Goal: Task Accomplishment & Management: Use online tool/utility

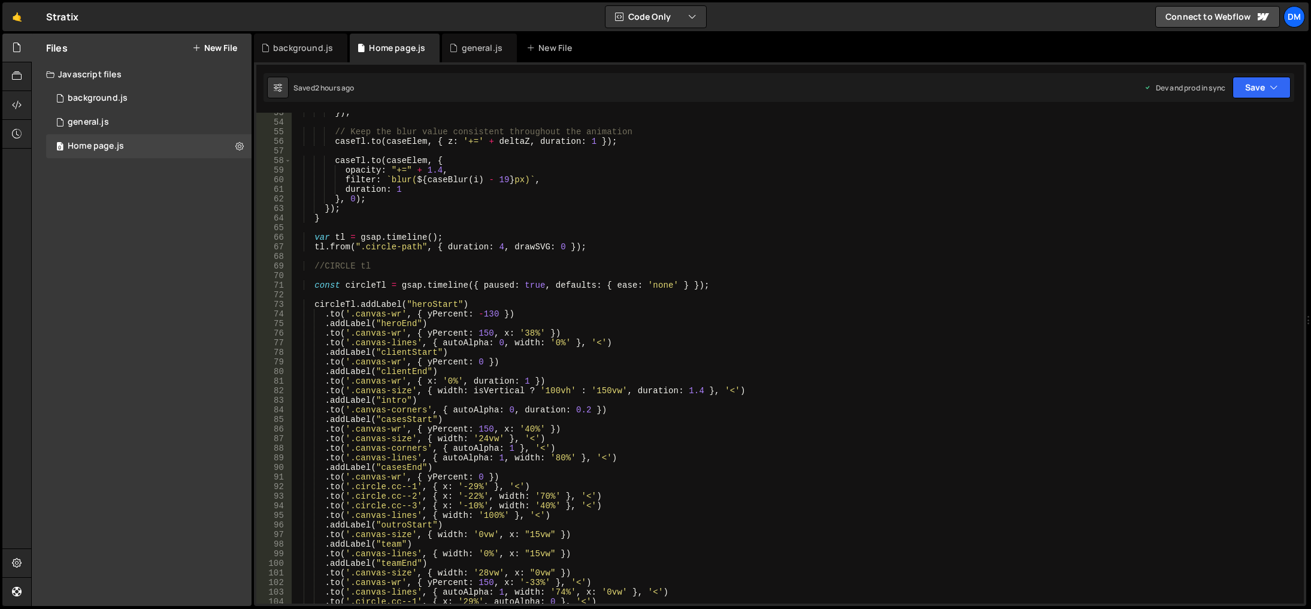
scroll to position [467, 0]
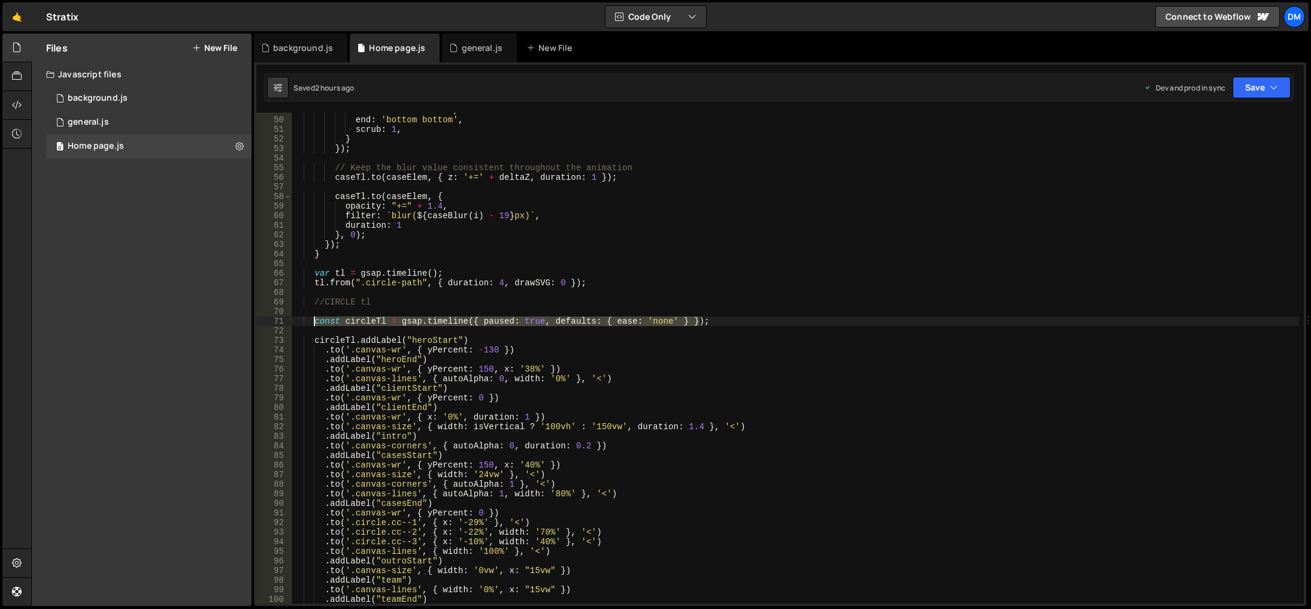
drag, startPoint x: 707, startPoint y: 322, endPoint x: 314, endPoint y: 322, distance: 393.5
click at [314, 322] on div "start : '350 bottom' , end : 'bottom bottom' , scrub : 1 , } }) ; // Keep the b…" at bounding box center [796, 360] width 1008 height 510
type textarea "const circleTl = gsap.timeline({ paused: true, defaults: { ease: 'none' } });"
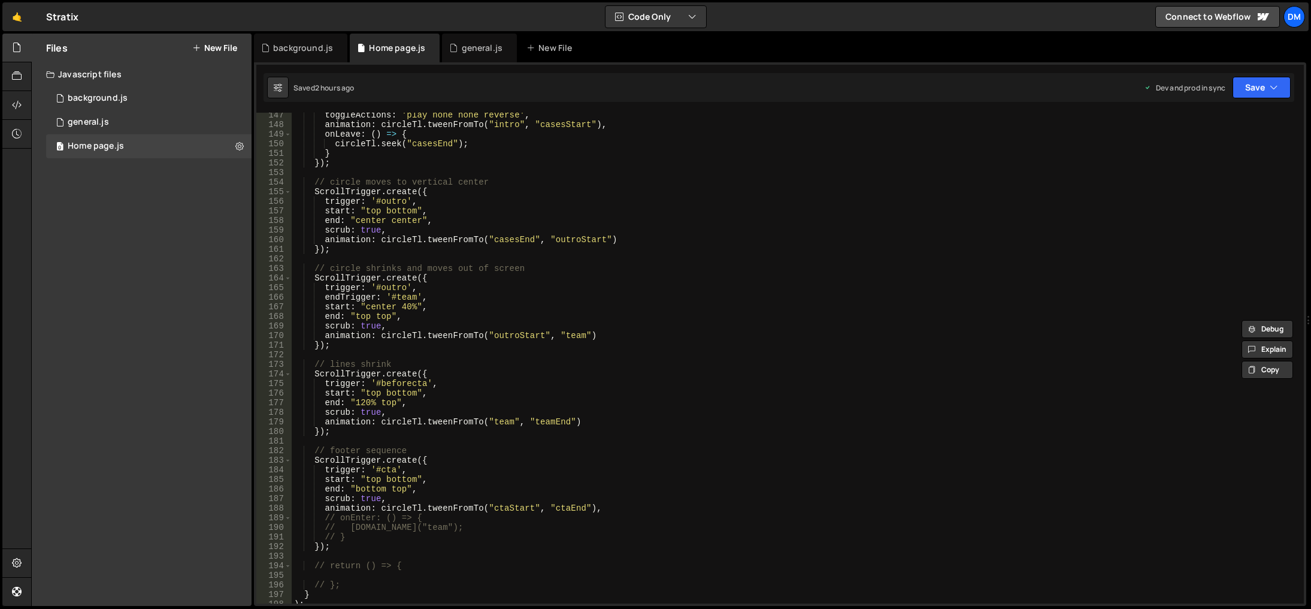
scroll to position [1545, 0]
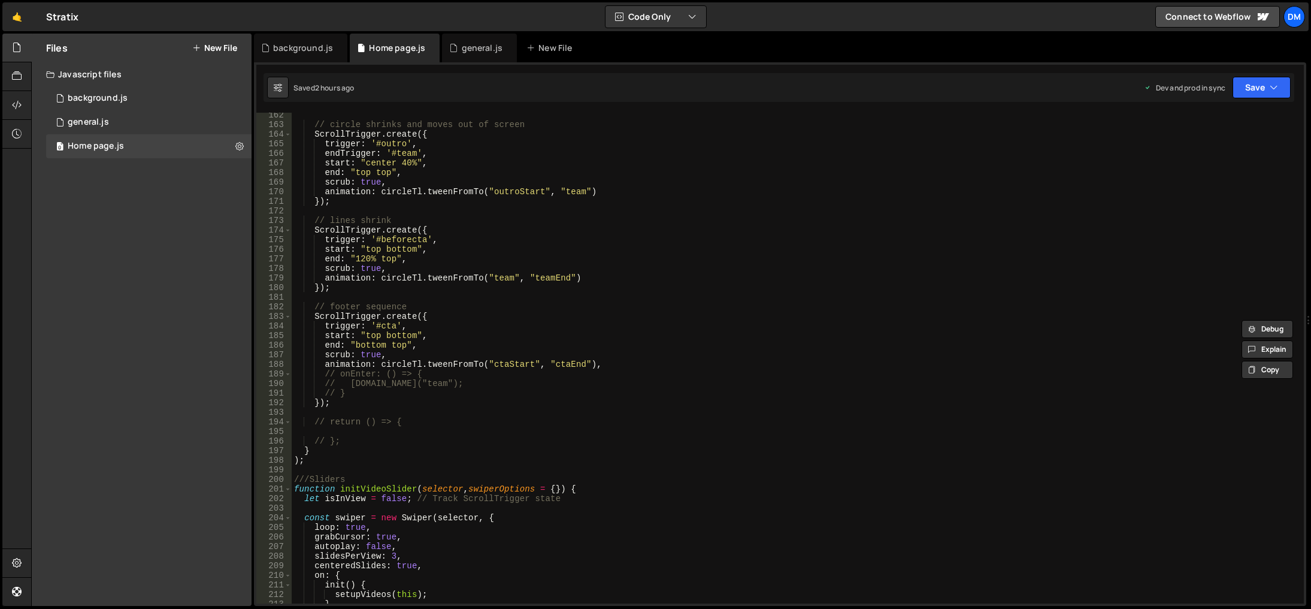
click at [388, 409] on div "// circle shrinks and moves out of screen ScrollTrigger . create ({ trigger : '…" at bounding box center [796, 365] width 1008 height 510
click at [392, 403] on div "// circle shrinks and moves out of screen ScrollTrigger . create ({ trigger : '…" at bounding box center [796, 365] width 1008 height 510
type textarea "});"
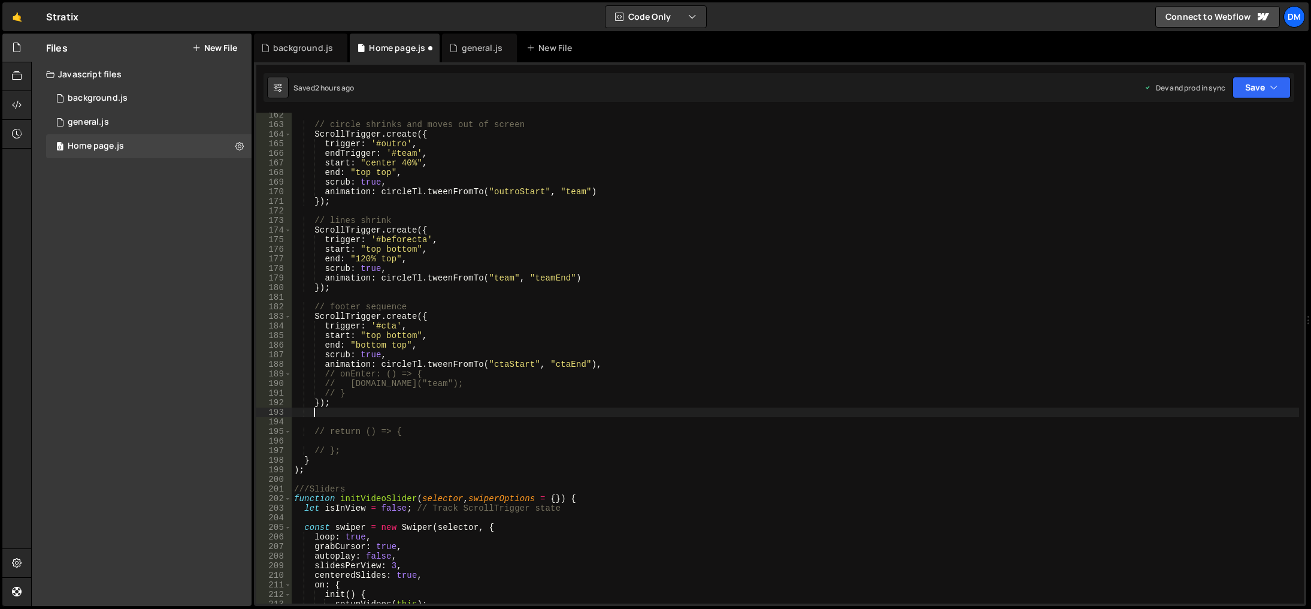
scroll to position [0, 1]
type textarea "."
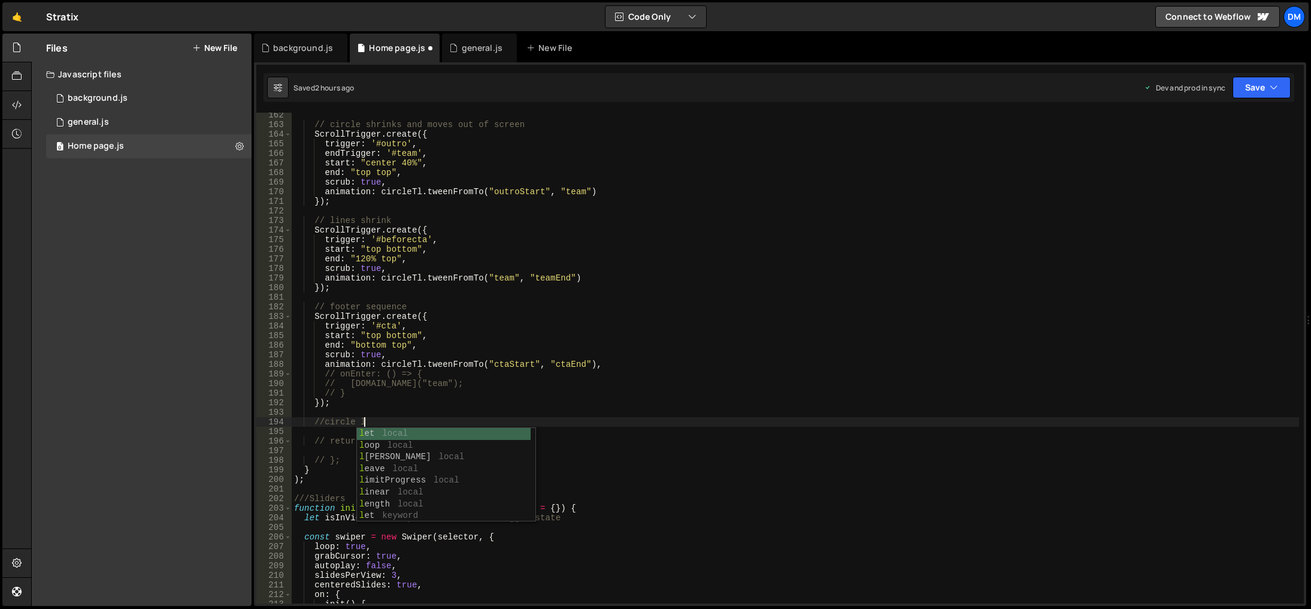
scroll to position [0, 4]
type textarea "//circle lines"
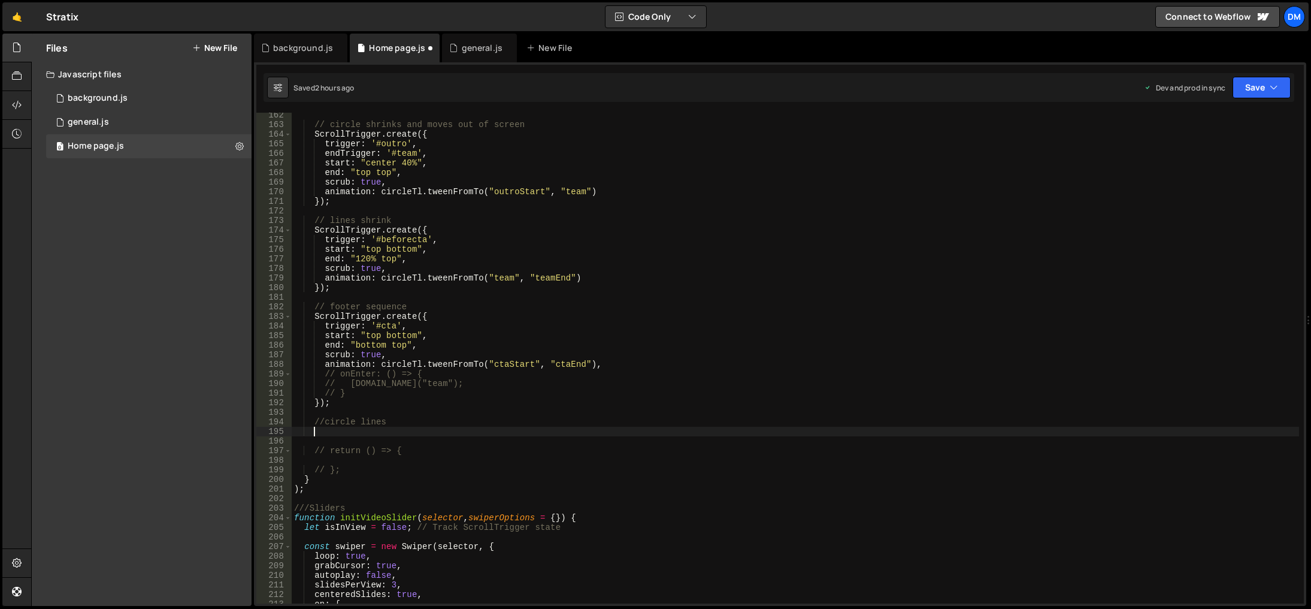
scroll to position [0, 1]
paste textarea "const circleTl = gsap.timeline({ paused: true, defaults: { ease: 'none' } });"
click at [375, 432] on div "// circle shrinks and moves out of screen ScrollTrigger . create ({ trigger : '…" at bounding box center [796, 365] width 1008 height 510
type textarea "const circleLinesTl = gsap.timeline({ paused: true, defaults: { ease: 'none' } …"
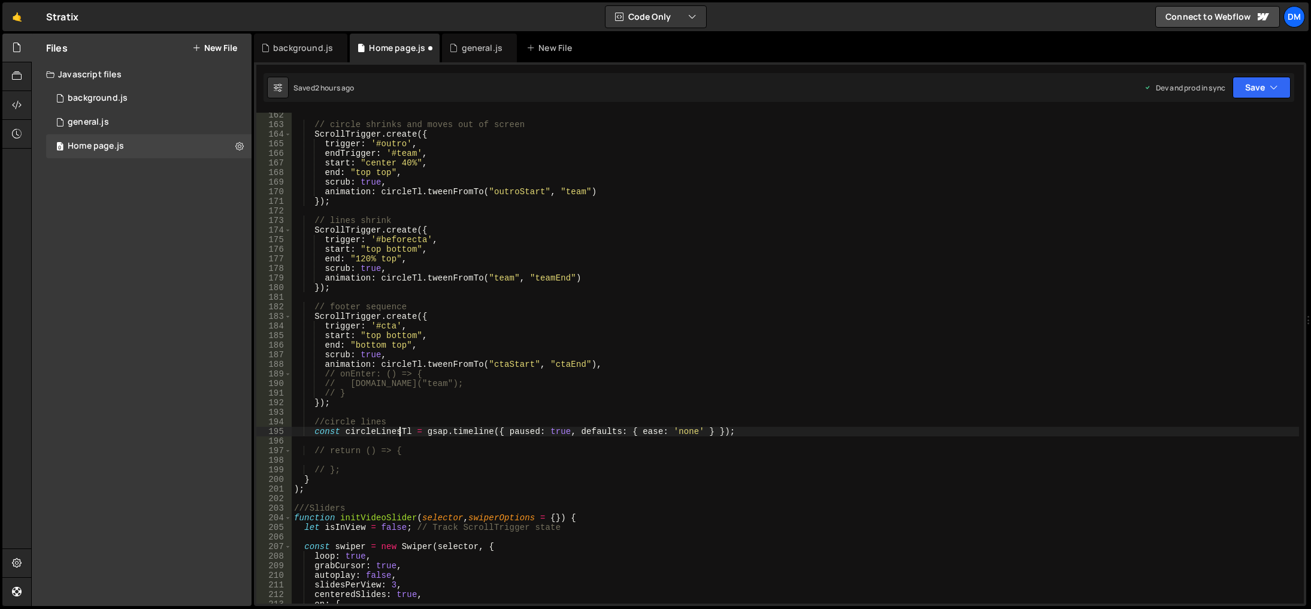
click at [685, 415] on div "// circle shrinks and moves out of screen ScrollTrigger . create ({ trigger : '…" at bounding box center [796, 365] width 1008 height 510
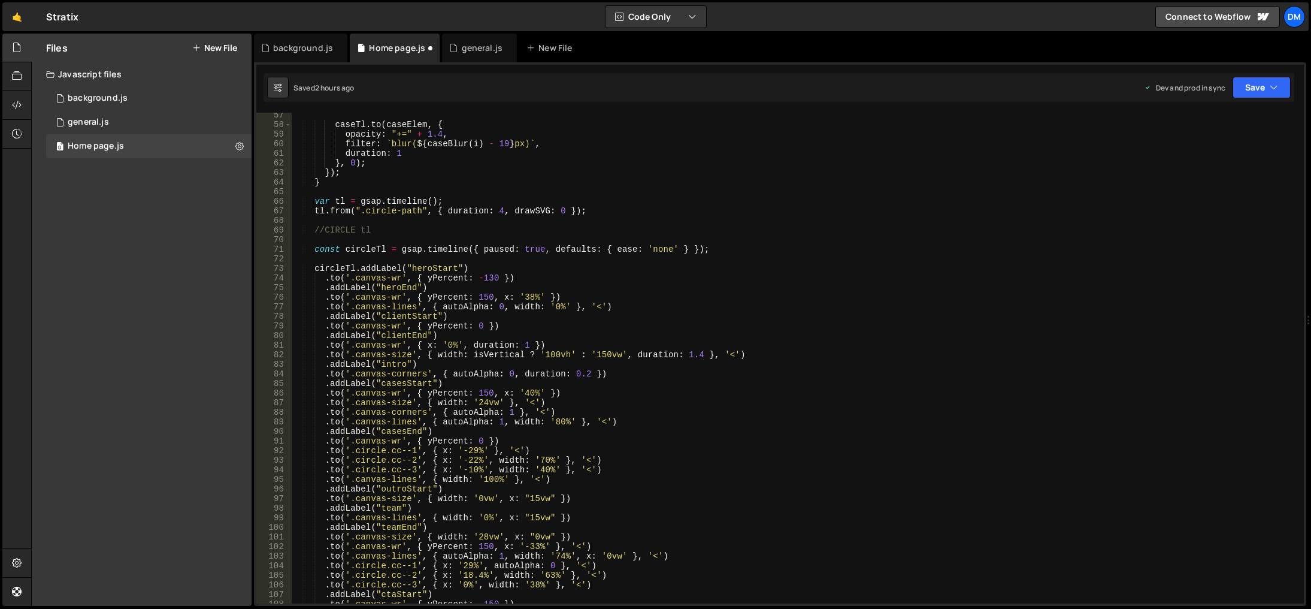
scroll to position [503, 0]
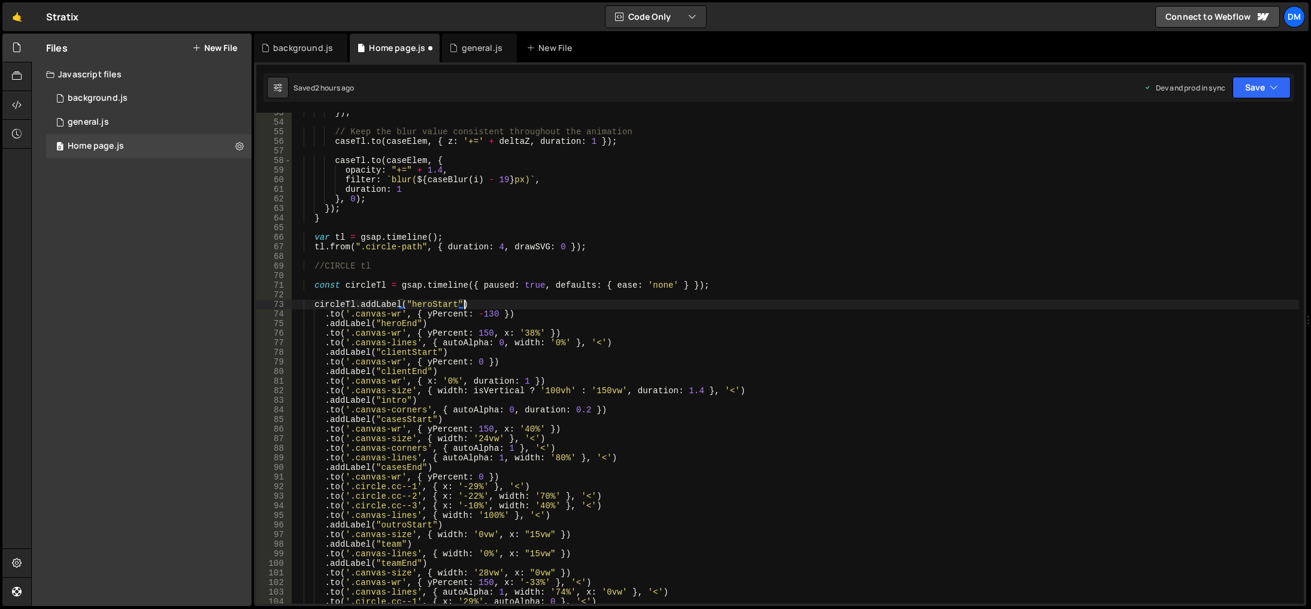
click at [476, 302] on div "}) ; // Keep the blur value consistent throughout the animation caseTl . to ( c…" at bounding box center [796, 363] width 1008 height 510
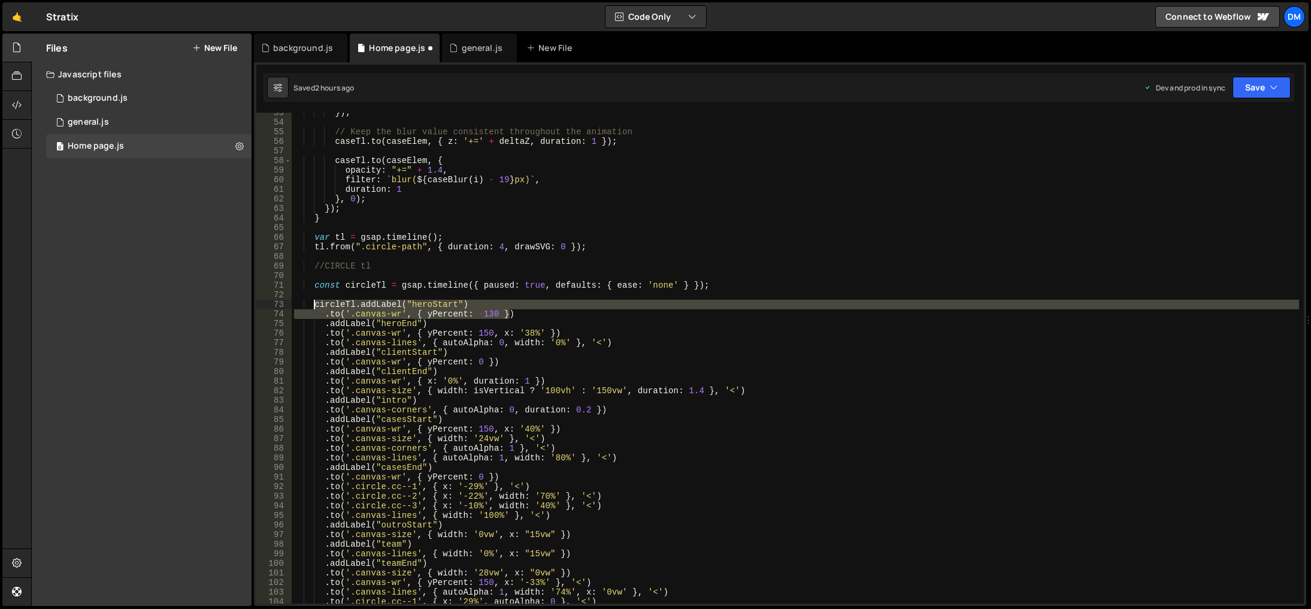
drag, startPoint x: 510, startPoint y: 313, endPoint x: 315, endPoint y: 303, distance: 195.5
click at [315, 303] on div "}) ; // Keep the blur value consistent throughout the animation caseTl . to ( c…" at bounding box center [796, 363] width 1008 height 510
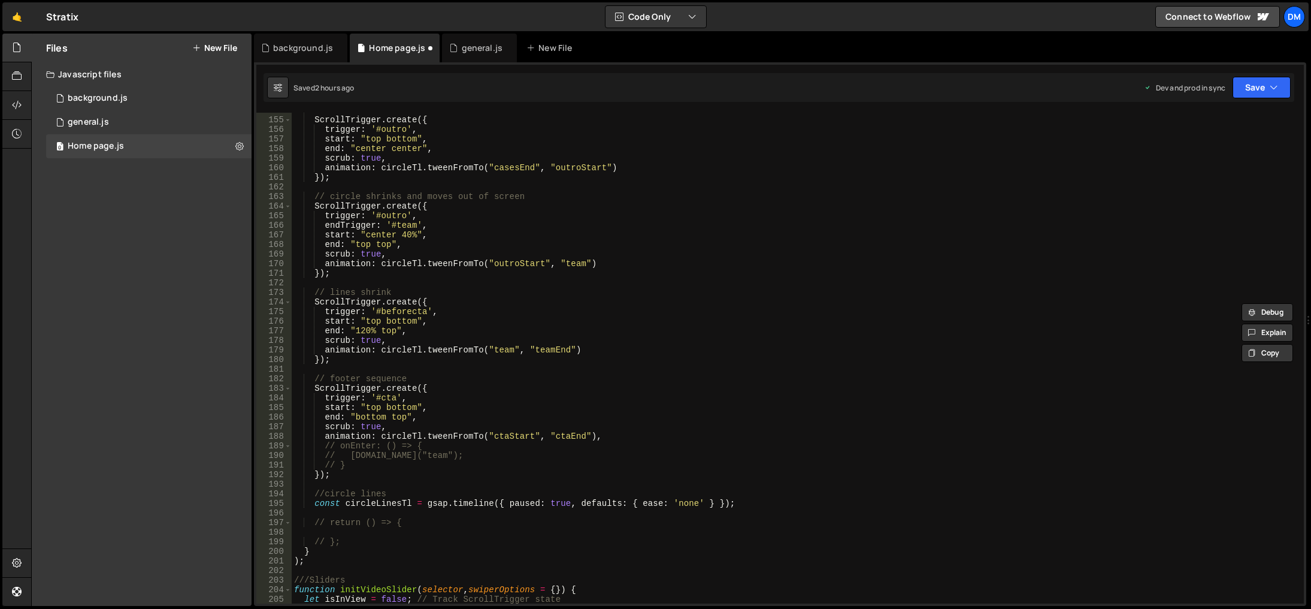
scroll to position [1581, 0]
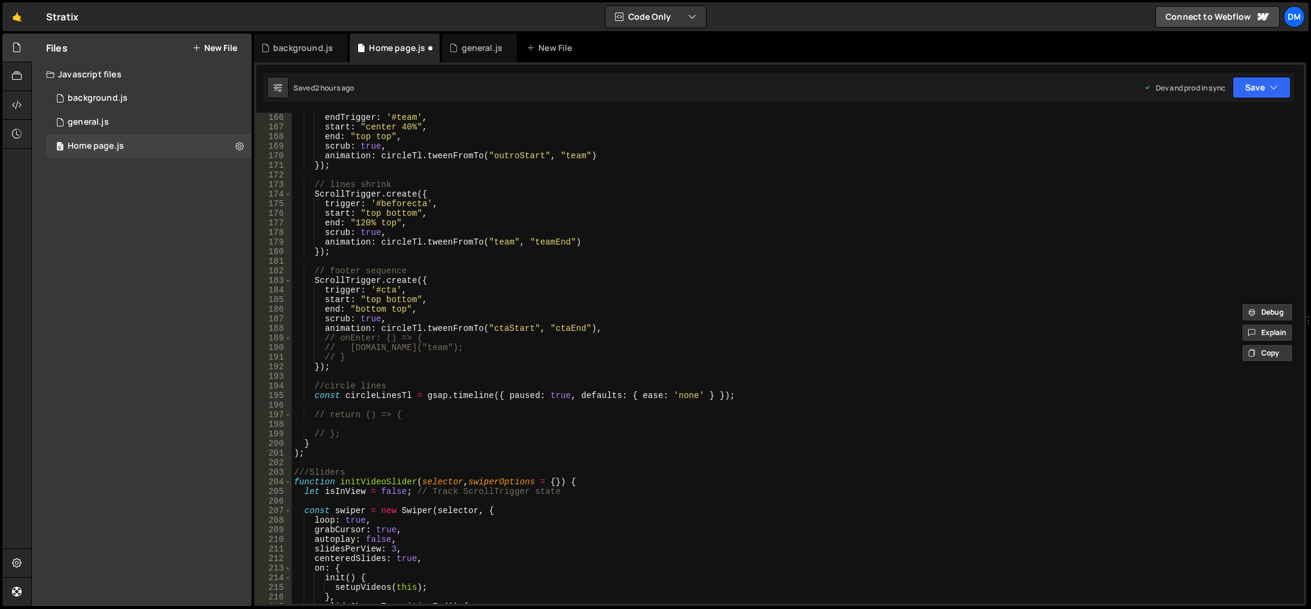
click at [738, 399] on div "endTrigger : '#team' , start : "center 40%" , end : "top top" , scrub : true , …" at bounding box center [796, 368] width 1008 height 510
type textarea "const circleLinesTl = gsap.timeline({ paused: true, defaults: { ease: 'none' } …"
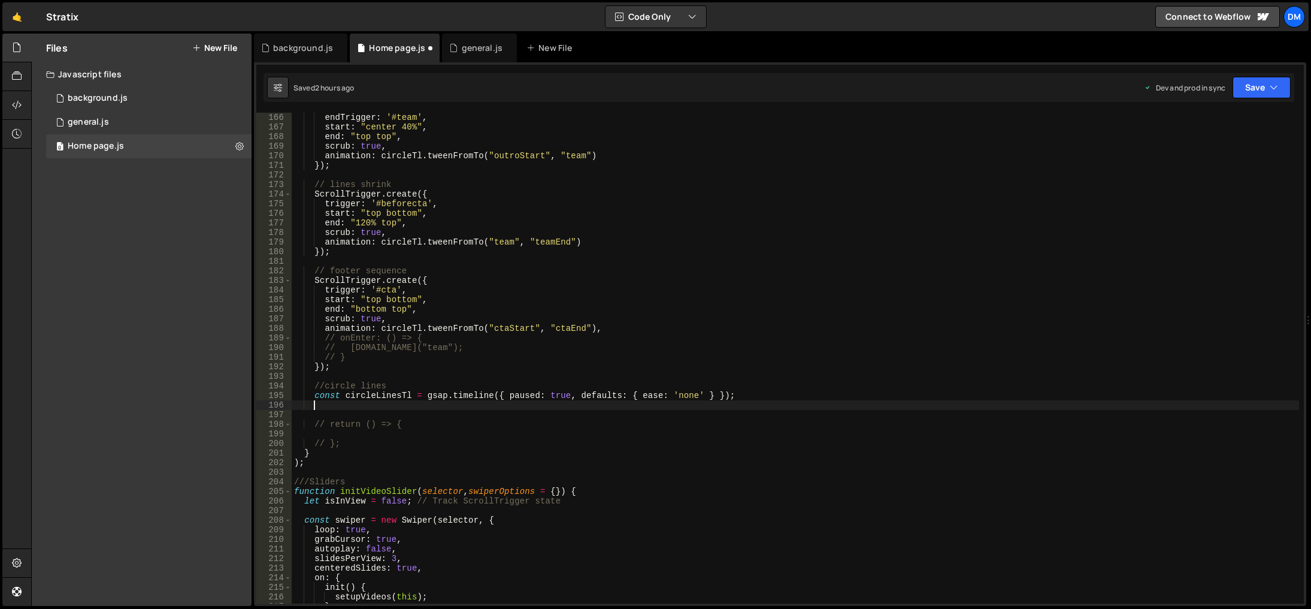
paste textarea ".to('.canvas-wr', { yPercent: -130 })"
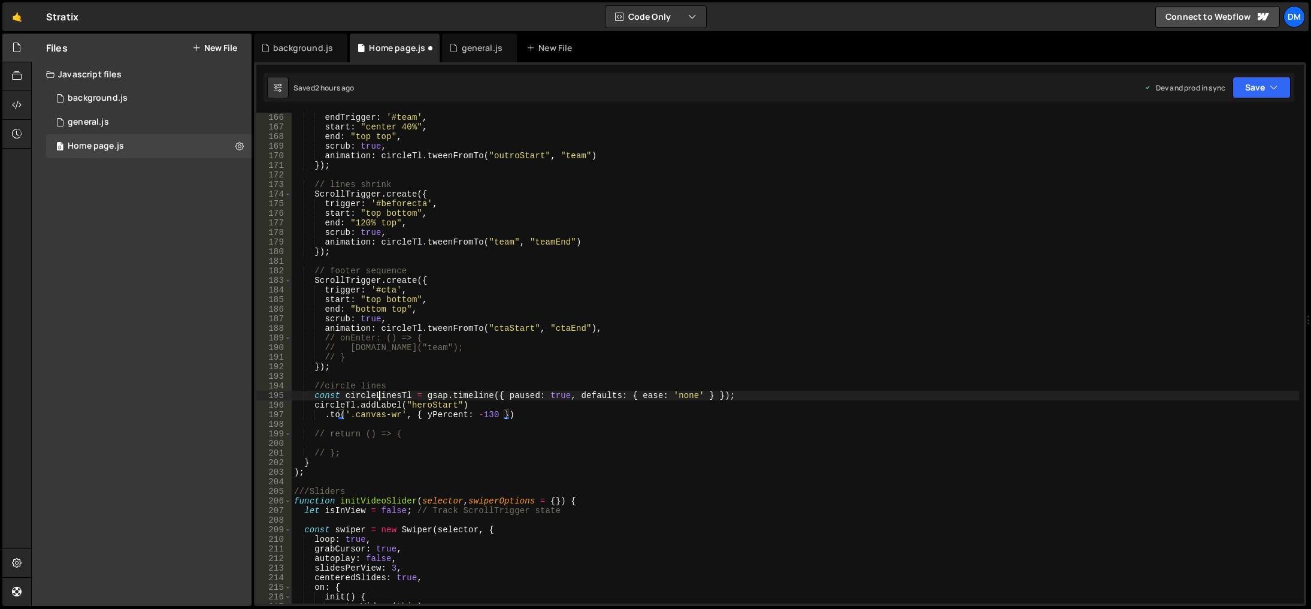
click at [379, 394] on div "endTrigger : '#team' , start : "center 40%" , end : "top top" , scrub : true , …" at bounding box center [796, 368] width 1008 height 510
click at [338, 407] on div "endTrigger : '#team' , start : "center 40%" , end : "top top" , scrub : true , …" at bounding box center [796, 368] width 1008 height 510
paste textarea "Lines"
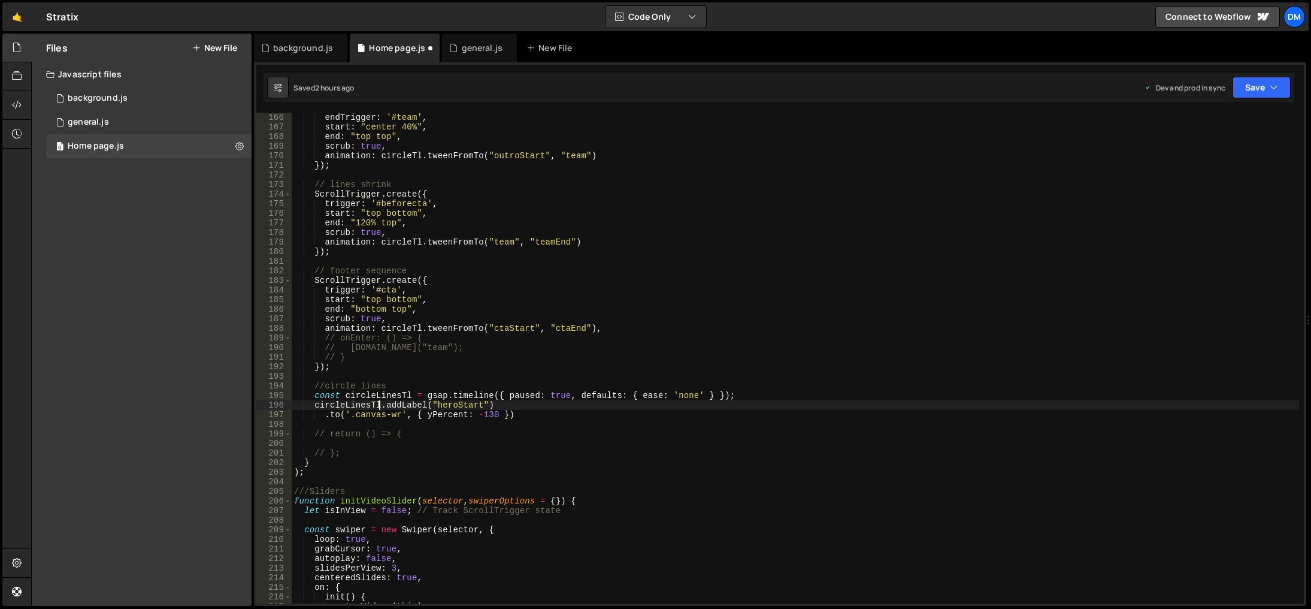
click at [576, 418] on div "endTrigger : '#team' , start : "center 40%" , end : "top top" , scrub : true , …" at bounding box center [796, 368] width 1008 height 510
click at [553, 461] on div "endTrigger : '#team' , start : "center 40%" , end : "top top" , scrub : true , …" at bounding box center [796, 368] width 1008 height 510
click at [540, 411] on div "endTrigger : '#team' , start : "center 40%" , end : "top top" , scrub : true , …" at bounding box center [796, 368] width 1008 height 510
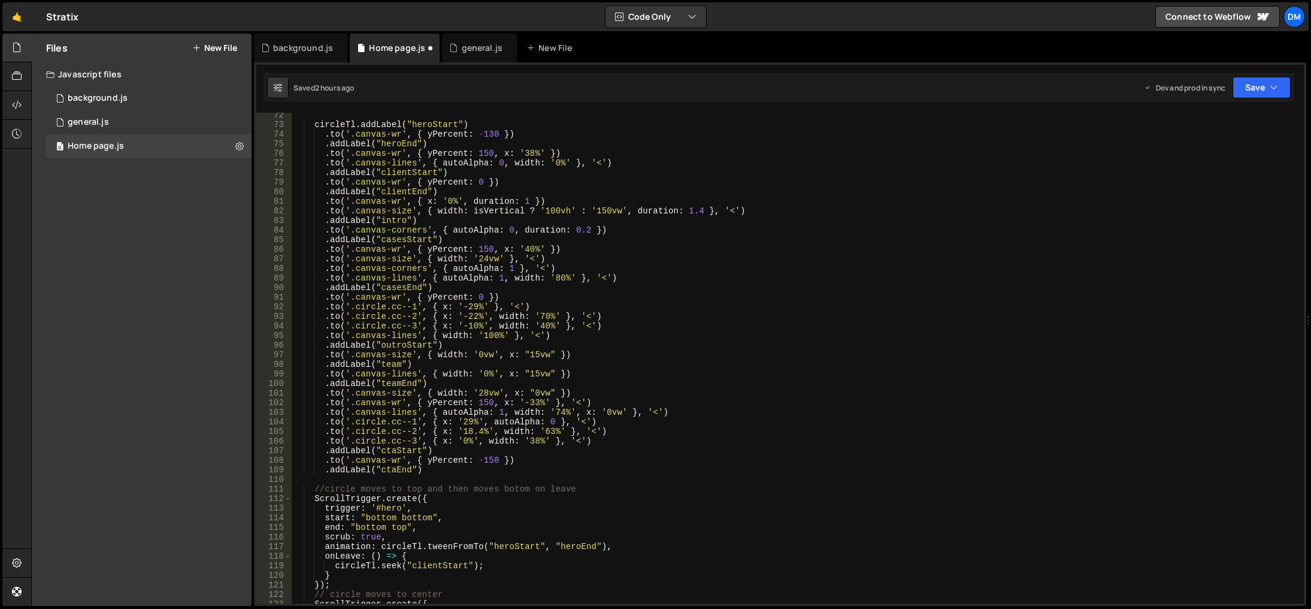
scroll to position [647, 0]
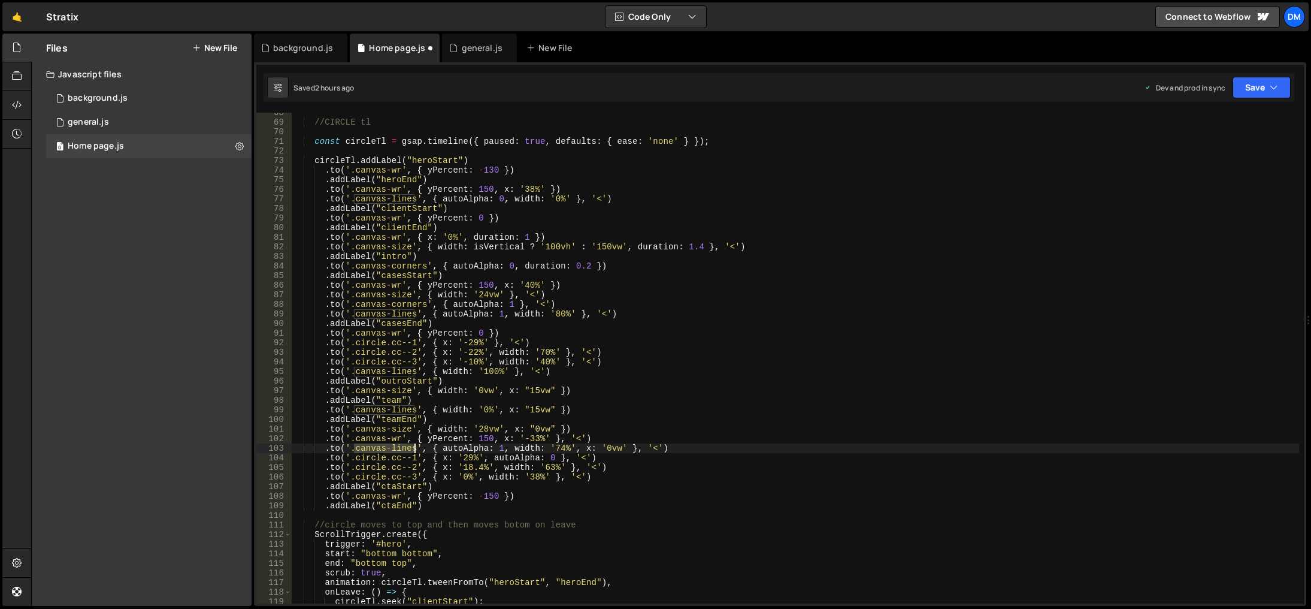
drag, startPoint x: 355, startPoint y: 449, endPoint x: 415, endPoint y: 452, distance: 60.0
click at [415, 452] on div "//CIRCLE tl const circleTl = gsap . timeline ({ paused : true , defaults : { ea…" at bounding box center [796, 363] width 1008 height 510
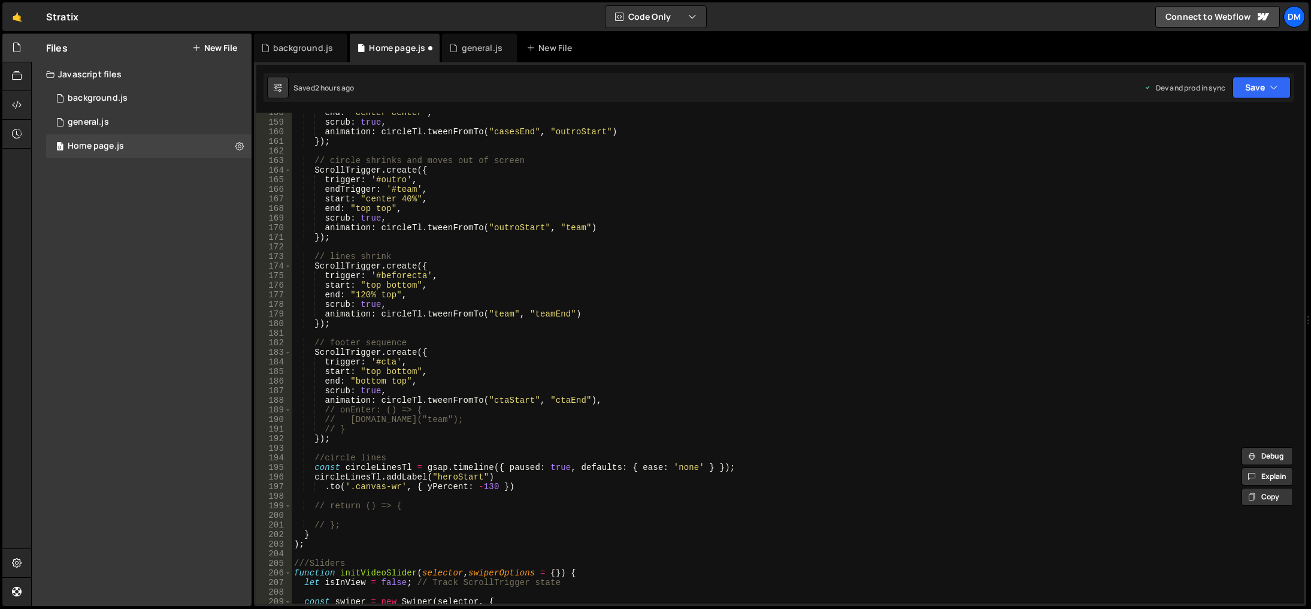
scroll to position [1509, 0]
drag, startPoint x: 355, startPoint y: 487, endPoint x: 399, endPoint y: 487, distance: 43.7
click at [399, 487] on div "end : "center center" , scrub : true , animation : circleTl . tweenFromTo ( "ca…" at bounding box center [796, 363] width 1008 height 510
paste textarea "lines"
click at [465, 489] on div "end : "center center" , scrub : true , animation : circleTl . tweenFromTo ( "ca…" at bounding box center [796, 363] width 1008 height 510
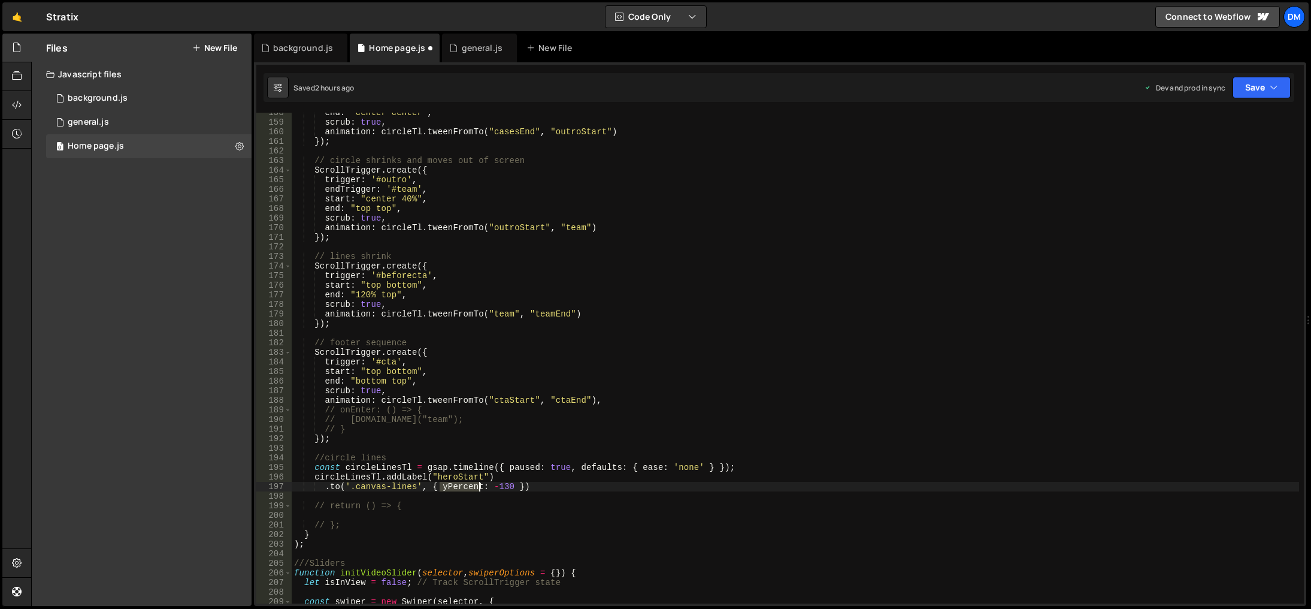
click at [465, 489] on div "end : "center center" , scrub : true , animation : circleTl . tweenFromTo ( "ca…" at bounding box center [796, 363] width 1008 height 510
drag, startPoint x: 484, startPoint y: 512, endPoint x: 484, endPoint y: 505, distance: 6.6
click at [484, 512] on div "auto play local auto Alpha local p au seAc t iveVide o local" at bounding box center [526, 521] width 178 height 59
drag, startPoint x: 489, startPoint y: 488, endPoint x: 515, endPoint y: 487, distance: 25.8
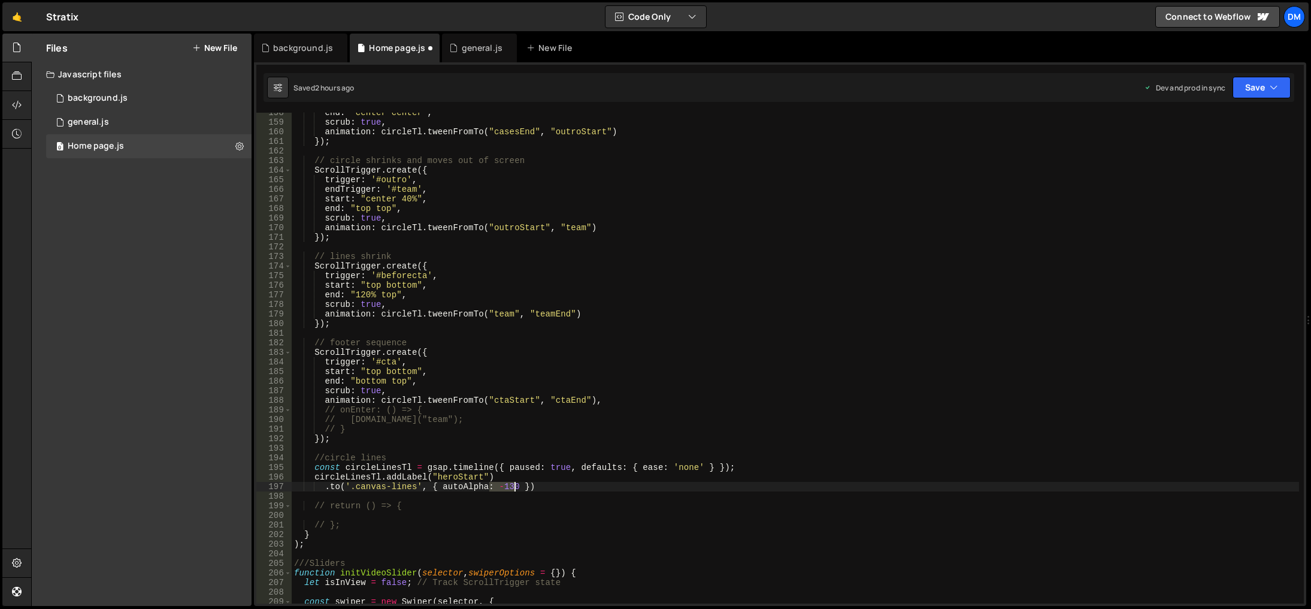
click at [515, 487] on div "end : "center center" , scrub : true , animation : circleTl . tweenFromTo ( "ca…" at bounding box center [796, 363] width 1008 height 510
click at [566, 481] on div "end : "center center" , scrub : true , animation : circleTl . tweenFromTo ( "ca…" at bounding box center [796, 363] width 1008 height 510
click at [530, 484] on div "end : "center center" , scrub : true , animation : circleTl . tweenFromTo ( "ca…" at bounding box center [796, 363] width 1008 height 510
click at [453, 474] on div "end : "center center" , scrub : true , animation : circleTl . tweenFromTo ( "ca…" at bounding box center [796, 363] width 1008 height 510
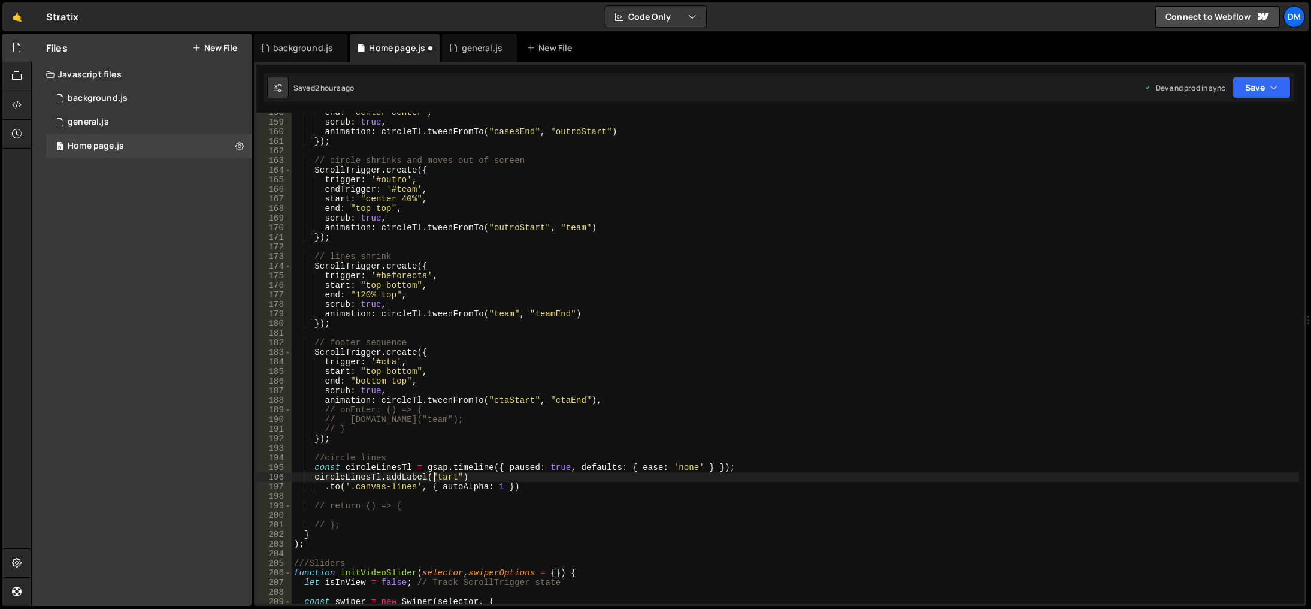
scroll to position [0, 11]
click at [725, 389] on div "end : "center center" , scrub : true , animation : circleTl . tweenFromTo ( "ca…" at bounding box center [796, 363] width 1008 height 510
click at [550, 485] on div "end : "center center" , scrub : true , animation : circleTl . tweenFromTo ( "ca…" at bounding box center [796, 363] width 1008 height 510
type textarea ".to('.canvas-lines', { autoAlpha: 1 })"
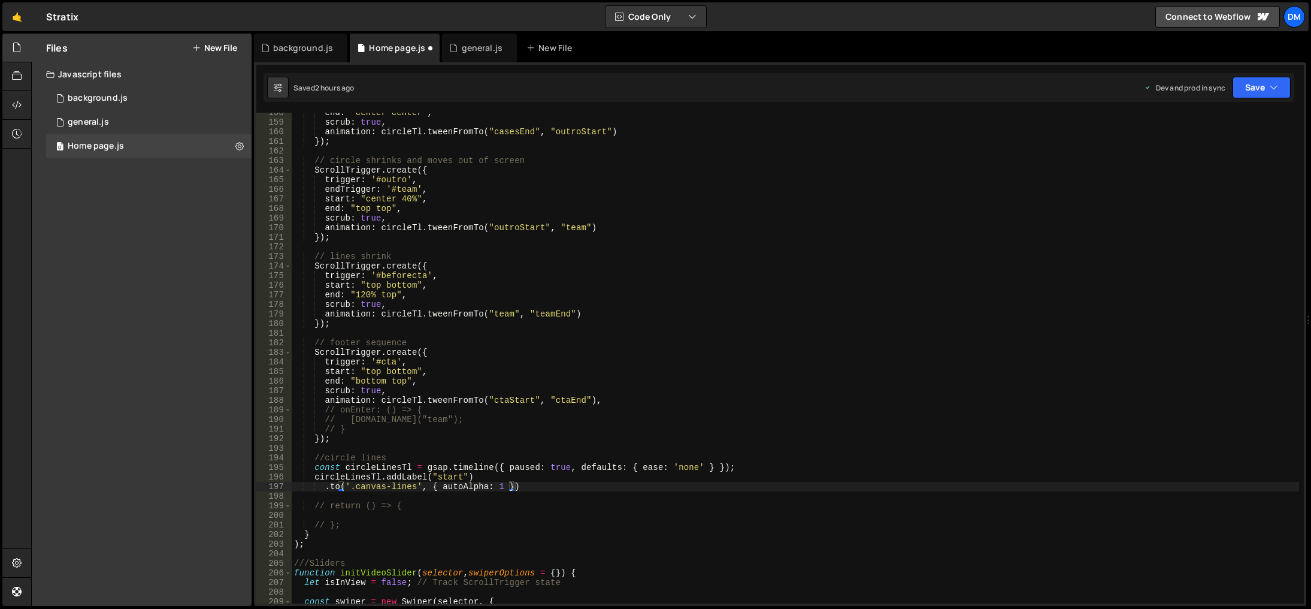
click at [516, 488] on div "end : "center center" , scrub : true , animation : circleTl . tweenFromTo ( "ca…" at bounding box center [796, 363] width 1008 height 510
click at [504, 486] on div "end : "center center" , scrub : true , animation : circleTl . tweenFromTo ( "ca…" at bounding box center [796, 363] width 1008 height 510
drag, startPoint x: 557, startPoint y: 486, endPoint x: 324, endPoint y: 482, distance: 233.0
click at [324, 482] on div "end : "center center" , scrub : true , animation : circleTl . tweenFromTo ( "ca…" at bounding box center [796, 363] width 1008 height 510
click at [533, 486] on div "end : "center center" , scrub : true , animation : circleTl . tweenFromTo ( "ca…" at bounding box center [796, 358] width 1008 height 491
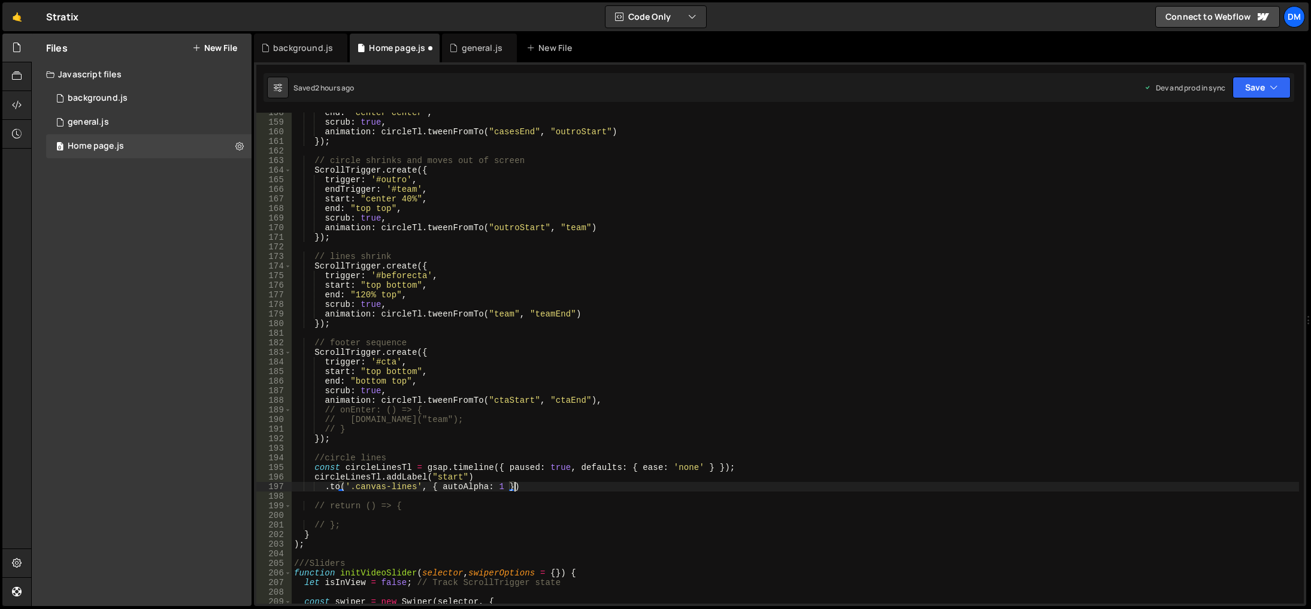
scroll to position [0, 2]
paste textarea ".to('.canvas-lines', { autoAlpha: 1 })"
click at [501, 488] on div "end : "center center" , scrub : true , animation : circleTl . tweenFromTo ( "ca…" at bounding box center [796, 363] width 1008 height 510
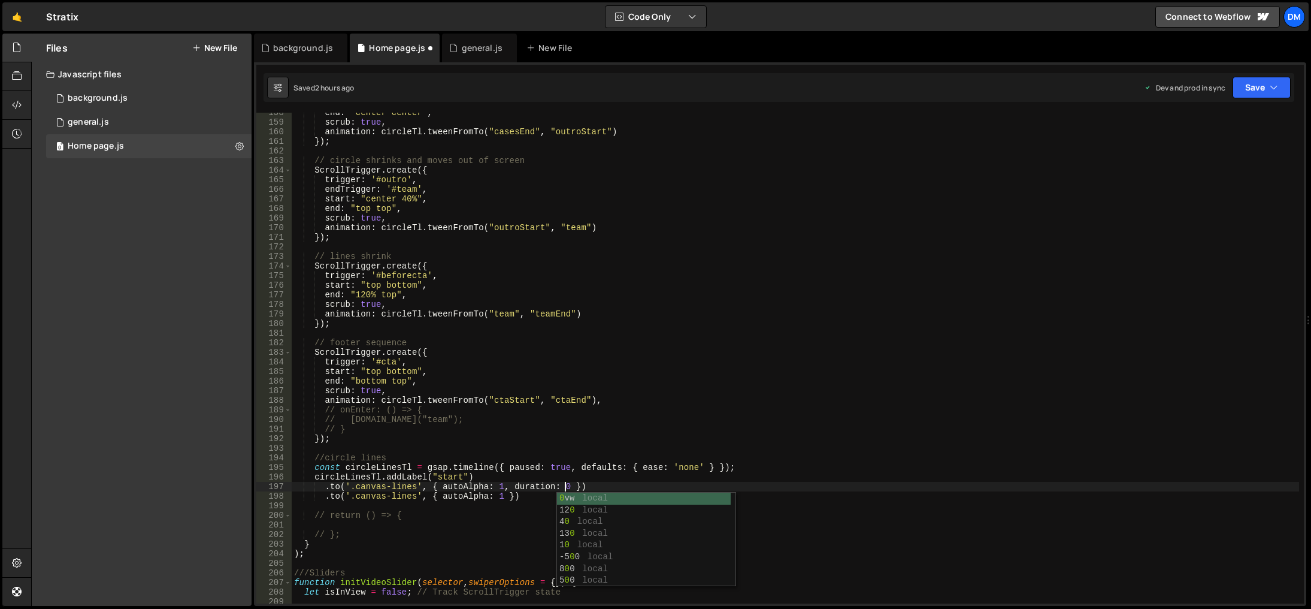
scroll to position [0, 19]
drag, startPoint x: 510, startPoint y: 497, endPoint x: 512, endPoint y: 560, distance: 63.5
click at [510, 497] on div "end : "center center" , scrub : true , animation : circleTl . tweenFromTo ( "ca…" at bounding box center [796, 363] width 1008 height 510
click at [461, 498] on div "end : "center center" , scrub : true , animation : circleTl . tweenFromTo ( "ca…" at bounding box center [796, 363] width 1008 height 510
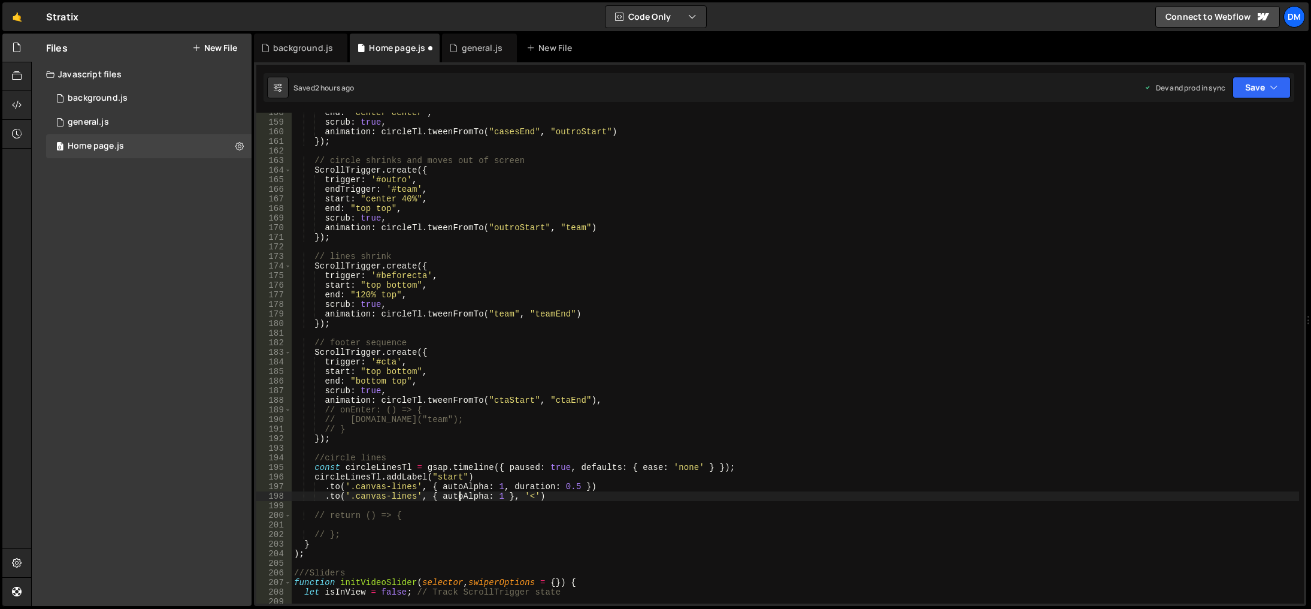
click at [461, 498] on div "end : "center center" , scrub : true , animation : circleTl . tweenFromTo ( "ca…" at bounding box center [796, 363] width 1008 height 510
click at [475, 495] on div "end : "center center" , scrub : true , animation : circleTl . tweenFromTo ( "ca…" at bounding box center [796, 363] width 1008 height 510
click at [558, 456] on div "end : "center center" , scrub : true , animation : circleTl . tweenFromTo ( "ca…" at bounding box center [796, 363] width 1008 height 510
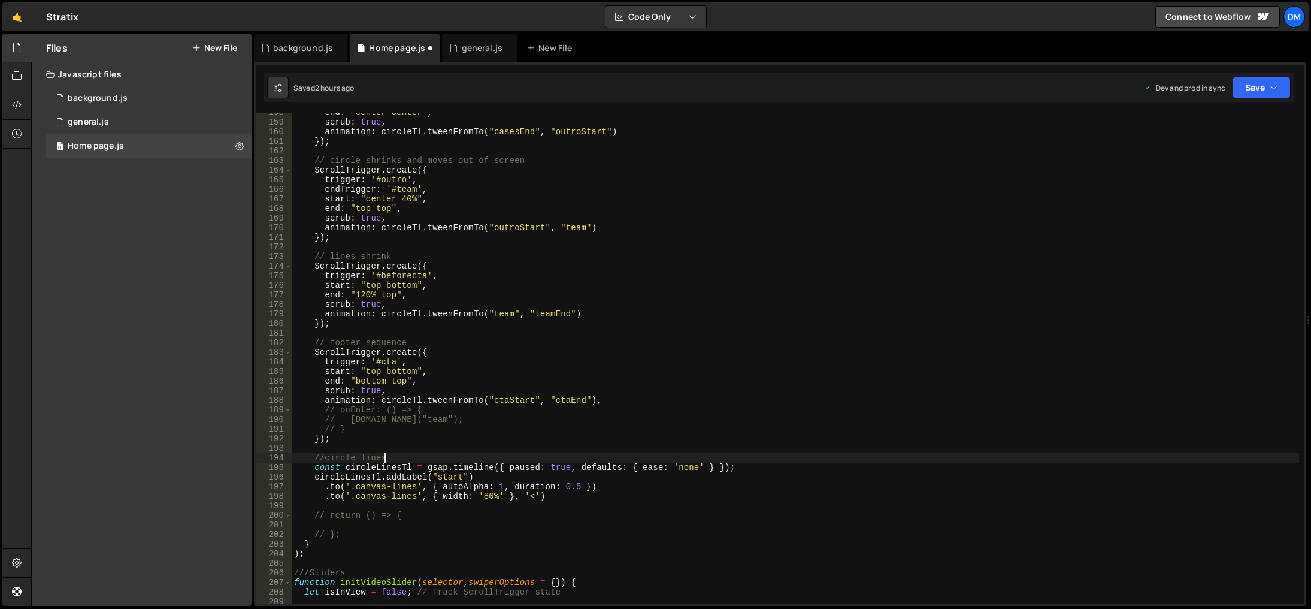
scroll to position [0, 6]
drag, startPoint x: 481, startPoint y: 495, endPoint x: 488, endPoint y: 496, distance: 6.6
click at [488, 496] on div "end : "center center" , scrub : true , animation : circleTl . tweenFromTo ( "ca…" at bounding box center [796, 363] width 1008 height 510
click at [675, 418] on div "end : "center center" , scrub : true , animation : circleTl . tweenFromTo ( "ca…" at bounding box center [796, 363] width 1008 height 510
type textarea "// circleTl.seek("team");"
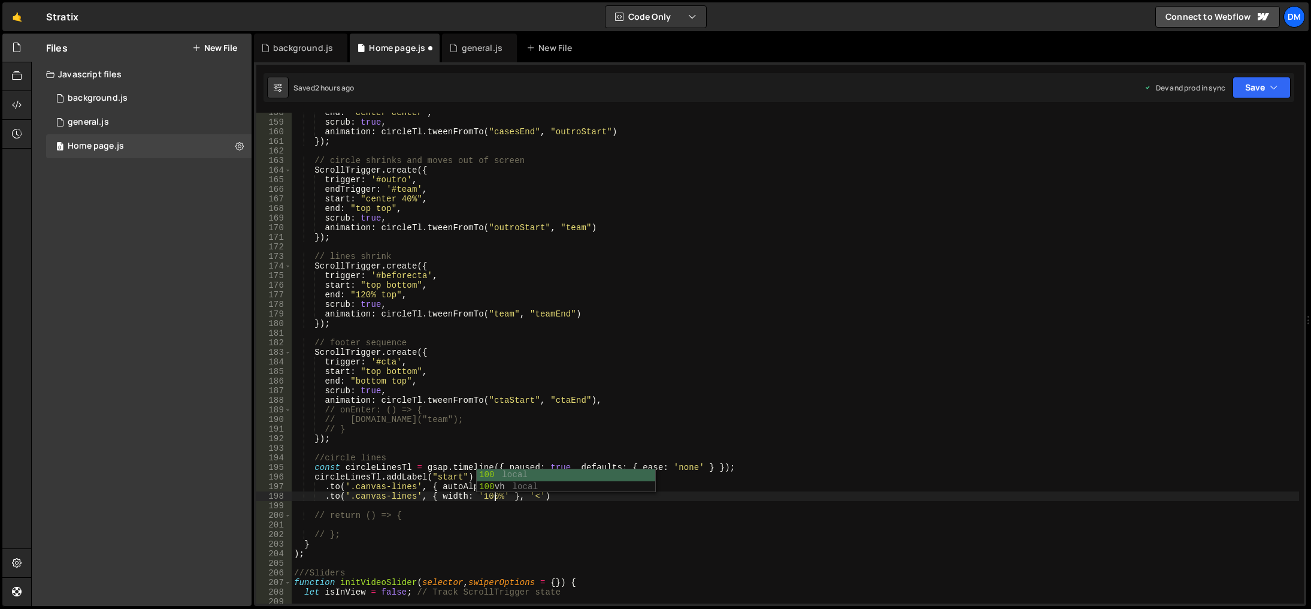
scroll to position [0, 11]
click at [629, 501] on div "end : "center center" , scrub : true , animation : circleTl . tweenFromTo ( "ca…" at bounding box center [796, 363] width 1008 height 510
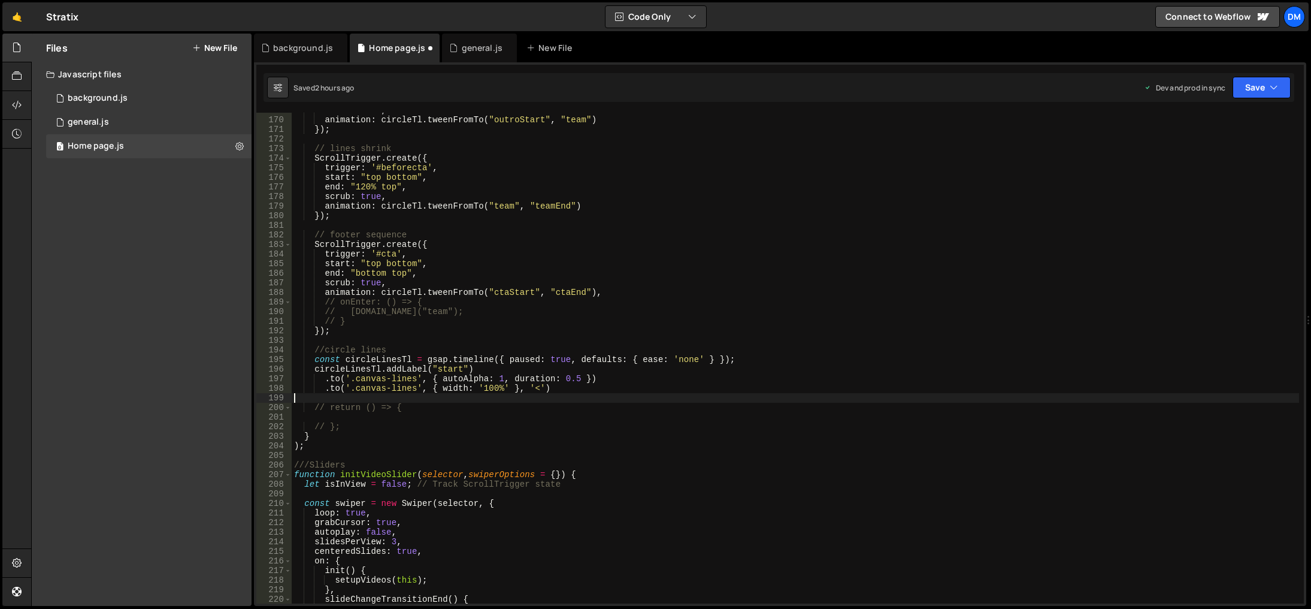
scroll to position [1509, 0]
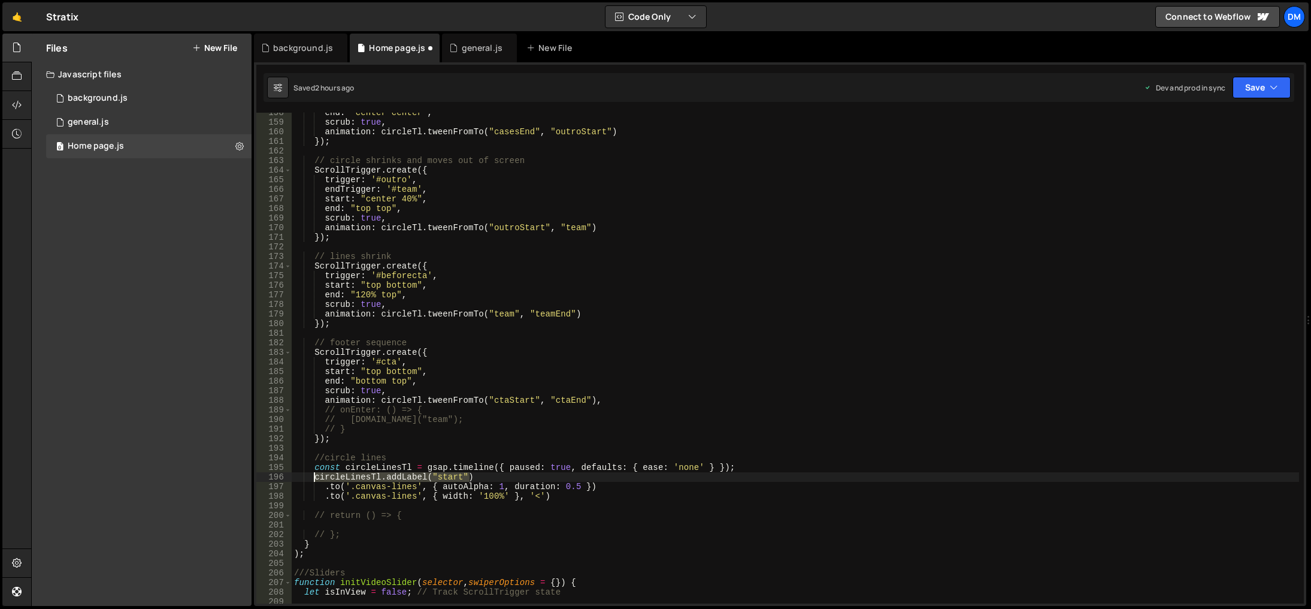
drag, startPoint x: 480, startPoint y: 477, endPoint x: 314, endPoint y: 478, distance: 165.9
click at [314, 478] on div "end : "center center" , scrub : true , animation : circleTl . tweenFromTo ( "ca…" at bounding box center [796, 363] width 1008 height 510
click at [558, 494] on div "end : "center center" , scrub : true , animation : circleTl . tweenFromTo ( "ca…" at bounding box center [796, 363] width 1008 height 510
click at [489, 470] on div "end : "center center" , scrub : true , animation : circleTl . tweenFromTo ( "ca…" at bounding box center [796, 363] width 1008 height 510
drag, startPoint x: 472, startPoint y: 474, endPoint x: 381, endPoint y: 476, distance: 91.1
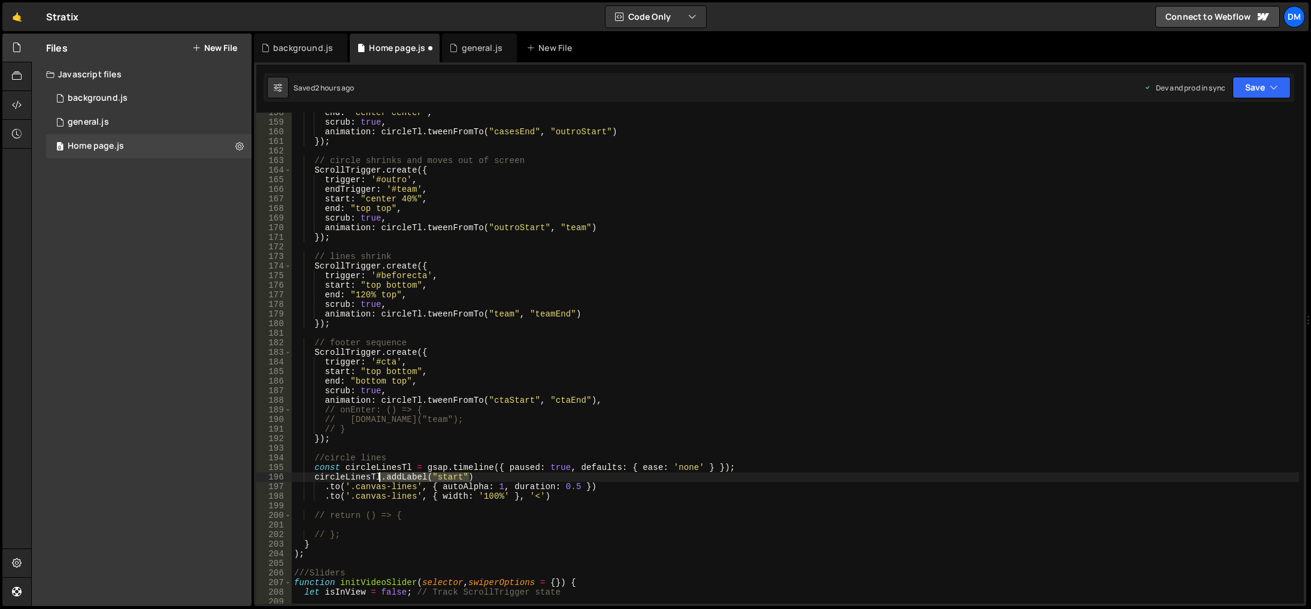
click at [381, 476] on div "end : "center center" , scrub : true , animation : circleTl . tweenFromTo ( "ca…" at bounding box center [796, 363] width 1008 height 510
click at [557, 497] on div "end : "center center" , scrub : true , animation : circleTl . tweenFromTo ( "ca…" at bounding box center [796, 363] width 1008 height 510
type textarea ".to('.canvas-lines', { width: '100%' }, '<')"
paste textarea ".addLabel("start")"
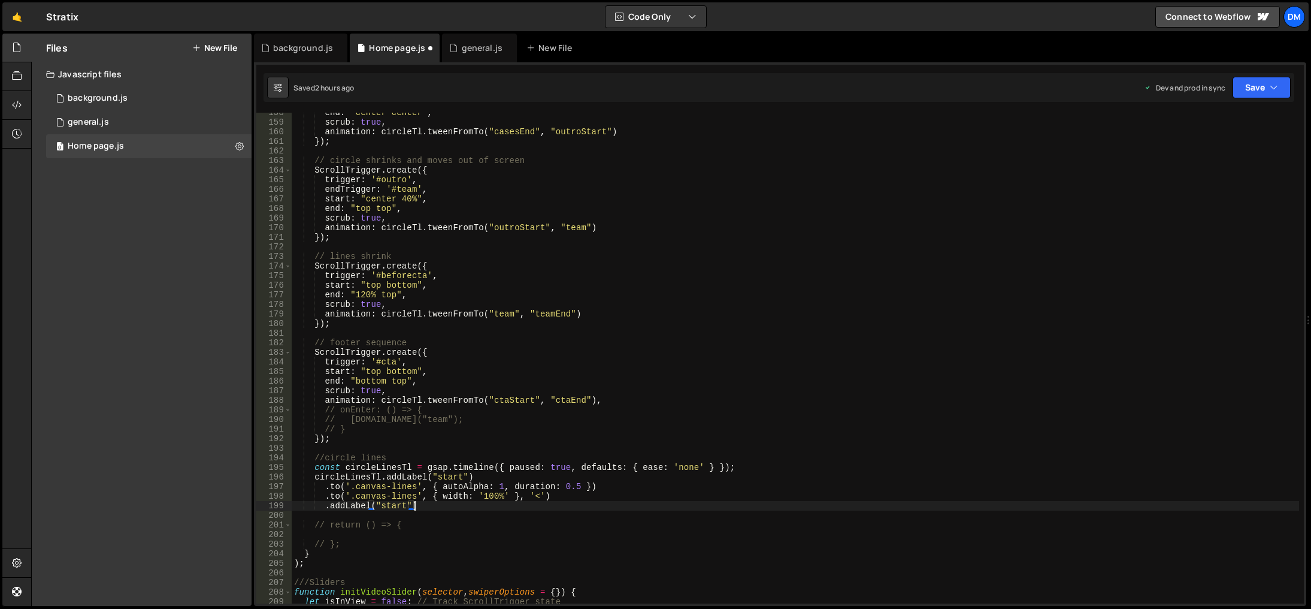
click at [388, 506] on div "end : "center center" , scrub : true , animation : circleTl . tweenFromTo ( "ca…" at bounding box center [796, 363] width 1008 height 510
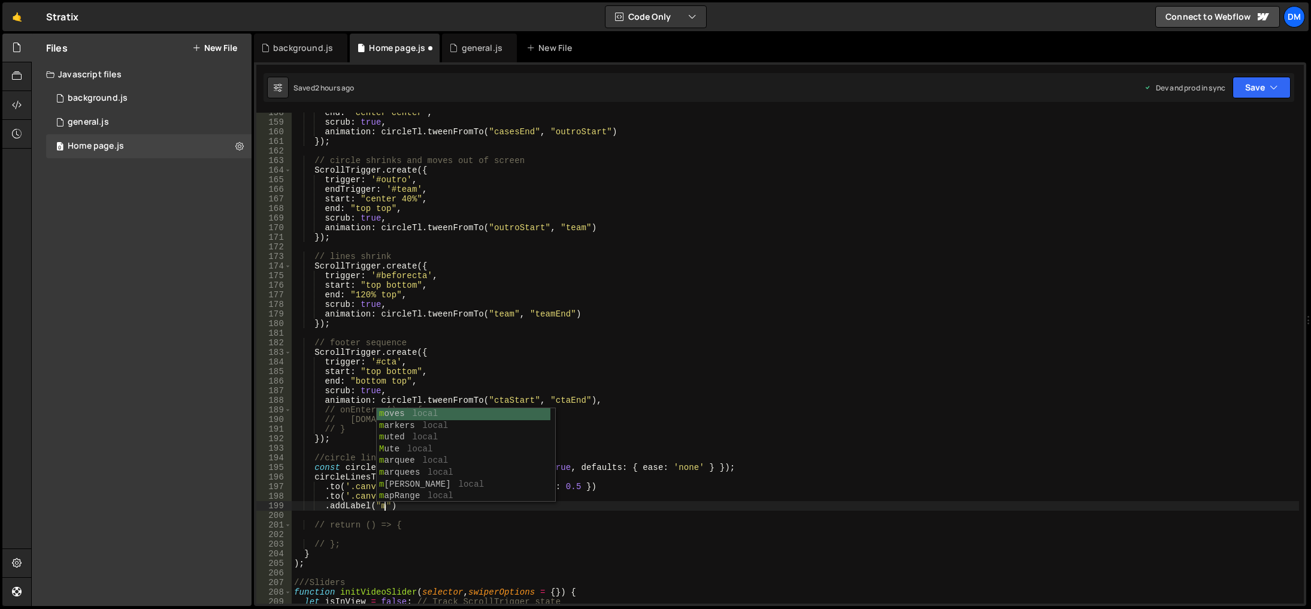
scroll to position [0, 7]
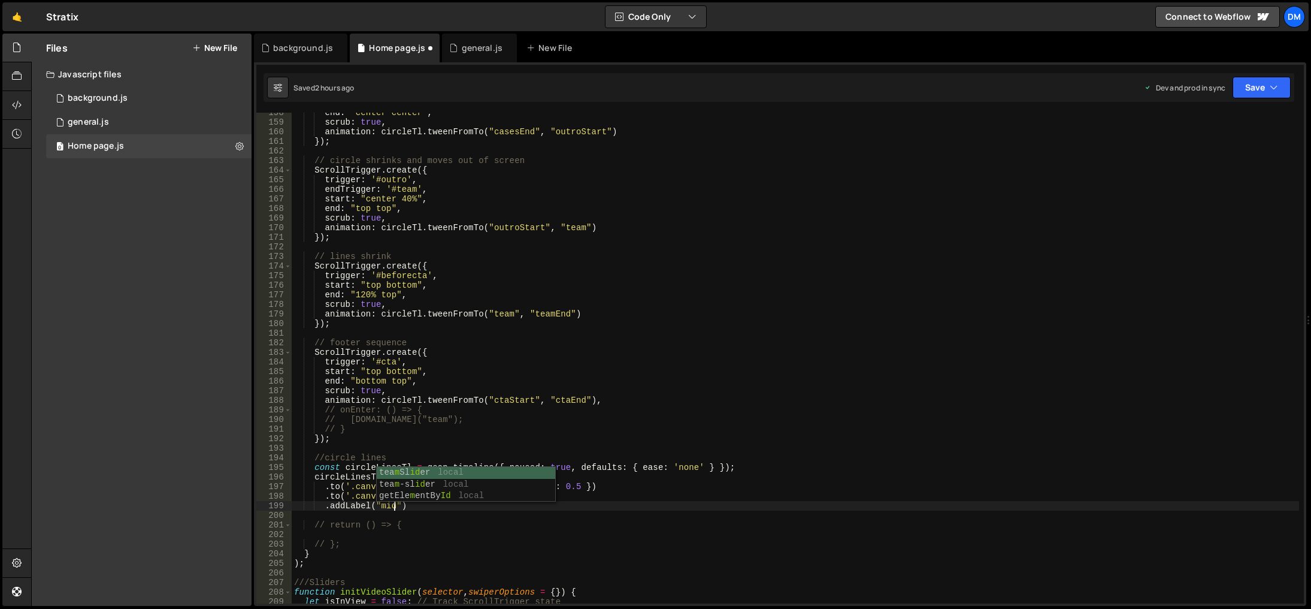
click at [814, 410] on div "end : "center center" , scrub : true , animation : circleTl . tweenFromTo ( "ca…" at bounding box center [796, 363] width 1008 height 510
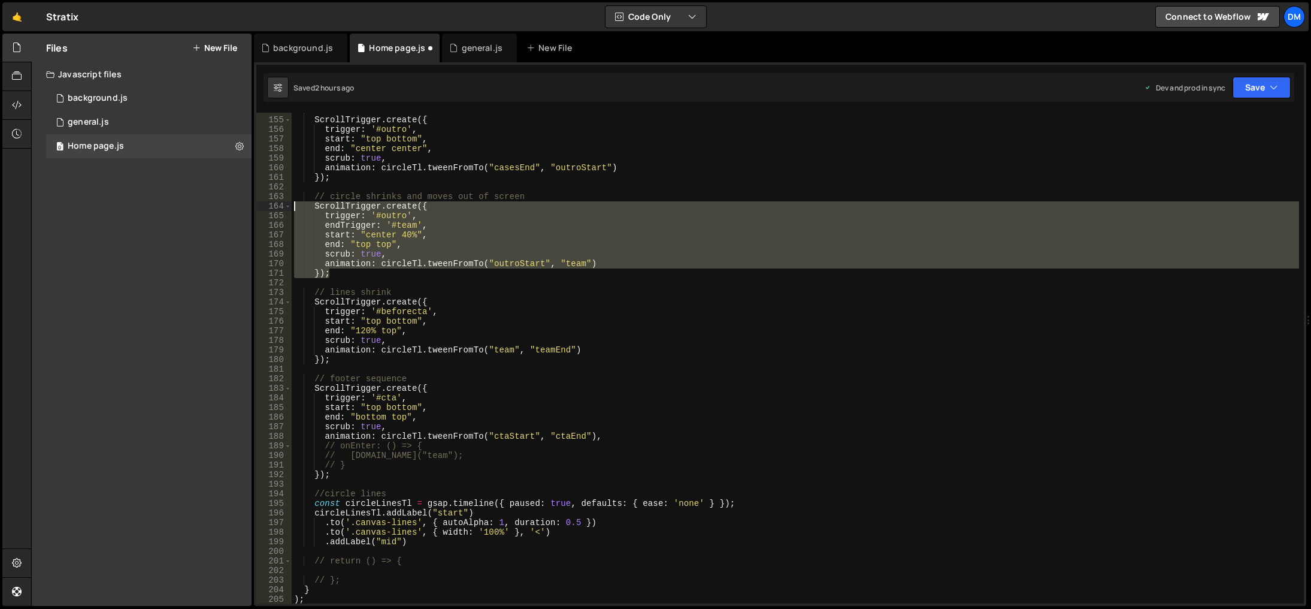
drag, startPoint x: 352, startPoint y: 273, endPoint x: 258, endPoint y: 207, distance: 114.8
click at [258, 207] on div "// onEnter: () => { 154 155 156 157 158 159 160 161 162 163 164 165 166 167 168…" at bounding box center [780, 358] width 1048 height 491
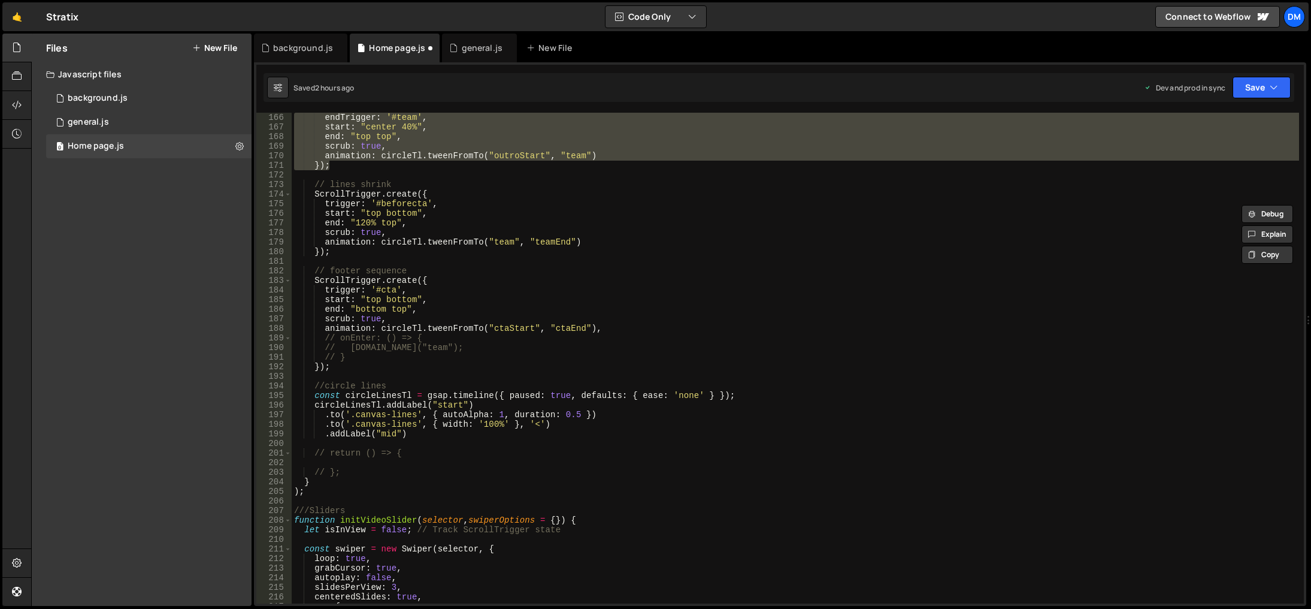
click at [419, 435] on div "endTrigger : '#team' , start : "center 40%" , end : "top top" , scrub : true , …" at bounding box center [796, 368] width 1008 height 510
type textarea ".addLabel("mid")"
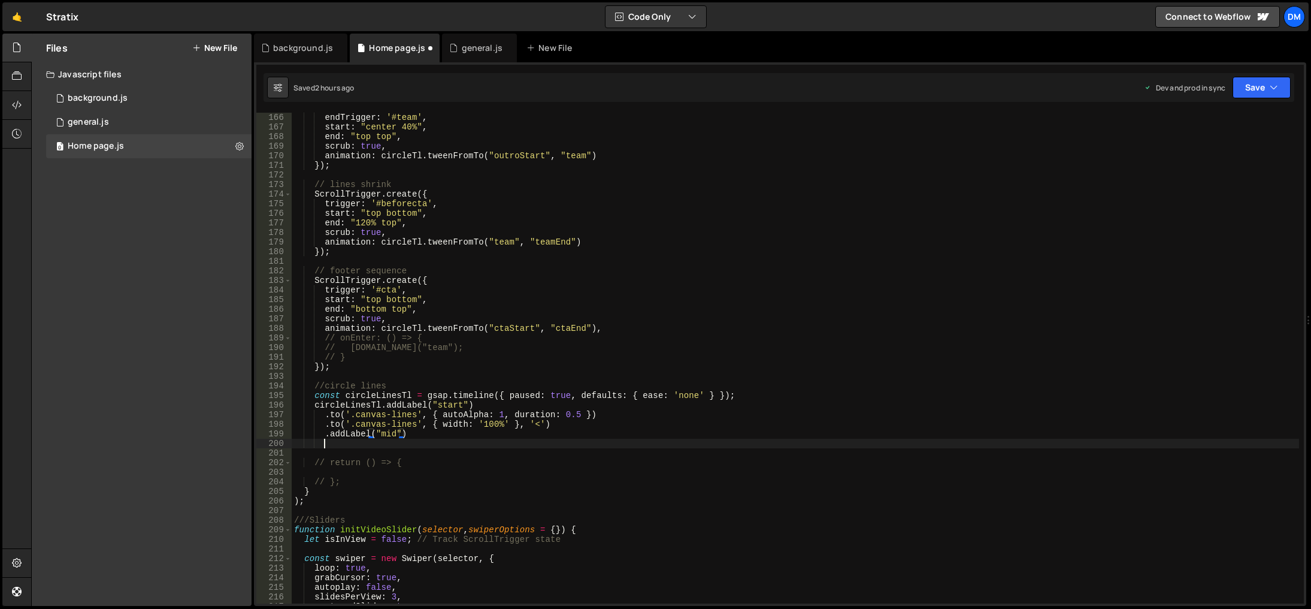
scroll to position [0, 2]
paste textarea "});"
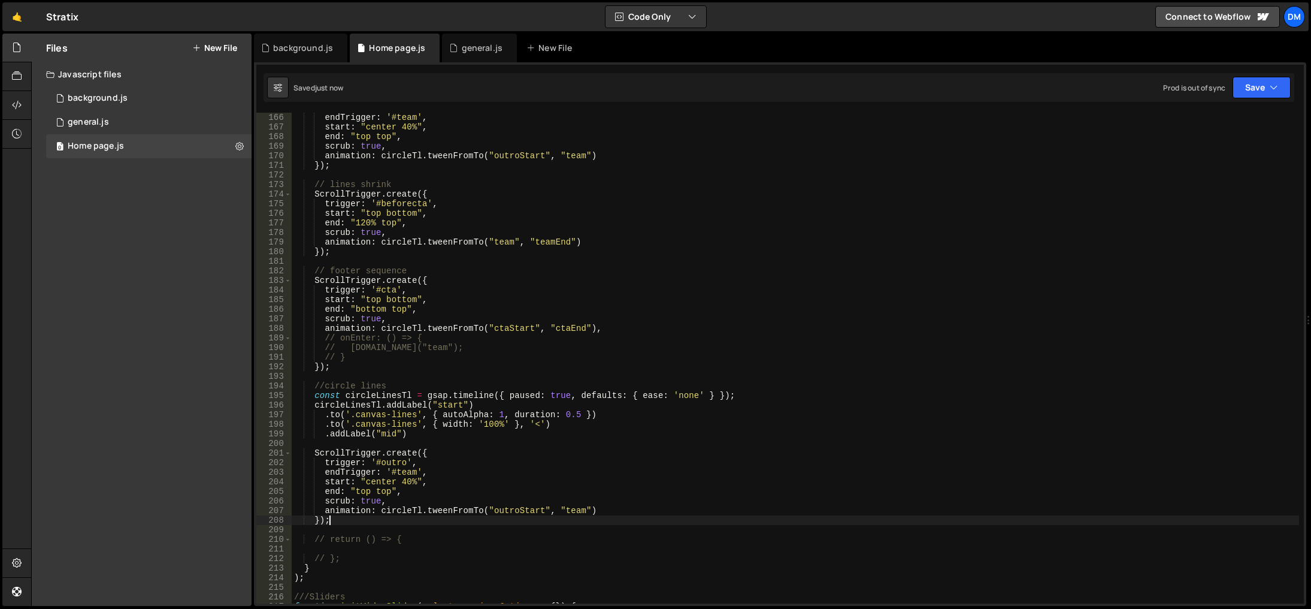
click at [391, 461] on div "endTrigger : '#team' , start : "center 40%" , end : "top top" , scrub : true , …" at bounding box center [796, 368] width 1008 height 510
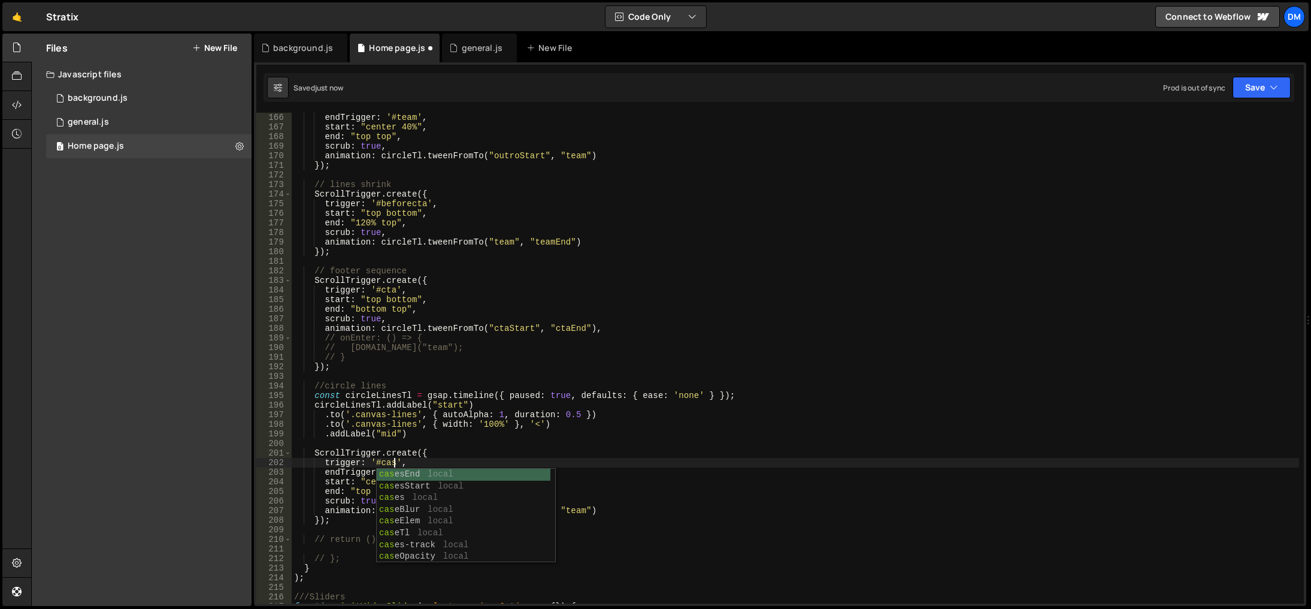
scroll to position [0, 7]
click at [744, 404] on div "endTrigger : '#team' , start : "center 40%" , end : "top top" , scrub : true , …" at bounding box center [796, 368] width 1008 height 510
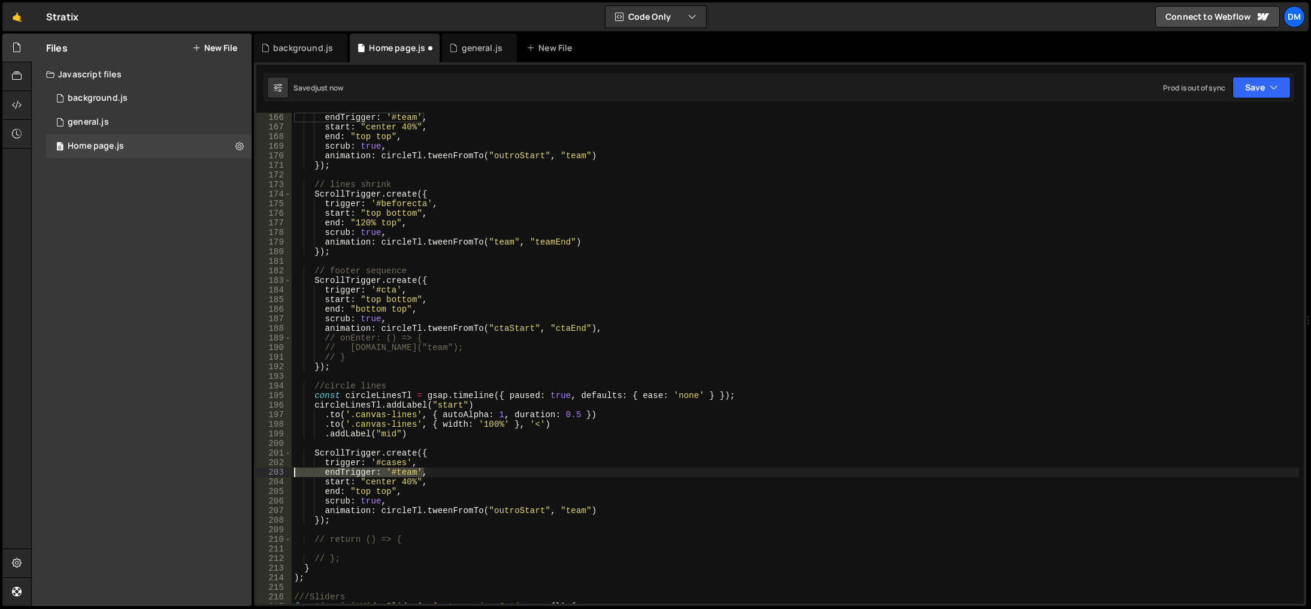
drag, startPoint x: 438, startPoint y: 473, endPoint x: 250, endPoint y: 474, distance: 188.1
click at [250, 474] on div "Files New File Javascript files 0 background.js 0 0 general.js 0 0 Home page.js…" at bounding box center [671, 320] width 1280 height 573
type textarea "endTrigger: '#team',"
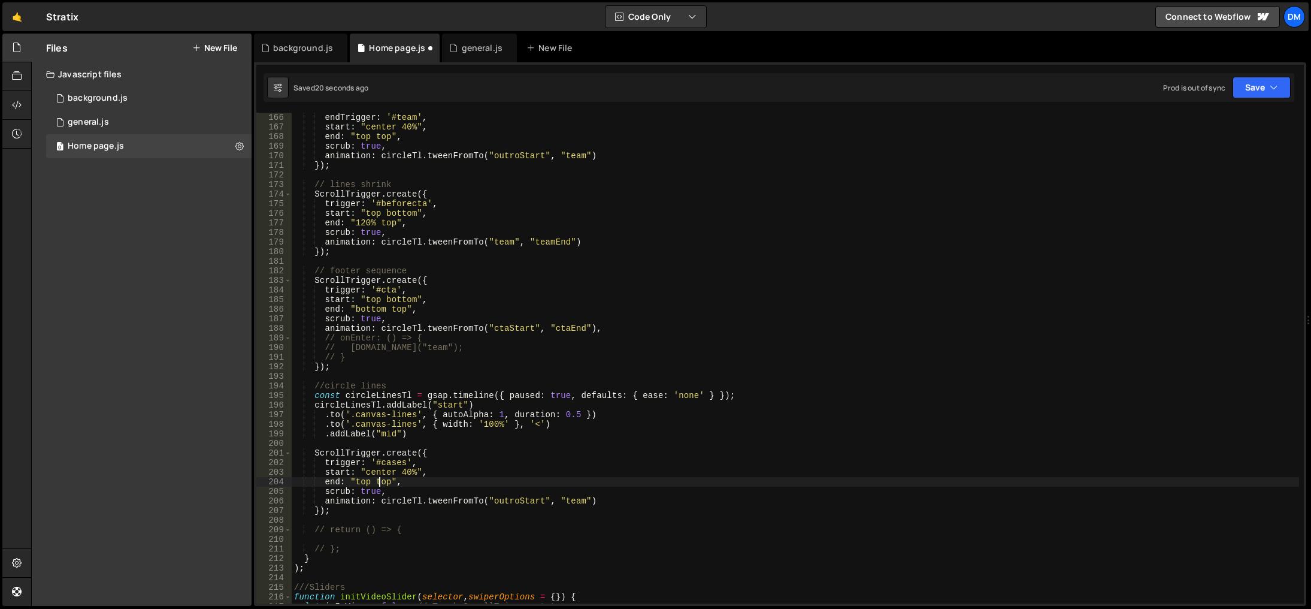
click at [377, 477] on div "endTrigger : '#team' , start : "center 40%" , end : "top top" , scrub : true , …" at bounding box center [796, 368] width 1008 height 510
click at [376, 470] on div "endTrigger : '#team' , start : "center 40%" , end : "top top" , scrub : true , …" at bounding box center [796, 368] width 1008 height 510
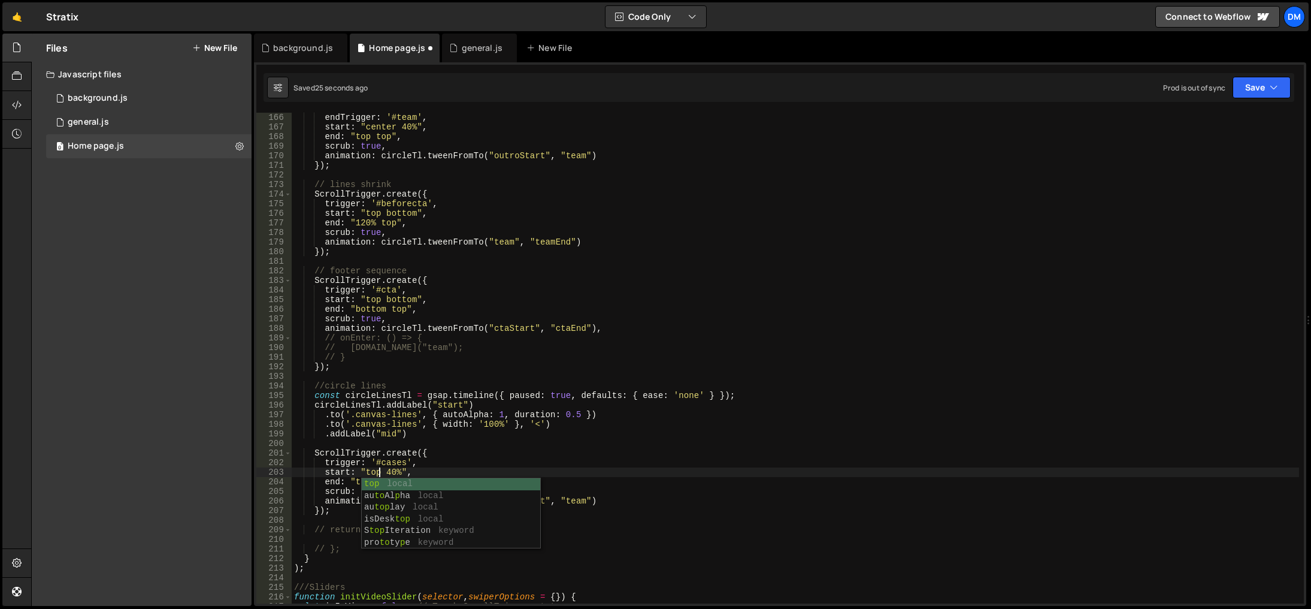
click at [602, 430] on div "endTrigger : '#team' , start : "center 40%" , end : "top top" , scrub : true , …" at bounding box center [796, 368] width 1008 height 510
drag, startPoint x: 383, startPoint y: 471, endPoint x: 399, endPoint y: 472, distance: 16.2
click at [399, 472] on div "endTrigger : '#team' , start : "center 40%" , end : "top top" , scrub : true , …" at bounding box center [796, 368] width 1008 height 510
click at [874, 487] on div "endTrigger : '#team' , start : "center 40%" , end : "top top" , scrub : true , …" at bounding box center [796, 368] width 1008 height 510
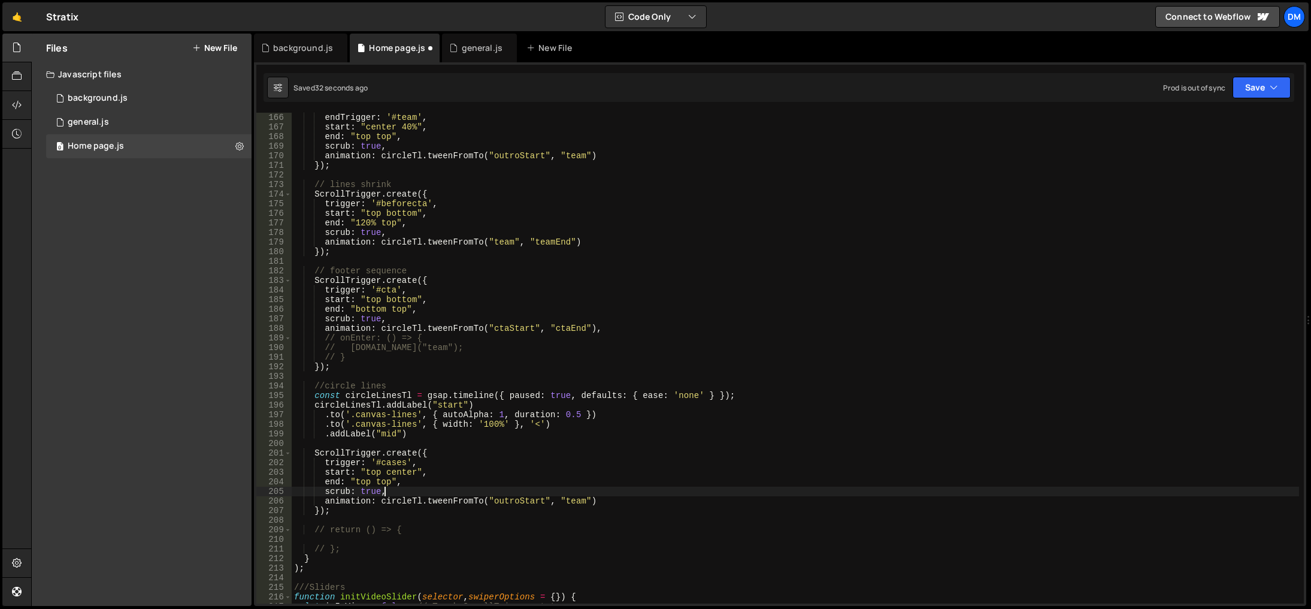
click at [404, 472] on div "endTrigger : '#team' , start : "center 40%" , end : "top top" , scrub : true , …" at bounding box center [796, 368] width 1008 height 510
click at [362, 480] on div "endTrigger : '#team' , start : "center 40%" , end : "top top" , scrub : true , …" at bounding box center [796, 368] width 1008 height 510
click at [364, 485] on div "endTrigger : '#team' , start : "center 40%" , end : "top top" , scrub : true , …" at bounding box center [796, 368] width 1008 height 510
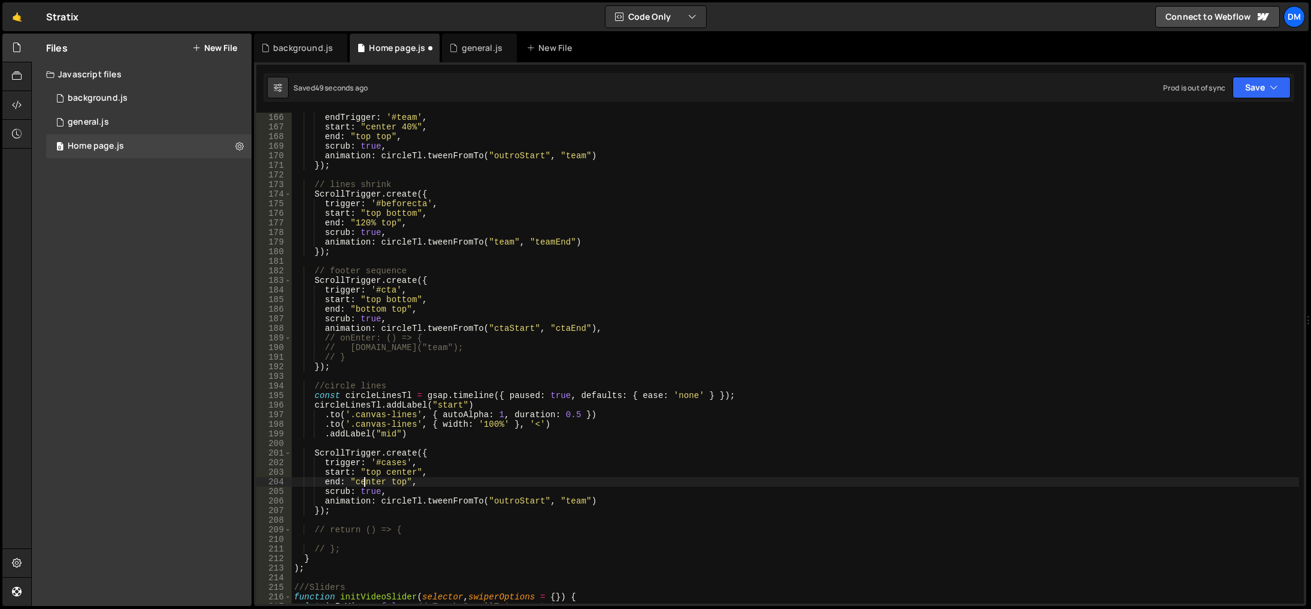
click at [364, 484] on div "endTrigger : '#team' , start : "center 40%" , end : "top top" , scrub : true , …" at bounding box center [796, 368] width 1008 height 510
click at [392, 483] on div "endTrigger : '#team' , start : "center 40%" , end : "top top" , scrub : true , …" at bounding box center [796, 368] width 1008 height 510
paste textarea "center"
click at [546, 476] on div "endTrigger : '#team' , start : "center 40%" , end : "top top" , scrub : true , …" at bounding box center [796, 368] width 1008 height 510
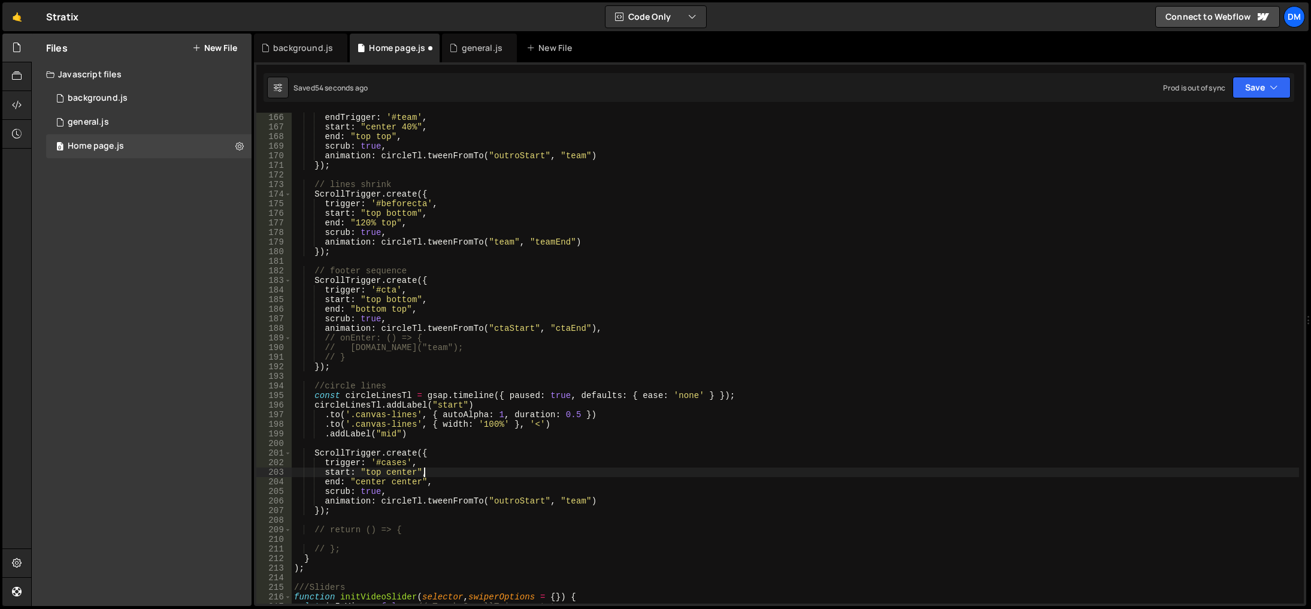
click at [451, 406] on div "endTrigger : '#team' , start : "center 40%" , end : "top top" , scrub : true , …" at bounding box center [796, 368] width 1008 height 510
click at [502, 498] on div "endTrigger : '#team' , start : "center 40%" , end : "top top" , scrub : true , …" at bounding box center [796, 368] width 1008 height 510
paste textarea "s"
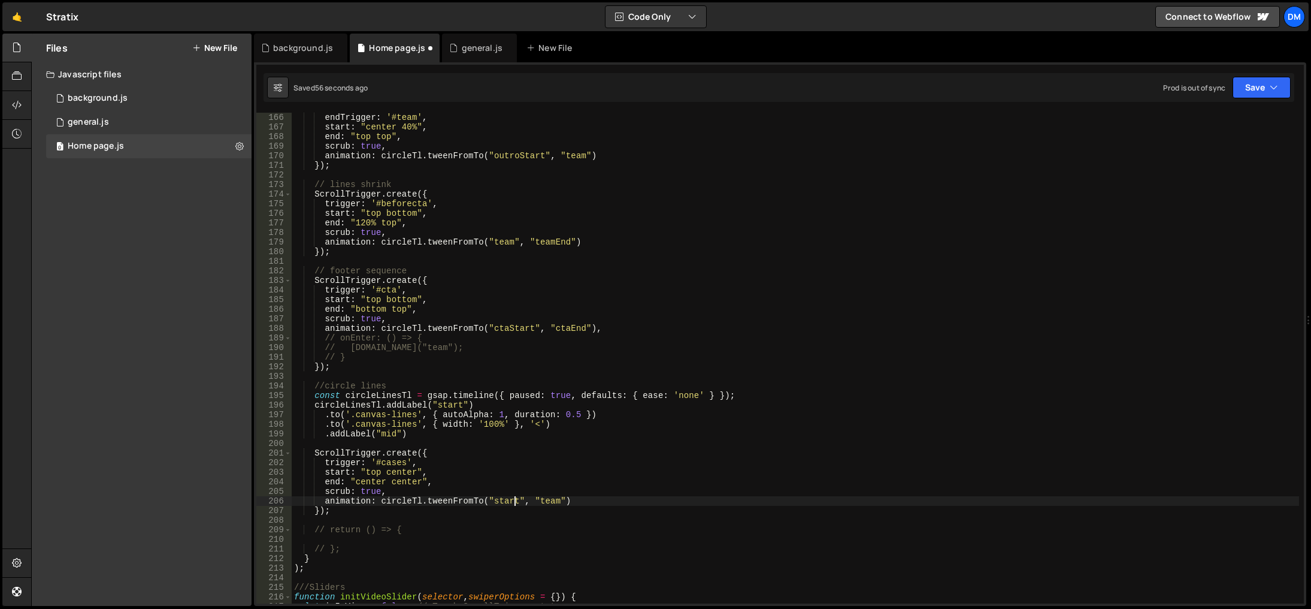
click at [383, 434] on div "endTrigger : '#team' , start : "center 40%" , end : "top top" , scrub : true , …" at bounding box center [796, 368] width 1008 height 510
click at [541, 499] on div "endTrigger : '#team' , start : "center 40%" , end : "top top" , scrub : true , …" at bounding box center [796, 368] width 1008 height 510
paste textarea "mid"
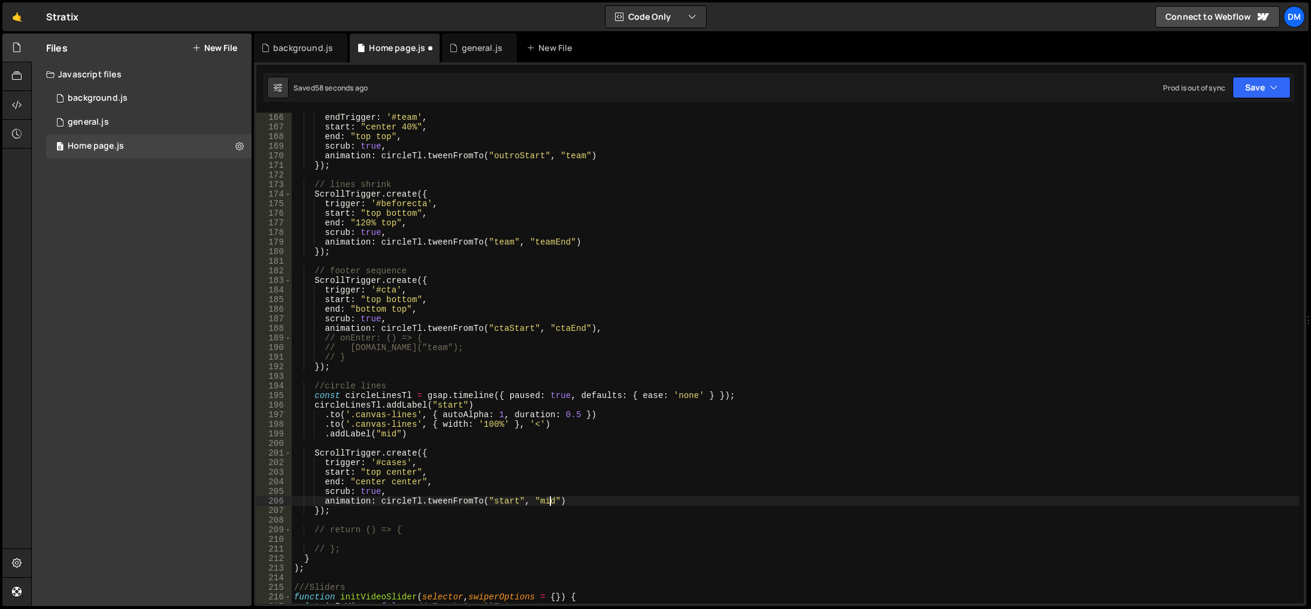
click at [630, 450] on div "endTrigger : '#team' , start : "center 40%" , end : "top top" , scrub : true , …" at bounding box center [796, 368] width 1008 height 510
click at [719, 428] on div "endTrigger : '#team' , start : "center 40%" , end : "top top" , scrub : true , …" at bounding box center [796, 368] width 1008 height 510
click at [1258, 87] on button "Save" at bounding box center [1262, 88] width 58 height 22
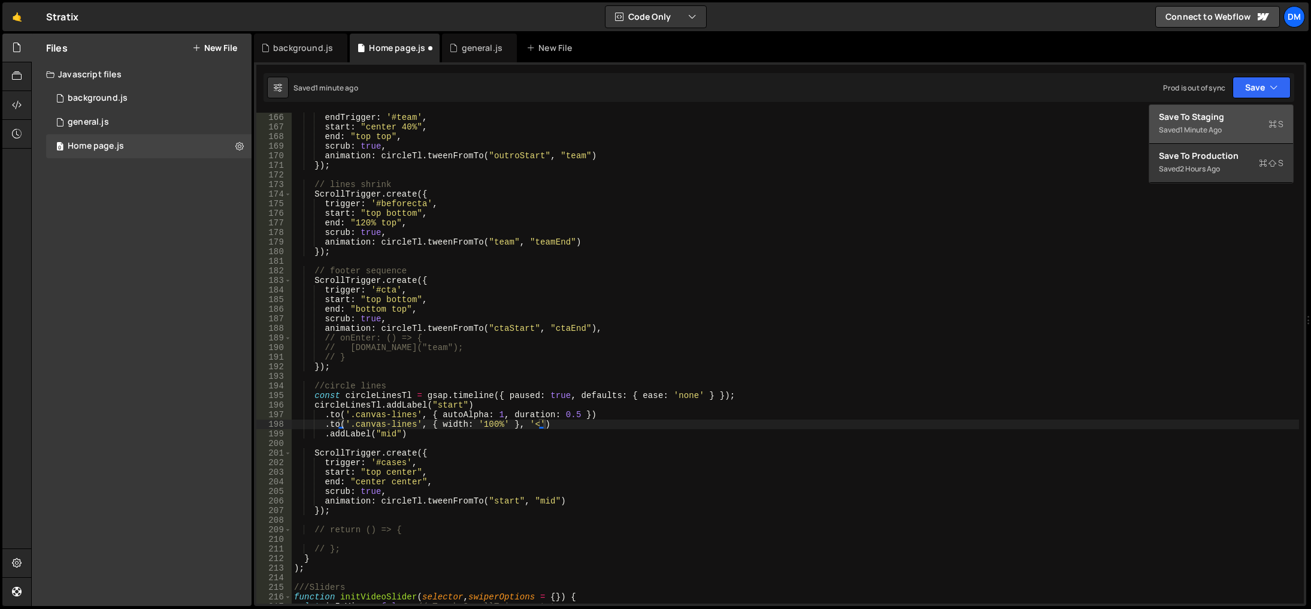
click at [1200, 124] on div "Saved 1 minute ago" at bounding box center [1221, 130] width 125 height 14
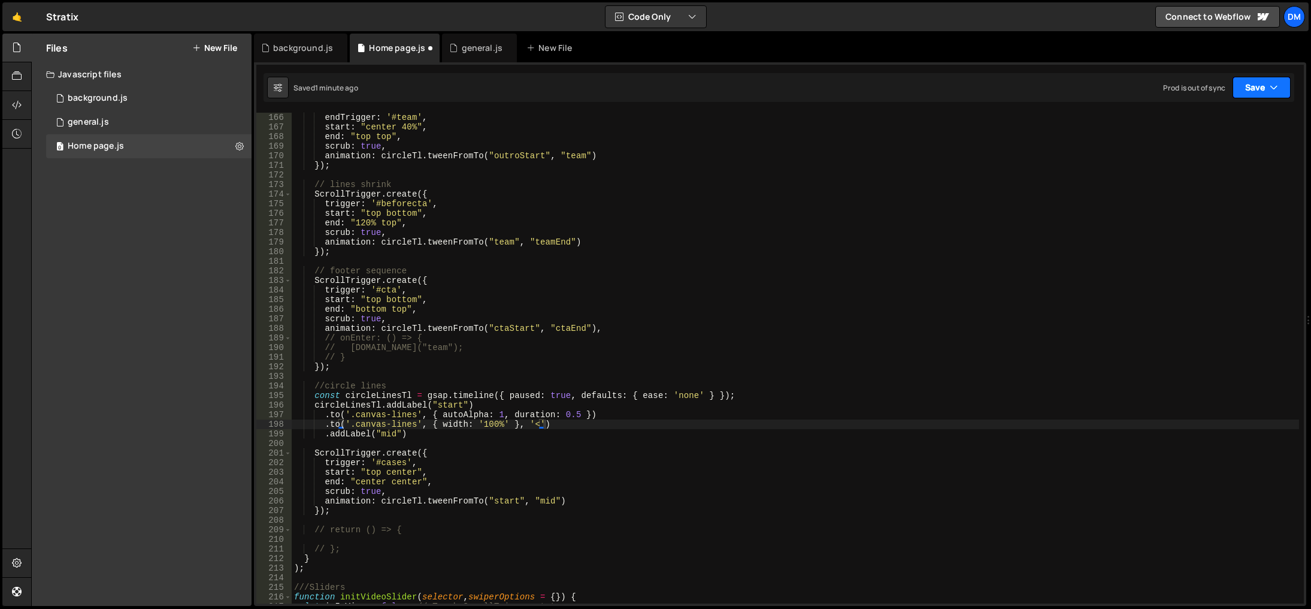
click at [1260, 90] on button "Save" at bounding box center [1262, 88] width 58 height 22
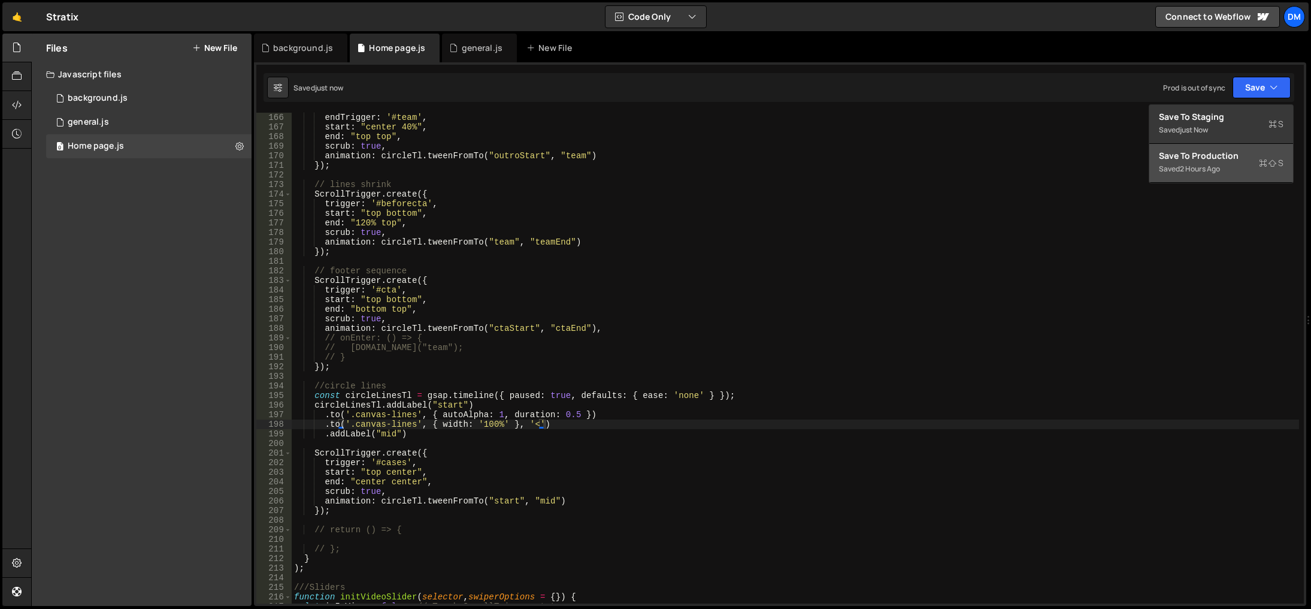
click at [1203, 174] on div "Saved 2 hours ago" at bounding box center [1221, 169] width 125 height 14
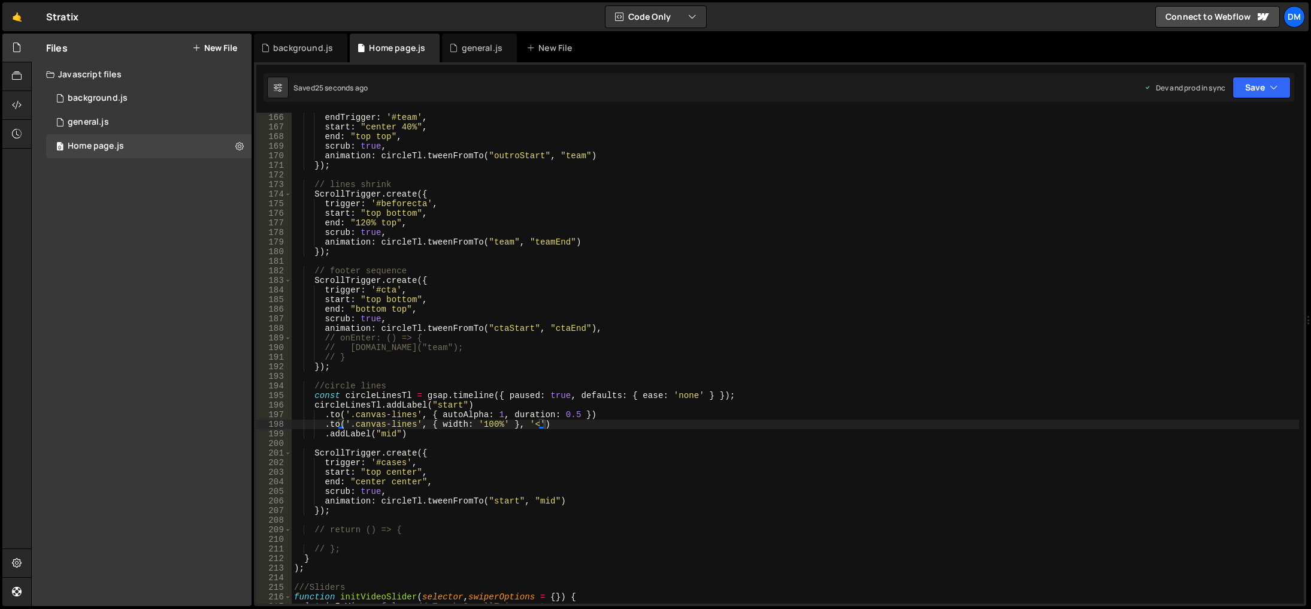
click at [661, 509] on div "endTrigger : '#team' , start : "center 40%" , end : "top top" , scrub : true , …" at bounding box center [796, 368] width 1008 height 510
click at [1266, 88] on button "Save" at bounding box center [1262, 88] width 58 height 22
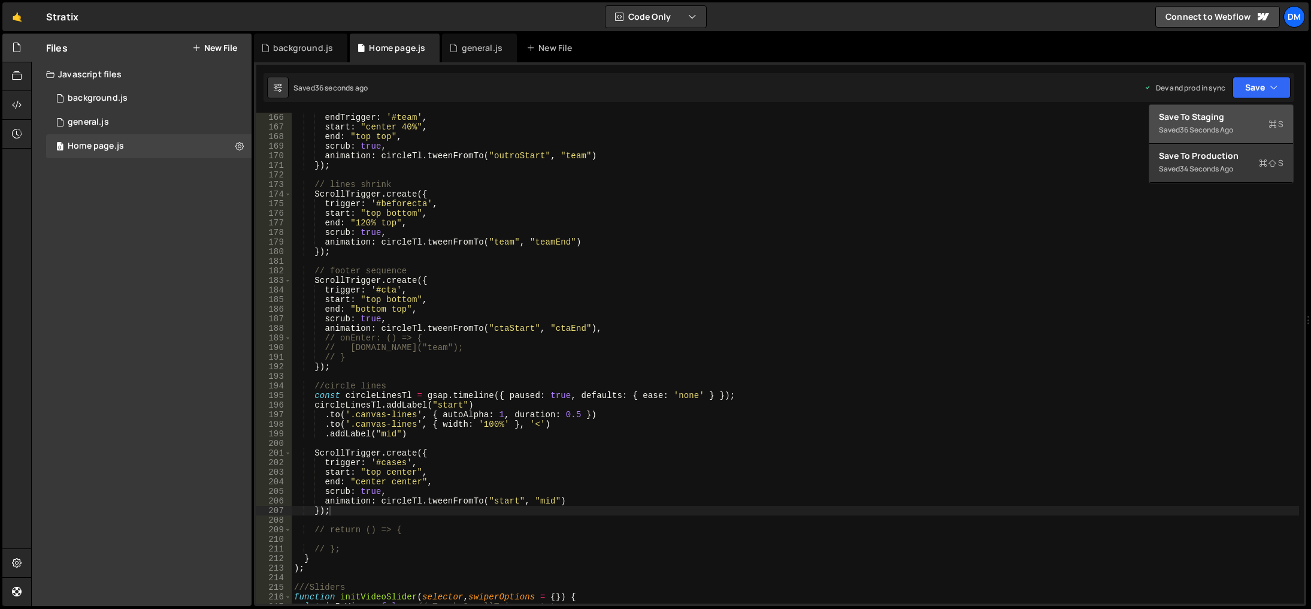
click at [1231, 115] on div "Save to Staging S" at bounding box center [1221, 117] width 125 height 12
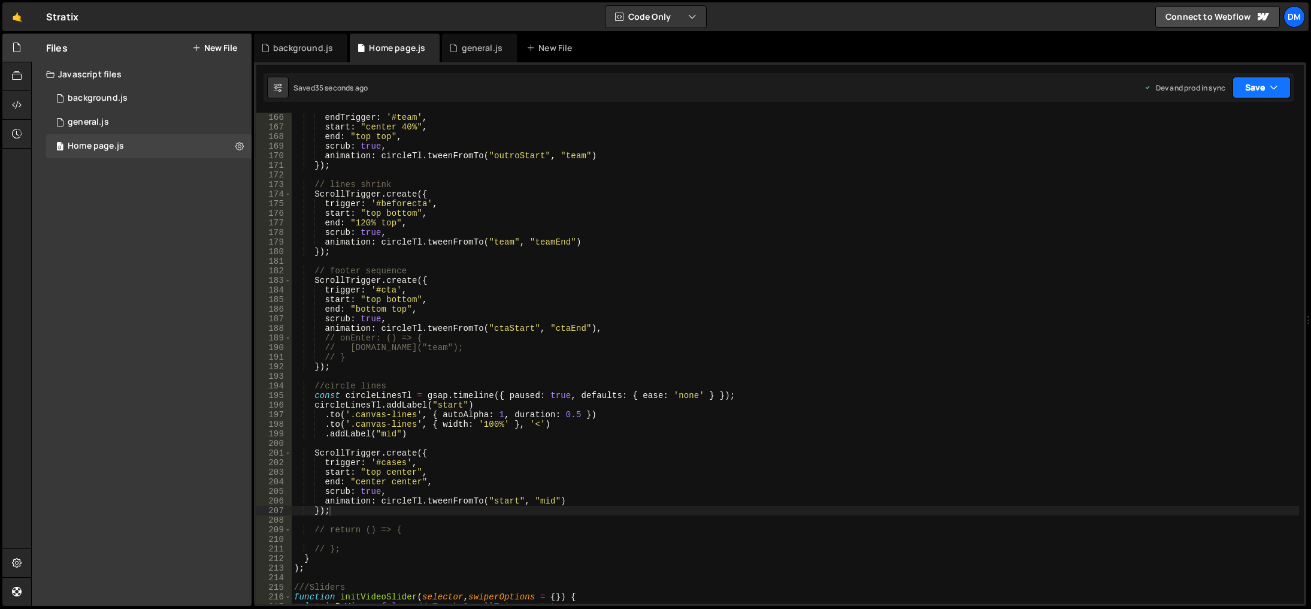
click at [1255, 89] on button "Save" at bounding box center [1262, 88] width 58 height 22
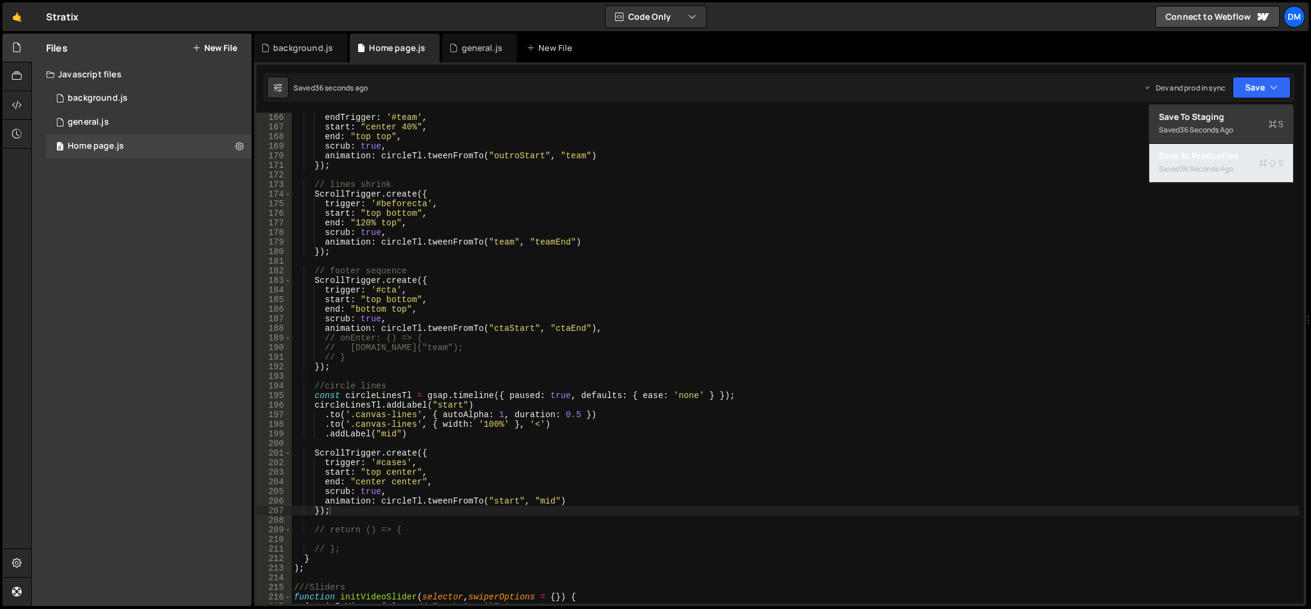
click at [1182, 152] on div "Save to Production S" at bounding box center [1221, 156] width 125 height 12
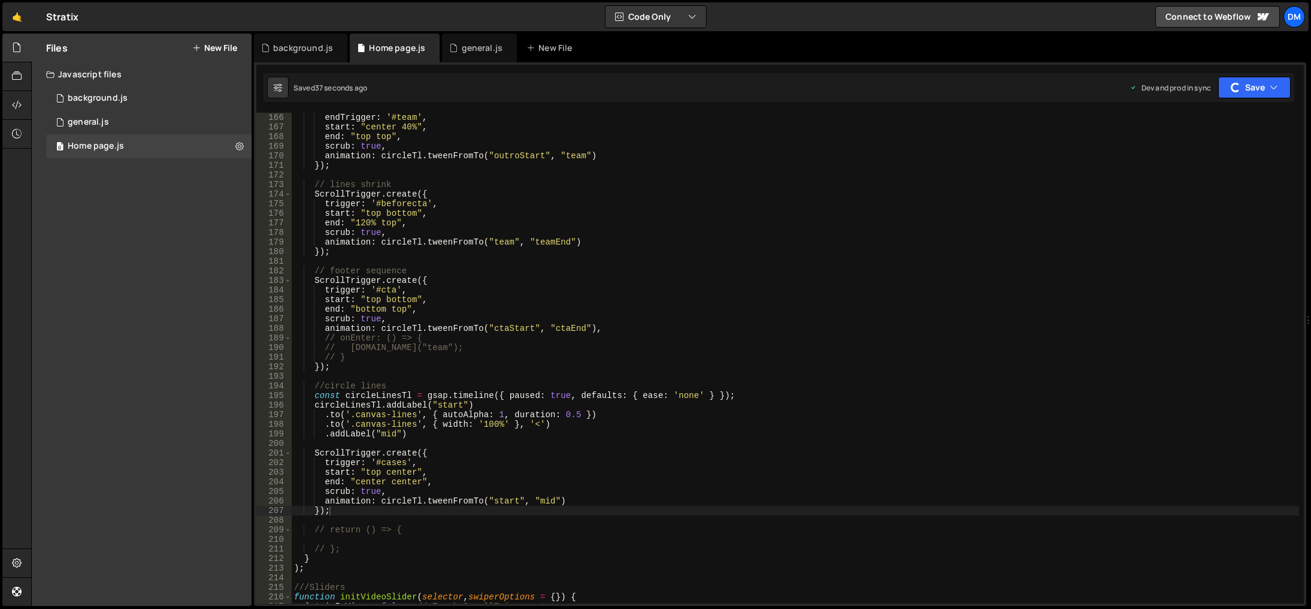
click at [391, 461] on div "endTrigger : '#team' , start : "center 40%" , end : "top top" , scrub : true , …" at bounding box center [796, 368] width 1008 height 510
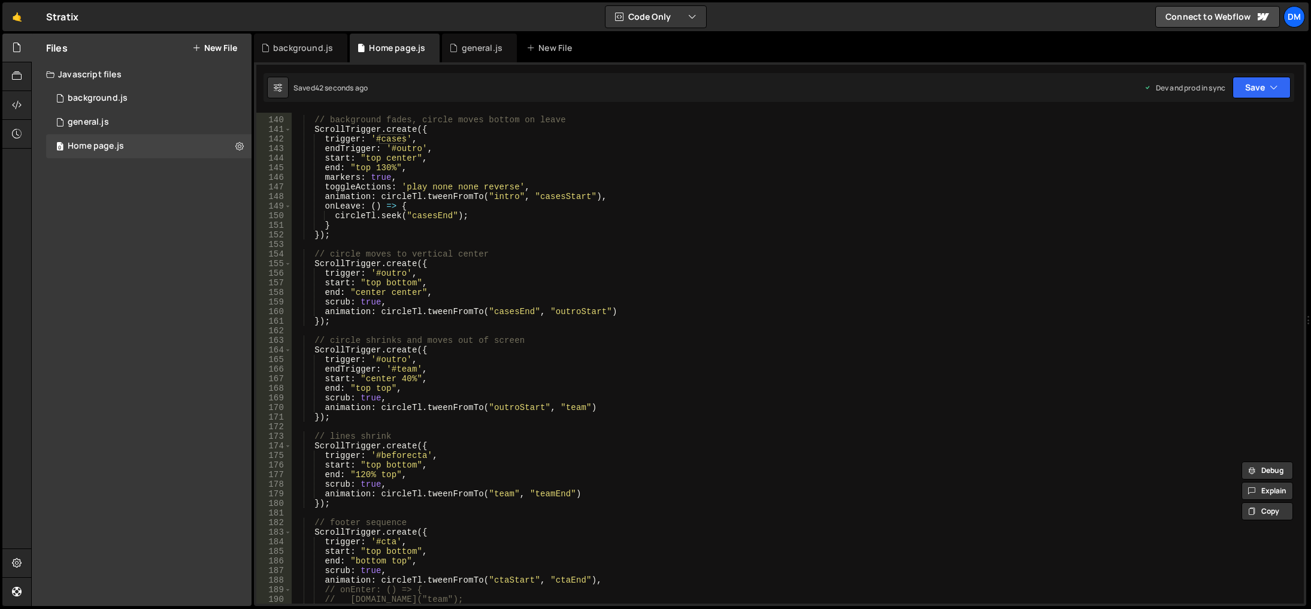
scroll to position [1509, 0]
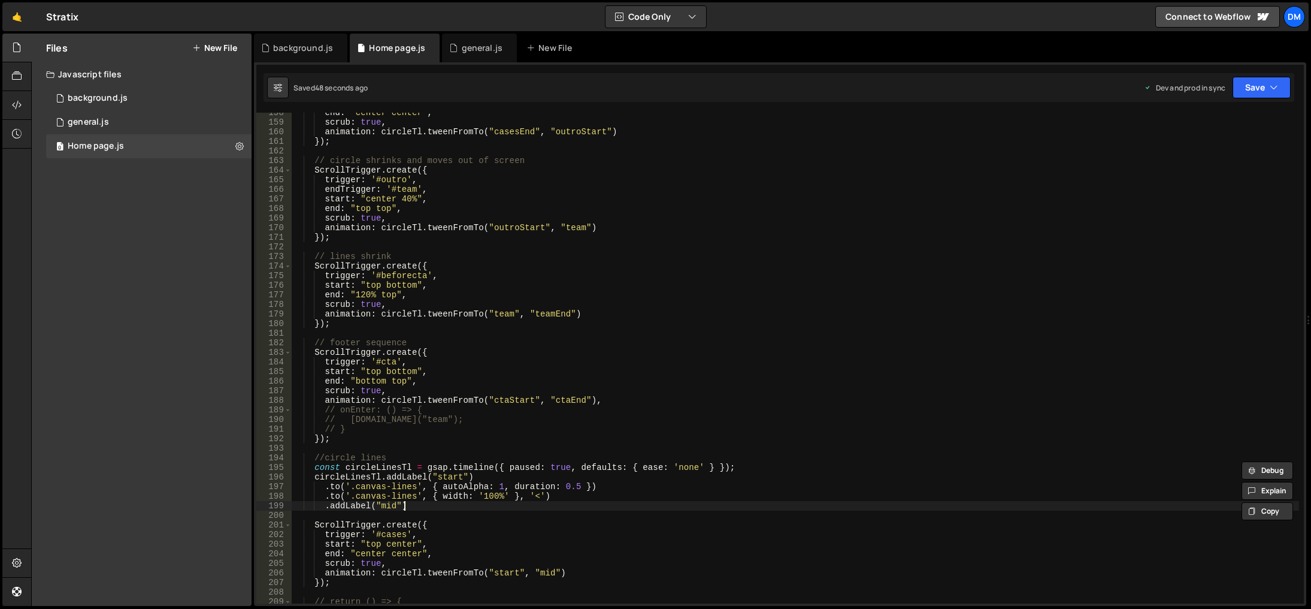
click at [769, 509] on div "end : "center center" , scrub : true , animation : circleTl . tweenFromTo ( "ca…" at bounding box center [796, 363] width 1008 height 510
type textarea ".addLabel("mid")"
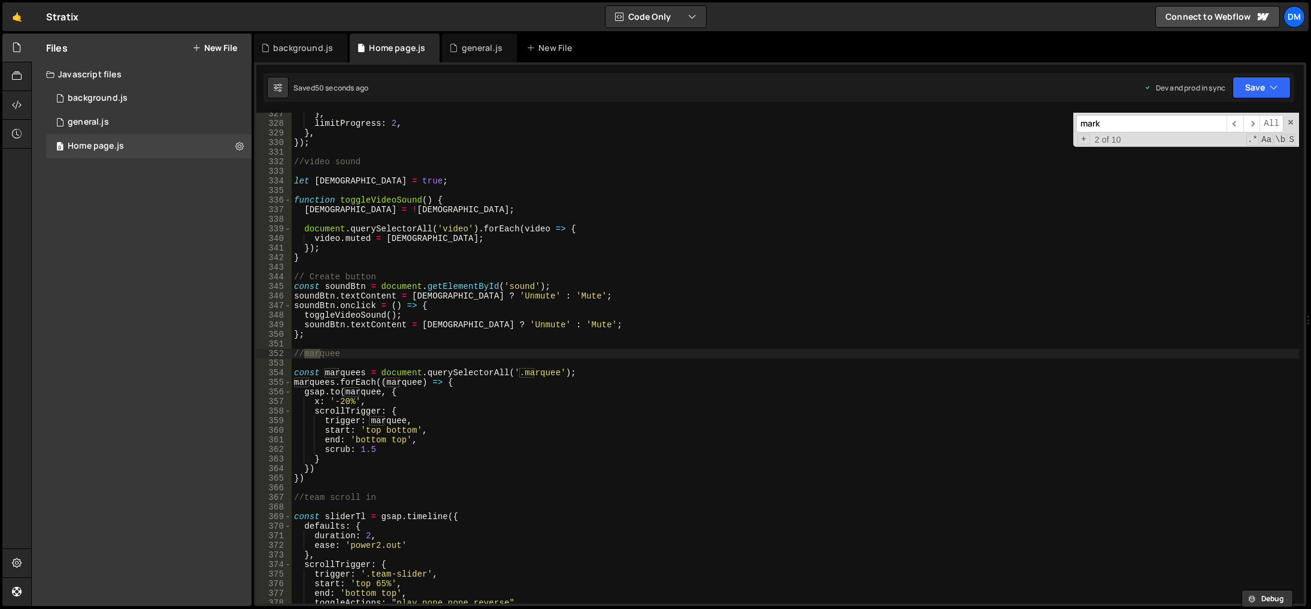
scroll to position [1145, 0]
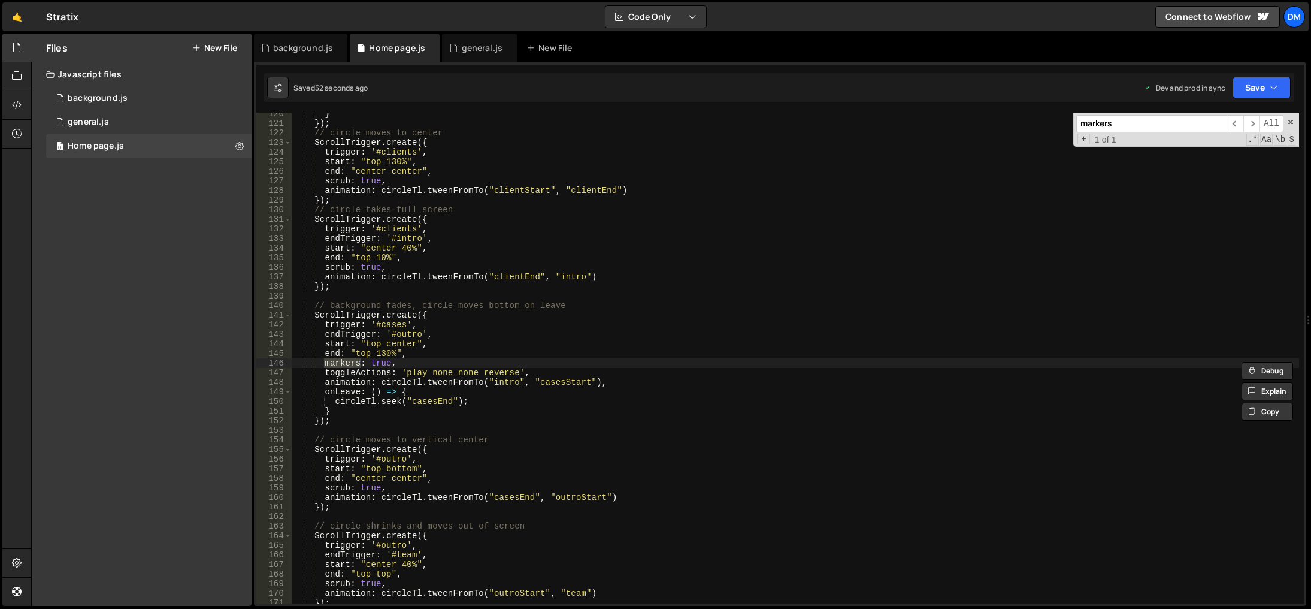
type input "markers"
type textarea "markers: true,"
drag, startPoint x: 410, startPoint y: 364, endPoint x: 211, endPoint y: 388, distance: 200.2
click at [208, 367] on div "Files New File Javascript files 0 background.js 0 0 general.js 0 0 Home page.js…" at bounding box center [671, 320] width 1280 height 573
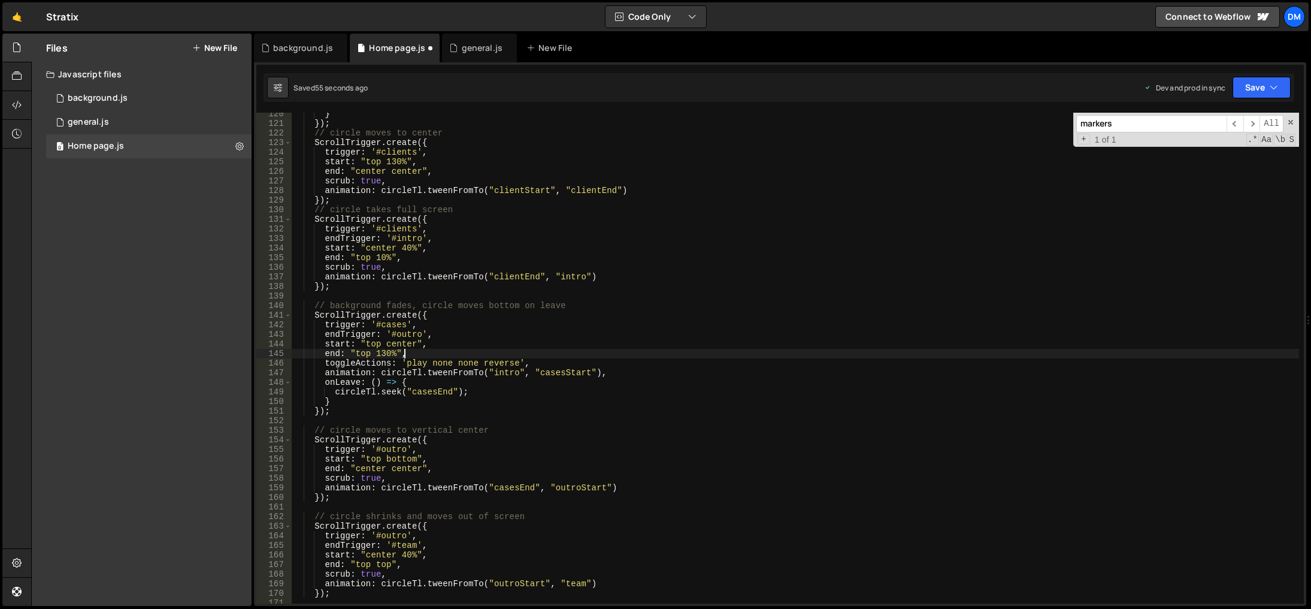
click at [1132, 119] on input "markers" at bounding box center [1151, 123] width 150 height 17
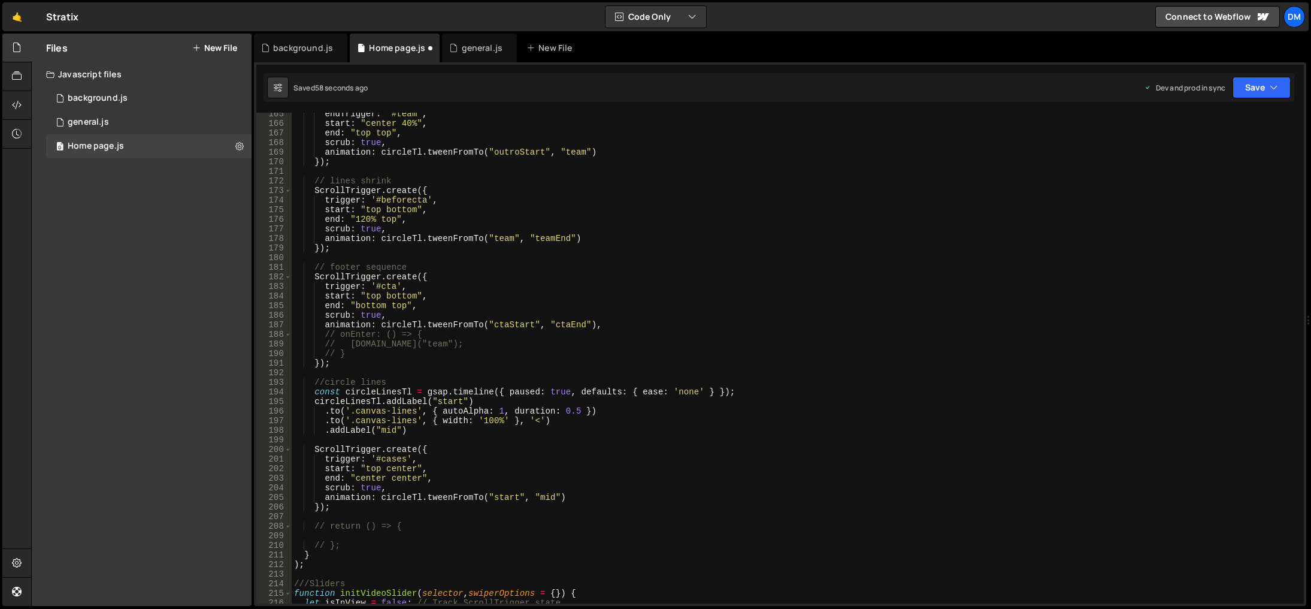
scroll to position [1576, 0]
click at [443, 476] on div "endTrigger : '#team' , start : "center 40%" , end : "top top" , scrub : true , …" at bounding box center [796, 364] width 1008 height 510
type textarea "end: "center center","
type textarea "markers: true,"
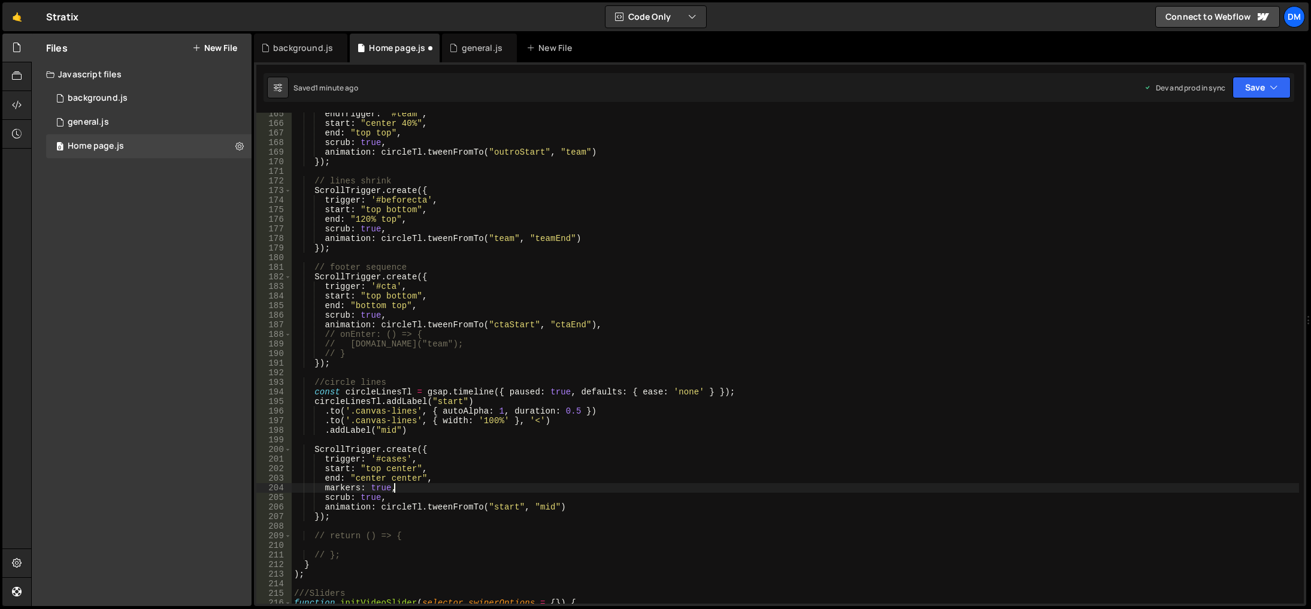
click at [1260, 99] on div "Saved 1 minute ago Dev and prod in sync Upgrade to Edit Save Save to Staging S …" at bounding box center [779, 87] width 1031 height 29
click at [1257, 89] on button "Save" at bounding box center [1262, 88] width 58 height 22
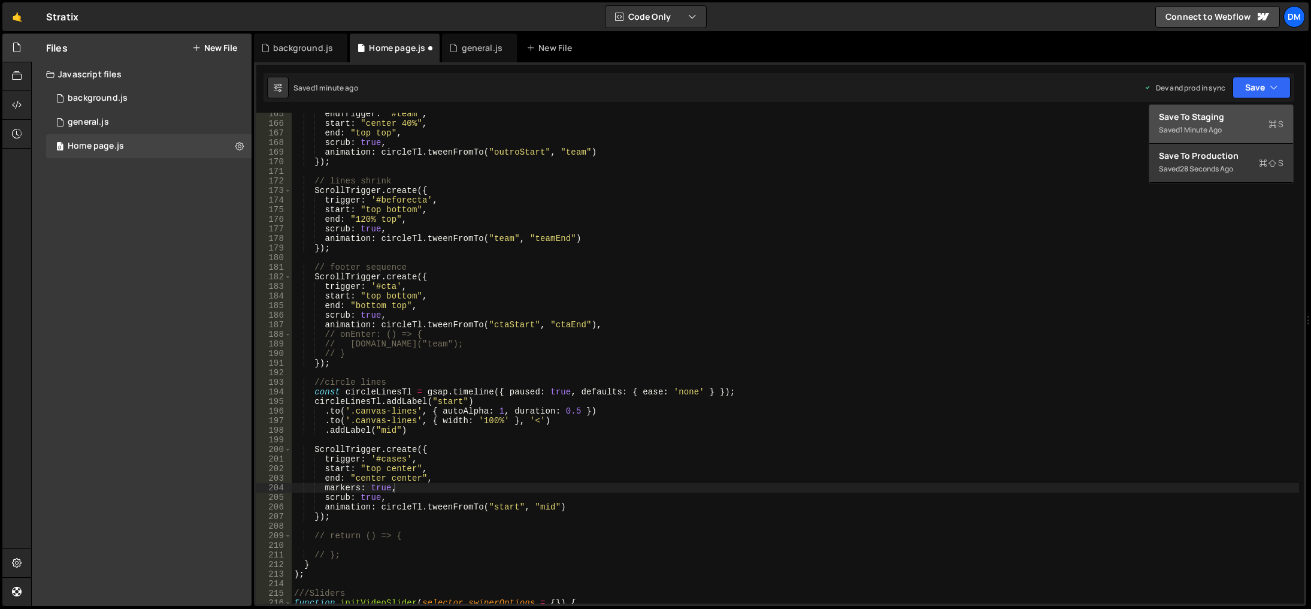
click at [1217, 123] on div "Saved 1 minute ago" at bounding box center [1221, 130] width 125 height 14
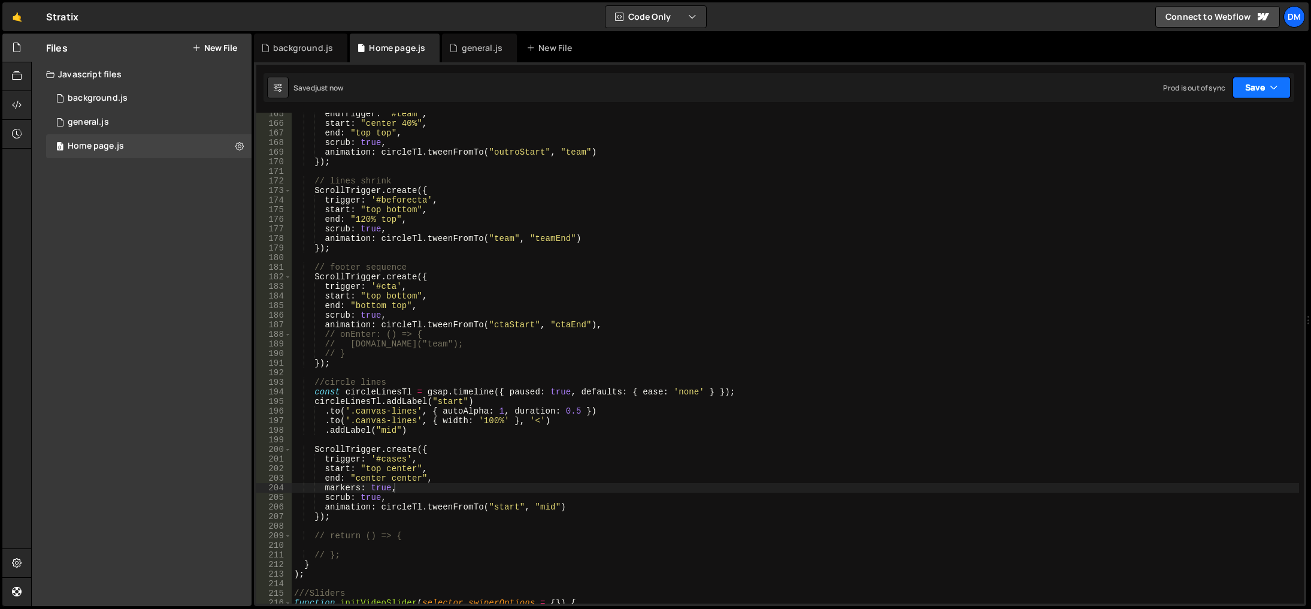
click at [1257, 86] on button "Save" at bounding box center [1262, 88] width 58 height 22
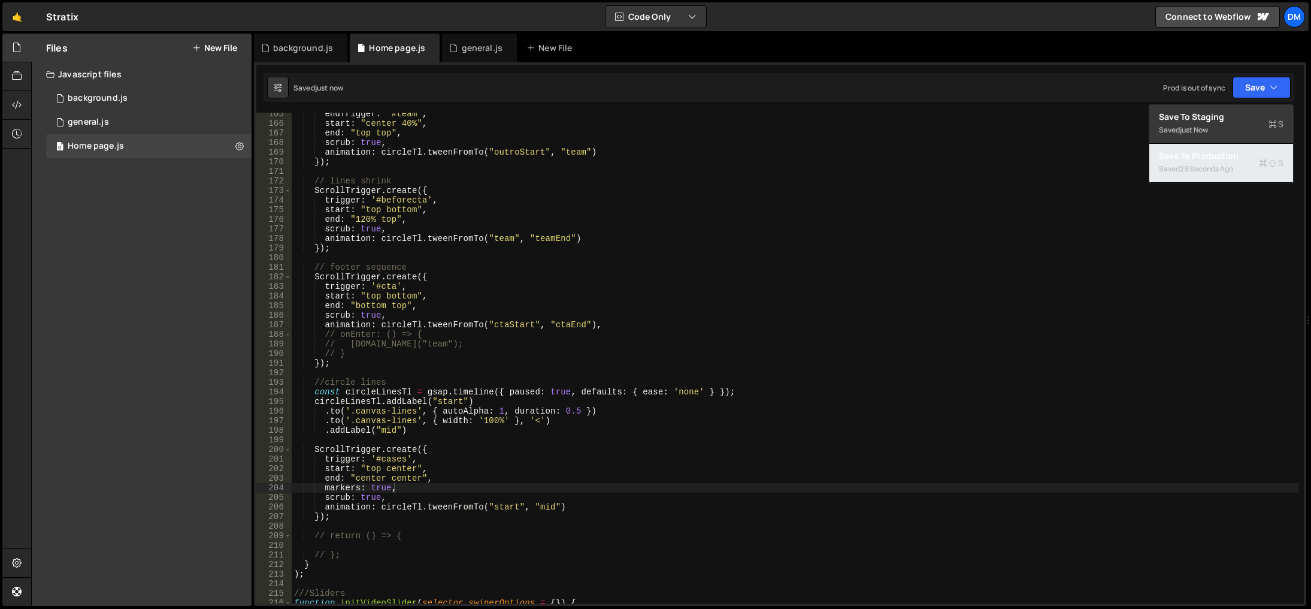
click at [1216, 152] on div "Save to Production S" at bounding box center [1221, 156] width 125 height 12
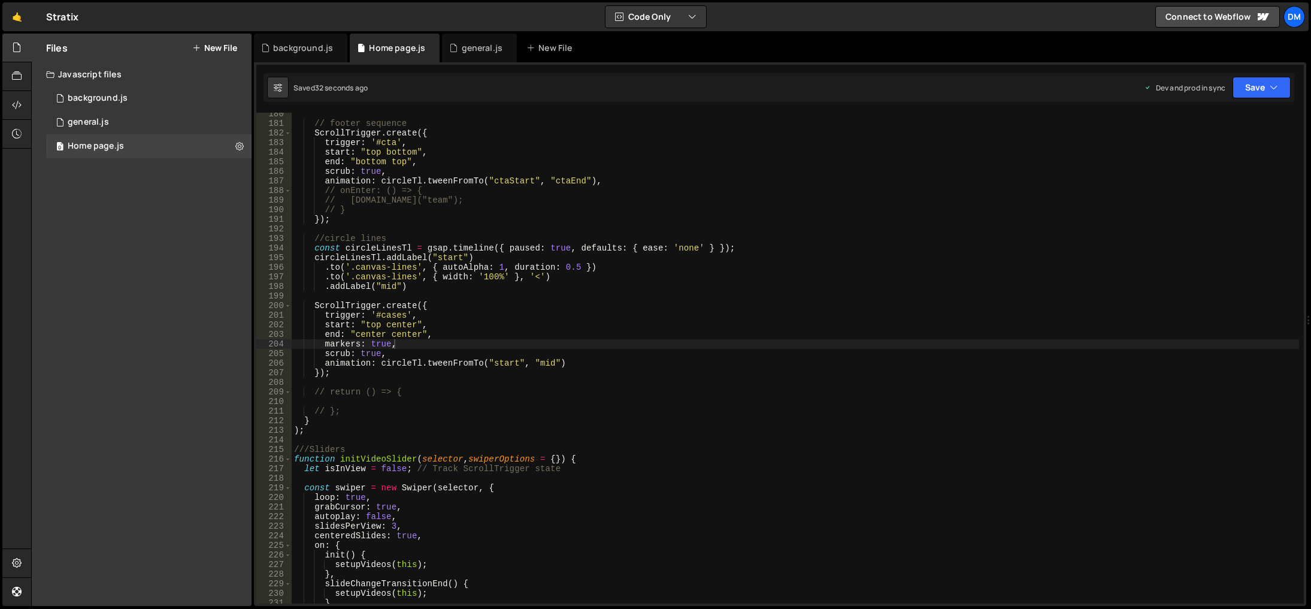
scroll to position [1720, 0]
click at [772, 443] on div "// footer sequence ScrollTrigger . create ({ trigger : '#cta' , start : "top bo…" at bounding box center [796, 364] width 1008 height 510
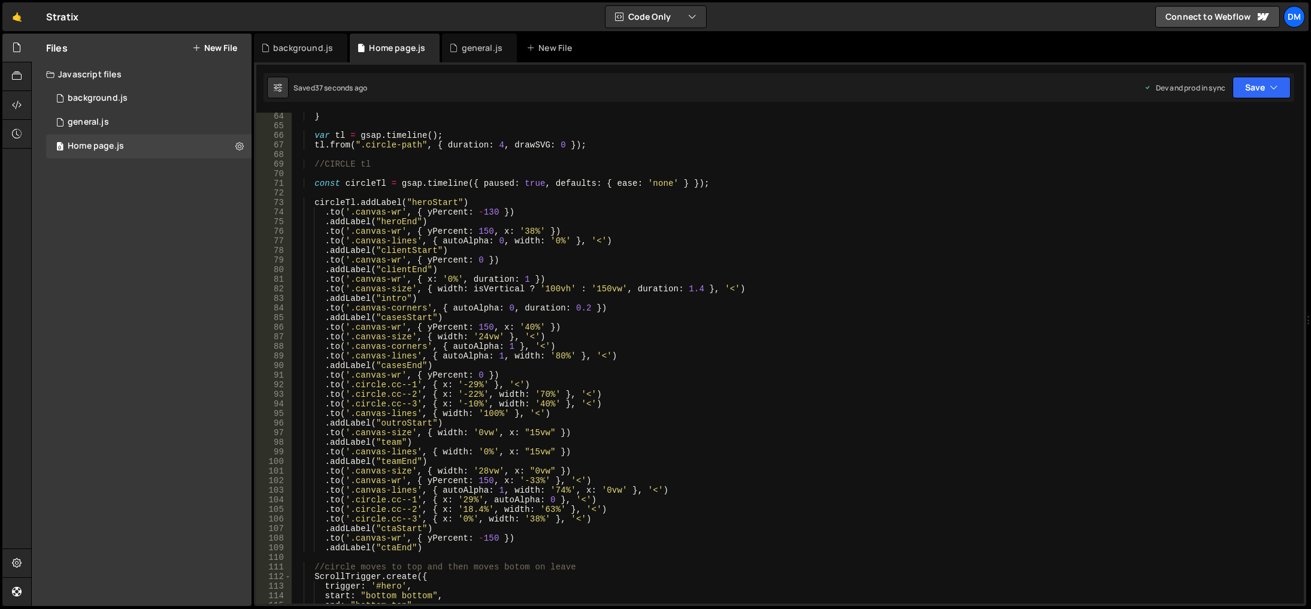
scroll to position [606, 0]
click at [462, 240] on div "} var tl = gsap . timeline ( ) ; tl . from ( ".circle-path" , { duration : 4 , …" at bounding box center [796, 366] width 1008 height 510
drag, startPoint x: 415, startPoint y: 240, endPoint x: 353, endPoint y: 238, distance: 61.7
click at [353, 238] on div "} var tl = gsap . timeline ( ) ; tl . from ( ".circle-path" , { duration : 4 , …" at bounding box center [796, 366] width 1008 height 510
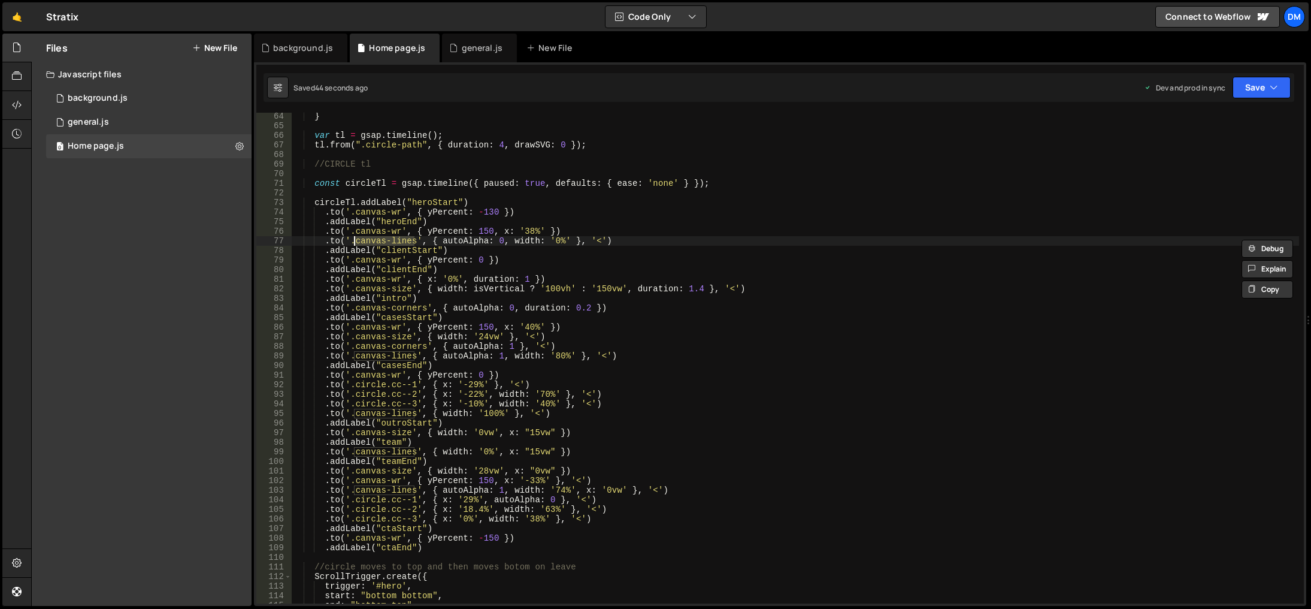
click at [685, 378] on div "} var tl = gsap . timeline ( ) ; tl . from ( ".circle-path" , { duration : 4 , …" at bounding box center [796, 366] width 1008 height 510
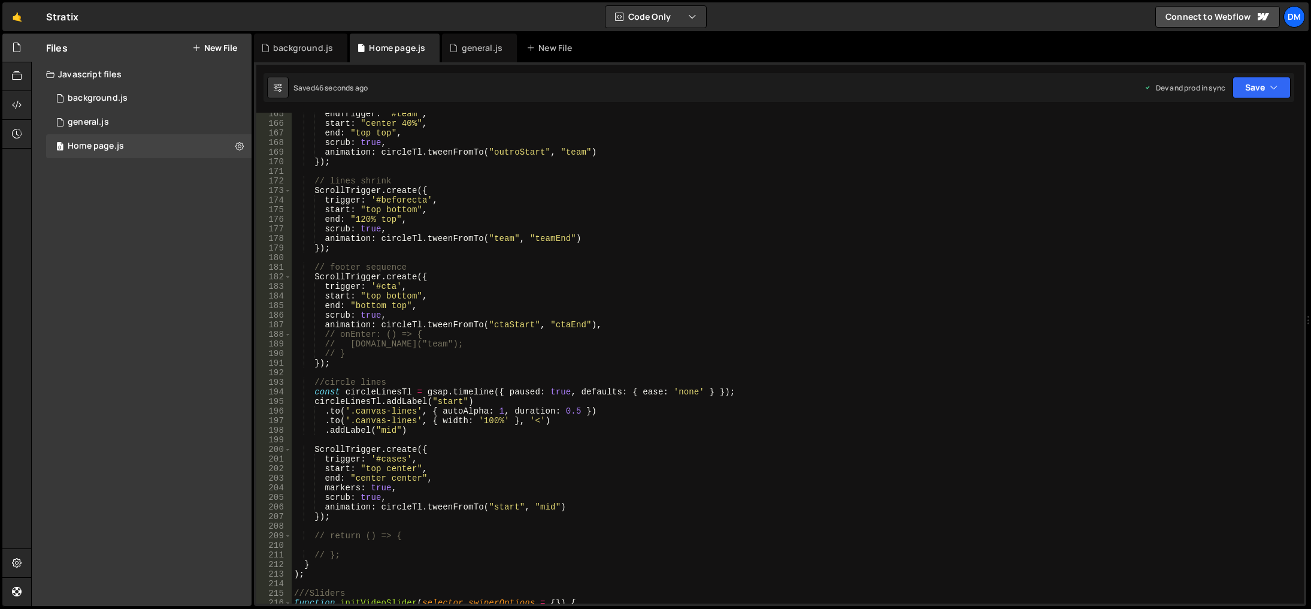
scroll to position [1612, 0]
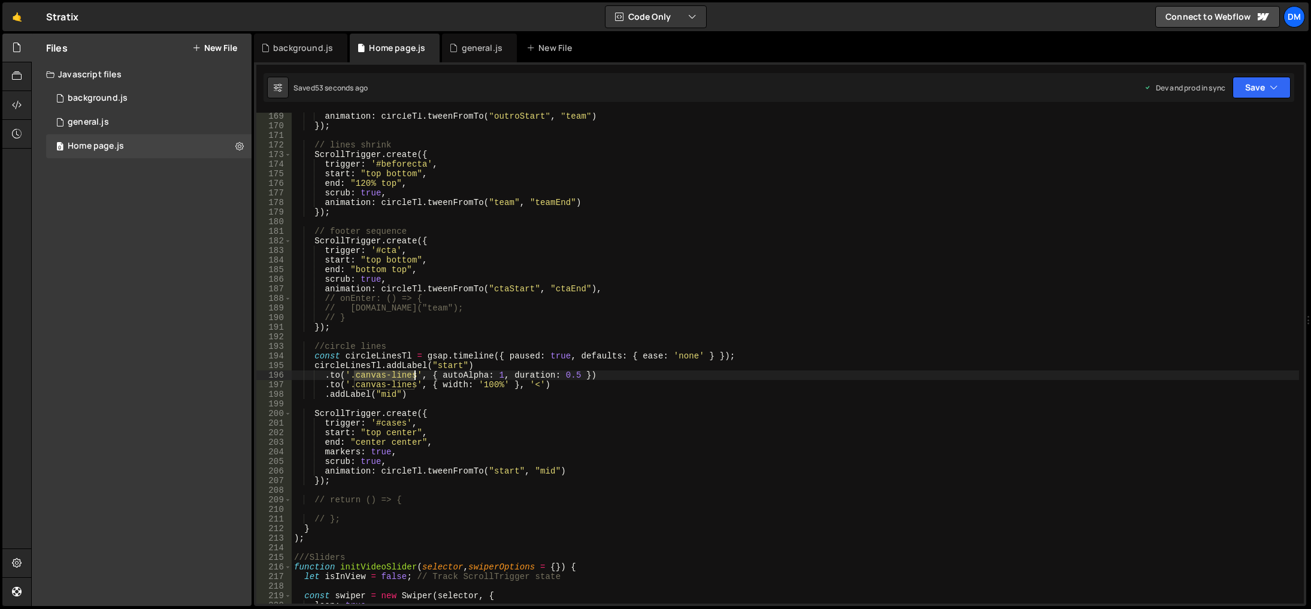
drag, startPoint x: 354, startPoint y: 376, endPoint x: 416, endPoint y: 379, distance: 61.8
click at [416, 379] on div "animation : circleTl . tweenFromTo ( "outroStart" , "team" ) }) ; // lines shri…" at bounding box center [796, 366] width 1008 height 510
paste textarea "end: "center center","
click at [593, 441] on div "animation : circleTl . tweenFromTo ( "outroStart" , "team" ) }) ; // lines shri…" at bounding box center [796, 366] width 1008 height 510
drag, startPoint x: 413, startPoint y: 389, endPoint x: 325, endPoint y: 391, distance: 88.7
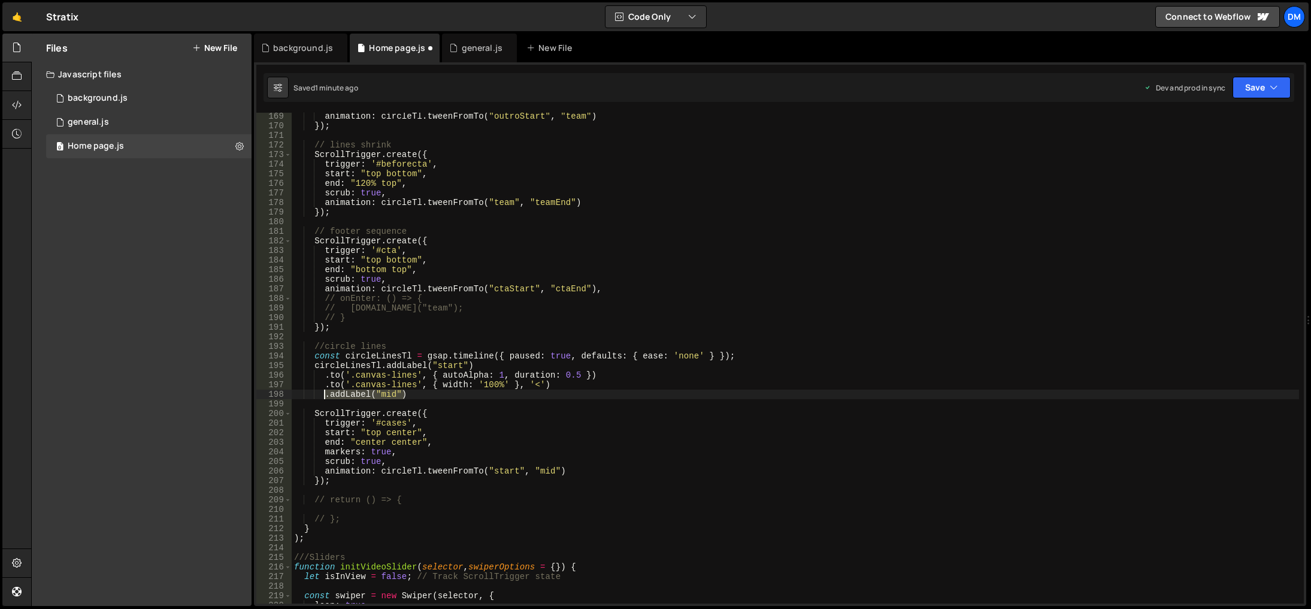
click at [325, 391] on div "animation : circleTl . tweenFromTo ( "outroStart" , "team" ) }) ; // lines shri…" at bounding box center [796, 366] width 1008 height 510
click at [559, 386] on div "animation : circleTl . tweenFromTo ( "outroStart" , "team" ) }) ; // lines shri…" at bounding box center [796, 366] width 1008 height 510
type textarea ".to('.canvas-lines', { width: '100%' }, '<')"
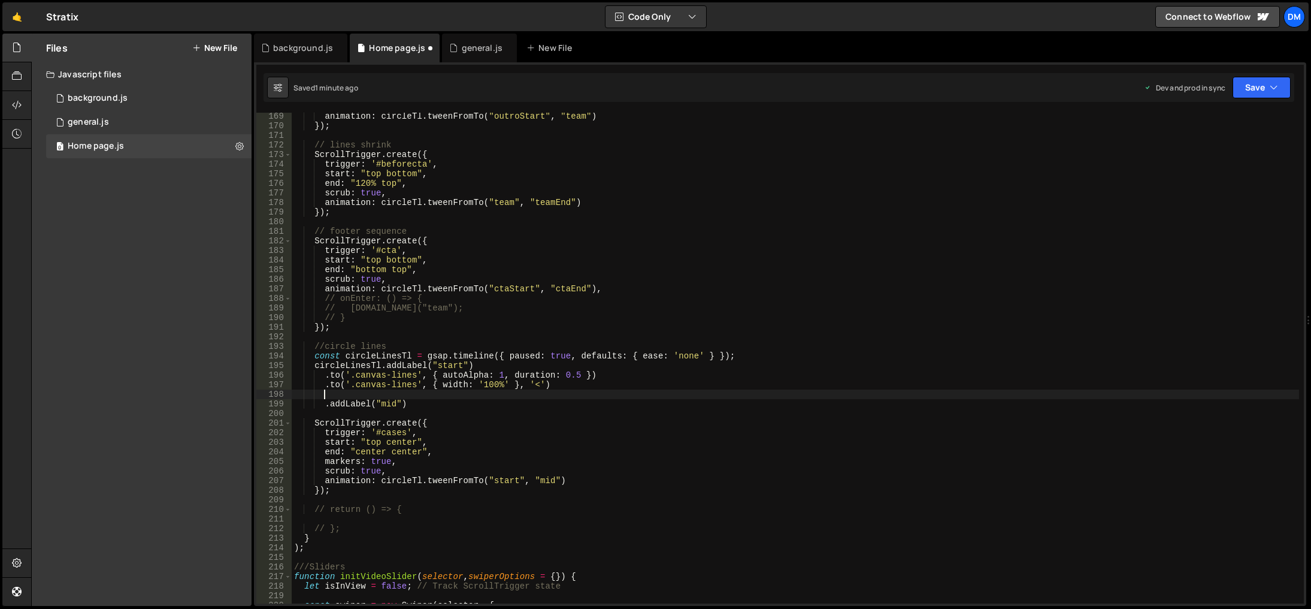
paste textarea ".addLabel("mid")"
click at [402, 394] on div "animation : circleTl . tweenFromTo ( "outroStart" , "team" ) }) ; // lines shri…" at bounding box center [796, 366] width 1008 height 510
click at [399, 391] on div "animation : circleTl . tweenFromTo ( "outroStart" , "team" ) }) ; // lines shri…" at bounding box center [796, 366] width 1008 height 510
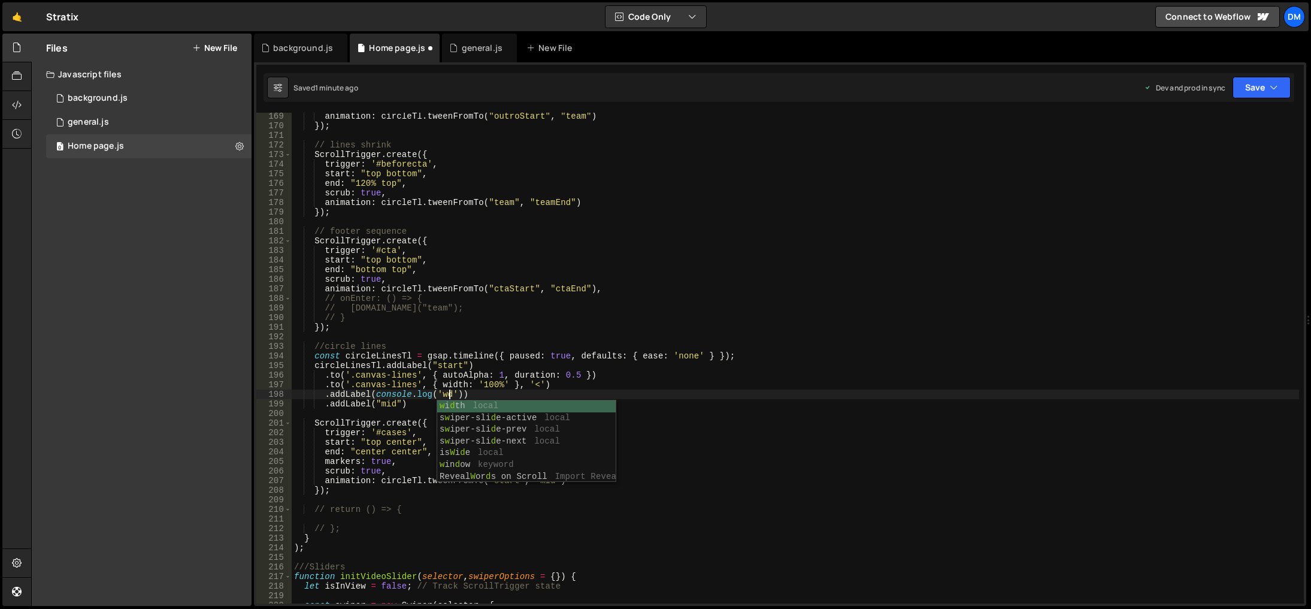
scroll to position [0, 11]
drag, startPoint x: 366, startPoint y: 393, endPoint x: 359, endPoint y: 426, distance: 33.6
click at [366, 393] on div "animation : circleTl . tweenFromTo ( "outroStart" , "team" ) }) ; // lines shri…" at bounding box center [796, 366] width 1008 height 510
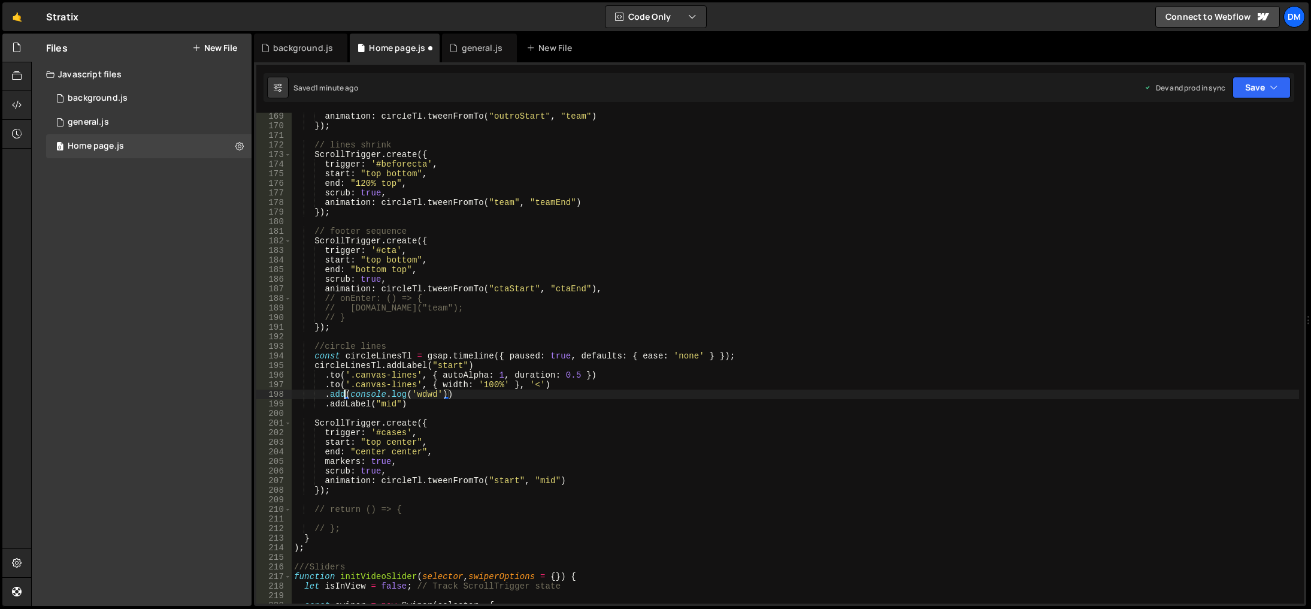
scroll to position [0, 10]
click at [921, 172] on div "animation : circleTl . tweenFromTo ( "outroStart" , "team" ) }) ; // lines shri…" at bounding box center [796, 366] width 1008 height 510
click at [1241, 84] on button "Save" at bounding box center [1262, 88] width 58 height 22
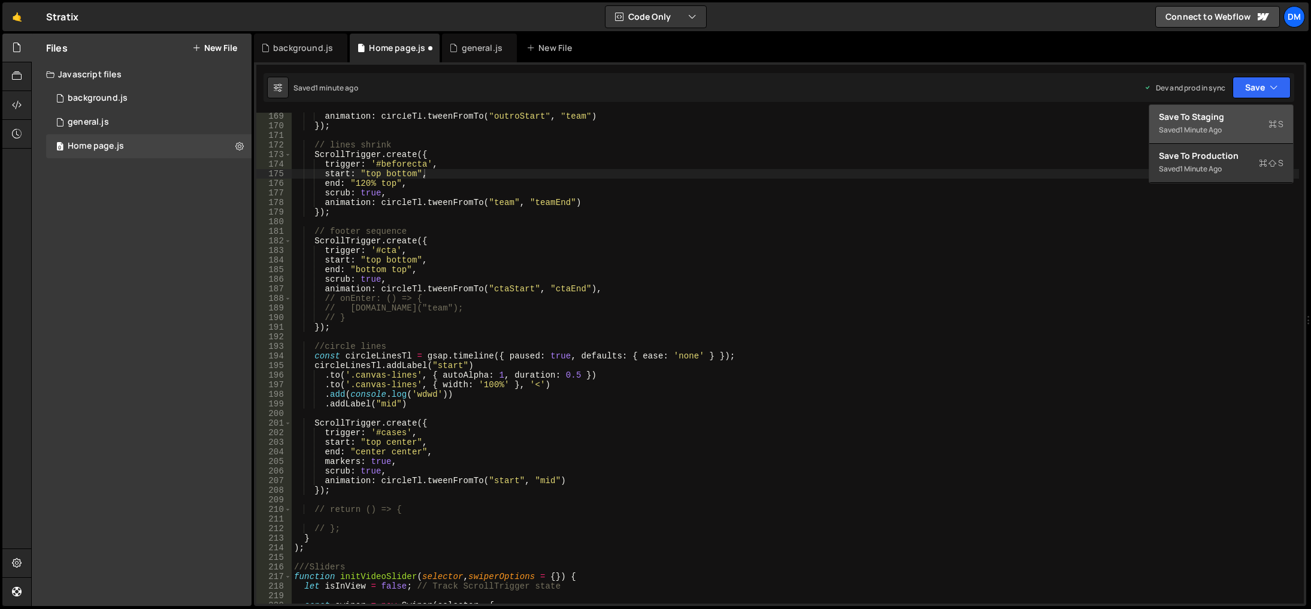
click at [1226, 114] on div "Save to Staging S" at bounding box center [1221, 117] width 125 height 12
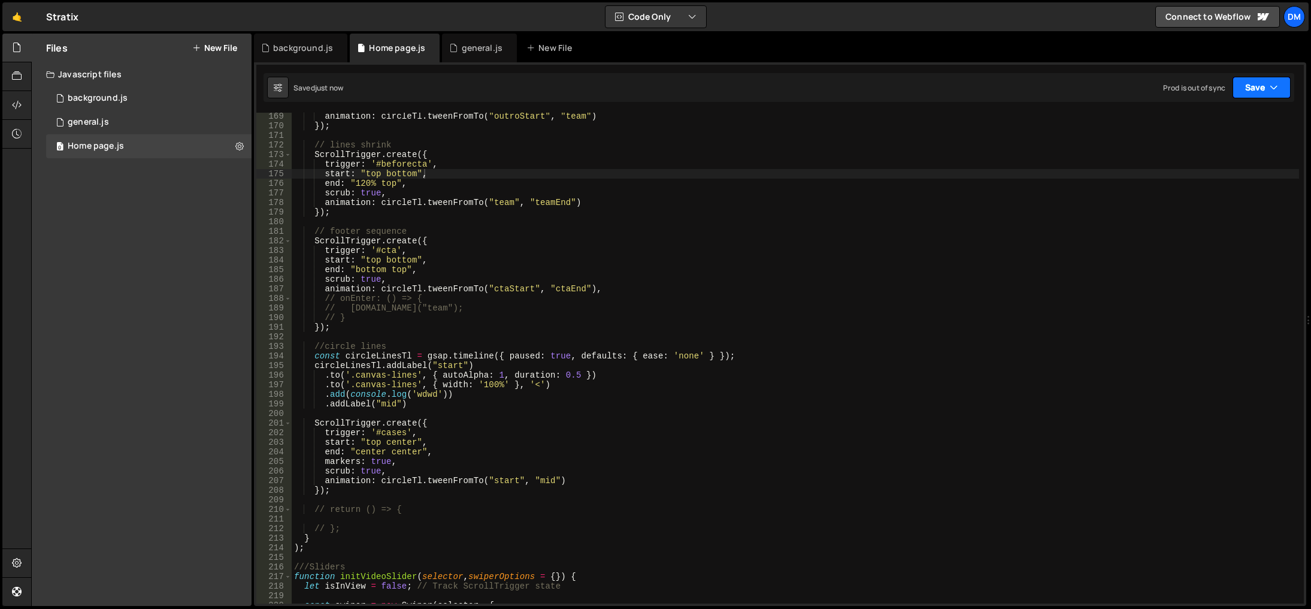
click at [1241, 89] on button "Save" at bounding box center [1262, 88] width 58 height 22
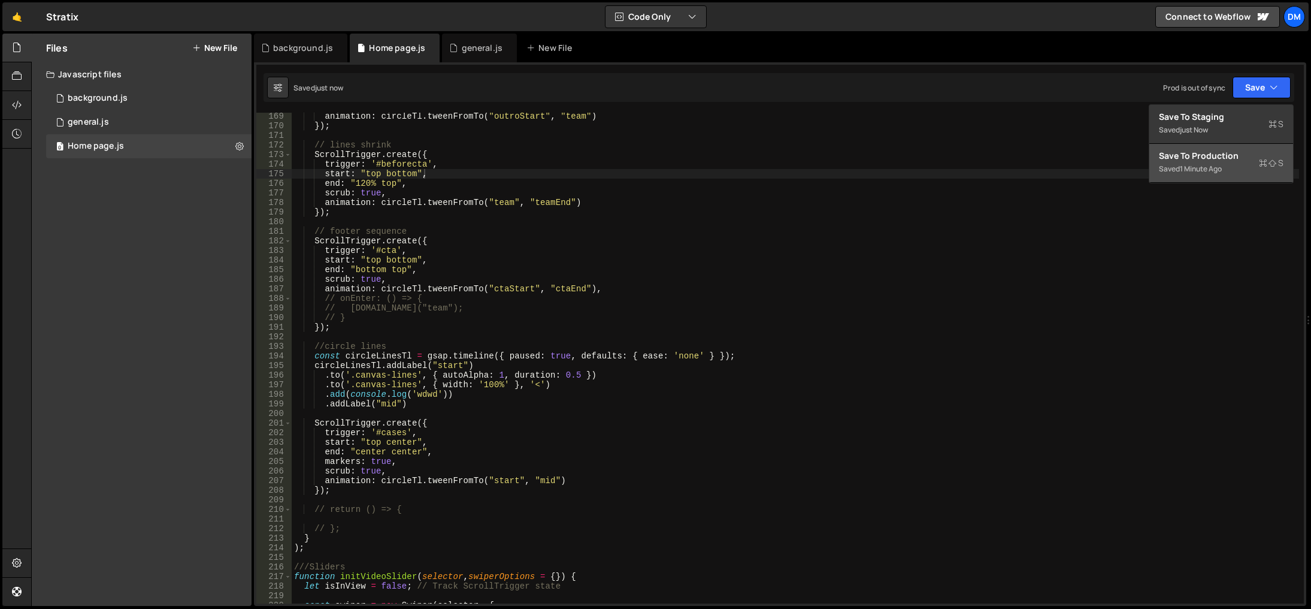
click at [1222, 158] on div "Save to Production S" at bounding box center [1221, 156] width 125 height 12
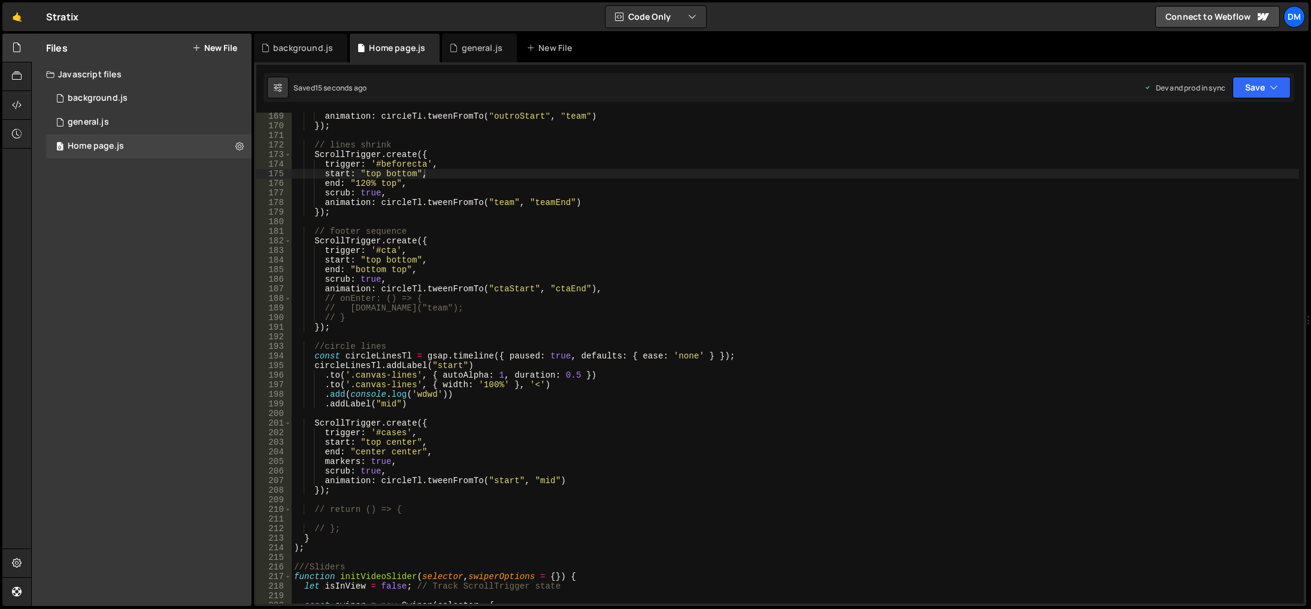
type textarea "});"
click at [704, 494] on div "animation : circleTl . tweenFromTo ( "outroStart" , "team" ) }) ; // lines shri…" at bounding box center [796, 366] width 1008 height 510
click at [670, 556] on div "animation : circleTl . tweenFromTo ( "outroStart" , "team" ) }) ; // lines shri…" at bounding box center [796, 366] width 1008 height 510
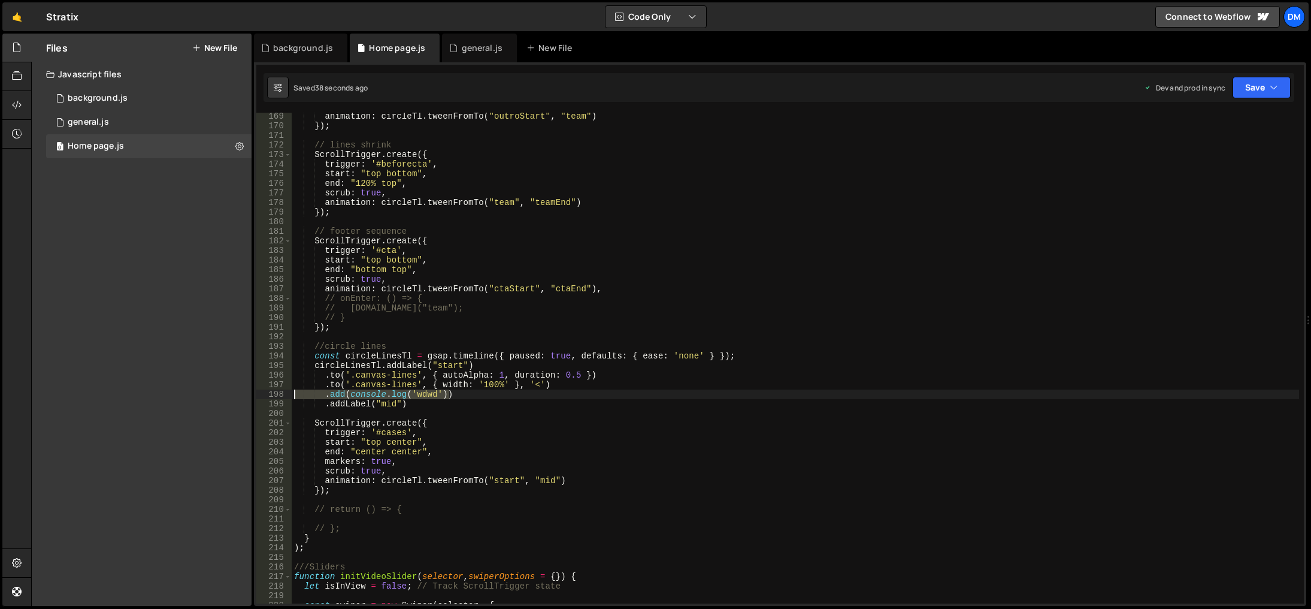
drag, startPoint x: 459, startPoint y: 397, endPoint x: 265, endPoint y: 392, distance: 194.1
click at [265, 392] on div "169 170 171 172 173 174 175 176 177 178 179 180 181 182 183 184 185 186 187 188…" at bounding box center [780, 358] width 1048 height 491
type textarea ".add(console.log('wdwd'))"
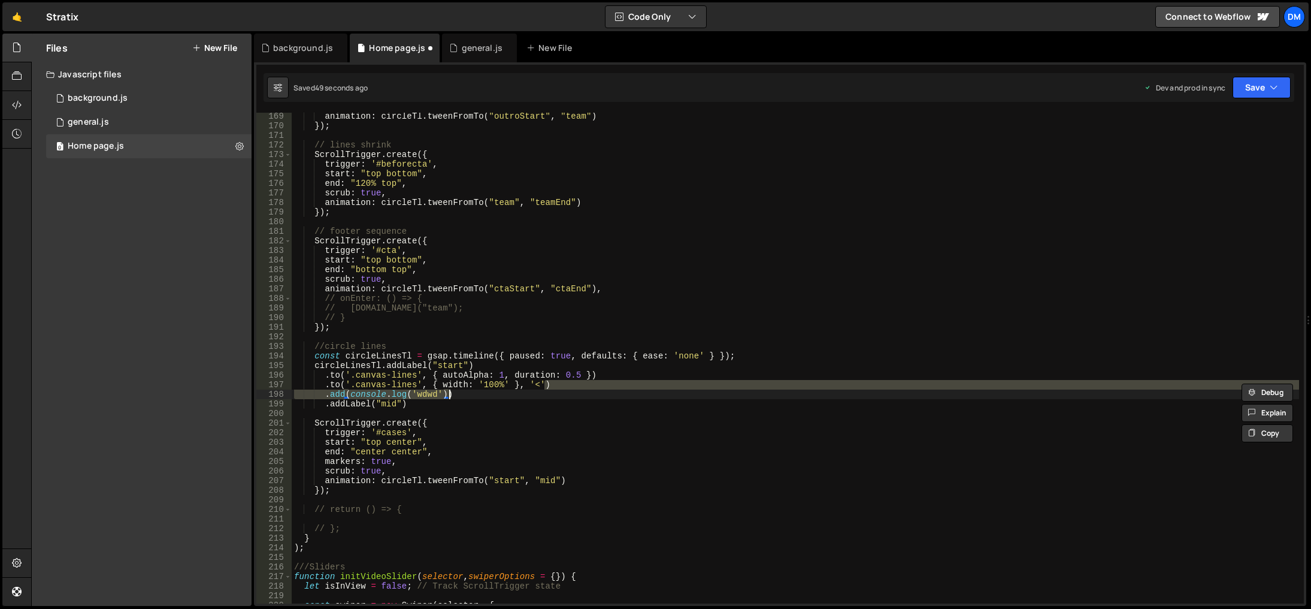
click at [365, 394] on div "animation : circleTl . tweenFromTo ( "outroStart" , "team" ) }) ; // lines shri…" at bounding box center [796, 358] width 1008 height 491
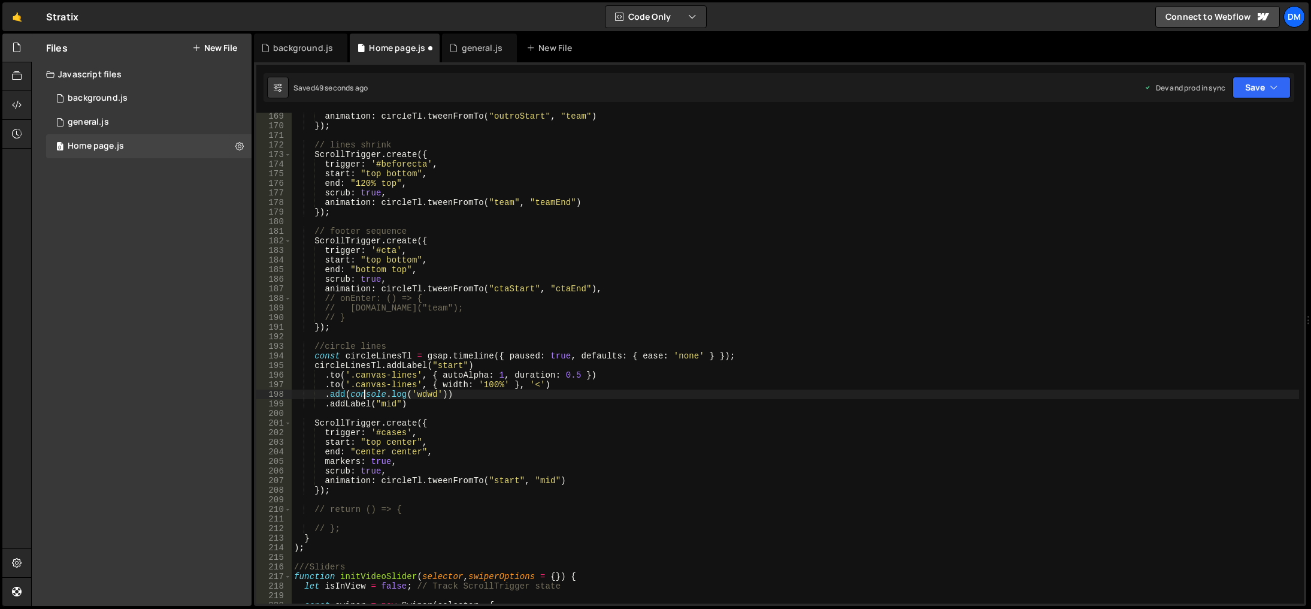
click at [348, 394] on div "animation : circleTl . tweenFromTo ( "outroStart" , "team" ) }) ; // lines shri…" at bounding box center [796, 366] width 1008 height 510
type textarea ".add(() => console.log('wdwd'))"
click at [690, 416] on div "animation : circleTl . tweenFromTo ( "outroStart" , "team" ) }) ; // lines shri…" at bounding box center [796, 366] width 1008 height 510
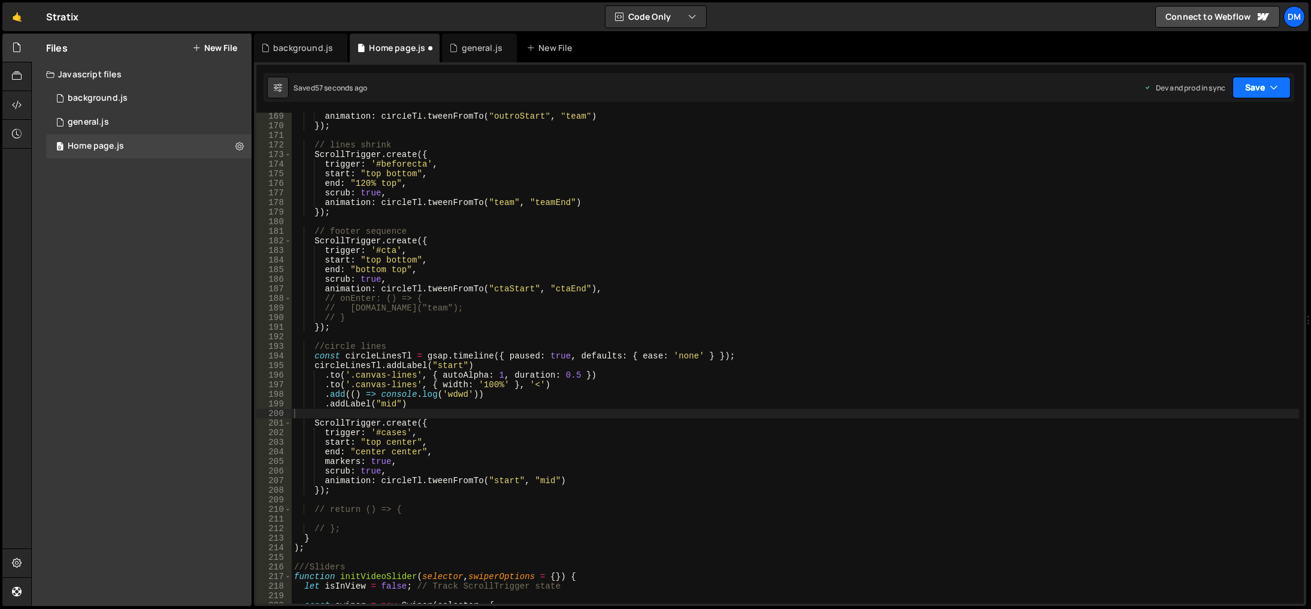
click at [1242, 96] on button "Save" at bounding box center [1262, 88] width 58 height 22
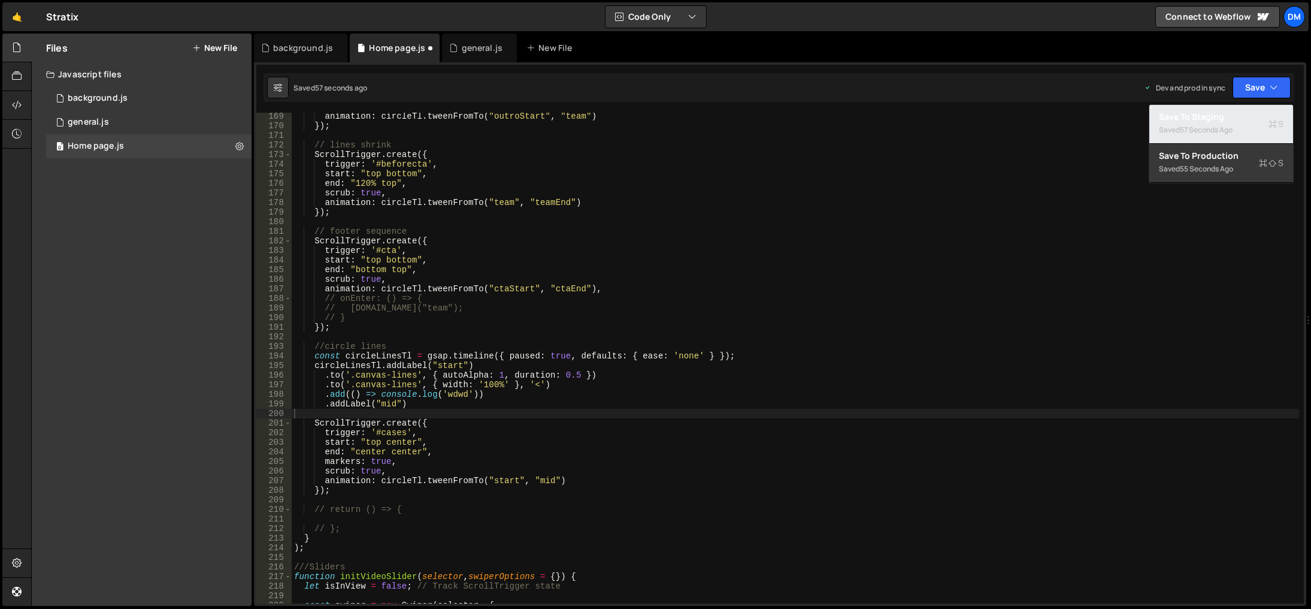
click at [1230, 119] on div "Save to Staging S" at bounding box center [1221, 117] width 125 height 12
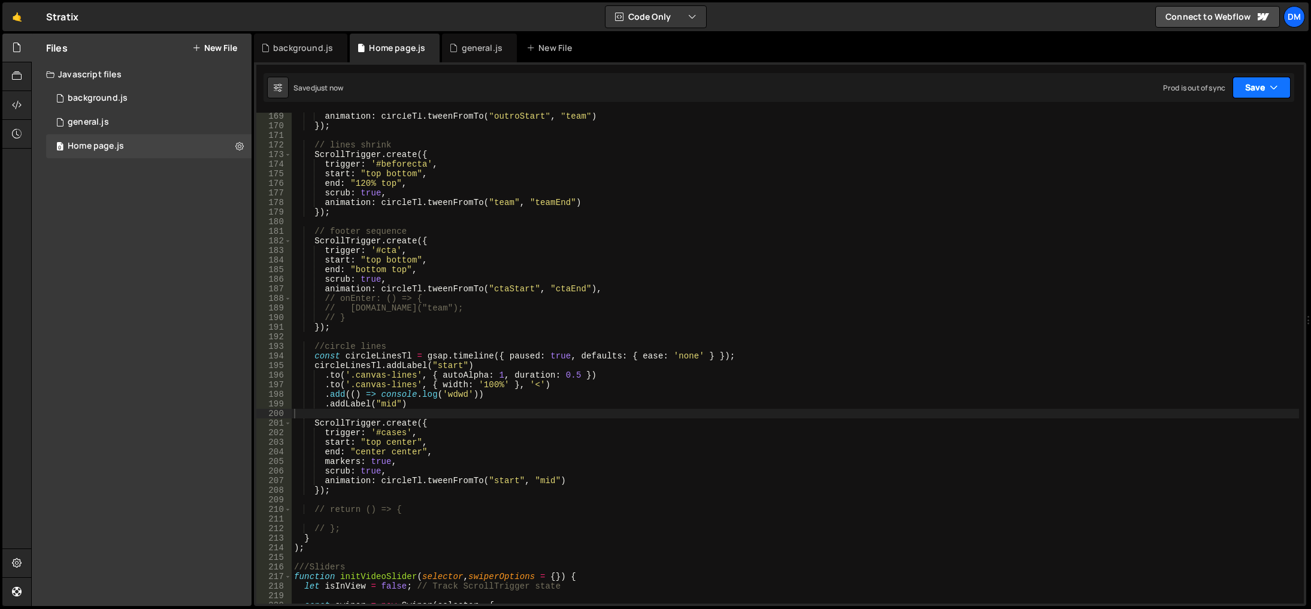
click at [1262, 89] on button "Save" at bounding box center [1262, 88] width 58 height 22
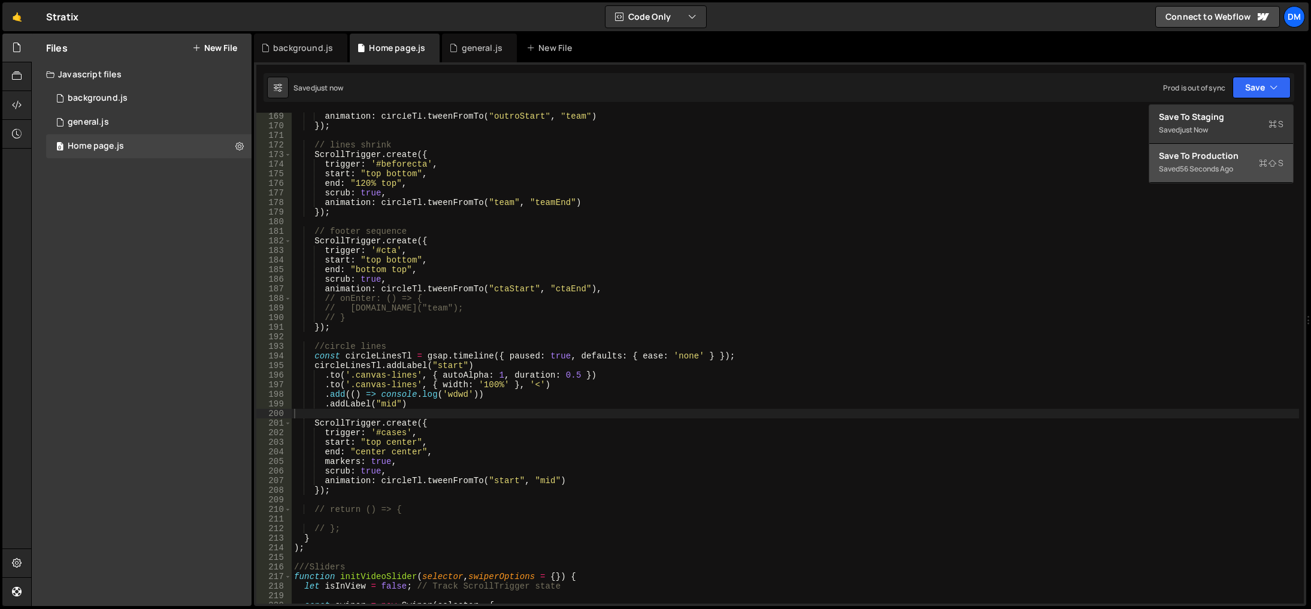
click at [1218, 154] on div "Save to Production S" at bounding box center [1221, 156] width 125 height 12
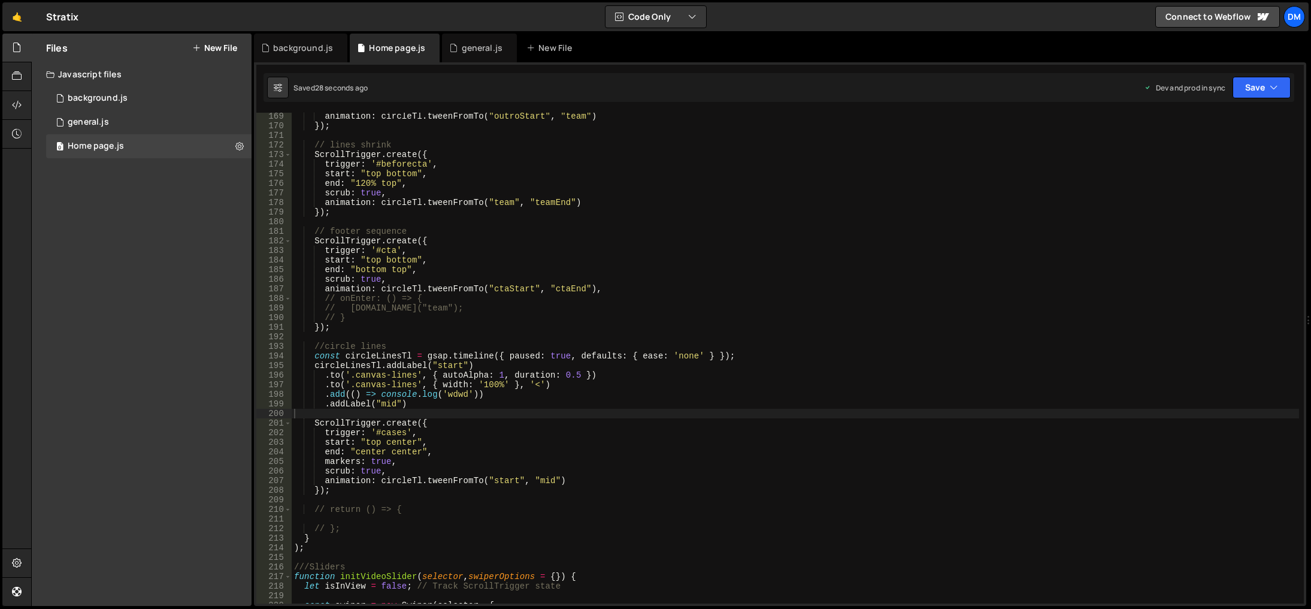
click at [566, 485] on div "animation : circleTl . tweenFromTo ( "outroStart" , "team" ) }) ; // lines shri…" at bounding box center [796, 366] width 1008 height 510
click at [518, 400] on div "animation : circleTl . tweenFromTo ( "outroStart" , "team" ) }) ; // lines shri…" at bounding box center [796, 366] width 1008 height 510
drag, startPoint x: 517, startPoint y: 392, endPoint x: 196, endPoint y: 397, distance: 320.5
click at [196, 397] on div "Files New File Javascript files 0 background.js 0 0 general.js 0 0 Home page.js…" at bounding box center [671, 320] width 1280 height 573
type textarea ".add(() => console.log('wdwd'))"
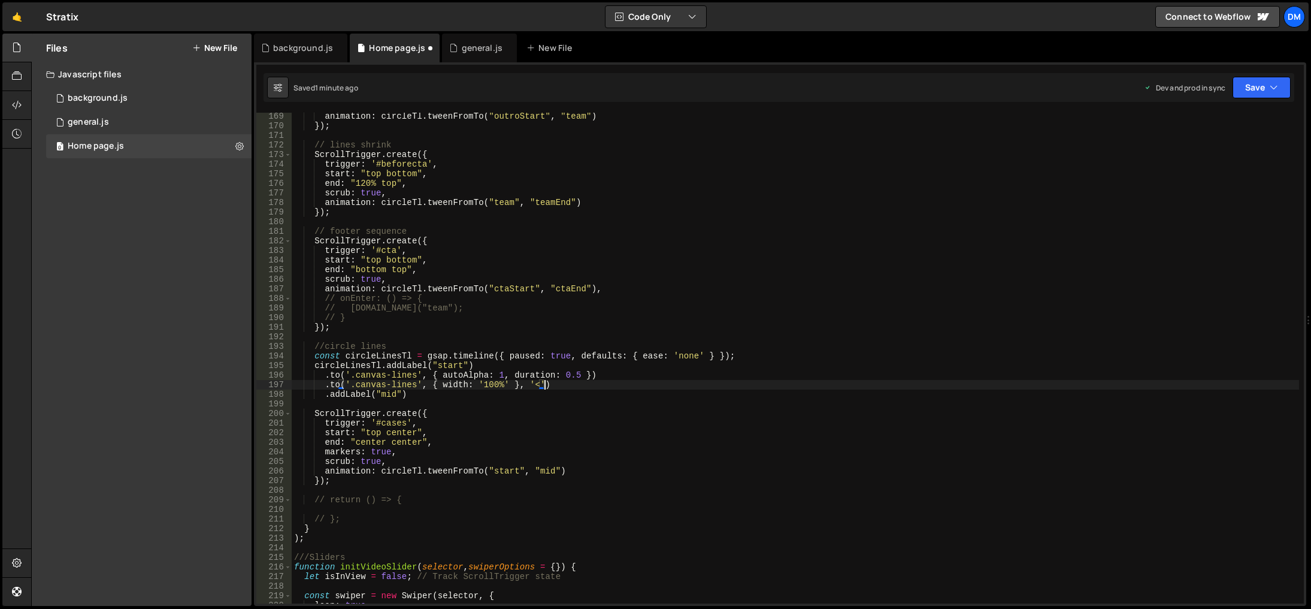
click at [442, 341] on div "animation : circleTl . tweenFromTo ( "outroStart" , "team" ) }) ; // lines shri…" at bounding box center [796, 366] width 1008 height 510
click at [1240, 90] on button "Save" at bounding box center [1262, 88] width 58 height 22
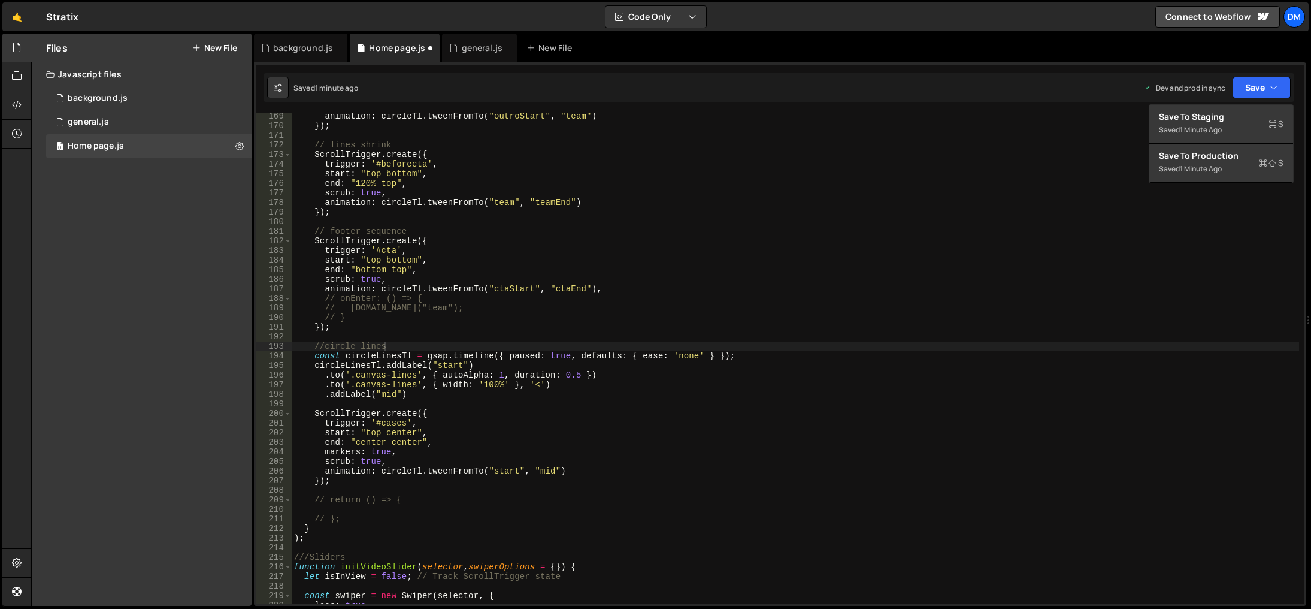
click at [1215, 199] on div "animation : circleTl . tweenFromTo ( "outroStart" , "team" ) }) ; // lines shri…" at bounding box center [796, 366] width 1008 height 510
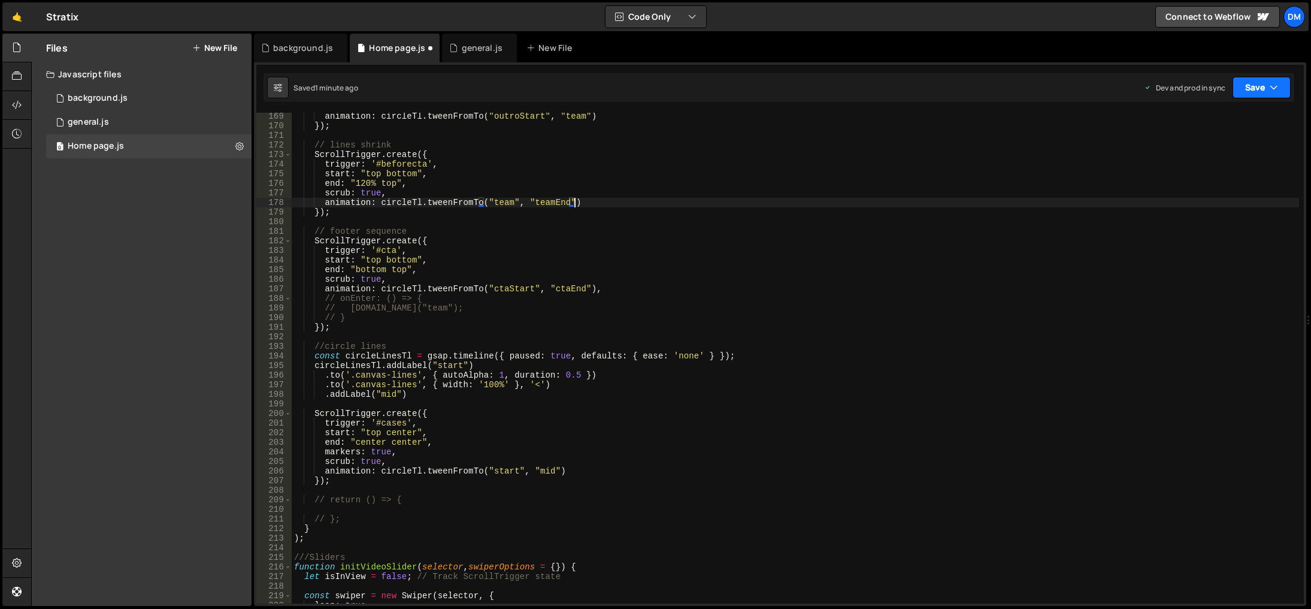
click at [1267, 89] on button "Save" at bounding box center [1262, 88] width 58 height 22
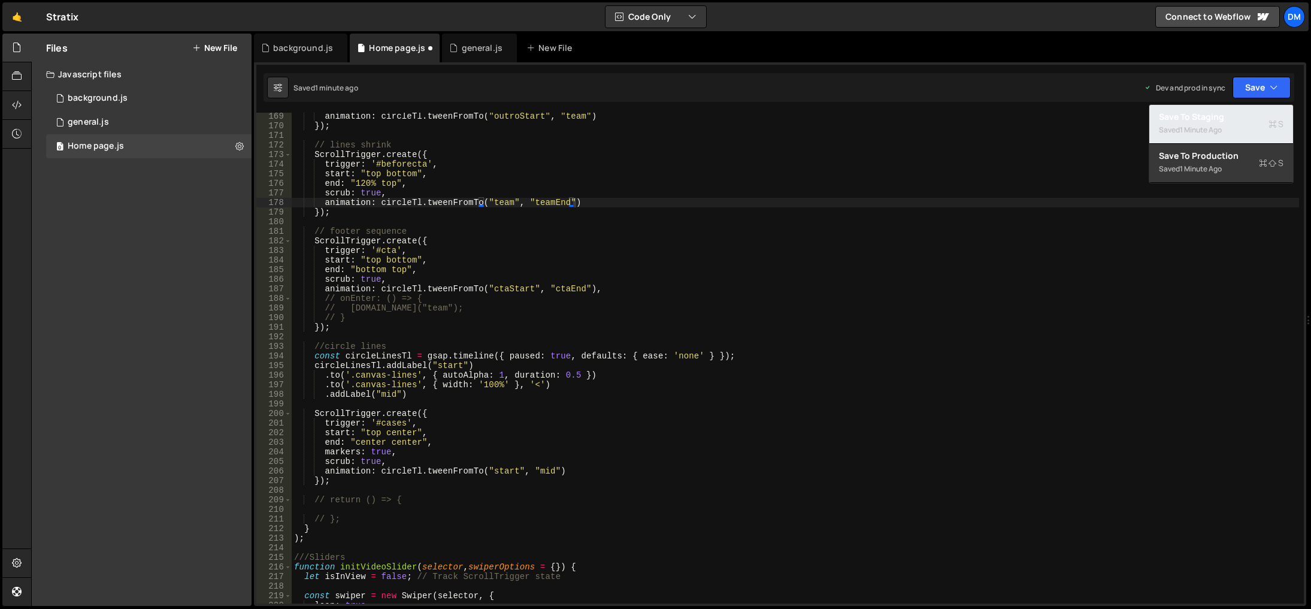
click at [1217, 137] on button "Save to Staging S Saved 1 minute ago" at bounding box center [1221, 124] width 144 height 39
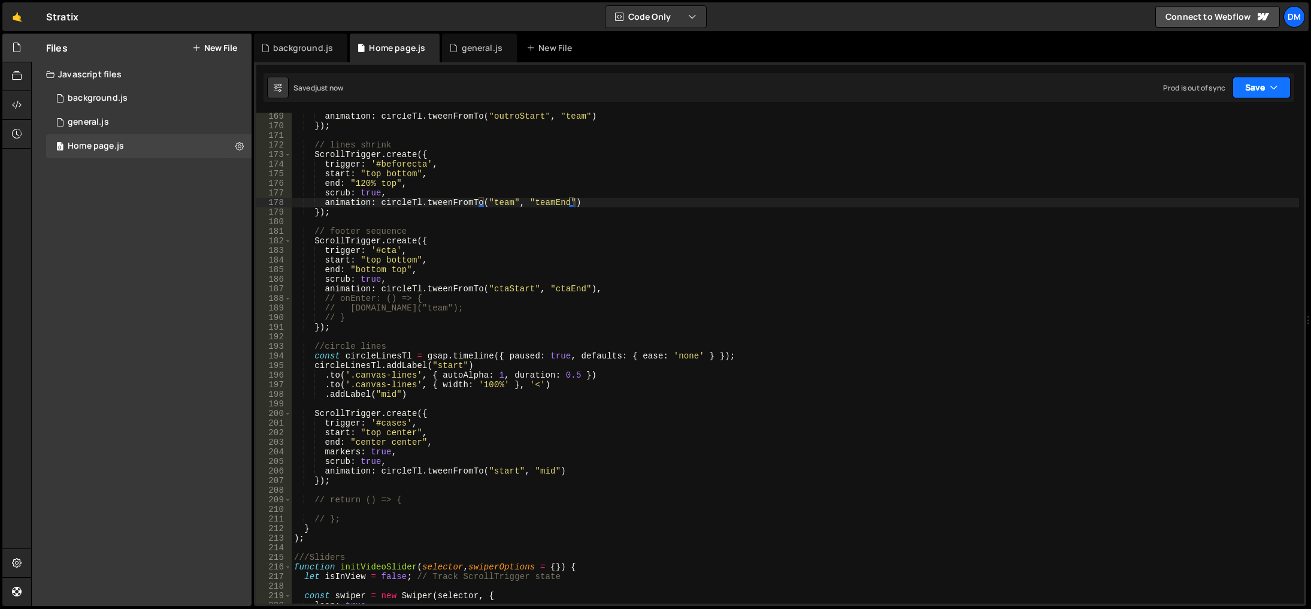
click at [1250, 92] on button "Save" at bounding box center [1262, 88] width 58 height 22
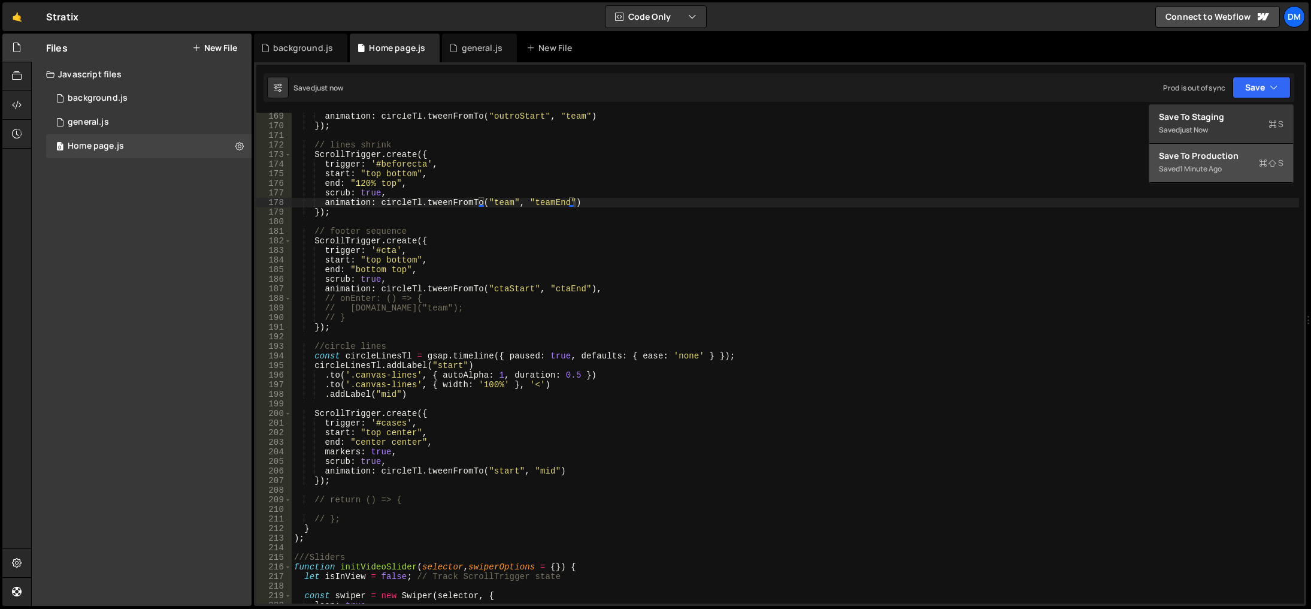
click at [1200, 159] on div "Save to Production S" at bounding box center [1221, 156] width 125 height 12
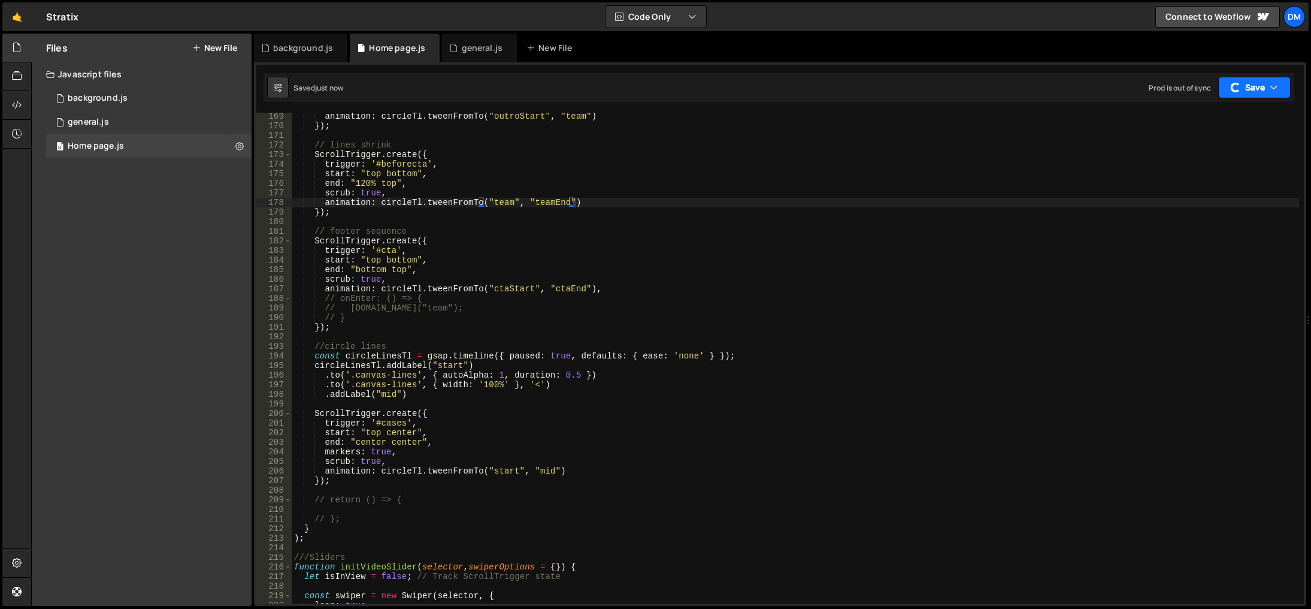
click at [1263, 89] on button "Save" at bounding box center [1254, 88] width 72 height 22
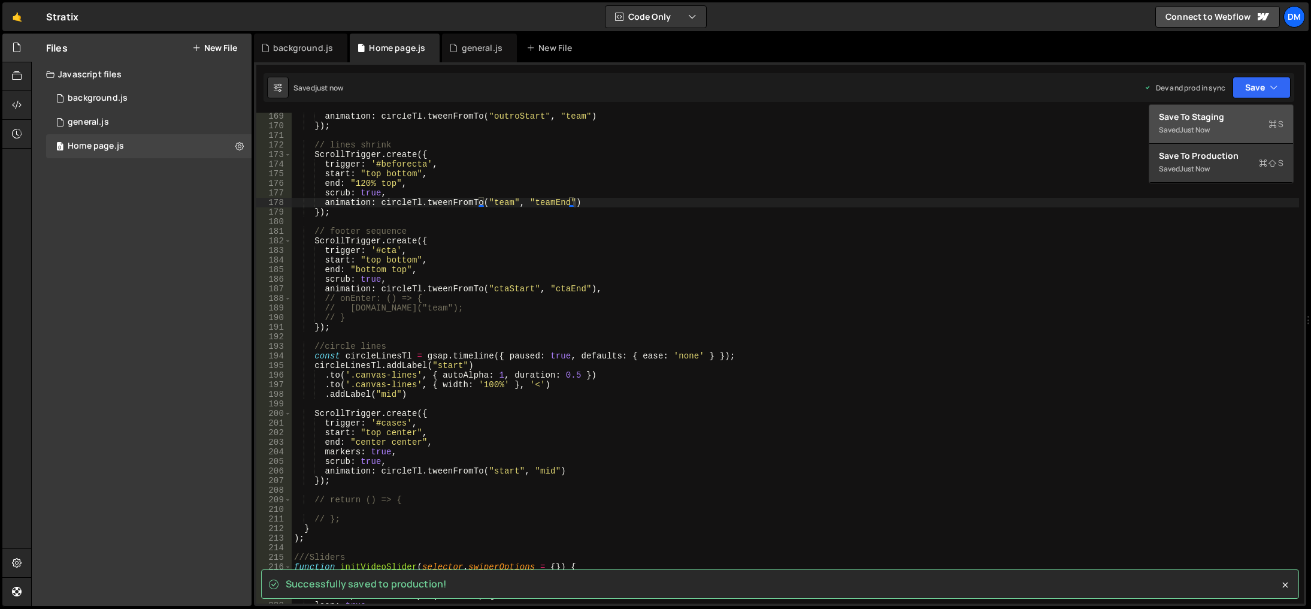
click at [1224, 118] on div "Save to Staging S" at bounding box center [1221, 117] width 125 height 12
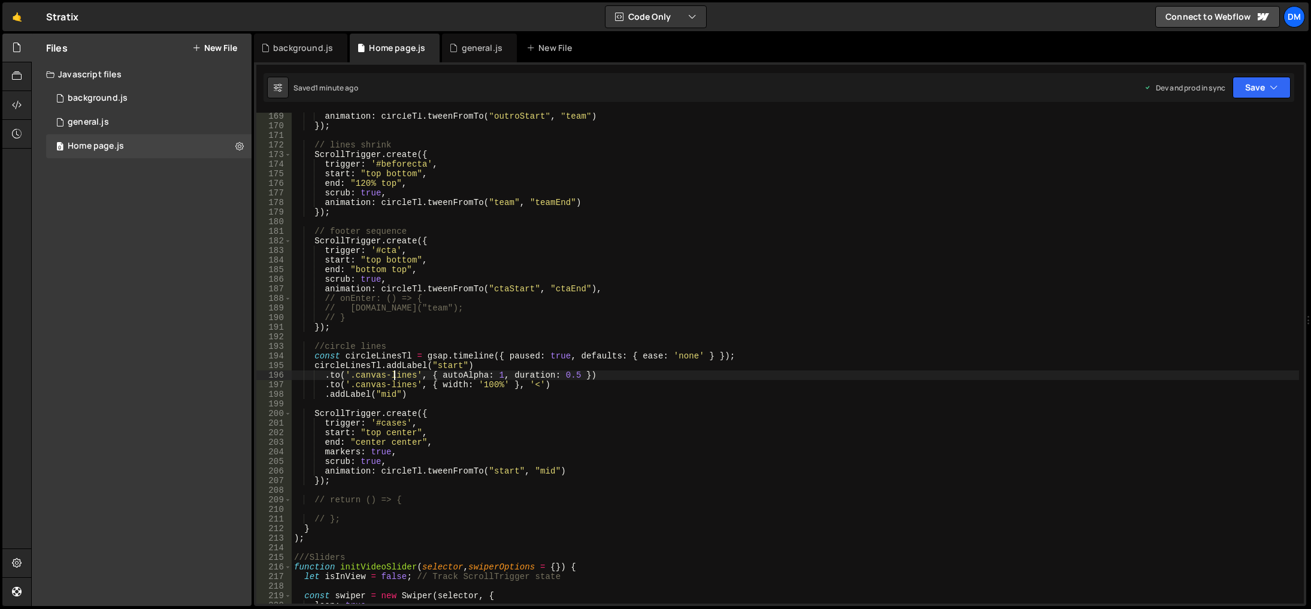
click at [395, 371] on div "animation : circleTl . tweenFromTo ( "outroStart" , "team" ) }) ; // lines shri…" at bounding box center [796, 366] width 1008 height 510
drag, startPoint x: 549, startPoint y: 385, endPoint x: 323, endPoint y: 386, distance: 225.8
click at [323, 386] on div "animation : circleTl . tweenFromTo ( "outroStart" , "team" ) }) ; // lines shri…" at bounding box center [796, 366] width 1008 height 510
type textarea ".to('.canvas-lines', { width: '100%' }, '<')"
click at [565, 382] on div "animation : circleTl . tweenFromTo ( "outroStart" , "team" ) }) ; // lines shri…" at bounding box center [796, 358] width 1008 height 491
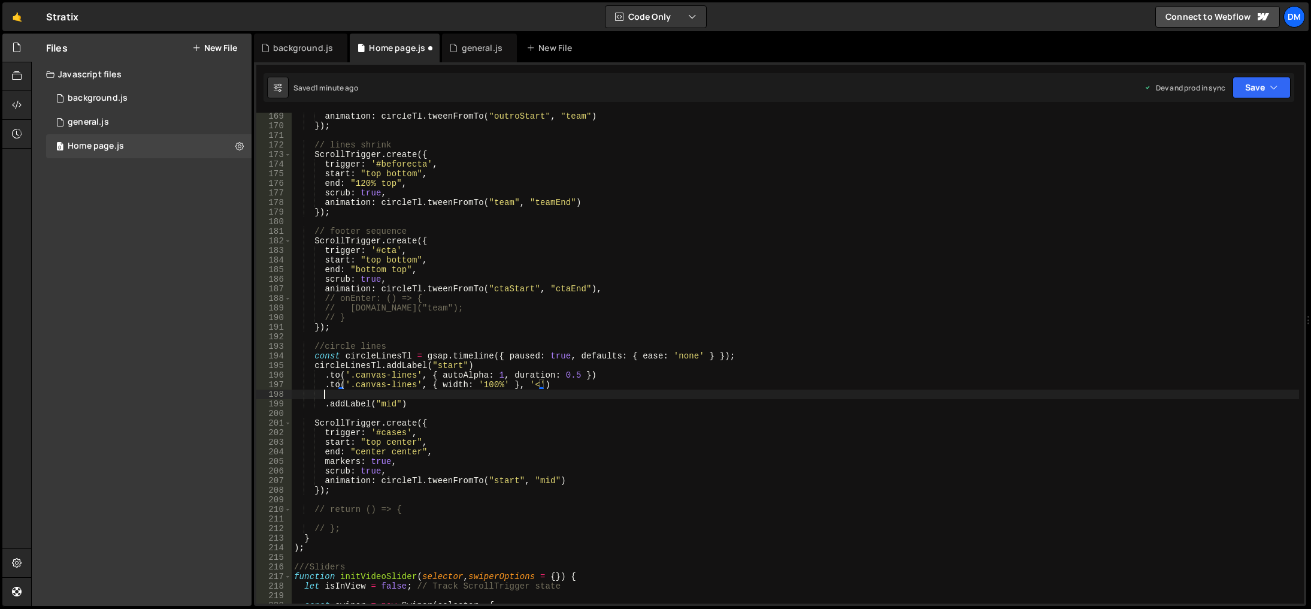
scroll to position [0, 1]
paste textarea ".to('.canvas-lines', { width: '100%' }, '<')"
drag, startPoint x: 415, startPoint y: 394, endPoint x: 352, endPoint y: 396, distance: 62.3
click at [352, 396] on div "animation : circleTl . tweenFromTo ( "outroStart" , "team" ) }) ; // lines shri…" at bounding box center [796, 366] width 1008 height 510
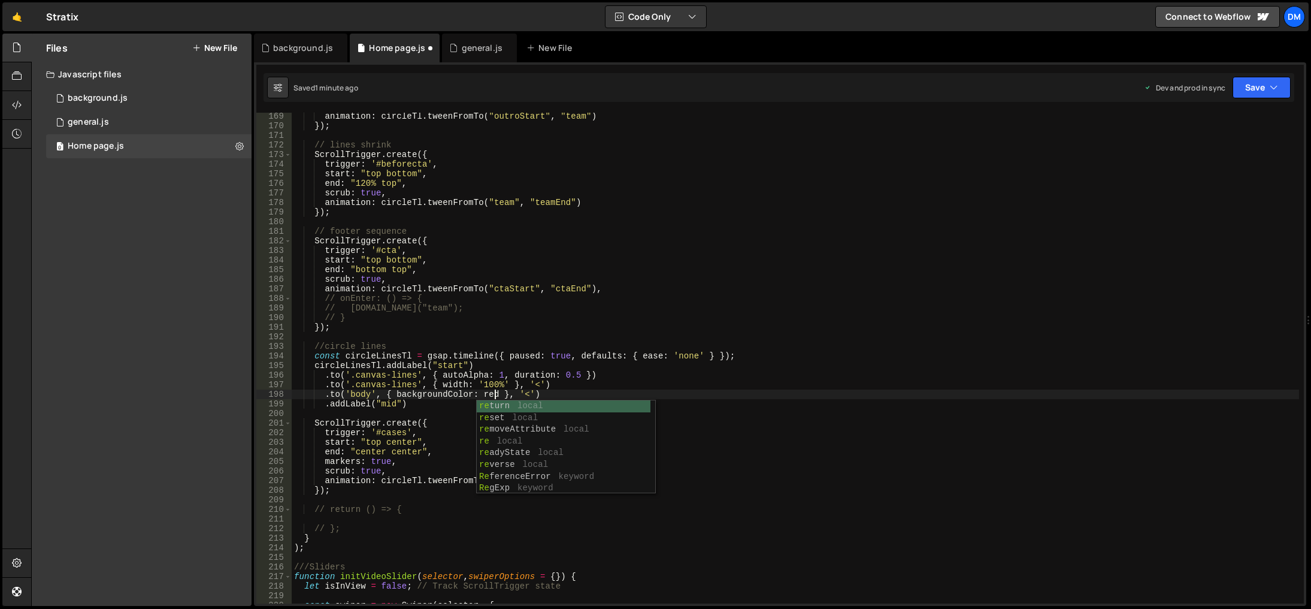
scroll to position [0, 14]
click at [706, 316] on div "animation : circleTl . tweenFromTo ( "outroStart" , "team" ) }) ; // lines shri…" at bounding box center [796, 366] width 1008 height 510
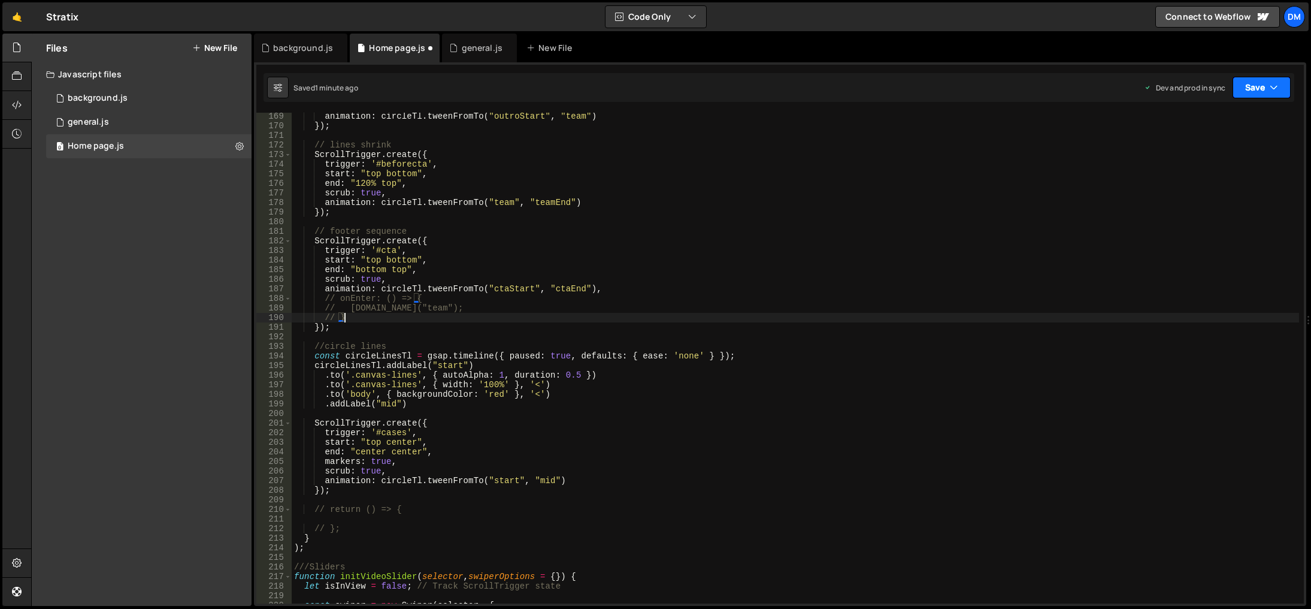
click at [1249, 77] on button "Save" at bounding box center [1262, 88] width 58 height 22
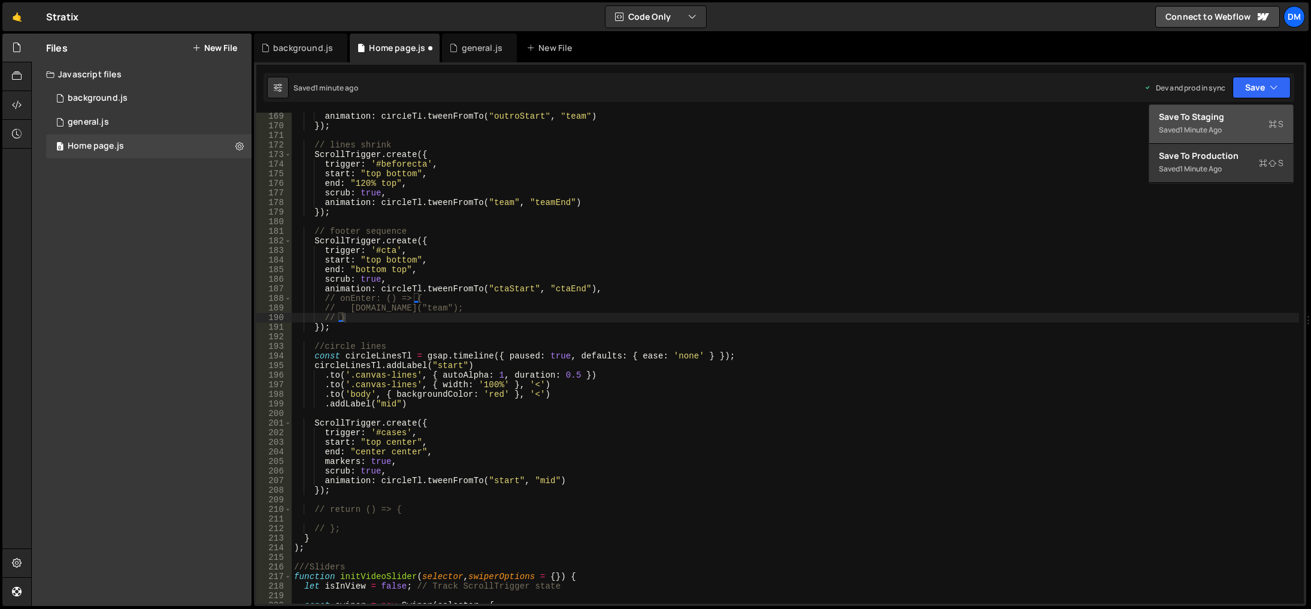
drag, startPoint x: 1215, startPoint y: 122, endPoint x: 1234, endPoint y: 107, distance: 23.9
click at [1215, 122] on div "Save to Staging S" at bounding box center [1221, 117] width 125 height 12
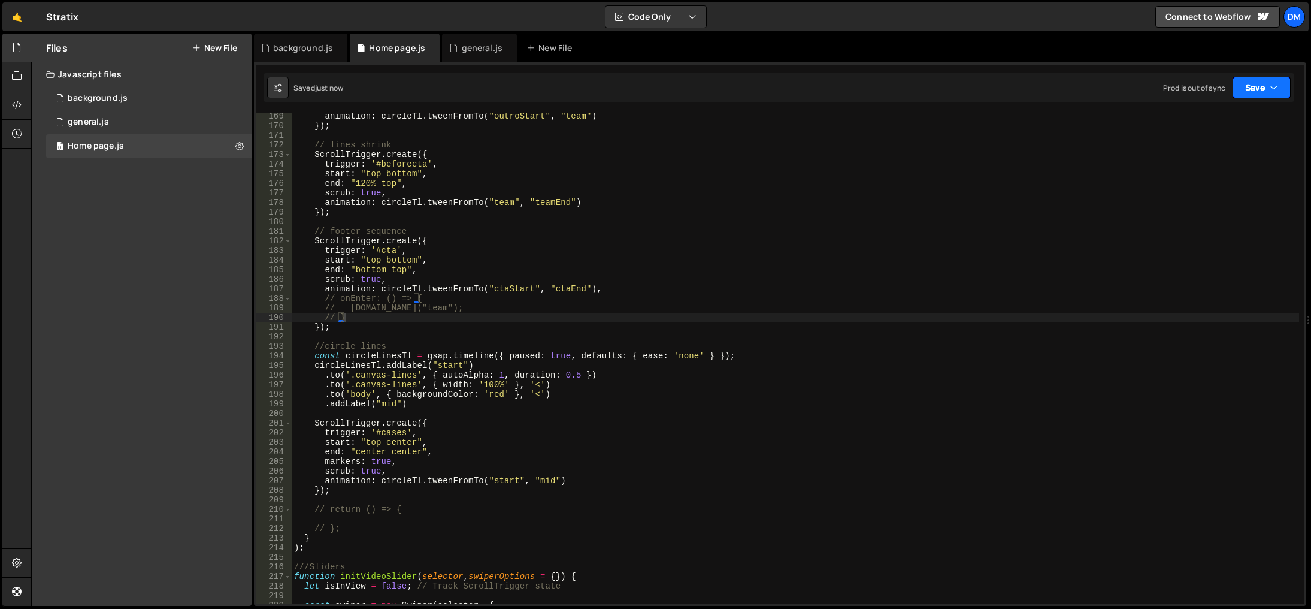
click at [1254, 87] on button "Save" at bounding box center [1262, 88] width 58 height 22
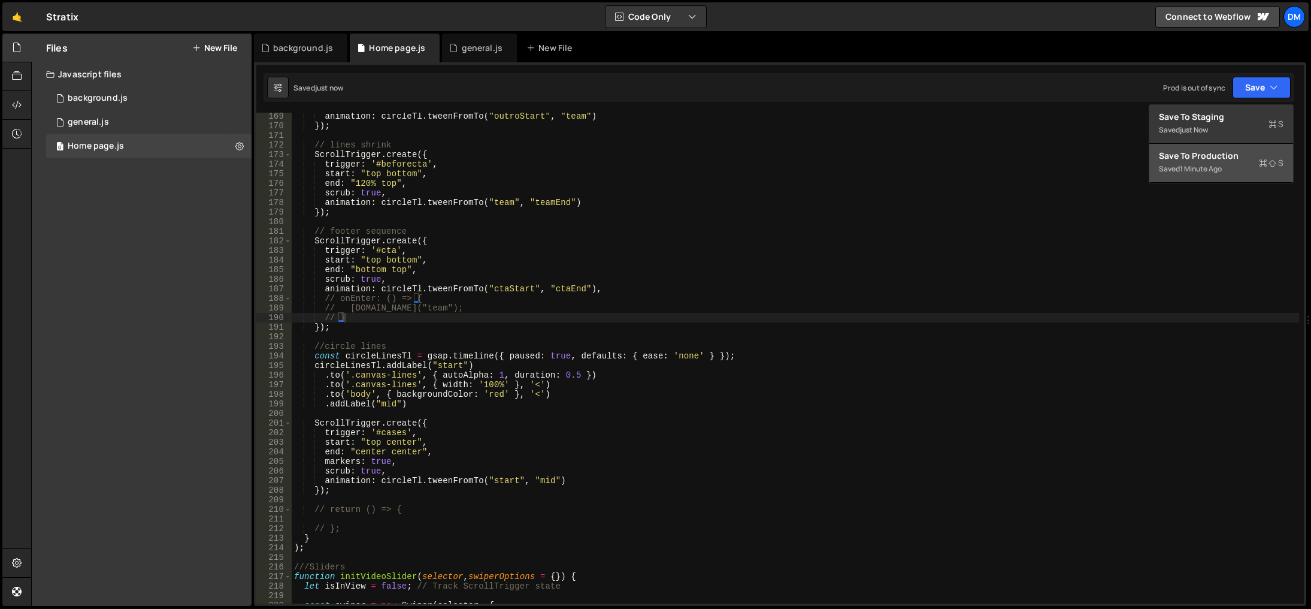
click at [1218, 160] on div "Save to Production S" at bounding box center [1221, 156] width 125 height 12
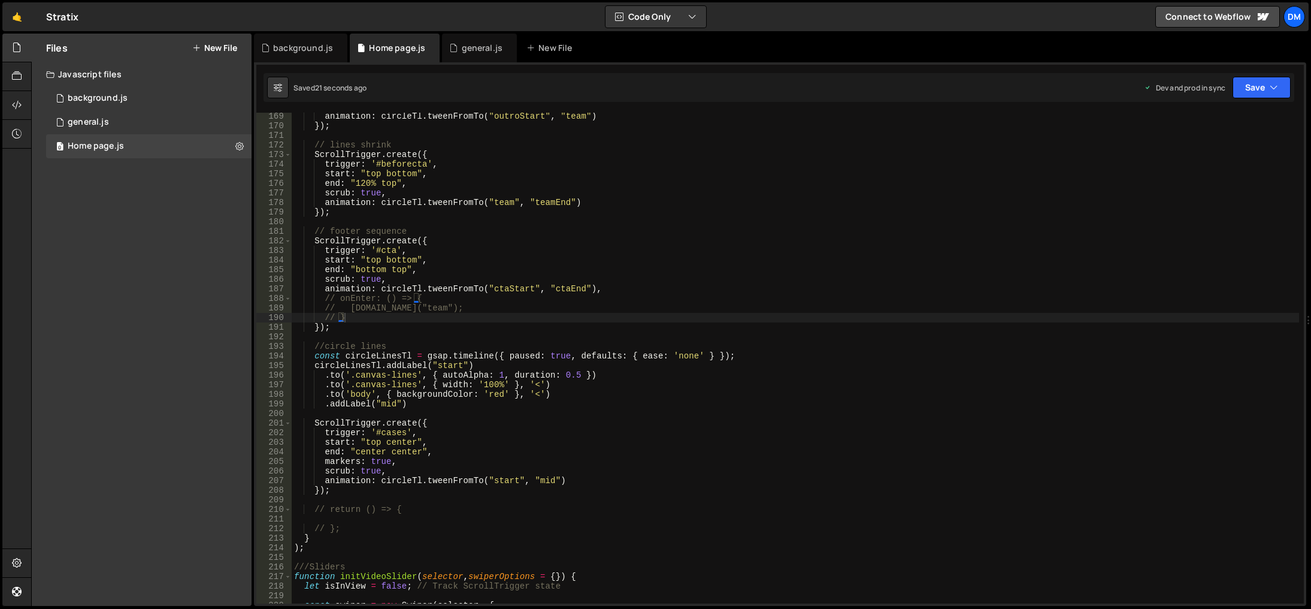
click at [641, 456] on div "animation : circleTl . tweenFromTo ( "outroStart" , "team" ) }) ; // lines shri…" at bounding box center [796, 366] width 1008 height 510
click at [349, 364] on div "animation : circleTl . tweenFromTo ( "outroStart" , "team" ) }) ; // lines shri…" at bounding box center [796, 366] width 1008 height 510
click at [407, 482] on div "animation : circleTl . tweenFromTo ( "outroStart" , "team" ) }) ; // lines shri…" at bounding box center [796, 366] width 1008 height 510
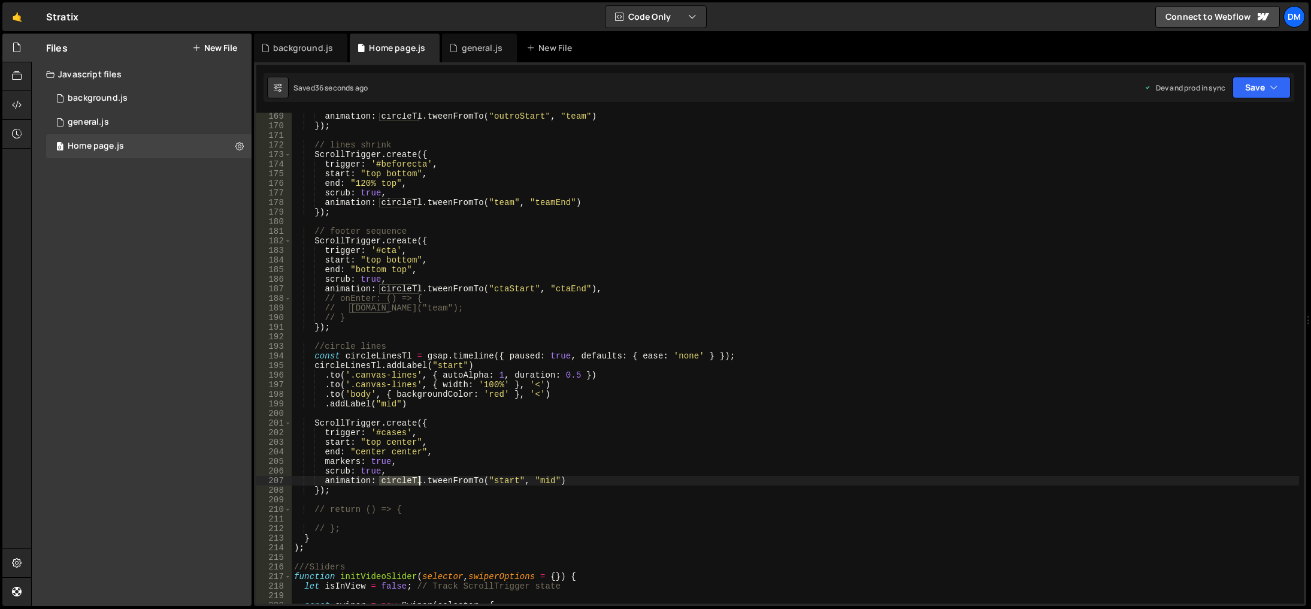
paste textarea "Lines"
type textarea "animation: circleLinesTl.tweenFromTo("start", "mid")"
click at [565, 413] on div "animation : circleTl . tweenFromTo ( "outroStart" , "team" ) }) ; // lines shri…" at bounding box center [796, 366] width 1008 height 510
click at [1249, 92] on button "Save" at bounding box center [1262, 88] width 58 height 22
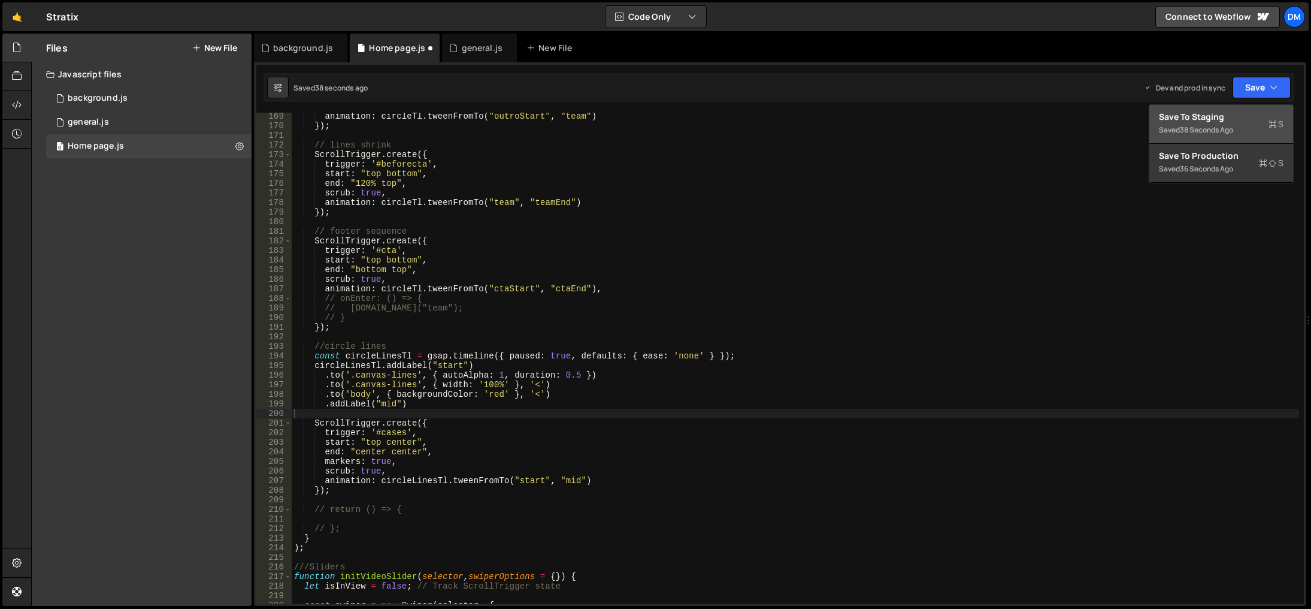
click at [1219, 122] on div "Save to Staging S" at bounding box center [1221, 117] width 125 height 12
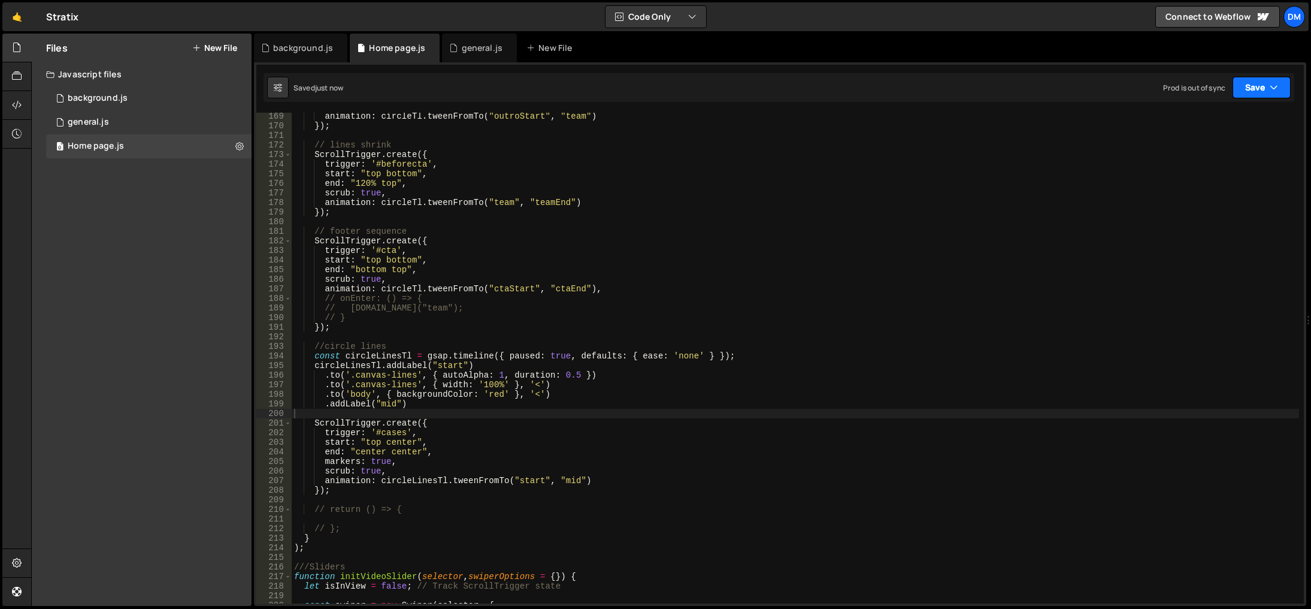
click at [1244, 93] on button "Save" at bounding box center [1262, 88] width 58 height 22
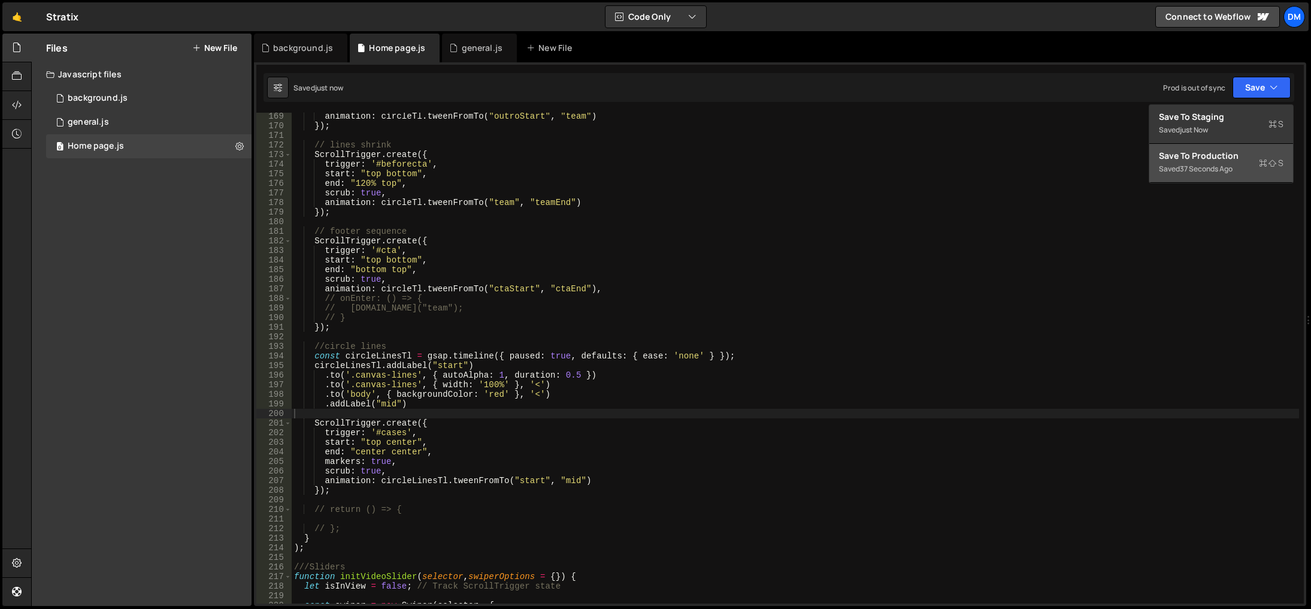
click at [1211, 165] on div "37 seconds ago" at bounding box center [1206, 169] width 53 height 10
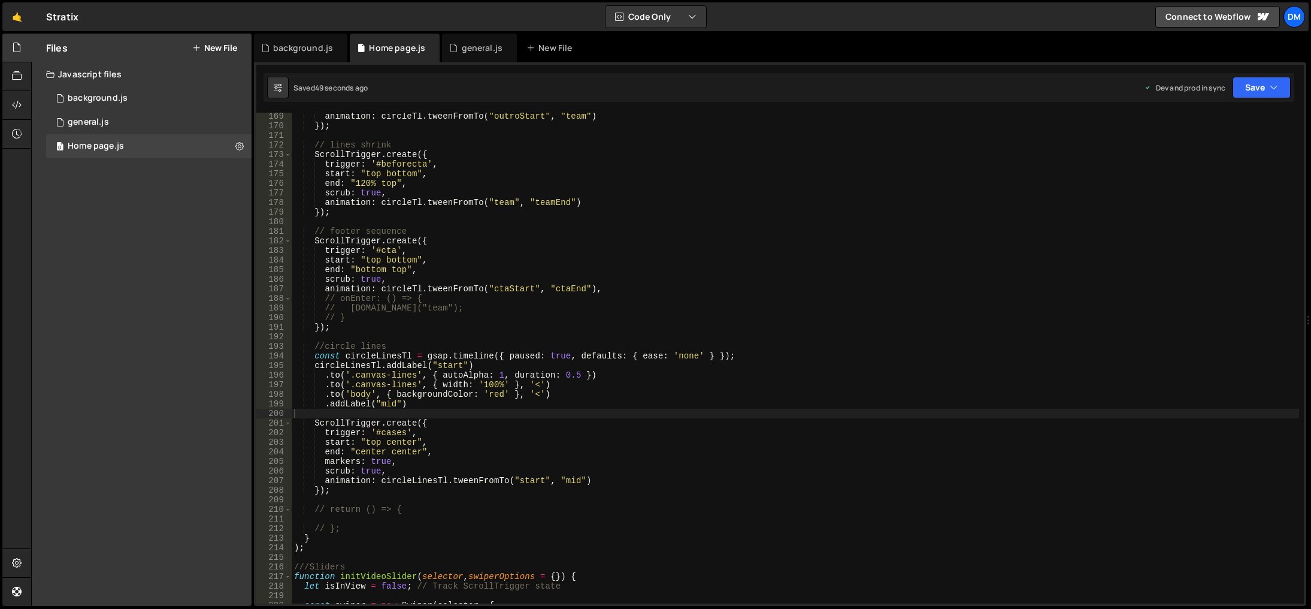
click at [452, 415] on div "animation : circleTl . tweenFromTo ( "outroStart" , "team" ) }) ; // lines shri…" at bounding box center [796, 366] width 1008 height 510
drag, startPoint x: 555, startPoint y: 392, endPoint x: 249, endPoint y: 394, distance: 306.1
click at [249, 394] on div "Files New File Javascript files 0 background.js 0 0 general.js 0 0 Home page.js…" at bounding box center [671, 320] width 1280 height 573
type textarea ".to('body', { backgroundColor: 'red' }, '<')"
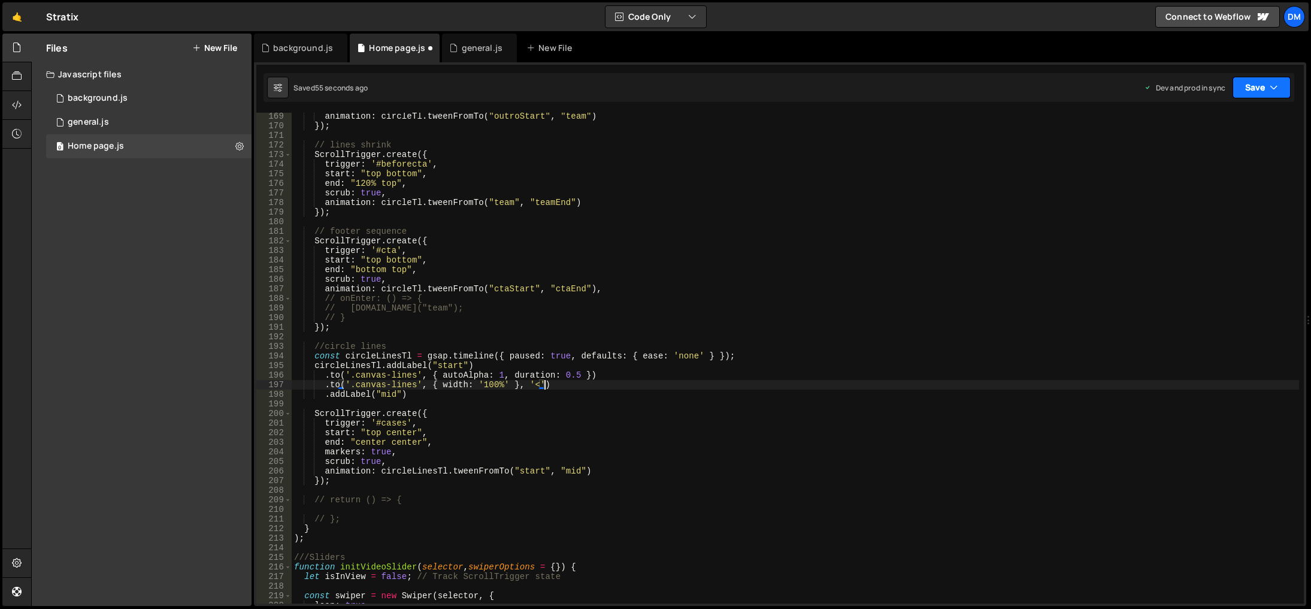
click at [1260, 93] on button "Save" at bounding box center [1262, 88] width 58 height 22
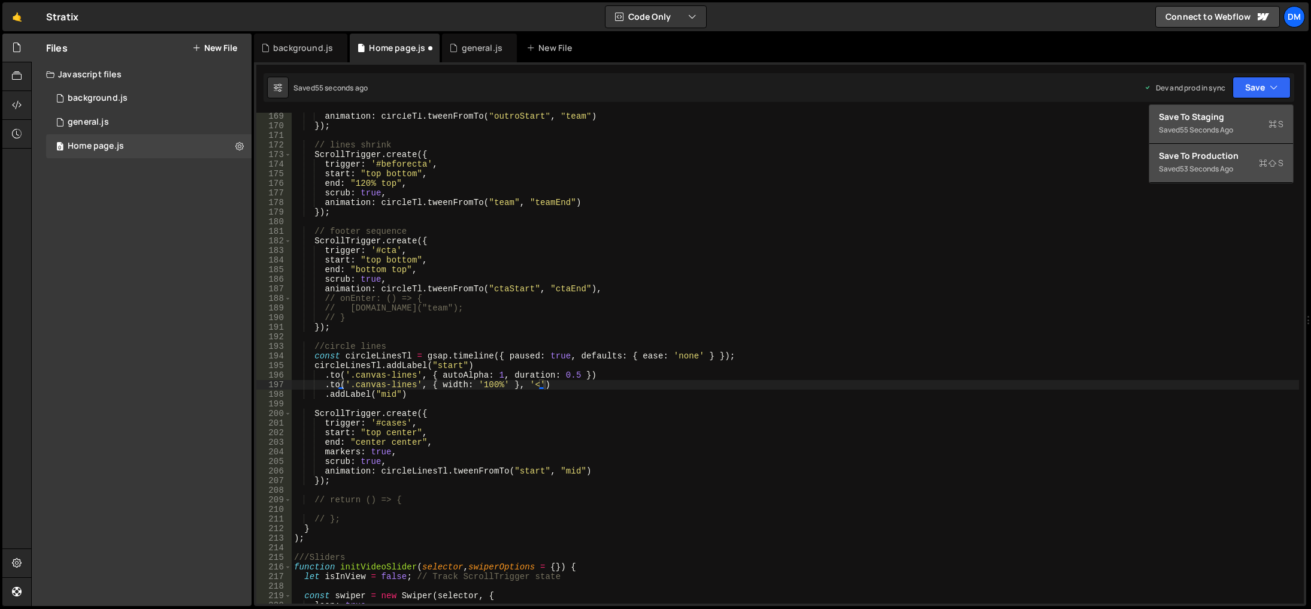
click at [1221, 123] on div "Saved 55 seconds ago" at bounding box center [1221, 130] width 125 height 14
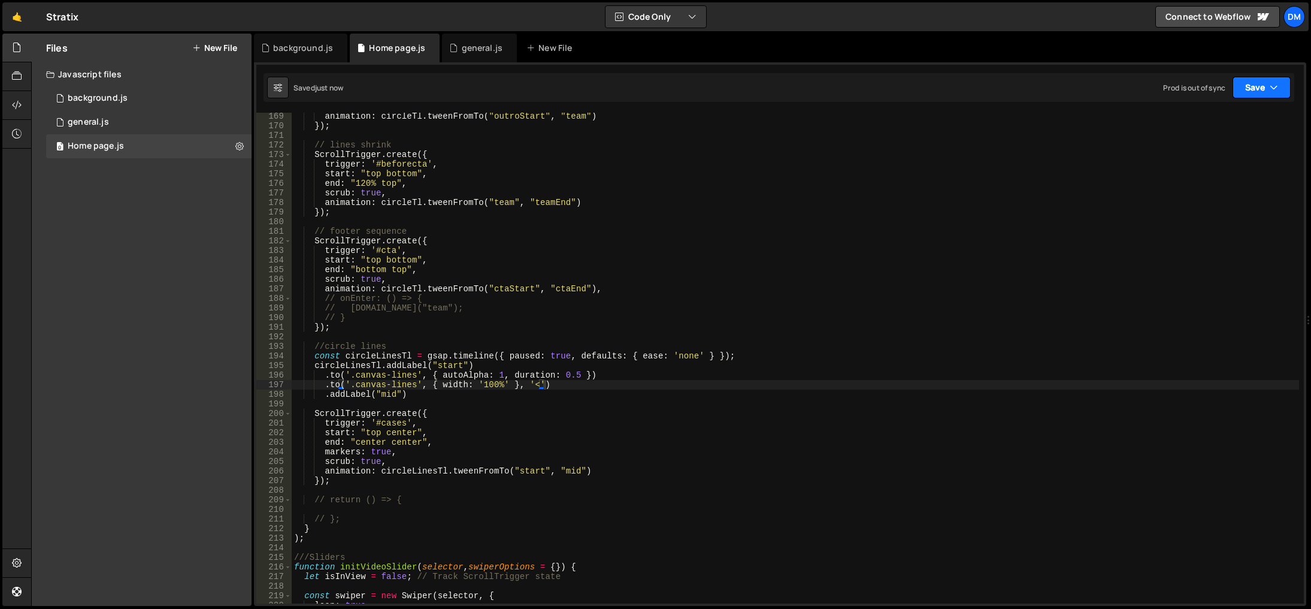
click at [1242, 87] on button "Save" at bounding box center [1262, 88] width 58 height 22
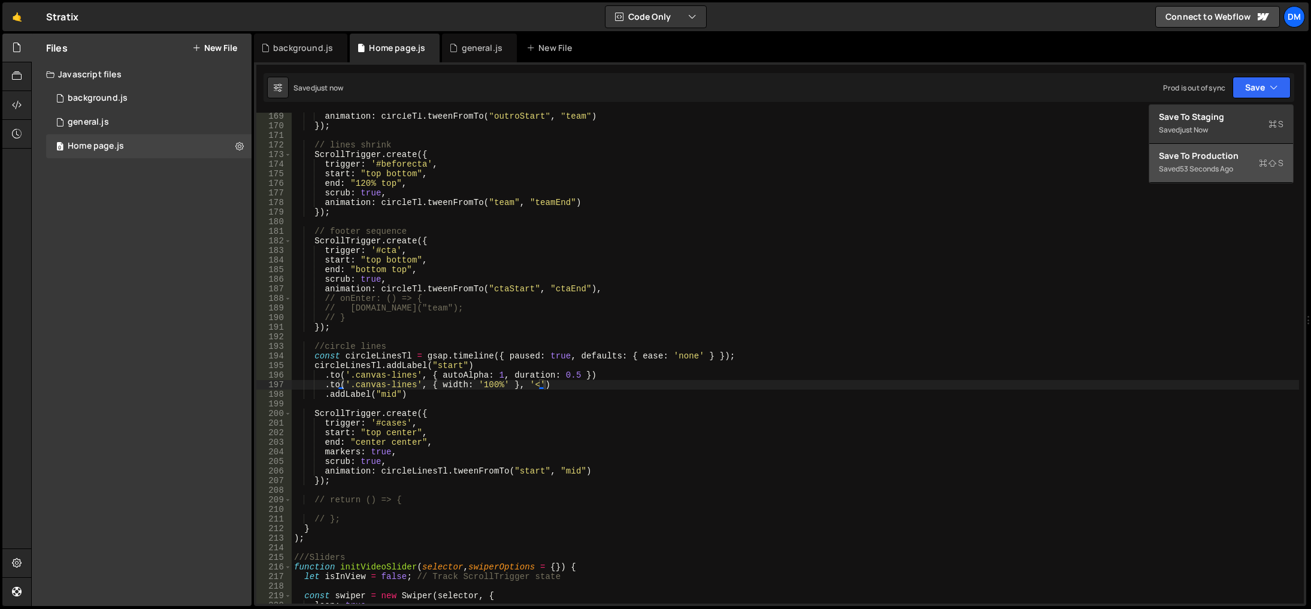
click at [1216, 164] on div "53 seconds ago" at bounding box center [1206, 169] width 53 height 10
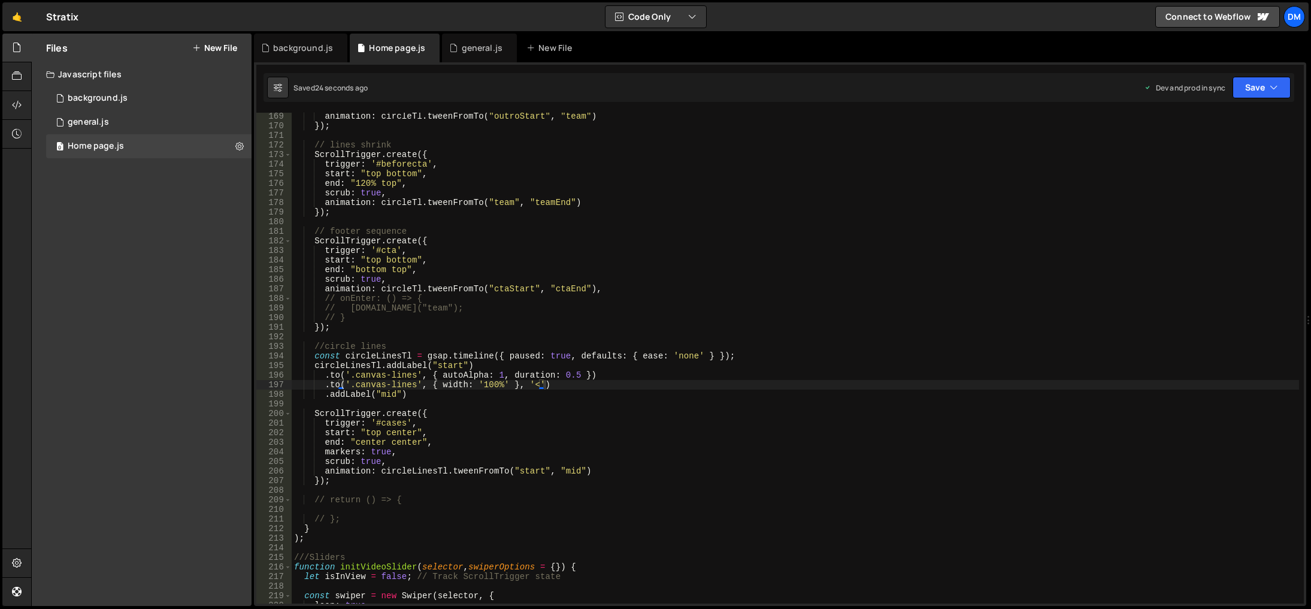
click at [874, 477] on div "animation : circleTl . tweenFromTo ( "outroStart" , "team" ) }) ; // lines shri…" at bounding box center [796, 366] width 1008 height 510
click at [486, 385] on div "animation : circleTl . tweenFromTo ( "outroStart" , "team" ) }) ; // lines shri…" at bounding box center [796, 366] width 1008 height 510
click at [731, 304] on div "animation : circleTl . tweenFromTo ( "outroStart" , "team" ) }) ; // lines shri…" at bounding box center [796, 366] width 1008 height 510
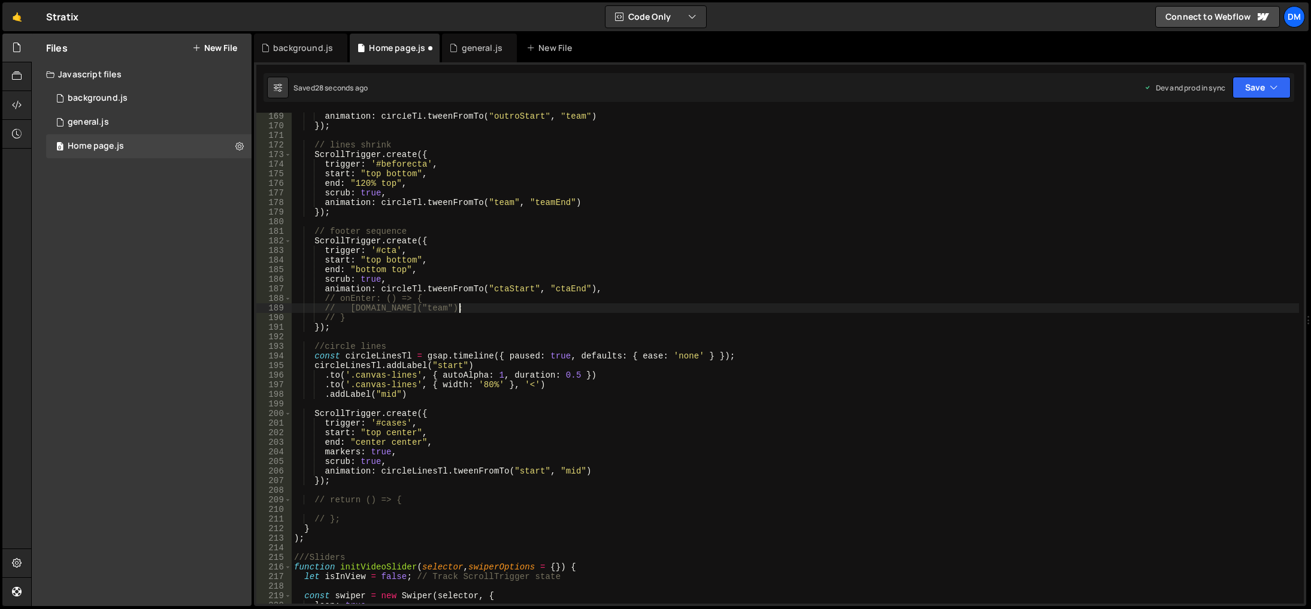
scroll to position [0, 11]
type textarea "// circleTl.seek("team");"
click at [1248, 85] on button "Save" at bounding box center [1262, 88] width 58 height 22
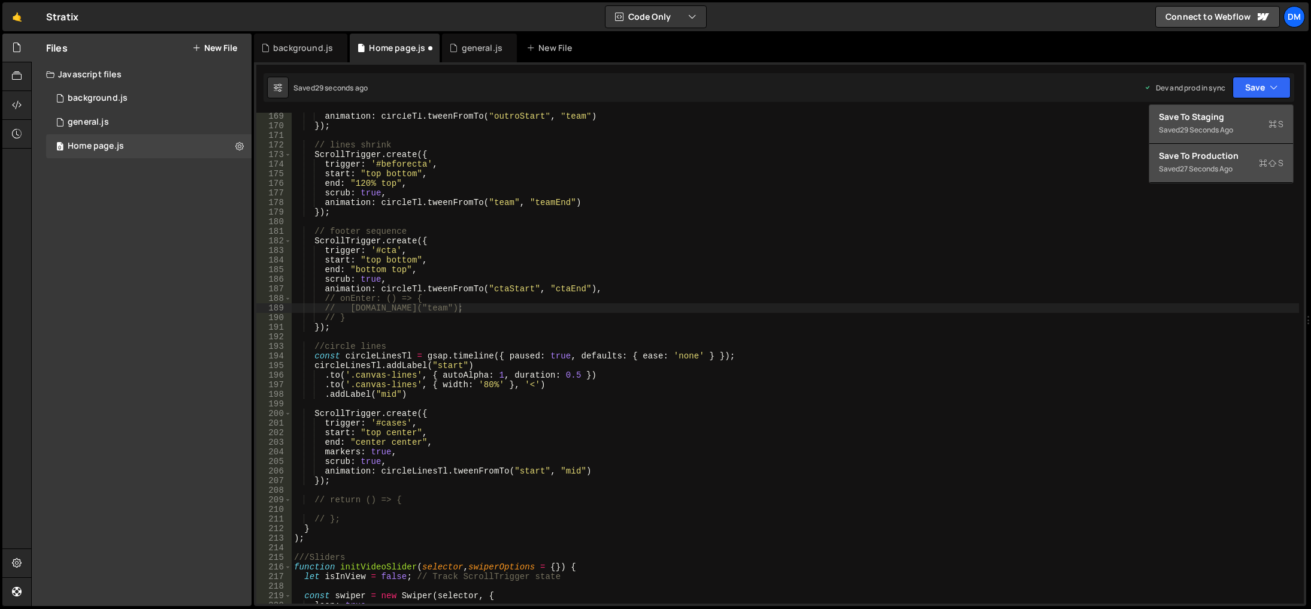
click at [1233, 108] on button "Save to Staging S Saved 29 seconds ago" at bounding box center [1221, 124] width 144 height 39
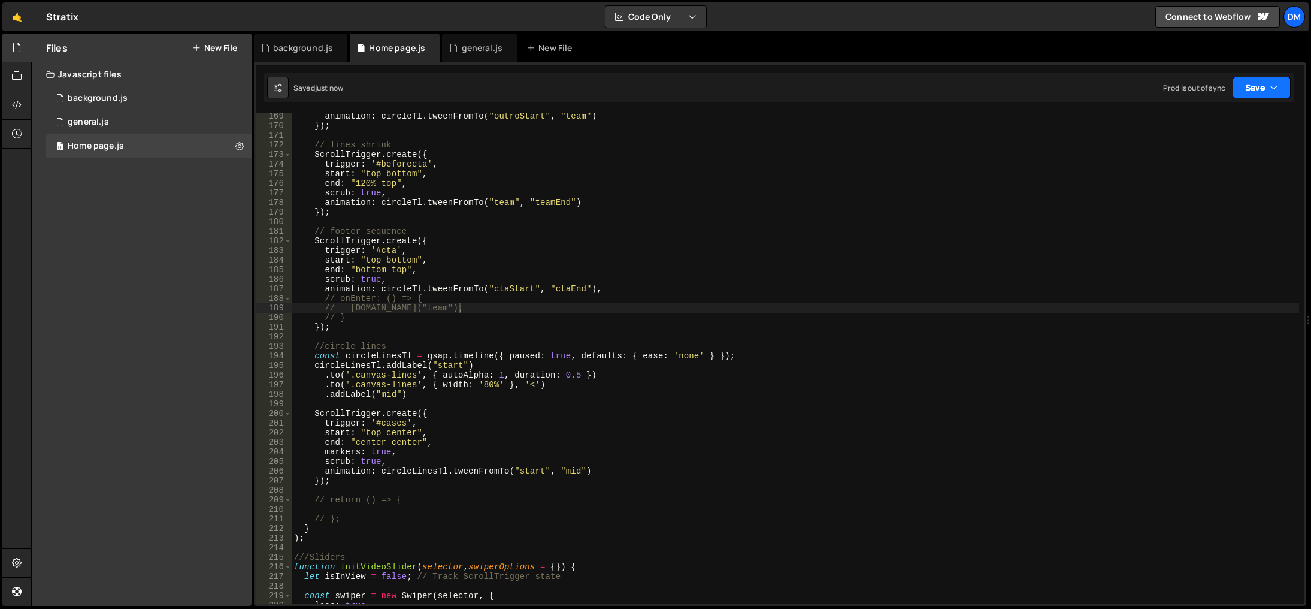
click at [1251, 87] on button "Save" at bounding box center [1262, 88] width 58 height 22
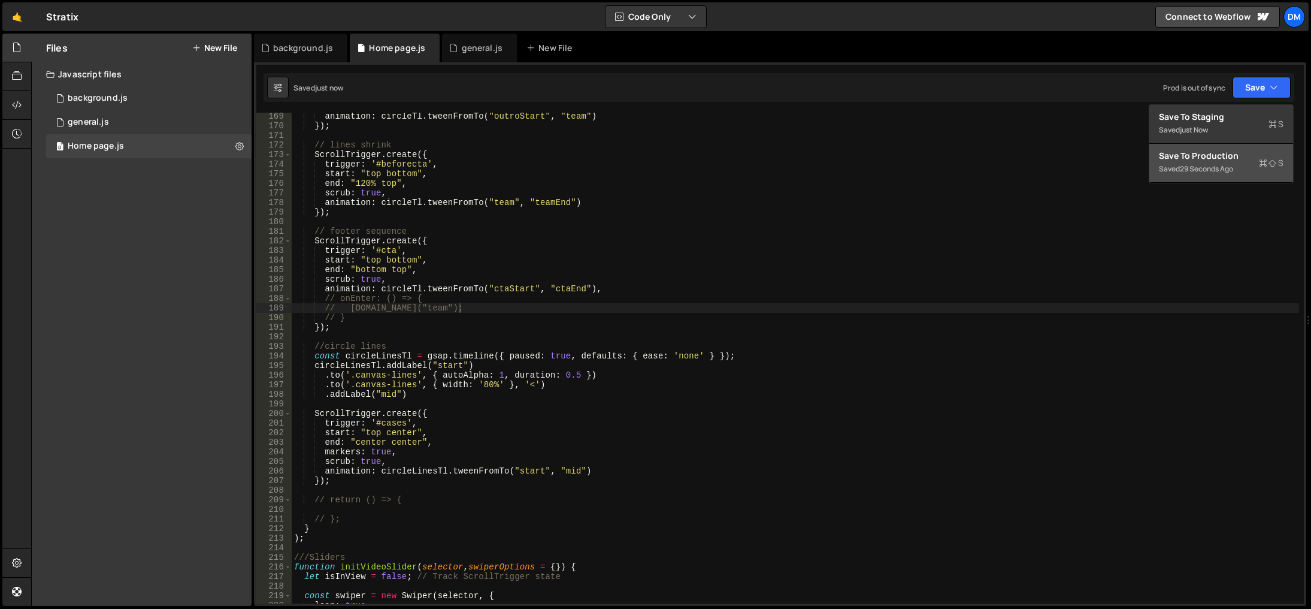
click at [1201, 160] on div "Save to Production S" at bounding box center [1221, 156] width 125 height 12
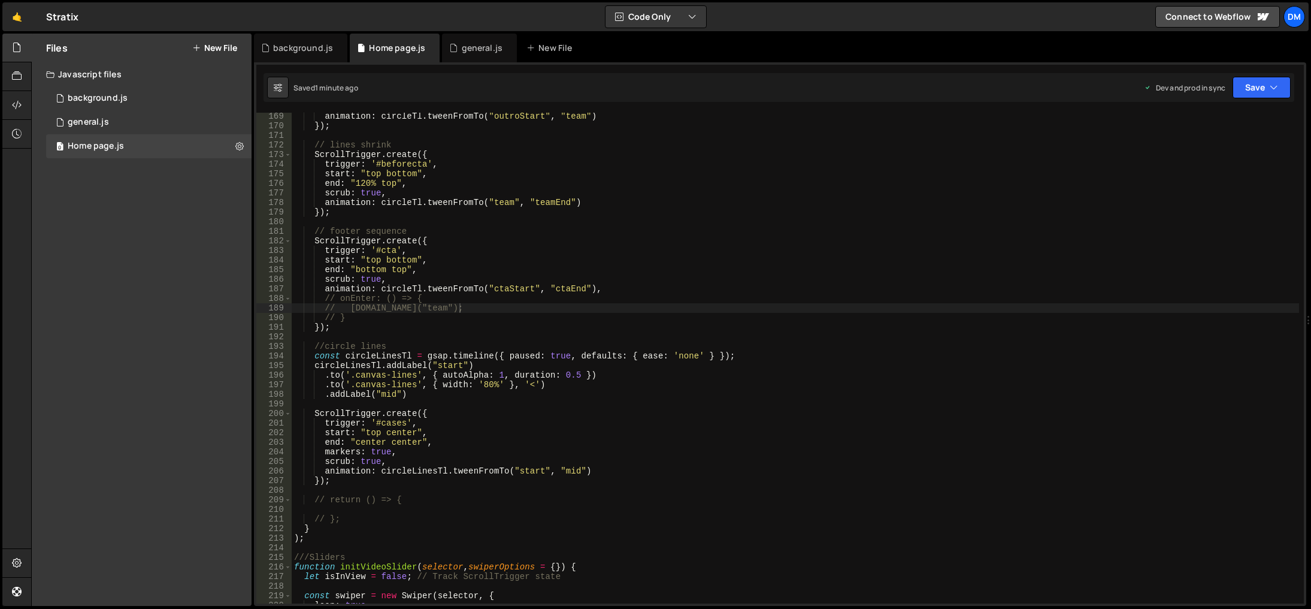
click at [499, 492] on div "animation : circleTl . tweenFromTo ( "outroStart" , "team" ) }) ; // lines shri…" at bounding box center [796, 366] width 1008 height 510
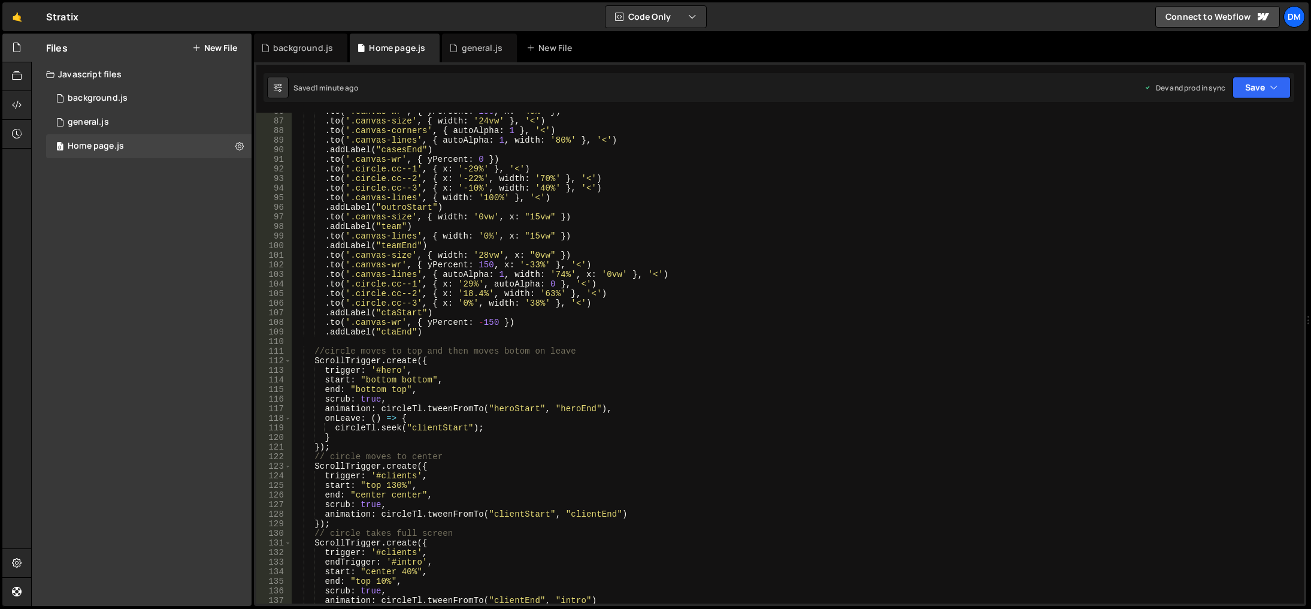
scroll to position [785, 0]
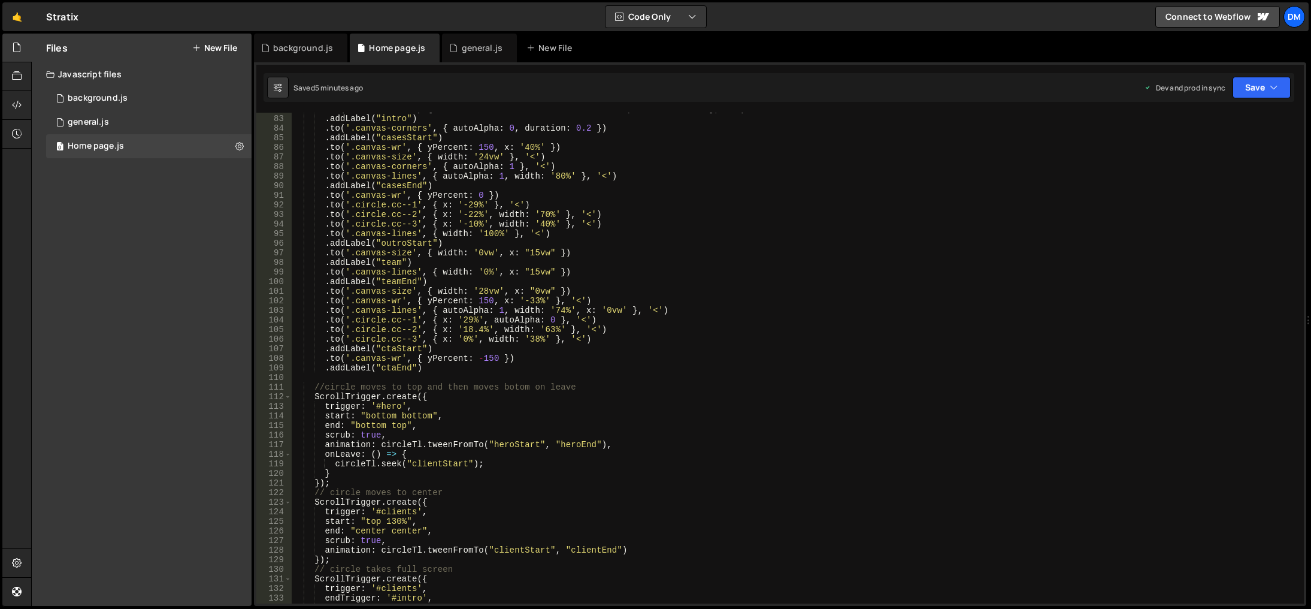
click at [757, 210] on div ". to ( '.canvas-size' , { width : isVertical ? '100vh' : '150vw' , duration : 1…" at bounding box center [796, 359] width 1008 height 510
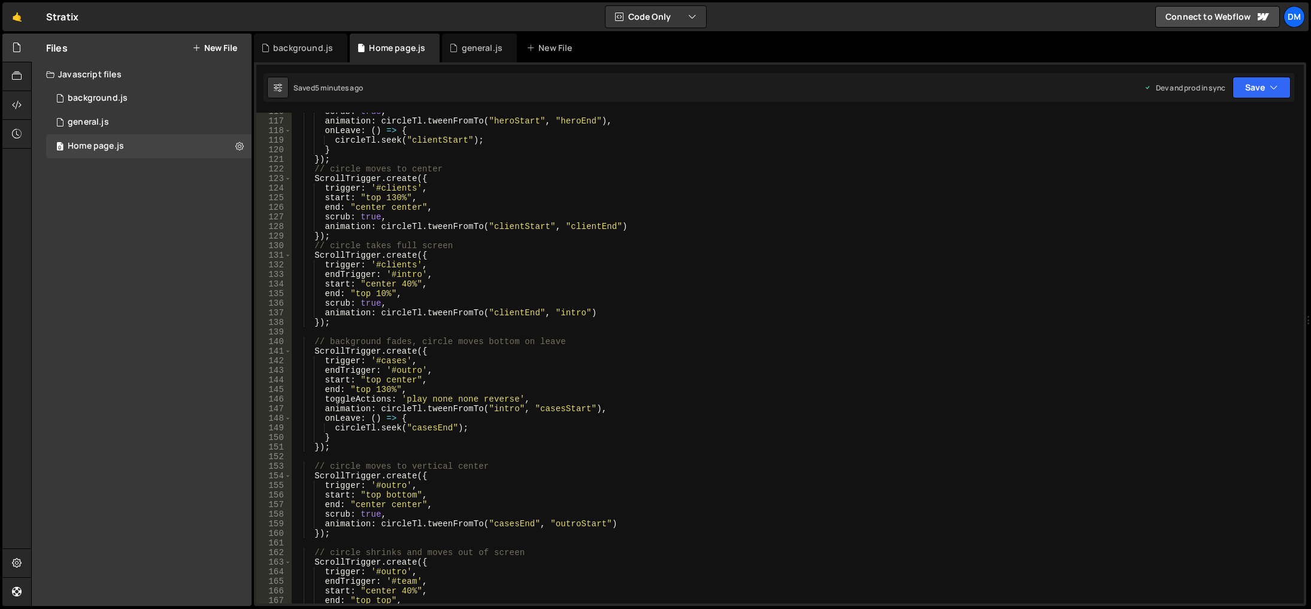
scroll to position [1109, 0]
click at [372, 445] on div "scrub : true , animation : circleTl . tweenFromTo ( "heroStart" , "heroEnd" ) ,…" at bounding box center [796, 362] width 1008 height 510
click at [441, 427] on div "scrub : true , animation : circleTl . tweenFromTo ( "heroStart" , "heroEnd" ) ,…" at bounding box center [796, 362] width 1008 height 510
click at [513, 407] on div "scrub : true , animation : circleTl . tweenFromTo ( "heroStart" , "heroEnd" ) ,…" at bounding box center [796, 362] width 1008 height 510
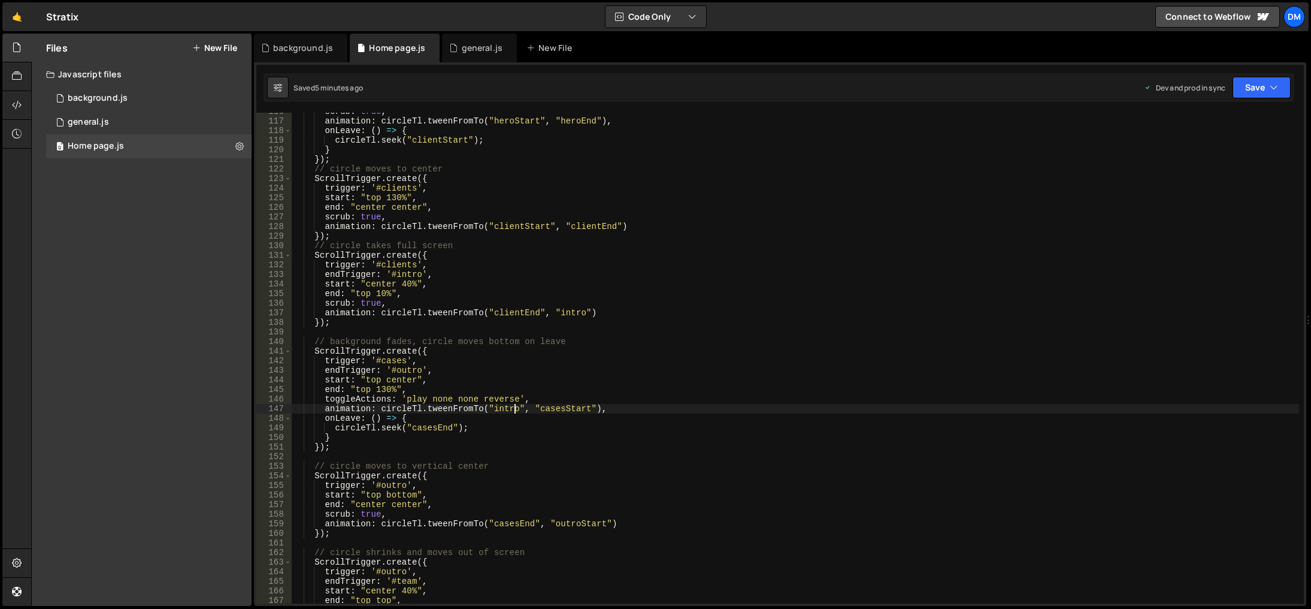
click at [513, 407] on div "scrub : true , animation : circleTl . tweenFromTo ( "heroStart" , "heroEnd" ) ,…" at bounding box center [796, 362] width 1008 height 510
click at [583, 408] on div "scrub : true , animation : circleTl . tweenFromTo ( "heroStart" , "heroEnd" ) ,…" at bounding box center [796, 362] width 1008 height 510
click at [509, 411] on div "scrub : true , animation : circleTl . tweenFromTo ( "heroStart" , "heroEnd" ) ,…" at bounding box center [796, 362] width 1008 height 510
click at [503, 409] on div "scrub : true , animation : circleTl . tweenFromTo ( "heroStart" , "heroEnd" ) ,…" at bounding box center [796, 362] width 1008 height 510
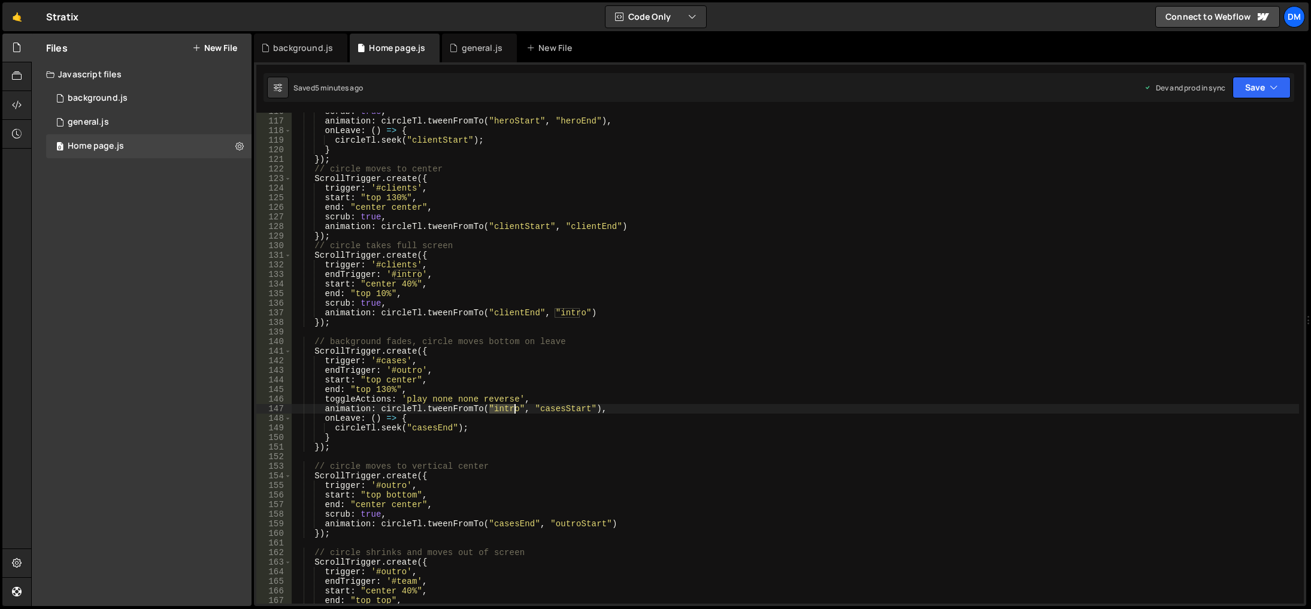
click at [503, 409] on div "scrub : true , animation : circleTl . tweenFromTo ( "heroStart" , "heroEnd" ) ,…" at bounding box center [796, 362] width 1008 height 510
click at [553, 404] on div "scrub : true , animation : circleTl . tweenFromTo ( "heroStart" , "heroEnd" ) ,…" at bounding box center [796, 362] width 1008 height 510
click at [493, 416] on div "scrub : true , animation : circleTl . tweenFromTo ( "heroStart" , "heroEnd" ) ,…" at bounding box center [796, 362] width 1008 height 510
click at [494, 407] on div "scrub : true , animation : circleTl . tweenFromTo ( "heroStart" , "heroEnd" ) ,…" at bounding box center [796, 362] width 1008 height 510
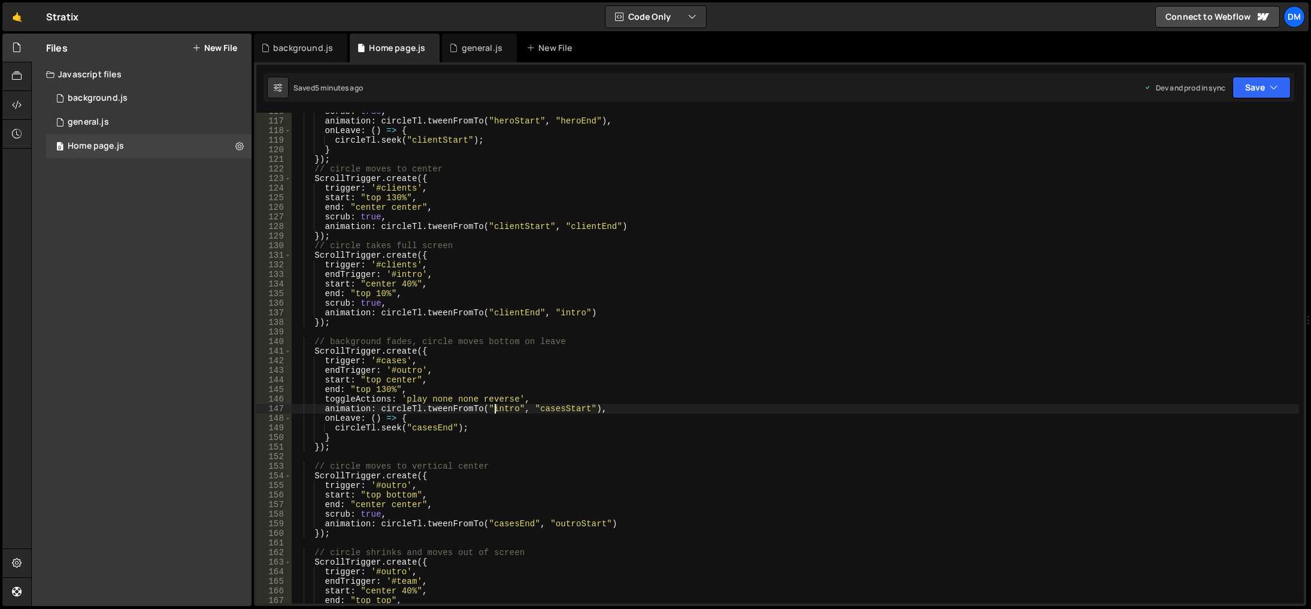
click at [494, 407] on div "scrub : true , animation : circleTl . tweenFromTo ( "heroStart" , "heroEnd" ) ,…" at bounding box center [796, 362] width 1008 height 510
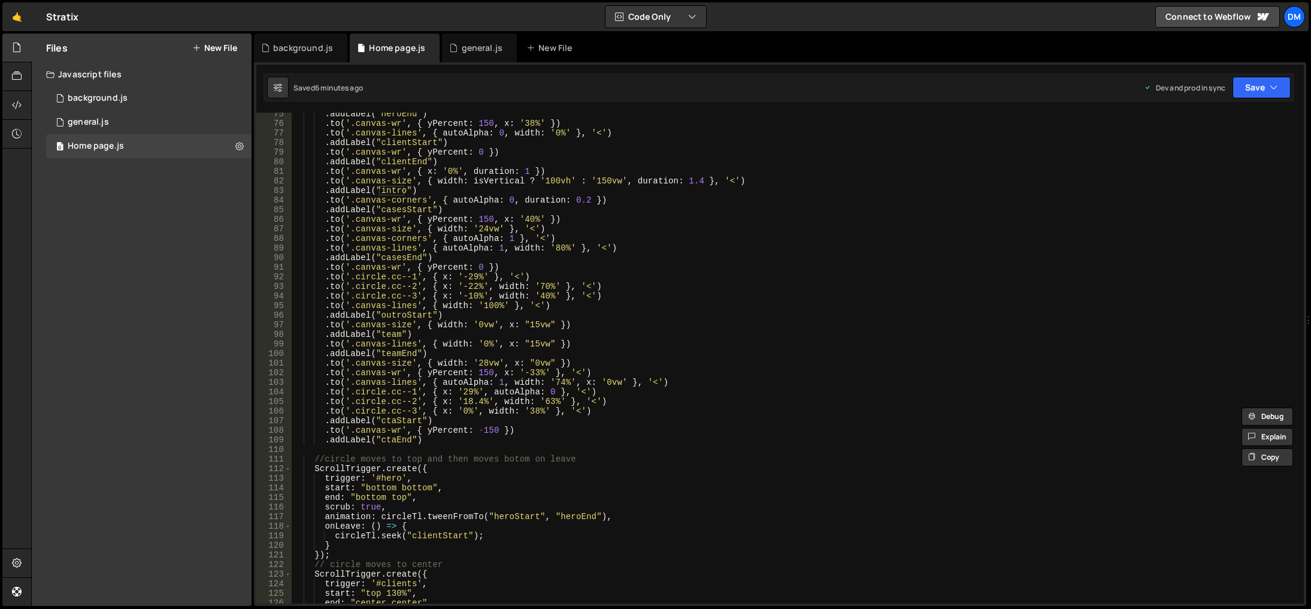
scroll to position [606, 0]
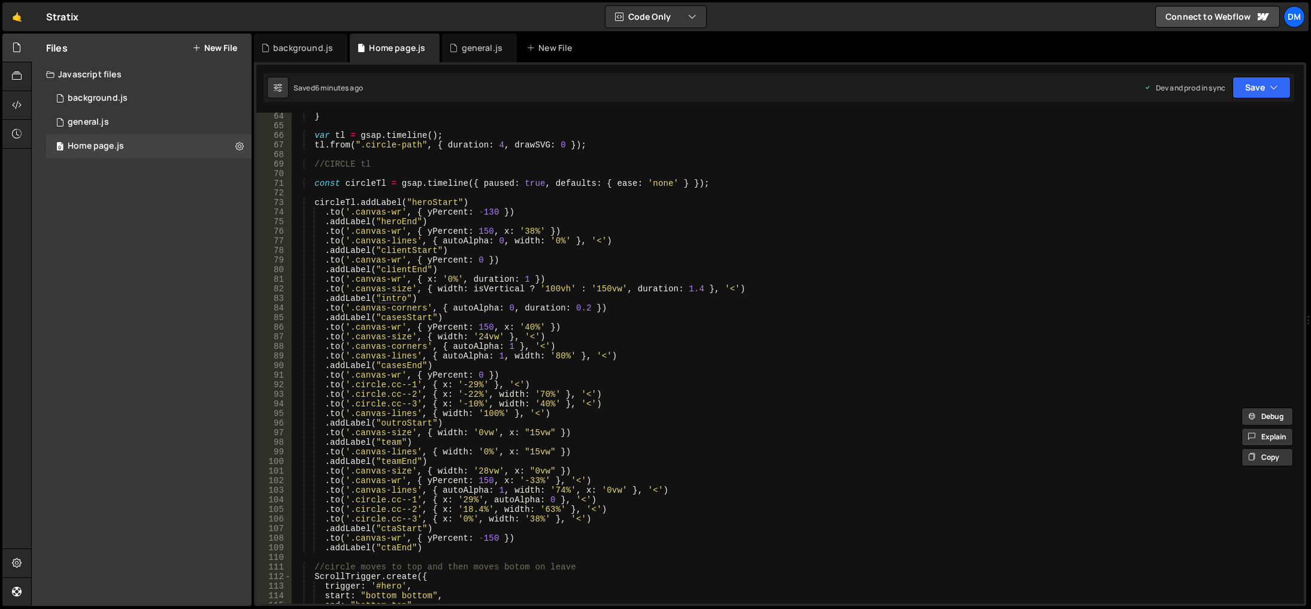
click at [535, 312] on div "} var tl = gsap . timeline ( ) ; tl . from ( ".circle-path" , { duration : 4 , …" at bounding box center [796, 366] width 1008 height 510
type textarea ".to('.canvas-corners', { autoAlpha: 0, duration: 0.2 })"
click at [615, 306] on div "} var tl = gsap . timeline ( ) ; tl . from ( ".circle-path" , { duration : 4 , …" at bounding box center [796, 366] width 1008 height 510
click at [605, 307] on div "} var tl = gsap . timeline ( ) ; tl . from ( ".circle-path" , { duration : 4 , …" at bounding box center [796, 366] width 1008 height 510
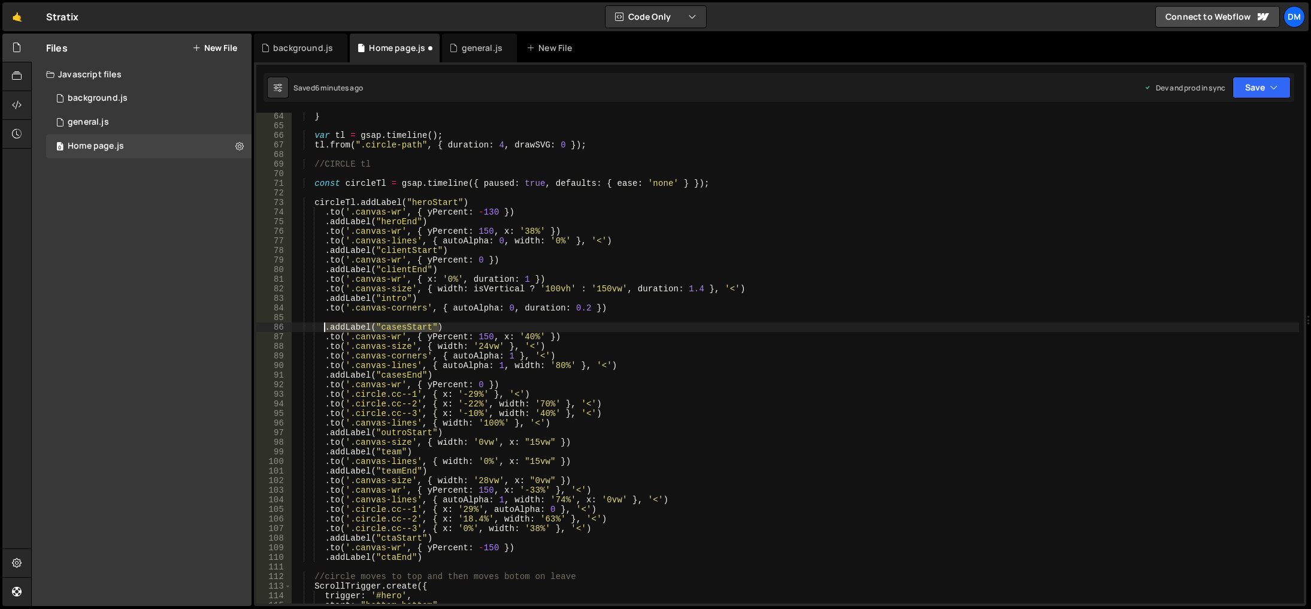
drag, startPoint x: 450, startPoint y: 323, endPoint x: 325, endPoint y: 330, distance: 125.4
click at [325, 330] on div "} var tl = gsap . timeline ( ) ; tl . from ( ".circle-path" , { duration : 4 , …" at bounding box center [796, 366] width 1008 height 510
type textarea ".addLabel("casesStart")"
click at [350, 320] on div "} var tl = gsap . timeline ( ) ; tl . from ( ".circle-path" , { duration : 4 , …" at bounding box center [796, 366] width 1008 height 510
paste textarea ".addLabel("casesStart")"
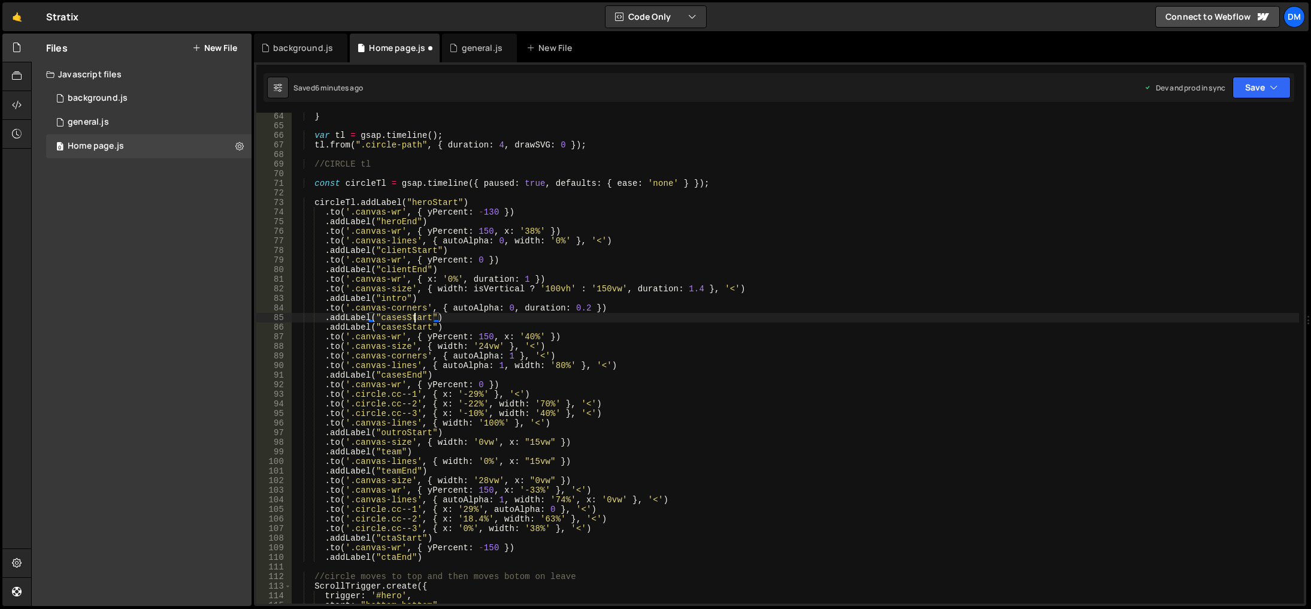
click at [416, 314] on div "} var tl = gsap . timeline ( ) ; tl . from ( ".circle-path" , { duration : 4 , …" at bounding box center [796, 366] width 1008 height 510
click at [394, 316] on div "} var tl = gsap . timeline ( ) ; tl . from ( ".circle-path" , { duration : 4 , …" at bounding box center [796, 366] width 1008 height 510
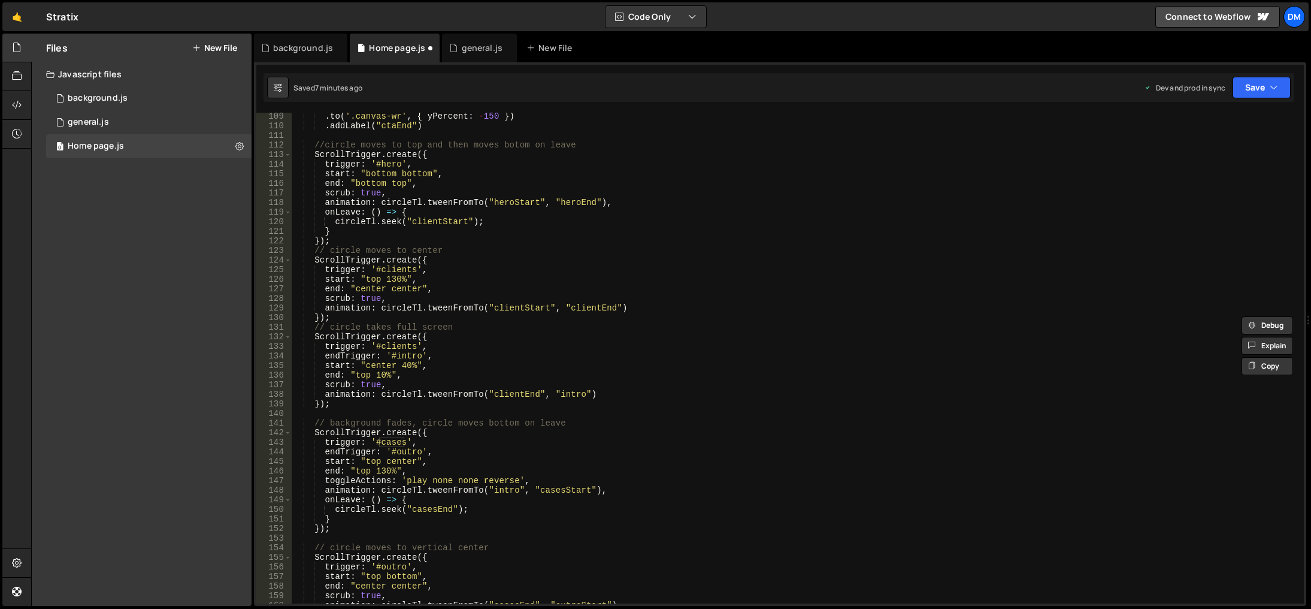
scroll to position [1073, 0]
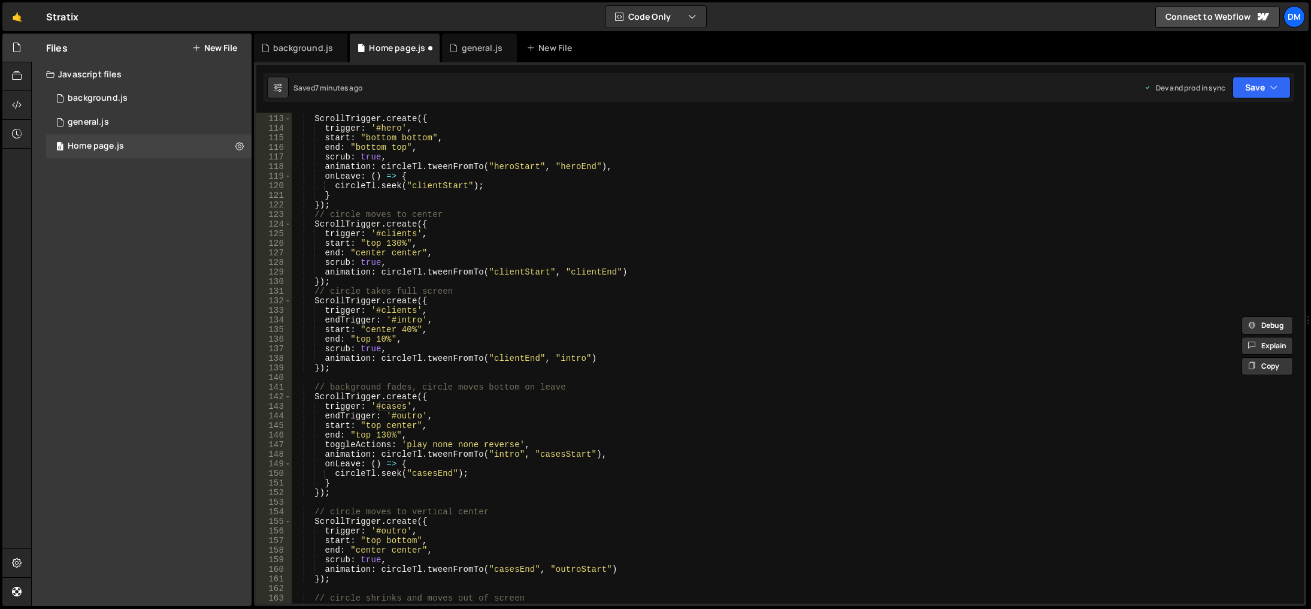
click at [559, 456] on div "//circle moves to top and then moves botom on leave ScrollTrigger . create ({ t…" at bounding box center [796, 359] width 1008 height 510
paste textarea
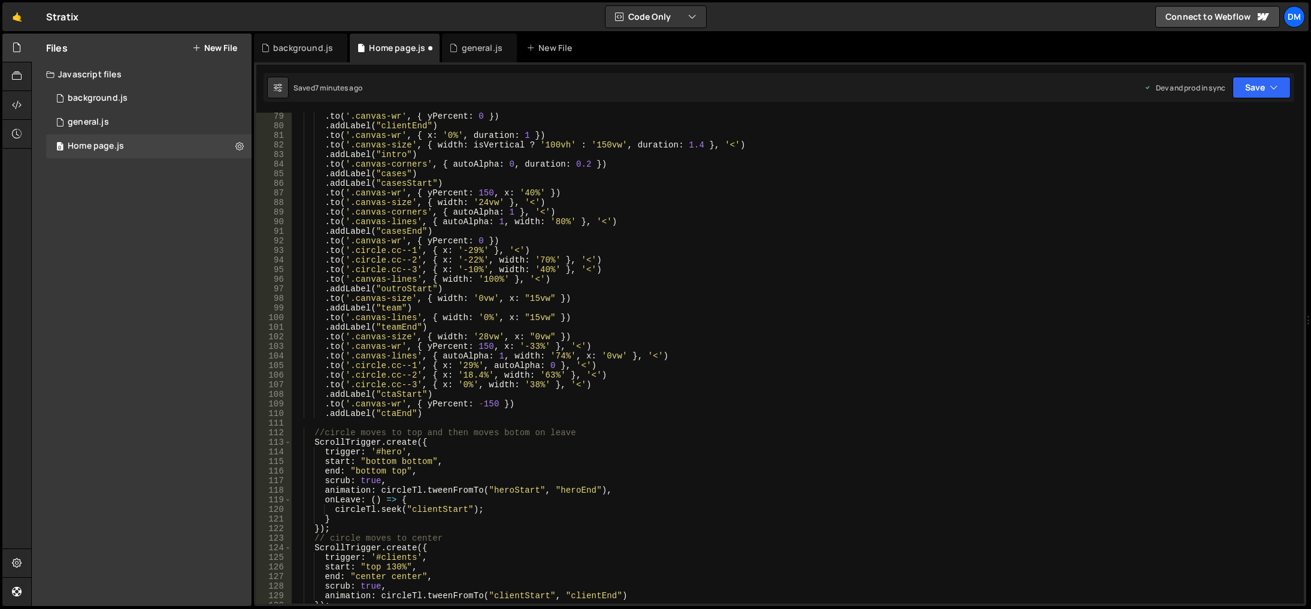
scroll to position [642, 0]
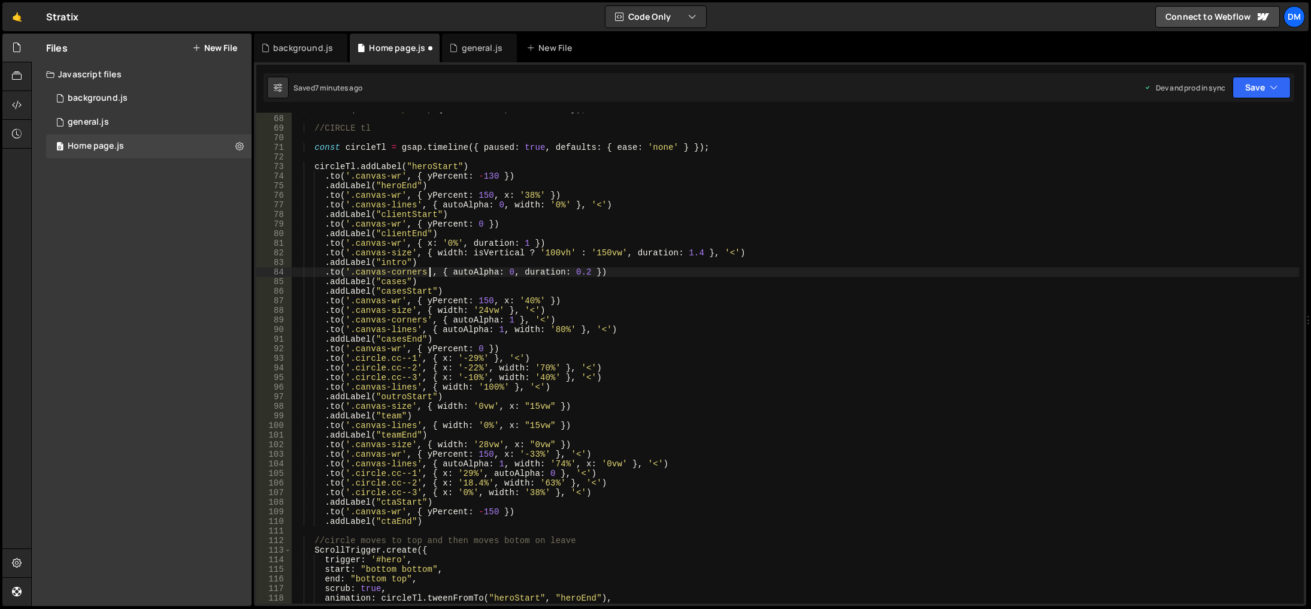
click at [429, 276] on div "tl . from ( ".circle-path" , { duration : 4 , drawSVG : 0 }) ; //CIRCLE tl cons…" at bounding box center [796, 359] width 1008 height 510
click at [427, 279] on div "tl . from ( ".circle-path" , { duration : 4 , drawSVG : 0 }) ; //CIRCLE tl cons…" at bounding box center [796, 359] width 1008 height 510
type textarea ".addLabel("cases")"
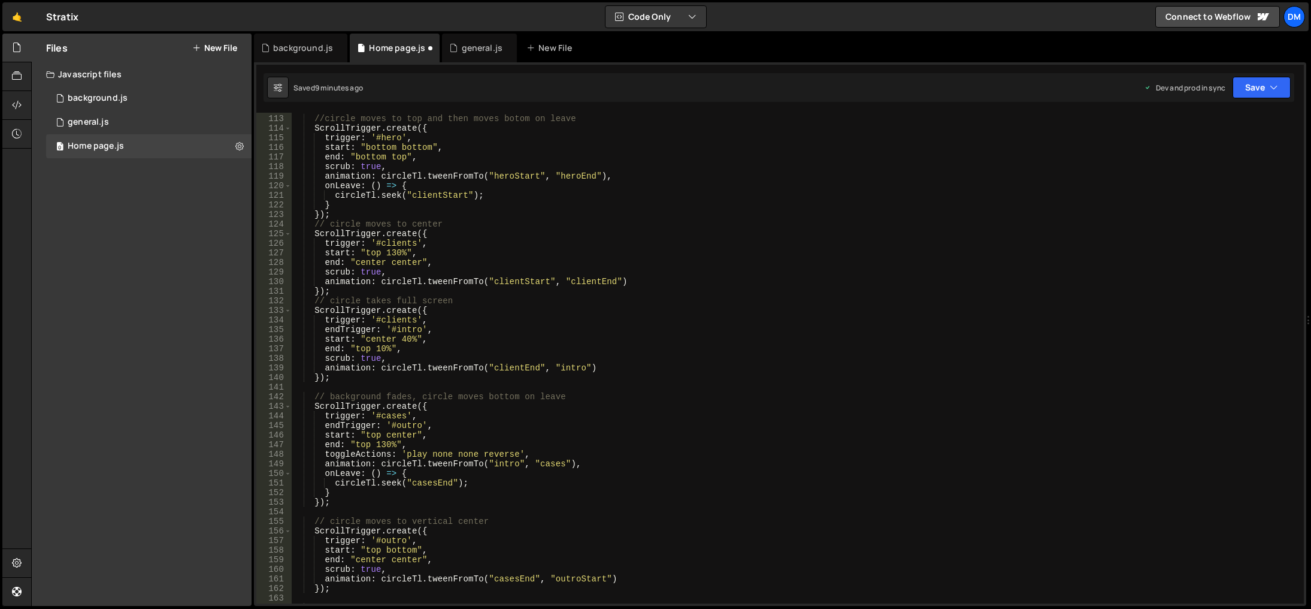
scroll to position [1145, 0]
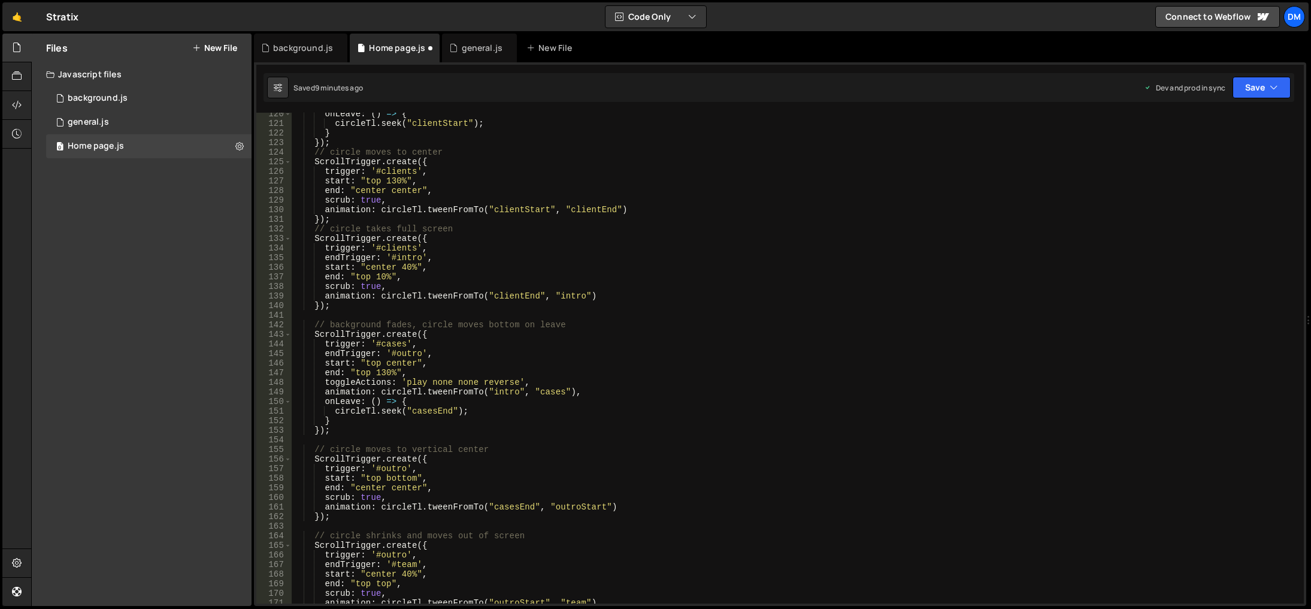
click at [592, 434] on div "onLeave : ( ) => { circleTl . seek ( "clientStart" ) ; } }) ; // circle moves t…" at bounding box center [796, 364] width 1008 height 510
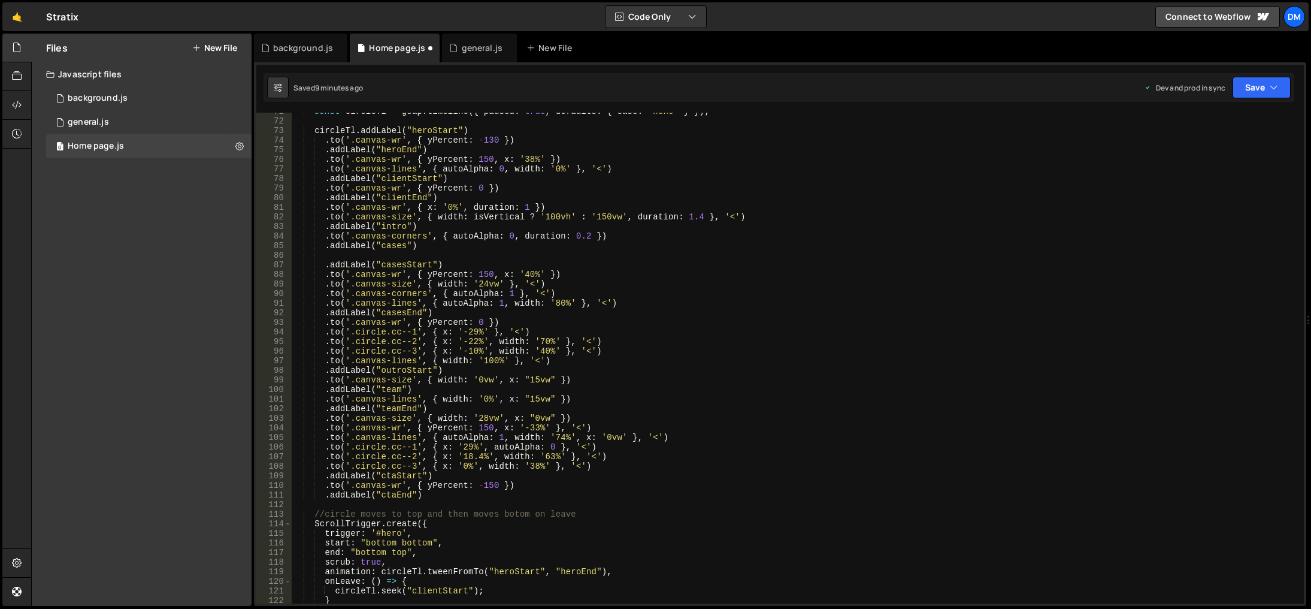
scroll to position [642, 0]
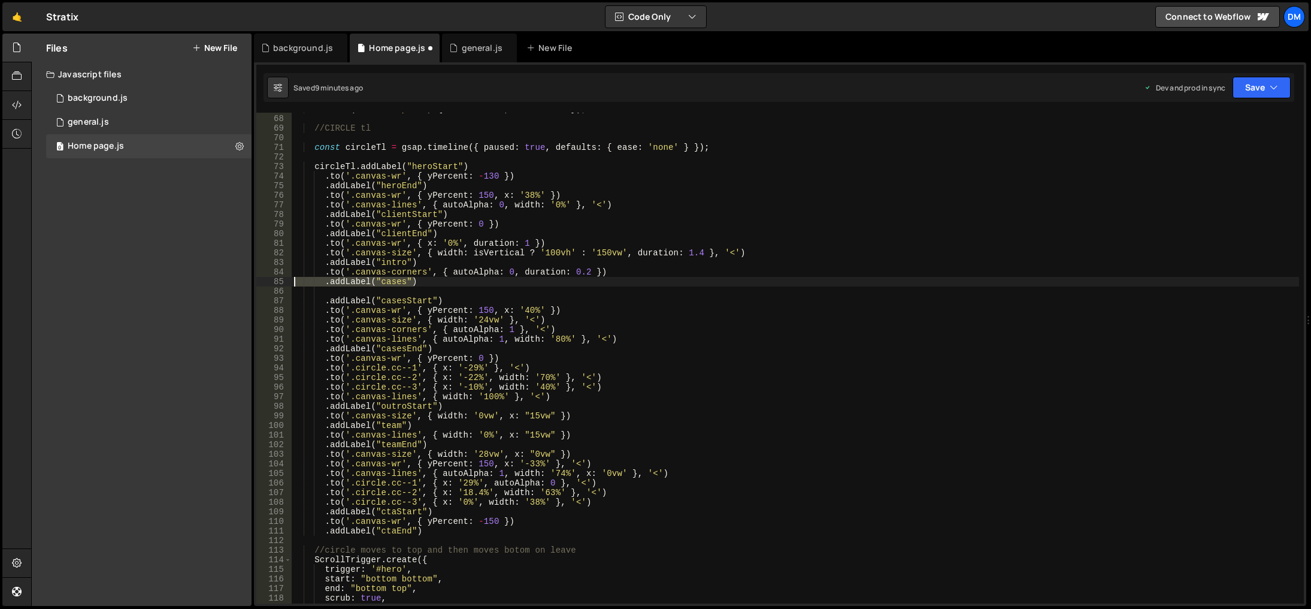
drag, startPoint x: 428, startPoint y: 283, endPoint x: 266, endPoint y: 282, distance: 161.7
click at [266, 282] on div "}); 67 68 69 70 71 72 73 74 75 76 77 78 79 80 81 82 83 84 85 86 87 88 89 90 91 …" at bounding box center [780, 358] width 1048 height 491
type textarea ".addLabel("cases")"
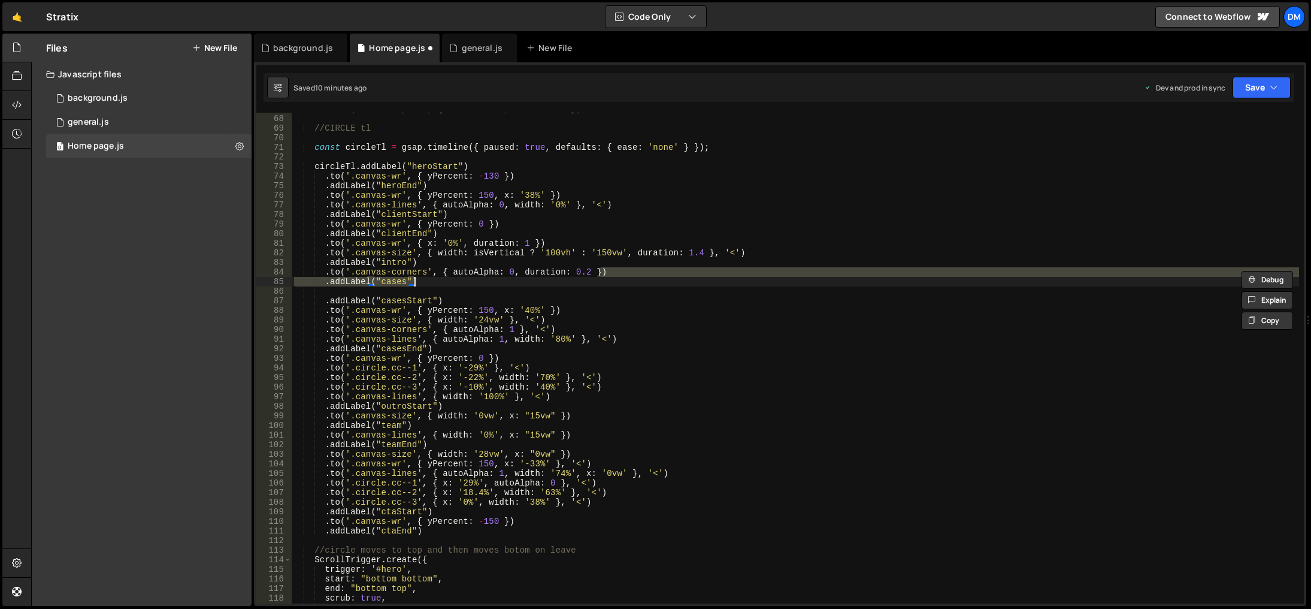
click at [552, 277] on div "tl . from ( ".circle-path" , { duration : 4 , drawSVG : 0 }) ; //CIRCLE tl cons…" at bounding box center [796, 358] width 1008 height 491
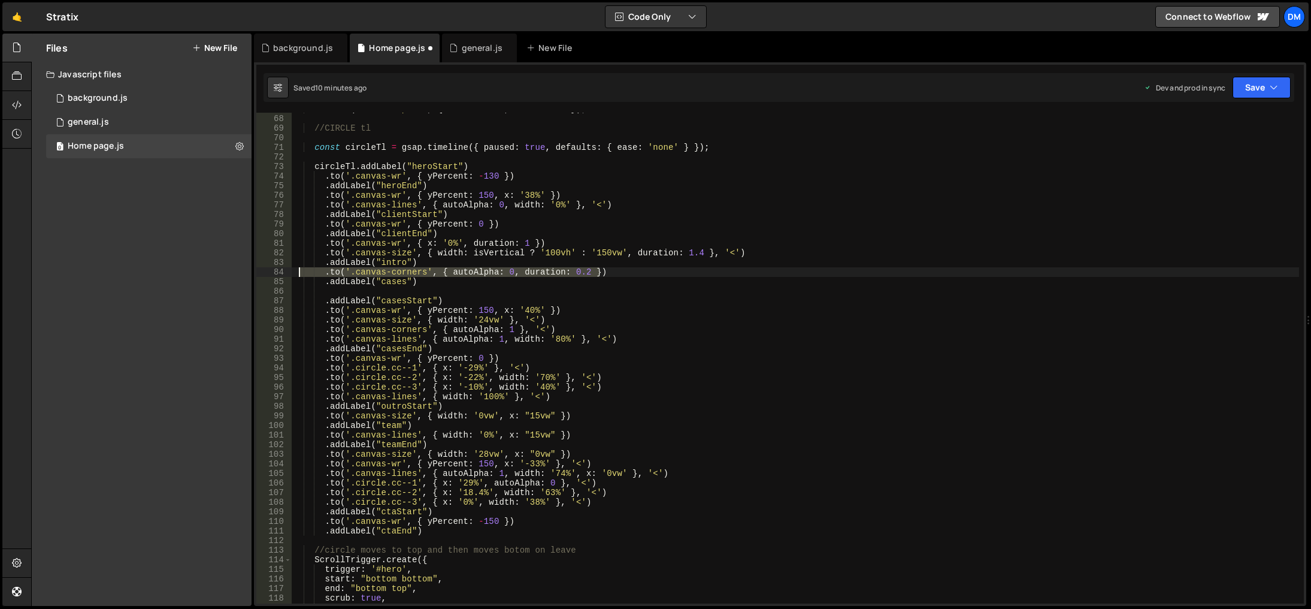
drag, startPoint x: 603, startPoint y: 274, endPoint x: 299, endPoint y: 271, distance: 304.3
click at [299, 271] on div "tl . from ( ".circle-path" , { duration : 4 , drawSVG : 0 }) ; //CIRCLE tl cons…" at bounding box center [796, 359] width 1008 height 510
type textarea ".to('.canvas-corners', { autoAlpha: 0, duration: 0.2 })"
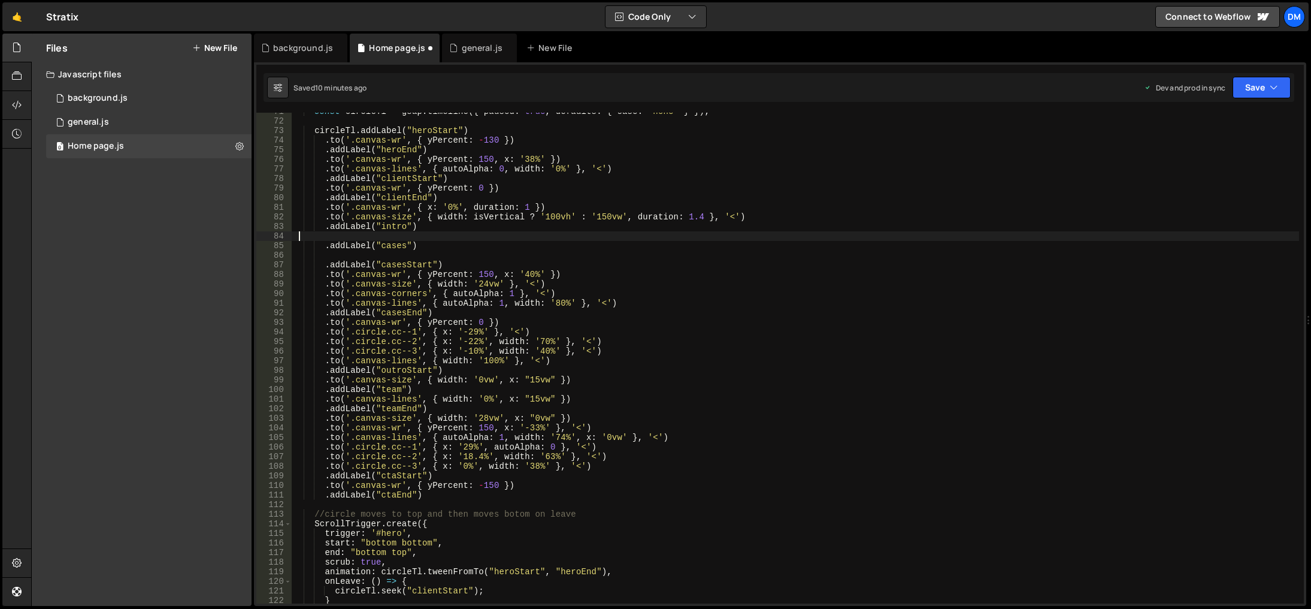
scroll to position [677, 0]
type textarea ".to('.canvas-corners', { autoAlpha: 0, duration: 0.2 })"
click at [476, 237] on div "const circleTl = gsap . timeline ({ paused : true , defaults : { ease : 'none' …" at bounding box center [796, 358] width 1008 height 491
click at [476, 237] on div "const circleTl = gsap . timeline ({ paused : true , defaults : { ease : 'none' …" at bounding box center [796, 362] width 1008 height 510
click at [445, 255] on div "const circleTl = gsap . timeline ({ paused : true , defaults : { ease : 'none' …" at bounding box center [796, 362] width 1008 height 510
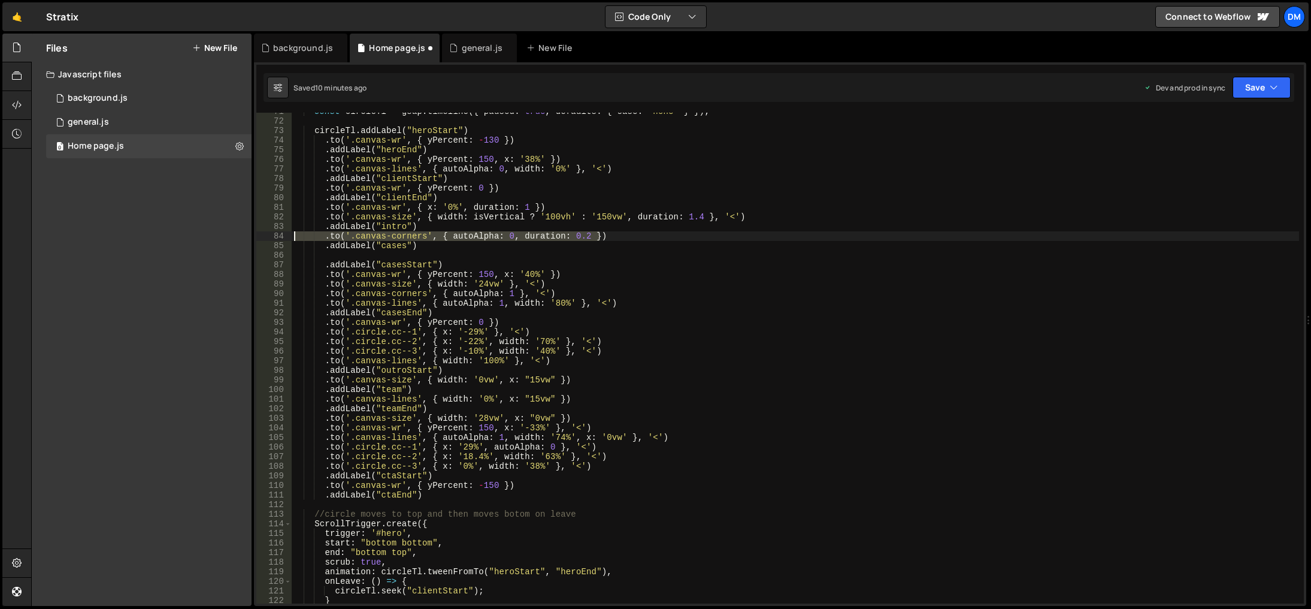
drag, startPoint x: 611, startPoint y: 235, endPoint x: 283, endPoint y: 232, distance: 327.7
click at [283, 232] on div "71 72 73 74 75 76 77 78 79 80 81 82 83 84 85 86 87 88 89 90 91 92 93 94 95 96 9…" at bounding box center [780, 358] width 1048 height 491
type textarea ".to('.canvas-corners', { autoAlpha: 0, duration: 0.2 })"
drag, startPoint x: 423, startPoint y: 246, endPoint x: 279, endPoint y: 246, distance: 145.0
click at [279, 246] on div "71 72 73 74 75 76 77 78 79 80 81 82 83 84 85 86 87 88 89 90 91 92 93 94 95 96 9…" at bounding box center [780, 358] width 1048 height 491
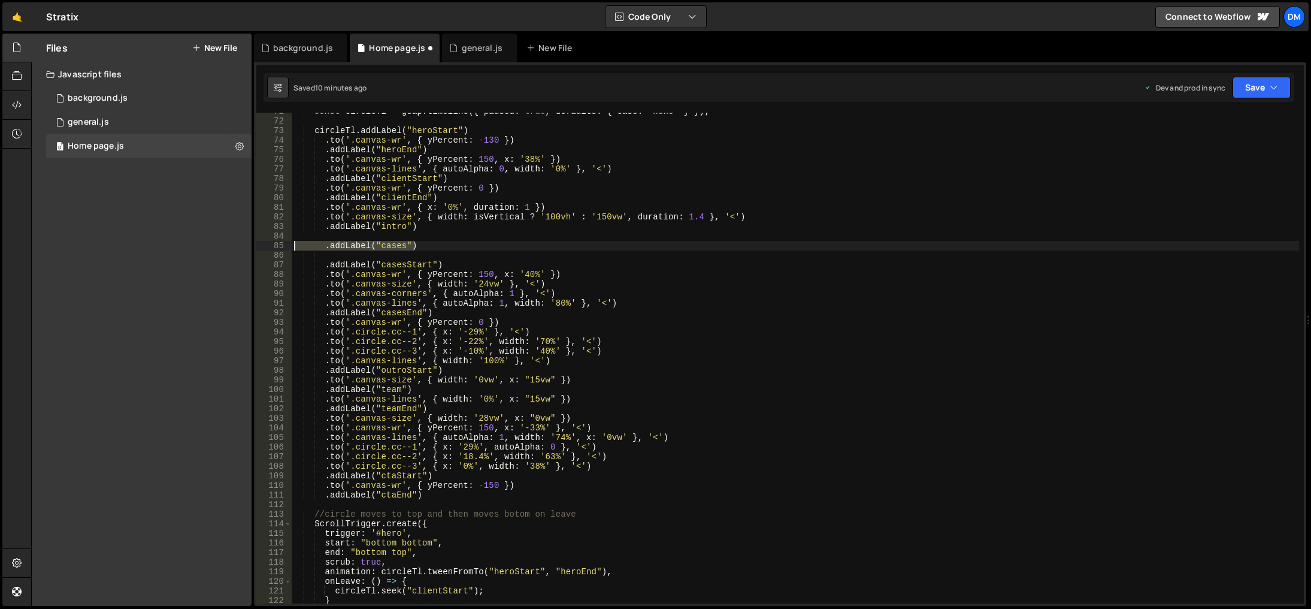
type textarea ".addLabel("cases")"
click at [424, 223] on div "const circleTl = gsap . timeline ({ paused : true , defaults : { ease : 'none' …" at bounding box center [796, 362] width 1008 height 510
type textarea ".addLabel("intro")"
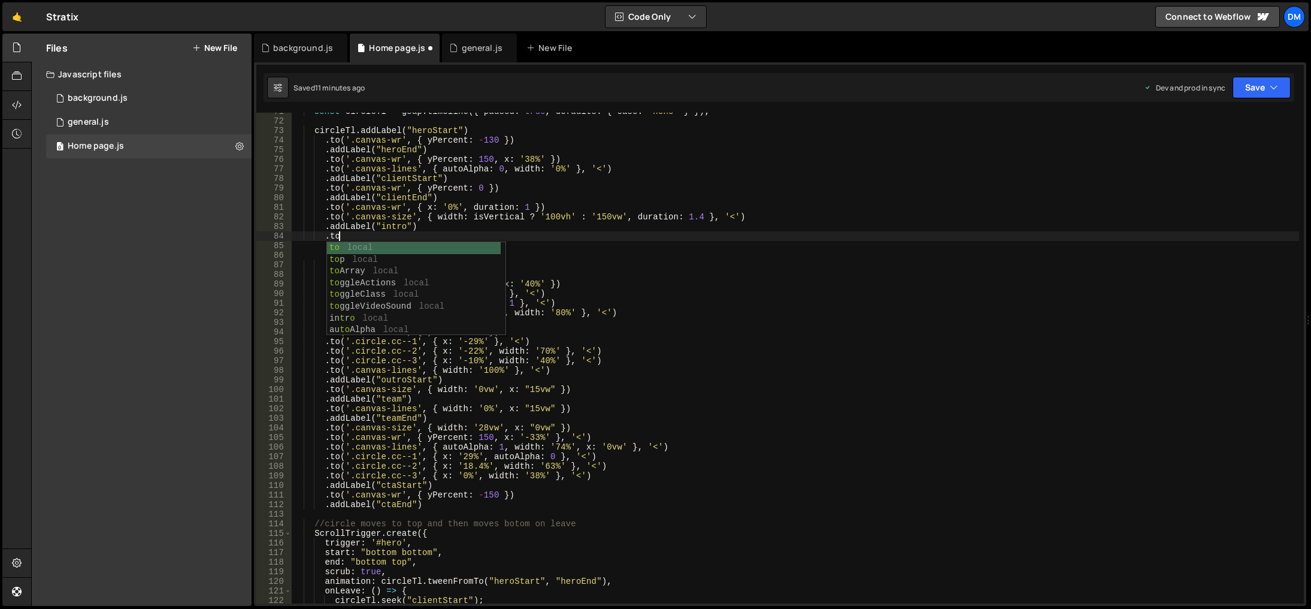
scroll to position [0, 2]
click at [600, 152] on div "const circleTl = gsap . timeline ({ paused : true , defaults : { ease : 'none' …" at bounding box center [796, 362] width 1008 height 510
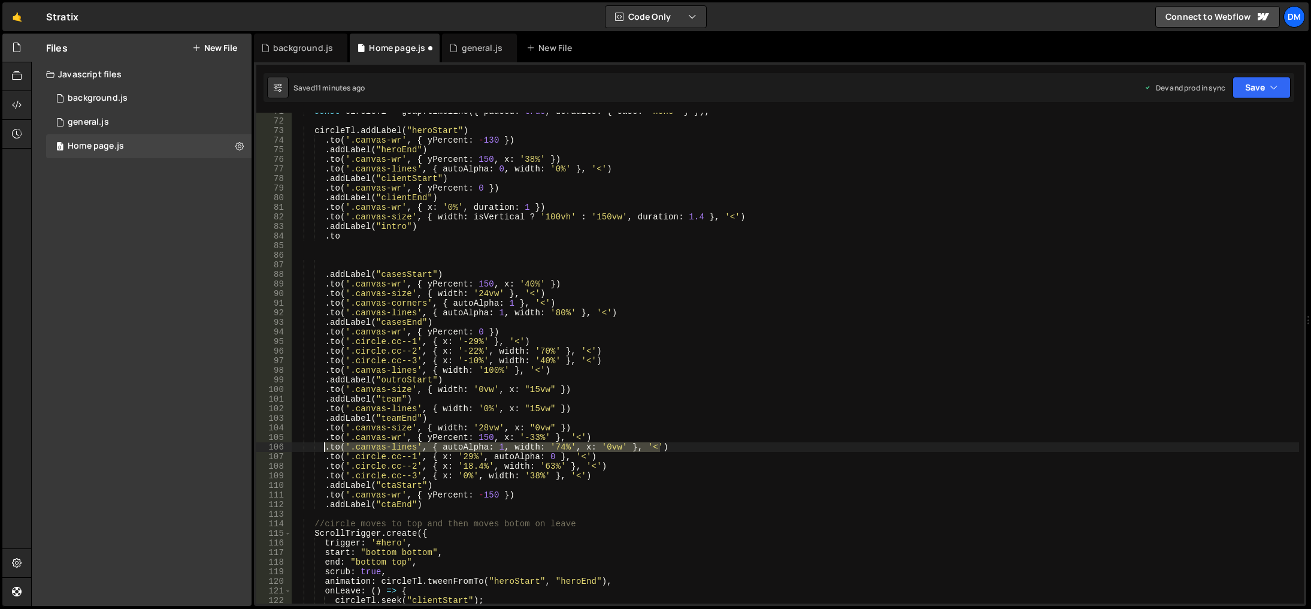
drag, startPoint x: 668, startPoint y: 446, endPoint x: 323, endPoint y: 449, distance: 344.4
click at [323, 449] on div "const circleTl = gsap . timeline ({ paused : true , defaults : { ease : 'none' …" at bounding box center [796, 362] width 1008 height 510
type textarea ".to('.canvas-lines', { autoAlpha: 1, width: '74%', x: '0vw' }, '<')"
click at [398, 247] on div "const circleTl = gsap . timeline ({ paused : true , defaults : { ease : 'none' …" at bounding box center [796, 362] width 1008 height 510
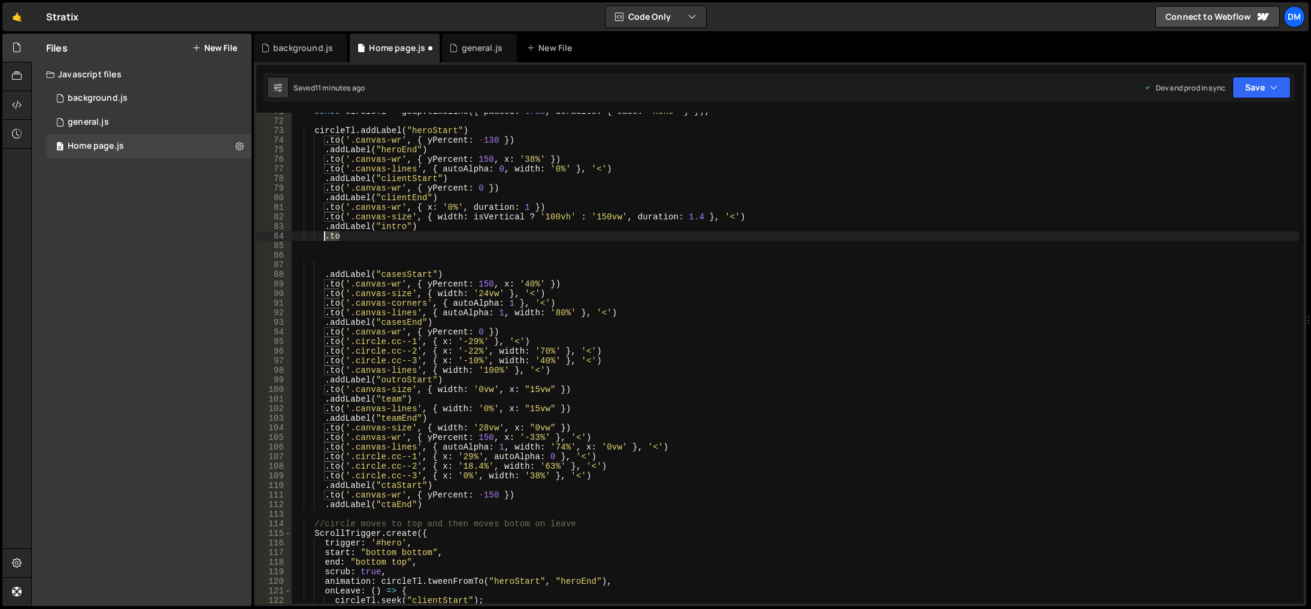
drag, startPoint x: 403, startPoint y: 235, endPoint x: 326, endPoint y: 240, distance: 76.2
click at [326, 240] on div "const circleTl = gsap . timeline ({ paused : true , defaults : { ease : 'none' …" at bounding box center [796, 362] width 1008 height 510
paste textarea "('.canvas-lines', { autoAlpha: 1, width: '74%', x: '0vw' }, '<')"
click at [459, 230] on div "const circleTl = gsap . timeline ({ paused : true , defaults : { ease : 'none' …" at bounding box center [796, 362] width 1008 height 510
click at [466, 238] on div "const circleTl = gsap . timeline ({ paused : true , defaults : { ease : 'none' …" at bounding box center [796, 362] width 1008 height 510
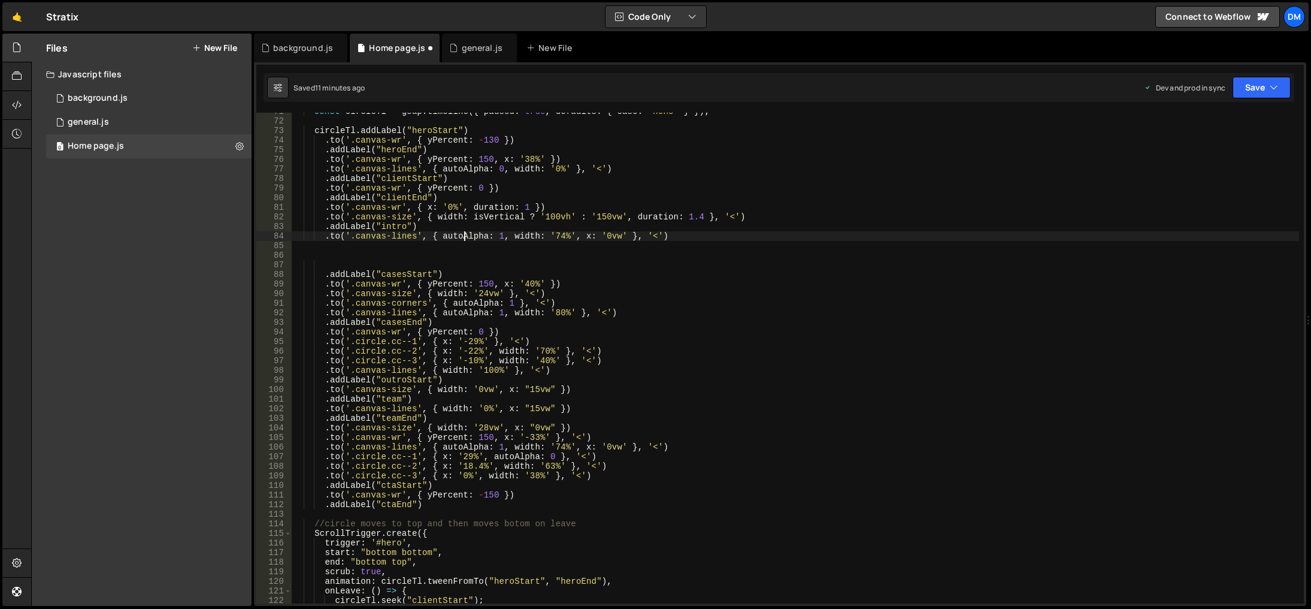
click at [466, 238] on div "const circleTl = gsap . timeline ({ paused : true , defaults : { ease : 'none' …" at bounding box center [796, 362] width 1008 height 510
drag, startPoint x: 550, startPoint y: 238, endPoint x: 559, endPoint y: 238, distance: 9.0
click at [559, 238] on div "const circleTl = gsap . timeline ({ paused : true , defaults : { ease : 'none' …" at bounding box center [796, 362] width 1008 height 510
click at [536, 216] on div "const circleTl = gsap . timeline ({ paused : true , defaults : { ease : 'none' …" at bounding box center [796, 362] width 1008 height 510
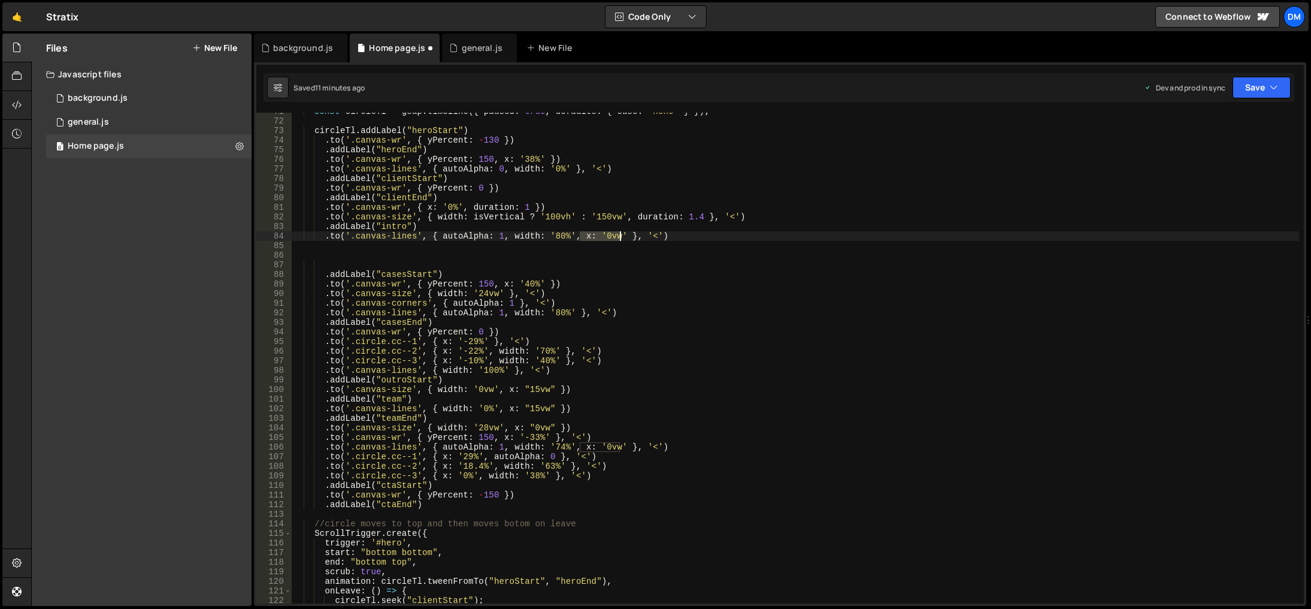
drag, startPoint x: 580, startPoint y: 236, endPoint x: 622, endPoint y: 238, distance: 42.0
click at [622, 238] on div "const circleTl = gsap . timeline ({ paused : true , defaults : { ease : 'none' …" at bounding box center [796, 362] width 1008 height 510
click at [614, 235] on div "const circleTl = gsap . timeline ({ paused : true , defaults : { ease : 'none' …" at bounding box center [796, 362] width 1008 height 510
type textarea ".to('.canvas-lines', { autoAlpha: 1, width: '80%', })"
click at [633, 254] on div "const circleTl = gsap . timeline ({ paused : true , defaults : { ease : 'none' …" at bounding box center [796, 362] width 1008 height 510
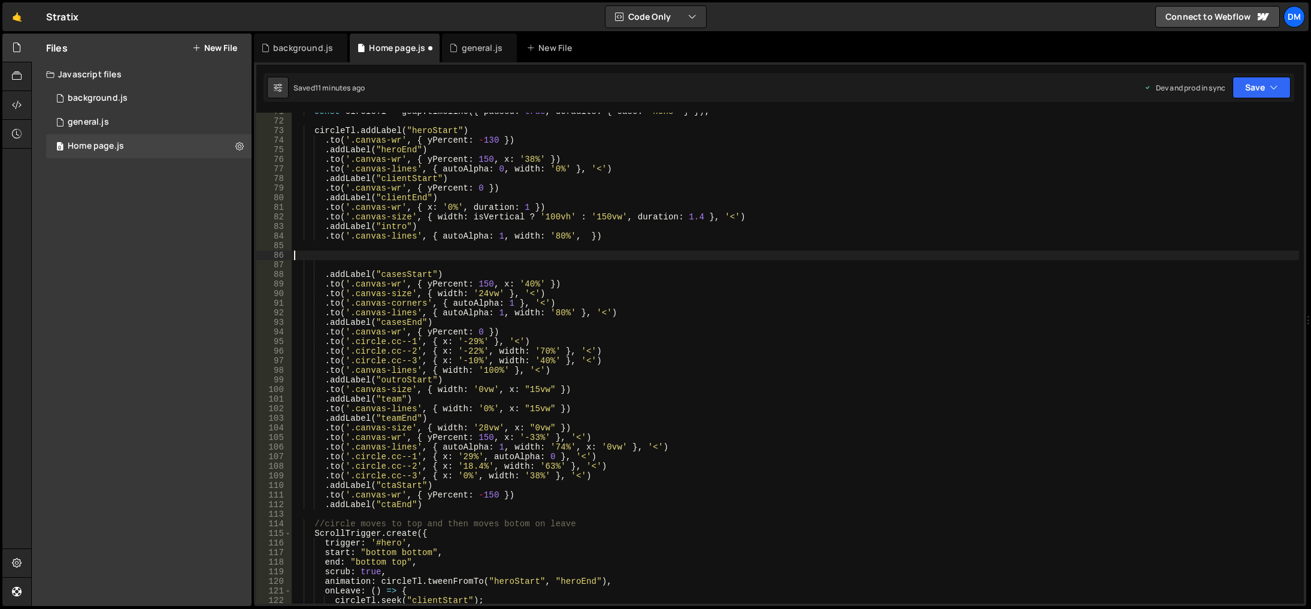
scroll to position [0, 0]
click at [576, 235] on div "const circleTl = gsap . timeline ({ paused : true , defaults : { ease : 'none' …" at bounding box center [796, 362] width 1008 height 510
type textarea ".to('.canvas-lines', { autoAlpha: 1, width: '80%' })"
click at [564, 243] on div "const circleTl = gsap . timeline ({ paused : true , defaults : { ease : 'none' …" at bounding box center [796, 362] width 1008 height 510
drag, startPoint x: 500, startPoint y: 235, endPoint x: 438, endPoint y: 237, distance: 62.3
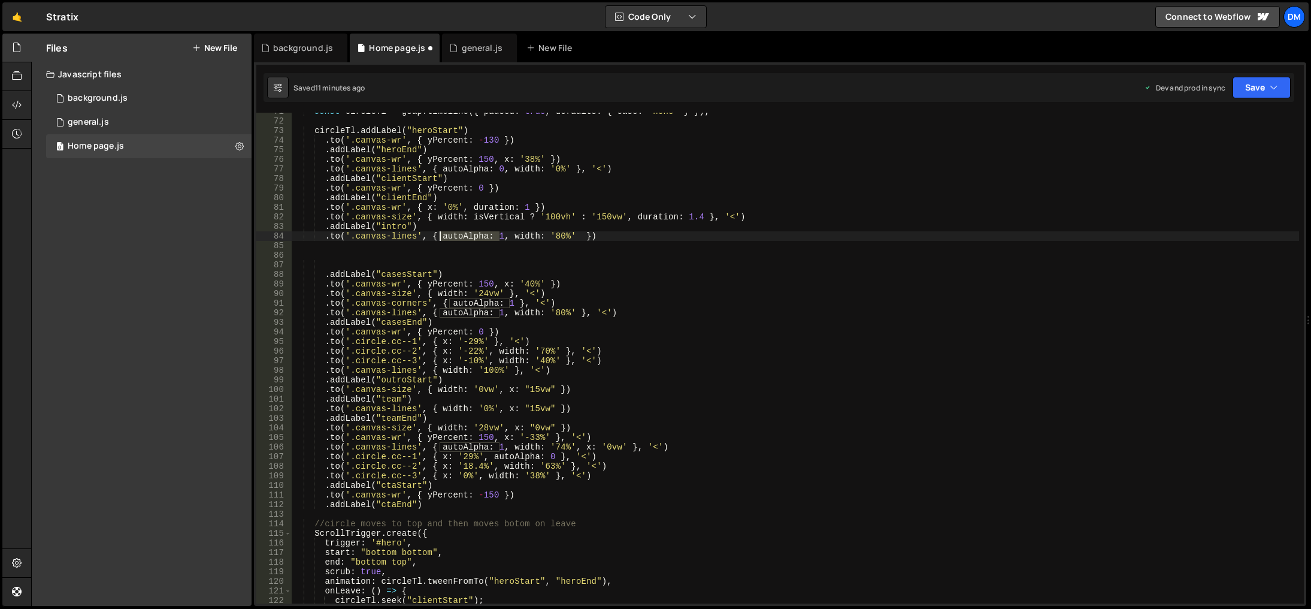
click at [438, 237] on div "const circleTl = gsap . timeline ({ paused : true , defaults : { ease : 'none' …" at bounding box center [796, 362] width 1008 height 510
drag, startPoint x: 443, startPoint y: 237, endPoint x: 450, endPoint y: 247, distance: 12.5
click at [443, 237] on div "const circleTl = gsap . timeline ({ paused : true , defaults : { ease : 'none' …" at bounding box center [796, 362] width 1008 height 510
type textarea ".to('.canvas-lines', {width: '80%' })"
click at [537, 256] on div "const circleTl = gsap . timeline ({ paused : true , defaults : { ease : 'none' …" at bounding box center [796, 362] width 1008 height 510
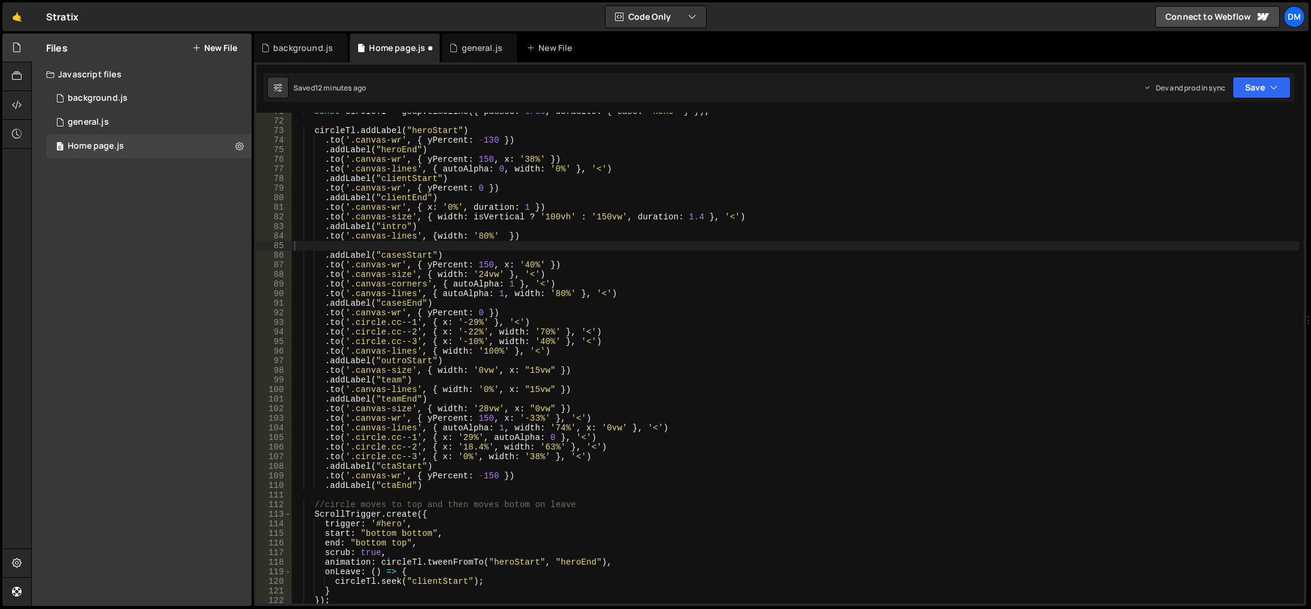
click at [720, 386] on div "const circleTl = gsap . timeline ({ paused : true , defaults : { ease : 'none' …" at bounding box center [796, 362] width 1008 height 510
click at [462, 235] on div "const circleTl = gsap . timeline ({ paused : true , defaults : { ease : 'none' …" at bounding box center [796, 362] width 1008 height 510
type textarea ".to('.canvas-lines', {width: '80%' })"
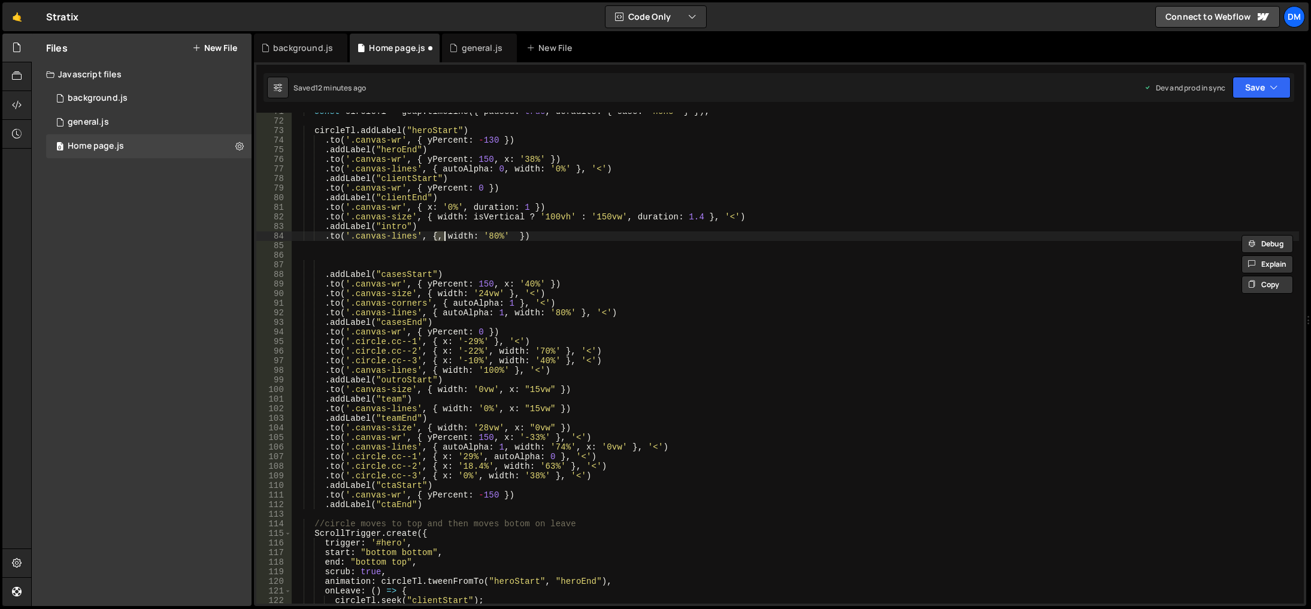
type textarea ".to('.canvas-lines', { autoAlpha: 1, width: '80%' })"
drag, startPoint x: 538, startPoint y: 231, endPoint x: 577, endPoint y: 237, distance: 39.3
click at [538, 231] on div "const circleTl = gsap . timeline ({ paused : true , defaults : { ease : 'none' …" at bounding box center [796, 362] width 1008 height 510
click at [505, 257] on div "const circleTl = gsap . timeline ({ paused : true , defaults : { ease : 'none' …" at bounding box center [796, 362] width 1008 height 510
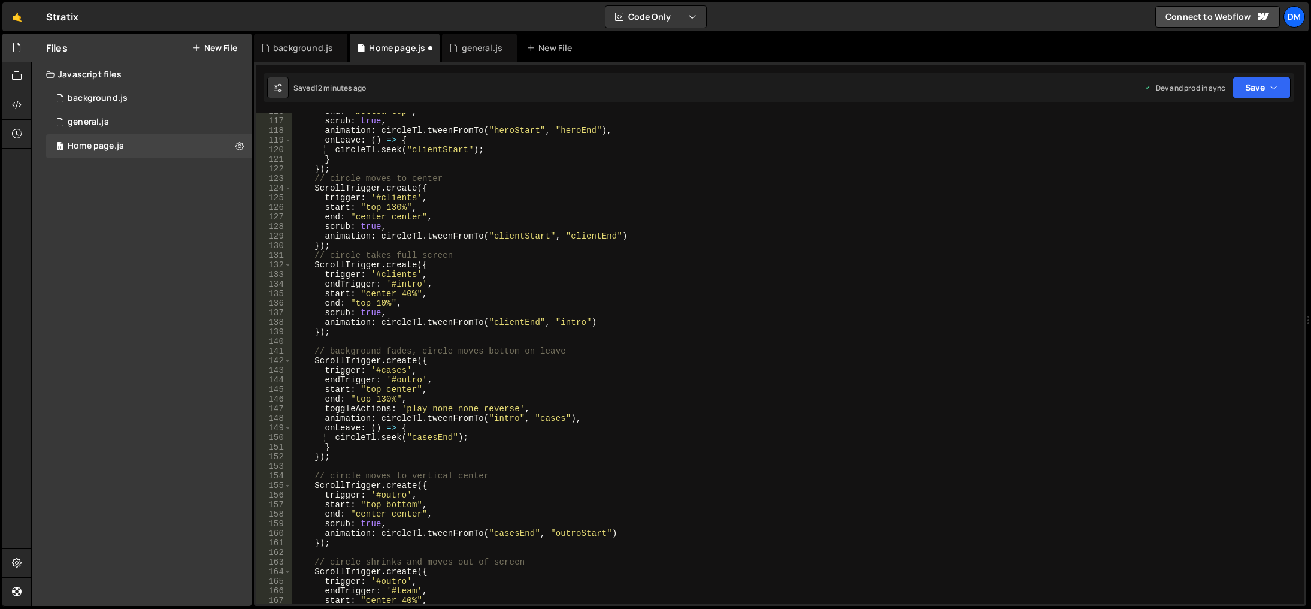
scroll to position [1252, 0]
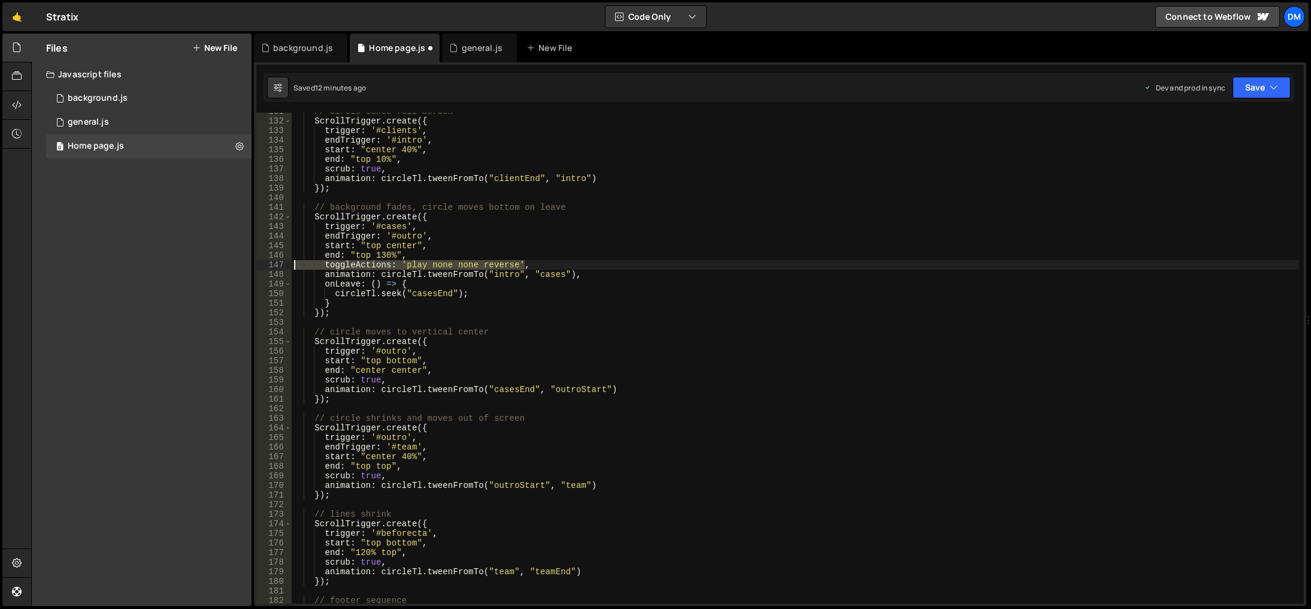
drag, startPoint x: 530, startPoint y: 264, endPoint x: 234, endPoint y: 265, distance: 295.9
click at [234, 265] on div "Files New File Javascript files 0 background.js 0 0 general.js 0 0 Home page.js…" at bounding box center [671, 320] width 1280 height 573
type textarea "toggleActions: 'play none none reverse',"
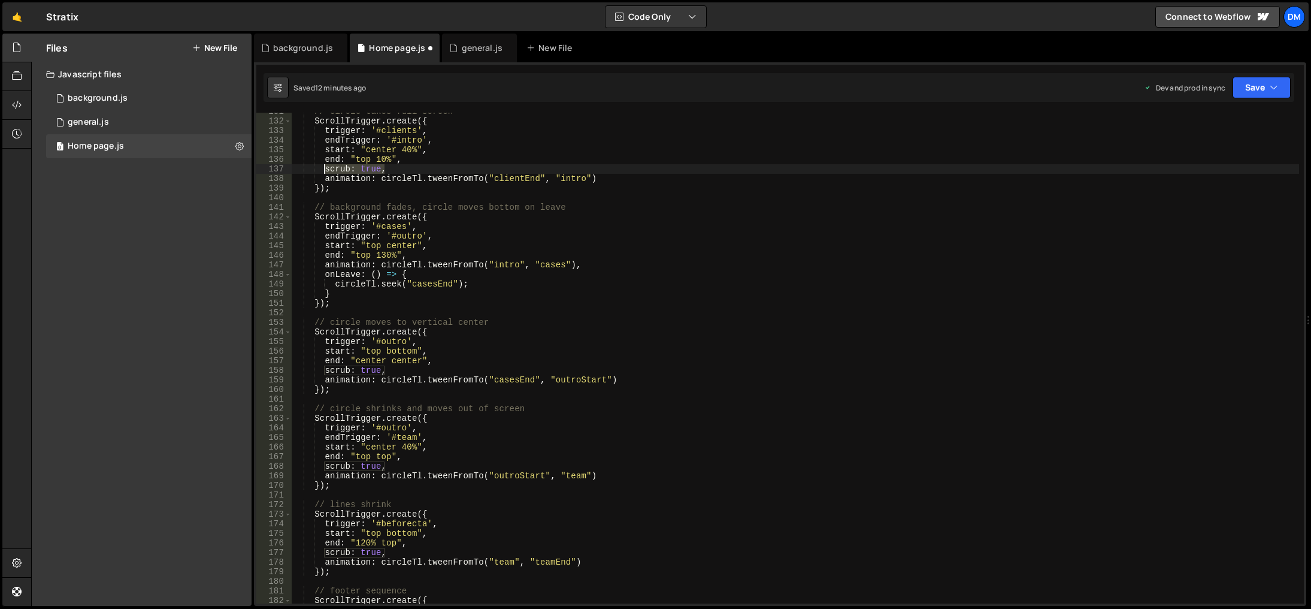
drag, startPoint x: 395, startPoint y: 168, endPoint x: 323, endPoint y: 166, distance: 71.3
click at [323, 166] on div "// circle takes full screen ScrollTrigger . create ({ trigger : '#clients' , en…" at bounding box center [796, 362] width 1008 height 510
click at [415, 253] on div "// circle takes full screen ScrollTrigger . create ({ trigger : '#clients' , en…" at bounding box center [796, 362] width 1008 height 510
type textarea "end: "top 130%","
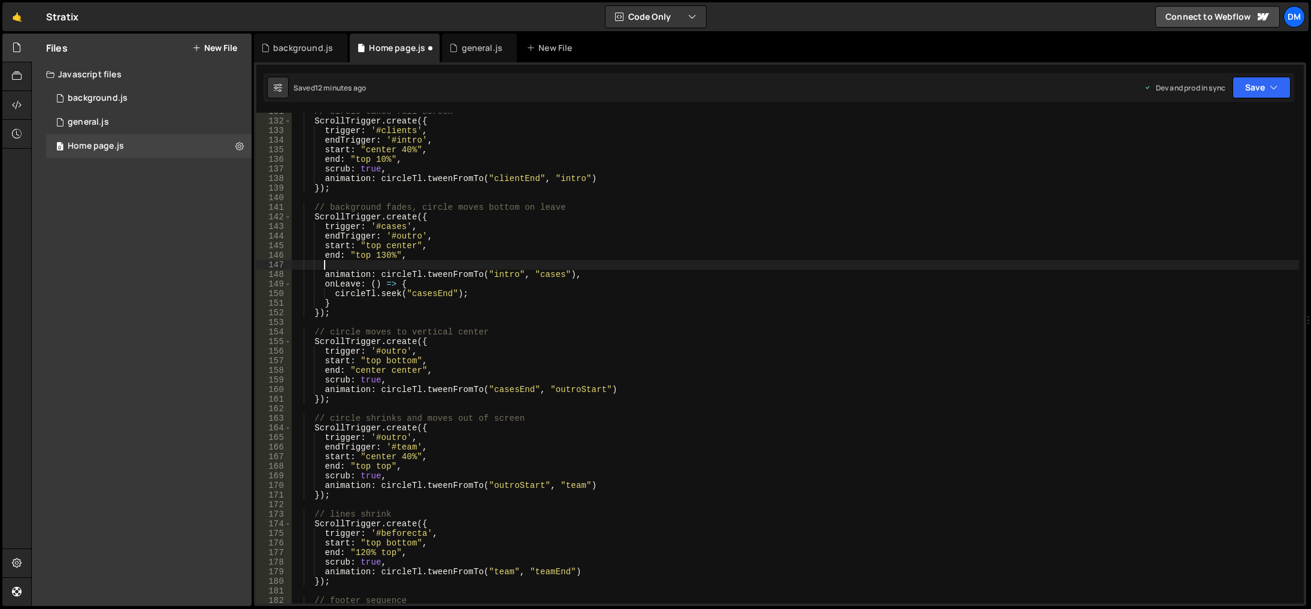
scroll to position [0, 1]
paste textarea "scrub: true,"
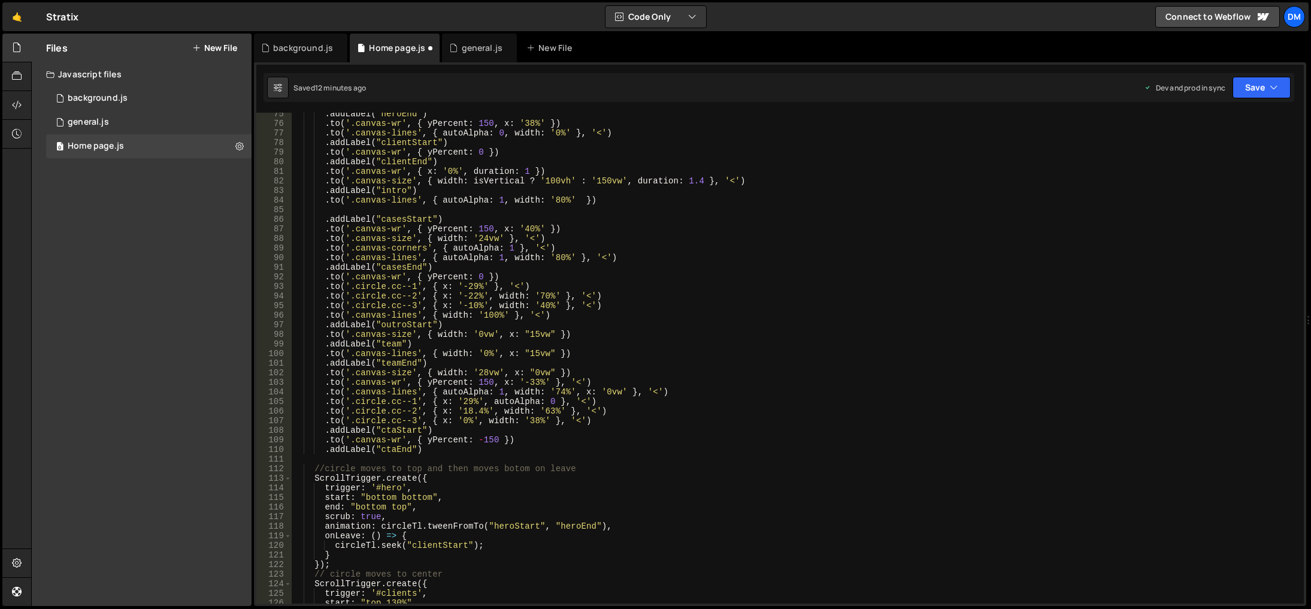
scroll to position [713, 0]
click at [395, 192] on div ". addLabel ( "heroEnd" ) . to ( '.canvas-wr' , { yPercent : 150 , x : '38%' }) …" at bounding box center [796, 364] width 1008 height 510
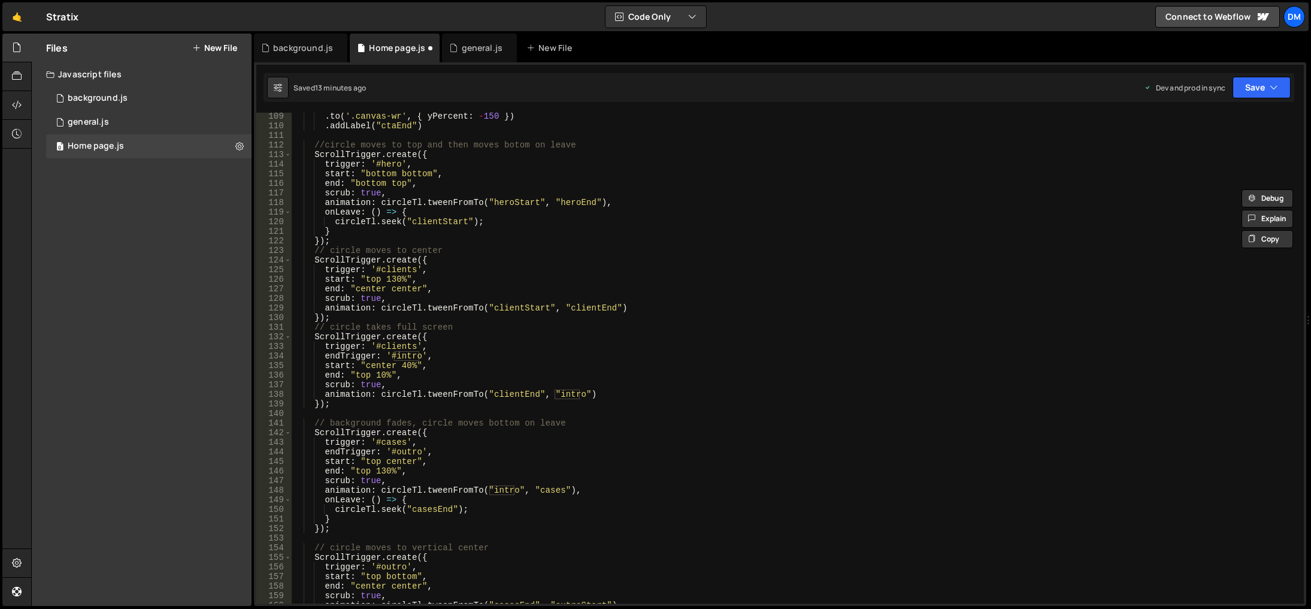
scroll to position [1109, 0]
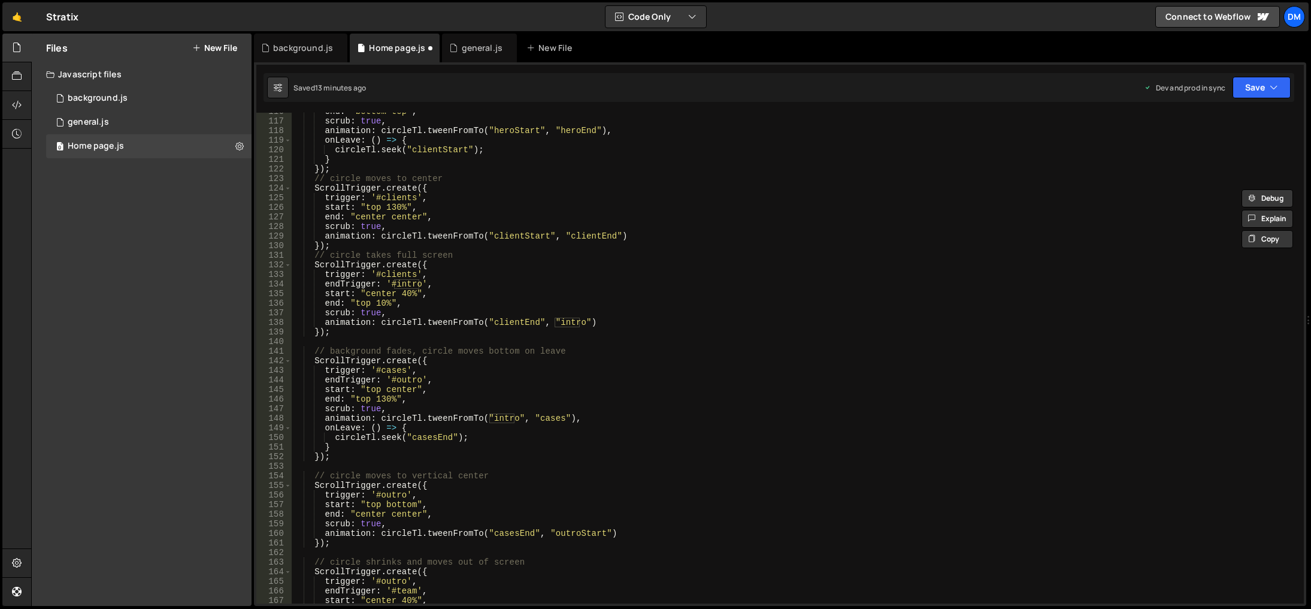
click at [501, 415] on div "end : "bottom top" , scrub : true , animation : circleTl . tweenFromTo ( "heroS…" at bounding box center [796, 362] width 1008 height 510
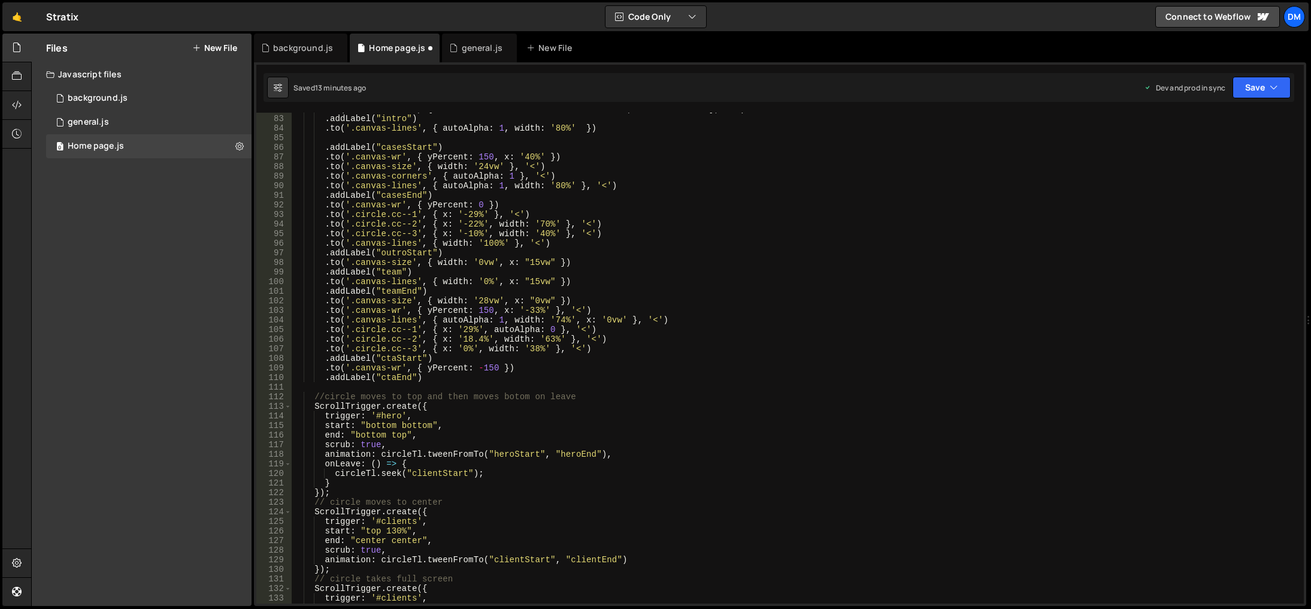
scroll to position [749, 0]
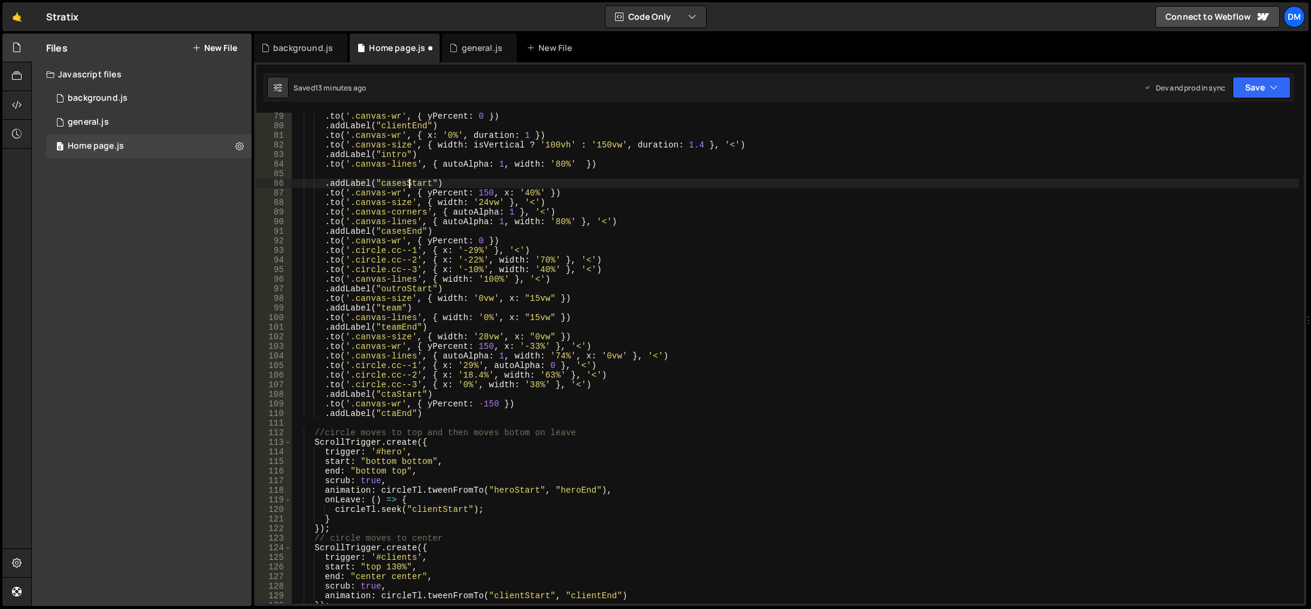
click at [408, 181] on div ". to ( '.canvas-wr' , { yPercent : 0 }) . addLabel ( "clientEnd" ) . to ( '.can…" at bounding box center [796, 366] width 1008 height 510
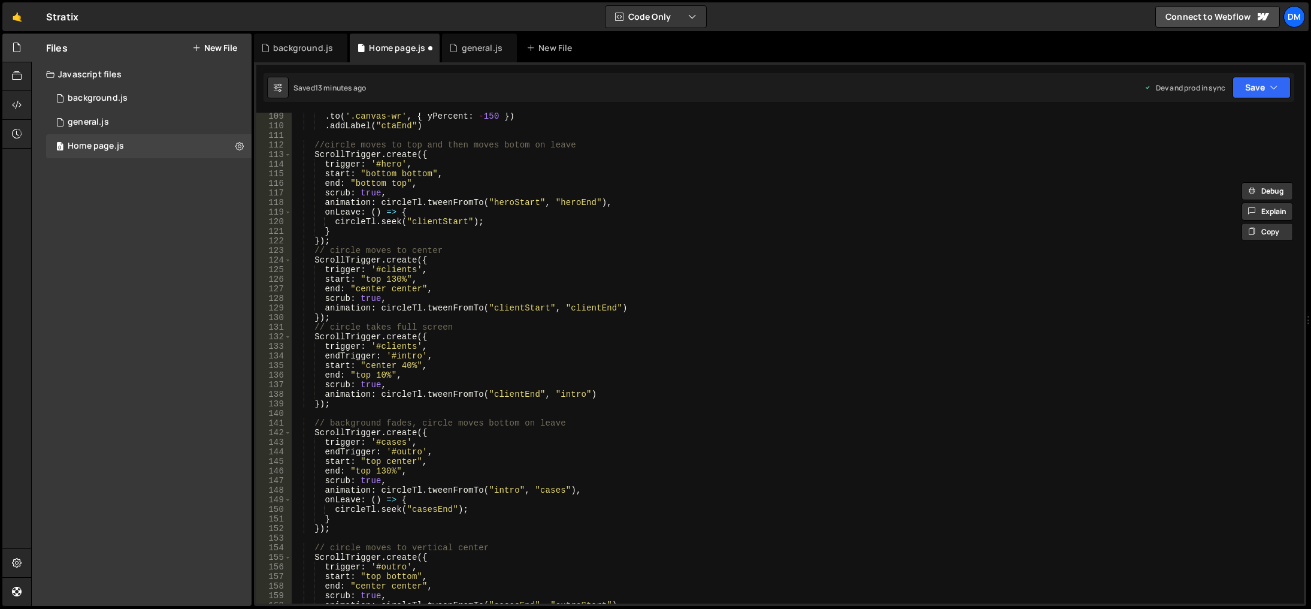
scroll to position [1073, 0]
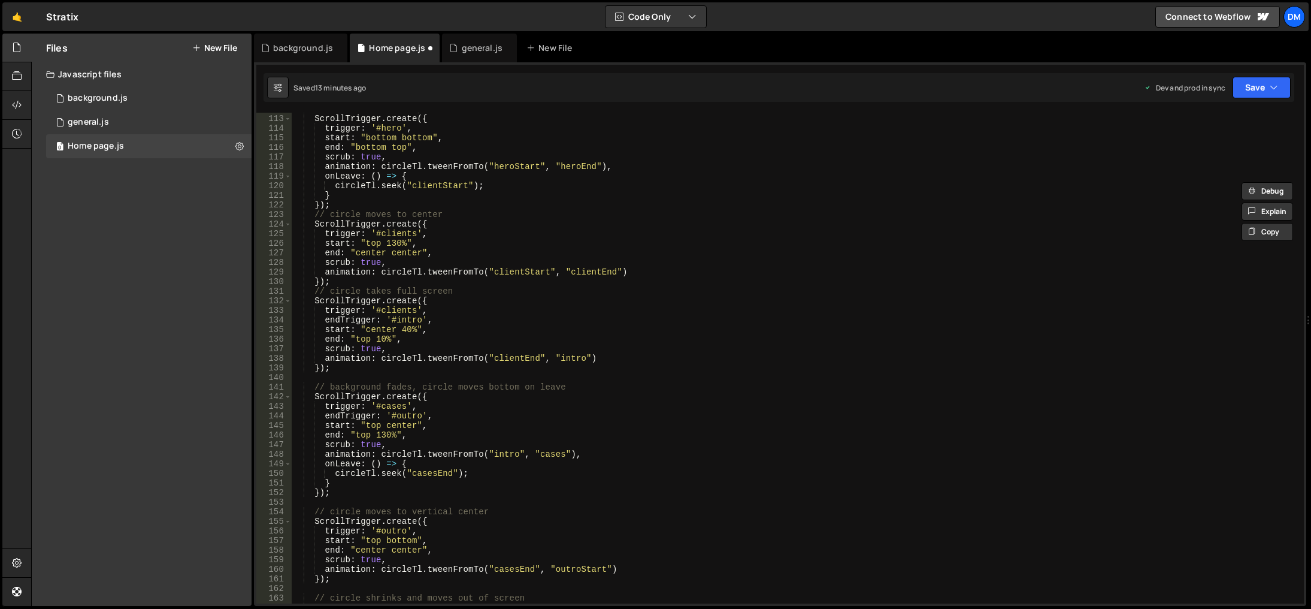
click at [541, 456] on div "//circle moves to top and then moves botom on leave ScrollTrigger . create ({ t…" at bounding box center [796, 359] width 1008 height 510
paste textarea "Start"
click at [624, 437] on div "//circle moves to top and then moves botom on leave ScrollTrigger . create ({ t…" at bounding box center [796, 359] width 1008 height 510
click at [653, 414] on div "//circle moves to top and then moves botom on leave ScrollTrigger . create ({ t…" at bounding box center [796, 359] width 1008 height 510
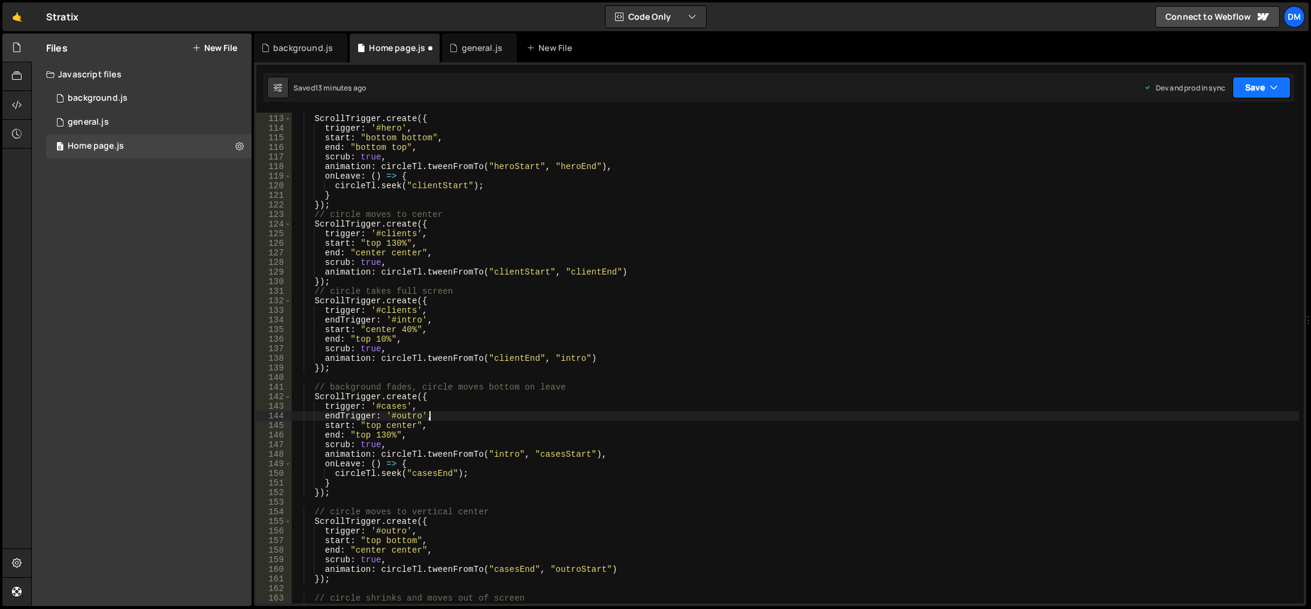
click at [1239, 89] on button "Save" at bounding box center [1262, 88] width 58 height 22
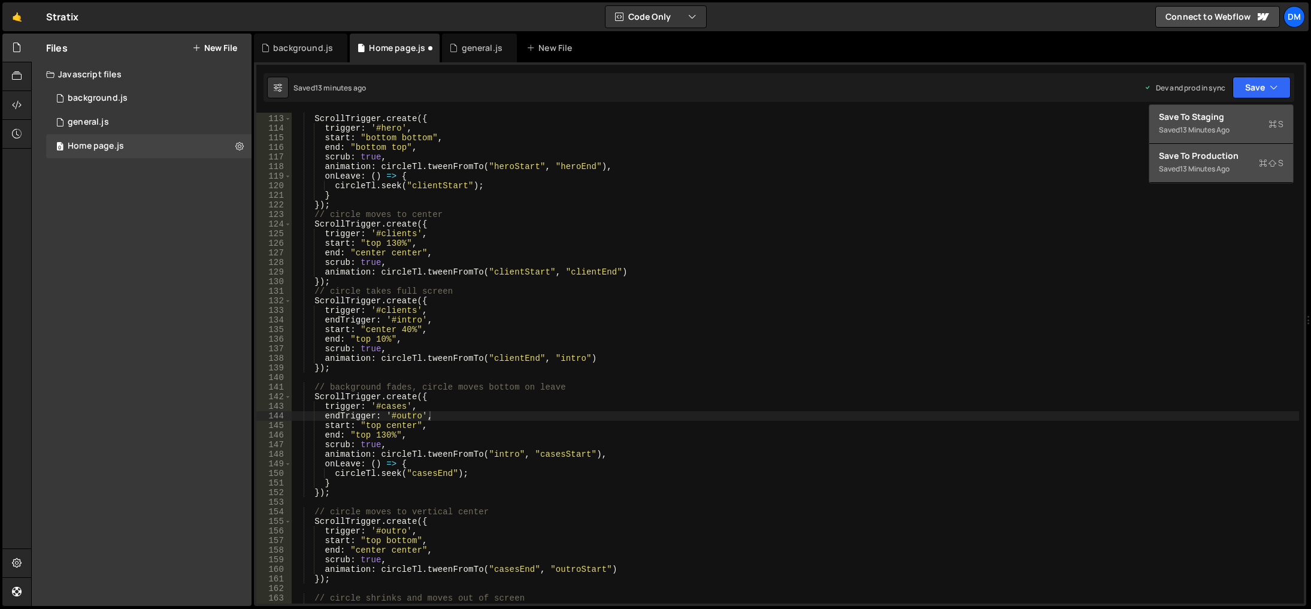
click at [1229, 115] on div "Save to Staging S" at bounding box center [1221, 117] width 125 height 12
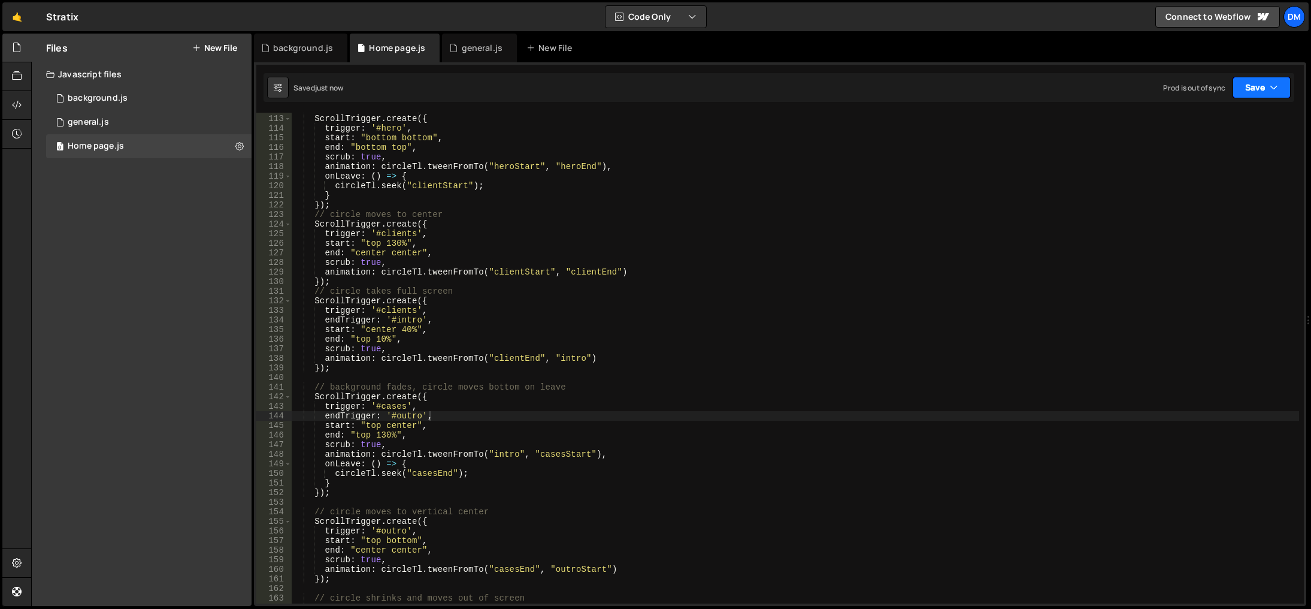
click at [1248, 89] on button "Save" at bounding box center [1262, 88] width 58 height 22
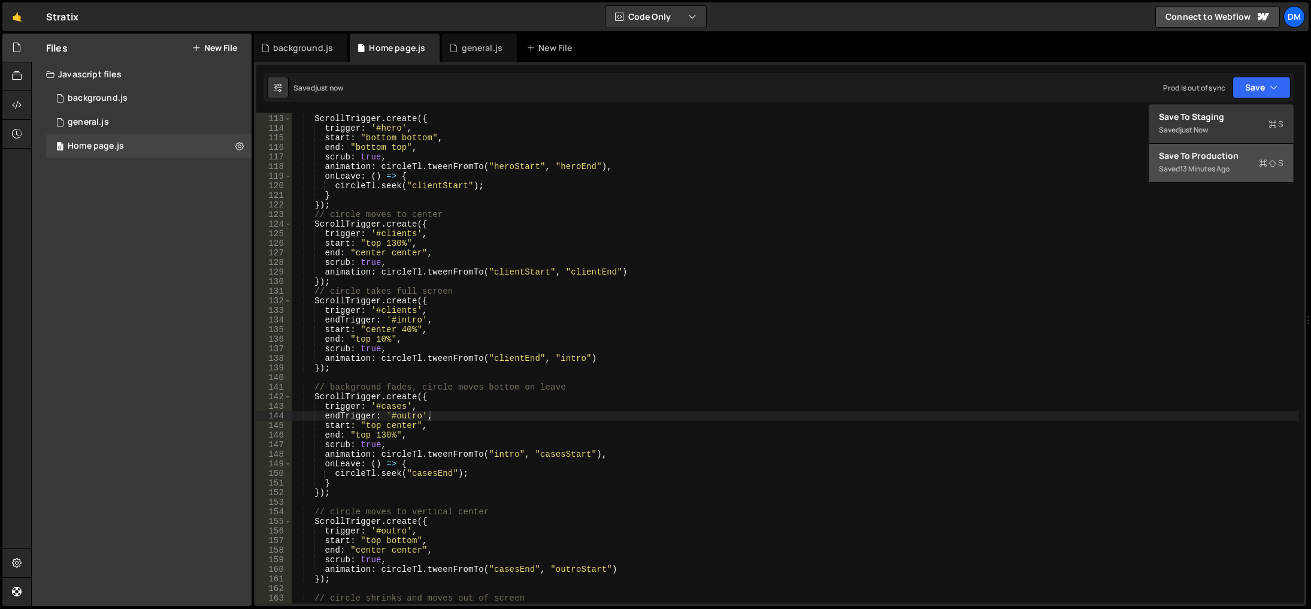
click at [1200, 158] on div "Save to Production S" at bounding box center [1221, 156] width 125 height 12
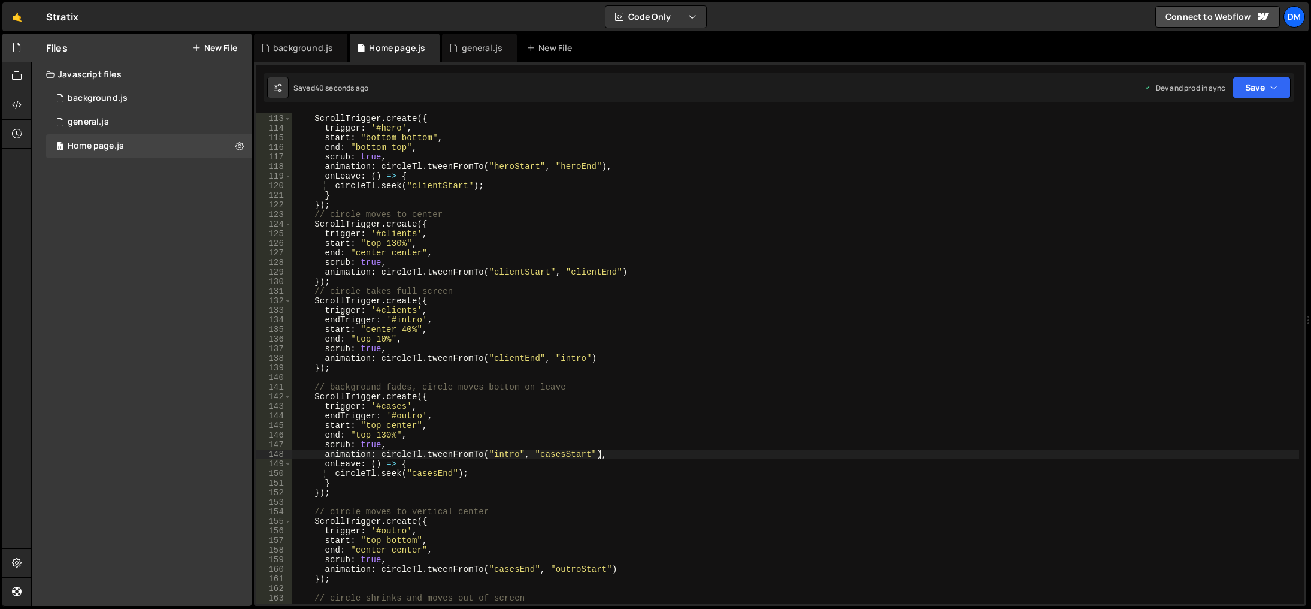
click at [618, 450] on div "//circle moves to top and then moves botom on leave ScrollTrigger . create ({ t…" at bounding box center [796, 359] width 1008 height 510
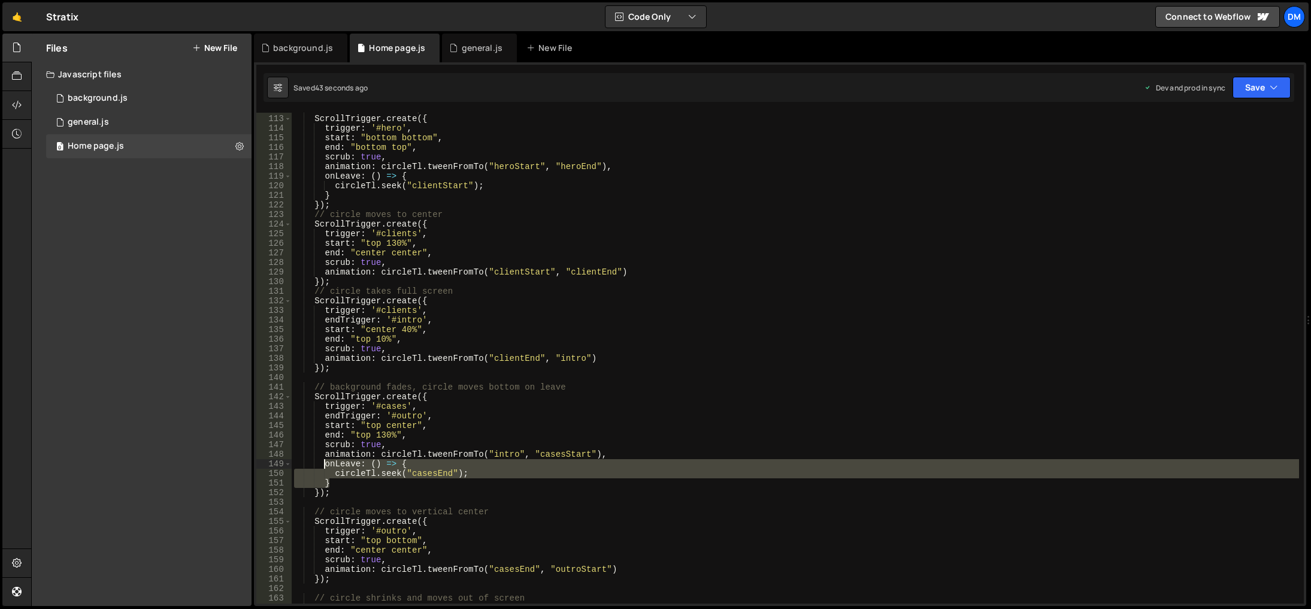
drag, startPoint x: 332, startPoint y: 483, endPoint x: 324, endPoint y: 463, distance: 21.2
click at [324, 463] on div "//circle moves to top and then moves botom on leave ScrollTrigger . create ({ t…" at bounding box center [796, 359] width 1008 height 510
click at [624, 450] on div "//circle moves to top and then moves botom on leave ScrollTrigger . create ({ t…" at bounding box center [796, 359] width 1008 height 510
type textarea "animation: circleTl.tweenFromTo("intro", "casesStart"),"
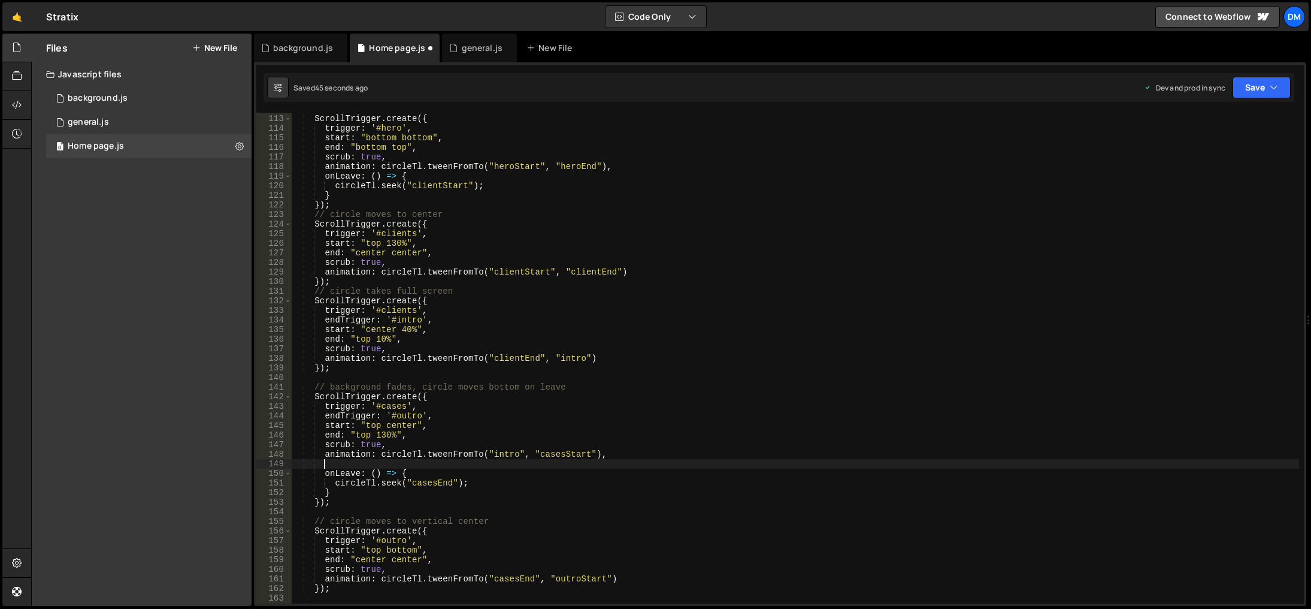
paste textarea "}"
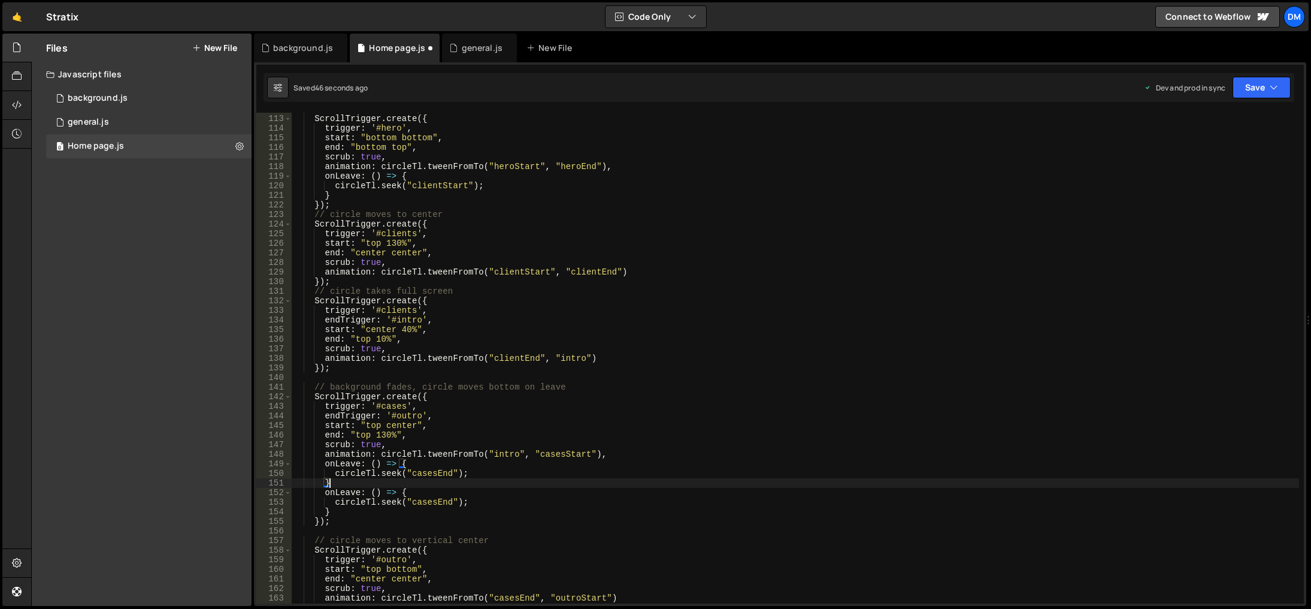
click at [357, 464] on div "//circle moves to top and then moves botom on leave ScrollTrigger . create ({ t…" at bounding box center [796, 359] width 1008 height 510
drag, startPoint x: 359, startPoint y: 464, endPoint x: 335, endPoint y: 464, distance: 24.0
click at [335, 464] on div "//circle moves to top and then moves botom on leave ScrollTrigger . create ({ t…" at bounding box center [796, 359] width 1008 height 510
click at [625, 436] on div "//circle moves to top and then moves botom on leave ScrollTrigger . create ({ t…" at bounding box center [796, 359] width 1008 height 510
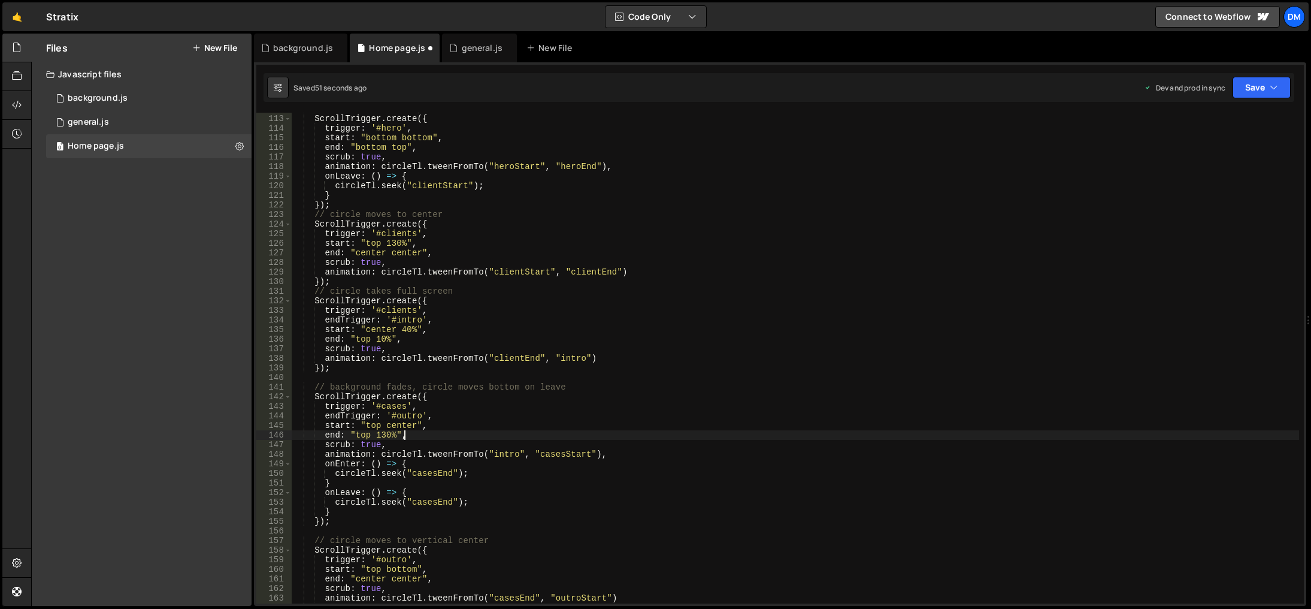
click at [350, 470] on div "//circle moves to top and then moves botom on leave ScrollTrigger . create ({ t…" at bounding box center [796, 359] width 1008 height 510
drag, startPoint x: 455, startPoint y: 405, endPoint x: 437, endPoint y: 423, distance: 25.0
click at [452, 408] on div "//circle moves to top and then moves botom on leave ScrollTrigger . create ({ t…" at bounding box center [796, 359] width 1008 height 510
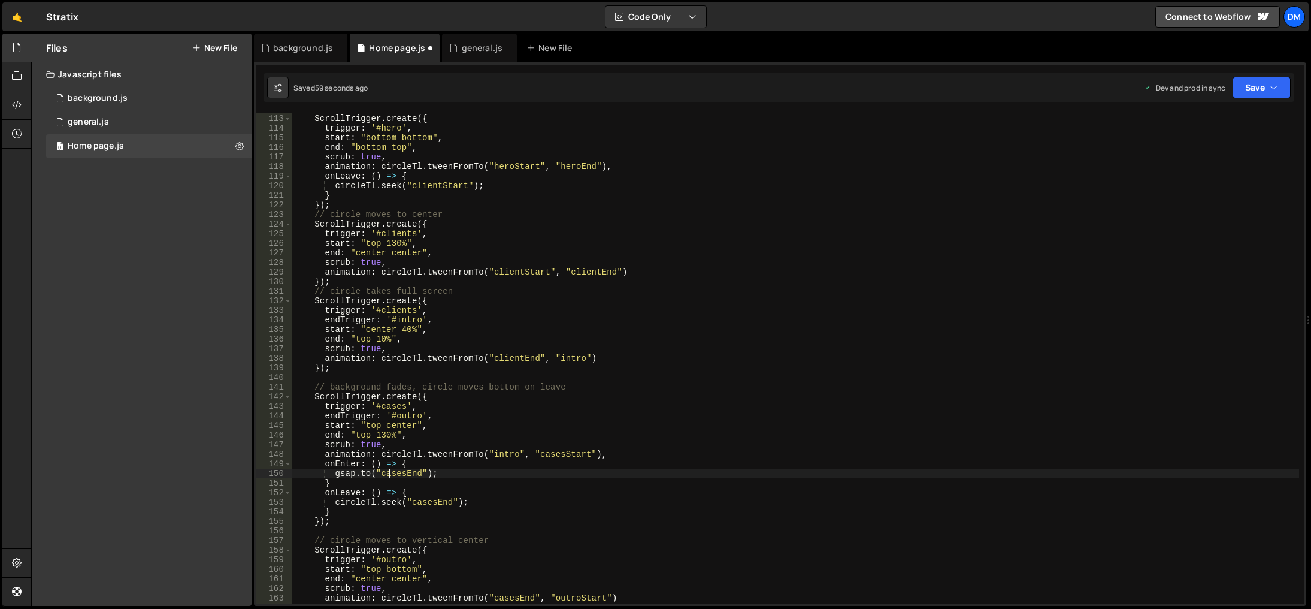
click at [392, 477] on div "//circle moves to top and then moves botom on leave ScrollTrigger . create ({ t…" at bounding box center [796, 359] width 1008 height 510
click at [696, 338] on div "//circle moves to top and then moves botom on leave ScrollTrigger . create ({ t…" at bounding box center [796, 359] width 1008 height 510
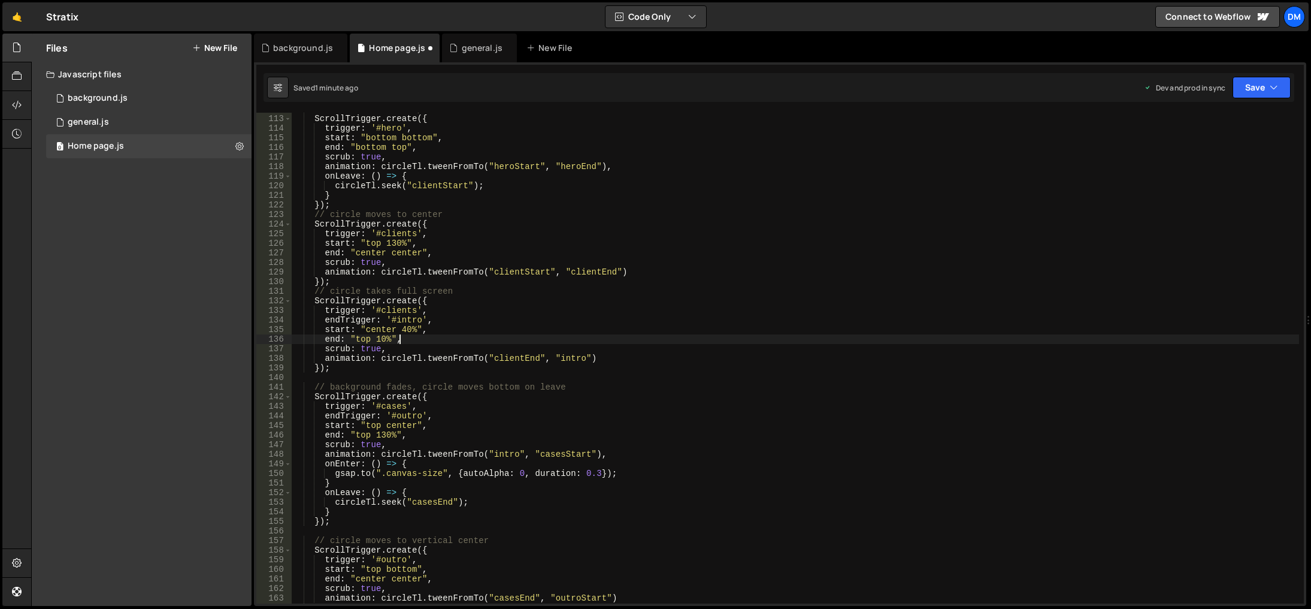
click at [365, 478] on div "//circle moves to top and then moves botom on leave ScrollTrigger . create ({ t…" at bounding box center [796, 359] width 1008 height 510
click at [830, 319] on div "//circle moves to top and then moves botom on leave ScrollTrigger . create ({ t…" at bounding box center [796, 359] width 1008 height 510
drag, startPoint x: 1253, startPoint y: 89, endPoint x: 1245, endPoint y: 101, distance: 14.6
click at [1254, 88] on button "Save" at bounding box center [1262, 88] width 58 height 22
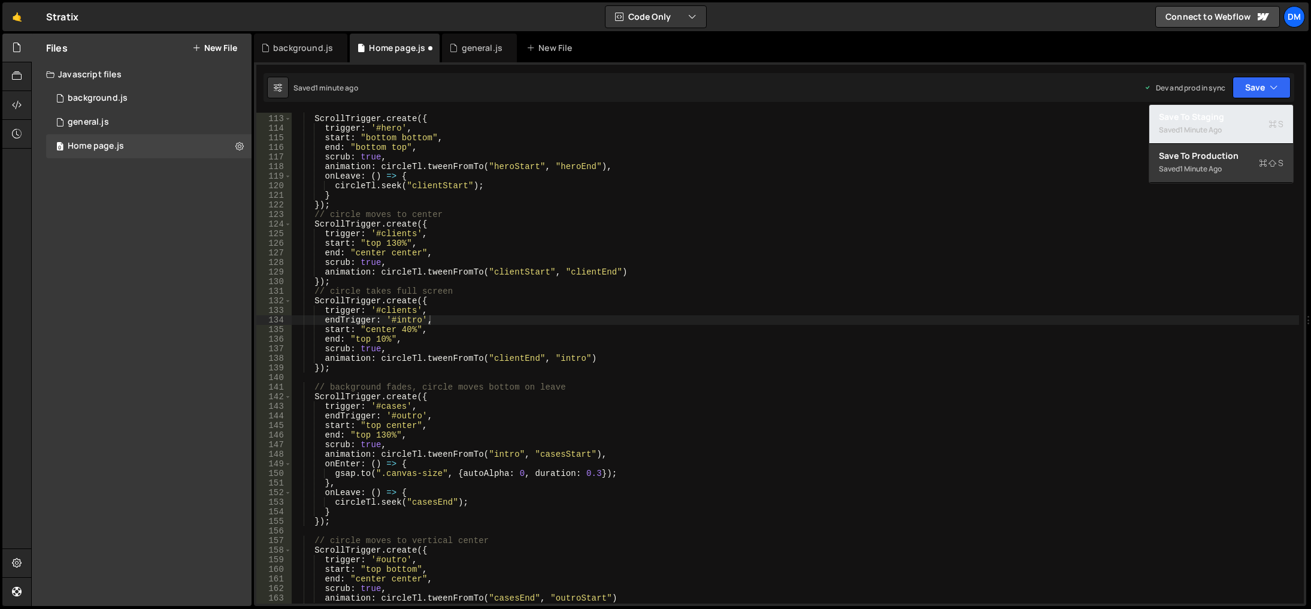
drag, startPoint x: 1227, startPoint y: 119, endPoint x: 1243, endPoint y: 104, distance: 21.6
click at [1227, 119] on div "Save to Staging S" at bounding box center [1221, 117] width 125 height 12
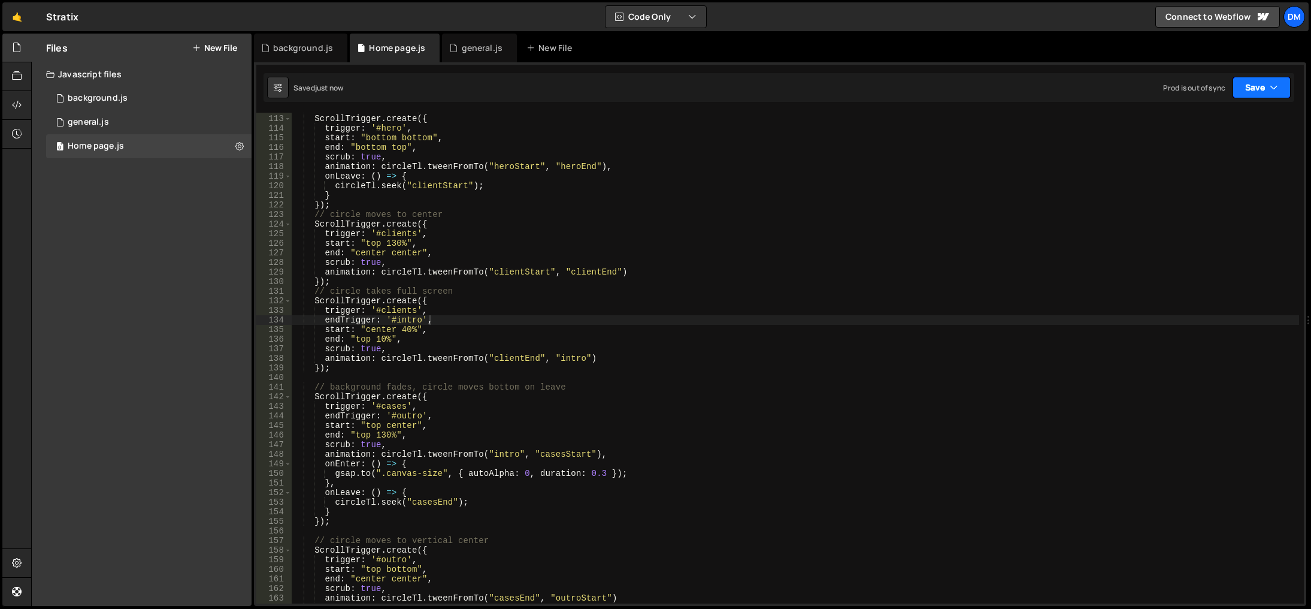
click at [1250, 96] on button "Save" at bounding box center [1262, 88] width 58 height 22
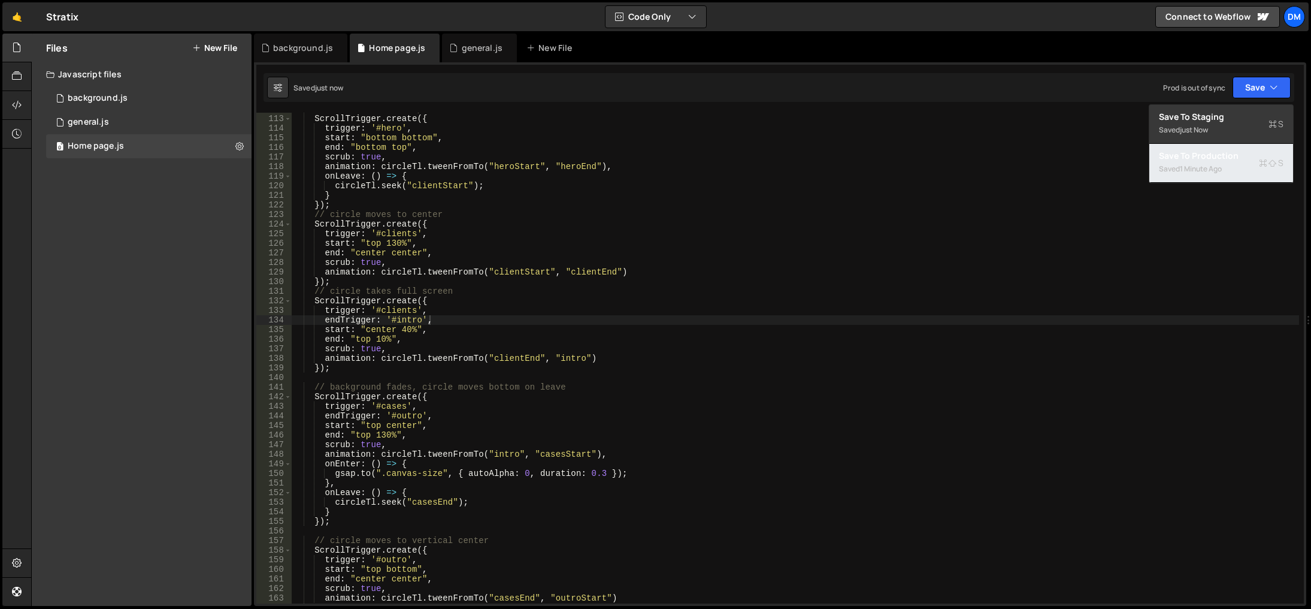
click at [1199, 165] on div "1 minute ago" at bounding box center [1201, 169] width 42 height 10
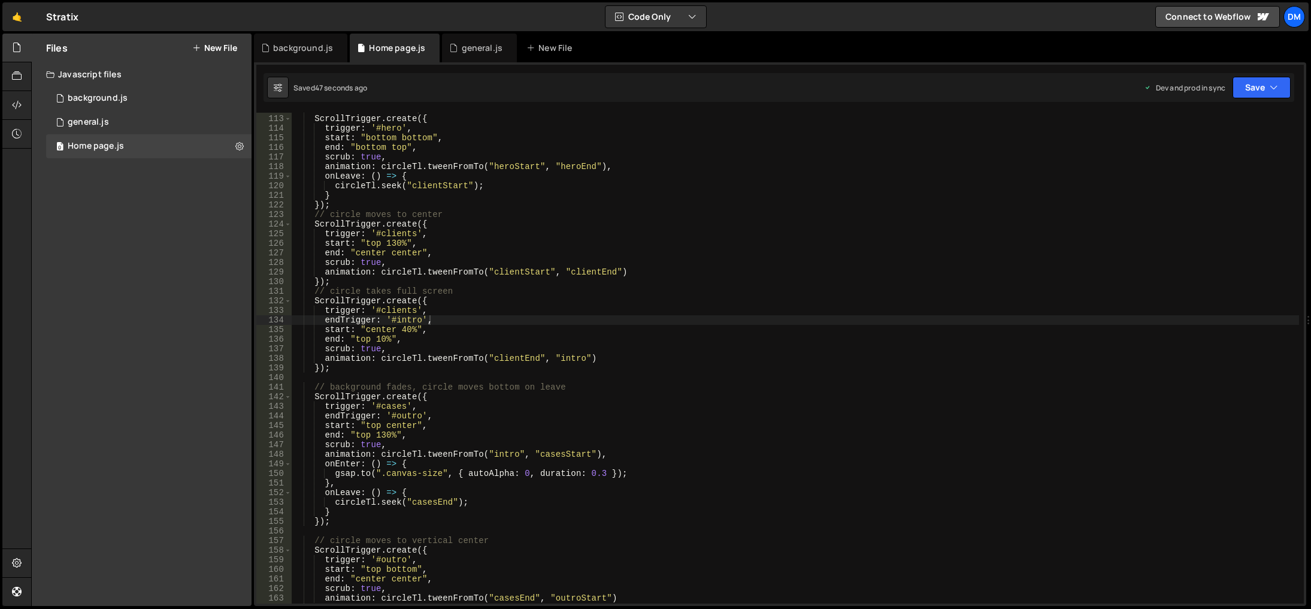
click at [504, 474] on div "//circle moves to top and then moves botom on leave ScrollTrigger . create ({ t…" at bounding box center [796, 359] width 1008 height 510
click at [651, 472] on div "//circle moves to top and then moves botom on leave ScrollTrigger . create ({ t…" at bounding box center [796, 359] width 1008 height 510
drag, startPoint x: 627, startPoint y: 473, endPoint x: 335, endPoint y: 474, distance: 292.3
click at [335, 474] on div "//circle moves to top and then moves botom on leave ScrollTrigger . create ({ t…" at bounding box center [796, 359] width 1008 height 510
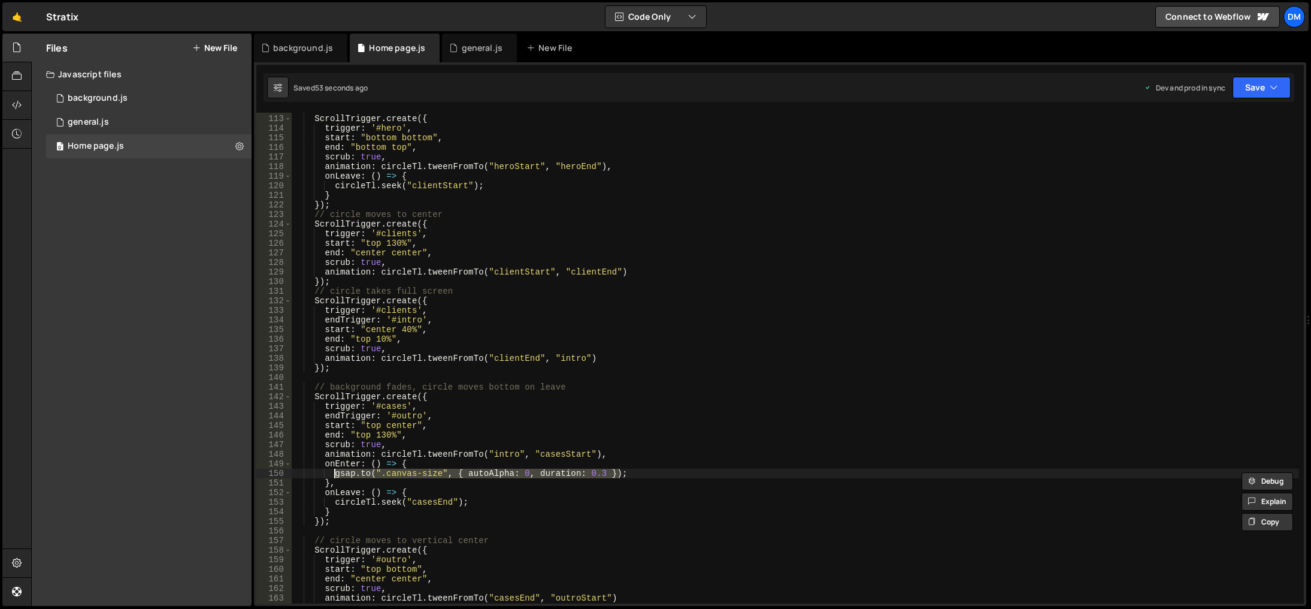
click at [483, 499] on div "//circle moves to top and then moves botom on leave ScrollTrigger . create ({ t…" at bounding box center [796, 359] width 1008 height 510
type textarea "circleTl.seek("casesEnd");"
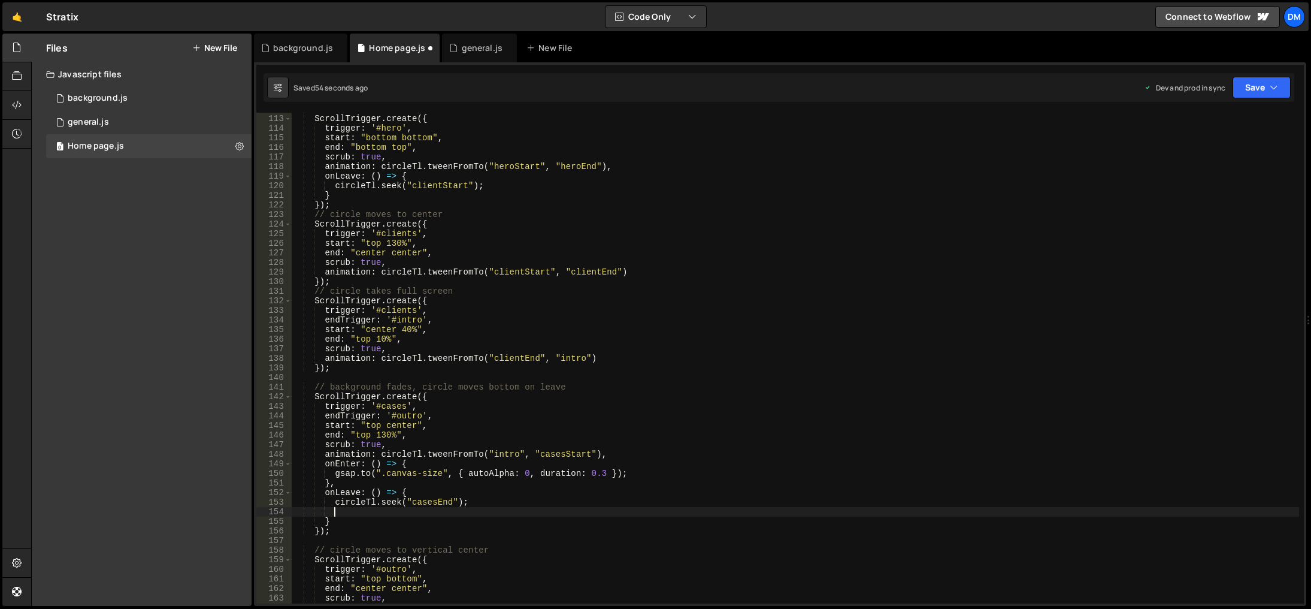
paste textarea "gsap.to(".canvas-size", { autoAlpha: 0, duration: 0.3 });"
click at [524, 511] on div "//circle moves to top and then moves botom on leave ScrollTrigger . create ({ t…" at bounding box center [796, 359] width 1008 height 510
click at [857, 438] on div "//circle moves to top and then moves botom on leave ScrollTrigger . create ({ t…" at bounding box center [796, 359] width 1008 height 510
click at [1258, 92] on button "Save" at bounding box center [1262, 88] width 58 height 22
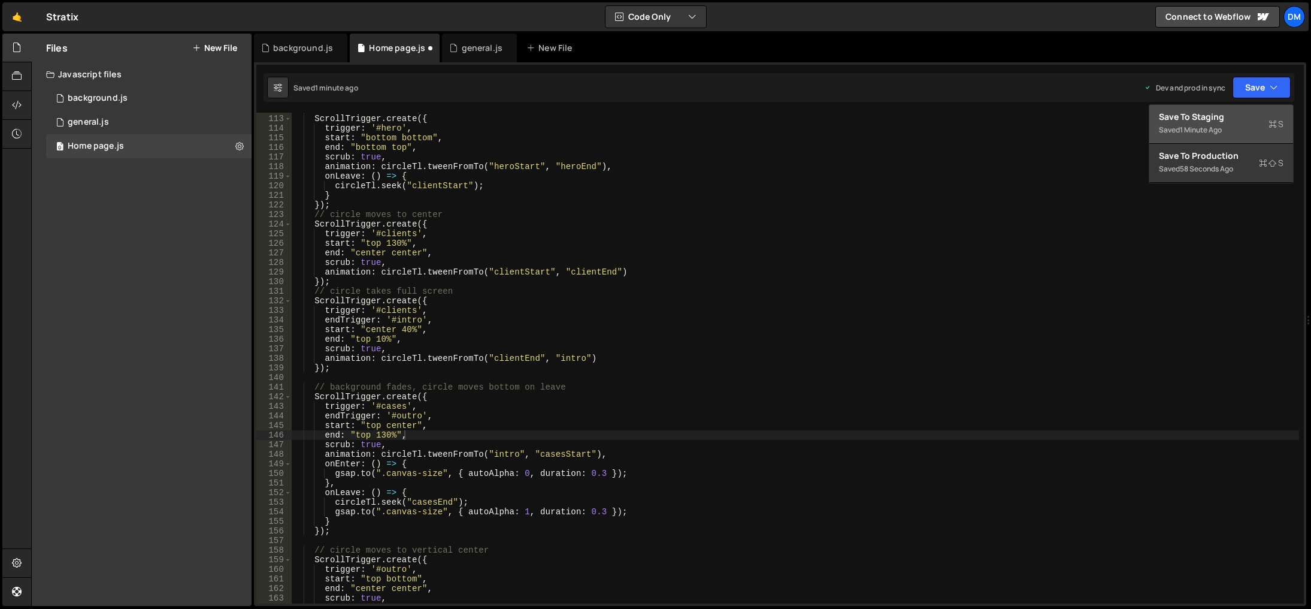
click at [1212, 129] on div "1 minute ago" at bounding box center [1201, 130] width 42 height 10
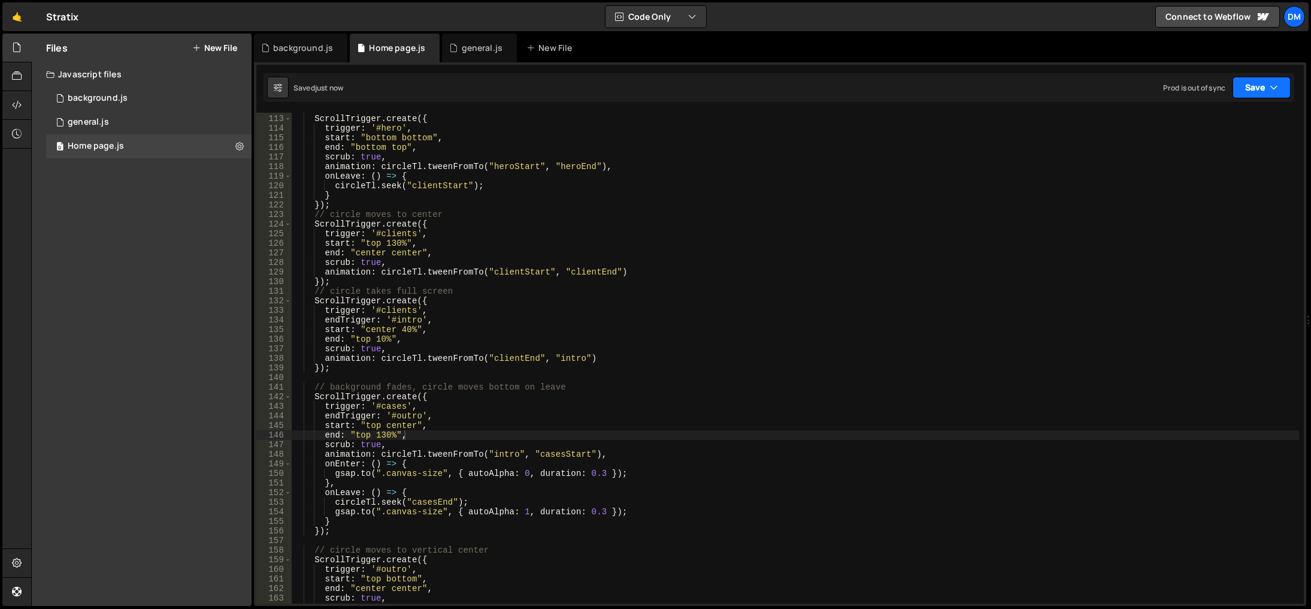
click at [1258, 87] on button "Save" at bounding box center [1262, 88] width 58 height 22
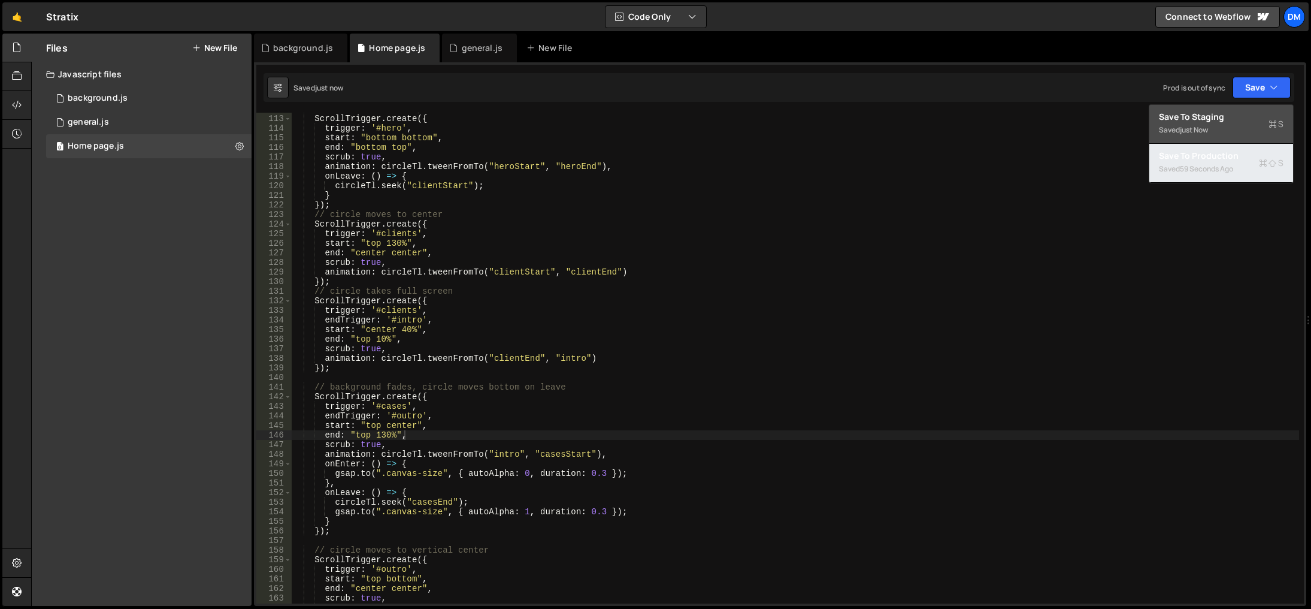
click at [1205, 158] on div "Save to Production S" at bounding box center [1221, 156] width 125 height 12
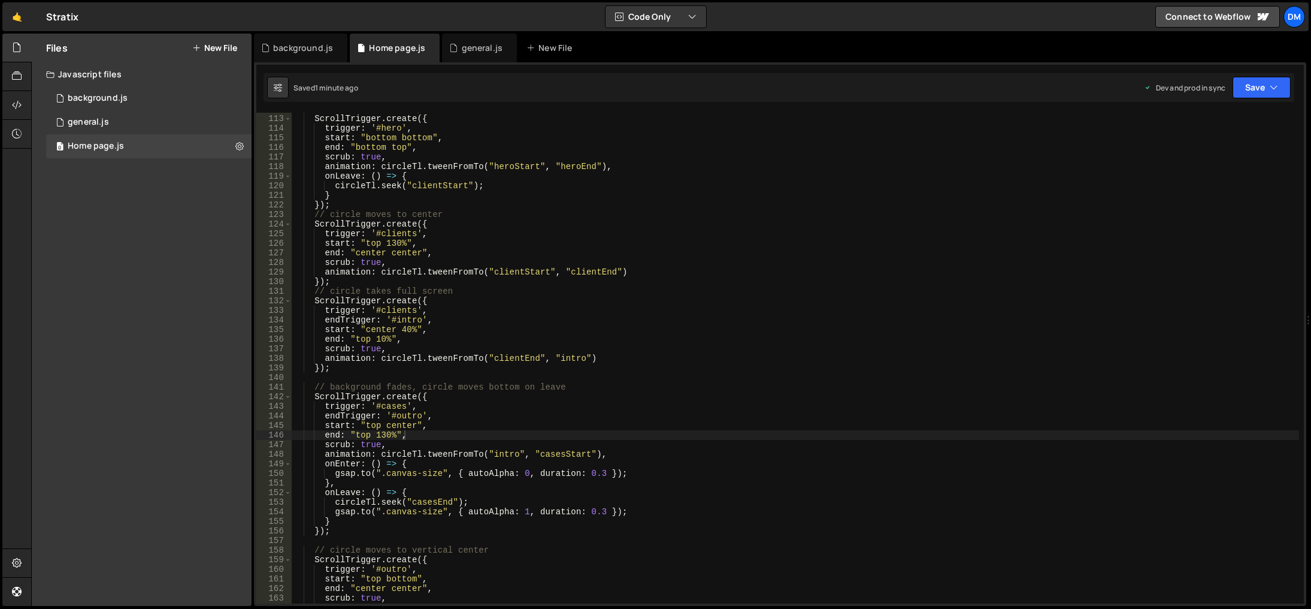
click at [500, 509] on div "//circle moves to top and then moves botom on leave ScrollTrigger . create ({ t…" at bounding box center [796, 359] width 1008 height 510
drag, startPoint x: 470, startPoint y: 498, endPoint x: 276, endPoint y: 504, distance: 194.2
click at [276, 504] on div "gsap.to(".canvas-size", { autoAlpha: 1, duration: 0.3 }); 112 113 114 115 116 1…" at bounding box center [780, 358] width 1048 height 491
drag, startPoint x: 1252, startPoint y: 92, endPoint x: 1235, endPoint y: 107, distance: 22.5
click at [1252, 92] on button "Save" at bounding box center [1262, 88] width 58 height 22
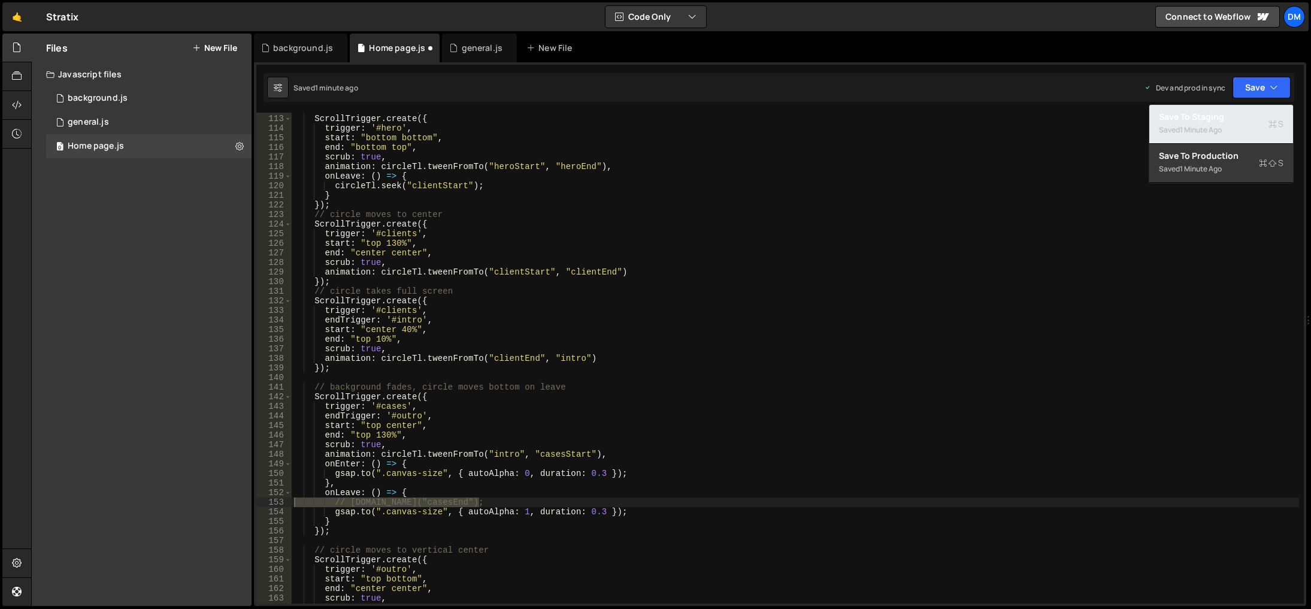
click at [1208, 126] on div "1 minute ago" at bounding box center [1201, 130] width 42 height 10
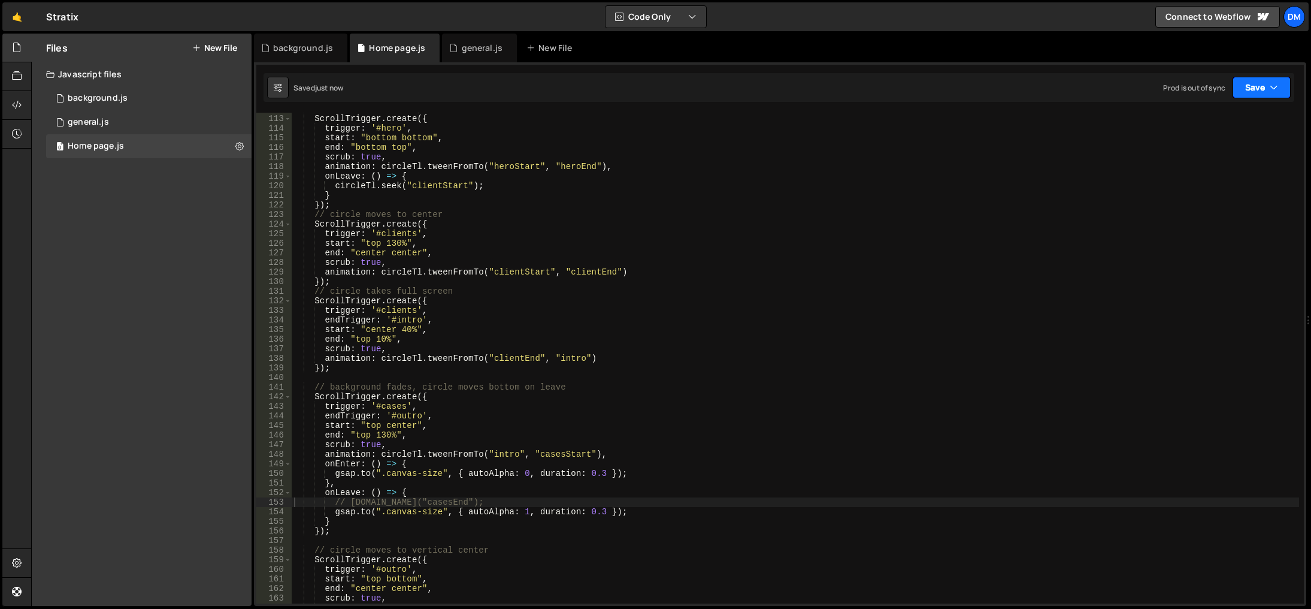
click at [1244, 90] on button "Save" at bounding box center [1262, 88] width 58 height 22
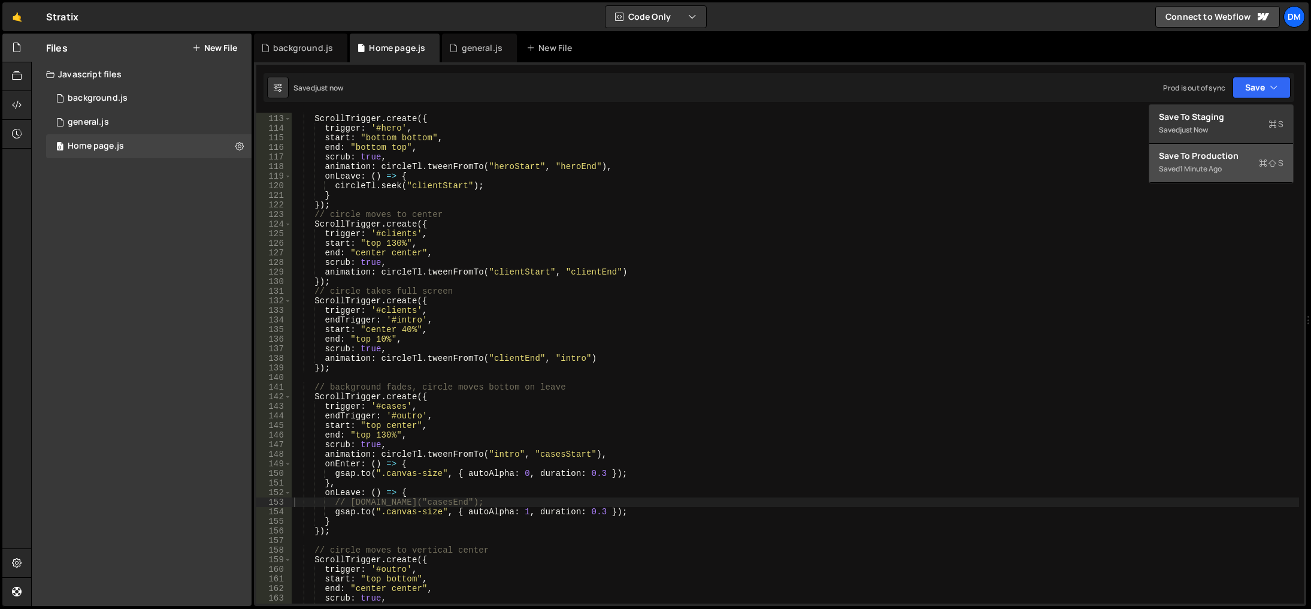
drag, startPoint x: 1212, startPoint y: 155, endPoint x: 1203, endPoint y: 158, distance: 9.5
click at [1212, 155] on div "Save to Production S" at bounding box center [1221, 156] width 125 height 12
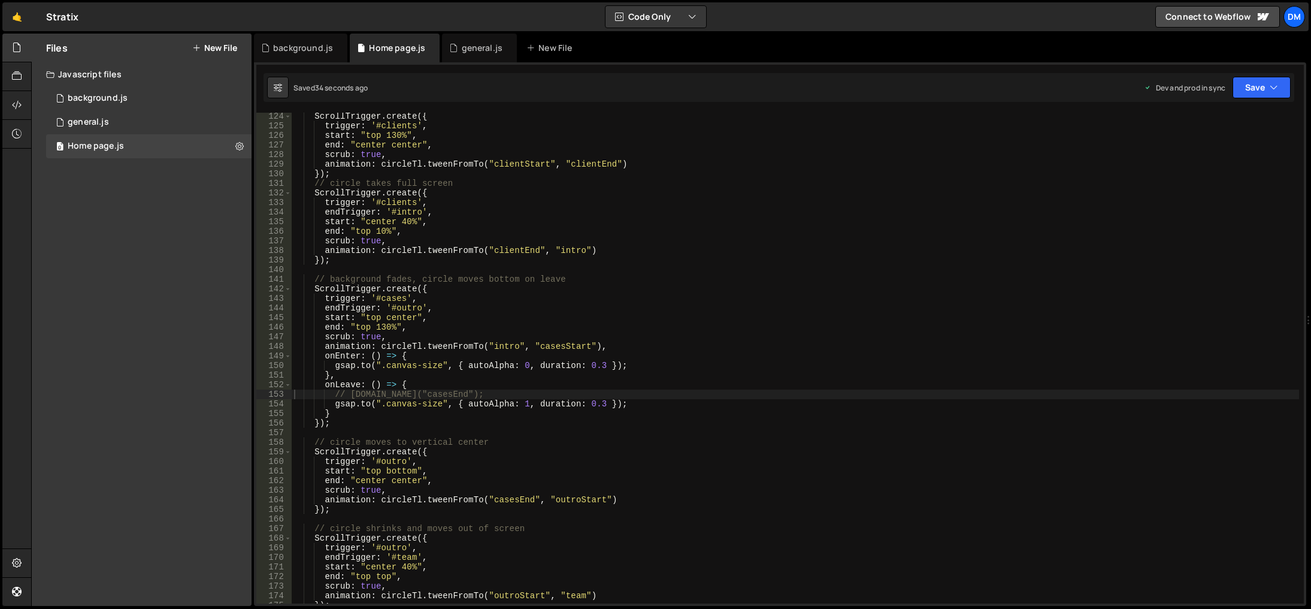
scroll to position [1181, 0]
click at [642, 486] on div "ScrollTrigger . create ({ trigger : '#clients' , start : "top 130%" , end : "ce…" at bounding box center [796, 366] width 1008 height 510
type textarea "scrub: true,"
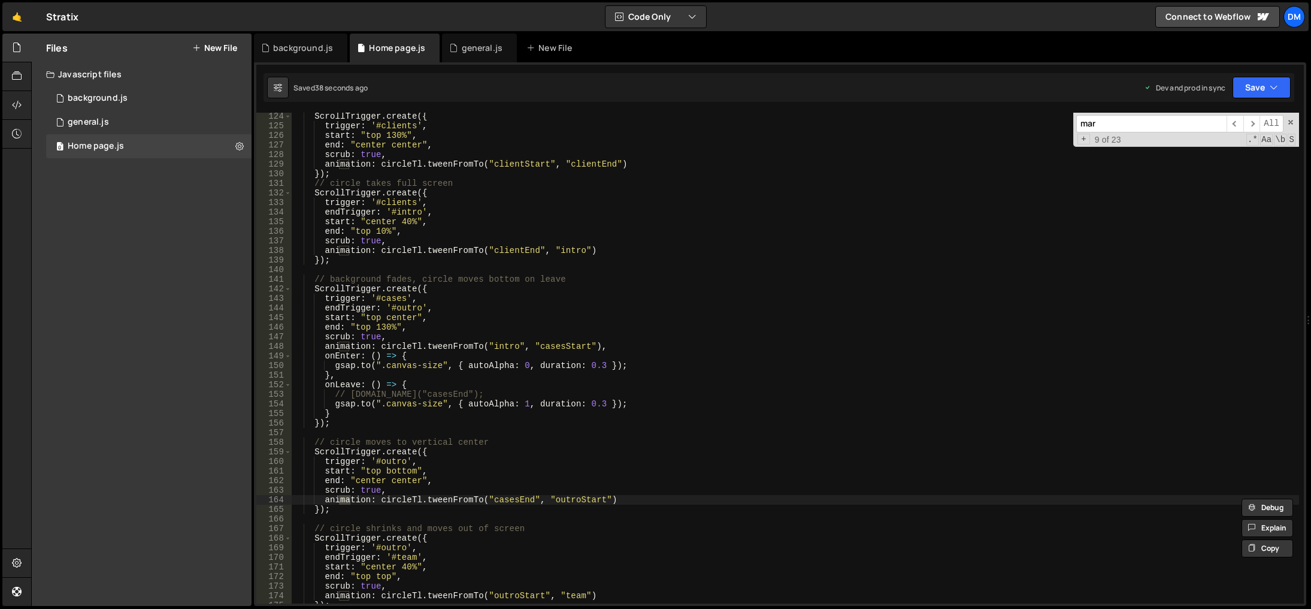
scroll to position [1758, 0]
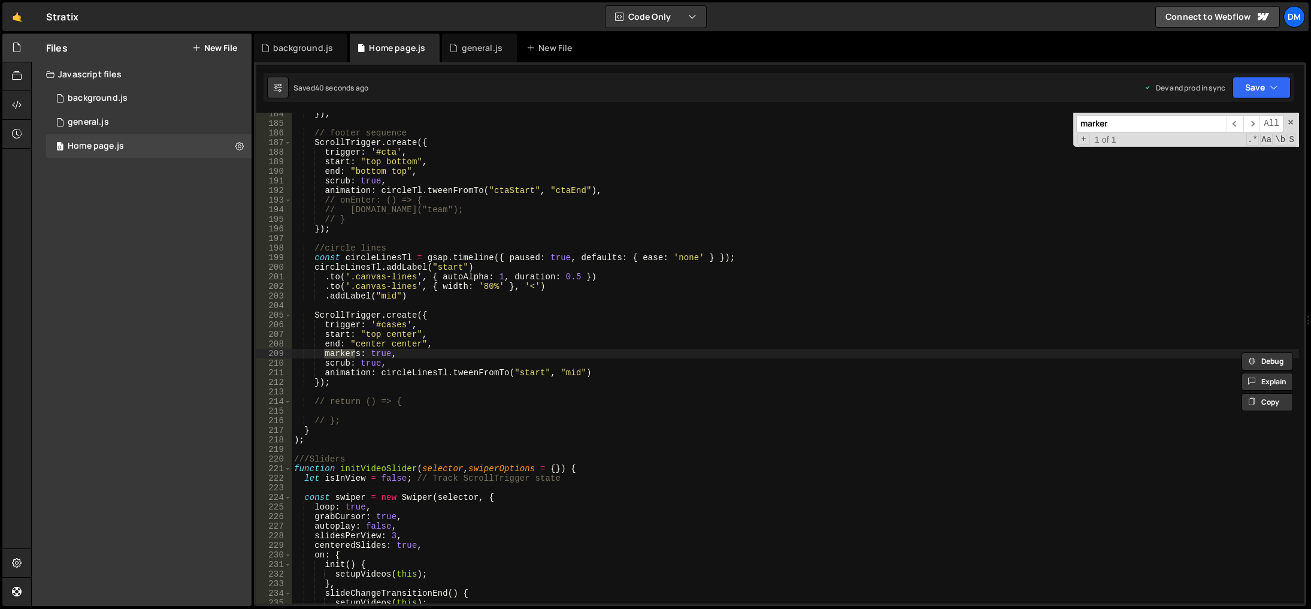
type input "marker"
type textarea "markers: true,"
drag, startPoint x: 432, startPoint y: 352, endPoint x: 285, endPoint y: 356, distance: 146.8
click at [285, 356] on div "markers: true, 184 185 186 187 188 189 190 191 192 193 194 195 196 197 198 199 …" at bounding box center [780, 358] width 1048 height 491
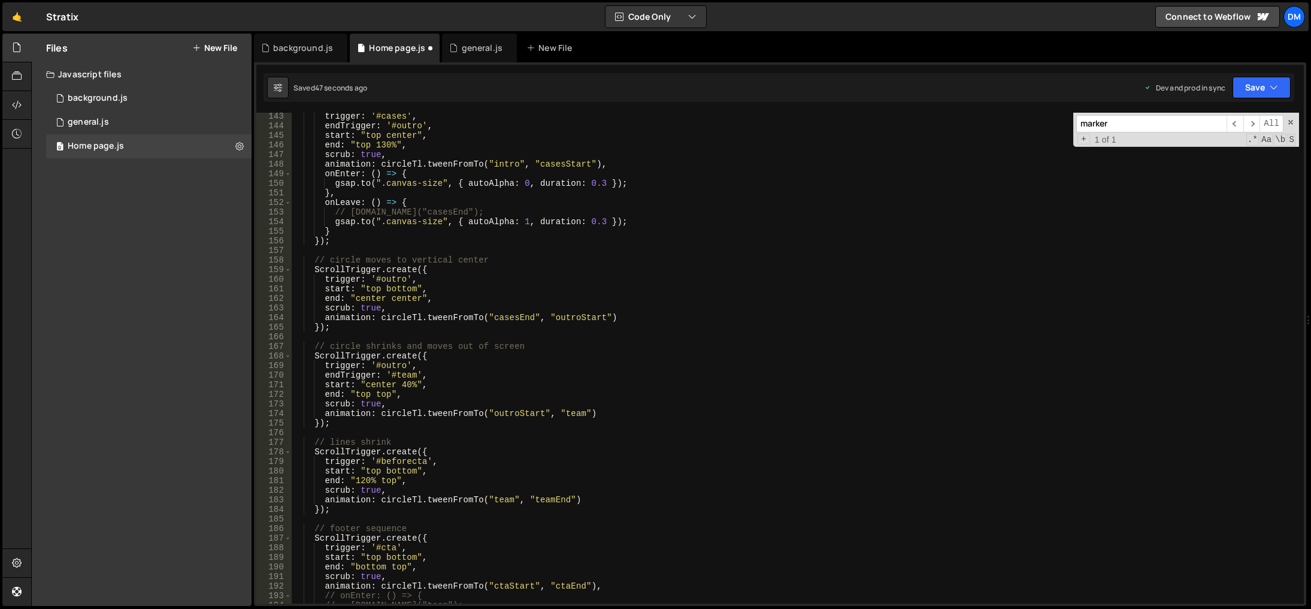
scroll to position [1219, 0]
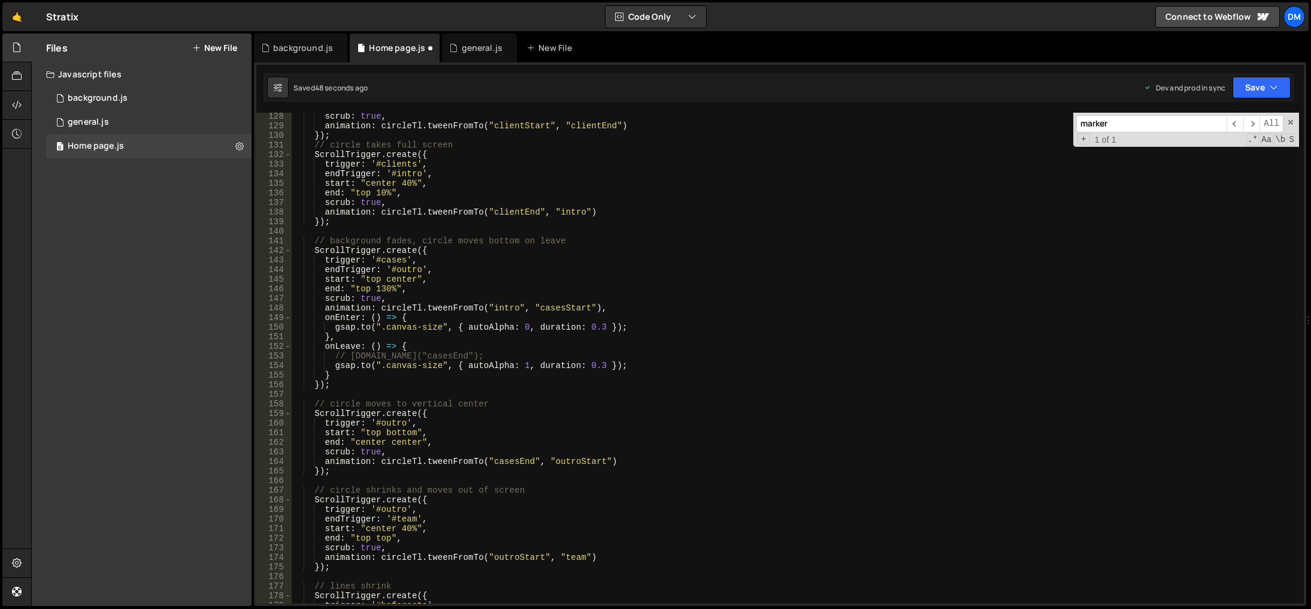
click at [422, 294] on div "scrub : true , animation : circleTl . tweenFromTo ( "clientStart" , "clientEnd"…" at bounding box center [796, 366] width 1008 height 510
type textarea "scrub: true,"
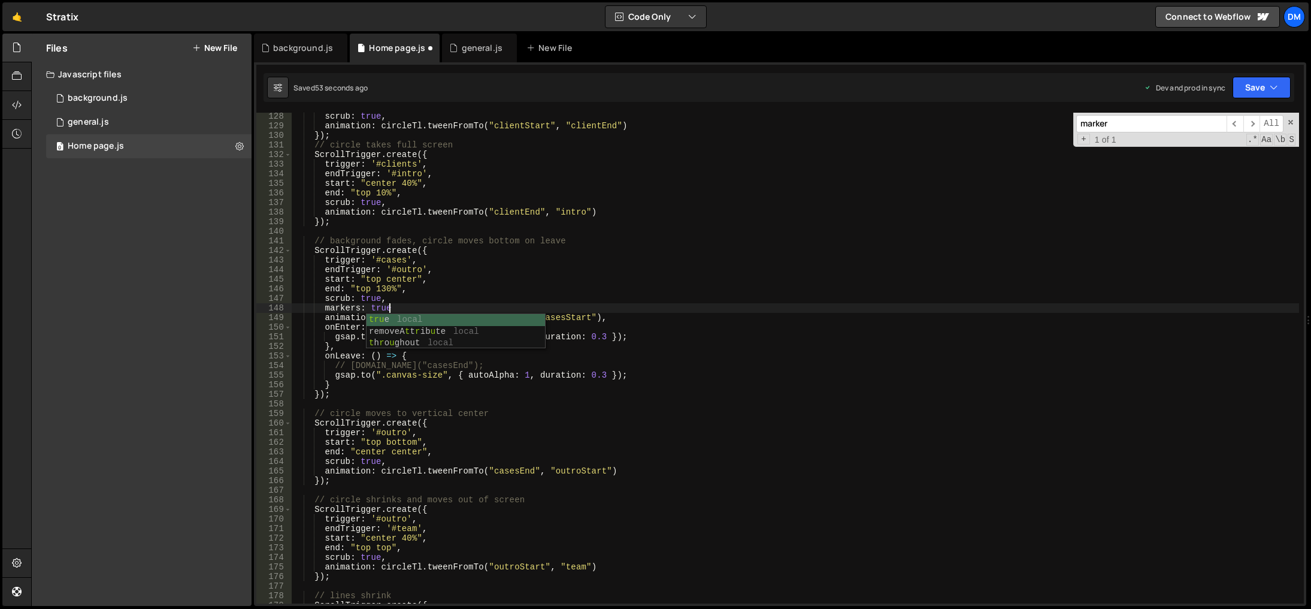
scroll to position [0, 6]
click at [721, 269] on div "scrub : true , animation : circleTl . tweenFromTo ( "clientStart" , "clientEnd"…" at bounding box center [796, 366] width 1008 height 510
type textarea "endTrigger: '#outro',"
click at [1247, 89] on button "Save" at bounding box center [1262, 88] width 58 height 22
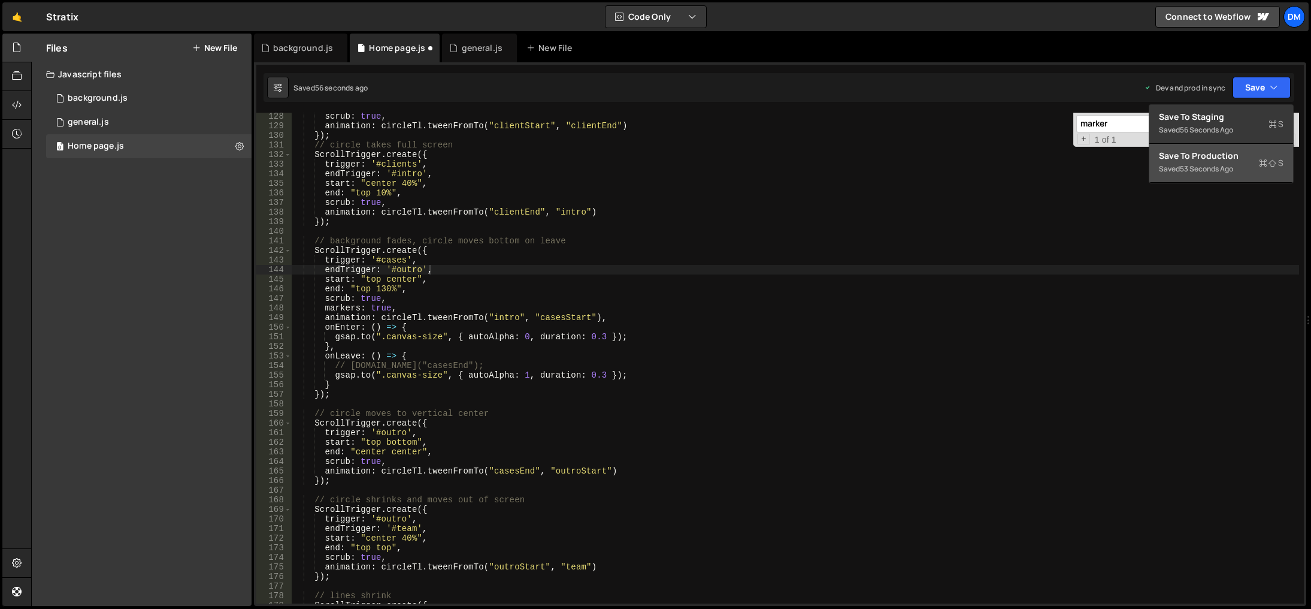
click at [1208, 161] on div "Save to Production S" at bounding box center [1221, 156] width 125 height 12
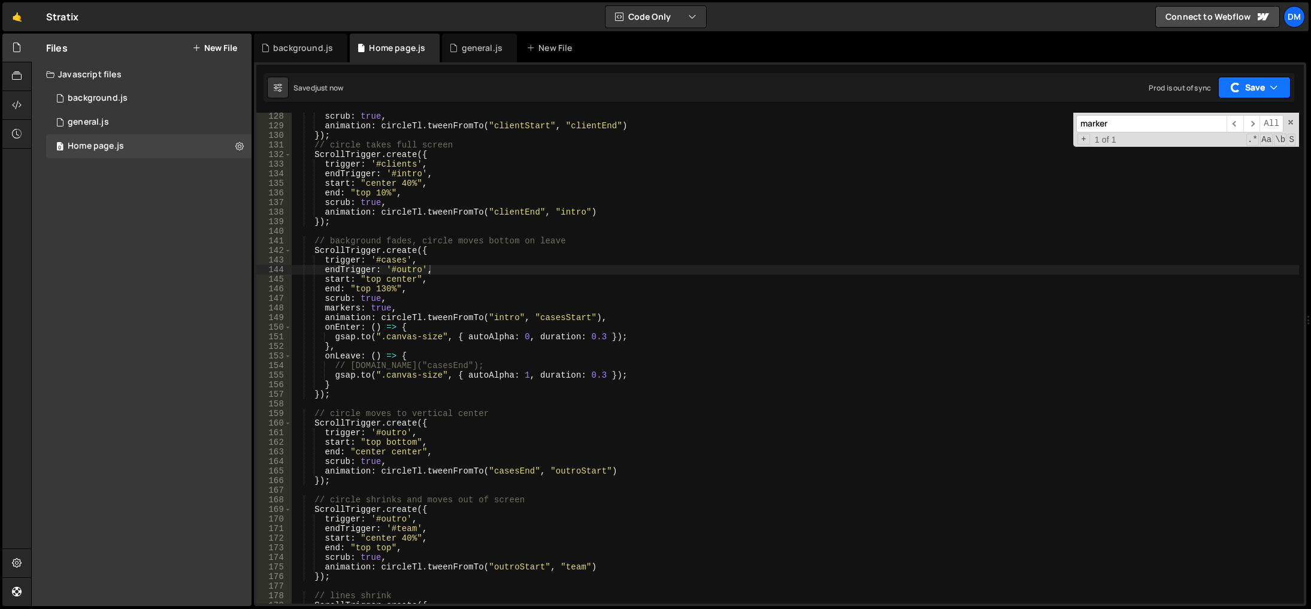
click at [1247, 86] on button "Save" at bounding box center [1254, 88] width 72 height 22
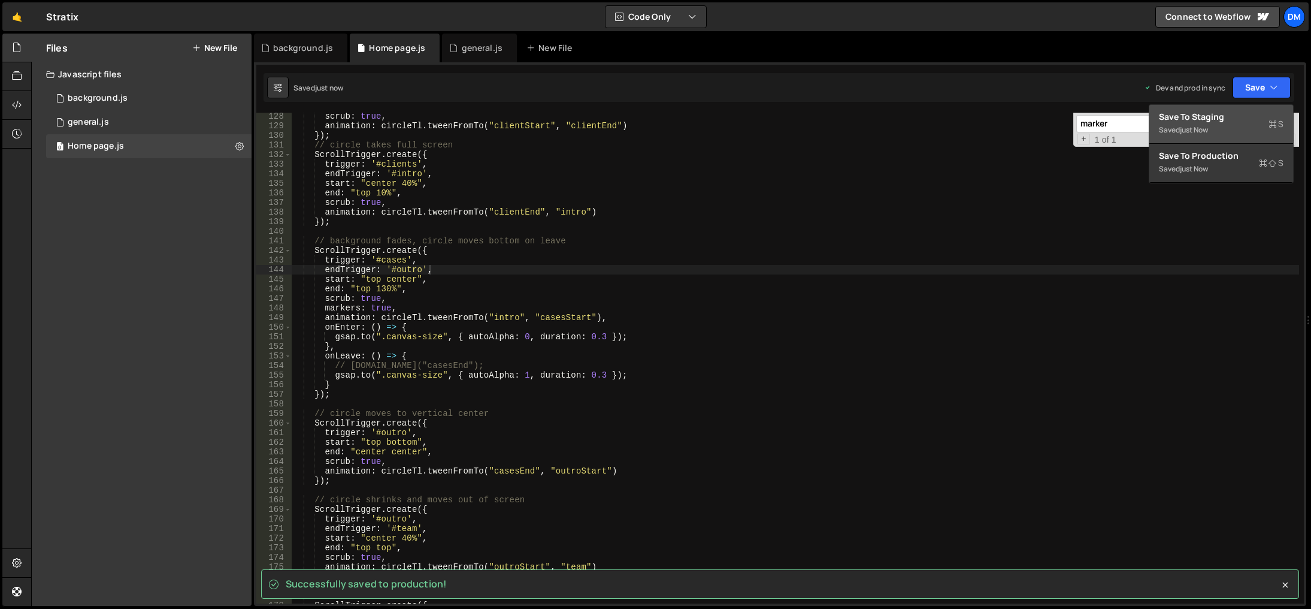
click at [1222, 118] on div "Save to Staging S" at bounding box center [1221, 117] width 125 height 12
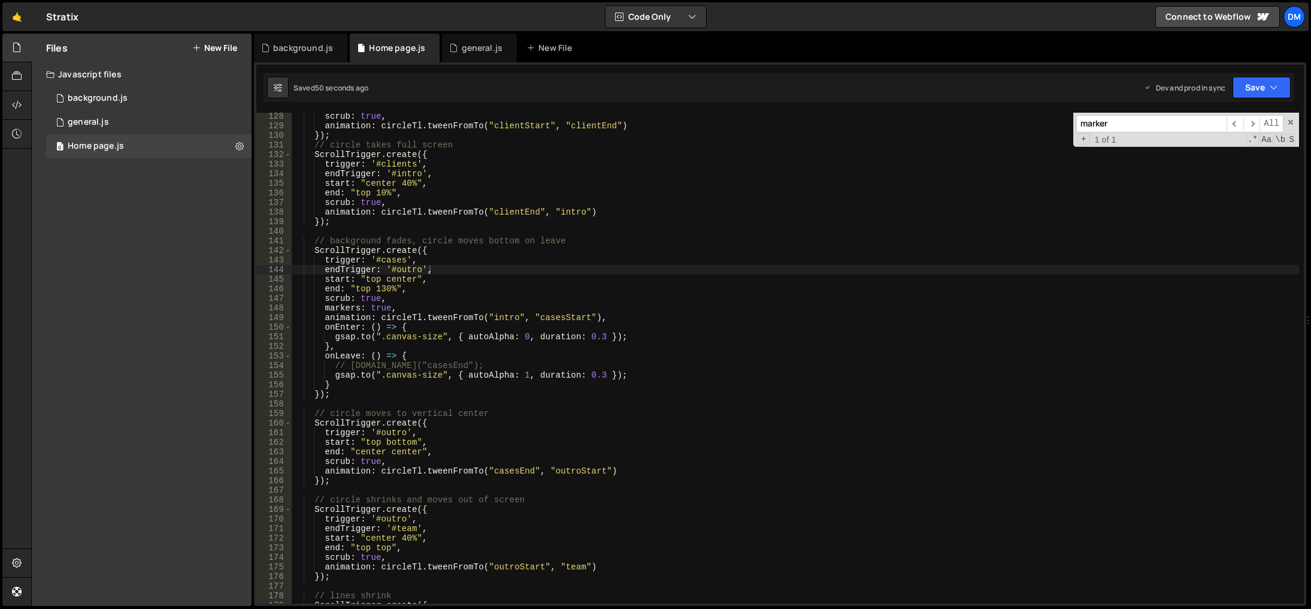
click at [816, 485] on div "scrub : true , animation : circleTl . tweenFromTo ( "clientStart" , "clientEnd"…" at bounding box center [796, 366] width 1008 height 510
click at [833, 454] on div "scrub : true , animation : circleTl . tweenFromTo ( "clientStart" , "clientEnd"…" at bounding box center [796, 366] width 1008 height 510
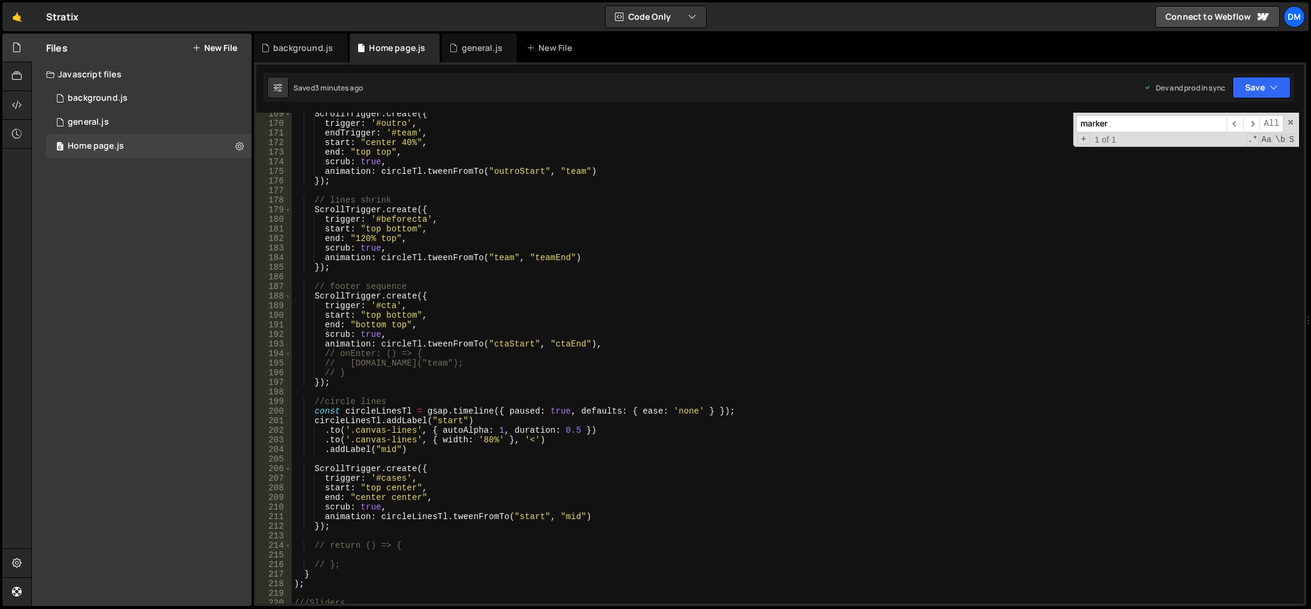
scroll to position [1614, 0]
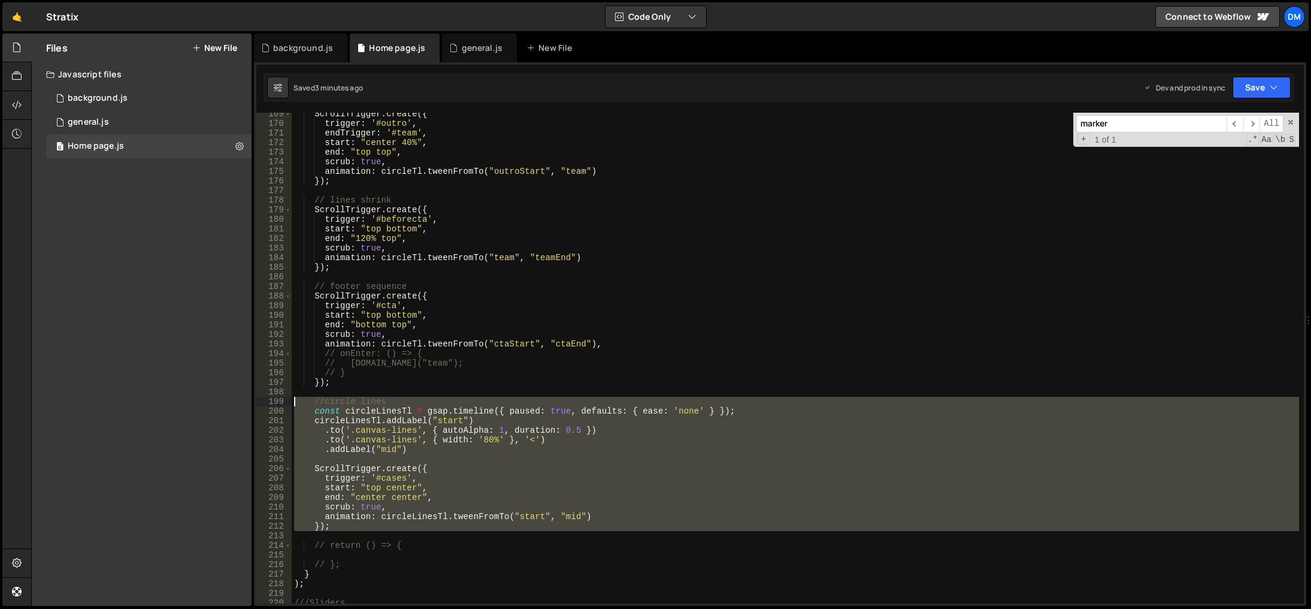
drag, startPoint x: 367, startPoint y: 540, endPoint x: 207, endPoint y: 398, distance: 213.4
click at [207, 398] on div "Files New File Javascript files 0 background.js 0 0 general.js 0 0 Home page.js…" at bounding box center [671, 320] width 1280 height 573
type textarea "//circle lines const circleLinesTl = gsap.timeline({ paused: true, defaults: { …"
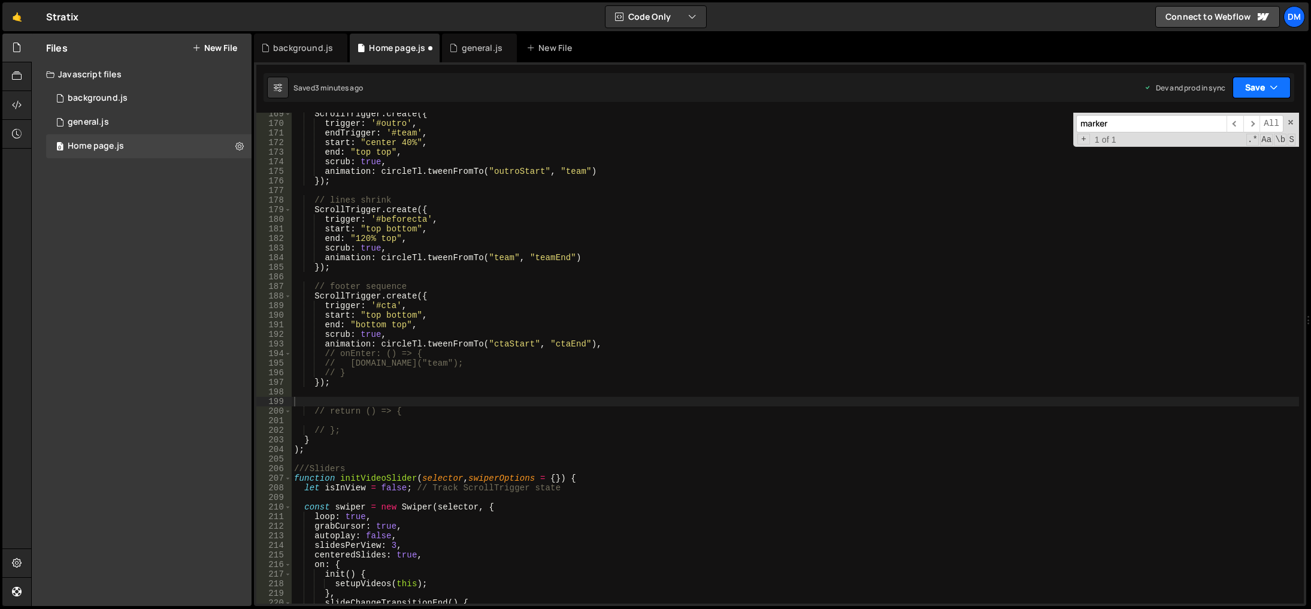
drag, startPoint x: 1251, startPoint y: 87, endPoint x: 1241, endPoint y: 101, distance: 17.5
click at [1251, 87] on button "Save" at bounding box center [1262, 88] width 58 height 22
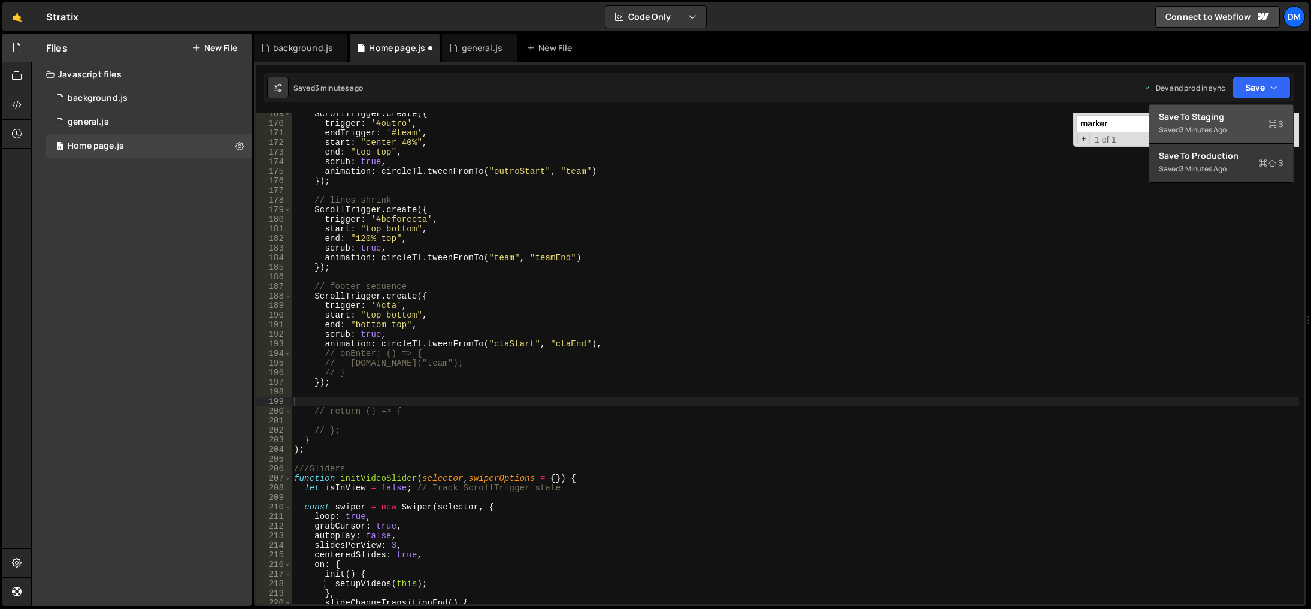
click at [1227, 112] on div "Save to Staging S" at bounding box center [1221, 117] width 125 height 12
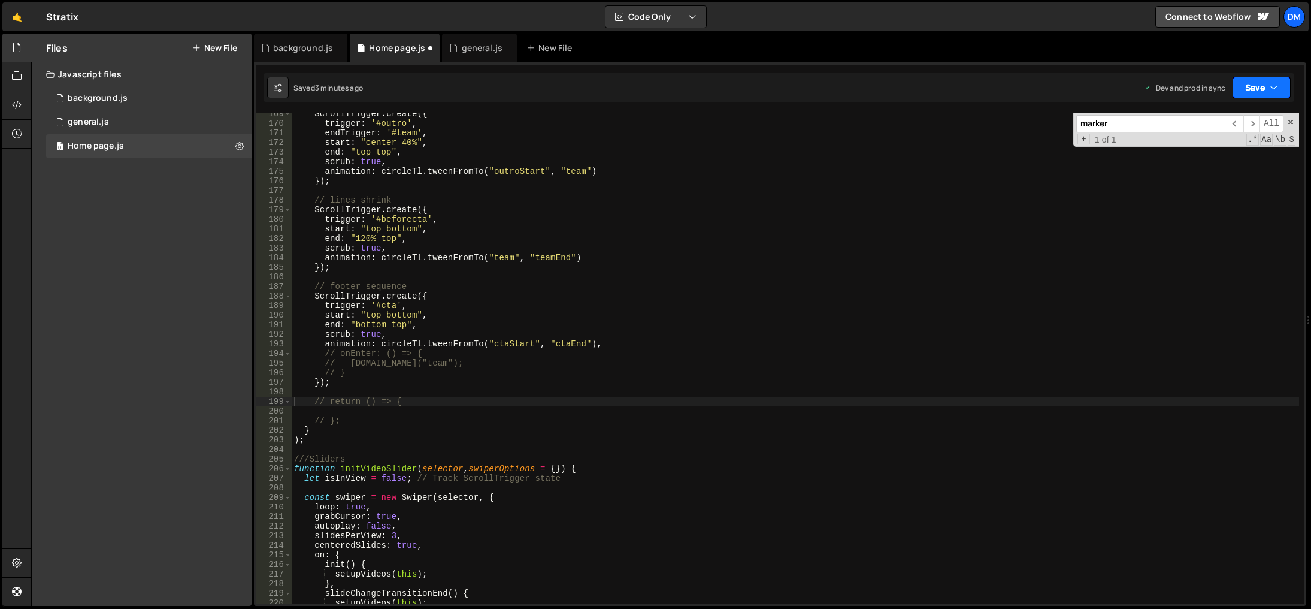
click at [1257, 90] on button "Save" at bounding box center [1262, 88] width 58 height 22
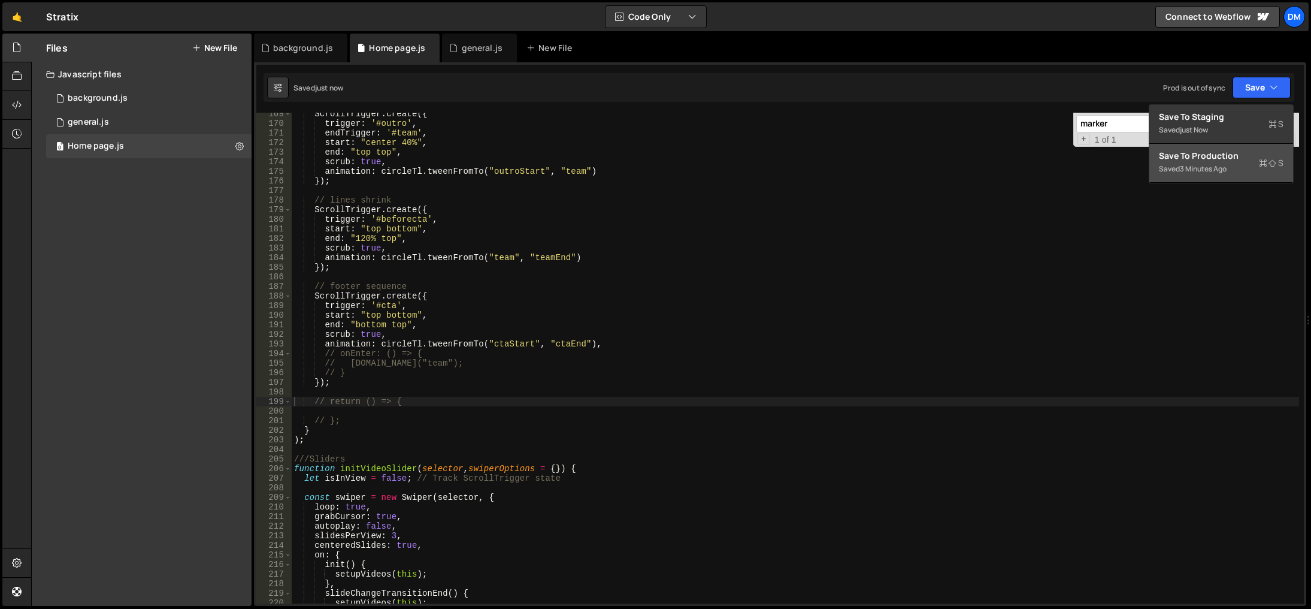
click at [1222, 155] on div "Save to Production S" at bounding box center [1221, 156] width 125 height 12
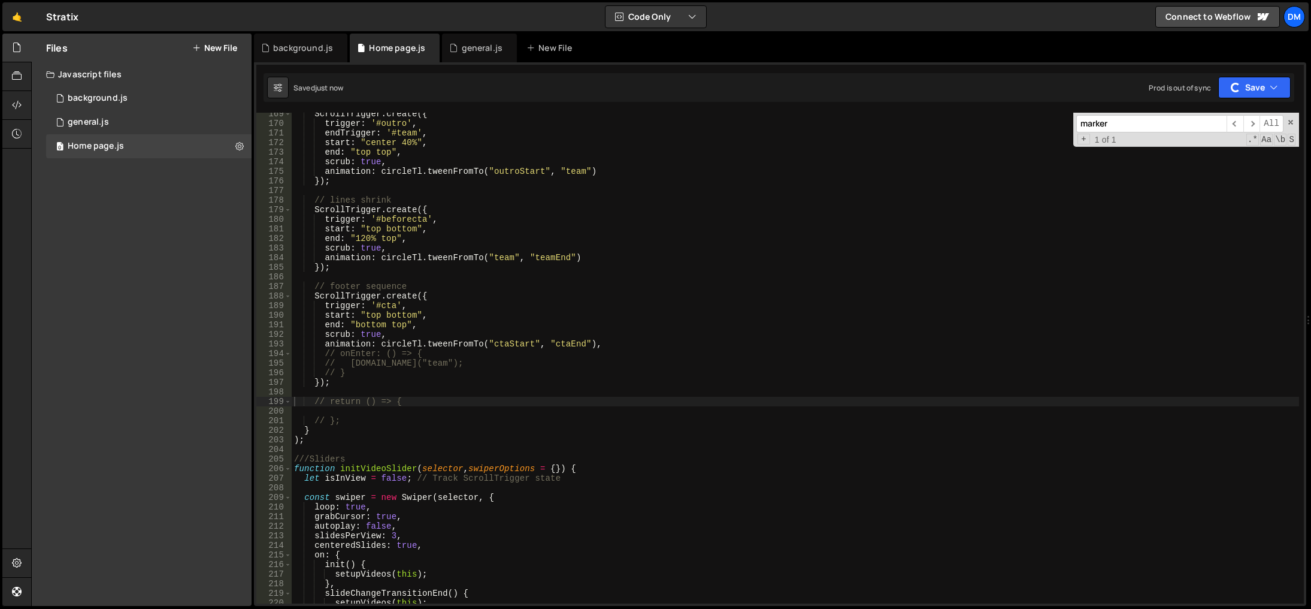
click at [907, 325] on div "ScrollTrigger . create ({ trigger : '#outro' , endTrigger : '#team' , start : "…" at bounding box center [796, 364] width 1008 height 510
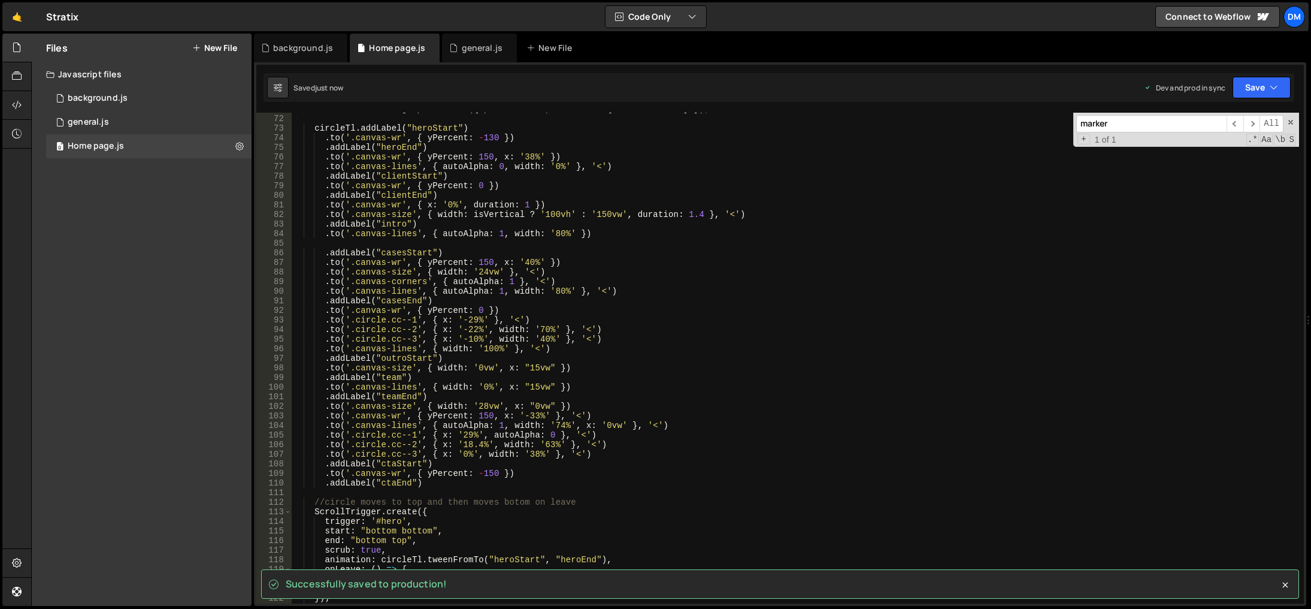
scroll to position [644, 0]
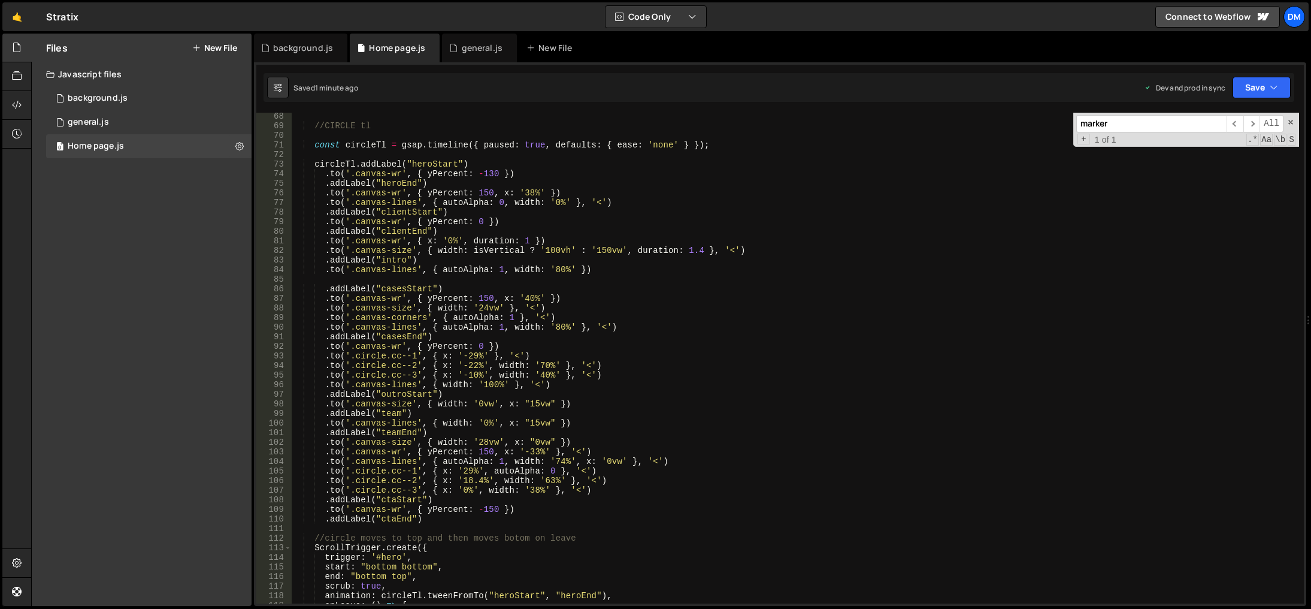
click at [779, 503] on div "//CIRCLE tl const circleTl = gsap . timeline ({ paused : true , defaults : { ea…" at bounding box center [796, 366] width 1008 height 510
click at [473, 320] on div "//CIRCLE tl const circleTl = gsap . timeline ({ paused : true , defaults : { ea…" at bounding box center [796, 366] width 1008 height 510
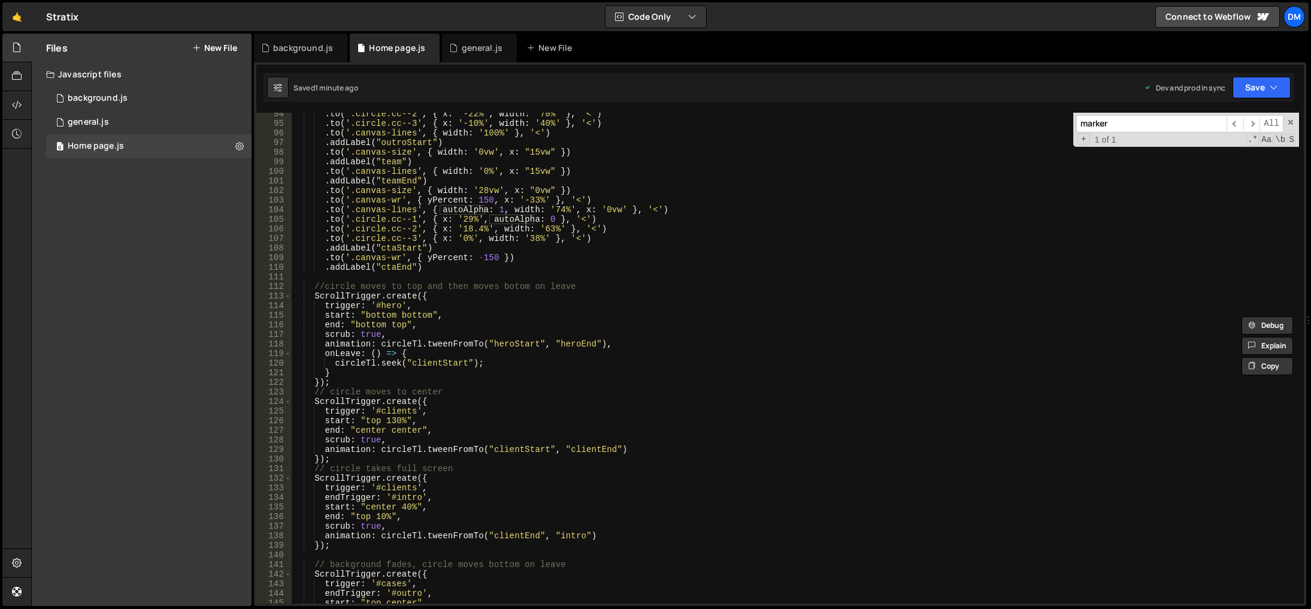
scroll to position [788, 0]
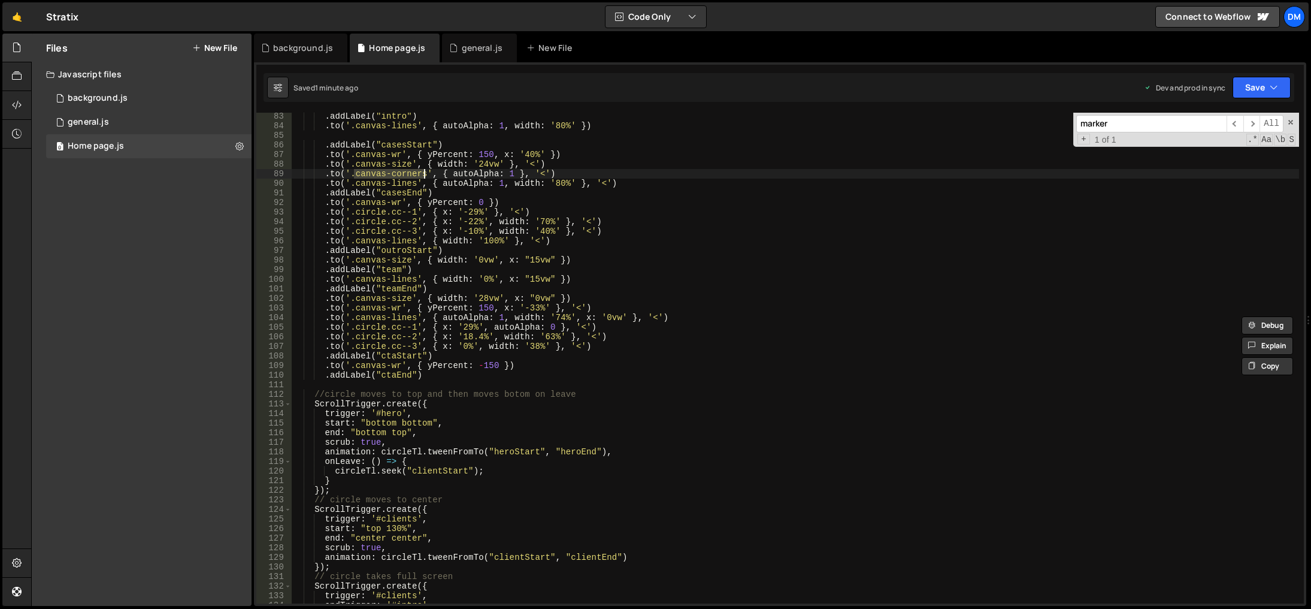
drag, startPoint x: 352, startPoint y: 173, endPoint x: 424, endPoint y: 174, distance: 71.9
click at [424, 174] on div ". addLabel ( "intro" ) . to ( '.canvas-lines' , { autoAlpha : 1 , width : '80%'…" at bounding box center [796, 366] width 1008 height 510
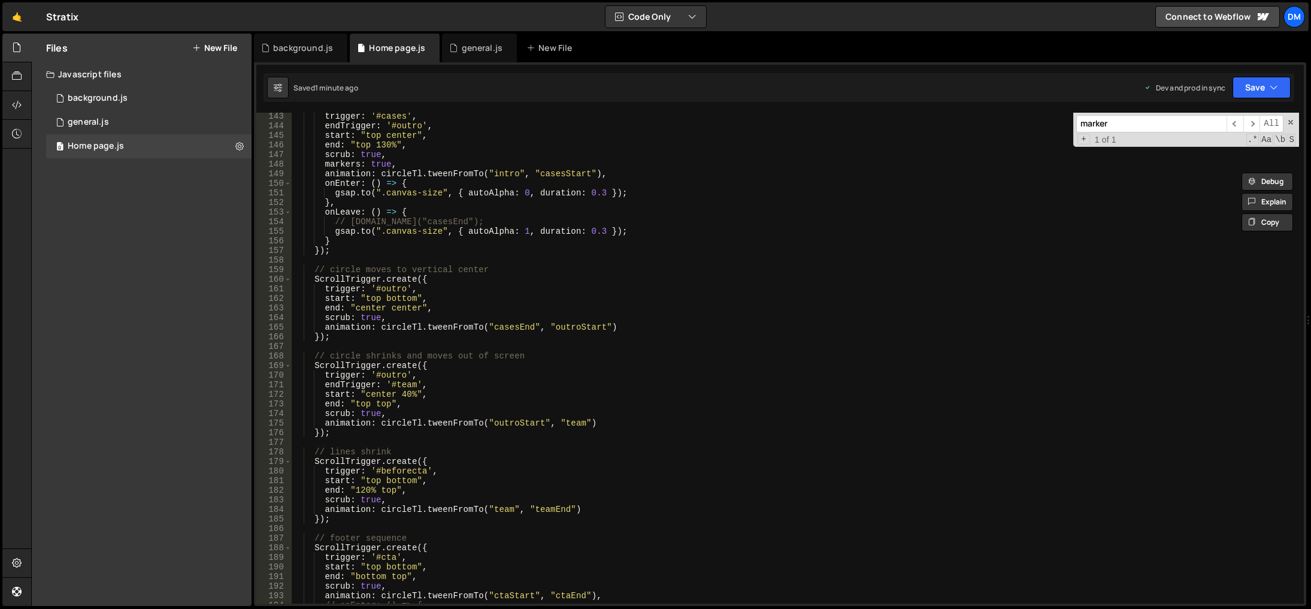
scroll to position [1255, 0]
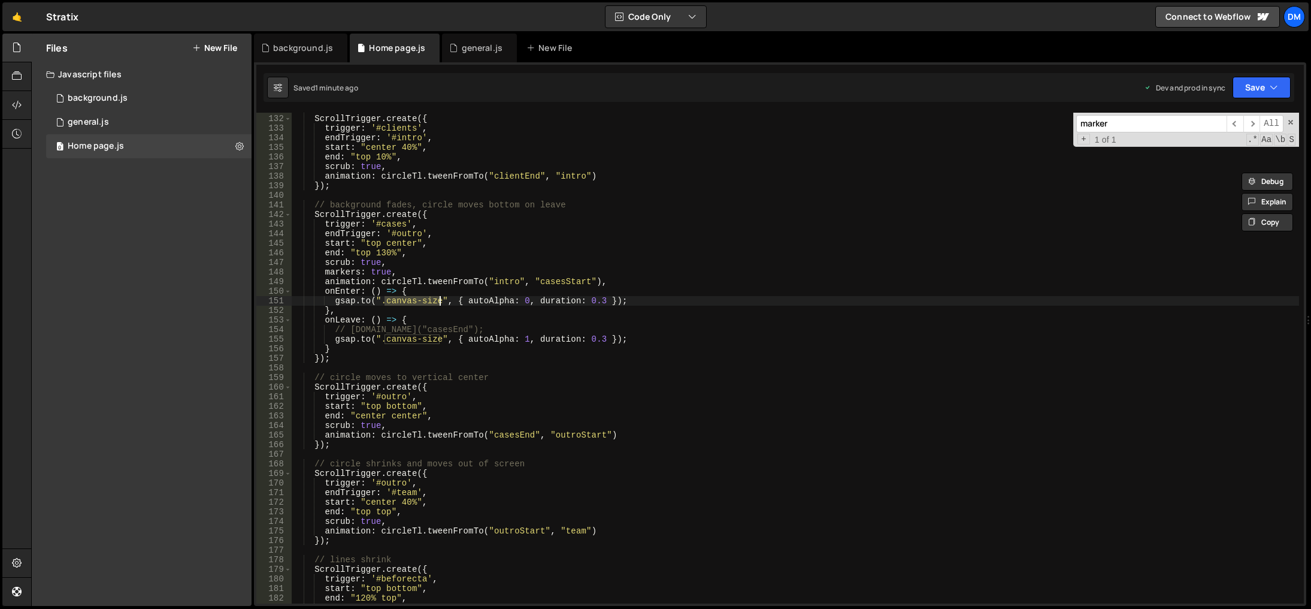
drag, startPoint x: 383, startPoint y: 302, endPoint x: 438, endPoint y: 303, distance: 55.7
click at [438, 303] on div "// circle takes full screen ScrollTrigger . create ({ trigger : '#clients' , en…" at bounding box center [796, 359] width 1008 height 510
paste textarea "corners"
drag, startPoint x: 383, startPoint y: 340, endPoint x: 440, endPoint y: 340, distance: 56.3
click at [440, 340] on div "// circle takes full screen ScrollTrigger . create ({ trigger : '#clients' , en…" at bounding box center [796, 359] width 1008 height 510
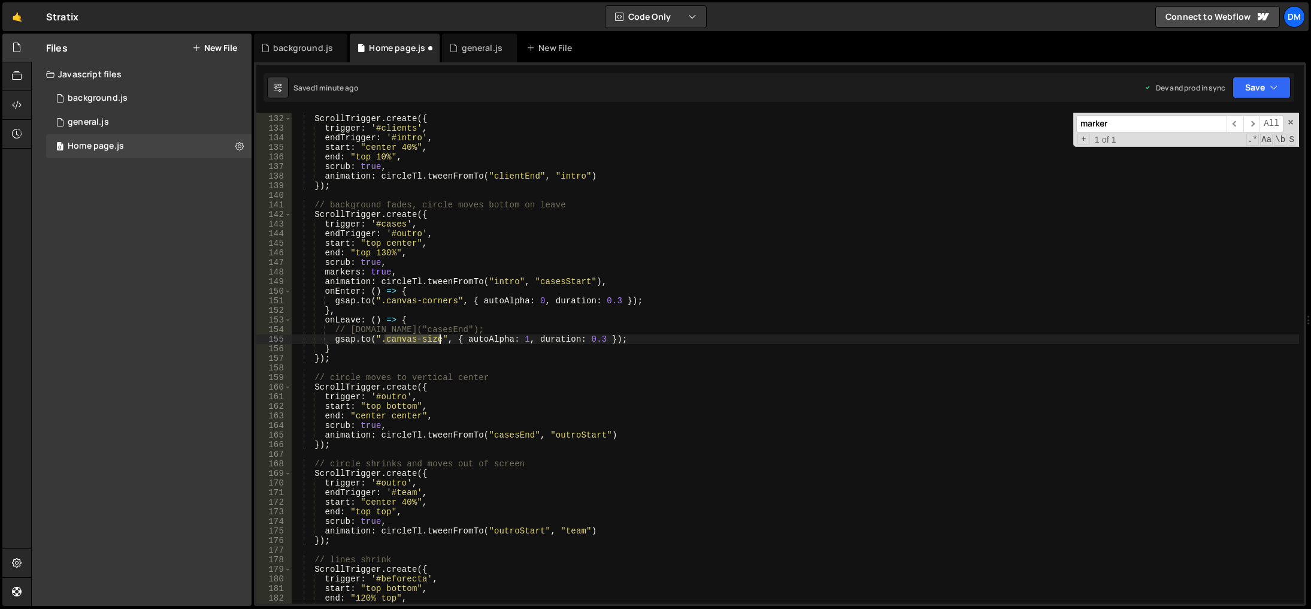
paste textarea "corners"
click at [667, 324] on div "// circle takes full screen ScrollTrigger . create ({ trigger : '#clients' , en…" at bounding box center [796, 359] width 1008 height 510
click at [1276, 92] on icon "button" at bounding box center [1274, 87] width 8 height 12
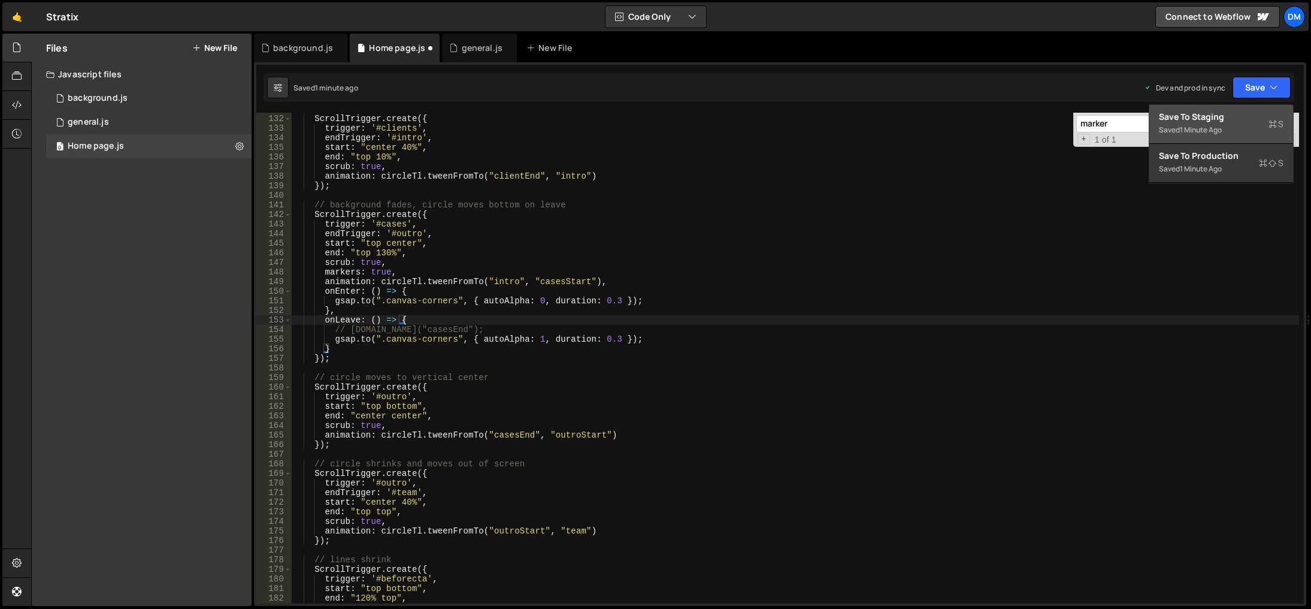
click at [1232, 120] on div "Save to Staging S" at bounding box center [1221, 117] width 125 height 12
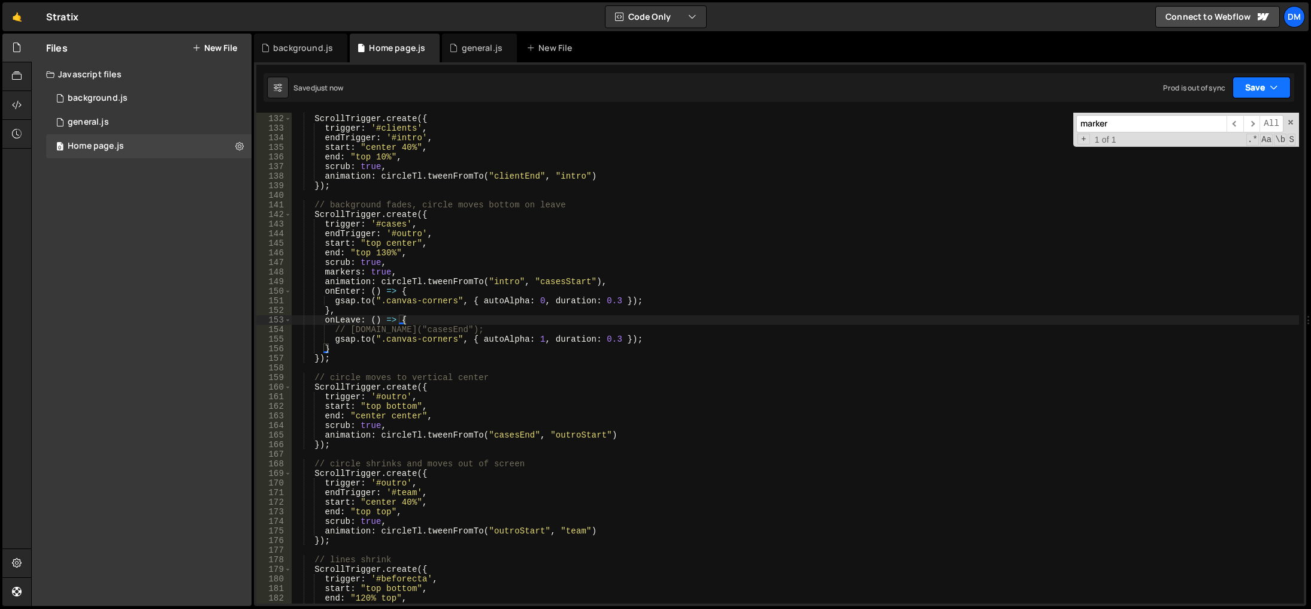
click at [1260, 88] on button "Save" at bounding box center [1262, 88] width 58 height 22
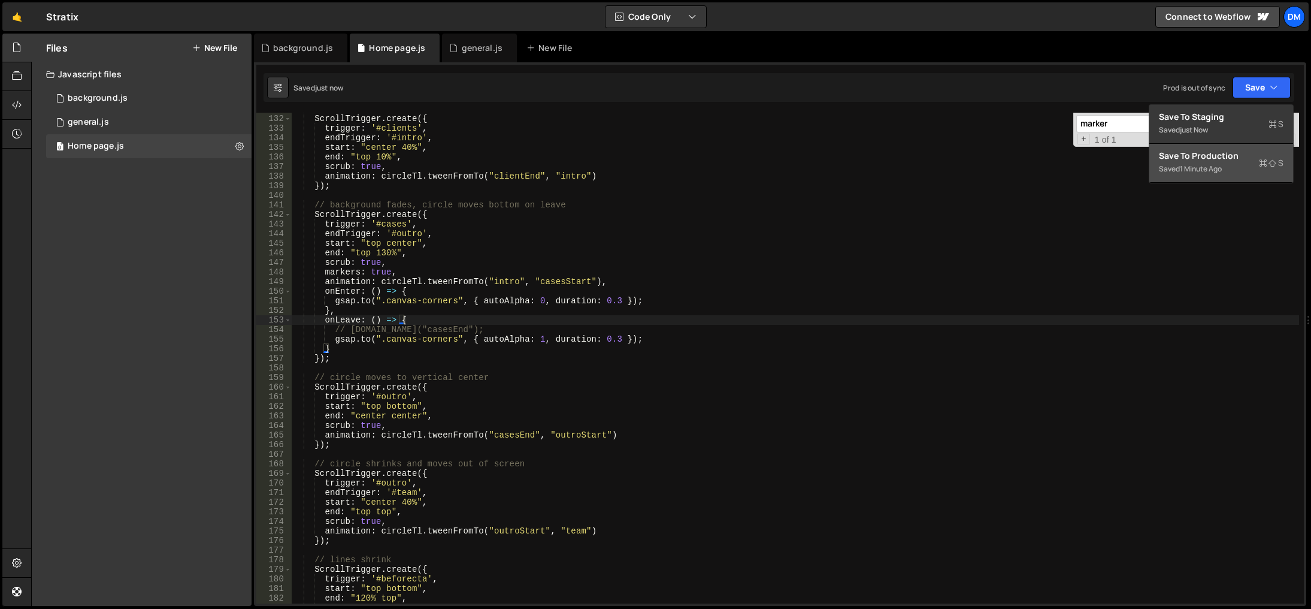
click at [1217, 155] on div "Save to Production S" at bounding box center [1221, 156] width 125 height 12
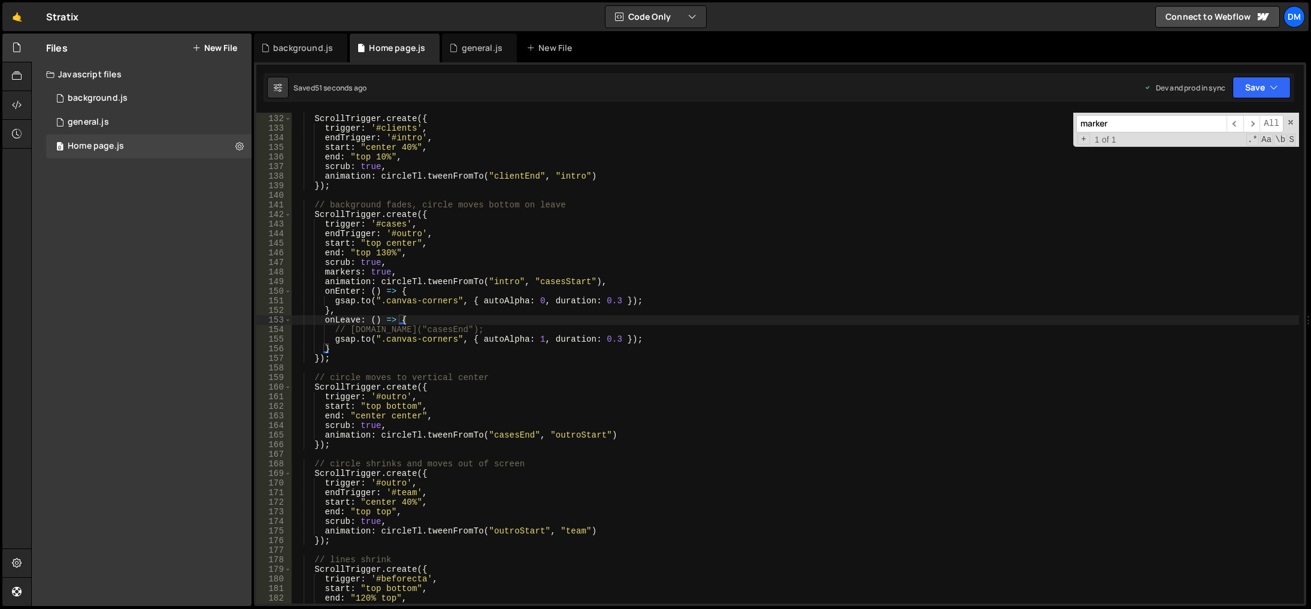
click at [687, 467] on div "// circle takes full screen ScrollTrigger . create ({ trigger : '#clients' , en…" at bounding box center [796, 359] width 1008 height 510
click at [685, 494] on div "// circle takes full screen ScrollTrigger . create ({ trigger : '#clients' , en…" at bounding box center [796, 359] width 1008 height 510
drag, startPoint x: 1264, startPoint y: 81, endPoint x: 1252, endPoint y: 111, distance: 32.5
click at [1264, 81] on button "Save" at bounding box center [1262, 88] width 58 height 22
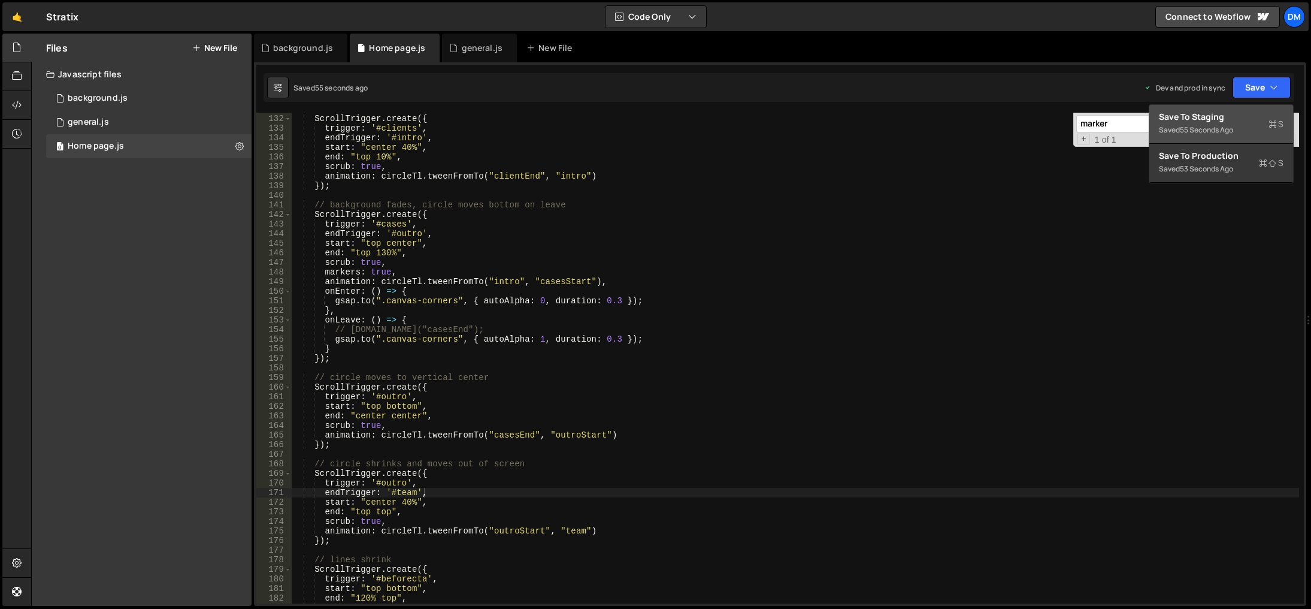
click at [1243, 114] on div "Save to Staging S" at bounding box center [1221, 117] width 125 height 12
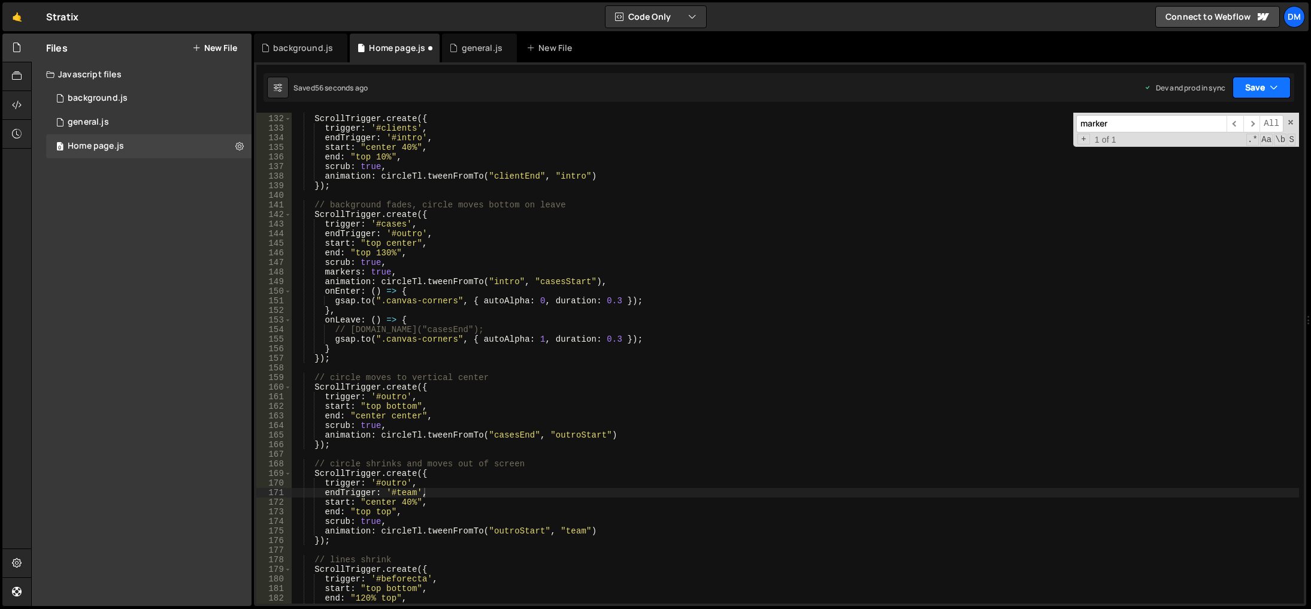
click at [1249, 84] on button "Save" at bounding box center [1262, 88] width 58 height 22
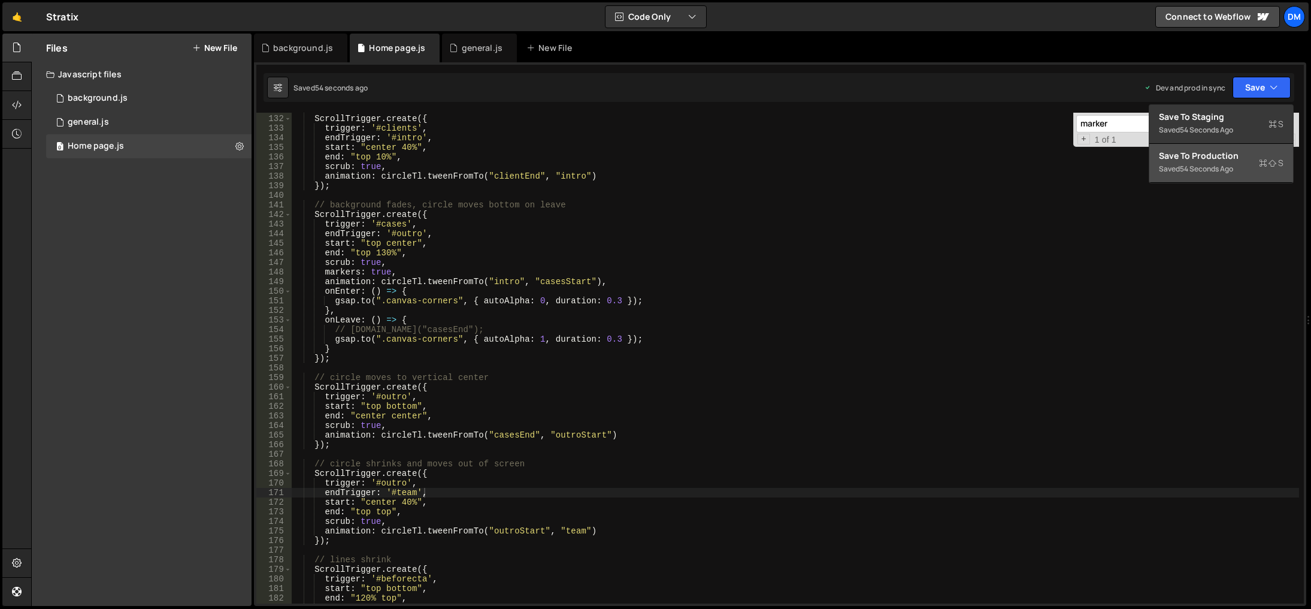
click at [1225, 151] on div "Save to Production S" at bounding box center [1221, 156] width 125 height 12
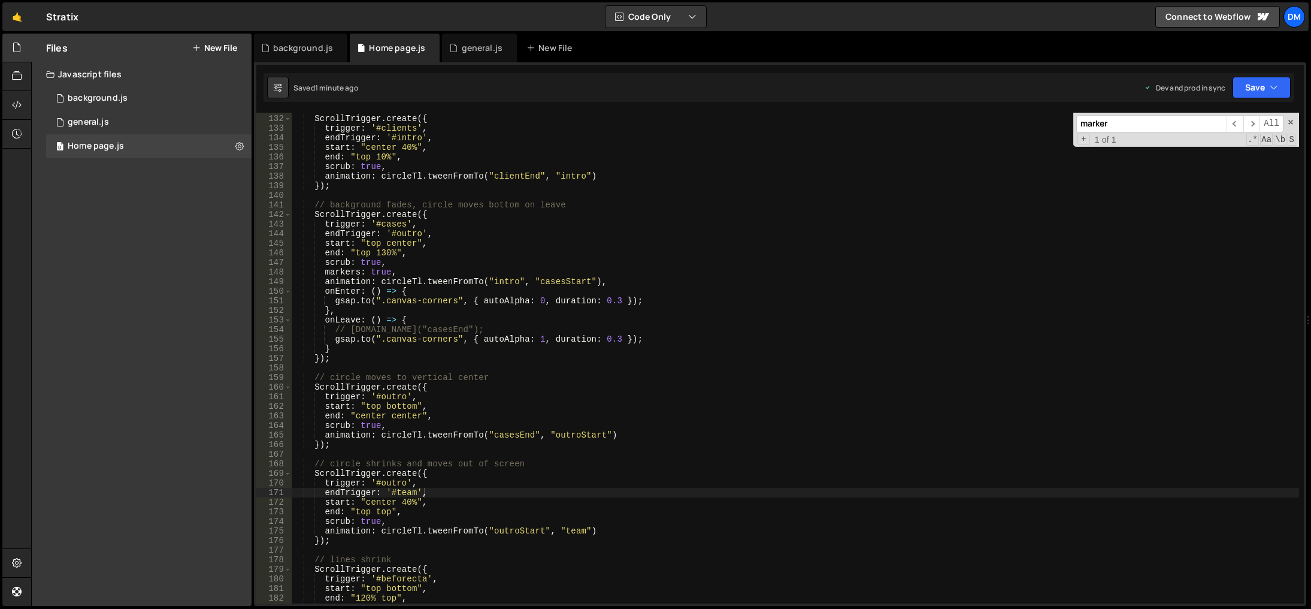
click at [698, 468] on div "// circle takes full screen ScrollTrigger . create ({ trigger : '#clients' , en…" at bounding box center [796, 359] width 1008 height 510
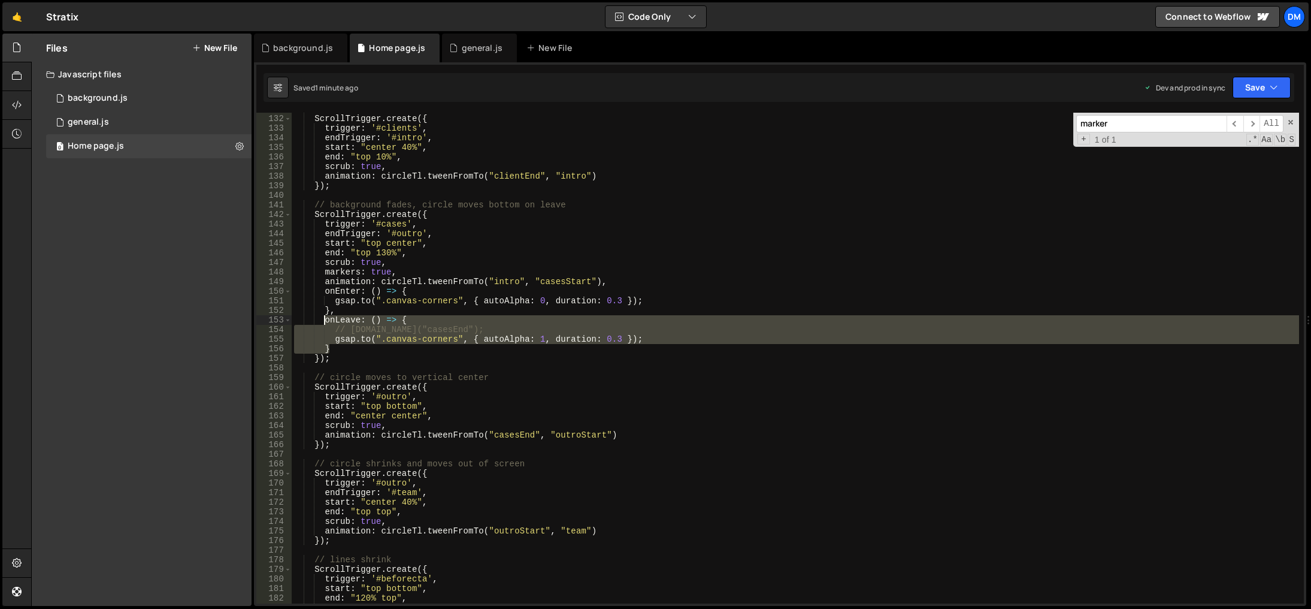
drag, startPoint x: 346, startPoint y: 349, endPoint x: 323, endPoint y: 321, distance: 35.7
click at [323, 321] on div "// circle takes full screen ScrollTrigger . create ({ trigger : '#clients' , en…" at bounding box center [796, 359] width 1008 height 510
click at [362, 345] on div "// circle takes full screen ScrollTrigger . create ({ trigger : '#clients' , en…" at bounding box center [796, 358] width 1008 height 491
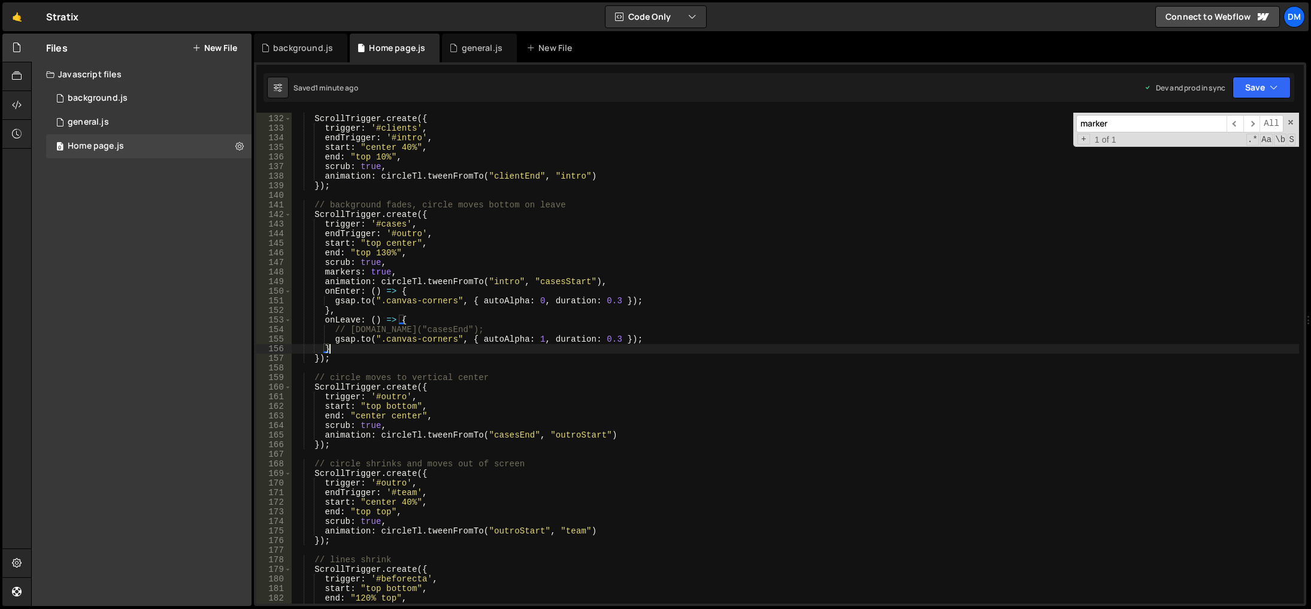
type textarea "},"
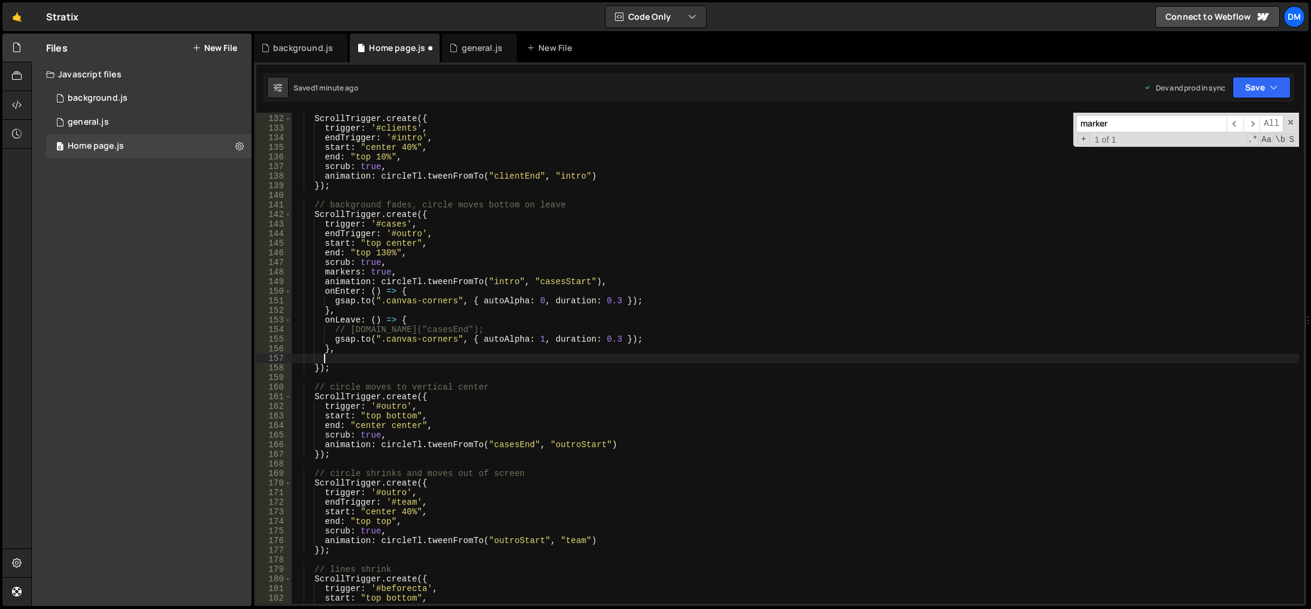
paste textarea "}"
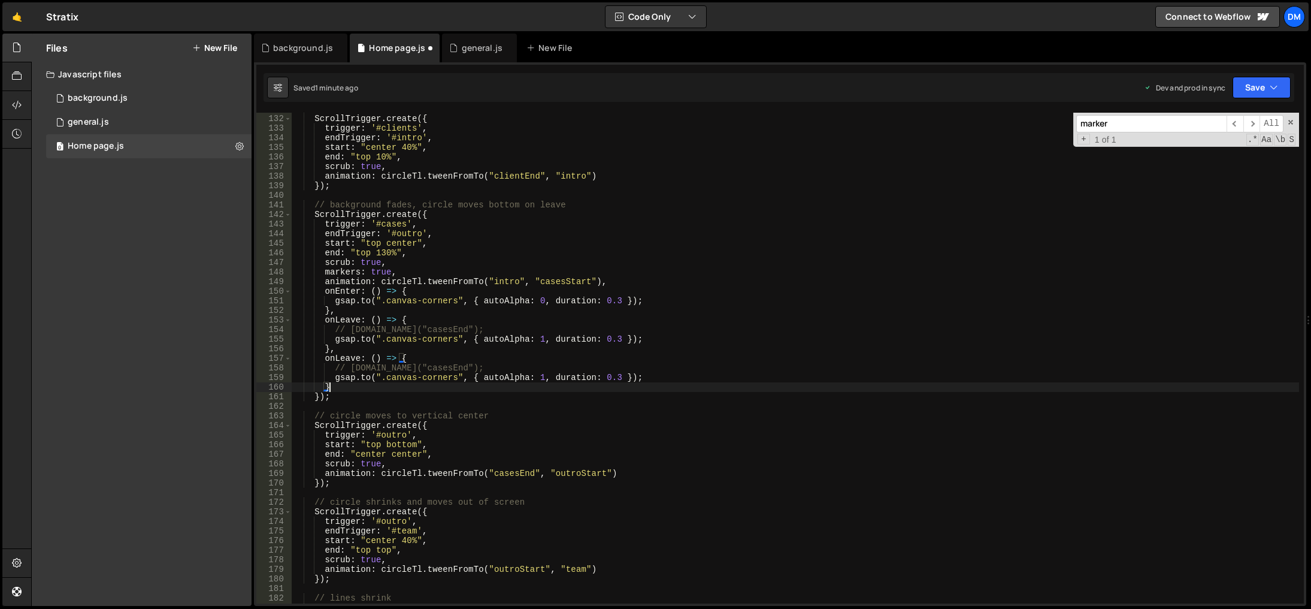
click at [358, 357] on div "// circle takes full screen ScrollTrigger . create ({ trigger : '#clients' , en…" at bounding box center [796, 359] width 1008 height 510
drag, startPoint x: 806, startPoint y: 294, endPoint x: 822, endPoint y: 316, distance: 27.0
click at [806, 294] on div "// circle takes full screen ScrollTrigger . create ({ trigger : '#clients' , en…" at bounding box center [796, 359] width 1008 height 510
click at [1288, 67] on div "XXXXXXXXXXXXXXXXXXXXXXXXXXXXXXXXXXXXXXXXXXXXXXXXXXXXXXXXXXXXXXXXXXXXXXXXXXXXXXX…" at bounding box center [780, 333] width 1052 height 543
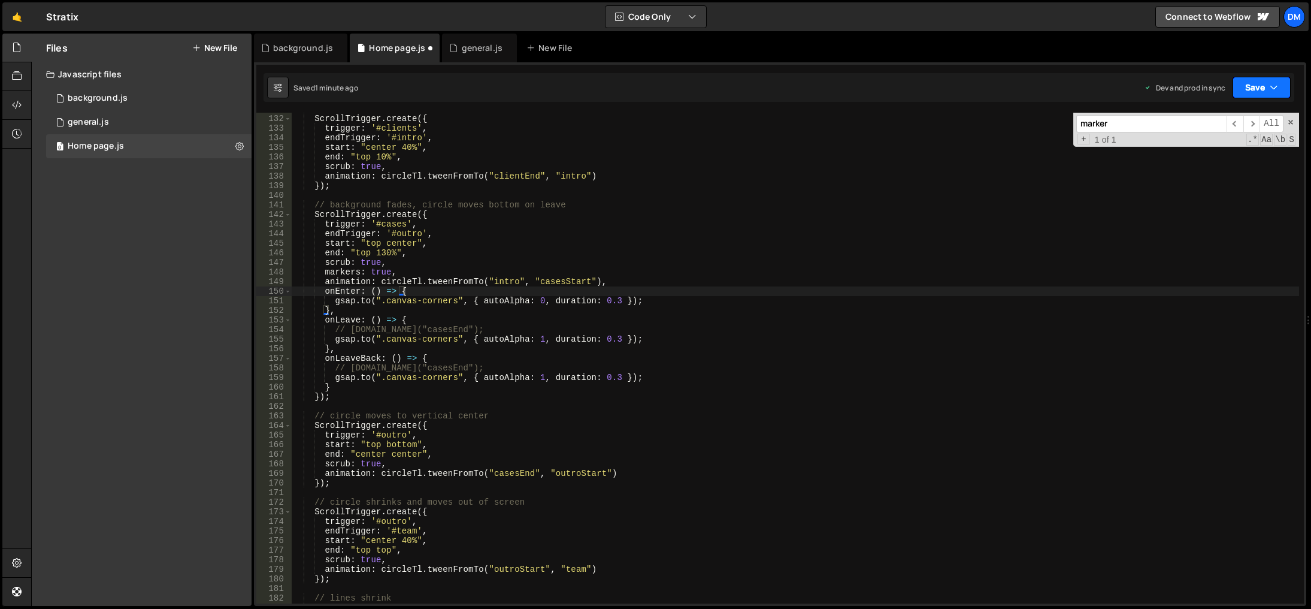
click at [1259, 84] on button "Save" at bounding box center [1262, 88] width 58 height 22
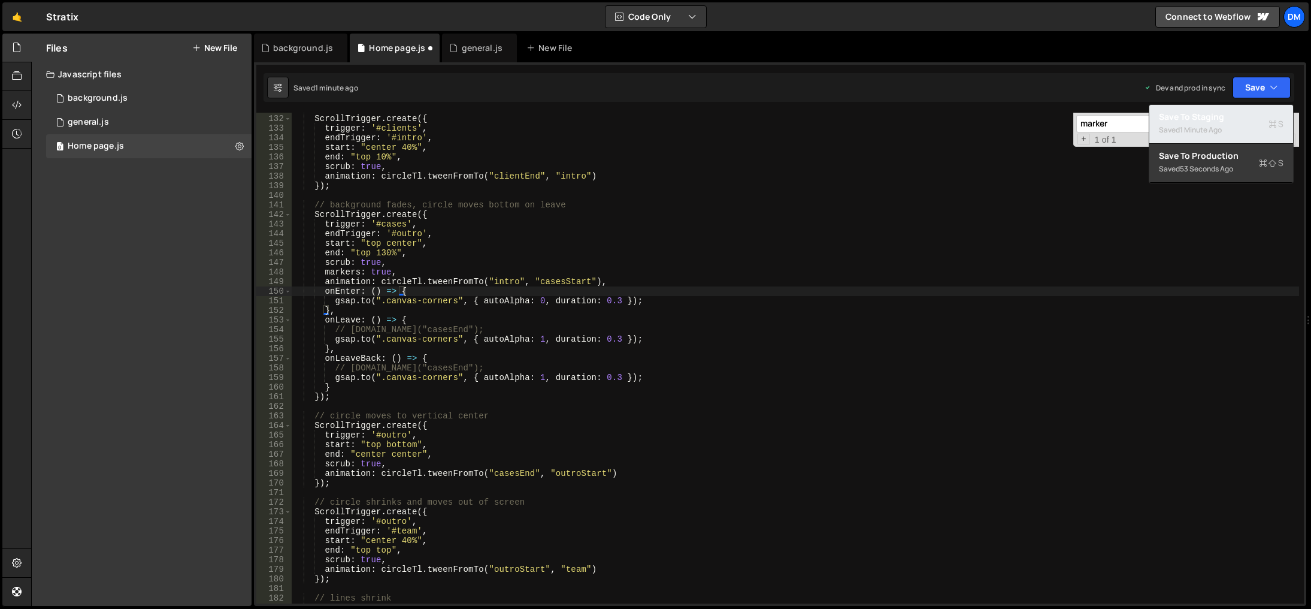
click at [1234, 123] on div "Saved 1 minute ago" at bounding box center [1221, 130] width 125 height 14
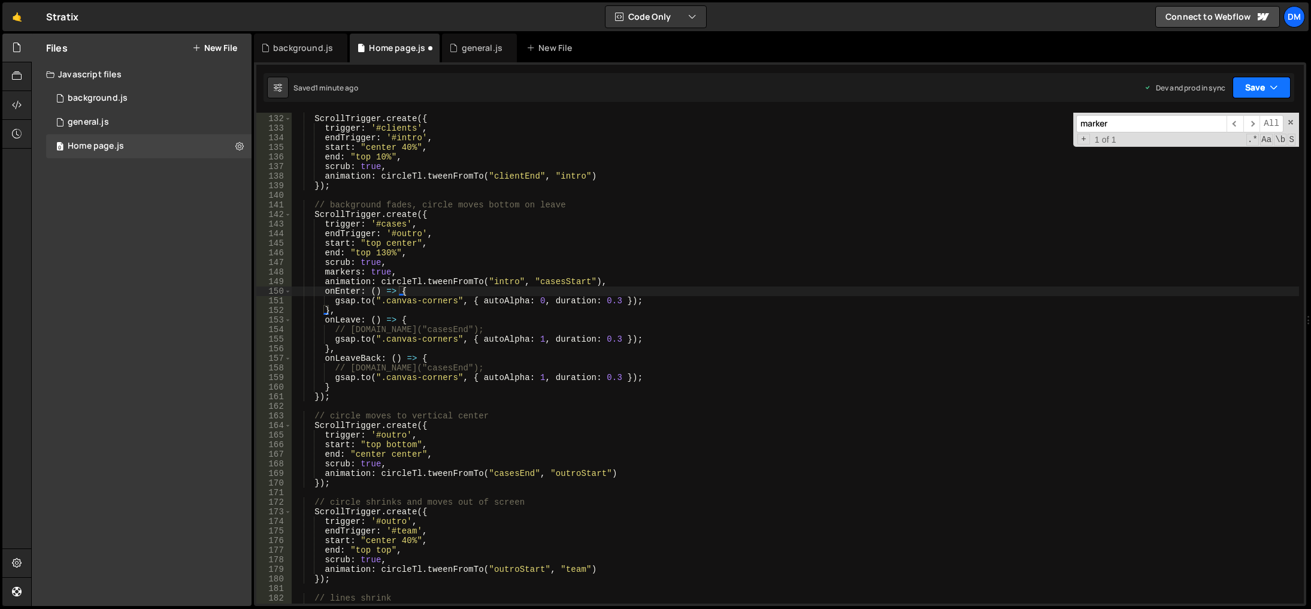
click at [1248, 83] on button "Save" at bounding box center [1262, 88] width 58 height 22
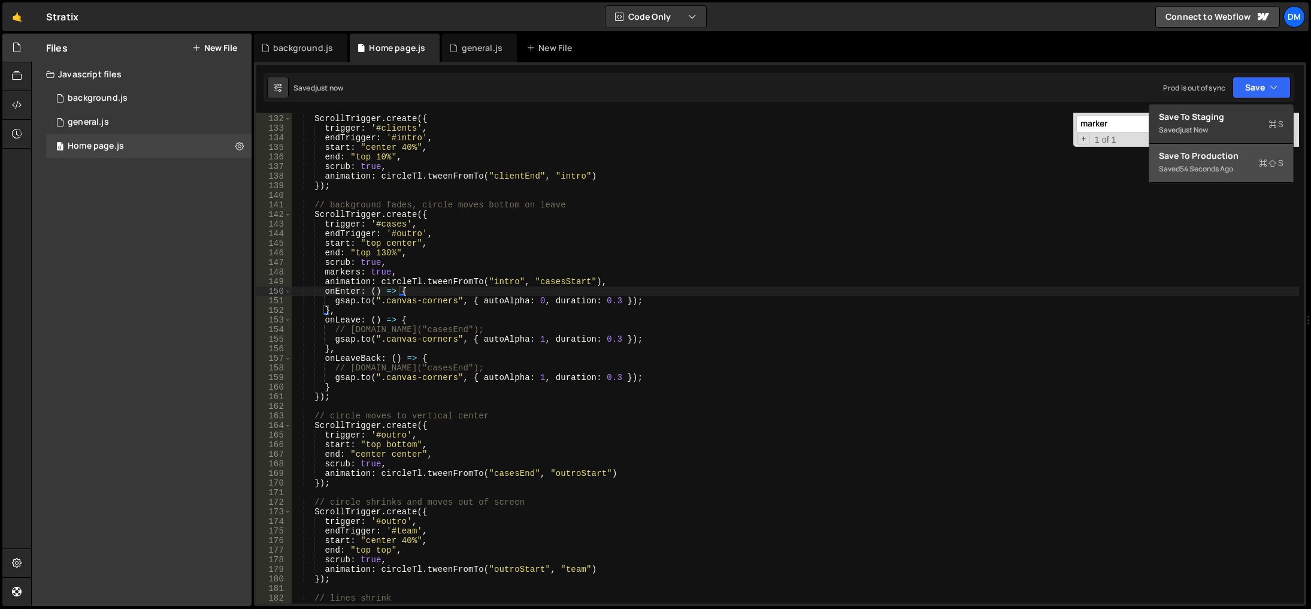
click at [1206, 156] on div "Save to Production S" at bounding box center [1221, 156] width 125 height 12
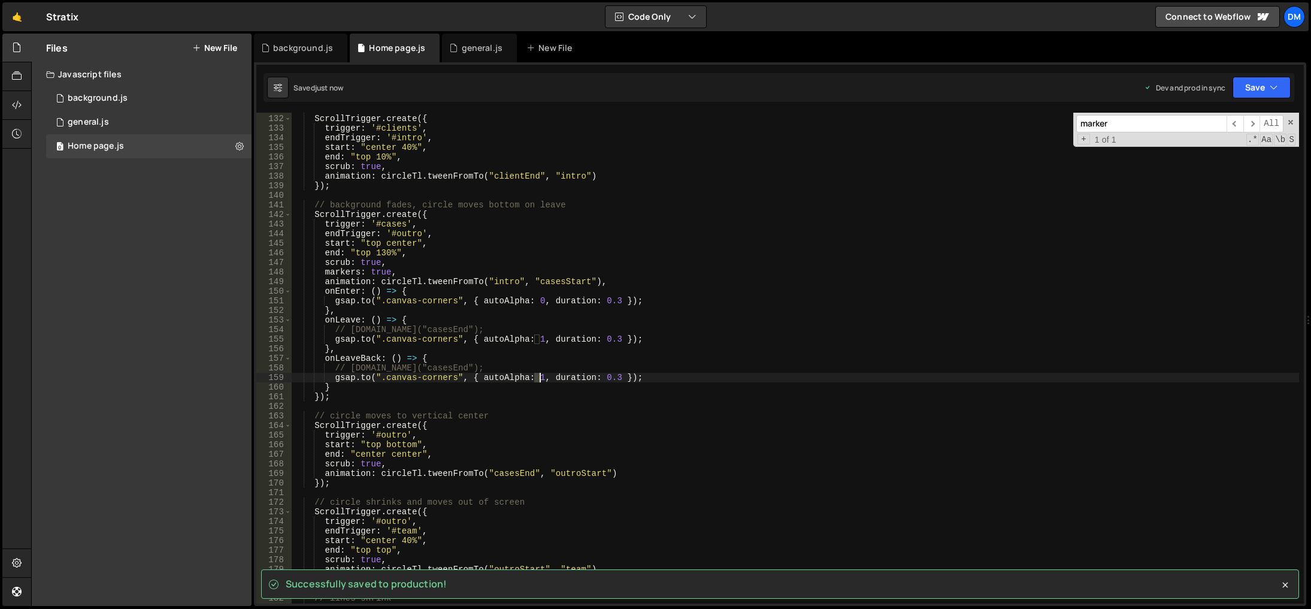
click at [539, 380] on div "// circle takes full screen ScrollTrigger . create ({ trigger : '#clients' , en…" at bounding box center [796, 359] width 1008 height 510
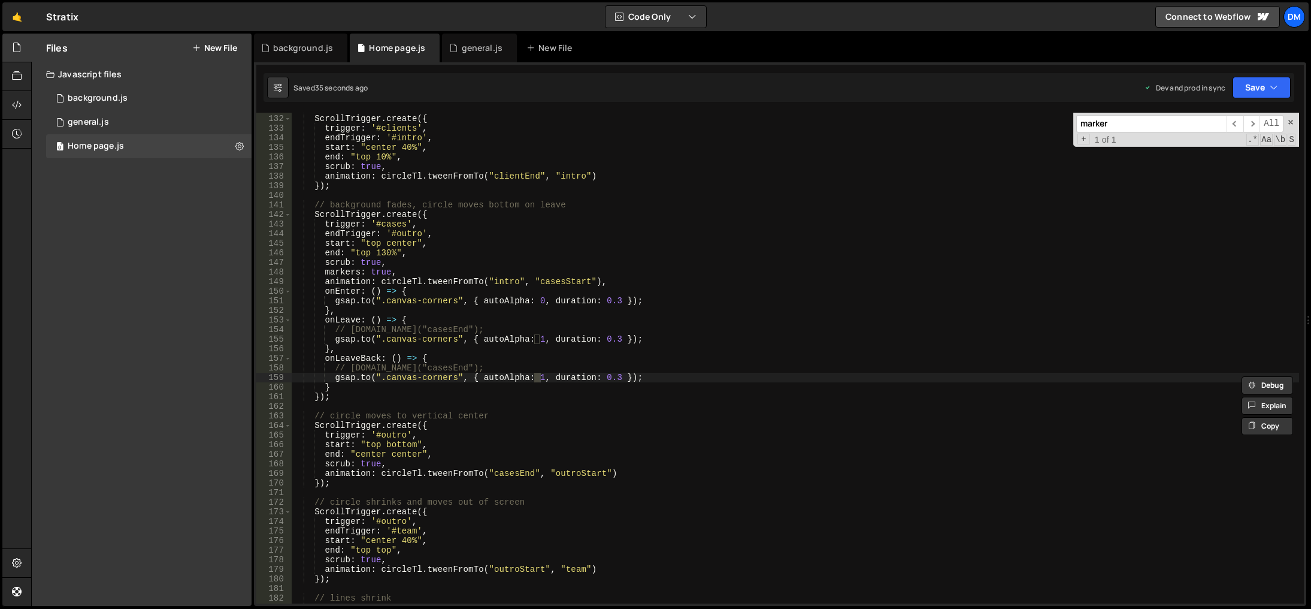
click at [612, 508] on div "// circle takes full screen ScrollTrigger . create ({ trigger : '#clients' , en…" at bounding box center [796, 359] width 1008 height 510
click at [381, 253] on div "// circle takes full screen ScrollTrigger . create ({ trigger : '#clients' , en…" at bounding box center [796, 359] width 1008 height 510
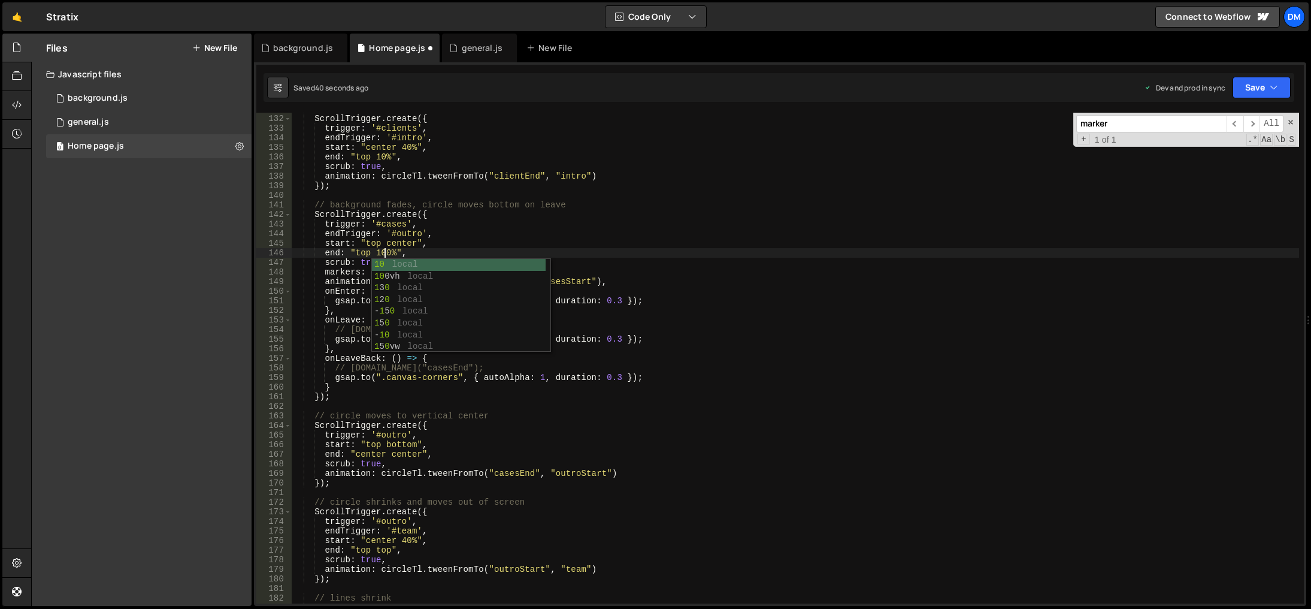
drag, startPoint x: 625, startPoint y: 204, endPoint x: 777, endPoint y: 159, distance: 159.0
click at [625, 204] on div "// circle takes full screen ScrollTrigger . create ({ trigger : '#clients' , en…" at bounding box center [796, 359] width 1008 height 510
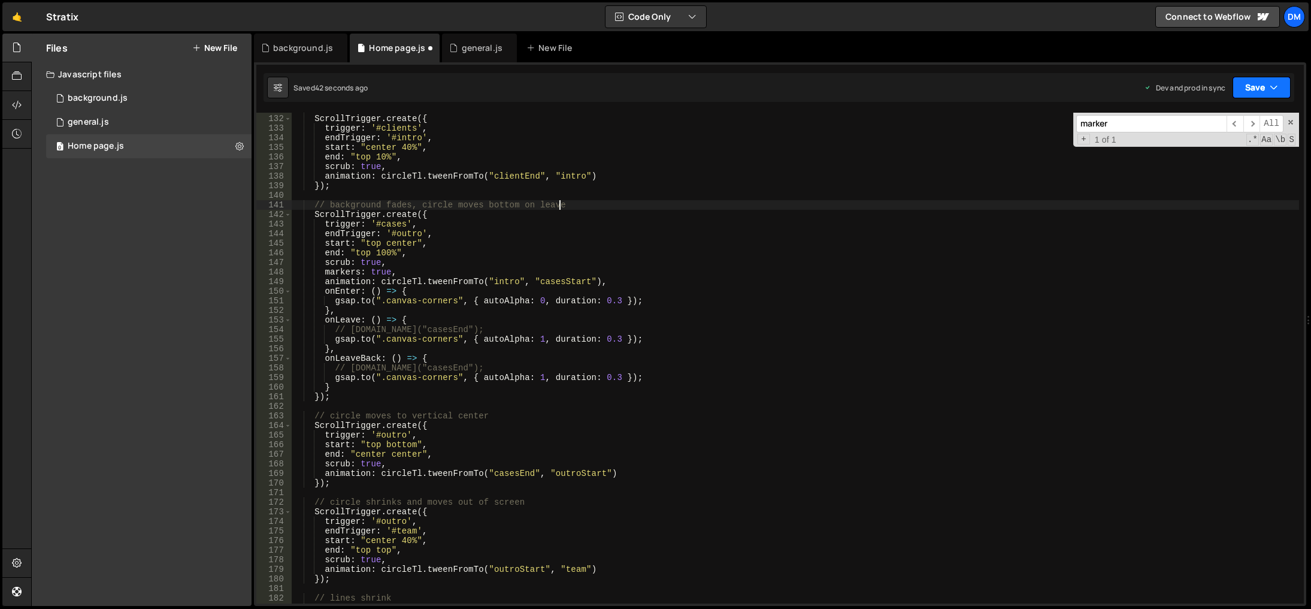
click at [1269, 78] on button "Save" at bounding box center [1262, 88] width 58 height 22
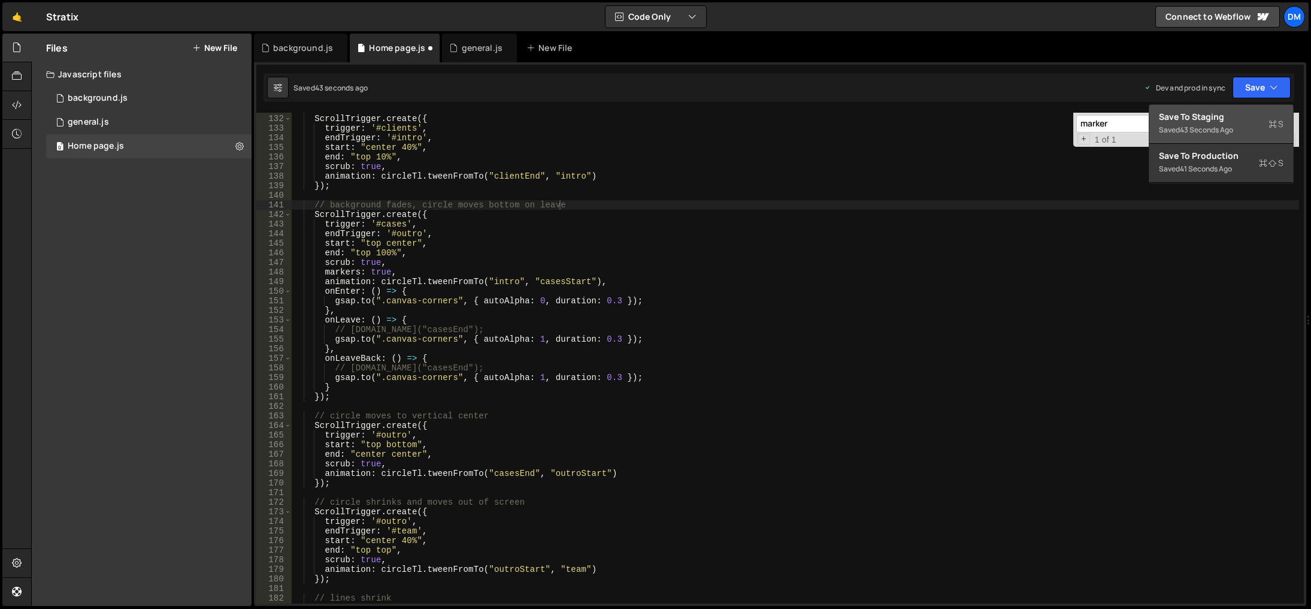
click at [1219, 134] on div "43 seconds ago" at bounding box center [1206, 130] width 53 height 10
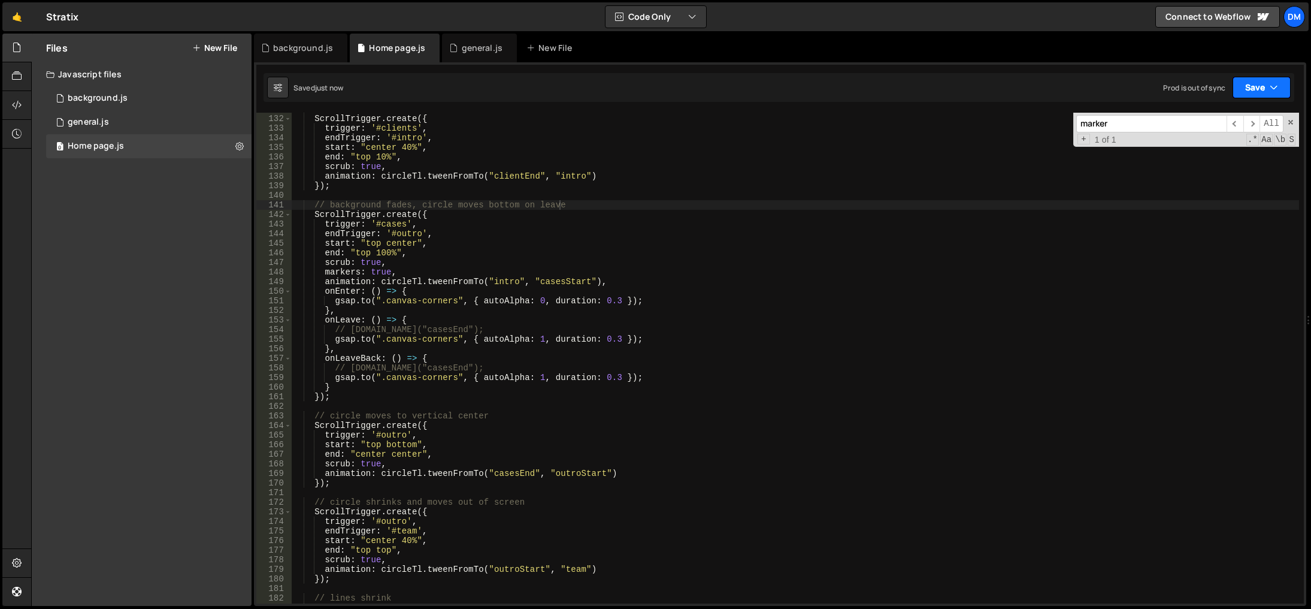
click at [1239, 85] on button "Save" at bounding box center [1262, 88] width 58 height 22
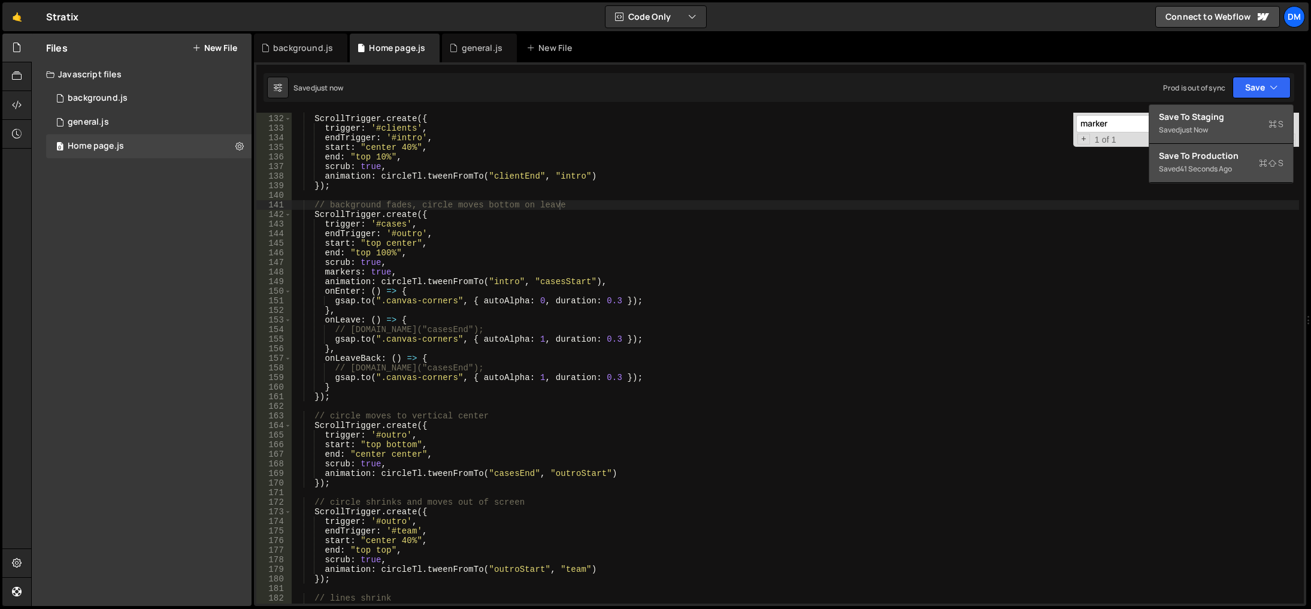
click at [1213, 158] on div "Save to Production S" at bounding box center [1221, 156] width 125 height 12
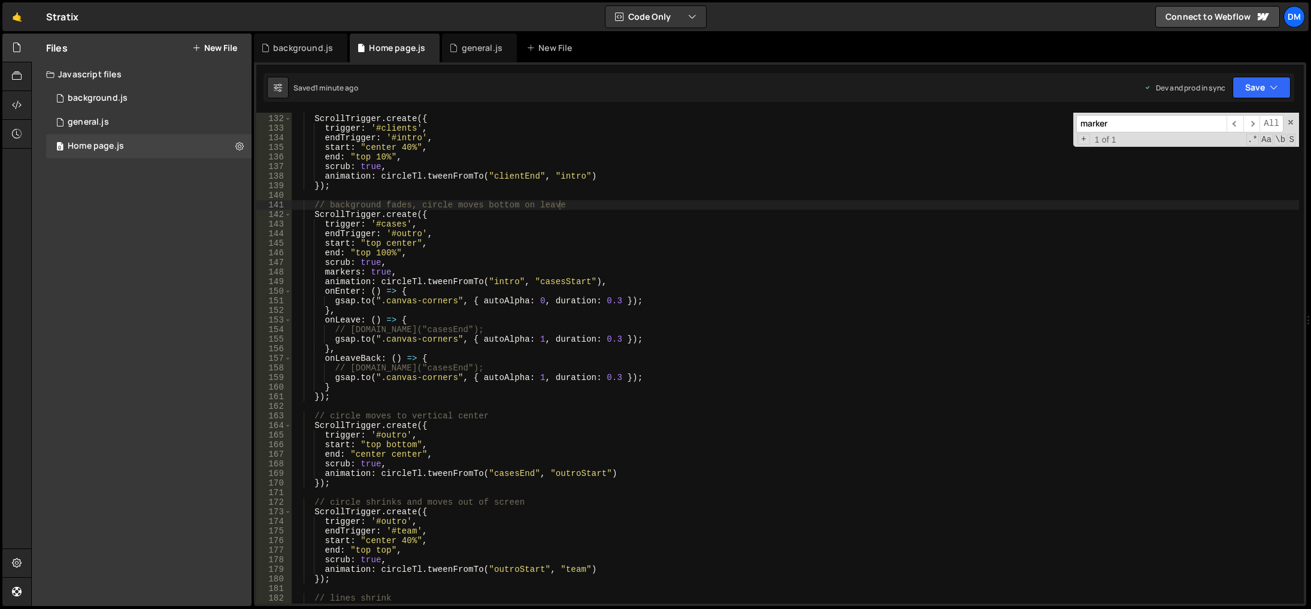
click at [785, 413] on div "// circle takes full screen ScrollTrigger . create ({ trigger : '#clients' , en…" at bounding box center [796, 359] width 1008 height 510
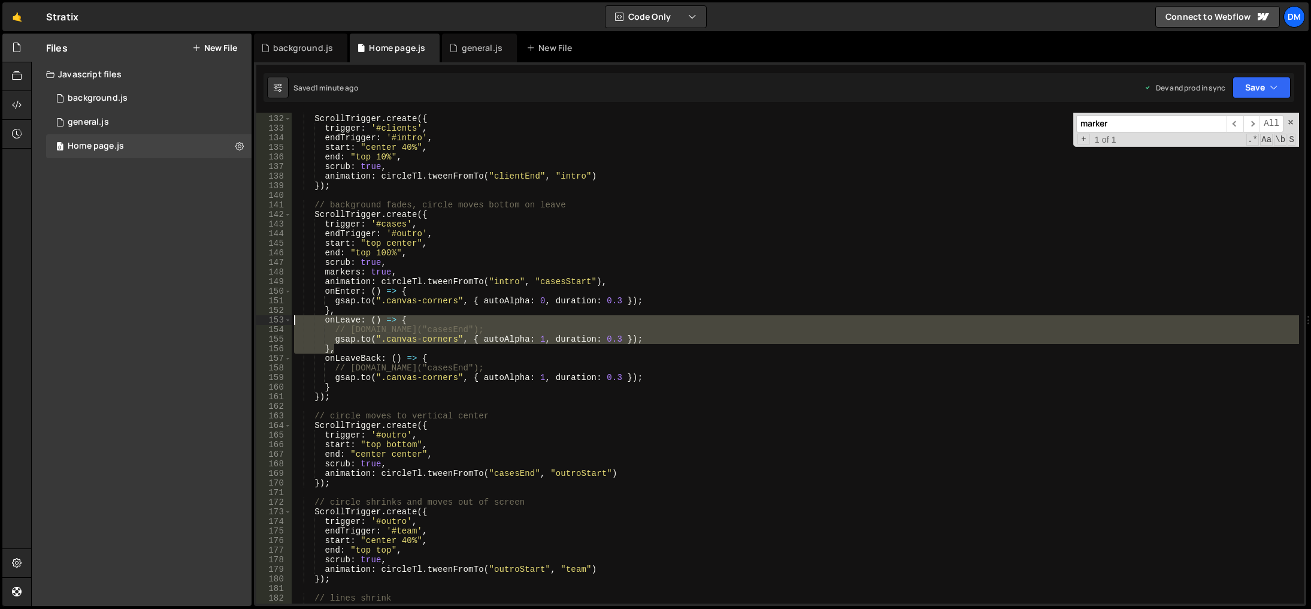
drag, startPoint x: 358, startPoint y: 347, endPoint x: 249, endPoint y: 323, distance: 111.0
click at [249, 323] on div "Files New File Javascript files 0 background.js 0 0 general.js 0 0 Home page.js…" at bounding box center [671, 320] width 1280 height 573
type textarea "onLeave: () => { // circleTl.seek("casesEnd");"
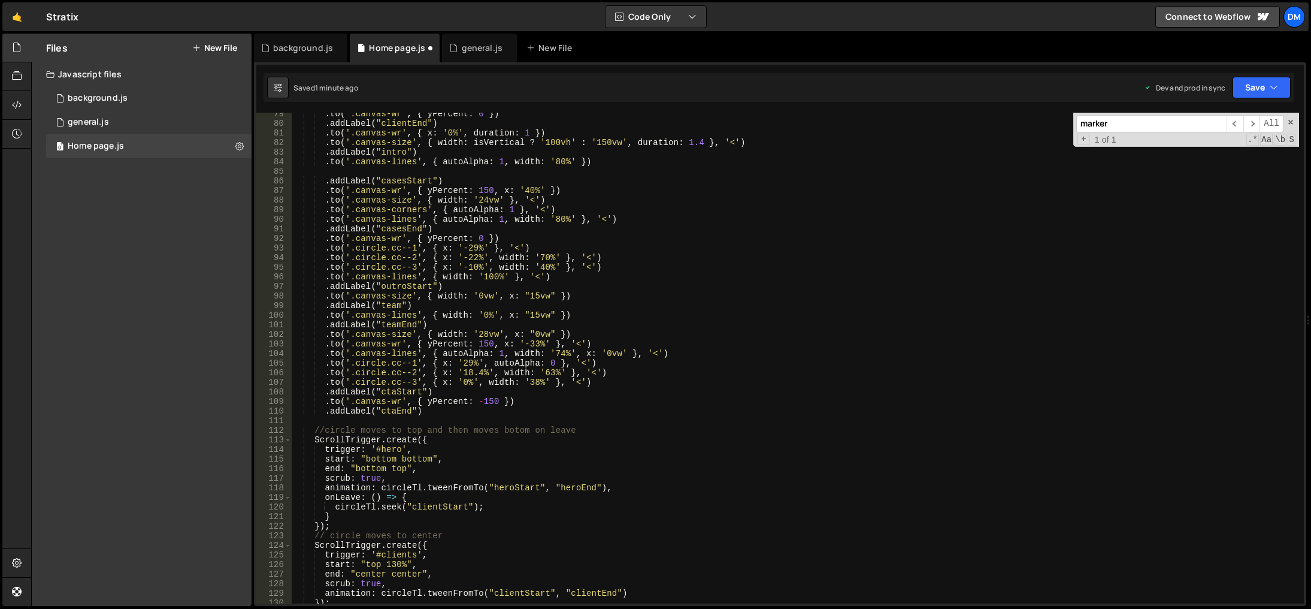
scroll to position [644, 0]
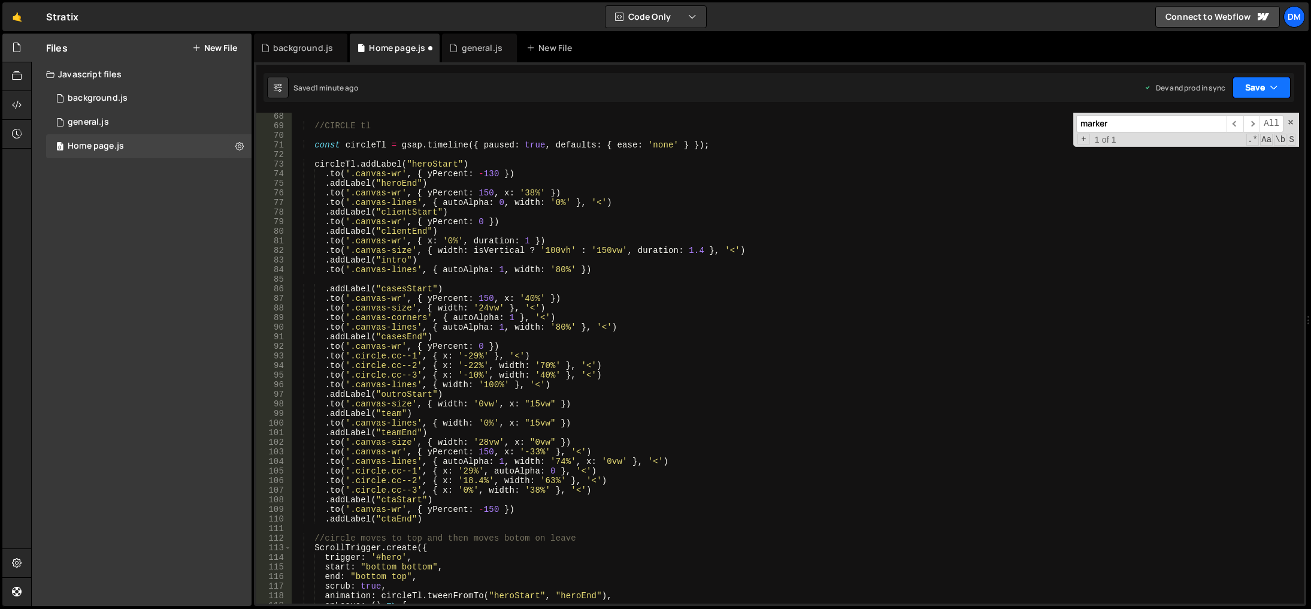
click at [1250, 90] on button "Save" at bounding box center [1262, 88] width 58 height 22
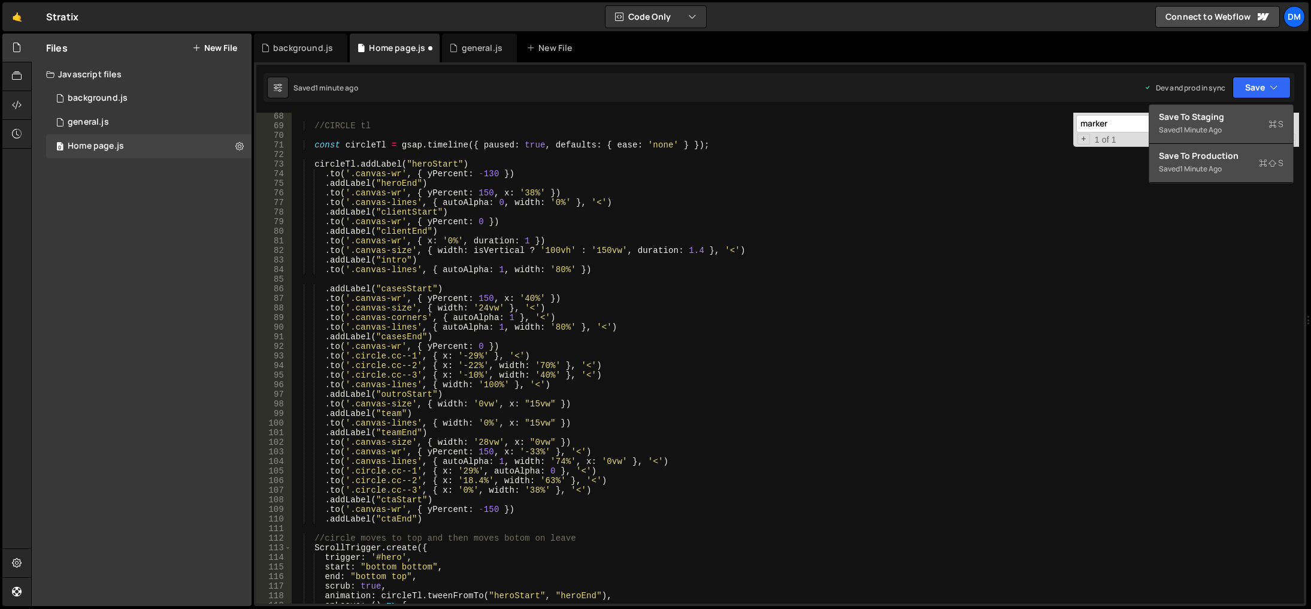
click at [1219, 146] on button "Save to Production S Saved 1 minute ago" at bounding box center [1221, 163] width 144 height 39
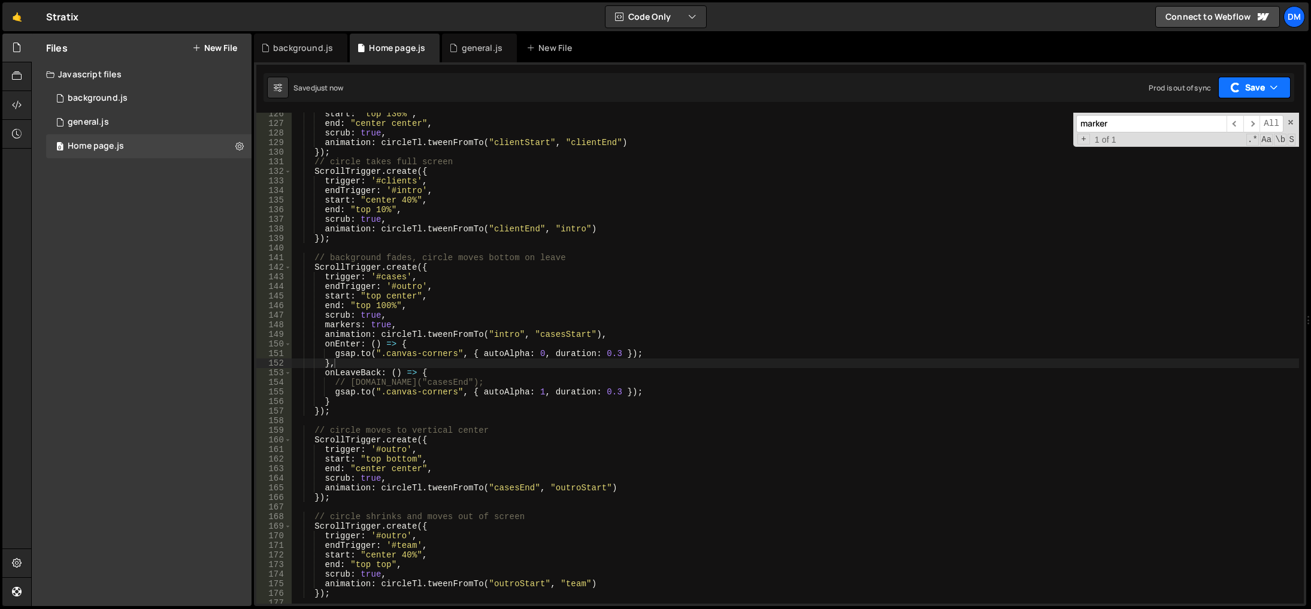
click at [1248, 83] on button "Save" at bounding box center [1254, 88] width 72 height 22
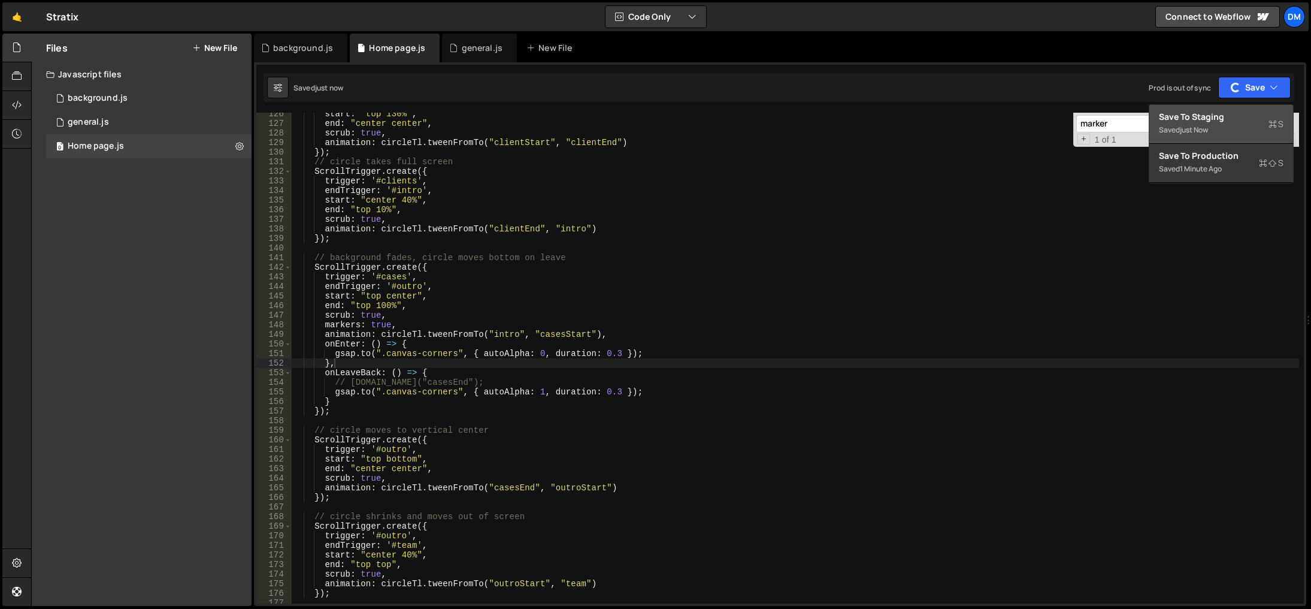
click at [1232, 116] on div "Save to Staging S" at bounding box center [1221, 117] width 125 height 12
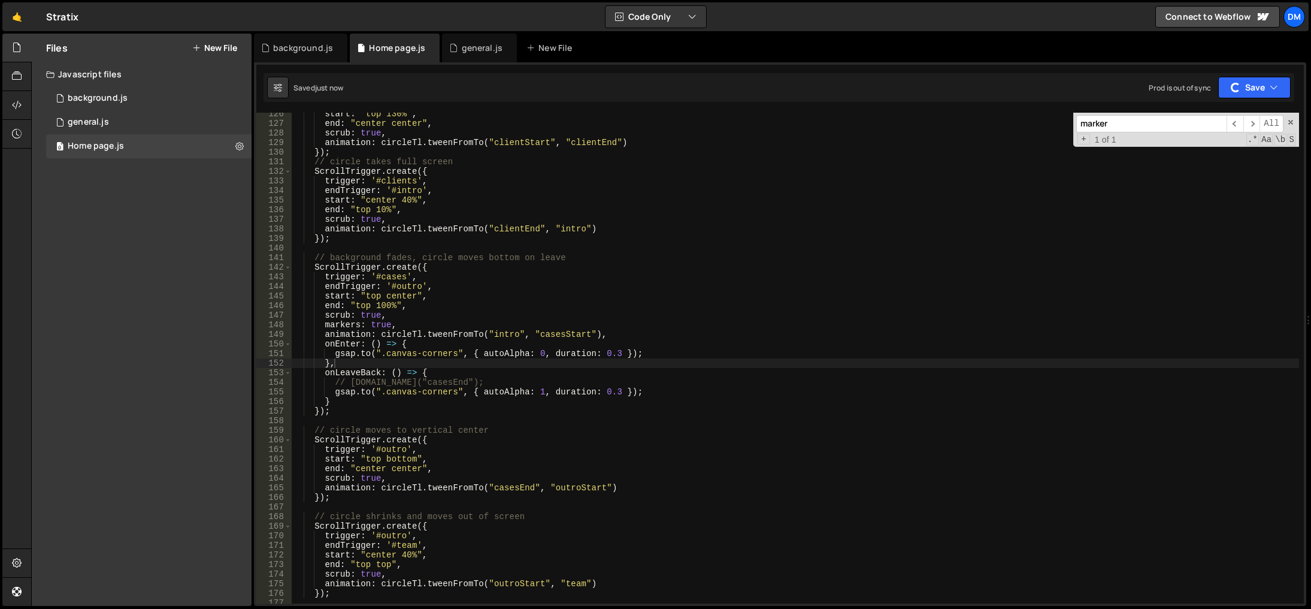
click at [876, 335] on div "start : "top 130%" , end : "center center" , scrub : true , animation : circleT…" at bounding box center [796, 364] width 1008 height 510
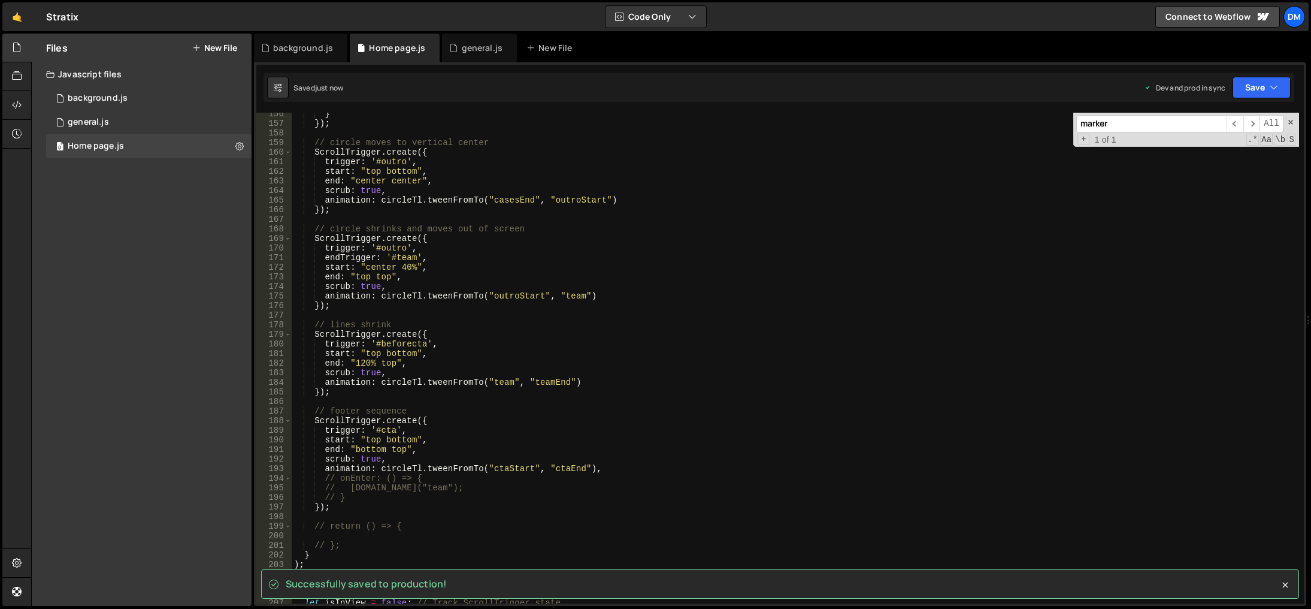
scroll to position [1454, 0]
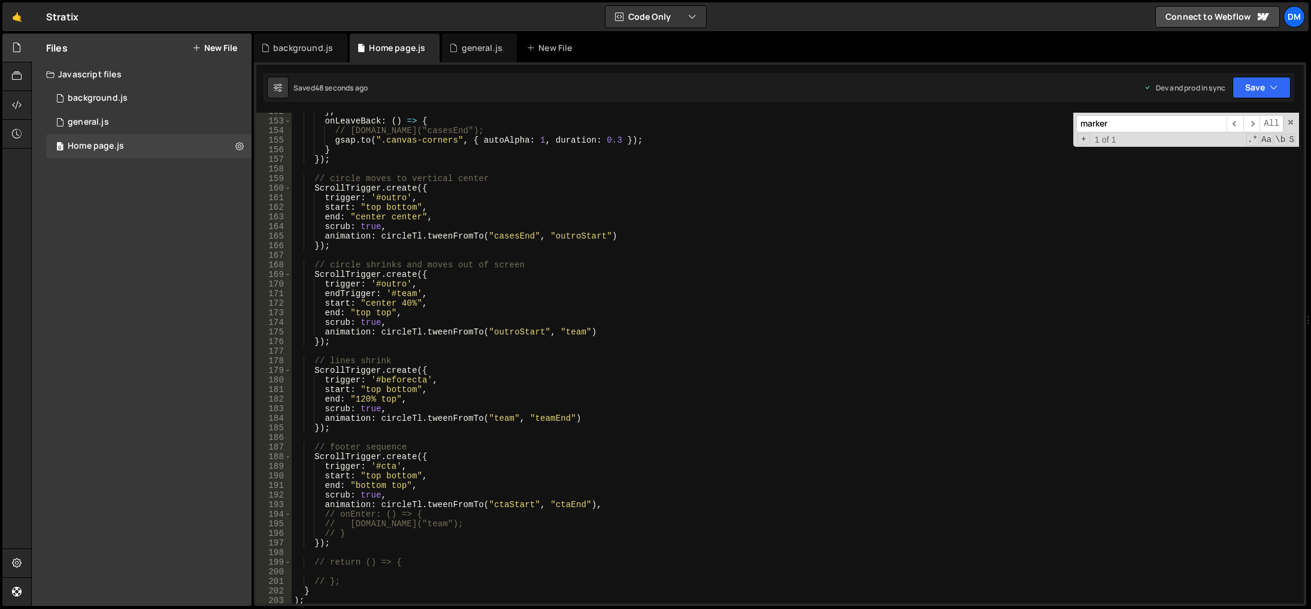
drag, startPoint x: 725, startPoint y: 432, endPoint x: 725, endPoint y: 424, distance: 8.4
click at [725, 432] on div "} , onLeaveBack : ( ) => { // circleTl.seek("casesEnd"); gsap . to ( ".canvas-c…" at bounding box center [796, 362] width 1008 height 510
type textarea "});"
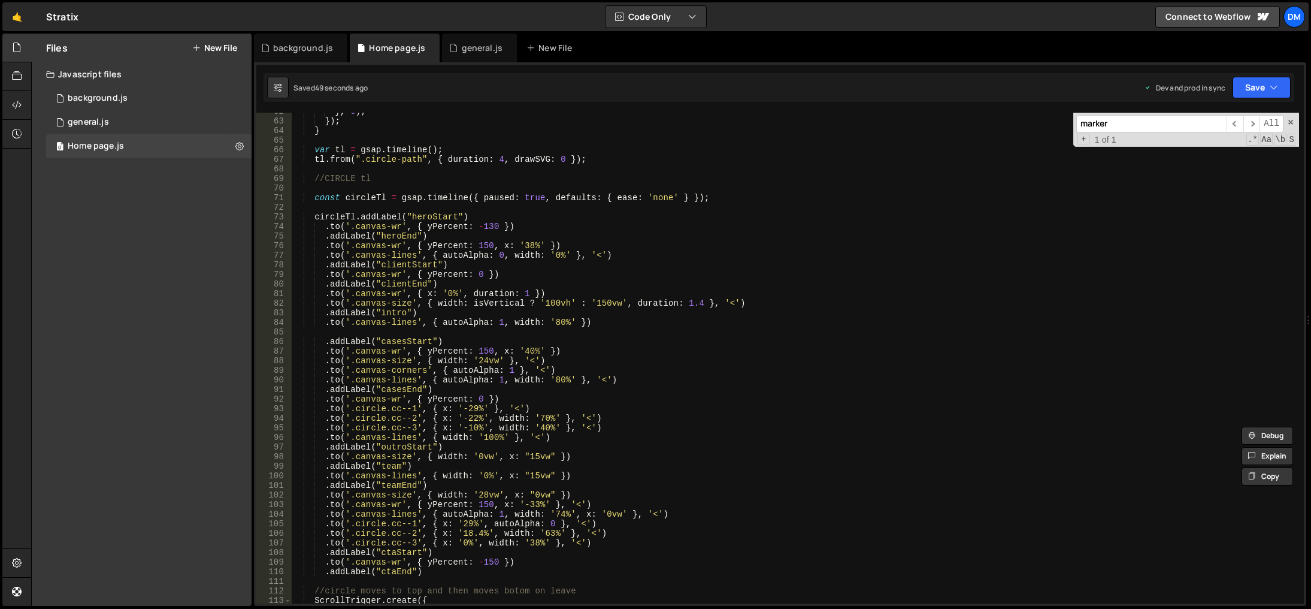
scroll to position [591, 0]
click at [482, 329] on div "} , 0 ) ; }) ; } var tl = gsap . timeline ( ) ; tl . from ( ".circle-path" , { …" at bounding box center [796, 362] width 1008 height 510
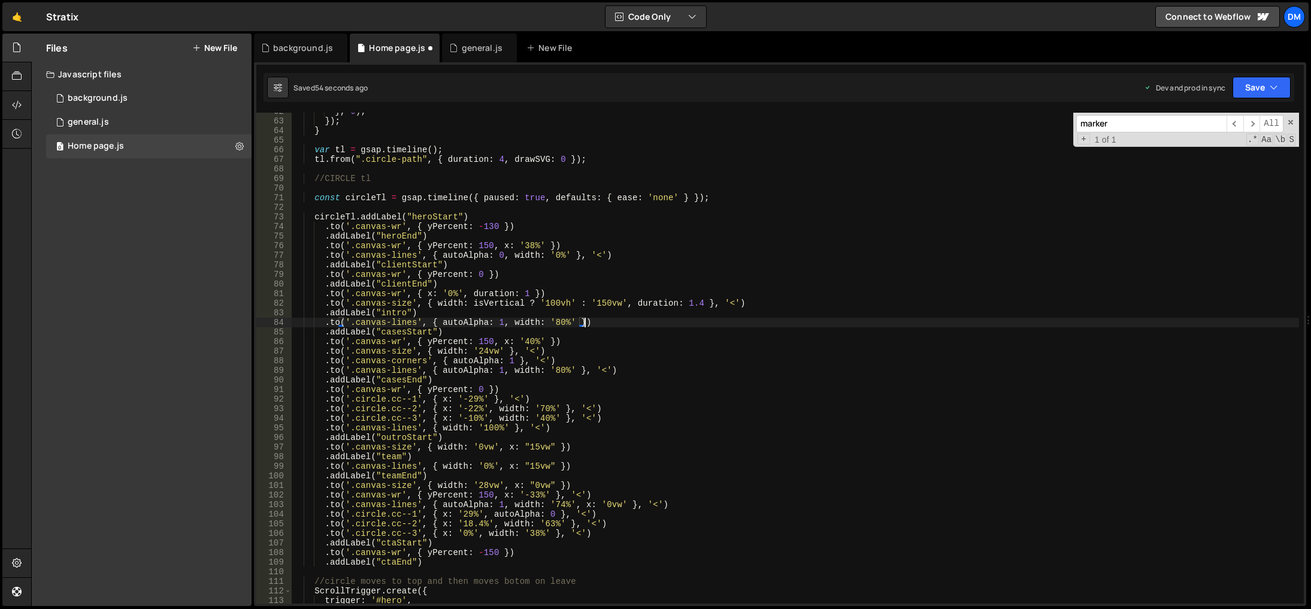
click at [751, 251] on div "} , 0 ) ; }) ; } var tl = gsap . timeline ( ) ; tl . from ( ".circle-path" , { …" at bounding box center [796, 362] width 1008 height 510
click at [554, 256] on div "} , 0 ) ; }) ; } var tl = gsap . timeline ( ) ; tl . from ( ".circle-path" , { …" at bounding box center [796, 362] width 1008 height 510
click at [1101, 307] on div "} , 0 ) ; }) ; } var tl = gsap . timeline ( ) ; tl . from ( ".circle-path" , { …" at bounding box center [796, 362] width 1008 height 510
click at [1241, 85] on button "Save" at bounding box center [1262, 88] width 58 height 22
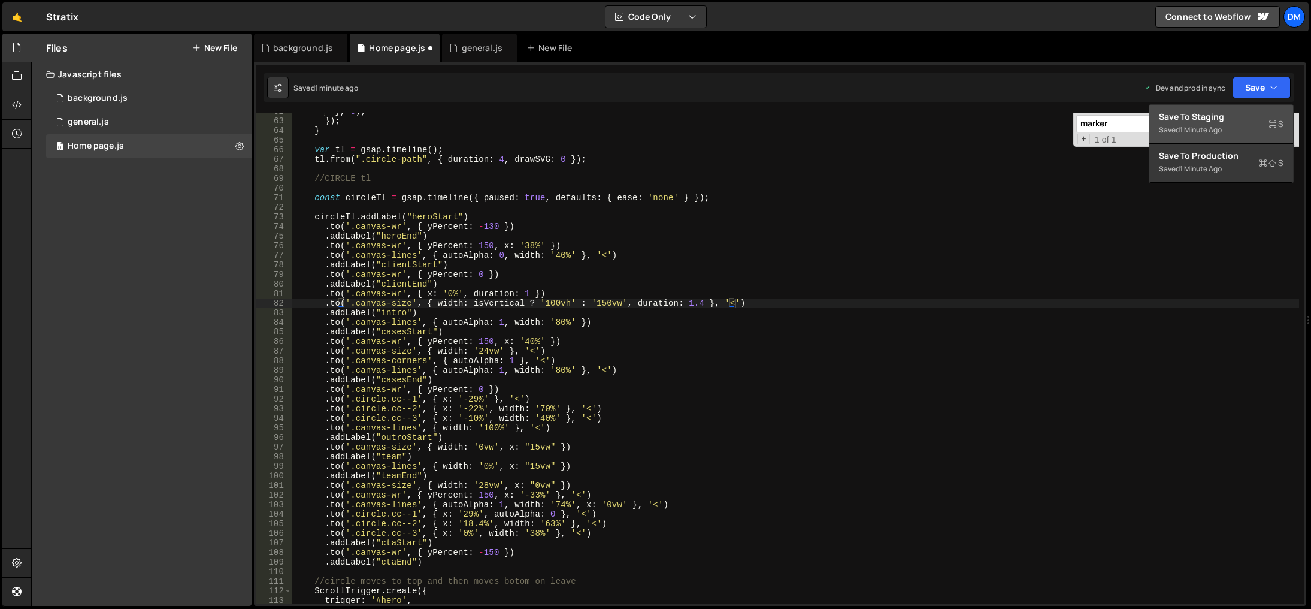
click at [1223, 121] on div "Save to Staging S" at bounding box center [1221, 117] width 125 height 12
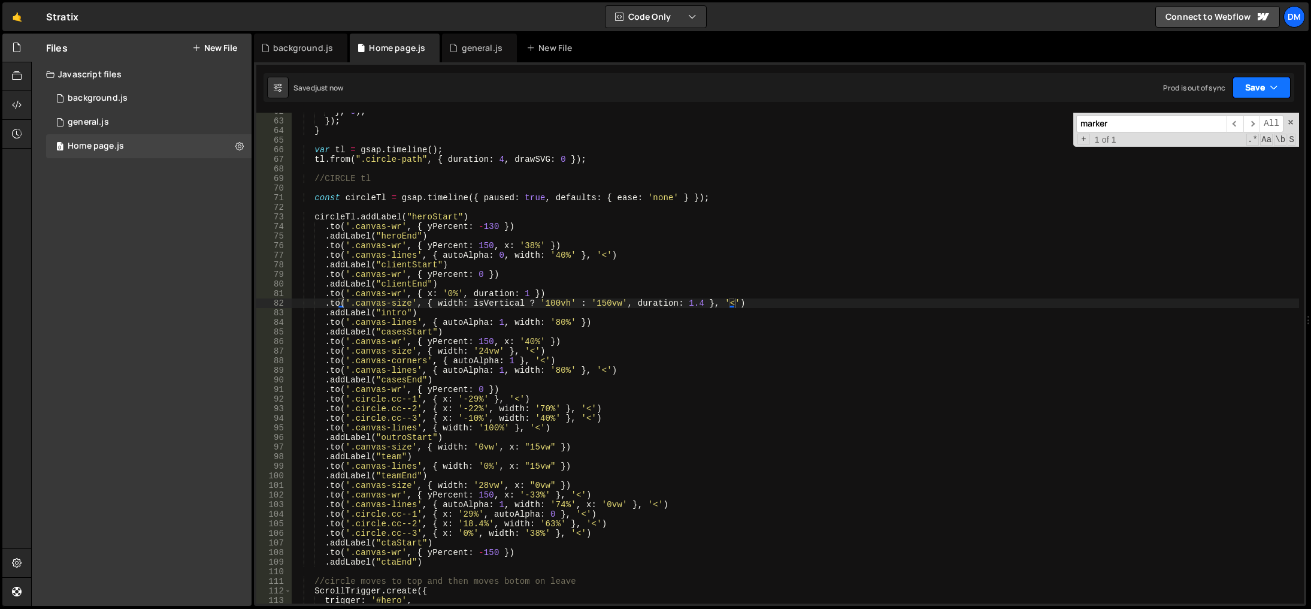
click at [1258, 86] on button "Save" at bounding box center [1262, 88] width 58 height 22
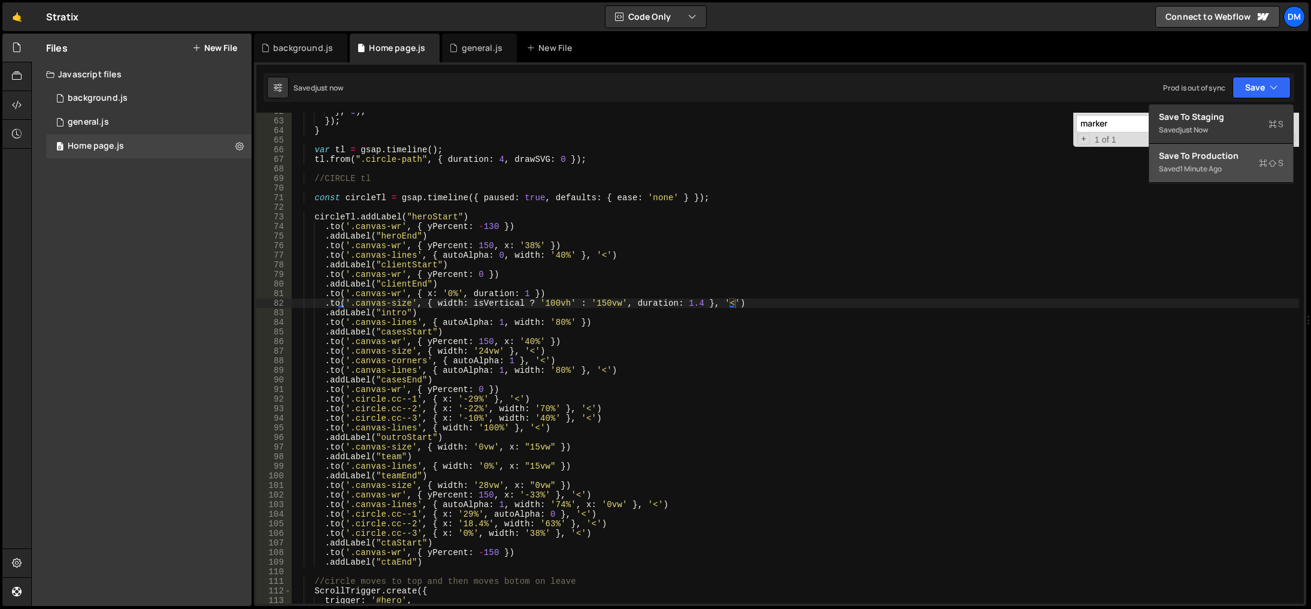
click at [1196, 153] on div "Save to Production S" at bounding box center [1221, 156] width 125 height 12
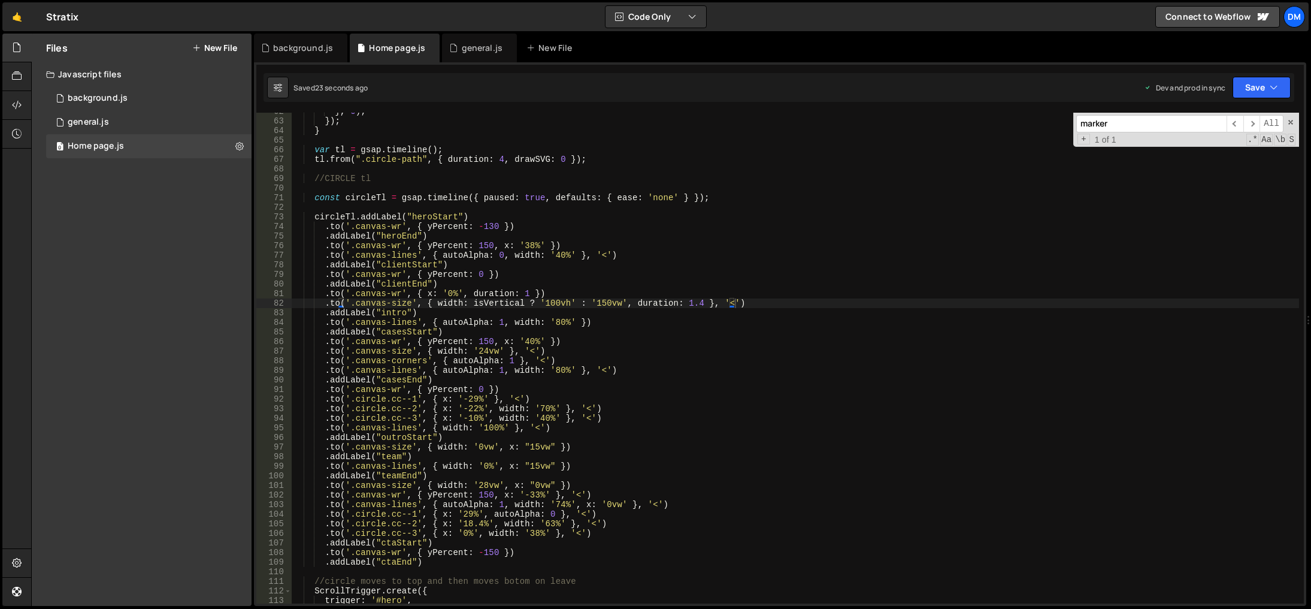
click at [789, 468] on div "} , 0 ) ; }) ; } var tl = gsap . timeline ( ) ; tl . from ( ".circle-path" , { …" at bounding box center [796, 362] width 1008 height 510
drag, startPoint x: 573, startPoint y: 252, endPoint x: 571, endPoint y: 292, distance: 40.2
click at [573, 252] on div "} , 0 ) ; }) ; } var tl = gsap . timeline ( ) ; tl . from ( ".circle-path" , { …" at bounding box center [796, 362] width 1008 height 510
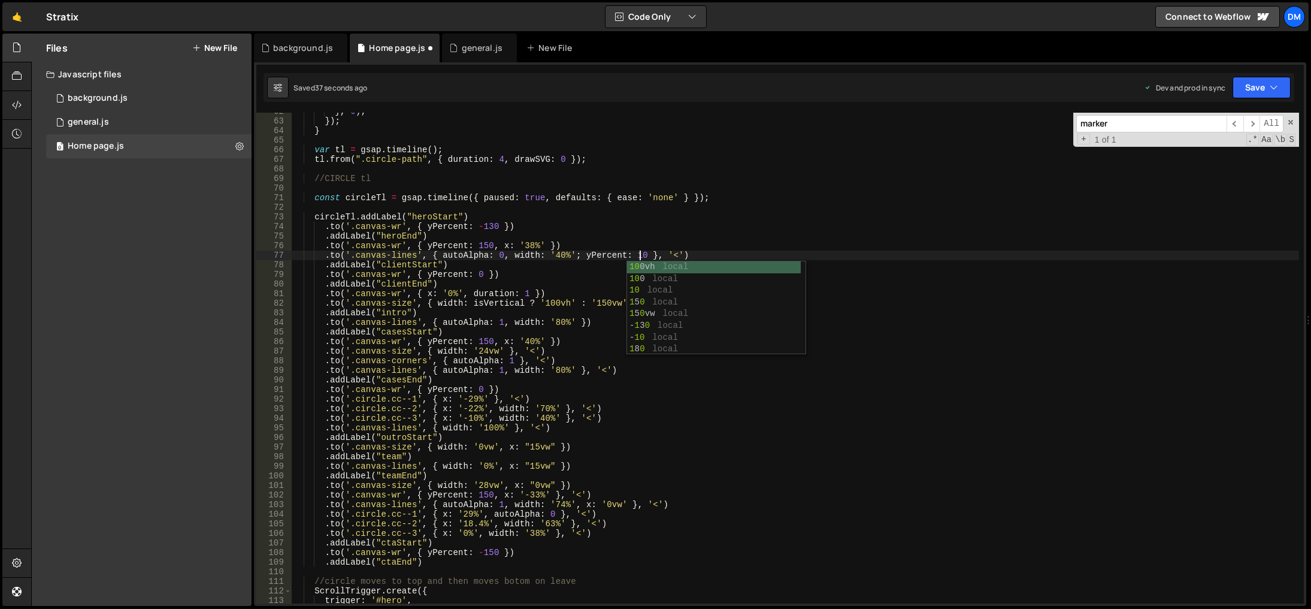
scroll to position [0, 25]
click at [627, 410] on div "} , 0 ) ; }) ; } var tl = gsap . timeline ( ) ; tl . from ( ".circle-path" , { …" at bounding box center [796, 362] width 1008 height 510
click at [514, 245] on div "} , 0 ) ; }) ; } var tl = gsap . timeline ( ) ; tl . from ( ".circle-path" , { …" at bounding box center [796, 362] width 1008 height 510
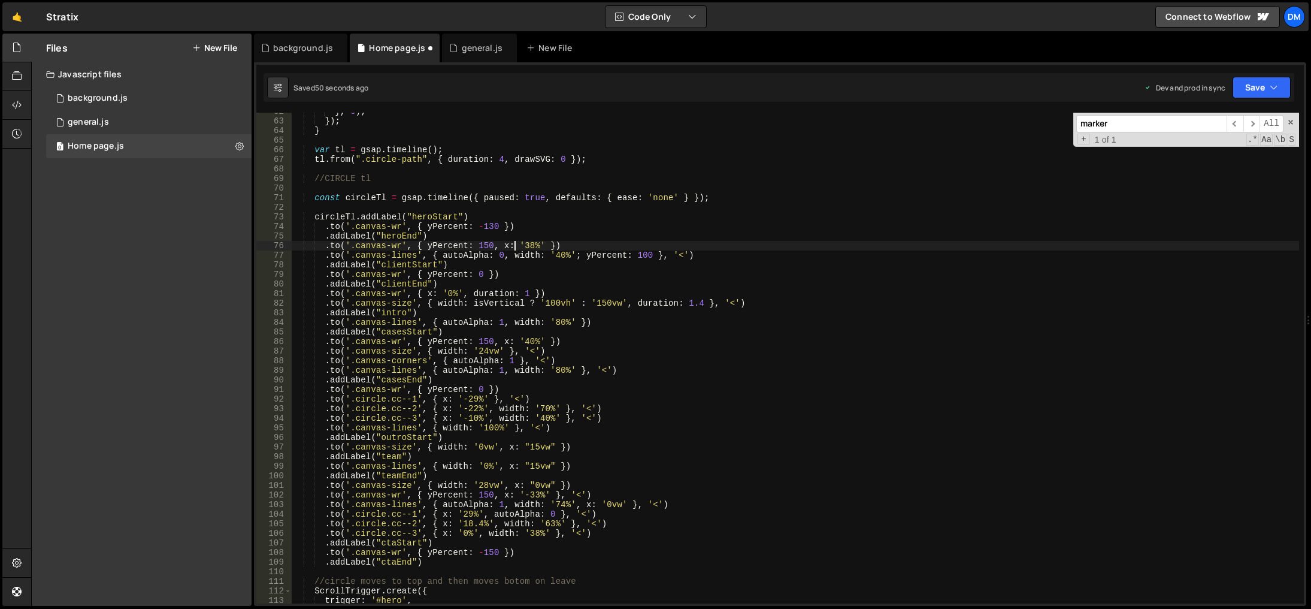
click at [531, 320] on div "} , 0 ) ; }) ; } var tl = gsap . timeline ( ) ; tl . from ( ".circle-path" , { …" at bounding box center [796, 362] width 1008 height 510
drag, startPoint x: 579, startPoint y: 257, endPoint x: 644, endPoint y: 258, distance: 64.7
click at [644, 258] on div "} , 0 ) ; }) ; } var tl = gsap . timeline ( ) ; tl . from ( ".circle-path" , { …" at bounding box center [796, 362] width 1008 height 510
click at [573, 320] on div "} , 0 ) ; }) ; } var tl = gsap . timeline ( ) ; tl . from ( ".circle-path" , { …" at bounding box center [796, 362] width 1008 height 510
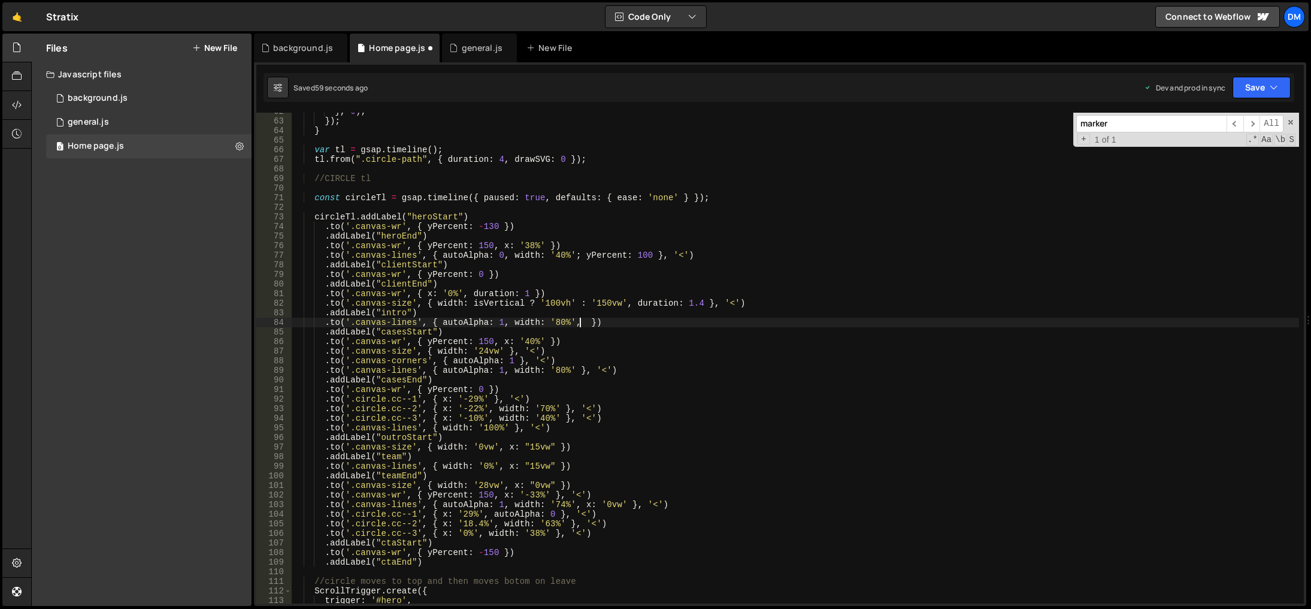
paste textarea "yPercent: 100"
click at [1257, 86] on button "Save" at bounding box center [1262, 88] width 58 height 22
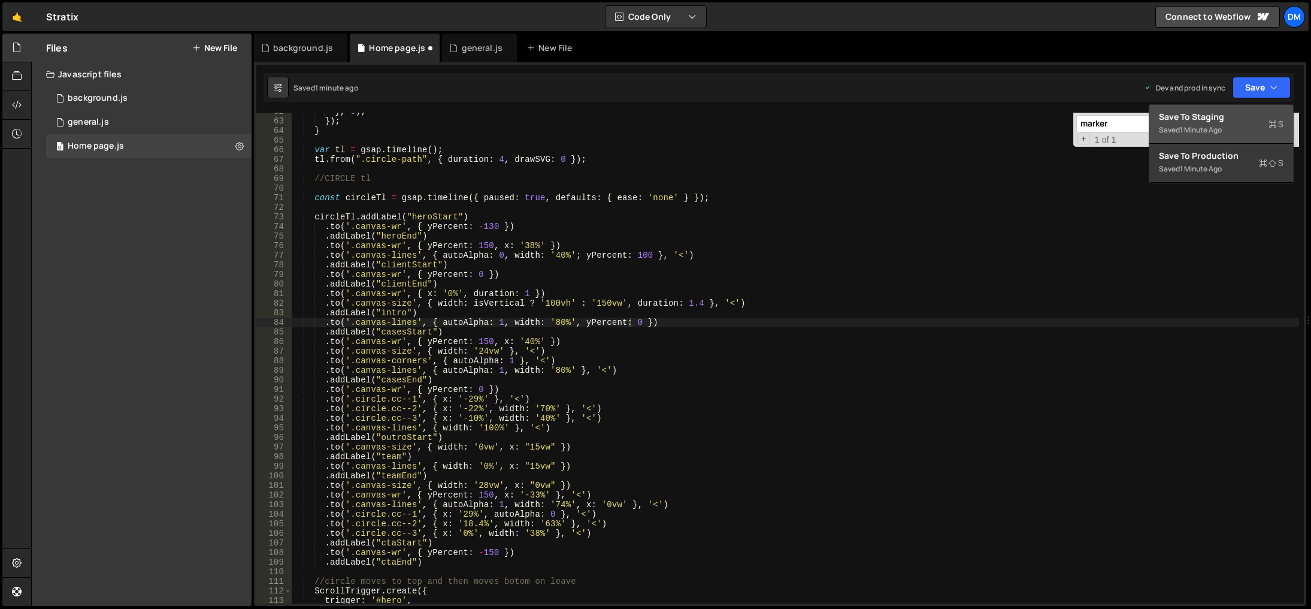
click at [1217, 120] on div "Save to Staging S" at bounding box center [1221, 117] width 125 height 12
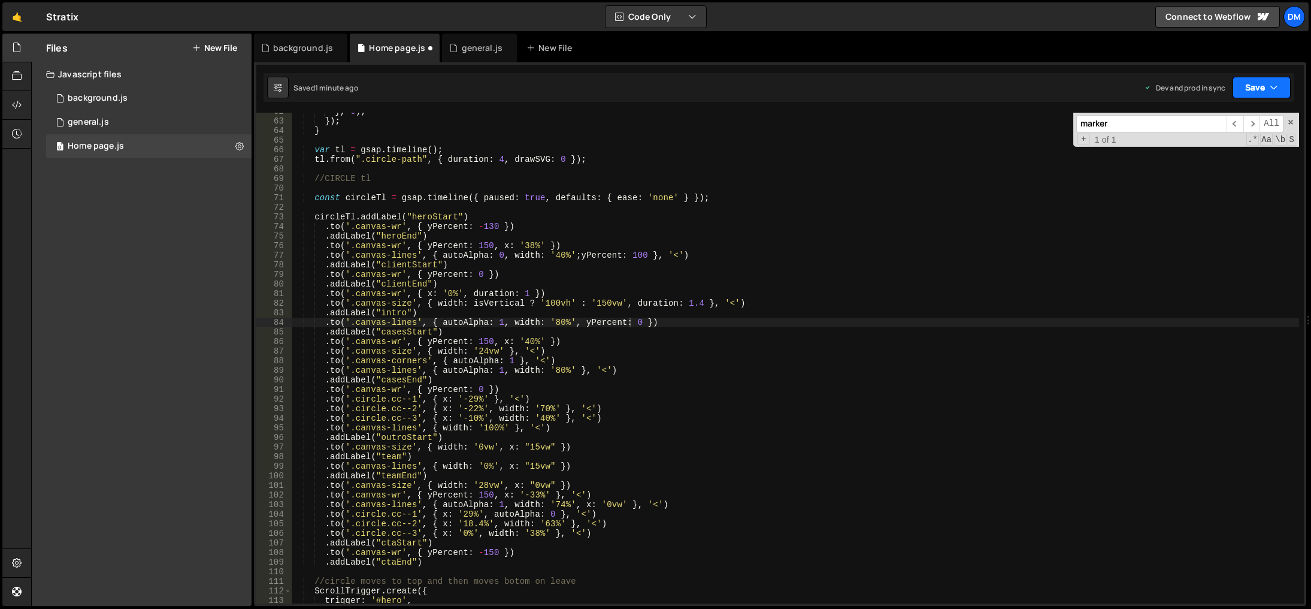
click at [1243, 86] on button "Save" at bounding box center [1262, 88] width 58 height 22
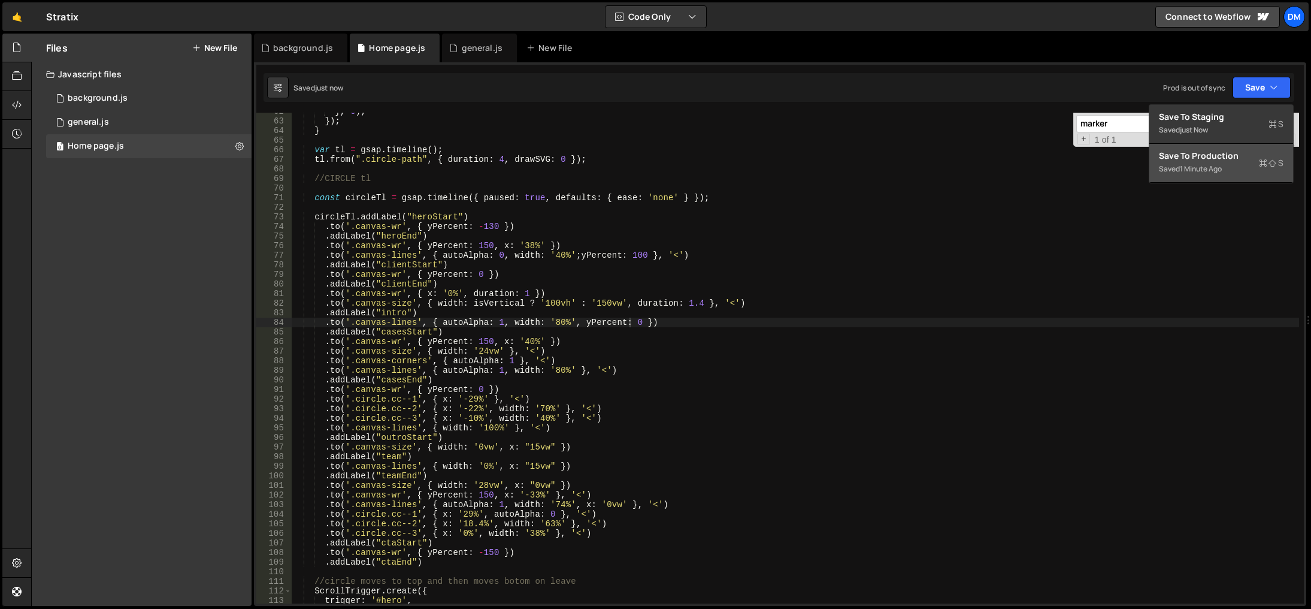
click at [1196, 157] on div "Save to Production S" at bounding box center [1221, 156] width 125 height 12
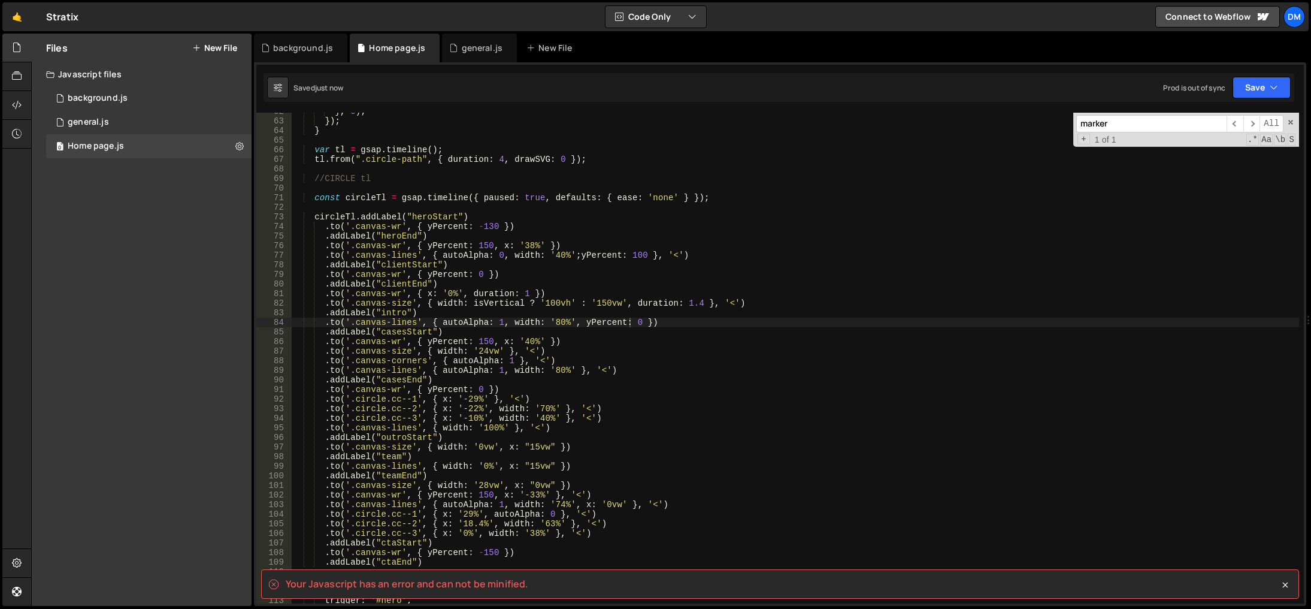
click at [825, 461] on div "} , 0 ) ; }) ; } var tl = gsap . timeline ( ) ; tl . from ( ".circle-path" , { …" at bounding box center [796, 362] width 1008 height 510
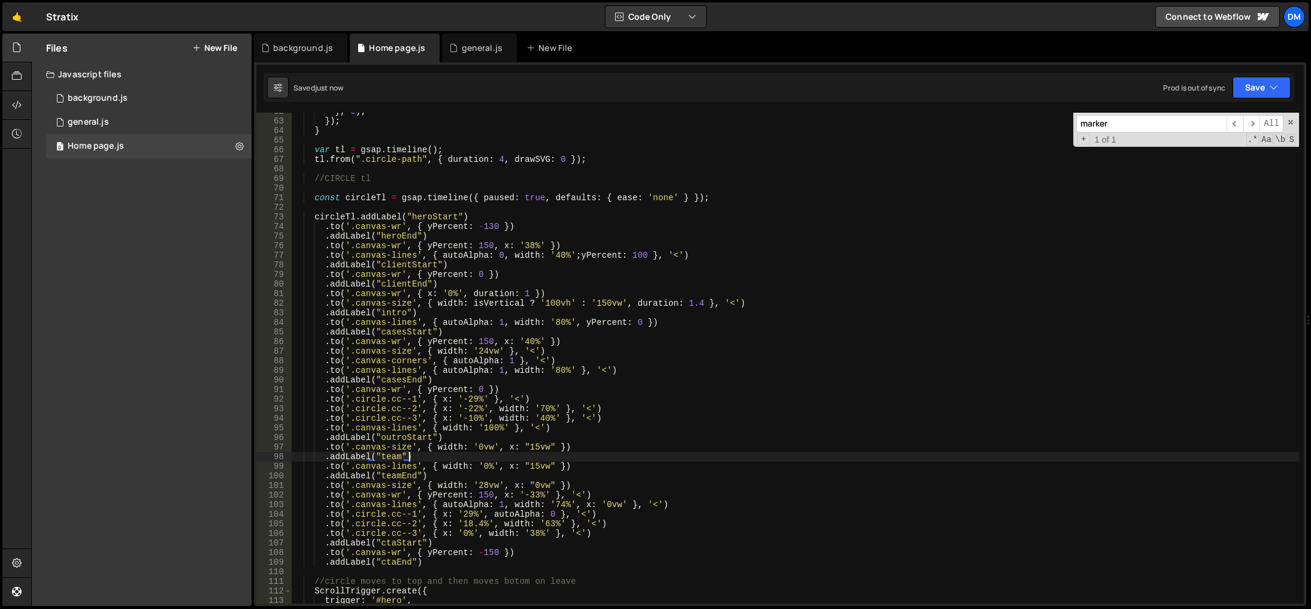
drag, startPoint x: 573, startPoint y: 253, endPoint x: 530, endPoint y: 352, distance: 107.3
click at [573, 253] on div "} , 0 ) ; }) ; } var tl = gsap . timeline ( ) ; tl . from ( ".circle-path" , { …" at bounding box center [796, 362] width 1008 height 510
click at [1266, 81] on button "Save" at bounding box center [1262, 88] width 58 height 22
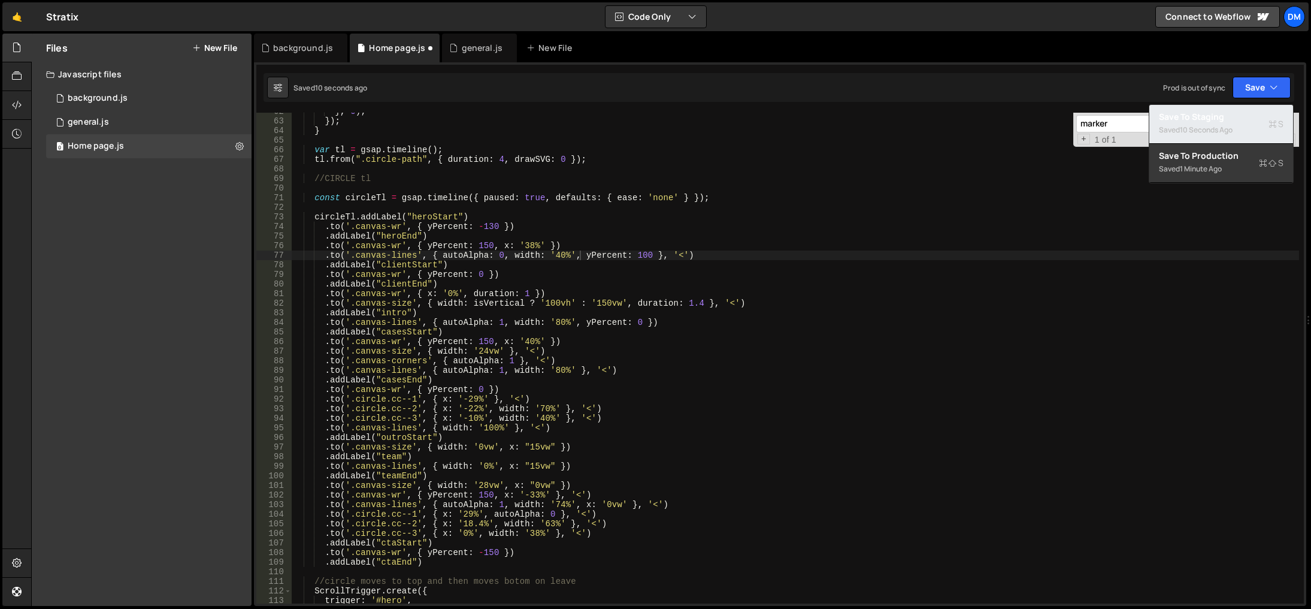
click at [1224, 121] on div "Save to Staging S" at bounding box center [1221, 117] width 125 height 12
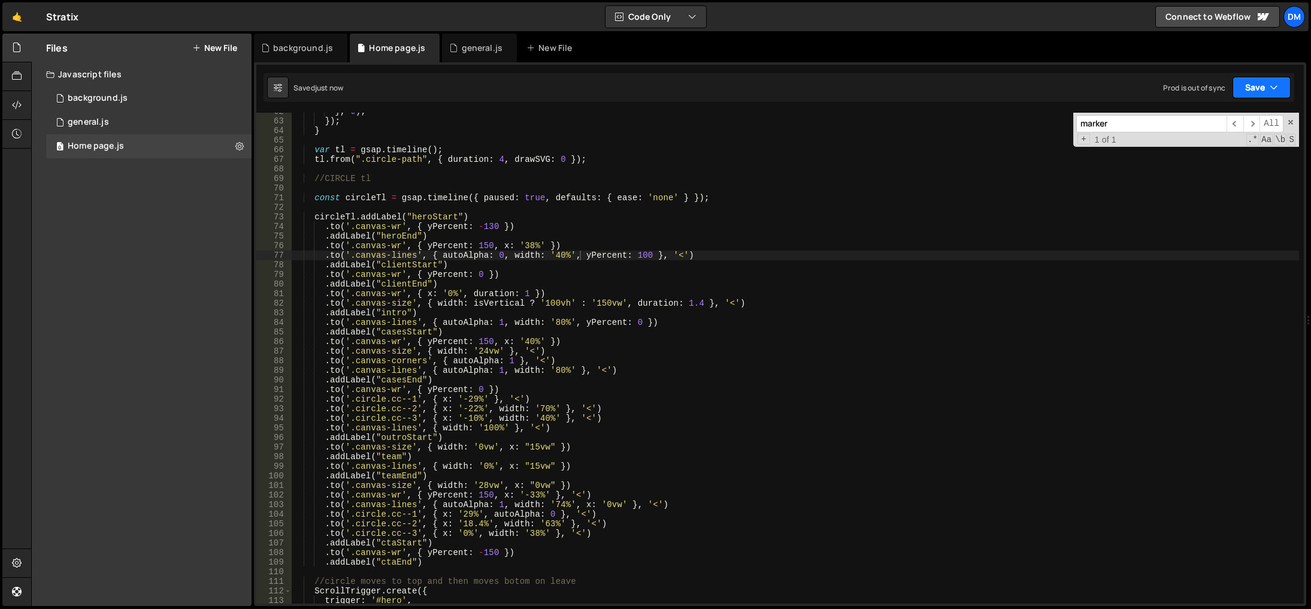
click at [1252, 92] on button "Save" at bounding box center [1262, 88] width 58 height 22
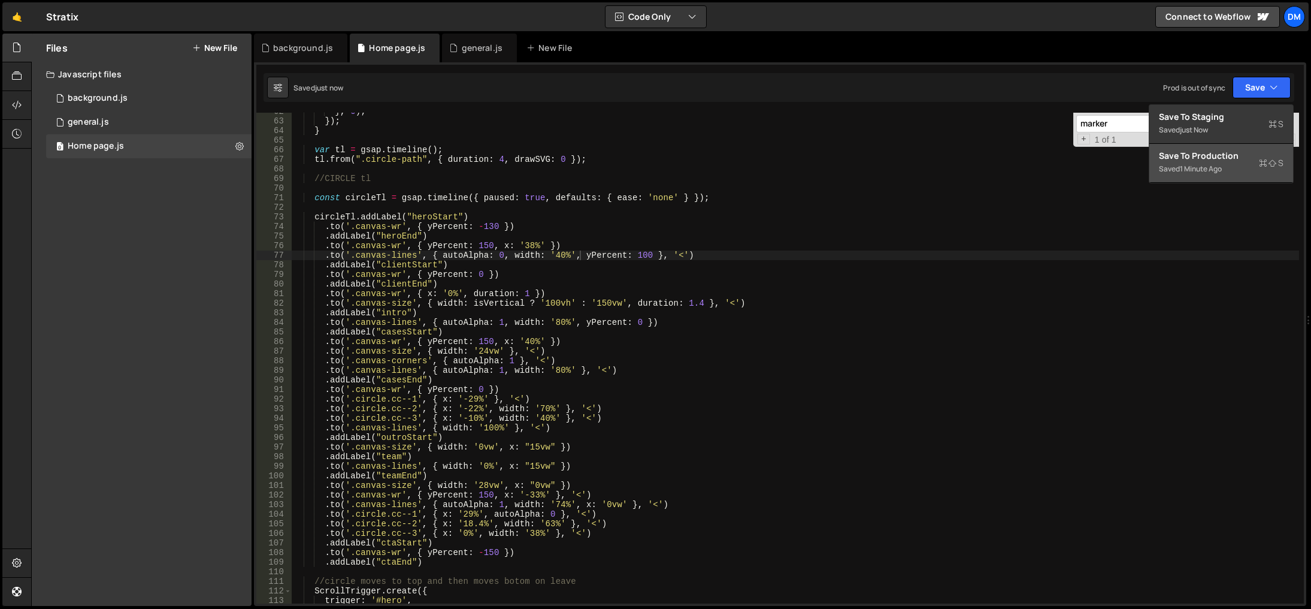
click at [1199, 156] on div "Save to Production S" at bounding box center [1221, 156] width 125 height 12
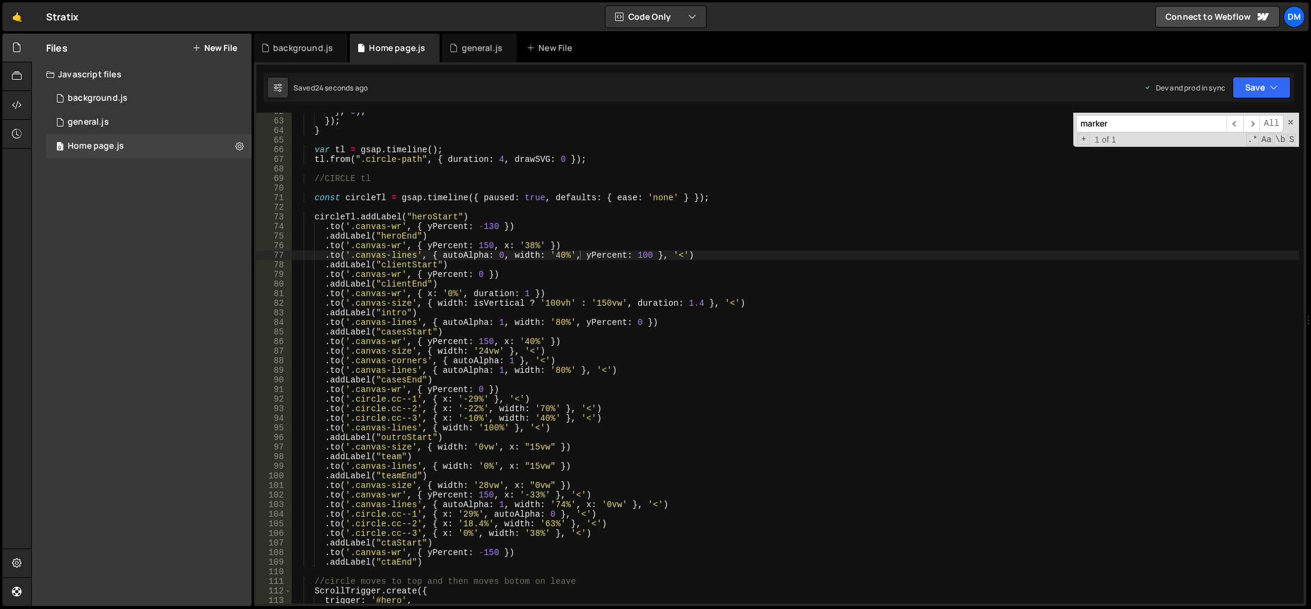
click at [810, 503] on div "} , 0 ) ; }) ; } var tl = gsap . timeline ( ) ; tl . from ( ".circle-path" , { …" at bounding box center [796, 362] width 1008 height 510
click at [595, 252] on div "} , 0 ) ; }) ; } var tl = gsap . timeline ( ) ; tl . from ( ".circle-path" , { …" at bounding box center [796, 362] width 1008 height 510
click at [605, 254] on div "} , 0 ) ; }) ; } var tl = gsap . timeline ( ) ; tl . from ( ".circle-path" , { …" at bounding box center [796, 362] width 1008 height 510
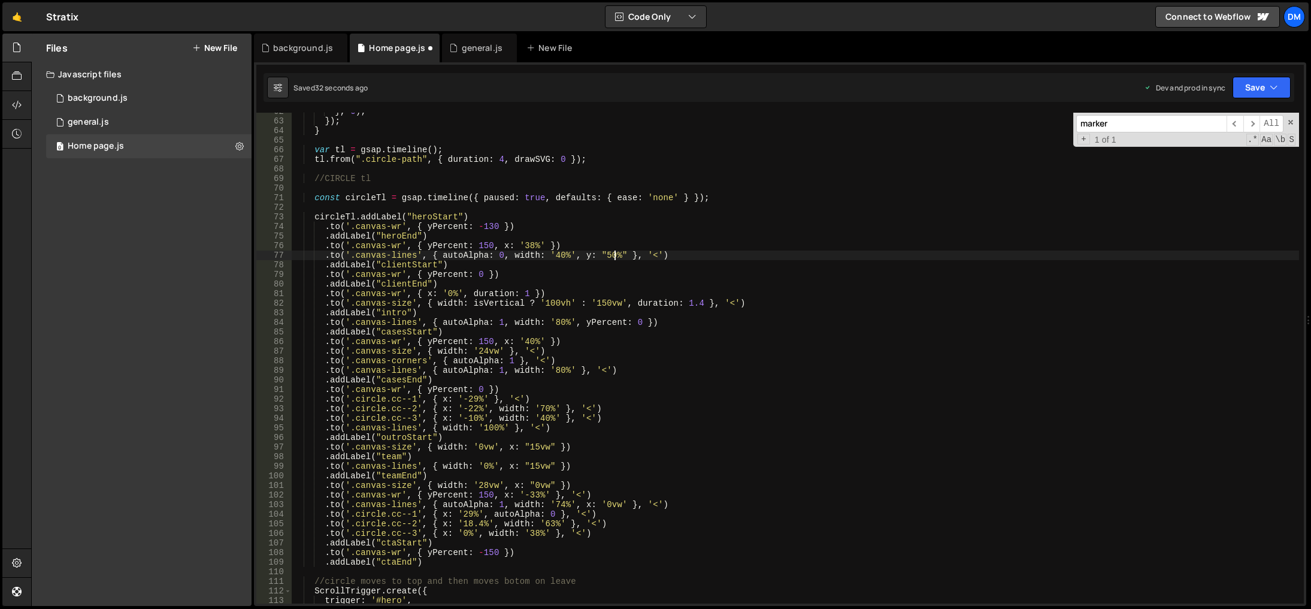
scroll to position [0, 22]
drag, startPoint x: 579, startPoint y: 259, endPoint x: 620, endPoint y: 259, distance: 40.7
click at [620, 259] on div "} , 0 ) ; }) ; } var tl = gsap . timeline ( ) ; tl . from ( ".circle-path" , { …" at bounding box center [796, 362] width 1008 height 510
drag, startPoint x: 579, startPoint y: 326, endPoint x: 636, endPoint y: 322, distance: 57.0
click at [636, 322] on div "} , 0 ) ; }) ; } var tl = gsap . timeline ( ) ; tl . from ( ".circle-path" , { …" at bounding box center [796, 362] width 1008 height 510
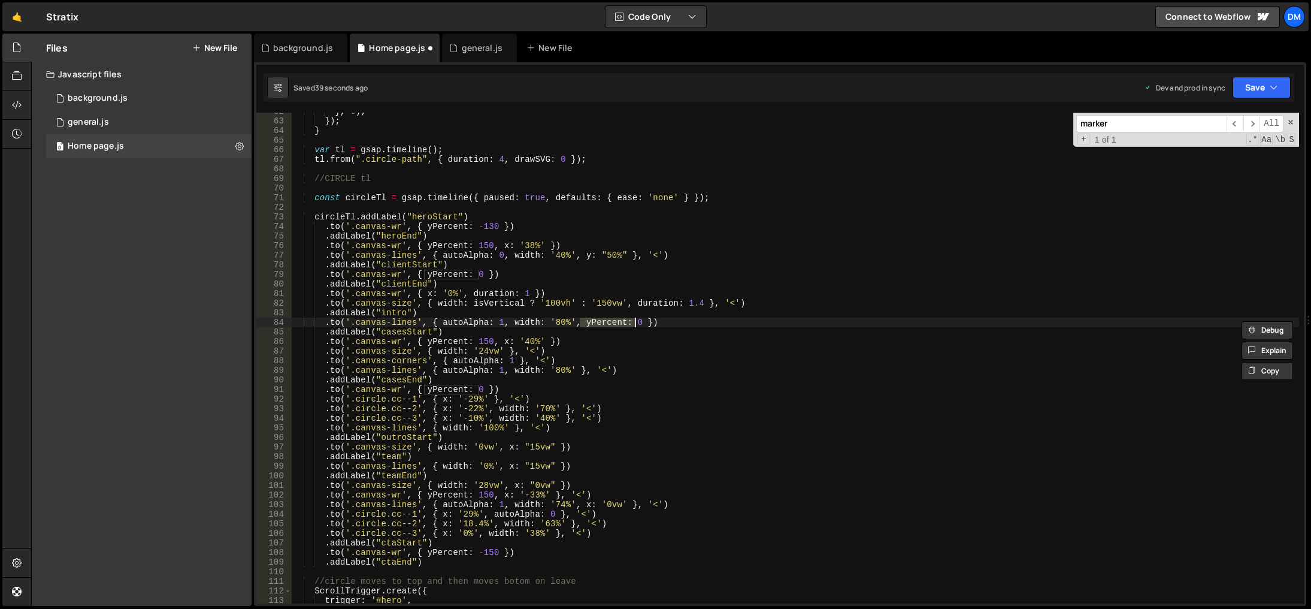
paste textarea ": "50%""
drag, startPoint x: 1270, startPoint y: 86, endPoint x: 1230, endPoint y: 123, distance: 54.2
click at [1270, 86] on icon "button" at bounding box center [1274, 87] width 8 height 12
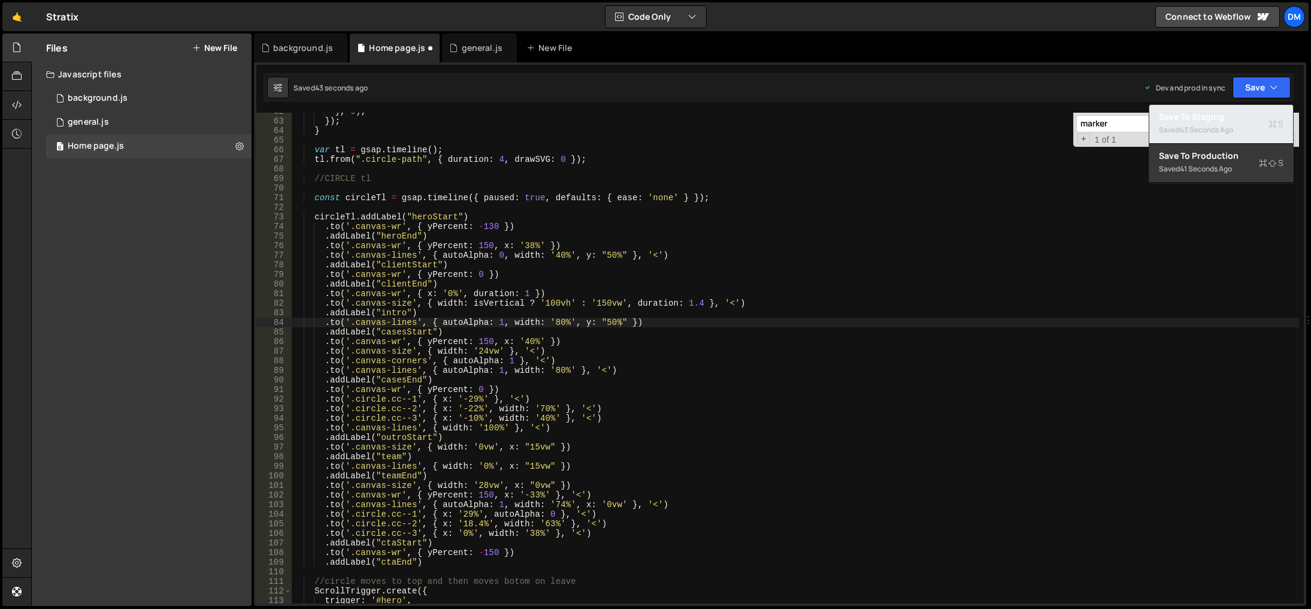
click at [1227, 125] on div "43 seconds ago" at bounding box center [1206, 130] width 53 height 10
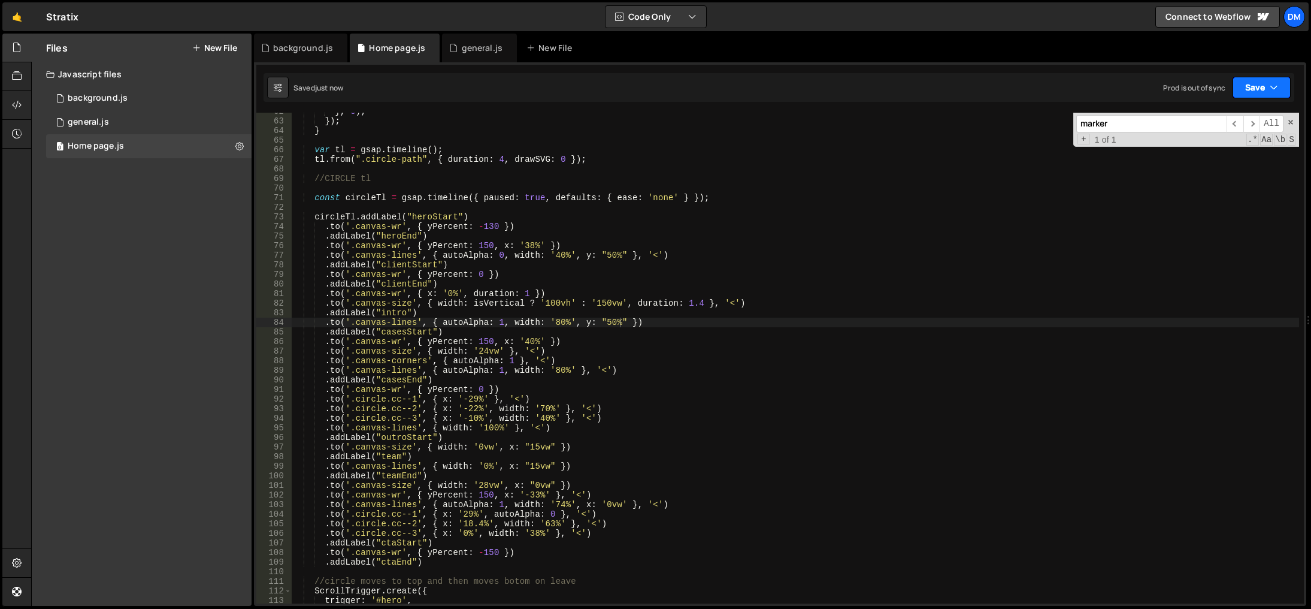
click at [1262, 85] on button "Save" at bounding box center [1262, 88] width 58 height 22
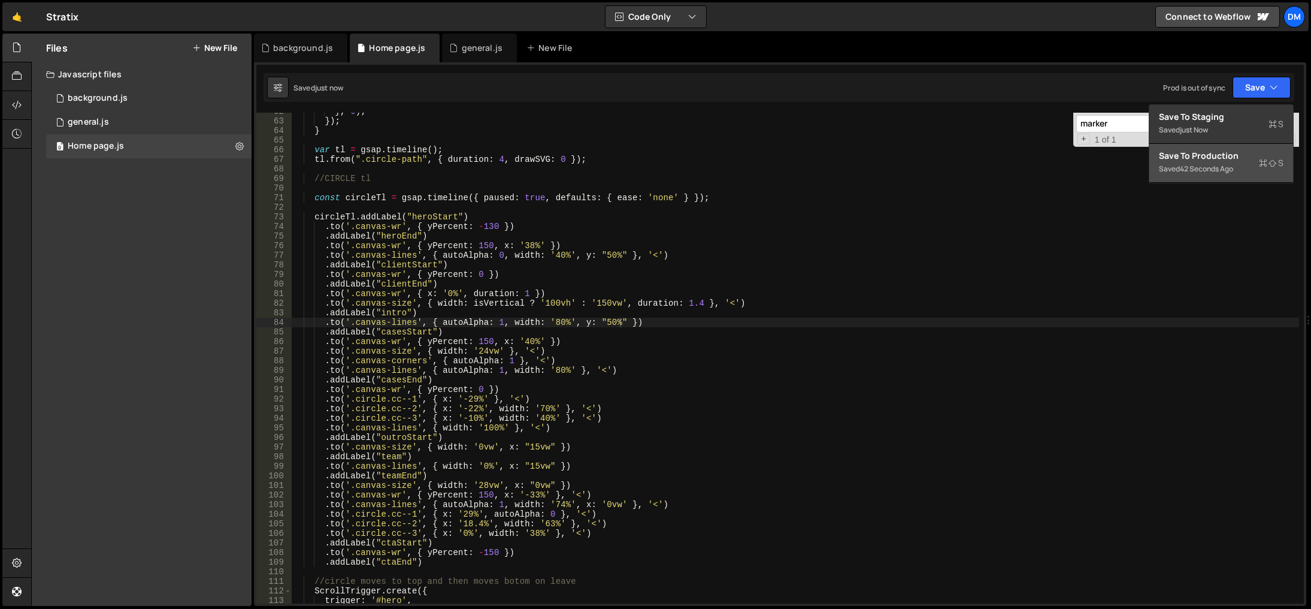
click at [1215, 151] on div "Save to Production S" at bounding box center [1221, 156] width 125 height 12
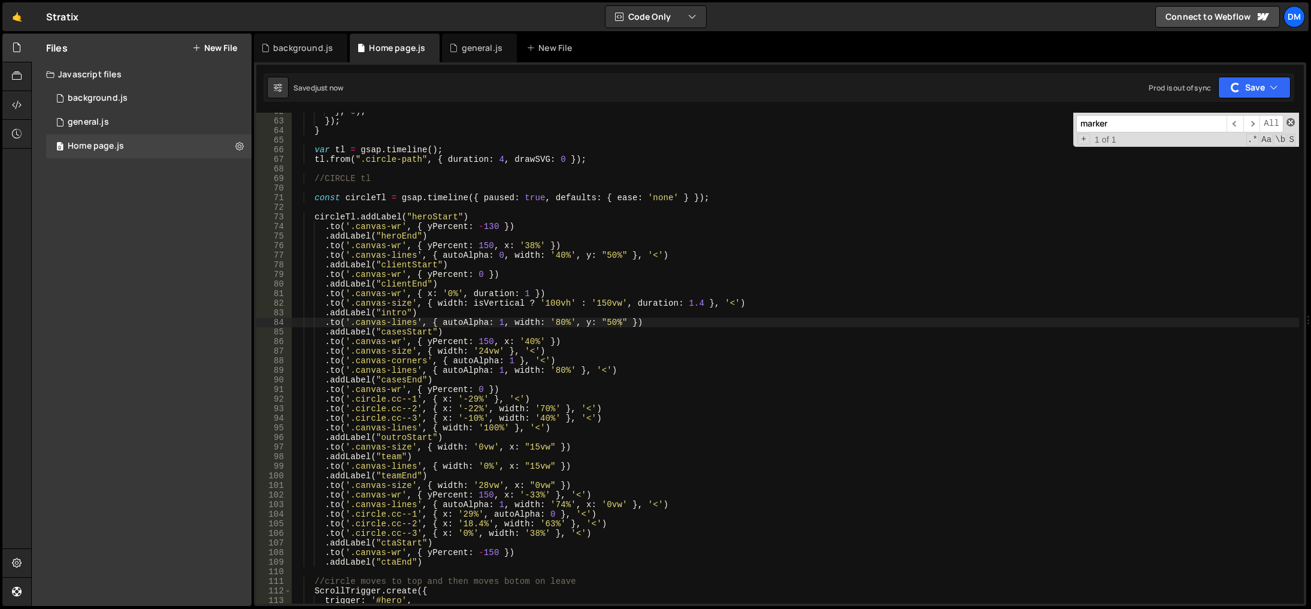
click at [1290, 119] on span at bounding box center [1291, 122] width 8 height 8
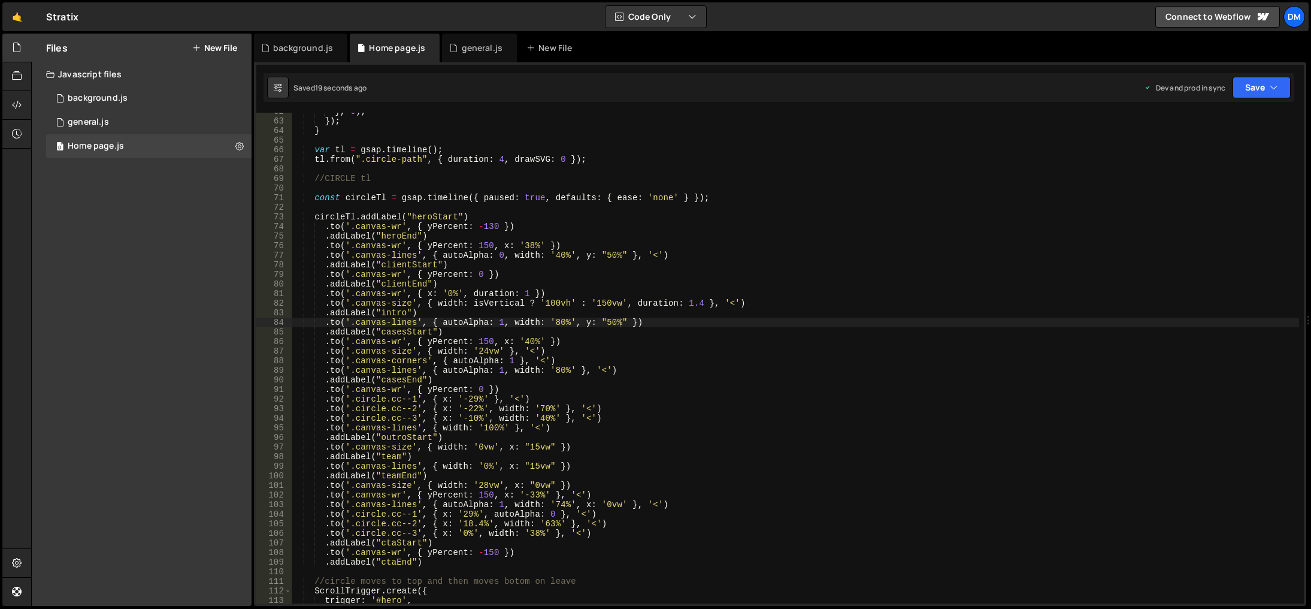
click at [710, 431] on div "} , 0 ) ; }) ; } var tl = gsap . timeline ( ) ; tl . from ( ".circle-path" , { …" at bounding box center [796, 362] width 1008 height 510
drag, startPoint x: 577, startPoint y: 255, endPoint x: 624, endPoint y: 256, distance: 46.1
click at [624, 256] on div "} , 0 ) ; }) ; } var tl = gsap . timeline ( ) ; tl . from ( ".circle-path" , { …" at bounding box center [796, 362] width 1008 height 510
click at [649, 320] on div "} , 0 ) ; }) ; } var tl = gsap . timeline ( ) ; tl . from ( ".circle-path" , { …" at bounding box center [796, 362] width 1008 height 510
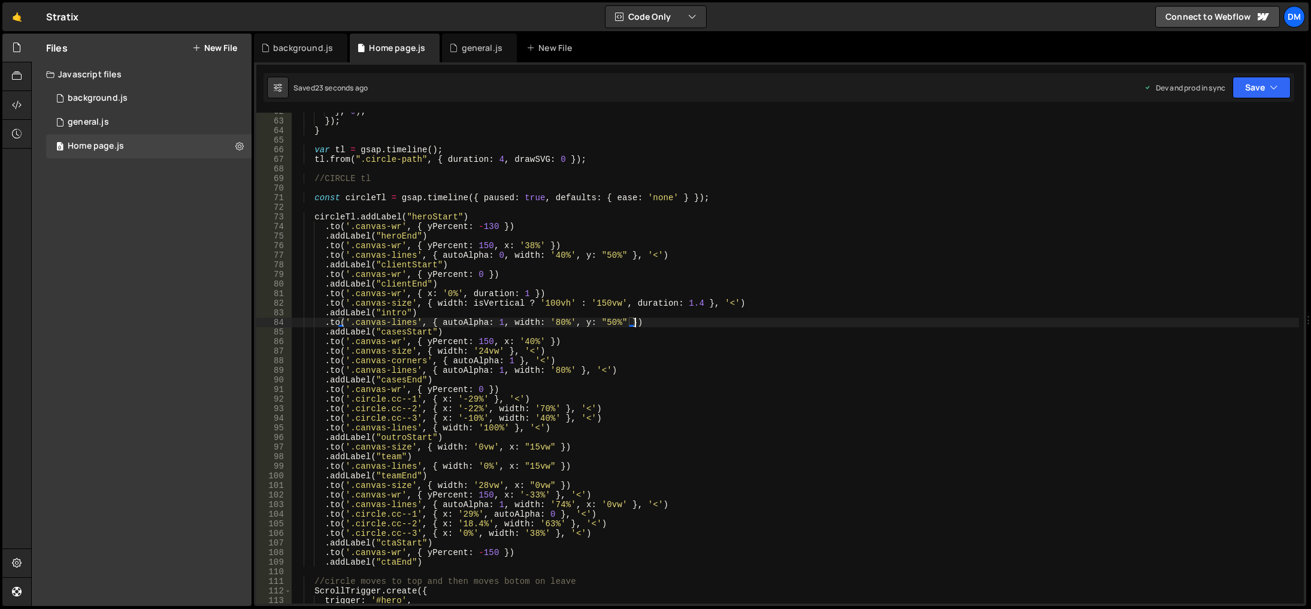
click at [603, 322] on div "} , 0 ) ; }) ; } var tl = gsap . timeline ( ) ; tl . from ( ".circle-path" , { …" at bounding box center [796, 362] width 1008 height 510
click at [755, 286] on div "} , 0 ) ; }) ; } var tl = gsap . timeline ( ) ; tl . from ( ".circle-path" , { …" at bounding box center [796, 362] width 1008 height 510
click at [1284, 91] on button "Save" at bounding box center [1262, 88] width 58 height 22
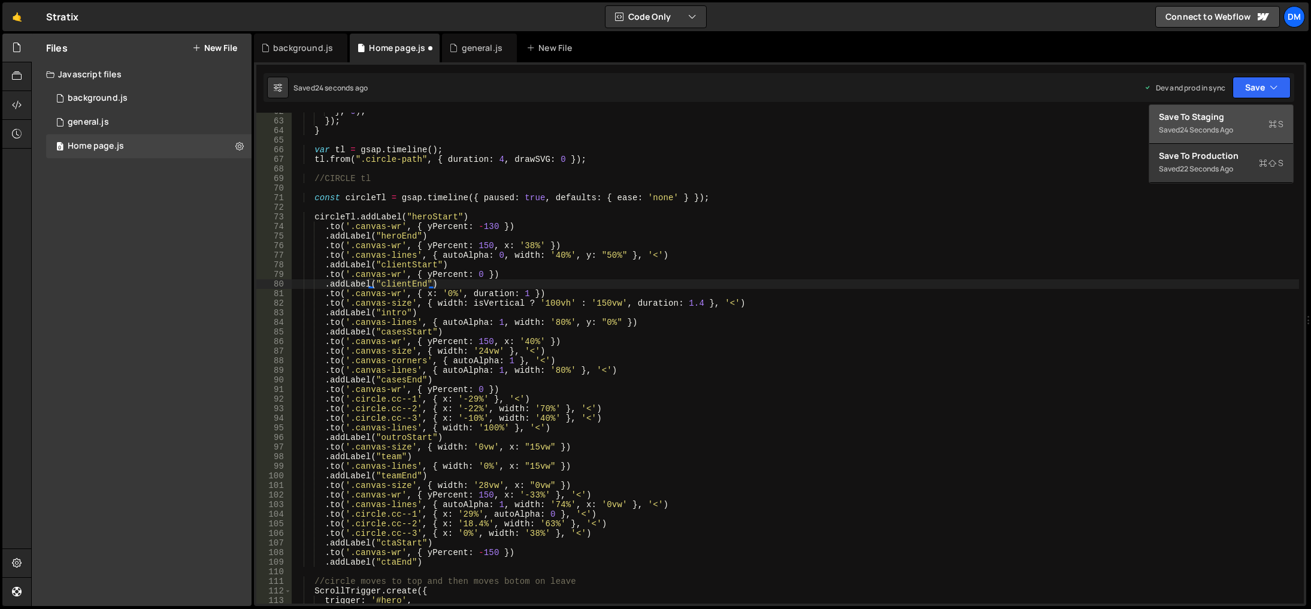
click at [1219, 124] on div "Saved 24 seconds ago" at bounding box center [1221, 130] width 125 height 14
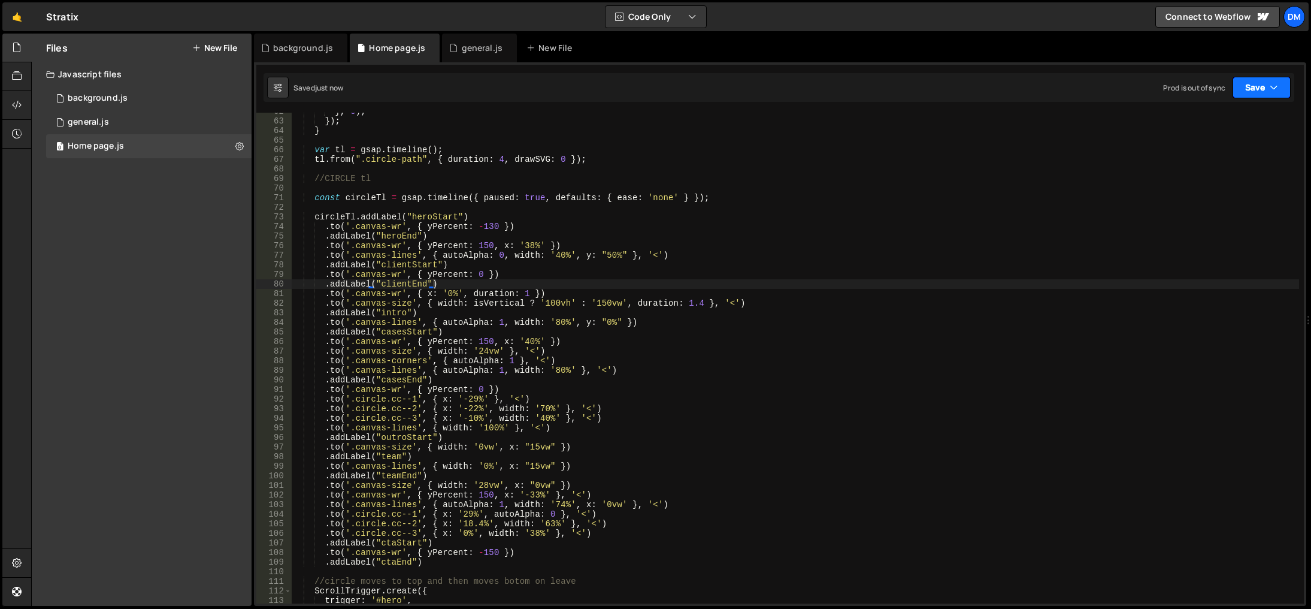
click at [1245, 87] on button "Save" at bounding box center [1262, 88] width 58 height 22
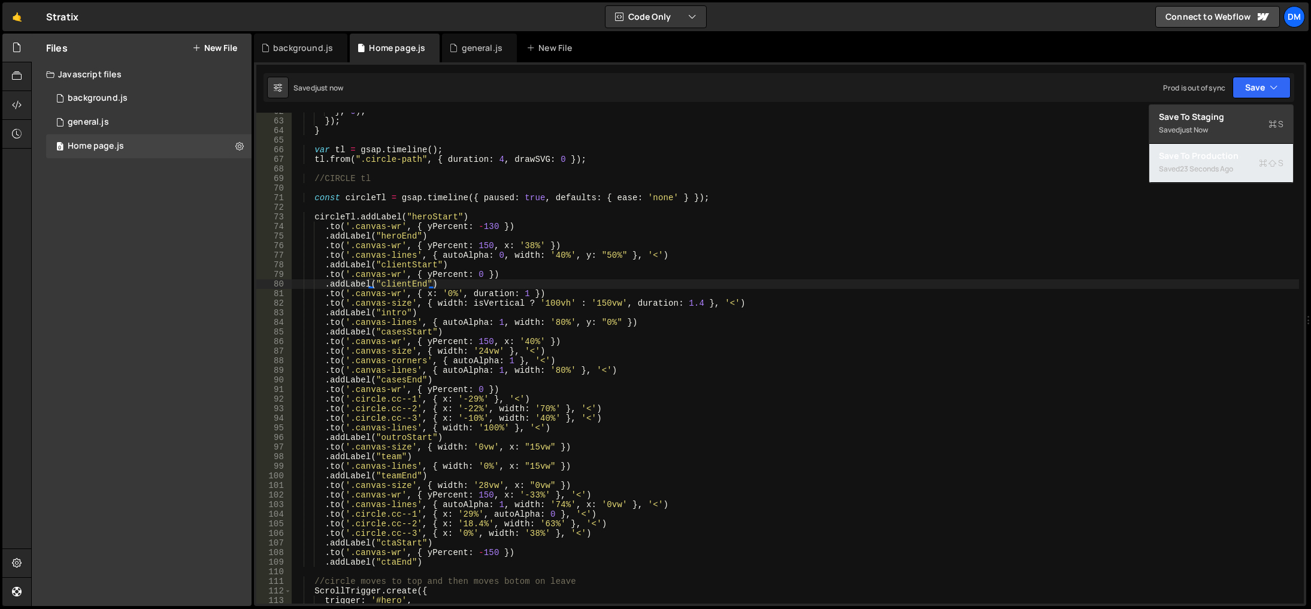
click at [1201, 171] on div "23 seconds ago" at bounding box center [1206, 169] width 53 height 10
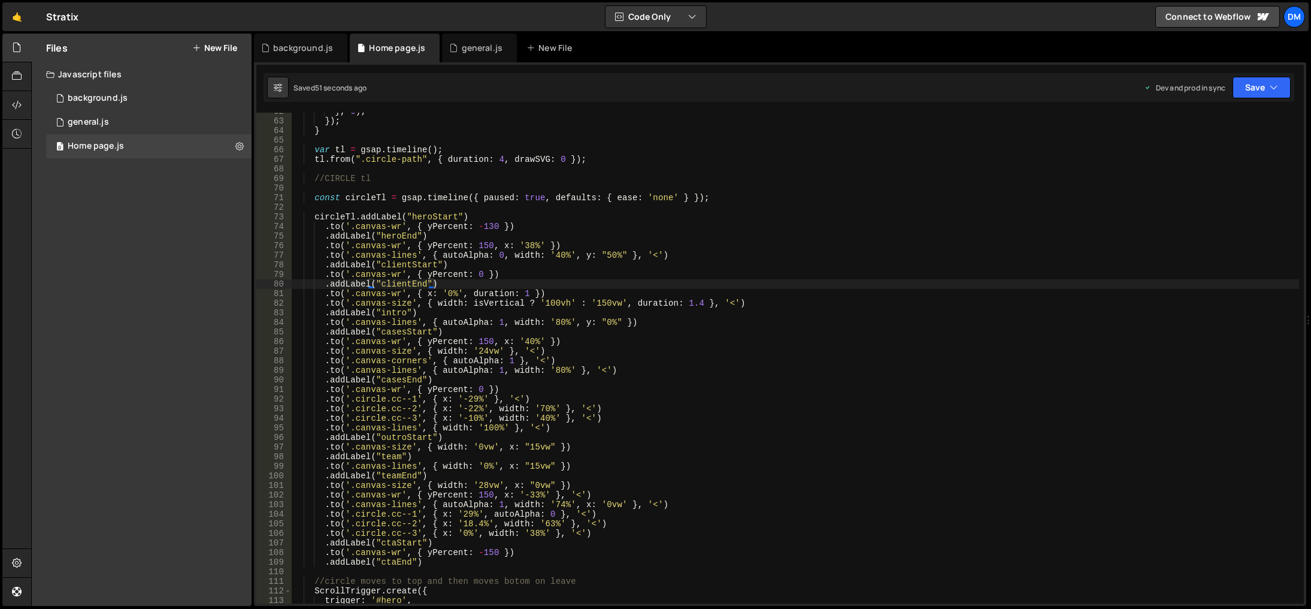
click at [788, 465] on div "} , 0 ) ; }) ; } var tl = gsap . timeline ( ) ; tl . from ( ".circle-path" , { …" at bounding box center [796, 362] width 1008 height 510
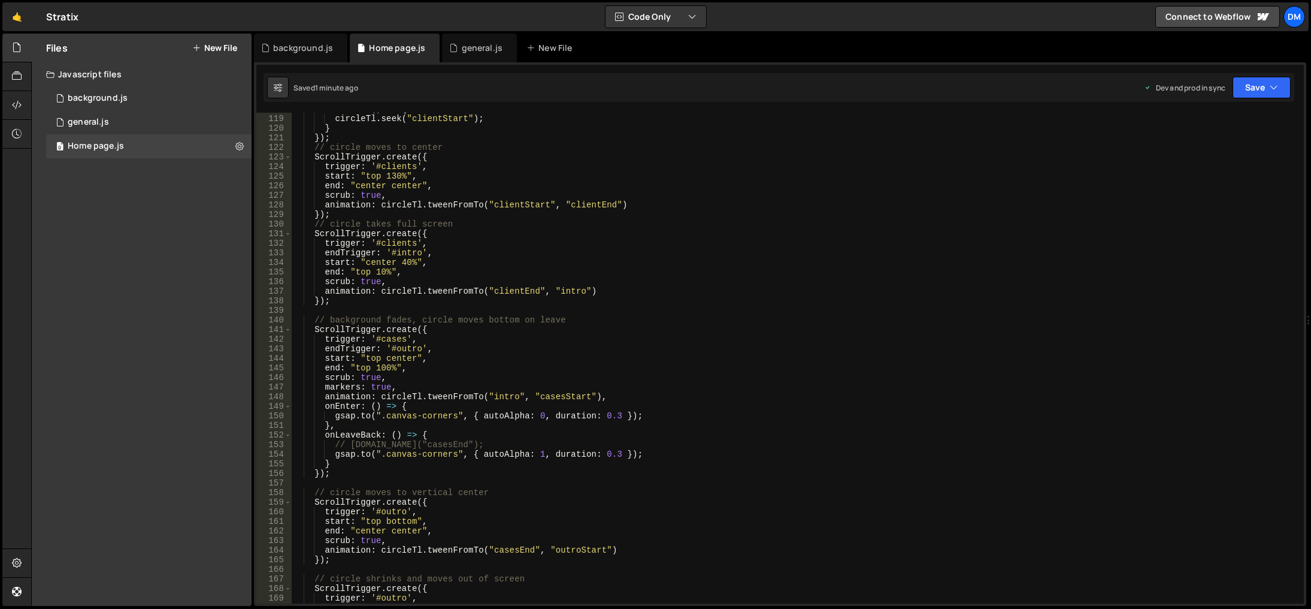
scroll to position [1166, 0]
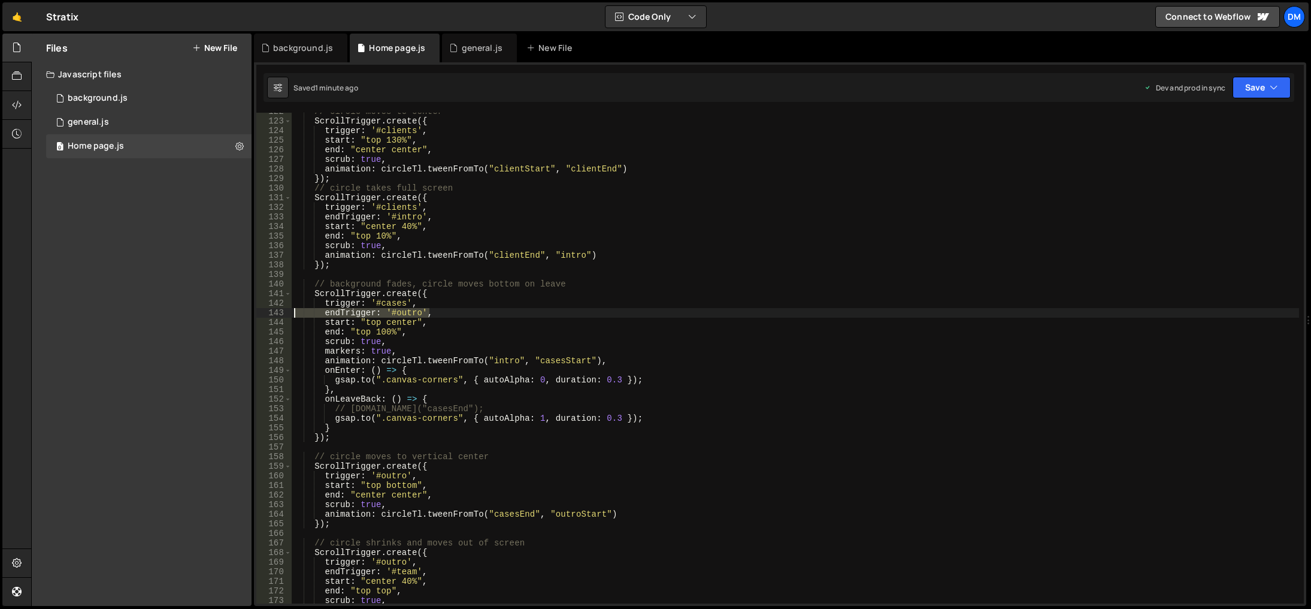
drag, startPoint x: 434, startPoint y: 310, endPoint x: 286, endPoint y: 314, distance: 148.0
click at [286, 314] on div ".to('.canvas-lines', { width: '0%', x: "15vw" }) 122 123 124 125 126 127 128 12…" at bounding box center [780, 358] width 1048 height 491
type textarea "endTrigger: '#outro',"
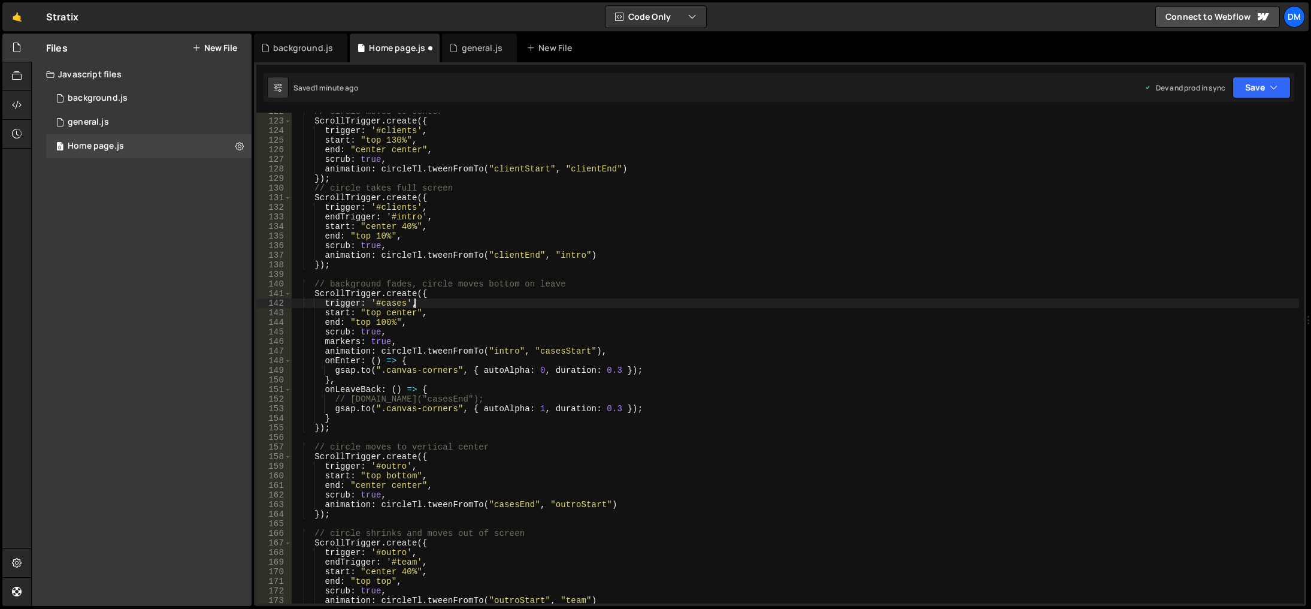
click at [361, 323] on div "// circle moves to center ScrollTrigger . create ({ trigger : '#clients' , star…" at bounding box center [796, 362] width 1008 height 510
click at [374, 311] on div "// circle moves to center ScrollTrigger . create ({ trigger : '#clients' , star…" at bounding box center [796, 362] width 1008 height 510
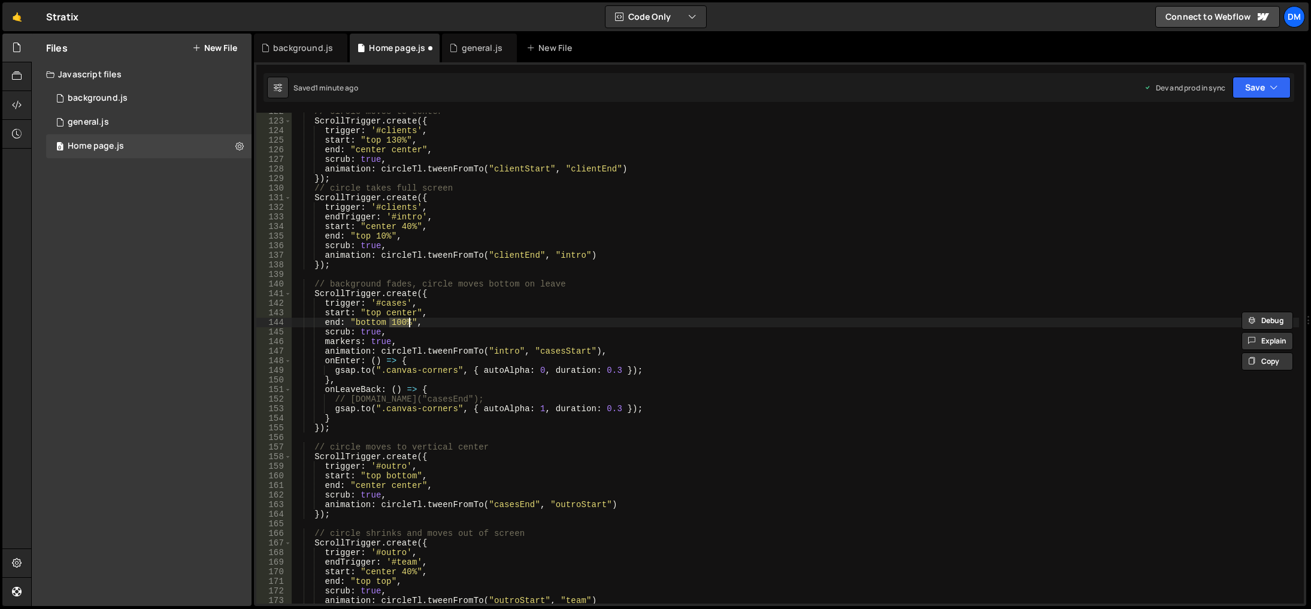
drag, startPoint x: 390, startPoint y: 322, endPoint x: 410, endPoint y: 323, distance: 19.8
click at [410, 323] on div "// circle moves to center ScrollTrigger . create ({ trigger : '#clients' , star…" at bounding box center [796, 362] width 1008 height 510
paste textarea "top"
click at [679, 282] on div "// circle moves to center ScrollTrigger . create ({ trigger : '#clients' , star…" at bounding box center [796, 362] width 1008 height 510
click at [1245, 84] on button "Save" at bounding box center [1262, 88] width 58 height 22
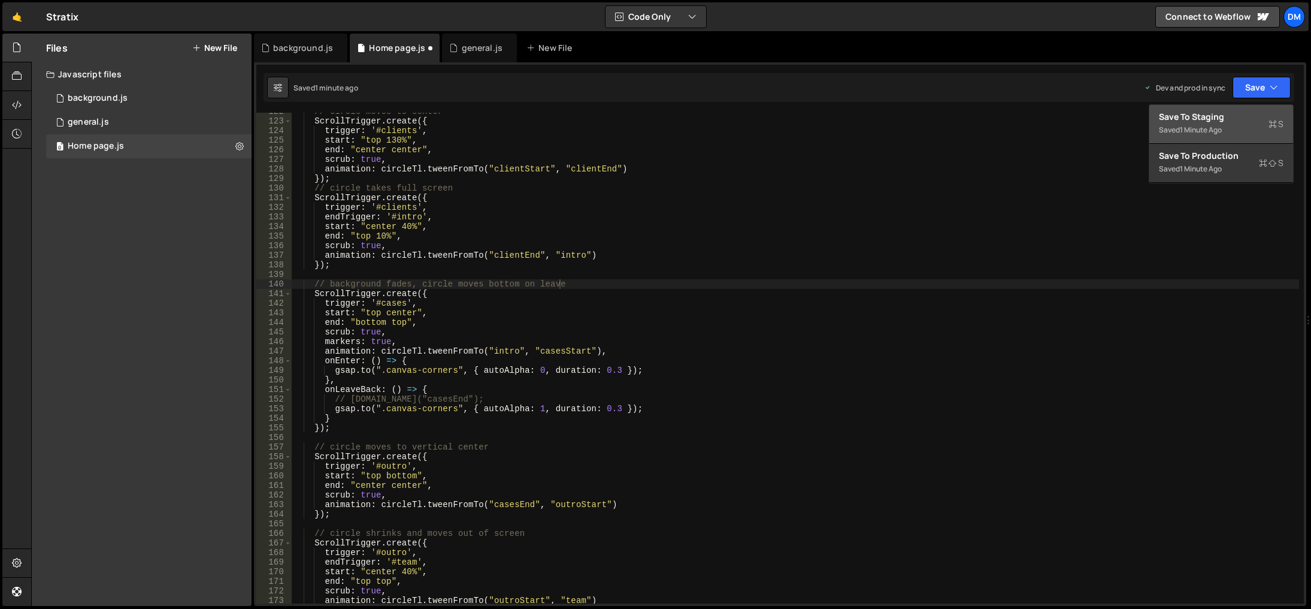
click at [1228, 122] on div "Save to Staging S" at bounding box center [1221, 117] width 125 height 12
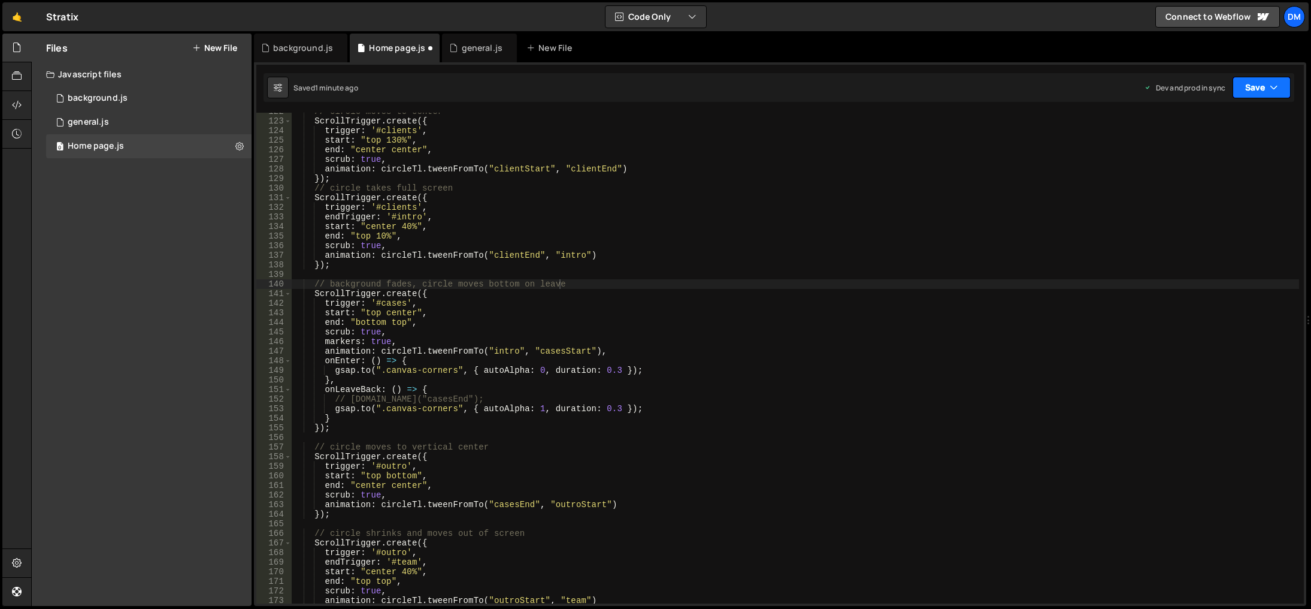
click at [1248, 84] on button "Save" at bounding box center [1262, 88] width 58 height 22
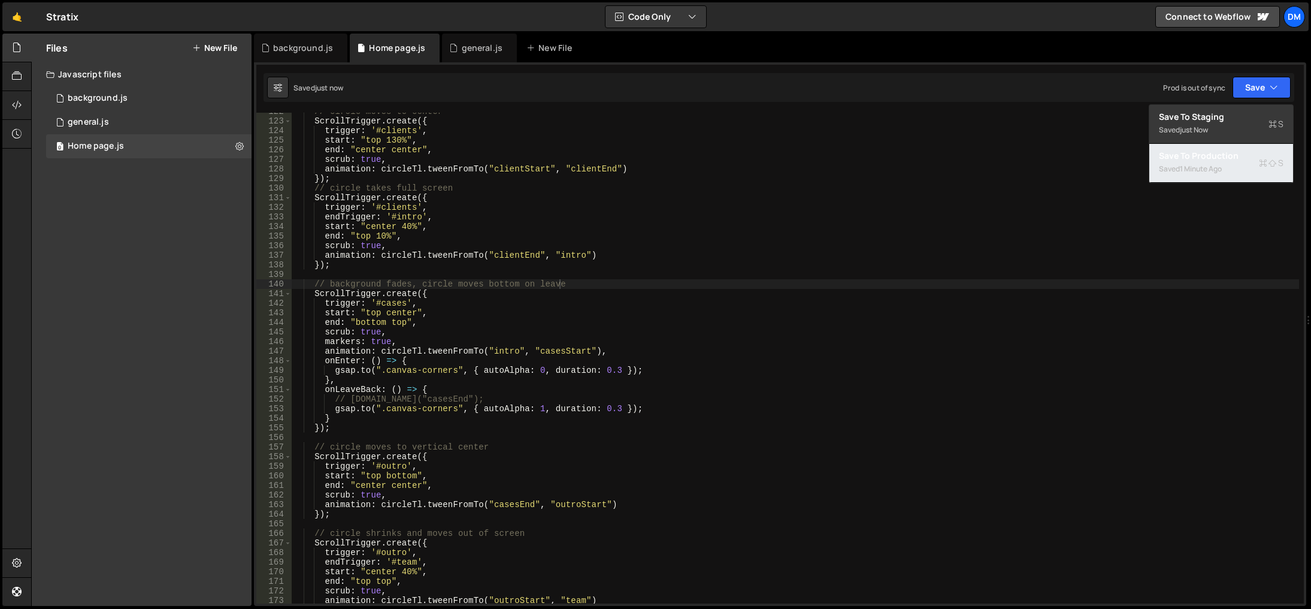
click at [1206, 164] on div "1 minute ago" at bounding box center [1201, 169] width 42 height 10
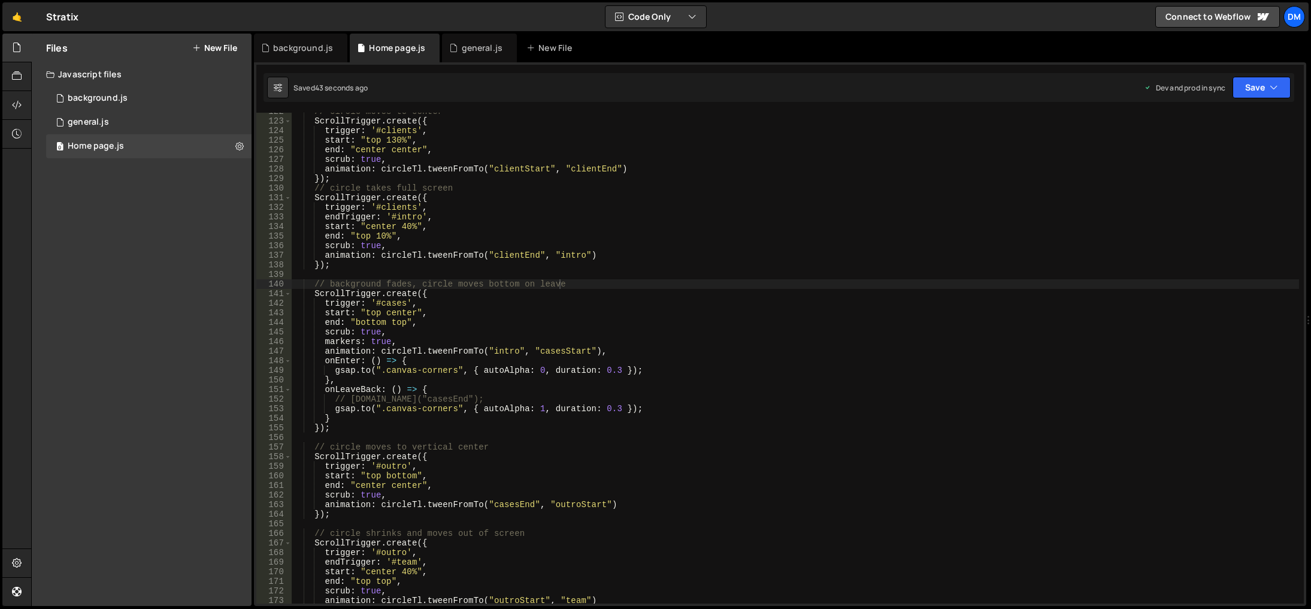
click at [580, 479] on div "// circle moves to center ScrollTrigger . create ({ trigger : '#clients' , star…" at bounding box center [796, 362] width 1008 height 510
click at [440, 315] on div "// circle moves to center ScrollTrigger . create ({ trigger : '#clients' , star…" at bounding box center [796, 362] width 1008 height 510
click at [437, 303] on div "// circle moves to center ScrollTrigger . create ({ trigger : '#clients' , star…" at bounding box center [796, 362] width 1008 height 510
click at [462, 296] on div "// circle moves to center ScrollTrigger . create ({ trigger : '#clients' , star…" at bounding box center [796, 362] width 1008 height 510
click at [422, 302] on div "// circle moves to center ScrollTrigger . create ({ trigger : '#clients' , star…" at bounding box center [796, 362] width 1008 height 510
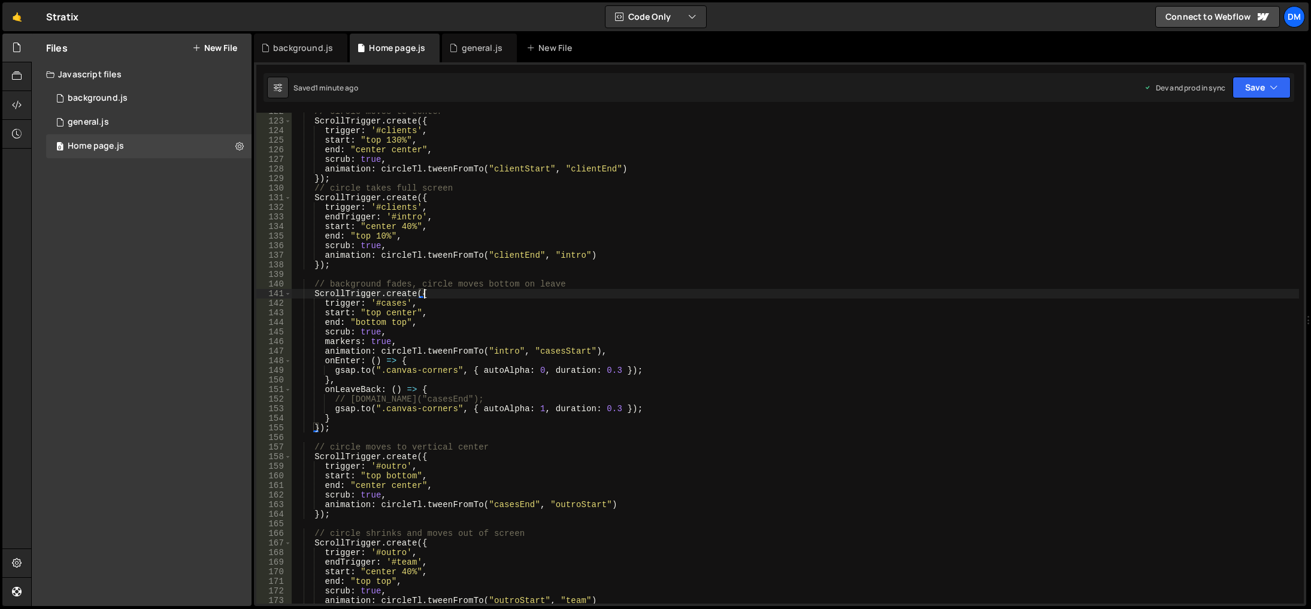
type textarea "trigger: '#cases',"
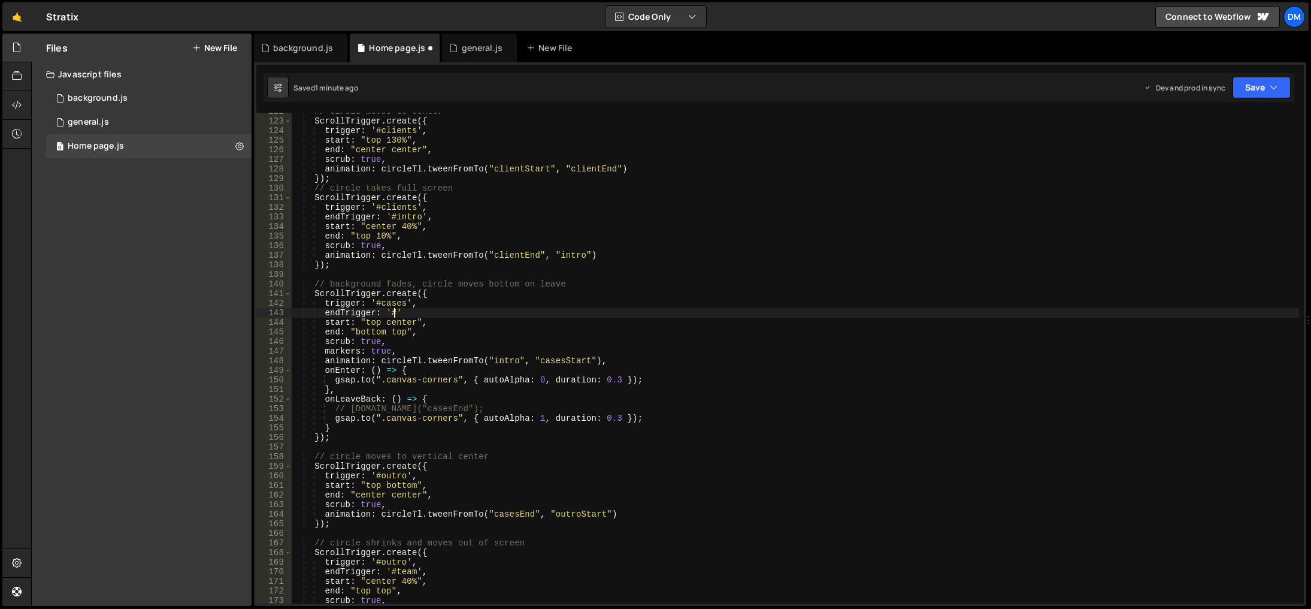
paste textarea "testimonials'"
click at [400, 328] on div "// circle moves to center ScrollTrigger . create ({ trigger : '#clients' , star…" at bounding box center [796, 362] width 1008 height 510
click at [373, 331] on div "// circle moves to center ScrollTrigger . create ({ trigger : '#clients' , star…" at bounding box center [796, 362] width 1008 height 510
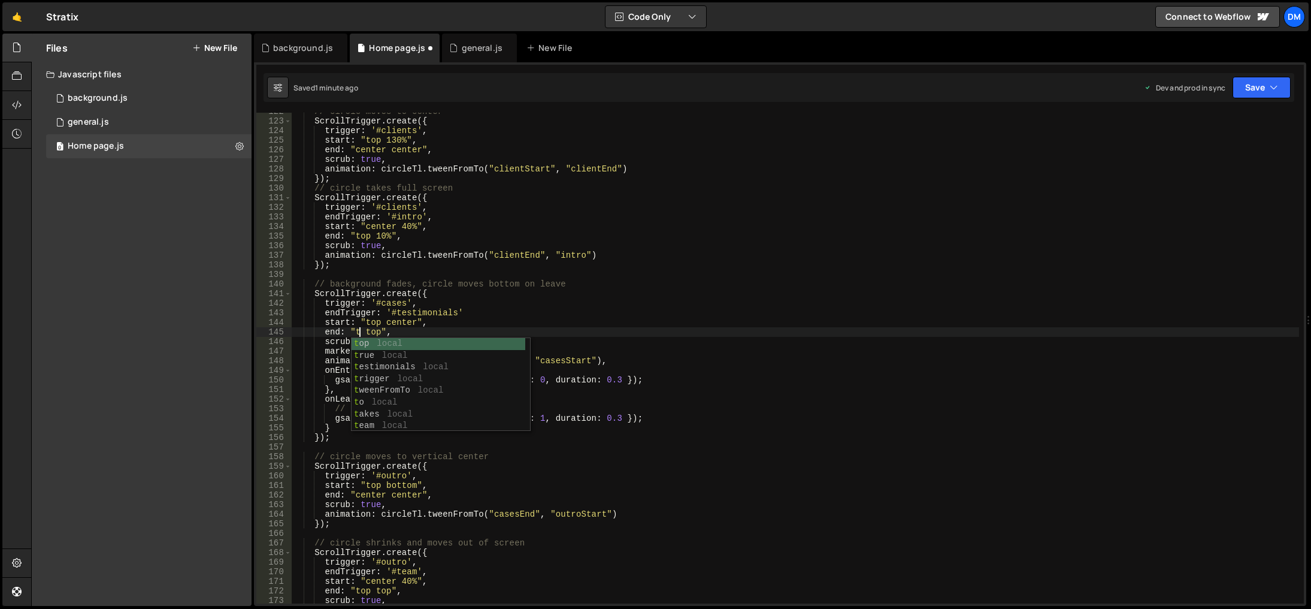
scroll to position [0, 5]
click at [571, 294] on div "// circle moves to center ScrollTrigger . create ({ trigger : '#clients' , star…" at bounding box center [796, 362] width 1008 height 510
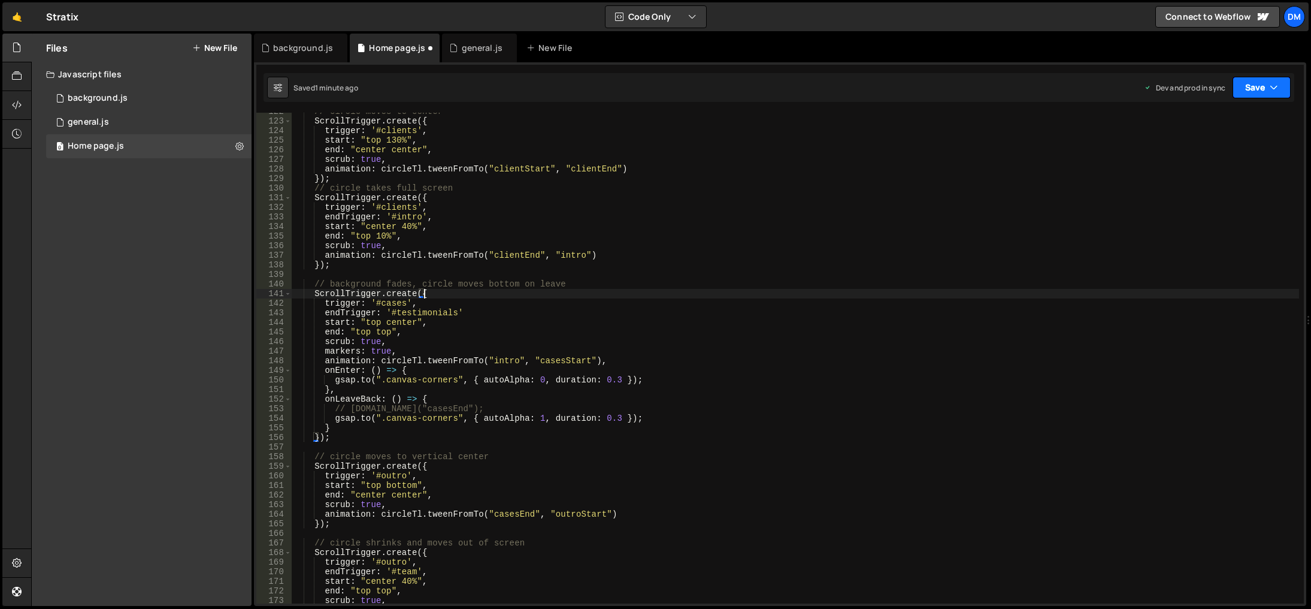
click at [1254, 97] on button "Save" at bounding box center [1262, 88] width 58 height 22
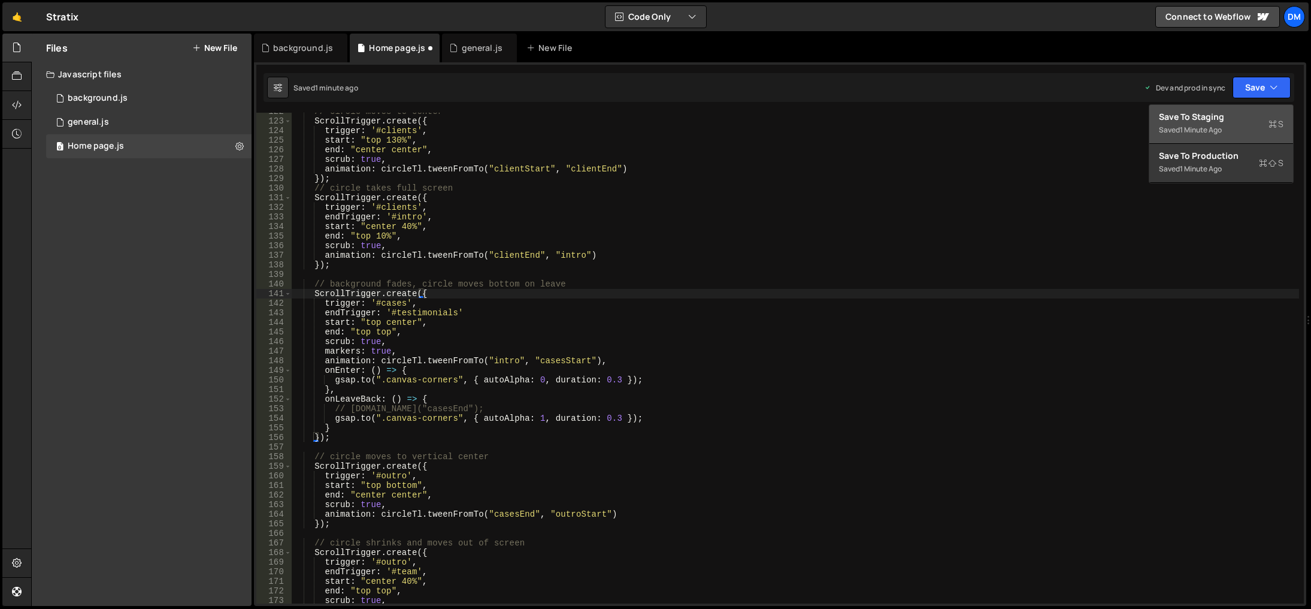
click at [1222, 122] on div "Save to Staging S" at bounding box center [1221, 117] width 125 height 12
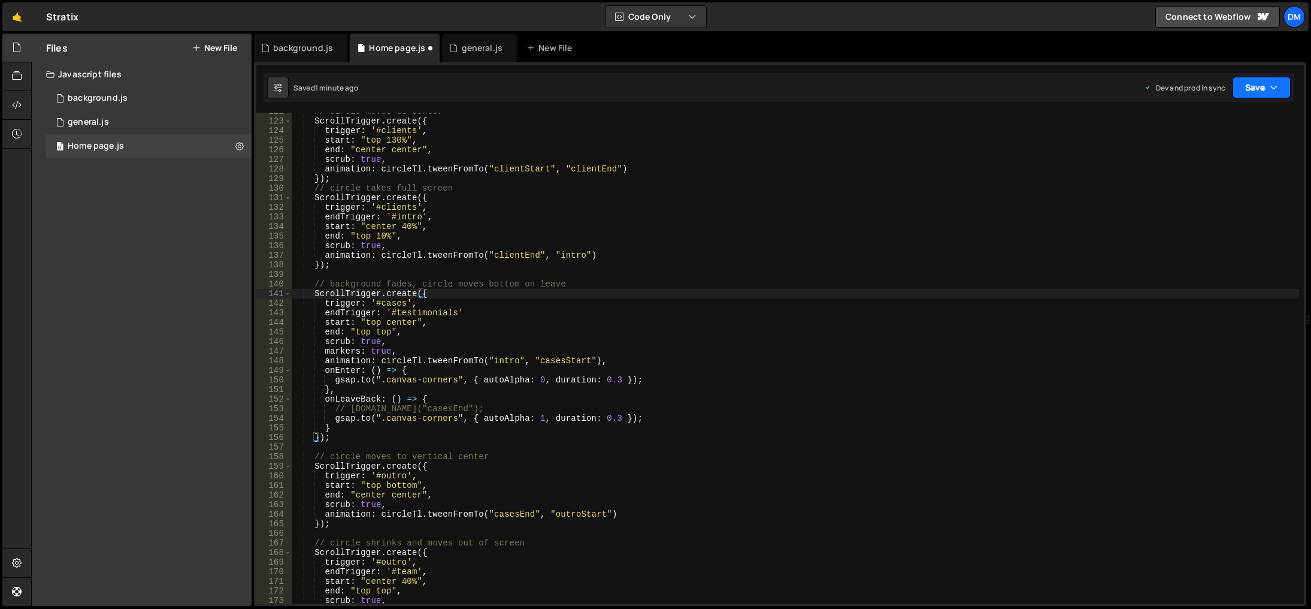
click at [1272, 92] on icon "button" at bounding box center [1274, 87] width 8 height 12
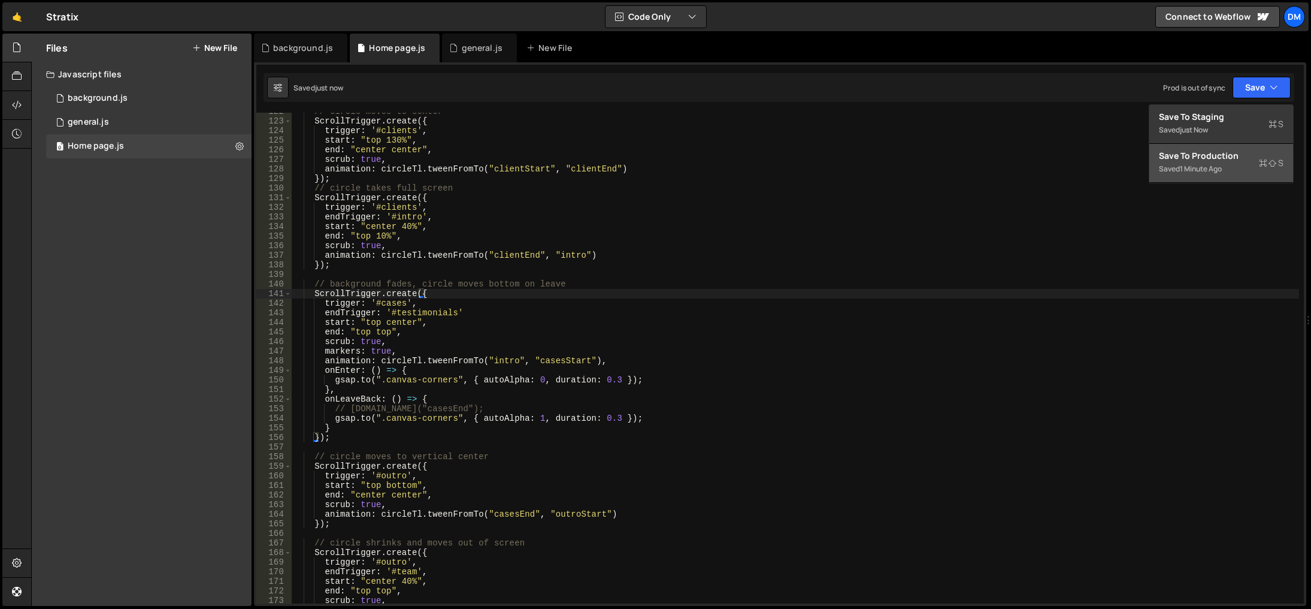
click at [1221, 153] on div "Save to Production S" at bounding box center [1221, 156] width 125 height 12
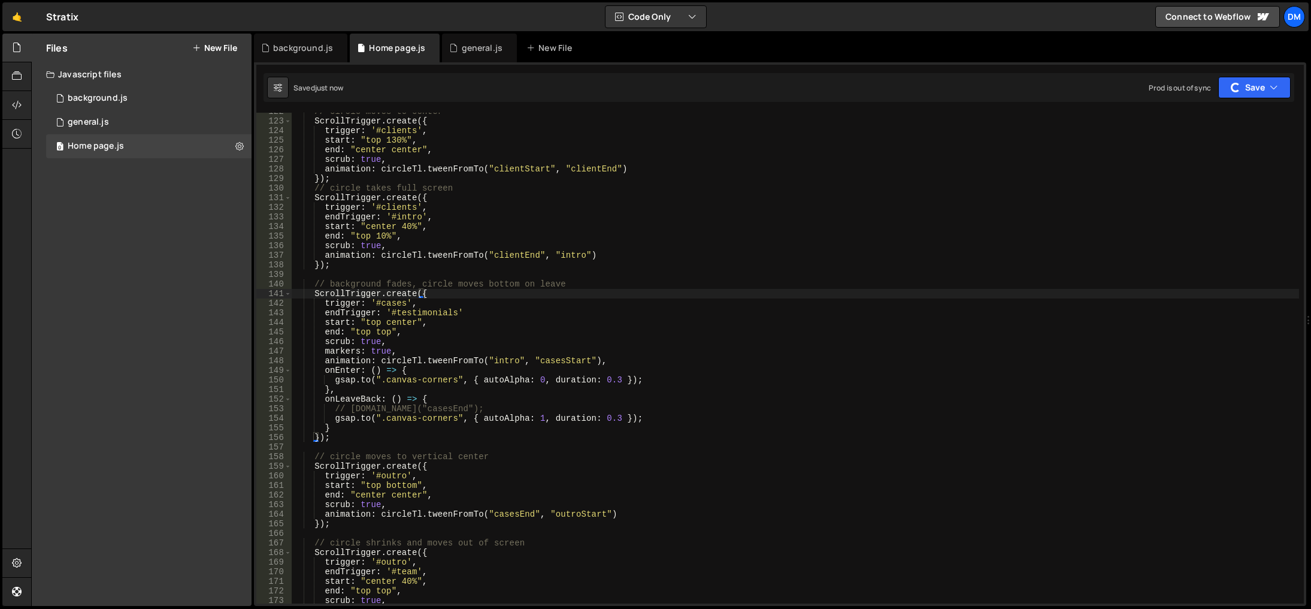
click at [874, 290] on div "// circle moves to center ScrollTrigger . create ({ trigger : '#clients' , star…" at bounding box center [796, 362] width 1008 height 510
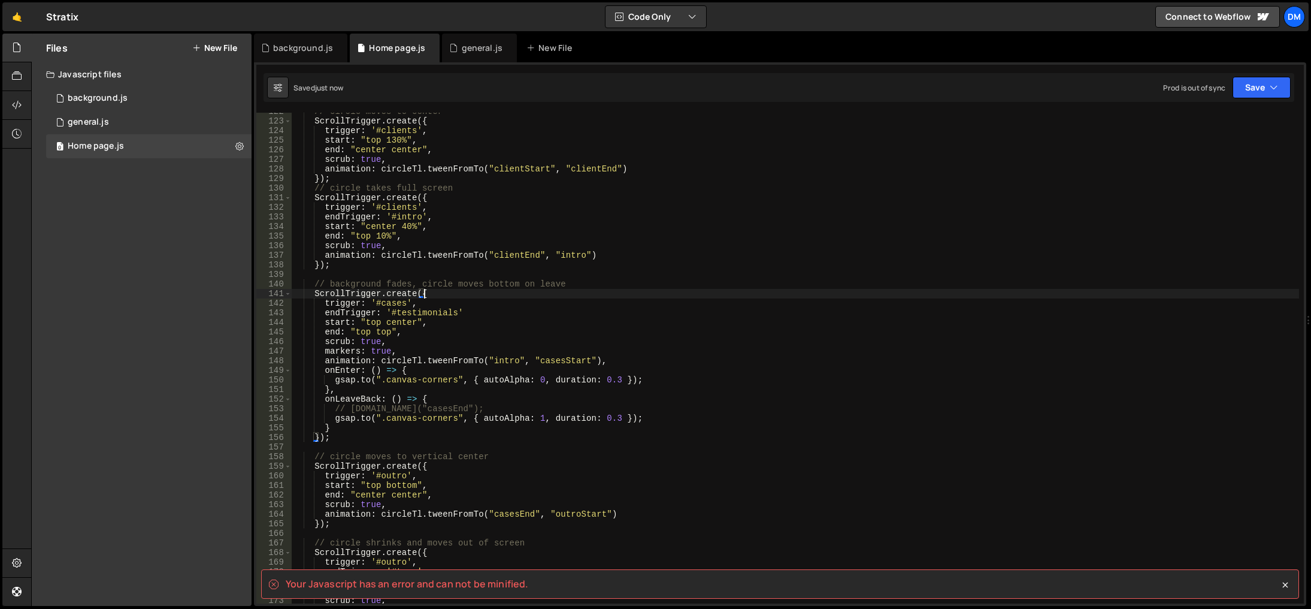
click at [476, 312] on div "// circle moves to center ScrollTrigger . create ({ trigger : '#clients' , star…" at bounding box center [796, 362] width 1008 height 510
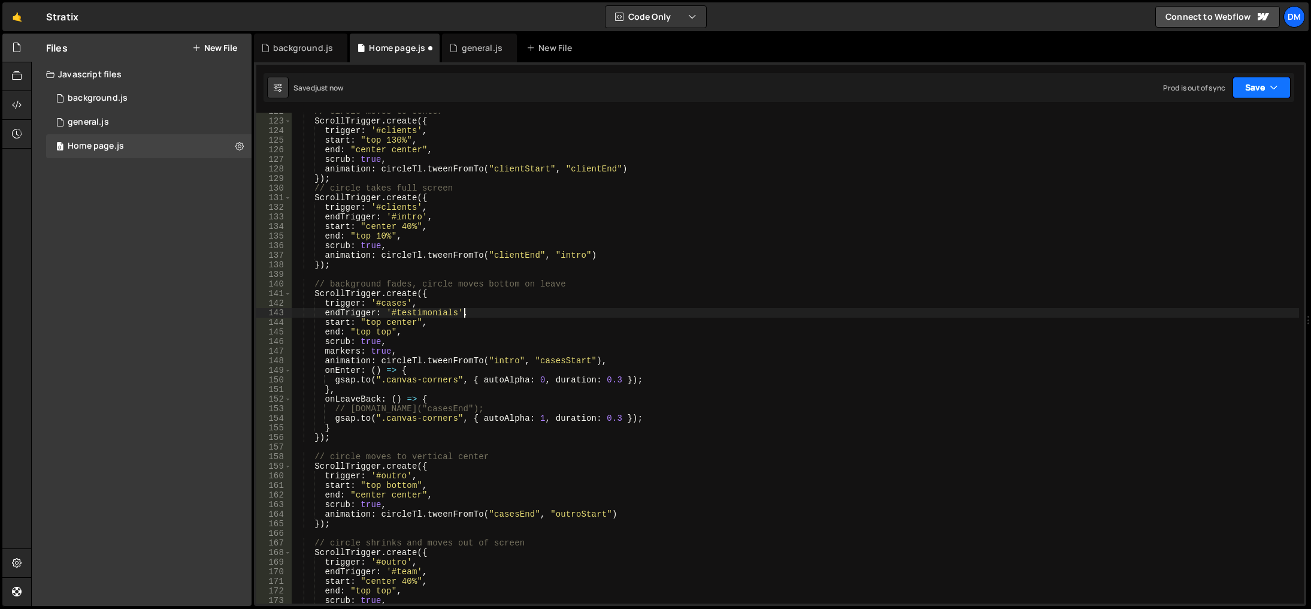
click at [1278, 95] on button "Save" at bounding box center [1262, 88] width 58 height 22
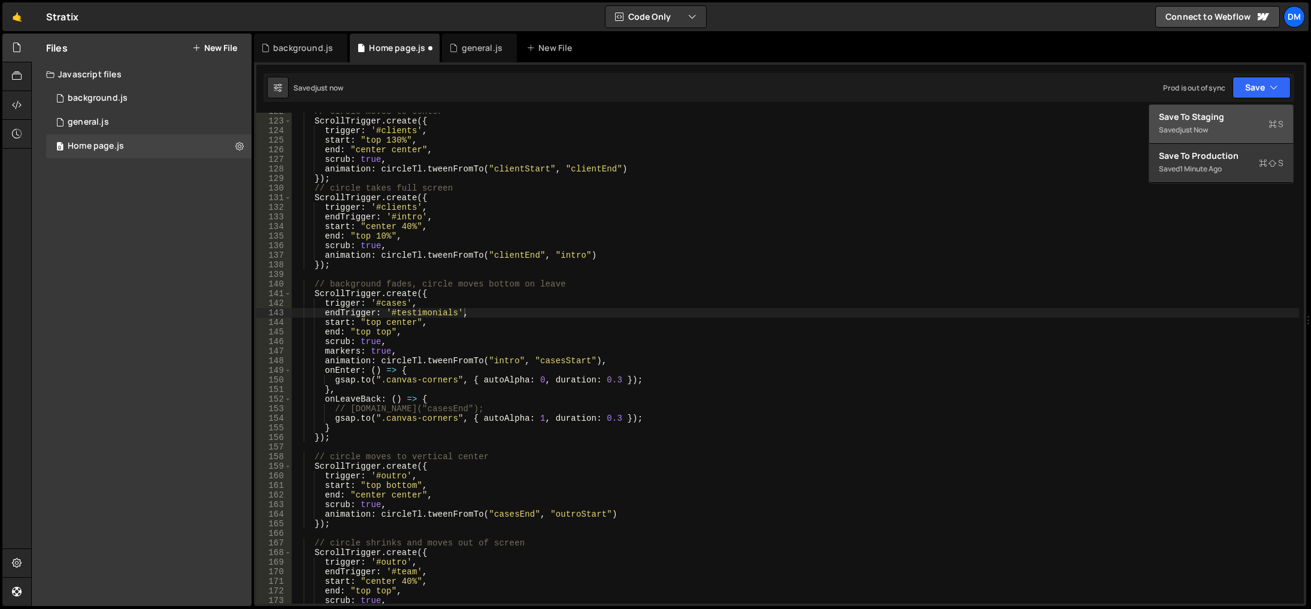
click at [1207, 124] on div "Saved just now" at bounding box center [1221, 130] width 125 height 14
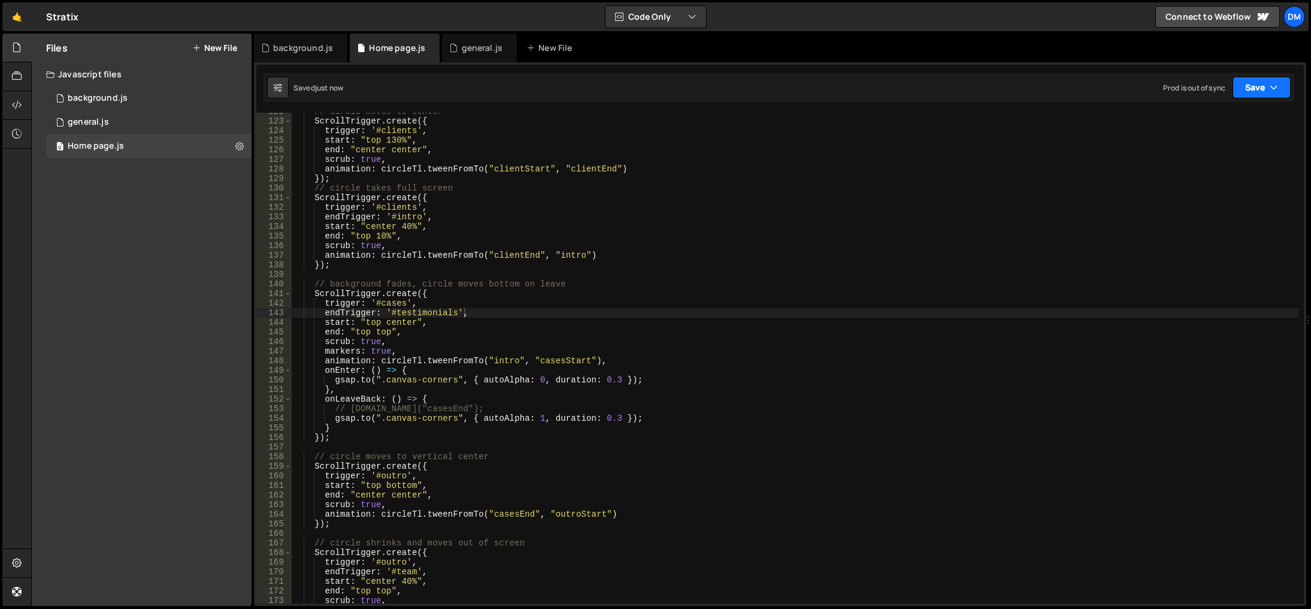
click at [1250, 92] on button "Save" at bounding box center [1262, 88] width 58 height 22
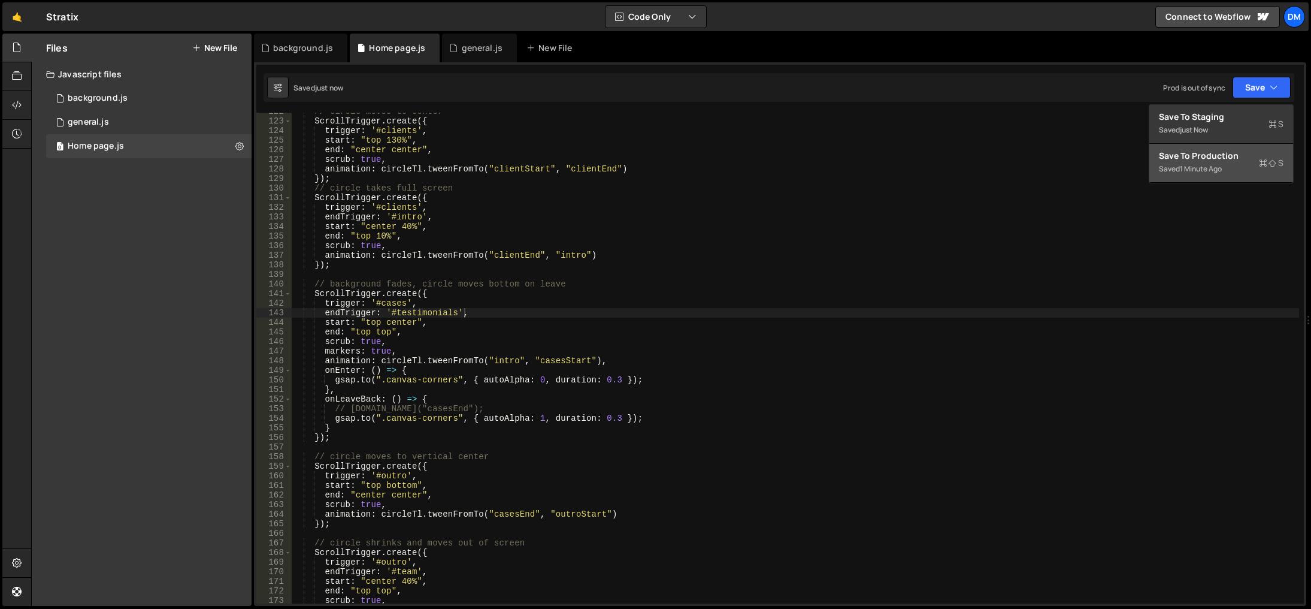
click at [1220, 150] on div "Save to Production S" at bounding box center [1221, 156] width 125 height 12
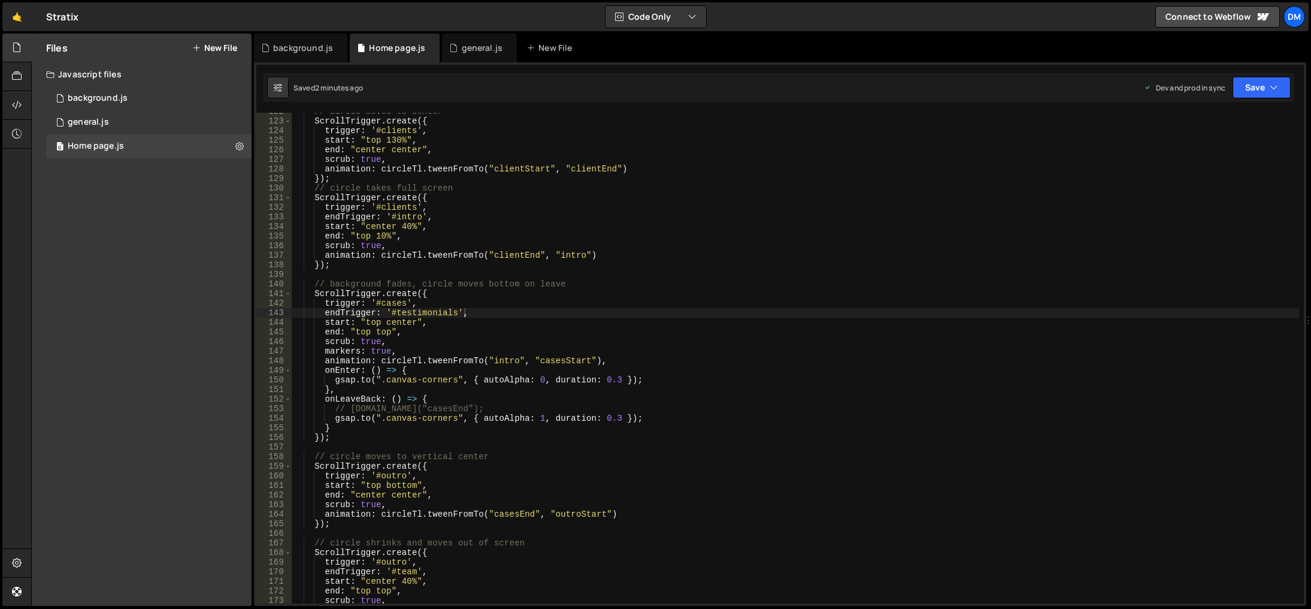
click at [721, 481] on div "// circle moves to center ScrollTrigger . create ({ trigger : '#clients' , star…" at bounding box center [796, 362] width 1008 height 510
click at [408, 437] on div "// circle moves to center ScrollTrigger . create ({ trigger : '#clients' , star…" at bounding box center [796, 362] width 1008 height 510
type textarea "});"
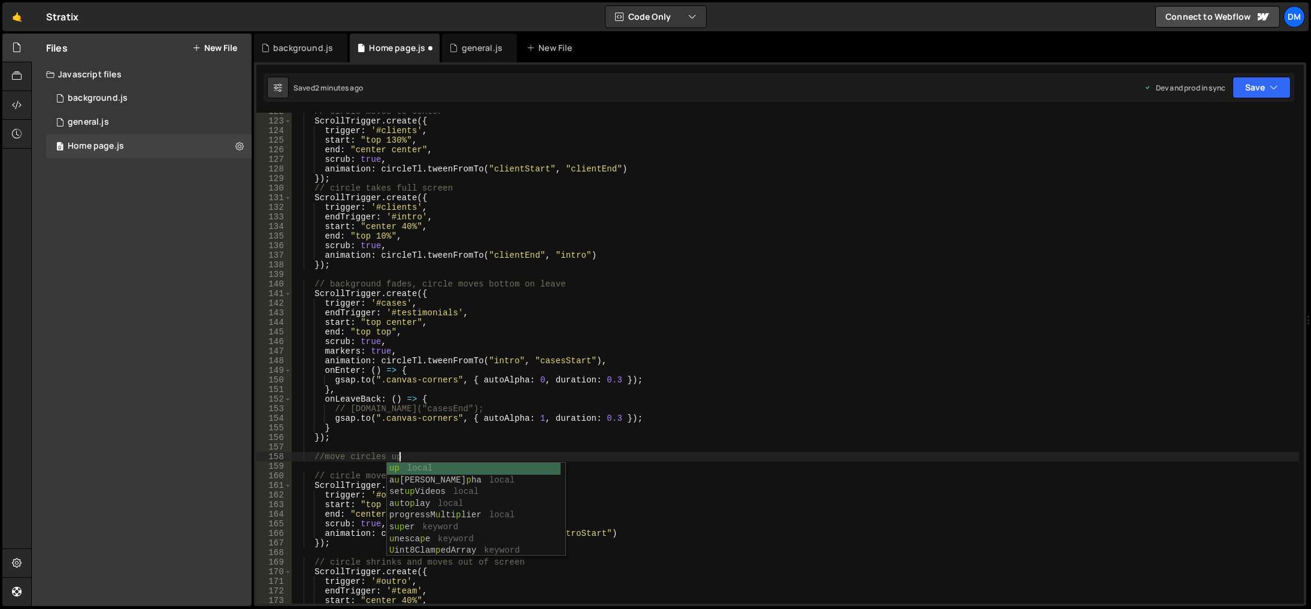
scroll to position [0, 7]
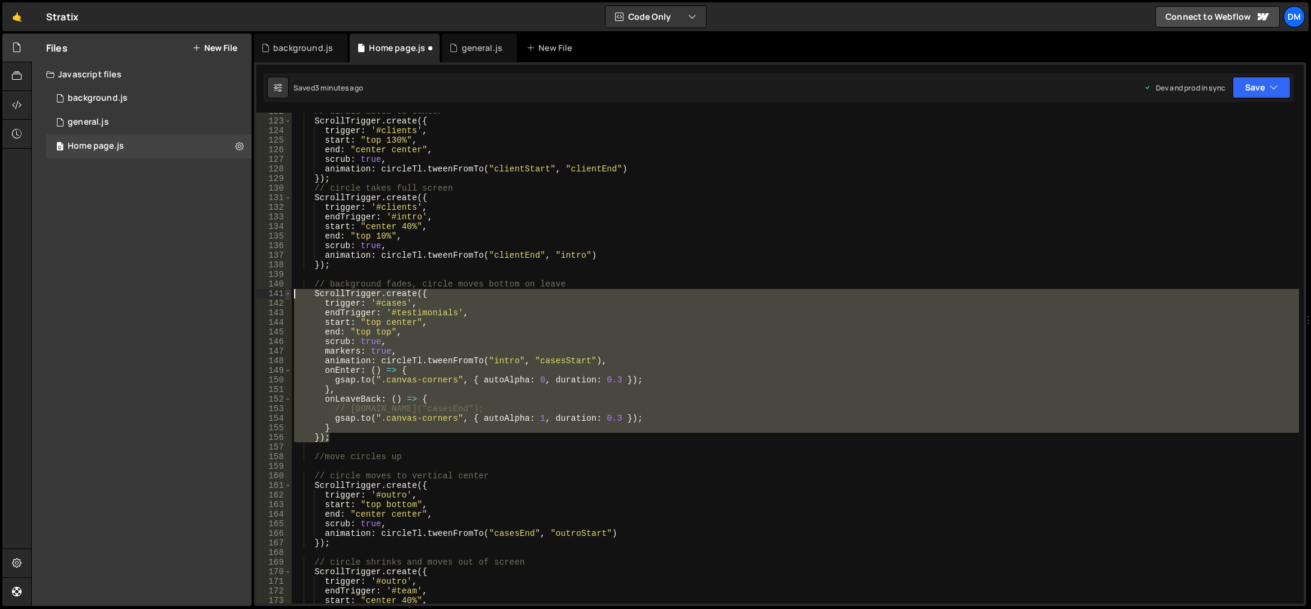
drag, startPoint x: 337, startPoint y: 437, endPoint x: 289, endPoint y: 296, distance: 148.9
click at [289, 296] on div "//move circles up 122 123 124 125 126 127 128 129 130 131 132 133 134 135 136 1…" at bounding box center [780, 358] width 1048 height 491
click at [364, 415] on div "// circle moves to center ScrollTrigger . create ({ trigger : '#clients' , star…" at bounding box center [796, 358] width 1008 height 491
drag, startPoint x: 342, startPoint y: 439, endPoint x: 316, endPoint y: 289, distance: 152.5
click at [316, 289] on div "// circle moves to center ScrollTrigger . create ({ trigger : '#clients' , star…" at bounding box center [796, 362] width 1008 height 510
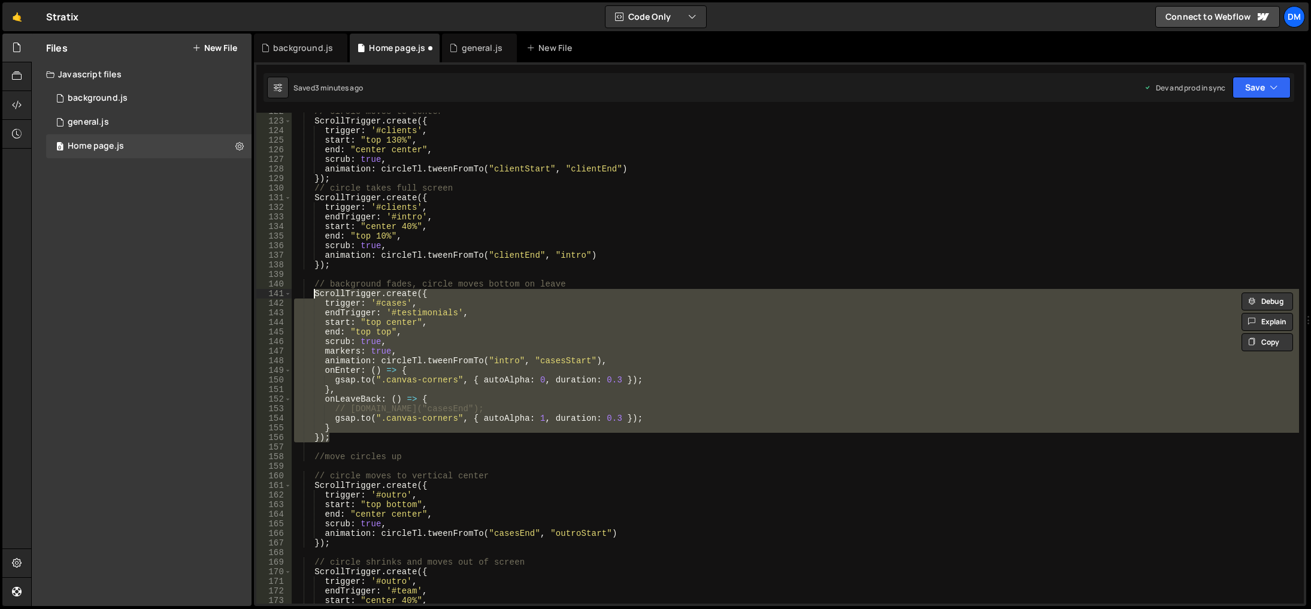
click at [411, 459] on div "// circle moves to center ScrollTrigger . create ({ trigger : '#clients' , star…" at bounding box center [796, 362] width 1008 height 510
type textarea "//move circles up"
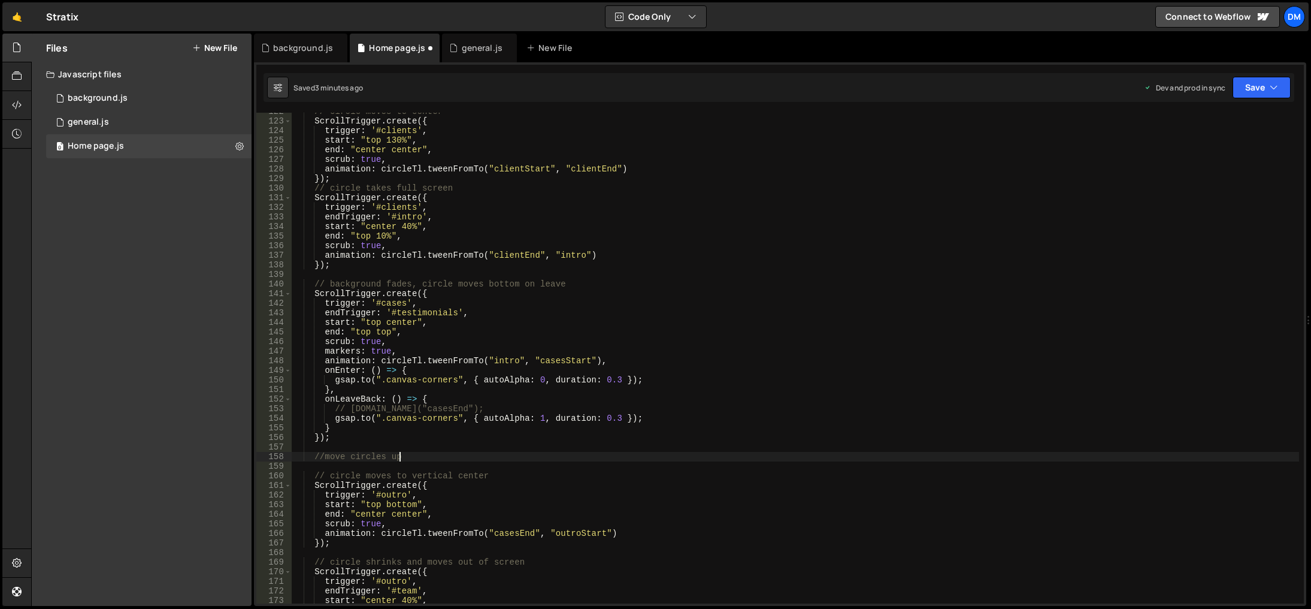
scroll to position [0, 1]
paste textarea "});"
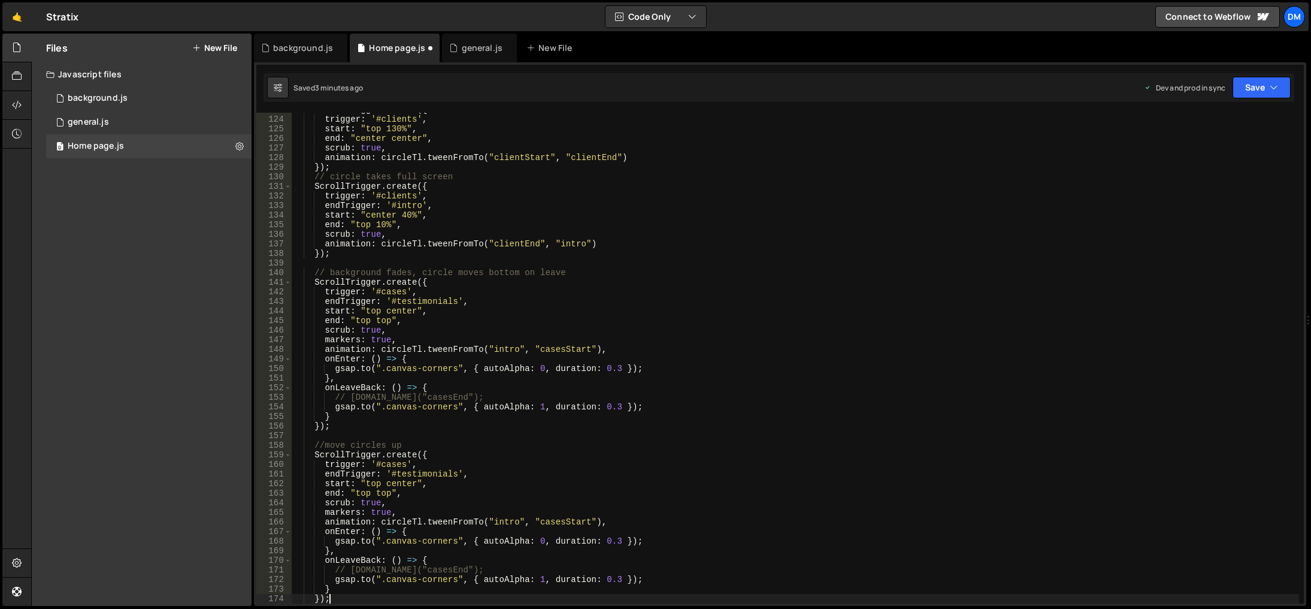
scroll to position [1177, 0]
drag, startPoint x: 440, startPoint y: 464, endPoint x: 356, endPoint y: 465, distance: 83.9
click at [356, 465] on div "ScrollTrigger . create ({ trigger : '#clients' , start : "top 130%" , end : "ce…" at bounding box center [796, 360] width 1008 height 510
click at [352, 465] on div "ScrollTrigger . create ({ trigger : '#clients' , start : "top 130%" , end : "ce…" at bounding box center [796, 358] width 1008 height 491
click at [352, 465] on div "ScrollTrigger . create ({ trigger : '#clients' , start : "top 130%" , end : "ce…" at bounding box center [796, 360] width 1008 height 510
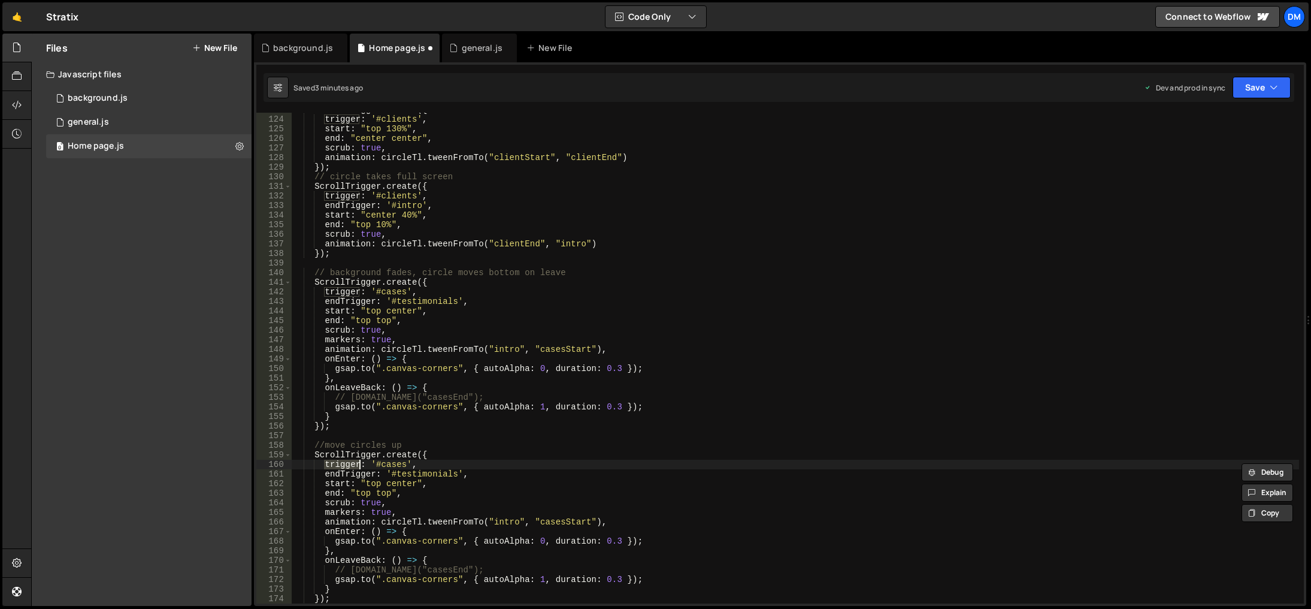
click at [352, 473] on div "ScrollTrigger . create ({ trigger : '#clients' , start : "top 130%" , end : "ce…" at bounding box center [796, 360] width 1008 height 510
paste textarea "t"
drag, startPoint x: 431, startPoint y: 464, endPoint x: 270, endPoint y: 462, distance: 161.1
click at [270, 462] on div "trigger: '#testimonials', 123 124 125 126 127 128 129 130 131 132 133 134 135 1…" at bounding box center [780, 358] width 1048 height 491
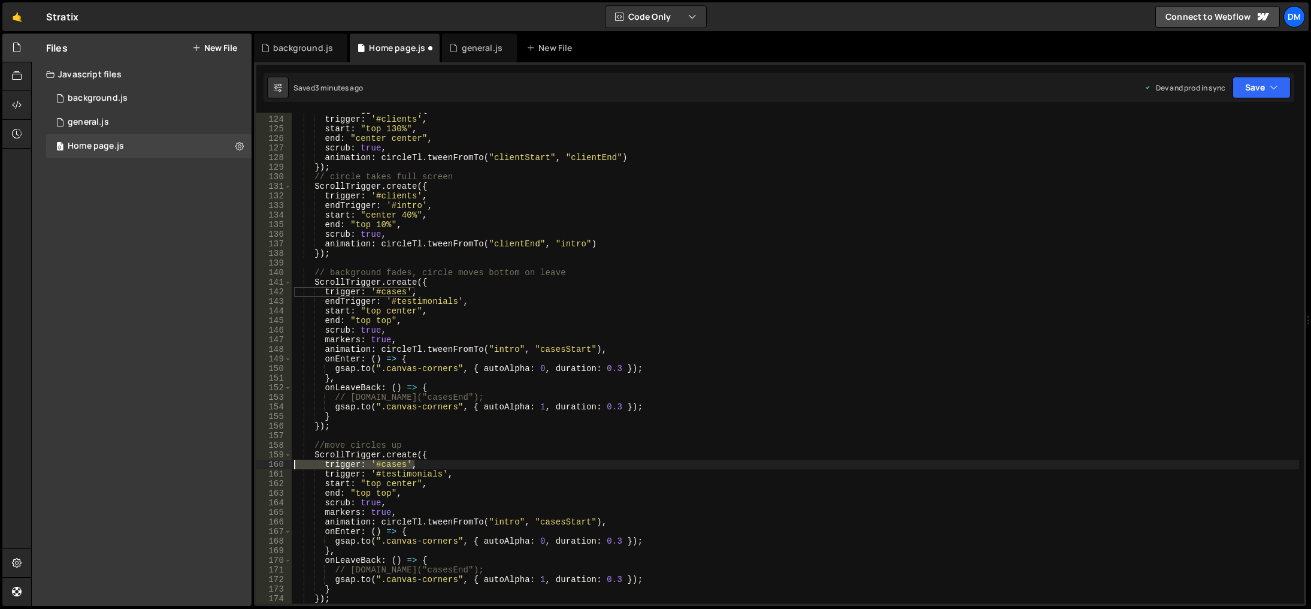
type textarea "trigger: '#cases',"
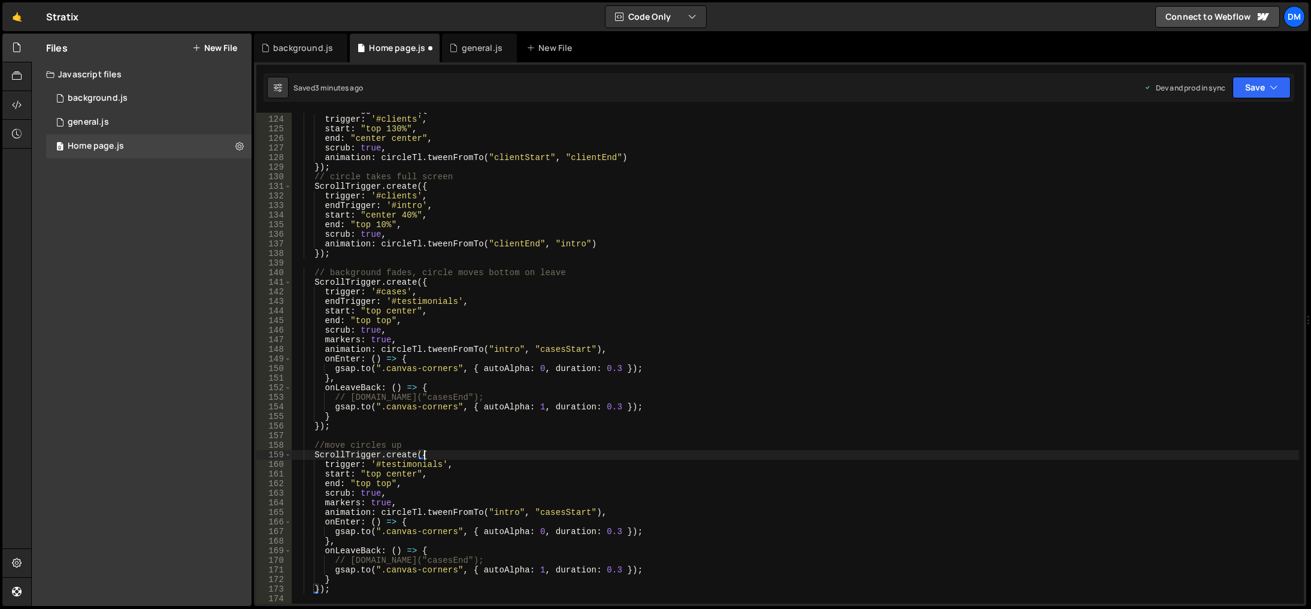
click at [366, 318] on div "ScrollTrigger . create ({ trigger : '#clients' , start : "top 130%" , end : "ce…" at bounding box center [796, 360] width 1008 height 510
click at [398, 473] on div "ScrollTrigger . create ({ trigger : '#clients' , start : "top 130%" , end : "ce…" at bounding box center [796, 360] width 1008 height 510
paste textarea "top"
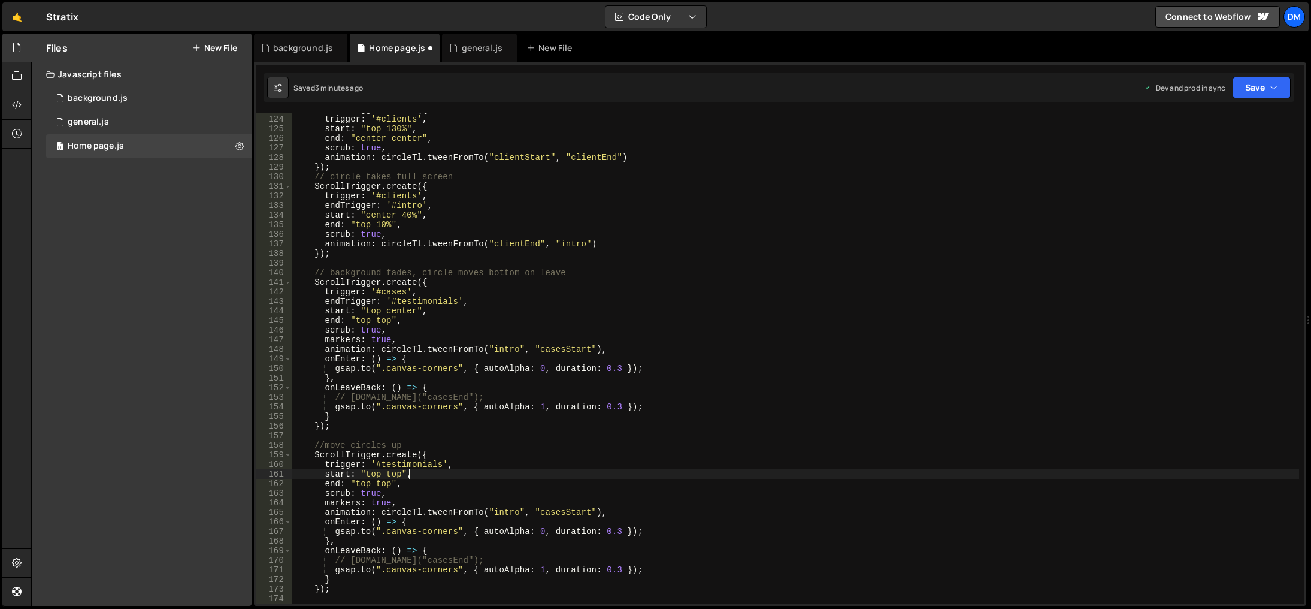
click at [420, 478] on div "ScrollTrigger . create ({ trigger : '#clients' , start : "top 130%" , end : "ce…" at bounding box center [796, 360] width 1008 height 510
click at [358, 485] on div "ScrollTrigger . create ({ trigger : '#clients' , start : "top 130%" , end : "ce…" at bounding box center [796, 360] width 1008 height 510
click at [402, 483] on div "ScrollTrigger . create ({ trigger : '#clients' , start : "top 130%" , end : "ce…" at bounding box center [796, 360] width 1008 height 510
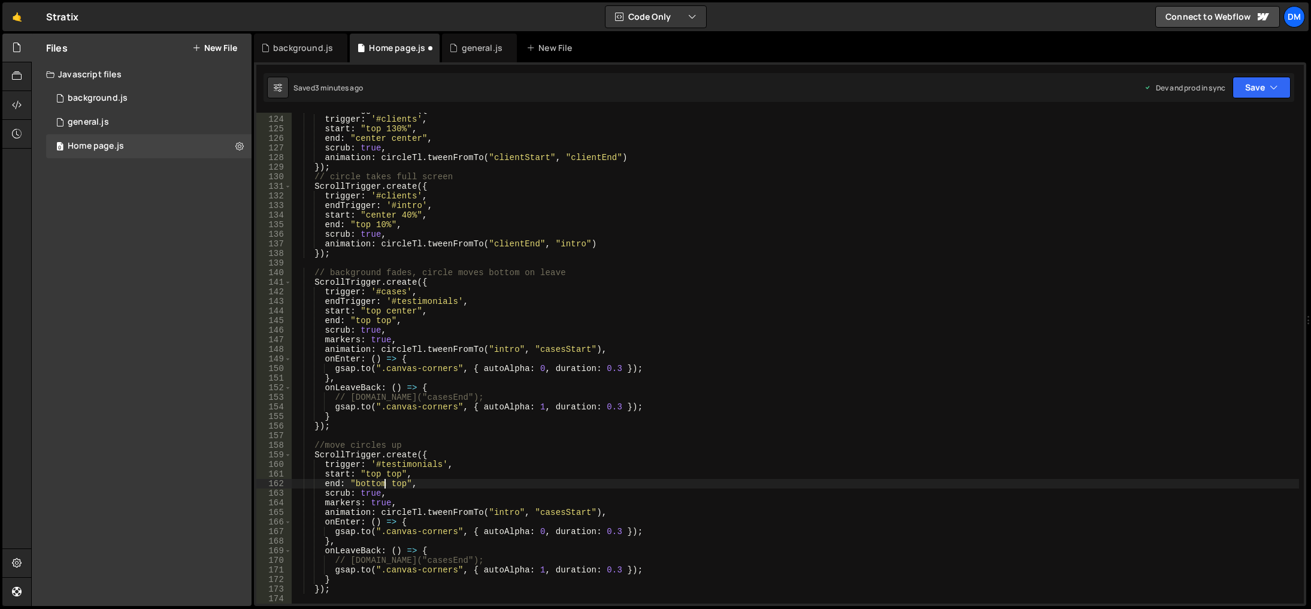
click at [402, 483] on div "ScrollTrigger . create ({ trigger : '#clients' , start : "top 130%" , end : "ce…" at bounding box center [796, 360] width 1008 height 510
click at [610, 443] on div "ScrollTrigger . create ({ trigger : '#clients' , start : "top 130%" , end : "ce…" at bounding box center [796, 360] width 1008 height 510
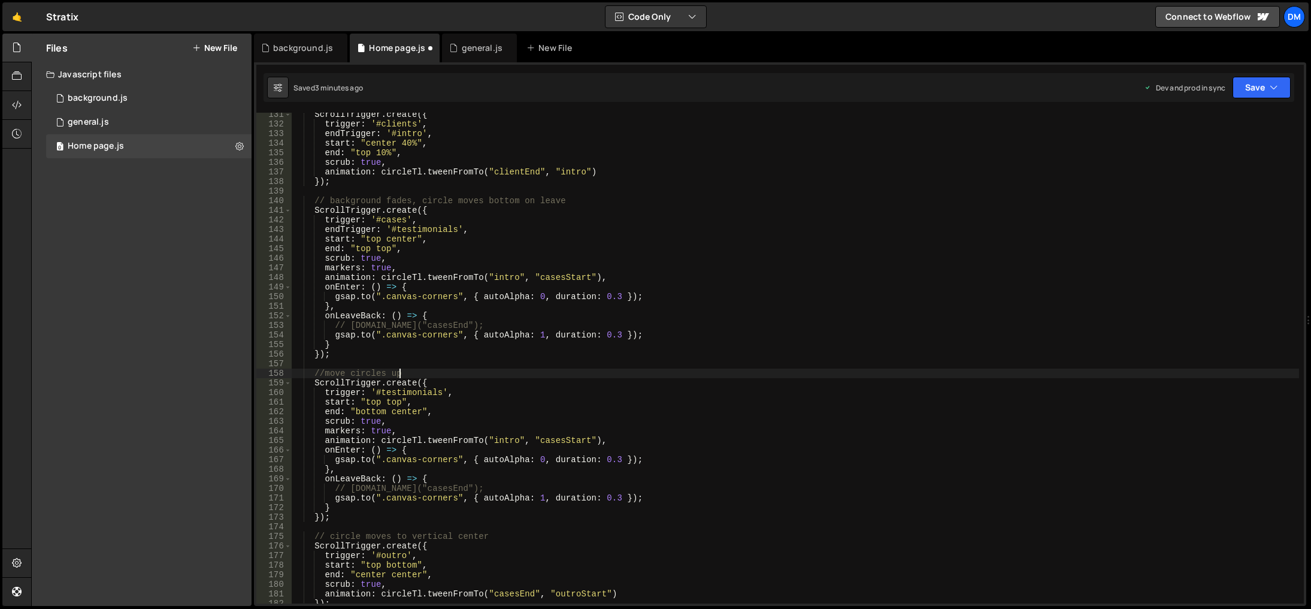
scroll to position [1249, 0]
click at [368, 469] on div "ScrollTrigger . create ({ trigger : '#clients' , endTrigger : '#intro' , start …" at bounding box center [796, 365] width 1008 height 510
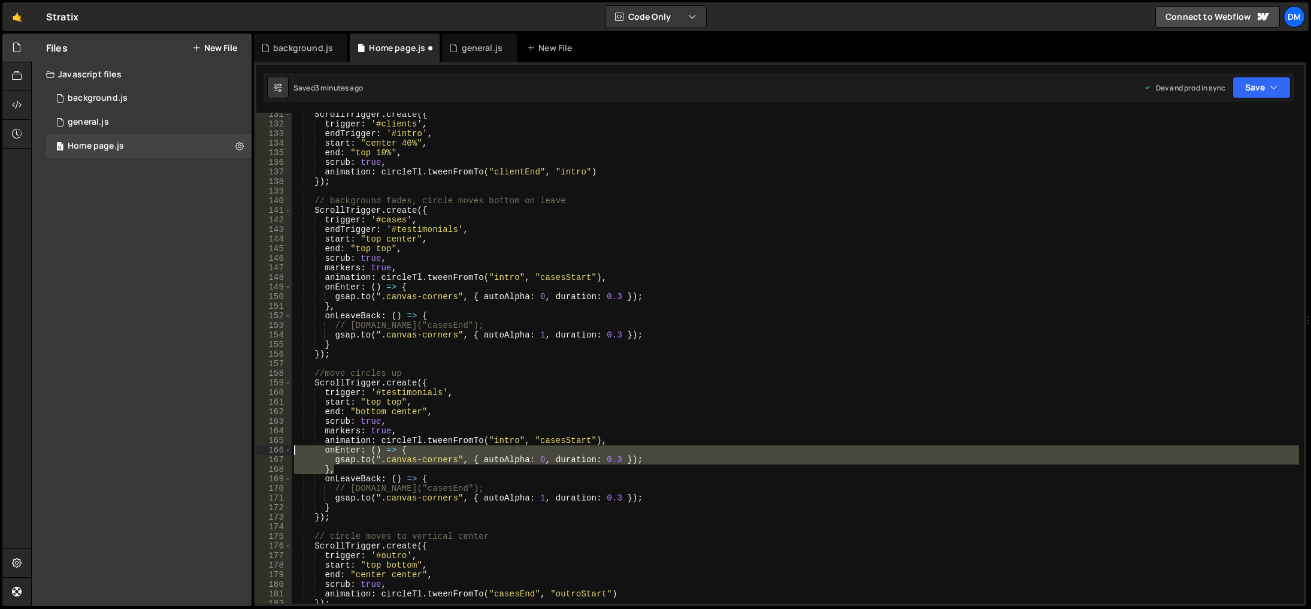
drag, startPoint x: 363, startPoint y: 467, endPoint x: 220, endPoint y: 448, distance: 143.8
click at [220, 448] on div "Files New File Javascript files 0 background.js 0 0 general.js 0 0 Home page.js…" at bounding box center [671, 320] width 1280 height 573
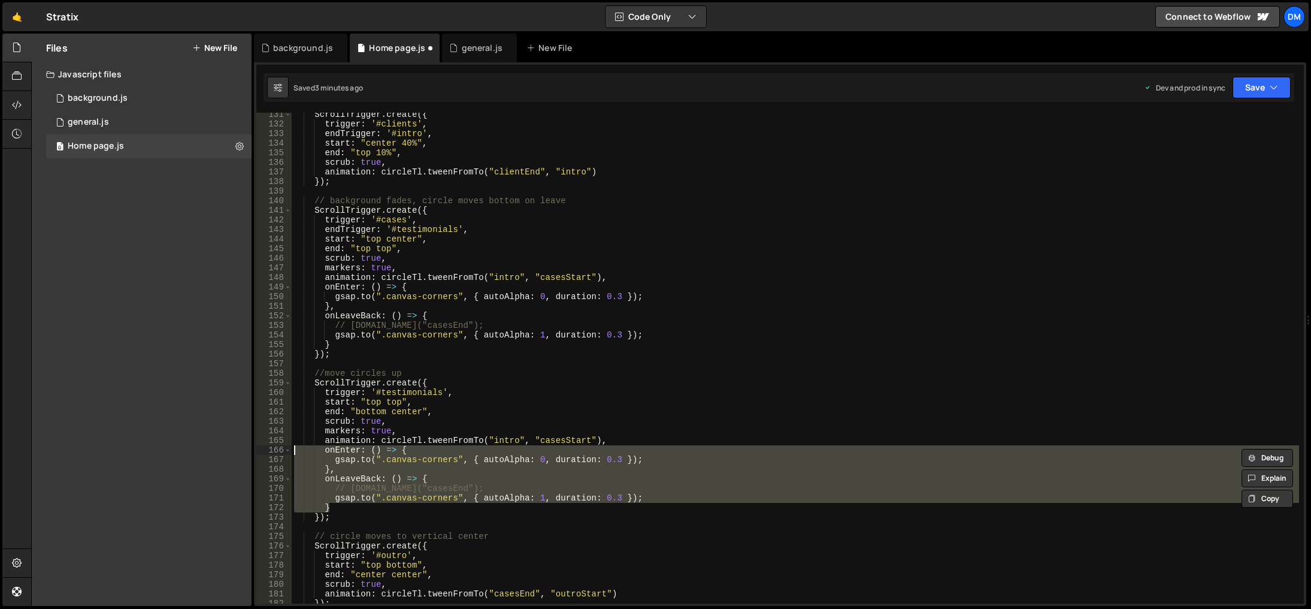
drag, startPoint x: 342, startPoint y: 508, endPoint x: 231, endPoint y: 453, distance: 124.3
click at [231, 453] on div "Files New File Javascript files 0 background.js 0 0 general.js 0 0 Home page.js…" at bounding box center [671, 320] width 1280 height 573
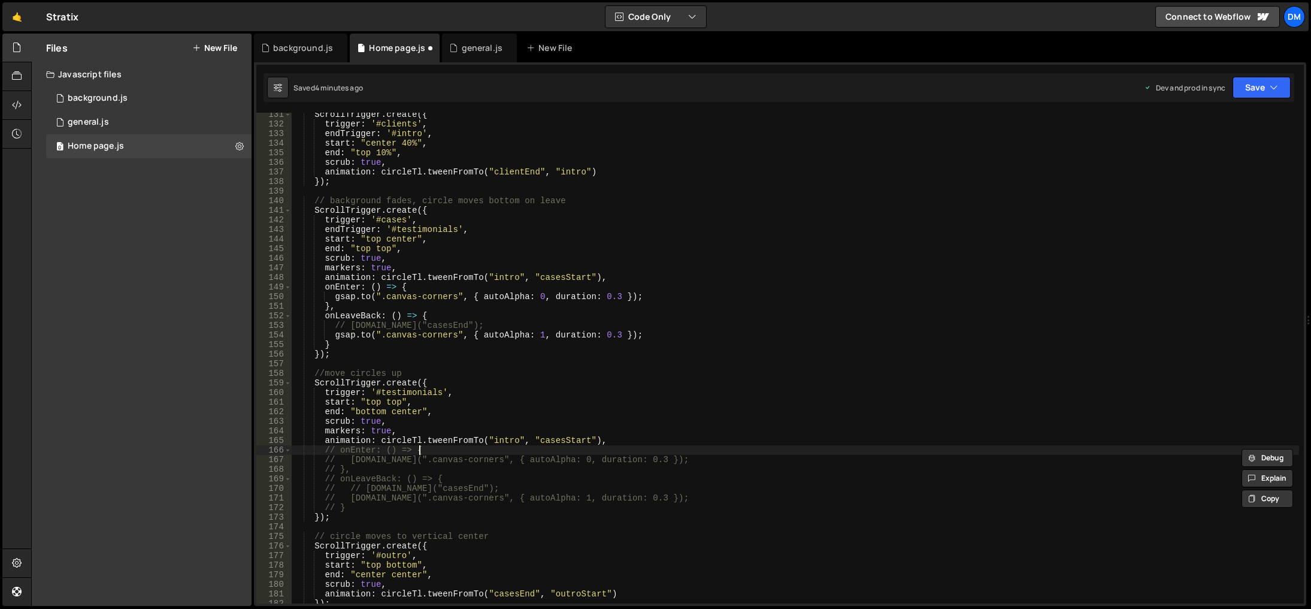
click at [518, 446] on div "ScrollTrigger . create ({ trigger : '#clients' , endTrigger : '#intro' , start …" at bounding box center [796, 365] width 1008 height 510
click at [620, 435] on div "ScrollTrigger . create ({ trigger : '#clients' , endTrigger : '#intro' , start …" at bounding box center [796, 365] width 1008 height 510
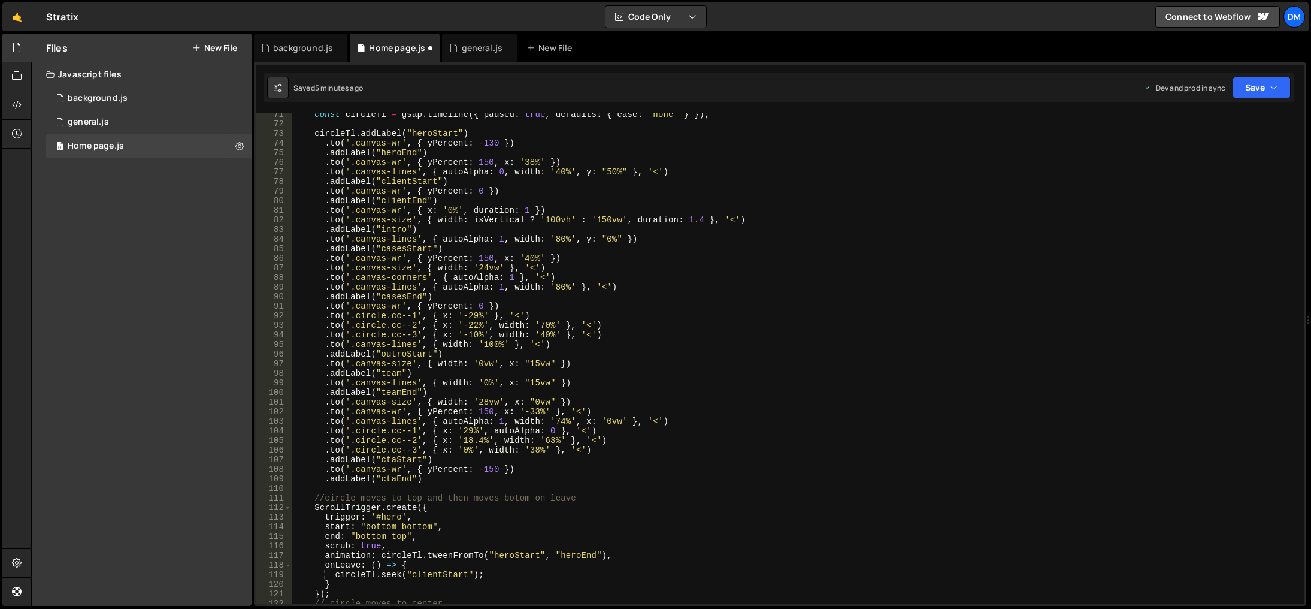
scroll to position [674, 0]
click at [520, 467] on div "const circleTl = gsap . timeline ({ paused : true , defaults : { ease : 'none' …" at bounding box center [796, 365] width 1008 height 510
drag, startPoint x: 639, startPoint y: 241, endPoint x: 322, endPoint y: 238, distance: 316.9
click at [322, 238] on div "const circleTl = gsap . timeline ({ paused : true , defaults : { ease : 'none' …" at bounding box center [796, 365] width 1008 height 510
click at [453, 246] on div "const circleTl = gsap . timeline ({ paused : true , defaults : { ease : 'none' …" at bounding box center [796, 365] width 1008 height 510
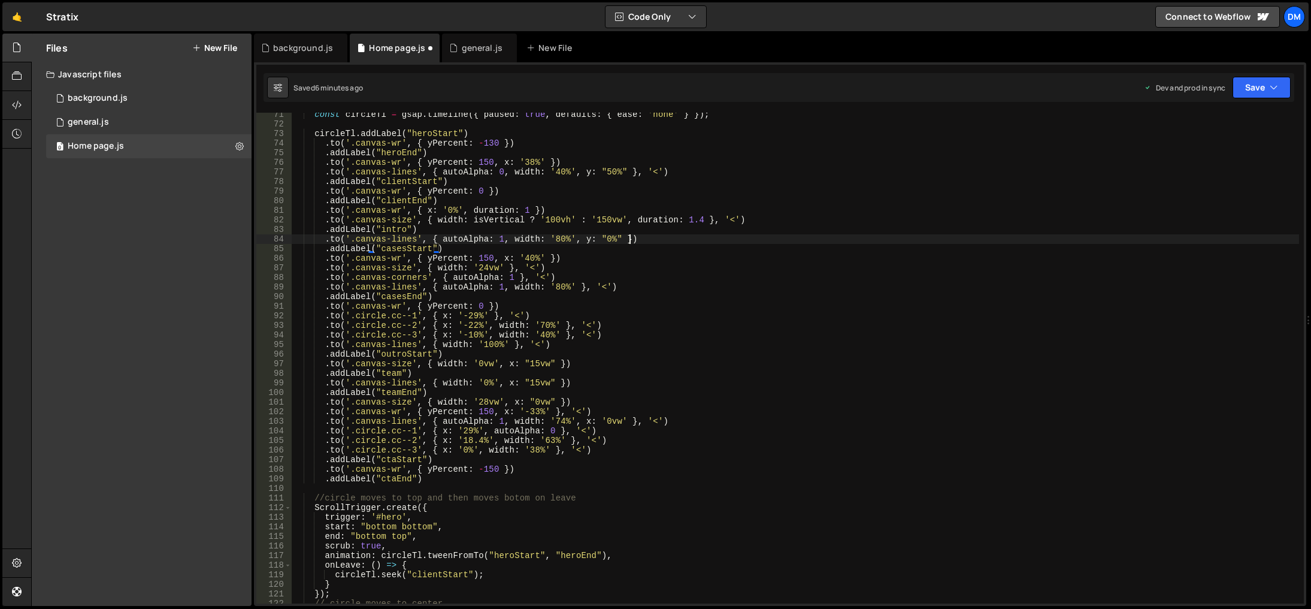
click at [641, 238] on div "const circleTl = gsap . timeline ({ paused : true , defaults : { ease : 'none' …" at bounding box center [796, 365] width 1008 height 510
drag, startPoint x: 445, startPoint y: 232, endPoint x: 325, endPoint y: 232, distance: 119.8
click at [325, 232] on div "const circleTl = gsap . timeline ({ paused : true , defaults : { ease : 'none' …" at bounding box center [796, 365] width 1008 height 510
click at [632, 240] on div "const circleTl = gsap . timeline ({ paused : true , defaults : { ease : 'none' …" at bounding box center [796, 365] width 1008 height 510
type textarea ".to('.canvas-lines', { autoAlpha: 1, width: '80%', y: "0%" })"
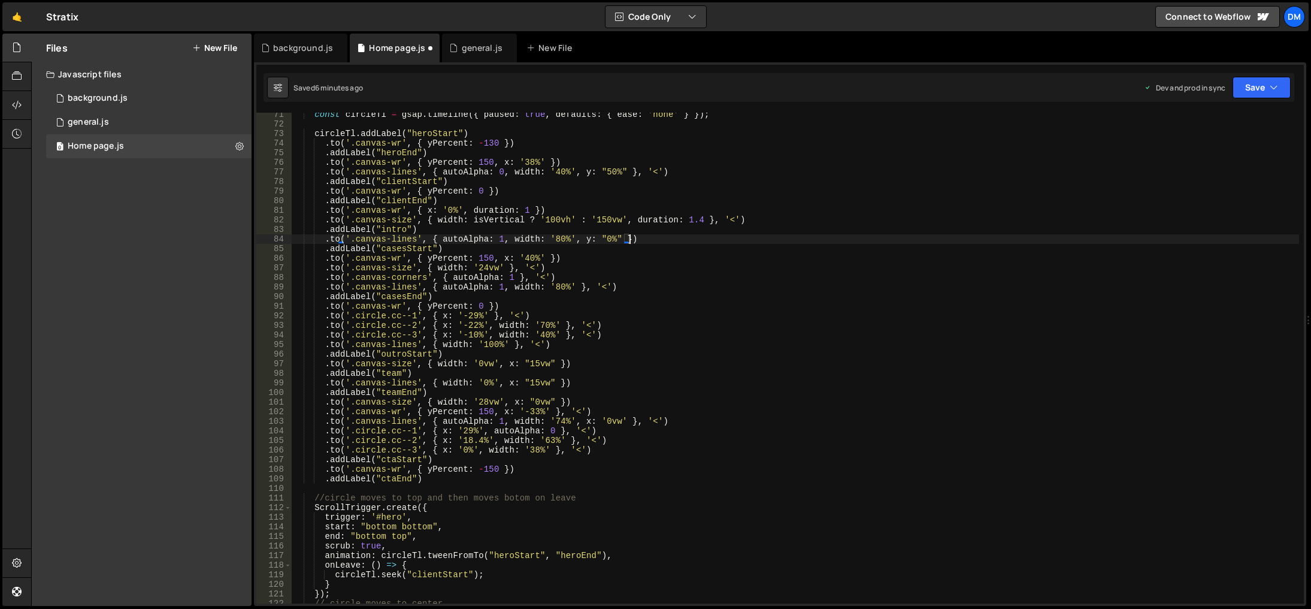
scroll to position [0, 2]
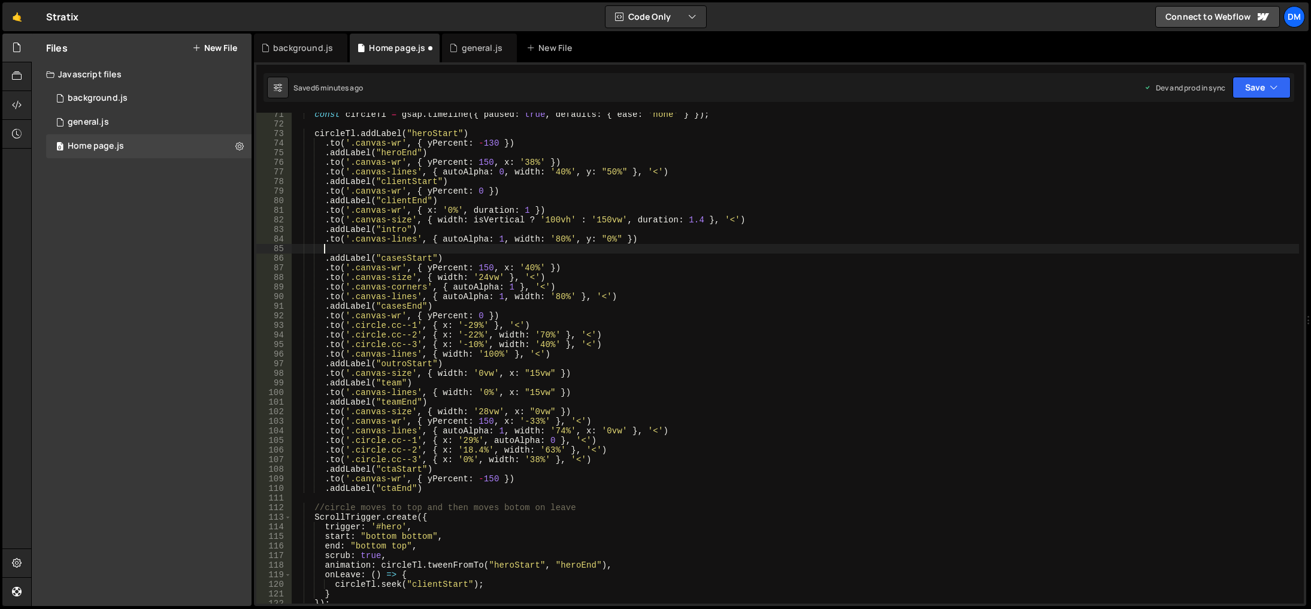
paste textarea ".addLabel("intro")"
click at [385, 251] on div "const circleTl = gsap . timeline ({ paused : true , defaults : { ease : 'none' …" at bounding box center [796, 365] width 1008 height 510
click at [428, 258] on div "testim onials local Testim onials local" at bounding box center [466, 278] width 178 height 47
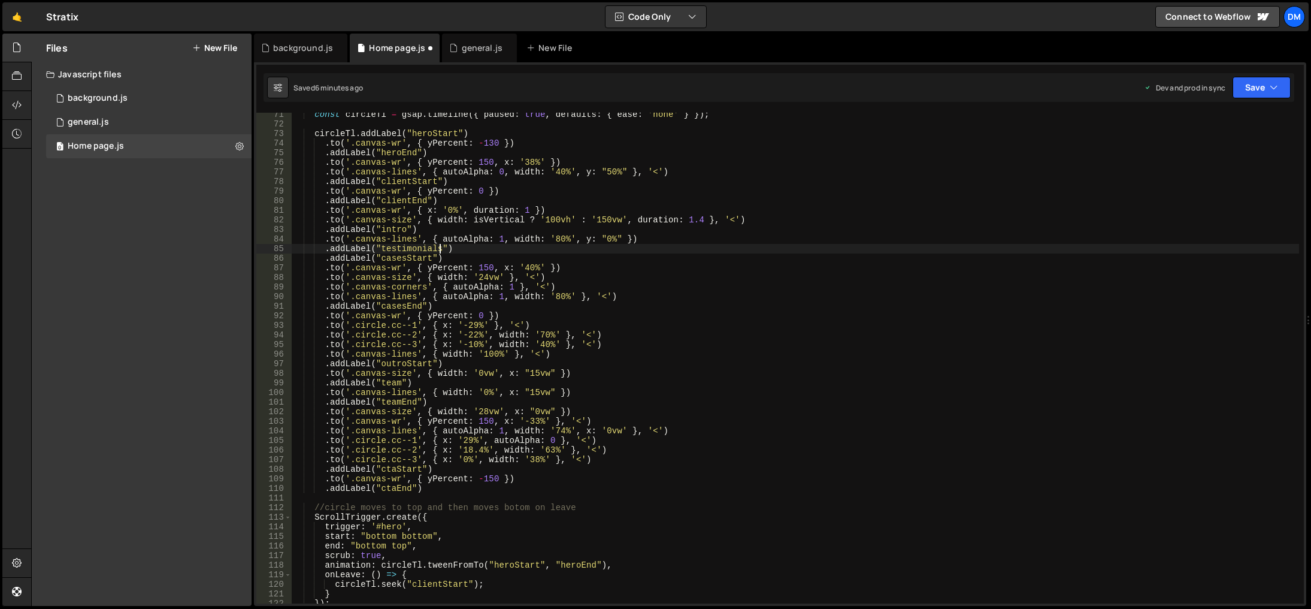
click at [457, 249] on div "const circleTl = gsap . timeline ({ paused : true , defaults : { ease : 'none' …" at bounding box center [796, 365] width 1008 height 510
drag, startPoint x: 633, startPoint y: 238, endPoint x: 326, endPoint y: 241, distance: 306.7
click at [326, 241] on div "const circleTl = gsap . timeline ({ paused : true , defaults : { ease : 'none' …" at bounding box center [796, 365] width 1008 height 510
click at [459, 246] on div "const circleTl = gsap . timeline ({ paused : true , defaults : { ease : 'none' …" at bounding box center [796, 365] width 1008 height 510
type textarea ".addLabel("testimonials")"
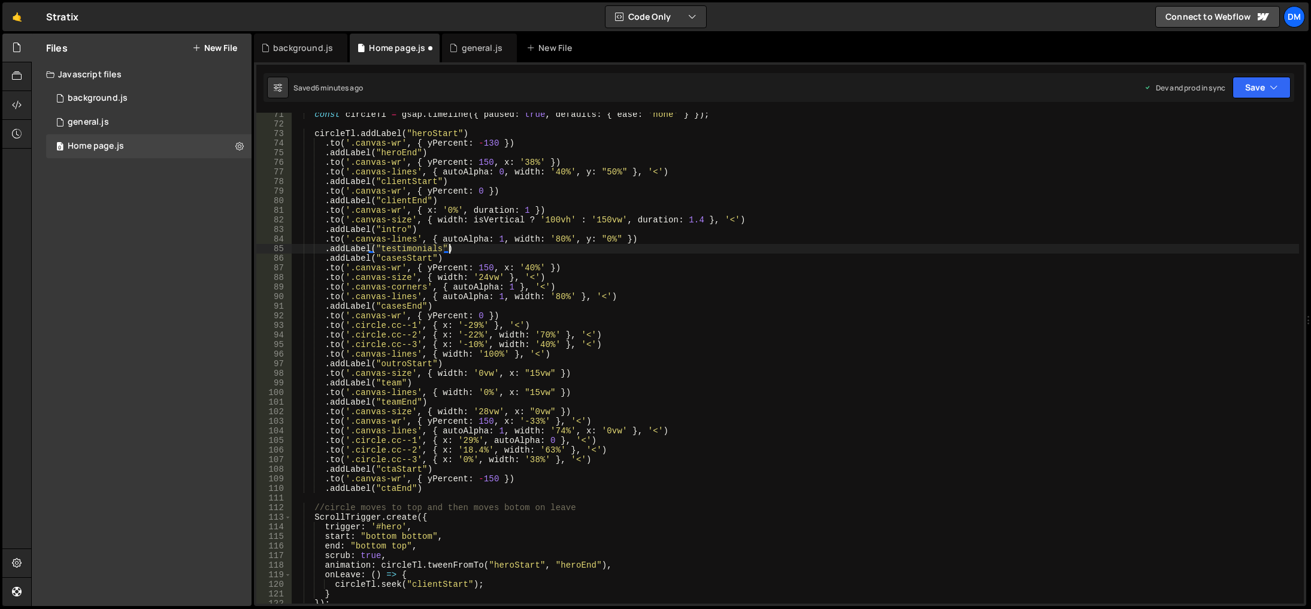
scroll to position [0, 2]
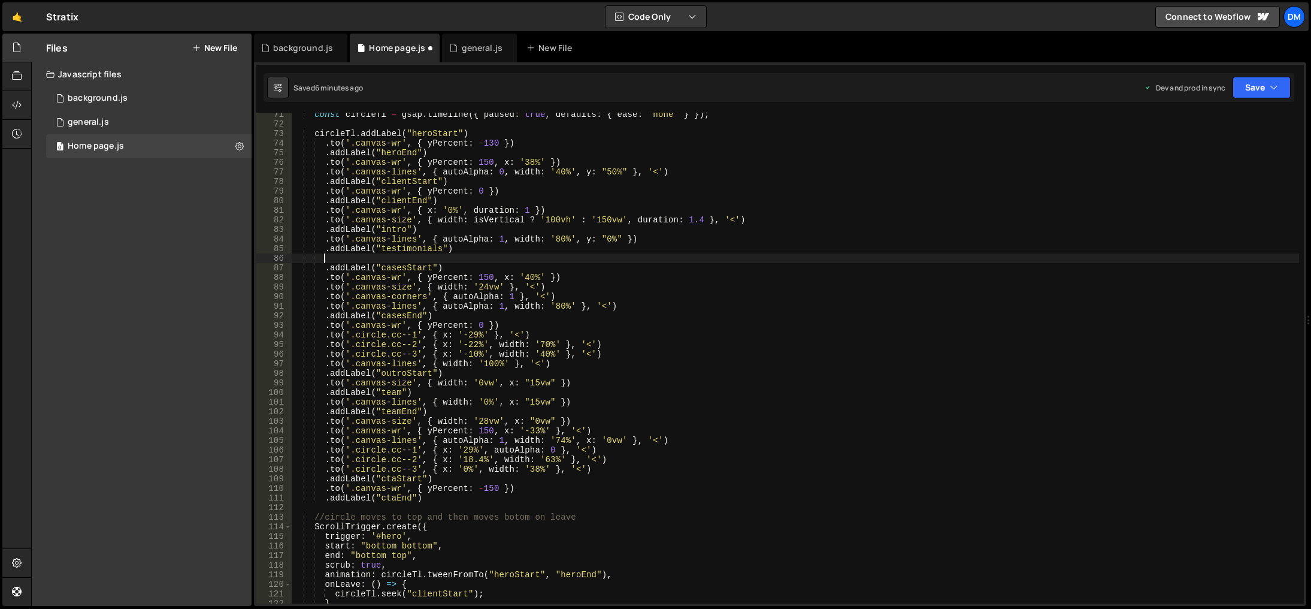
paste textarea ".to('.canvas-lines', { autoAlpha: 1, width: '80%', y: "0%" })"
click at [618, 257] on div "const circleTl = gsap . timeline ({ paused : true , defaults : { ease : 'none' …" at bounding box center [796, 365] width 1008 height 510
click at [601, 259] on div "const circleTl = gsap . timeline ({ paused : true , defaults : { ease : 'none' …" at bounding box center [796, 365] width 1008 height 510
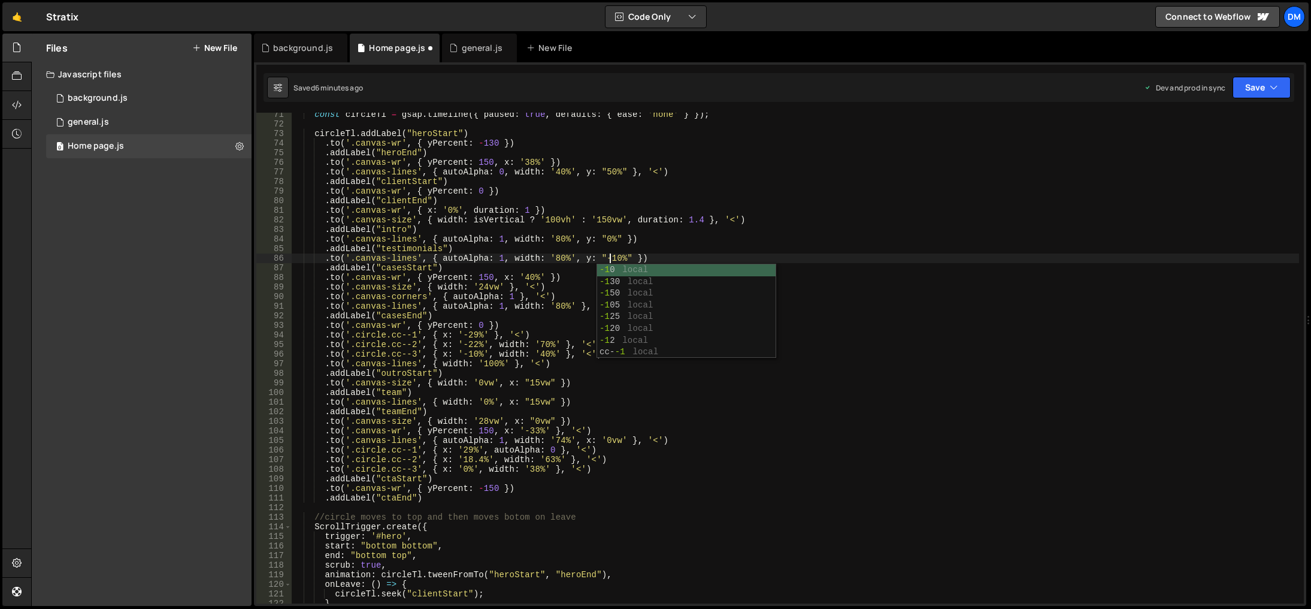
scroll to position [0, 22]
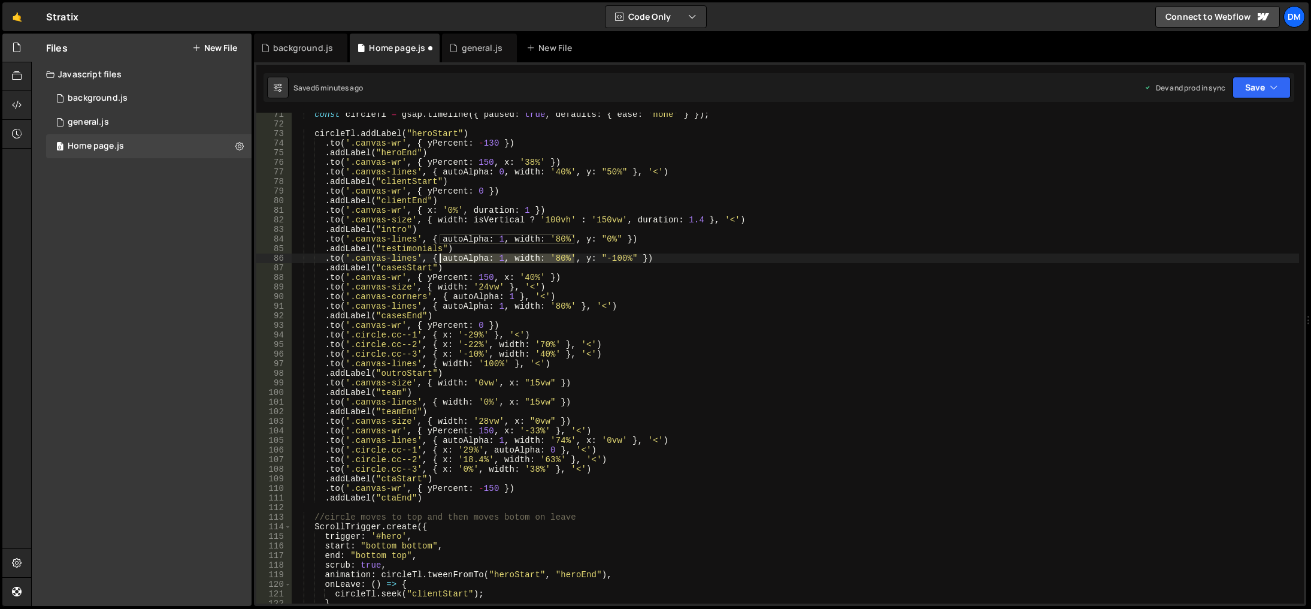
drag, startPoint x: 575, startPoint y: 258, endPoint x: 438, endPoint y: 258, distance: 136.6
click at [438, 258] on div "const circleTl = gsap . timeline ({ paused : true , defaults : { ease : 'none' …" at bounding box center [796, 365] width 1008 height 510
click at [586, 291] on div "const circleTl = gsap . timeline ({ paused : true , defaults : { ease : 'none' …" at bounding box center [796, 365] width 1008 height 510
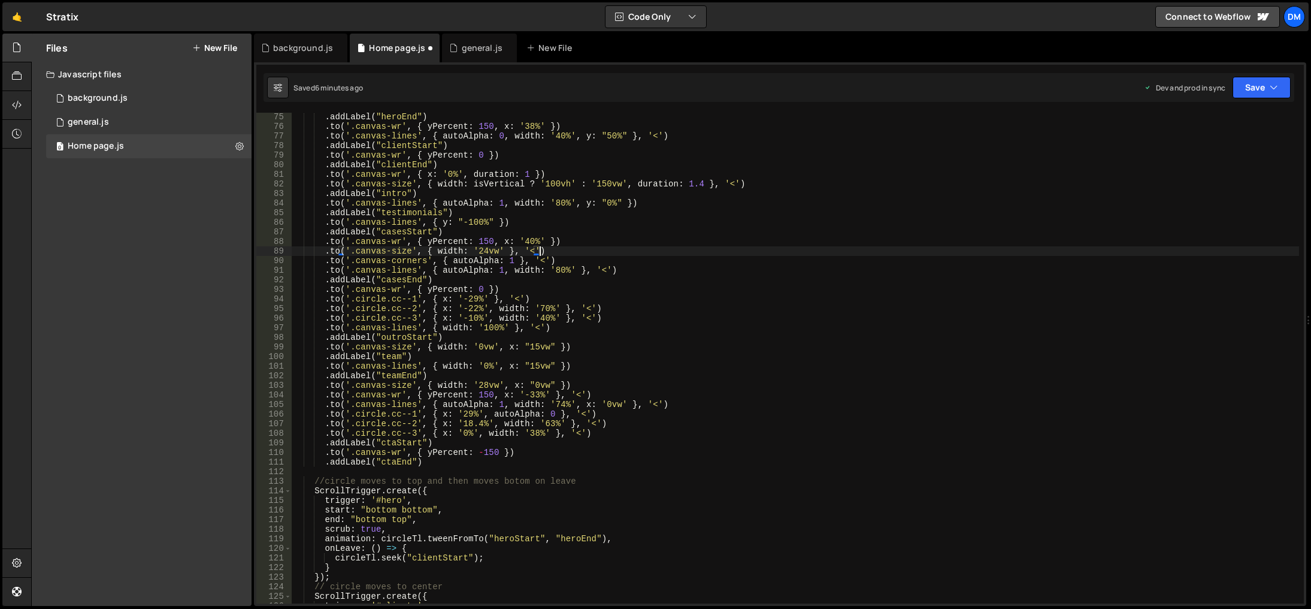
scroll to position [674, 0]
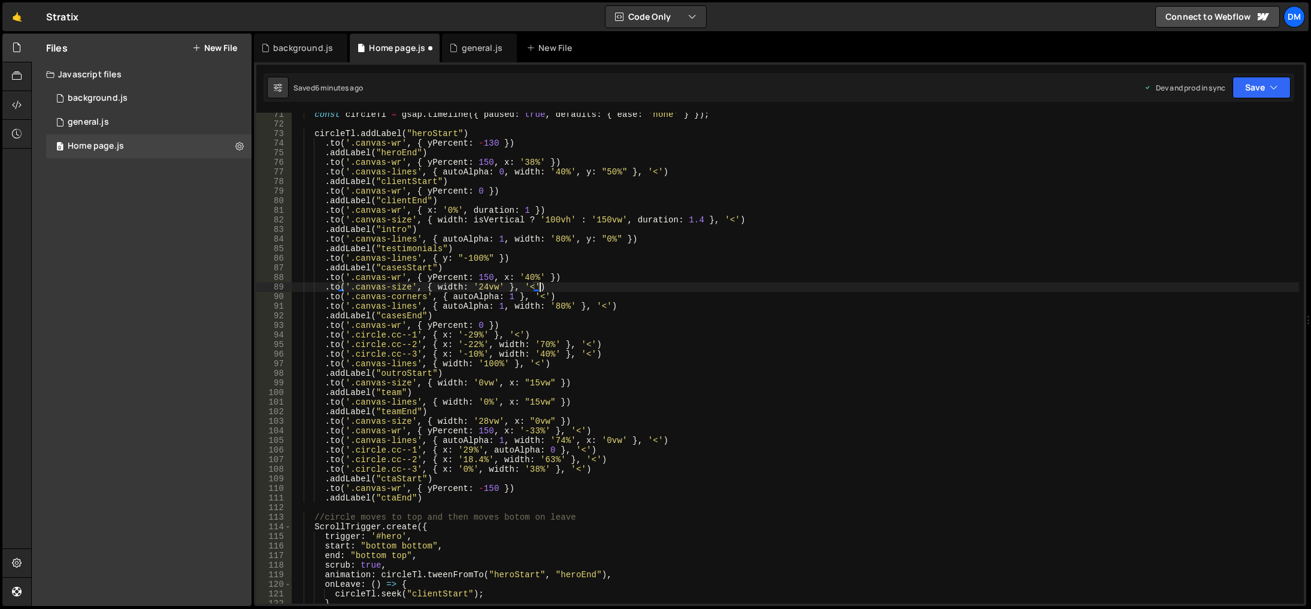
click at [398, 224] on div "const circleTl = gsap . timeline ({ paused : true , defaults : { ease : 'none' …" at bounding box center [796, 365] width 1008 height 510
click at [395, 226] on div "const circleTl = gsap . timeline ({ paused : true , defaults : { ease : 'none' …" at bounding box center [796, 365] width 1008 height 510
click at [431, 248] on div "const circleTl = gsap . timeline ({ paused : true , defaults : { ease : 'none' …" at bounding box center [796, 365] width 1008 height 510
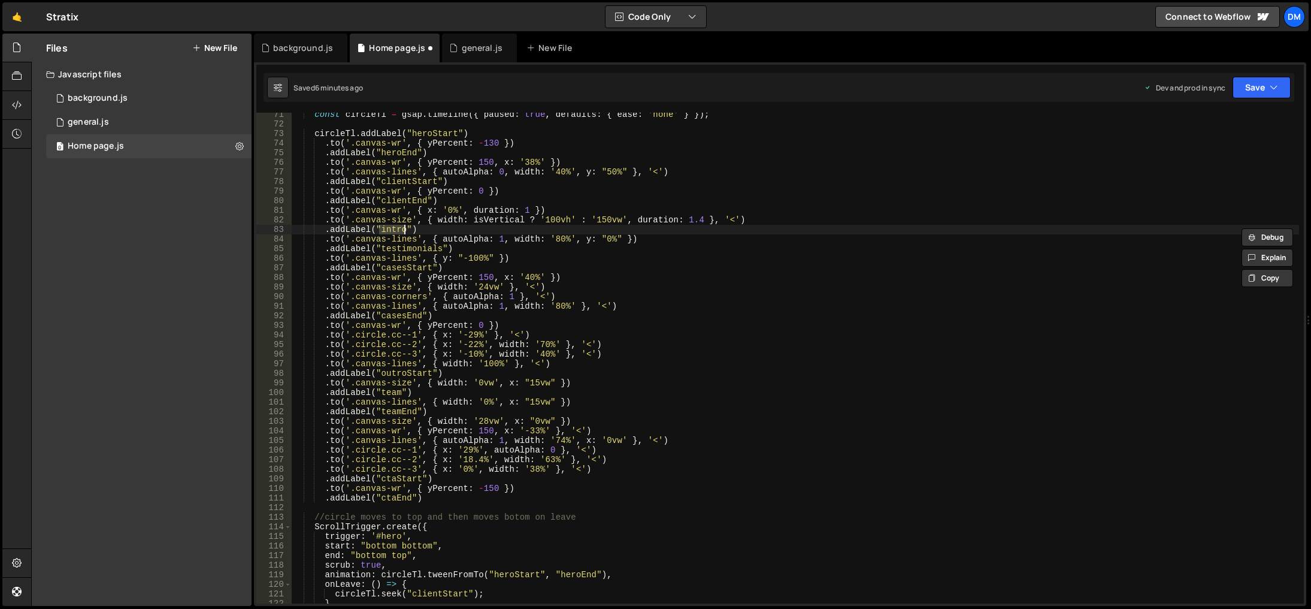
click at [431, 248] on div "const circleTl = gsap . timeline ({ paused : true , defaults : { ease : 'none' …" at bounding box center [796, 365] width 1008 height 510
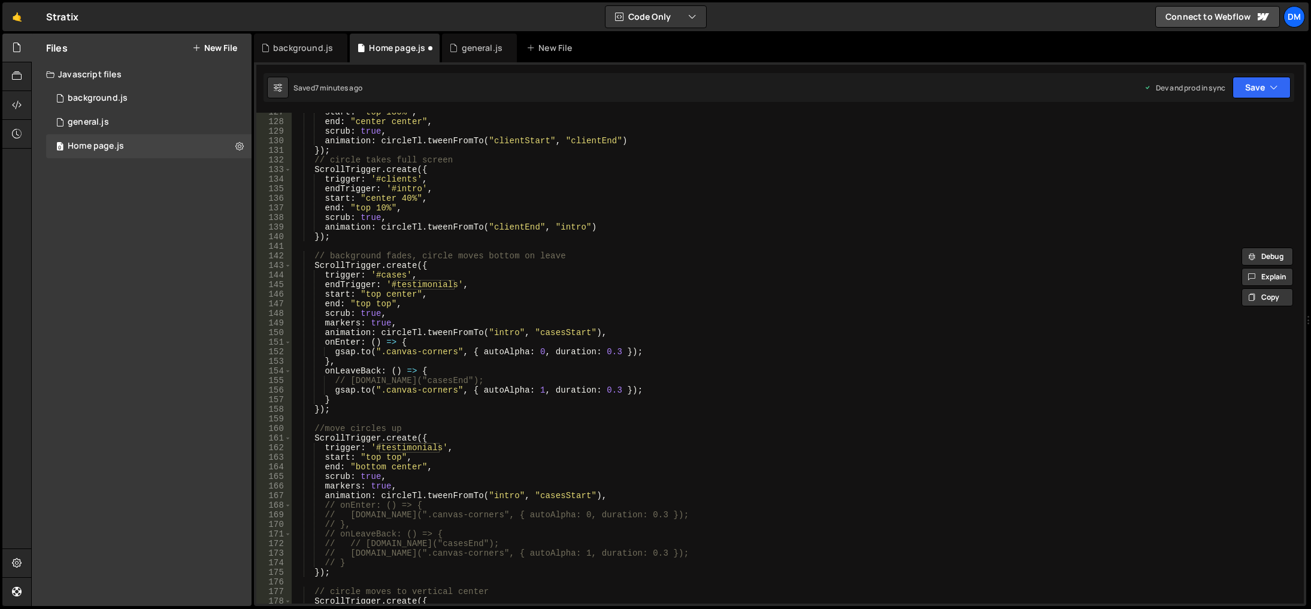
scroll to position [1249, 0]
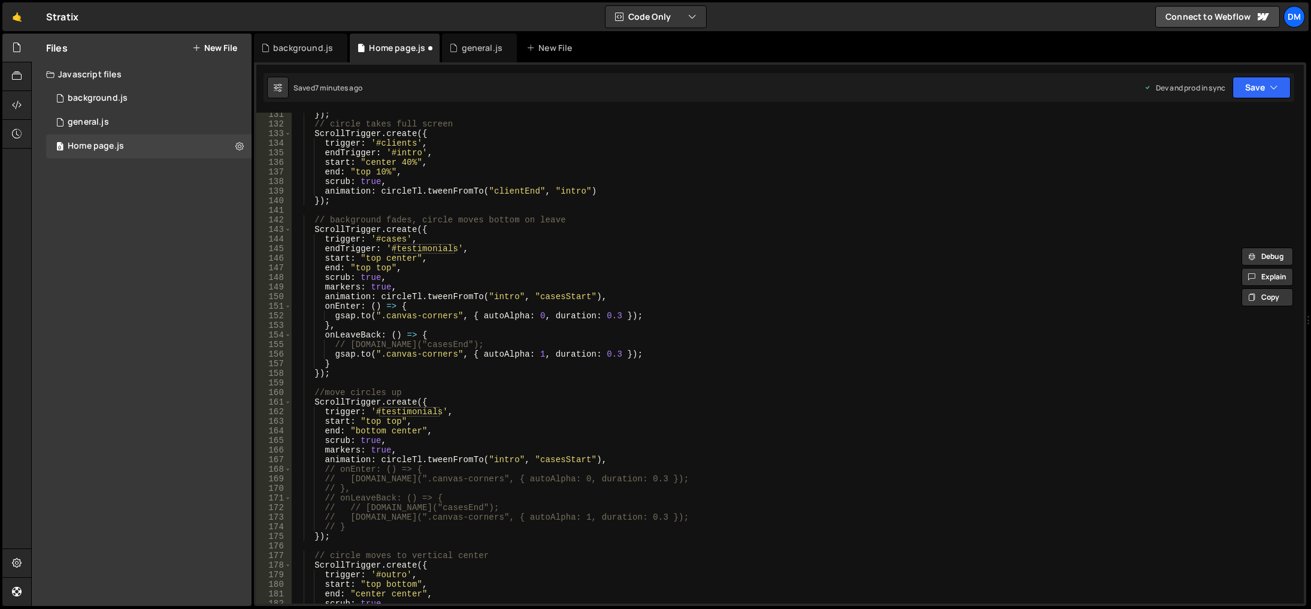
click at [500, 460] on div "}) ; // circle takes full screen ScrollTrigger . create ({ trigger : '#clients'…" at bounding box center [796, 365] width 1008 height 510
paste textarea "testimonials"
click at [553, 297] on div "}) ; // circle takes full screen ScrollTrigger . create ({ trigger : '#clients'…" at bounding box center [796, 365] width 1008 height 510
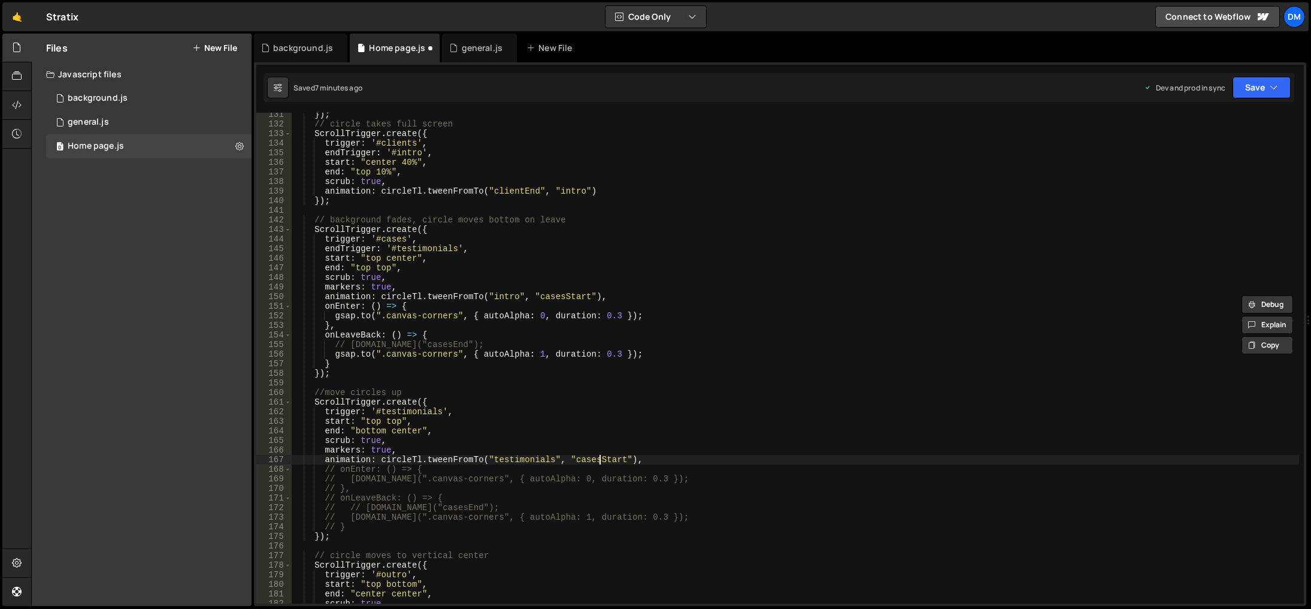
click at [598, 462] on div "}) ; // circle takes full screen ScrollTrigger . create ({ trigger : '#clients'…" at bounding box center [796, 365] width 1008 height 510
click at [517, 457] on div "}) ; // circle takes full screen ScrollTrigger . create ({ trigger : '#clients'…" at bounding box center [796, 365] width 1008 height 510
click at [558, 294] on div "}) ; // circle takes full screen ScrollTrigger . create ({ trigger : '#clients'…" at bounding box center [796, 365] width 1008 height 510
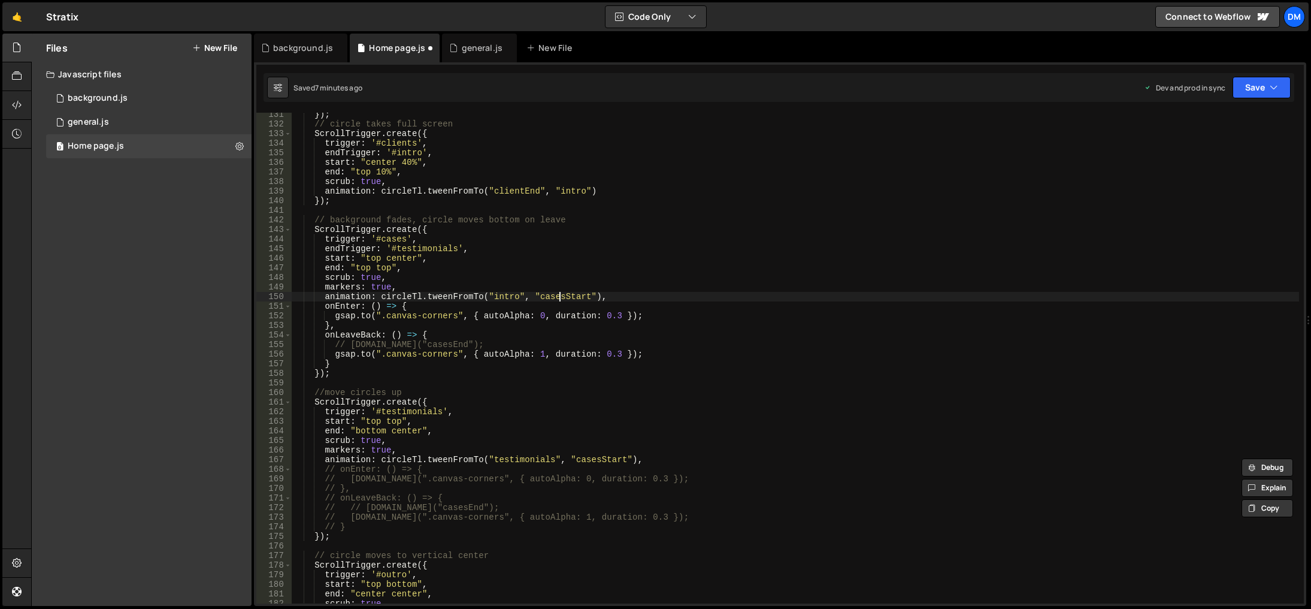
click at [558, 294] on div "}) ; // circle takes full screen ScrollTrigger . create ({ trigger : '#clients'…" at bounding box center [796, 365] width 1008 height 510
paste textarea "testimonials"
click at [734, 276] on div "}) ; // circle takes full screen ScrollTrigger . create ({ trigger : '#clients'…" at bounding box center [796, 365] width 1008 height 510
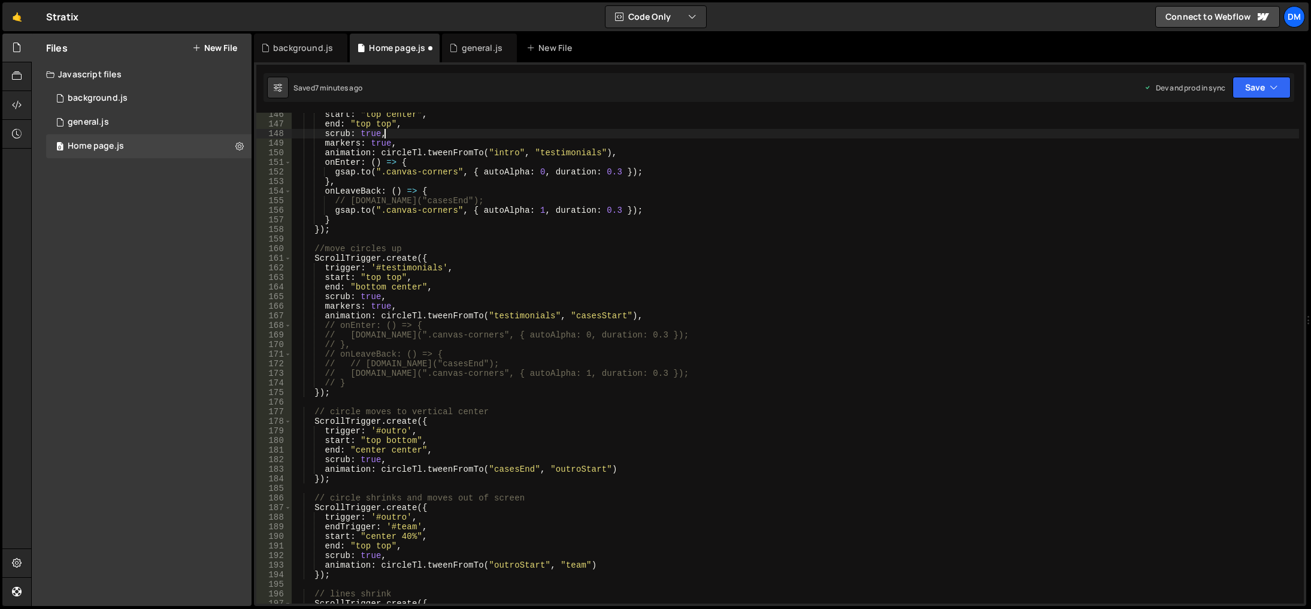
scroll to position [1393, 0]
type textarea "scrub: true,"
click at [1272, 83] on icon "button" at bounding box center [1274, 87] width 8 height 12
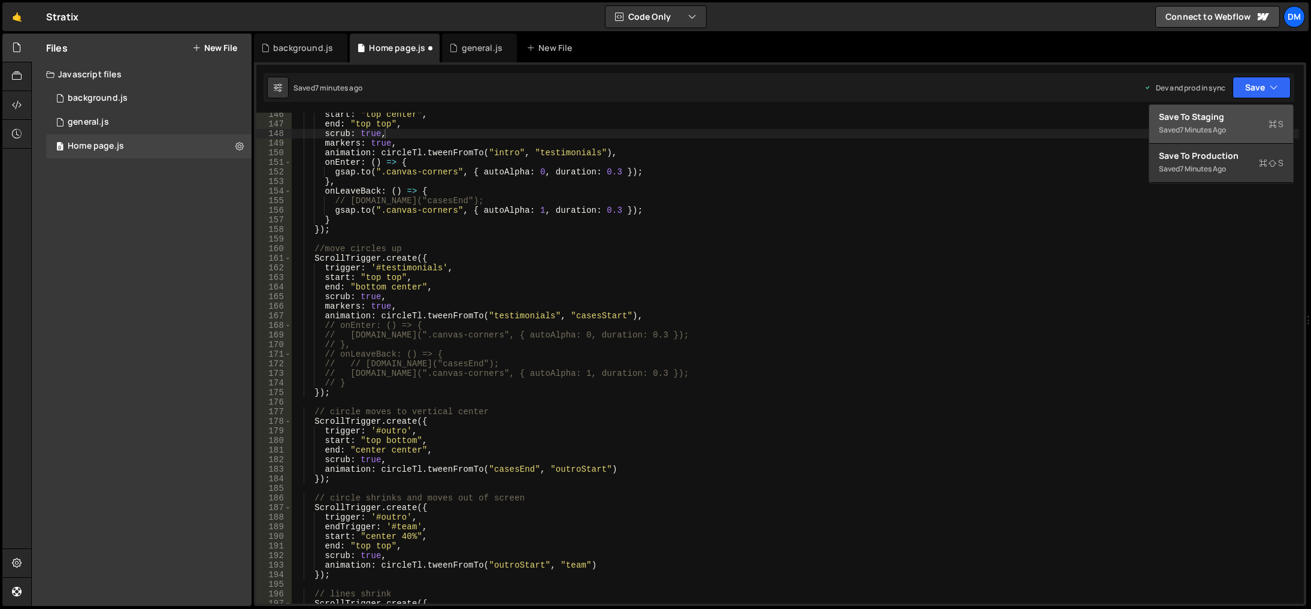
click at [1238, 116] on div "Save to Staging S" at bounding box center [1221, 117] width 125 height 12
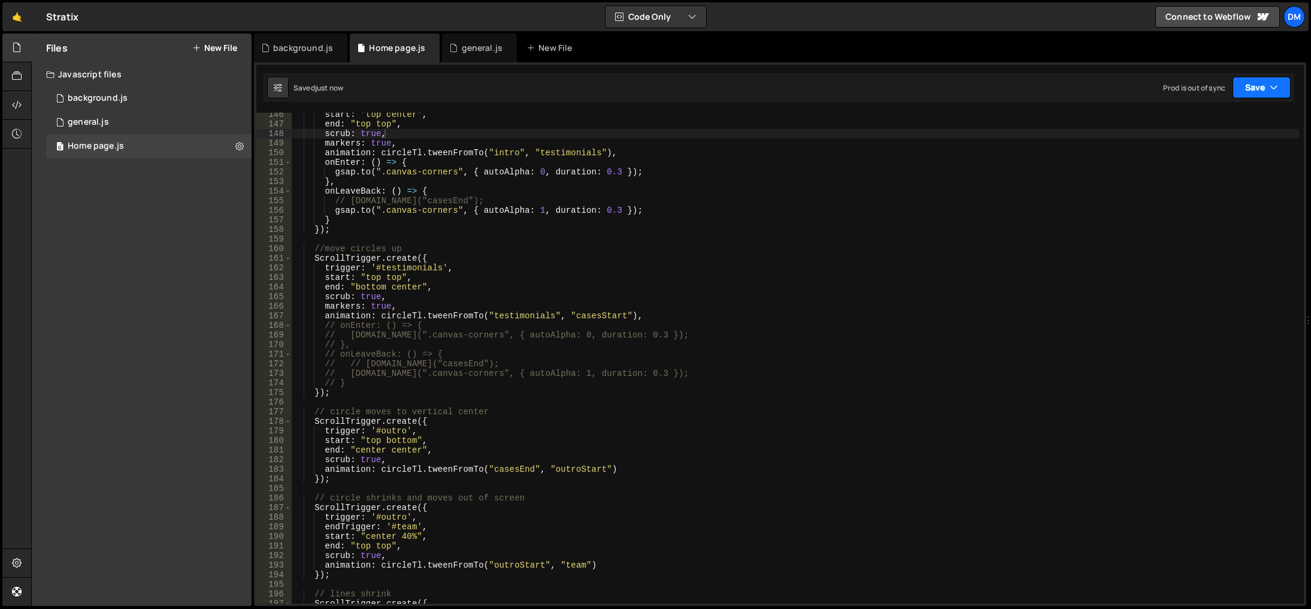
click at [1244, 86] on button "Save" at bounding box center [1262, 88] width 58 height 22
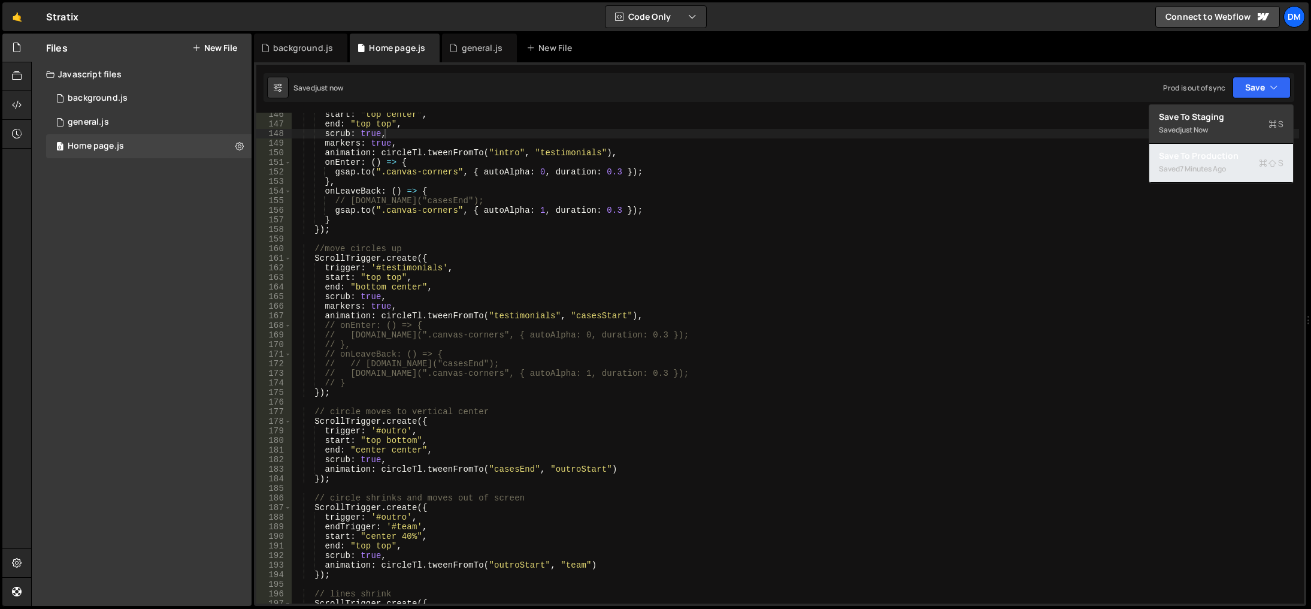
click at [1211, 164] on div "7 minutes ago" at bounding box center [1203, 169] width 46 height 10
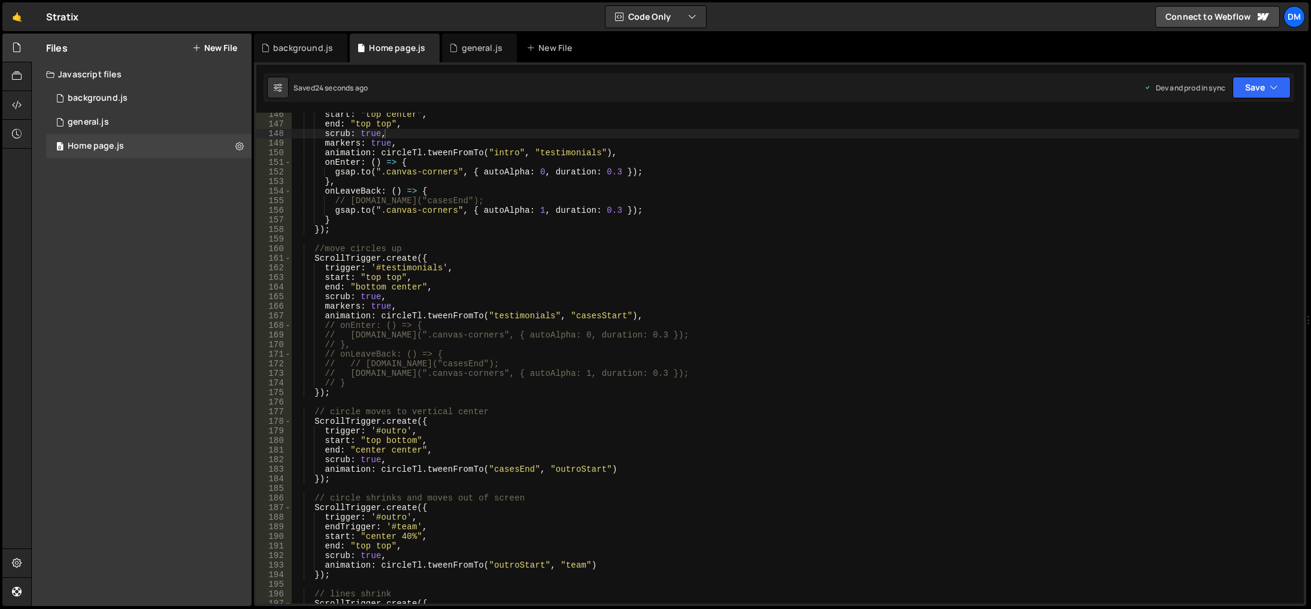
click at [665, 484] on div "start : "top center" , end : "top top" , scrub : true , markers : true , animat…" at bounding box center [796, 365] width 1008 height 510
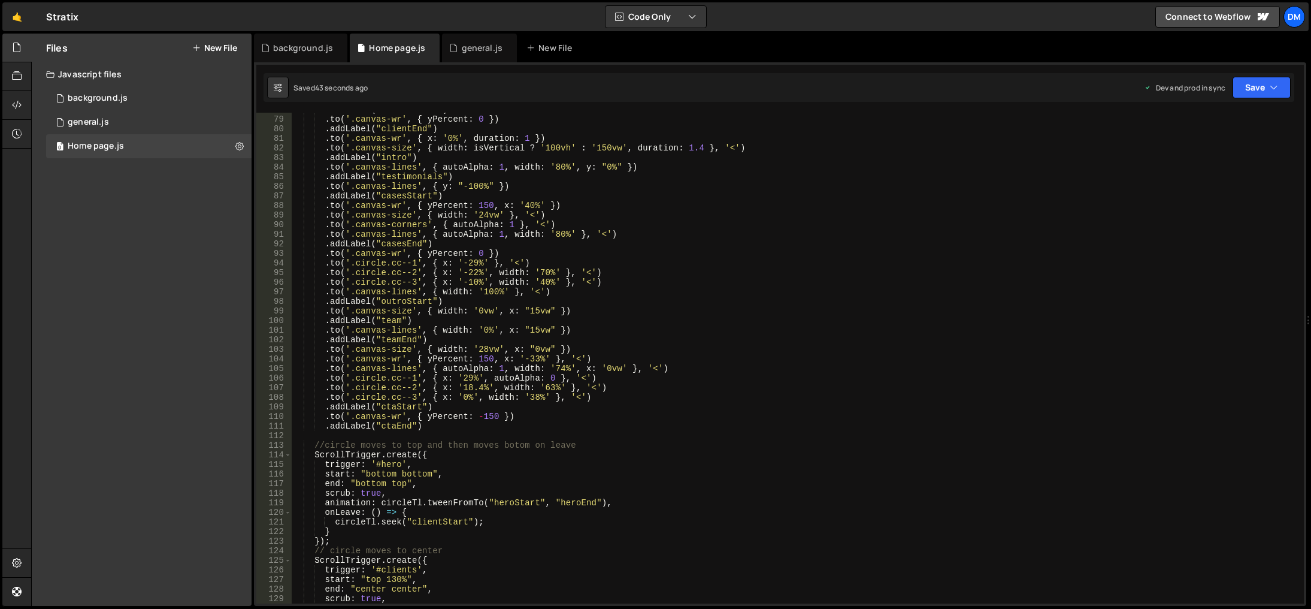
scroll to position [746, 0]
drag, startPoint x: 504, startPoint y: 292, endPoint x: 507, endPoint y: 330, distance: 37.8
click at [504, 292] on div ". addLabel ( "clientStart" ) . to ( '.canvas-wr' , { yPercent : 0 }) . addLabel…" at bounding box center [796, 360] width 1008 height 510
click at [1267, 89] on button "Save" at bounding box center [1262, 88] width 58 height 22
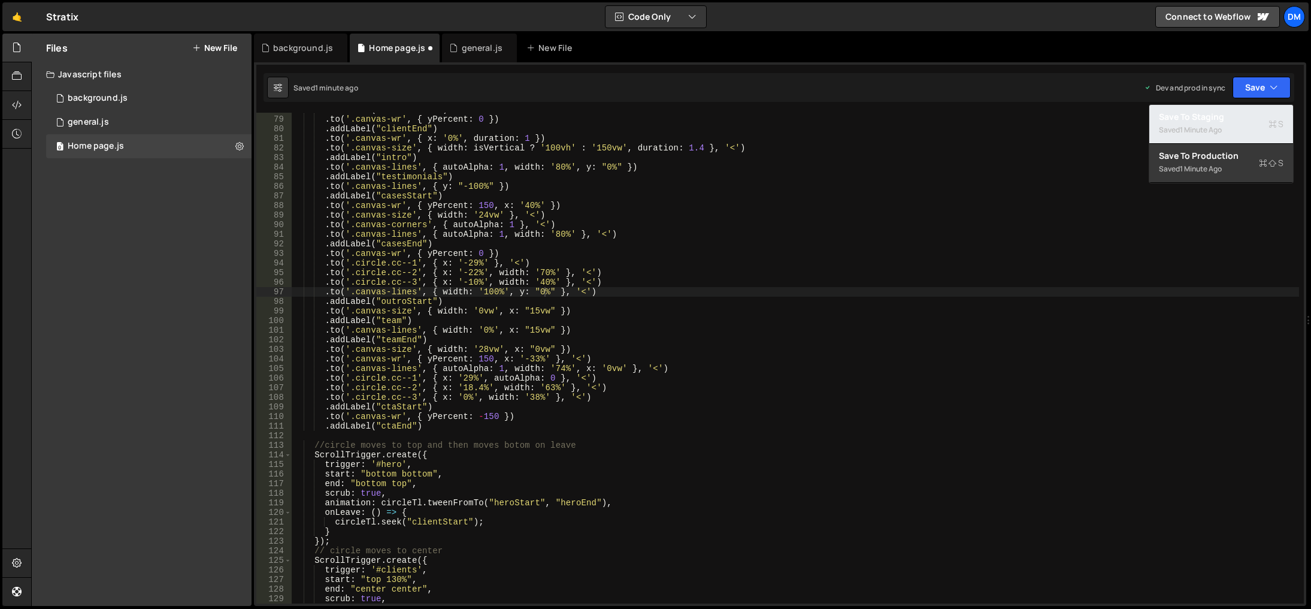
click at [1238, 119] on div "Save to Staging S" at bounding box center [1221, 117] width 125 height 12
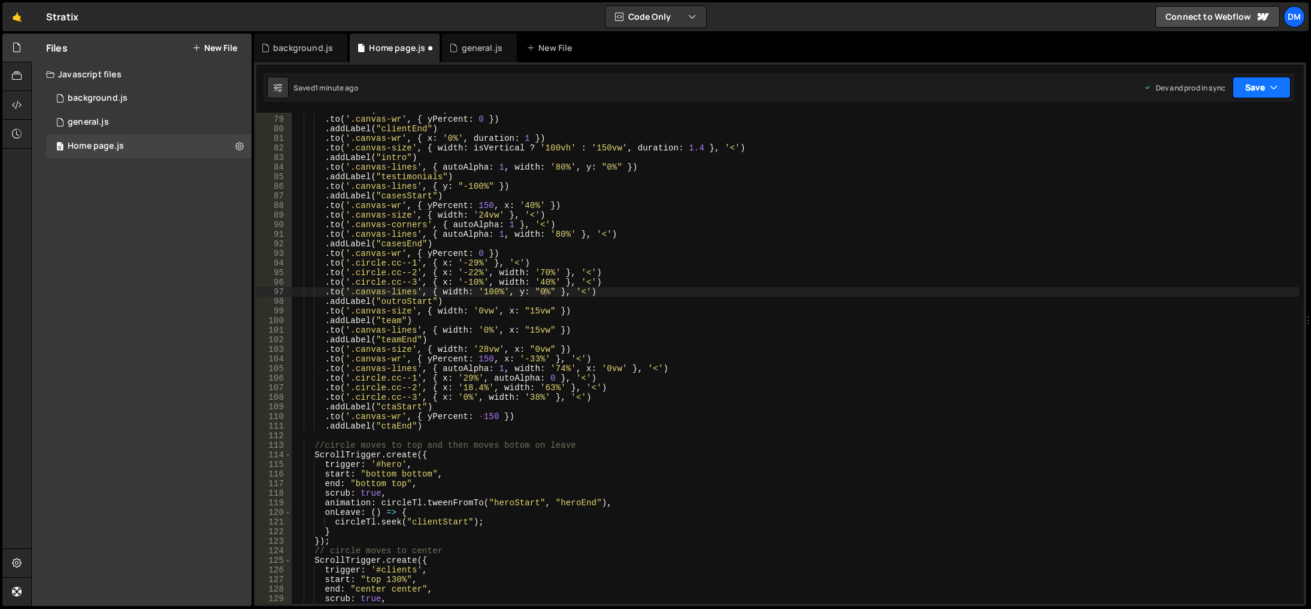
click at [1276, 81] on button "Save" at bounding box center [1262, 88] width 58 height 22
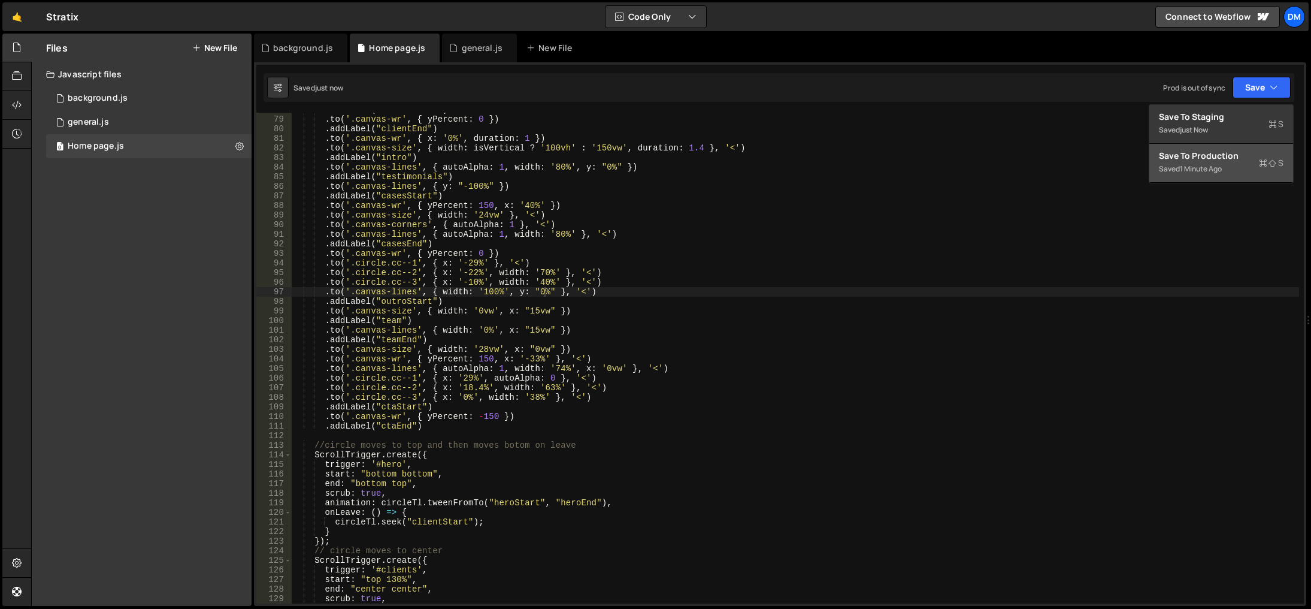
click at [1223, 152] on div "Save to Production S" at bounding box center [1221, 156] width 125 height 12
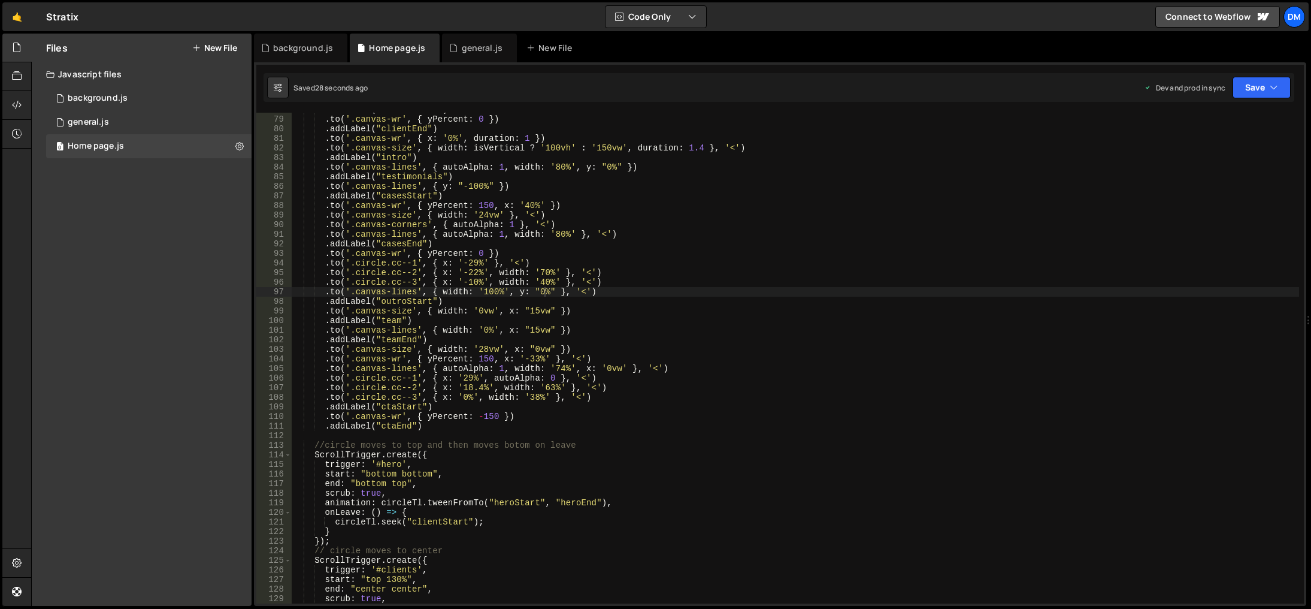
click at [748, 501] on div ". addLabel ( "clientStart" ) . to ( '.canvas-wr' , { yPercent : 0 }) . addLabel…" at bounding box center [796, 360] width 1008 height 510
click at [535, 290] on div ". addLabel ( "clientStart" ) . to ( '.canvas-wr' , { yPercent : 0 }) . addLabel…" at bounding box center [796, 360] width 1008 height 510
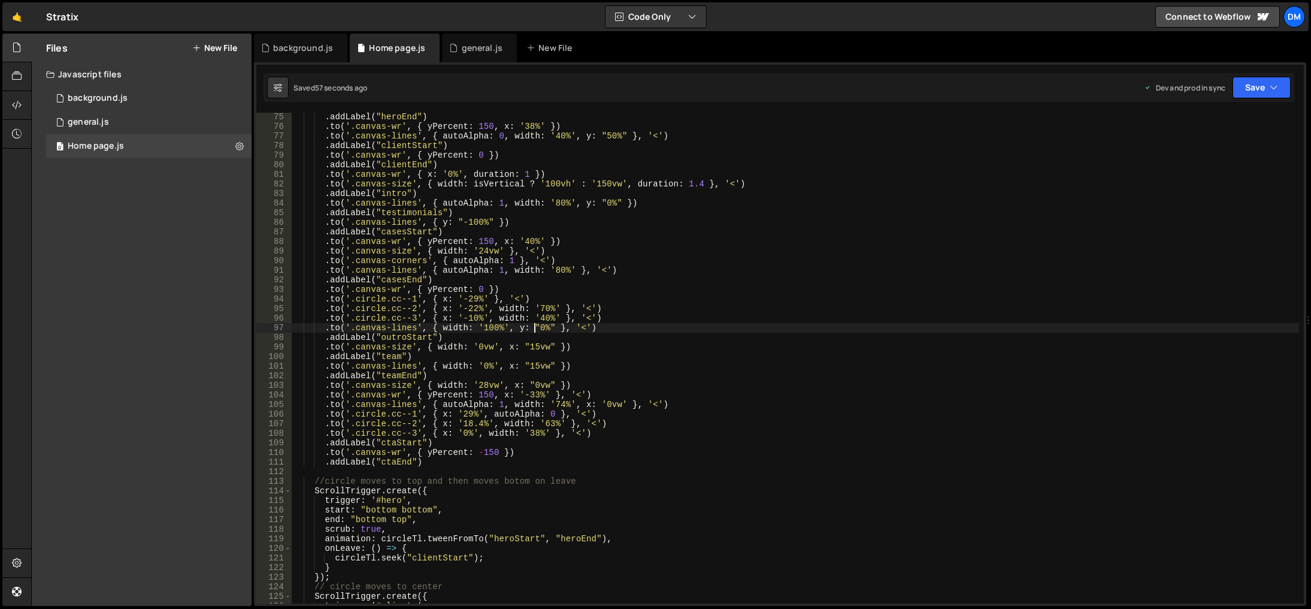
scroll to position [674, 0]
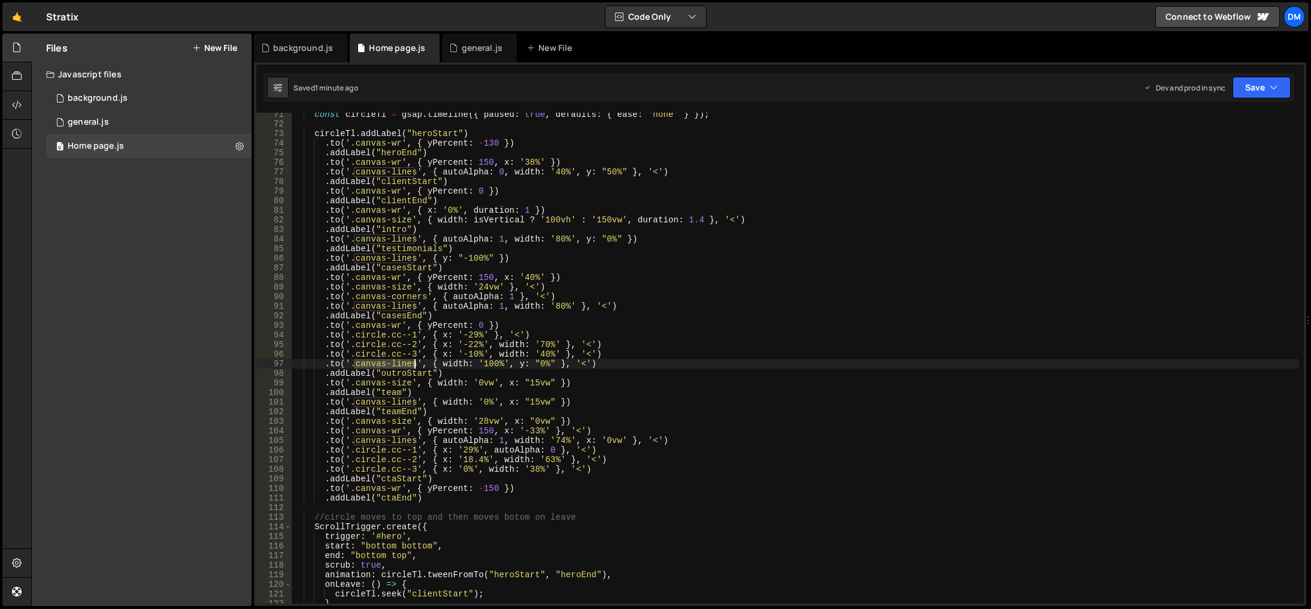
drag, startPoint x: 353, startPoint y: 363, endPoint x: 414, endPoint y: 365, distance: 60.5
click at [414, 365] on div "const circleTl = gsap . timeline ({ paused : true , defaults : { ease : 'none' …" at bounding box center [796, 365] width 1008 height 510
click at [1245, 94] on button "Save" at bounding box center [1262, 88] width 58 height 22
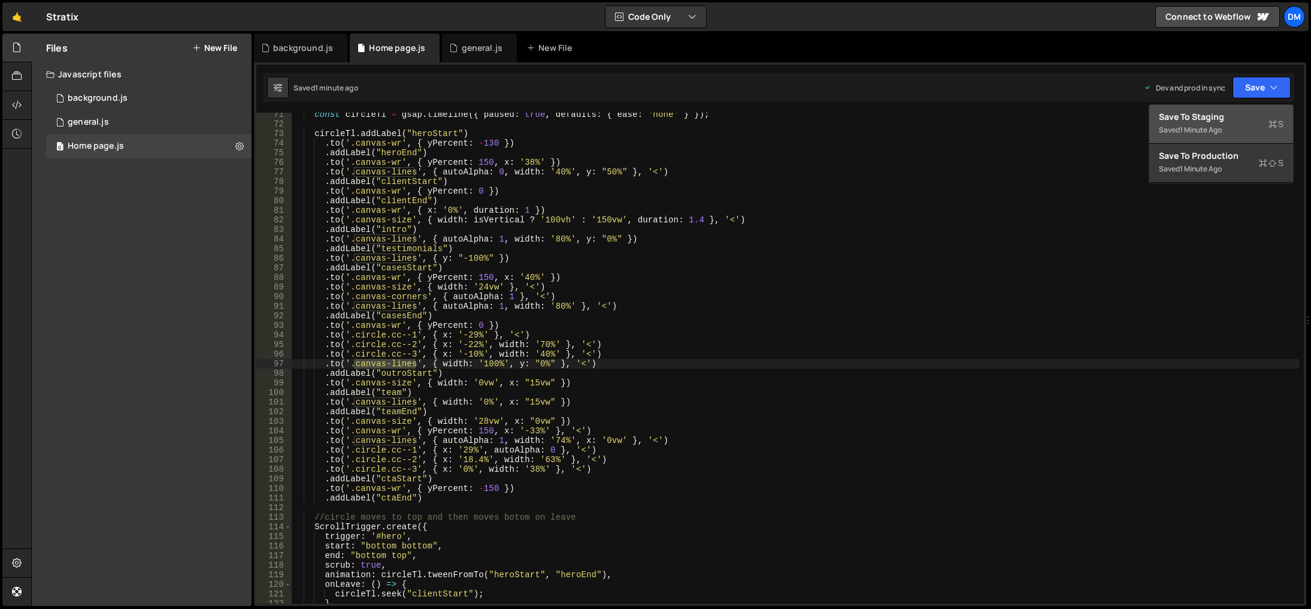
click at [1205, 129] on div "1 minute ago" at bounding box center [1201, 130] width 42 height 10
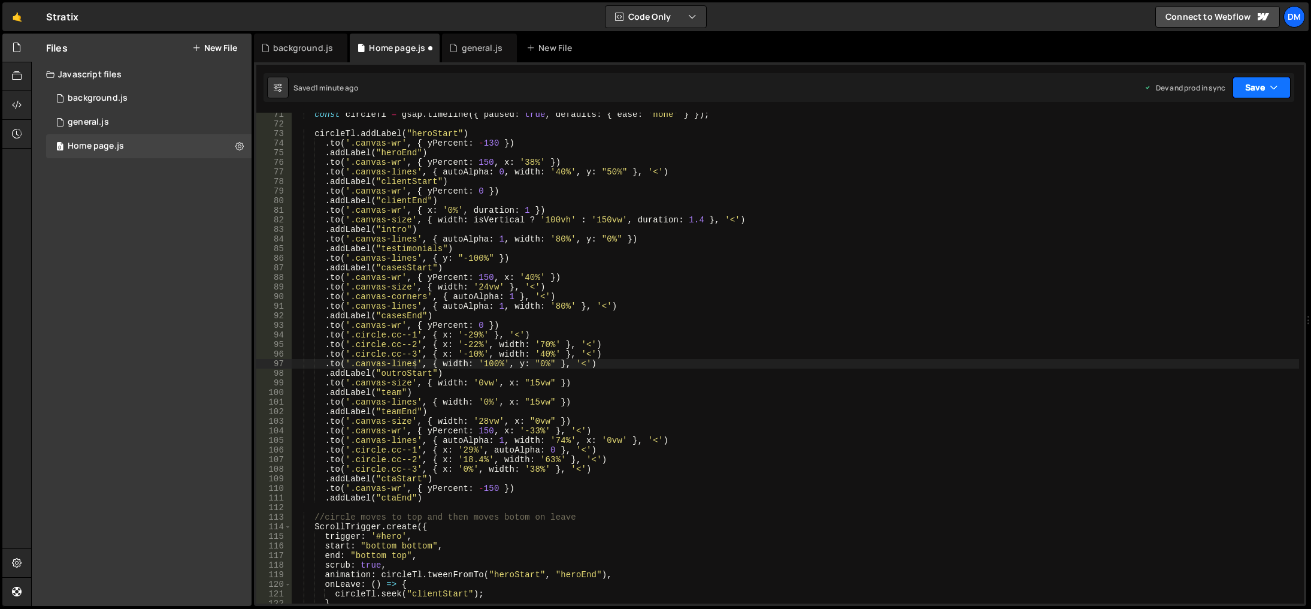
click at [1255, 86] on button "Save" at bounding box center [1262, 88] width 58 height 22
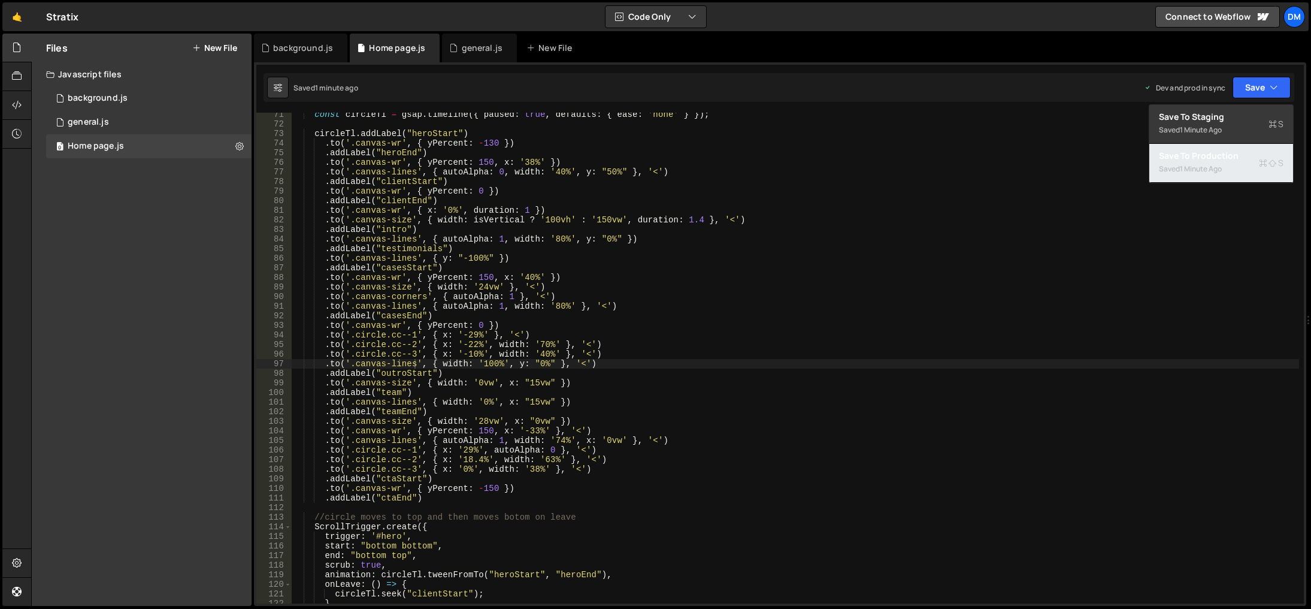
click at [1205, 171] on div "1 minute ago" at bounding box center [1201, 169] width 42 height 10
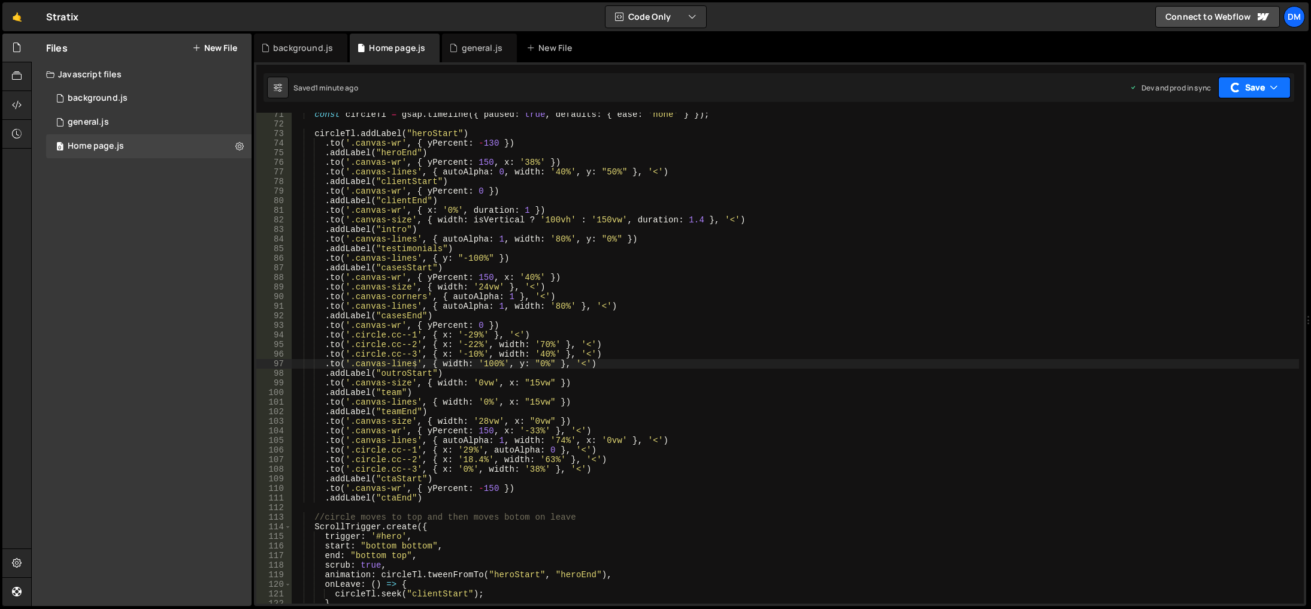
click at [1251, 98] on div "Saved 1 minute ago Dev and prod in sync Upgrade to Edit Save Save to Staging S …" at bounding box center [779, 87] width 1031 height 29
click at [1238, 87] on button "Save" at bounding box center [1254, 88] width 72 height 22
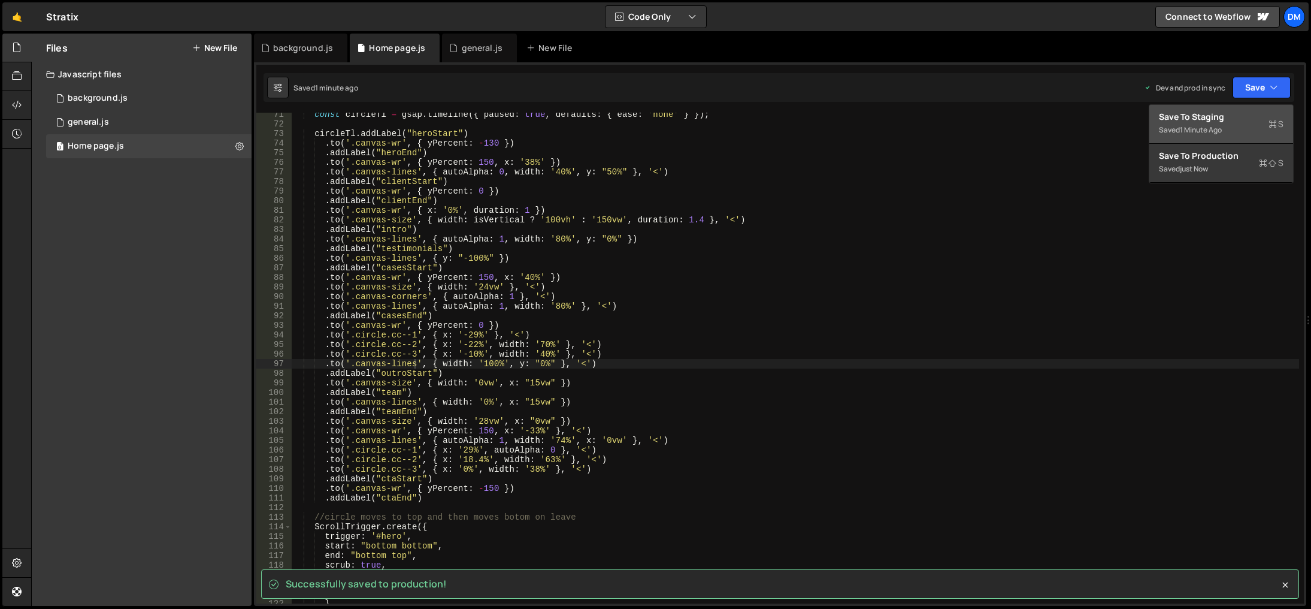
click at [1217, 121] on div "Save to Staging S" at bounding box center [1221, 117] width 125 height 12
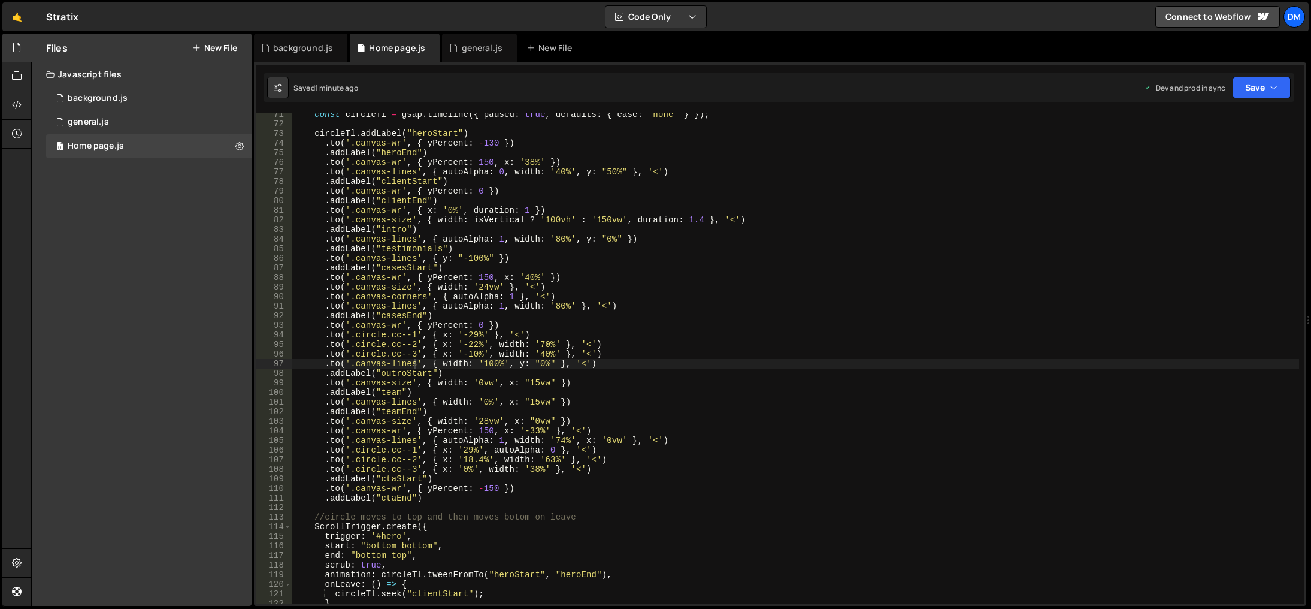
click at [647, 468] on div "const circleTl = gsap . timeline ({ paused : true , defaults : { ease : 'none' …" at bounding box center [796, 365] width 1008 height 510
click at [598, 362] on div "const circleTl = gsap . timeline ({ paused : true , defaults : { ease : 'none' …" at bounding box center [796, 365] width 1008 height 510
click at [615, 354] on div "const circleTl = gsap . timeline ({ paused : true , defaults : { ease : 'none' …" at bounding box center [796, 365] width 1008 height 510
drag, startPoint x: 605, startPoint y: 364, endPoint x: 324, endPoint y: 367, distance: 280.9
click at [324, 367] on div "const circleTl = gsap . timeline ({ paused : true , defaults : { ease : 'none' …" at bounding box center [796, 365] width 1008 height 510
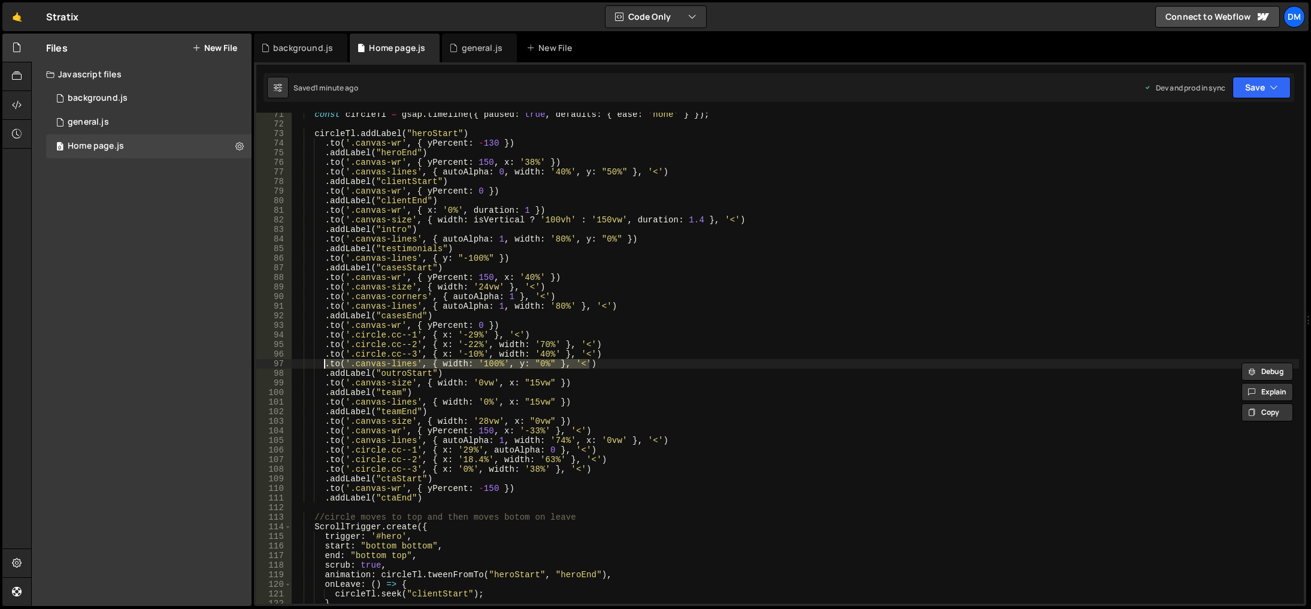
click at [541, 361] on div "const circleTl = gsap . timeline ({ paused : true , defaults : { ease : 'none' …" at bounding box center [796, 358] width 1008 height 491
drag, startPoint x: 514, startPoint y: 367, endPoint x: 538, endPoint y: 367, distance: 24.0
click at [538, 367] on div "const circleTl = gsap . timeline ({ paused : true , defaults : { ease : 'none' …" at bounding box center [796, 365] width 1008 height 510
drag, startPoint x: 609, startPoint y: 364, endPoint x: 276, endPoint y: 367, distance: 333.1
click at [276, 367] on div ".to('.canvas-lines', { width: '100%', y: "0%" }, '<') 71 72 73 74 75 76 77 78 7…" at bounding box center [780, 358] width 1048 height 491
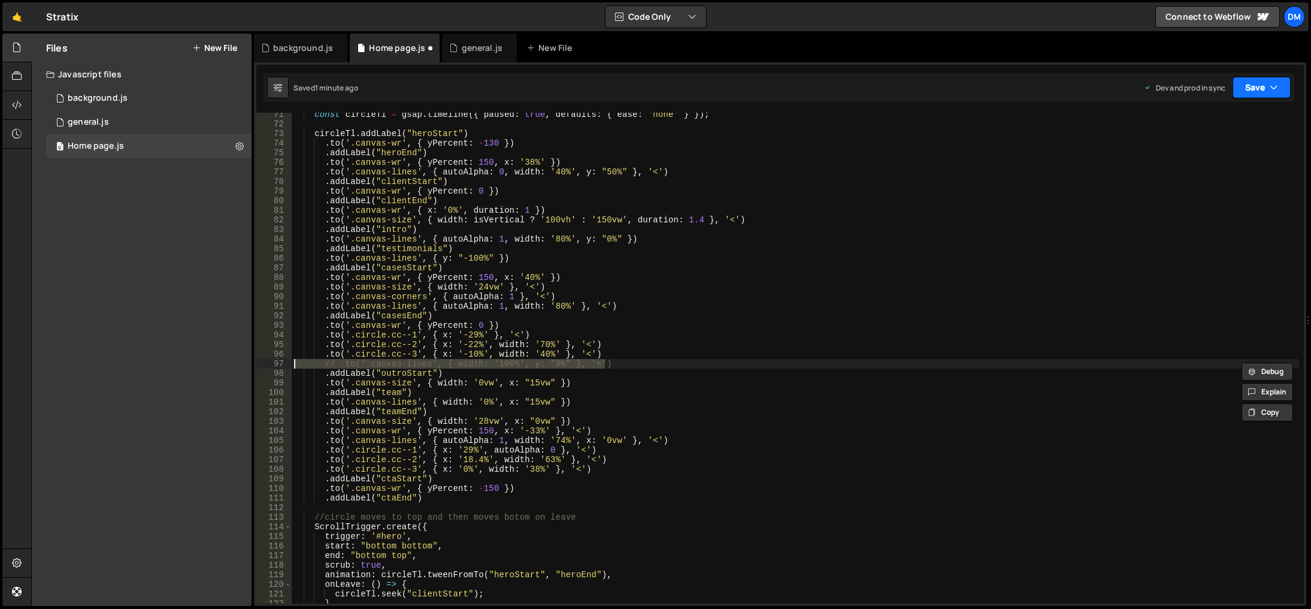
drag, startPoint x: 1248, startPoint y: 92, endPoint x: 1244, endPoint y: 102, distance: 10.7
click at [1248, 92] on button "Save" at bounding box center [1262, 88] width 58 height 22
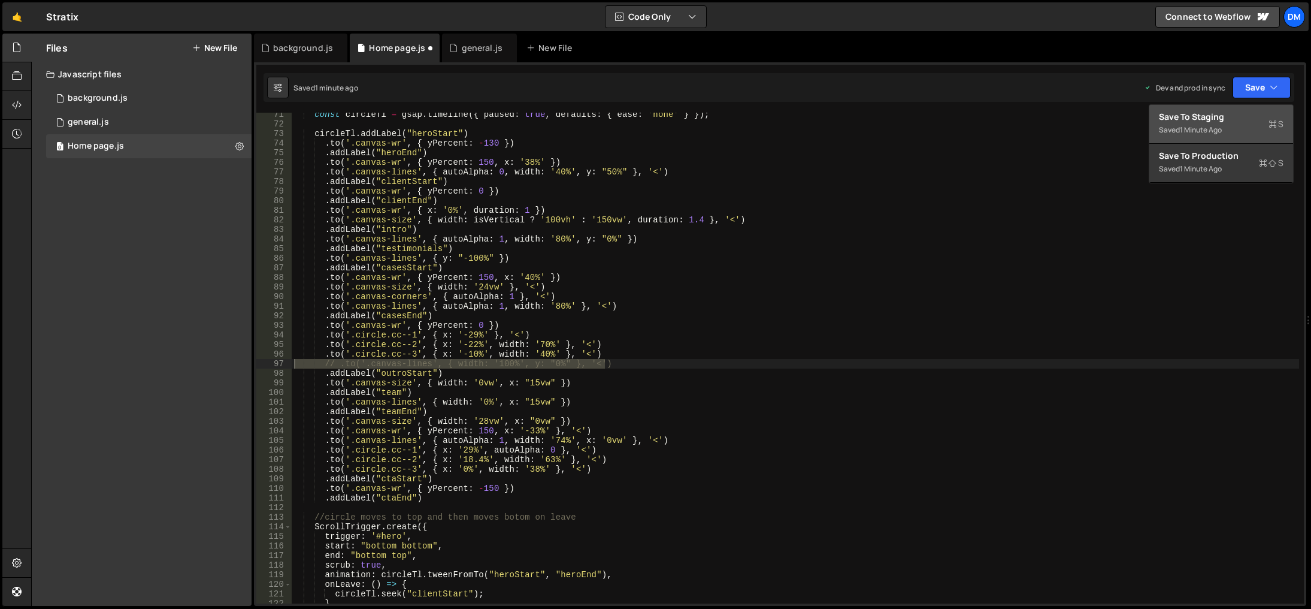
click at [1234, 123] on div "Saved 1 minute ago" at bounding box center [1221, 130] width 125 height 14
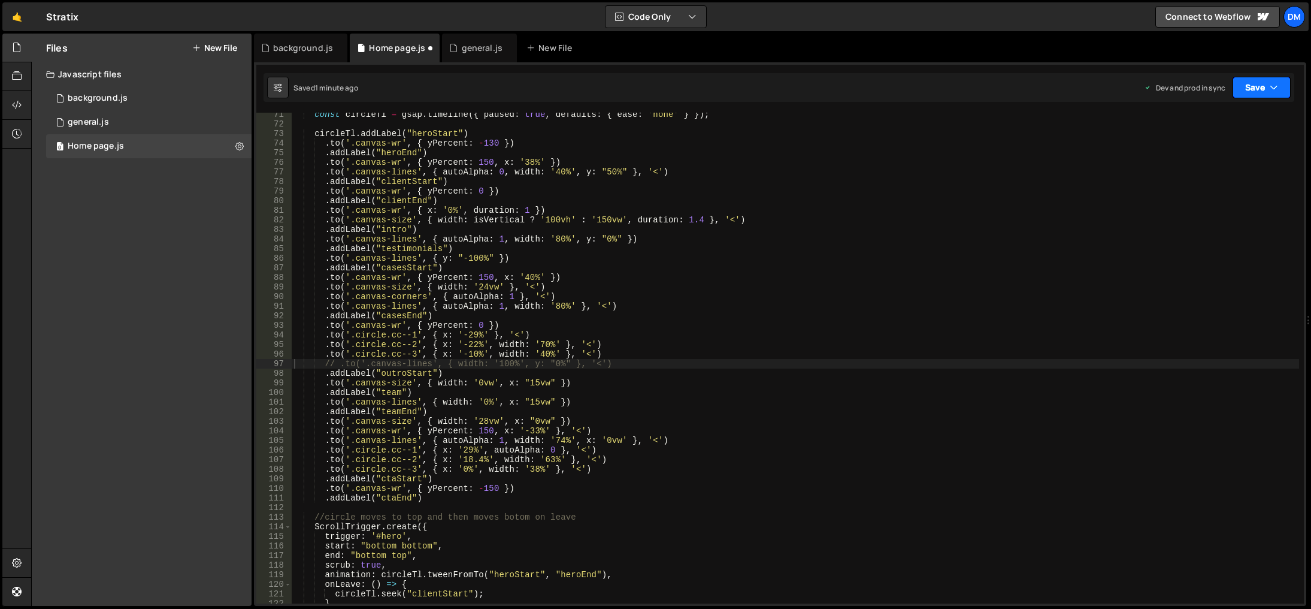
click at [1257, 89] on button "Save" at bounding box center [1262, 88] width 58 height 22
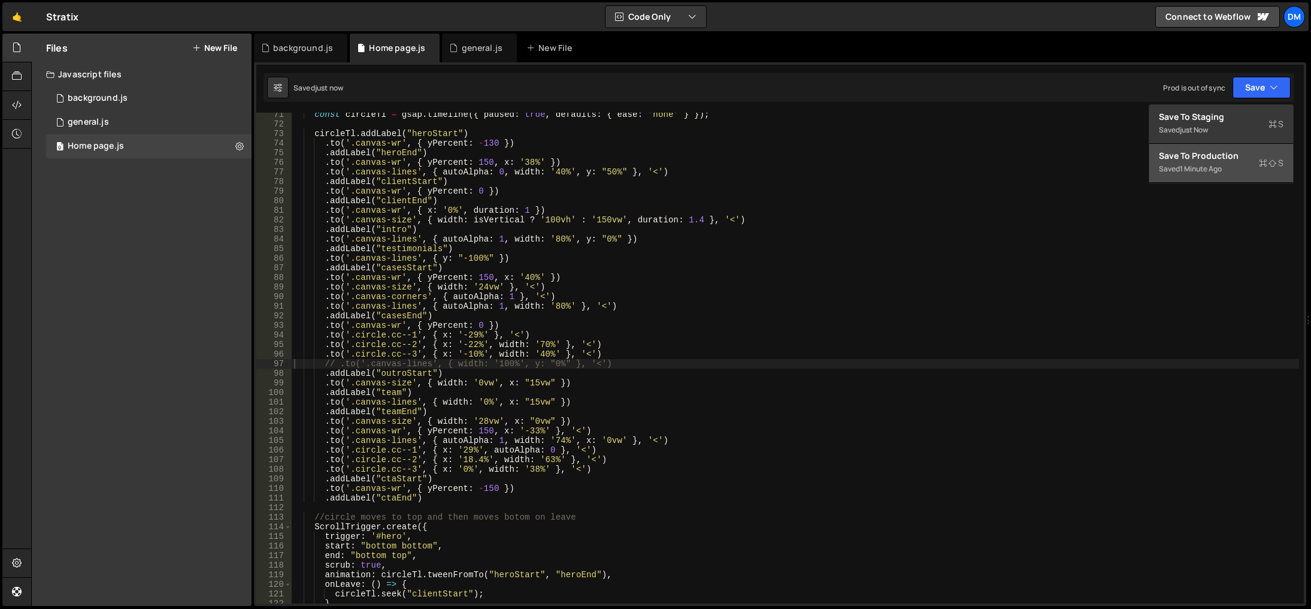
click at [1215, 153] on div "Save to Production S" at bounding box center [1221, 156] width 125 height 12
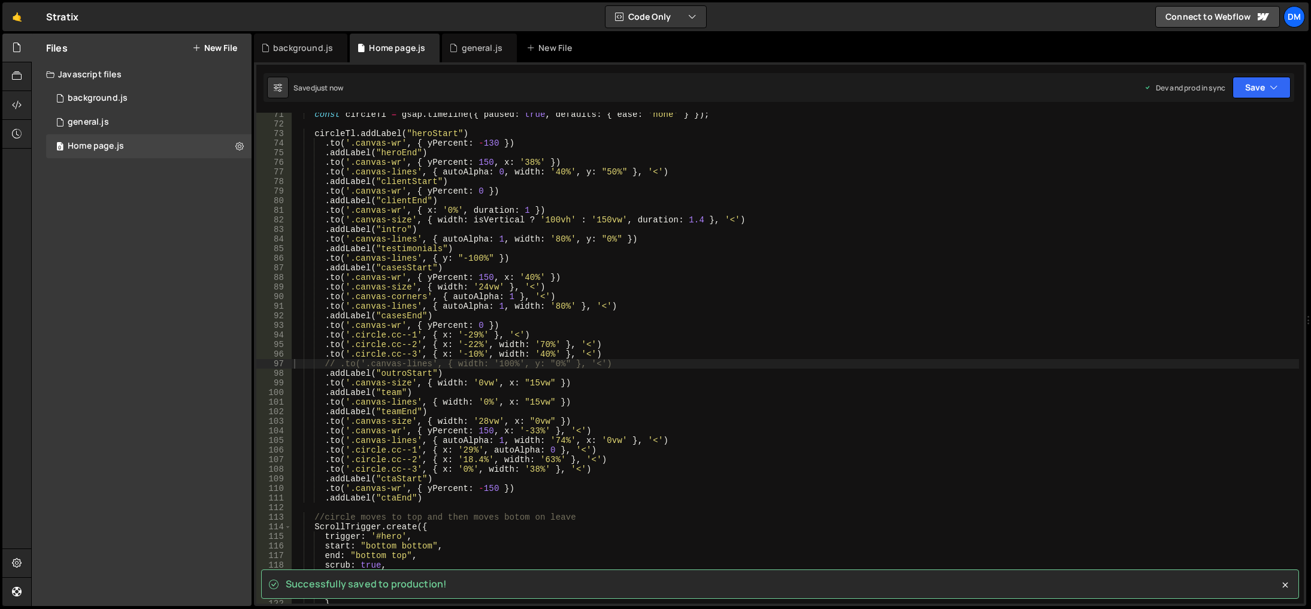
drag, startPoint x: 793, startPoint y: 450, endPoint x: 776, endPoint y: 432, distance: 25.4
click at [793, 450] on div "const circleTl = gsap . timeline ({ paused : true , defaults : { ease : 'none' …" at bounding box center [796, 365] width 1008 height 510
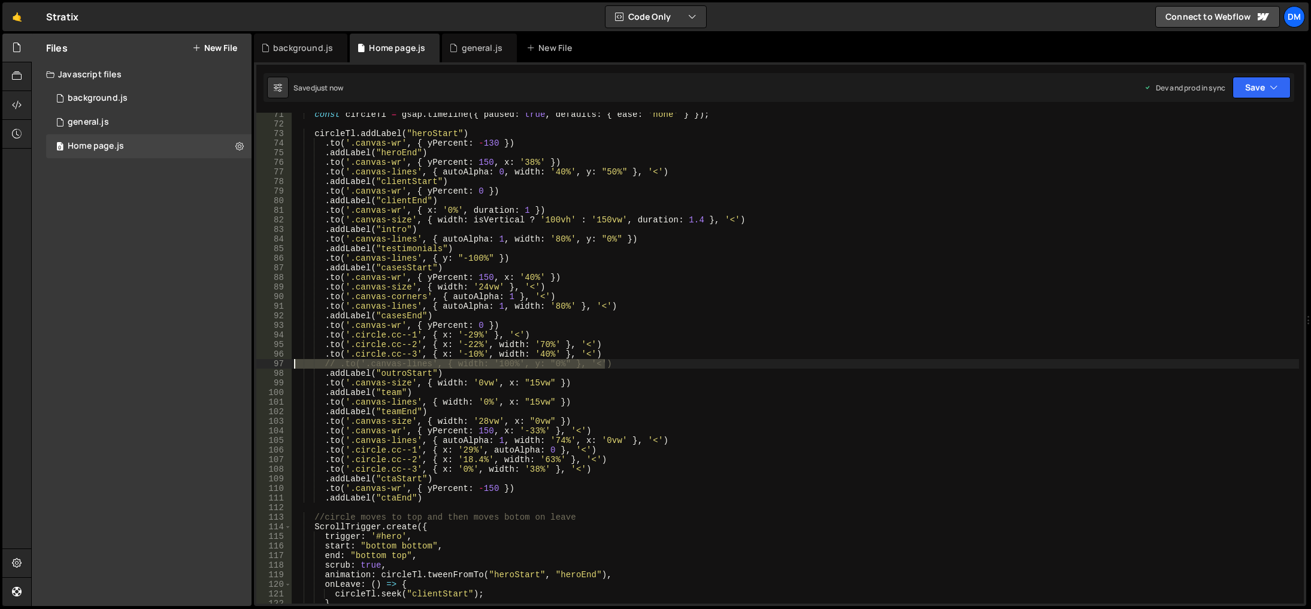
drag, startPoint x: 611, startPoint y: 363, endPoint x: 290, endPoint y: 365, distance: 321.1
click at [290, 365] on div ".to('.circle.cc--1', { x: '29%', autoAlpha: 0 }, '<') 71 72 73 74 75 76 77 78 7…" at bounding box center [780, 358] width 1048 height 491
drag, startPoint x: 546, startPoint y: 368, endPoint x: 553, endPoint y: 364, distance: 7.8
click at [546, 368] on div "const circleTl = gsap . timeline ({ paused : true , defaults : { ease : 'none' …" at bounding box center [796, 358] width 1008 height 491
drag, startPoint x: 555, startPoint y: 362, endPoint x: 504, endPoint y: 365, distance: 50.4
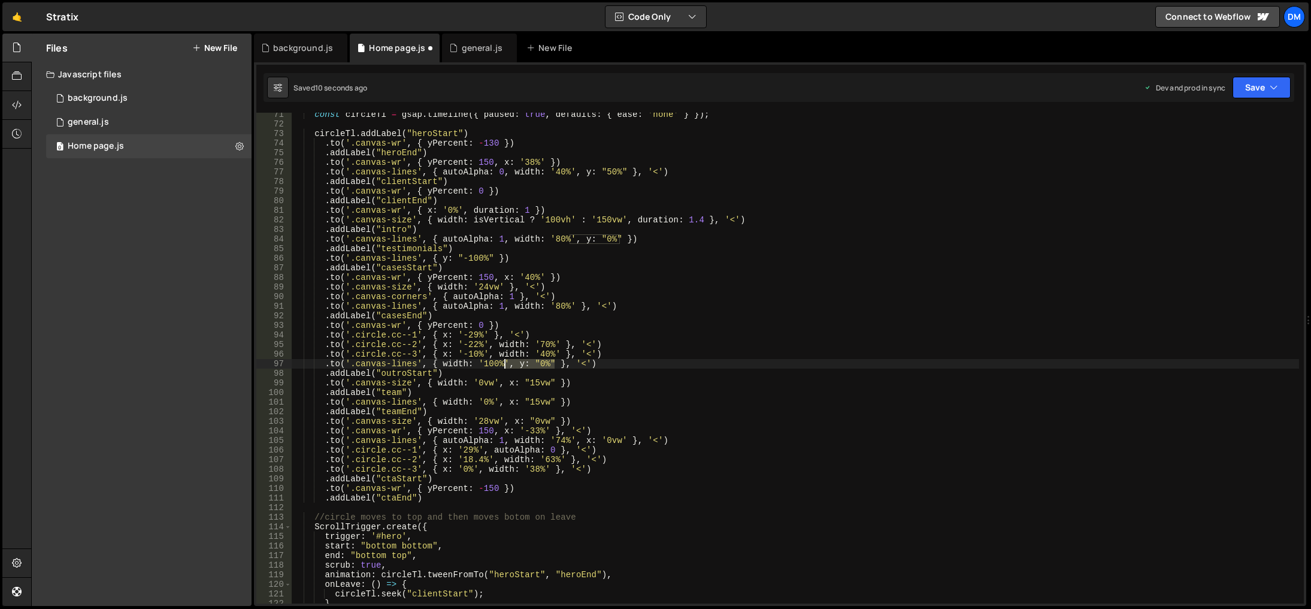
click at [504, 365] on div "const circleTl = gsap . timeline ({ paused : true , defaults : { ease : 'none' …" at bounding box center [796, 365] width 1008 height 510
drag, startPoint x: 574, startPoint y: 306, endPoint x: 570, endPoint y: 314, distance: 9.4
click at [574, 306] on div "const circleTl = gsap . timeline ({ paused : true , defaults : { ease : 'none' …" at bounding box center [796, 365] width 1008 height 510
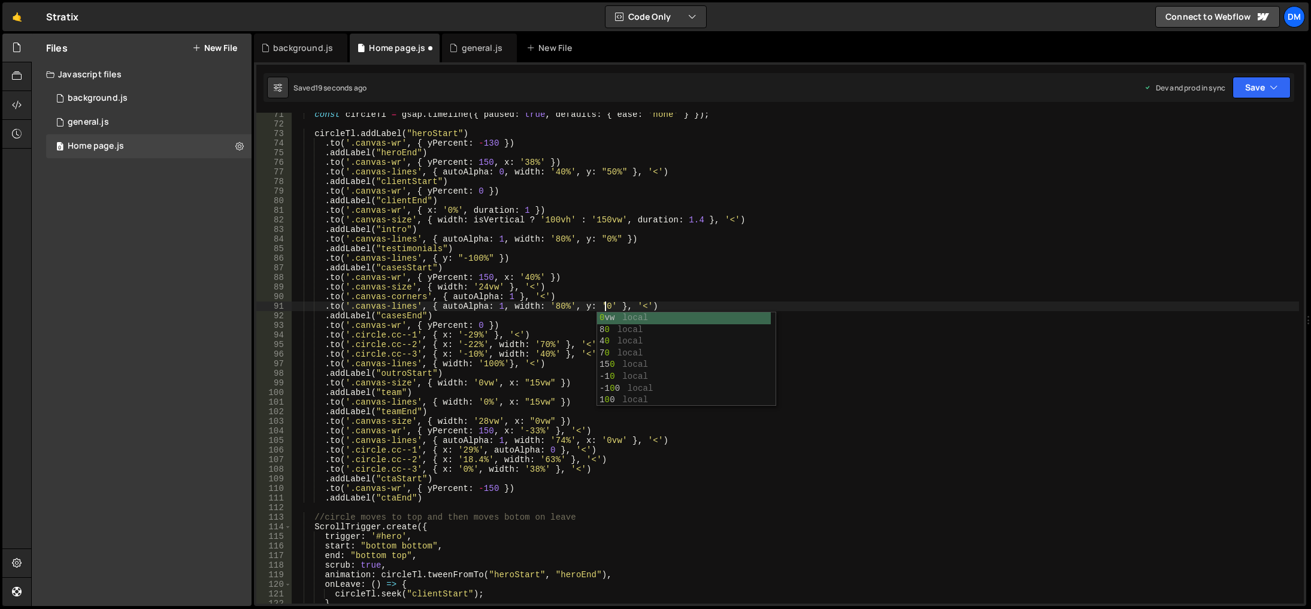
scroll to position [0, 22]
click at [900, 227] on div "const circleTl = gsap . timeline ({ paused : true , defaults : { ease : 'none' …" at bounding box center [796, 365] width 1008 height 510
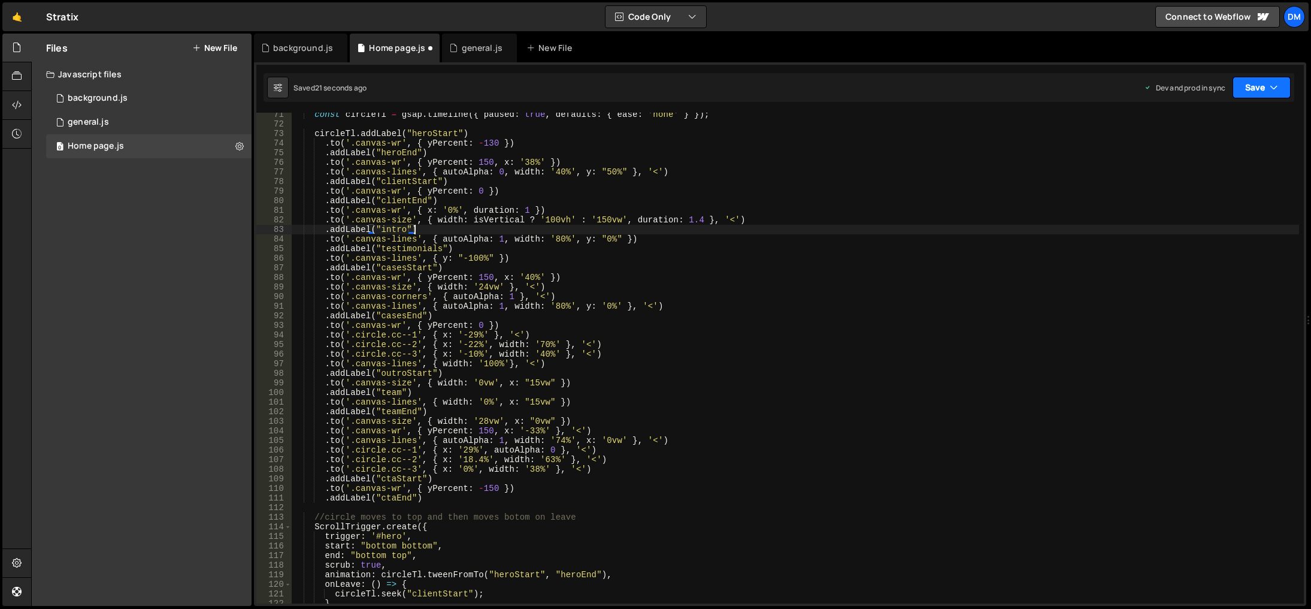
click at [1247, 88] on button "Save" at bounding box center [1262, 88] width 58 height 22
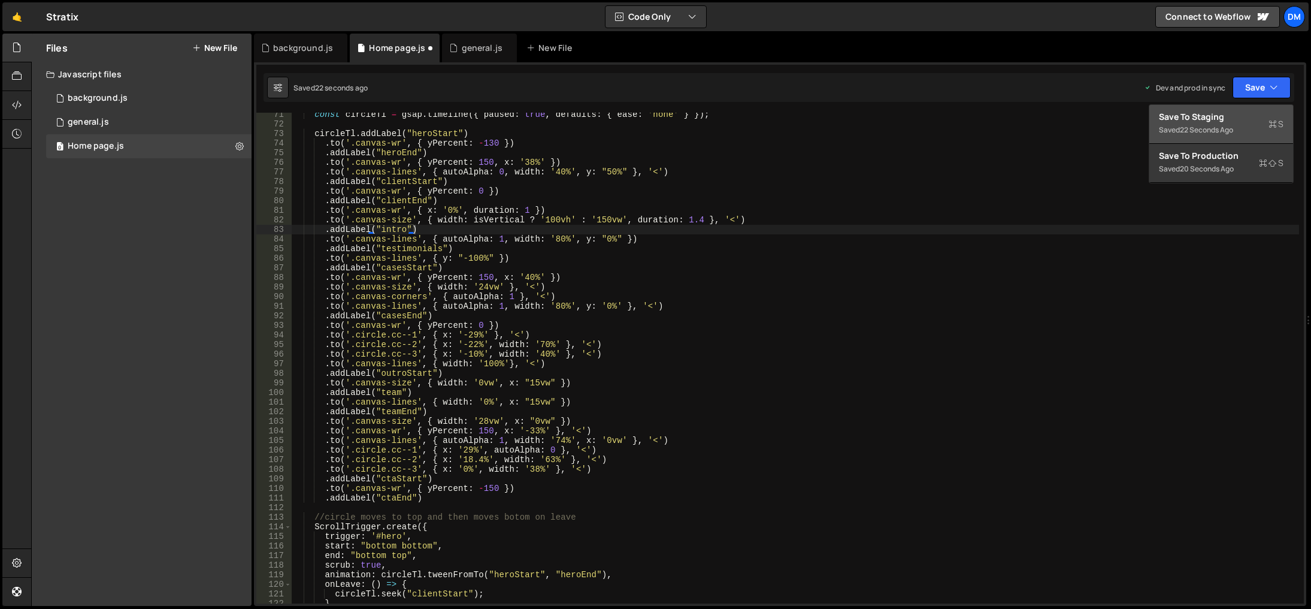
click at [1227, 129] on div "22 seconds ago" at bounding box center [1206, 130] width 53 height 10
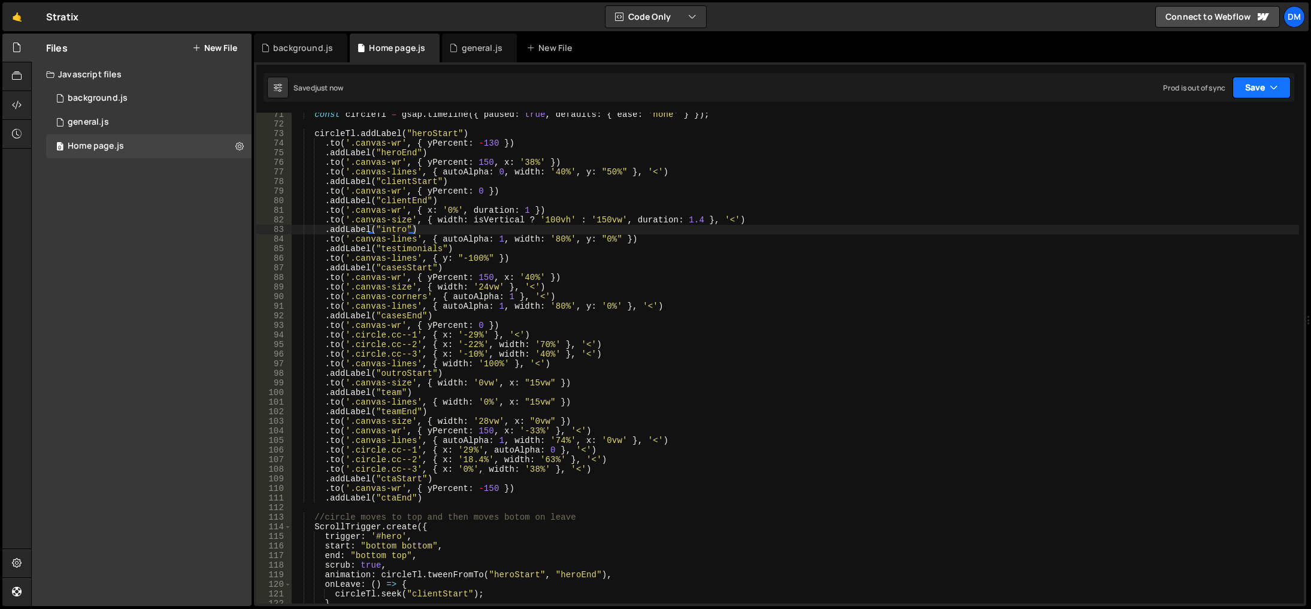
click at [1248, 87] on button "Save" at bounding box center [1262, 88] width 58 height 22
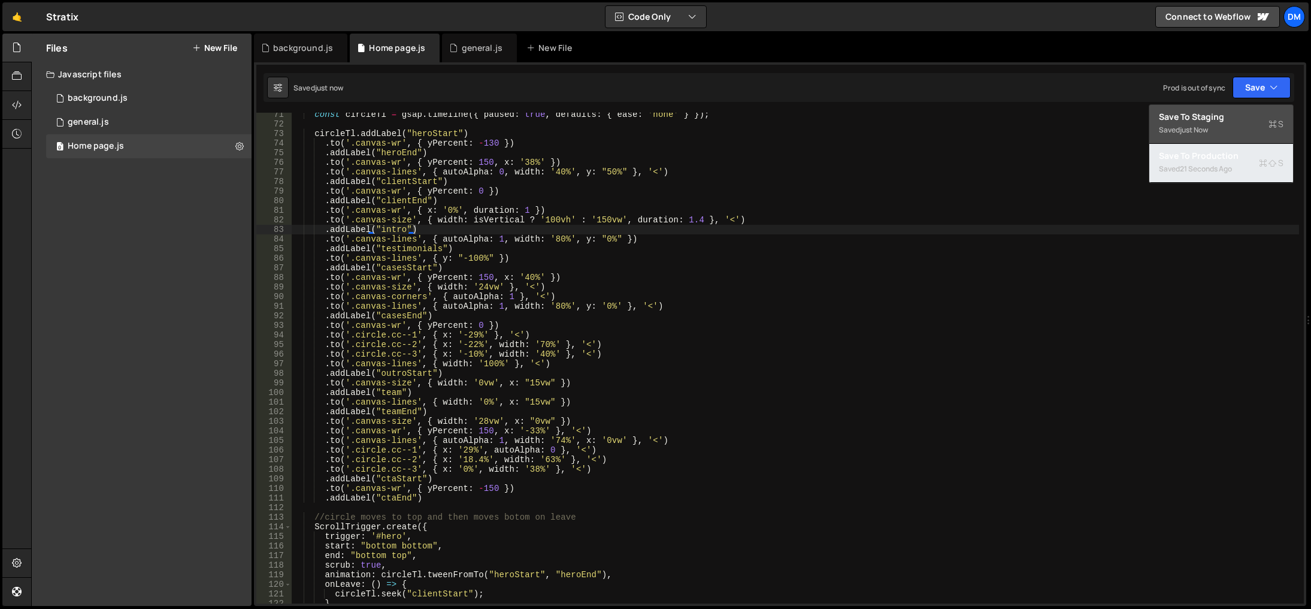
click at [1209, 168] on div "21 seconds ago" at bounding box center [1206, 169] width 52 height 10
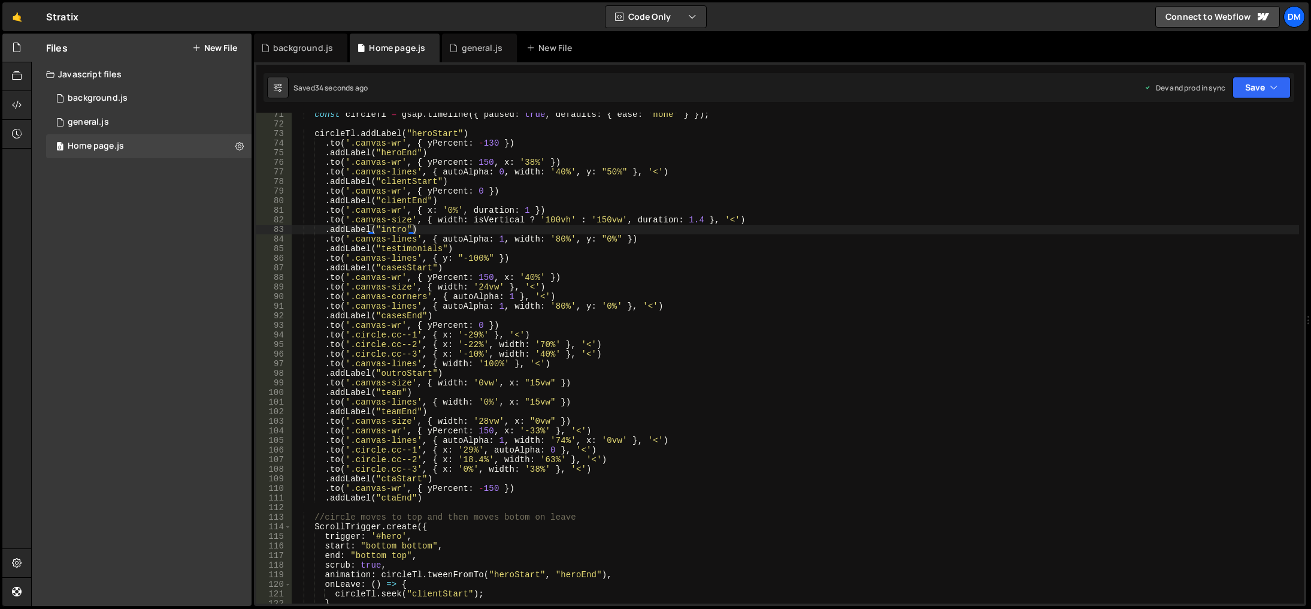
drag, startPoint x: 763, startPoint y: 530, endPoint x: 745, endPoint y: 528, distance: 17.5
click at [763, 529] on div "const circleTl = gsap . timeline ({ paused : true , defaults : { ease : 'none' …" at bounding box center [796, 365] width 1008 height 510
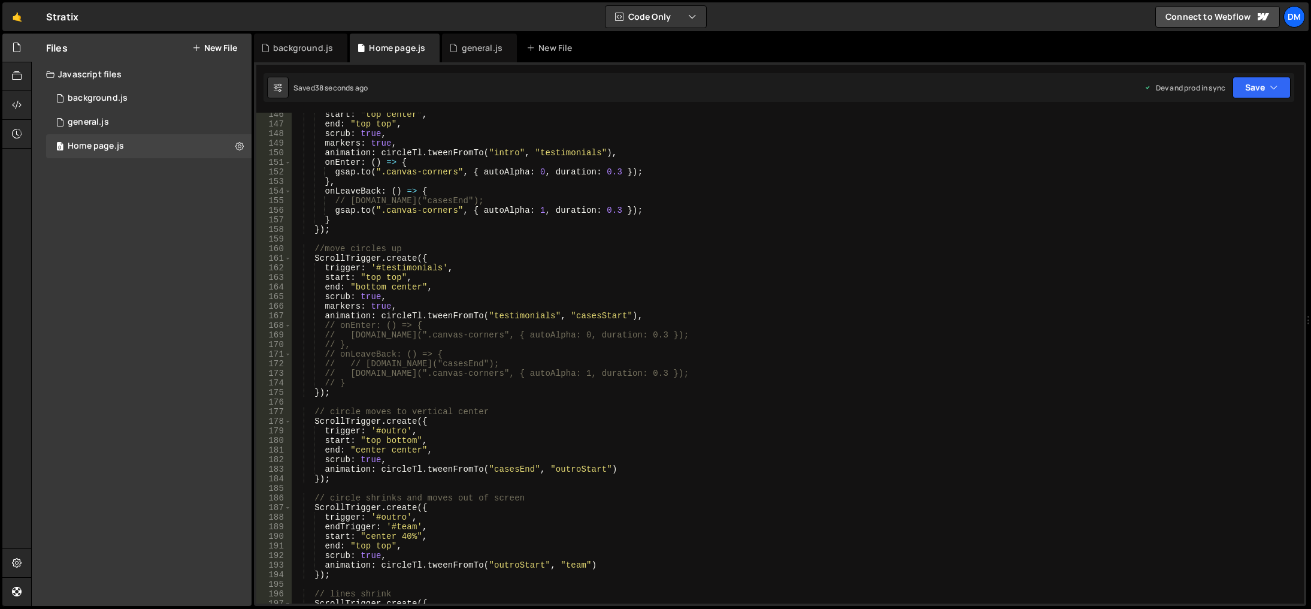
scroll to position [1393, 0]
click at [435, 289] on div "start : "top center" , end : "top top" , scrub : true , markers : true , animat…" at bounding box center [796, 365] width 1008 height 510
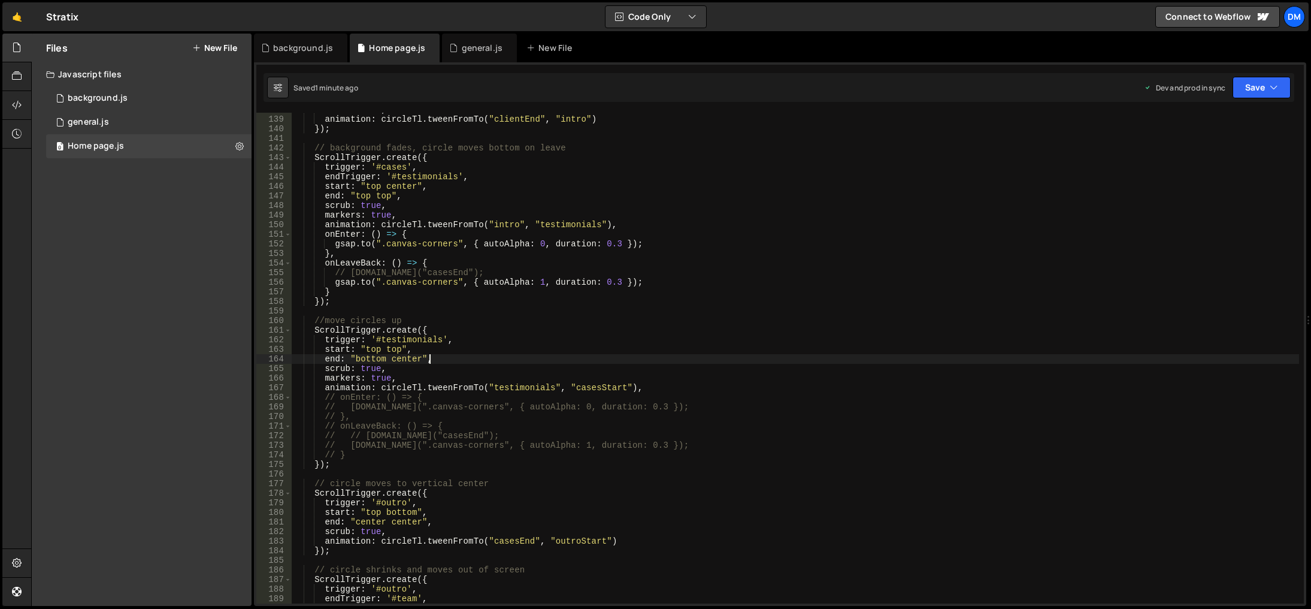
scroll to position [1357, 0]
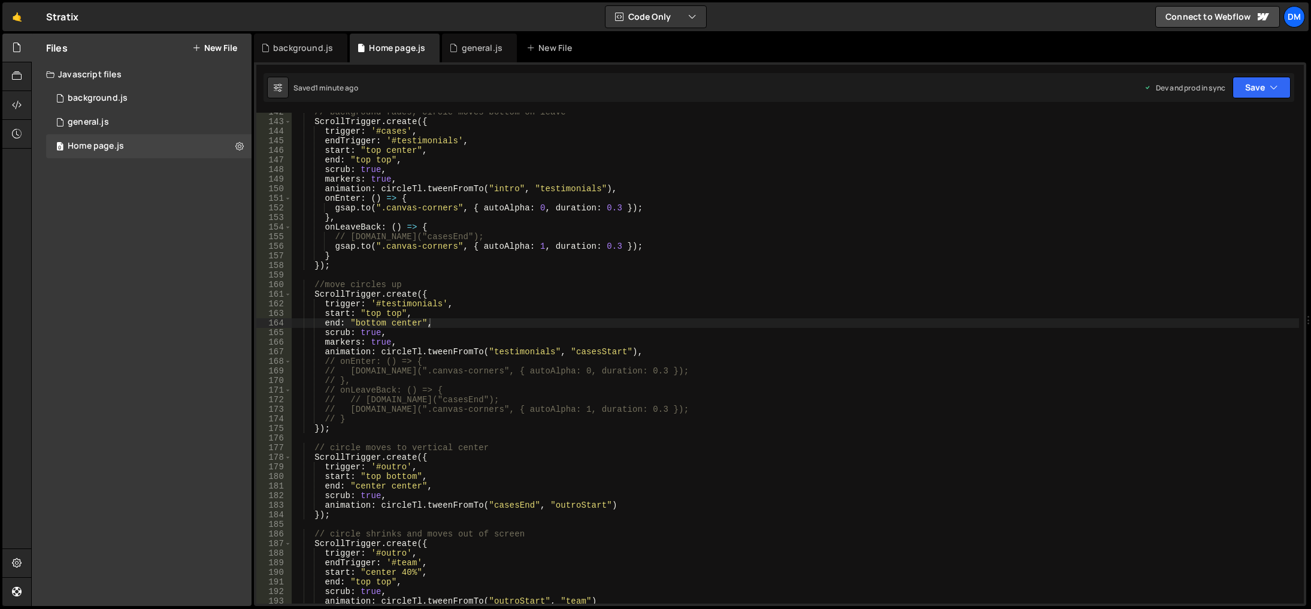
click at [742, 485] on div "// background fades, circle moves bottom on leave ScrollTrigger . create ({ tri…" at bounding box center [796, 362] width 1008 height 510
click at [398, 320] on div "// background fades, circle moves bottom on leave ScrollTrigger . create ({ tri…" at bounding box center [796, 362] width 1008 height 510
click at [934, 293] on div "// background fades, circle moves bottom on leave ScrollTrigger . create ({ tri…" at bounding box center [796, 362] width 1008 height 510
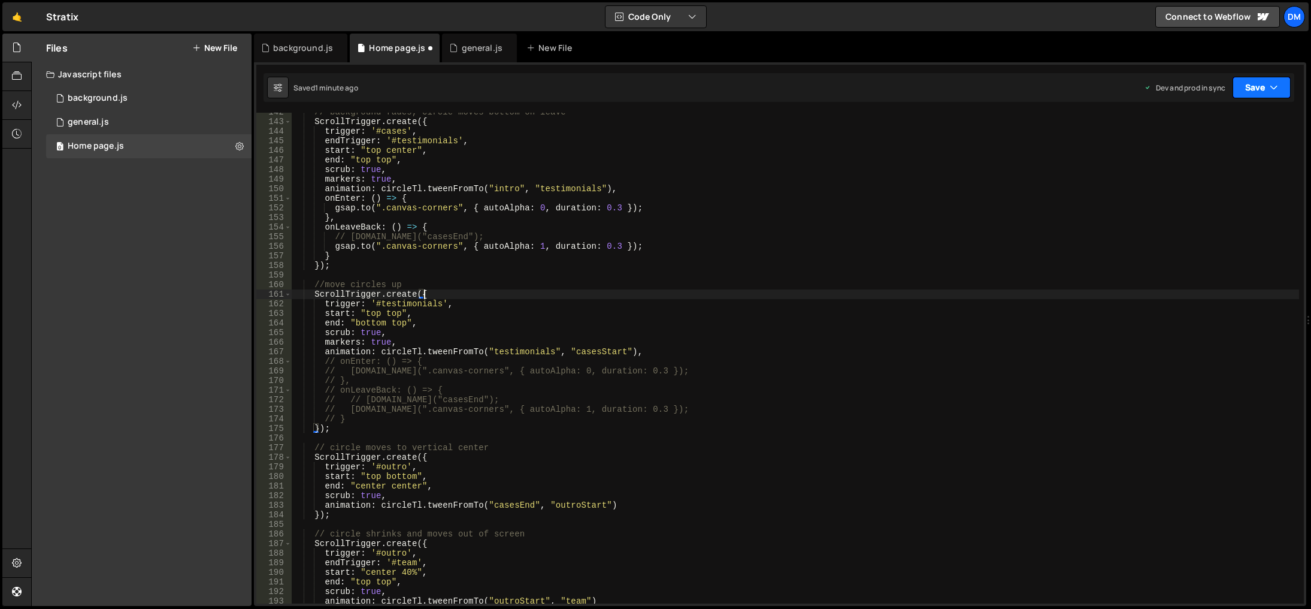
click at [1249, 98] on button "Save" at bounding box center [1262, 88] width 58 height 22
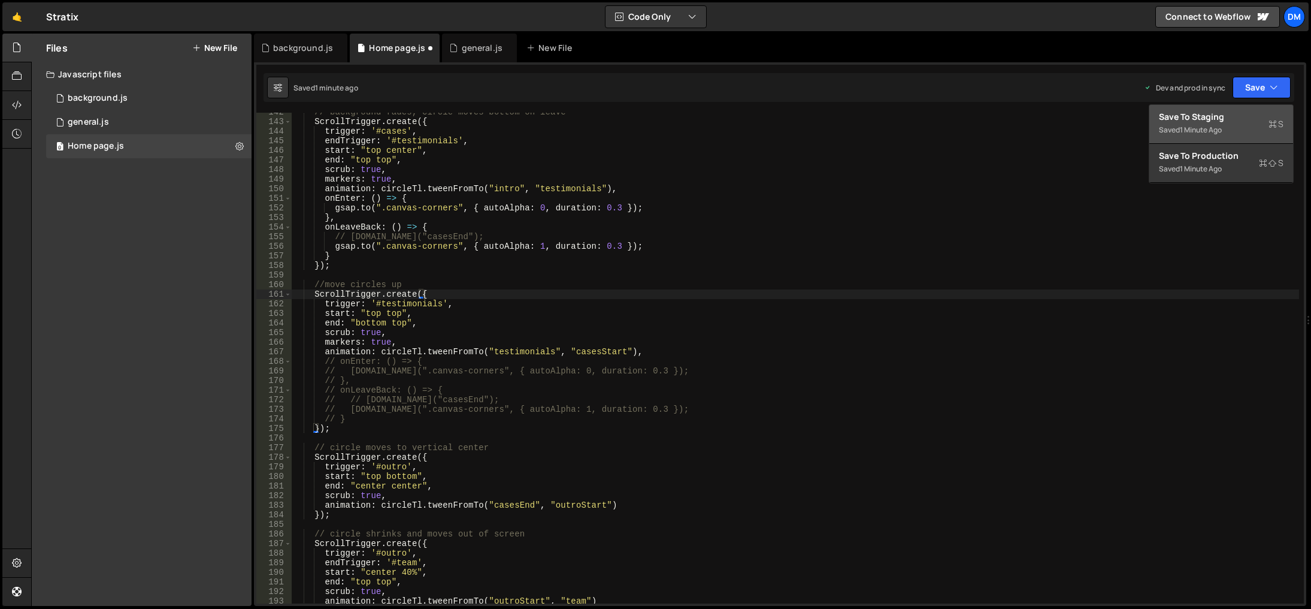
click at [1220, 120] on div "Save to Staging S" at bounding box center [1221, 117] width 125 height 12
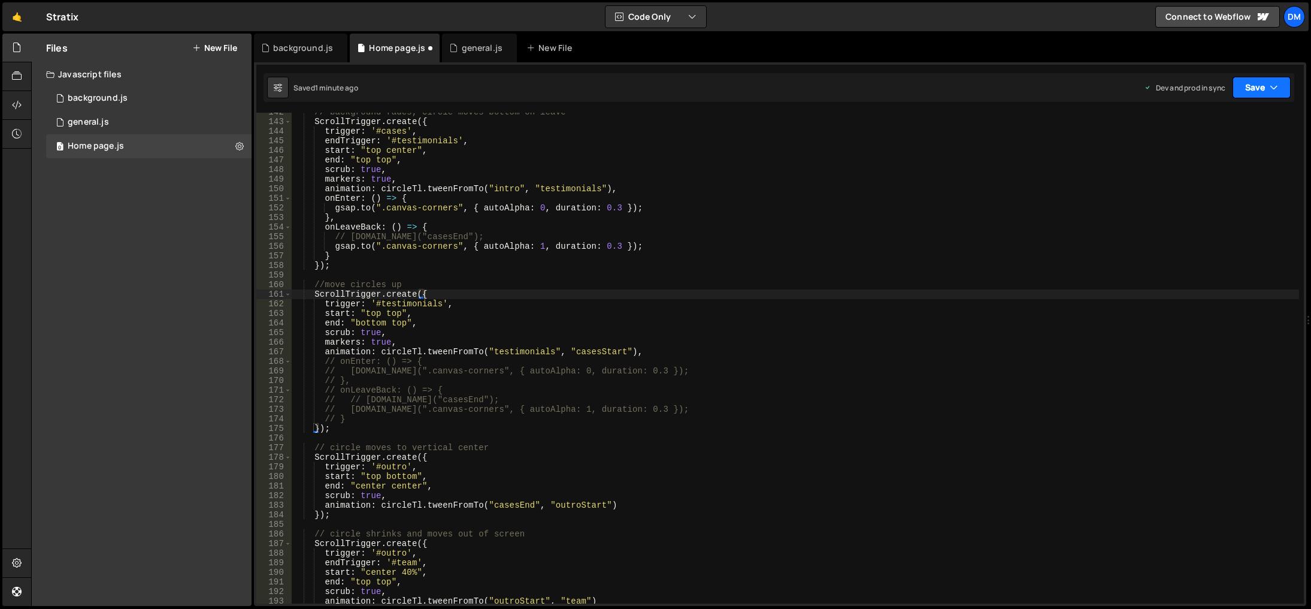
click at [1271, 85] on icon "button" at bounding box center [1274, 87] width 8 height 12
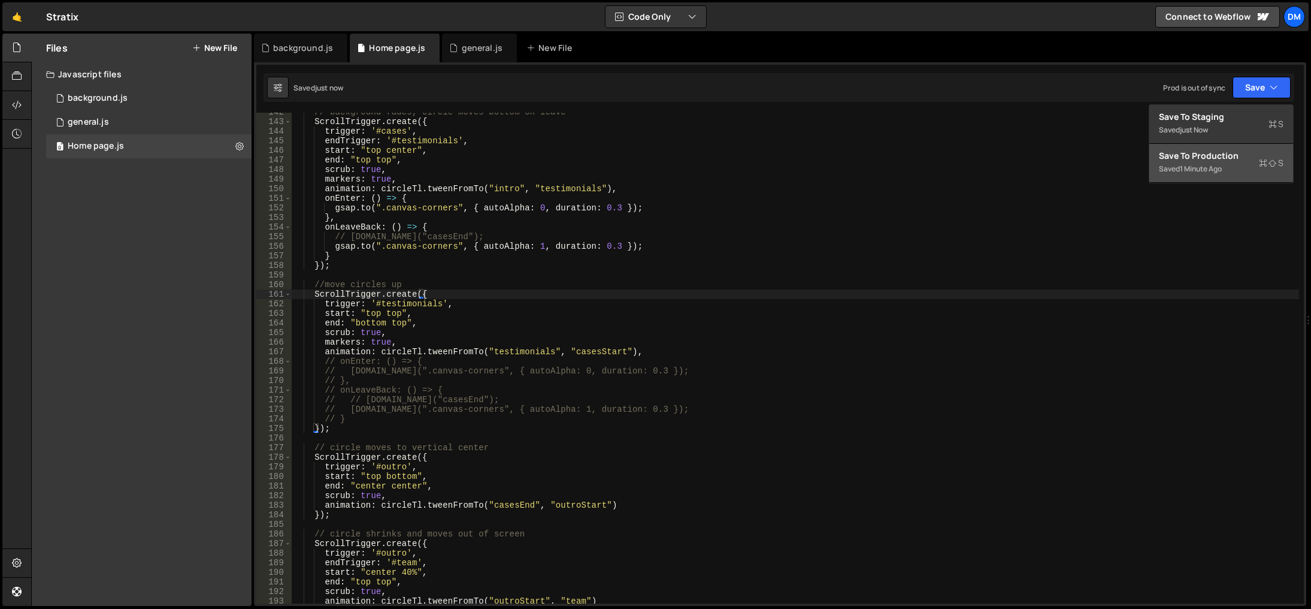
click at [1221, 155] on div "Save to Production S" at bounding box center [1221, 156] width 125 height 12
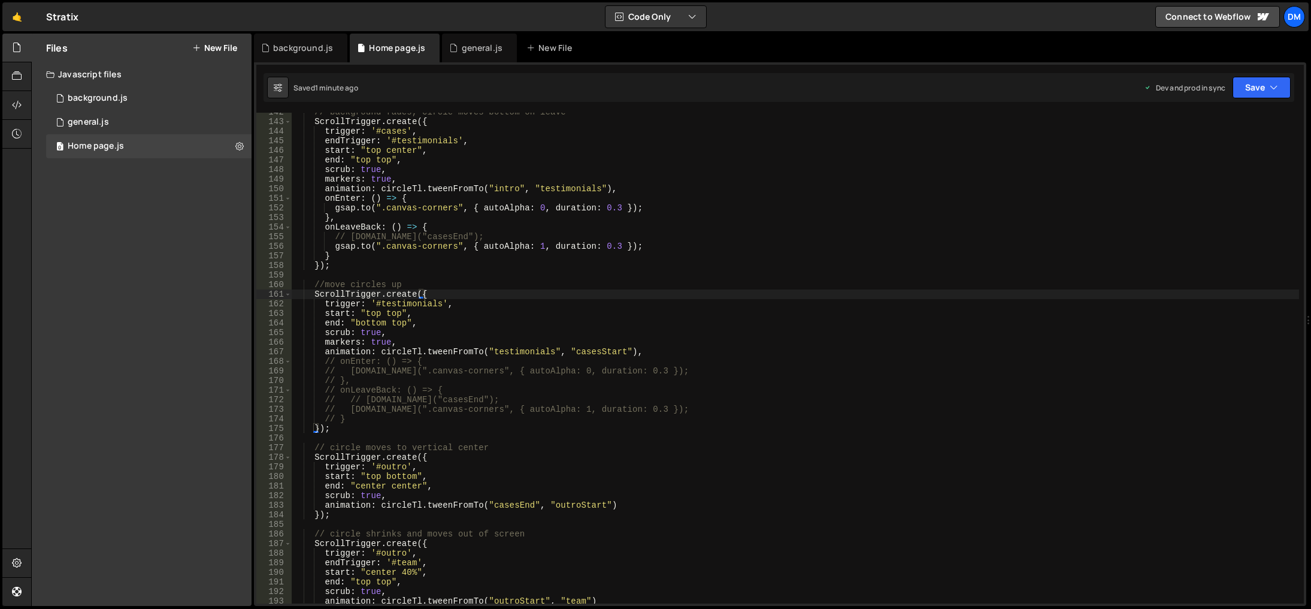
click at [797, 498] on div "// background fades, circle moves bottom on leave ScrollTrigger . create ({ tri…" at bounding box center [796, 362] width 1008 height 510
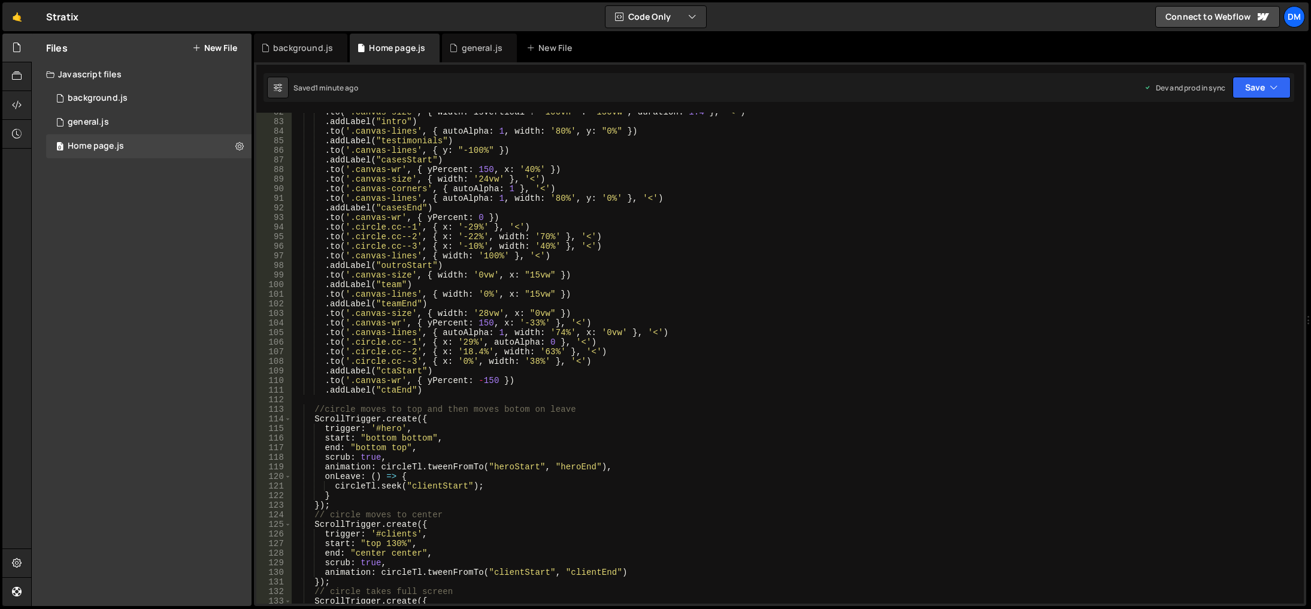
scroll to position [638, 0]
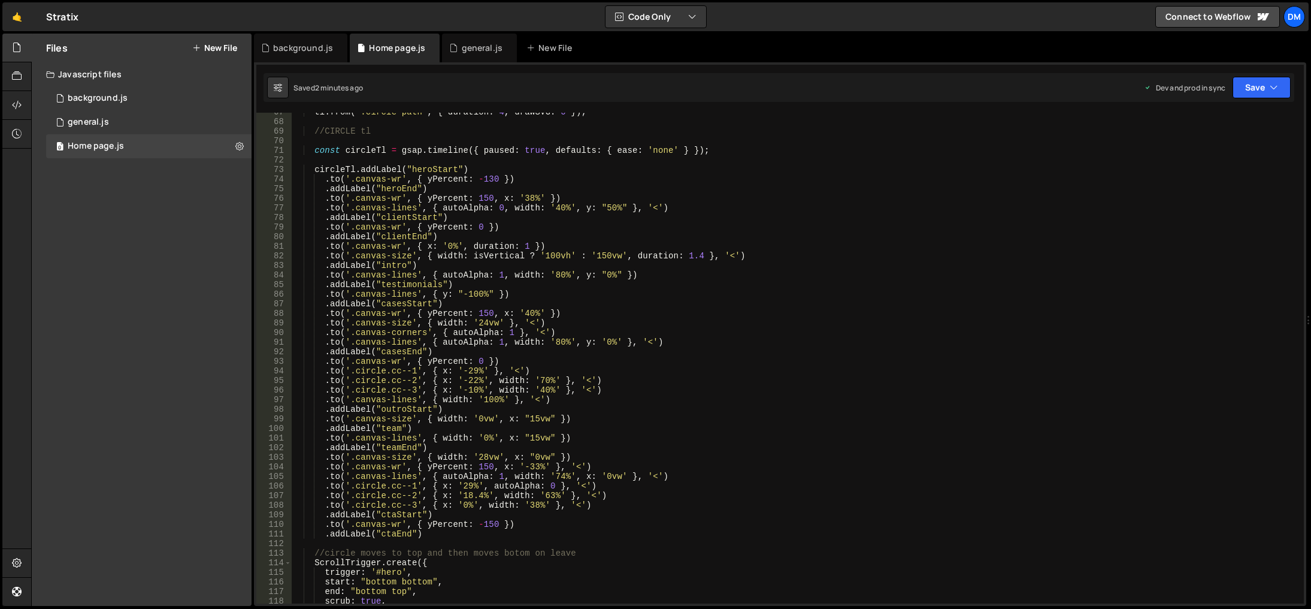
click at [763, 461] on div "tl . from ( ".circle-path" , { duration : 4 , drawSVG : 0 }) ; //CIRCLE tl cons…" at bounding box center [796, 362] width 1008 height 510
click at [622, 359] on div "tl . from ( ".circle-path" , { duration : 4 , drawSVG : 0 }) ; //CIRCLE tl cons…" at bounding box center [796, 362] width 1008 height 510
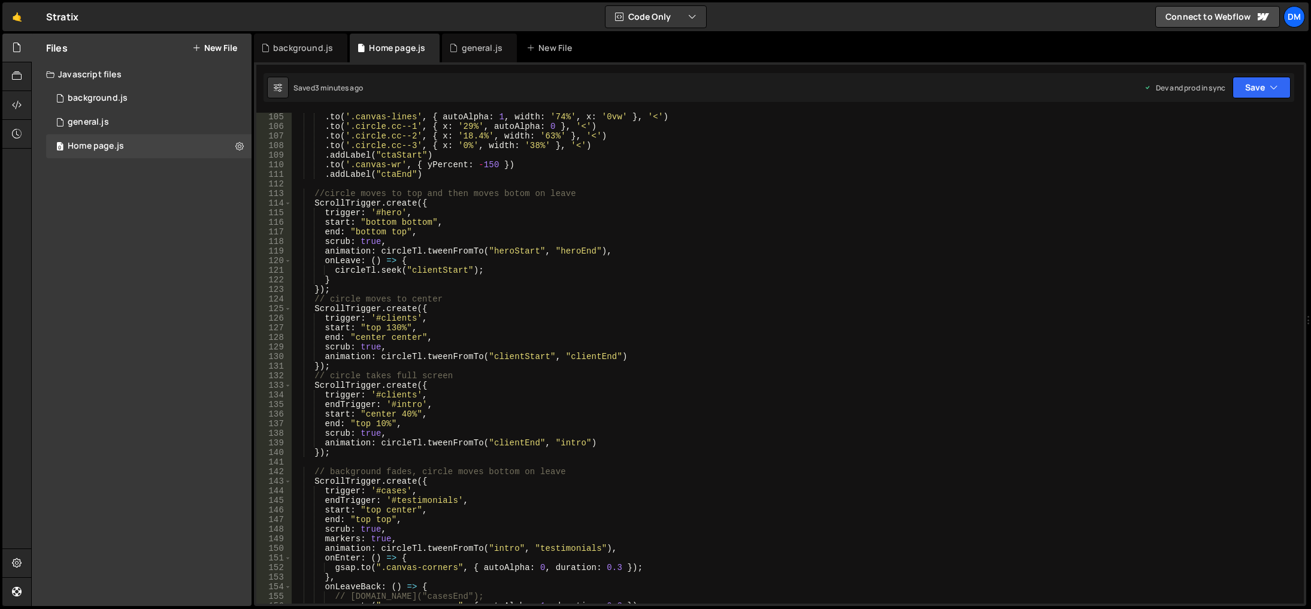
scroll to position [1069, 0]
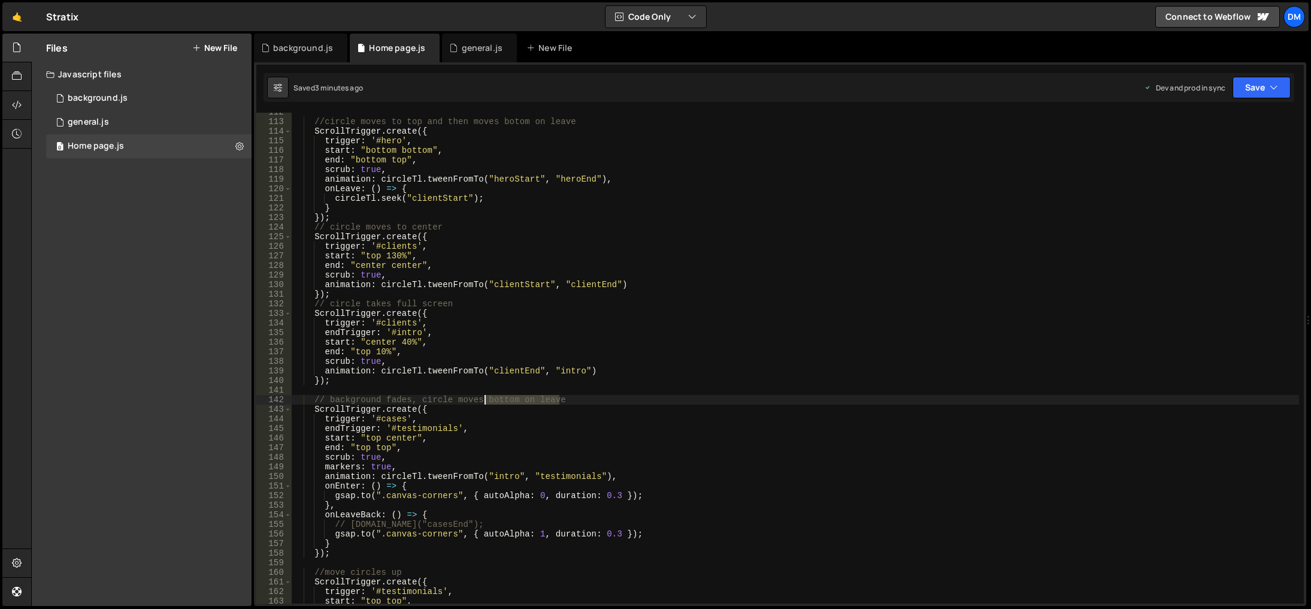
drag, startPoint x: 577, startPoint y: 400, endPoint x: 486, endPoint y: 400, distance: 91.0
click at [486, 400] on div "//circle moves to top and then moves botom on leave ScrollTrigger . create ({ t…" at bounding box center [796, 362] width 1008 height 510
click at [498, 477] on div "//circle moves to top and then moves botom on leave ScrollTrigger . create ({ t…" at bounding box center [796, 362] width 1008 height 510
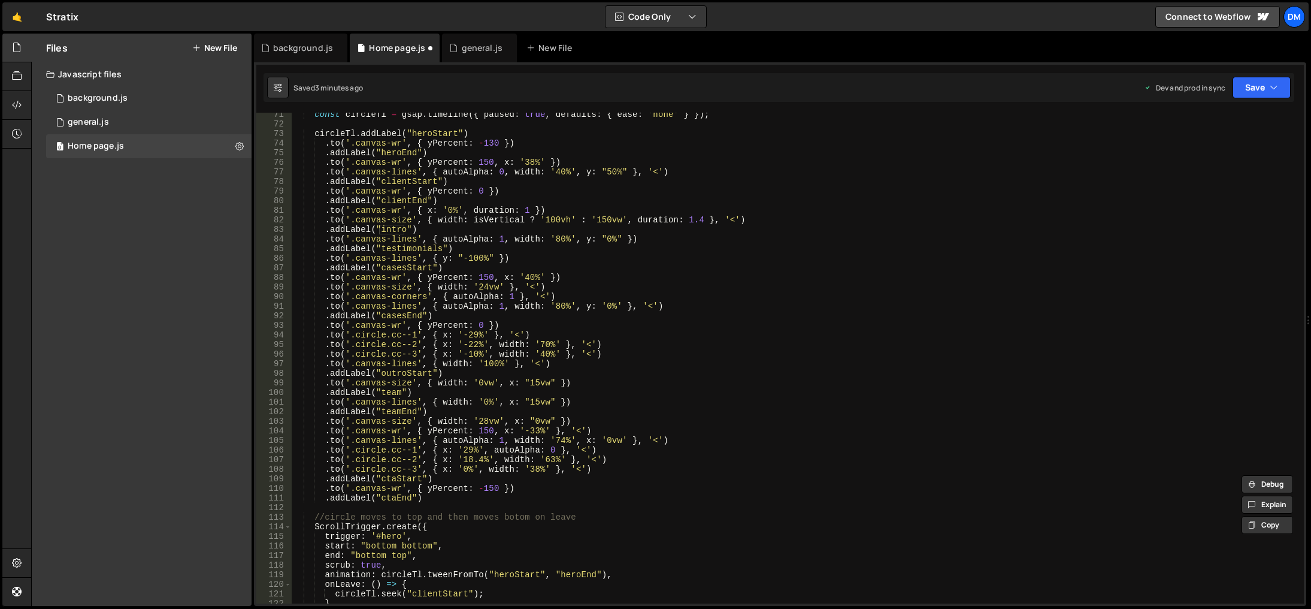
scroll to position [566, 0]
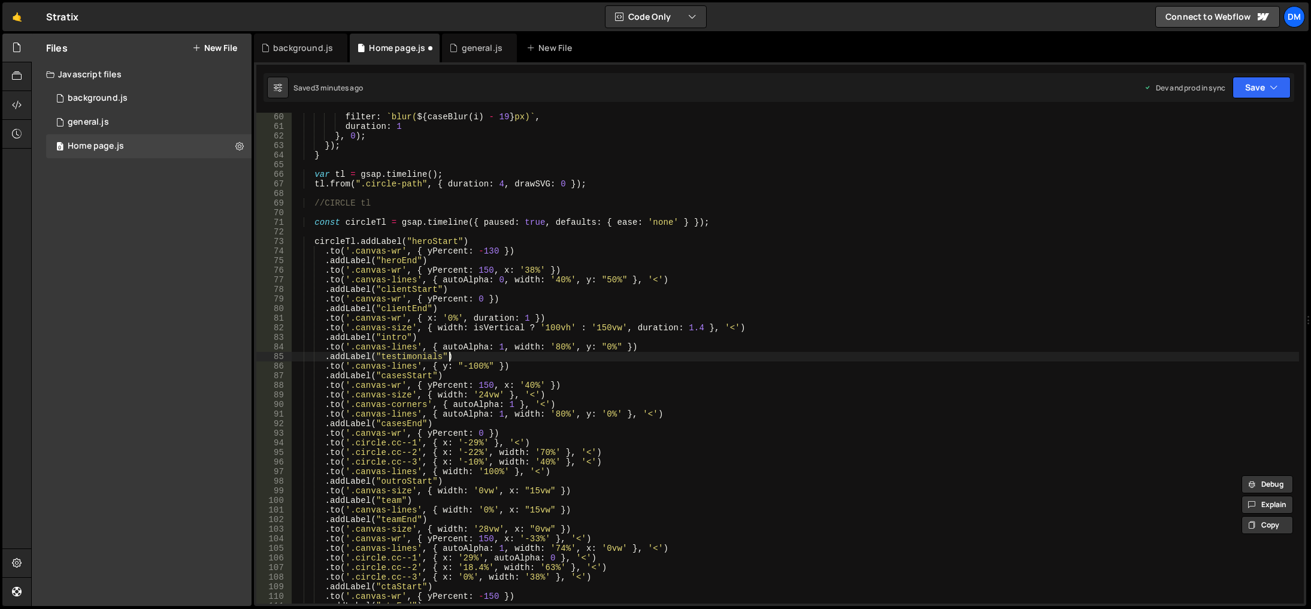
click at [582, 358] on div "filter : ` blur( ${ caseBlur ( i ) - 19 } px) ` , duration : 1 } , 0 ) ; }) ; }…" at bounding box center [796, 367] width 1008 height 510
click at [730, 483] on div "filter : ` blur( ${ caseBlur ( i ) - 19 } px) ` , duration : 1 } , 0 ) ; }) ; }…" at bounding box center [796, 367] width 1008 height 510
click at [604, 283] on div "filter : ` blur( ${ caseBlur ( i ) - 19 } px) ` , duration : 1 } , 0 ) ; }) ; }…" at bounding box center [796, 367] width 1008 height 510
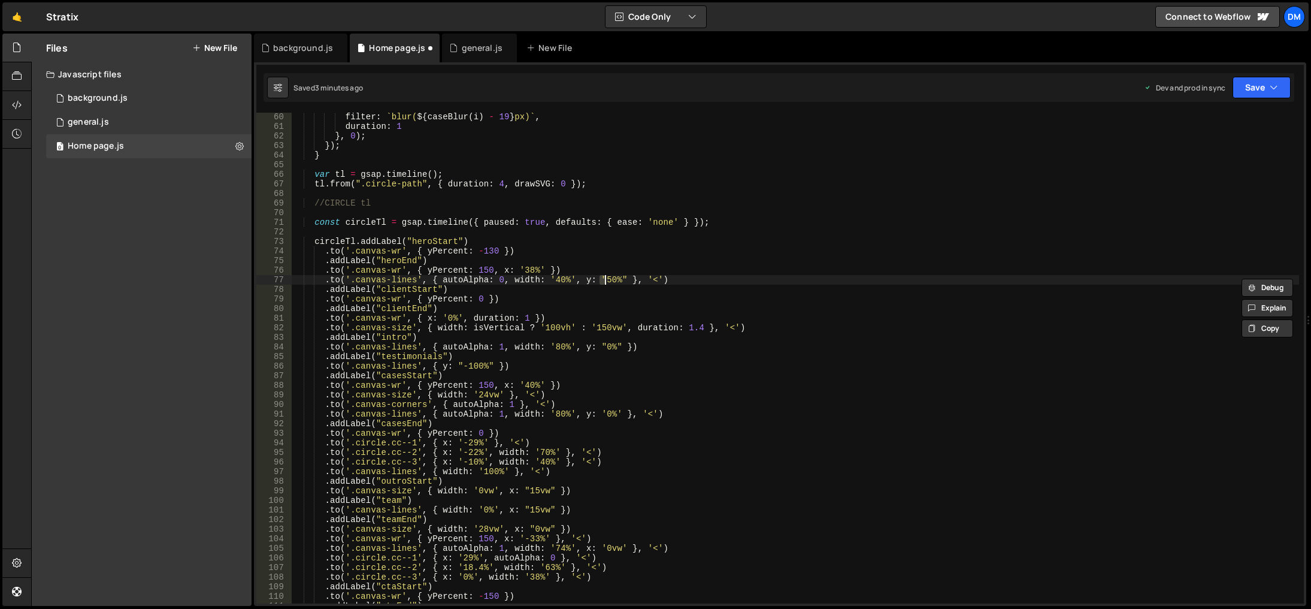
scroll to position [0, 22]
click at [612, 392] on div "filter : ` blur( ${ caseBlur ( i ) - 19 } px) ` , duration : 1 } , 0 ) ; }) ; }…" at bounding box center [796, 367] width 1008 height 510
click at [618, 346] on div "filter : ` blur( ${ caseBlur ( i ) - 19 } px) ` , duration : 1 } , 0 ) ; }) ; }…" at bounding box center [796, 367] width 1008 height 510
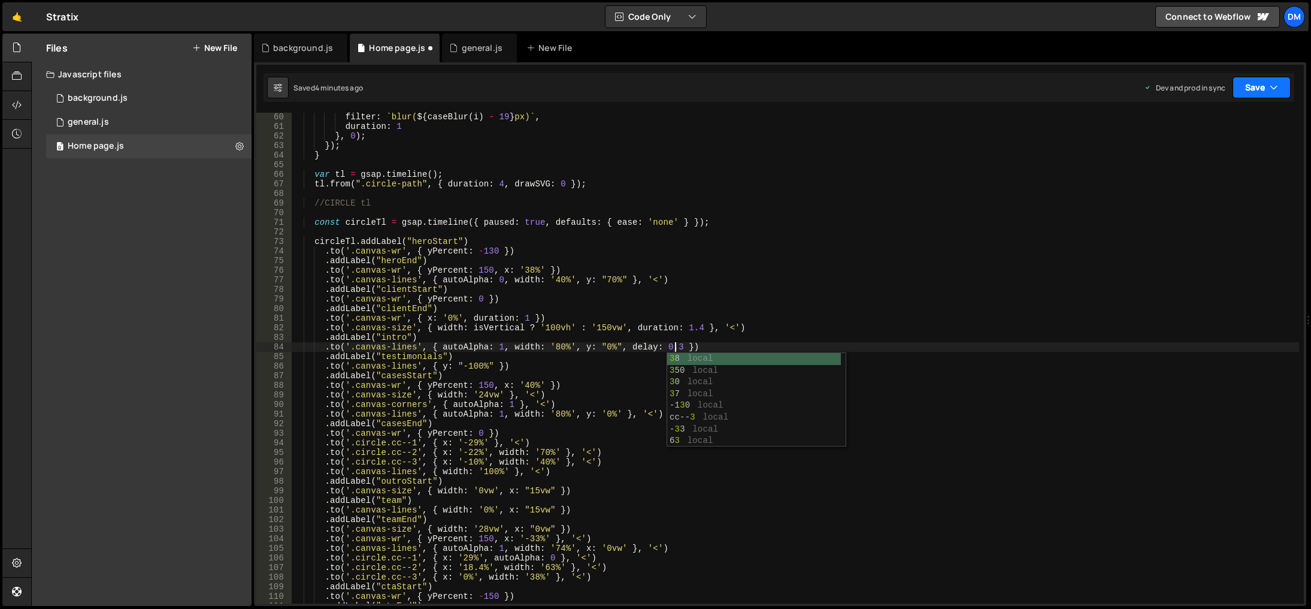
click at [1260, 87] on button "Save" at bounding box center [1262, 88] width 58 height 22
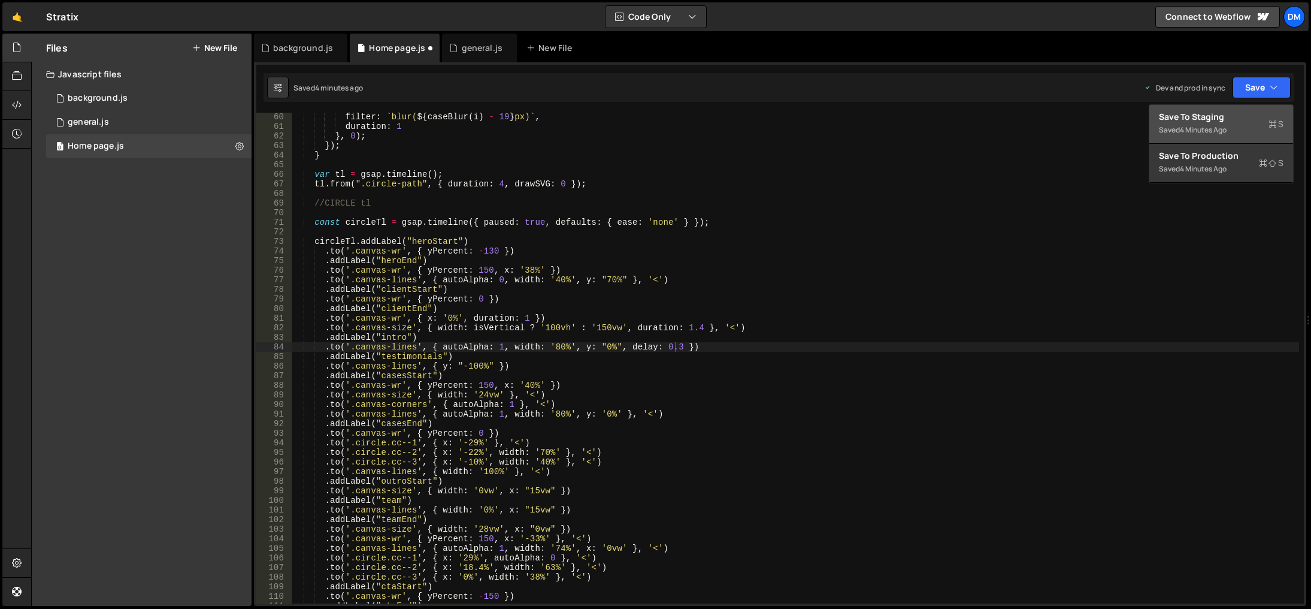
click at [1238, 116] on div "Save to Staging S" at bounding box center [1221, 117] width 125 height 12
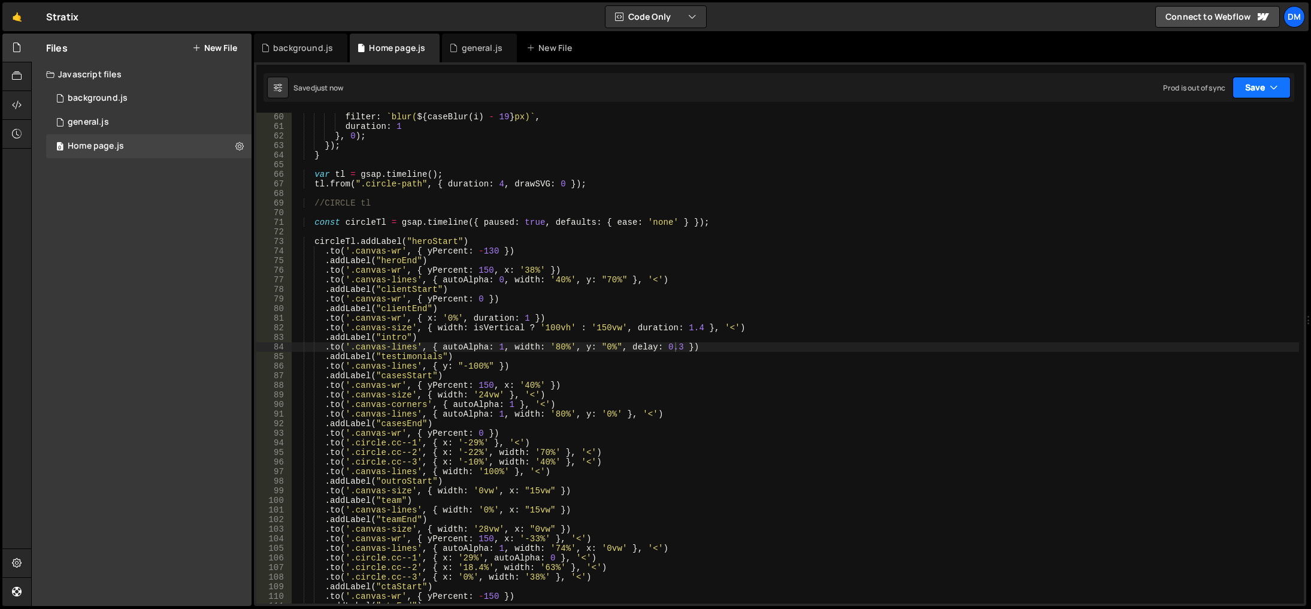
drag, startPoint x: 1263, startPoint y: 86, endPoint x: 1257, endPoint y: 104, distance: 18.9
click at [1263, 86] on button "Save" at bounding box center [1262, 88] width 58 height 22
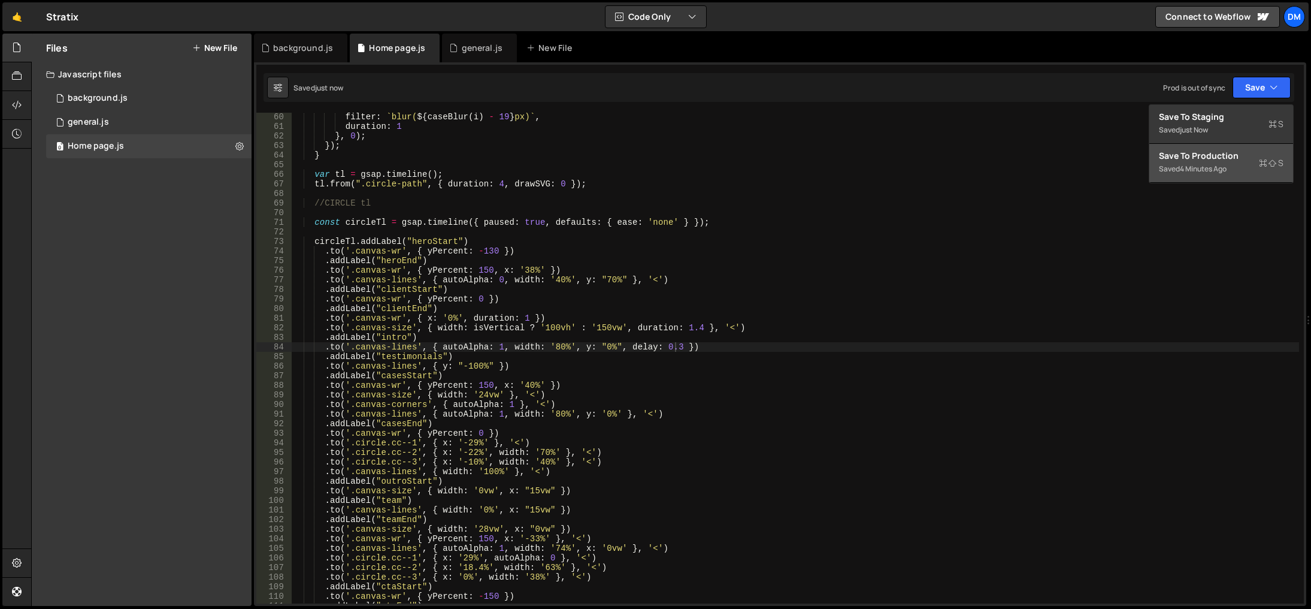
click at [1236, 149] on button "Save to Production S Saved 4 minutes ago" at bounding box center [1221, 163] width 144 height 39
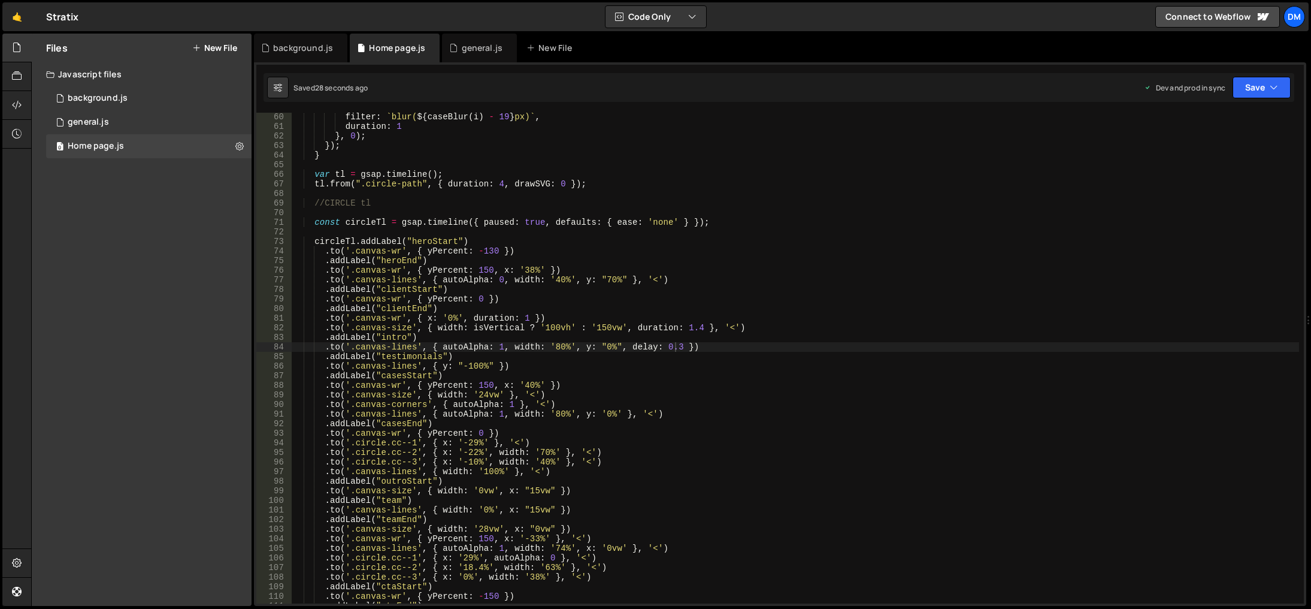
click at [643, 503] on div "filter : ` blur( ${ caseBlur ( i ) - 19 } px) ` , duration : 1 } , 0 ) ; }) ; }…" at bounding box center [796, 367] width 1008 height 510
click at [674, 346] on div "filter : ` blur( ${ caseBlur ( i ) - 19 } px) ` , duration : 1 } , 0 ) ; }) ; }…" at bounding box center [796, 367] width 1008 height 510
click at [933, 269] on div "filter : ` blur( ${ caseBlur ( i ) - 19 } px) ` , duration : 1 } , 0 ) ; }) ; }…" at bounding box center [796, 367] width 1008 height 510
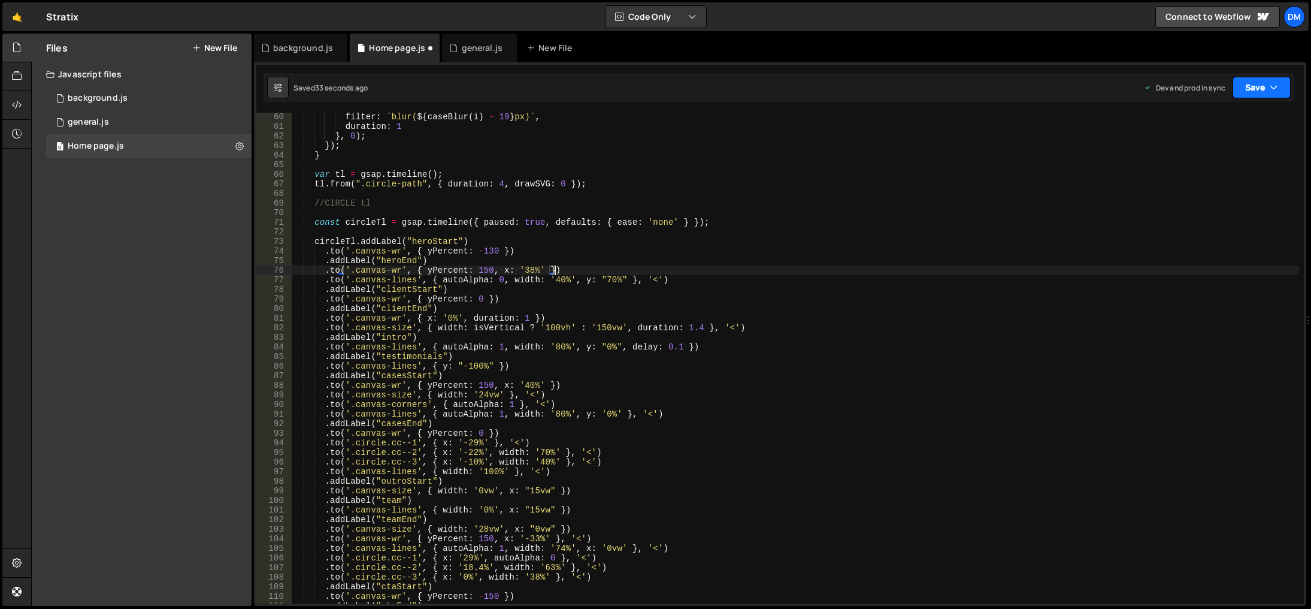
click at [1242, 90] on button "Save" at bounding box center [1262, 88] width 58 height 22
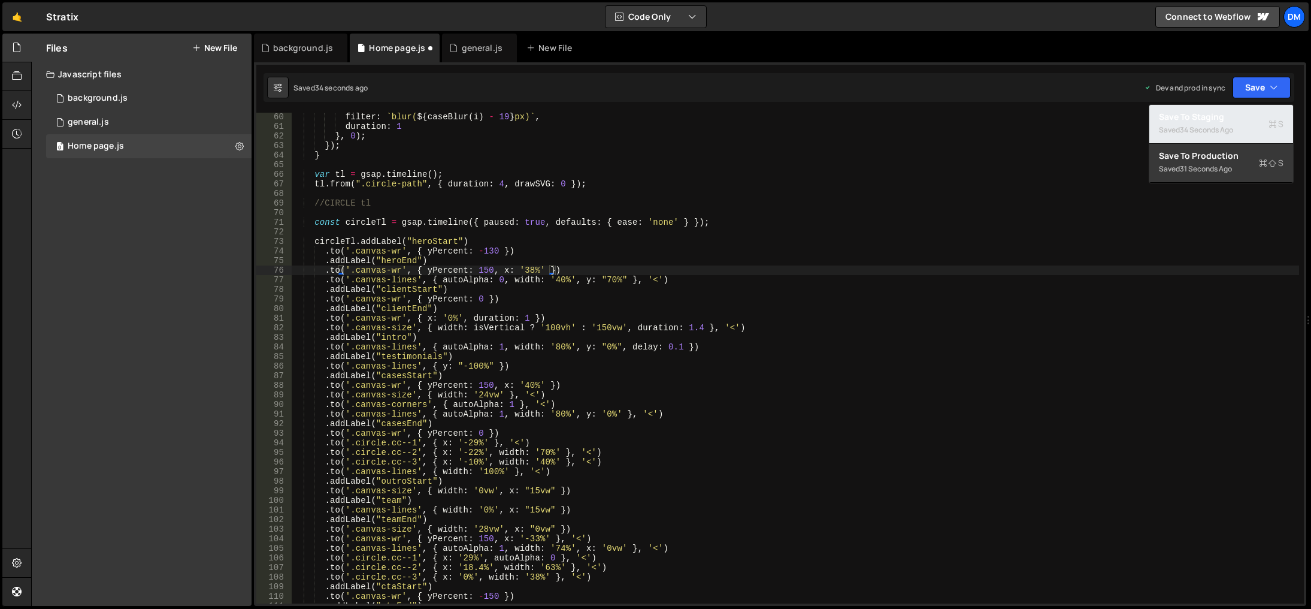
click at [1212, 125] on div "34 seconds ago" at bounding box center [1206, 130] width 53 height 10
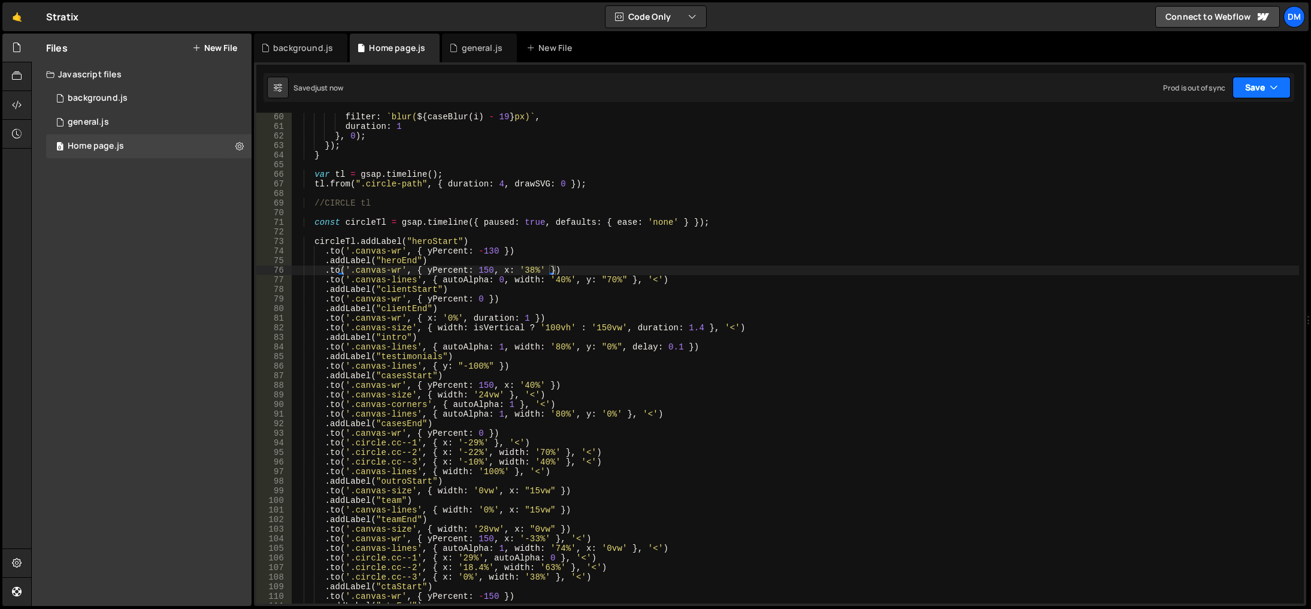
click at [1248, 86] on button "Save" at bounding box center [1262, 88] width 58 height 22
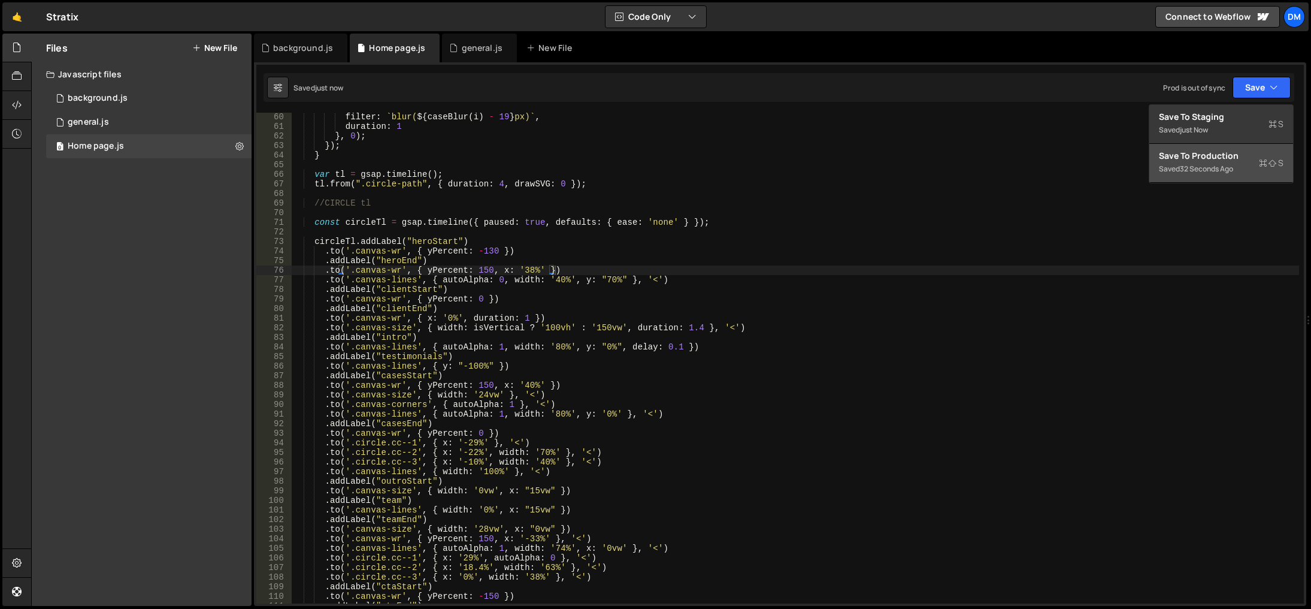
click at [1202, 158] on div "Save to Production S" at bounding box center [1221, 156] width 125 height 12
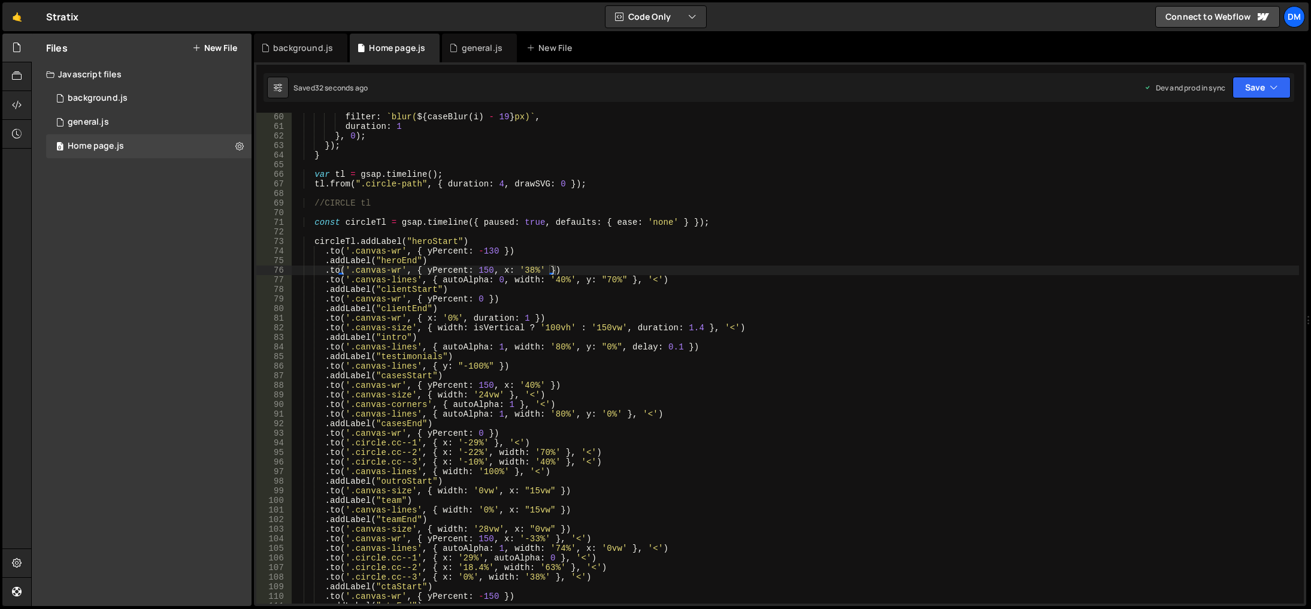
click at [746, 504] on div "filter : ` blur( ${ caseBlur ( i ) - 19 } px) ` , duration : 1 } , 0 ) ; }) ; }…" at bounding box center [796, 367] width 1008 height 510
click at [670, 344] on div "filter : ` blur( ${ caseBlur ( i ) - 19 } px) ` , duration : 1 } , 0 ) ; }) ; }…" at bounding box center [796, 367] width 1008 height 510
type textarea ".to('.canvas-lines', { autoAlpha: 1, width: '80%', y: "0%", delay: 0.01 })"
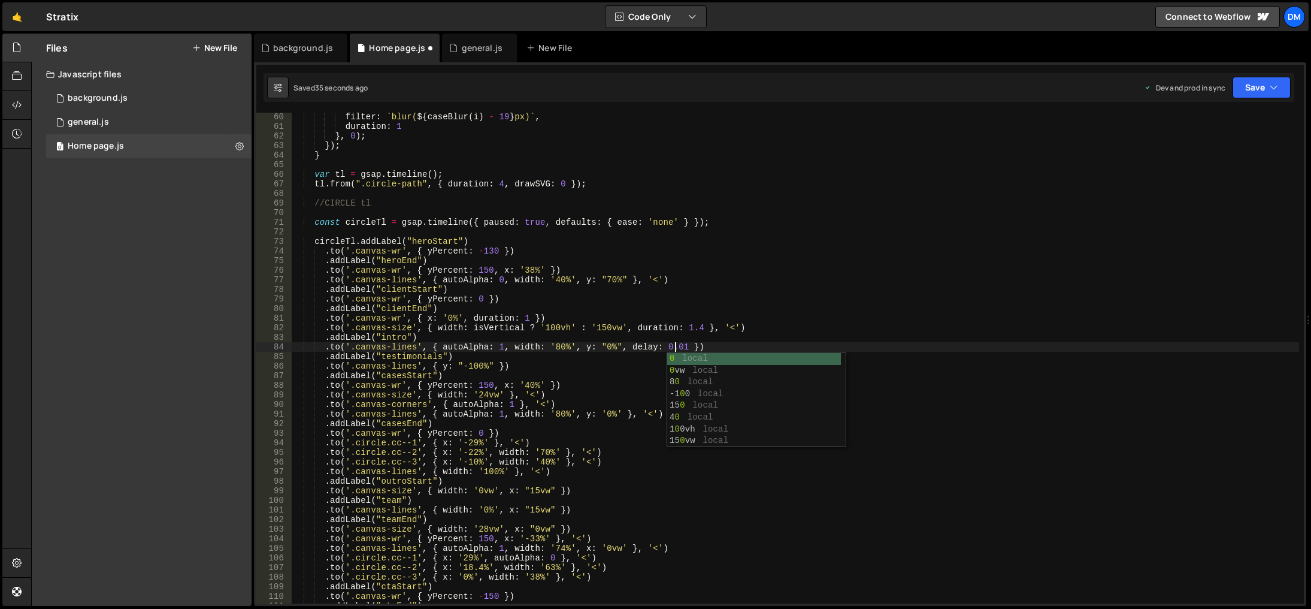
click at [950, 228] on div "filter : ` blur( ${ caseBlur ( i ) - 19 } px) ` , duration : 1 } , 0 ) ; }) ; }…" at bounding box center [796, 367] width 1008 height 510
click at [679, 348] on div "filter : ` blur( ${ caseBlur ( i ) - 19 } px) ` , duration : 1 } , 0 ) ; }) ; }…" at bounding box center [796, 367] width 1008 height 510
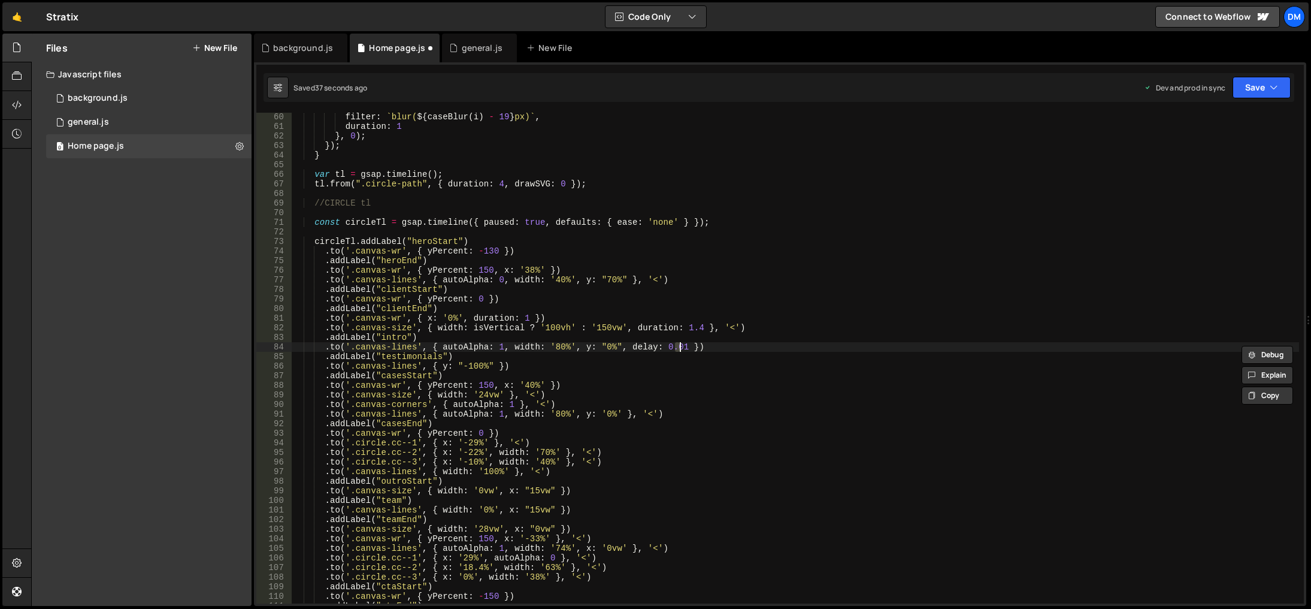
scroll to position [0, 27]
click at [1262, 83] on button "Save" at bounding box center [1262, 88] width 58 height 22
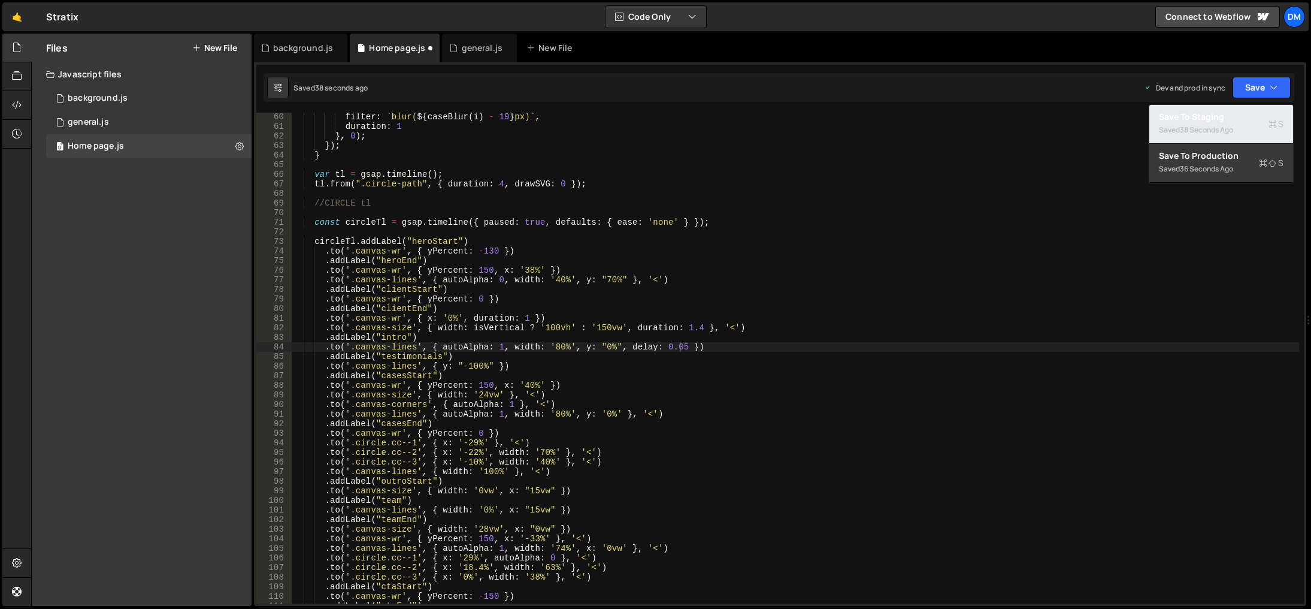
click at [1199, 123] on div "Saved 38 seconds ago" at bounding box center [1221, 130] width 125 height 14
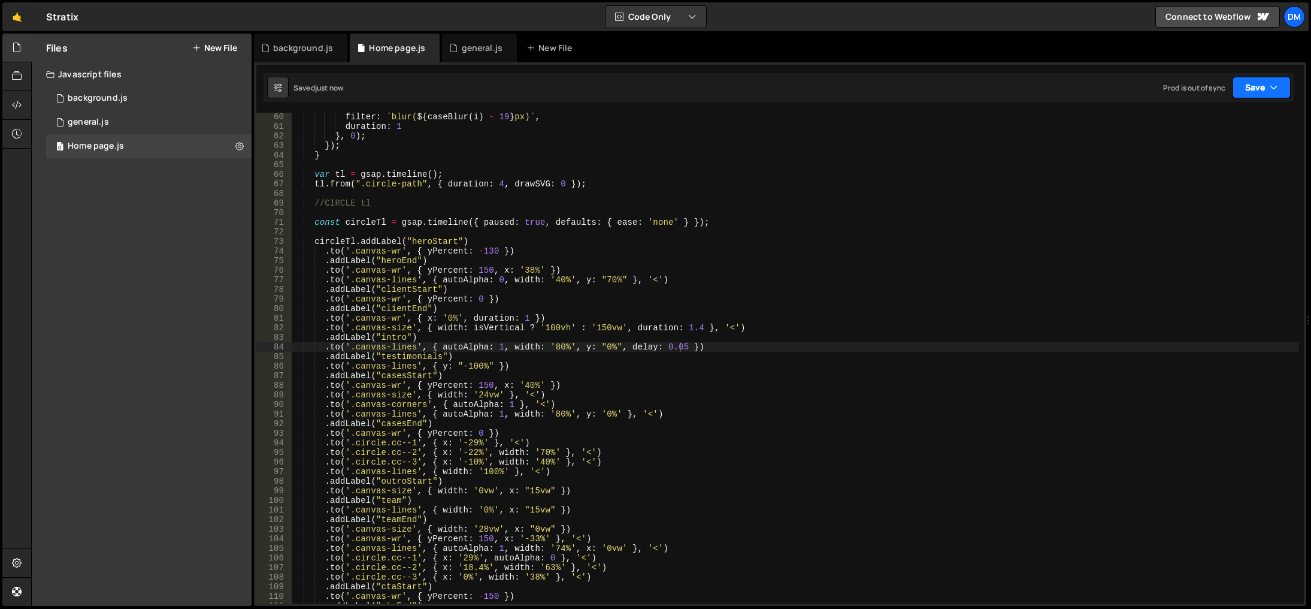
click at [1248, 87] on button "Save" at bounding box center [1262, 88] width 58 height 22
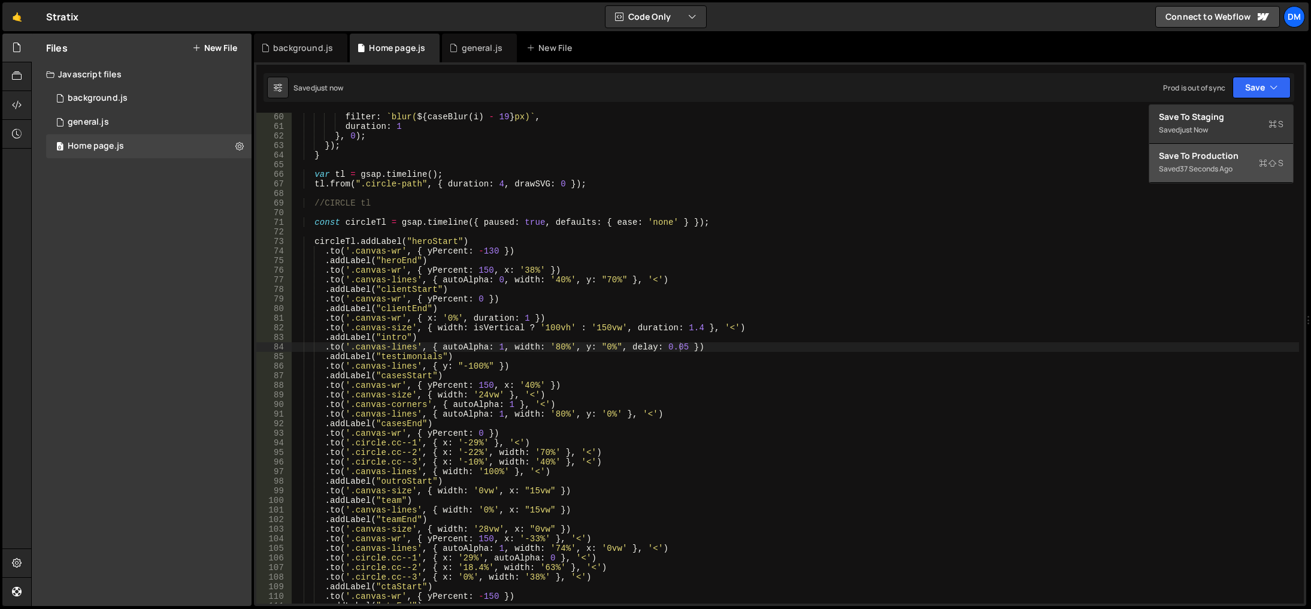
click at [1199, 159] on div "Save to Production S" at bounding box center [1221, 156] width 125 height 12
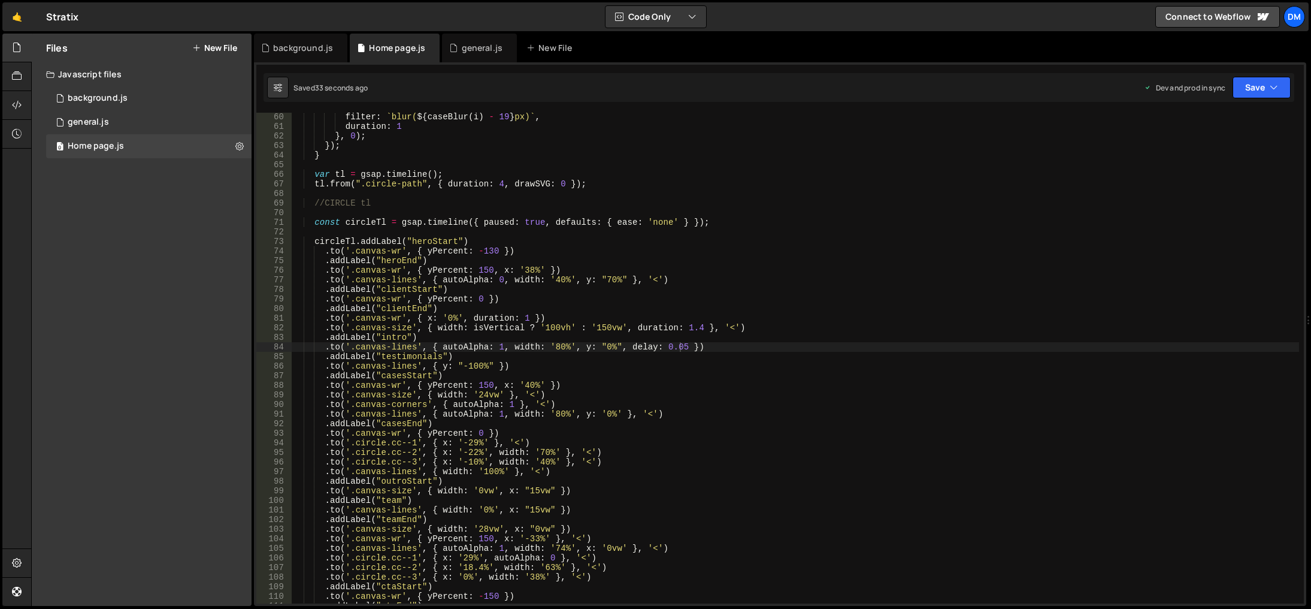
click at [872, 493] on div "filter : ` blur( ${ caseBlur ( i ) - 19 } px) ` , duration : 1 } , 0 ) ; }) ; }…" at bounding box center [796, 367] width 1008 height 510
click at [550, 279] on div "filter : ` blur( ${ caseBlur ( i ) - 19 } px) ` , duration : 1 } , 0 ) ; }) ; }…" at bounding box center [796, 367] width 1008 height 510
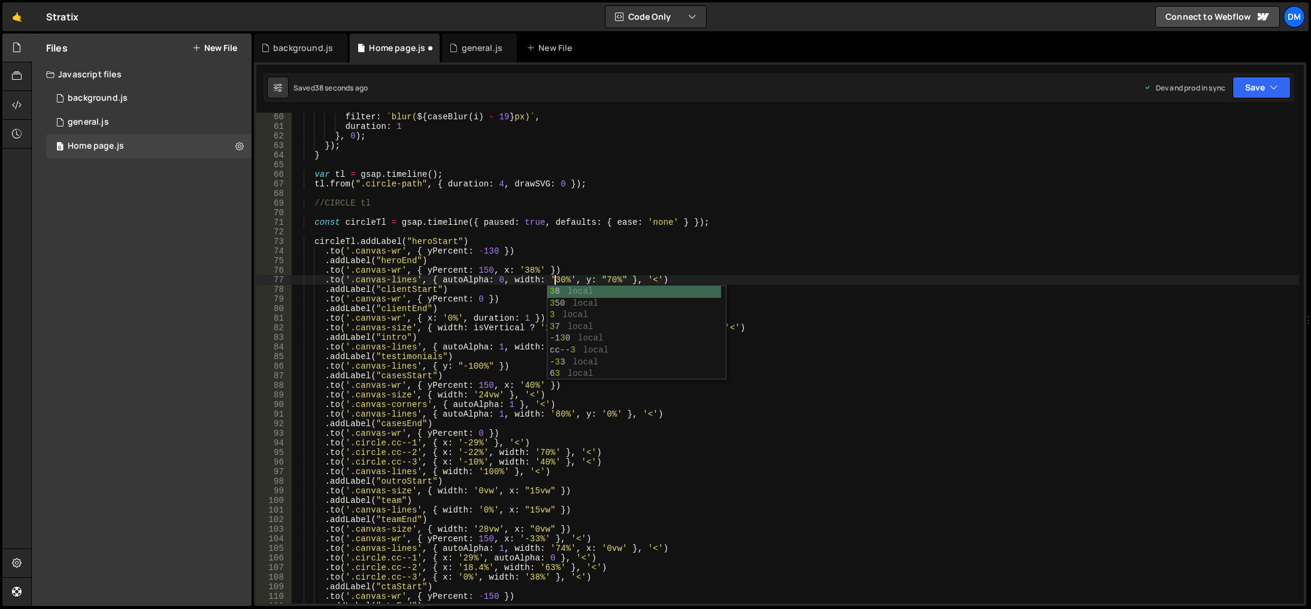
click at [751, 241] on div "filter : ` blur( ${ caseBlur ( i ) - 19 } px) ` , duration : 1 } , 0 ) ; }) ; }…" at bounding box center [796, 367] width 1008 height 510
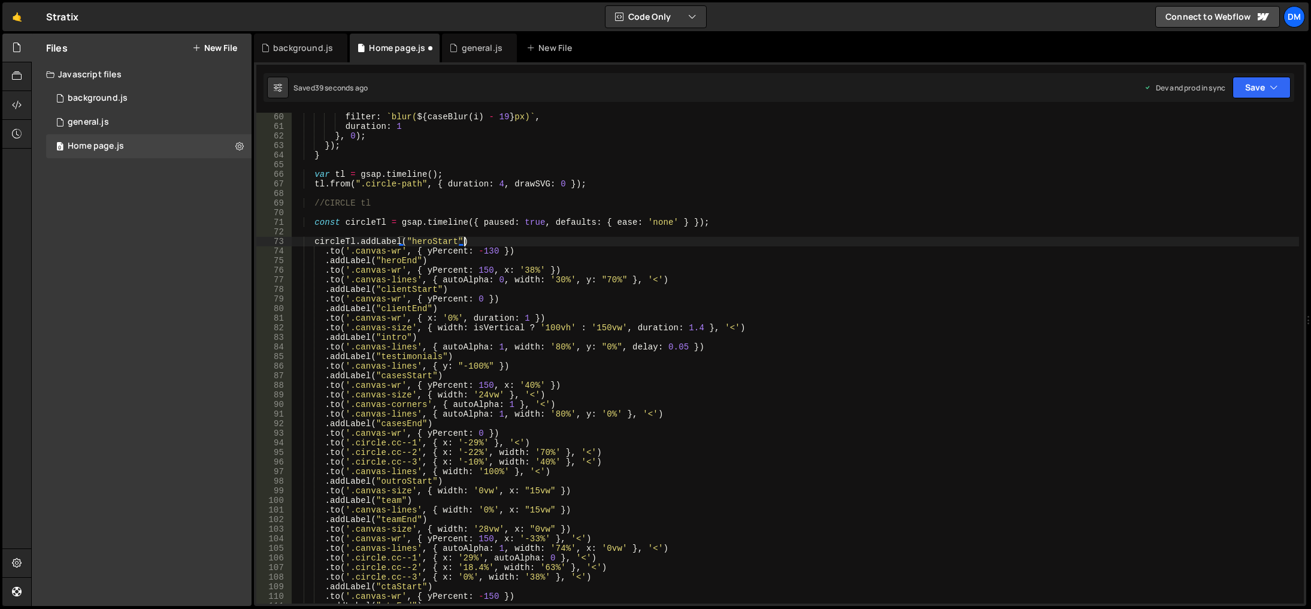
scroll to position [0, 11]
click at [1263, 88] on button "Save" at bounding box center [1262, 88] width 58 height 22
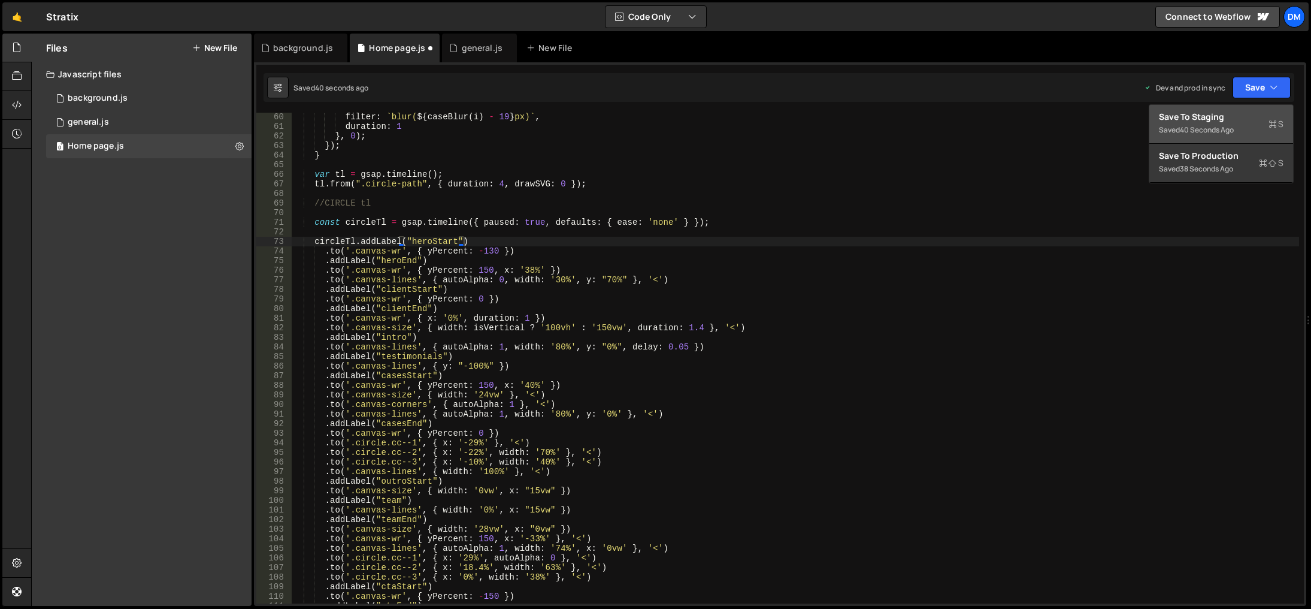
click at [1250, 114] on div "Save to Staging S" at bounding box center [1221, 117] width 125 height 12
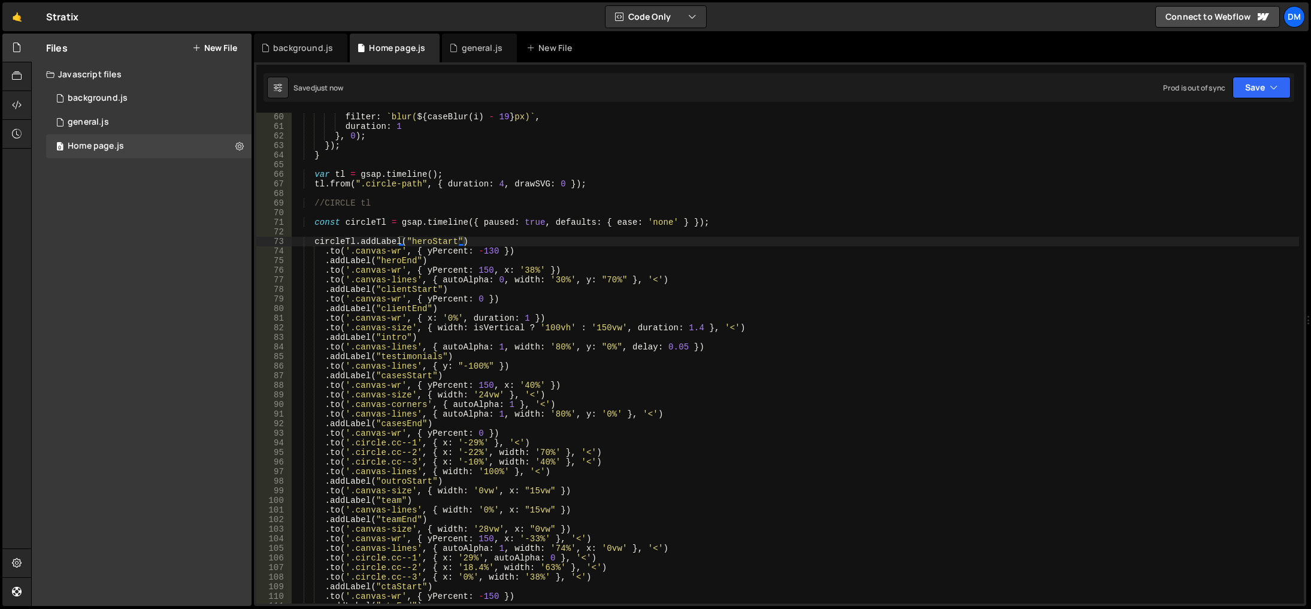
click at [607, 282] on div "filter : ` blur( ${ caseBlur ( i ) - 19 } px) ` , duration : 1 } , 0 ) ; }) ; }…" at bounding box center [796, 367] width 1008 height 510
click at [604, 280] on div "filter : ` blur( ${ caseBlur ( i ) - 19 } px) ` , duration : 1 } , 0 ) ; }) ; }…" at bounding box center [796, 367] width 1008 height 510
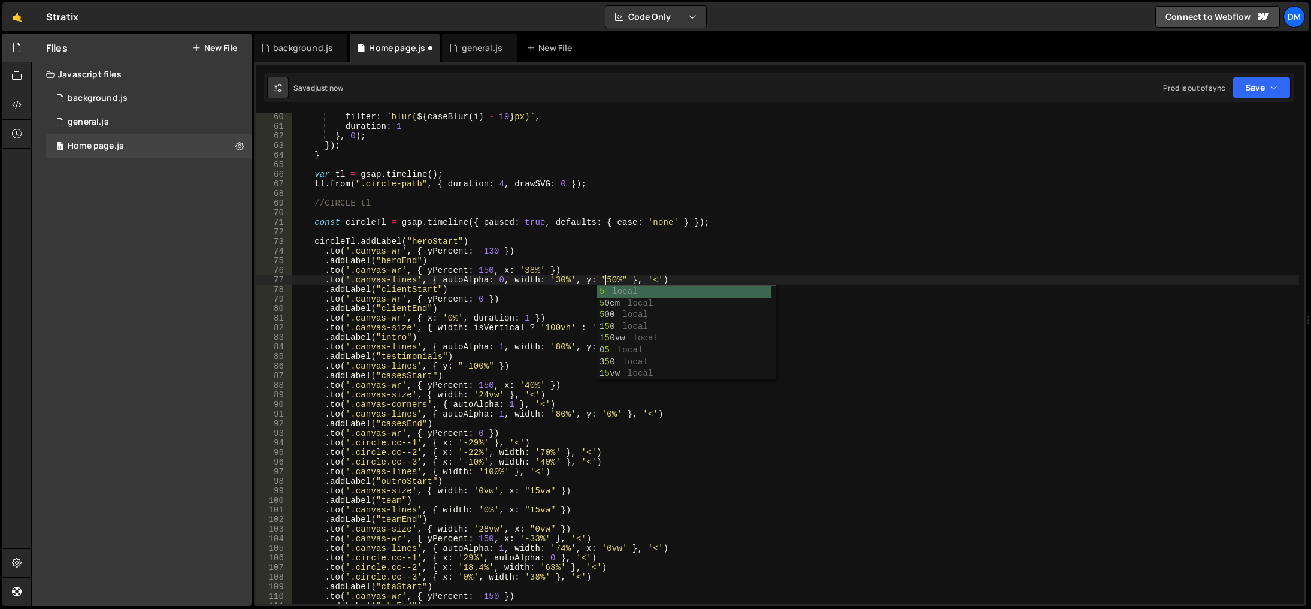
scroll to position [0, 22]
click at [1241, 87] on button "Save" at bounding box center [1262, 88] width 58 height 22
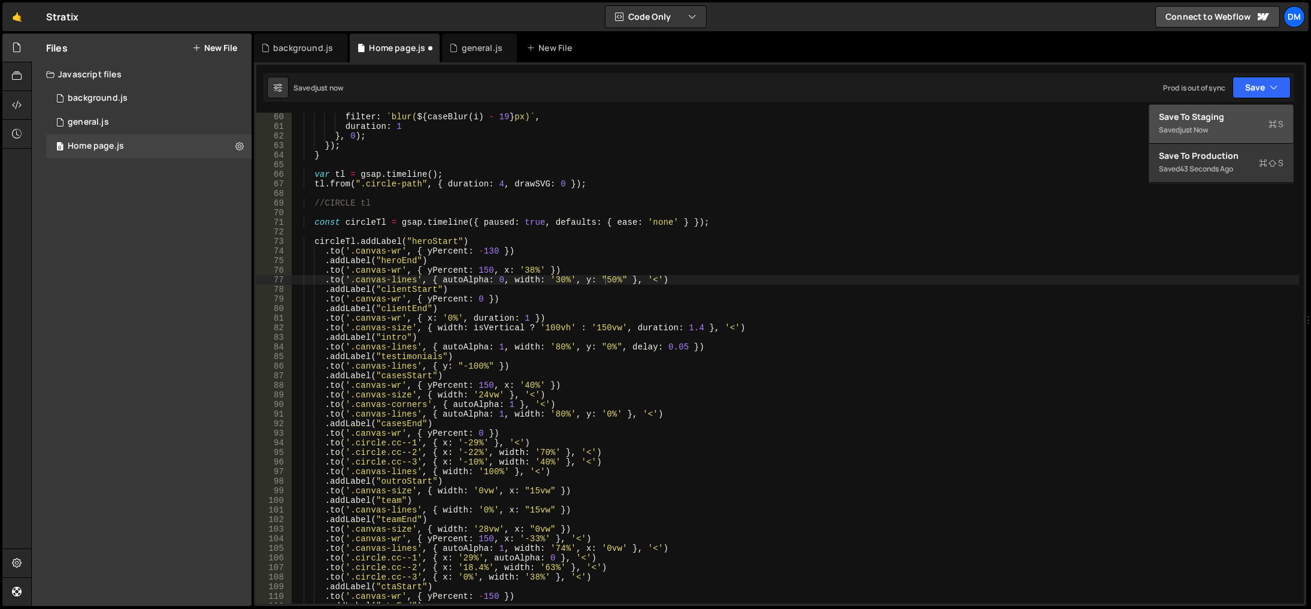
click at [1215, 122] on div "Save to Staging S" at bounding box center [1221, 117] width 125 height 12
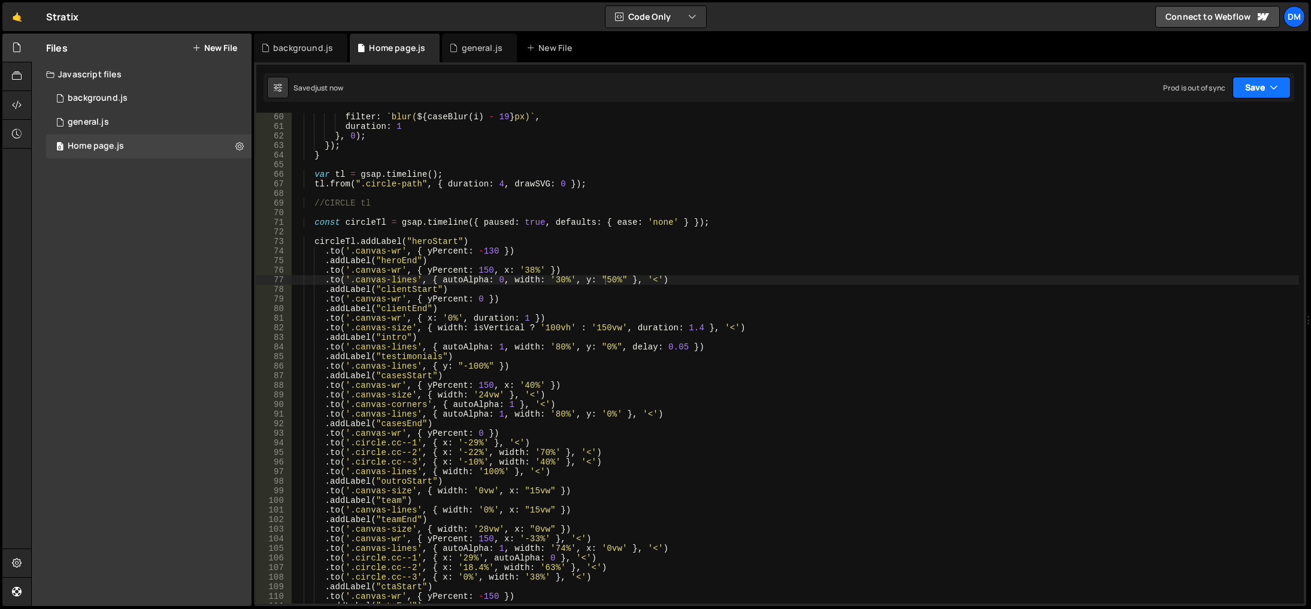
click at [1249, 84] on button "Save" at bounding box center [1262, 88] width 58 height 22
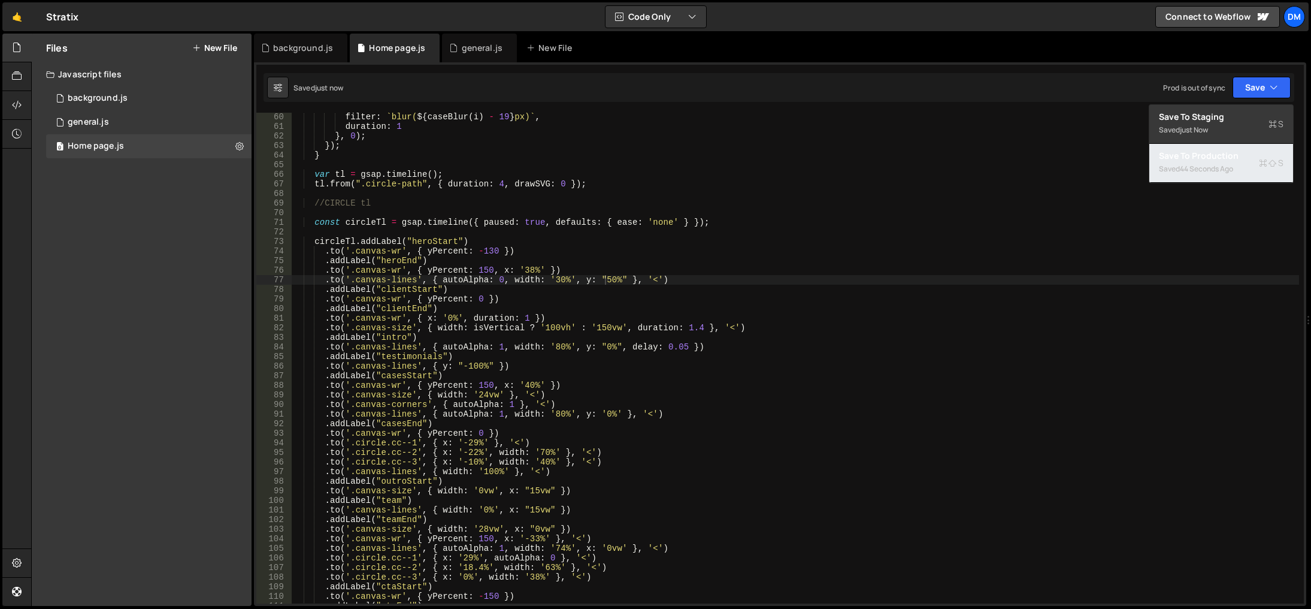
click at [1190, 164] on div "44 seconds ago" at bounding box center [1206, 169] width 53 height 10
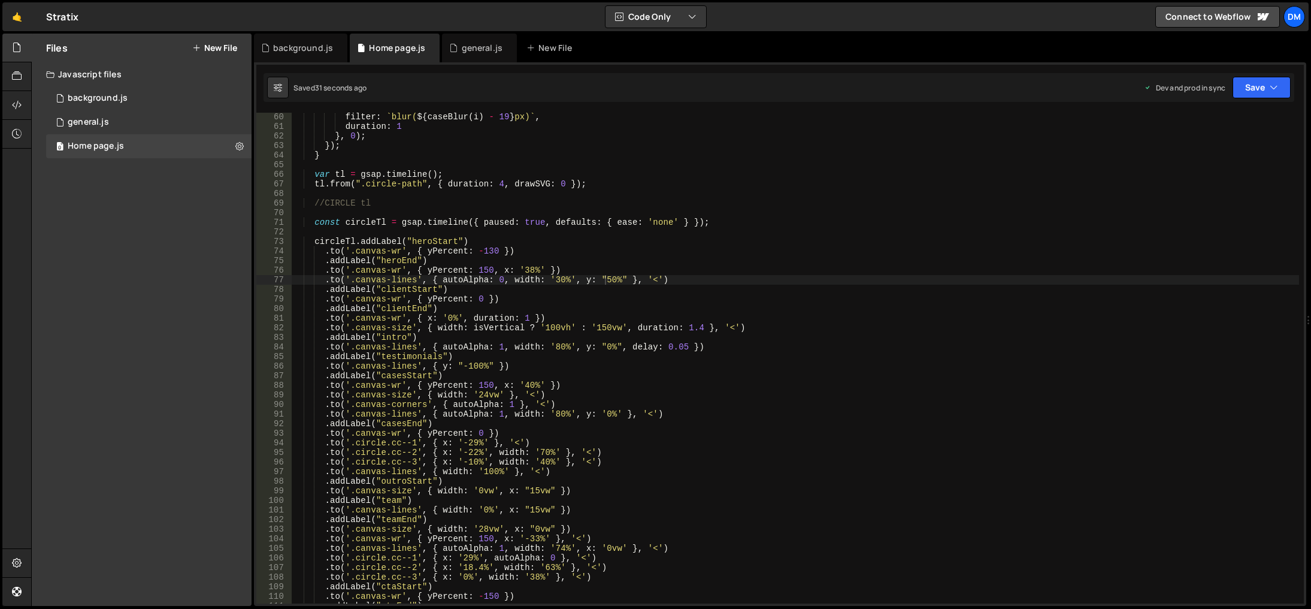
click at [936, 477] on div "filter : ` blur( ${ caseBlur ( i ) - 19 } px) ` , duration : 1 } , 0 ) ; }) ; }…" at bounding box center [796, 367] width 1008 height 510
click at [800, 451] on div "filter : ` blur( ${ caseBlur ( i ) - 19 } px) ` , duration : 1 } , 0 ) ; }) ; }…" at bounding box center [796, 367] width 1008 height 510
click at [604, 280] on div "filter : ` blur( ${ caseBlur ( i ) - 19 } px) ` , duration : 1 } , 0 ) ; }) ; }…" at bounding box center [796, 367] width 1008 height 510
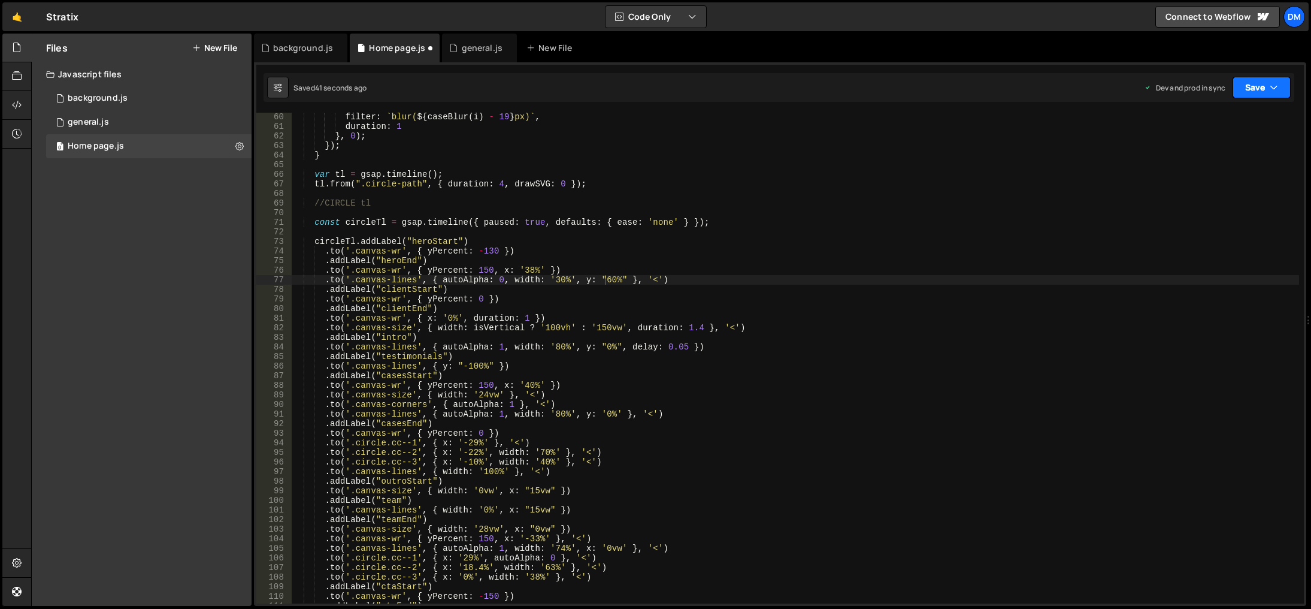
click at [1251, 88] on button "Save" at bounding box center [1262, 88] width 58 height 22
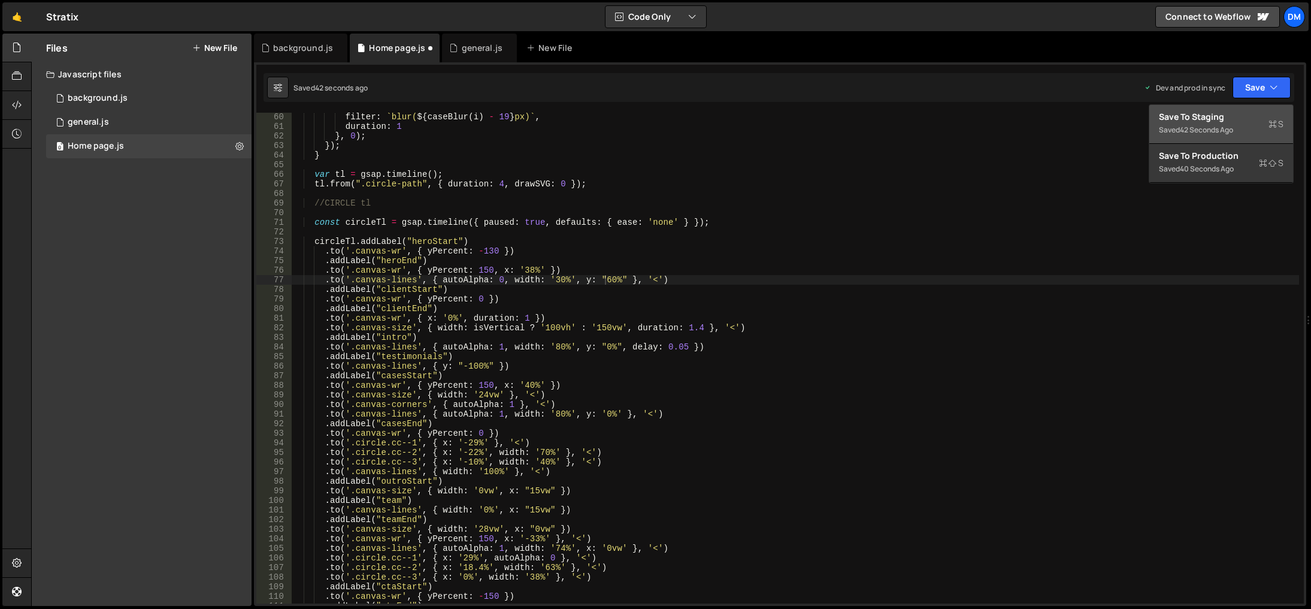
click at [1229, 116] on div "Save to Staging S" at bounding box center [1221, 117] width 125 height 12
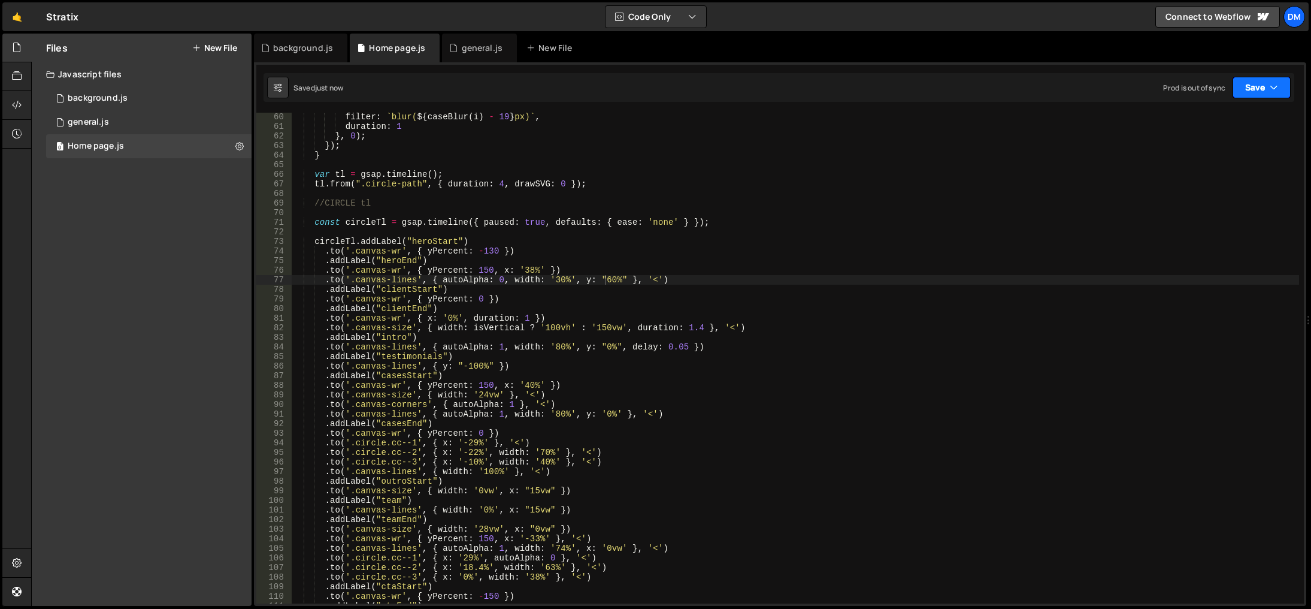
click at [1246, 87] on button "Save" at bounding box center [1262, 88] width 58 height 22
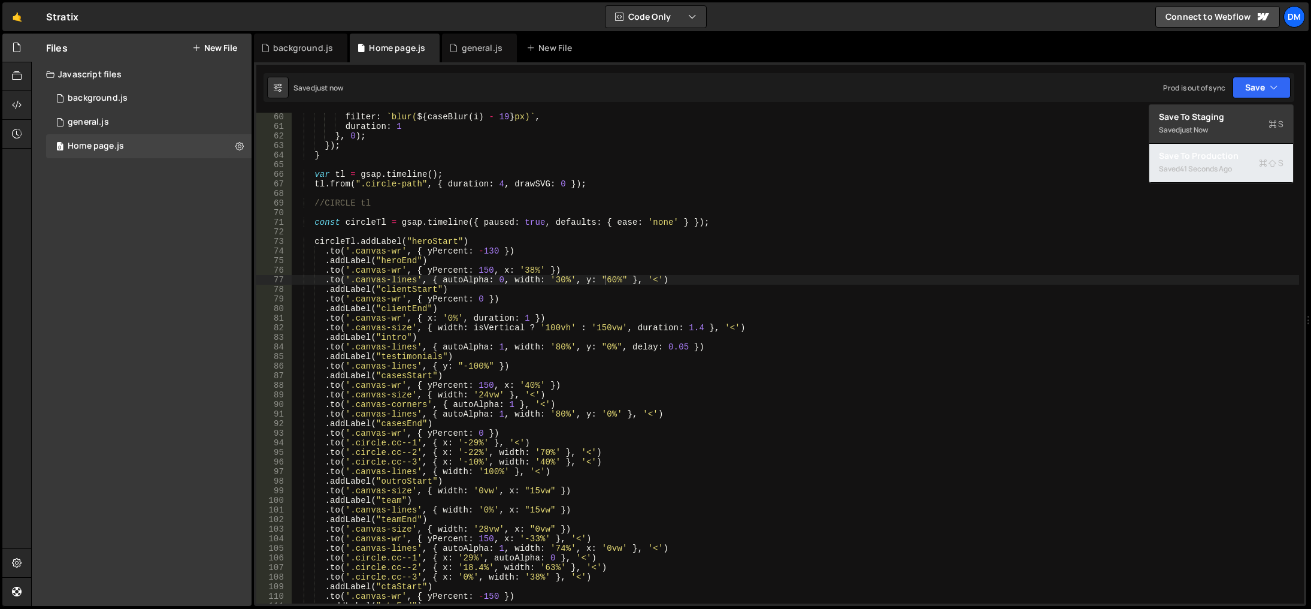
click at [1188, 144] on button "Save to Production S Saved 41 seconds ago" at bounding box center [1221, 163] width 144 height 39
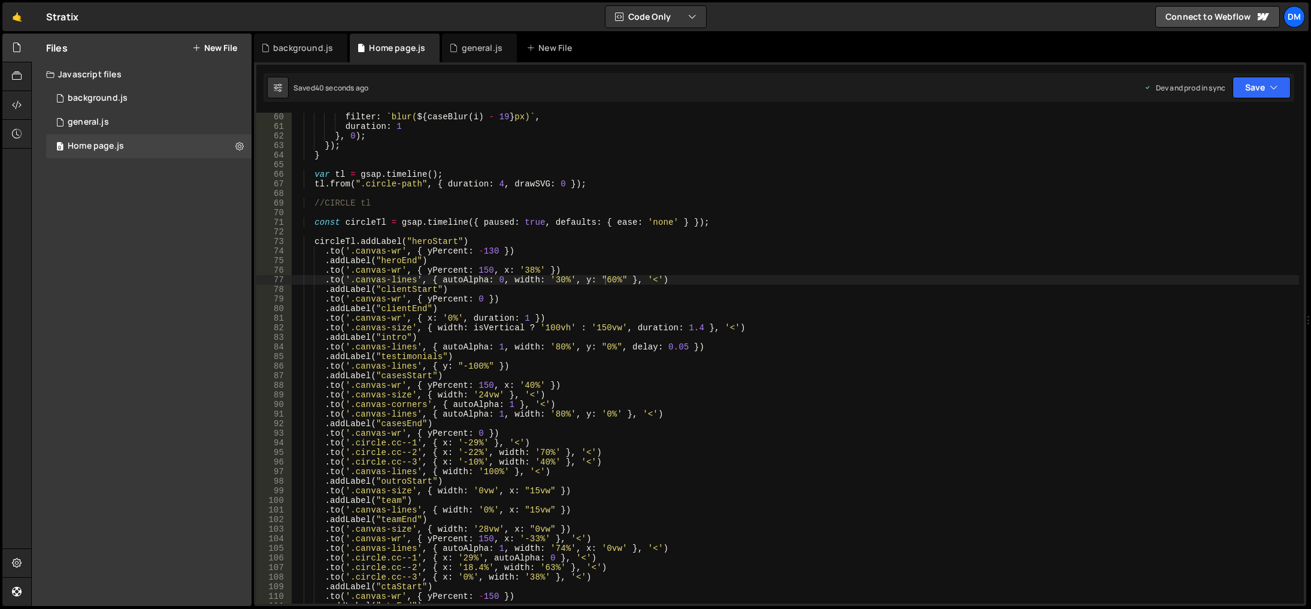
click at [750, 458] on div "filter : ` blur( ${ caseBlur ( i ) - 19 } px) ` , duration : 1 } , 0 ) ; }) ; }…" at bounding box center [796, 367] width 1008 height 510
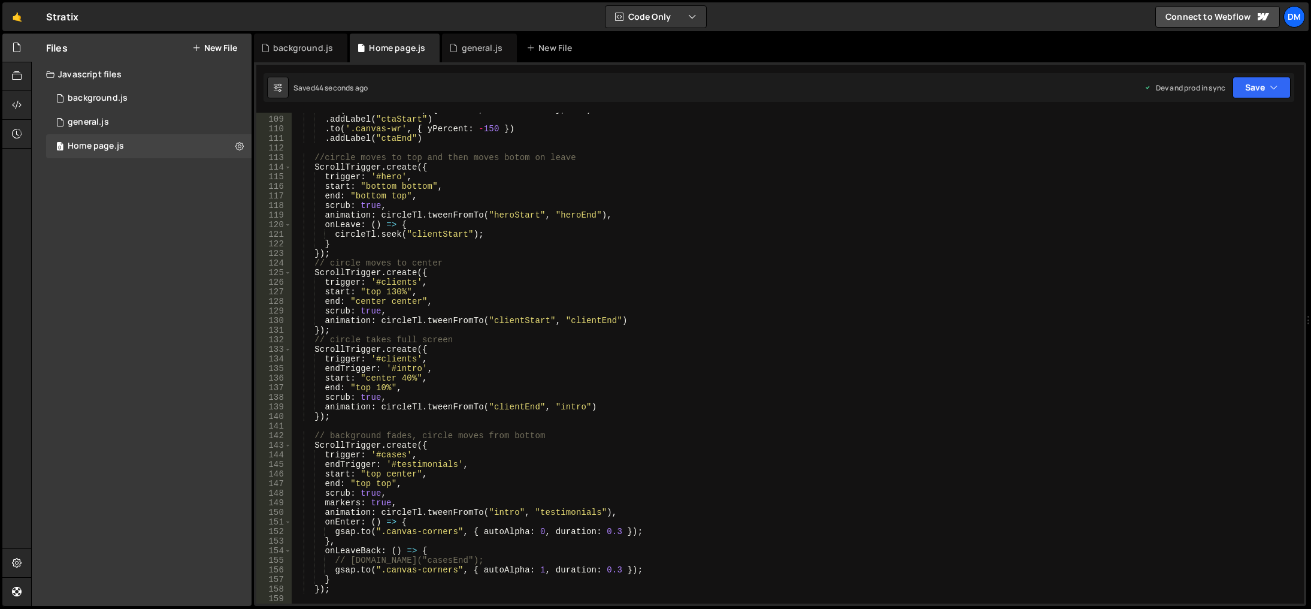
scroll to position [1105, 0]
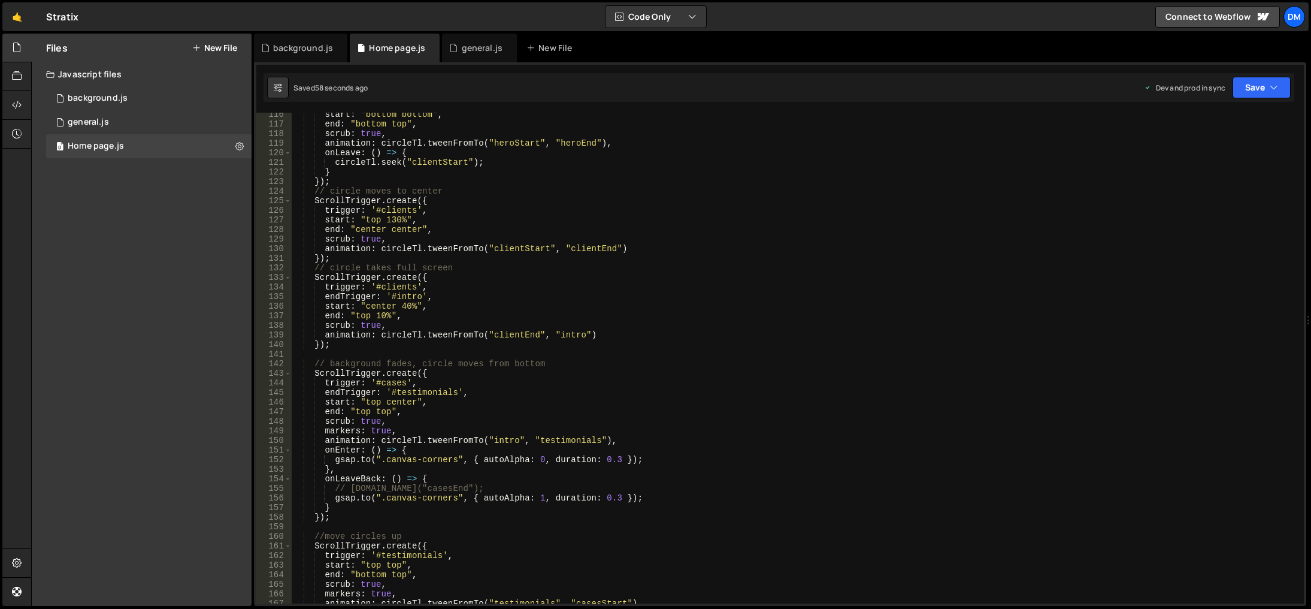
click at [703, 507] on div "start : "bottom bottom" , end : "bottom top" , scrub : true , animation : circl…" at bounding box center [796, 365] width 1008 height 510
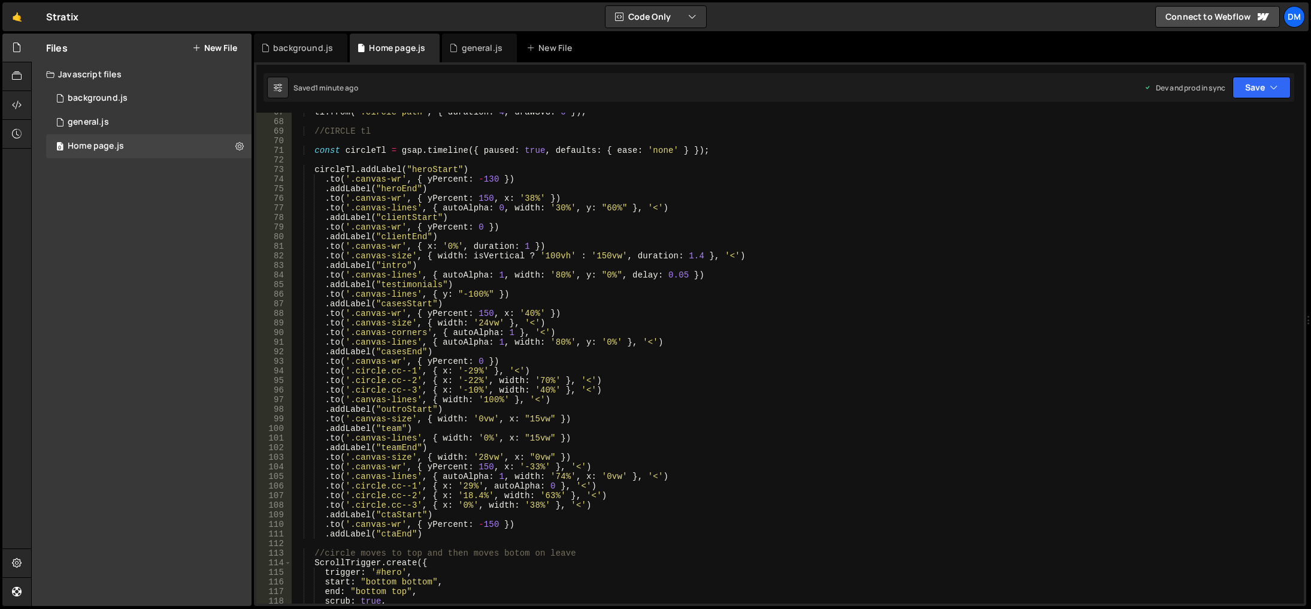
scroll to position [638, 0]
drag, startPoint x: 702, startPoint y: 275, endPoint x: 326, endPoint y: 277, distance: 376.2
click at [326, 277] on div "tl . from ( ".circle-path" , { duration : 4 , drawSVG : 0 }) ; //CIRCLE tl cons…" at bounding box center [796, 362] width 1008 height 510
type textarea ".to('.canvas-lines', { autoAlpha: 1, width: '80%', y: "0%", delay: 0.05 })"
click at [713, 272] on div "tl . from ( ".circle-path" , { duration : 4 , drawSVG : 0 }) ; //CIRCLE tl cons…" at bounding box center [796, 358] width 1008 height 491
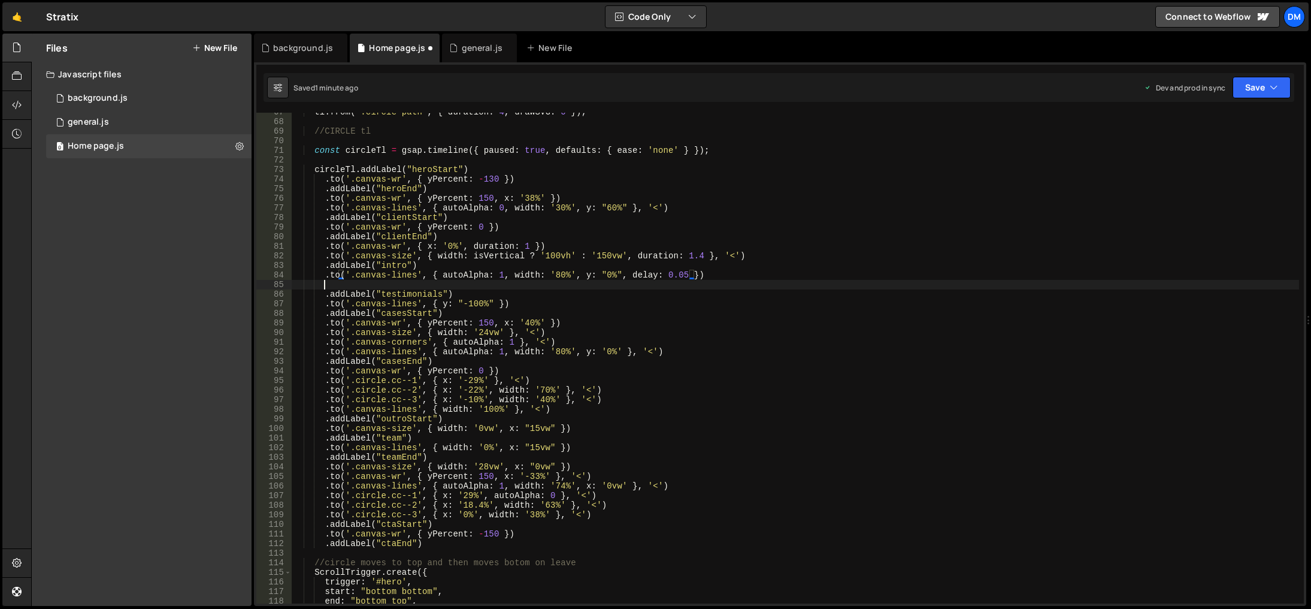
paste textarea ".to('.canvas-lines', { autoAlpha: 1, width: '80%', y: "0%", delay: 0.05 })"
click at [443, 284] on div "tl . from ( ".circle-path" , { duration : 4 , drawSVG : 0 }) ; //CIRCLE tl cons…" at bounding box center [796, 362] width 1008 height 510
drag, startPoint x: 438, startPoint y: 284, endPoint x: 681, endPoint y: 285, distance: 243.2
click at [681, 285] on div "tl . from ( ".circle-path" , { duration : 4 , drawSVG : 0 }) ; //CIRCLE tl cons…" at bounding box center [796, 362] width 1008 height 510
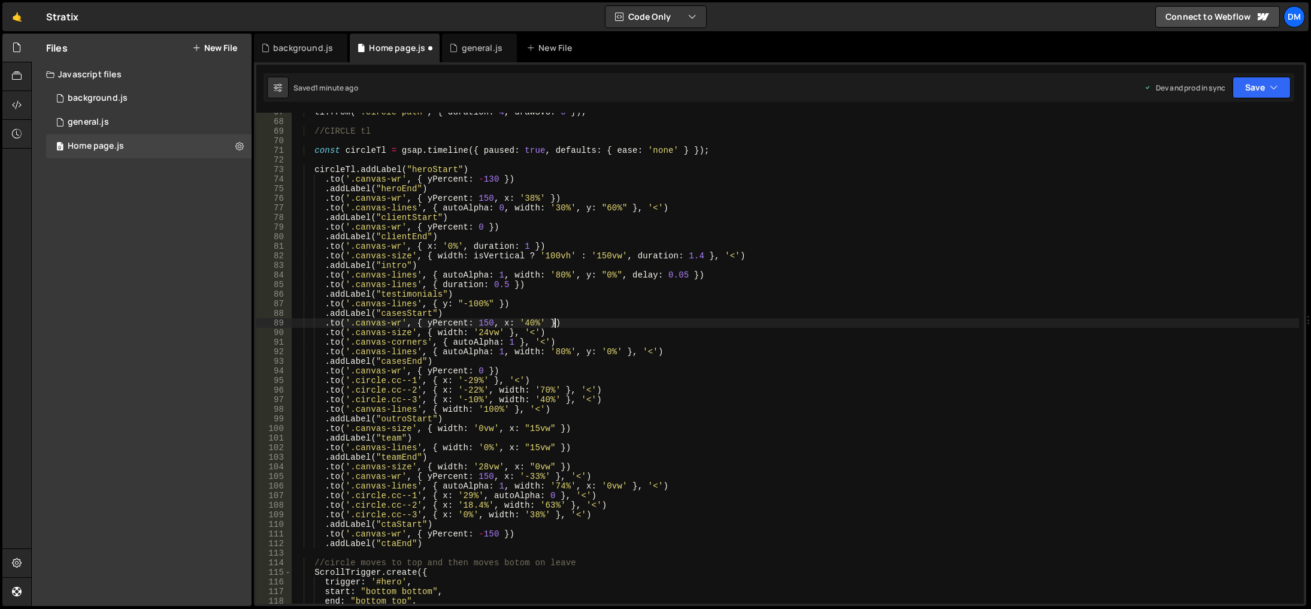
click at [850, 322] on div "tl . from ( ".circle-path" , { duration : 4 , drawSVG : 0 }) ; //CIRCLE tl cons…" at bounding box center [796, 362] width 1008 height 510
drag, startPoint x: 1263, startPoint y: 86, endPoint x: 1248, endPoint y: 102, distance: 21.6
click at [1263, 86] on button "Save" at bounding box center [1262, 88] width 58 height 22
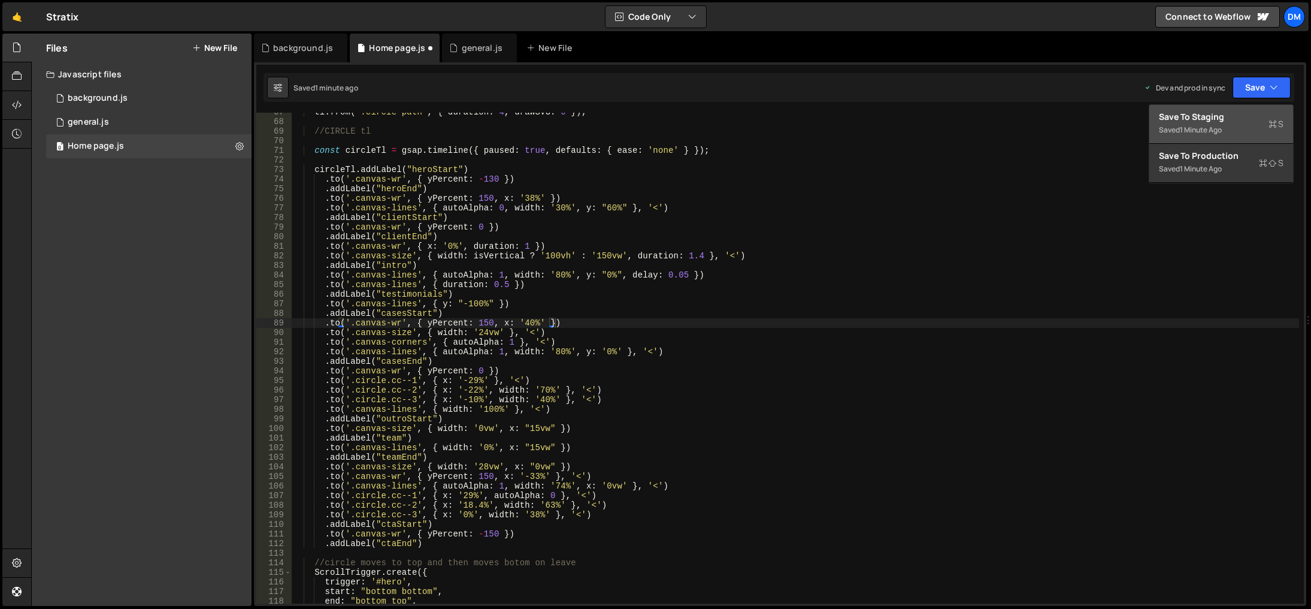
click at [1237, 110] on button "Save to Staging S Saved 1 minute ago" at bounding box center [1221, 124] width 144 height 39
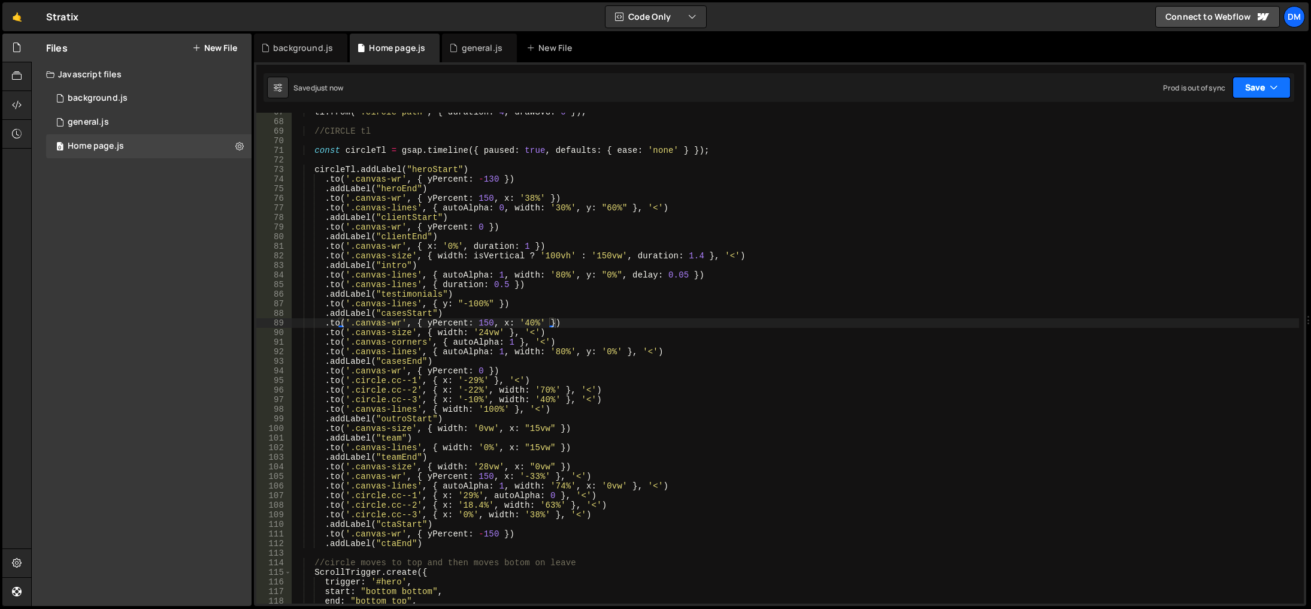
click at [1258, 85] on button "Save" at bounding box center [1262, 88] width 58 height 22
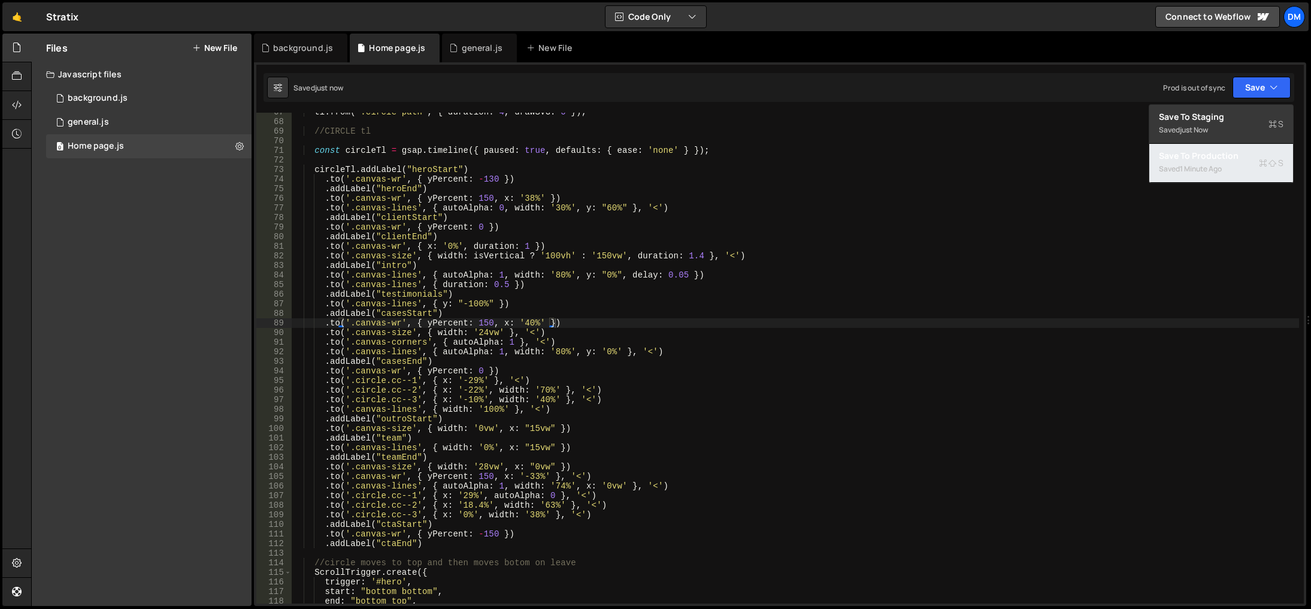
click at [1204, 170] on div "1 minute ago" at bounding box center [1201, 169] width 42 height 10
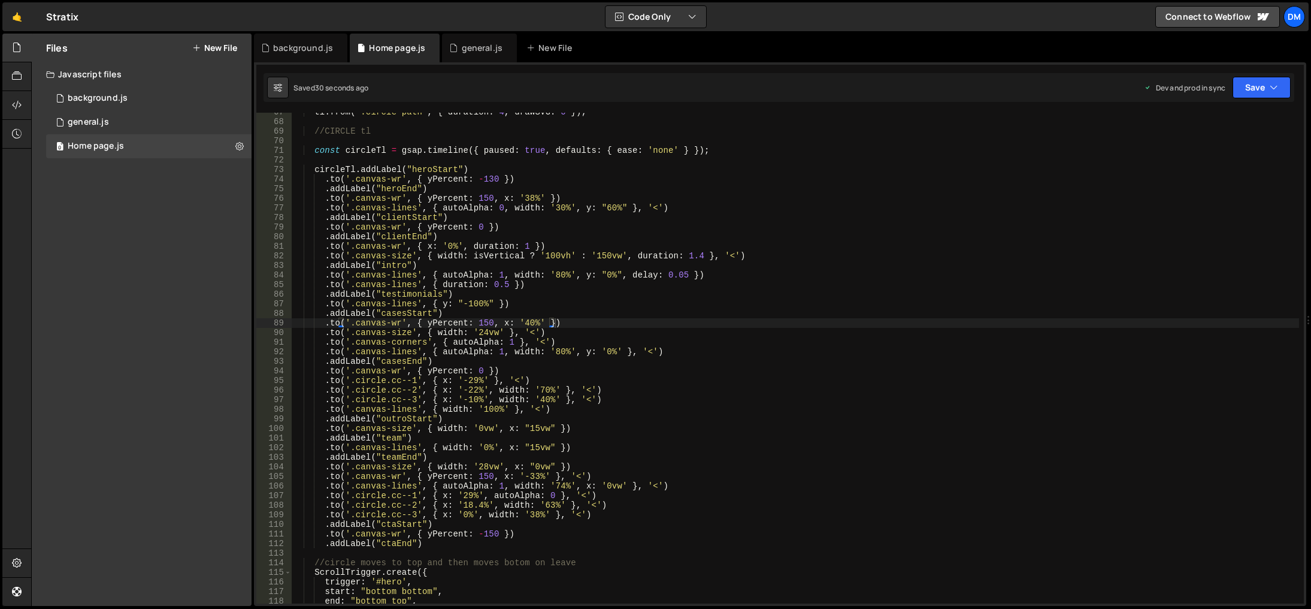
click at [926, 486] on div "tl . from ( ".circle-path" , { duration : 4 , drawSVG : 0 }) ; //CIRCLE tl cons…" at bounding box center [796, 362] width 1008 height 510
click at [502, 286] on div "tl . from ( ".circle-path" , { duration : 4 , drawSVG : 0 }) ; //CIRCLE tl cons…" at bounding box center [796, 362] width 1008 height 510
click at [512, 285] on div "tl . from ( ".circle-path" , { duration : 4 , drawSVG : 0 }) ; //CIRCLE tl cons…" at bounding box center [796, 362] width 1008 height 510
click at [504, 286] on div "tl . from ( ".circle-path" , { duration : 4 , drawSVG : 0 }) ; //CIRCLE tl cons…" at bounding box center [796, 362] width 1008 height 510
click at [969, 182] on div "tl . from ( ".circle-path" , { duration : 4 , drawSVG : 0 }) ; //CIRCLE tl cons…" at bounding box center [796, 362] width 1008 height 510
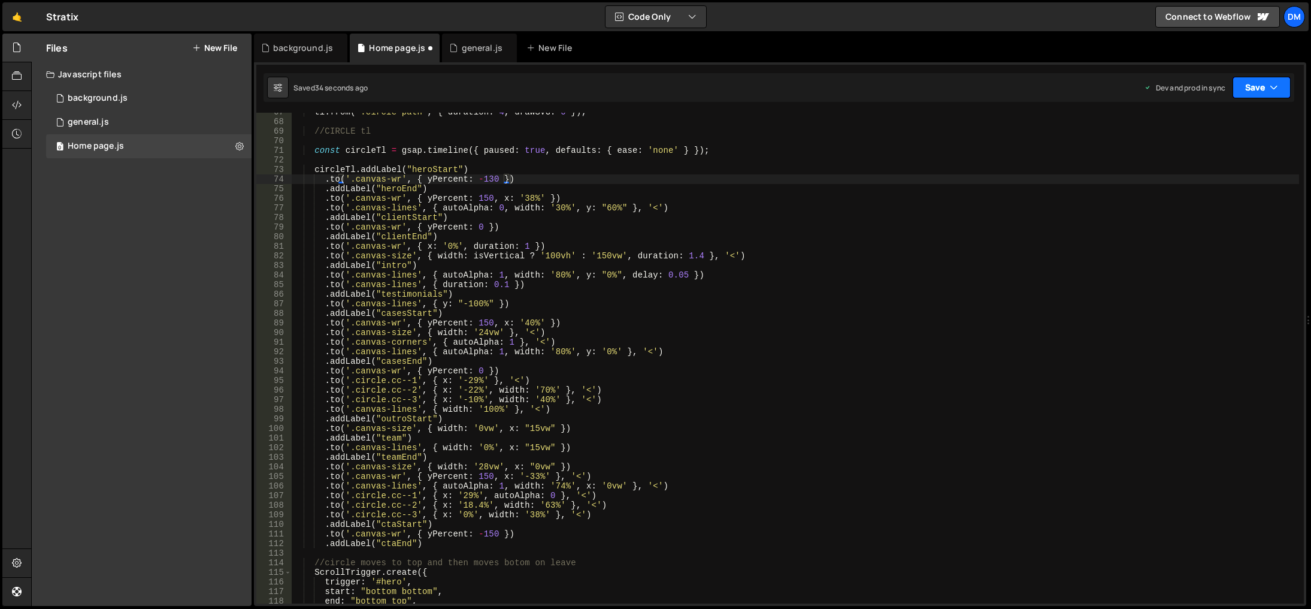
click at [1265, 83] on button "Save" at bounding box center [1262, 88] width 58 height 22
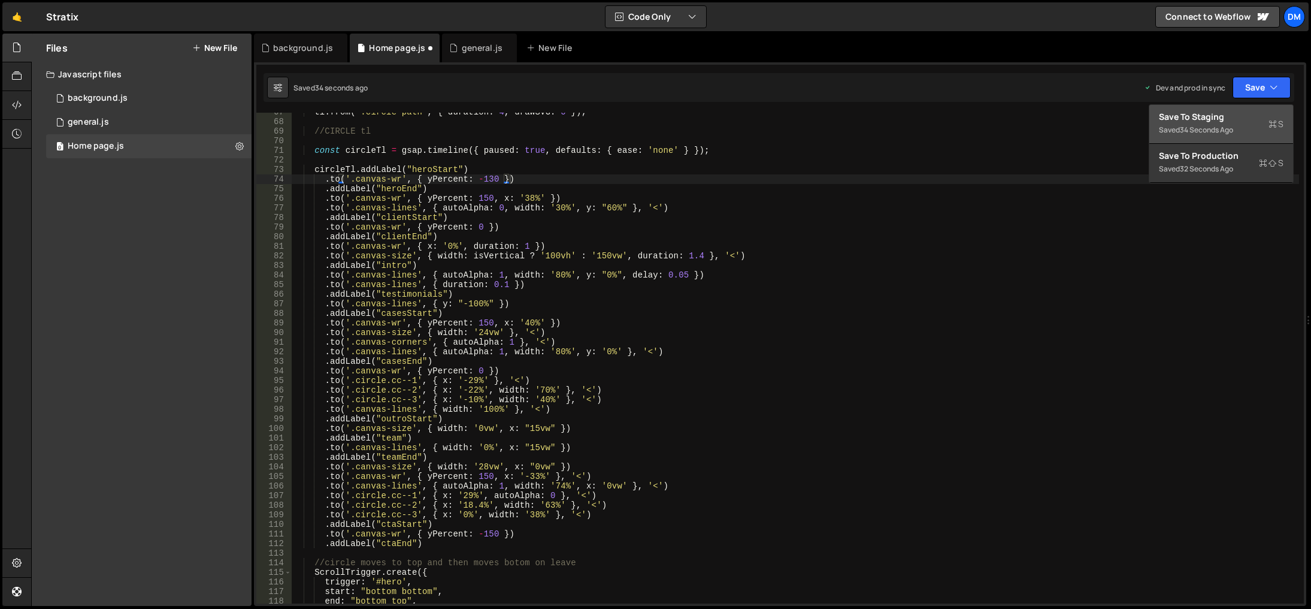
click at [1227, 117] on div "Save to Staging S" at bounding box center [1221, 117] width 125 height 12
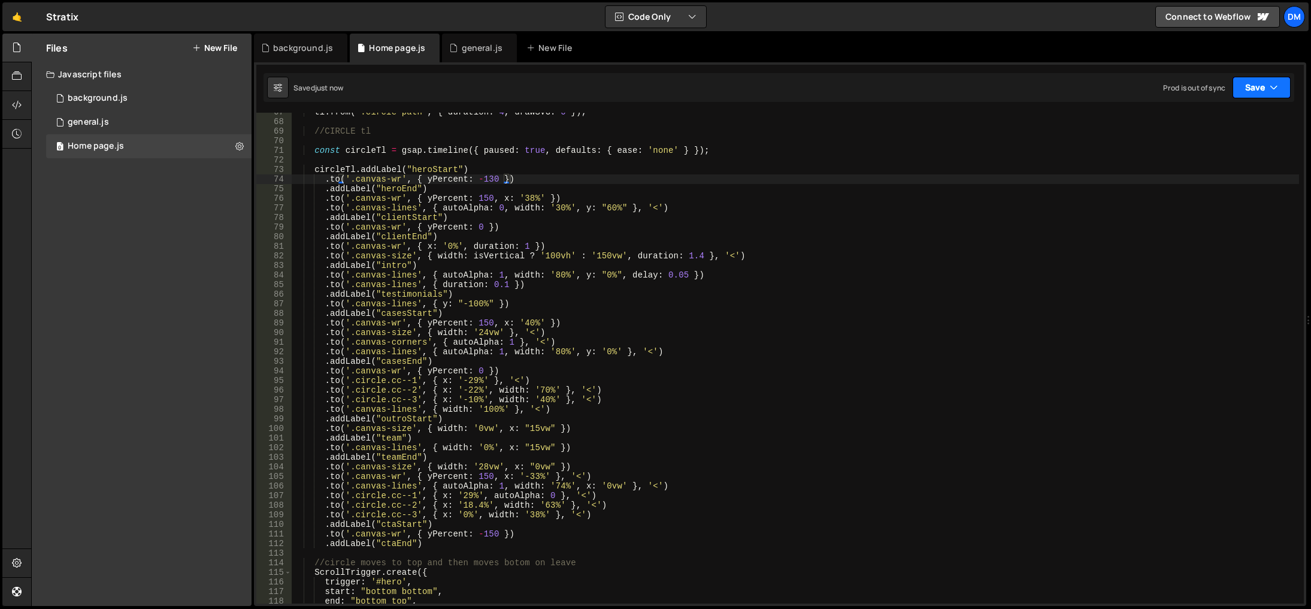
click at [1251, 81] on button "Save" at bounding box center [1262, 88] width 58 height 22
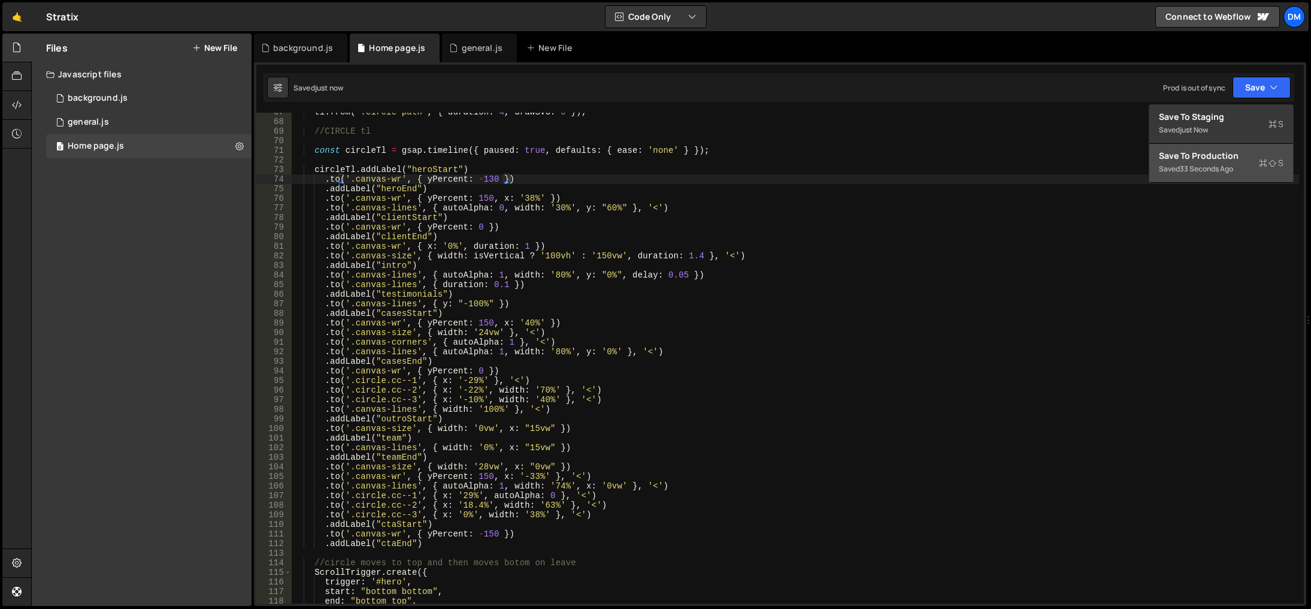
click at [1218, 167] on div "33 seconds ago" at bounding box center [1206, 169] width 53 height 10
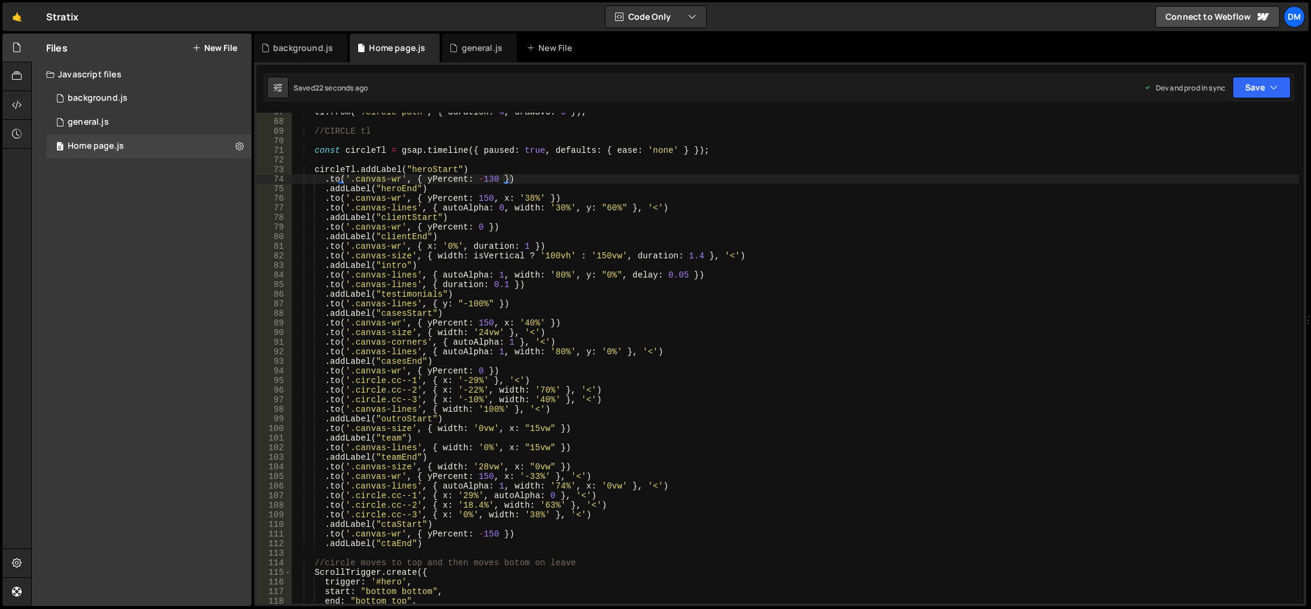
click at [839, 458] on div "tl . from ( ".circle-path" , { duration : 4 , drawSVG : 0 }) ; //CIRCLE tl cons…" at bounding box center [796, 362] width 1008 height 510
drag, startPoint x: 549, startPoint y: 286, endPoint x: 262, endPoint y: 283, distance: 286.9
click at [262, 283] on div ".addLabel("teamEnd") 67 68 69 70 71 72 73 74 75 76 77 78 79 80 81 82 83 84 85 8…" at bounding box center [780, 358] width 1048 height 491
type textarea ".to('.canvas-lines', { duration: 0.1 })"
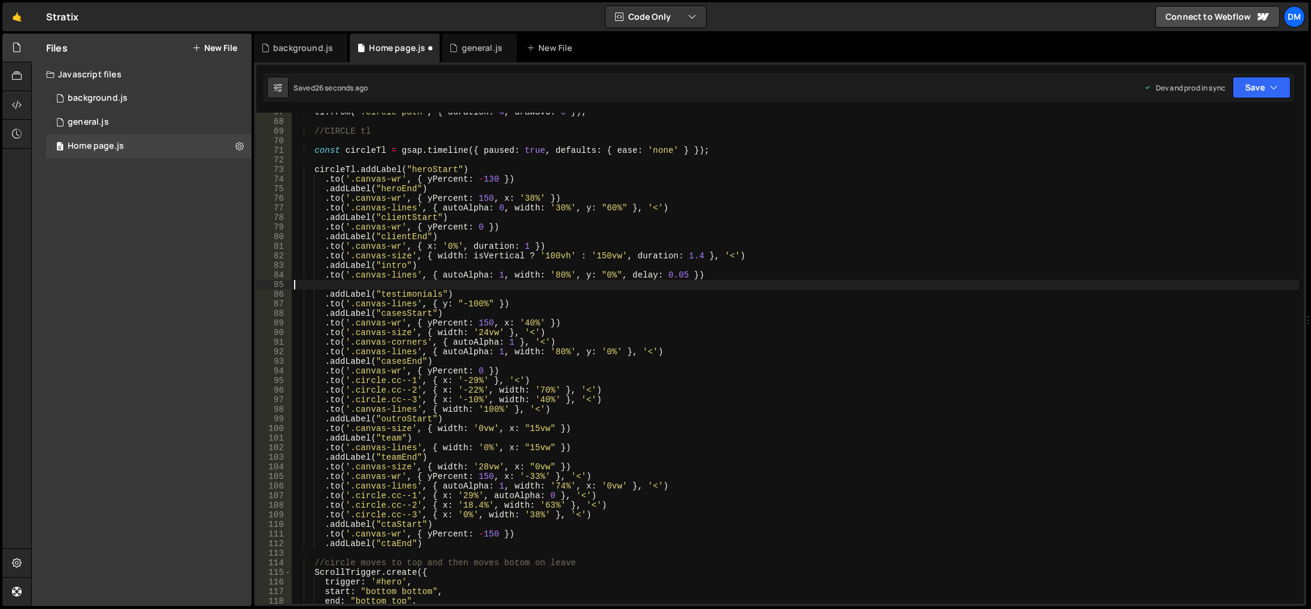
scroll to position [0, 0]
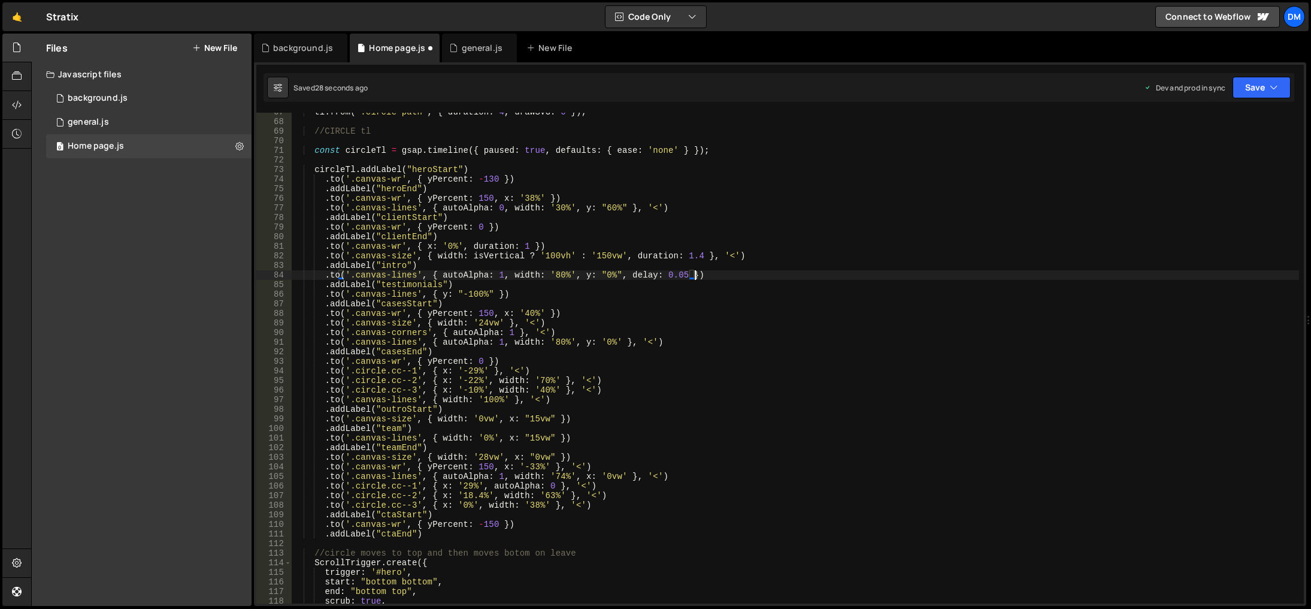
click at [680, 275] on div "tl . from ( ".circle-path" , { duration : 4 , drawSVG : 0 }) ; //CIRCLE tl cons…" at bounding box center [796, 362] width 1008 height 510
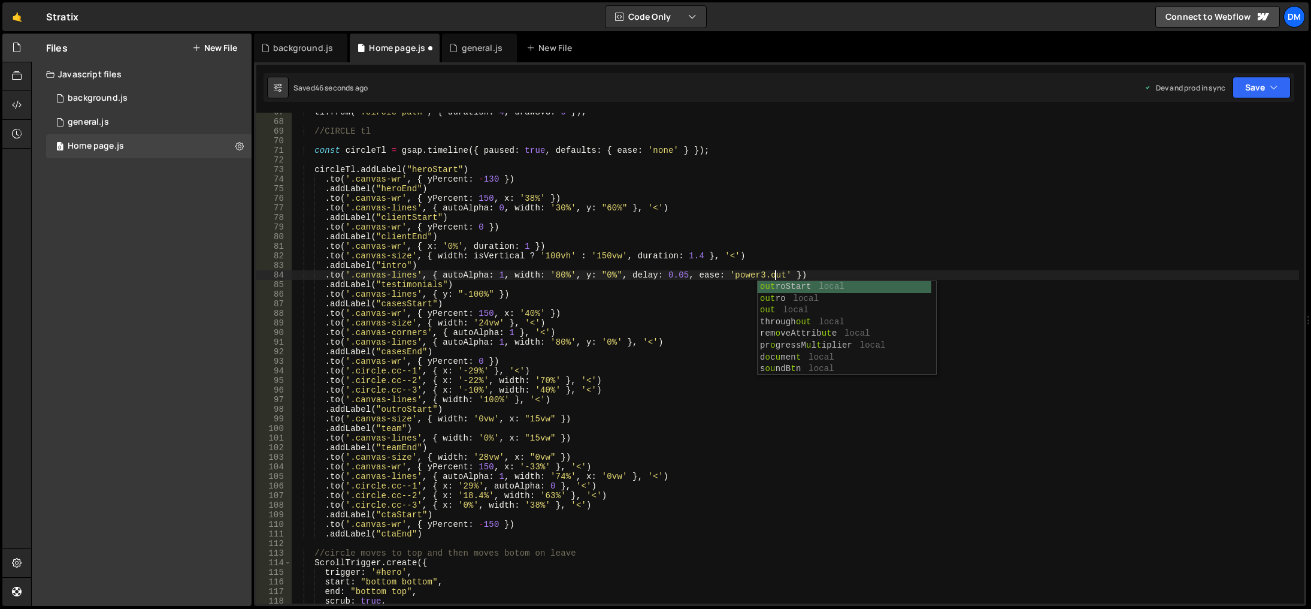
scroll to position [0, 34]
click at [633, 328] on div "tl . from ( ".circle-path" , { duration : 4 , drawSVG : 0 }) ; //CIRCLE tl cons…" at bounding box center [796, 362] width 1008 height 510
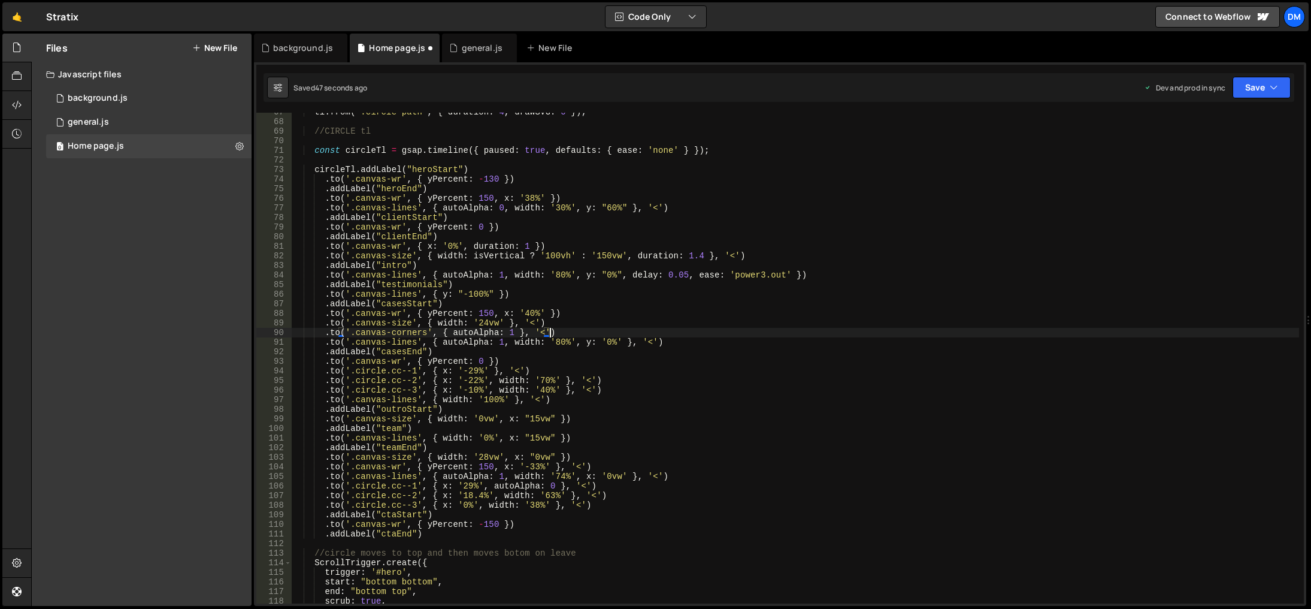
scroll to position [0, 17]
click at [671, 319] on div "tl . from ( ".circle-path" , { duration : 4 , drawSVG : 0 }) ; //CIRCLE tl cons…" at bounding box center [796, 362] width 1008 height 510
click at [1254, 89] on button "Save" at bounding box center [1262, 88] width 58 height 22
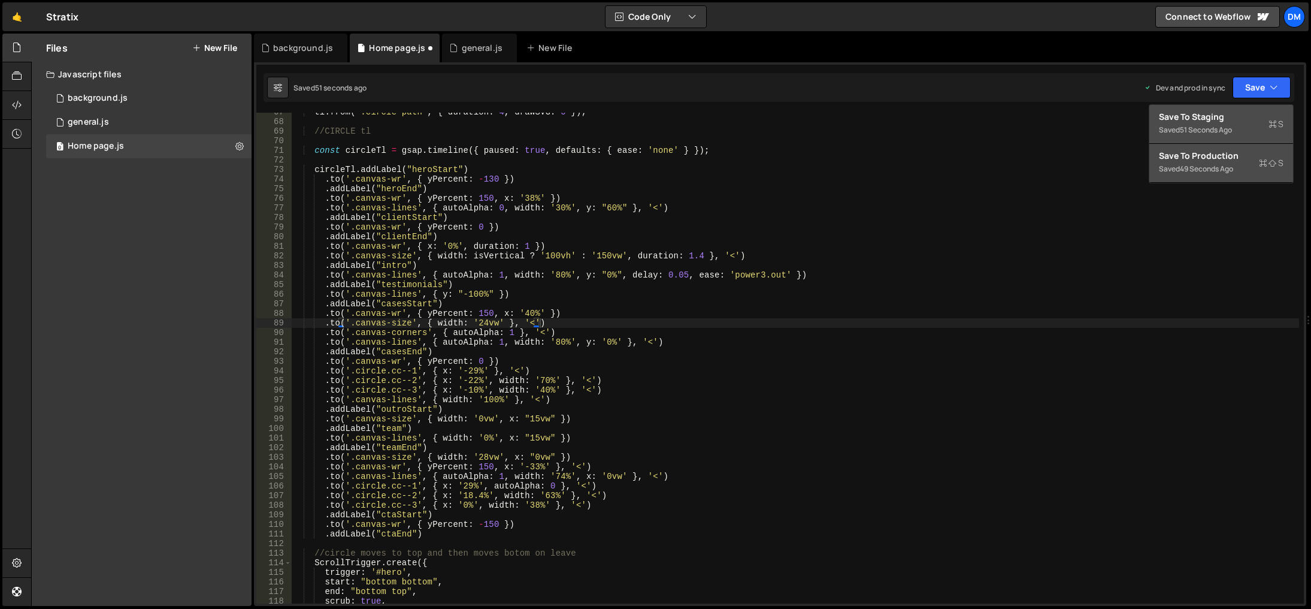
click at [1217, 127] on div "51 seconds ago" at bounding box center [1206, 130] width 52 height 10
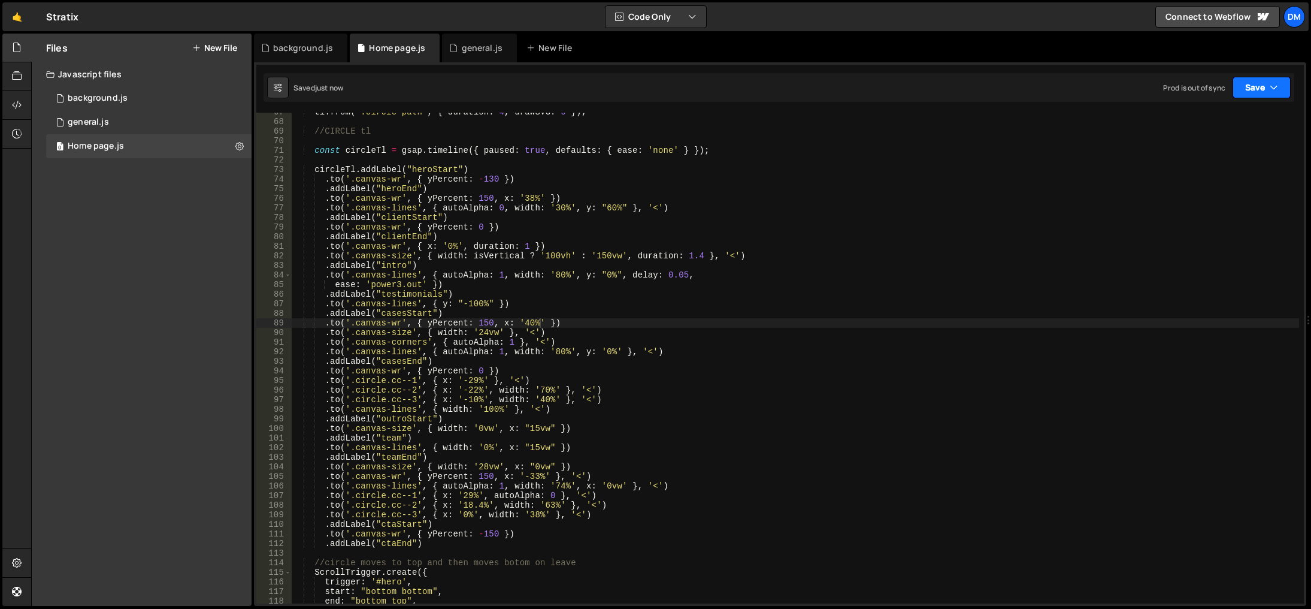
click at [1252, 85] on button "Save" at bounding box center [1262, 88] width 58 height 22
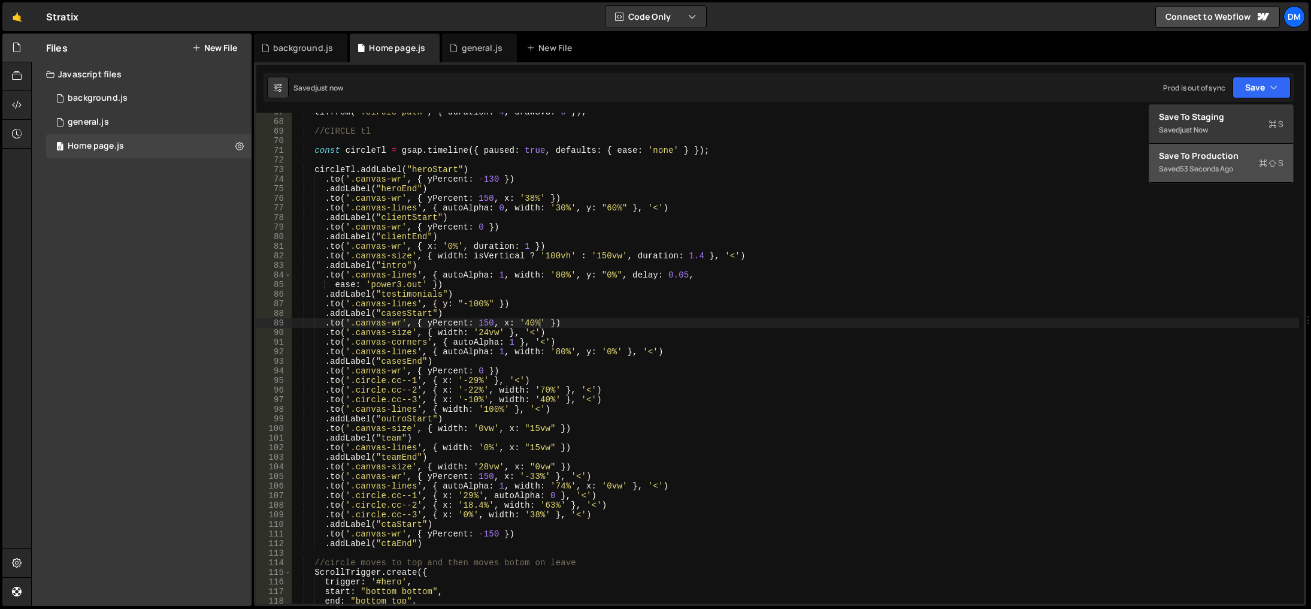
drag, startPoint x: 1202, startPoint y: 164, endPoint x: 1101, endPoint y: 130, distance: 106.8
click at [1202, 164] on div "53 seconds ago" at bounding box center [1206, 169] width 53 height 10
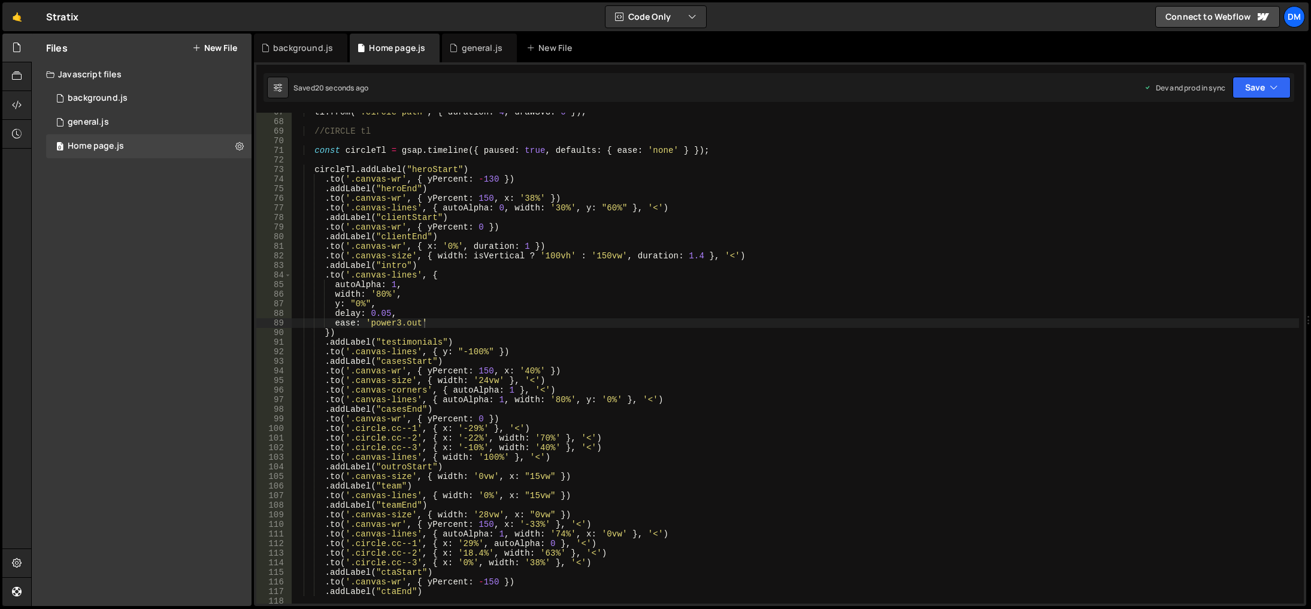
click at [766, 475] on div "tl . from ( ".circle-path" , { duration : 4 , drawSVG : 0 }) ; //CIRCLE tl cons…" at bounding box center [796, 362] width 1008 height 510
click at [396, 326] on div "tl . from ( ".circle-path" , { duration : 4 , drawSVG : 0 }) ; //CIRCLE tl cons…" at bounding box center [796, 362] width 1008 height 510
click at [772, 277] on div "tl . from ( ".circle-path" , { duration : 4 , drawSVG : 0 }) ; //CIRCLE tl cons…" at bounding box center [796, 362] width 1008 height 510
click at [1264, 82] on button "Save" at bounding box center [1262, 88] width 58 height 22
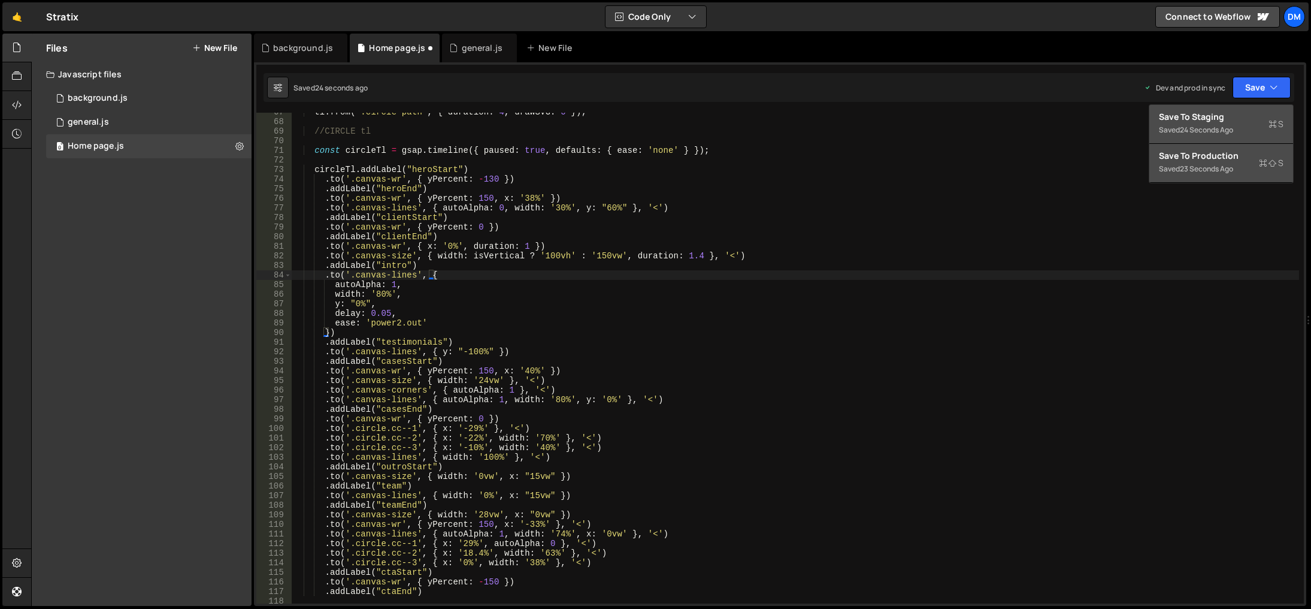
click at [1208, 130] on div "24 seconds ago" at bounding box center [1206, 130] width 53 height 10
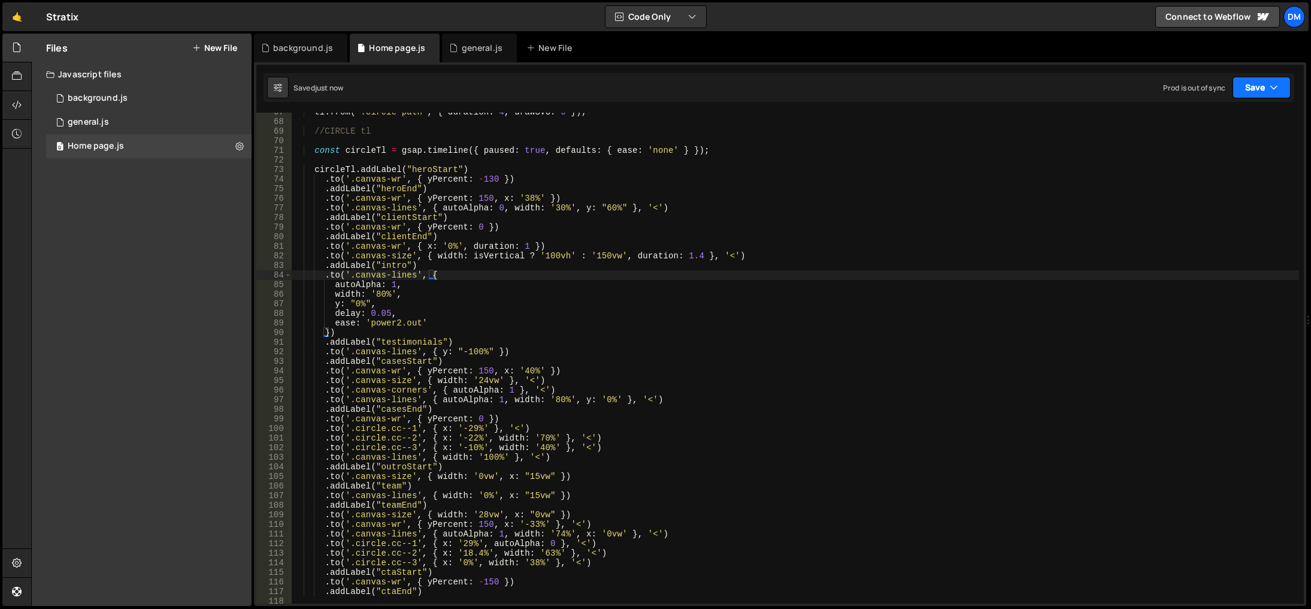
click at [1244, 81] on button "Save" at bounding box center [1262, 88] width 58 height 22
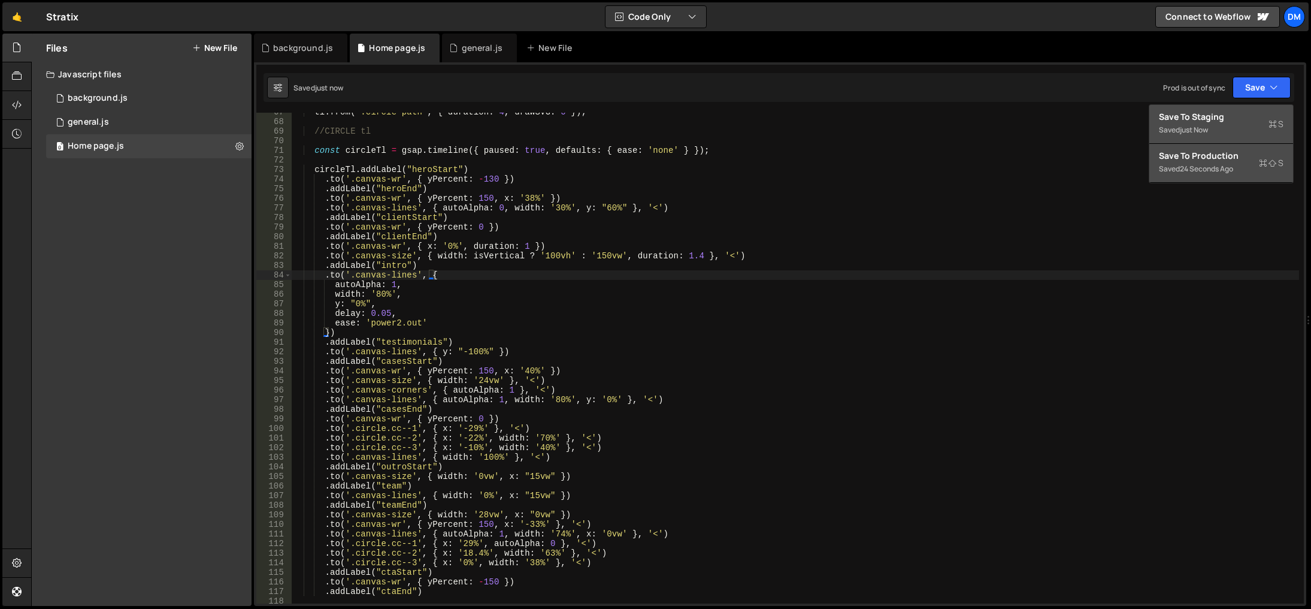
click at [1199, 175] on div "Saved 24 seconds ago" at bounding box center [1221, 169] width 125 height 14
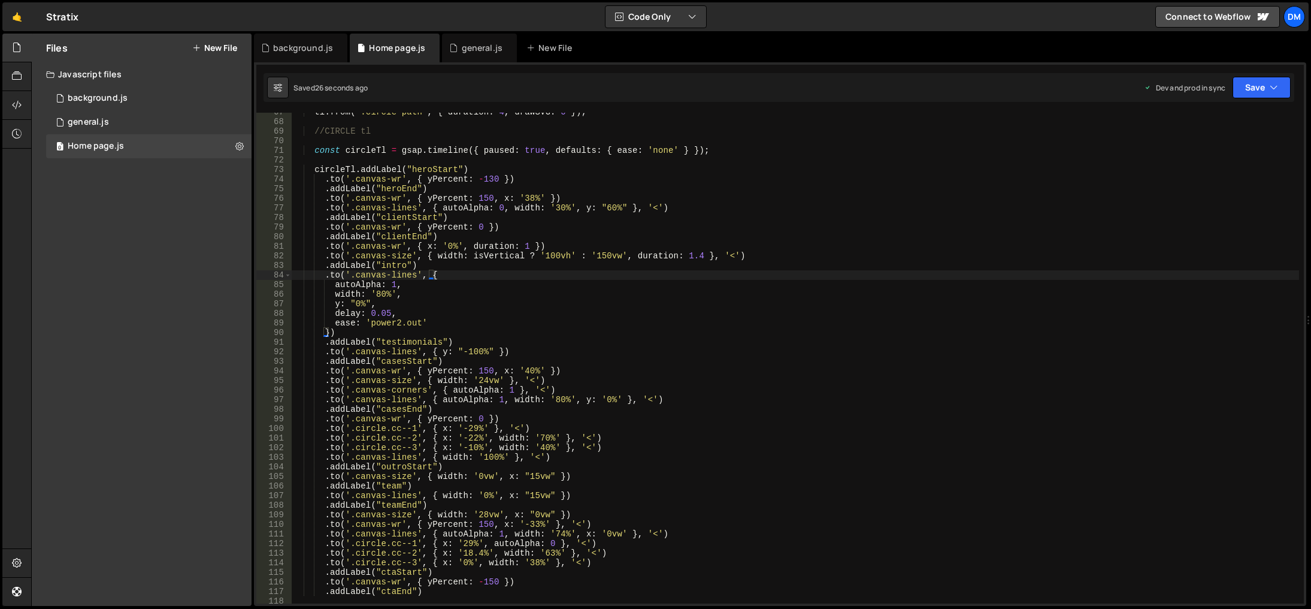
click at [841, 500] on div "tl . from ( ".circle-path" , { duration : 4 , drawSVG : 0 }) ; //CIRCLE tl cons…" at bounding box center [796, 362] width 1008 height 510
click at [601, 401] on div "tl . from ( ".circle-path" , { duration : 4 , drawSVG : 0 }) ; //CIRCLE tl cons…" at bounding box center [796, 362] width 1008 height 510
drag, startPoint x: 938, startPoint y: 304, endPoint x: 1070, endPoint y: 183, distance: 178.9
click at [939, 304] on div "tl . from ( ".circle-path" , { duration : 4 , drawSVG : 0 }) ; //CIRCLE tl cons…" at bounding box center [796, 362] width 1008 height 510
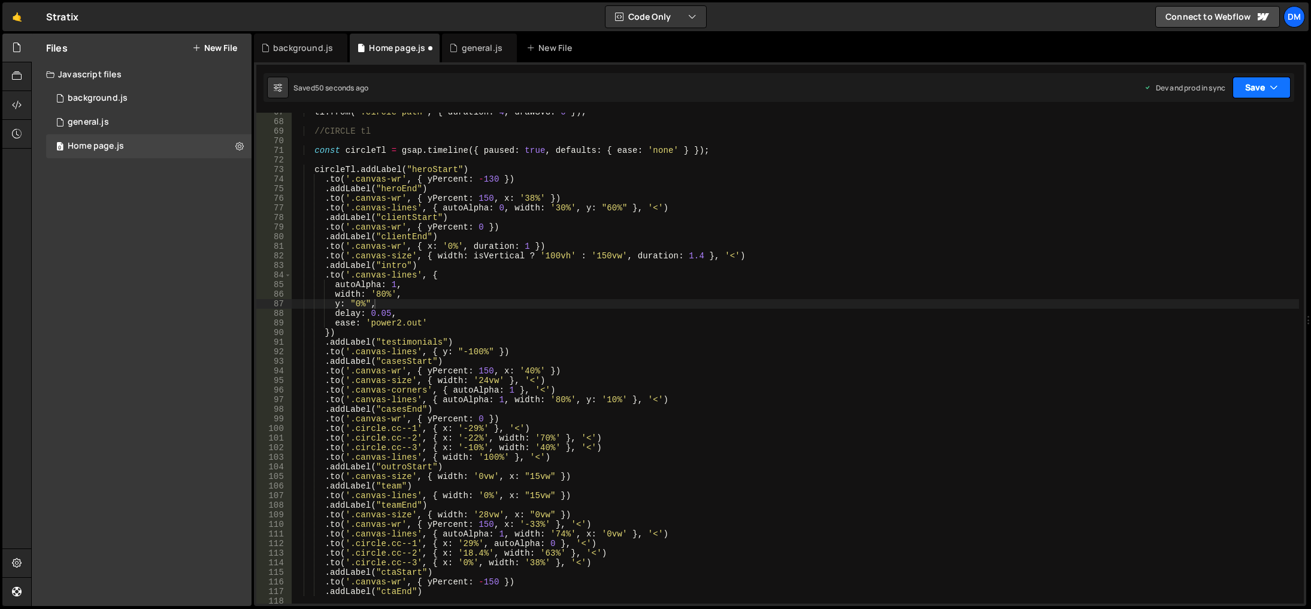
click at [1264, 90] on button "Save" at bounding box center [1262, 88] width 58 height 22
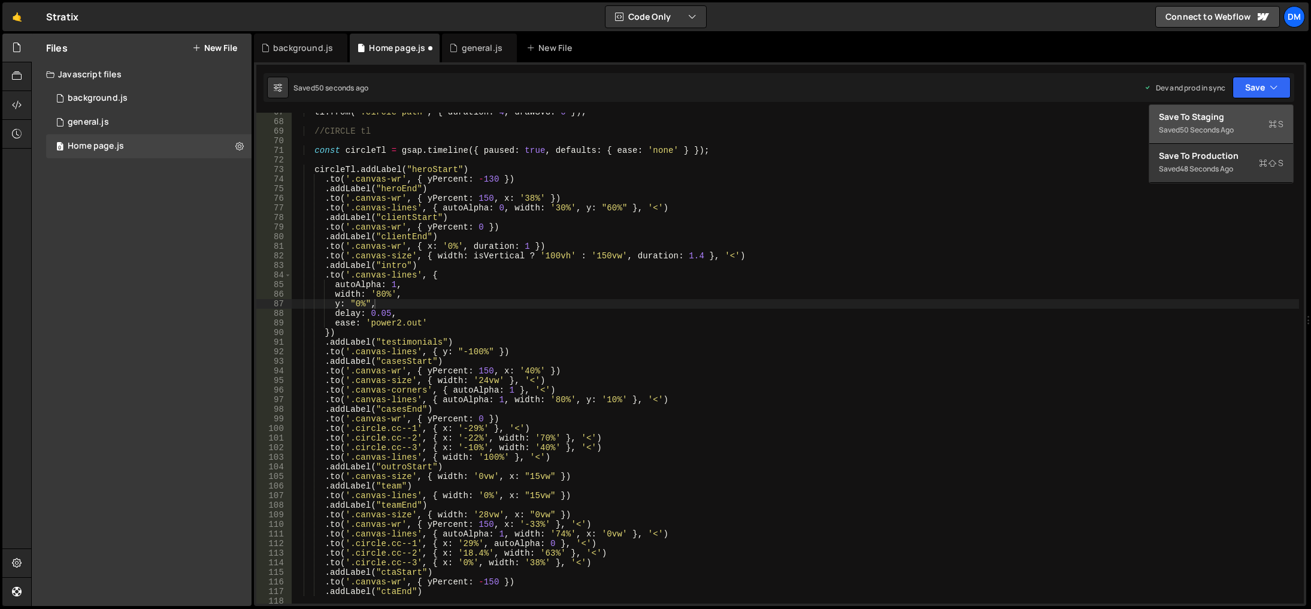
click at [1226, 114] on div "Save to Staging S" at bounding box center [1221, 117] width 125 height 12
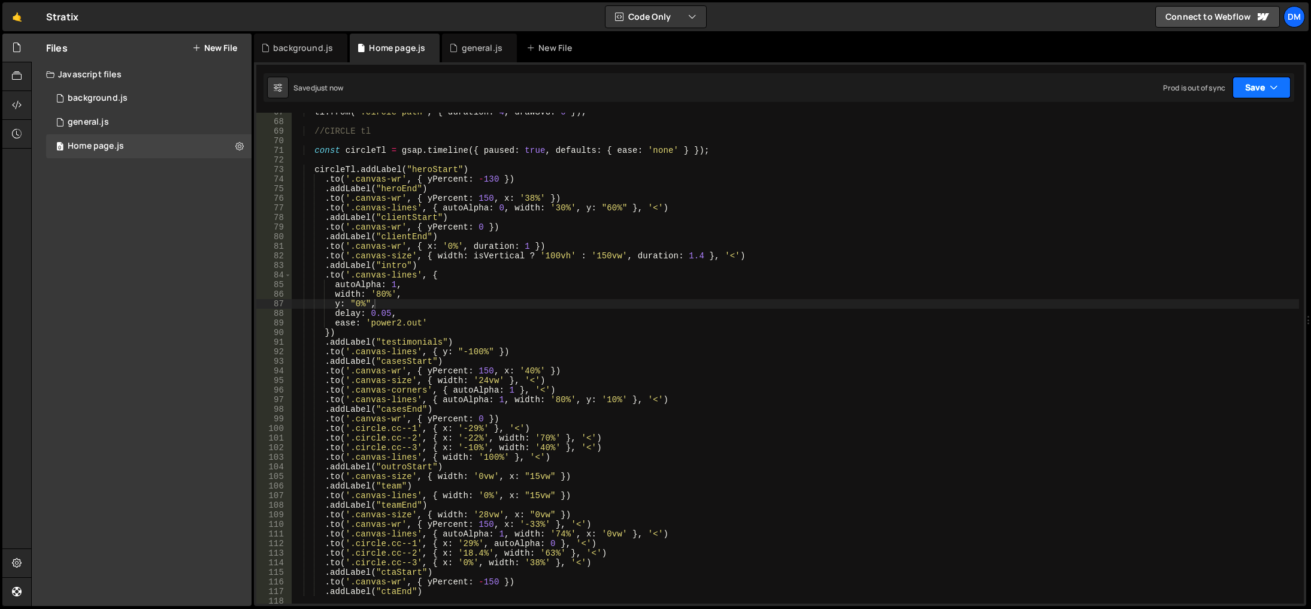
click at [1257, 89] on button "Save" at bounding box center [1262, 88] width 58 height 22
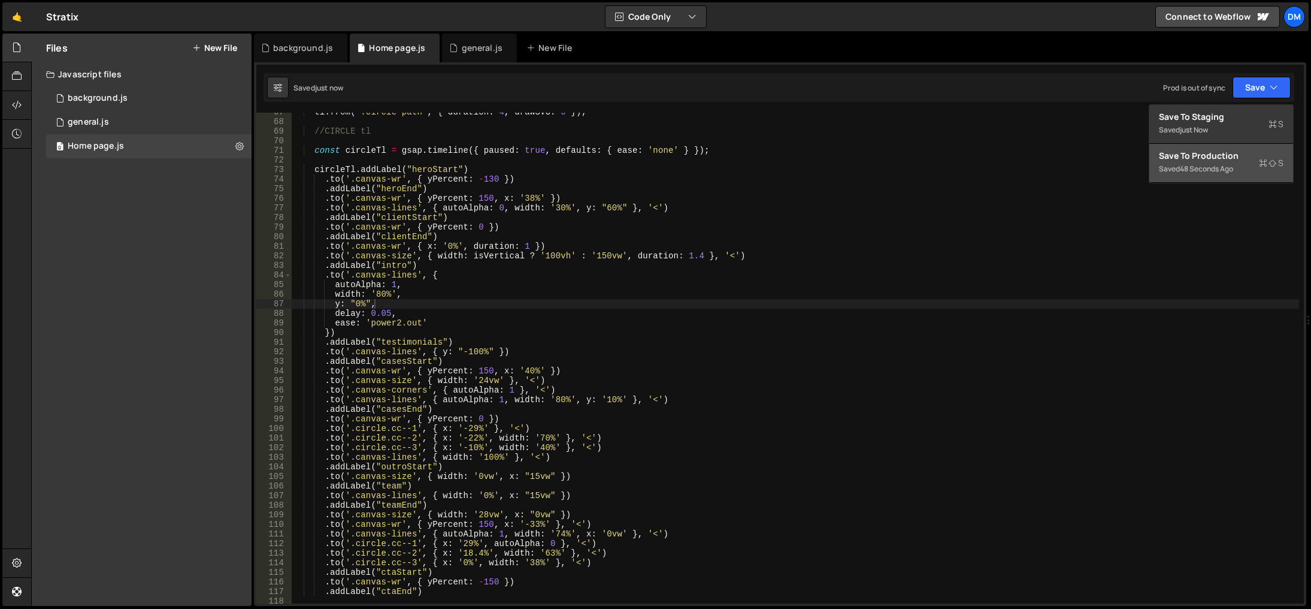
click at [1199, 168] on div "48 seconds ago" at bounding box center [1206, 169] width 53 height 10
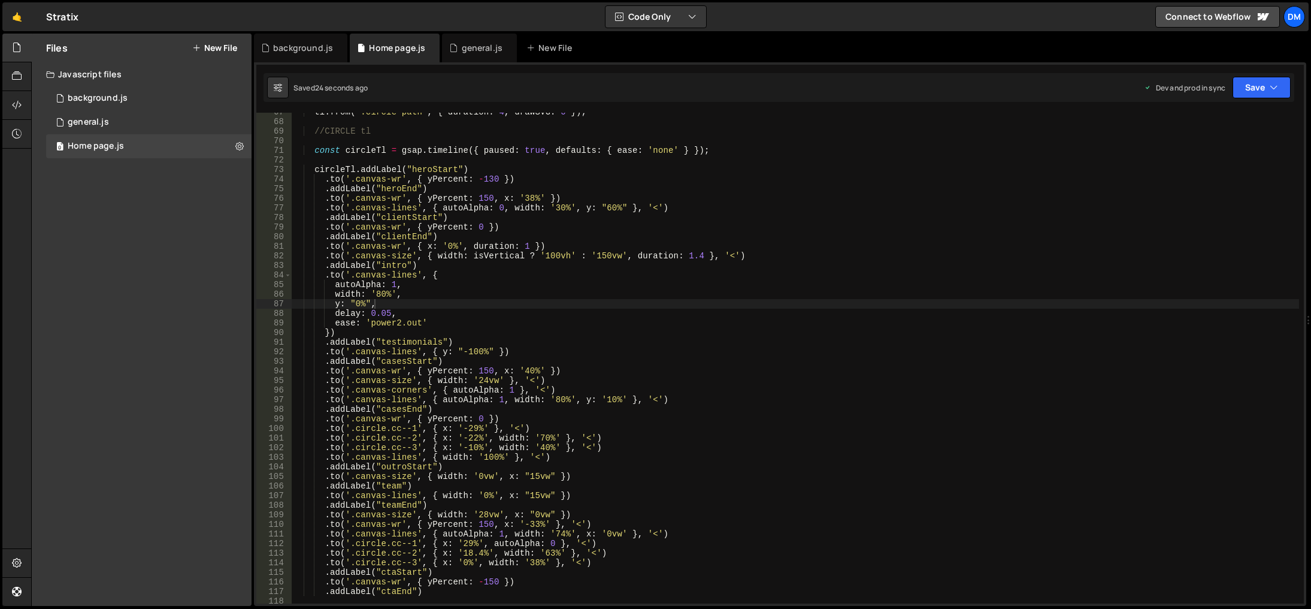
drag, startPoint x: 646, startPoint y: 501, endPoint x: 650, endPoint y: 487, distance: 15.0
click at [648, 500] on div "tl . from ( ".circle-path" , { duration : 4 , drawSVG : 0 }) ; //CIRCLE tl cons…" at bounding box center [796, 362] width 1008 height 510
click at [603, 395] on div "tl . from ( ".circle-path" , { duration : 4 , drawSVG : 0 }) ; //CIRCLE tl cons…" at bounding box center [796, 362] width 1008 height 510
click at [782, 355] on div "tl . from ( ".circle-path" , { duration : 4 , drawSVG : 0 }) ; //CIRCLE tl cons…" at bounding box center [796, 362] width 1008 height 510
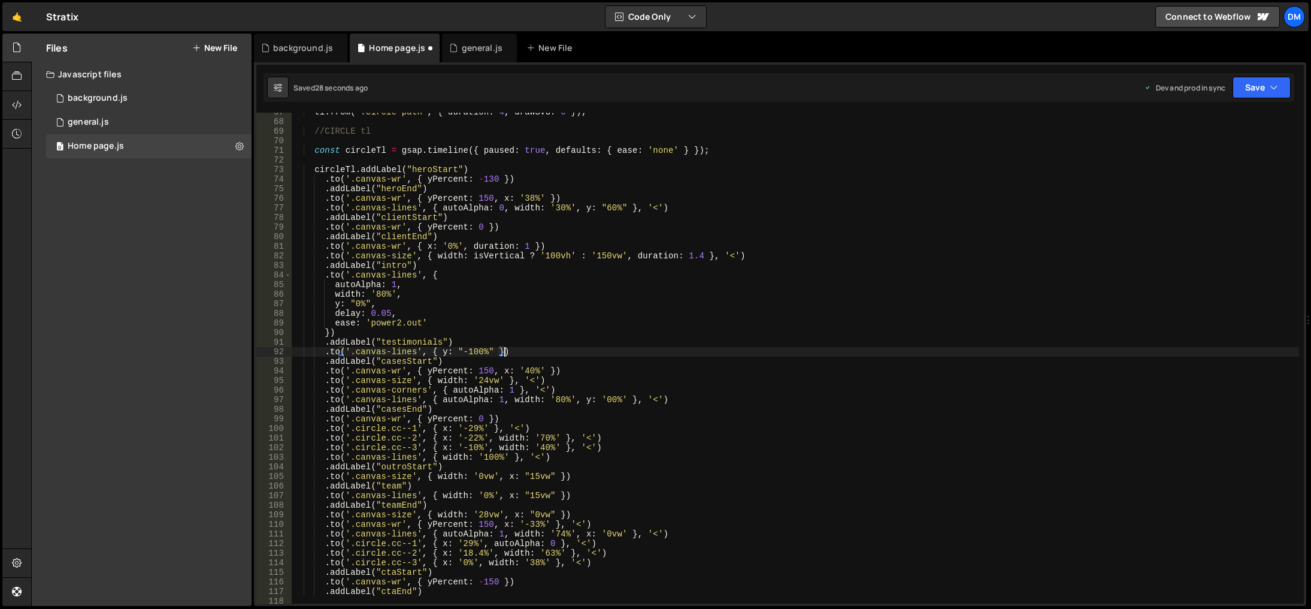
click at [607, 399] on div "tl . from ( ".circle-path" , { duration : 4 , drawSVG : 0 }) ; //CIRCLE tl cons…" at bounding box center [796, 362] width 1008 height 510
click at [776, 323] on div "tl . from ( ".circle-path" , { duration : 4 , drawSVG : 0 }) ; //CIRCLE tl cons…" at bounding box center [796, 362] width 1008 height 510
click at [580, 375] on div "tl . from ( ".circle-path" , { duration : 4 , drawSVG : 0 }) ; //CIRCLE tl cons…" at bounding box center [796, 362] width 1008 height 510
click at [1248, 92] on button "Save" at bounding box center [1262, 88] width 58 height 22
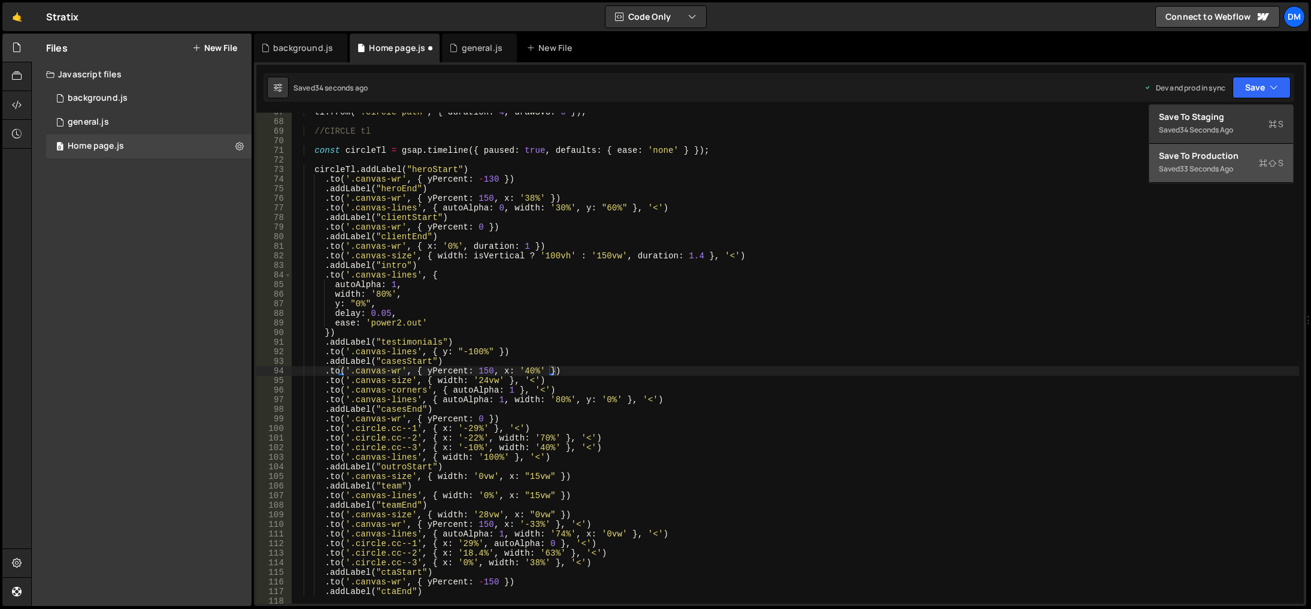
click at [1203, 161] on div "Save to Production S" at bounding box center [1221, 156] width 125 height 12
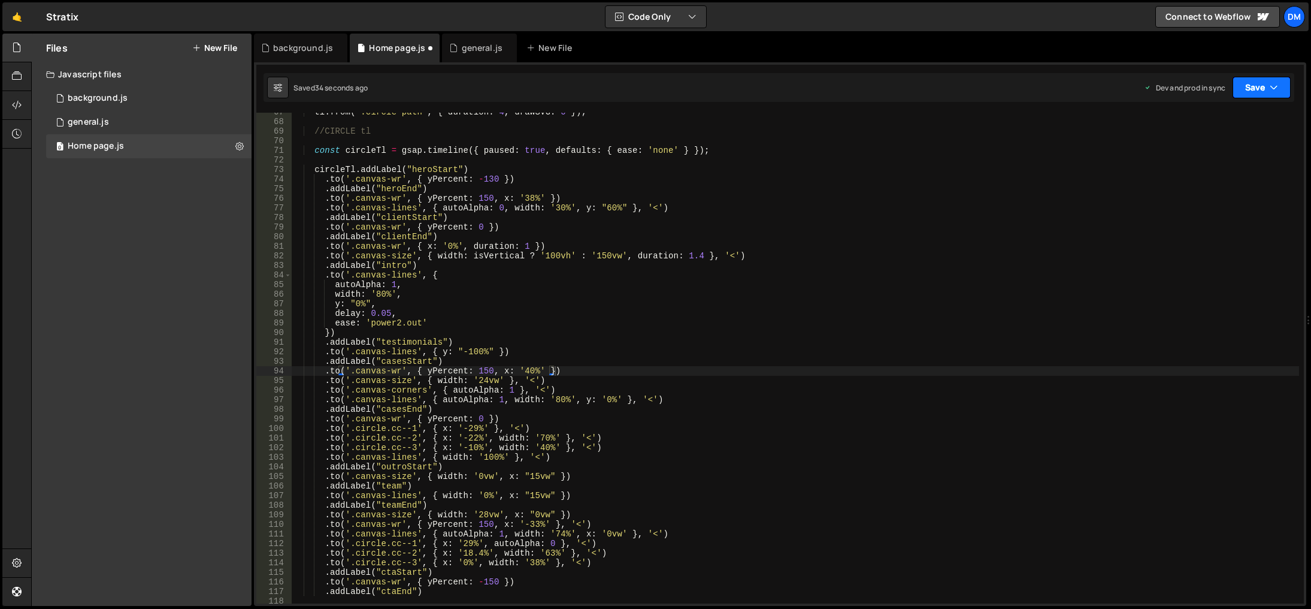
click at [1239, 95] on button "Save" at bounding box center [1262, 88] width 58 height 22
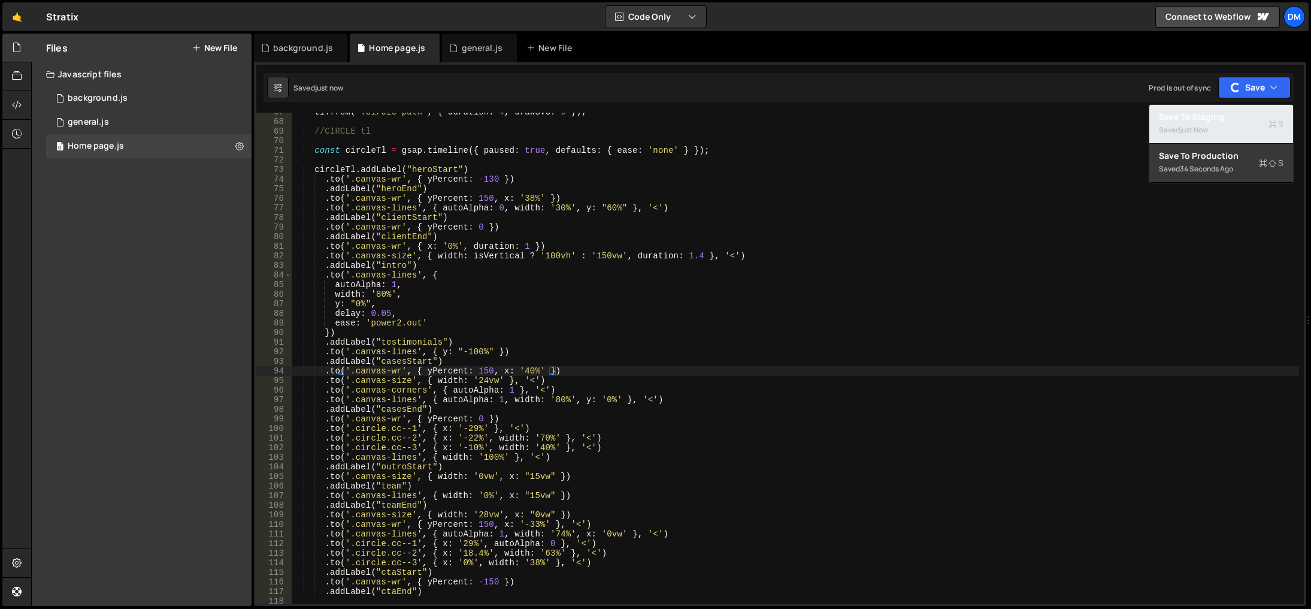
click at [1208, 123] on div "Saved just now" at bounding box center [1221, 130] width 125 height 14
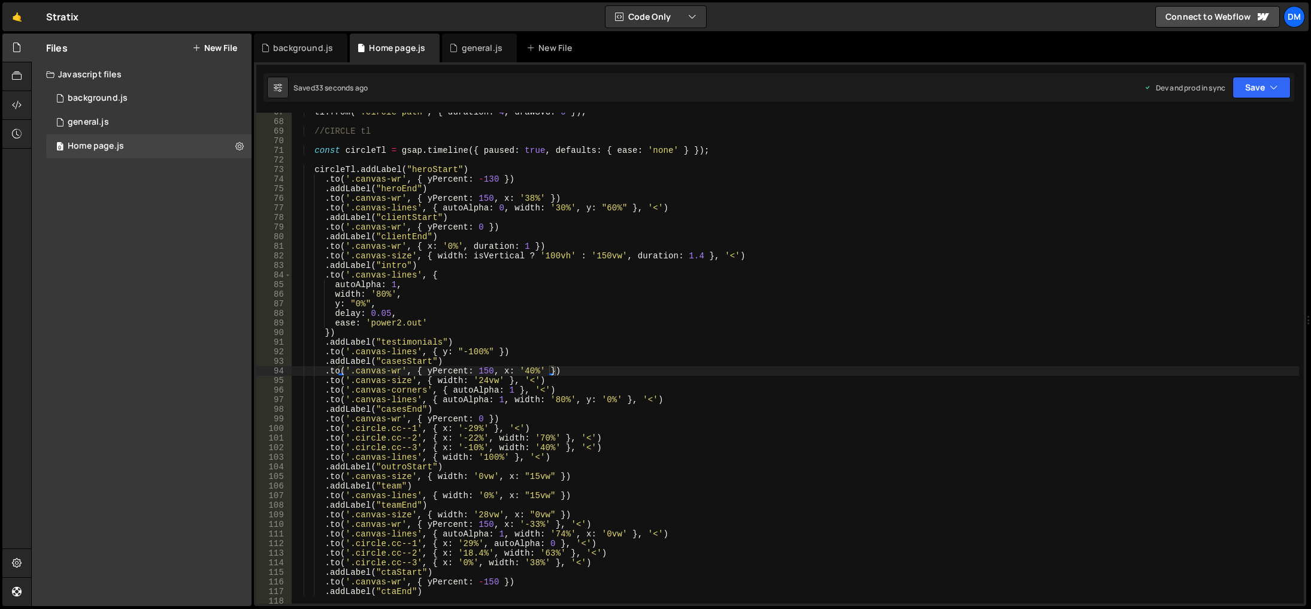
click at [803, 474] on div "tl . from ( ".circle-path" , { duration : 4 , drawSVG : 0 }) ; //CIRCLE tl cons…" at bounding box center [796, 362] width 1008 height 510
click at [360, 300] on div "tl . from ( ".circle-path" , { duration : 4 , drawSVG : 0 }) ; //CIRCLE tl cons…" at bounding box center [796, 362] width 1008 height 510
click at [1269, 93] on button "Save" at bounding box center [1262, 88] width 58 height 22
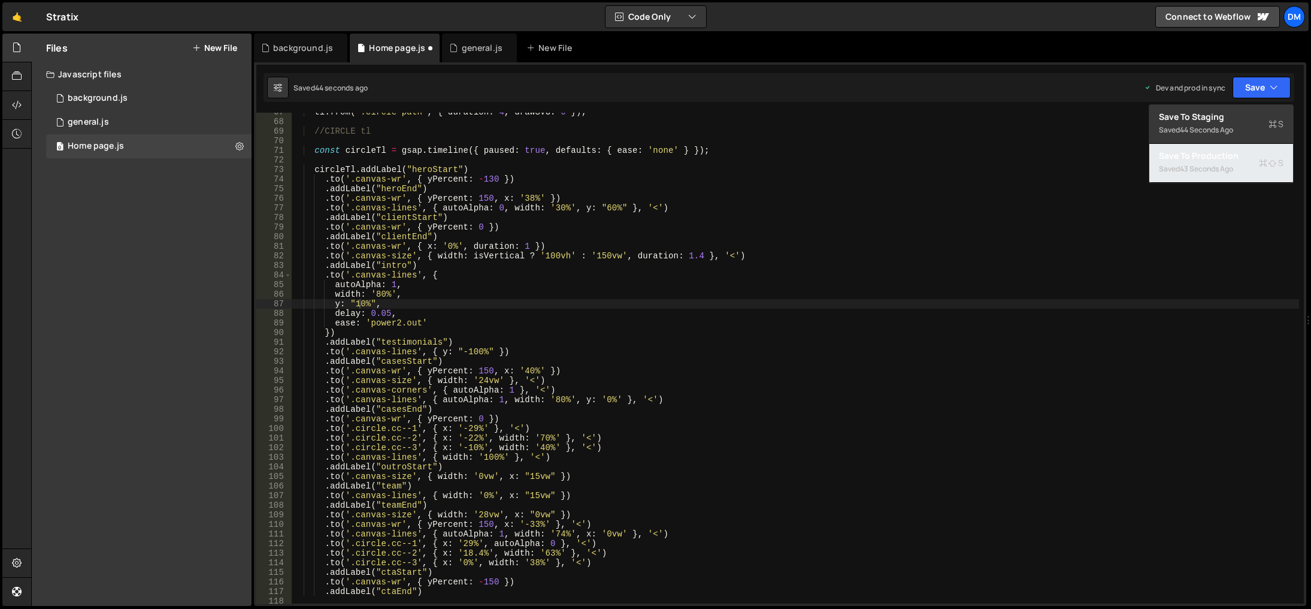
click at [1205, 162] on div "Saved 43 seconds ago" at bounding box center [1221, 169] width 125 height 14
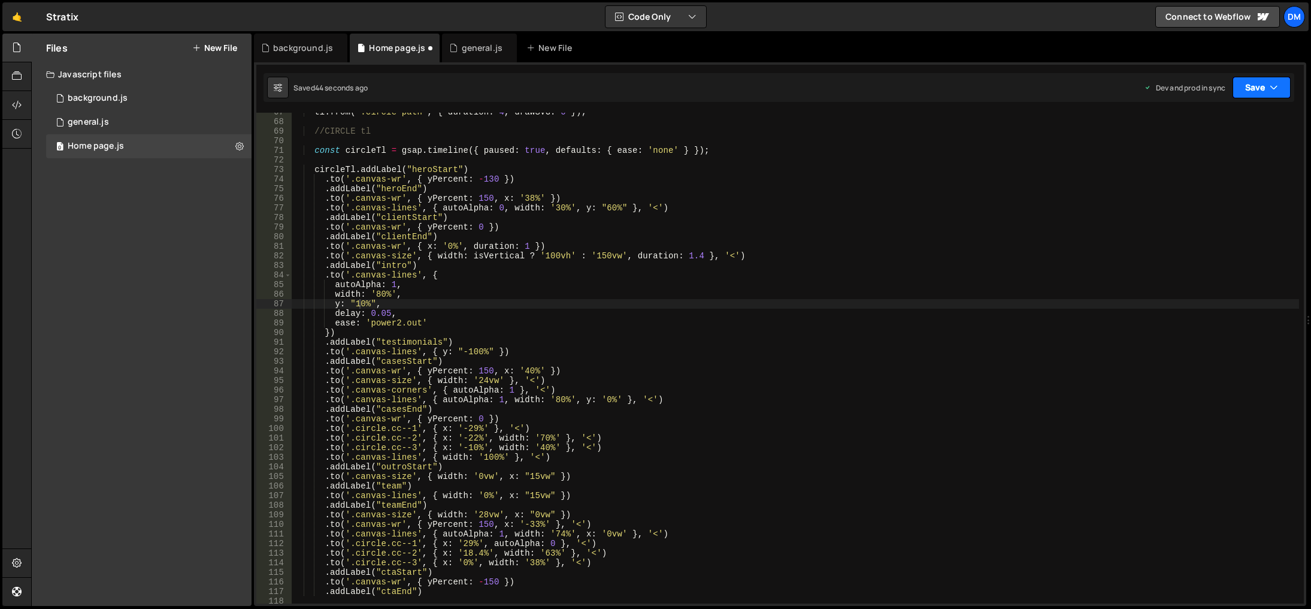
click at [1242, 90] on button "Save" at bounding box center [1262, 88] width 58 height 22
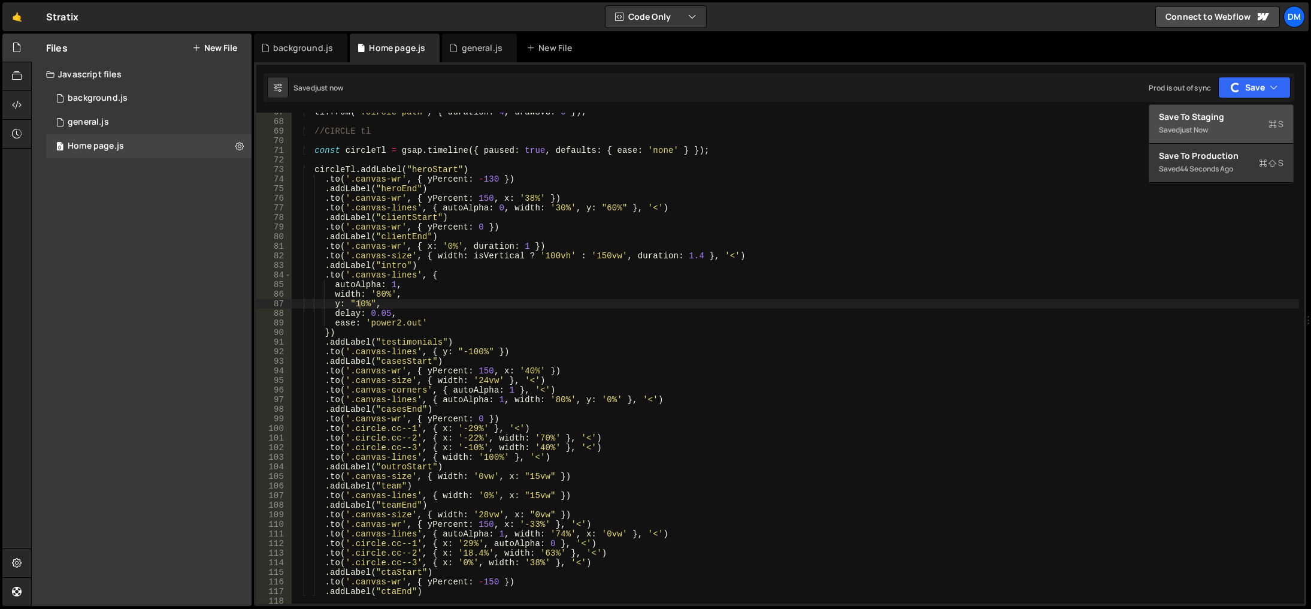
click at [1197, 137] on div "Saved just now" at bounding box center [1221, 130] width 125 height 14
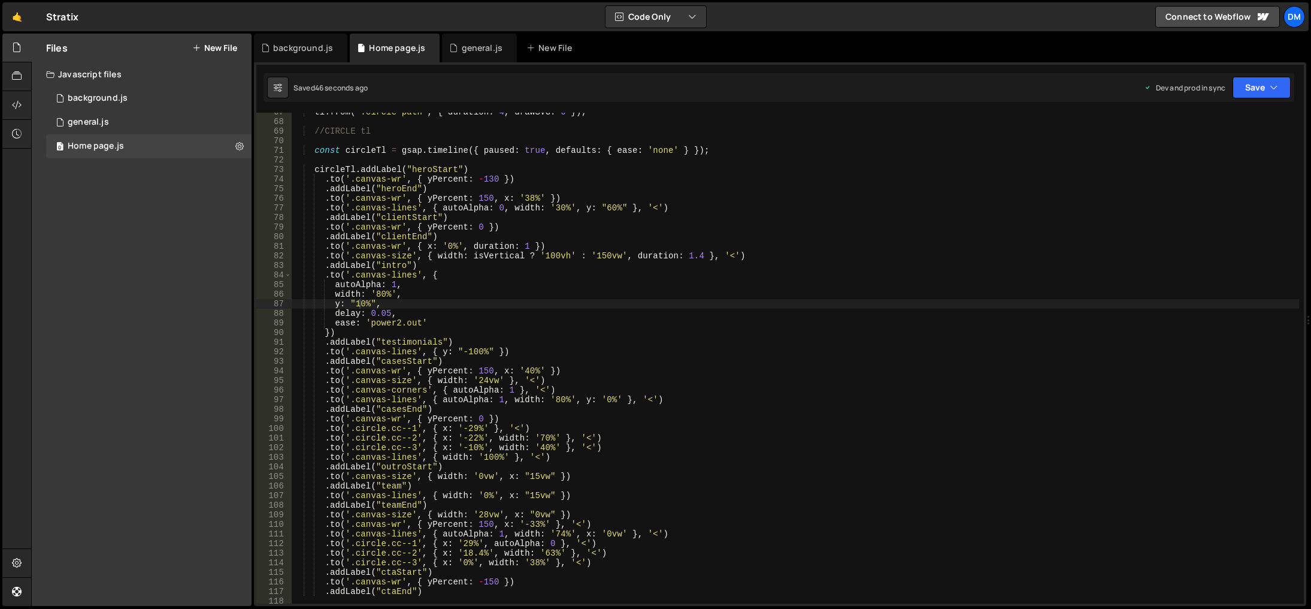
click at [887, 503] on div "tl . from ( ".circle-path" , { duration : 4 , drawSVG : 0 }) ; //CIRCLE tl cons…" at bounding box center [796, 362] width 1008 height 510
click at [836, 404] on div "tl . from ( ".circle-path" , { duration : 4 , drawSVG : 0 }) ; //CIRCLE tl cons…" at bounding box center [796, 362] width 1008 height 510
click at [589, 231] on div "tl . from ( ".circle-path" , { duration : 4 , drawSVG : 0 }) ; //CIRCLE tl cons…" at bounding box center [796, 362] width 1008 height 510
click at [603, 206] on div "tl . from ( ".circle-path" , { duration : 4 , drawSVG : 0 }) ; //CIRCLE tl cons…" at bounding box center [796, 362] width 1008 height 510
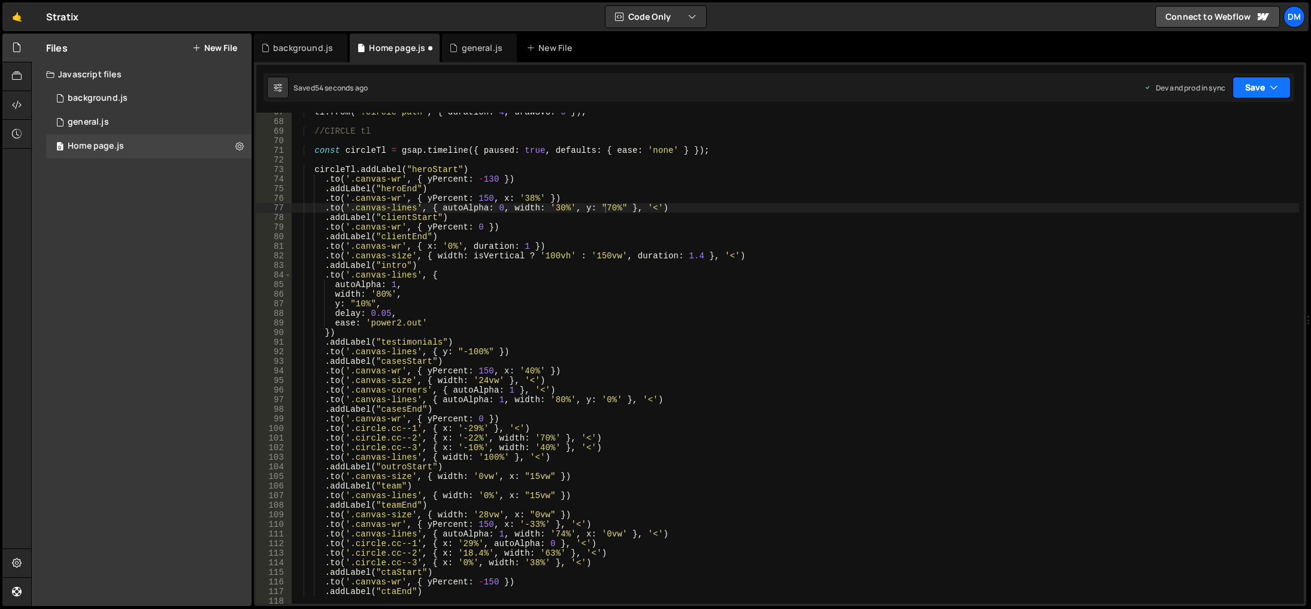
click at [1252, 82] on button "Save" at bounding box center [1262, 88] width 58 height 22
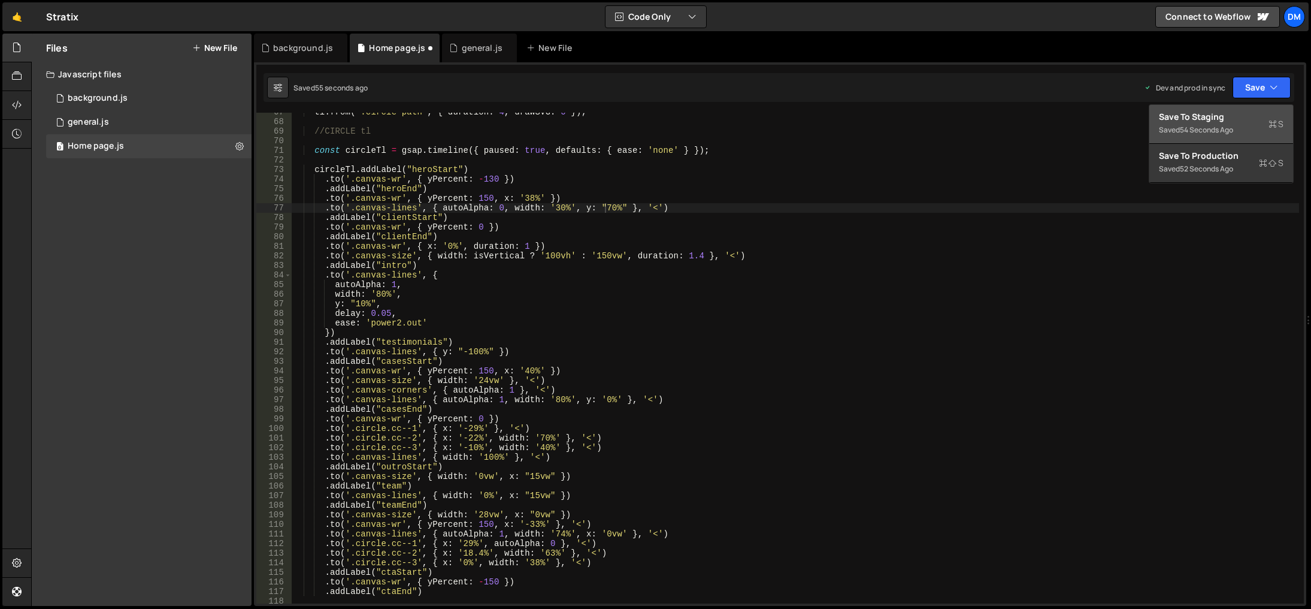
click at [1238, 109] on button "Save to Staging S Saved 54 seconds ago" at bounding box center [1221, 124] width 144 height 39
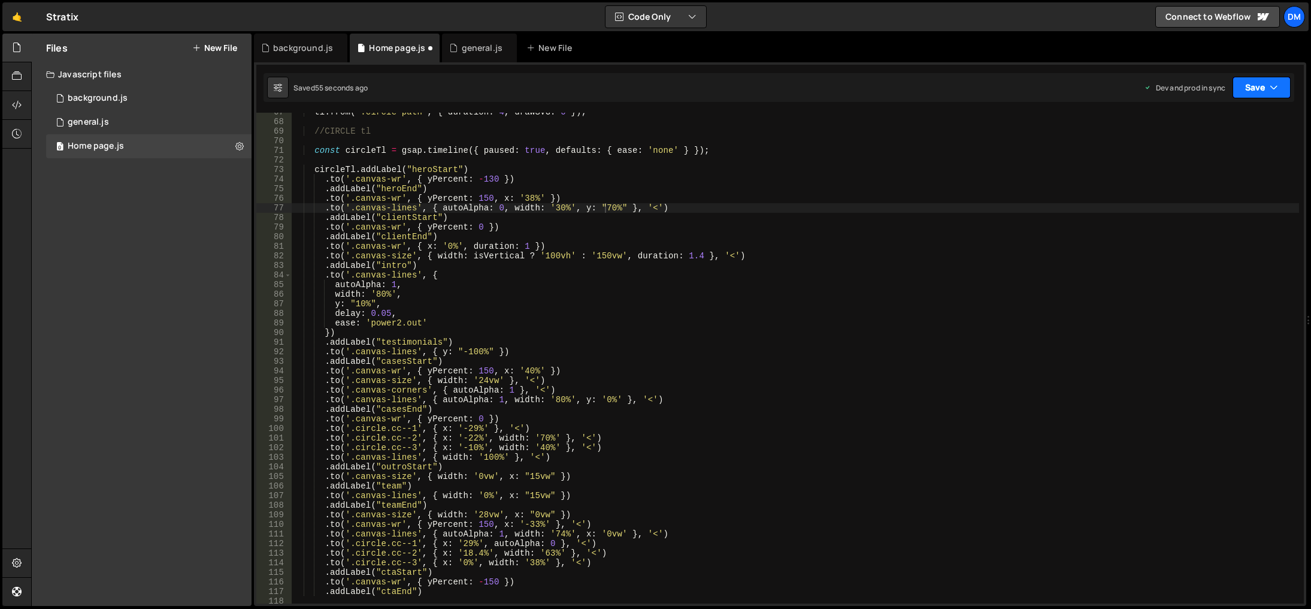
click at [1252, 88] on button "Save" at bounding box center [1262, 88] width 58 height 22
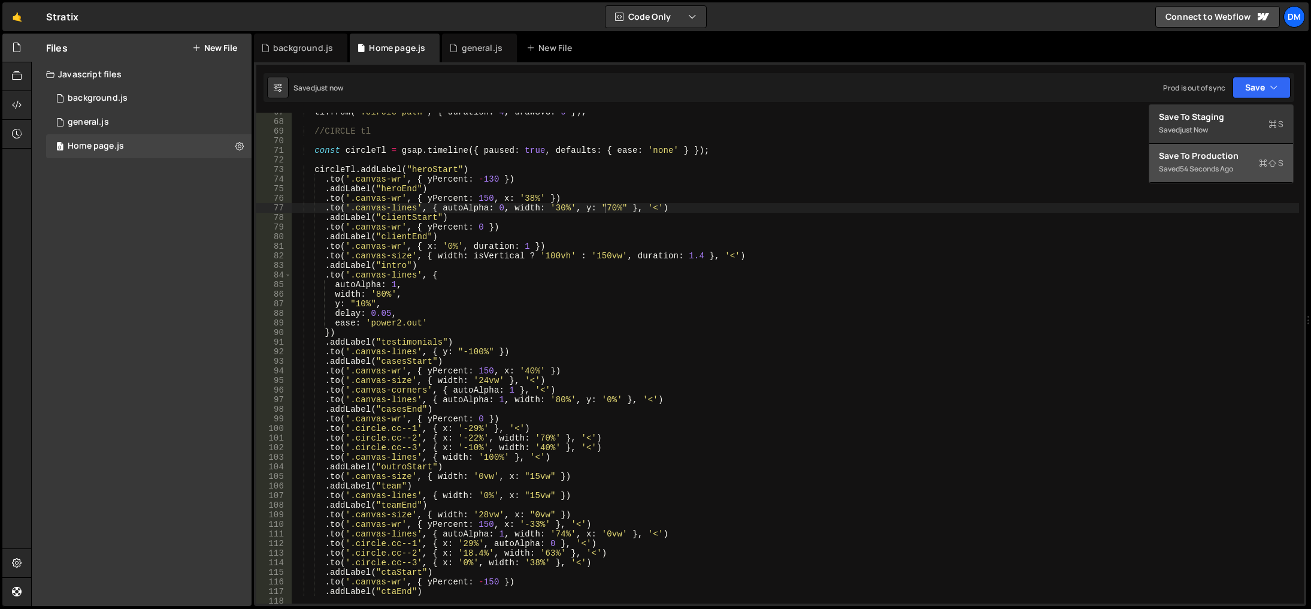
click at [1196, 158] on div "Save to Production S" at bounding box center [1221, 156] width 125 height 12
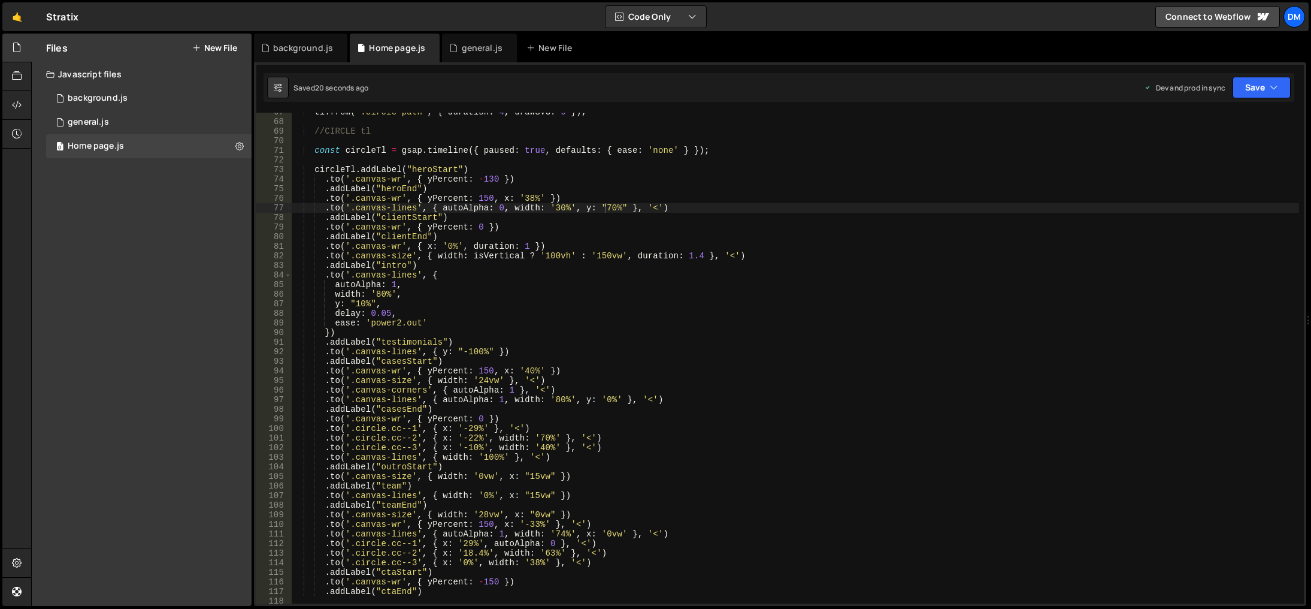
click at [806, 433] on div "tl . from ( ".circle-path" , { duration : 4 , drawSVG : 0 }) ; //CIRCLE tl cons…" at bounding box center [796, 362] width 1008 height 510
click at [399, 322] on div "tl . from ( ".circle-path" , { duration : 4 , drawSVG : 0 }) ; //CIRCLE tl cons…" at bounding box center [796, 362] width 1008 height 510
click at [698, 292] on div "tl . from ( ".circle-path" , { duration : 4 , drawSVG : 0 }) ; //CIRCLE tl cons…" at bounding box center [796, 362] width 1008 height 510
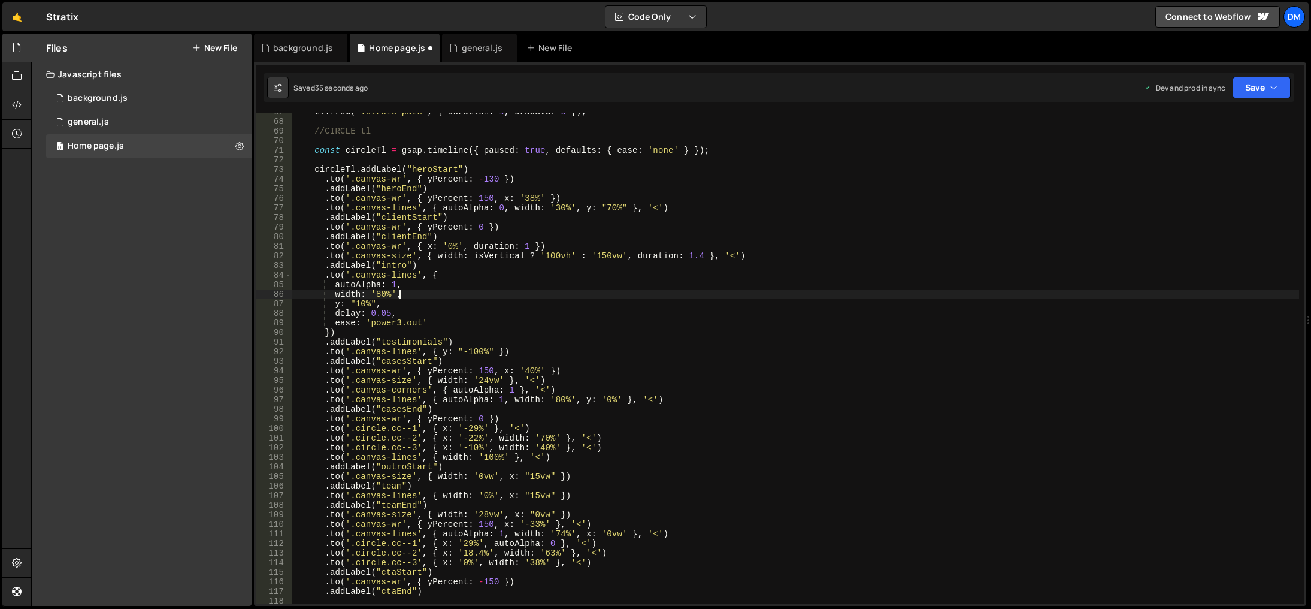
click at [1229, 87] on div "Dev and prod in sync Upgrade to Edit Save Save to Staging S Saved 35 seconds ag…" at bounding box center [1217, 88] width 147 height 22
click at [1242, 93] on button "Save" at bounding box center [1262, 88] width 58 height 22
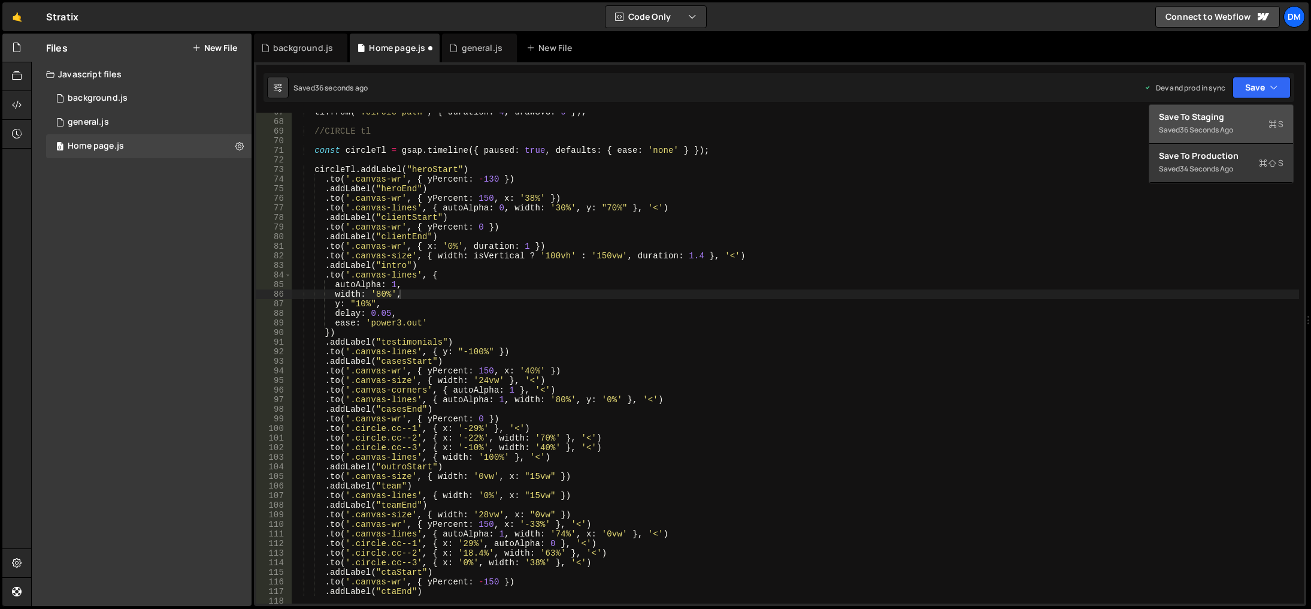
click at [1215, 123] on div "Saved 36 seconds ago" at bounding box center [1221, 130] width 125 height 14
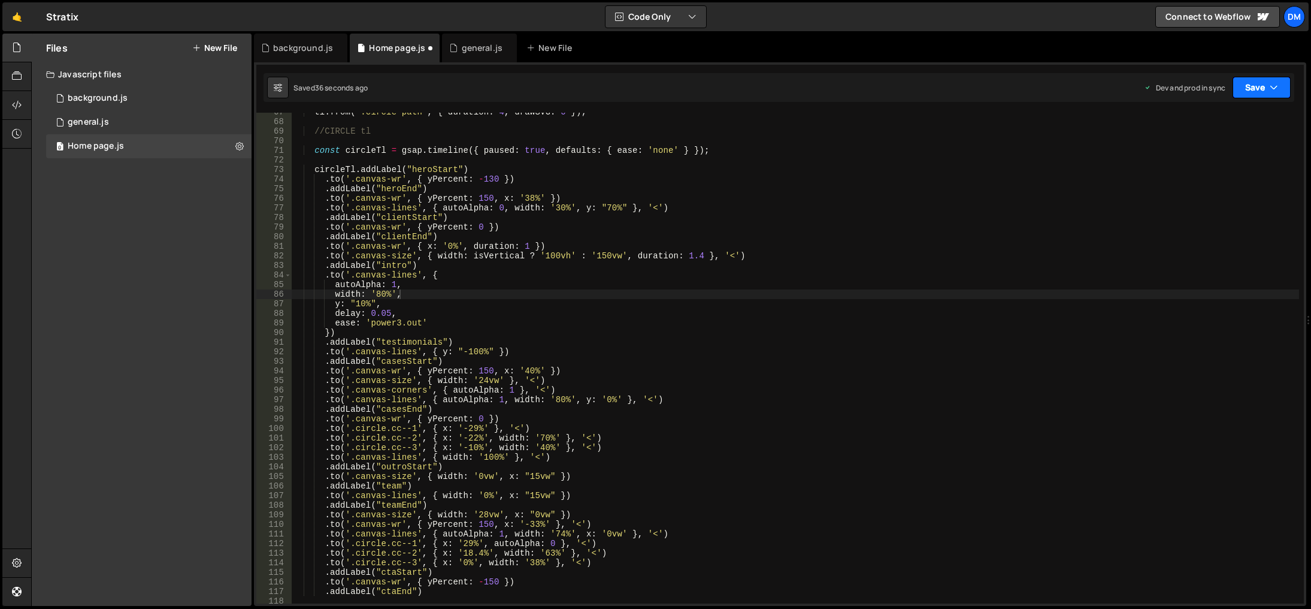
click at [1254, 88] on button "Save" at bounding box center [1262, 88] width 58 height 22
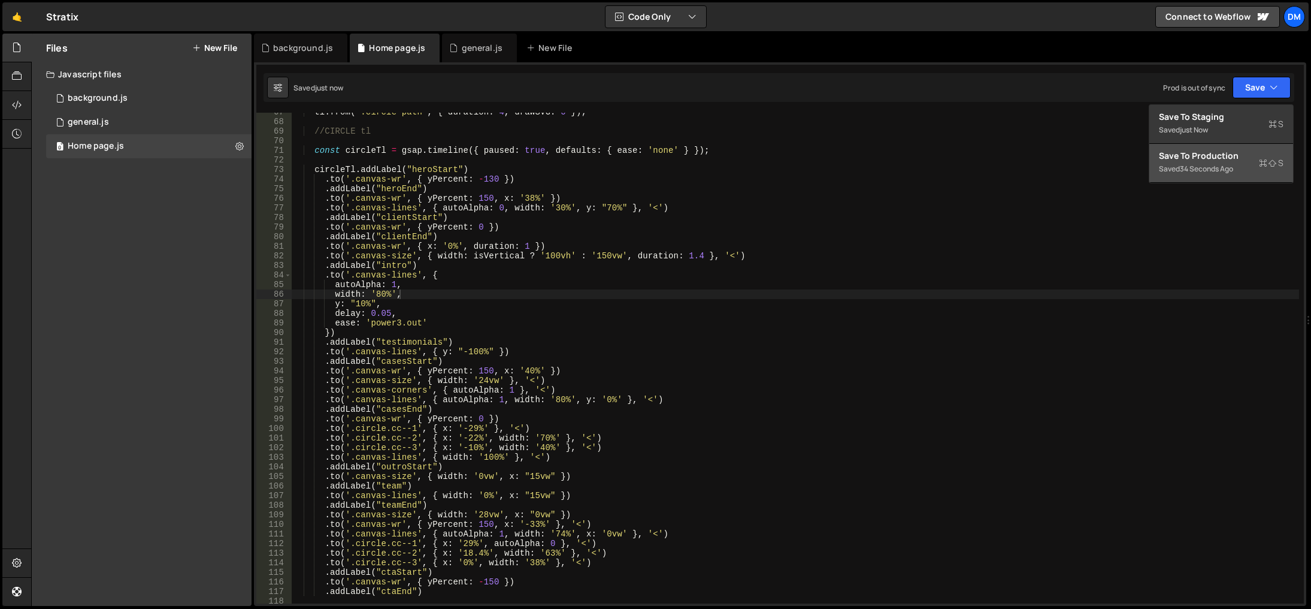
click at [1203, 153] on div "Save to Production S" at bounding box center [1221, 156] width 125 height 12
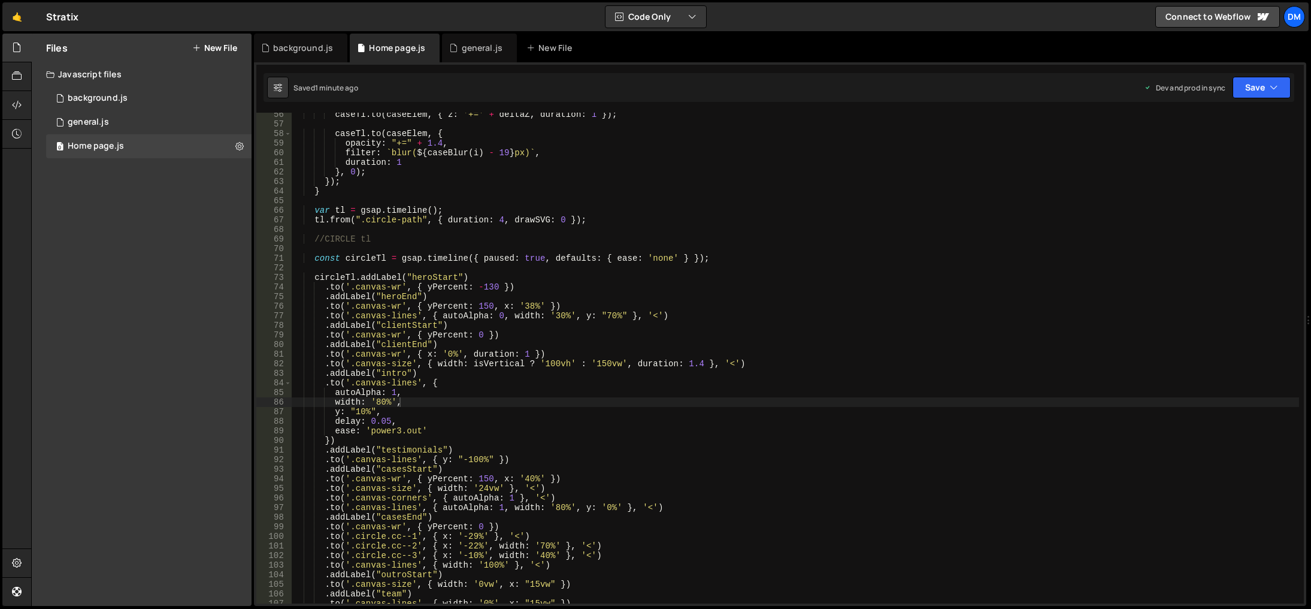
scroll to position [566, 0]
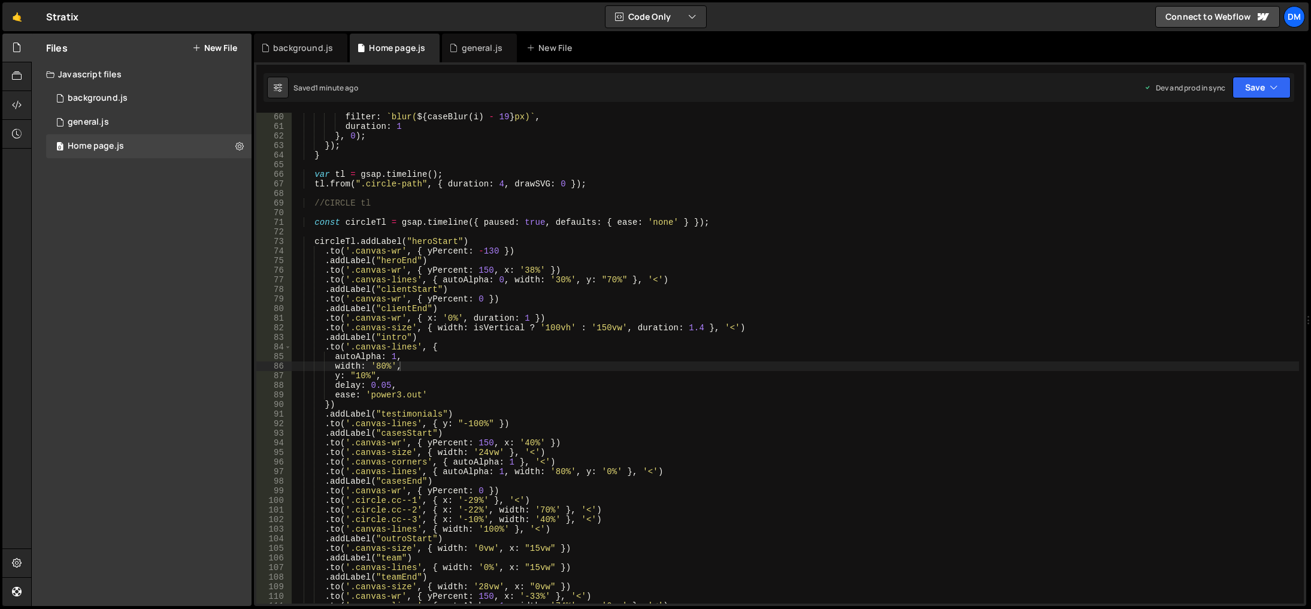
click at [920, 451] on div "filter : ` blur( ${ caseBlur ( i ) - 19 } px) ` , duration : 1 } , 0 ) ; }) ; }…" at bounding box center [796, 367] width 1008 height 510
click at [671, 276] on div "filter : ` blur( ${ caseBlur ( i ) - 19 } px) ` , duration : 1 } , 0 ) ; }) ; }…" at bounding box center [796, 367] width 1008 height 510
drag, startPoint x: 527, startPoint y: 498, endPoint x: 326, endPoint y: 500, distance: 200.1
click at [326, 500] on div "filter : ` blur( ${ caseBlur ( i ) - 19 } px) ` , duration : 1 } , 0 ) ; }) ; }…" at bounding box center [796, 367] width 1008 height 510
click at [644, 506] on div "filter : ` blur( ${ caseBlur ( i ) - 19 } px) ` , duration : 1 } , 0 ) ; }) ; }…" at bounding box center [796, 367] width 1008 height 510
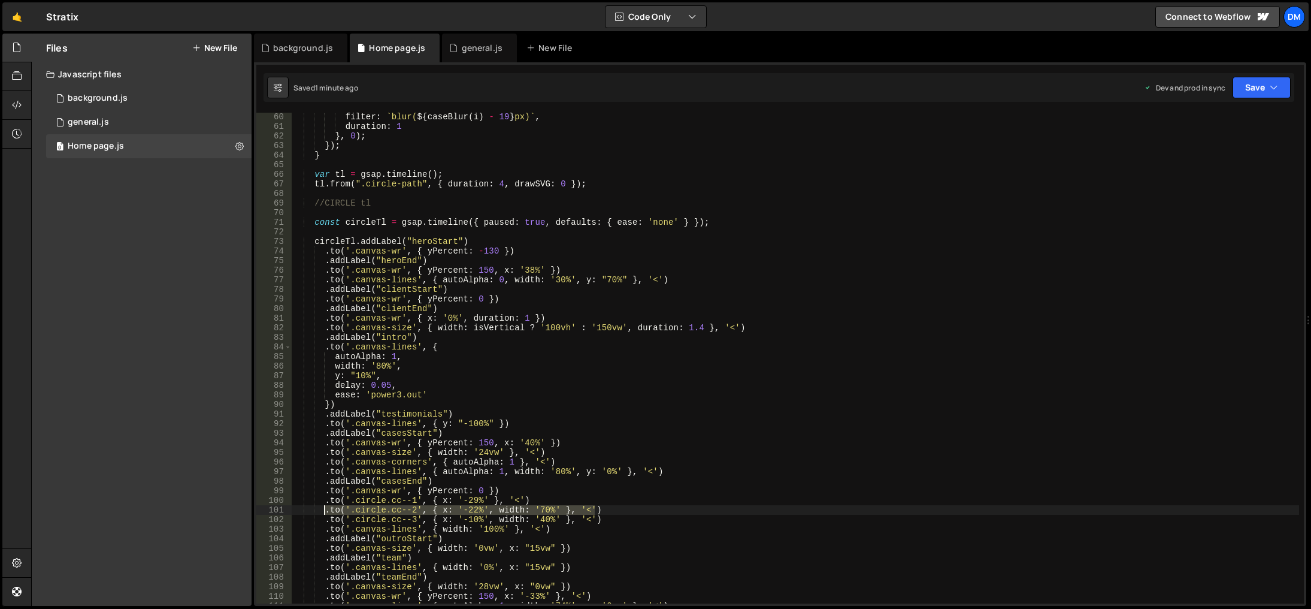
drag, startPoint x: 608, startPoint y: 510, endPoint x: 326, endPoint y: 512, distance: 282.1
click at [326, 512] on div "filter : ` blur( ${ caseBlur ( i ) - 19 } px) ` , duration : 1 } , 0 ) ; }) ; }…" at bounding box center [796, 367] width 1008 height 510
click at [665, 279] on div "filter : ` blur( ${ caseBlur ( i ) - 19 } px) ` , duration : 1 } , 0 ) ; }) ; }…" at bounding box center [796, 367] width 1008 height 510
type textarea ".to('.canvas-lines', { autoAlpha: 0, width: '30%', y: "70%" }, '<')"
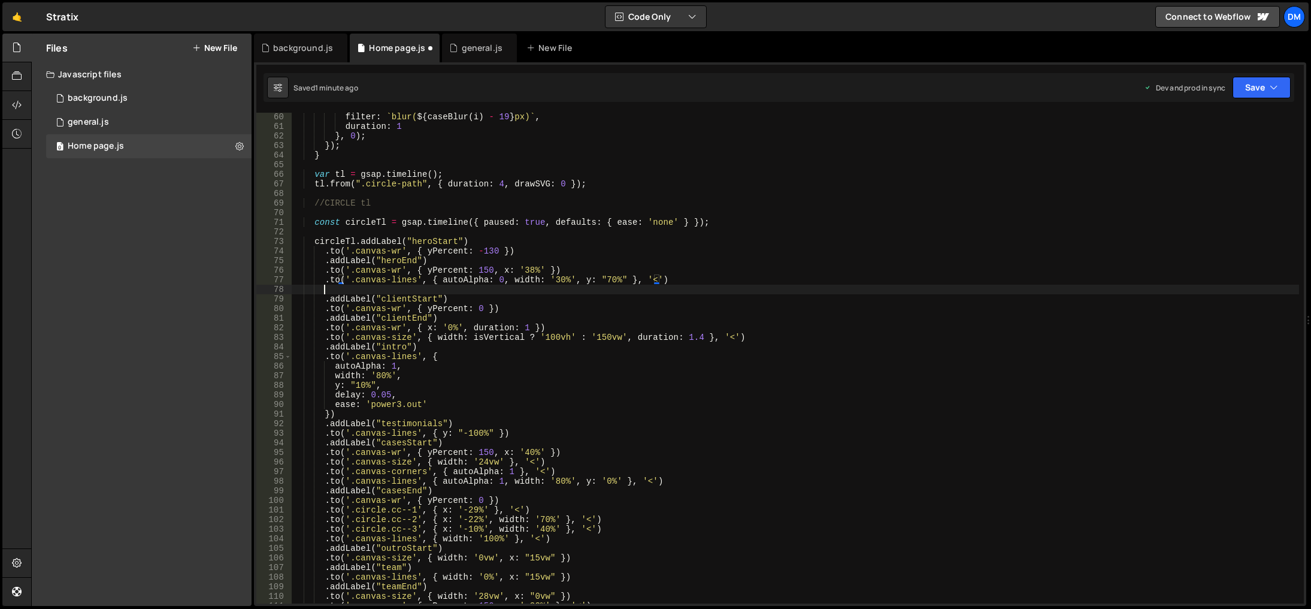
scroll to position [0, 2]
paste textarea ".to('.circle.cc--2', { x: '-22%', width: '70%' }, '<')"
drag, startPoint x: 492, startPoint y: 289, endPoint x: 553, endPoint y: 293, distance: 61.2
click at [553, 293] on div "filter : ` blur( ${ caseBlur ( i ) - 19 } px) ` , duration : 1 } , 0 ) ; }) ; }…" at bounding box center [796, 367] width 1008 height 510
click at [470, 289] on div "filter : ` blur( ${ caseBlur ( i ) - 19 } px) ` , duration : 1 } , 0 ) ; }) ; }…" at bounding box center [796, 367] width 1008 height 510
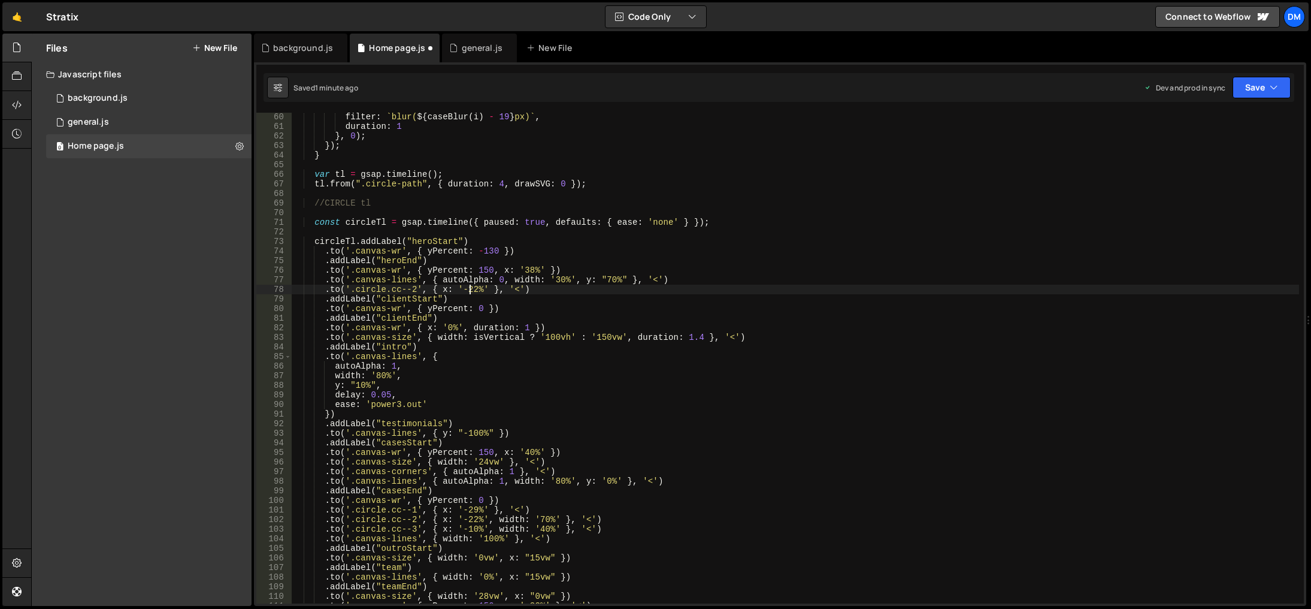
click at [473, 289] on div "filter : ` blur( ${ caseBlur ( i ) - 19 } px) ` , duration : 1 } , 0 ) ; }) ; }…" at bounding box center [796, 367] width 1008 height 510
click at [864, 237] on div "filter : ` blur( ${ caseBlur ( i ) - 19 } px) ` , duration : 1 } , 0 ) ; }) ; }…" at bounding box center [796, 367] width 1008 height 510
click at [1254, 87] on button "Save" at bounding box center [1262, 88] width 58 height 22
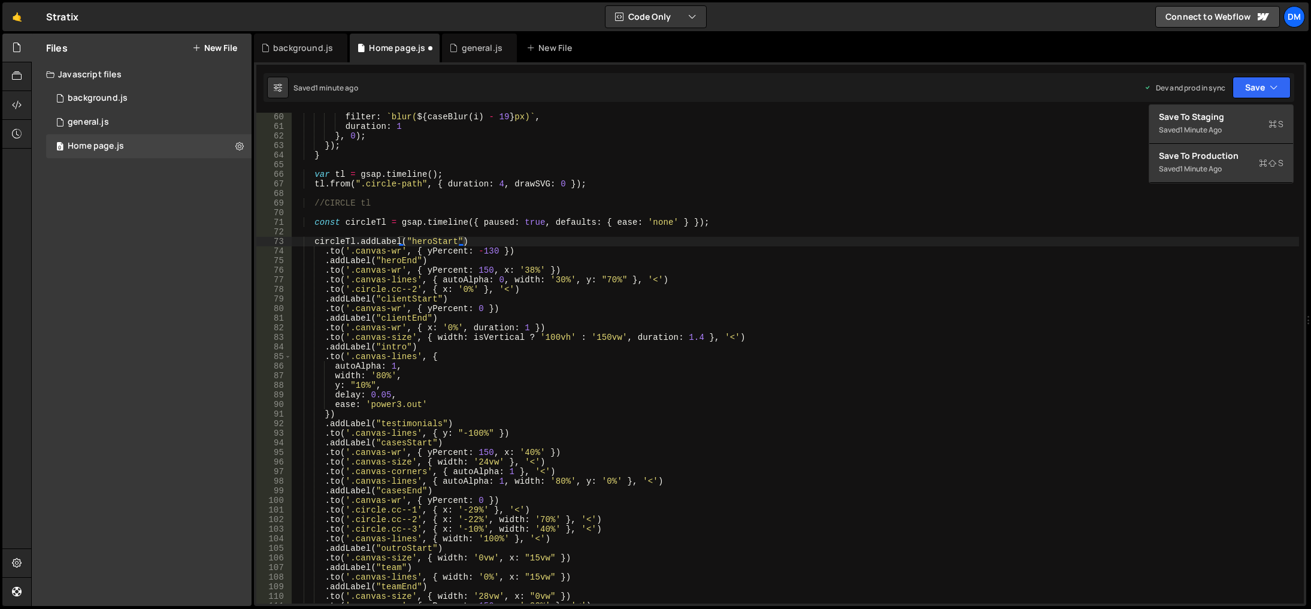
click at [720, 379] on div "filter : ` blur( ${ caseBlur ( i ) - 19 } px) ` , duration : 1 } , 0 ) ; }) ; }…" at bounding box center [796, 367] width 1008 height 510
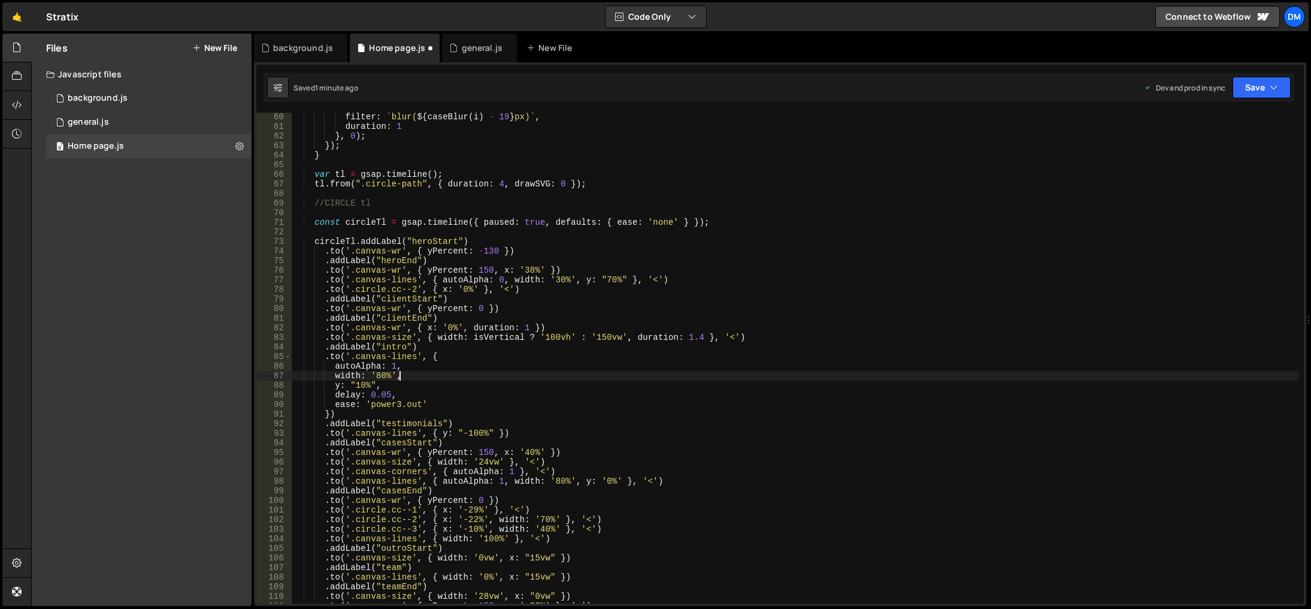
scroll to position [638, 0]
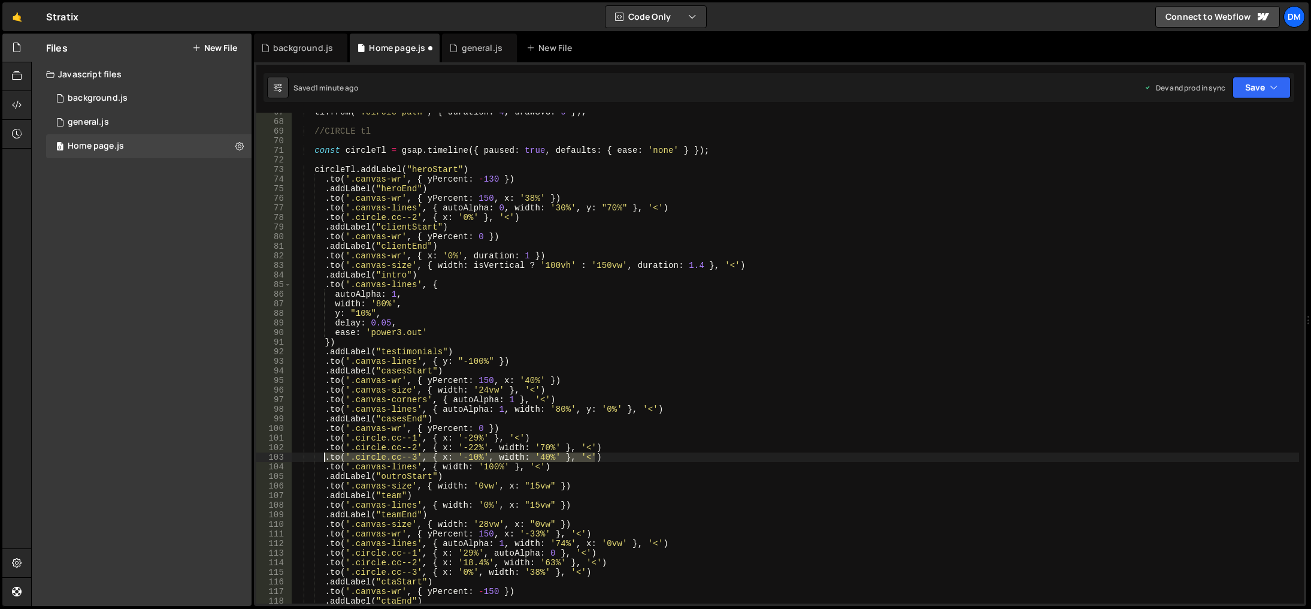
drag, startPoint x: 606, startPoint y: 458, endPoint x: 325, endPoint y: 457, distance: 280.3
click at [325, 457] on div "tl . from ( ".circle-path" , { duration : 4 , drawSVG : 0 }) ; //CIRCLE tl cons…" at bounding box center [796, 362] width 1008 height 510
click at [543, 214] on div "tl . from ( ".circle-path" , { duration : 4 , drawSVG : 0 }) ; //CIRCLE tl cons…" at bounding box center [796, 362] width 1008 height 510
type textarea ".to('.circle.cc--2', { x: '0%' }, '<')"
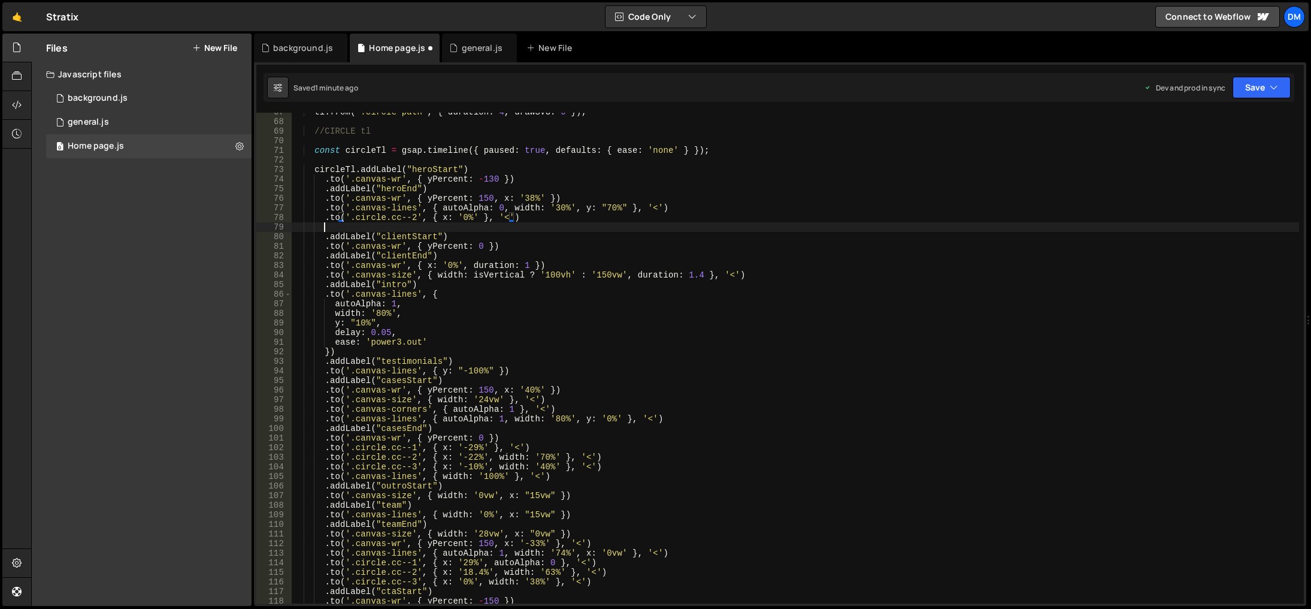
scroll to position [0, 2]
paste textarea ".to('.circle.cc--3', { x: '-10%', width: '40%' }, '<')"
drag, startPoint x: 489, startPoint y: 229, endPoint x: 553, endPoint y: 228, distance: 64.7
click at [553, 228] on div "tl . from ( ".circle-path" , { duration : 4 , drawSVG : 0 }) ; //CIRCLE tl cons…" at bounding box center [796, 362] width 1008 height 510
click at [470, 227] on div "tl . from ( ".circle-path" , { duration : 4 , drawSVG : 0 }) ; //CIRCLE tl cons…" at bounding box center [796, 362] width 1008 height 510
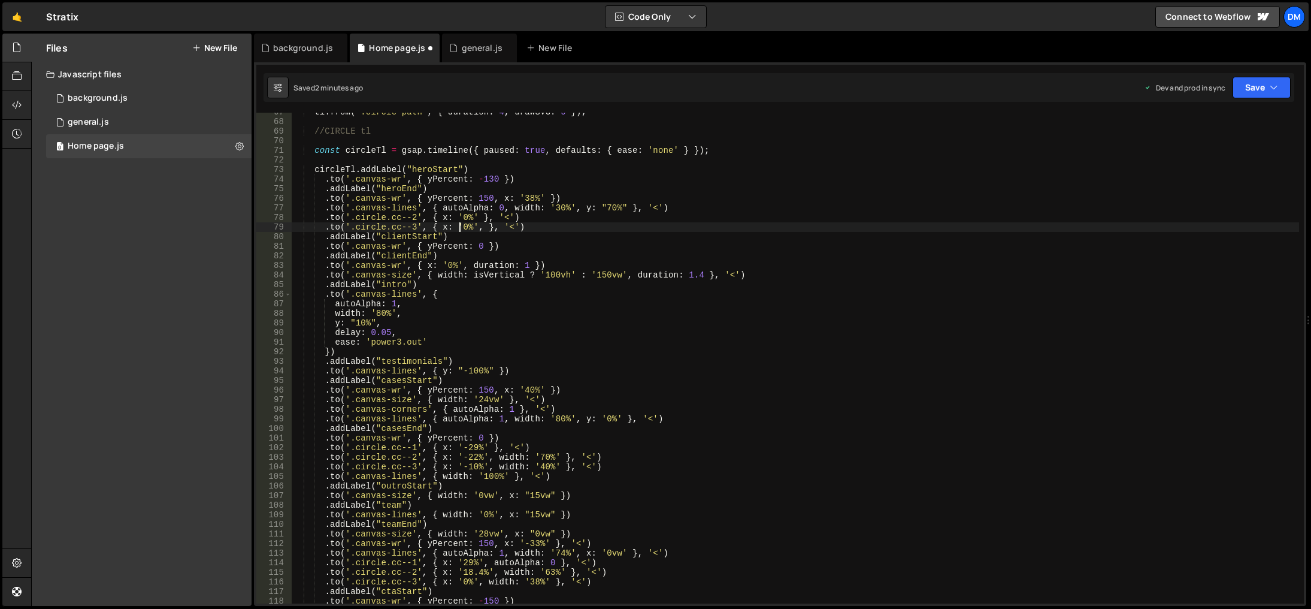
click at [602, 226] on div "tl . from ( ".circle-path" , { duration : 4 , drawSVG : 0 }) ; //CIRCLE tl cons…" at bounding box center [796, 362] width 1008 height 510
click at [1249, 80] on button "Save" at bounding box center [1262, 88] width 58 height 22
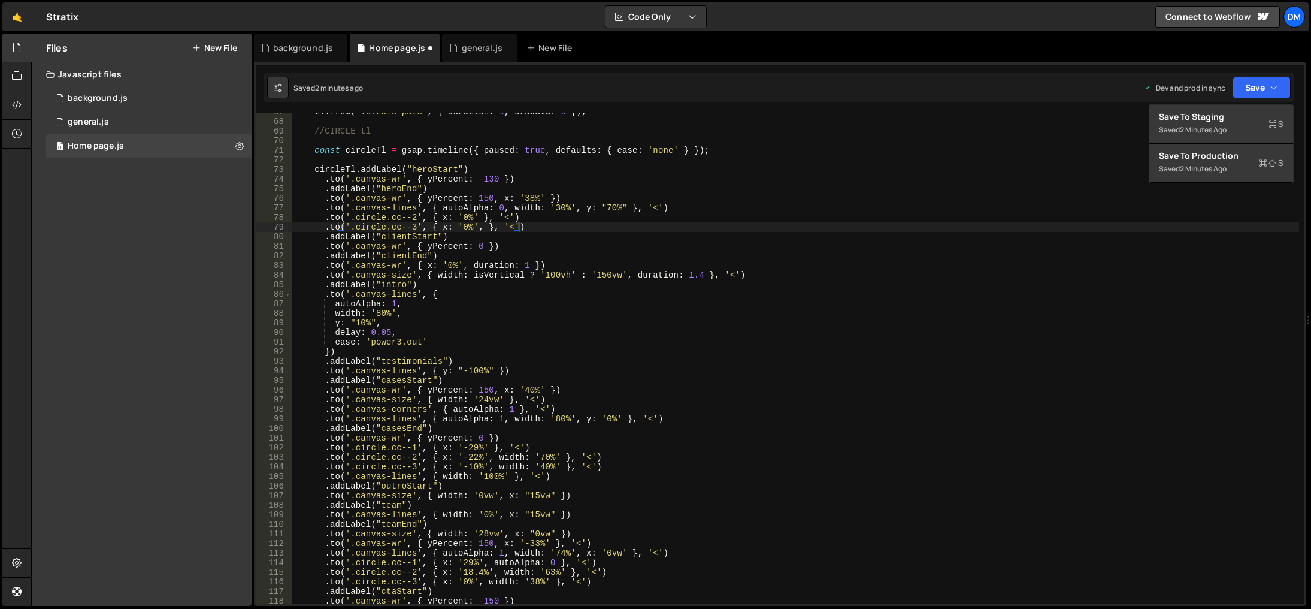
click at [1244, 104] on div "Save to Staging S Saved 2 minutes ago Save to Production S Saved 2 minutes ago …" at bounding box center [1221, 143] width 145 height 79
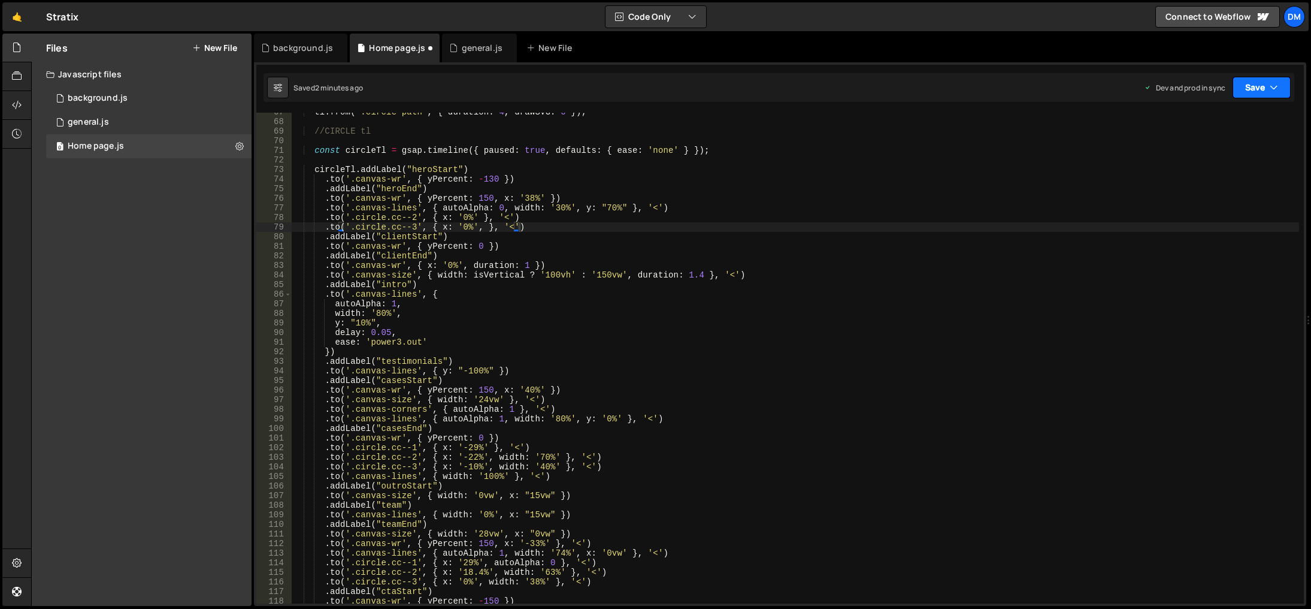
click at [1253, 80] on button "Save" at bounding box center [1262, 88] width 58 height 22
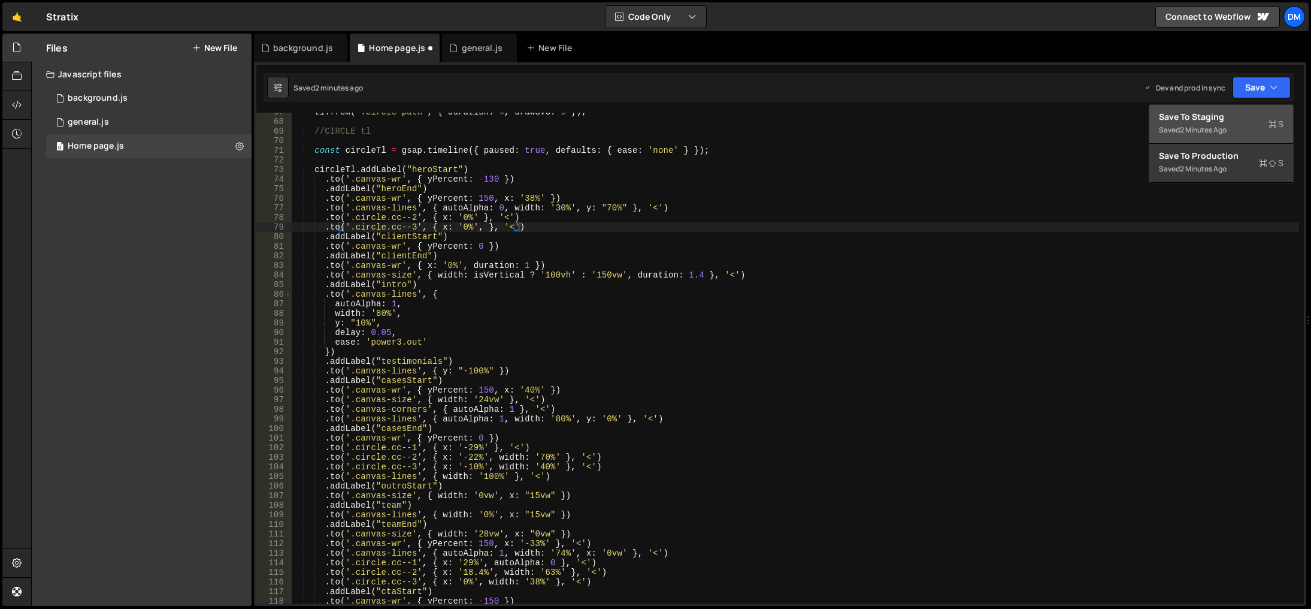
click at [1217, 123] on div "Saved 2 minutes ago" at bounding box center [1221, 130] width 125 height 14
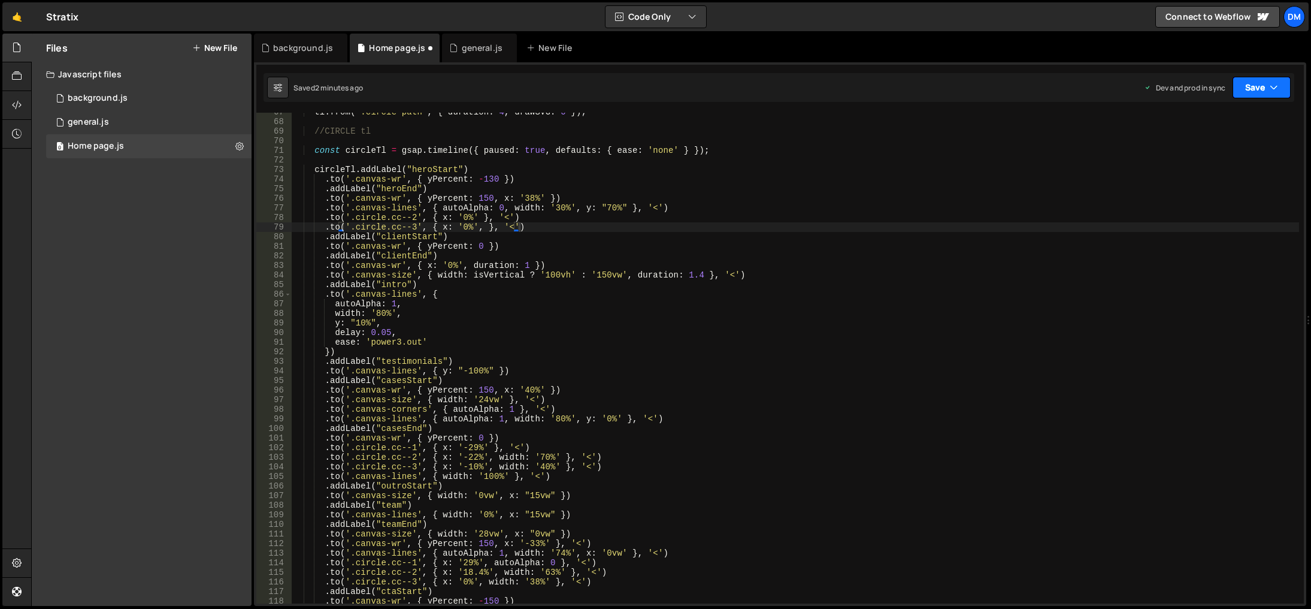
click at [1253, 86] on button "Save" at bounding box center [1262, 88] width 58 height 22
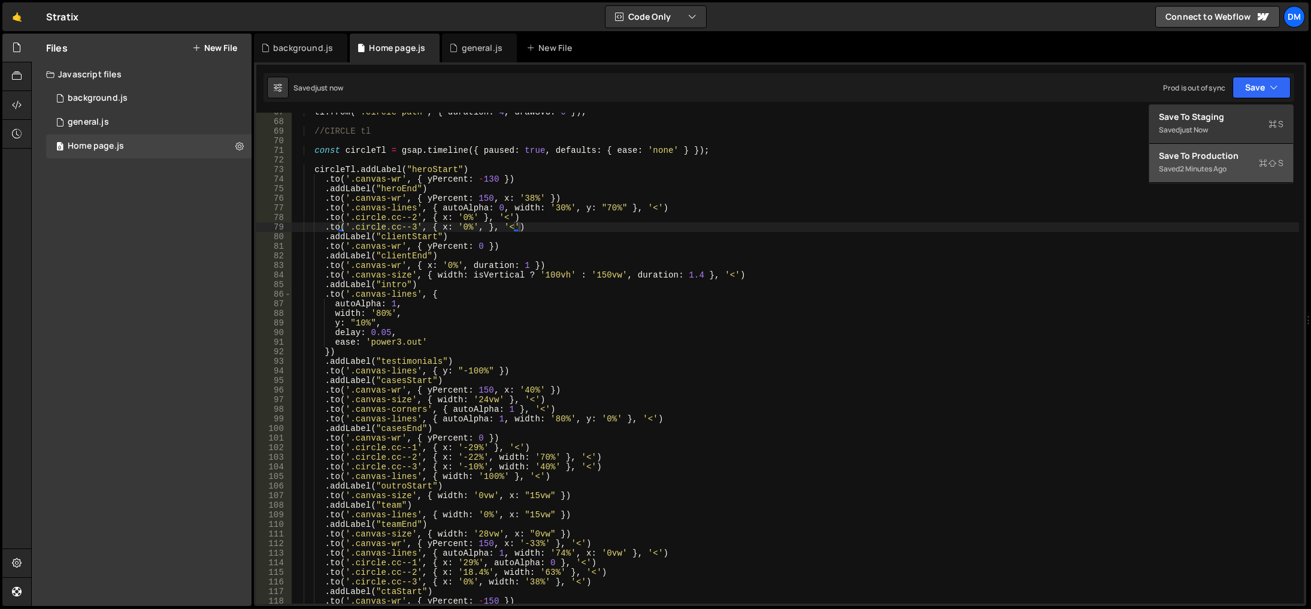
click at [1208, 157] on div "Save to Production S" at bounding box center [1221, 156] width 125 height 12
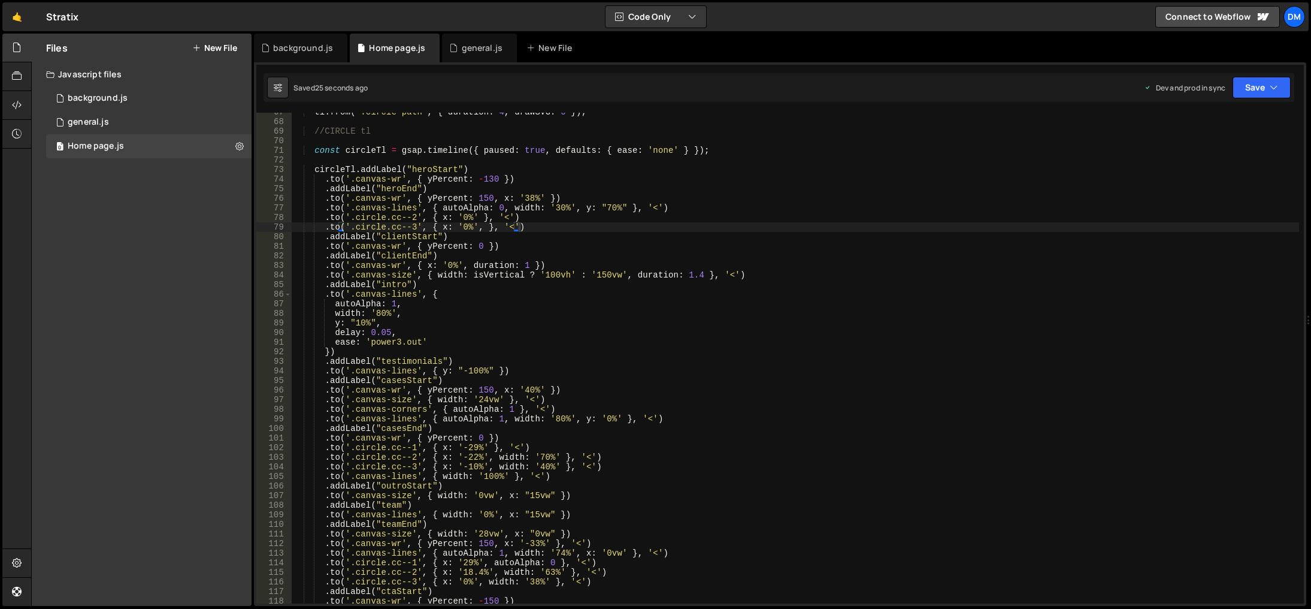
click at [821, 398] on div "tl . from ( ".circle-path" , { duration : 4 , drawSVG : 0 }) ; //CIRCLE tl cons…" at bounding box center [796, 362] width 1008 height 510
drag, startPoint x: 537, startPoint y: 444, endPoint x: 325, endPoint y: 449, distance: 212.1
click at [325, 449] on div "tl . from ( ".circle-path" , { duration : 4 , drawSVG : 0 }) ; //CIRCLE tl cons…" at bounding box center [796, 362] width 1008 height 510
click at [680, 206] on div "tl . from ( ".circle-path" , { duration : 4 , drawSVG : 0 }) ; //CIRCLE tl cons…" at bounding box center [796, 362] width 1008 height 510
type textarea ".to('.canvas-lines', { autoAlpha: 0, width: '30%', y: "70%" }, '<')"
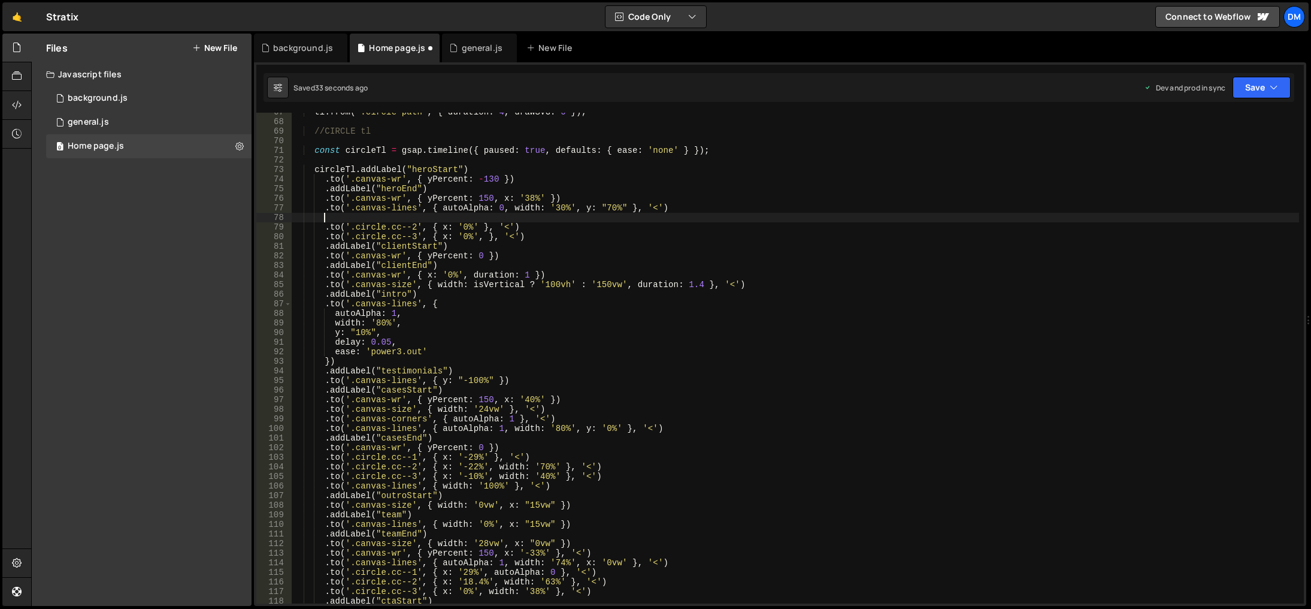
paste textarea ".to('.circle.cc--1', { x: '-29%' }, '<')"
drag, startPoint x: 472, startPoint y: 218, endPoint x: 468, endPoint y: 224, distance: 7.0
click at [472, 218] on div "tl . from ( ".circle-path" , { duration : 4 , drawSVG : 0 }) ; //CIRCLE tl cons…" at bounding box center [796, 362] width 1008 height 510
click at [903, 306] on div "tl . from ( ".circle-path" , { duration : 4 , drawSVG : 0 }) ; //CIRCLE tl cons…" at bounding box center [796, 362] width 1008 height 510
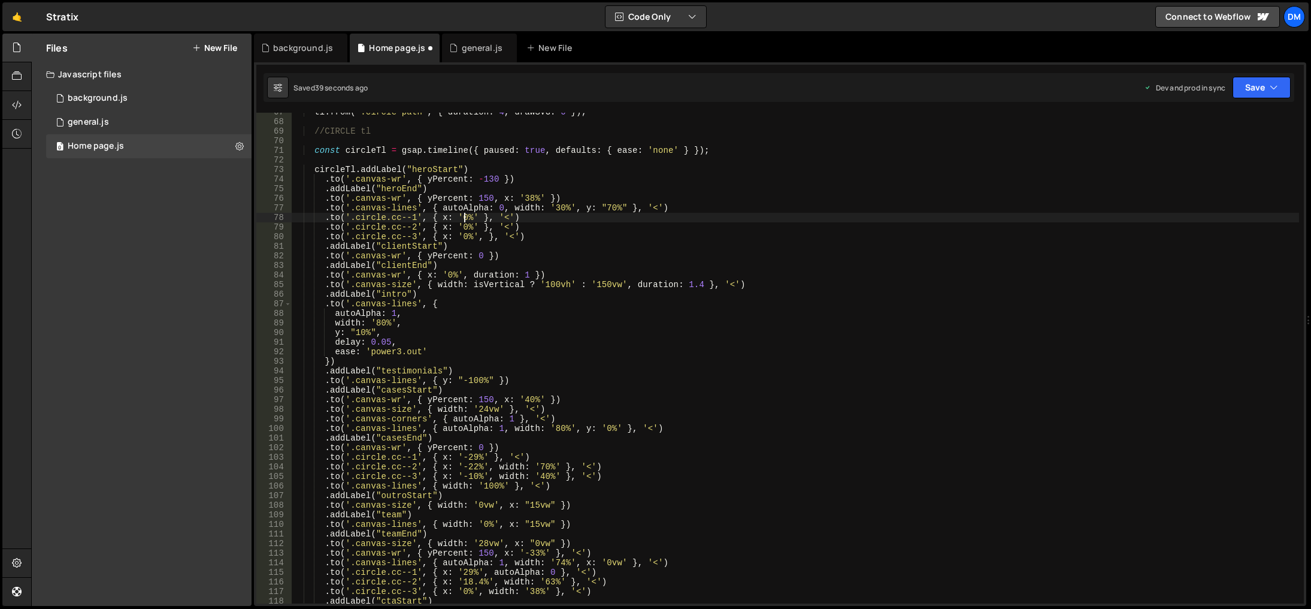
scroll to position [0, 9]
drag, startPoint x: 1260, startPoint y: 84, endPoint x: 1240, endPoint y: 108, distance: 31.1
click at [1259, 87] on button "Save" at bounding box center [1262, 88] width 58 height 22
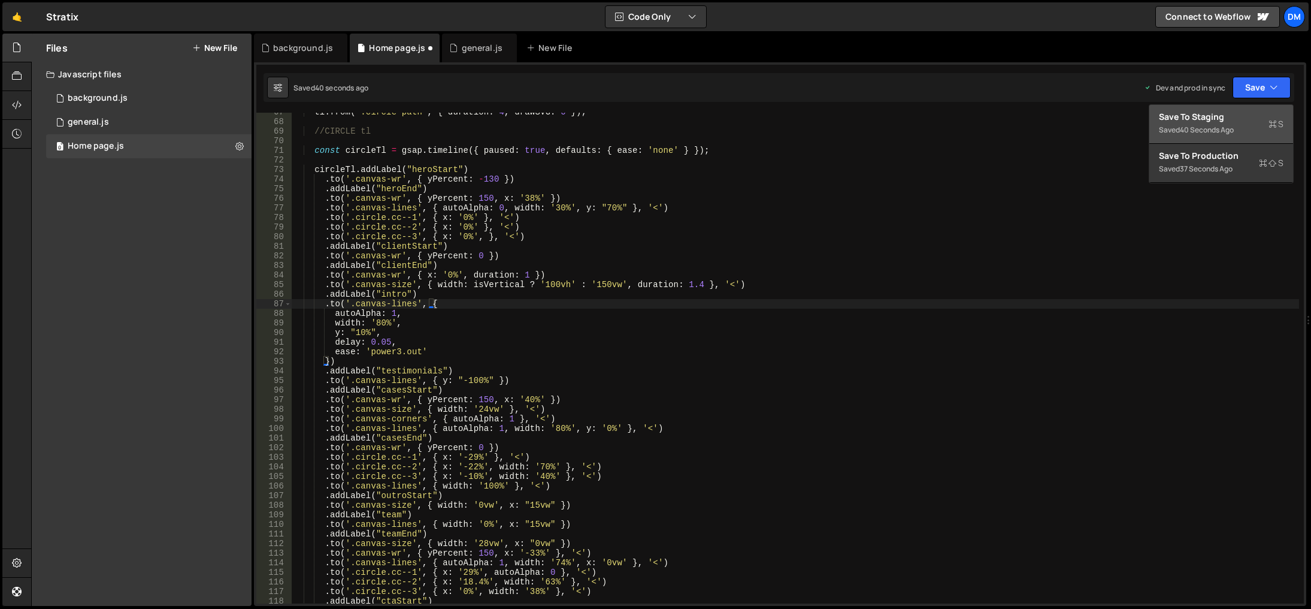
click at [1229, 117] on div "Save to Staging S" at bounding box center [1221, 117] width 125 height 12
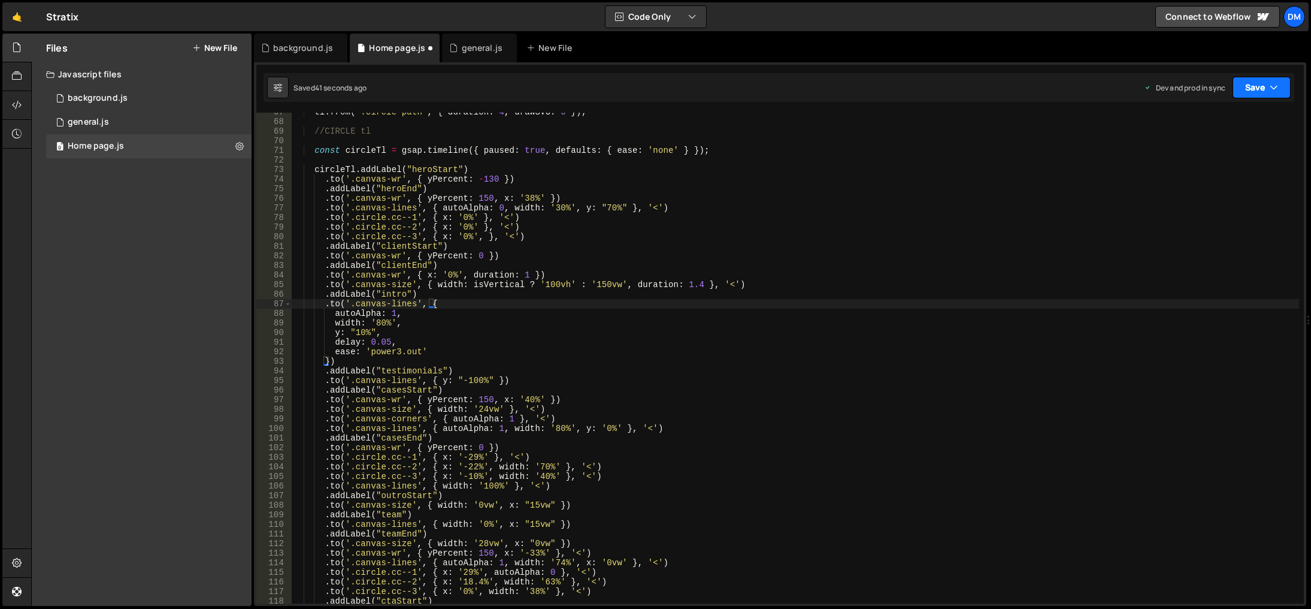
click at [1251, 85] on button "Save" at bounding box center [1262, 88] width 58 height 22
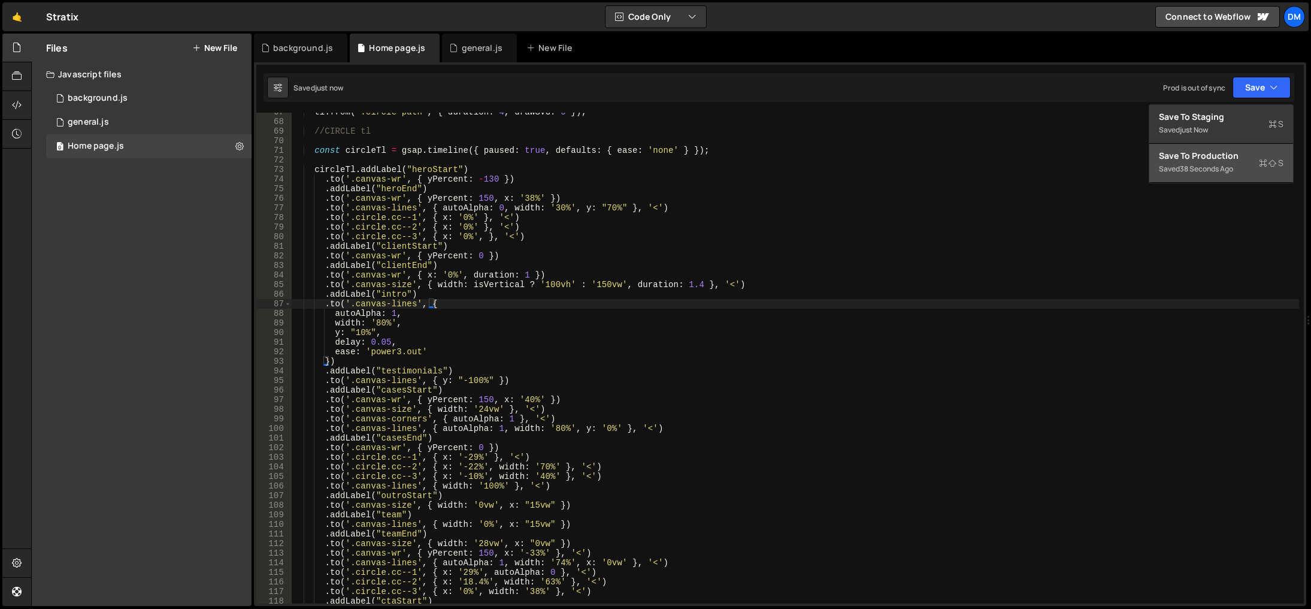
click at [1217, 151] on div "Save to Production S" at bounding box center [1221, 156] width 125 height 12
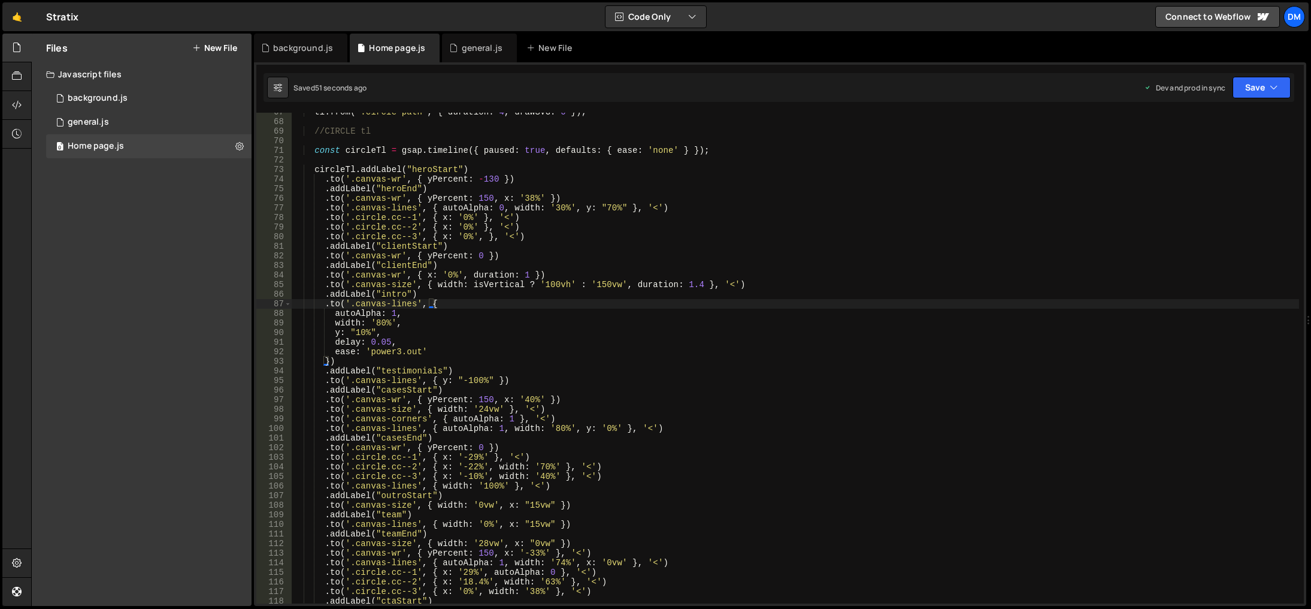
click at [474, 217] on div "tl . from ( ".circle-path" , { duration : 4 , drawSVG : 0 }) ; //CIRCLE tl cons…" at bounding box center [796, 362] width 1008 height 510
drag, startPoint x: 482, startPoint y: 216, endPoint x: 544, endPoint y: 219, distance: 62.4
click at [544, 219] on div "tl . from ( ".circle-path" , { duration : 4 , drawSVG : 0 }) ; //CIRCLE tl cons…" at bounding box center [796, 362] width 1008 height 510
drag, startPoint x: 476, startPoint y: 228, endPoint x: 461, endPoint y: 276, distance: 50.2
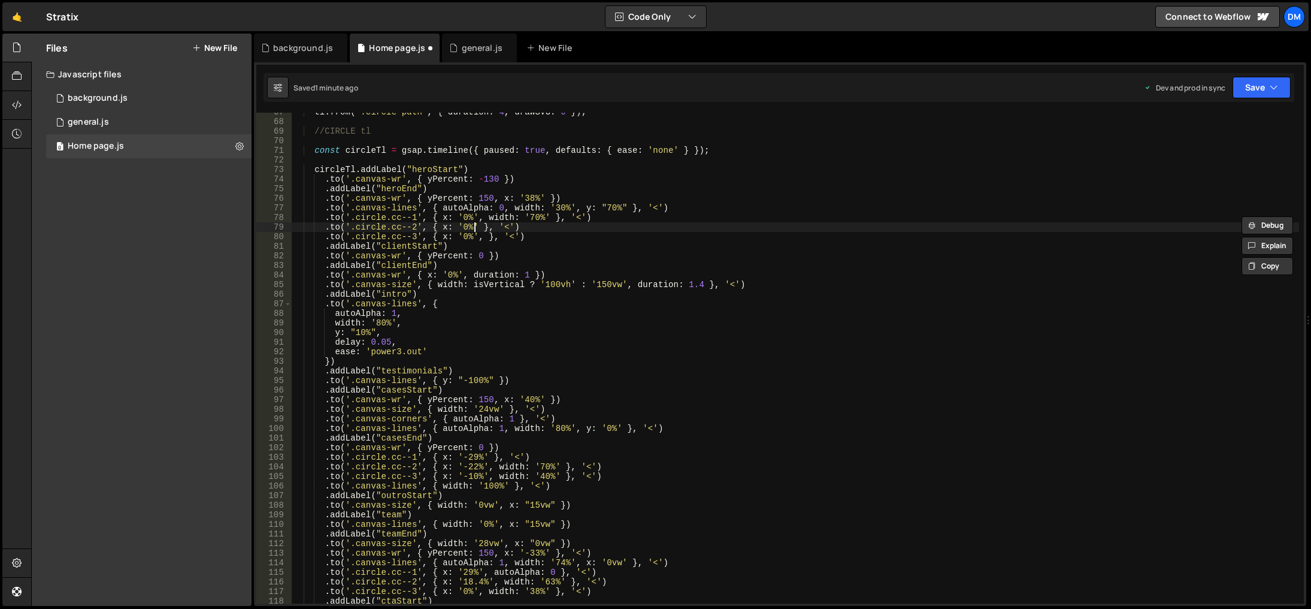
click at [476, 228] on div "tl . from ( ".circle-path" , { duration : 4 , drawSVG : 0 }) ; //CIRCLE tl cons…" at bounding box center [796, 362] width 1008 height 510
paste textarea "width: '70%'"
click at [529, 228] on div "tl . from ( ".circle-path" , { duration : 4 , drawSVG : 0 }) ; //CIRCLE tl cons…" at bounding box center [796, 362] width 1008 height 510
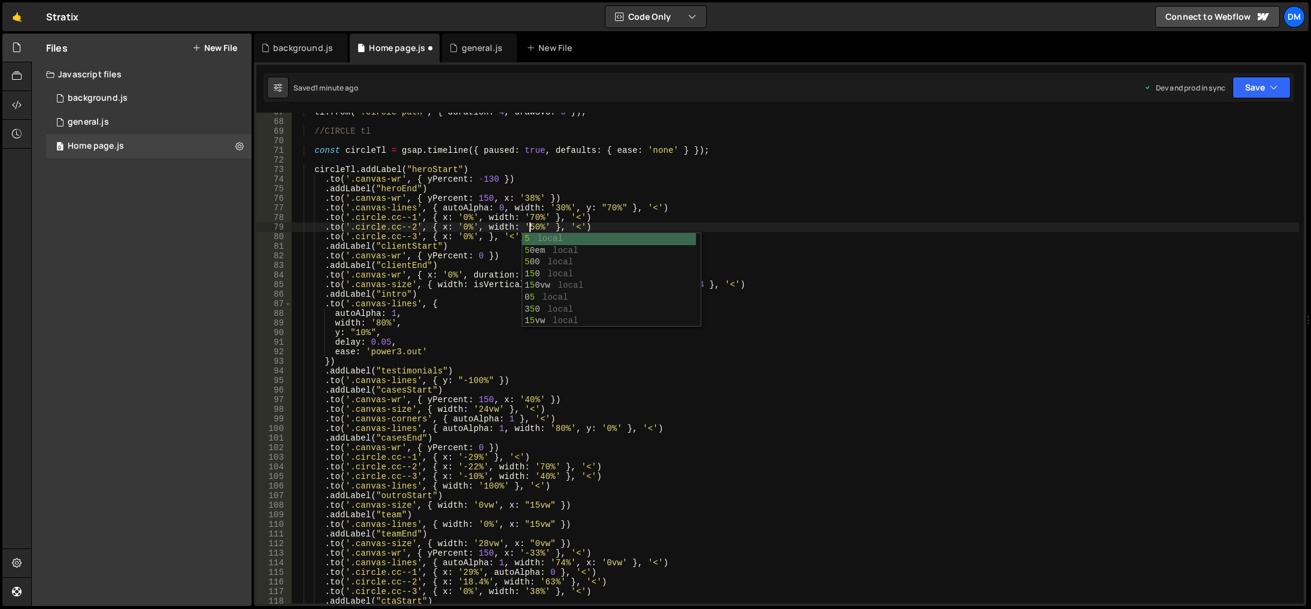
click at [878, 178] on div "tl . from ( ".circle-path" , { duration : 4 , drawSVG : 0 }) ; //CIRCLE tl cons…" at bounding box center [796, 362] width 1008 height 510
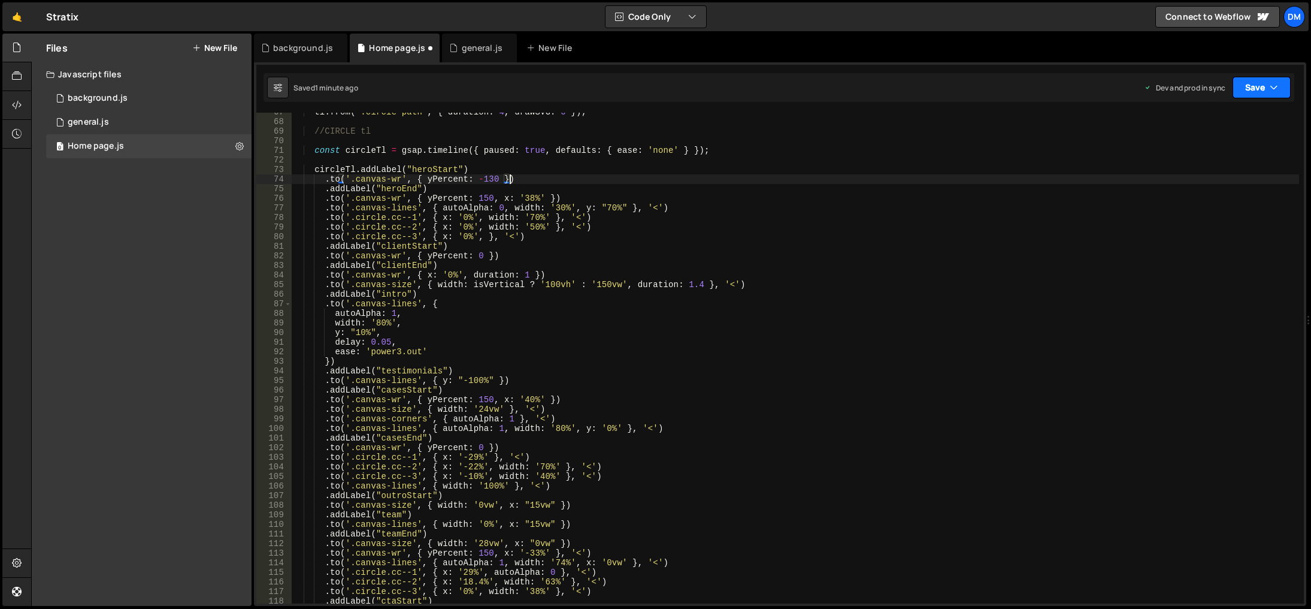
click at [1253, 86] on button "Save" at bounding box center [1262, 88] width 58 height 22
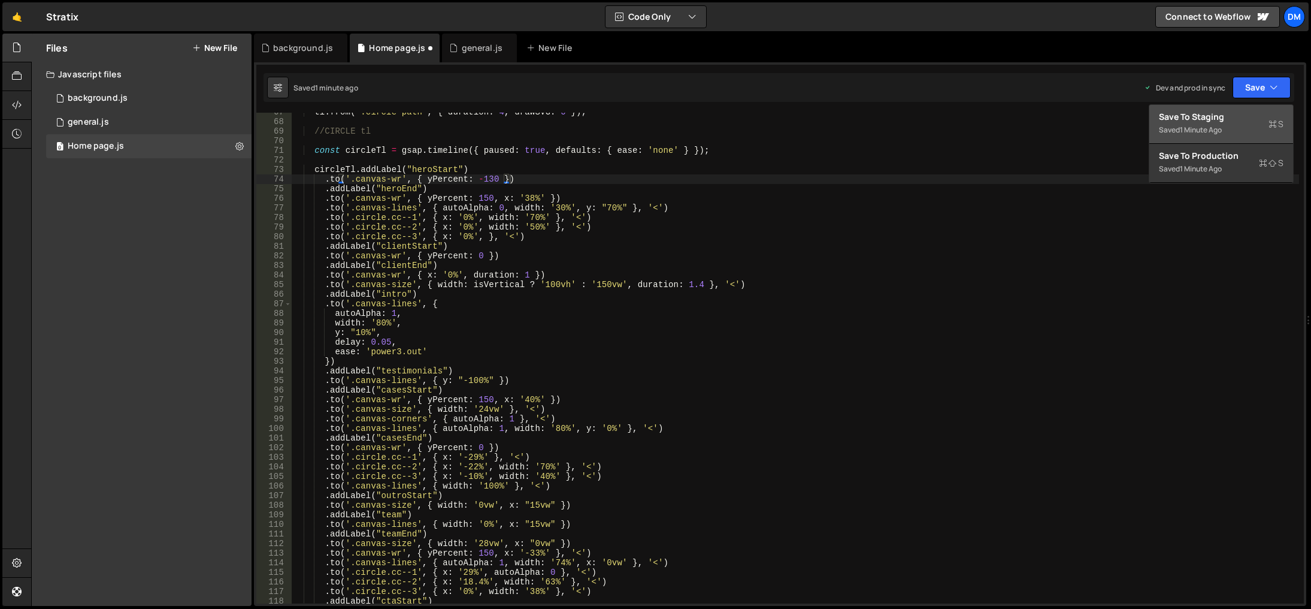
click at [1232, 116] on div "Save to Staging S" at bounding box center [1221, 117] width 125 height 12
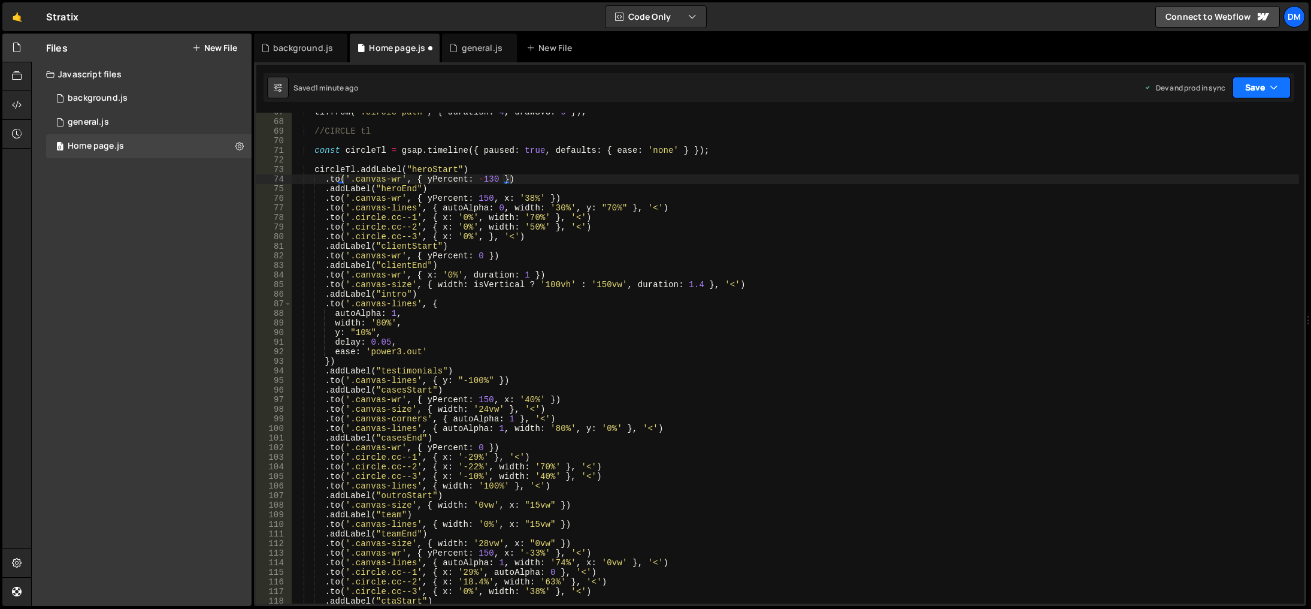
click at [1259, 87] on button "Save" at bounding box center [1262, 88] width 58 height 22
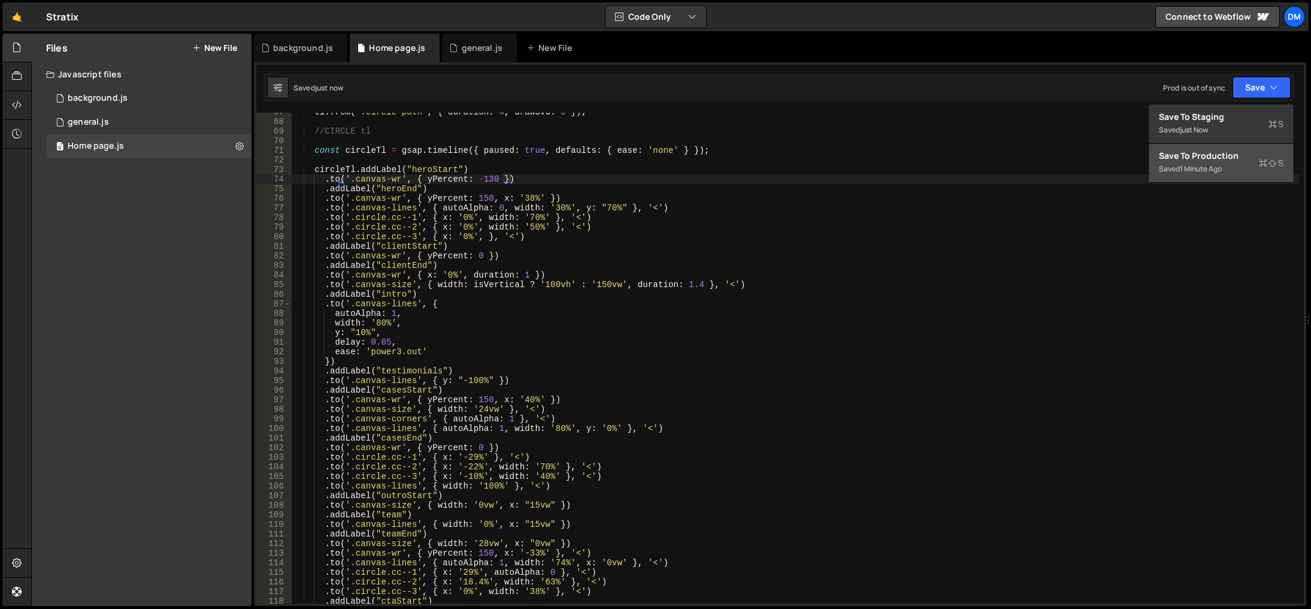
click at [1222, 158] on div "Save to Production S" at bounding box center [1221, 156] width 125 height 12
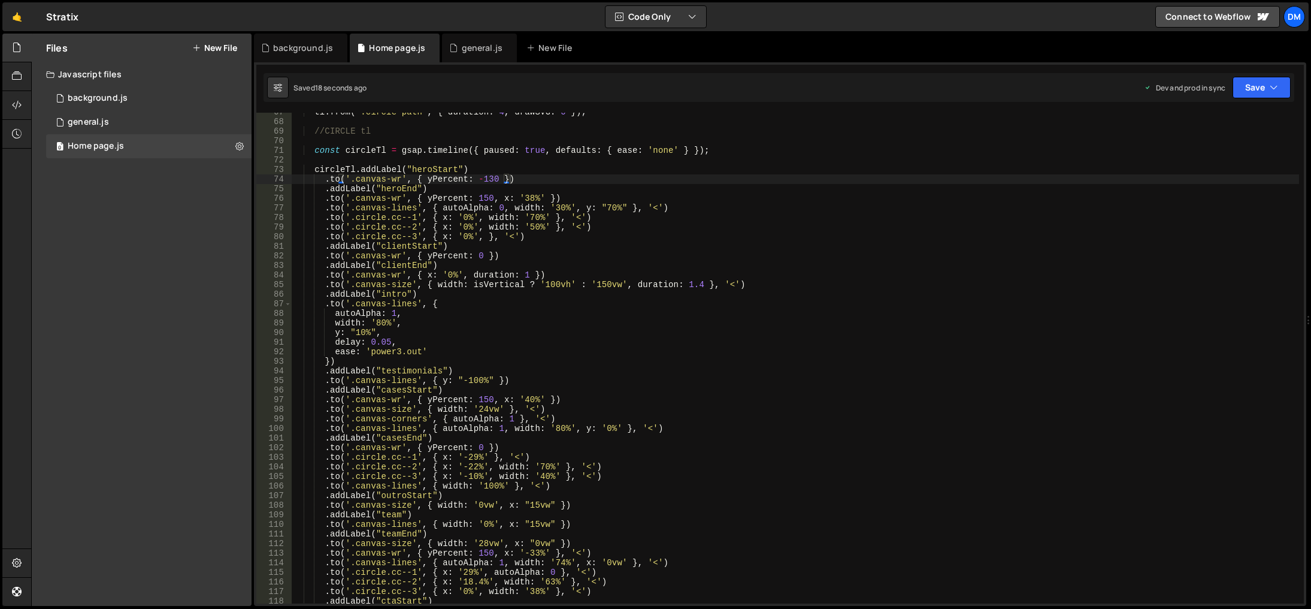
click at [789, 471] on div "tl . from ( ".circle-path" , { duration : 4 , drawSVG : 0 }) ; //CIRCLE tl cons…" at bounding box center [796, 362] width 1008 height 510
click at [527, 217] on div "tl . from ( ".circle-path" , { duration : 4 , drawSVG : 0 }) ; //CIRCLE tl cons…" at bounding box center [796, 362] width 1008 height 510
click at [824, 270] on div "tl . from ( ".circle-path" , { duration : 4 , drawSVG : 0 }) ; //CIRCLE tl cons…" at bounding box center [796, 362] width 1008 height 510
click at [1250, 97] on div "Saved 24 seconds ago Dev and prod in sync Upgrade to Edit Save Save to Staging …" at bounding box center [779, 87] width 1031 height 29
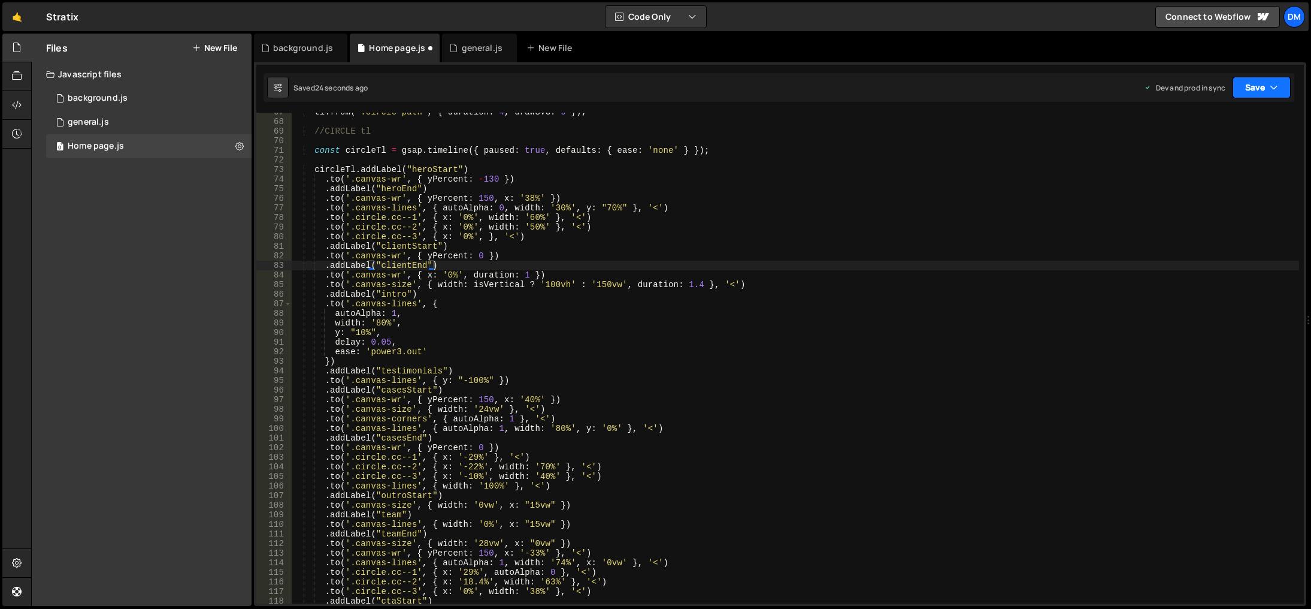
click at [1243, 92] on button "Save" at bounding box center [1262, 88] width 58 height 22
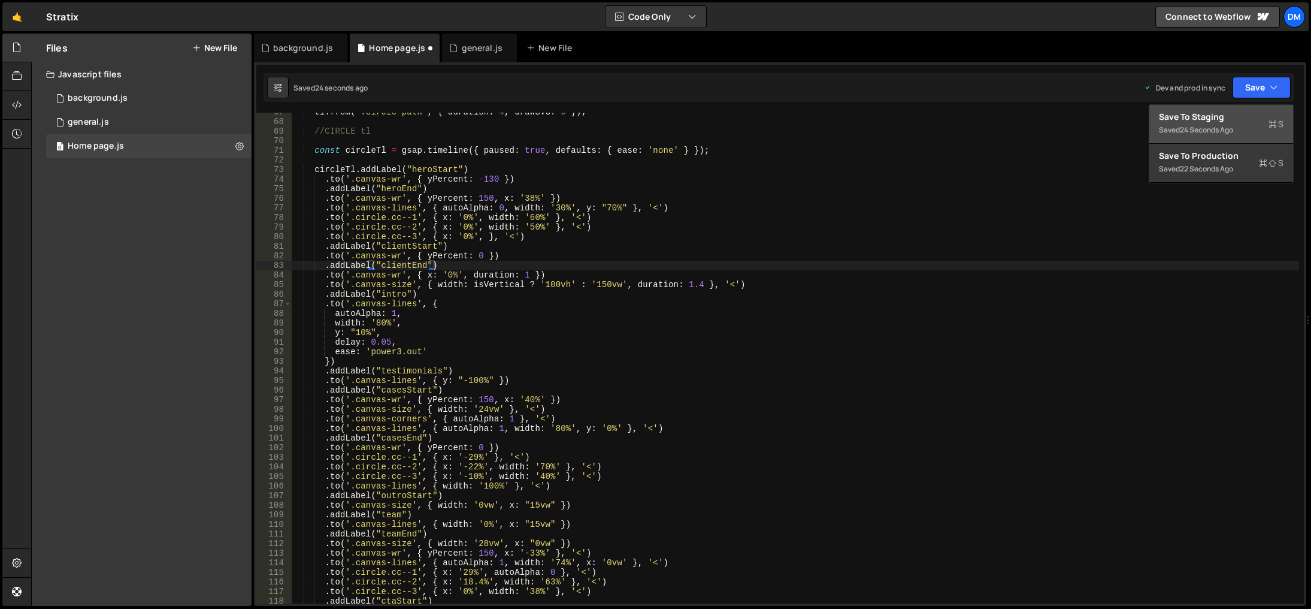
click at [1221, 123] on div "Saved 24 seconds ago" at bounding box center [1221, 130] width 125 height 14
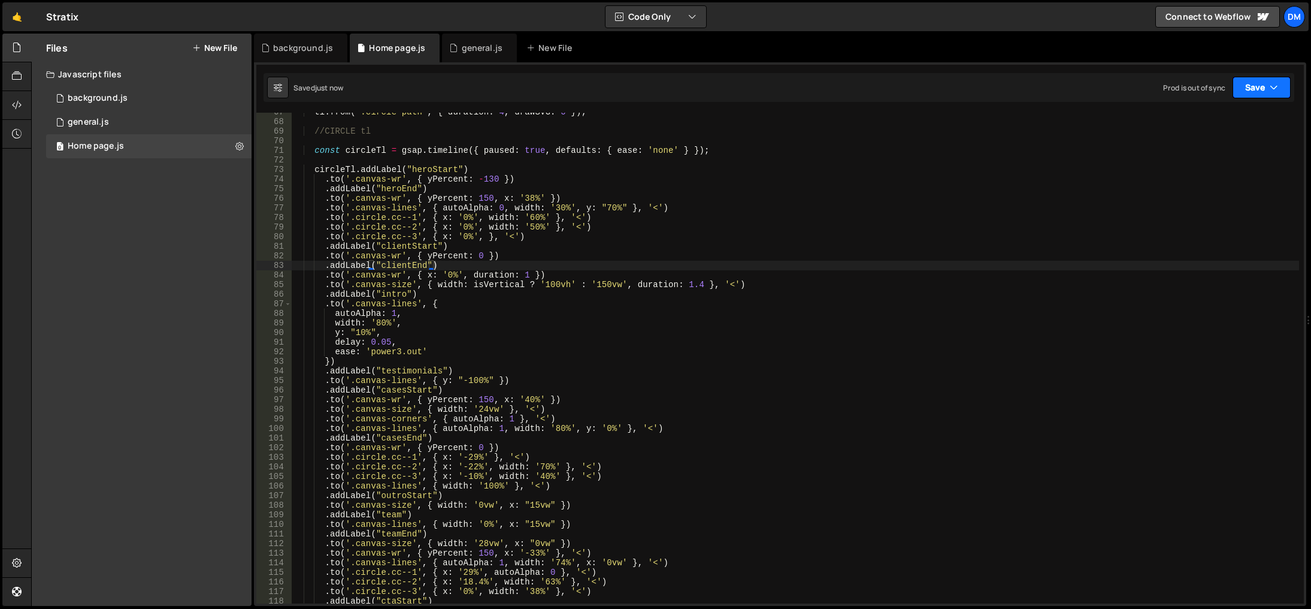
click at [1239, 92] on button "Save" at bounding box center [1262, 88] width 58 height 22
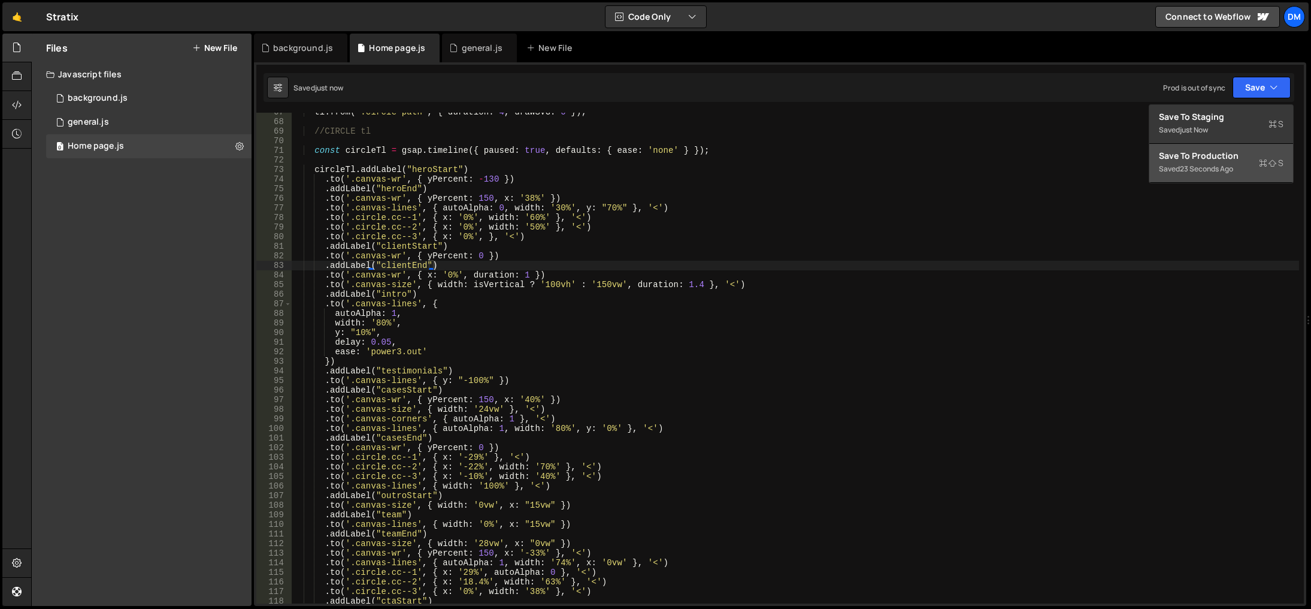
click at [1208, 161] on div "Save to Production S" at bounding box center [1221, 156] width 125 height 12
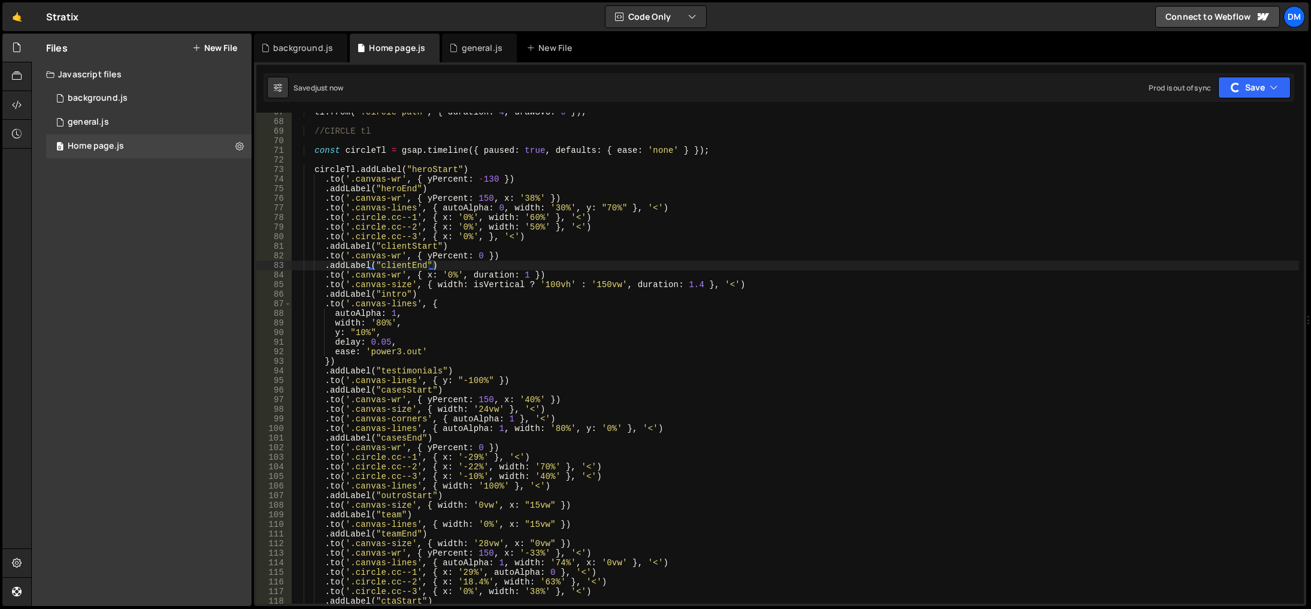
click at [732, 254] on div "tl . from ( ".circle-path" , { duration : 4 , drawSVG : 0 }) ; //CIRCLE tl cons…" at bounding box center [796, 362] width 1008 height 510
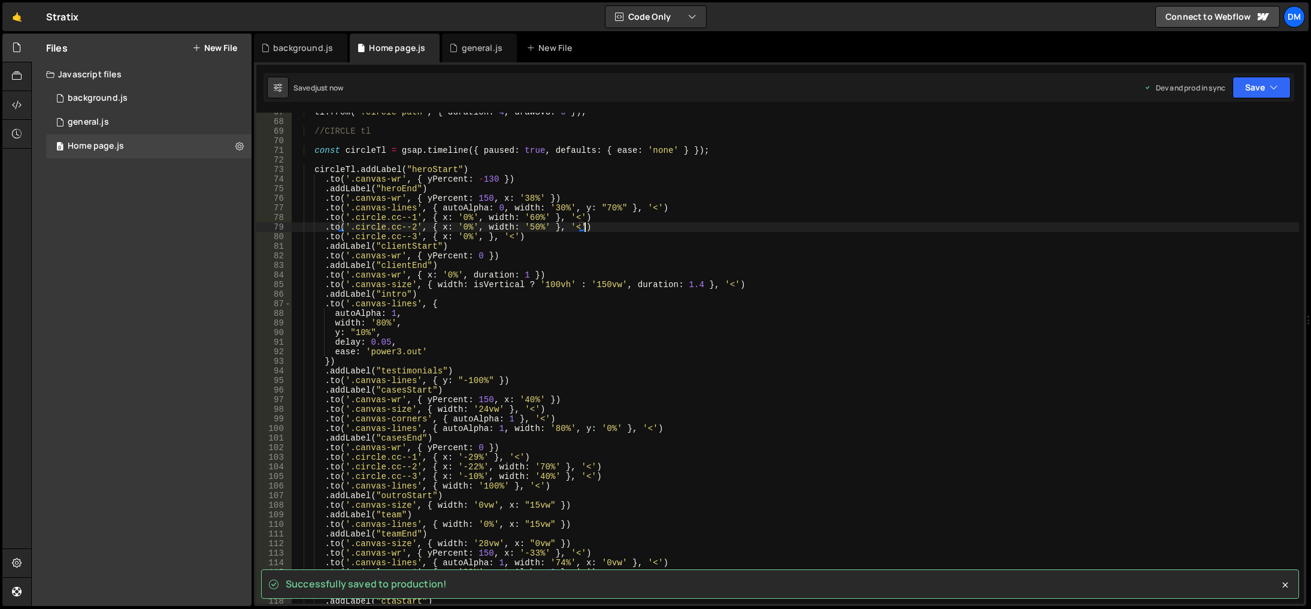
click at [598, 225] on div "tl . from ( ".circle-path" , { duration : 4 , drawSVG : 0 }) ; //CIRCLE tl cons…" at bounding box center [796, 362] width 1008 height 510
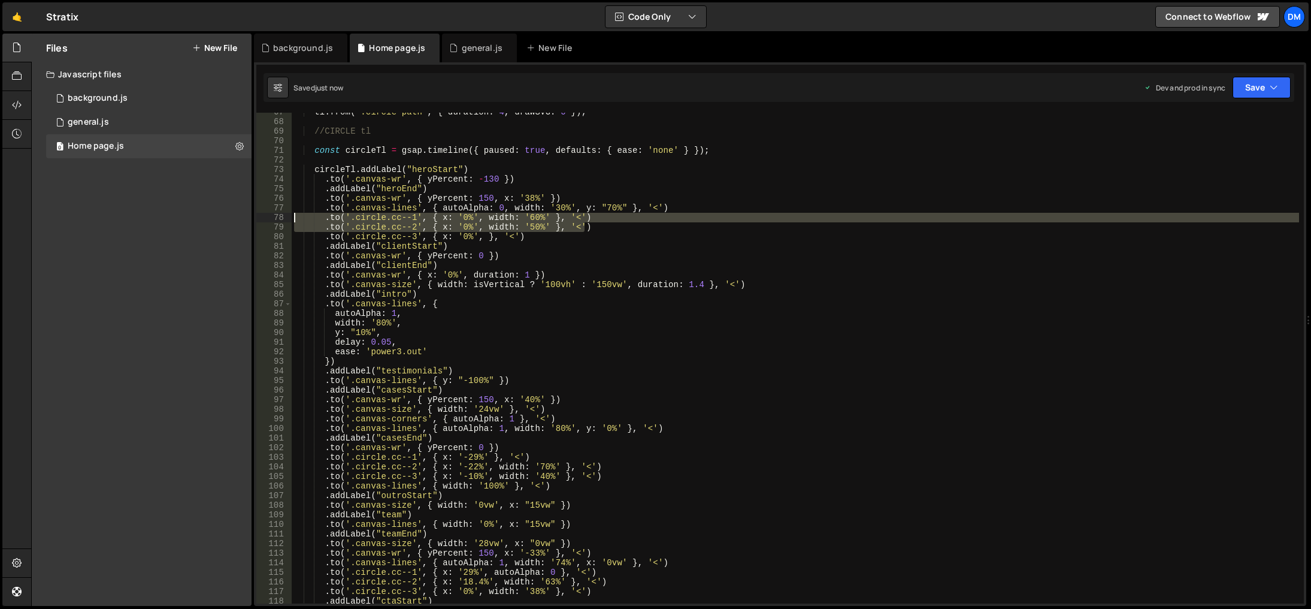
drag, startPoint x: 593, startPoint y: 229, endPoint x: 289, endPoint y: 213, distance: 304.2
click at [289, 213] on div ".to('.circle.cc--2', { x: '0%', width: '50%' }, '<') 67 68 69 70 71 72 73 74 75…" at bounding box center [780, 358] width 1048 height 491
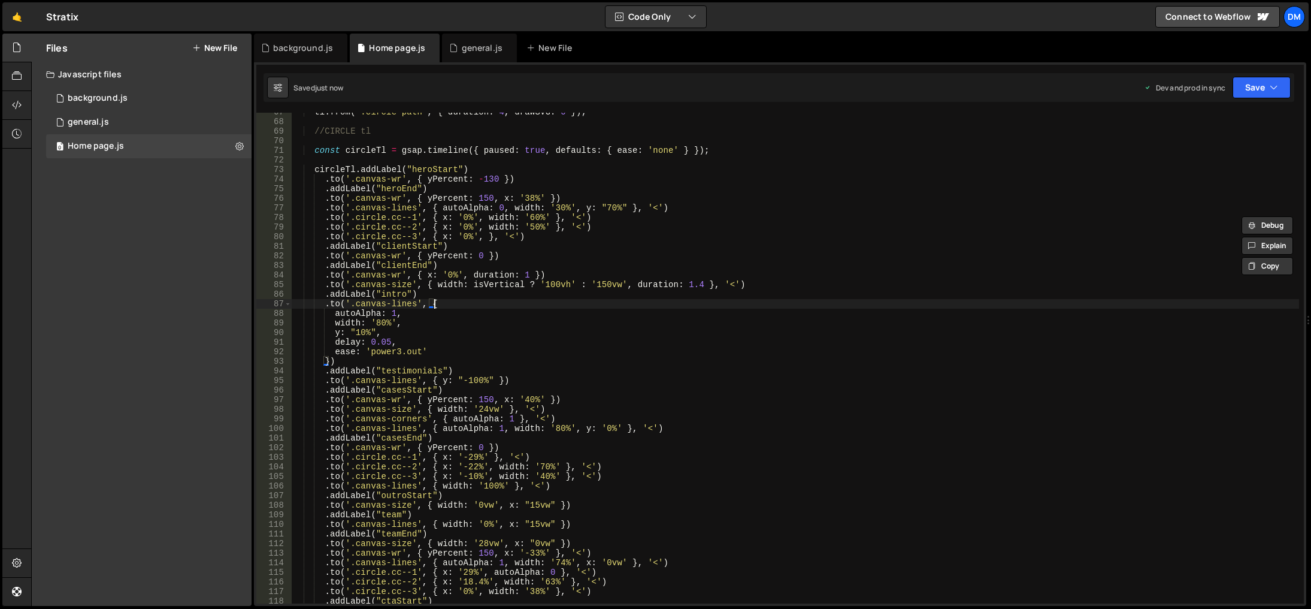
click at [644, 307] on div "tl . from ( ".circle-path" , { duration : 4 , drawSVG : 0 }) ; //CIRCLE tl cons…" at bounding box center [796, 362] width 1008 height 510
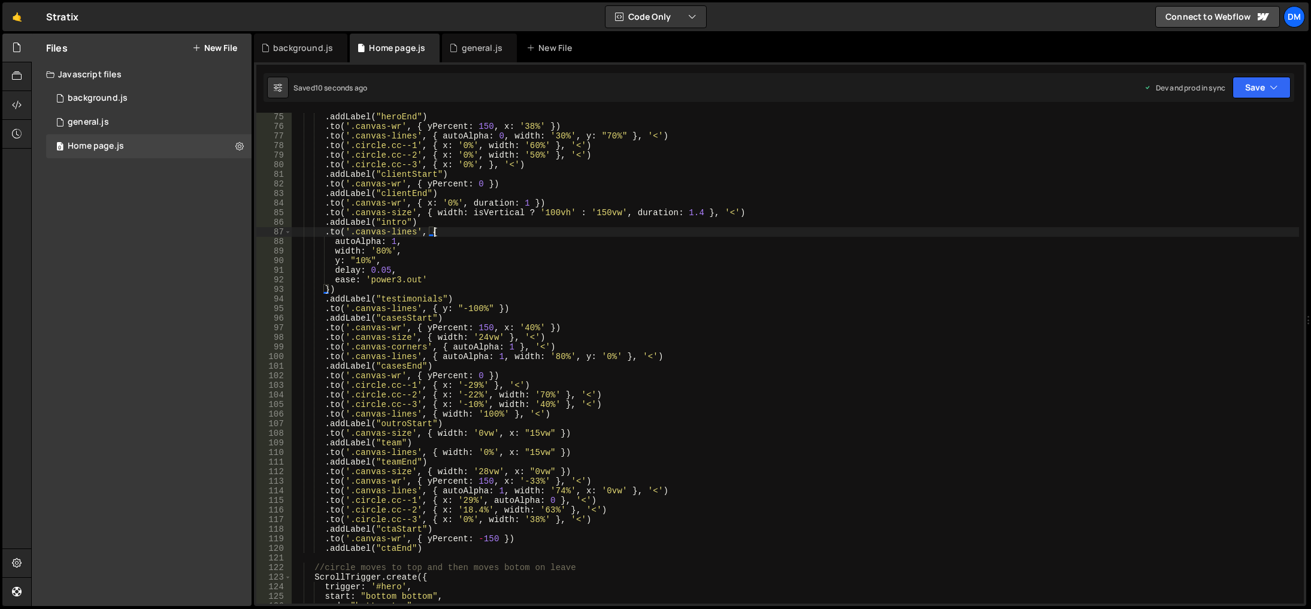
scroll to position [710, 0]
click at [398, 285] on div ". addLabel ( "heroEnd" ) . to ( '.canvas-wr' , { yPercent : 150 , x : '38%' }) …" at bounding box center [796, 367] width 1008 height 510
type textarea "})"
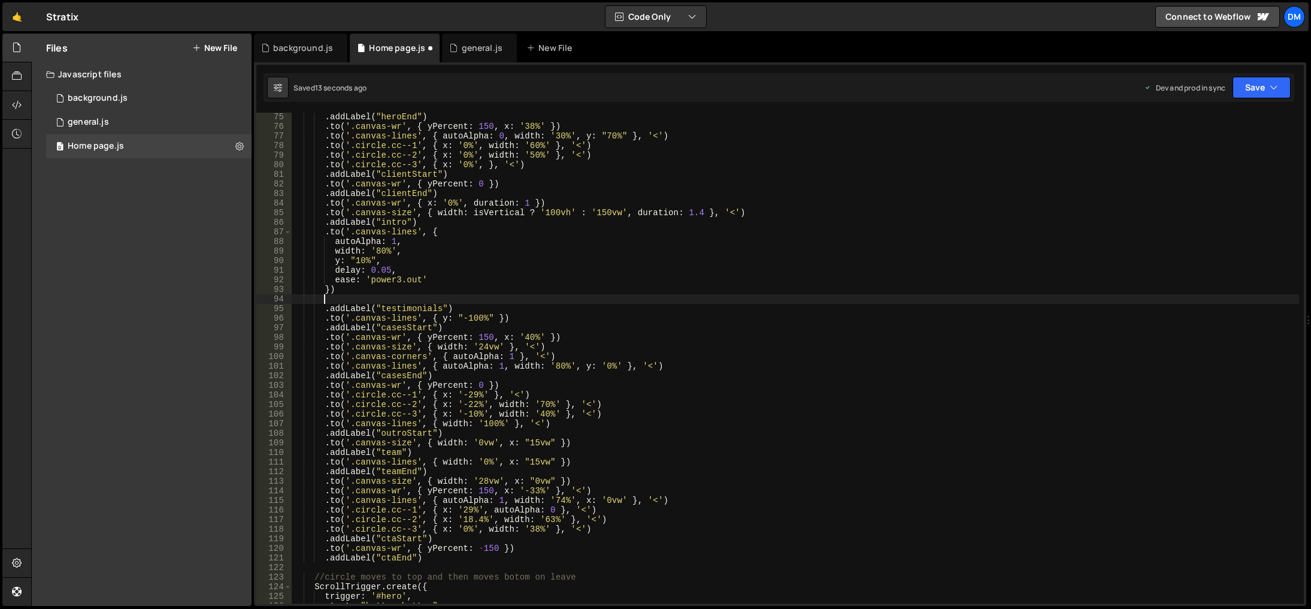
paste textarea ".to('.circle.cc--2', { x: '0%', width: '50%' }, '<')"
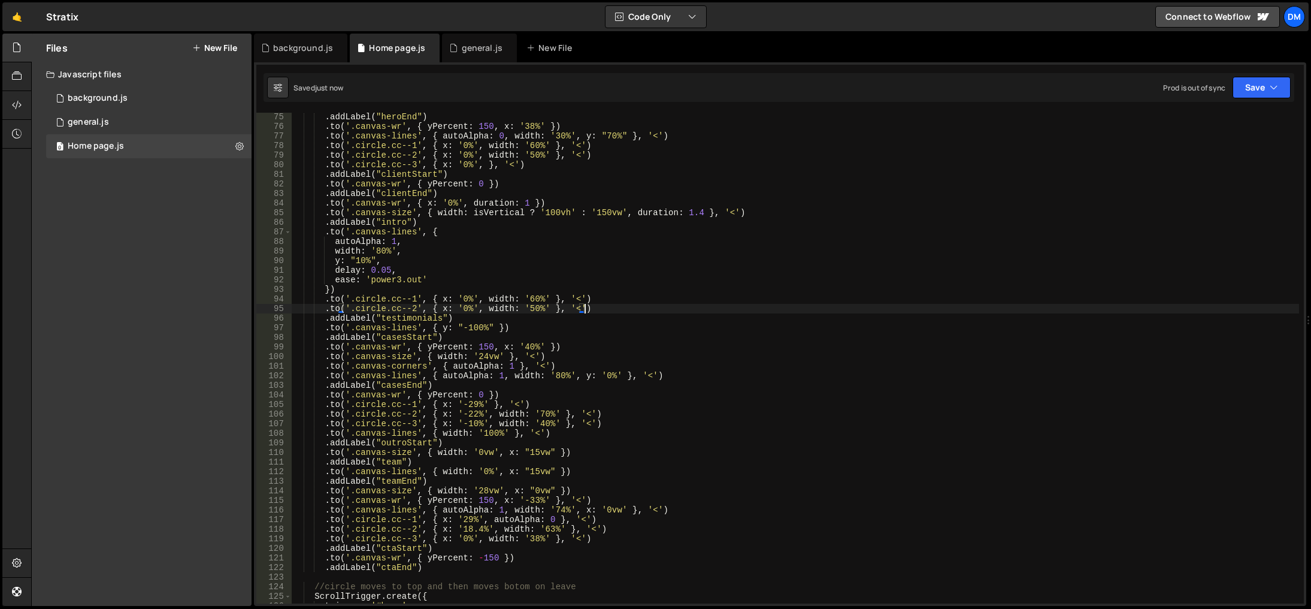
click at [527, 299] on div ". addLabel ( "heroEnd" ) . to ( '.canvas-wr' , { yPercent : 150 , x : '38%' }) …" at bounding box center [796, 367] width 1008 height 510
click at [613, 262] on div ". addLabel ( "heroEnd" ) . to ( '.canvas-wr' , { yPercent : 150 , x : '38%' }) …" at bounding box center [796, 367] width 1008 height 510
click at [533, 309] on div ". addLabel ( "heroEnd" ) . to ( '.canvas-wr' , { yPercent : 150 , x : '38%' }) …" at bounding box center [796, 367] width 1008 height 510
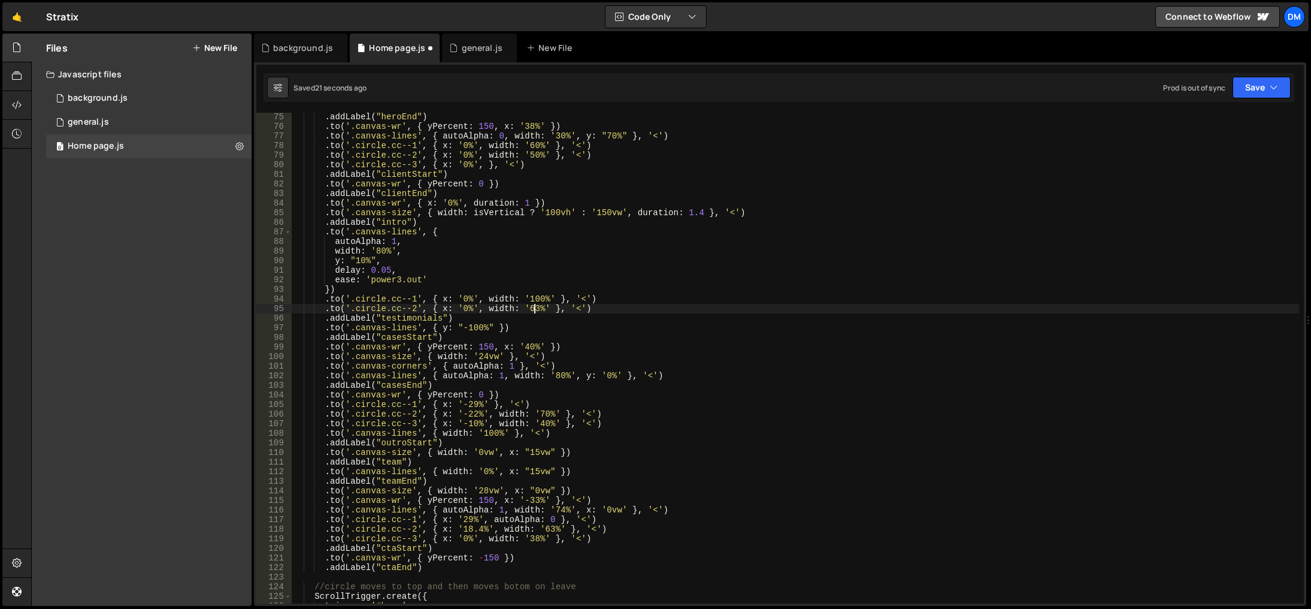
click at [840, 271] on div ". addLabel ( "heroEnd" ) . to ( '.canvas-wr' , { yPercent : 150 , x : '38%' }) …" at bounding box center [796, 367] width 1008 height 510
click at [1258, 87] on button "Save" at bounding box center [1262, 88] width 58 height 22
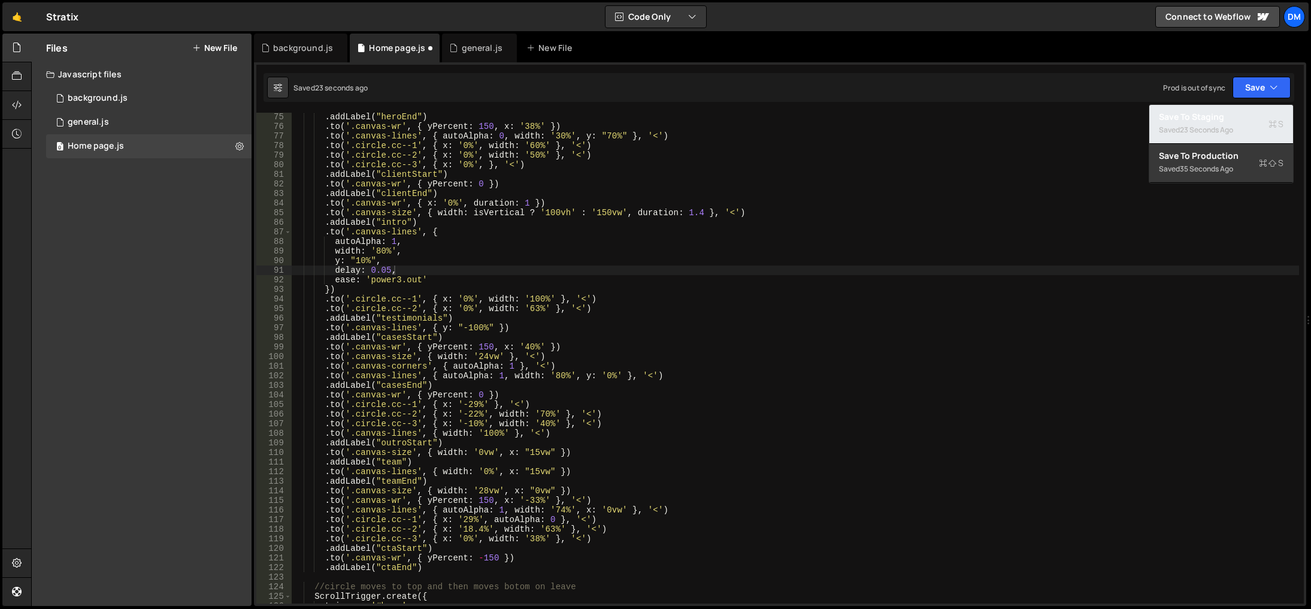
click at [1219, 116] on div "Save to Staging S" at bounding box center [1221, 117] width 125 height 12
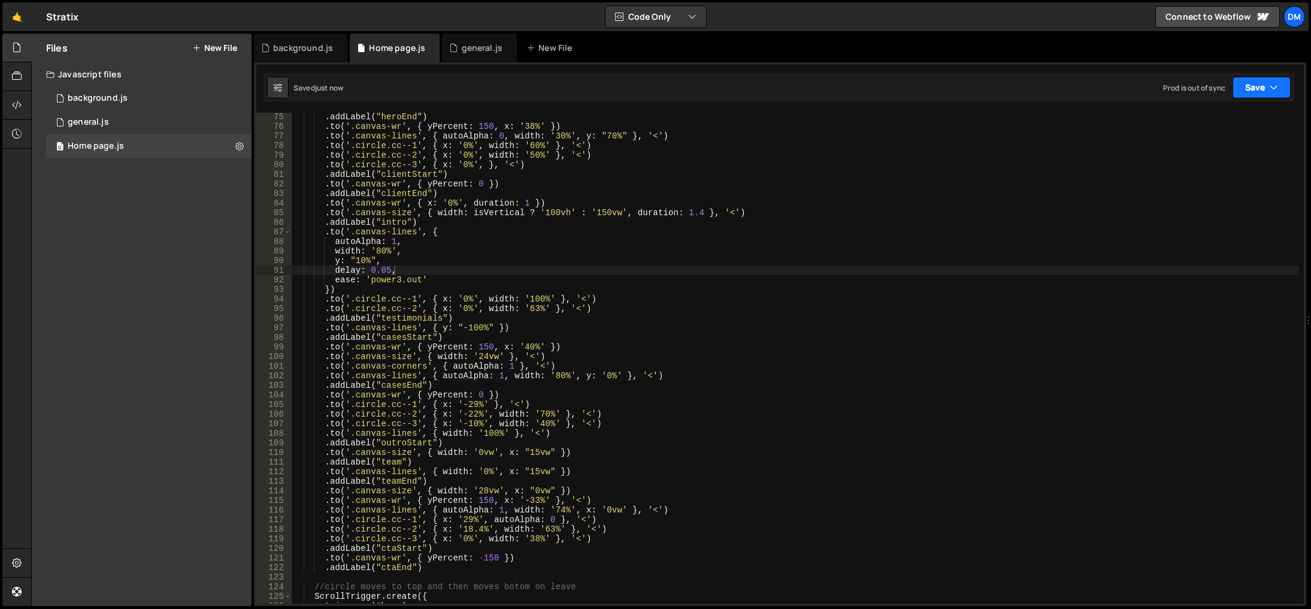
click at [1248, 87] on button "Save" at bounding box center [1262, 88] width 58 height 22
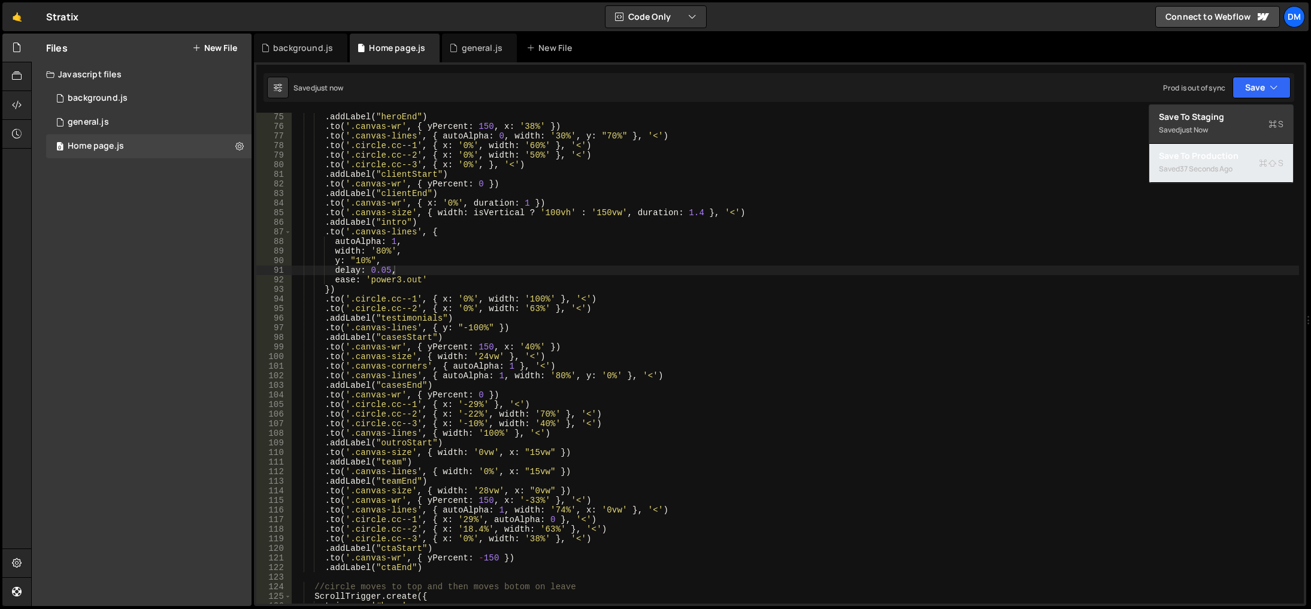
click at [1212, 170] on div "37 seconds ago" at bounding box center [1206, 169] width 53 height 10
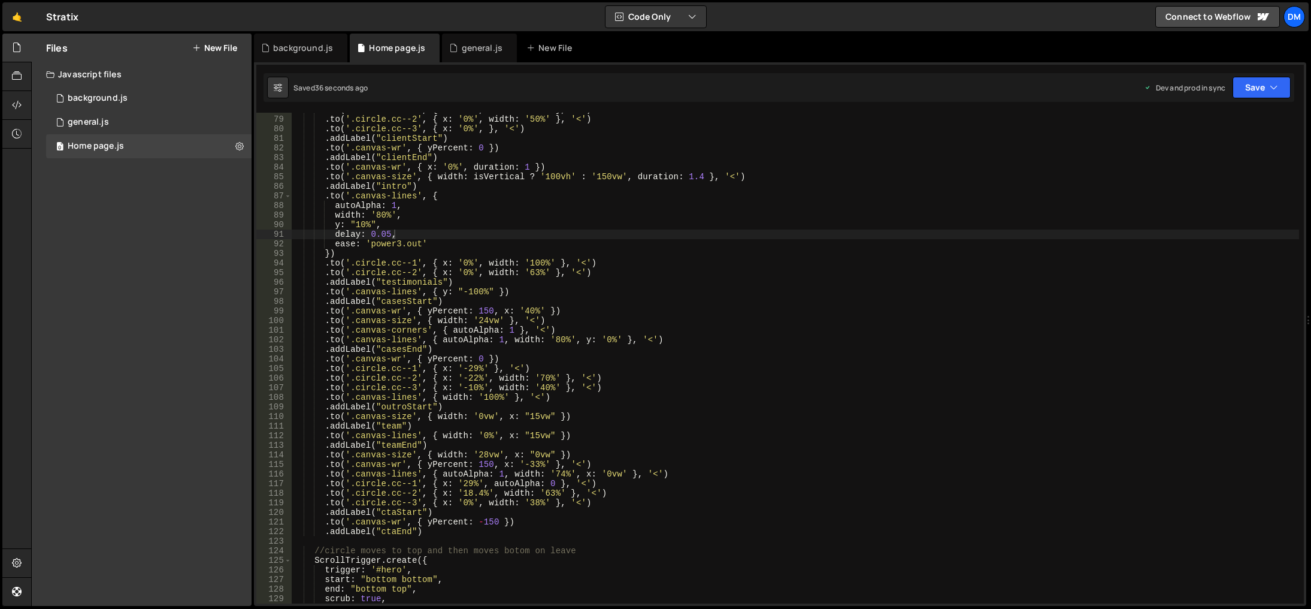
scroll to position [746, 0]
click at [670, 511] on div ". to ( '.circle.cc--1' , { x : '0%' , width : '60%' } , '<' ) . to ( '.circle.c…" at bounding box center [796, 360] width 1008 height 510
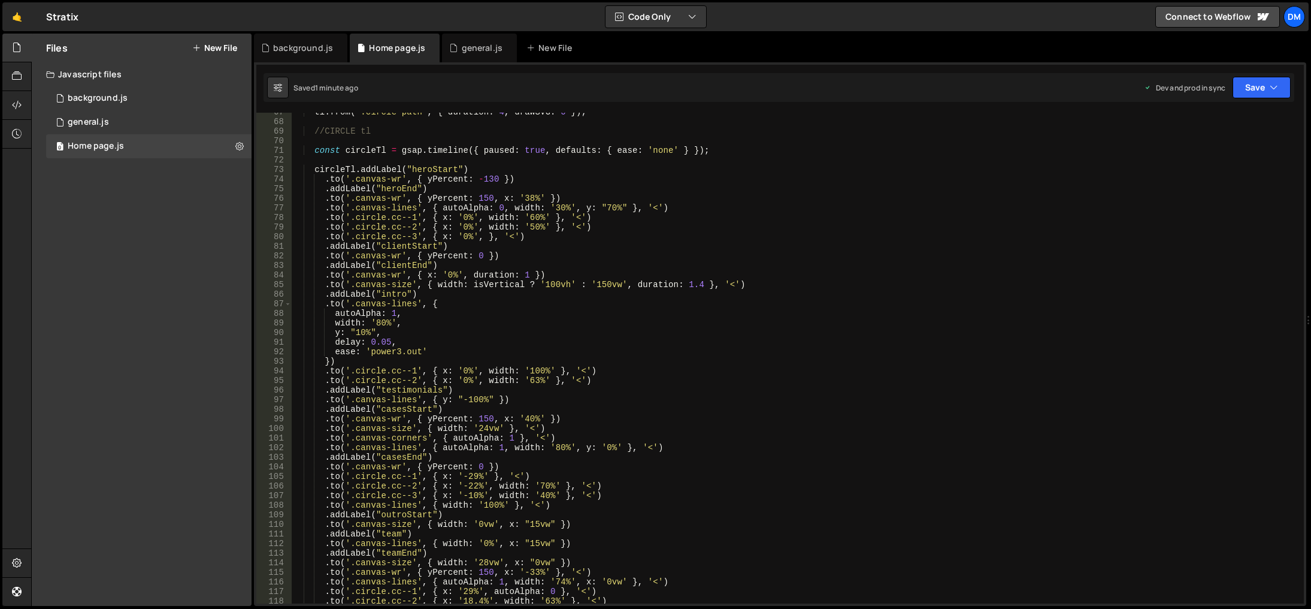
drag, startPoint x: 462, startPoint y: 369, endPoint x: 478, endPoint y: 391, distance: 27.4
click at [462, 369] on div "tl . from ( ".circle-path" , { duration : 4 , drawSVG : 0 }) ; //CIRCLE tl cons…" at bounding box center [796, 362] width 1008 height 510
click at [458, 362] on div "tl . from ( ".circle-path" , { duration : 4 , drawSVG : 0 }) ; //CIRCLE tl cons…" at bounding box center [796, 362] width 1008 height 510
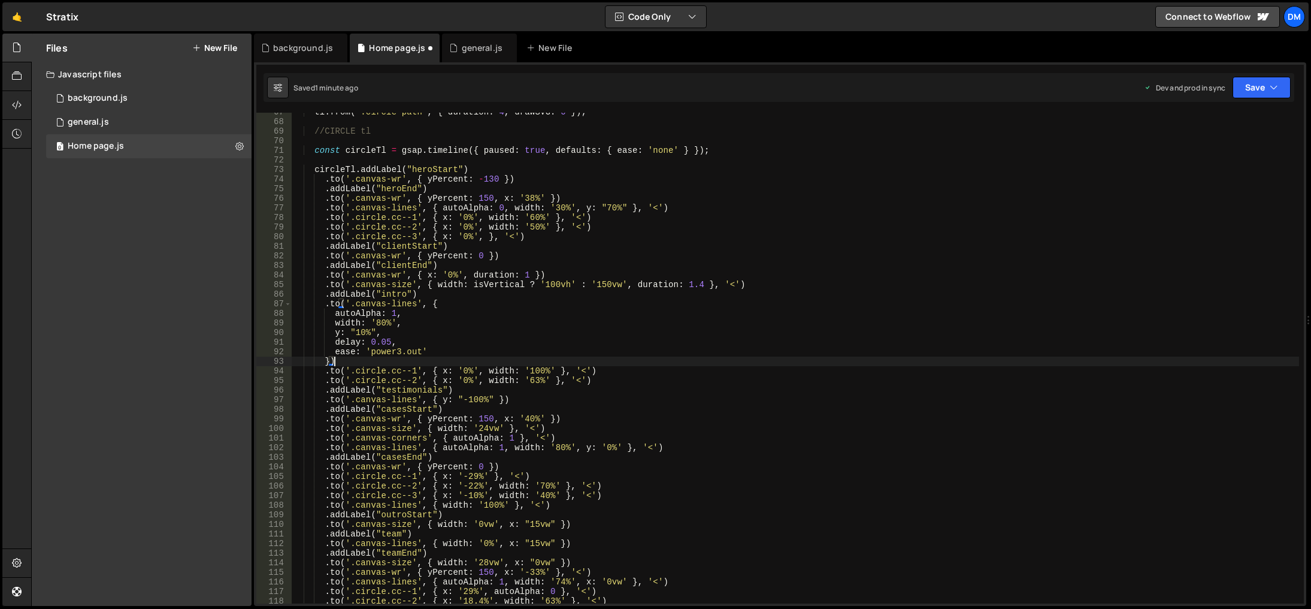
click at [462, 379] on div "tl . from ( ".circle-path" , { duration : 4 , drawSVG : 0 }) ; //CIRCLE tl cons…" at bounding box center [796, 362] width 1008 height 510
click at [702, 347] on div "tl . from ( ".circle-path" , { duration : 4 , drawSVG : 0 }) ; //CIRCLE tl cons…" at bounding box center [796, 362] width 1008 height 510
drag, startPoint x: 601, startPoint y: 380, endPoint x: 325, endPoint y: 385, distance: 276.8
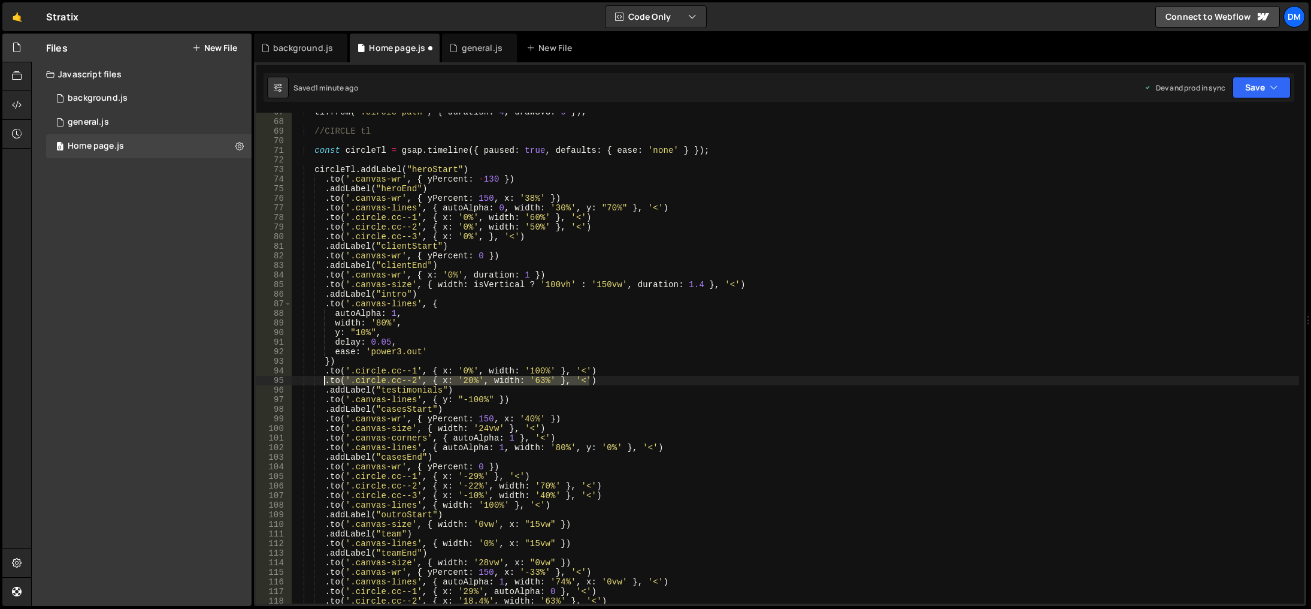
click at [325, 385] on div "tl . from ( ".circle-path" , { duration : 4 , drawSVG : 0 }) ; //CIRCLE tl cons…" at bounding box center [796, 362] width 1008 height 510
type textarea ".to('.circle.cc--2', { x: '20%', width: '63%' }, '<')"
click at [607, 382] on div "tl . from ( ".circle-path" , { duration : 4 , drawSVG : 0 }) ; //CIRCLE tl cons…" at bounding box center [796, 358] width 1008 height 491
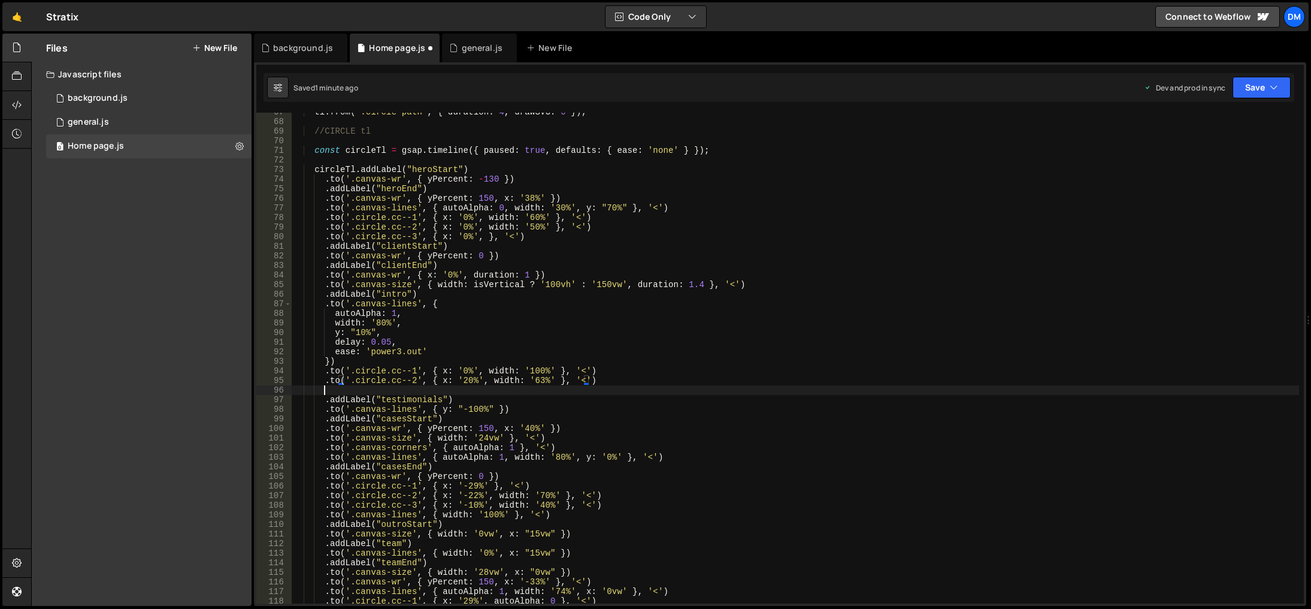
scroll to position [0, 2]
paste textarea ".to('.circle.cc--2', { x: '20%', width: '63%' }, '<')"
click at [463, 394] on div "tl . from ( ".circle-path" , { duration : 4 , drawSVG : 0 }) ; //CIRCLE tl cons…" at bounding box center [796, 362] width 1008 height 510
click at [547, 369] on div "tl . from ( ".circle-path" , { duration : 4 , drawSVG : 0 }) ; //CIRCLE tl cons…" at bounding box center [796, 362] width 1008 height 510
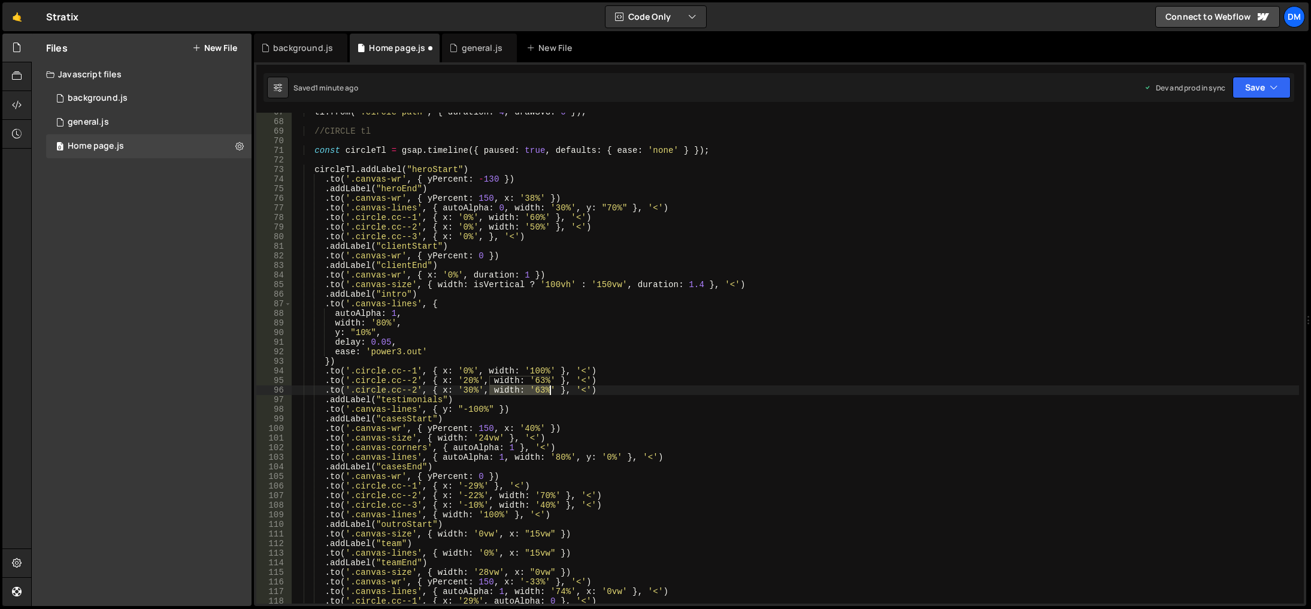
drag, startPoint x: 489, startPoint y: 389, endPoint x: 550, endPoint y: 392, distance: 60.6
click at [550, 392] on div "tl . from ( ".circle-path" , { duration : 4 , drawSVG : 0 }) ; //CIRCLE tl cons…" at bounding box center [796, 362] width 1008 height 510
click at [797, 352] on div "tl . from ( ".circle-path" , { duration : 4 , drawSVG : 0 }) ; //CIRCLE tl cons…" at bounding box center [796, 362] width 1008 height 510
click at [415, 394] on div "tl . from ( ".circle-path" , { duration : 4 , drawSVG : 0 }) ; //CIRCLE tl cons…" at bounding box center [796, 362] width 1008 height 510
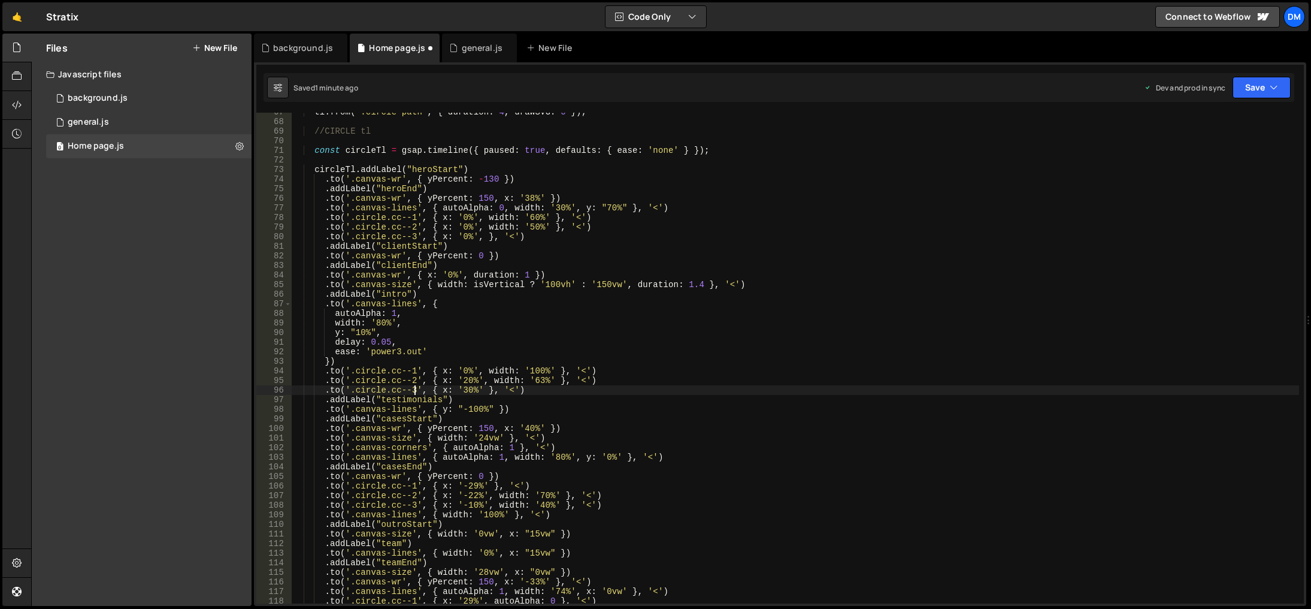
click at [967, 316] on div "tl . from ( ".circle-path" , { duration : 4 , drawSVG : 0 }) ; //CIRCLE tl cons…" at bounding box center [796, 362] width 1008 height 510
click at [1261, 85] on button "Save" at bounding box center [1262, 88] width 58 height 22
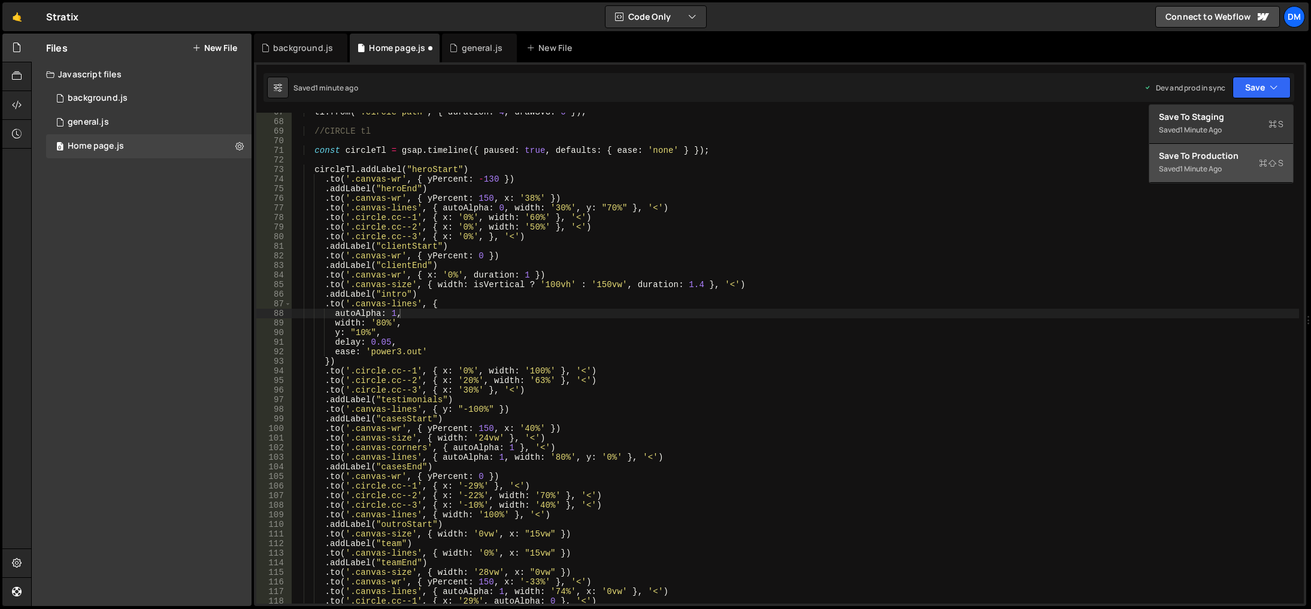
click at [1217, 150] on div "Save to Production S" at bounding box center [1221, 156] width 125 height 12
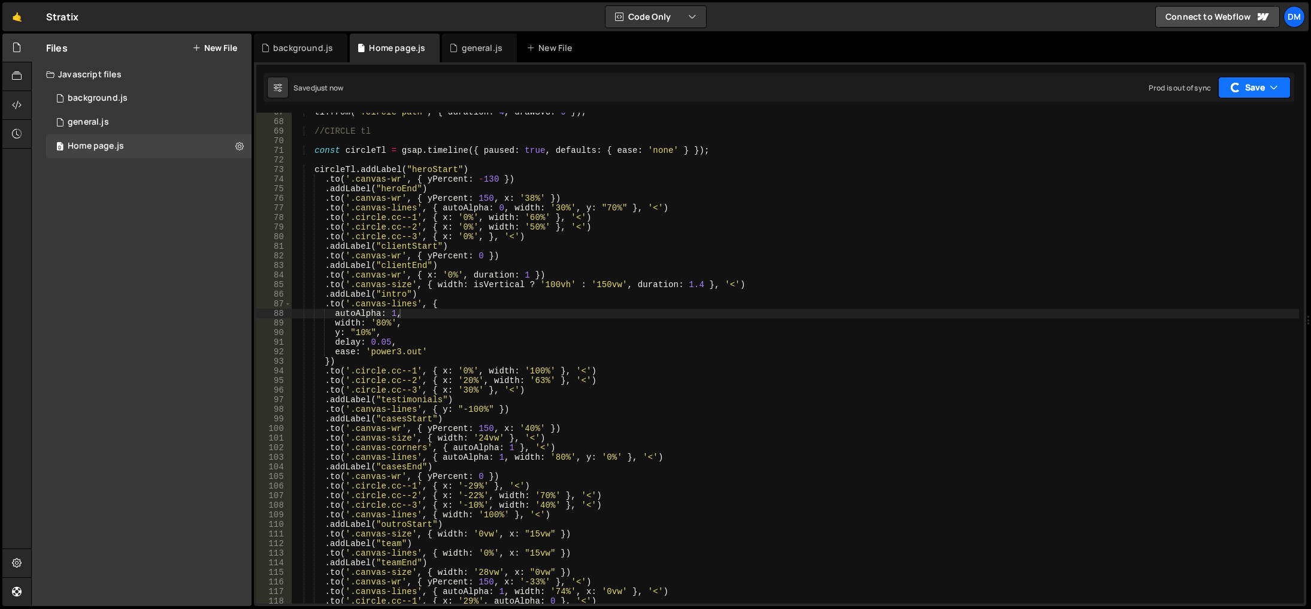
drag, startPoint x: 1258, startPoint y: 87, endPoint x: 1246, endPoint y: 102, distance: 19.6
click at [1257, 87] on button "Save" at bounding box center [1254, 88] width 72 height 22
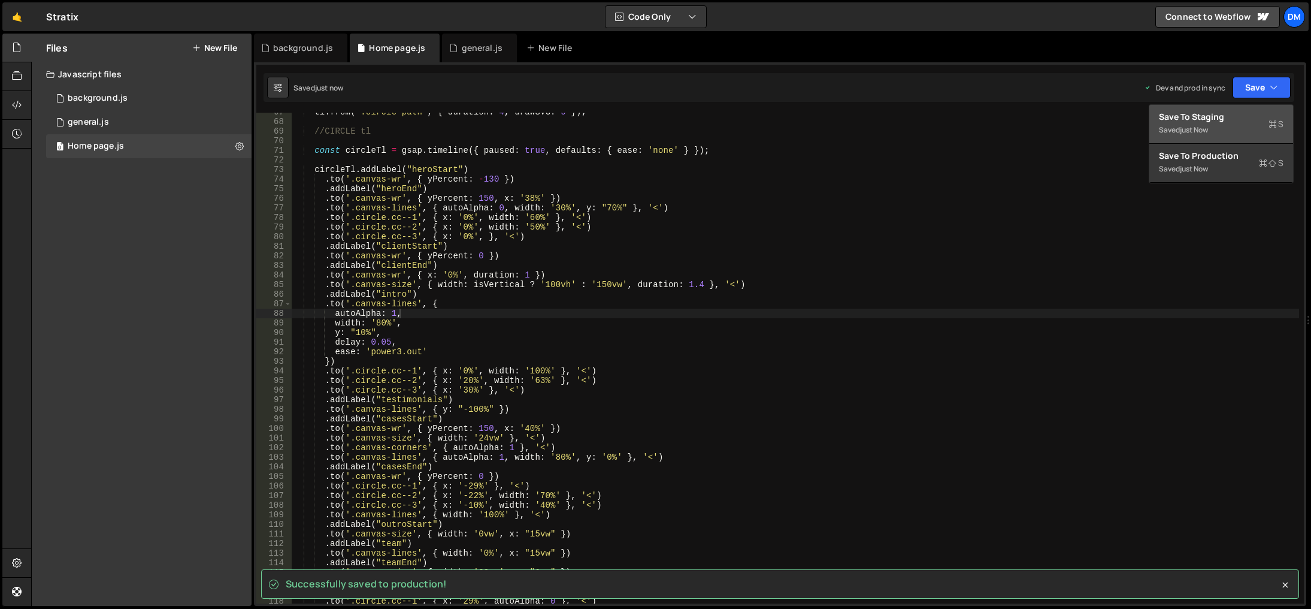
drag, startPoint x: 1220, startPoint y: 121, endPoint x: 1094, endPoint y: 96, distance: 128.9
click at [1220, 121] on div "Save to Staging S" at bounding box center [1221, 117] width 125 height 12
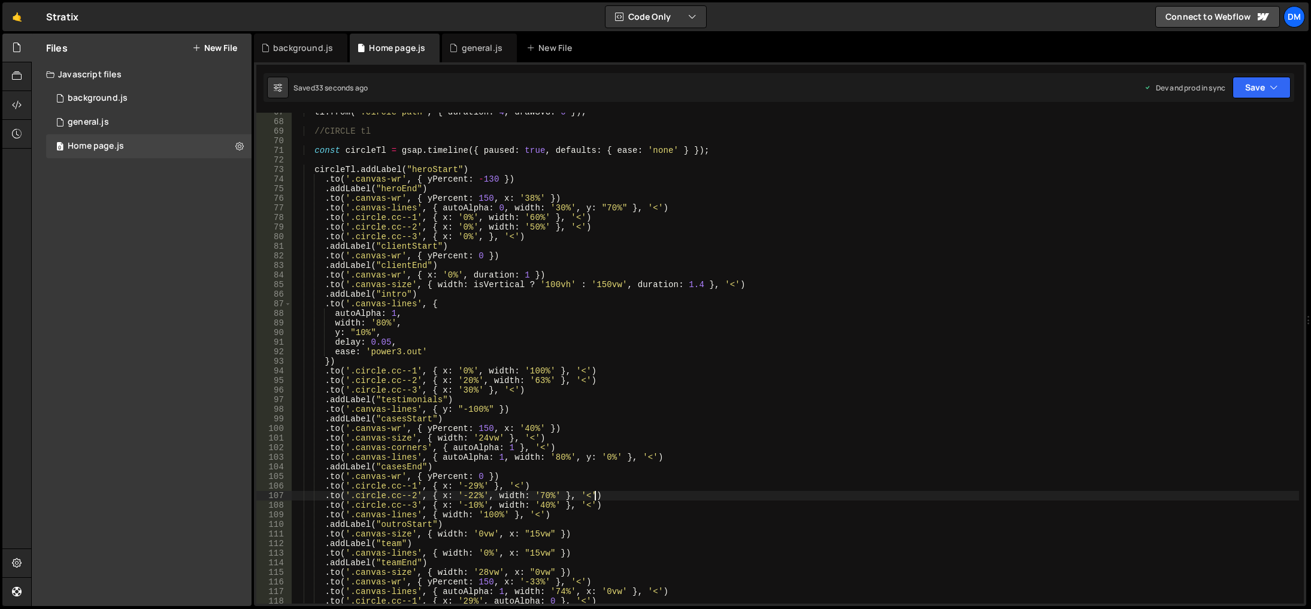
click at [876, 493] on div "tl . from ( ".circle-path" , { duration : 4 , drawSVG : 0 }) ; //CIRCLE tl cons…" at bounding box center [796, 362] width 1008 height 510
click at [462, 392] on div "tl . from ( ".circle-path" , { duration : 4 , drawSVG : 0 }) ; //CIRCLE tl cons…" at bounding box center [796, 362] width 1008 height 510
click at [465, 382] on div "tl . from ( ".circle-path" , { duration : 4 , drawSVG : 0 }) ; //CIRCLE tl cons…" at bounding box center [796, 362] width 1008 height 510
click at [462, 393] on div "tl . from ( ".circle-path" , { duration : 4 , drawSVG : 0 }) ; //CIRCLE tl cons…" at bounding box center [796, 362] width 1008 height 510
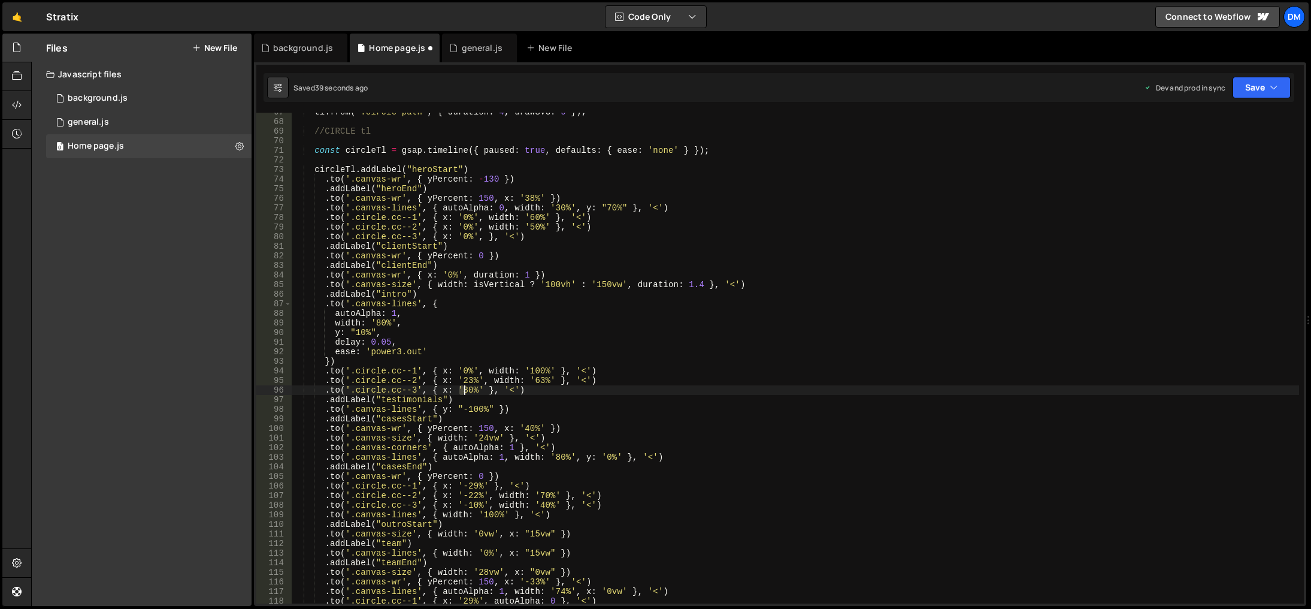
click at [463, 393] on div "tl . from ( ".circle-path" , { duration : 4 , drawSVG : 0 }) ; //CIRCLE tl cons…" at bounding box center [796, 362] width 1008 height 510
drag, startPoint x: 791, startPoint y: 323, endPoint x: 800, endPoint y: 319, distance: 10.7
click at [791, 323] on div "tl . from ( ".circle-path" , { duration : 4 , drawSVG : 0 }) ; //CIRCLE tl cons…" at bounding box center [796, 362] width 1008 height 510
click at [1254, 82] on button "Save" at bounding box center [1262, 88] width 58 height 22
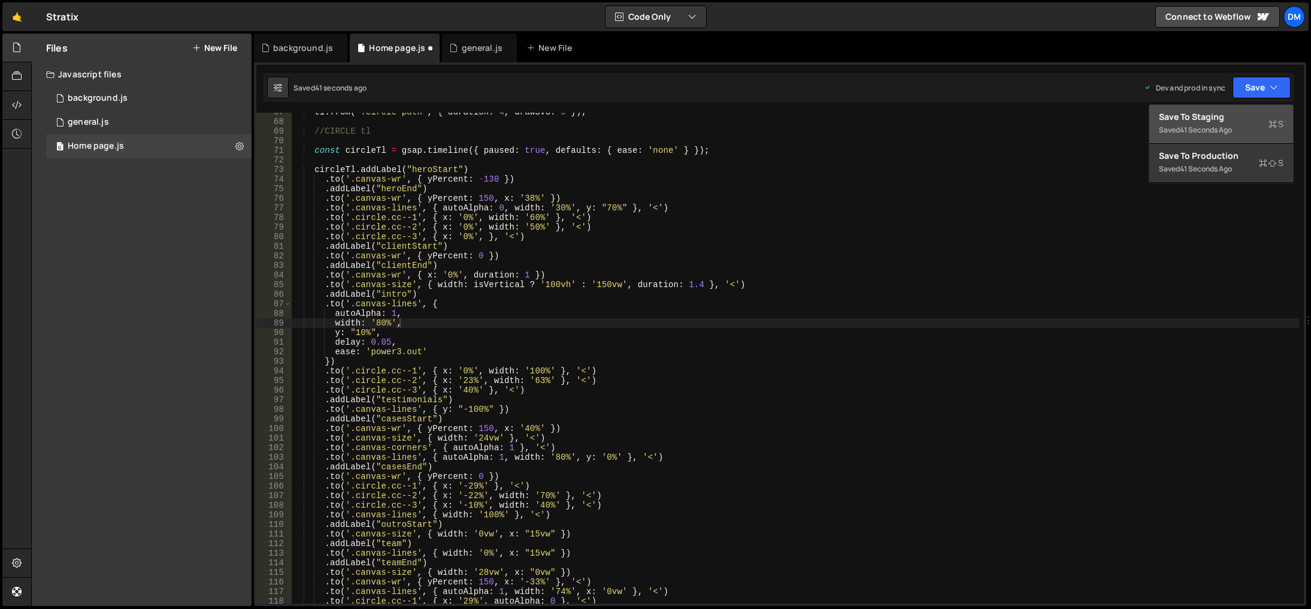
click at [1196, 124] on div "Saved 41 seconds ago" at bounding box center [1221, 130] width 125 height 14
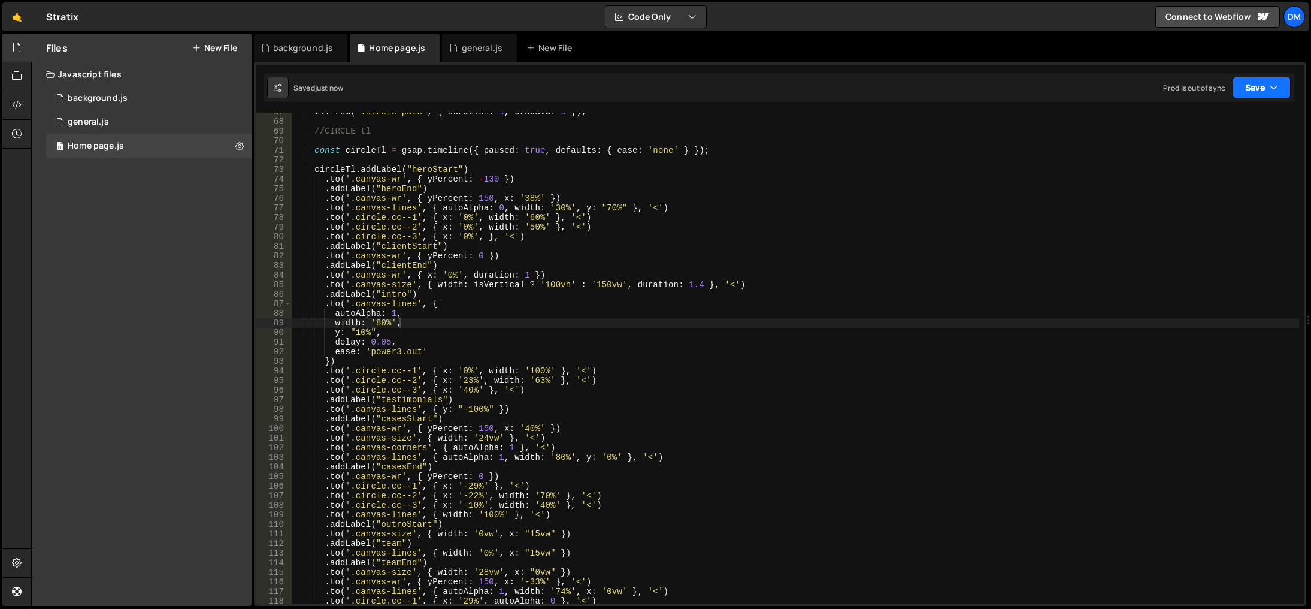
click at [1260, 87] on button "Save" at bounding box center [1262, 88] width 58 height 22
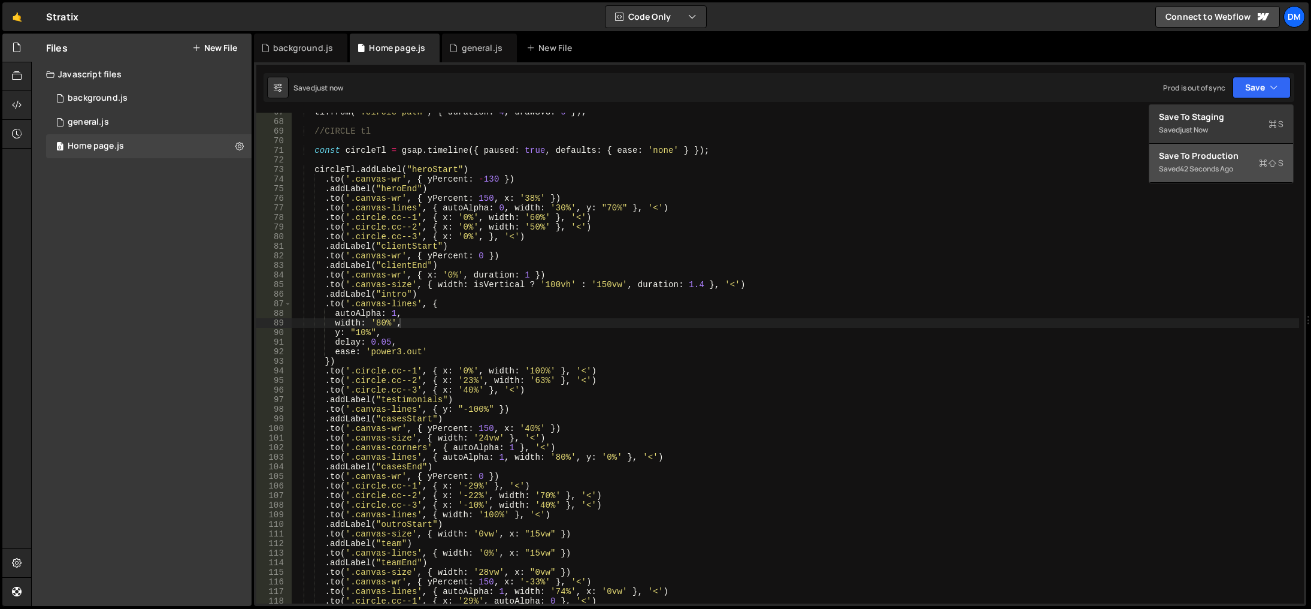
click at [1185, 173] on div "42 seconds ago" at bounding box center [1206, 169] width 53 height 10
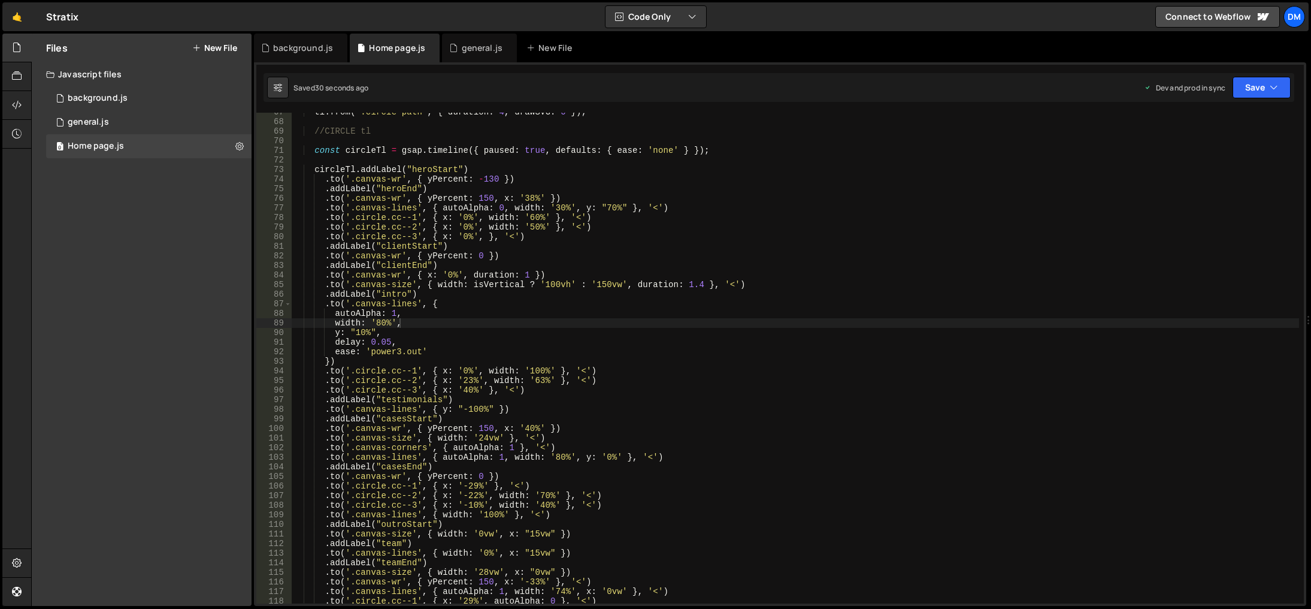
click at [692, 418] on div "tl . from ( ".circle-path" , { duration : 4 , drawSVG : 0 }) ; //CIRCLE tl cons…" at bounding box center [796, 362] width 1008 height 510
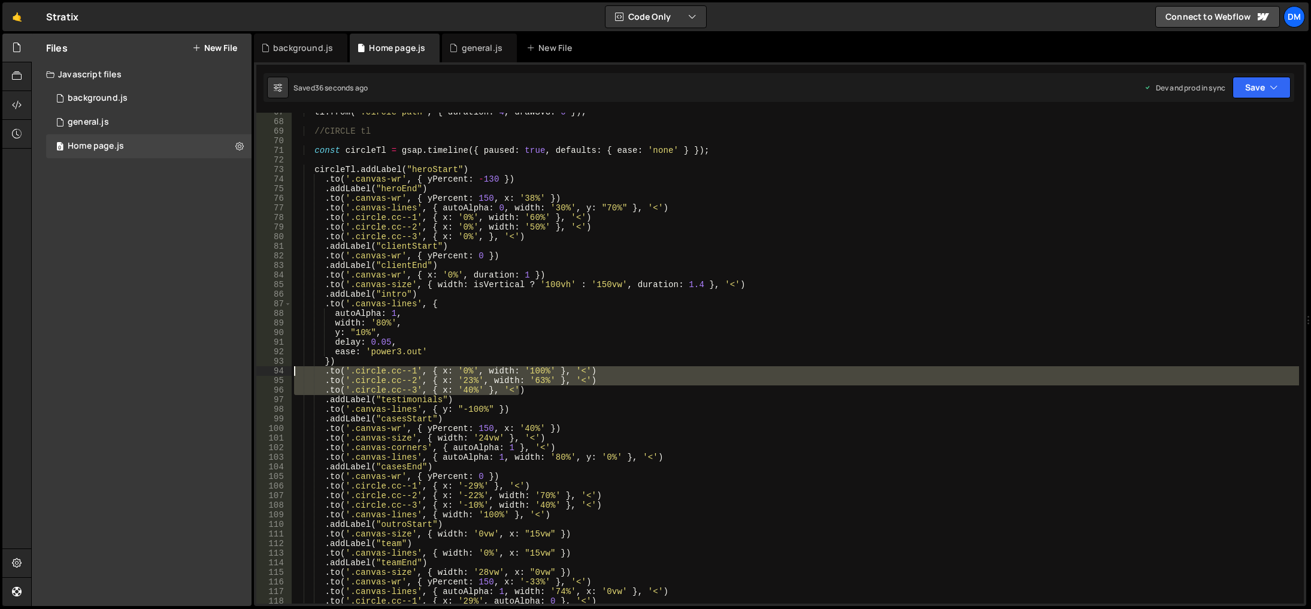
drag, startPoint x: 529, startPoint y: 389, endPoint x: 283, endPoint y: 371, distance: 246.3
click at [283, 371] on div ".addLabel("casesStart") 67 68 69 70 71 72 73 74 75 76 77 78 79 80 81 82 83 84 8…" at bounding box center [780, 358] width 1048 height 491
click at [534, 391] on div "tl . from ( ".circle-path" , { duration : 4 , drawSVG : 0 }) ; //CIRCLE tl cons…" at bounding box center [796, 358] width 1008 height 491
type textarea ".to('.circle.cc--3', { x: '40%' }, '<')"
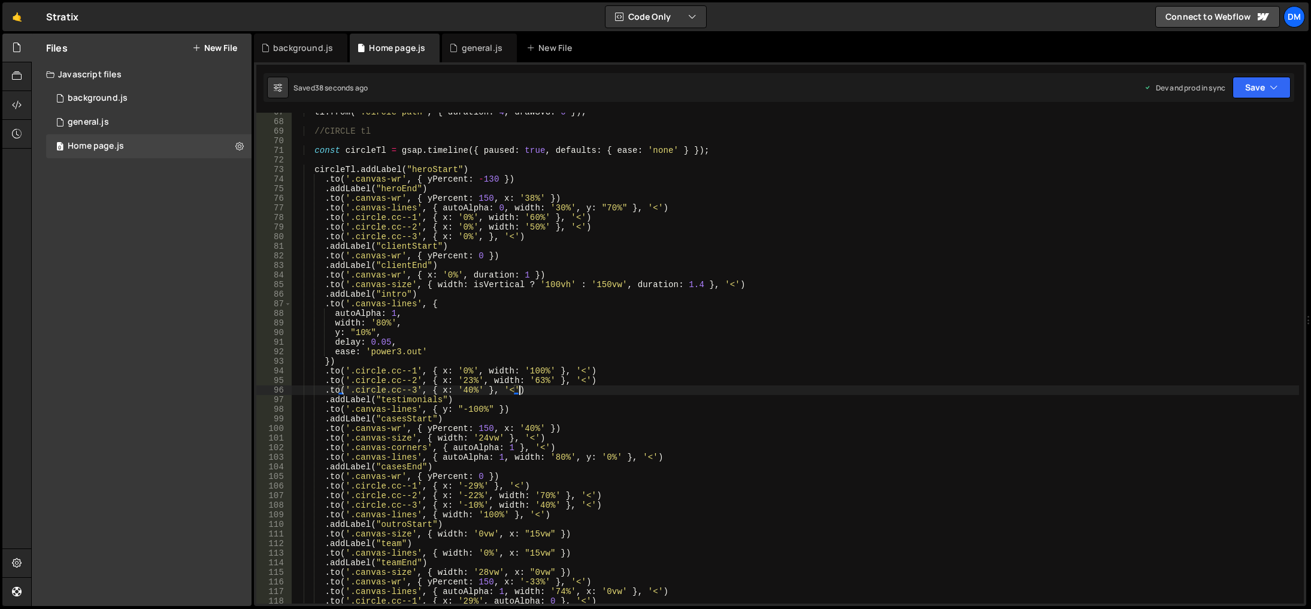
scroll to position [0, 2]
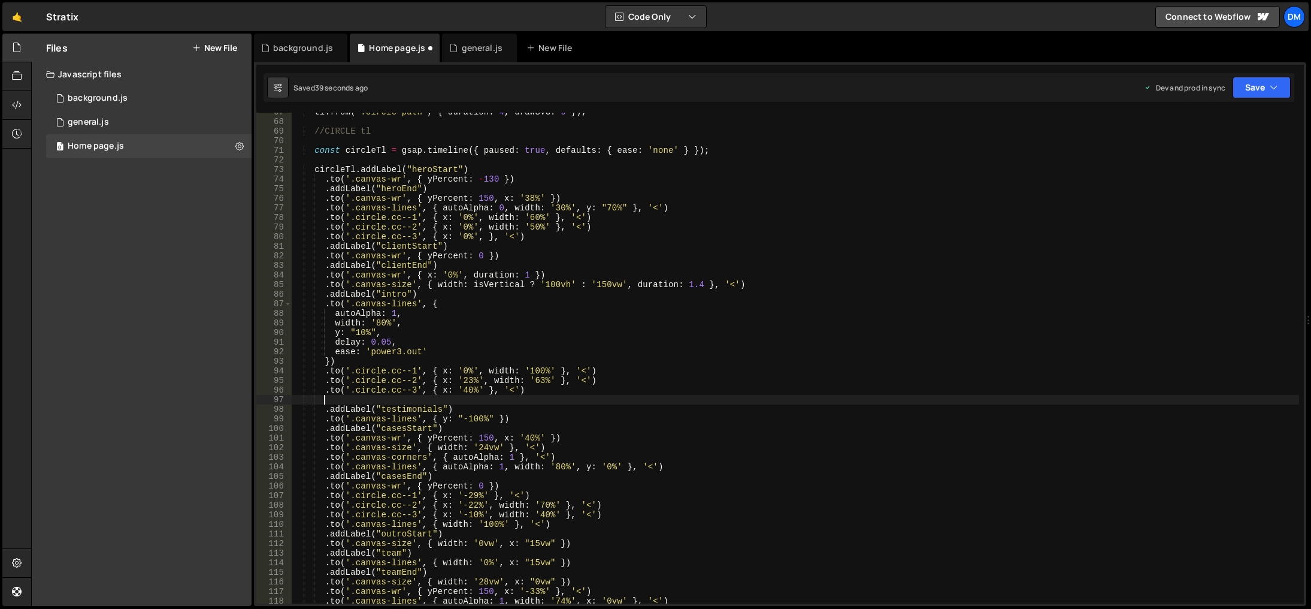
paste textarea ".to('.circle.cc--3', { x: '40%' }, '<')"
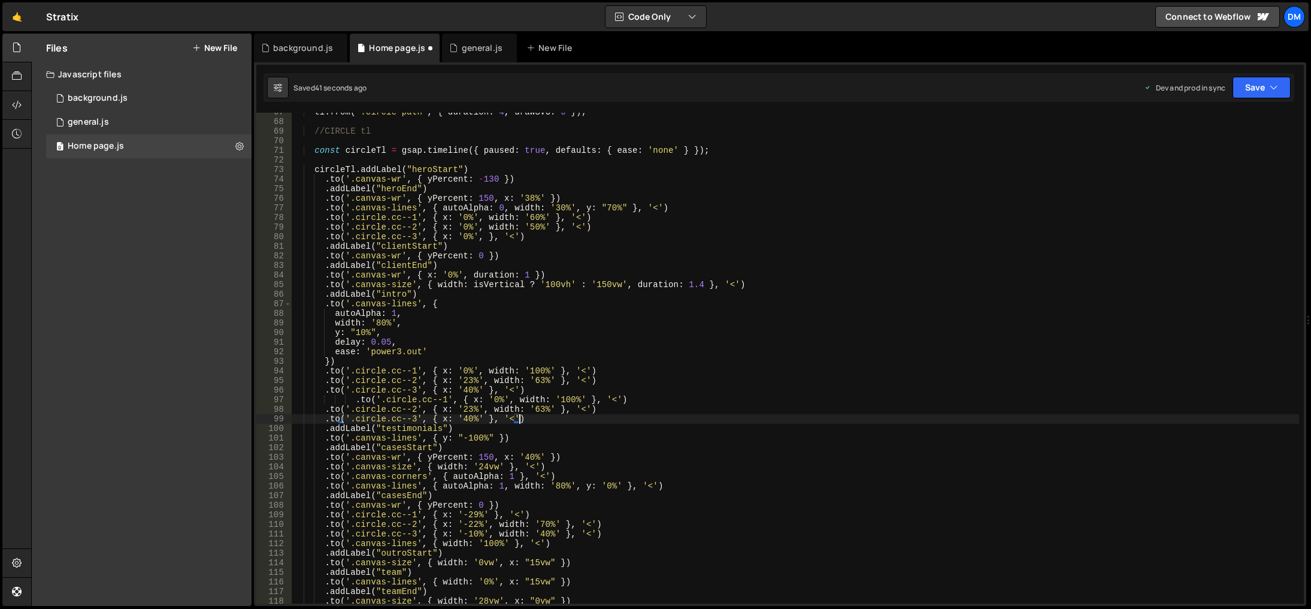
click at [613, 396] on div "tl . from ( ".circle-path" , { duration : 4 , drawSVG : 0 }) ; //CIRCLE tl cons…" at bounding box center [796, 362] width 1008 height 510
click at [464, 399] on div "tl . from ( ".circle-path" , { duration : 4 , drawSVG : 0 }) ; //CIRCLE tl cons…" at bounding box center [796, 362] width 1008 height 510
drag, startPoint x: 469, startPoint y: 410, endPoint x: 460, endPoint y: 410, distance: 9.0
click at [460, 410] on div "tl . from ( ".circle-path" , { duration : 4 , drawSVG : 0 }) ; //CIRCLE tl cons…" at bounding box center [796, 362] width 1008 height 510
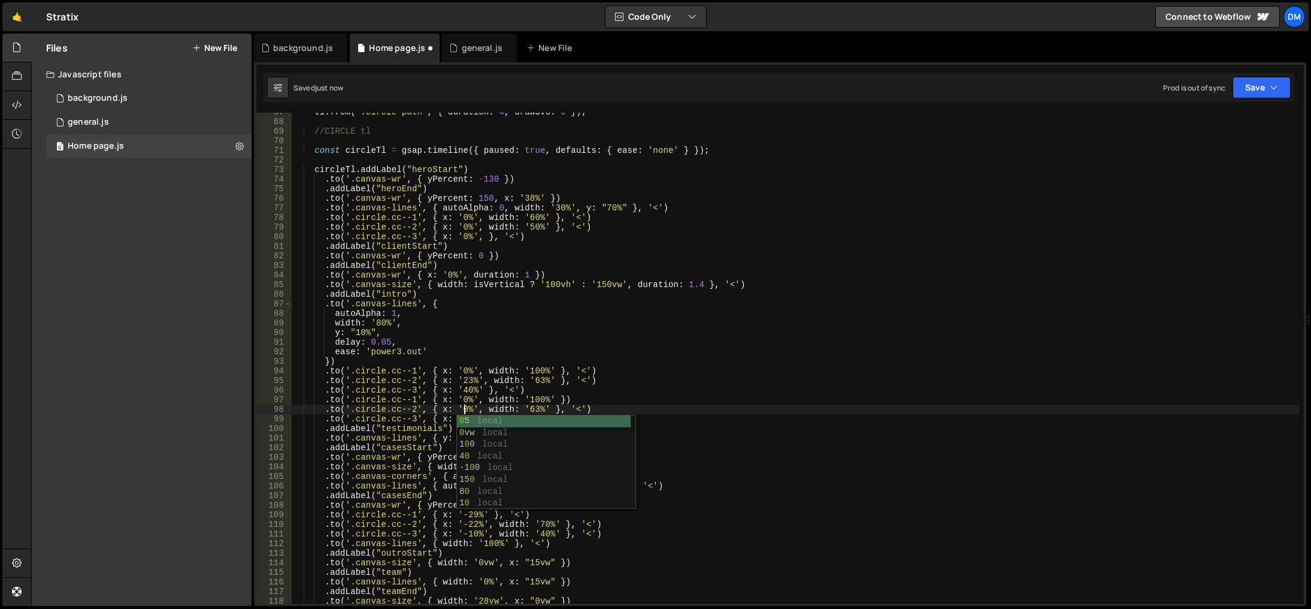
scroll to position [0, 11]
drag, startPoint x: 474, startPoint y: 400, endPoint x: 550, endPoint y: 401, distance: 75.5
click at [550, 401] on div "tl . from ( ".circle-path" , { duration : 4 , drawSVG : 0 }) ; //CIRCLE tl cons…" at bounding box center [796, 362] width 1008 height 510
drag, startPoint x: 474, startPoint y: 410, endPoint x: 543, endPoint y: 410, distance: 68.9
click at [543, 410] on div "tl . from ( ".circle-path" , { duration : 4 , drawSVG : 0 }) ; //CIRCLE tl cons…" at bounding box center [796, 362] width 1008 height 510
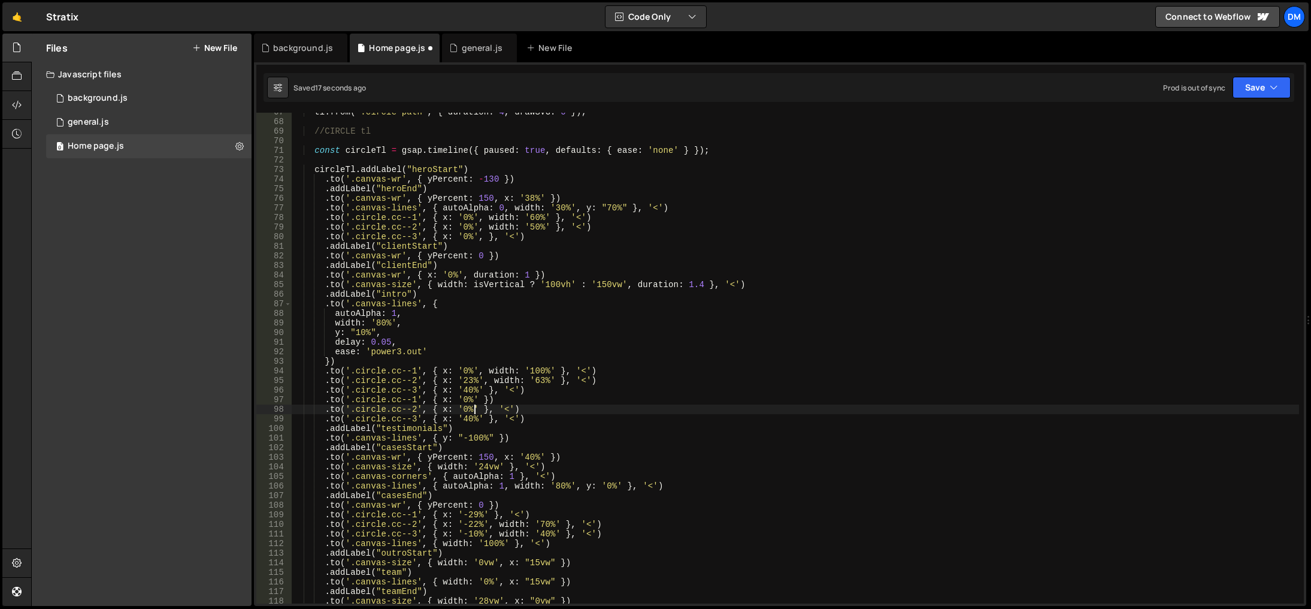
click at [464, 420] on div "tl . from ( ".circle-path" , { duration : 4 , drawSVG : 0 }) ; //CIRCLE tl cons…" at bounding box center [796, 362] width 1008 height 510
click at [475, 399] on div "tl . from ( ".circle-path" , { duration : 4 , drawSVG : 0 }) ; //CIRCLE tl cons…" at bounding box center [796, 362] width 1008 height 510
drag, startPoint x: 474, startPoint y: 403, endPoint x: 525, endPoint y: 403, distance: 50.9
click at [525, 403] on div "tl . from ( ".circle-path" , { duration : 4 , drawSVG : 0 }) ; //CIRCLE tl cons…" at bounding box center [796, 362] width 1008 height 510
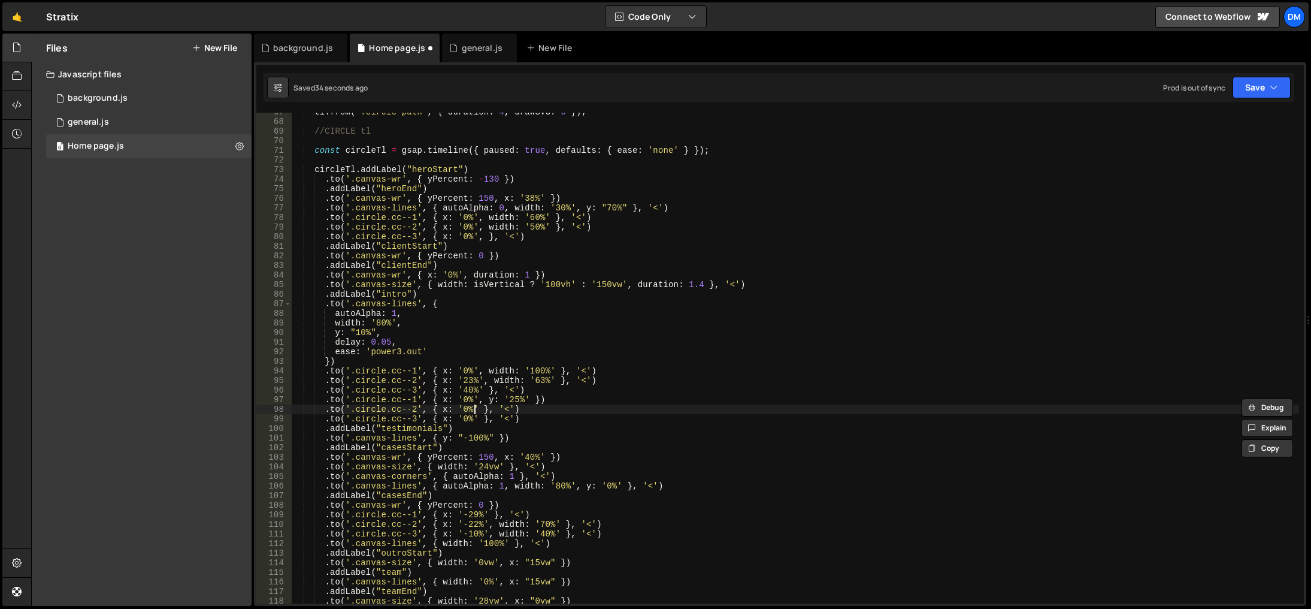
click at [473, 410] on div "tl . from ( ".circle-path" , { duration : 4 , drawSVG : 0 }) ; //CIRCLE tl cons…" at bounding box center [796, 362] width 1008 height 510
paste textarea ", y: '25%'"
click at [549, 398] on div "tl . from ( ".circle-path" , { duration : 4 , drawSVG : 0 }) ; //CIRCLE tl cons…" at bounding box center [796, 362] width 1008 height 510
type textarea ".to('.circle.cc--1', { x: '0%', y: '25%' })"
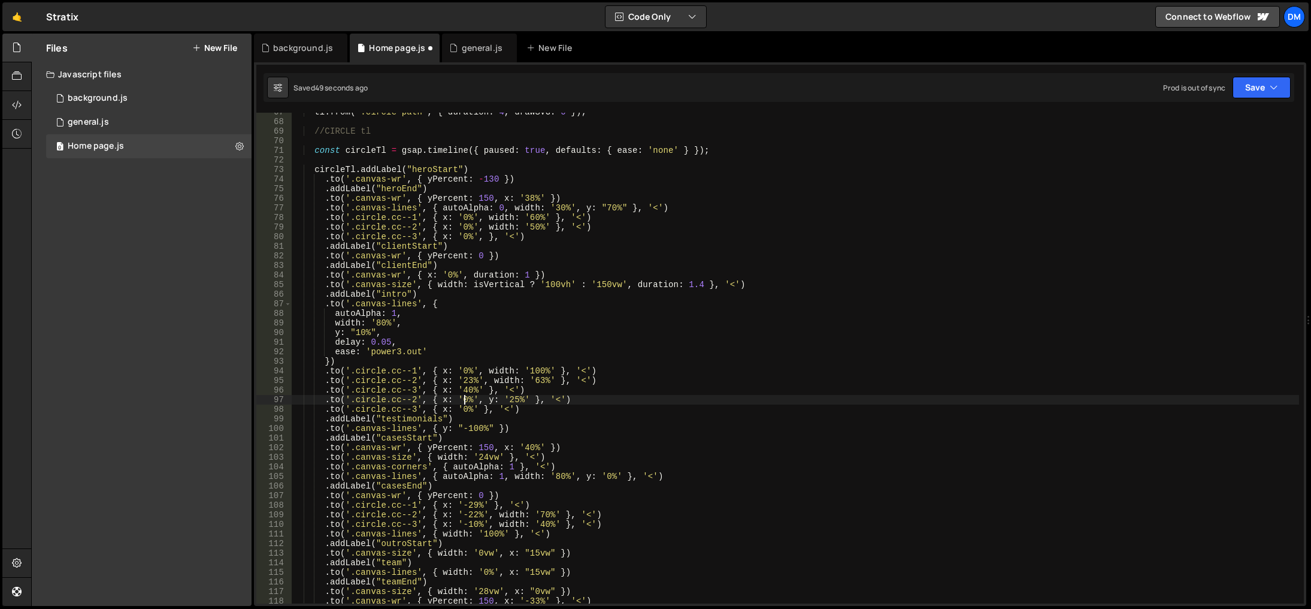
click at [464, 398] on div "tl . from ( ".circle-path" , { duration : 4 , drawSVG : 0 }) ; //CIRCLE tl cons…" at bounding box center [796, 362] width 1008 height 510
click at [519, 382] on div "tl . from ( ".circle-path" , { duration : 4 , drawSVG : 0 }) ; //CIRCLE tl cons…" at bounding box center [796, 362] width 1008 height 510
click at [558, 400] on div "tl . from ( ".circle-path" , { duration : 4 , drawSVG : 0 }) ; //CIRCLE tl cons…" at bounding box center [796, 362] width 1008 height 510
drag, startPoint x: 476, startPoint y: 400, endPoint x: 524, endPoint y: 400, distance: 47.9
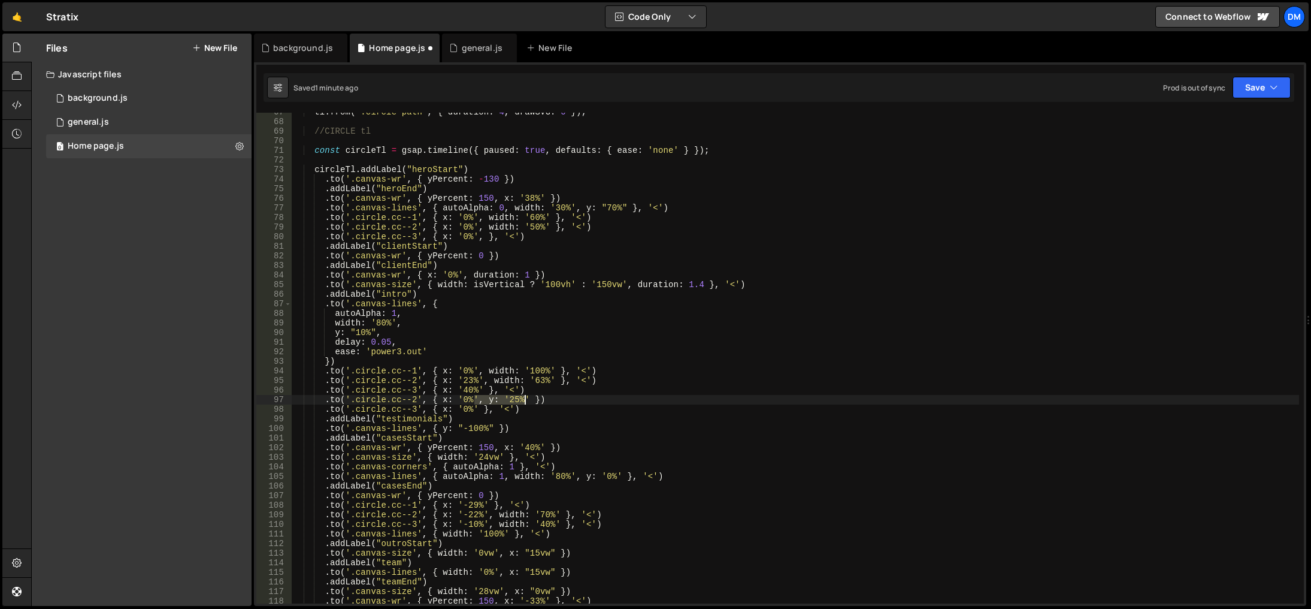
click at [524, 400] on div "tl . from ( ".circle-path" , { duration : 4 , drawSVG : 0 }) ; //CIRCLE tl cons…" at bounding box center [796, 362] width 1008 height 510
click at [478, 409] on div "tl . from ( ".circle-path" , { duration : 4 , drawSVG : 0 }) ; //CIRCLE tl cons…" at bounding box center [796, 362] width 1008 height 510
click at [475, 409] on div "tl . from ( ".circle-path" , { duration : 4 , drawSVG : 0 }) ; //CIRCLE tl cons…" at bounding box center [796, 362] width 1008 height 510
click at [512, 410] on div "tl . from ( ".circle-path" , { duration : 4 , drawSVG : 0 }) ; //CIRCLE tl cons…" at bounding box center [796, 362] width 1008 height 510
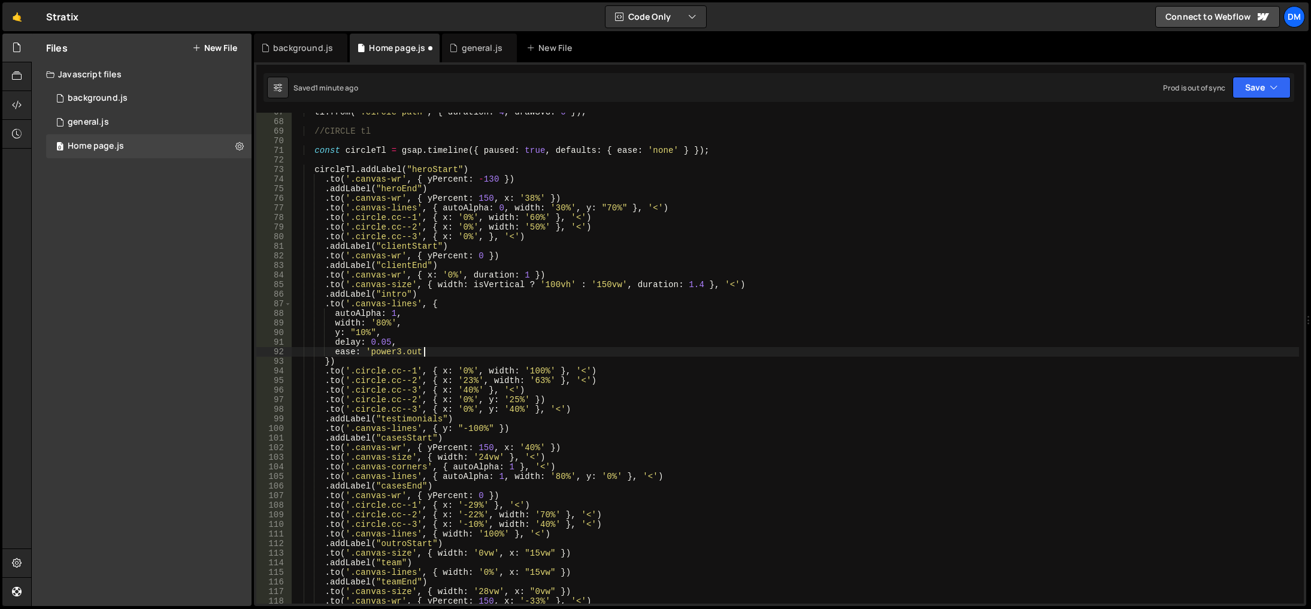
drag, startPoint x: 643, startPoint y: 352, endPoint x: 613, endPoint y: 389, distance: 48.2
click at [643, 352] on div "tl . from ( ".circle-path" , { duration : 4 , drawSVG : 0 }) ; //CIRCLE tl cons…" at bounding box center [796, 362] width 1008 height 510
click at [601, 403] on div "tl . from ( ".circle-path" , { duration : 4 , drawSVG : 0 }) ; //CIRCLE tl cons…" at bounding box center [796, 362] width 1008 height 510
drag, startPoint x: 1257, startPoint y: 86, endPoint x: 1246, endPoint y: 104, distance: 21.0
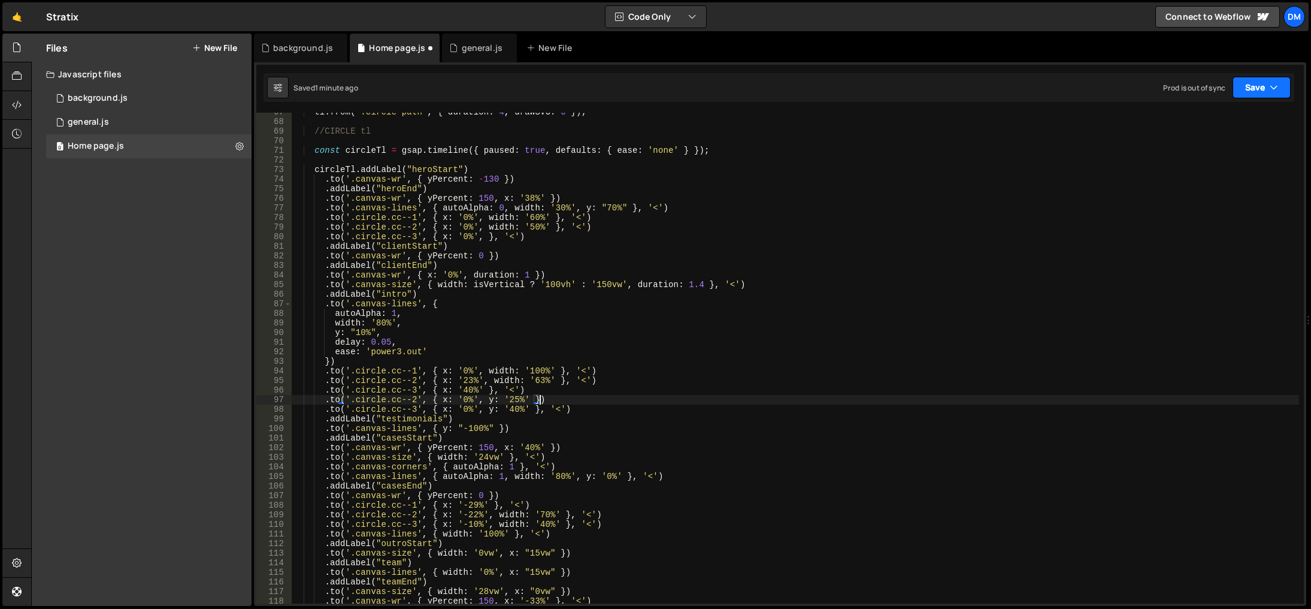
click at [1257, 86] on button "Save" at bounding box center [1262, 88] width 58 height 22
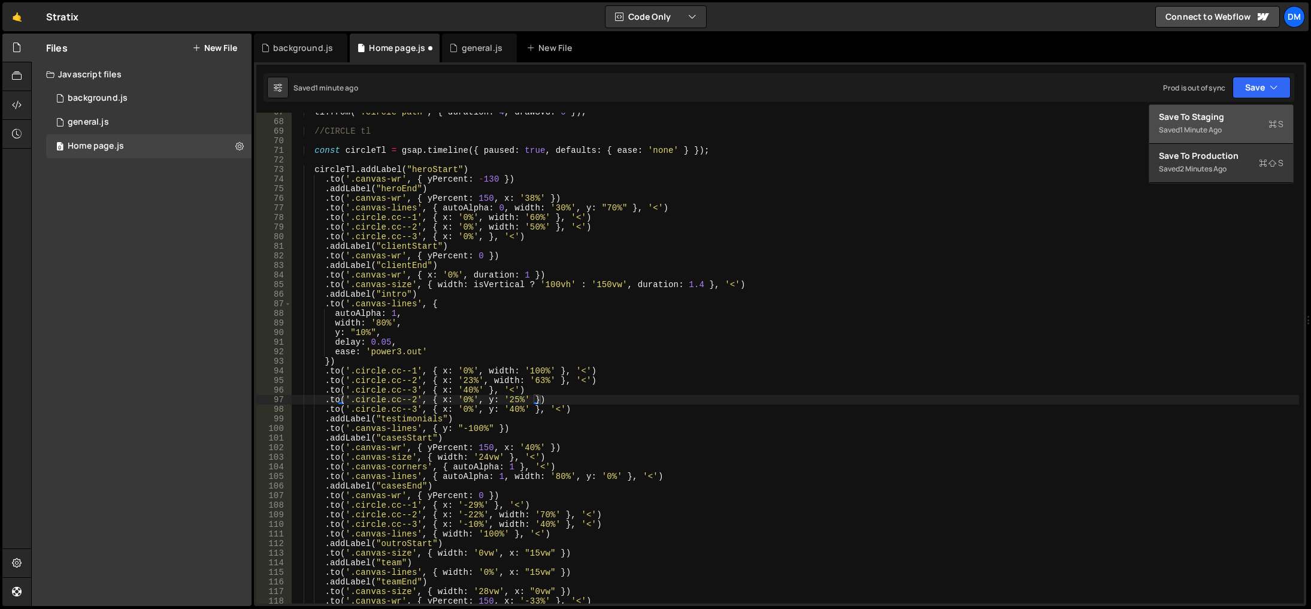
click at [1227, 124] on div "Saved 1 minute ago" at bounding box center [1221, 130] width 125 height 14
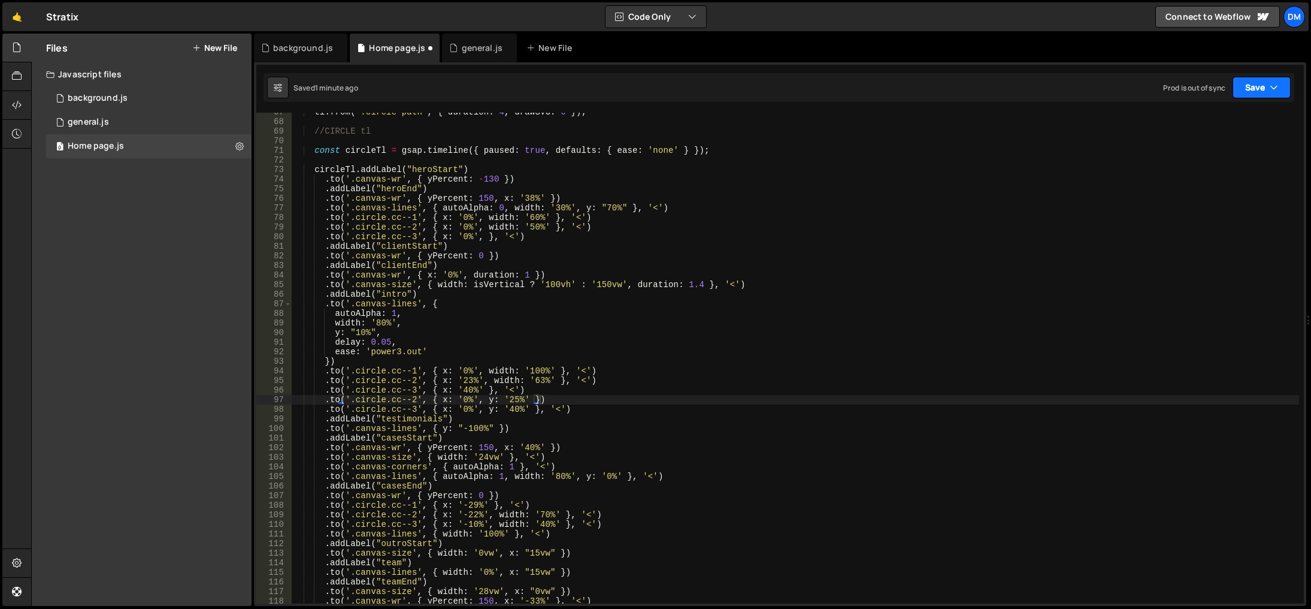
click at [1251, 84] on button "Save" at bounding box center [1262, 88] width 58 height 22
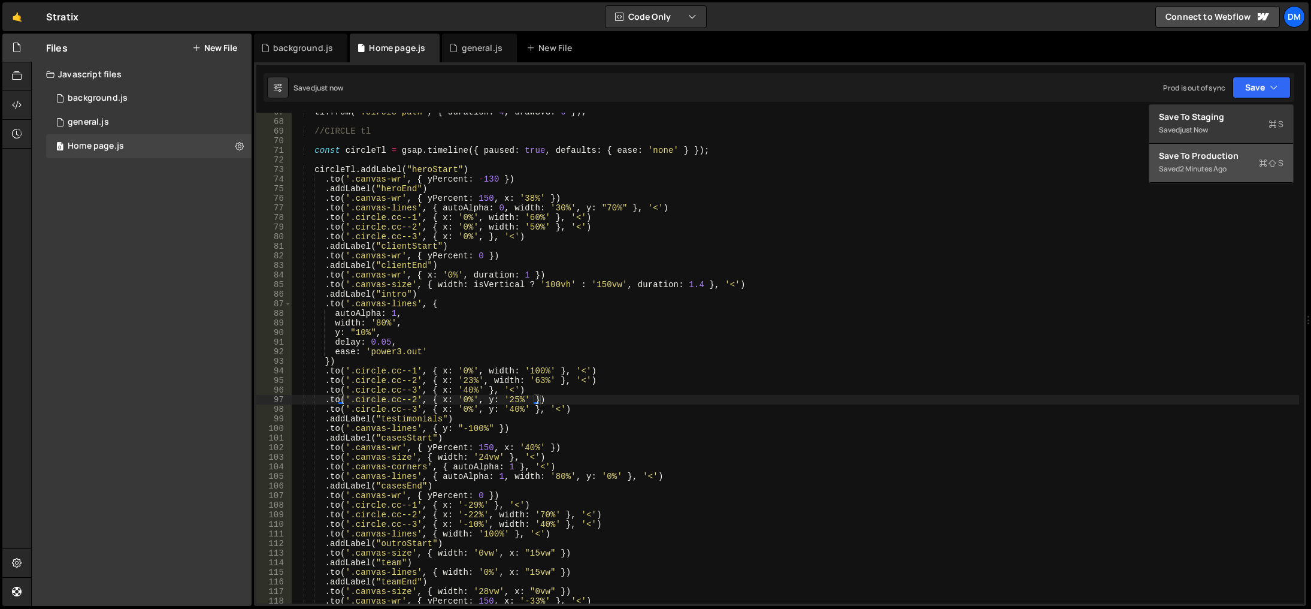
click at [1212, 155] on div "Save to Production S" at bounding box center [1221, 156] width 125 height 12
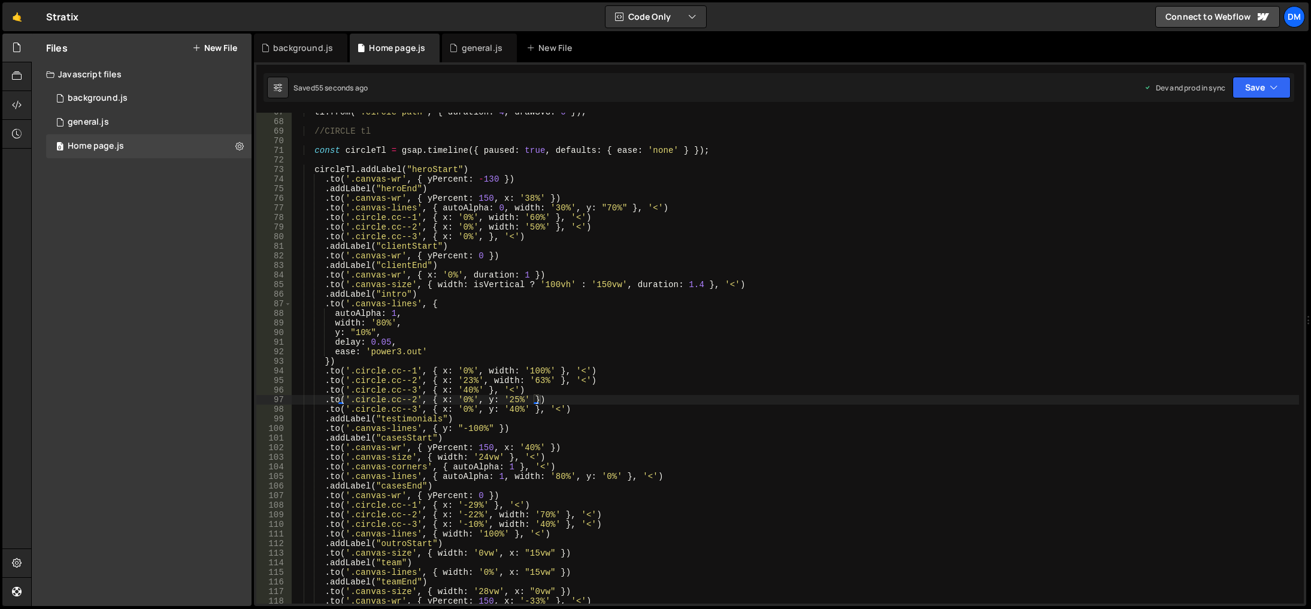
click at [765, 469] on div "tl . from ( ".circle-path" , { duration : 4 , drawSVG : 0 }) ; //CIRCLE tl cons…" at bounding box center [796, 362] width 1008 height 510
click at [435, 349] on div "tl . from ( ".circle-path" , { duration : 4 , drawSVG : 0 }) ; //CIRCLE tl cons…" at bounding box center [796, 362] width 1008 height 510
type textarea "ease: 'power3.out',"
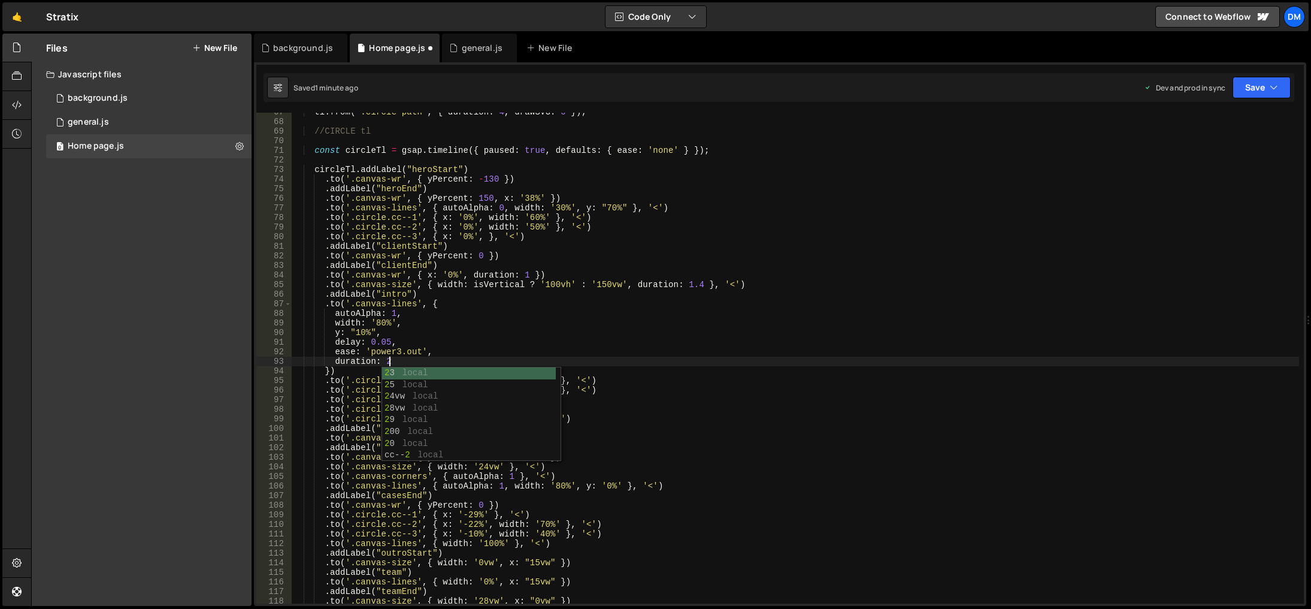
scroll to position [0, 6]
click at [541, 292] on div "tl . from ( ".circle-path" , { duration : 4 , drawSVG : 0 }) ; //CIRCLE tl cons…" at bounding box center [796, 362] width 1008 height 510
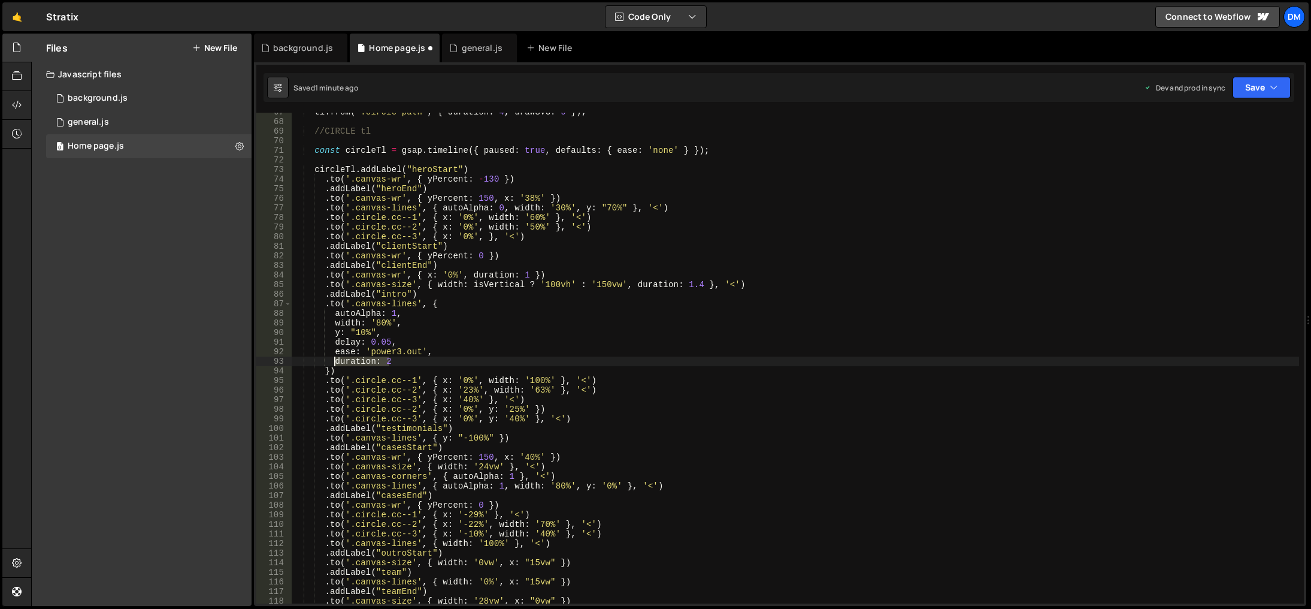
drag, startPoint x: 391, startPoint y: 361, endPoint x: 334, endPoint y: 362, distance: 56.9
click at [334, 362] on div "tl . from ( ".circle-path" , { duration : 4 , drawSVG : 0 }) ; //CIRCLE tl cons…" at bounding box center [796, 362] width 1008 height 510
click at [552, 380] on div "tl . from ( ".circle-path" , { duration : 4 , drawSVG : 0 }) ; //CIRCLE tl cons…" at bounding box center [796, 362] width 1008 height 510
paste textarea "duration: 2"
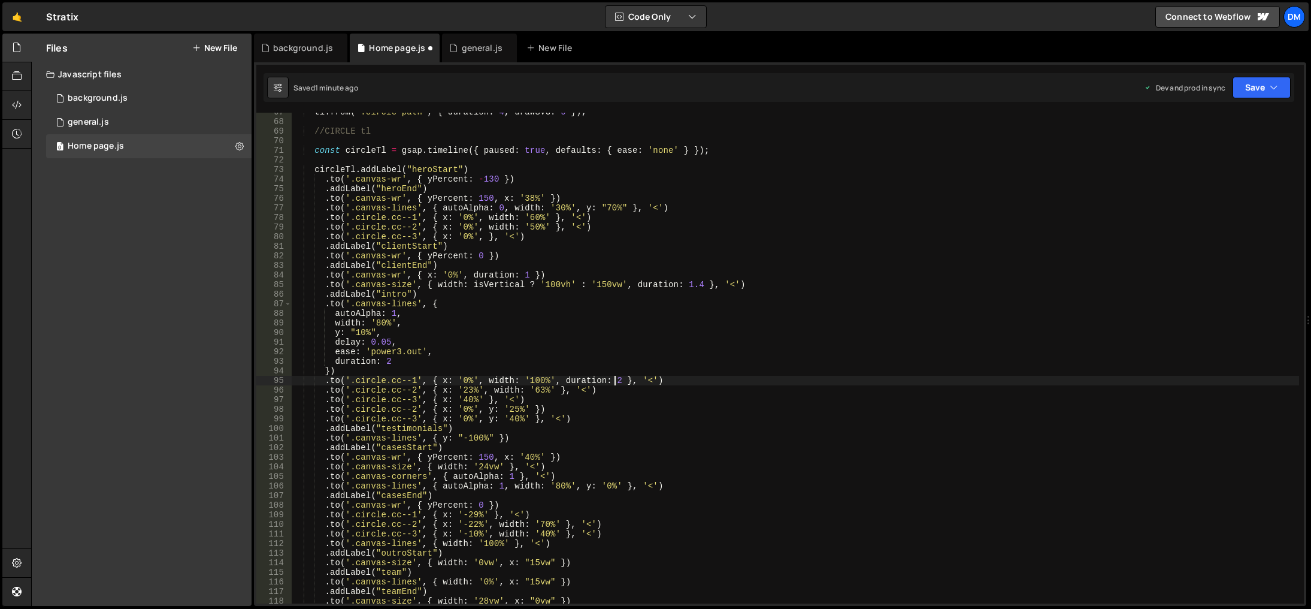
scroll to position [0, 22]
click at [505, 418] on div "tl . from ( ".circle-path" , { duration : 4 , drawSVG : 0 }) ; //CIRCLE tl cons…" at bounding box center [796, 362] width 1008 height 510
drag, startPoint x: 558, startPoint y: 380, endPoint x: 606, endPoint y: 381, distance: 47.3
click at [606, 381] on div "tl . from ( ".circle-path" , { duration : 4 , drawSVG : 0 }) ; //CIRCLE tl cons…" at bounding box center [796, 362] width 1008 height 510
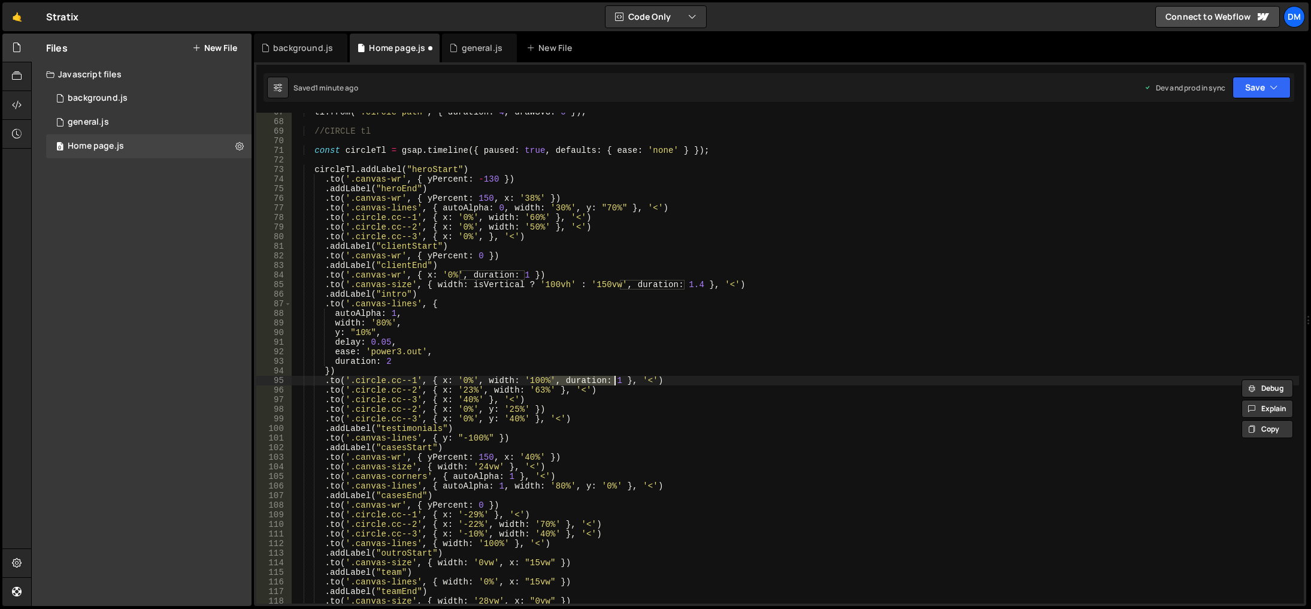
drag, startPoint x: 549, startPoint y: 382, endPoint x: 615, endPoint y: 383, distance: 65.9
click at [615, 383] on div "tl . from ( ".circle-path" , { duration : 4 , drawSVG : 0 }) ; //CIRCLE tl cons…" at bounding box center [796, 362] width 1008 height 510
click at [547, 392] on div "tl . from ( ".circle-path" , { duration : 4 , drawSVG : 0 }) ; //CIRCLE tl cons…" at bounding box center [796, 362] width 1008 height 510
paste textarea ", duration: 1"
click at [480, 399] on div "tl . from ( ".circle-path" , { duration : 4 , drawSVG : 0 }) ; //CIRCLE tl cons…" at bounding box center [796, 362] width 1008 height 510
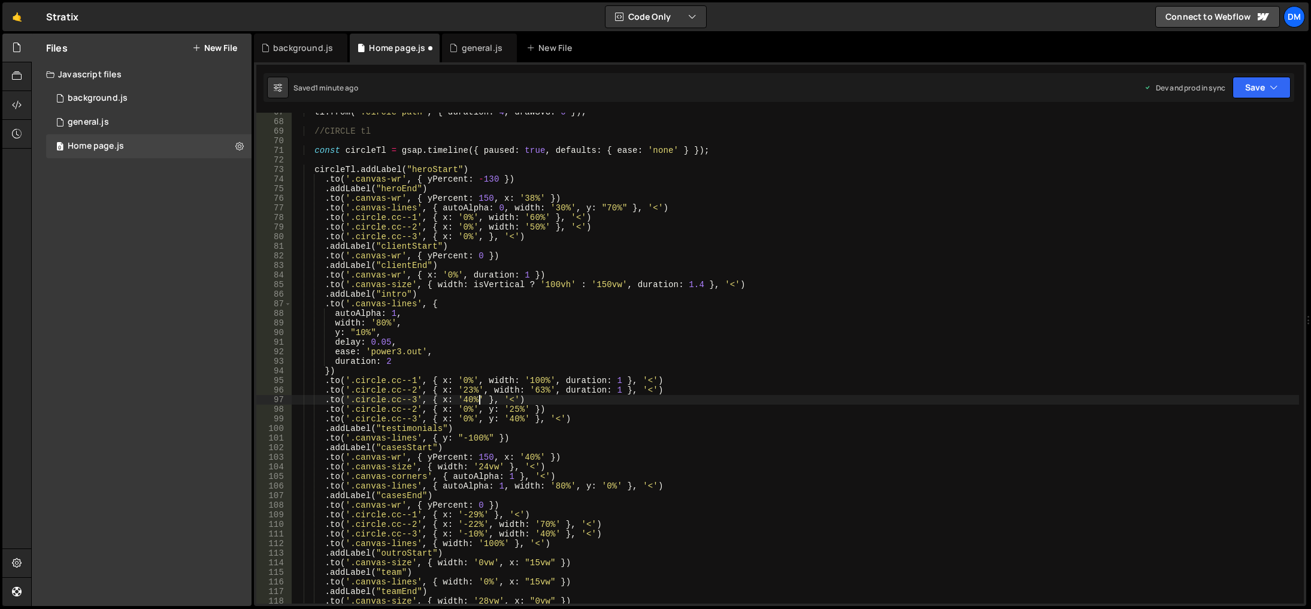
scroll to position [0, 15]
paste textarea ", duration: 1"
click at [525, 407] on div "tl . from ( ".circle-path" , { duration : 4 , drawSVG : 0 }) ; //CIRCLE tl cons…" at bounding box center [796, 362] width 1008 height 510
paste textarea ", duration: 1"
click at [526, 420] on div "tl . from ( ".circle-path" , { duration : 4 , drawSVG : 0 }) ; //CIRCLE tl cons…" at bounding box center [796, 362] width 1008 height 510
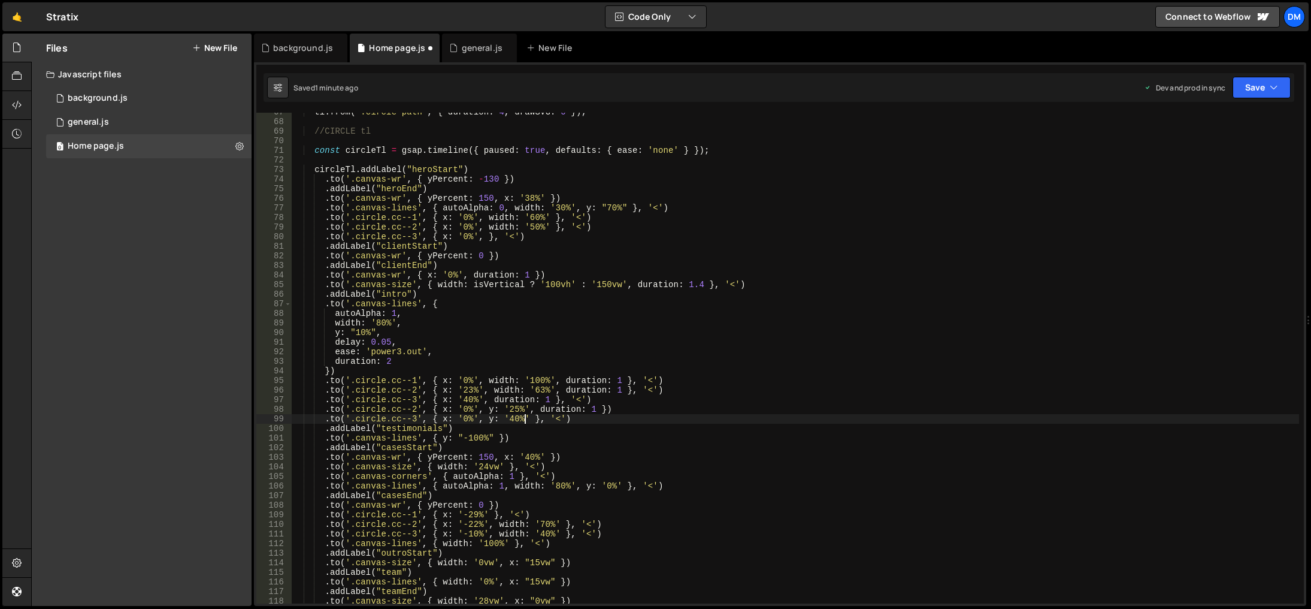
paste textarea ", duration: 1"
click at [624, 443] on div "tl . from ( ".circle-path" , { duration : 4 , drawSVG : 0 }) ; //CIRCLE tl cons…" at bounding box center [796, 362] width 1008 height 510
click at [700, 431] on div "tl . from ( ".circle-path" , { duration : 4 , drawSVG : 0 }) ; //CIRCLE tl cons…" at bounding box center [796, 362] width 1008 height 510
click at [601, 408] on div "tl . from ( ".circle-path" , { duration : 4 , drawSVG : 0 }) ; //CIRCLE tl cons…" at bounding box center [796, 362] width 1008 height 510
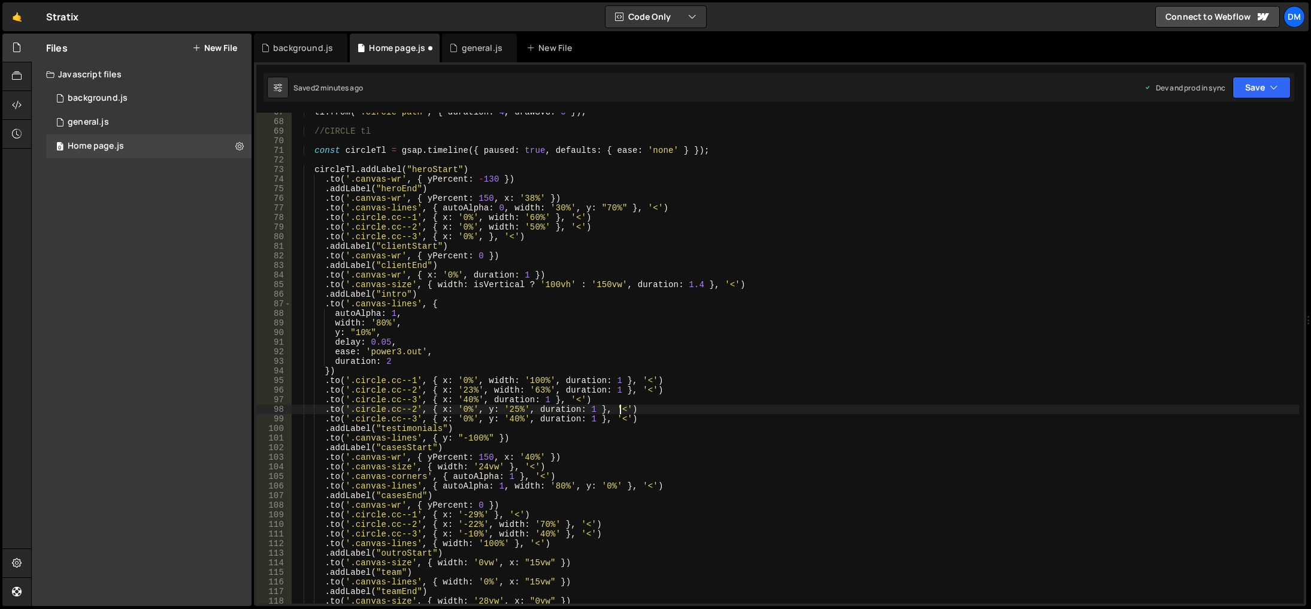
scroll to position [0, 23]
click at [564, 470] on div "tl . from ( ".circle-path" , { duration : 4 , drawSVG : 0 }) ; //CIRCLE tl cons…" at bounding box center [796, 362] width 1008 height 510
click at [736, 275] on div "tl . from ( ".circle-path" , { duration : 4 , drawSVG : 0 }) ; //CIRCLE tl cons…" at bounding box center [796, 362] width 1008 height 510
click at [1235, 86] on button "Save" at bounding box center [1262, 88] width 58 height 22
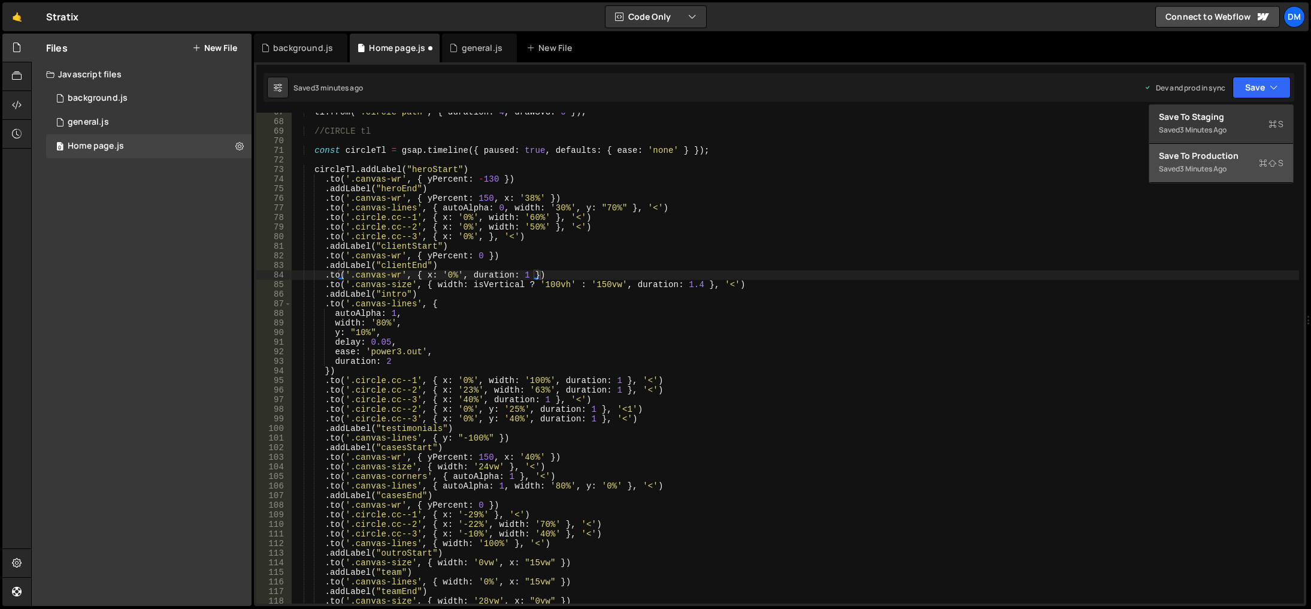
click at [1201, 158] on div "Save to Production S" at bounding box center [1221, 156] width 125 height 12
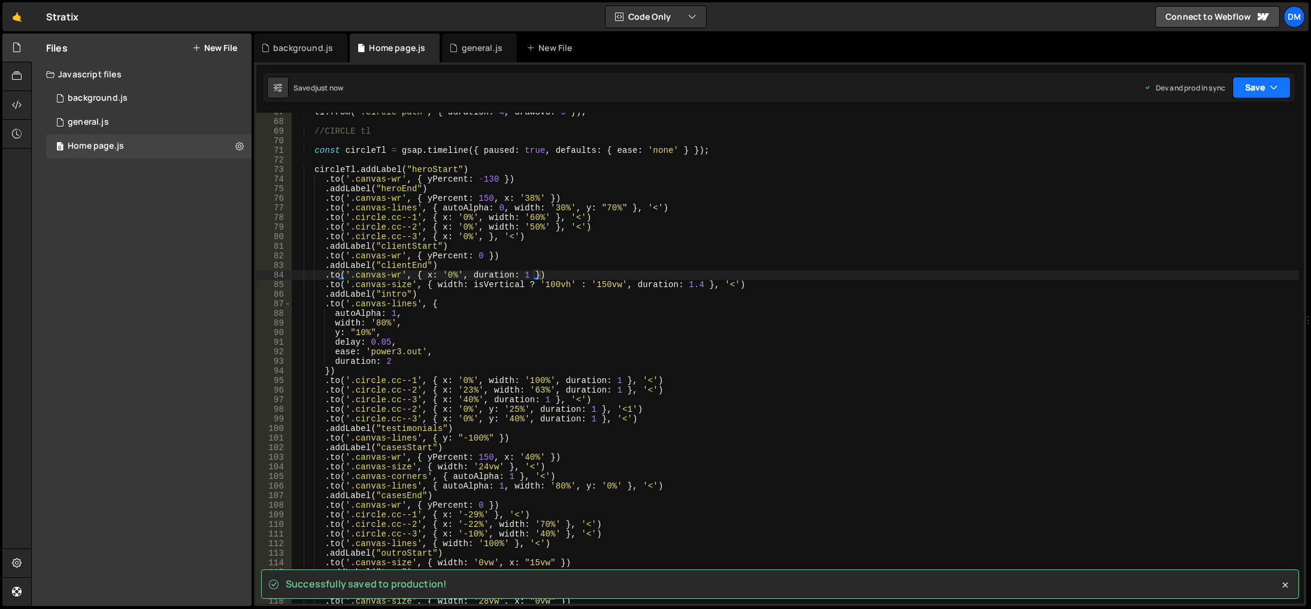
drag, startPoint x: 1235, startPoint y: 92, endPoint x: 1213, endPoint y: 120, distance: 35.9
click at [1235, 92] on button "Save" at bounding box center [1262, 88] width 58 height 22
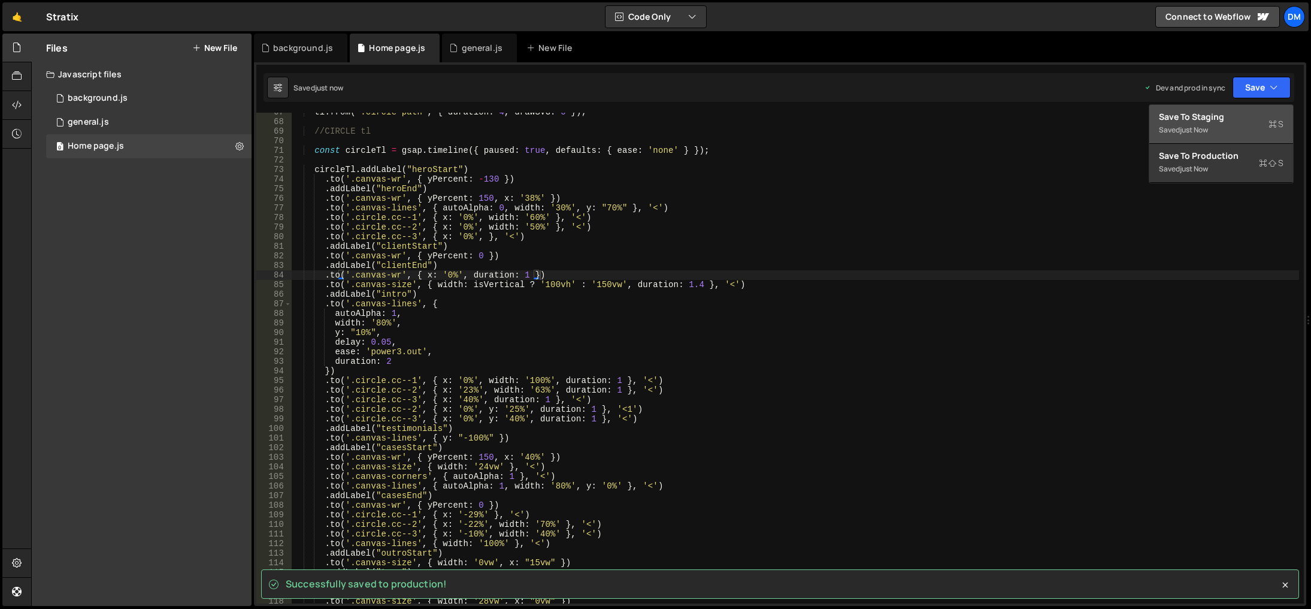
click at [1199, 134] on div "just now" at bounding box center [1194, 130] width 28 height 10
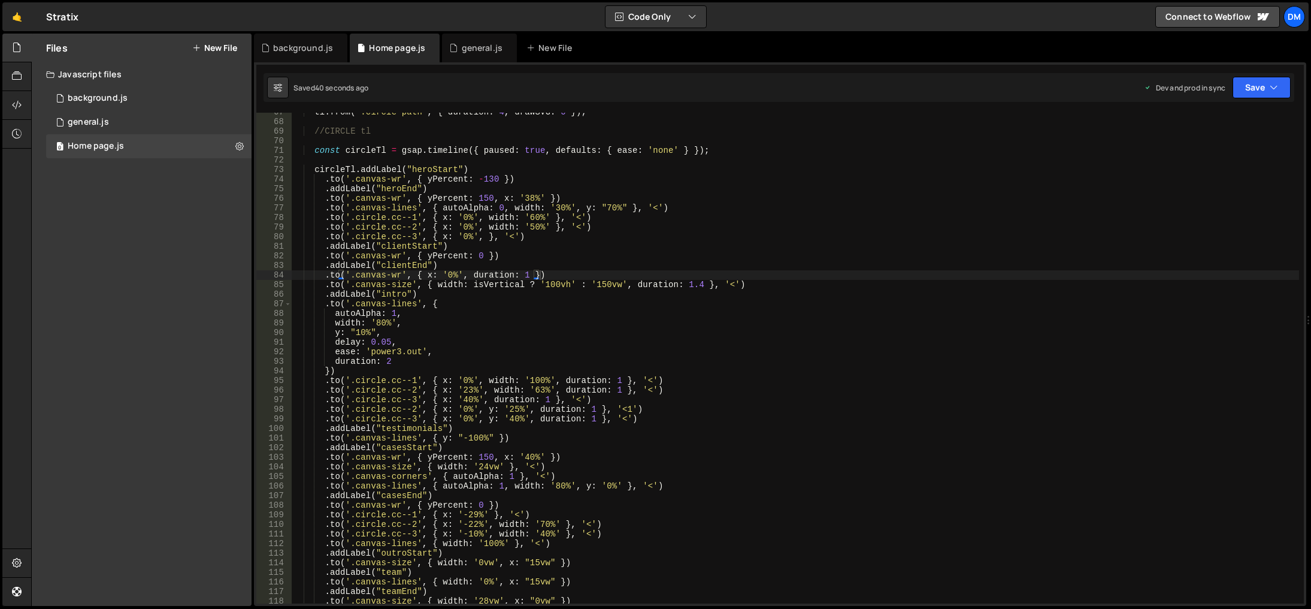
click at [716, 428] on div "tl . from ( ".circle-path" , { duration : 4 , drawSVG : 0 }) ; //CIRCLE tl cons…" at bounding box center [796, 362] width 1008 height 510
click at [695, 447] on div "tl . from ( ".circle-path" , { duration : 4 , drawSVG : 0 }) ; //CIRCLE tl cons…" at bounding box center [796, 362] width 1008 height 510
click at [461, 400] on div "tl . from ( ".circle-path" , { duration : 4 , drawSVG : 0 }) ; //CIRCLE tl cons…" at bounding box center [796, 362] width 1008 height 510
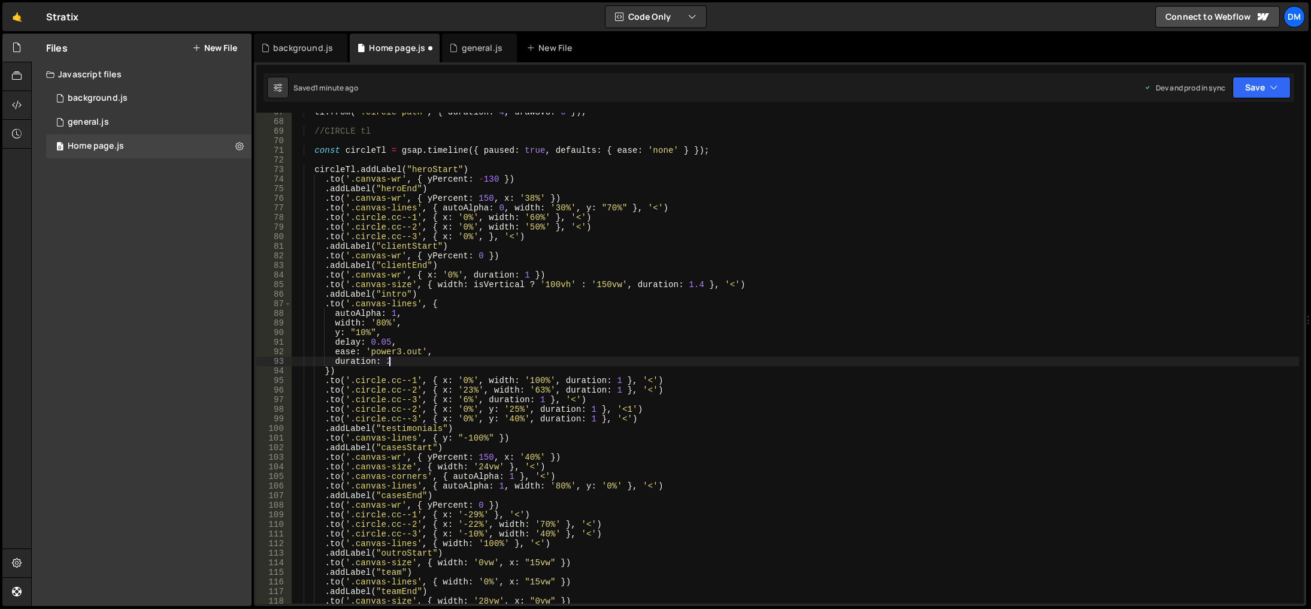
drag, startPoint x: 687, startPoint y: 361, endPoint x: 585, endPoint y: 400, distance: 109.6
click at [687, 361] on div "tl . from ( ".circle-path" , { duration : 4 , drawSVG : 0 }) ; //CIRCLE tl cons…" at bounding box center [796, 362] width 1008 height 510
click at [462, 399] on div "tl . from ( ".circle-path" , { duration : 4 , drawSVG : 0 }) ; //CIRCLE tl cons…" at bounding box center [796, 362] width 1008 height 510
click at [578, 344] on div "tl . from ( ".circle-path" , { duration : 4 , drawSVG : 0 }) ; //CIRCLE tl cons…" at bounding box center [796, 362] width 1008 height 510
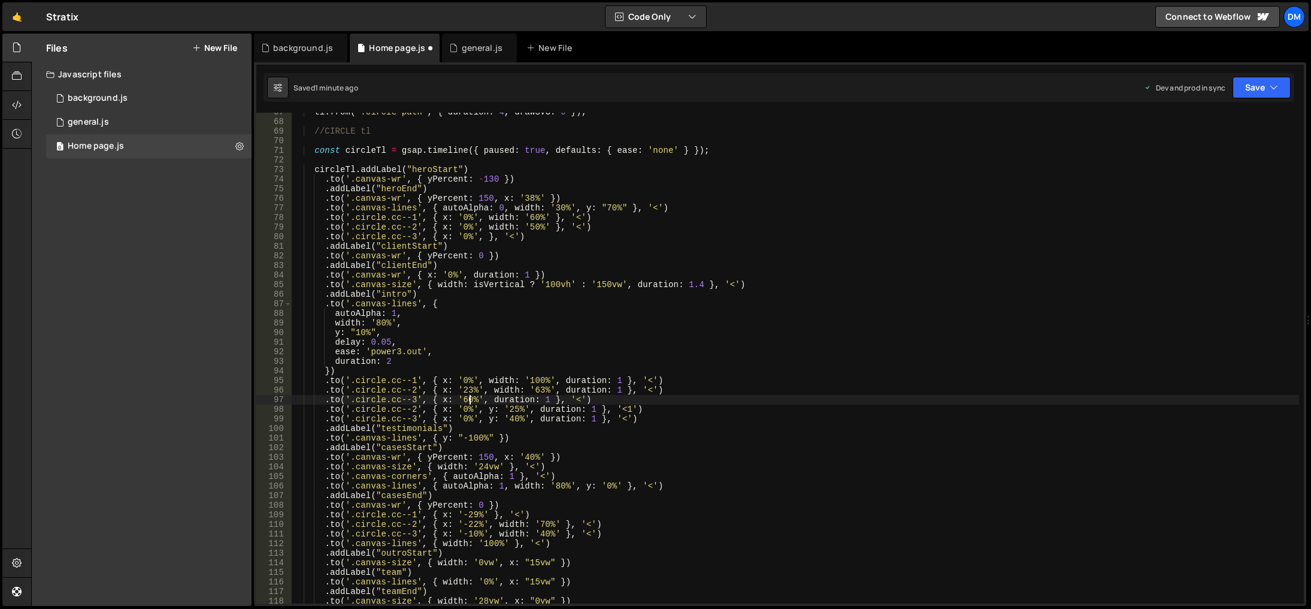
scroll to position [0, 7]
click at [510, 419] on div "tl . from ( ".circle-path" , { duration : 4 , drawSVG : 0 }) ; //CIRCLE tl cons…" at bounding box center [796, 362] width 1008 height 510
click at [824, 345] on div "tl . from ( ".circle-path" , { duration : 4 , drawSVG : 0 }) ; //CIRCLE tl cons…" at bounding box center [796, 362] width 1008 height 510
click at [1270, 89] on icon "button" at bounding box center [1274, 87] width 8 height 12
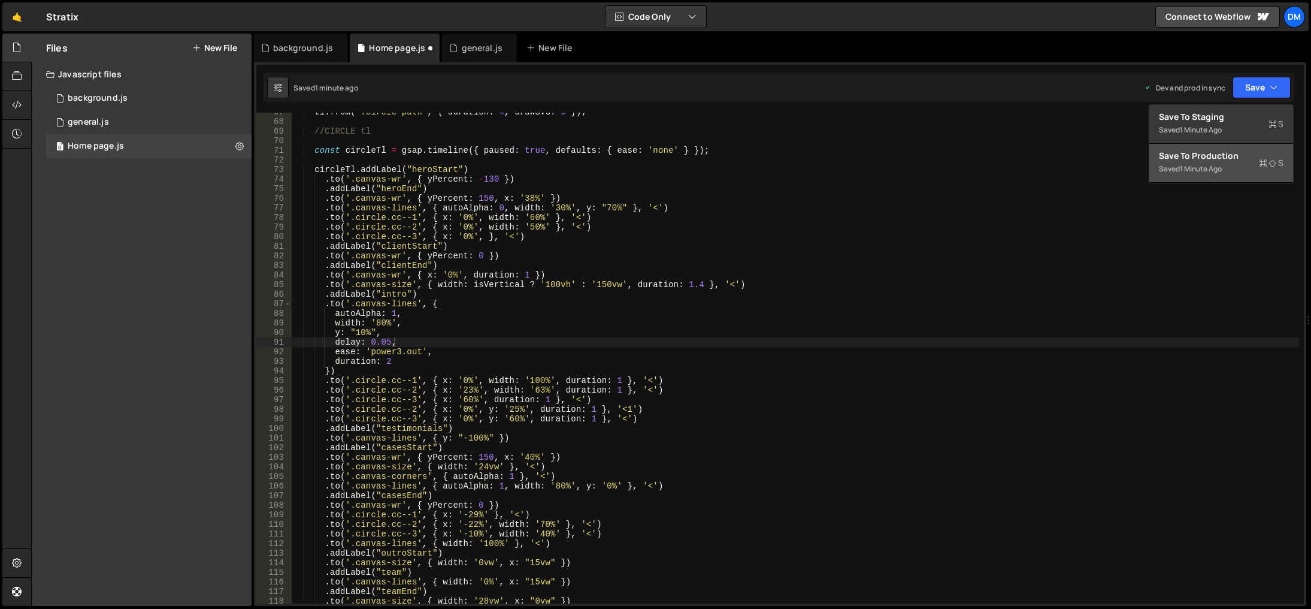
click at [1191, 165] on div "1 minute ago" at bounding box center [1201, 169] width 42 height 10
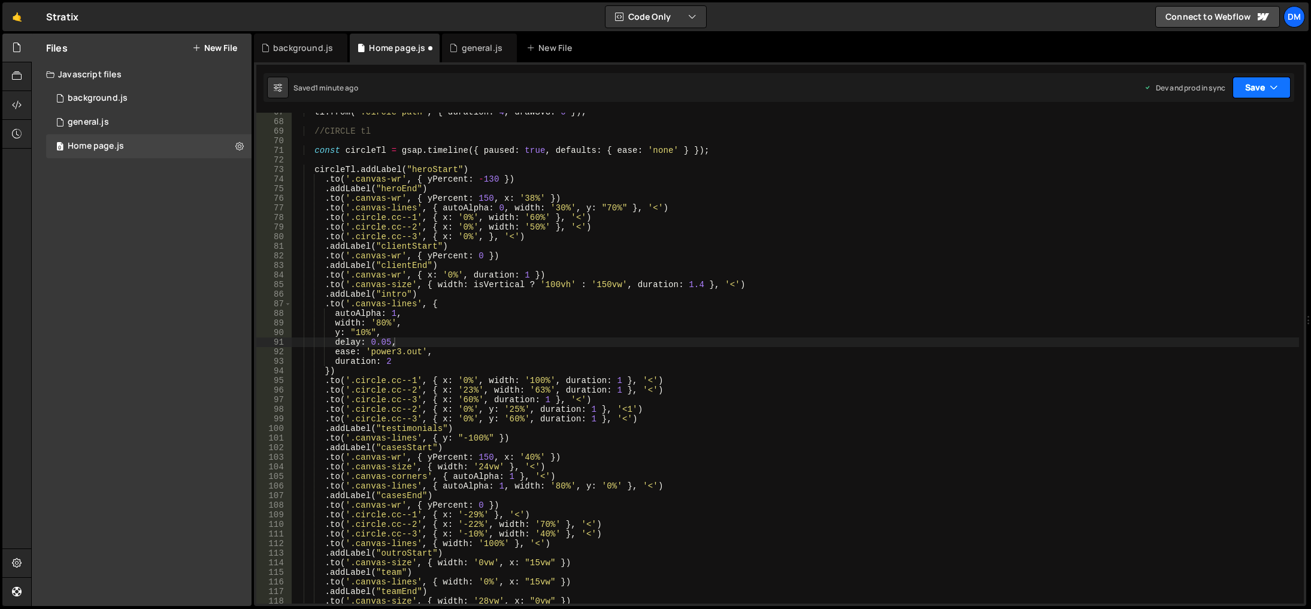
click at [1249, 95] on button "Save" at bounding box center [1262, 88] width 58 height 22
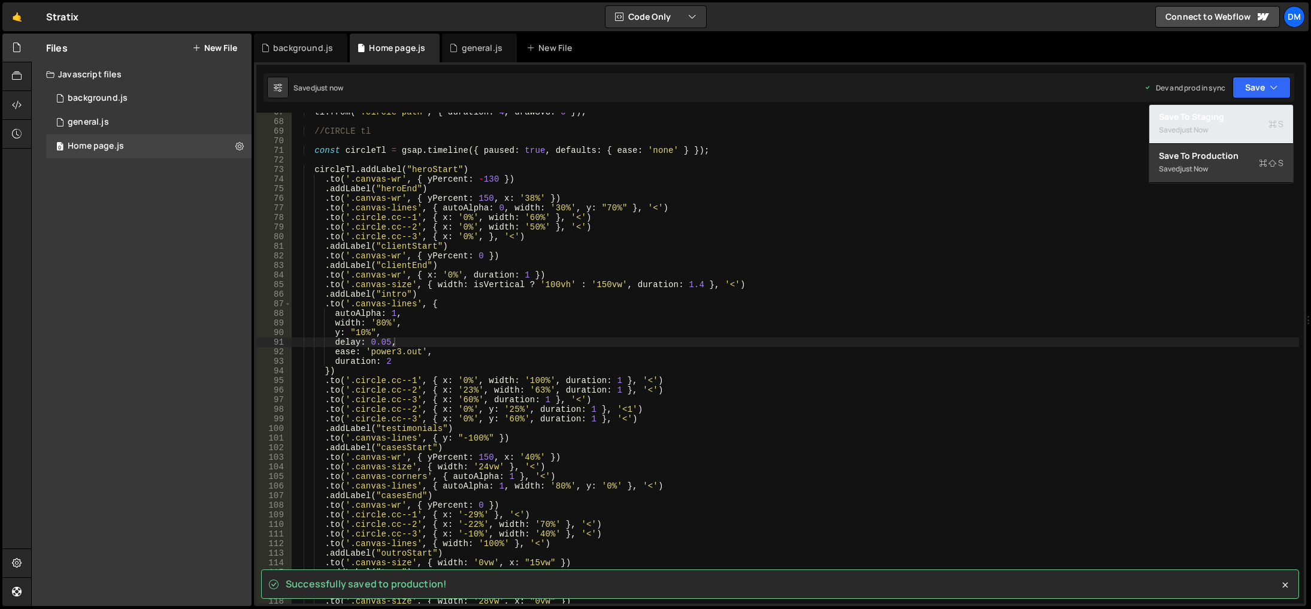
click at [1215, 132] on div "Saved just now" at bounding box center [1221, 130] width 125 height 14
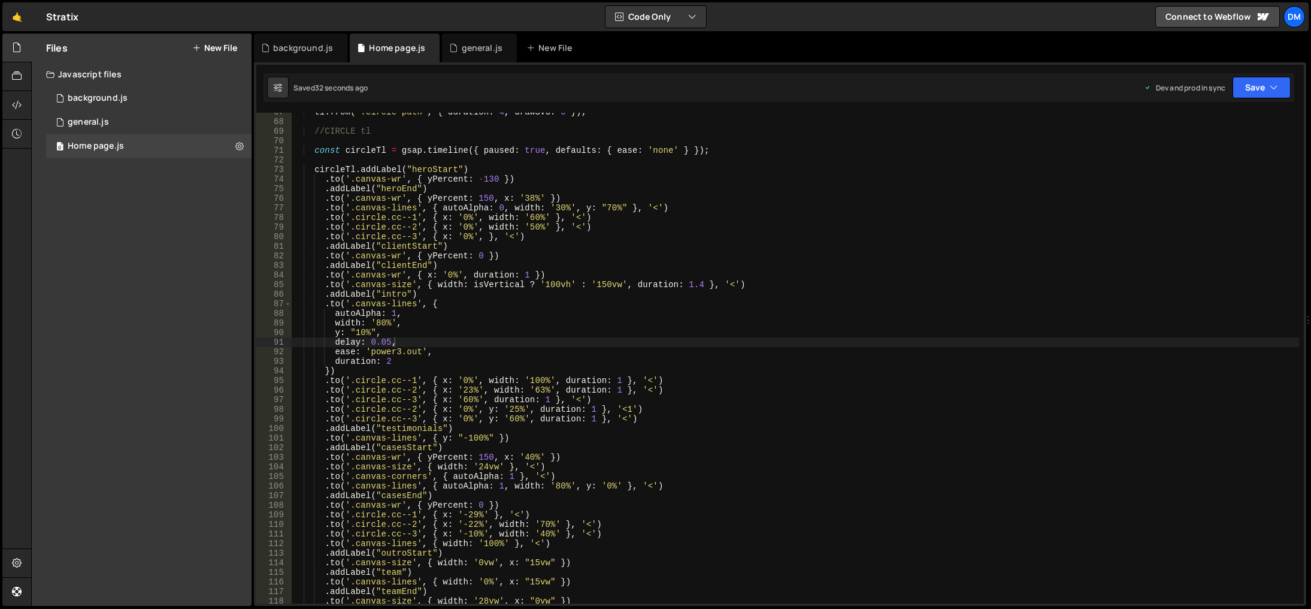
click at [894, 468] on div "tl . from ( ".circle-path" , { duration : 4 , drawSVG : 0 }) ; //CIRCLE tl cons…" at bounding box center [796, 362] width 1008 height 510
click at [474, 333] on div "tl . from ( ".circle-path" , { duration : 4 , drawSVG : 0 }) ; //CIRCLE tl cons…" at bounding box center [796, 362] width 1008 height 510
click at [377, 321] on div "tl . from ( ".circle-path" , { duration : 4 , drawSVG : 0 }) ; //CIRCLE tl cons…" at bounding box center [796, 362] width 1008 height 510
click at [970, 346] on div "tl . from ( ".circle-path" , { duration : 4 , drawSVG : 0 }) ; //CIRCLE tl cons…" at bounding box center [796, 362] width 1008 height 510
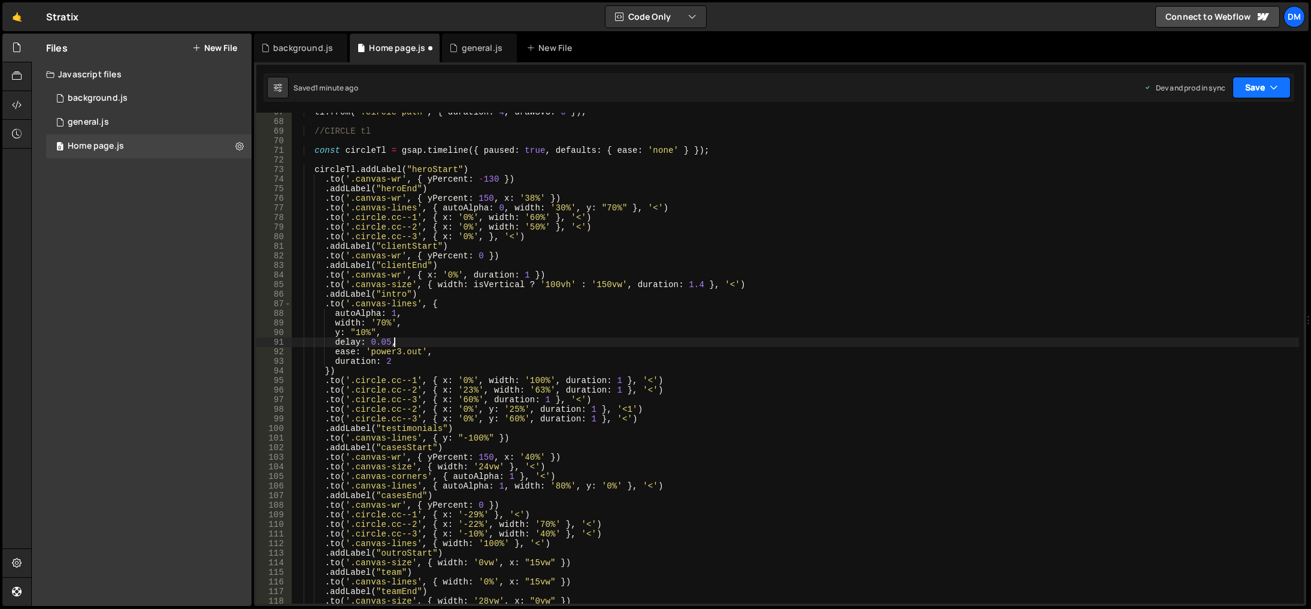
click at [1248, 85] on button "Save" at bounding box center [1262, 88] width 58 height 22
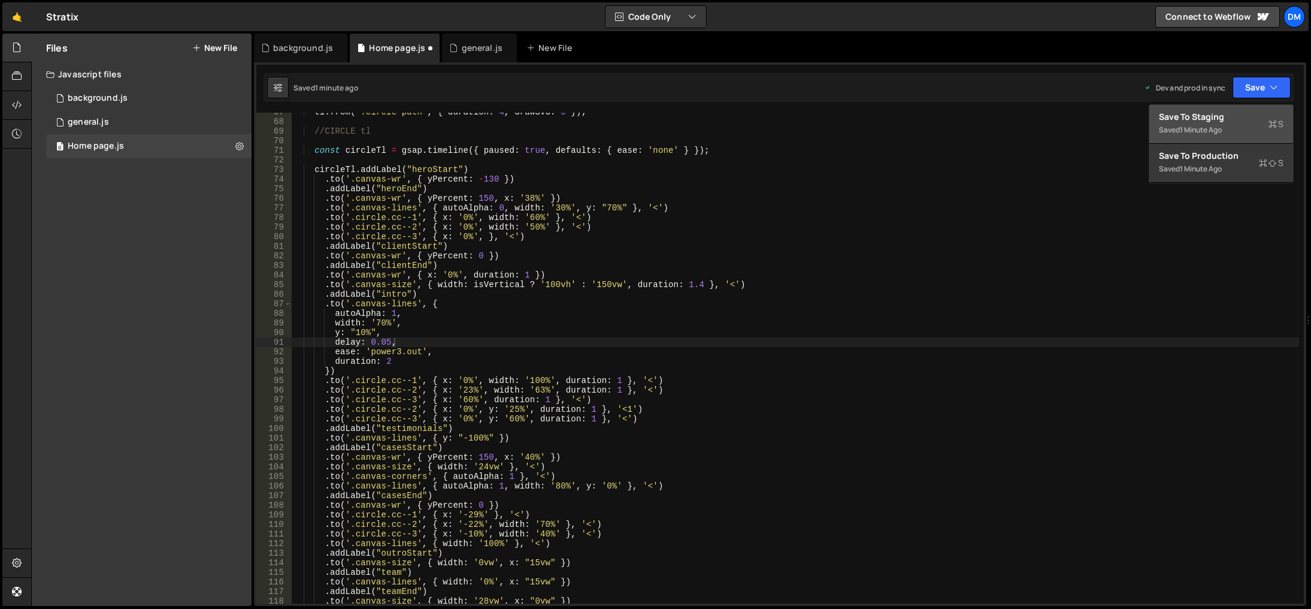
click at [1227, 114] on div "Save to Staging S" at bounding box center [1221, 117] width 125 height 12
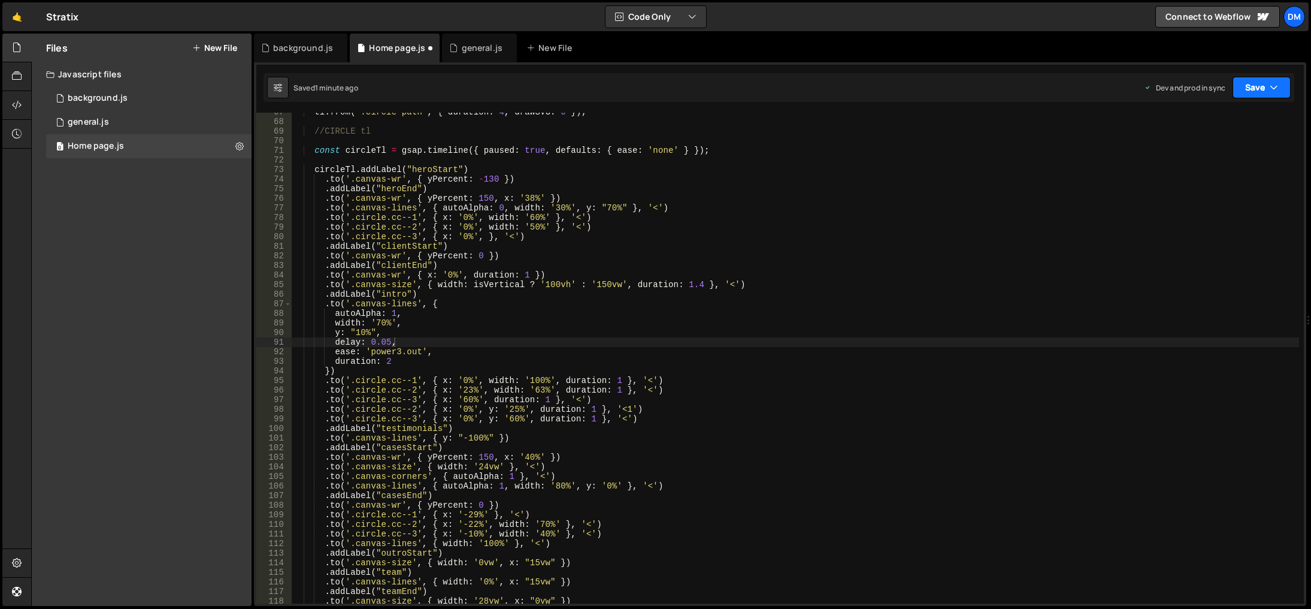
click at [1257, 86] on button "Save" at bounding box center [1262, 88] width 58 height 22
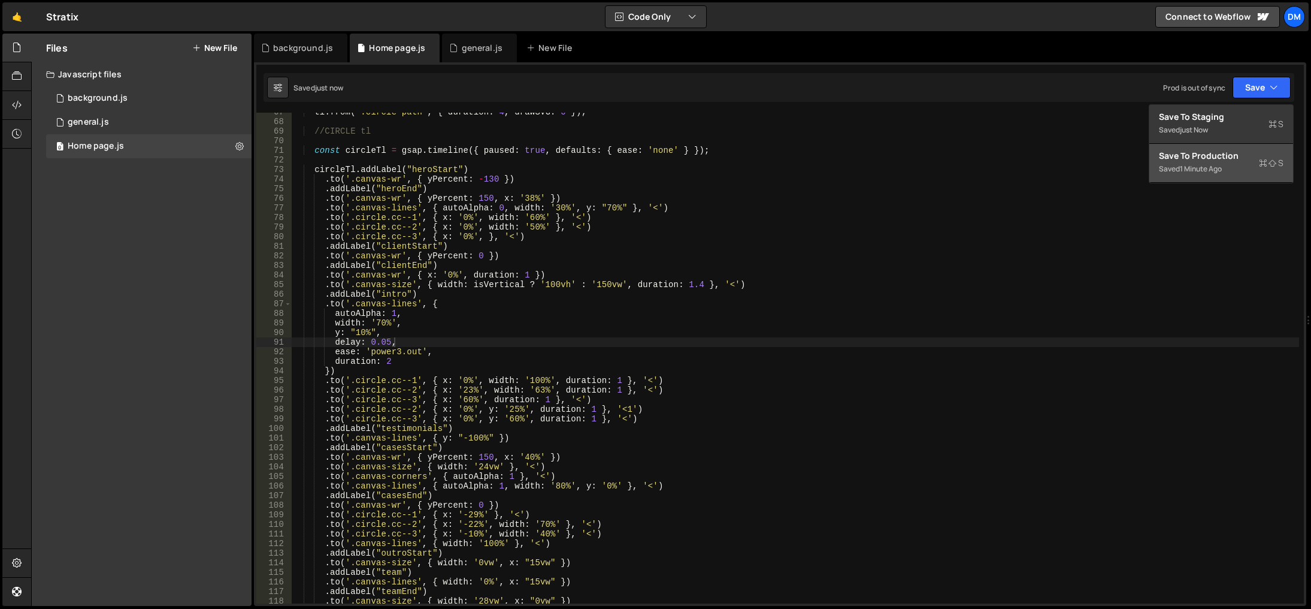
click at [1214, 157] on div "Save to Production S" at bounding box center [1221, 156] width 125 height 12
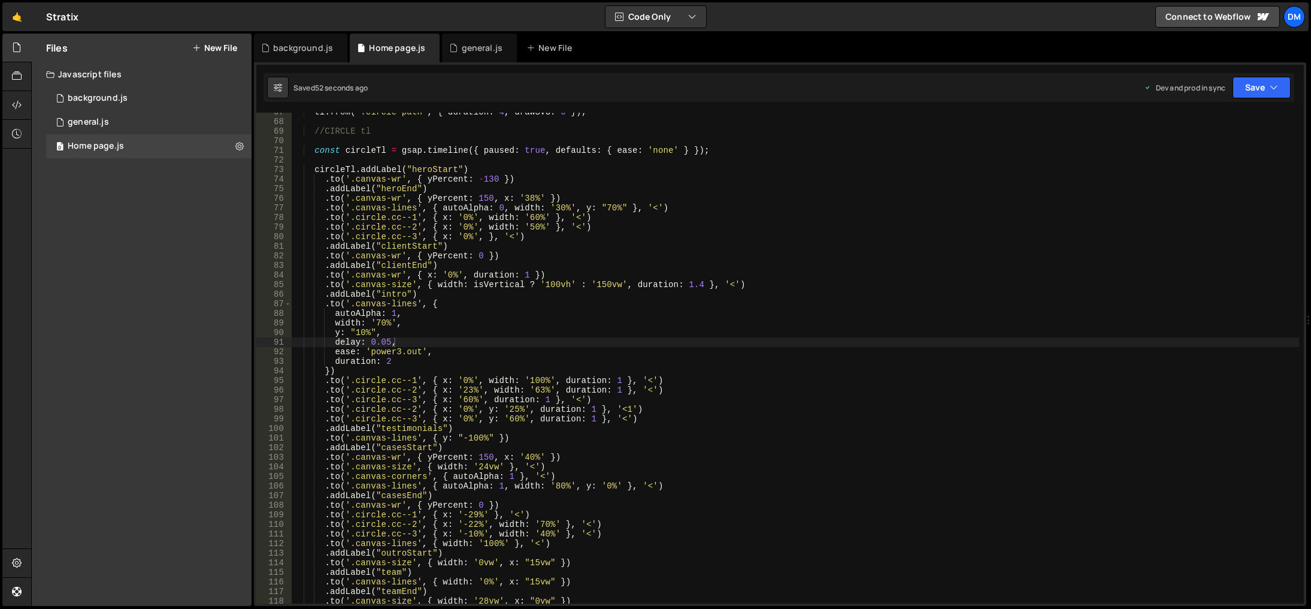
click at [864, 493] on div "tl . from ( ".circle-path" , { duration : 4 , drawSVG : 0 }) ; //CIRCLE tl cons…" at bounding box center [796, 362] width 1008 height 510
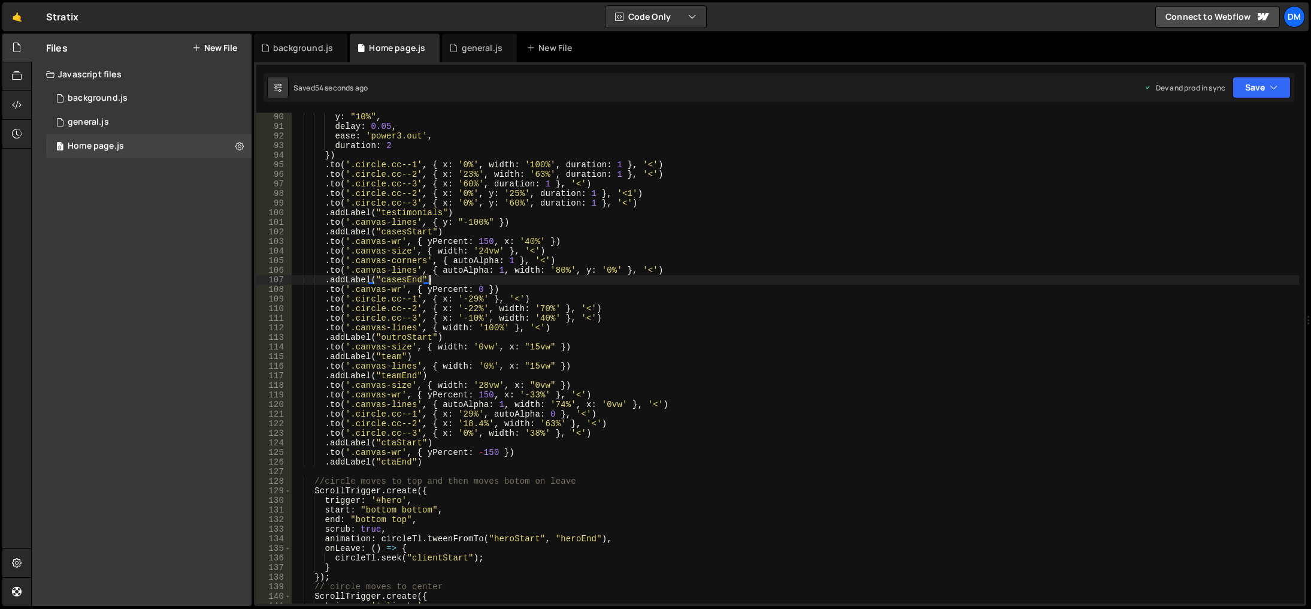
scroll to position [854, 0]
click at [600, 314] on div "y : "10%" , delay : 0.05 , ease : 'power3.out' , duration : 2 }) . to ( '.circl…" at bounding box center [796, 367] width 1008 height 510
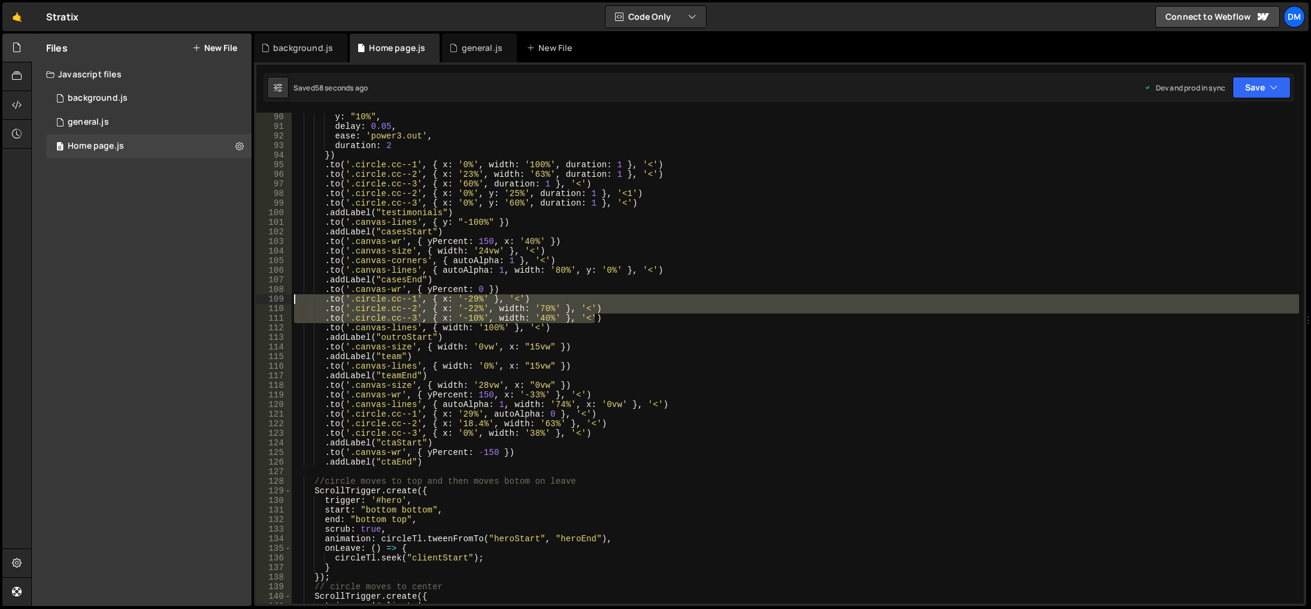
drag, startPoint x: 602, startPoint y: 314, endPoint x: 262, endPoint y: 300, distance: 339.9
click at [262, 300] on div ".to('.circle.cc--3', { x: '-10%', width: '40%' }, '<') 90 91 92 93 94 95 96 97 …" at bounding box center [780, 358] width 1048 height 491
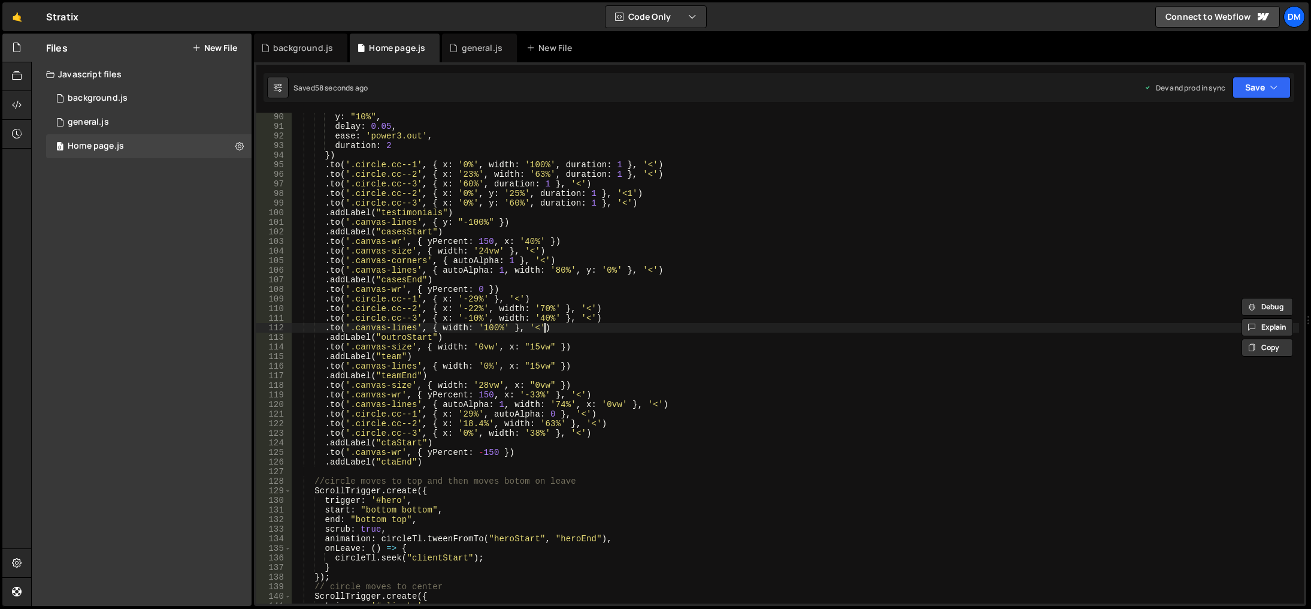
click at [752, 328] on div "y : "10%" , delay : 0.05 , ease : 'power3.out' , duration : 2 }) . to ( '.circl…" at bounding box center [796, 367] width 1008 height 510
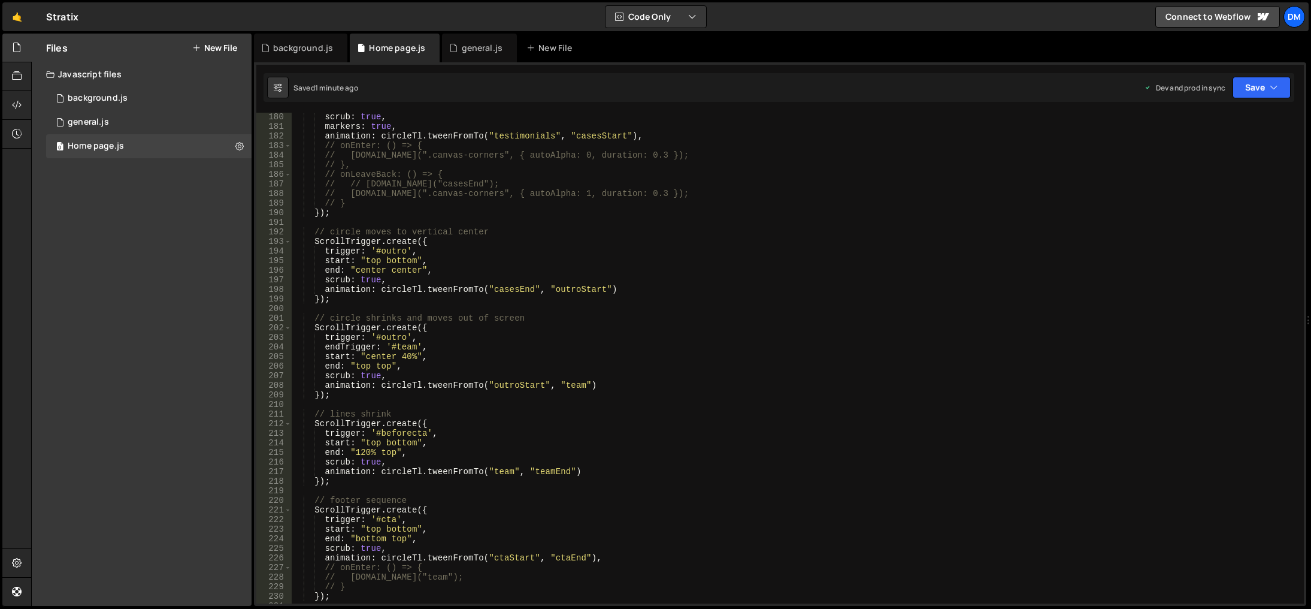
scroll to position [1716, 0]
click at [801, 506] on div "scrub : true , markers : true , animation : circleTl . tweenFromTo ( "testimoni…" at bounding box center [796, 367] width 1008 height 510
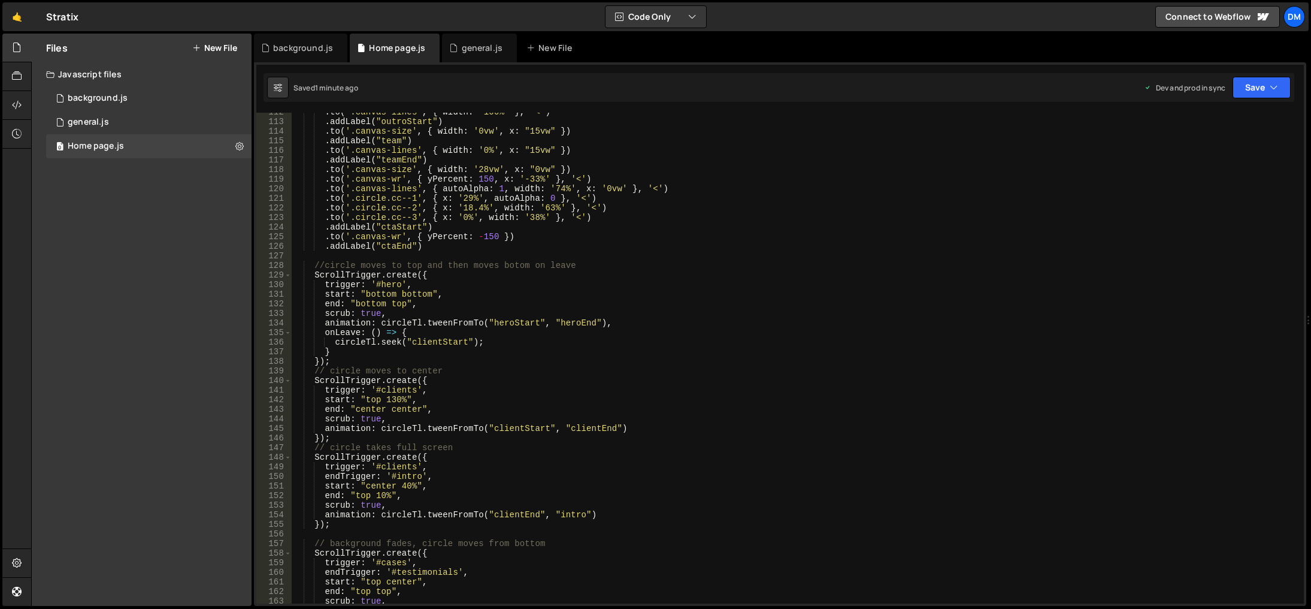
scroll to position [925, 0]
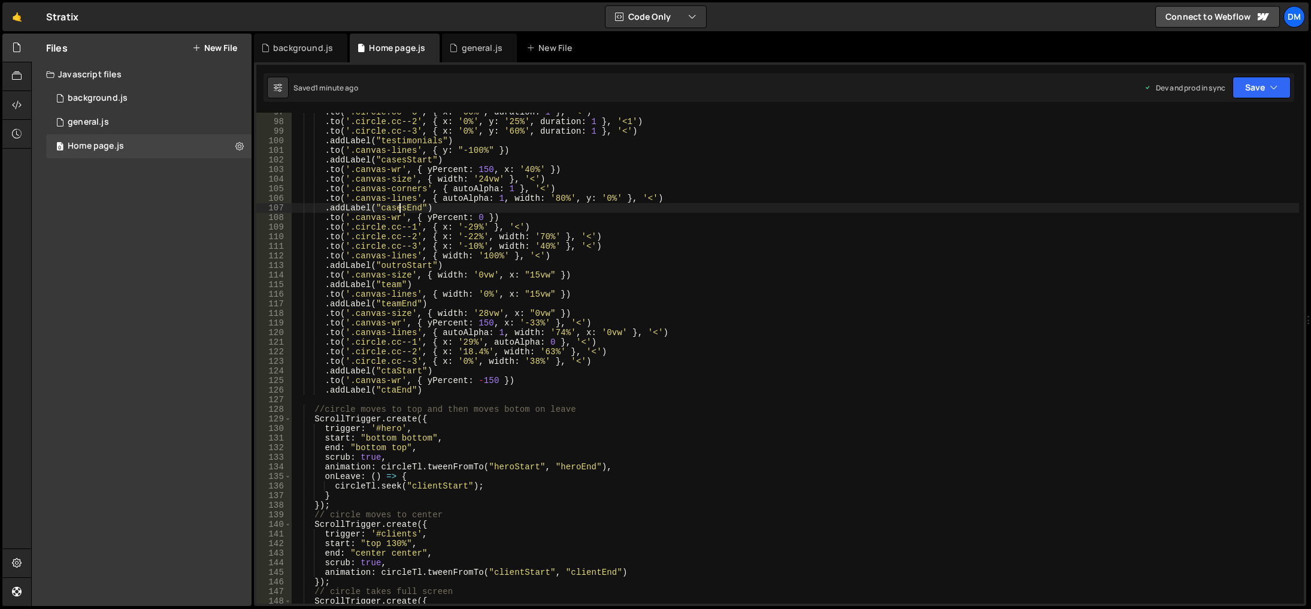
click at [401, 205] on div ". to ( '.circle.cc--3' , { x : '60%' , duration : 1 } , '<' ) . to ( '.circle.c…" at bounding box center [796, 362] width 1008 height 510
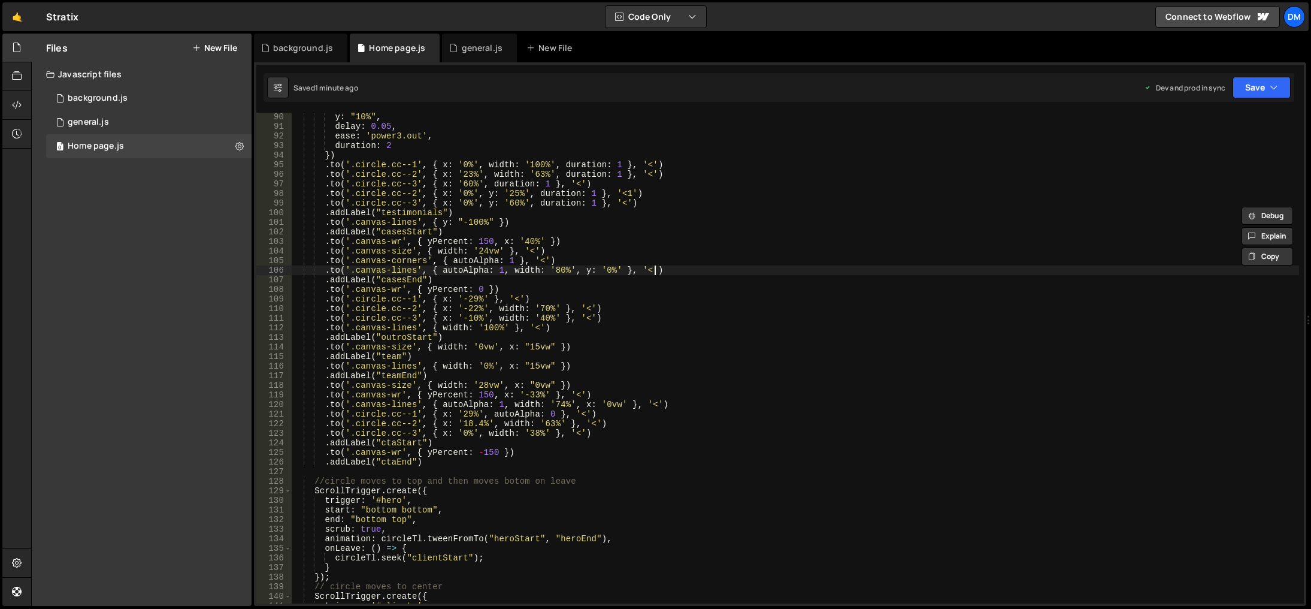
click at [667, 270] on div "y : "10%" , delay : 0.05 , ease : 'power3.out' , duration : 2 }) . to ( '.circl…" at bounding box center [796, 367] width 1008 height 510
type textarea ".to('.canvas-lines', { autoAlpha: 1, width: '80%', y: '0%' }, '<')"
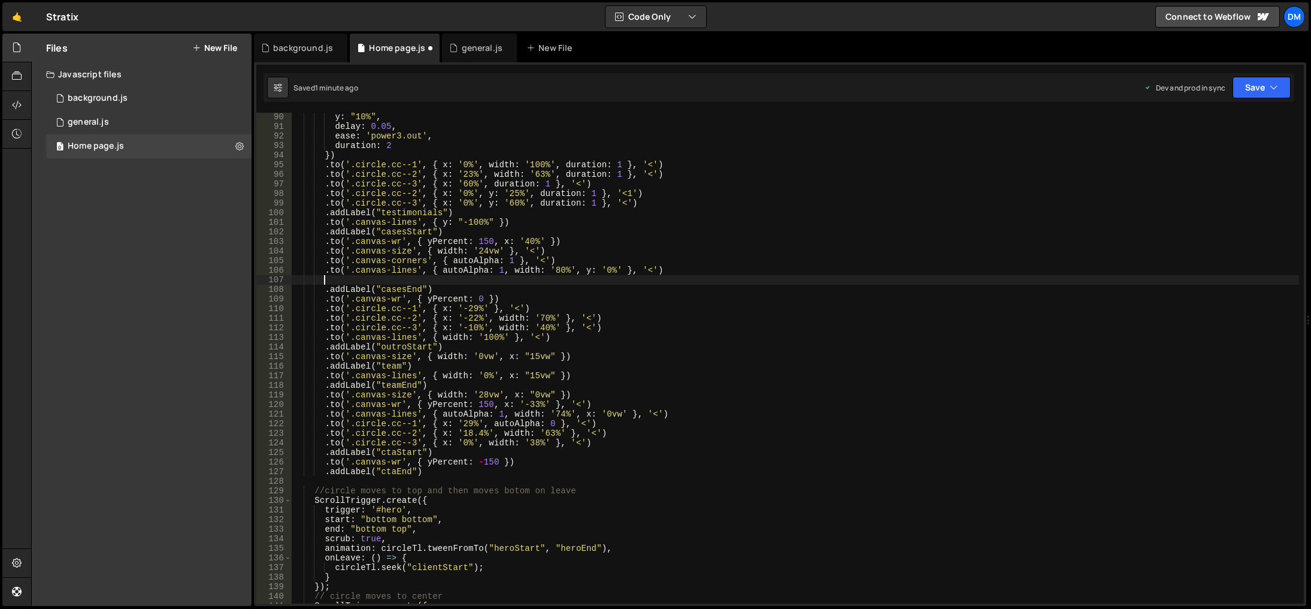
paste textarea ".to('.circle.cc--3', { x: '-10%', width: '40%' }, '<')"
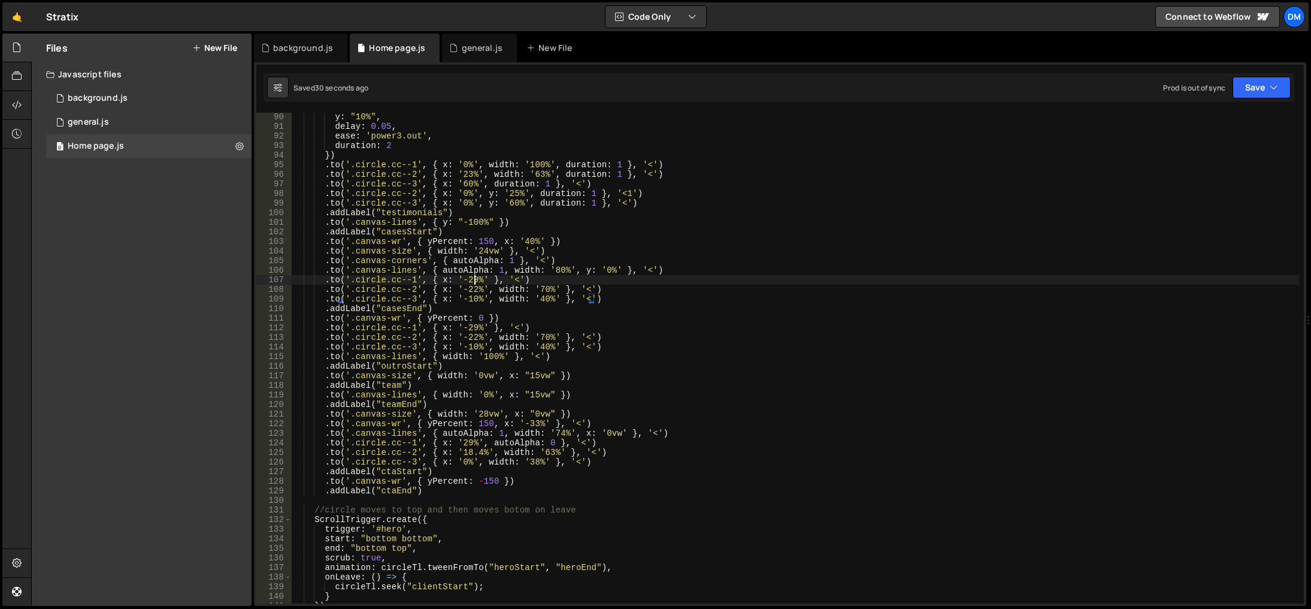
click at [473, 280] on div "y : "10%" , delay : 0.05 , ease : 'power3.out' , duration : 2 }) . to ( '.circl…" at bounding box center [796, 367] width 1008 height 510
drag, startPoint x: 459, startPoint y: 289, endPoint x: 474, endPoint y: 289, distance: 15.0
click at [474, 289] on div "y : "10%" , delay : 0.05 , ease : 'power3.out' , duration : 2 }) . to ( '.circl…" at bounding box center [796, 367] width 1008 height 510
drag, startPoint x: 534, startPoint y: 256, endPoint x: 530, endPoint y: 270, distance: 14.6
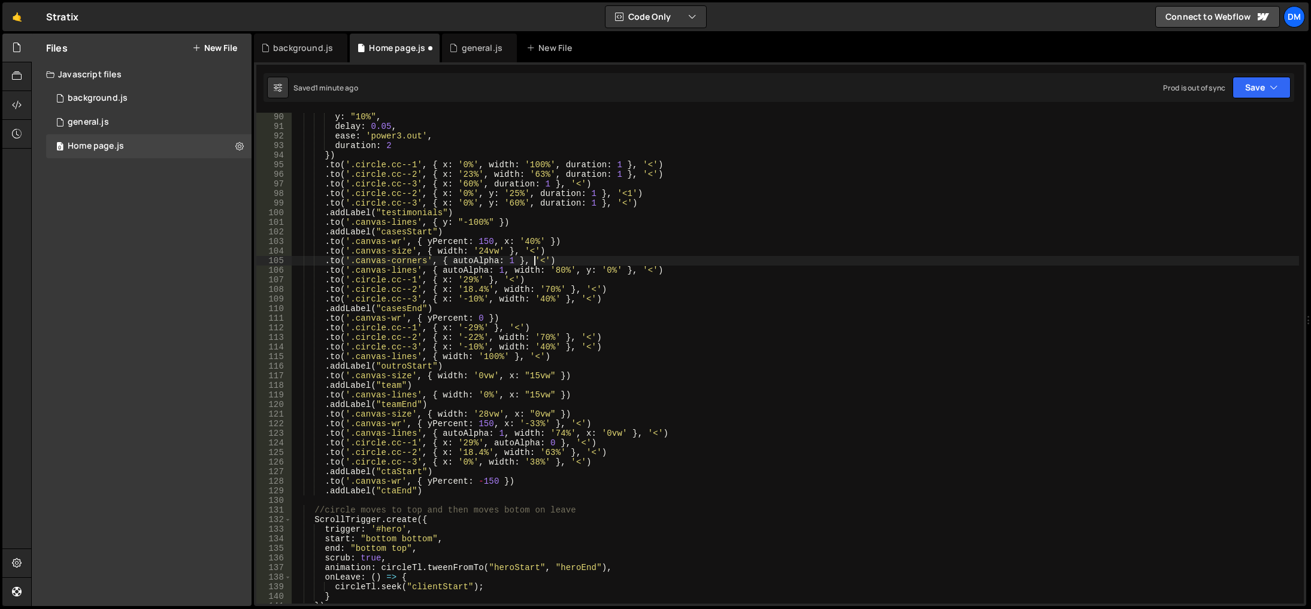
click at [534, 256] on div "y : "10%" , delay : 0.05 , ease : 'power3.out' , duration : 2 }) . to ( '.circl…" at bounding box center [796, 367] width 1008 height 510
click at [468, 297] on div "y : "10%" , delay : 0.05 , ease : 'power3.out' , duration : 2 }) . to ( '.circl…" at bounding box center [796, 367] width 1008 height 510
click at [471, 327] on div "y : "10%" , delay : 0.05 , ease : 'power3.out' , duration : 2 }) . to ( '.circl…" at bounding box center [796, 367] width 1008 height 510
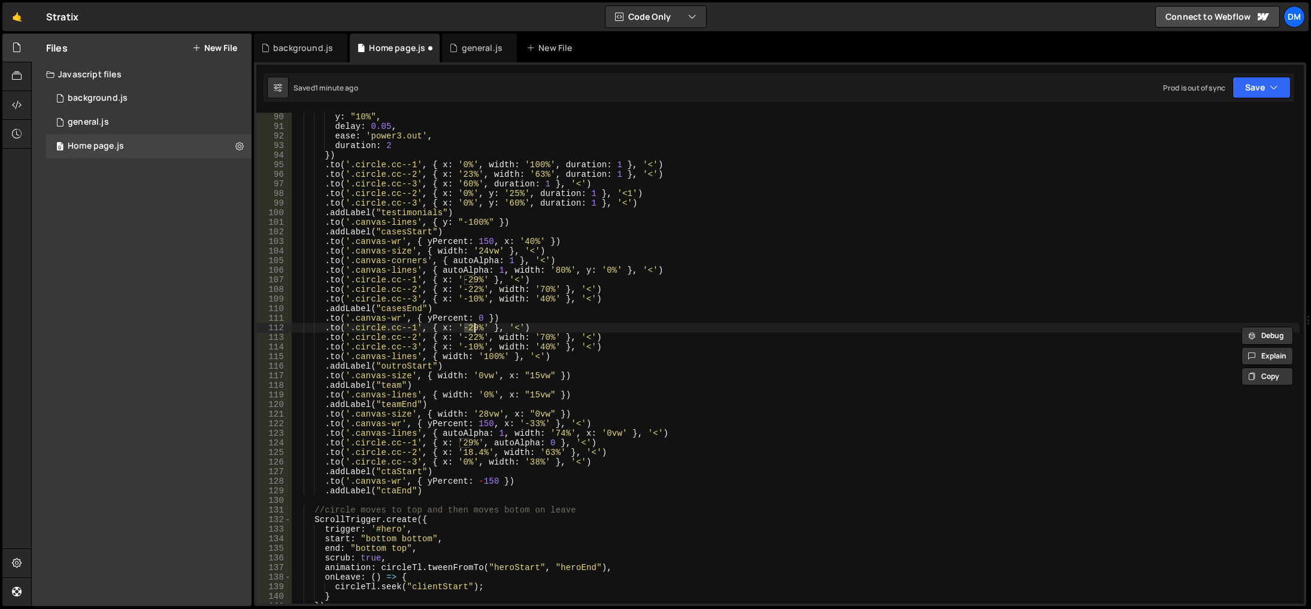
click at [467, 277] on div "y : "10%" , delay : 0.05 , ease : 'power3.out' , duration : 2 }) . to ( '.circl…" at bounding box center [796, 367] width 1008 height 510
click at [613, 394] on div "y : "10%" , delay : 0.05 , ease : 'power3.out' , duration : 2 }) . to ( '.circl…" at bounding box center [796, 367] width 1008 height 510
click at [473, 291] on div "y : "10%" , delay : 0.05 , ease : 'power3.out' , duration : 2 }) . to ( '.circl…" at bounding box center [796, 367] width 1008 height 510
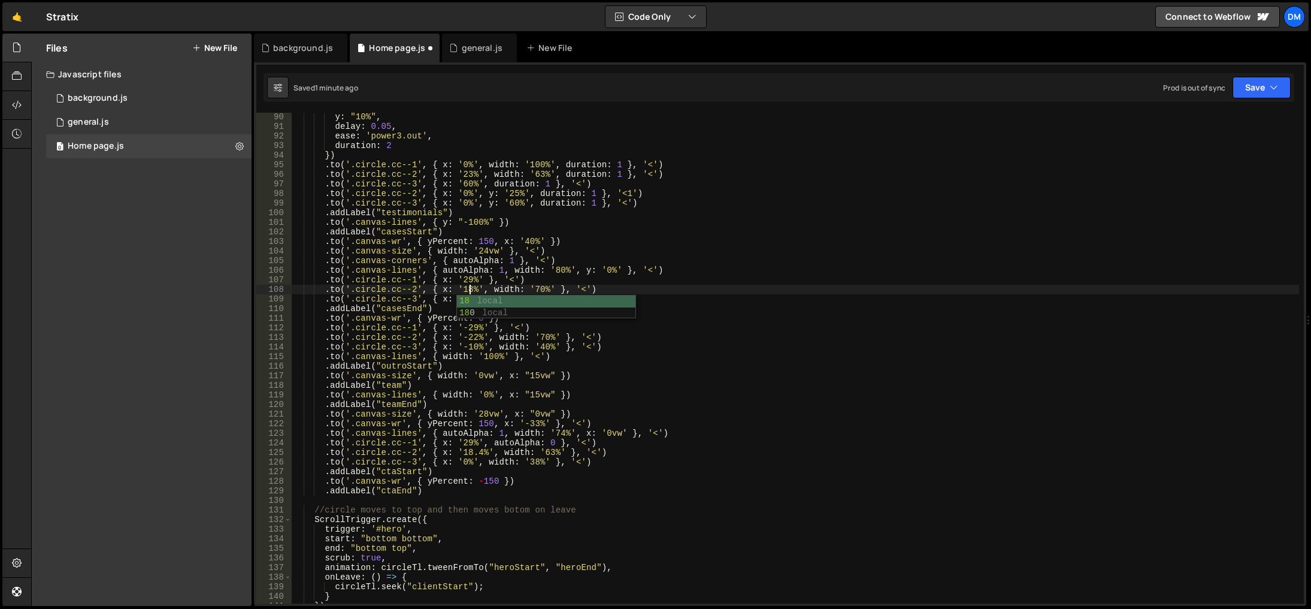
scroll to position [0, 13]
click at [749, 210] on div "y : "10%" , delay : 0.05 , ease : 'power3.out' , duration : 2 }) . to ( '.circl…" at bounding box center [796, 367] width 1008 height 510
click at [470, 299] on div "y : "10%" , delay : 0.05 , ease : 'power3.out' , duration : 2 }) . to ( '.circl…" at bounding box center [796, 367] width 1008 height 510
drag, startPoint x: 526, startPoint y: 299, endPoint x: 533, endPoint y: 299, distance: 7.2
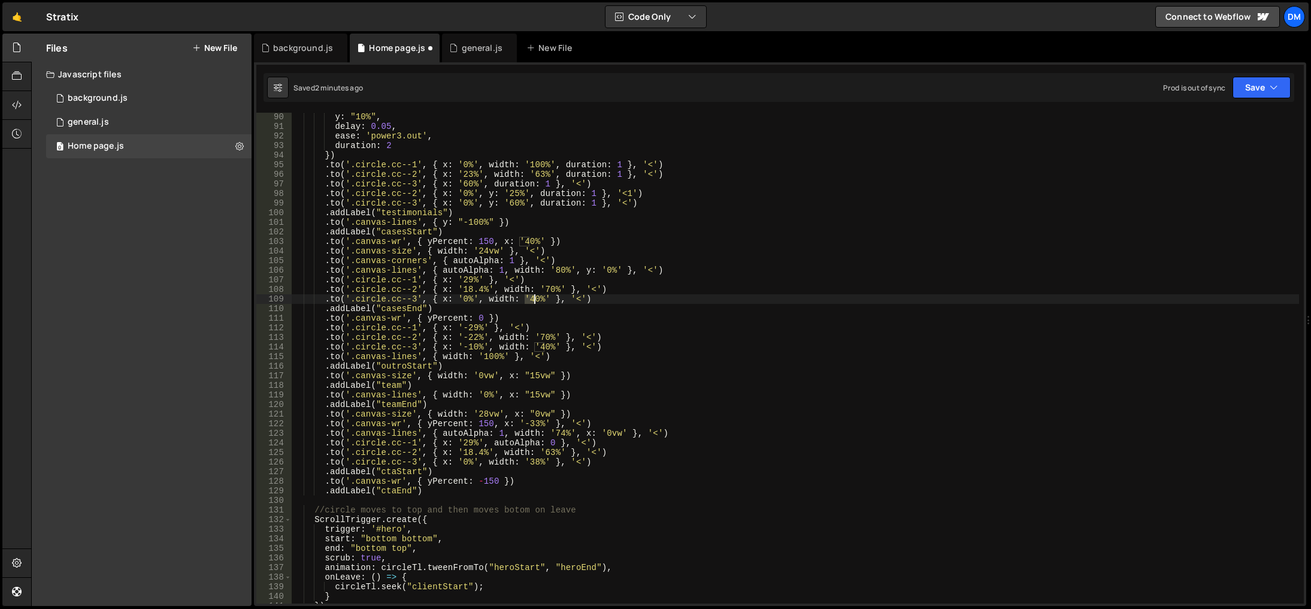
click at [533, 299] on div "y : "10%" , delay : 0.05 , ease : 'power3.out' , duration : 2 }) . to ( '.circl…" at bounding box center [796, 367] width 1008 height 510
drag, startPoint x: 542, startPoint y: 291, endPoint x: 549, endPoint y: 291, distance: 7.2
click at [549, 291] on div "y : "10%" , delay : 0.05 , ease : 'power3.out' , duration : 2 }) . to ( '.circl…" at bounding box center [796, 367] width 1008 height 510
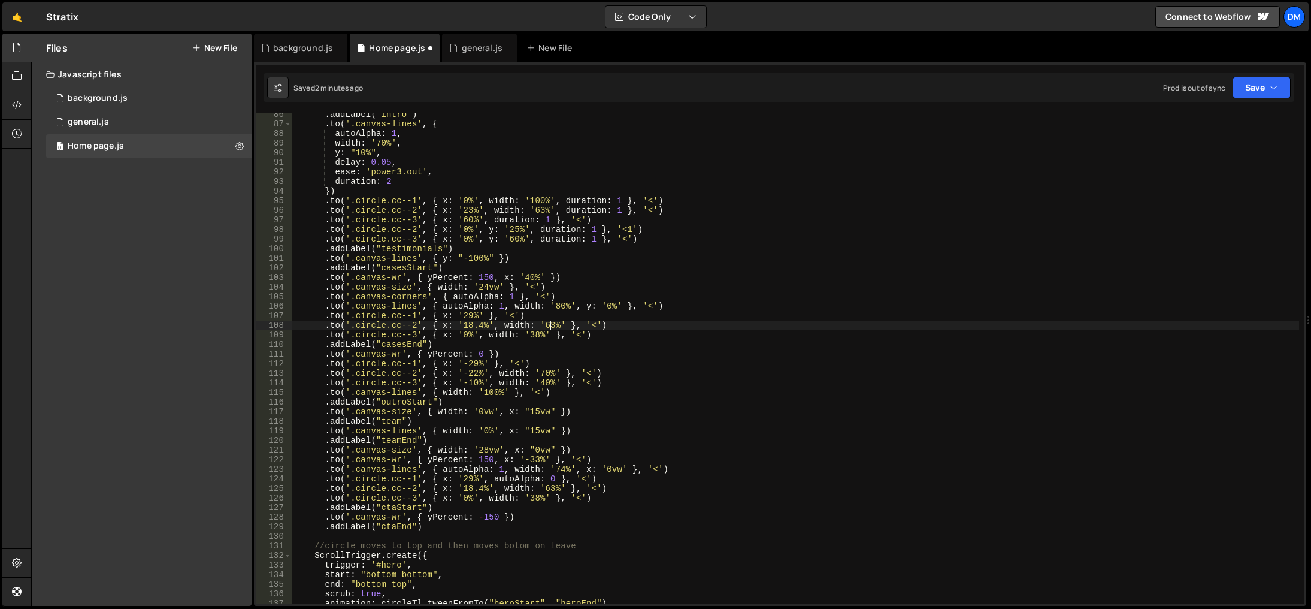
click at [550, 312] on div ". addLabel ( "intro" ) . to ( '.canvas-lines' , { autoAlpha : 1 , width : '70%'…" at bounding box center [796, 365] width 1008 height 510
drag, startPoint x: 1245, startPoint y: 95, endPoint x: 1233, endPoint y: 113, distance: 21.9
click at [1245, 95] on button "Save" at bounding box center [1262, 88] width 58 height 22
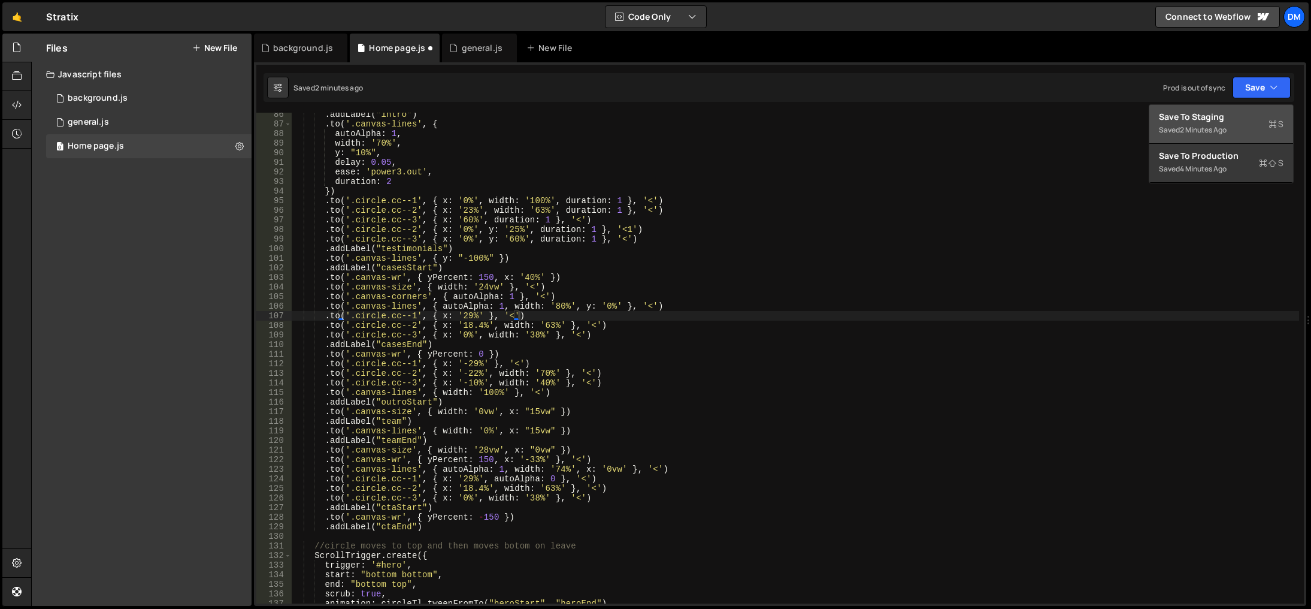
click at [1224, 119] on div "Save to Staging S" at bounding box center [1221, 117] width 125 height 12
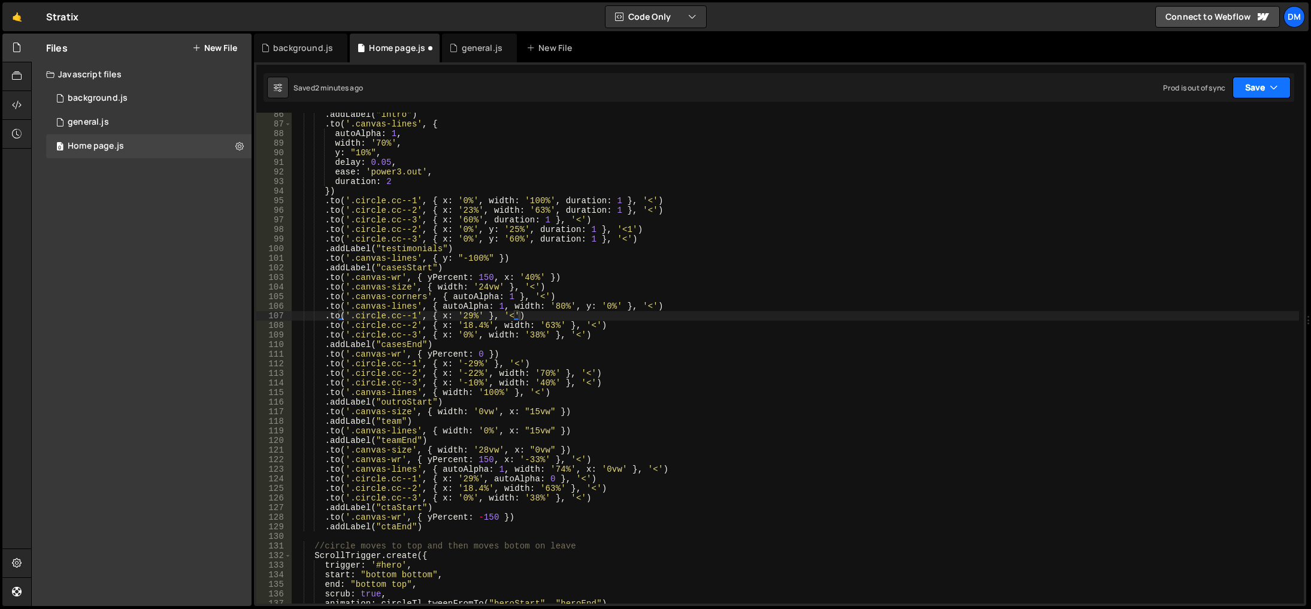
drag, startPoint x: 1254, startPoint y: 86, endPoint x: 1222, endPoint y: 132, distance: 56.0
click at [1254, 85] on button "Save" at bounding box center [1262, 88] width 58 height 22
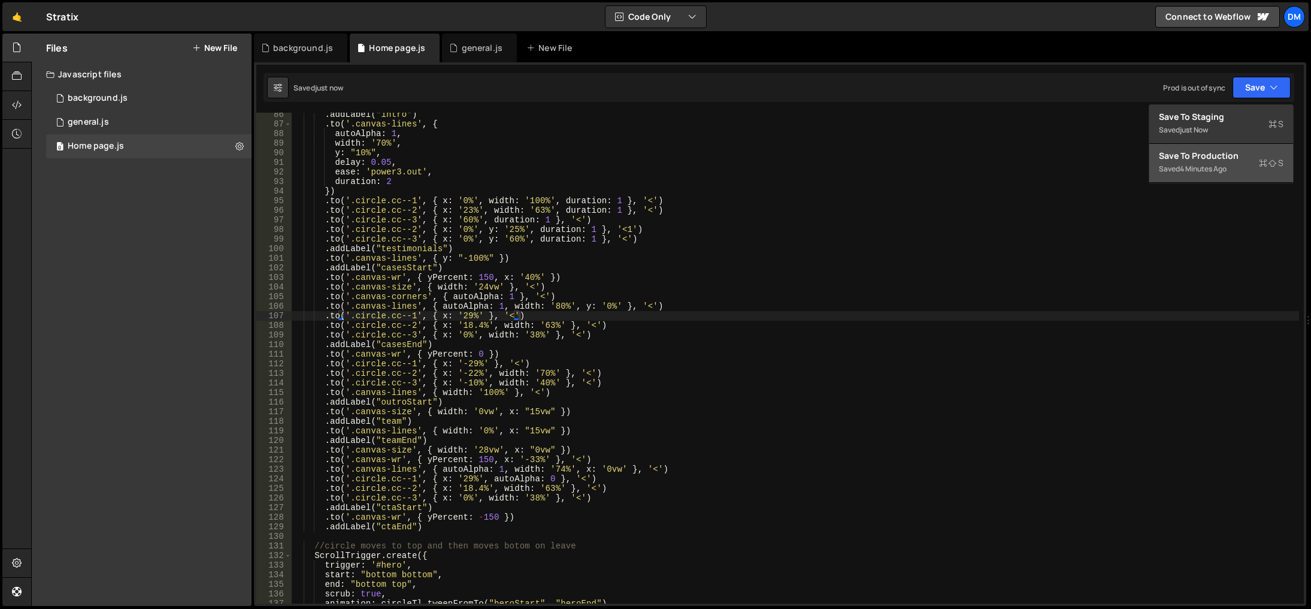
click at [1202, 157] on div "Save to Production S" at bounding box center [1221, 156] width 125 height 12
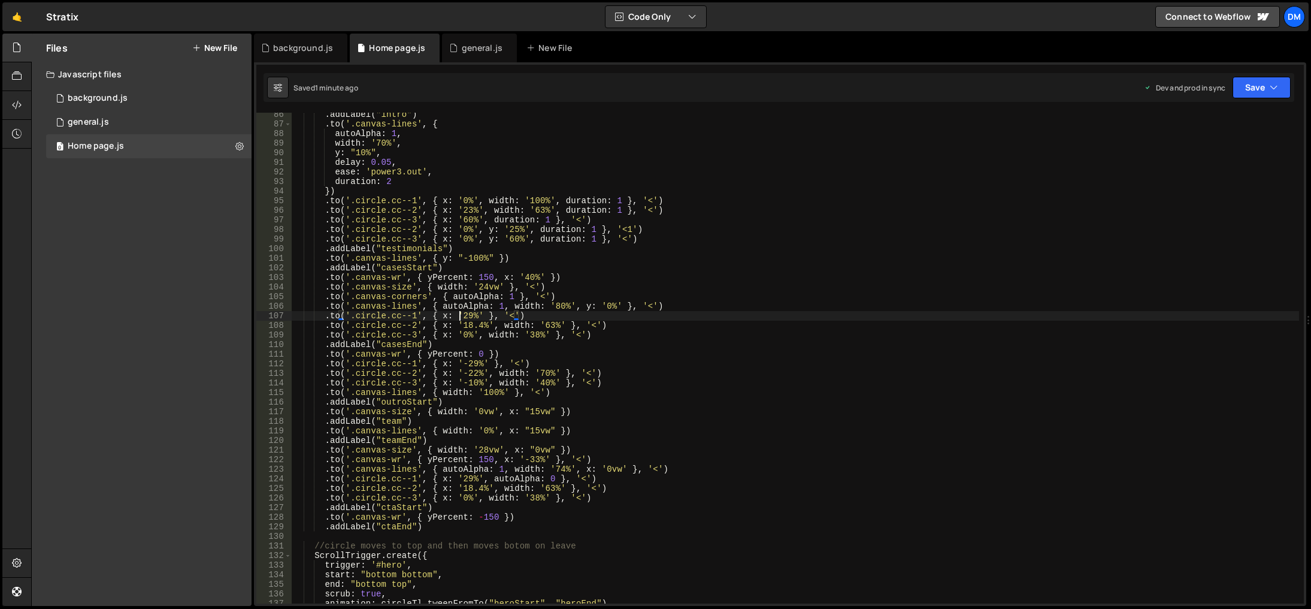
click at [458, 314] on div ". addLabel ( "intro" ) . to ( '.canvas-lines' , { autoAlpha : 1 , width : '70%'…" at bounding box center [796, 365] width 1008 height 510
drag, startPoint x: 773, startPoint y: 259, endPoint x: 752, endPoint y: 264, distance: 21.5
click at [773, 259] on div ". addLabel ( "intro" ) . to ( '.canvas-lines' , { autoAlpha : 1 , width : '70%'…" at bounding box center [796, 365] width 1008 height 510
click at [465, 332] on div ". addLabel ( "intro" ) . to ( '.canvas-lines' , { autoAlpha : 1 , width : '70%'…" at bounding box center [796, 365] width 1008 height 510
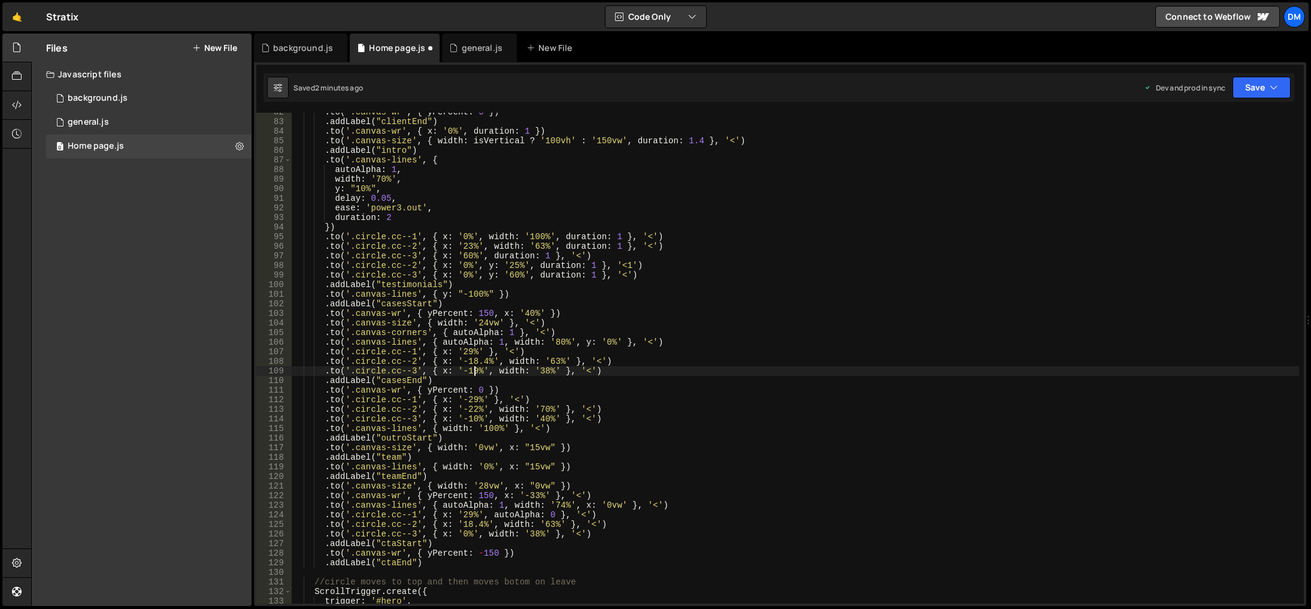
scroll to position [782, 0]
click at [497, 371] on div ". to ( '.canvas-wr' , { yPercent : 0 }) . addLabel ( "clientEnd" ) . to ( '.can…" at bounding box center [796, 362] width 1008 height 510
drag, startPoint x: 492, startPoint y: 370, endPoint x: 530, endPoint y: 372, distance: 37.2
click at [530, 372] on div ". to ( '.canvas-wr' , { yPercent : 0 }) . addLabel ( "clientEnd" ) . to ( '.can…" at bounding box center [796, 362] width 1008 height 510
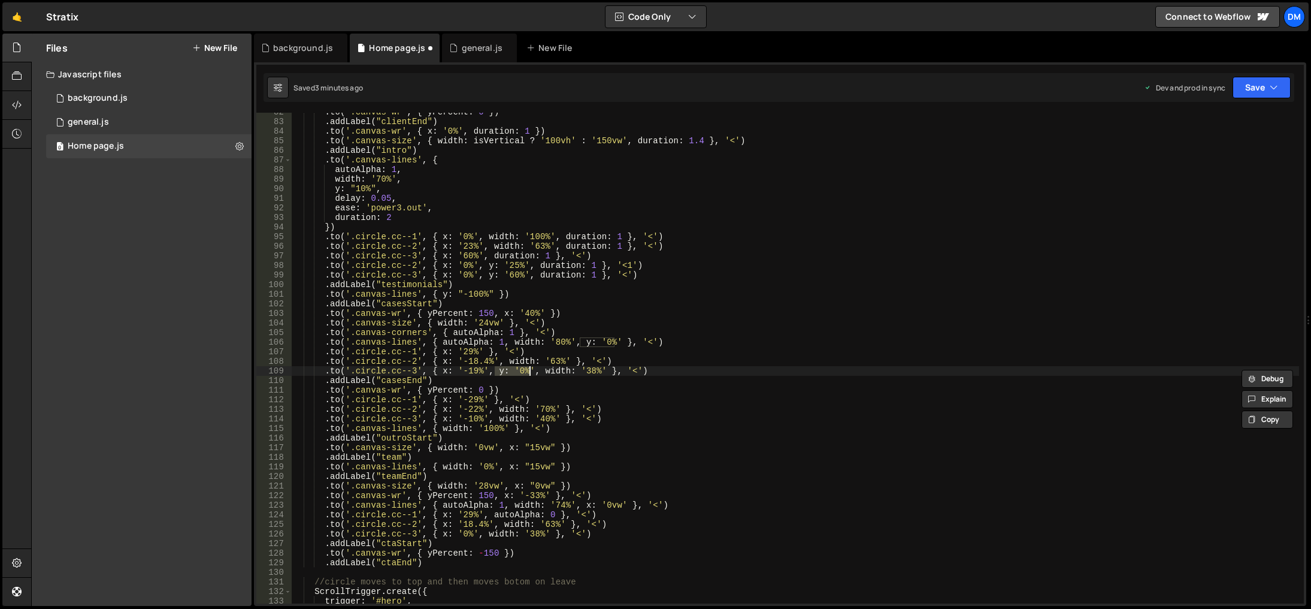
click at [502, 360] on div ". to ( '.canvas-wr' , { yPercent : 0 }) . addLabel ( "clientEnd" ) . to ( '.can…" at bounding box center [796, 362] width 1008 height 510
paste textarea "y: '0%'"
click at [543, 349] on div ". to ( '.canvas-wr' , { yPercent : 0 }) . addLabel ( "clientEnd" ) . to ( '.can…" at bounding box center [796, 362] width 1008 height 510
click at [500, 362] on div ". to ( '.canvas-wr' , { yPercent : 0 }) . addLabel ( "clientEnd" ) . to ( '.can…" at bounding box center [796, 362] width 1008 height 510
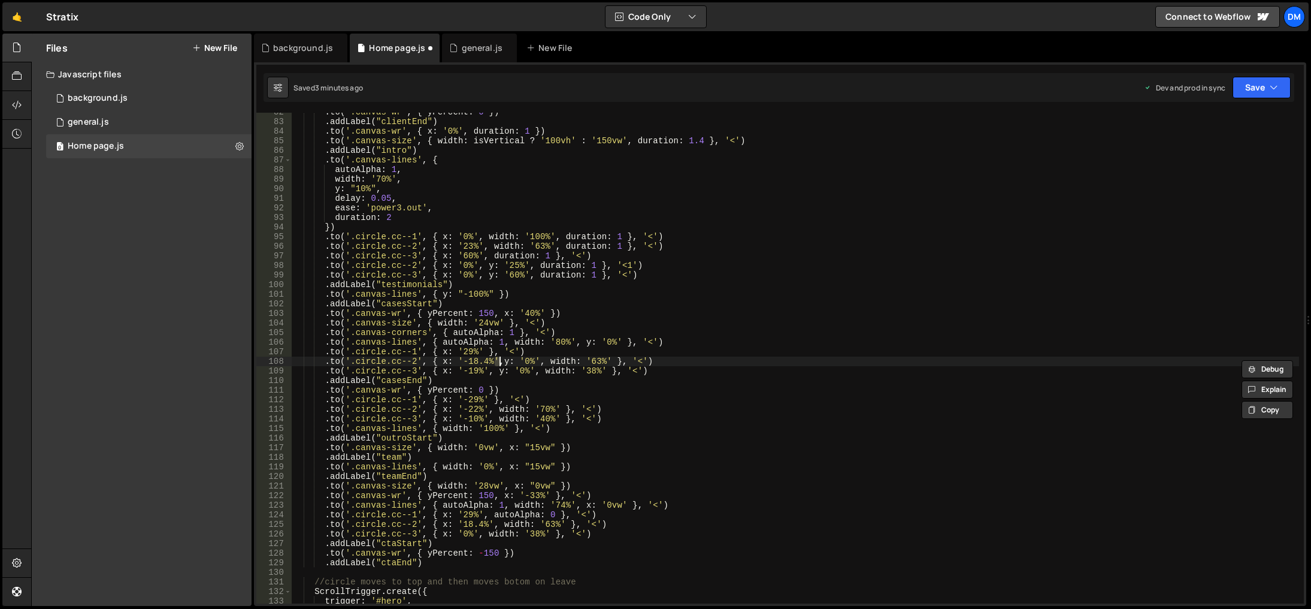
click at [503, 362] on div ". to ( '.canvas-wr' , { yPercent : 0 }) . addLabel ( "clientEnd" ) . to ( '.can…" at bounding box center [796, 362] width 1008 height 510
click at [500, 365] on div ". to ( '.canvas-wr' , { yPercent : 0 }) . addLabel ( "clientEnd" ) . to ( '.can…" at bounding box center [796, 362] width 1008 height 510
click at [547, 354] on div ". to ( '.canvas-wr' , { yPercent : 0 }) . addLabel ( "clientEnd" ) . to ( '.can…" at bounding box center [796, 362] width 1008 height 510
click at [772, 462] on div ". to ( '.canvas-wr' , { yPercent : 0 }) . addLabel ( "clientEnd" ) . to ( '.can…" at bounding box center [796, 362] width 1008 height 510
click at [804, 432] on div ". to ( '.canvas-wr' , { yPercent : 0 }) . addLabel ( "clientEnd" ) . to ( '.can…" at bounding box center [796, 362] width 1008 height 510
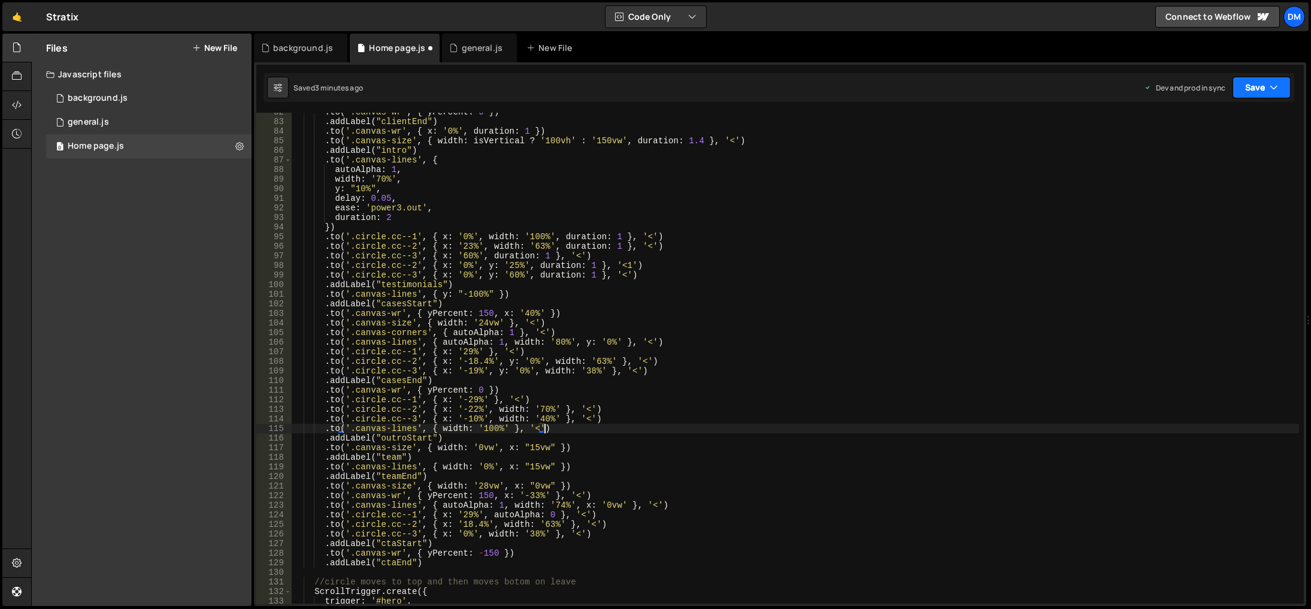
click at [1249, 86] on button "Save" at bounding box center [1262, 88] width 58 height 22
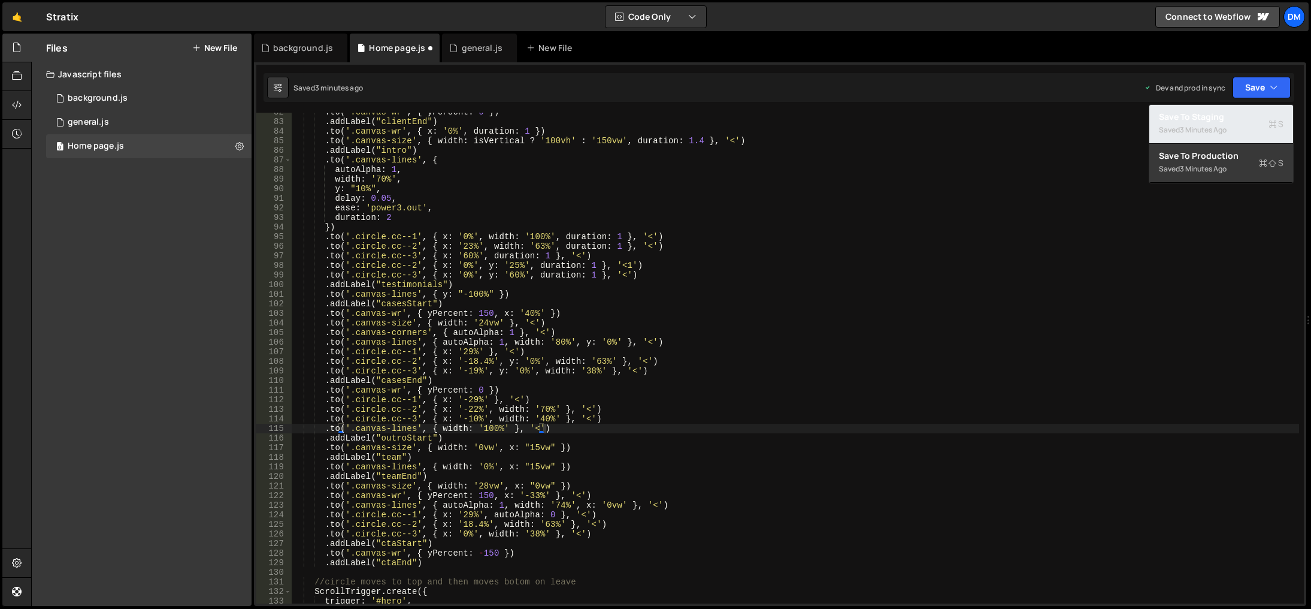
click at [1249, 125] on div "Saved 3 minutes ago" at bounding box center [1221, 130] width 125 height 14
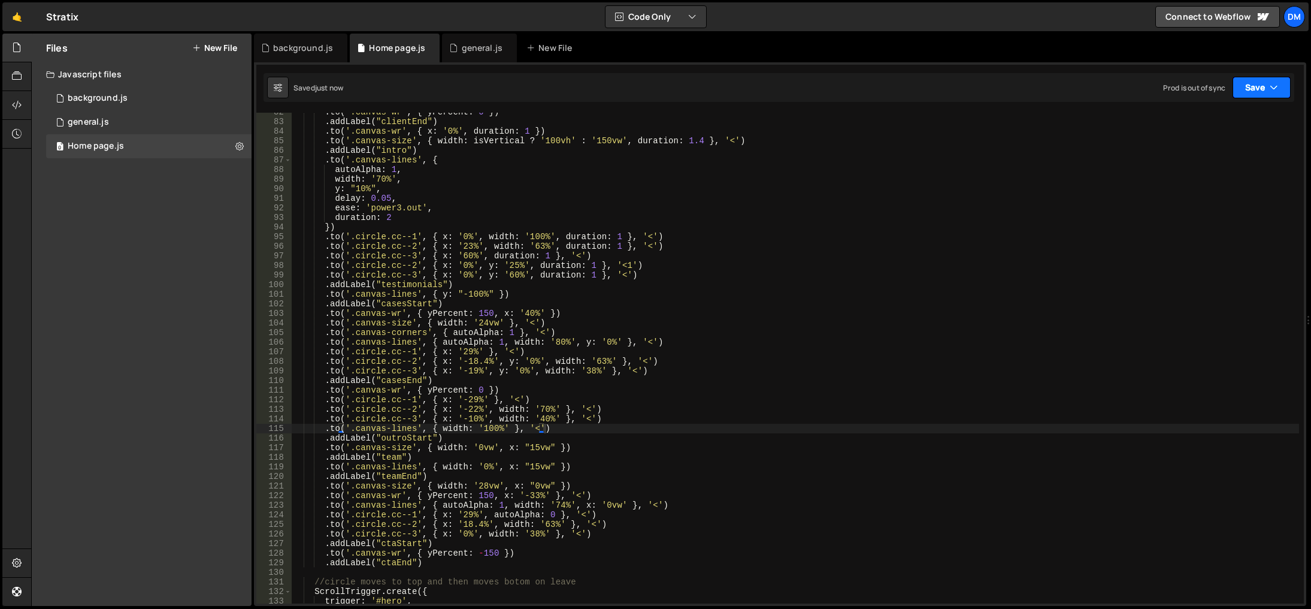
click at [1264, 91] on button "Save" at bounding box center [1262, 88] width 58 height 22
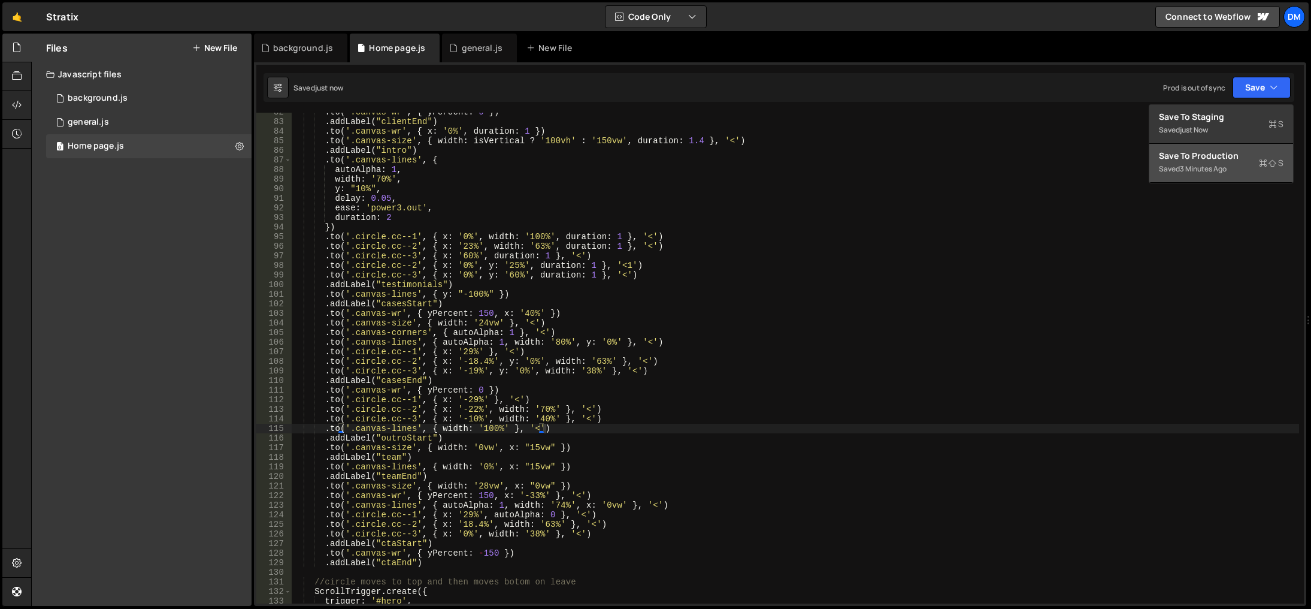
click at [1210, 160] on div "Save to Production S" at bounding box center [1221, 156] width 125 height 12
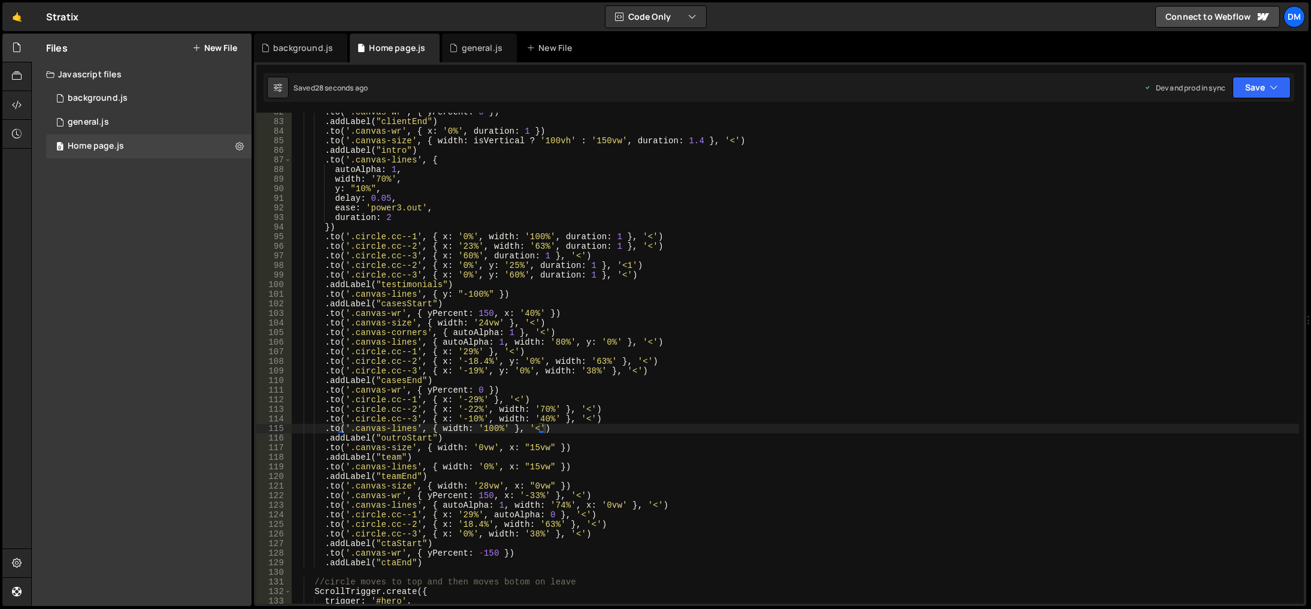
click at [930, 501] on div ". to ( '.canvas-wr' , { yPercent : 0 }) . addLabel ( "clientEnd" ) . to ( '.can…" at bounding box center [796, 362] width 1008 height 510
click at [470, 350] on div ". to ( '.canvas-wr' , { yPercent : 0 }) . addLabel ( "clientEnd" ) . to ( '.can…" at bounding box center [796, 362] width 1008 height 510
click at [484, 329] on div ". to ( '.canvas-wr' , { yPercent : 0 }) . addLabel ( "clientEnd" ) . to ( '.can…" at bounding box center [796, 362] width 1008 height 510
drag, startPoint x: 486, startPoint y: 361, endPoint x: 461, endPoint y: 359, distance: 24.6
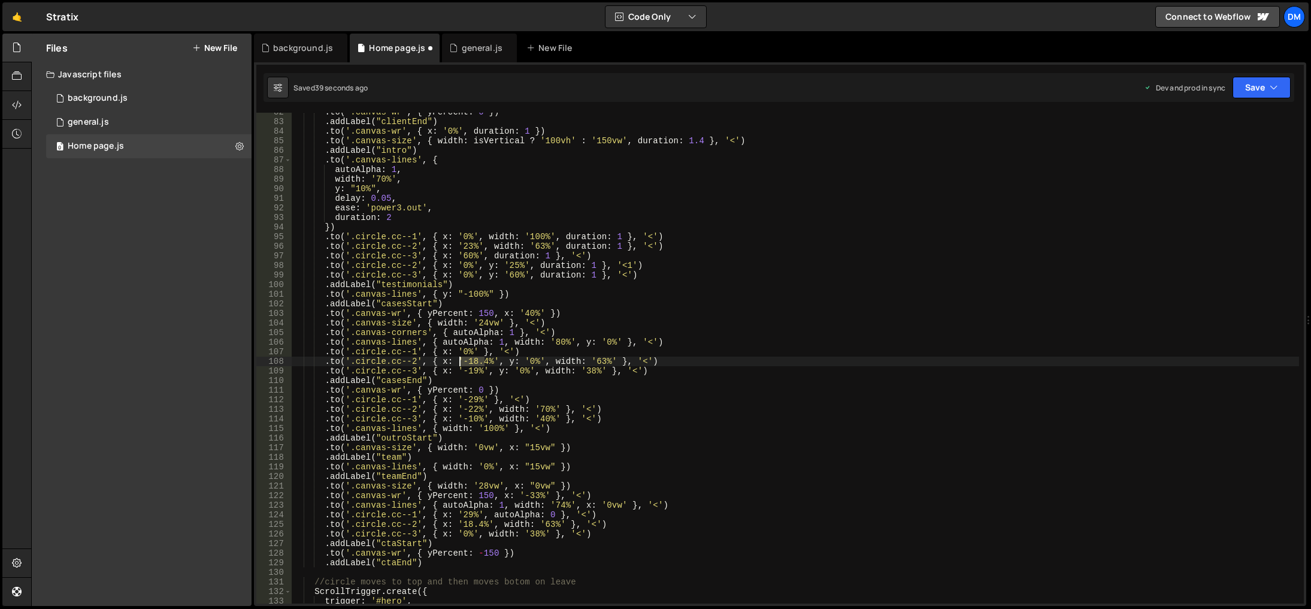
click at [461, 359] on div ". to ( '.canvas-wr' , { yPercent : 0 }) . addLabel ( "clientEnd" ) . to ( '.can…" at bounding box center [796, 362] width 1008 height 510
drag, startPoint x: 506, startPoint y: 338, endPoint x: 488, endPoint y: 353, distance: 23.4
click at [506, 337] on div ". to ( '.canvas-wr' , { yPercent : 0 }) . addLabel ( "clientEnd" ) . to ( '.can…" at bounding box center [796, 362] width 1008 height 510
drag, startPoint x: 474, startPoint y: 372, endPoint x: 461, endPoint y: 372, distance: 13.2
click at [461, 372] on div ". to ( '.canvas-wr' , { yPercent : 0 }) . addLabel ( "clientEnd" ) . to ( '.can…" at bounding box center [796, 362] width 1008 height 510
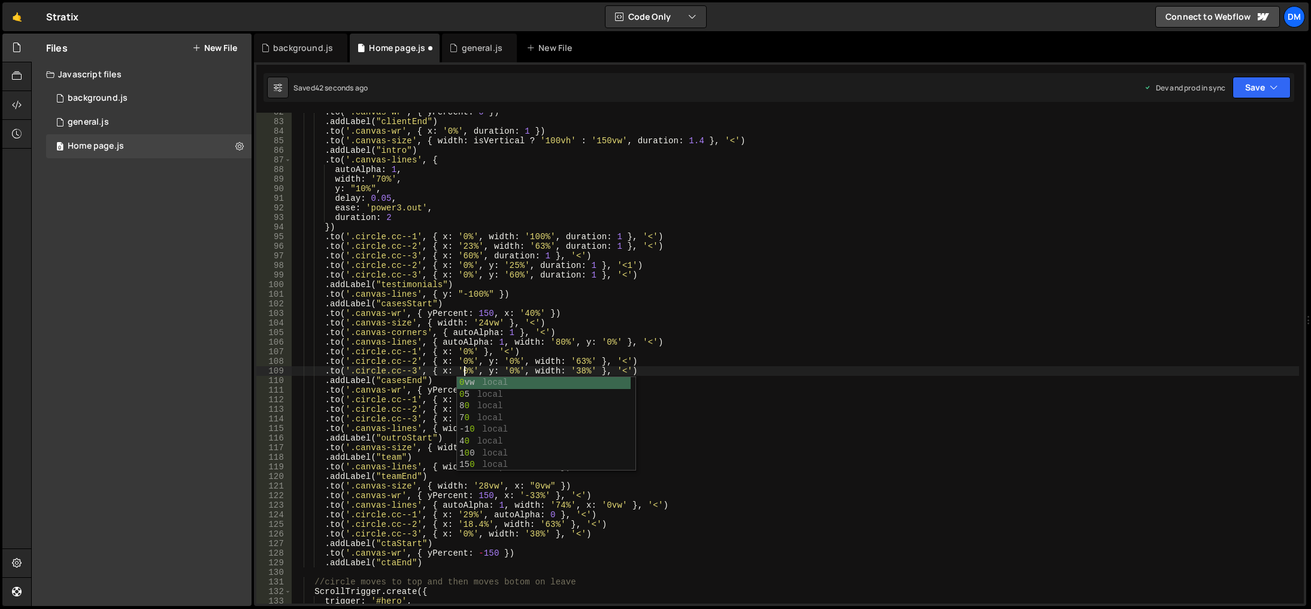
click at [633, 303] on div ". to ( '.canvas-wr' , { yPercent : 0 }) . addLabel ( "clientEnd" ) . to ( '.can…" at bounding box center [796, 362] width 1008 height 510
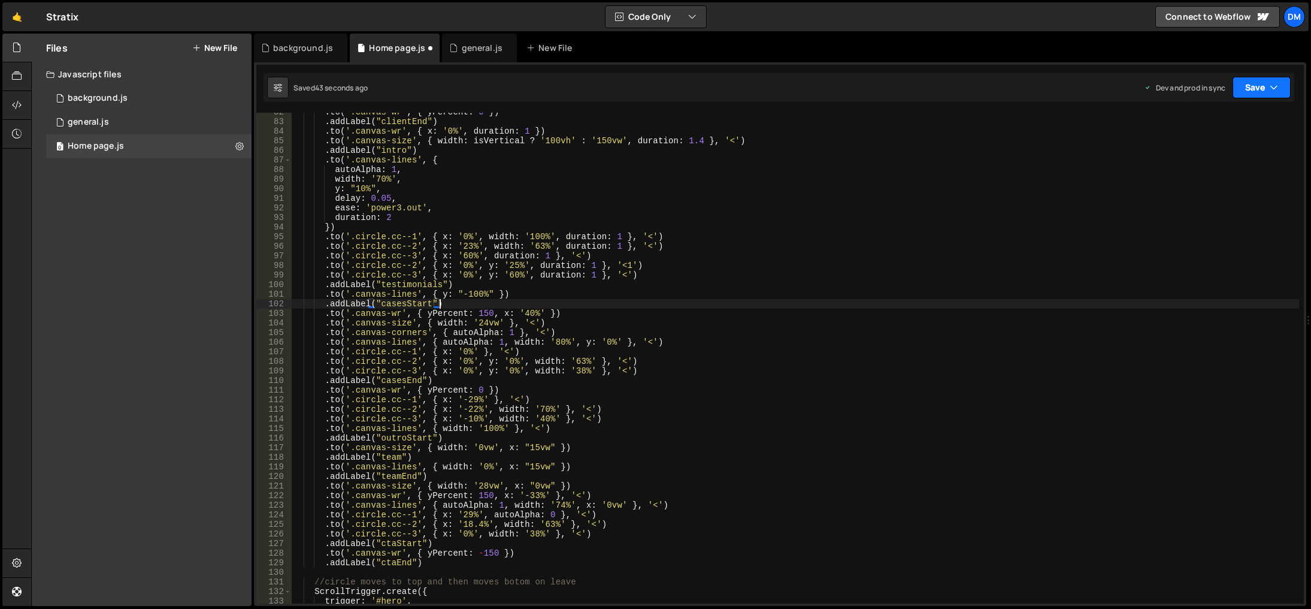
click at [1253, 80] on button "Save" at bounding box center [1262, 88] width 58 height 22
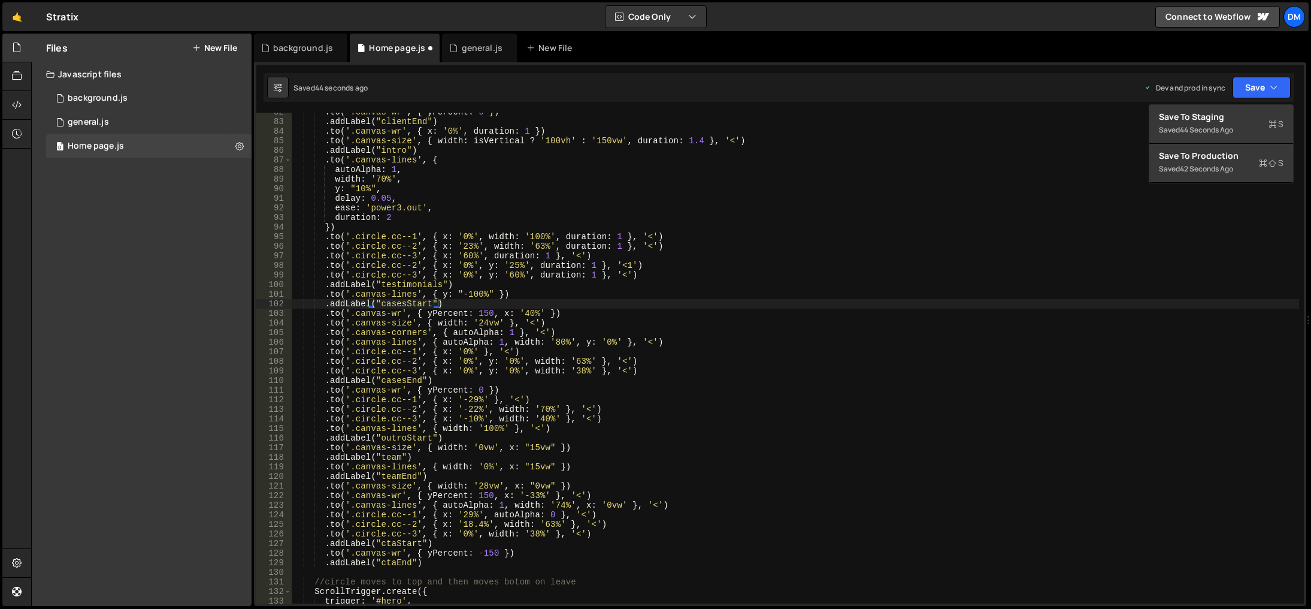
click at [770, 277] on div ". to ( '.canvas-wr' , { yPercent : 0 }) . addLabel ( "clientEnd" ) . to ( '.can…" at bounding box center [796, 362] width 1008 height 510
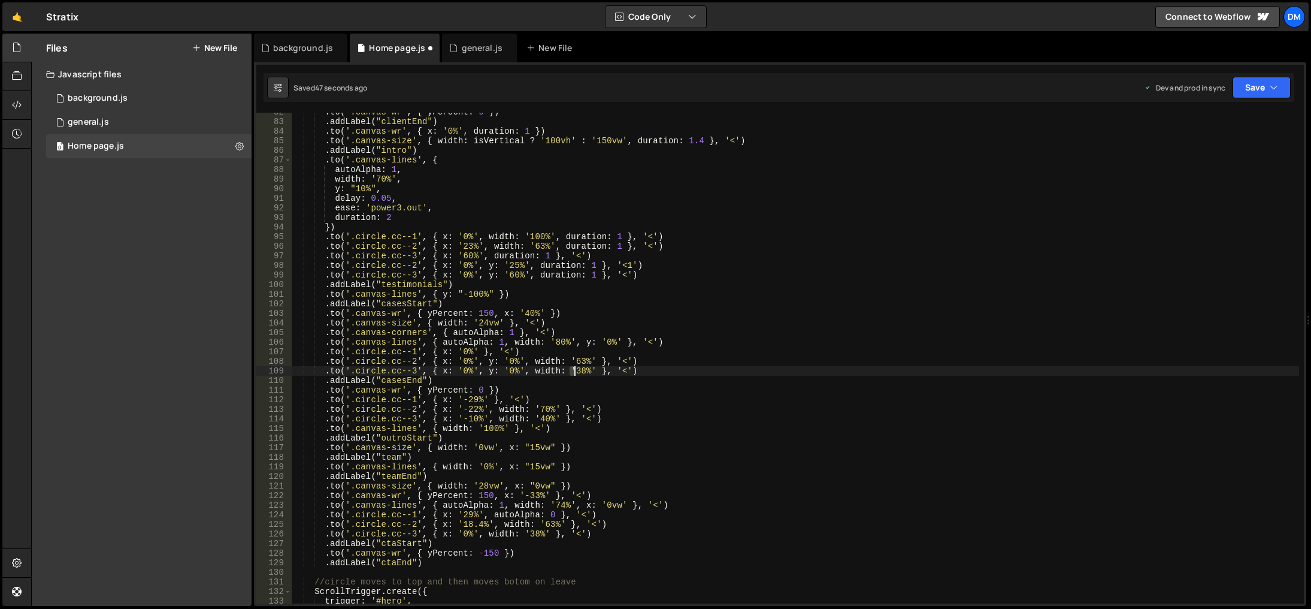
click at [574, 371] on div ". to ( '.canvas-wr' , { yPercent : 0 }) . addLabel ( "clientEnd" ) . to ( '.can…" at bounding box center [796, 362] width 1008 height 510
click at [571, 359] on div ". to ( '.canvas-wr' , { yPercent : 0 }) . addLabel ( "clientEnd" ) . to ( '.can…" at bounding box center [796, 362] width 1008 height 510
click at [570, 362] on div ". to ( '.canvas-wr' , { yPercent : 0 }) . addLabel ( "clientEnd" ) . to ( '.can…" at bounding box center [796, 362] width 1008 height 510
drag, startPoint x: 604, startPoint y: 338, endPoint x: 583, endPoint y: 362, distance: 31.4
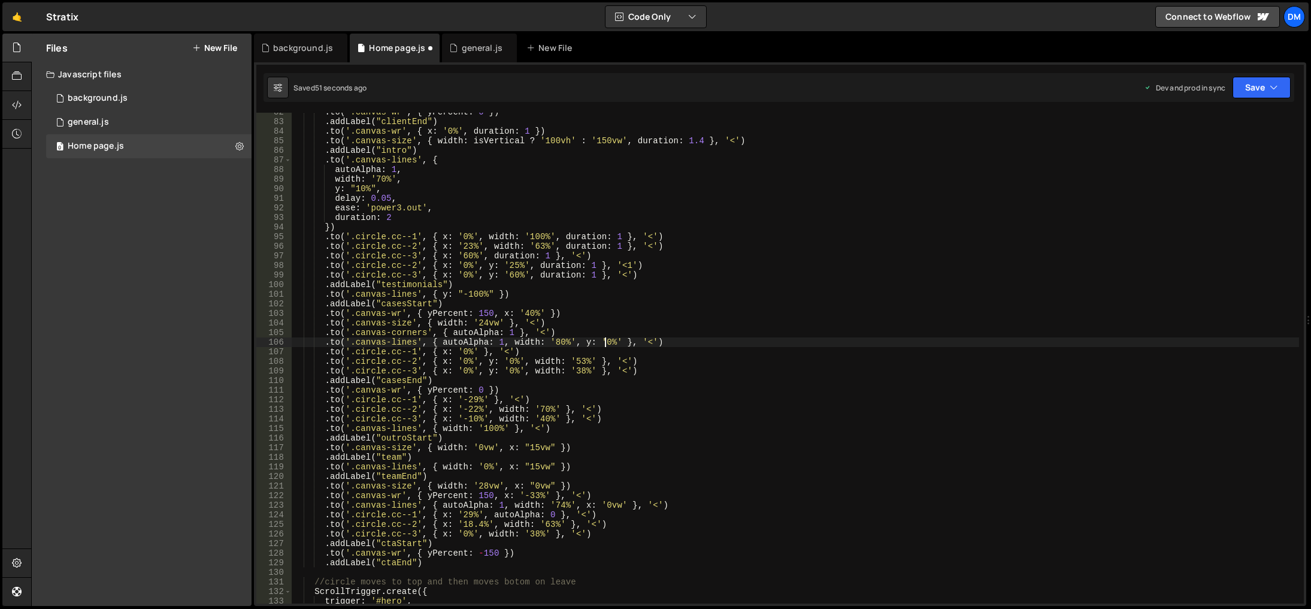
click at [604, 338] on div ". to ( '.canvas-wr' , { yPercent : 0 }) . addLabel ( "clientEnd" ) . to ( '.can…" at bounding box center [796, 362] width 1008 height 510
click at [570, 371] on div ". to ( '.canvas-wr' , { yPercent : 0 }) . addLabel ( "clientEnd" ) . to ( '.can…" at bounding box center [796, 362] width 1008 height 510
click at [651, 340] on div ". to ( '.canvas-wr' , { yPercent : 0 }) . addLabel ( "clientEnd" ) . to ( '.can…" at bounding box center [796, 362] width 1008 height 510
click at [1264, 87] on button "Save" at bounding box center [1262, 88] width 58 height 22
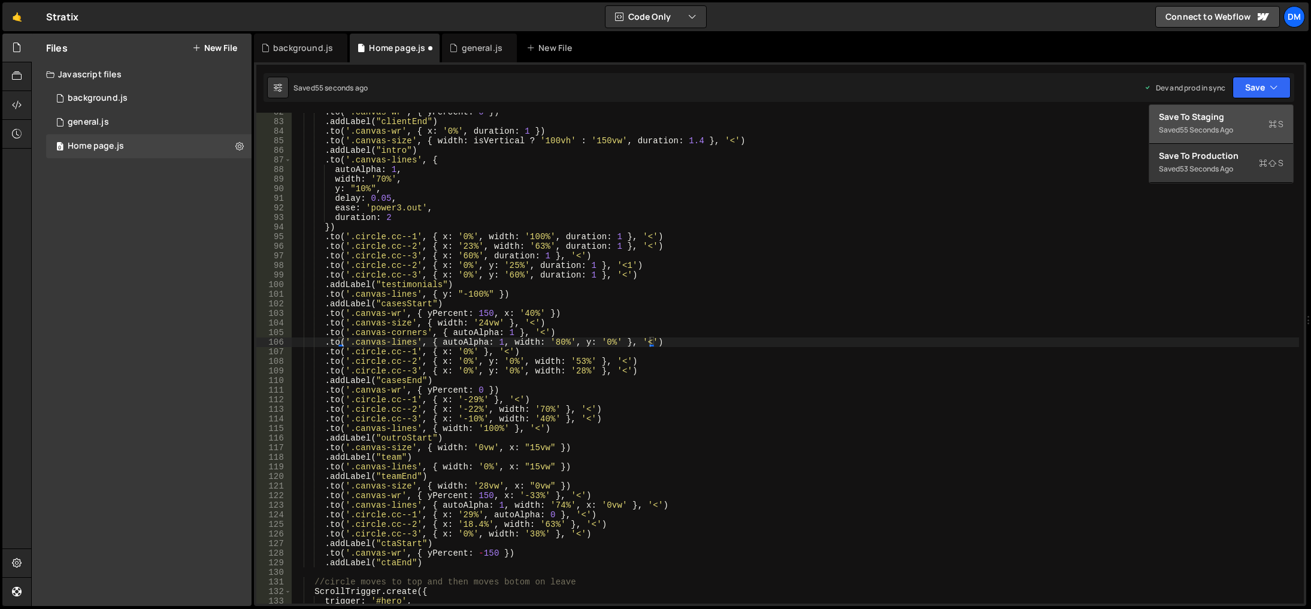
click at [1214, 132] on div "55 seconds ago" at bounding box center [1206, 130] width 53 height 10
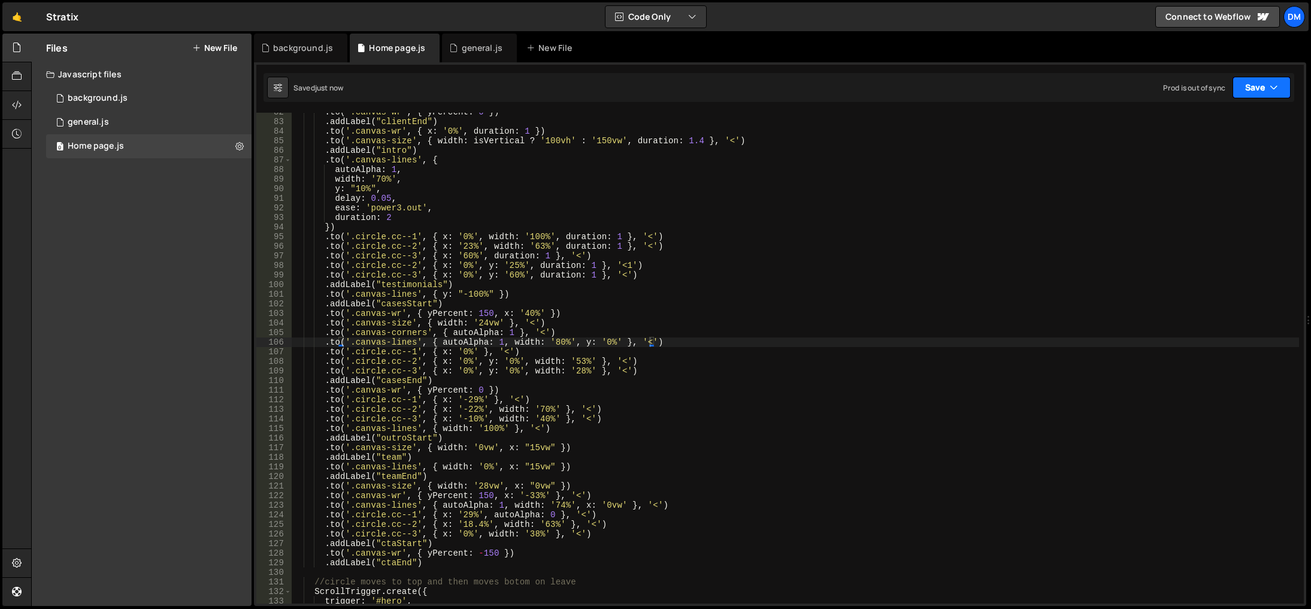
click at [1242, 78] on button "Save" at bounding box center [1262, 88] width 58 height 22
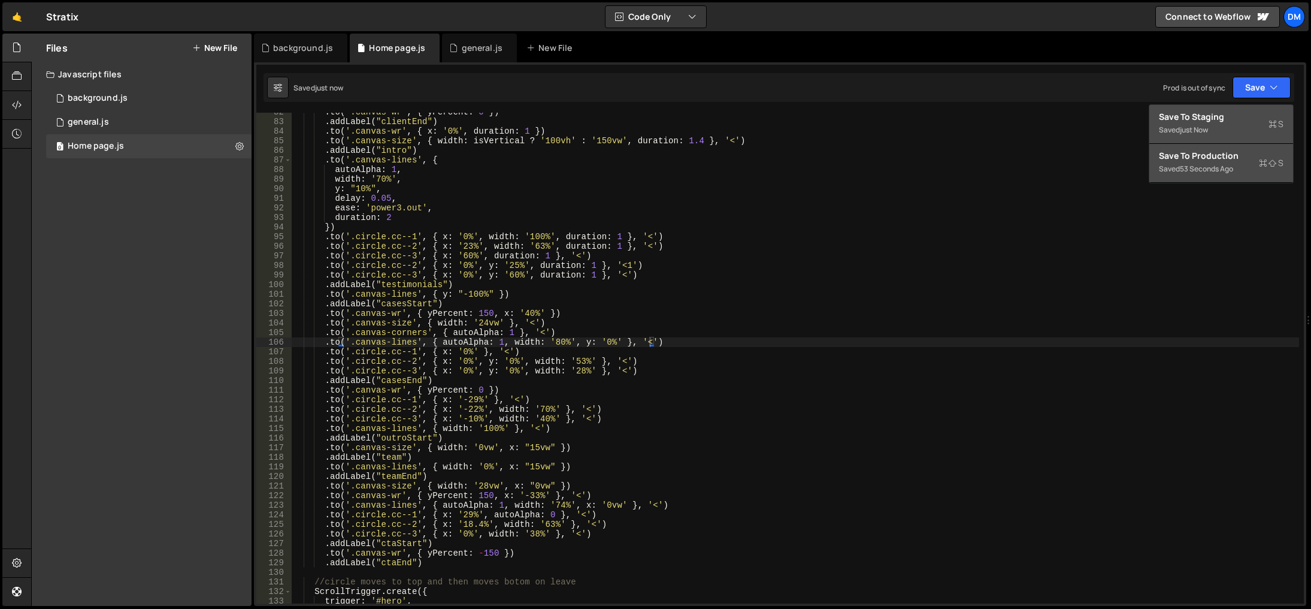
click at [1199, 162] on button "Save to Production S Saved 53 seconds ago" at bounding box center [1221, 163] width 144 height 39
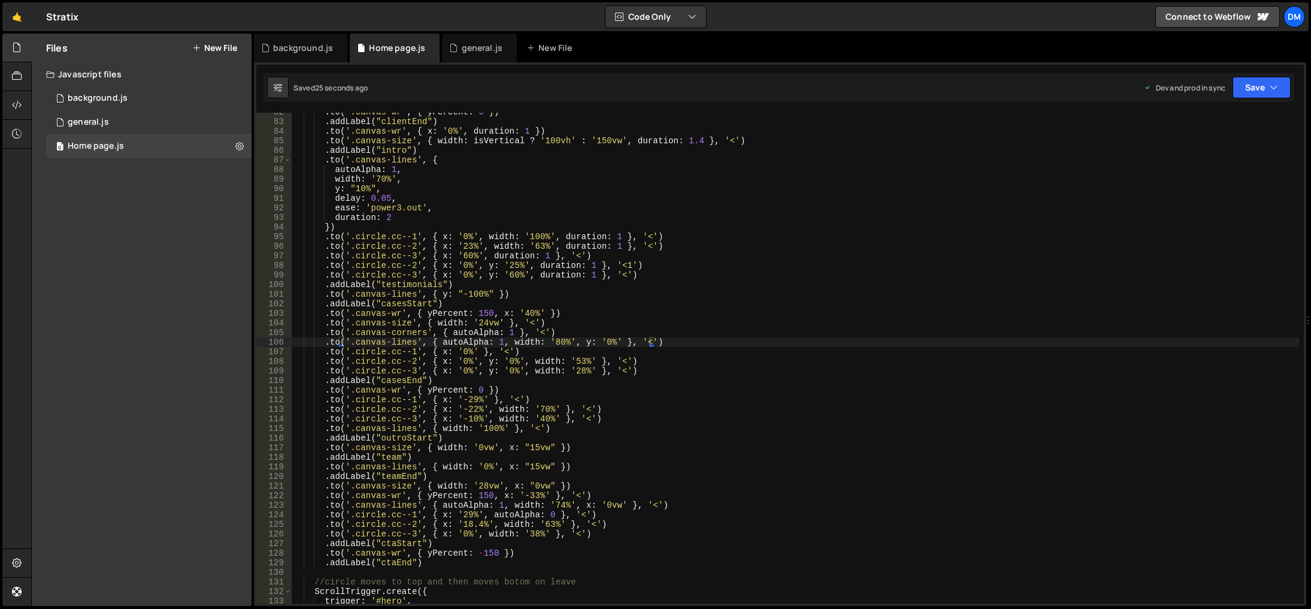
click at [813, 488] on div ". to ( '.canvas-wr' , { yPercent : 0 }) . addLabel ( "clientEnd" ) . to ( '.can…" at bounding box center [796, 362] width 1008 height 510
drag, startPoint x: 493, startPoint y: 410, endPoint x: 553, endPoint y: 410, distance: 59.9
click at [553, 410] on div ". to ( '.canvas-wr' , { yPercent : 0 }) . addLabel ( "clientEnd" ) . to ( '.can…" at bounding box center [796, 362] width 1008 height 510
drag, startPoint x: 551, startPoint y: 356, endPoint x: 535, endPoint y: 356, distance: 16.2
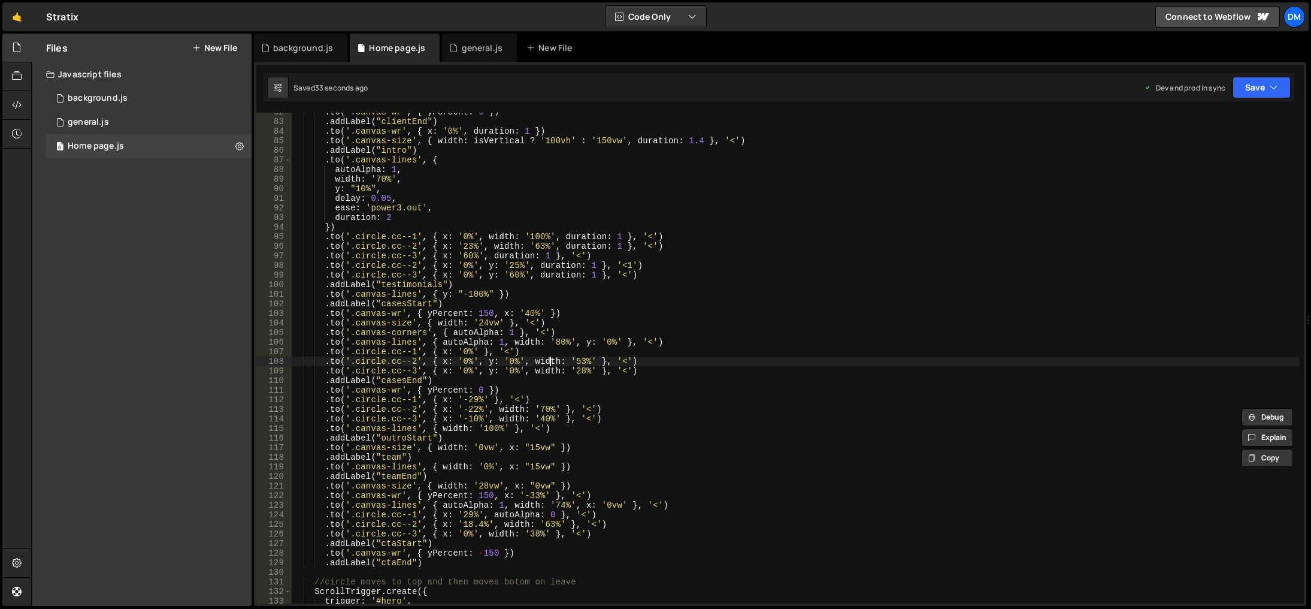
click at [551, 356] on div ". to ( '.canvas-wr' , { yPercent : 0 }) . addLabel ( "clientEnd" ) . to ( '.can…" at bounding box center [796, 362] width 1008 height 510
drag, startPoint x: 527, startPoint y: 362, endPoint x: 593, endPoint y: 365, distance: 66.6
click at [593, 365] on div ". to ( '.canvas-wr' , { yPercent : 0 }) . addLabel ( "clientEnd" ) . to ( '.can…" at bounding box center [796, 362] width 1008 height 510
click at [476, 352] on div ". to ( '.canvas-wr' , { yPercent : 0 }) . addLabel ( "clientEnd" ) . to ( '.can…" at bounding box center [796, 362] width 1008 height 510
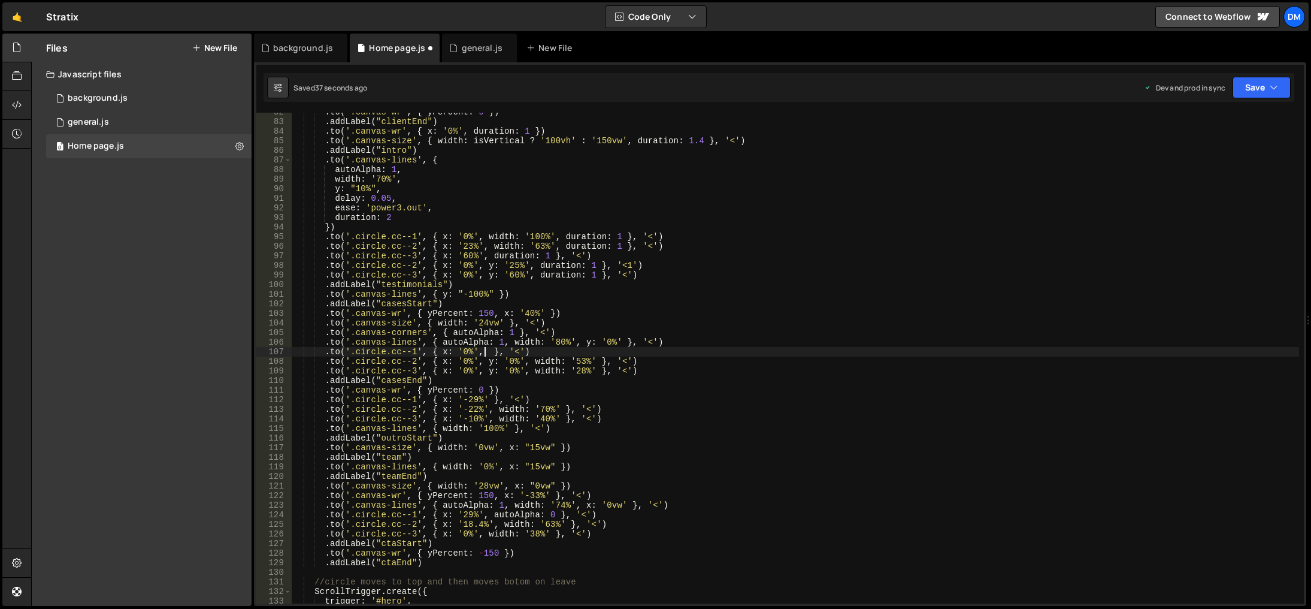
paste textarea "width: '53%'"
click at [525, 352] on div ". to ( '.canvas-wr' , { yPercent : 0 }) . addLabel ( "clientEnd" ) . to ( '.can…" at bounding box center [796, 362] width 1008 height 510
click at [1048, 204] on div ". to ( '.canvas-wr' , { yPercent : 0 }) . addLabel ( "clientEnd" ) . to ( '.can…" at bounding box center [796, 362] width 1008 height 510
click at [1272, 75] on div "Saved just now Prod is out of sync Upgrade to Edit Save Save to Staging S Saved…" at bounding box center [779, 87] width 1031 height 29
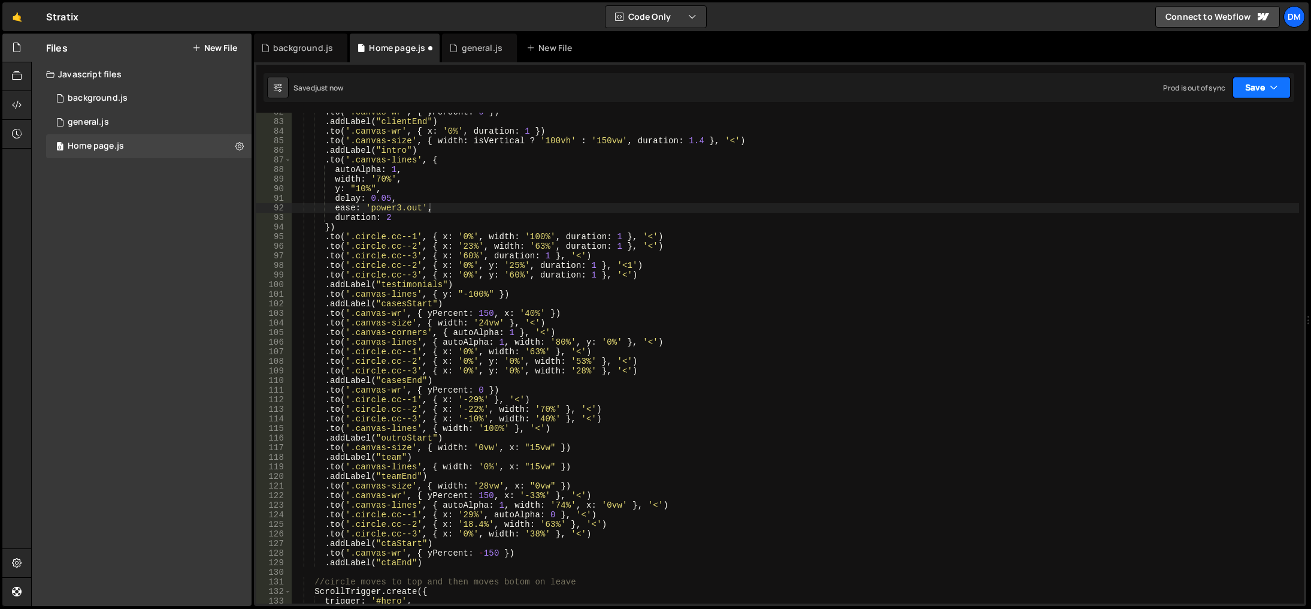
click at [1254, 87] on button "Save" at bounding box center [1262, 88] width 58 height 22
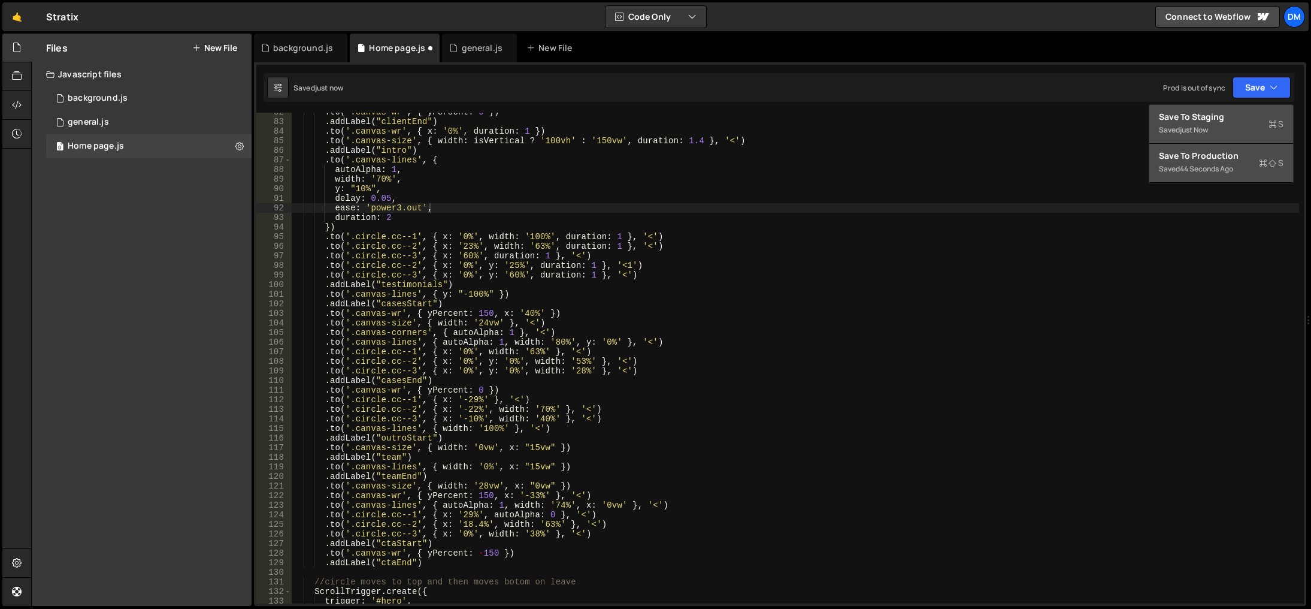
click at [1215, 153] on div "Save to Production S" at bounding box center [1221, 156] width 125 height 12
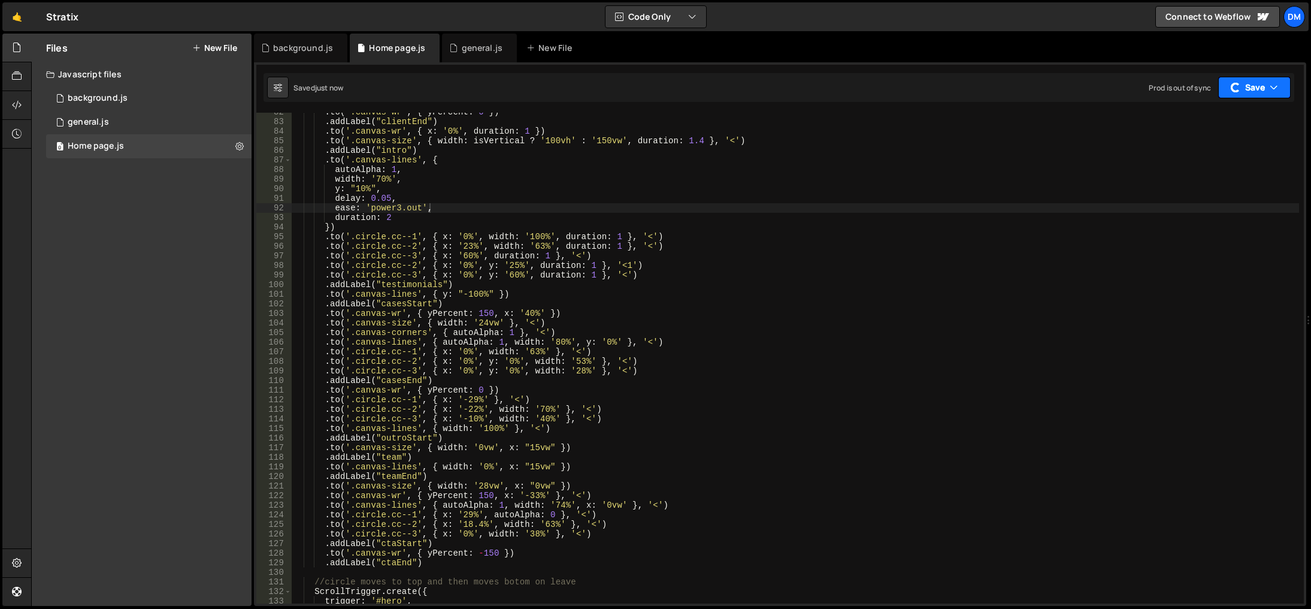
click at [1256, 90] on button "Save" at bounding box center [1254, 88] width 72 height 22
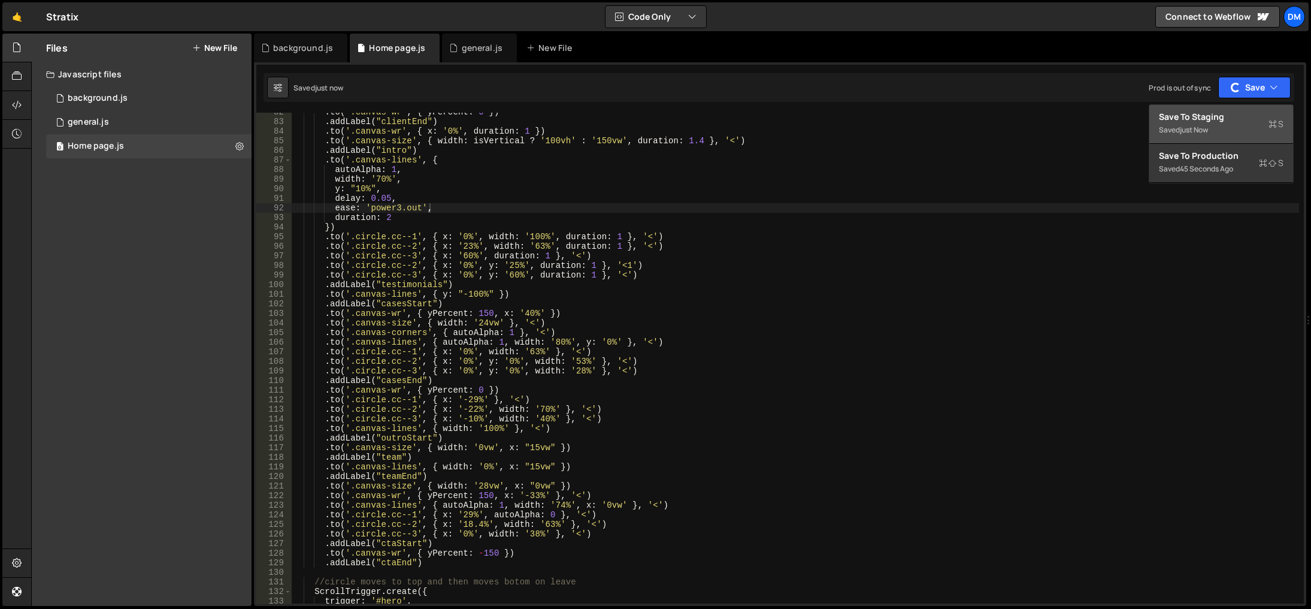
click at [1226, 120] on div "Save to Staging S" at bounding box center [1221, 117] width 125 height 12
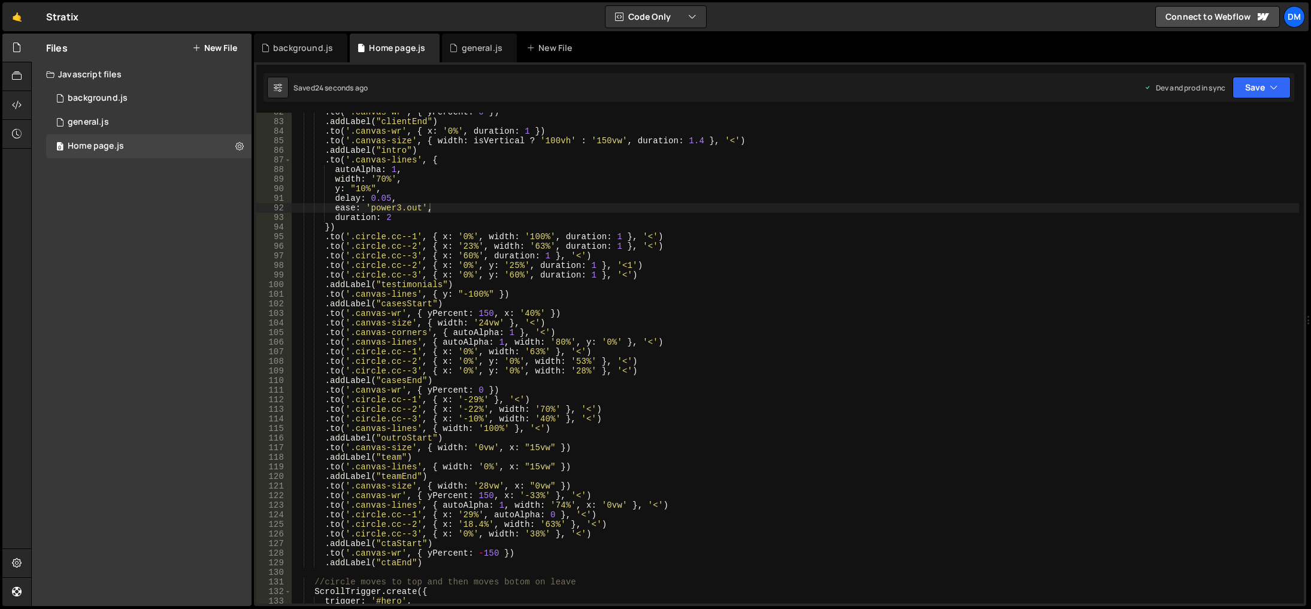
click at [803, 464] on div ". to ( '.canvas-wr' , { yPercent : 0 }) . addLabel ( "clientEnd" ) . to ( '.can…" at bounding box center [796, 362] width 1008 height 510
drag, startPoint x: 484, startPoint y: 352, endPoint x: 546, endPoint y: 352, distance: 61.7
click at [546, 352] on div ". to ( '.canvas-wr' , { yPercent : 0 }) . addLabel ( "clientEnd" ) . to ( '.can…" at bounding box center [796, 362] width 1008 height 510
click at [486, 400] on div ". to ( '.canvas-wr' , { yPercent : 0 }) . addLabel ( "clientEnd" ) . to ( '.can…" at bounding box center [796, 362] width 1008 height 510
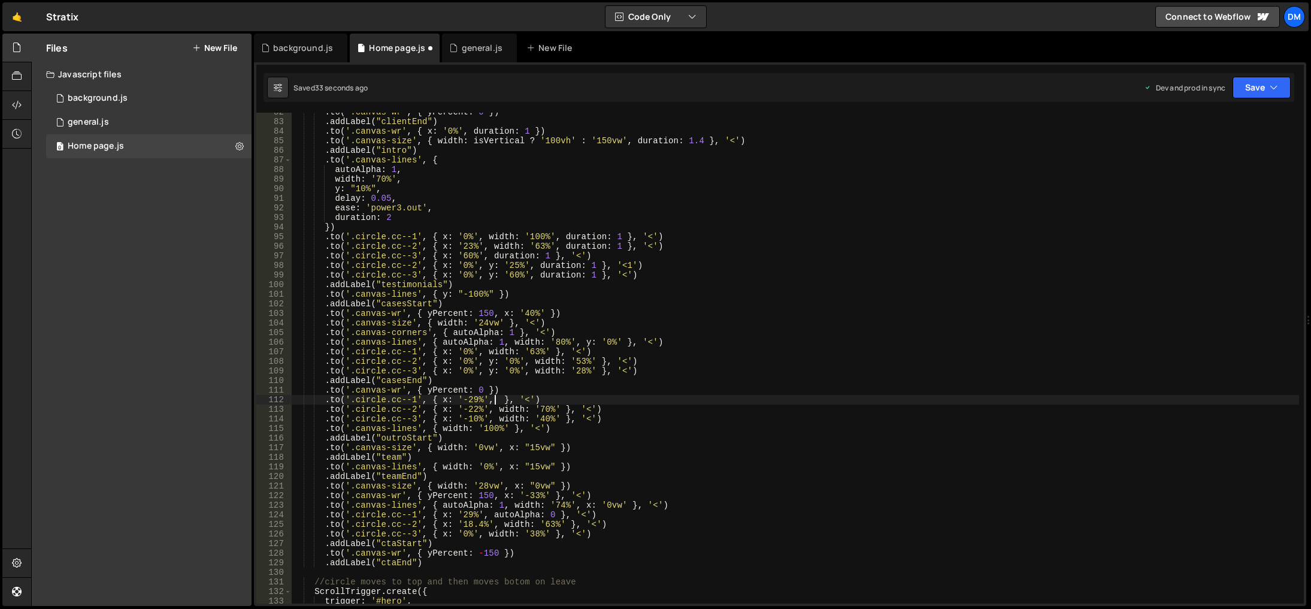
paste textarea "width: '63%'"
click at [776, 338] on div ". to ( '.canvas-wr' , { yPercent : 0 }) . addLabel ( "clientEnd" ) . to ( '.can…" at bounding box center [796, 362] width 1008 height 510
click at [1266, 94] on button "Save" at bounding box center [1262, 88] width 58 height 22
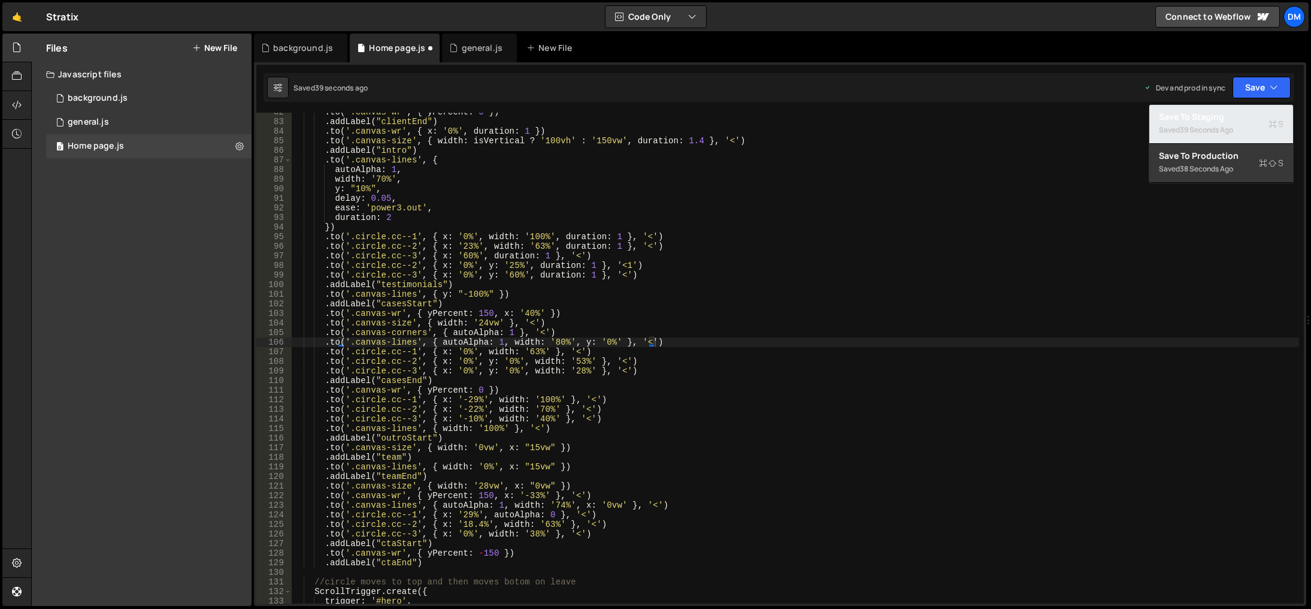
click at [1227, 123] on div "Saved 39 seconds ago" at bounding box center [1221, 130] width 125 height 14
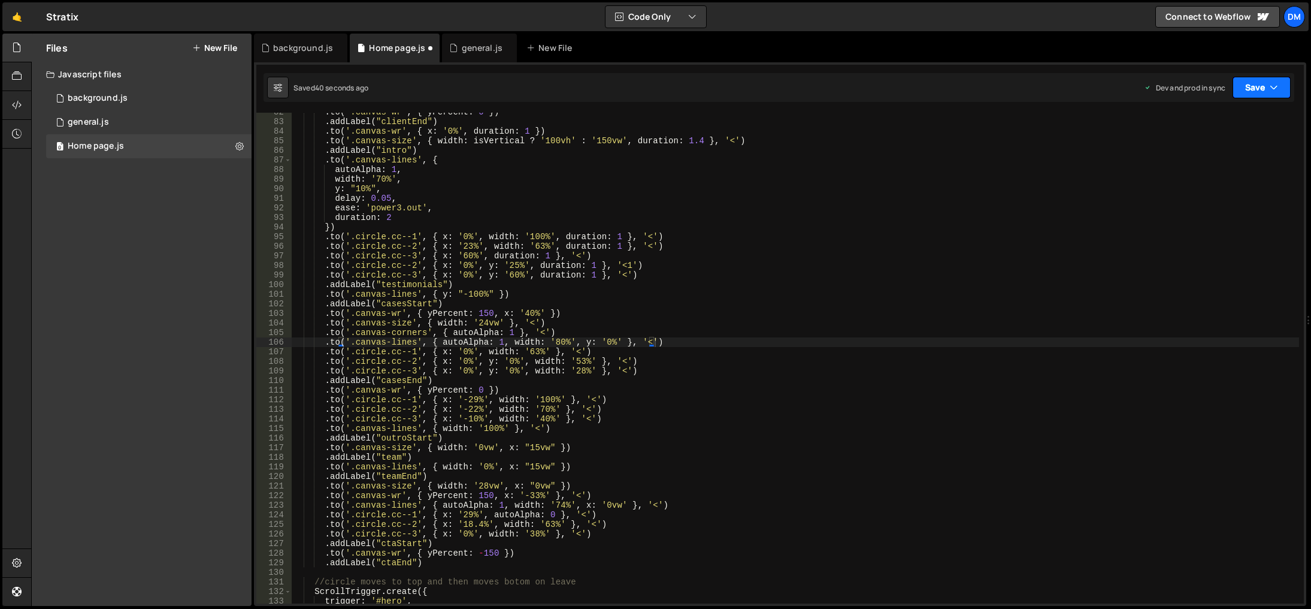
click at [1260, 91] on button "Save" at bounding box center [1262, 88] width 58 height 22
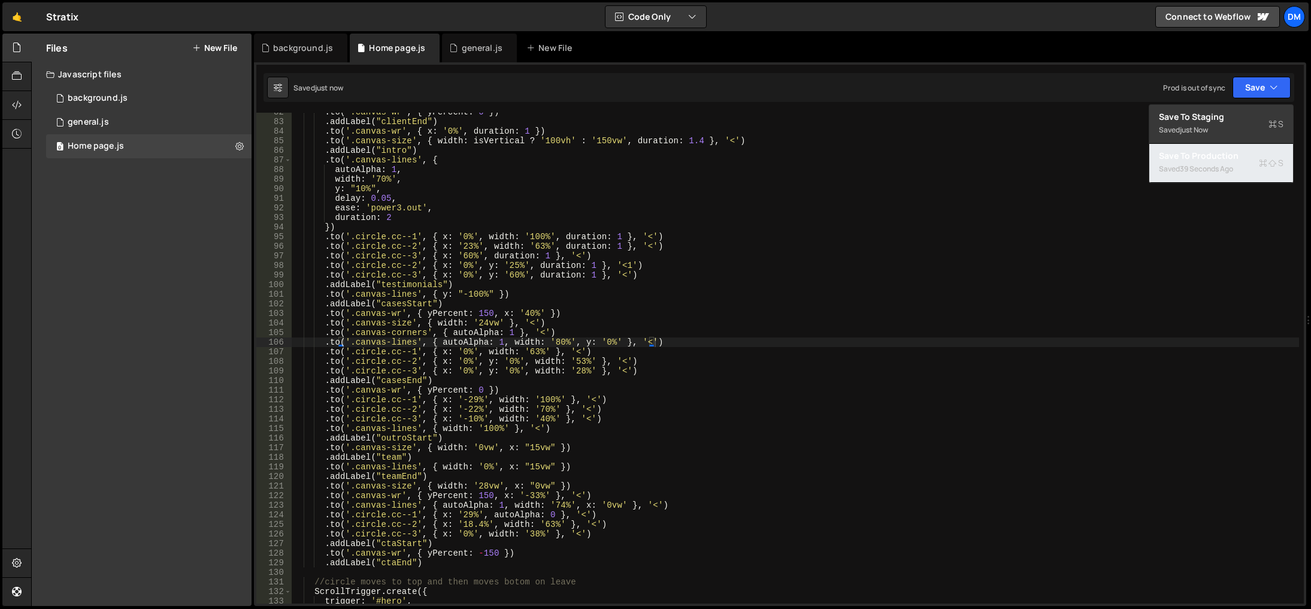
click at [1200, 156] on div "Save to Production S" at bounding box center [1221, 156] width 125 height 12
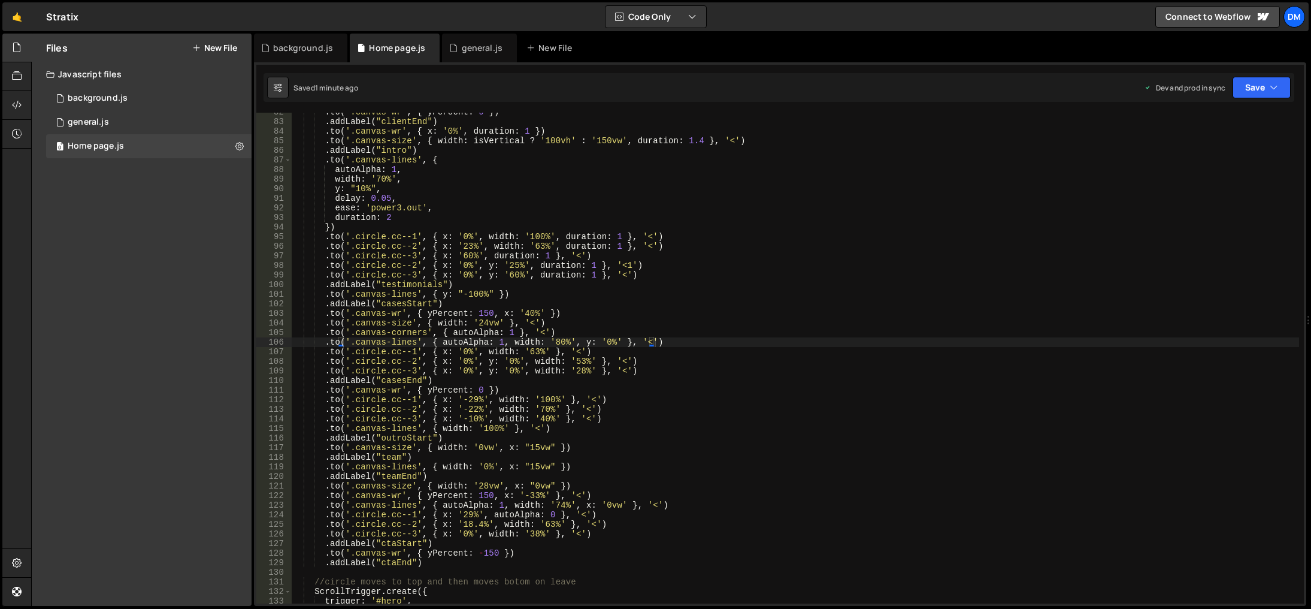
type textarea ".to('.circle.cc--3', { x: '0%', width: '38%' }, '<')"
click at [794, 538] on div ". to ( '.canvas-wr' , { yPercent : 0 }) . addLabel ( "clientEnd" ) . to ( '.can…" at bounding box center [796, 362] width 1008 height 510
click at [10, 16] on link "🤙" at bounding box center [16, 16] width 29 height 29
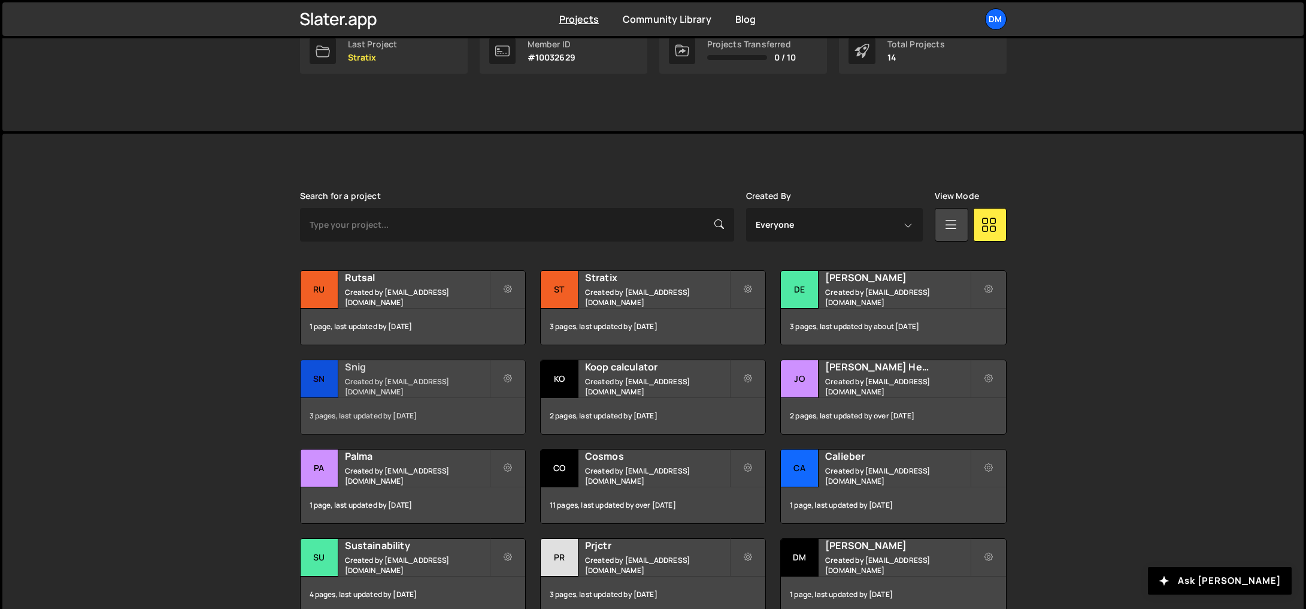
scroll to position [240, 0]
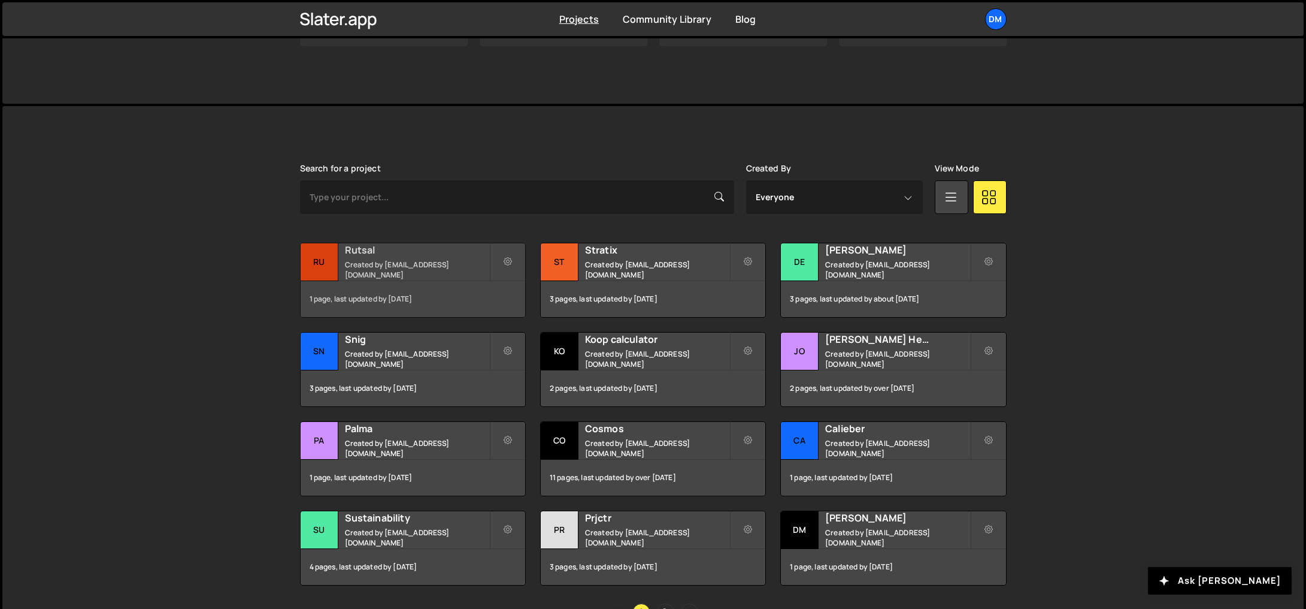
click at [392, 267] on small "Created by dmytrokaraulov@gmail.com" at bounding box center [417, 269] width 144 height 20
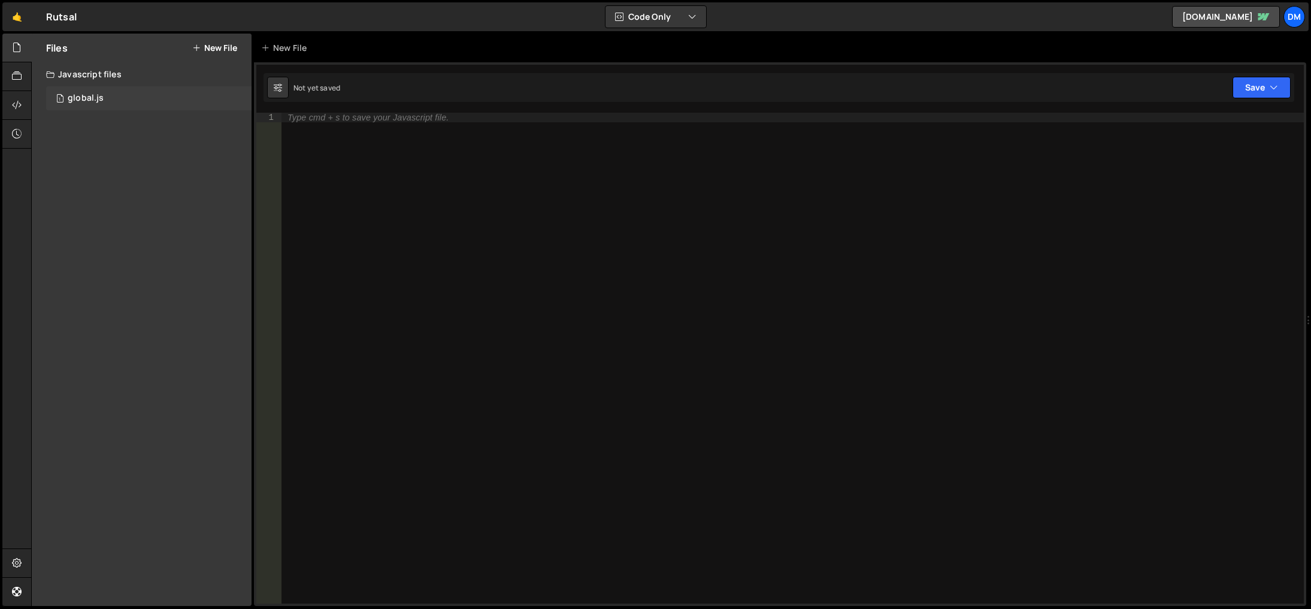
click at [123, 98] on div "1 global.js 0" at bounding box center [148, 98] width 205 height 24
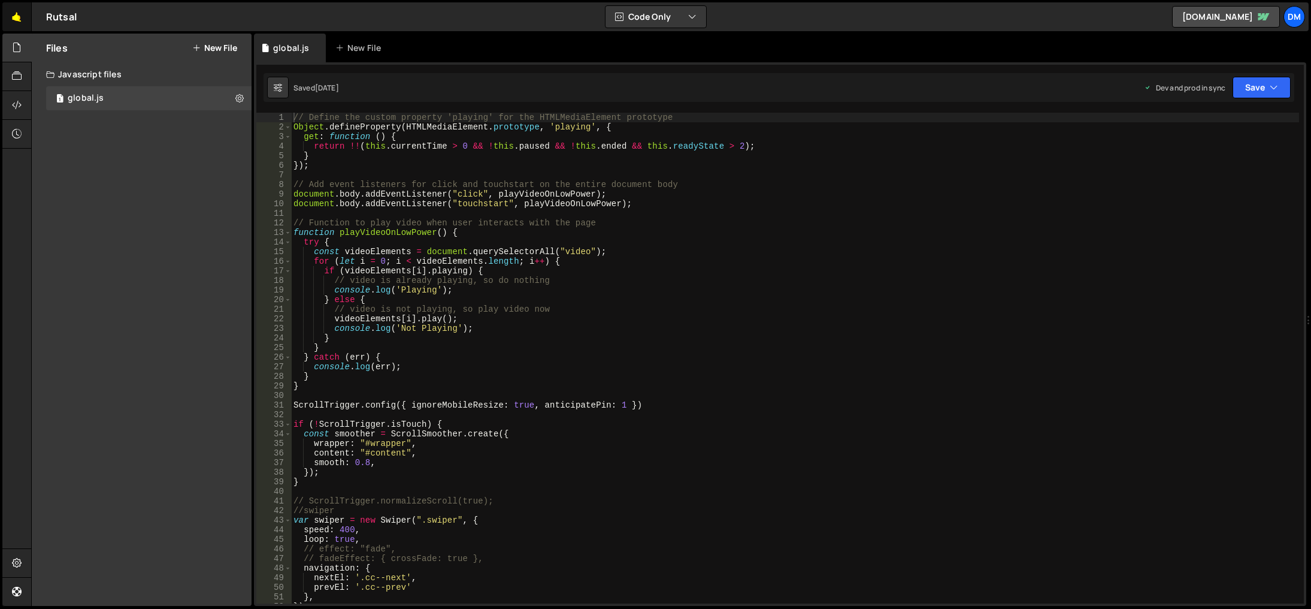
click at [14, 13] on link "🤙" at bounding box center [16, 16] width 29 height 29
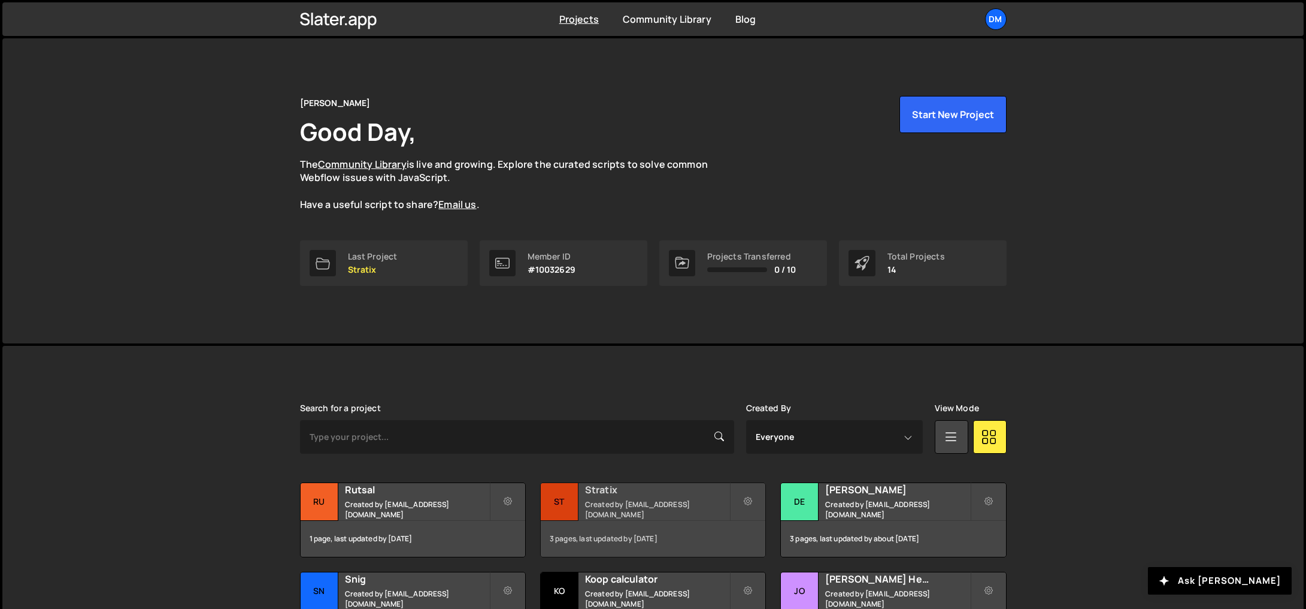
click at [607, 506] on small "Created by [EMAIL_ADDRESS][DOMAIN_NAME]" at bounding box center [657, 509] width 144 height 20
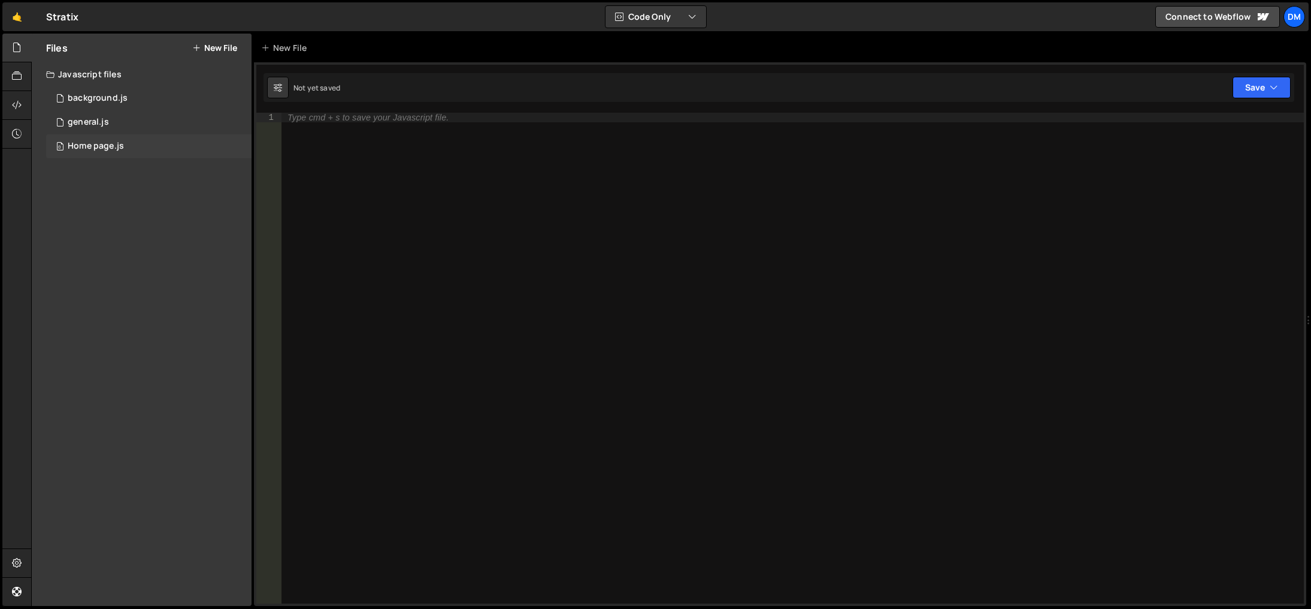
drag, startPoint x: 104, startPoint y: 146, endPoint x: 111, endPoint y: 148, distance: 7.4
click at [104, 146] on div "Home page.js" at bounding box center [96, 146] width 56 height 11
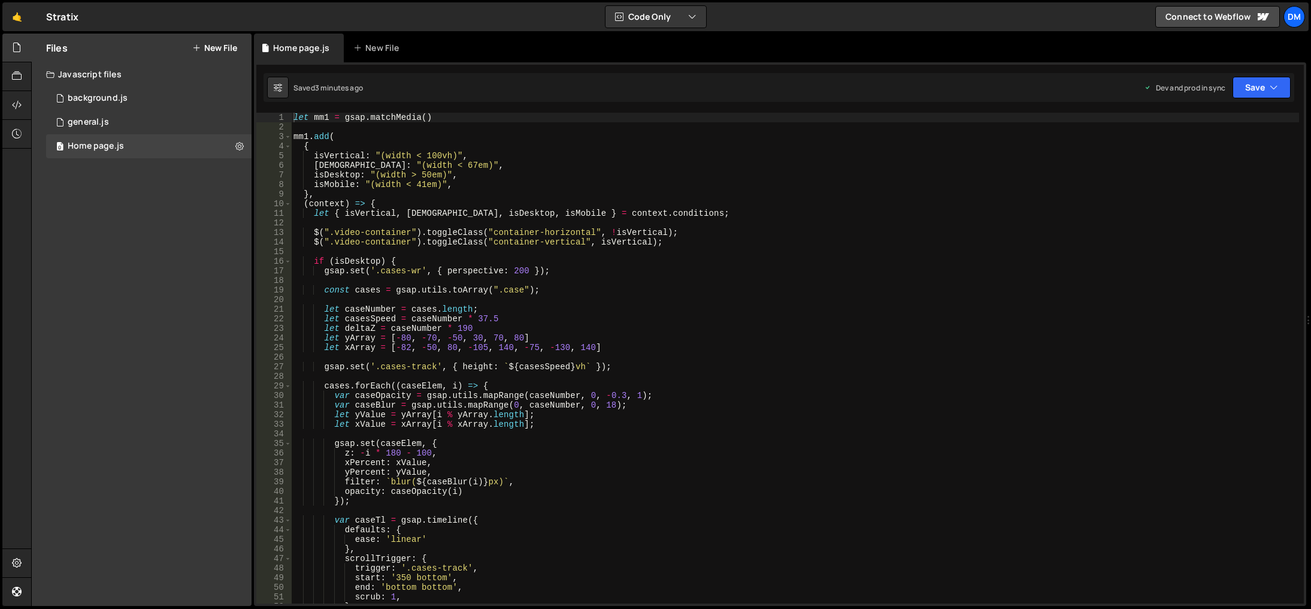
drag, startPoint x: 298, startPoint y: 116, endPoint x: 293, endPoint y: 132, distance: 17.4
click at [298, 116] on div "let mm1 = gsap . matchMedia ( ) mm1 . add ( { isVertical : "(width < 100vh)" , …" at bounding box center [795, 368] width 1008 height 510
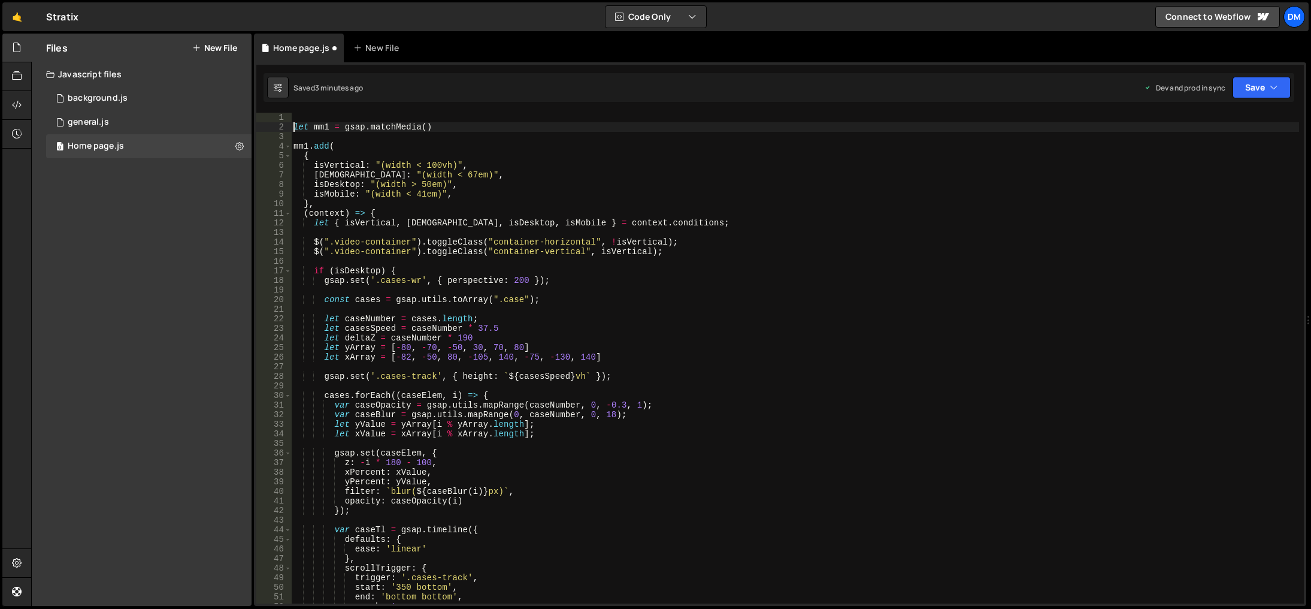
type textarea "let mm1 = gsap.matchMedia()"
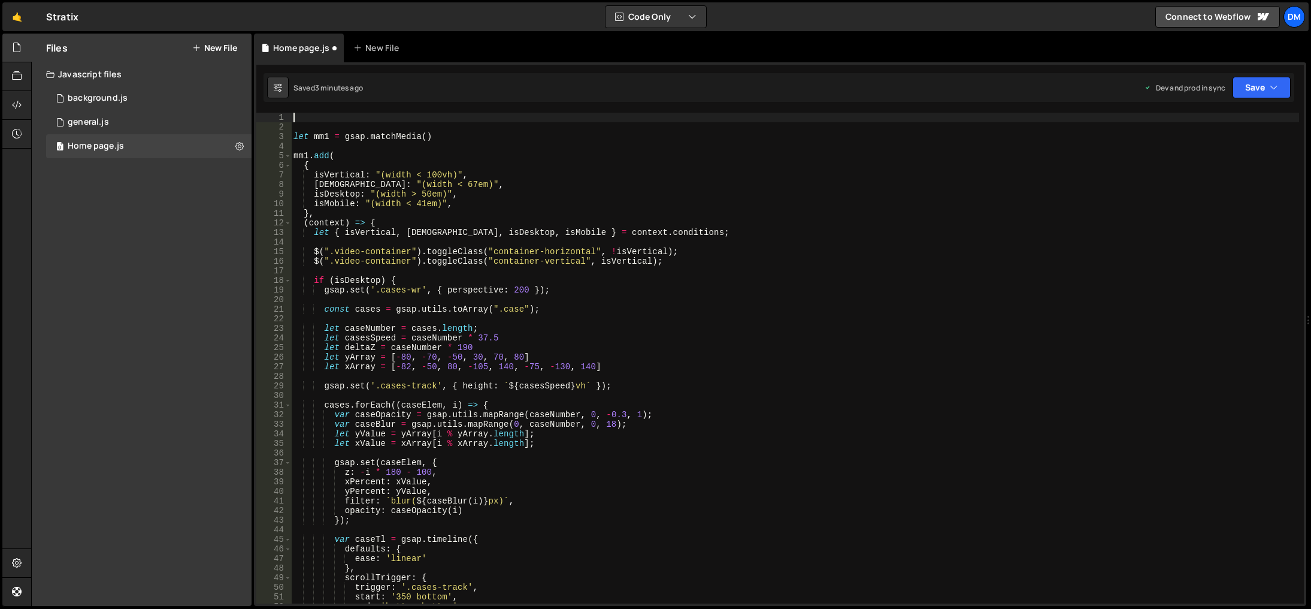
paste textarea "});"
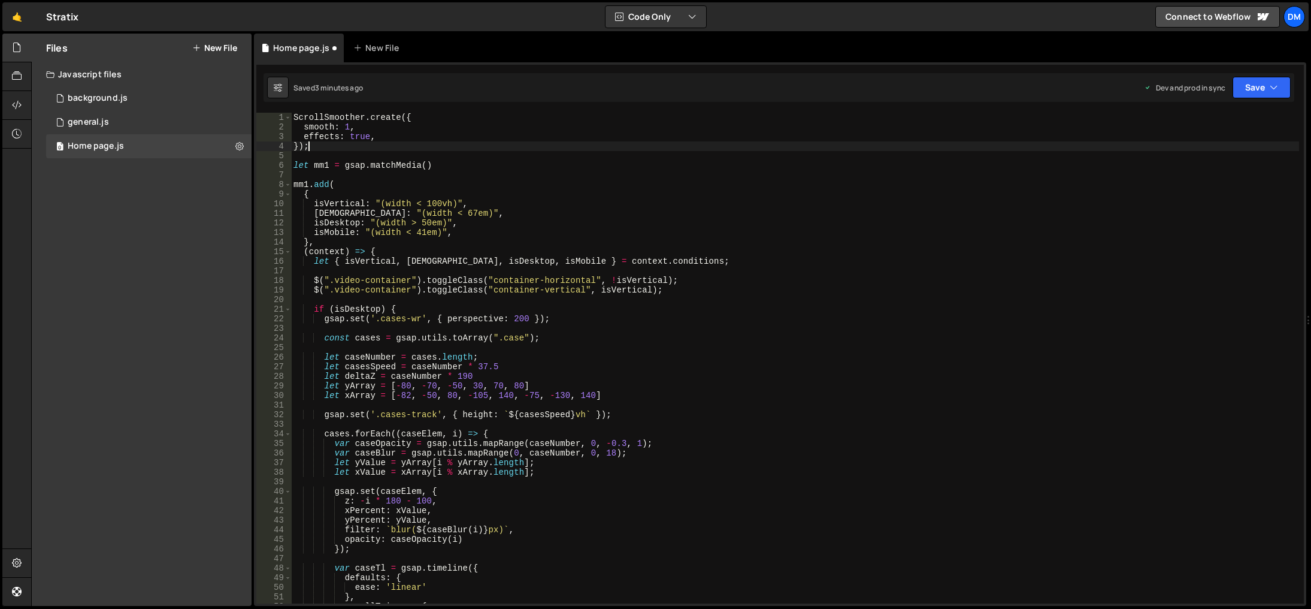
click at [636, 140] on div "ScrollSmoother . create ({ smooth : 1 , effects : true , }) ; let mm1 = gsap . …" at bounding box center [795, 368] width 1008 height 510
drag, startPoint x: 1255, startPoint y: 86, endPoint x: 1208, endPoint y: 119, distance: 57.3
click at [1255, 86] on button "Save" at bounding box center [1262, 88] width 58 height 22
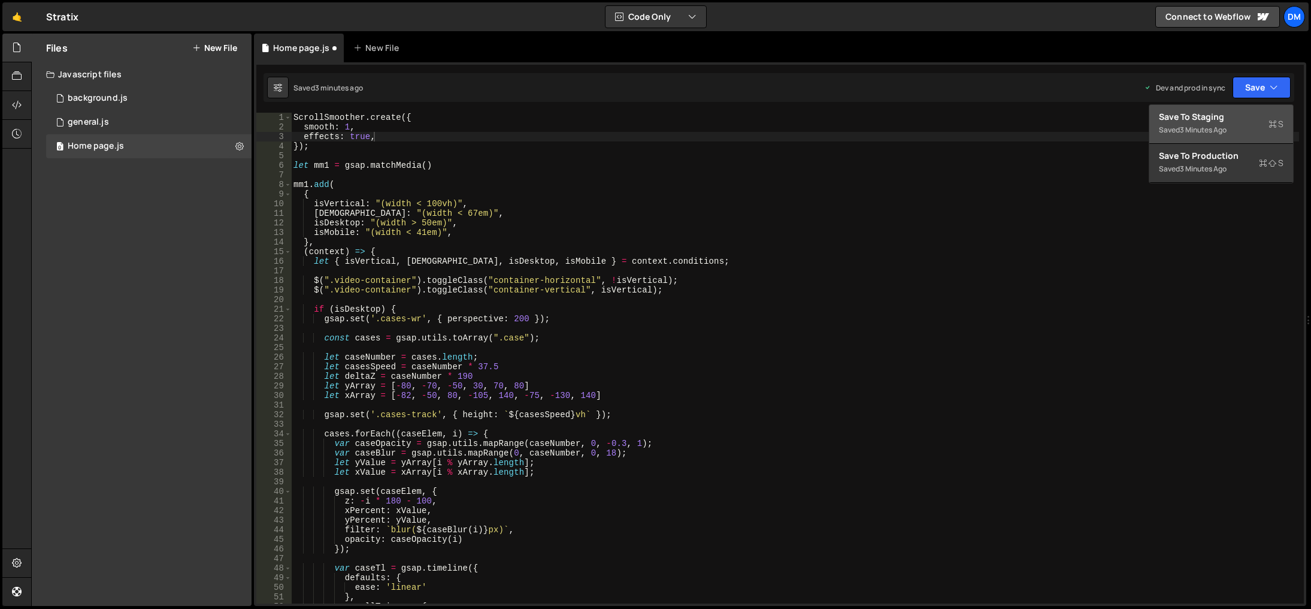
click at [1194, 128] on div "3 minutes ago" at bounding box center [1203, 130] width 47 height 10
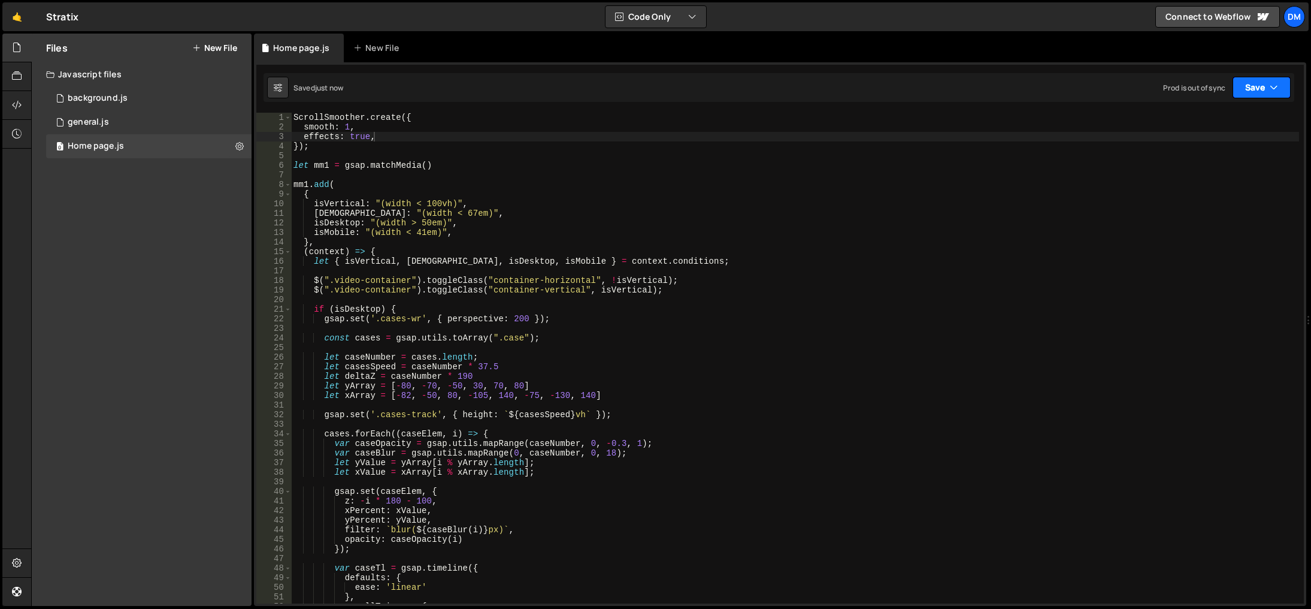
click at [1257, 90] on button "Save" at bounding box center [1262, 88] width 58 height 22
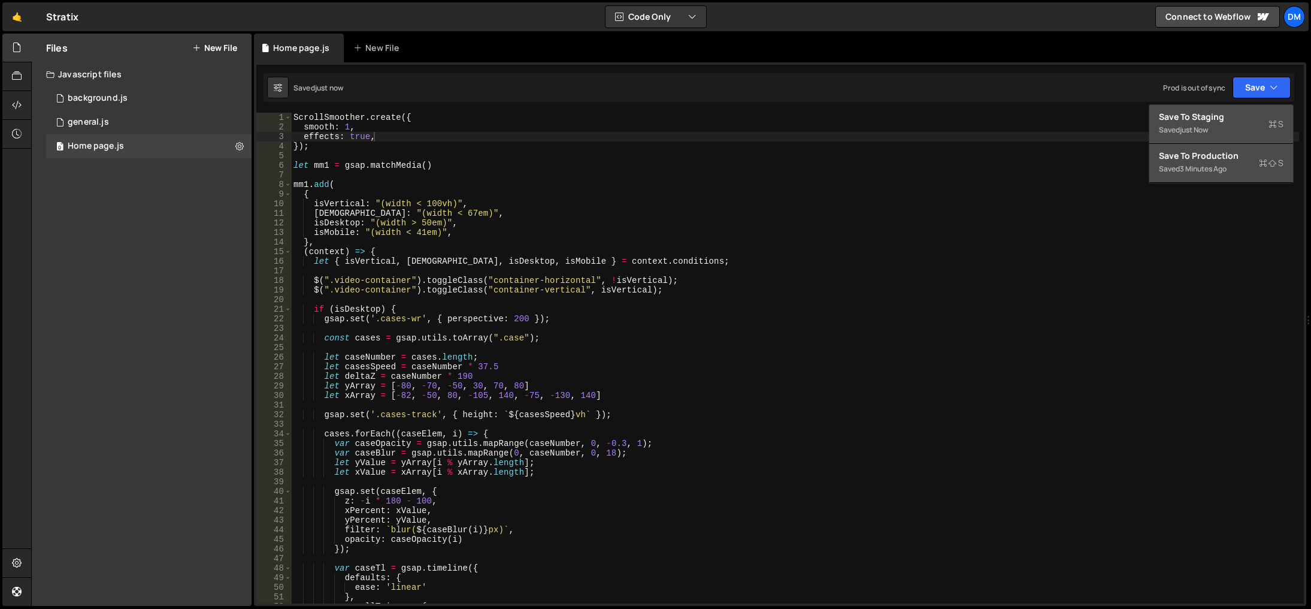
click at [1197, 158] on div "Save to Production S" at bounding box center [1221, 156] width 125 height 12
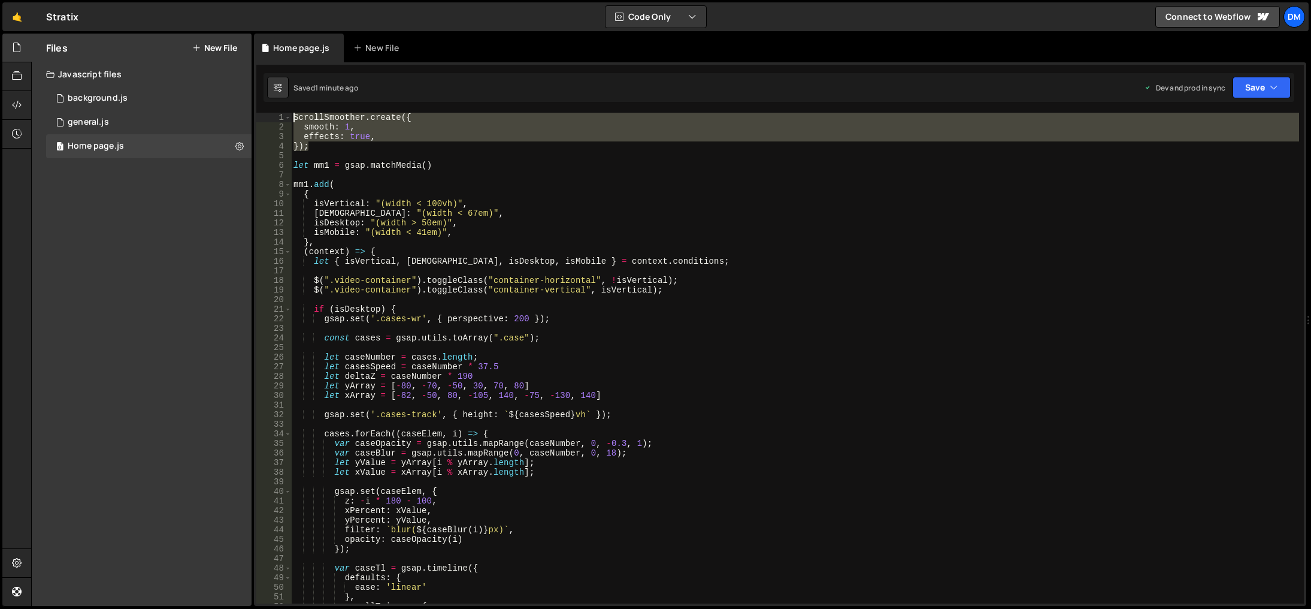
drag, startPoint x: 329, startPoint y: 148, endPoint x: 281, endPoint y: 105, distance: 64.5
click at [281, 105] on div "1 Type cmd + s to save your Javascript file. הההההההההההההההההההההההההההההההההה…" at bounding box center [780, 333] width 1052 height 543
paste textarea "});"
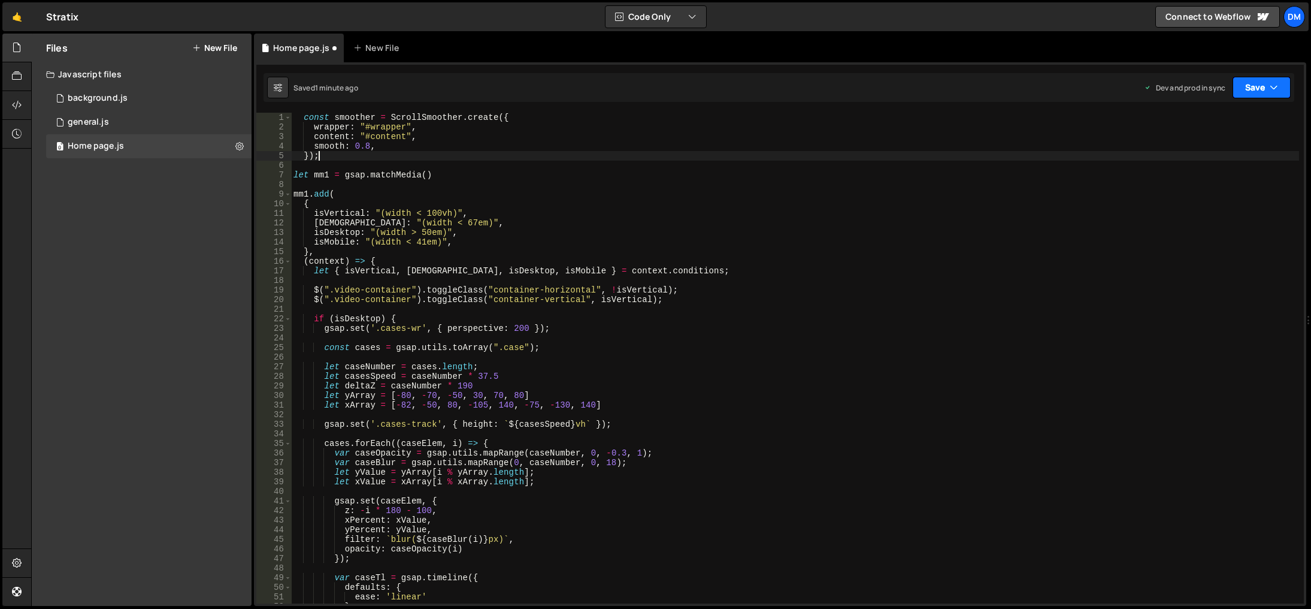
click at [1254, 88] on button "Save" at bounding box center [1262, 88] width 58 height 22
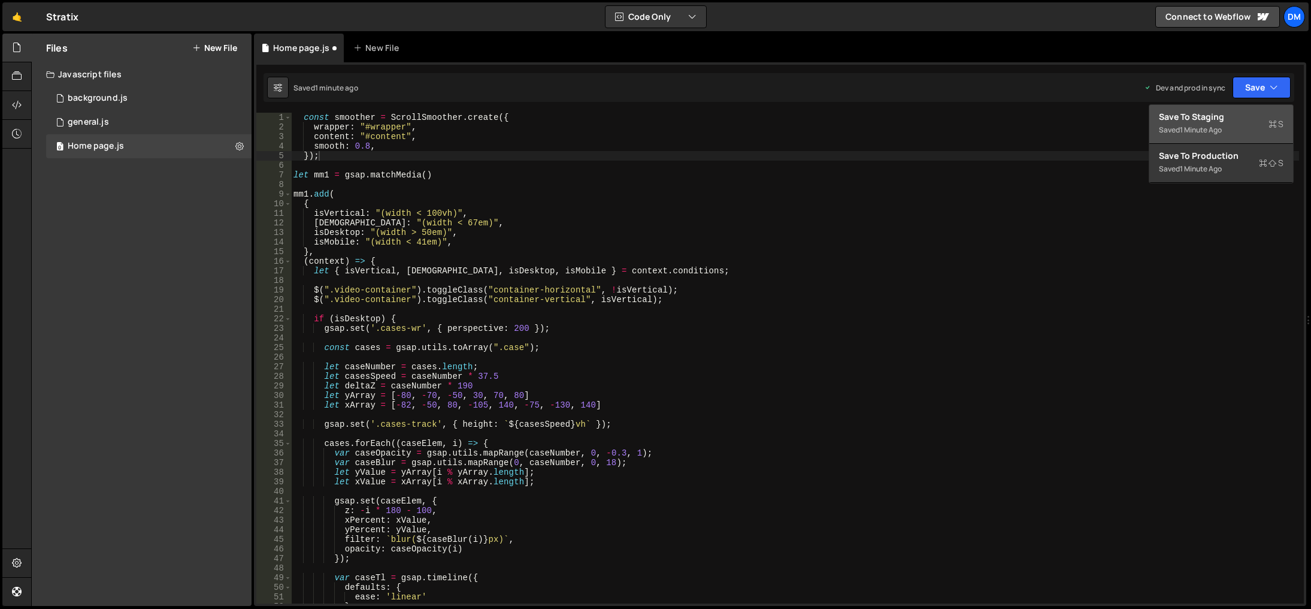
click at [1230, 117] on div "Save to Staging S" at bounding box center [1221, 117] width 125 height 12
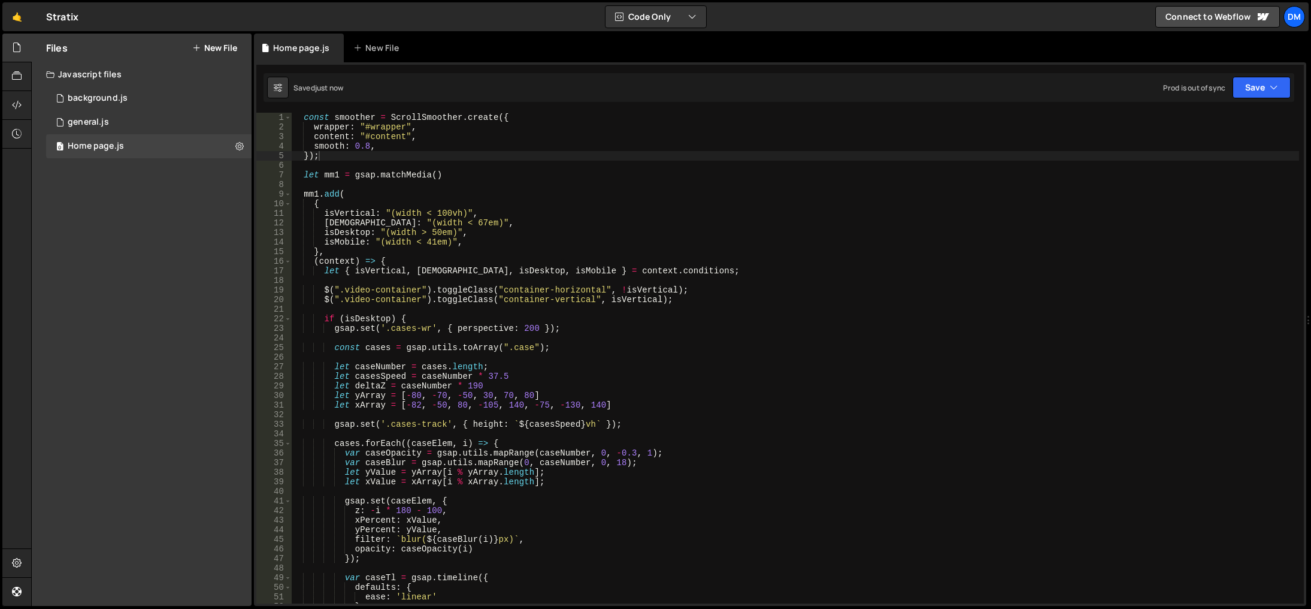
drag, startPoint x: 728, startPoint y: 125, endPoint x: 636, endPoint y: 132, distance: 93.1
click at [728, 125] on div "const smoother = ScrollSmoother . create ({ wrapper : "#wrapper" , content : "#…" at bounding box center [795, 368] width 1008 height 510
click at [495, 117] on div "const smoother = ScrollSmoother . create ({ wrapper : "#wrapper" , content : "#…" at bounding box center [795, 368] width 1008 height 510
click at [509, 119] on div "const smoother = ScrollSmoother . create ({ wrapper : "#wrapper" , content : "#…" at bounding box center [795, 368] width 1008 height 510
click at [343, 152] on div "const smoother = ScrollSmoother . create ({ wrapper : "#wrapper" , content : "#…" at bounding box center [795, 368] width 1008 height 510
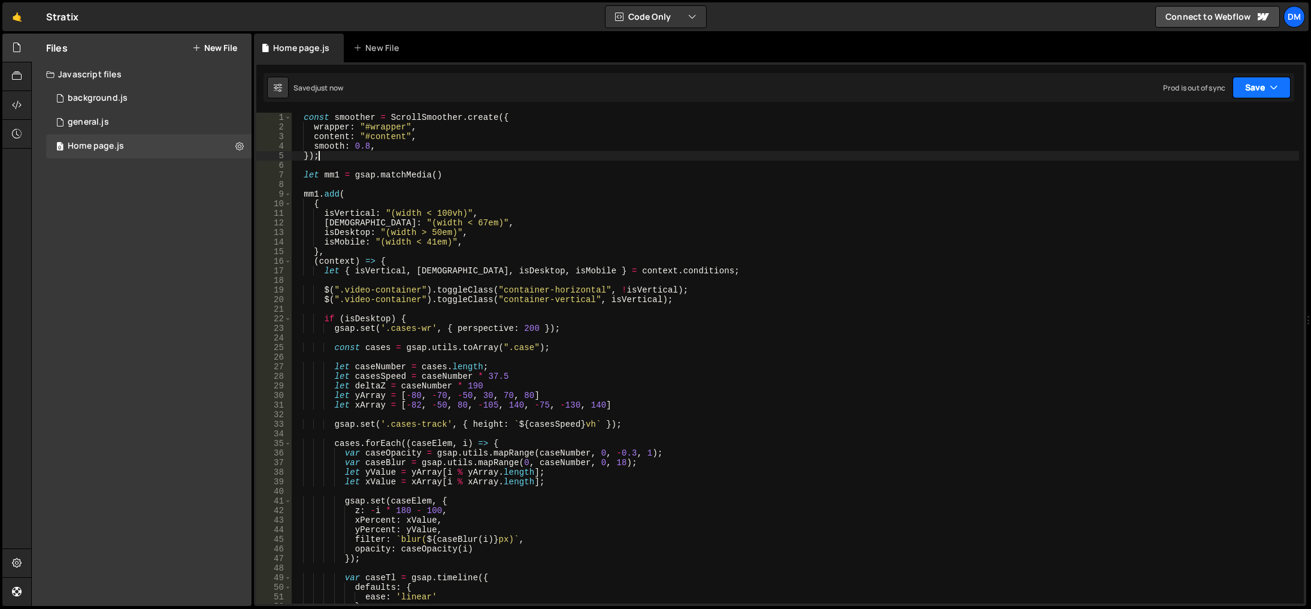
drag, startPoint x: 1270, startPoint y: 84, endPoint x: 1214, endPoint y: 136, distance: 76.3
click at [1268, 84] on button "Save" at bounding box center [1262, 88] width 58 height 22
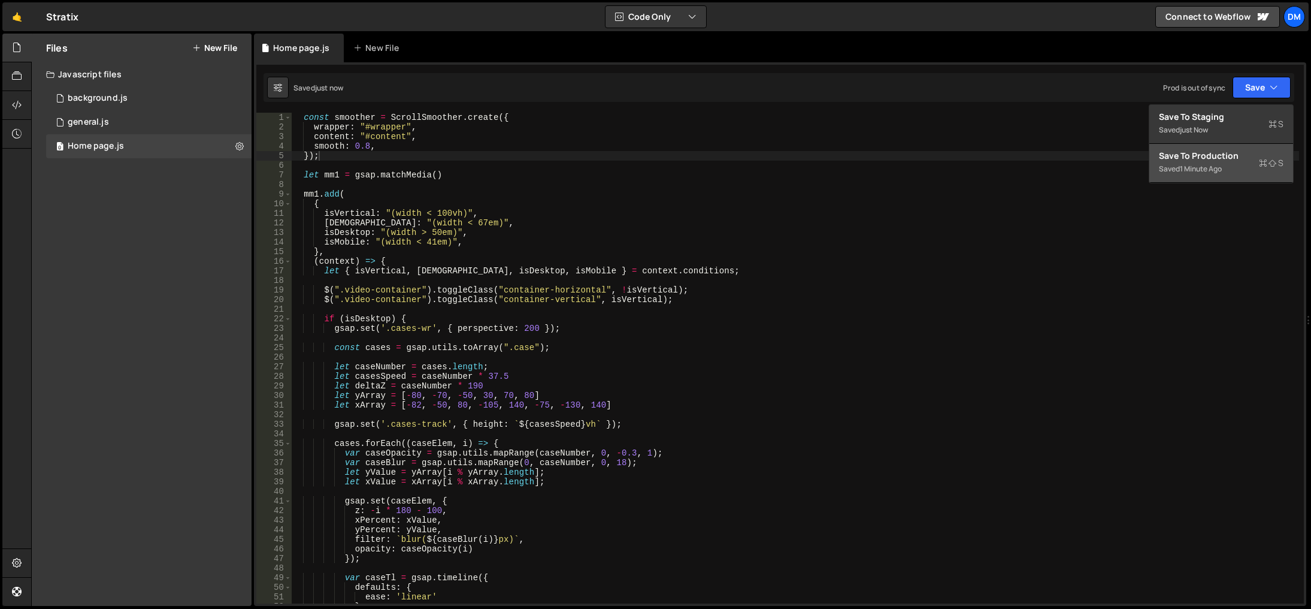
click at [1201, 164] on div "1 minute ago" at bounding box center [1201, 169] width 42 height 10
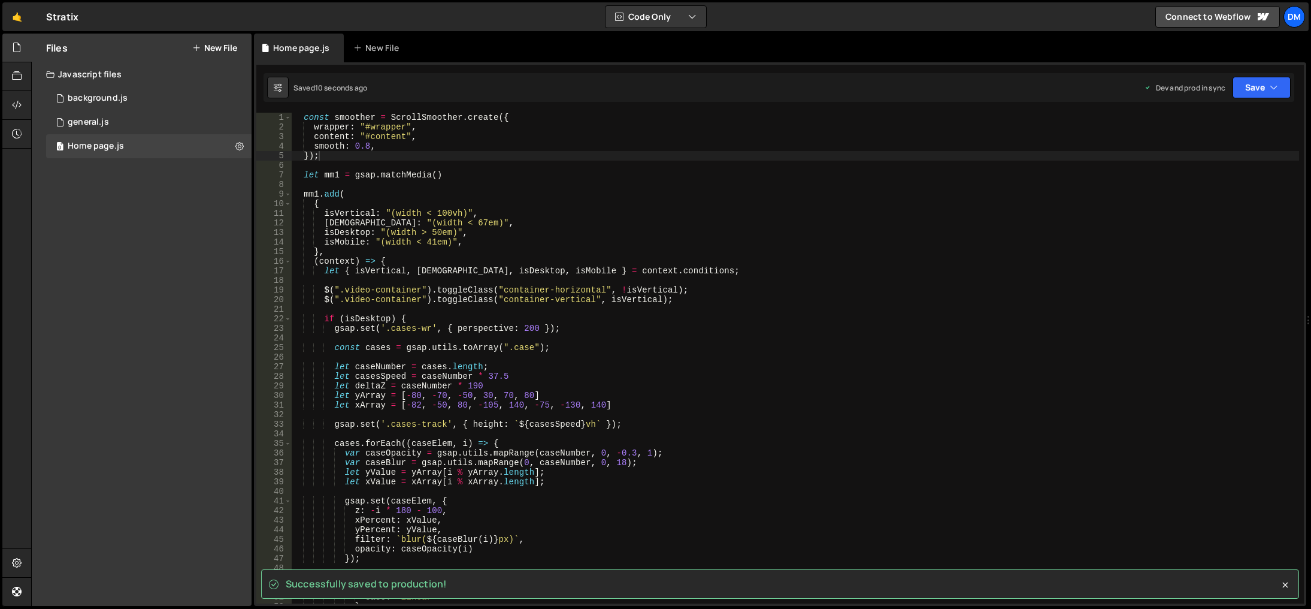
click at [865, 160] on div "const smoother = ScrollSmoother . create ({ wrapper : "#wrapper" , content : "#…" at bounding box center [795, 368] width 1008 height 510
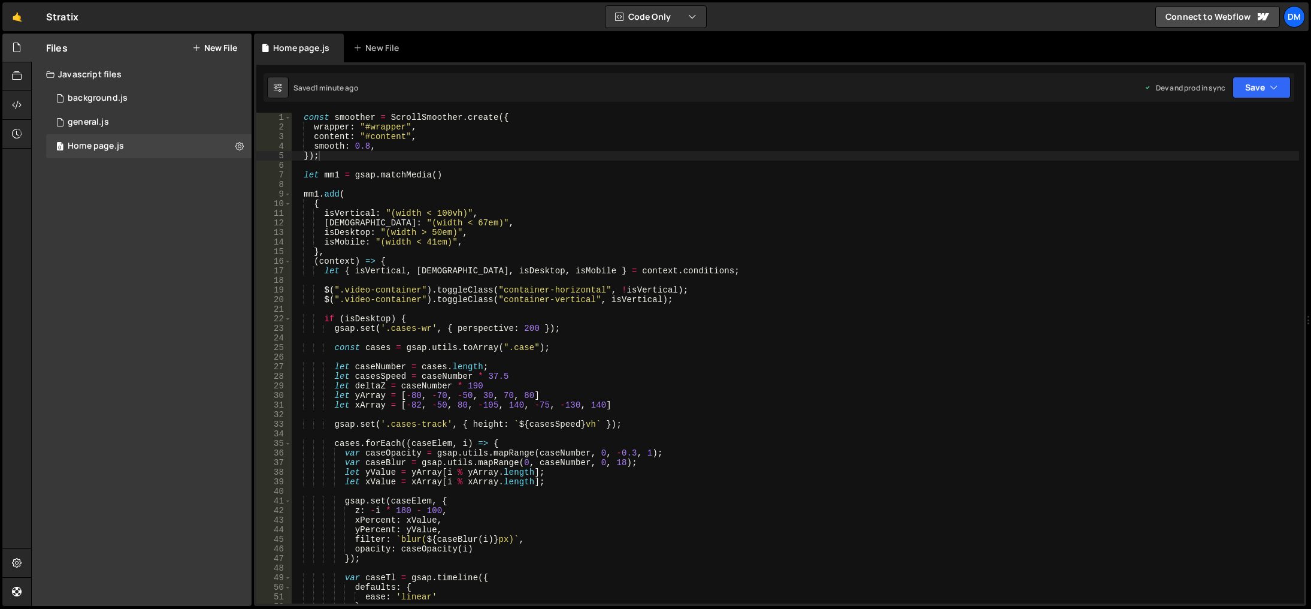
click at [689, 445] on div "const smoother = ScrollSmoother . create ({ wrapper : "#wrapper" , content : "#…" at bounding box center [795, 368] width 1008 height 510
click at [289, 193] on span at bounding box center [288, 194] width 7 height 10
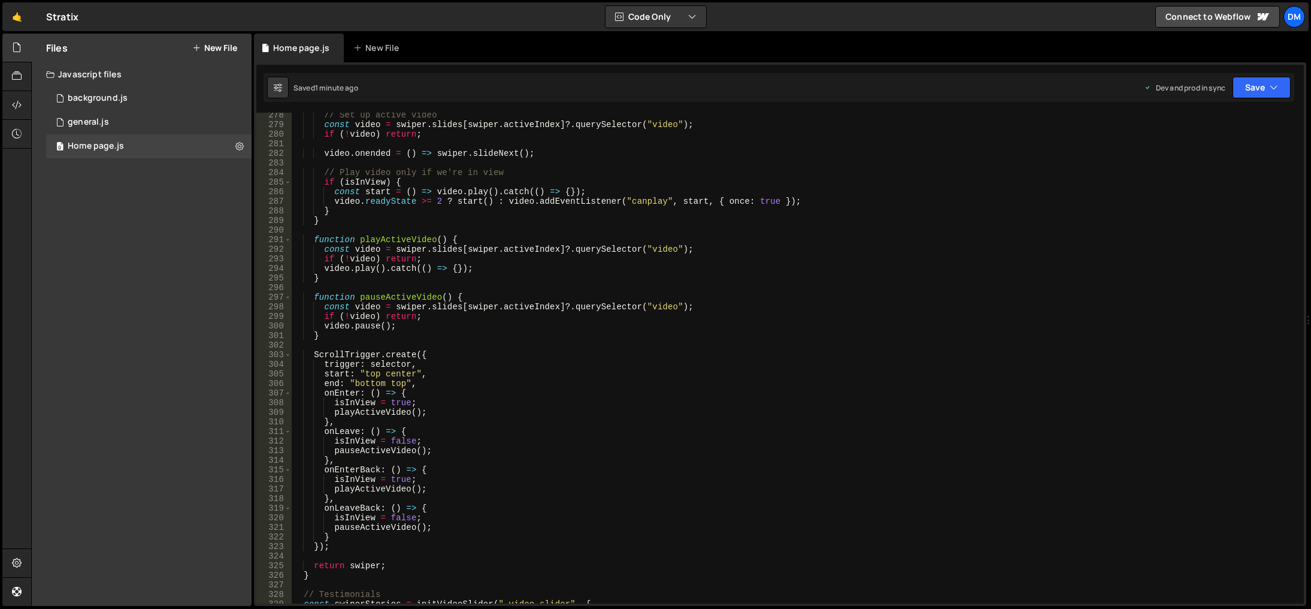
scroll to position [431, 0]
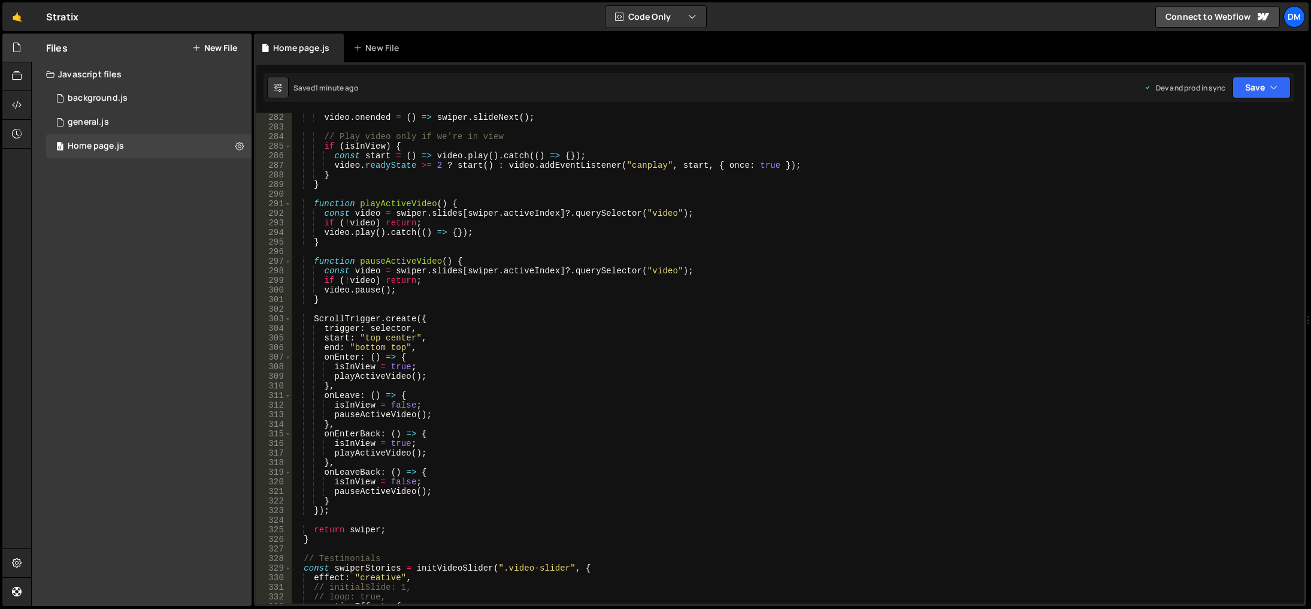
click at [494, 303] on div "video . onended = ( ) => swiper . slideNext ( ) ; // Play video only if we're i…" at bounding box center [795, 368] width 1008 height 510
type textarea "}"
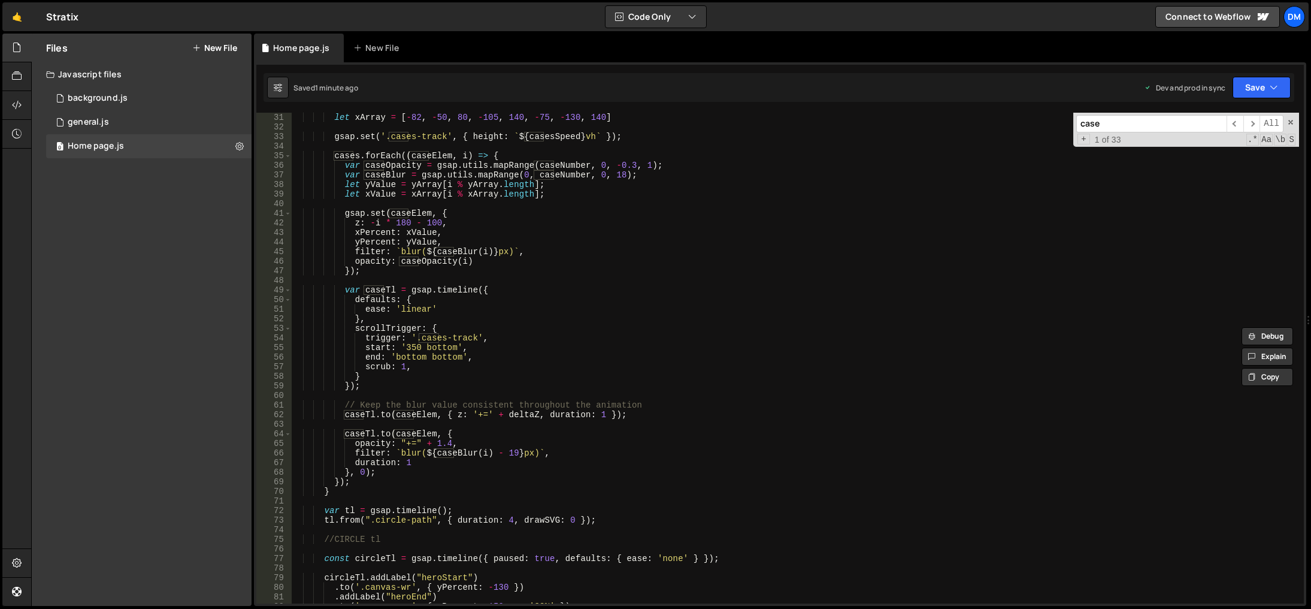
scroll to position [323, 0]
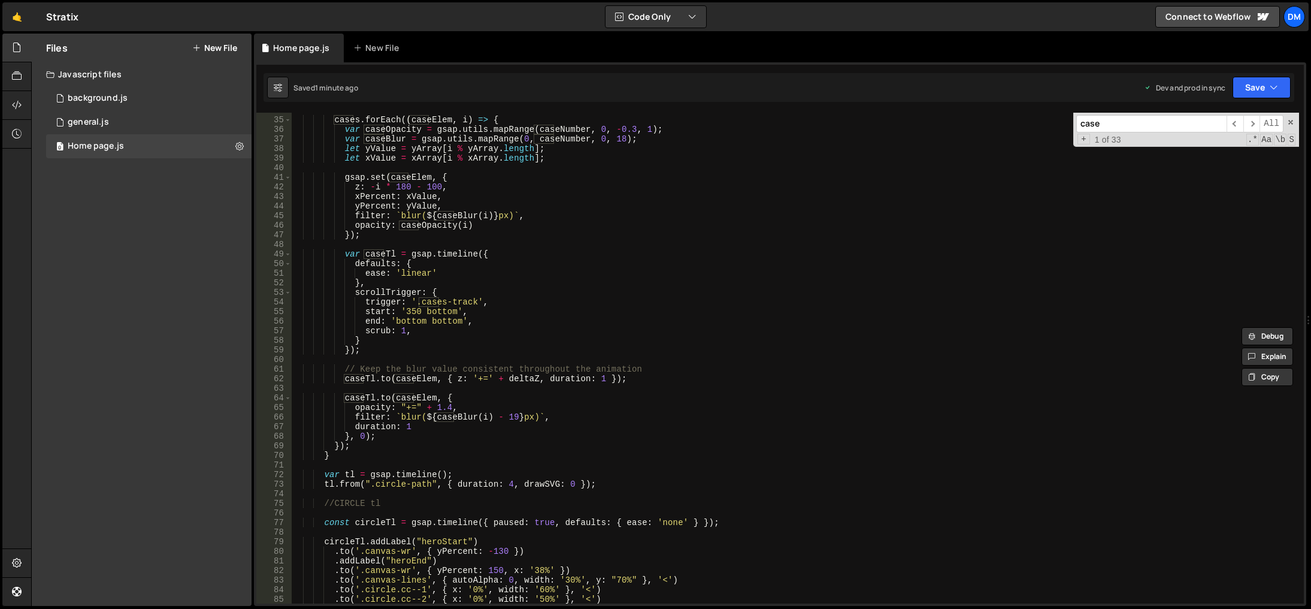
type input "case"
click at [398, 332] on div "cases . forEach (( caseElem , i ) => { var caseOpacity = gsap . utils . mapRang…" at bounding box center [795, 360] width 1008 height 510
click at [990, 263] on div "cases . forEach (( caseElem , i ) => { var caseOpacity = gsap . utils . mapRang…" at bounding box center [795, 360] width 1008 height 510
click at [1257, 92] on button "Save" at bounding box center [1262, 88] width 58 height 22
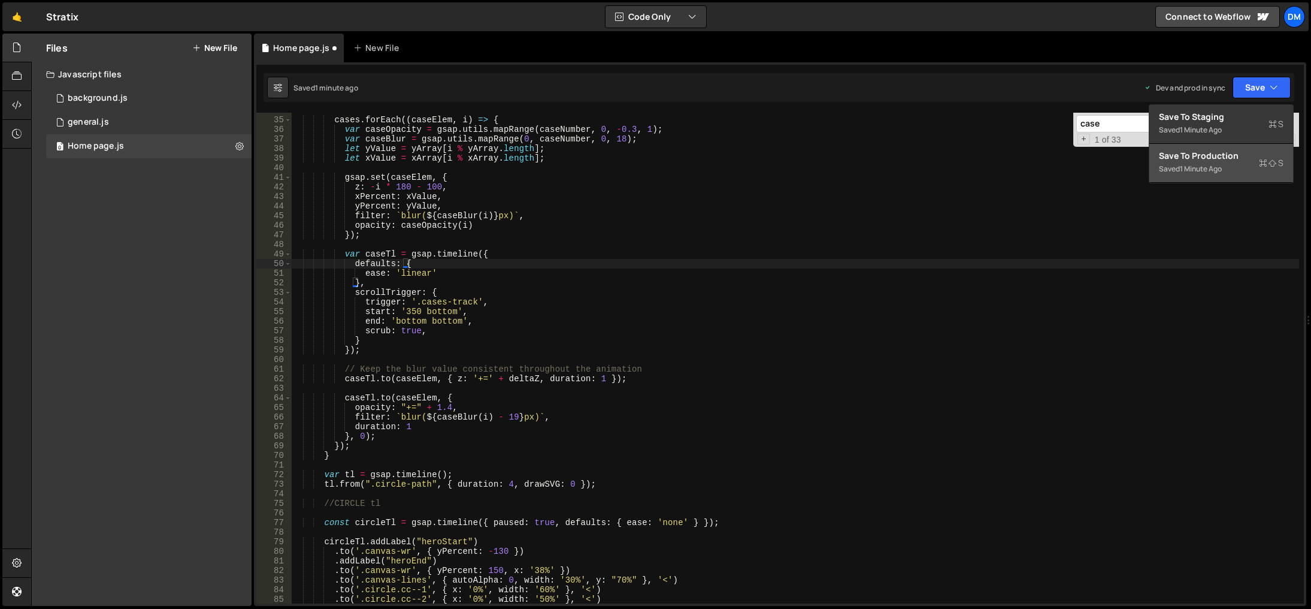
click at [1208, 157] on div "Save to Production S" at bounding box center [1221, 156] width 125 height 12
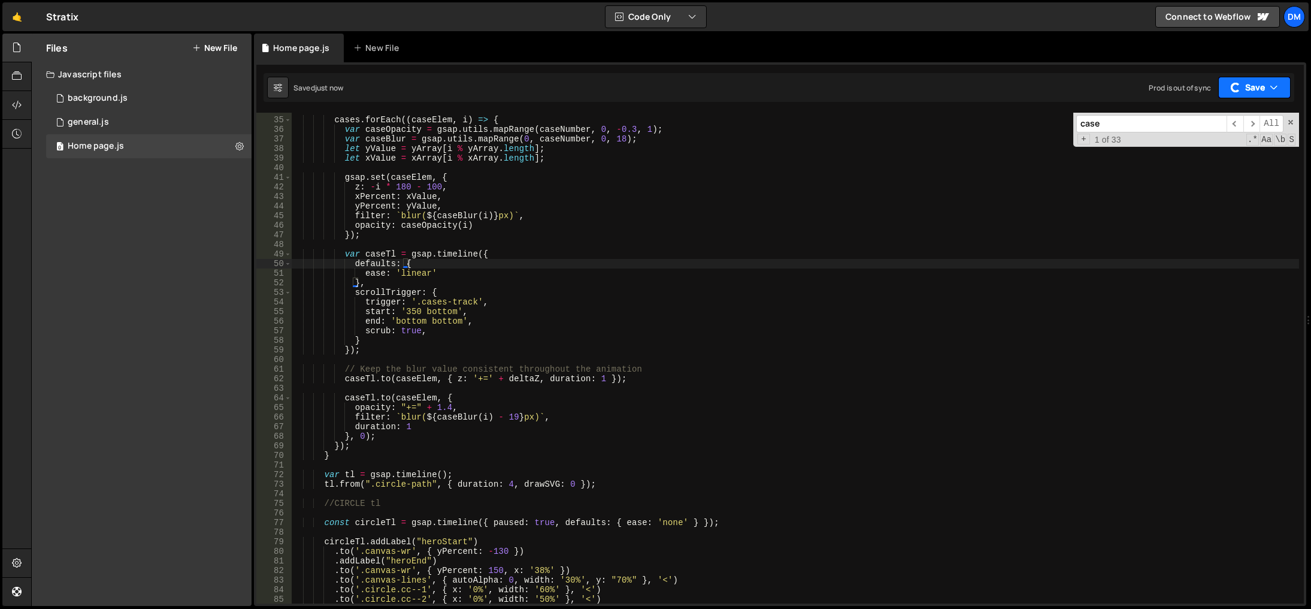
click at [1241, 93] on button "Save" at bounding box center [1254, 88] width 72 height 22
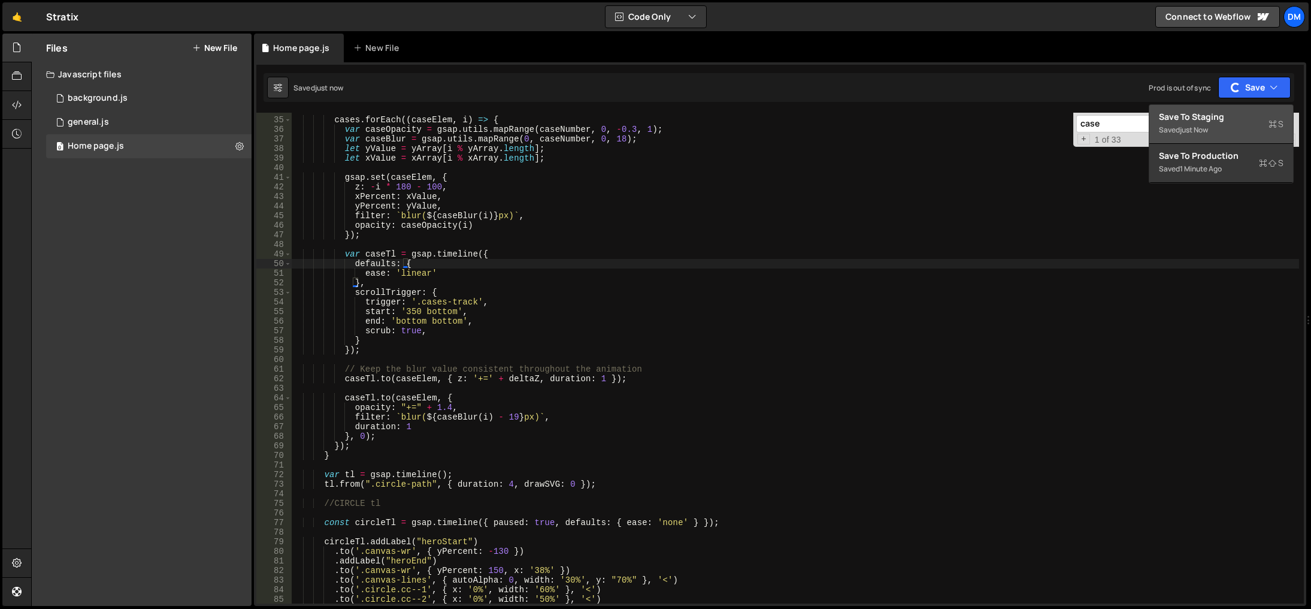
click at [1223, 130] on div "Saved just now" at bounding box center [1221, 130] width 125 height 14
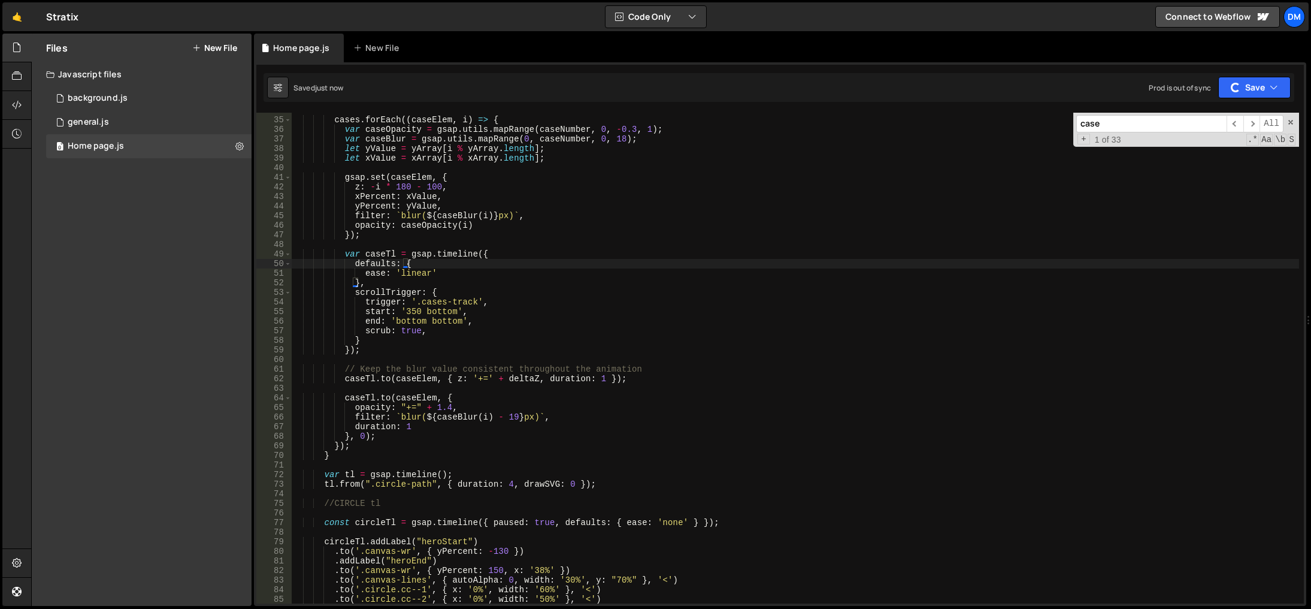
click at [1102, 295] on div "cases . forEach (( caseElem , i ) => { var caseOpacity = gsap . utils . mapRang…" at bounding box center [795, 360] width 1008 height 510
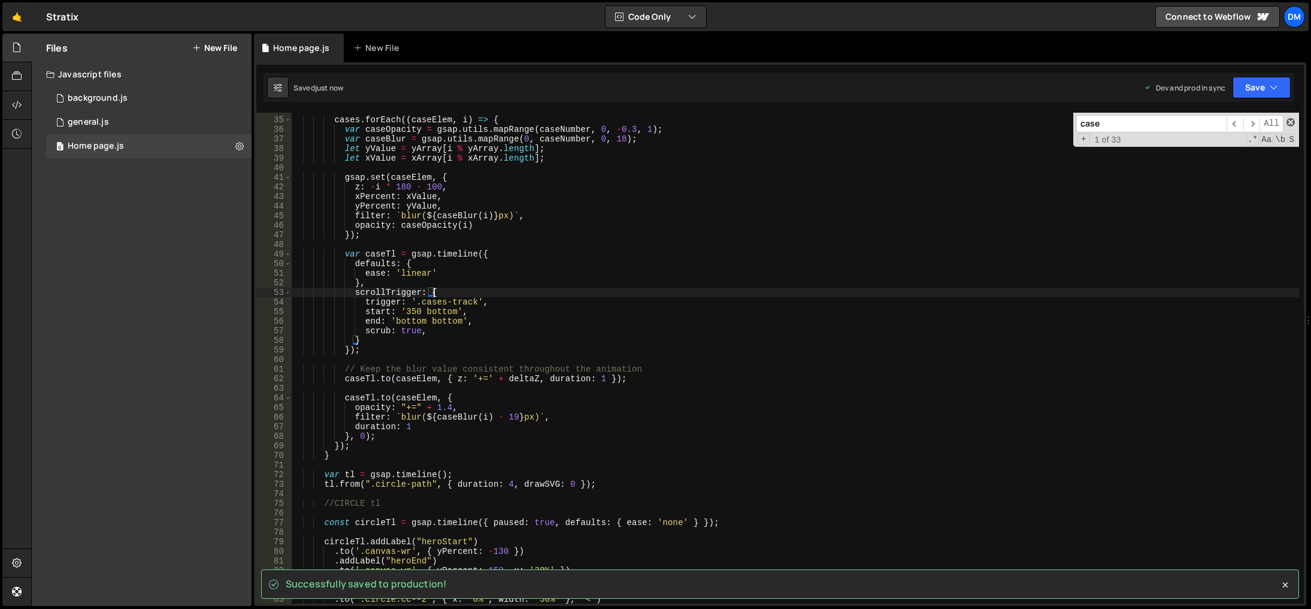
click at [1293, 122] on span at bounding box center [1291, 122] width 8 height 8
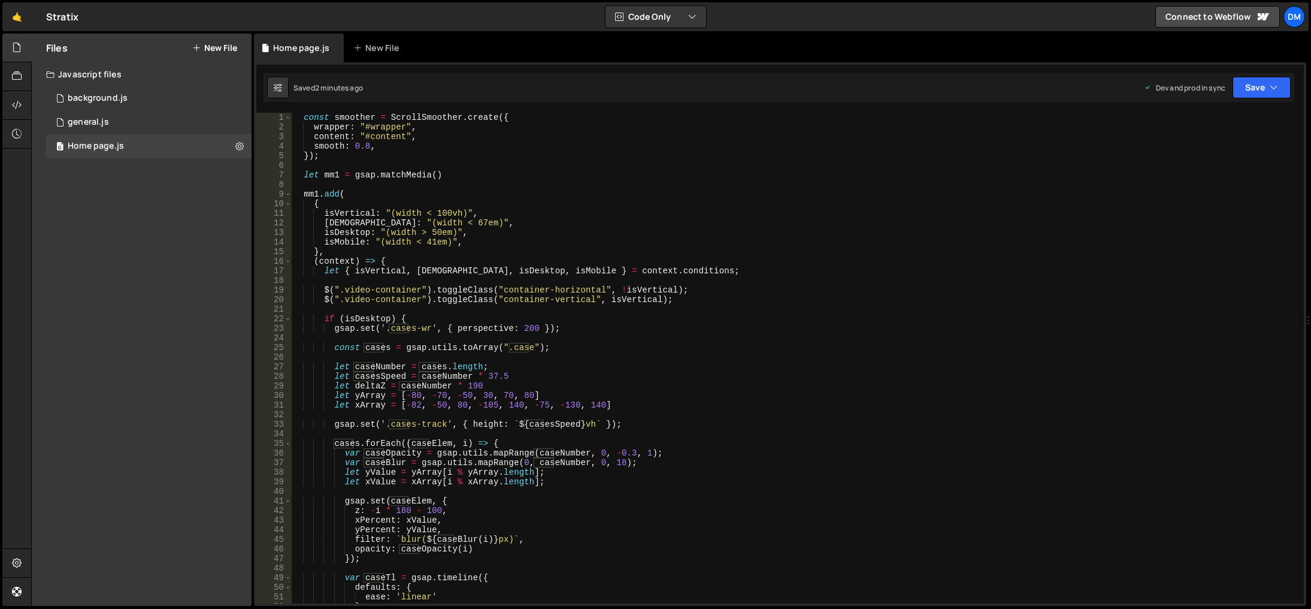
scroll to position [0, 0]
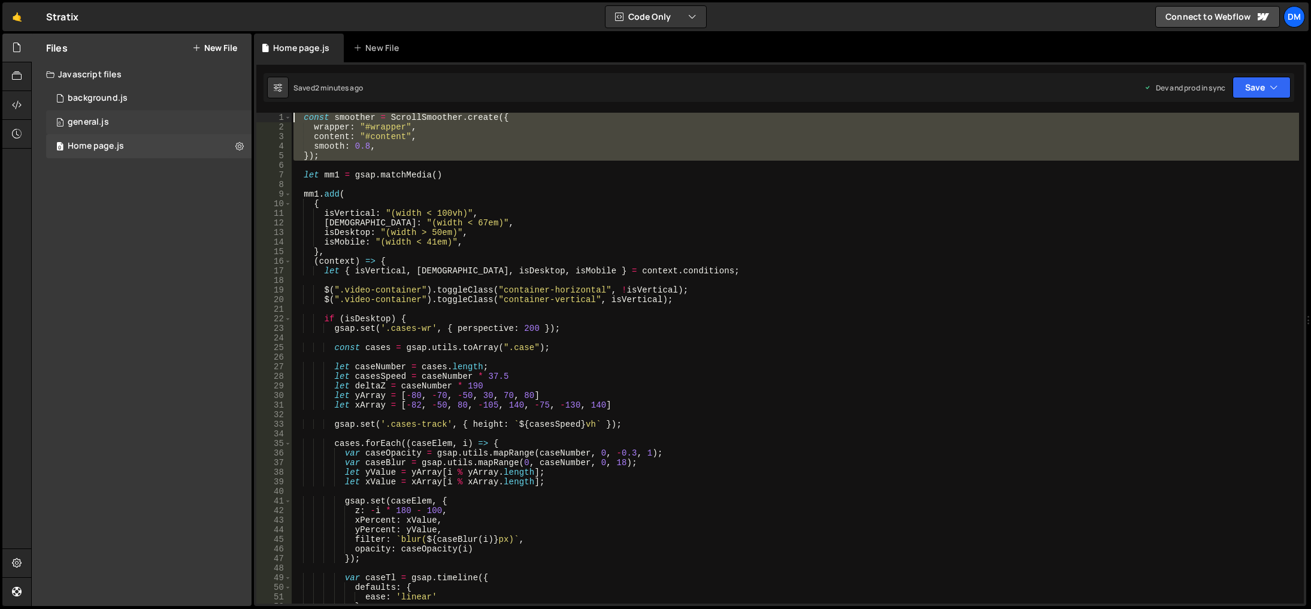
drag, startPoint x: 335, startPoint y: 162, endPoint x: 207, endPoint y: 114, distance: 137.1
click at [207, 114] on div "Files New File Javascript files 0 background.js 0 0 general.js 0 0 Home page.js…" at bounding box center [671, 320] width 1280 height 573
click at [1245, 88] on button "Save" at bounding box center [1262, 88] width 58 height 22
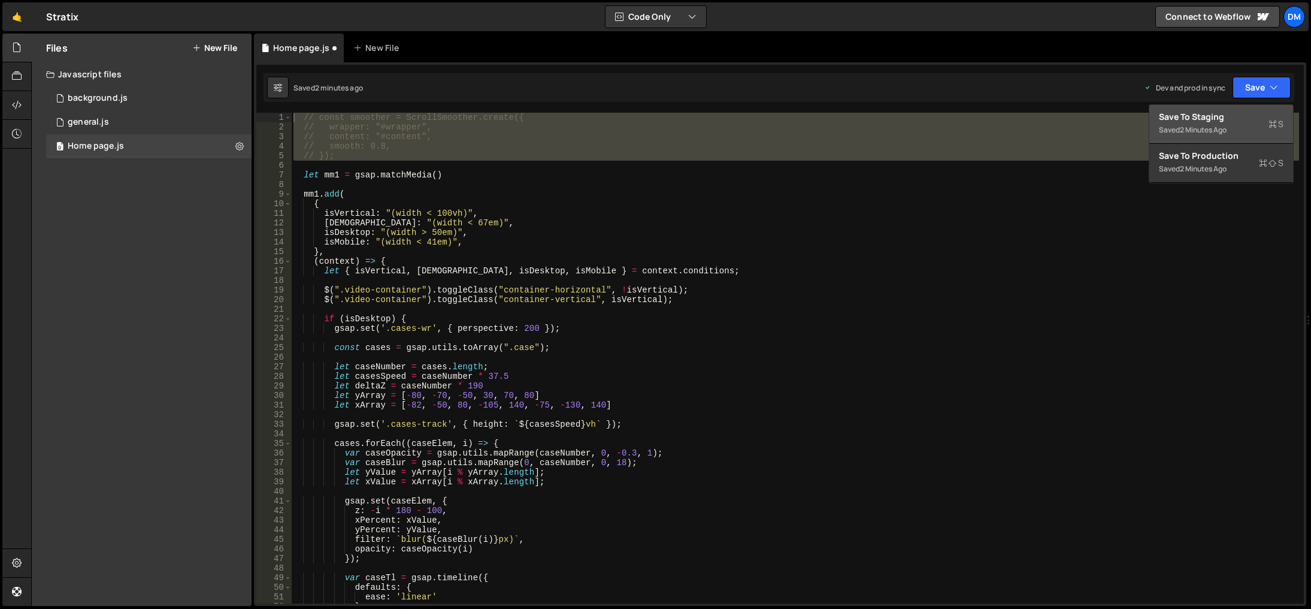
click at [1204, 121] on div "Save to Staging S" at bounding box center [1221, 117] width 125 height 12
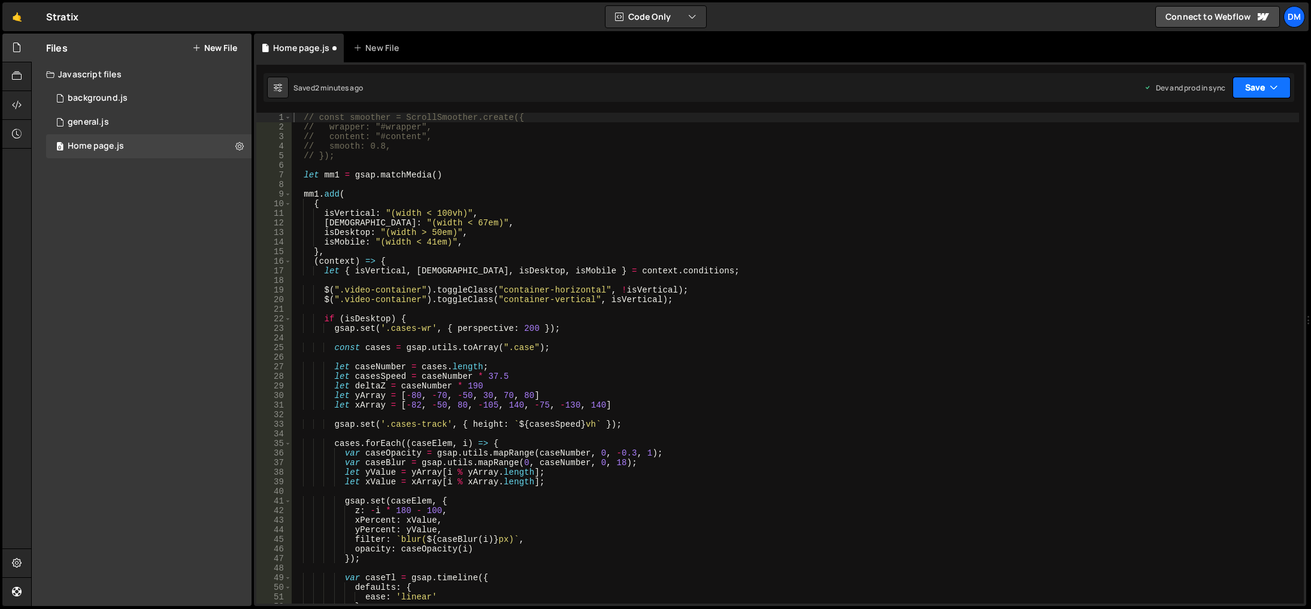
drag, startPoint x: 1258, startPoint y: 86, endPoint x: 1251, endPoint y: 95, distance: 11.6
click at [1258, 85] on button "Save" at bounding box center [1262, 88] width 58 height 22
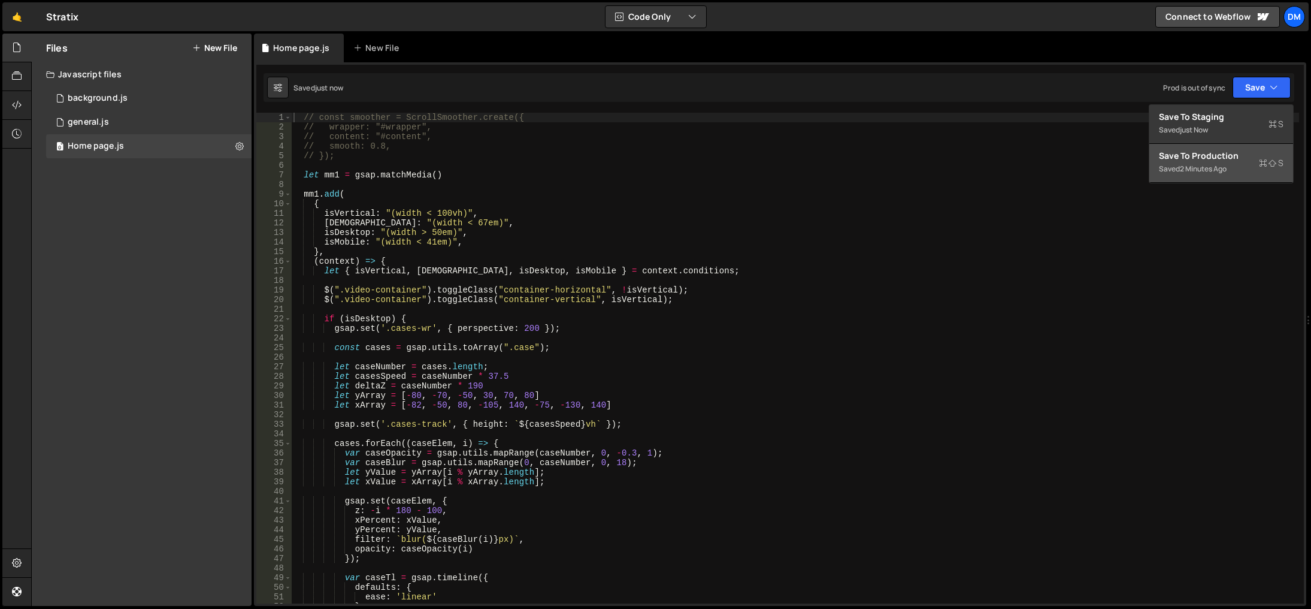
click at [1216, 148] on button "Save to Production S Saved 2 minutes ago" at bounding box center [1221, 163] width 144 height 39
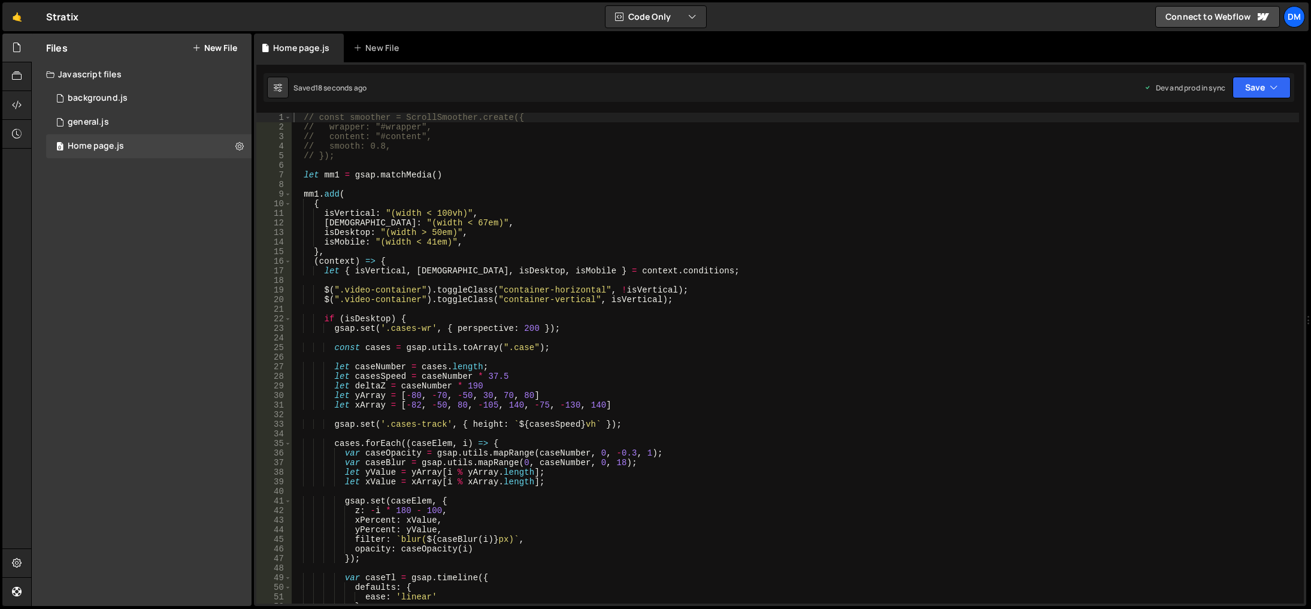
click at [709, 458] on div "// const smoother = ScrollSmoother.create({ // wrapper: "#wrapper", // content:…" at bounding box center [795, 368] width 1008 height 510
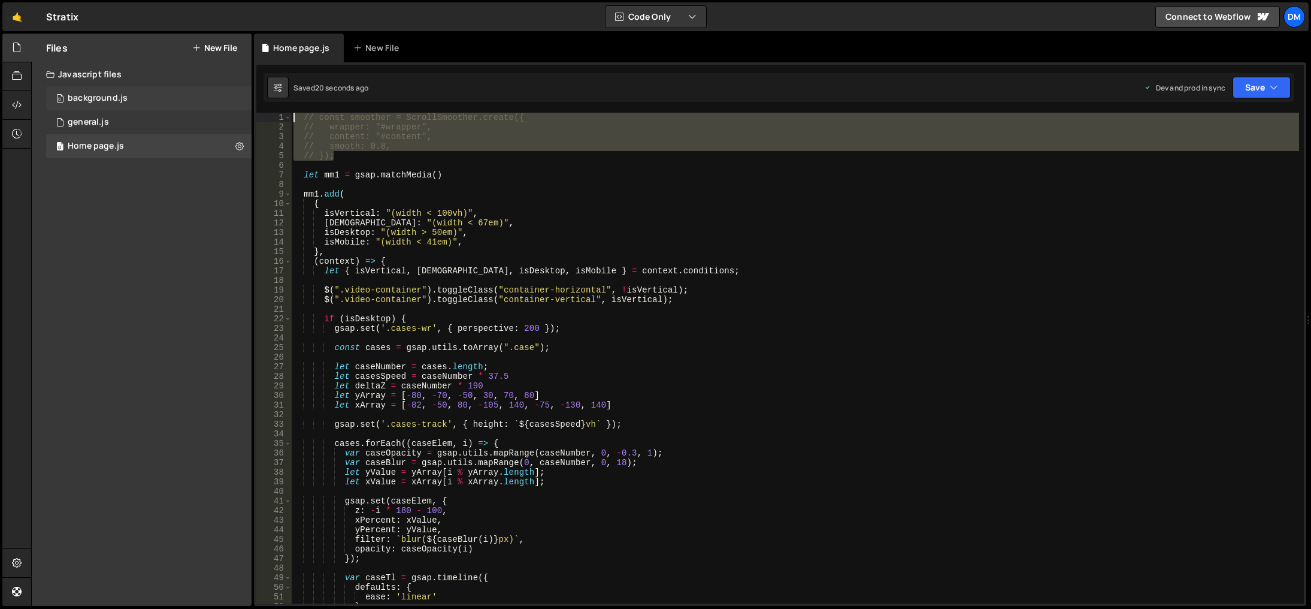
drag, startPoint x: 343, startPoint y: 157, endPoint x: 222, endPoint y: 99, distance: 134.2
click at [222, 99] on div "Files New File Javascript files 0 background.js 0 0 general.js 0 0 Home page.js…" at bounding box center [671, 320] width 1280 height 573
click at [1243, 85] on button "Save" at bounding box center [1262, 88] width 58 height 22
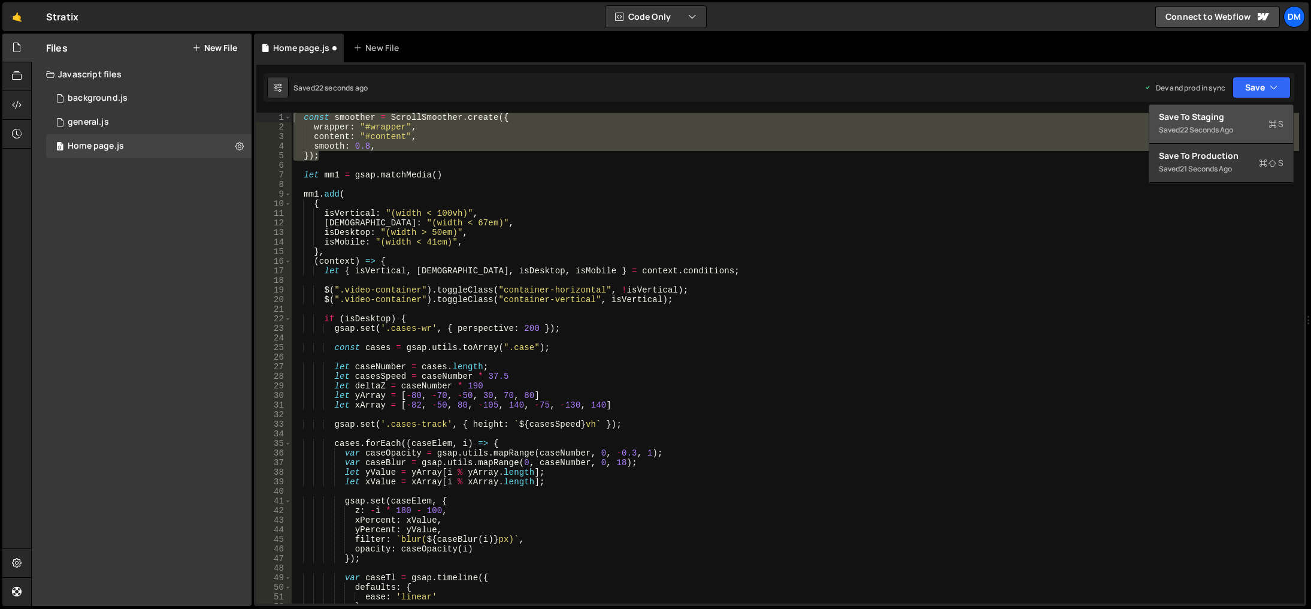
click at [1215, 122] on div "Save to Staging S" at bounding box center [1221, 117] width 125 height 12
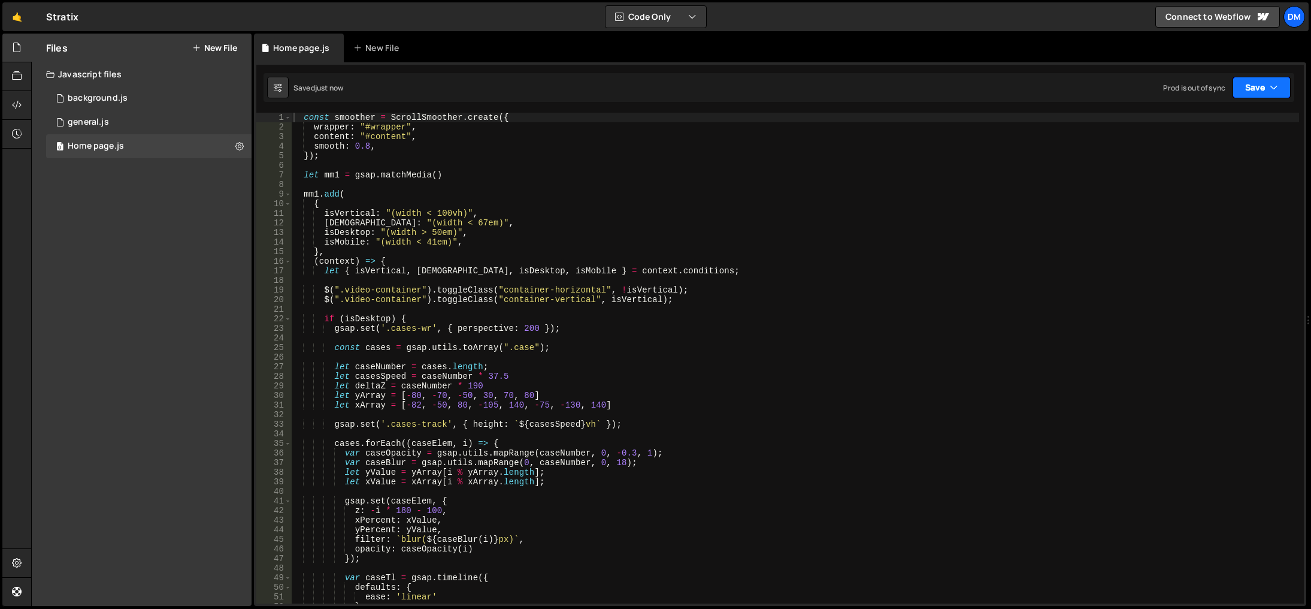
click at [1247, 86] on button "Save" at bounding box center [1262, 88] width 58 height 22
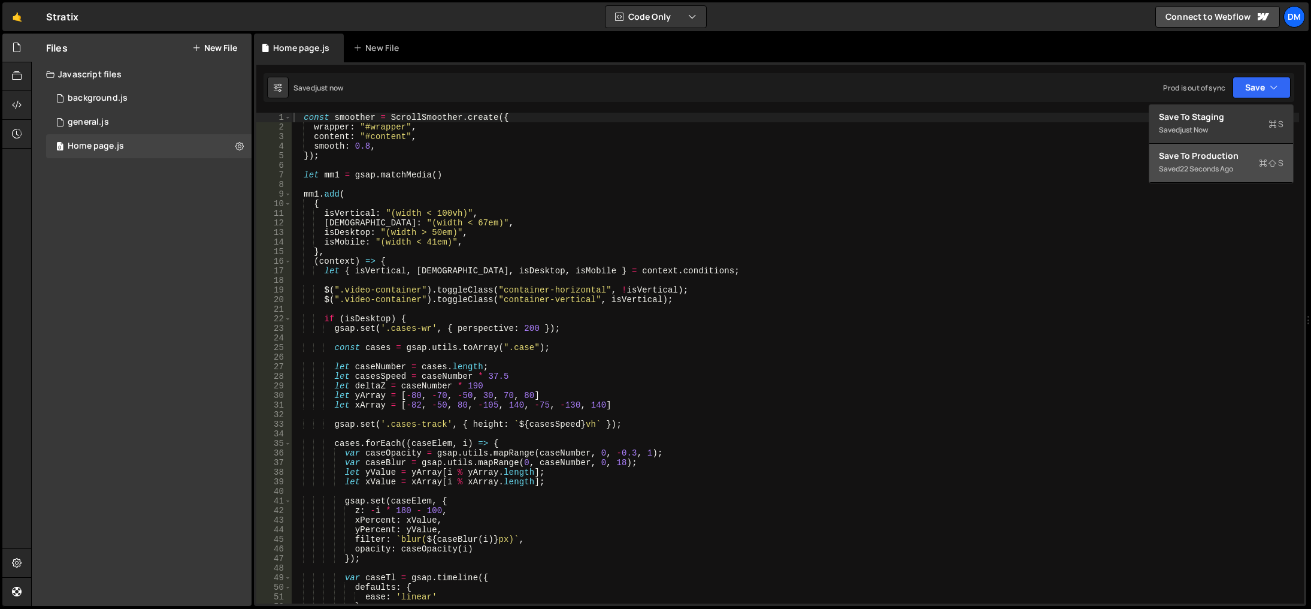
click at [1211, 150] on div "Save to Production S" at bounding box center [1221, 156] width 125 height 12
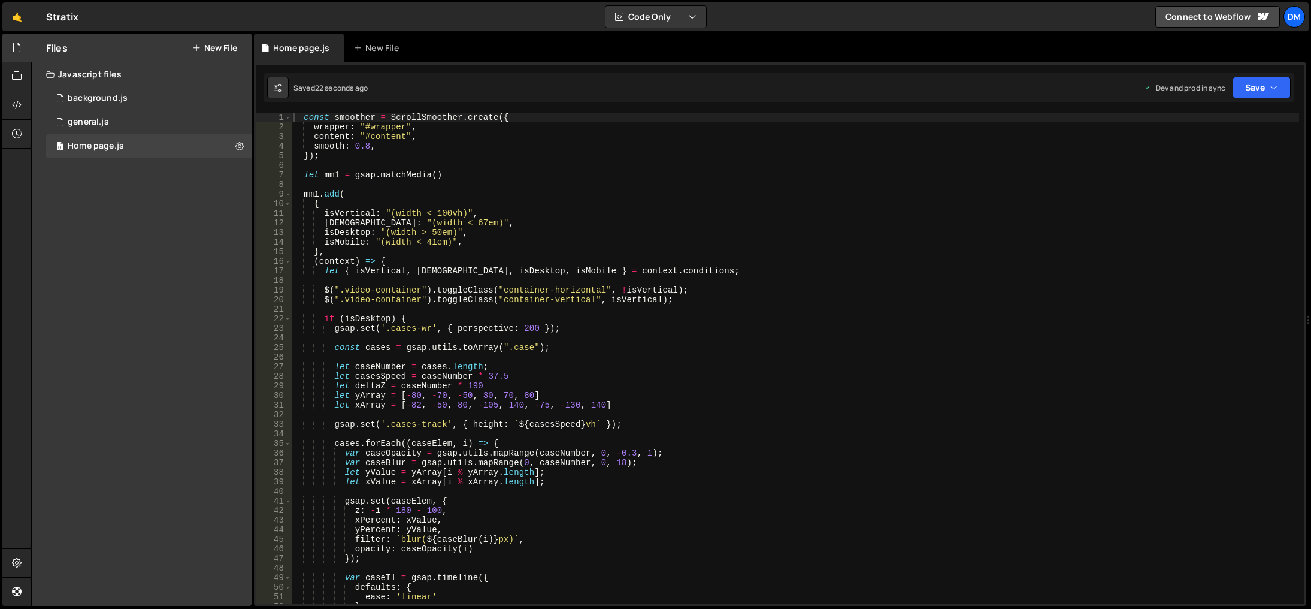
type textarea "let xValue = xArray[i % xArray.length];"
click at [816, 483] on div "const smoother = ScrollSmoother . create ({ wrapper : "#wrapper" , content : "#…" at bounding box center [795, 368] width 1008 height 510
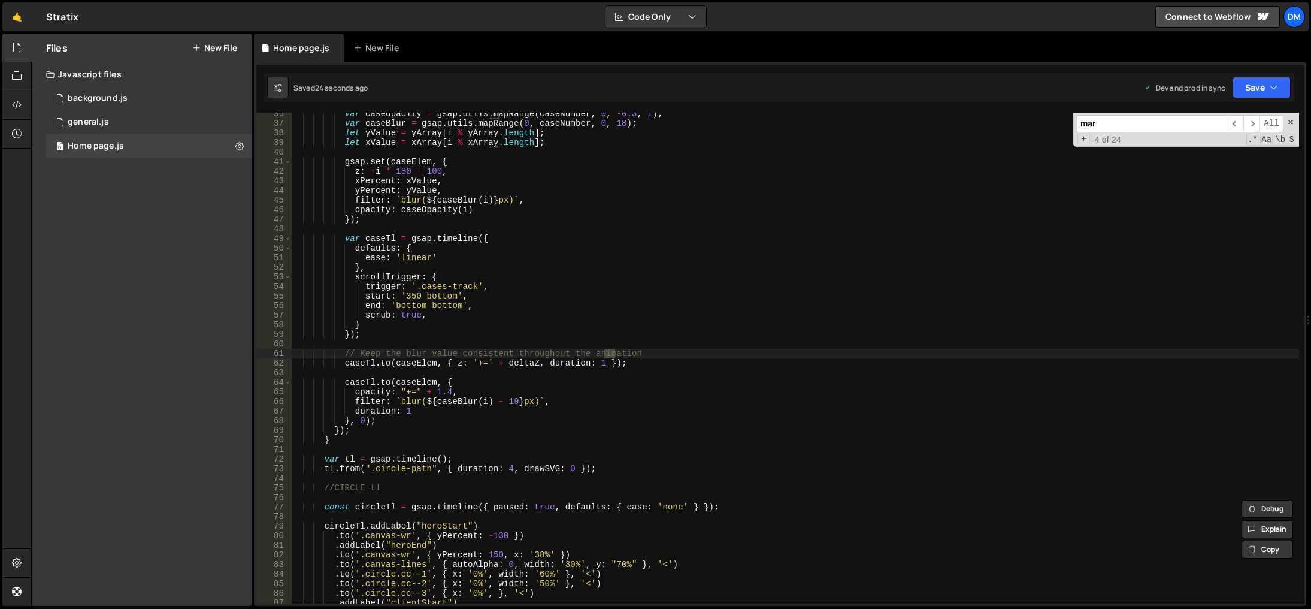
scroll to position [1413, 0]
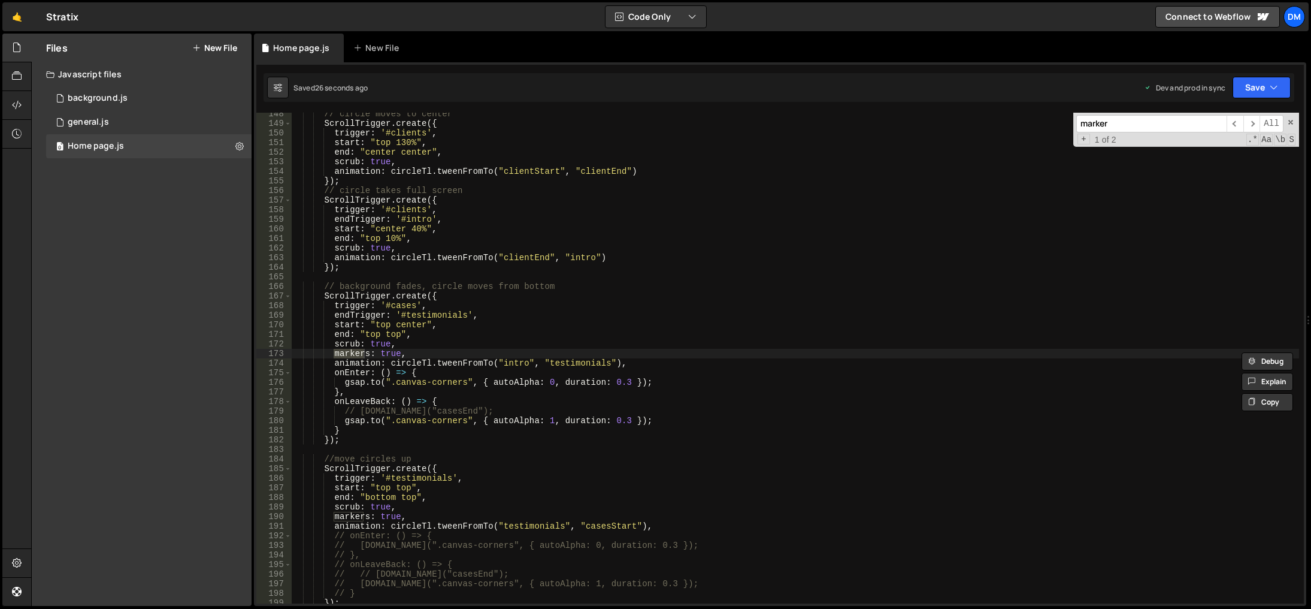
type input "marker"
type textarea "markers: true,"
drag, startPoint x: 413, startPoint y: 352, endPoint x: 226, endPoint y: 352, distance: 187.5
click at [226, 352] on div "Files New File Javascript files 0 background.js 0 0 general.js 0 0 Home page.js…" at bounding box center [671, 320] width 1280 height 573
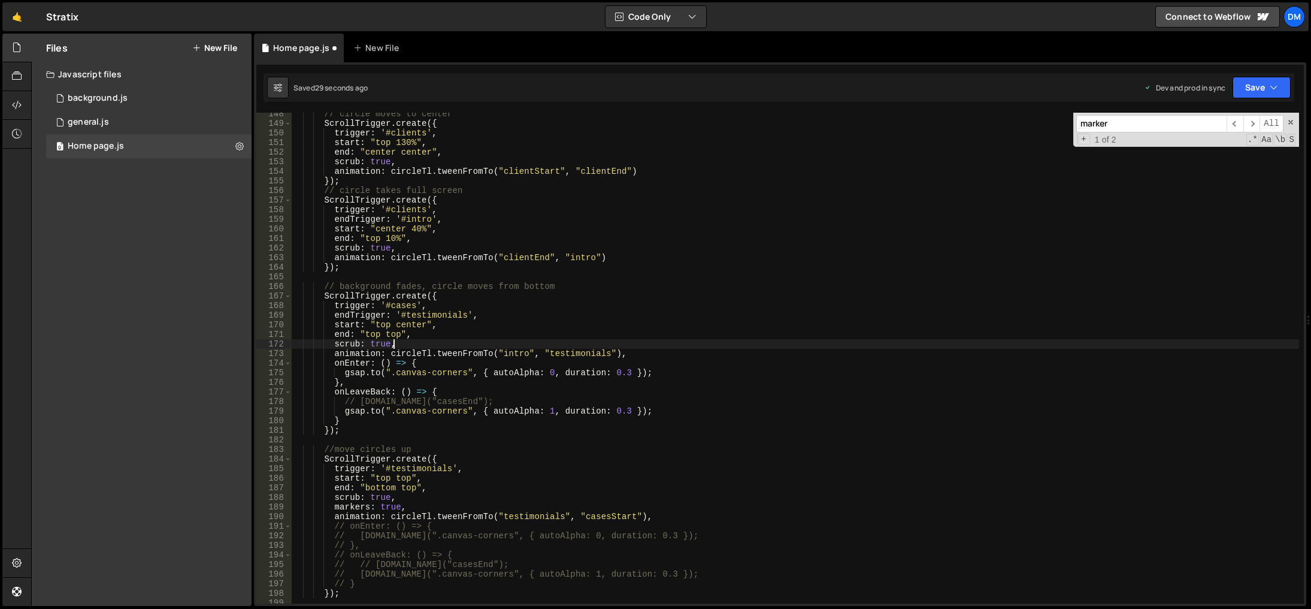
click at [1125, 129] on input "marker" at bounding box center [1151, 123] width 150 height 17
drag, startPoint x: 426, startPoint y: 488, endPoint x: 421, endPoint y: 495, distance: 9.5
click at [426, 488] on div "// circle moves to center ScrollTrigger . create ({ trigger : '#clients' , star…" at bounding box center [795, 364] width 1008 height 510
drag, startPoint x: 416, startPoint y: 505, endPoint x: 274, endPoint y: 505, distance: 141.4
click at [274, 505] on div "end: "bottom top", 148 149 150 151 152 153 154 155 156 157 158 159 160 161 162 …" at bounding box center [780, 358] width 1048 height 491
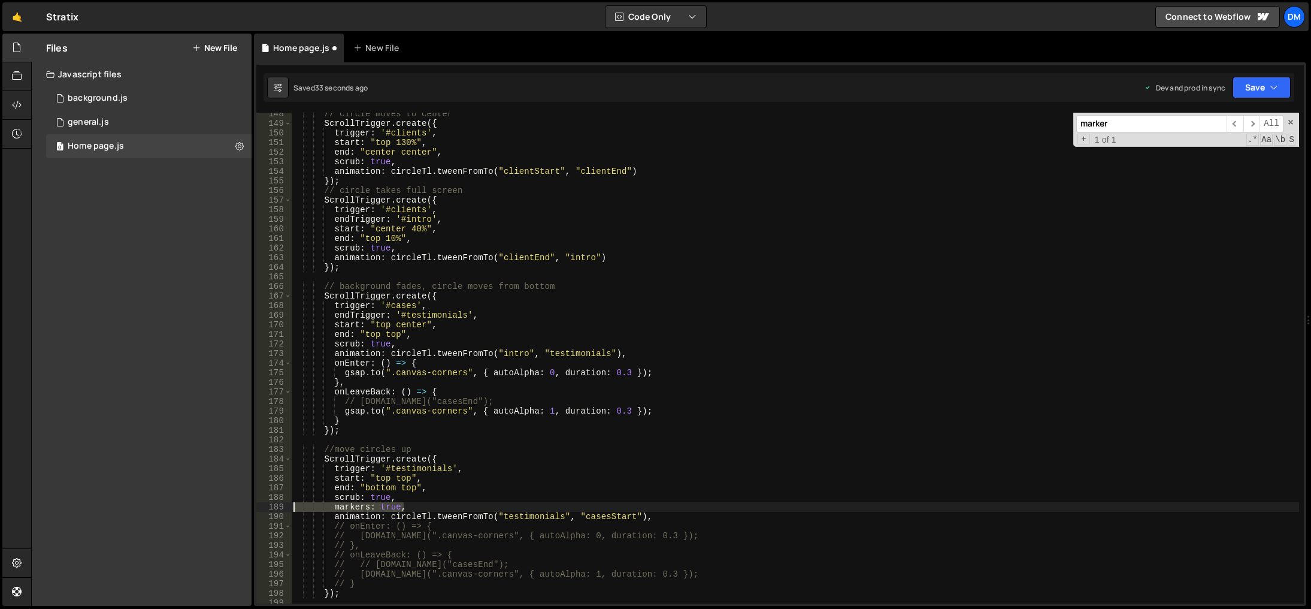
type textarea "markers: true,"
type textarea "scrub: true,"
click at [1137, 128] on input "marker" at bounding box center [1151, 123] width 150 height 17
type input "img"
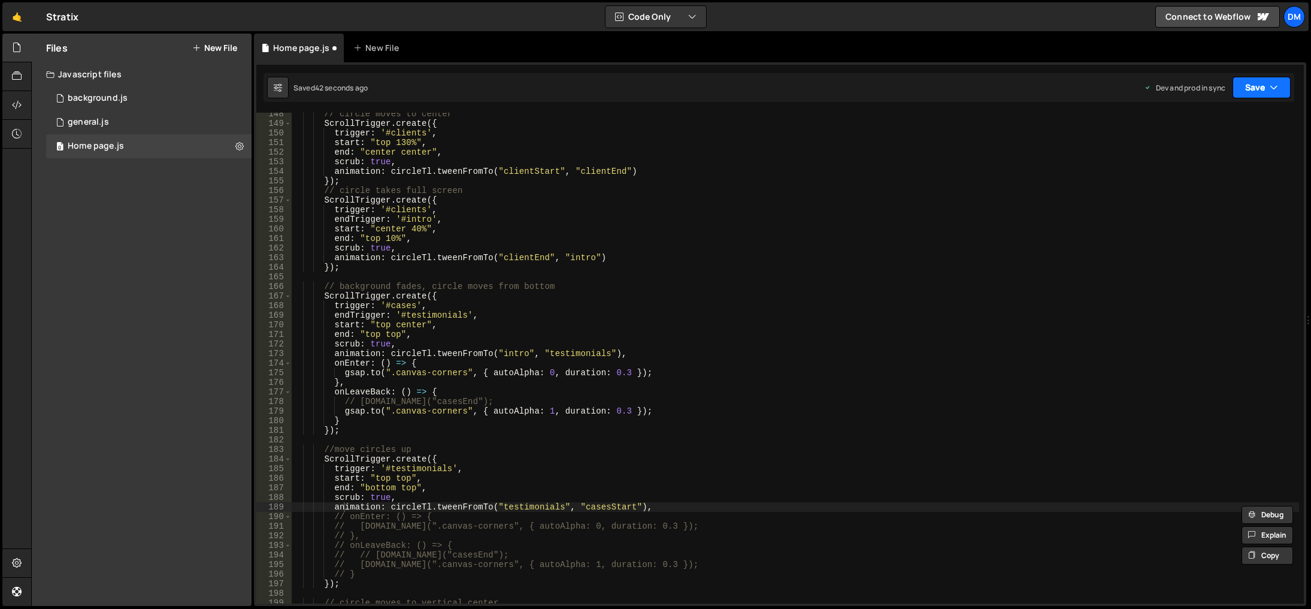
click at [1251, 83] on button "Save" at bounding box center [1262, 88] width 58 height 22
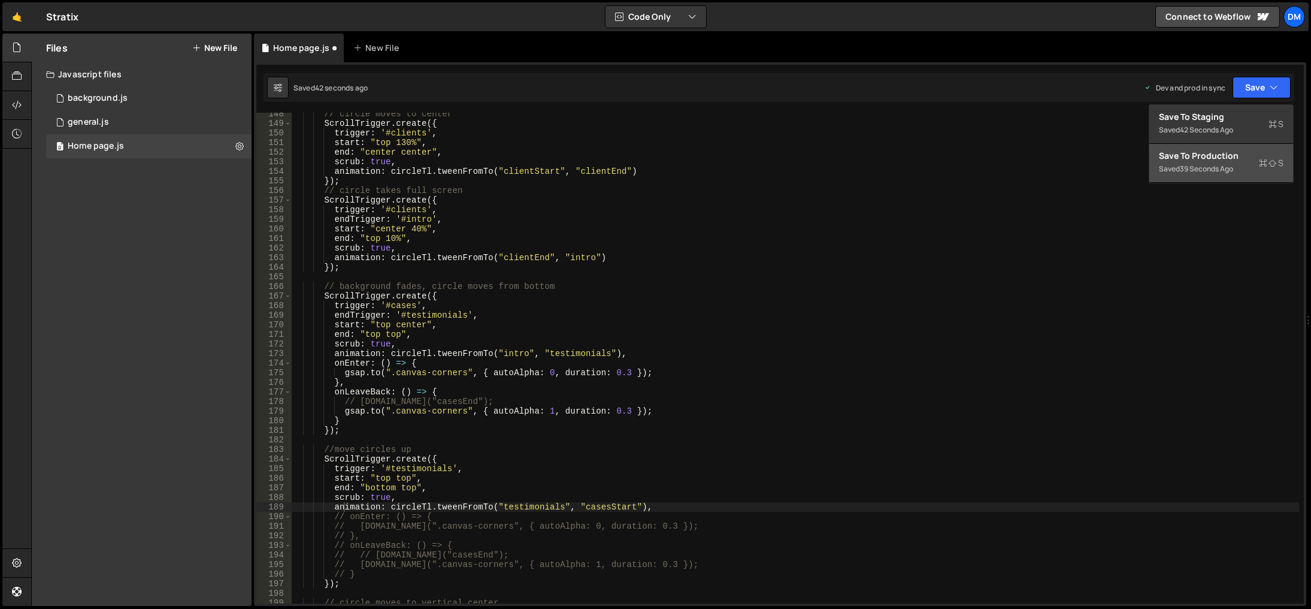
click at [1204, 153] on div "Save to Production S" at bounding box center [1221, 156] width 125 height 12
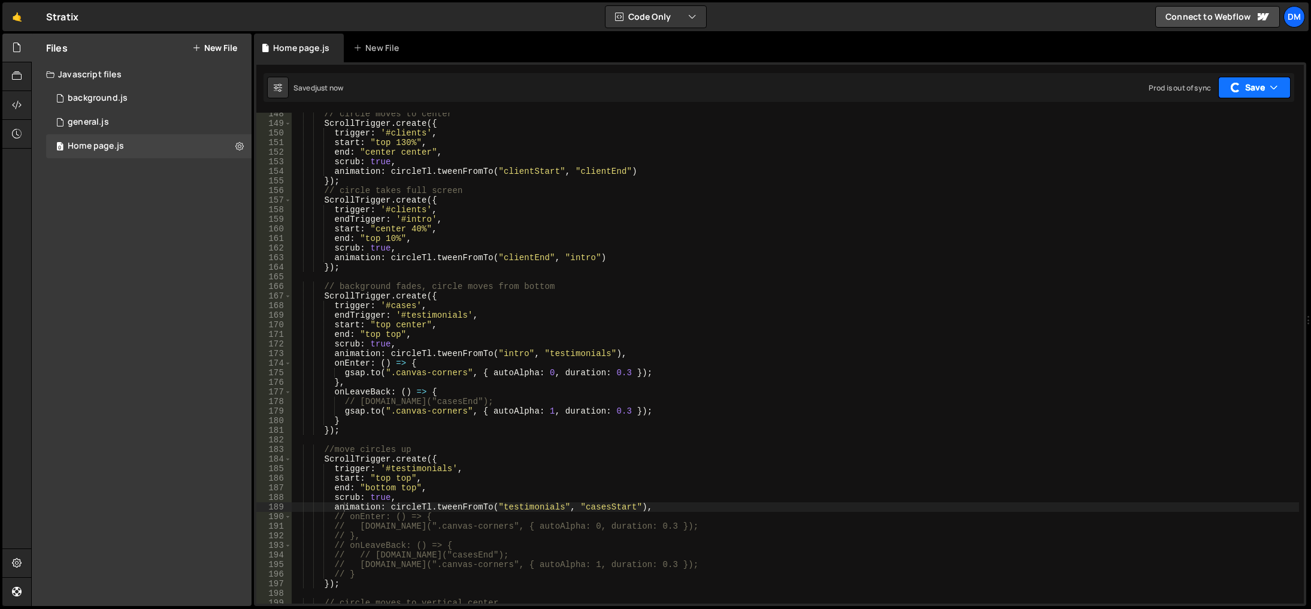
click at [1247, 86] on button "Save" at bounding box center [1254, 88] width 72 height 22
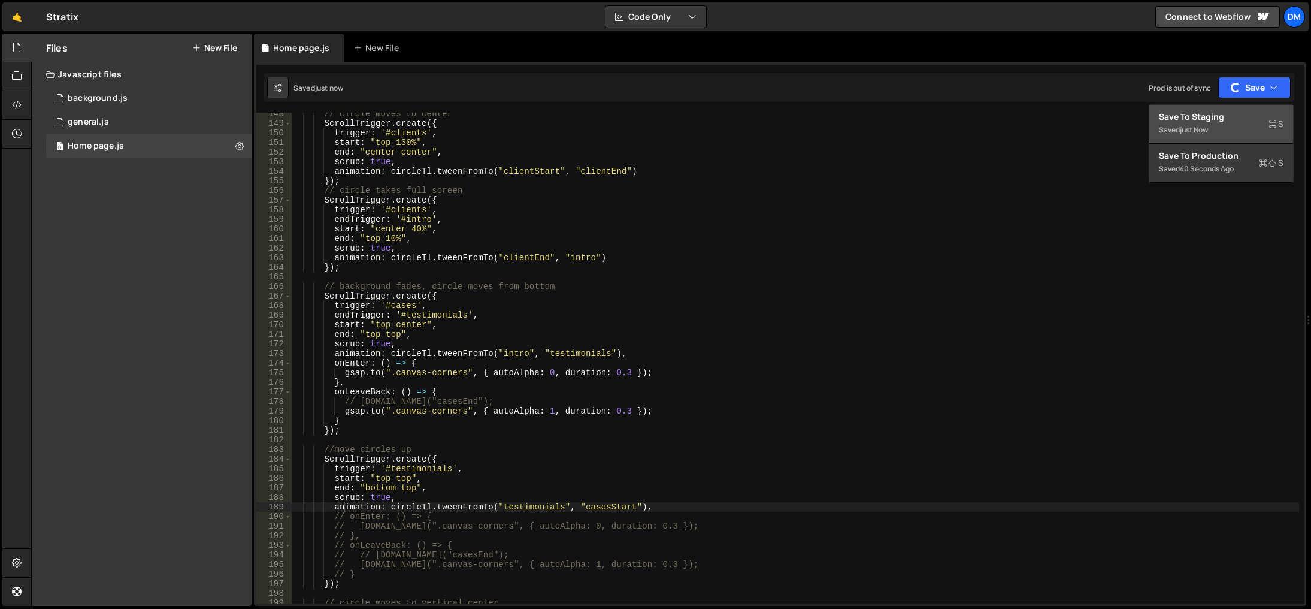
click at [1205, 117] on div "Save to Staging S" at bounding box center [1221, 117] width 125 height 12
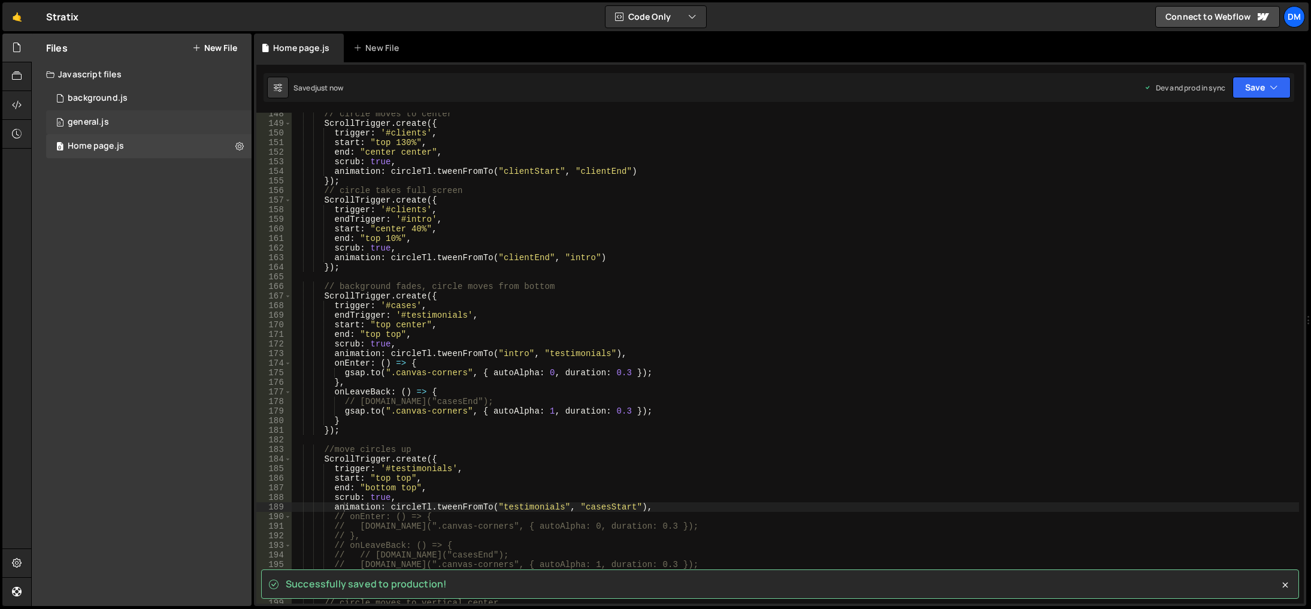
click at [116, 114] on div "0 general.js 0" at bounding box center [148, 122] width 205 height 24
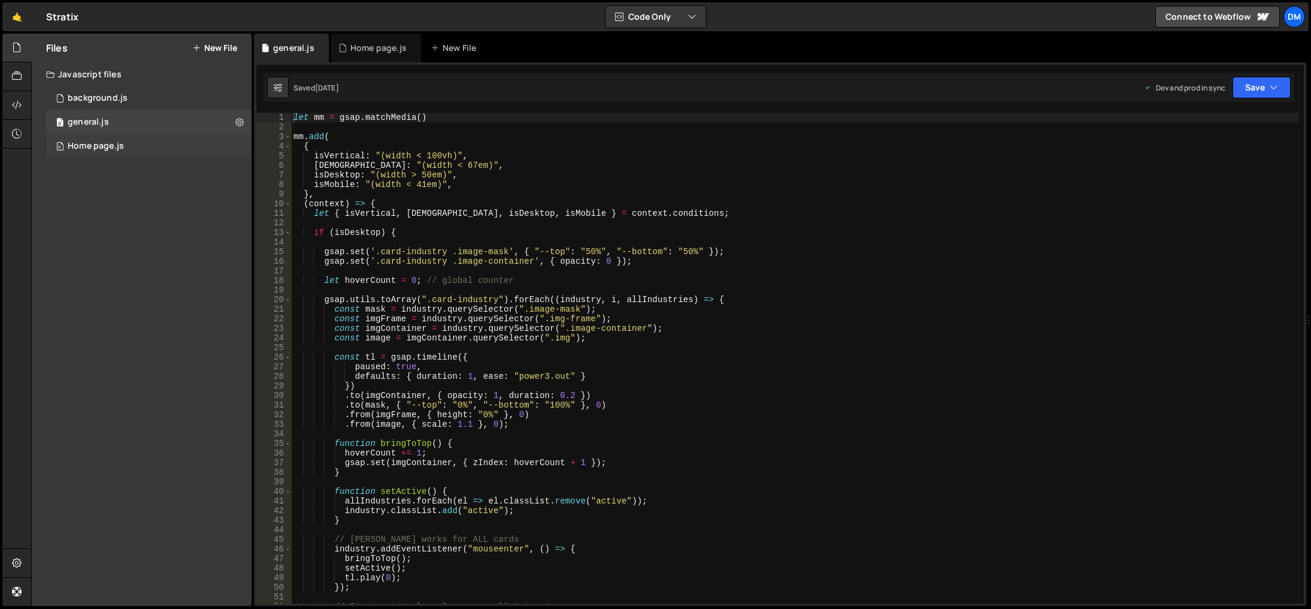
click at [95, 141] on div "Home page.js" at bounding box center [96, 146] width 56 height 11
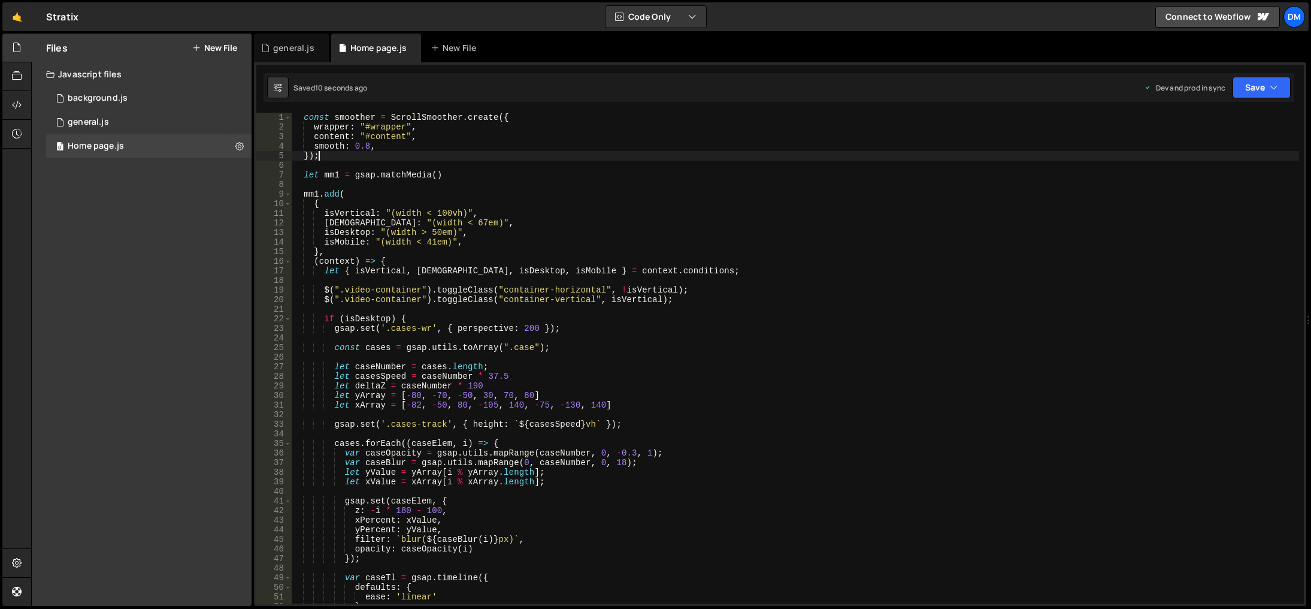
click at [349, 161] on div "const smoother = ScrollSmoother . create ({ wrapper : "#wrapper" , content : "#…" at bounding box center [795, 368] width 1008 height 510
type textarea "});"
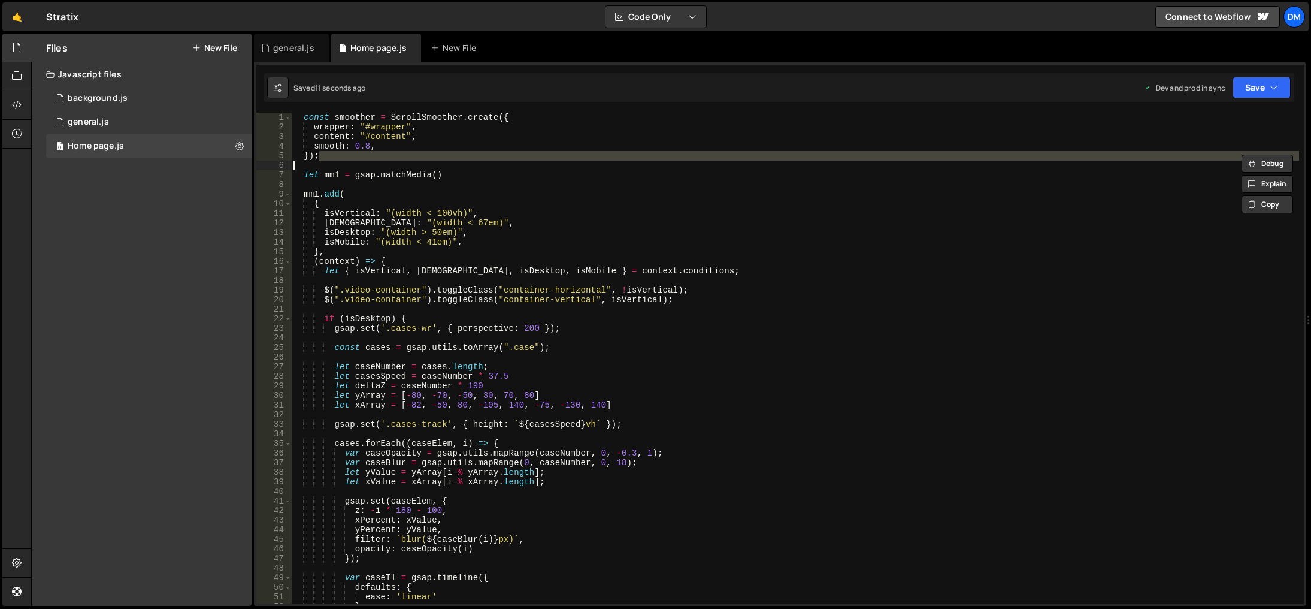
click at [347, 161] on div "const smoother = ScrollSmoother . create ({ wrapper : "#wrapper" , content : "#…" at bounding box center [795, 358] width 1008 height 491
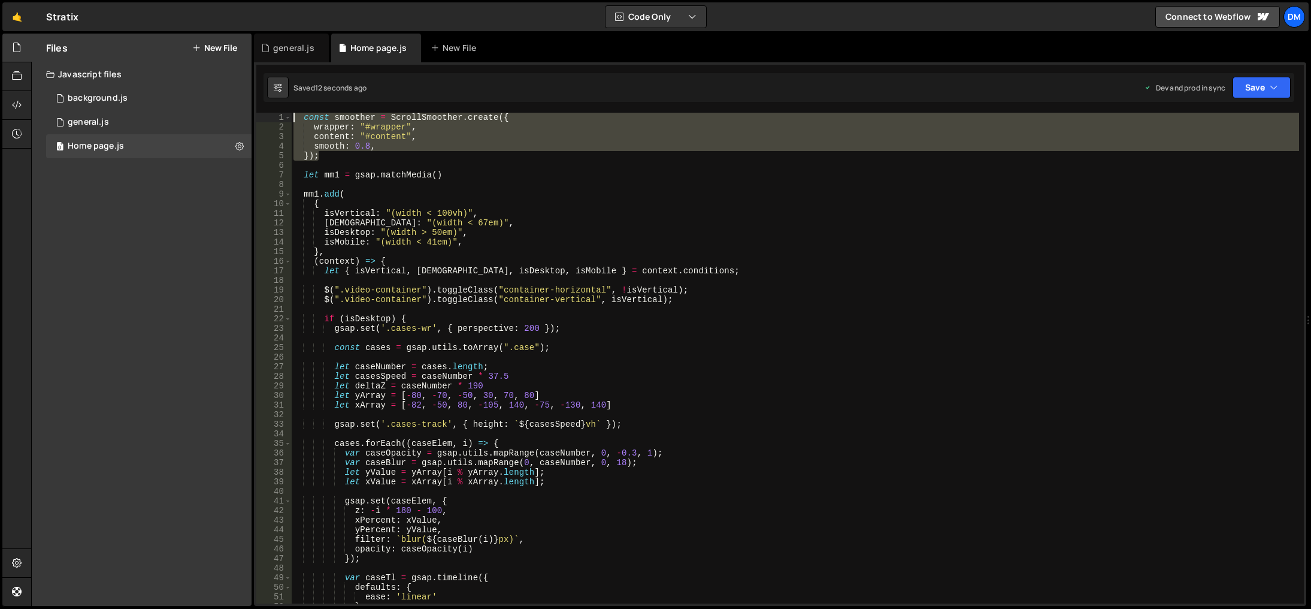
drag, startPoint x: 340, startPoint y: 159, endPoint x: 282, endPoint y: 114, distance: 73.9
click at [282, 114] on div "1 2 3 4 5 6 7 8 9 10 11 12 13 14 15 16 17 18 19 20 21 22 23 24 25 26 27 28 29 3…" at bounding box center [780, 358] width 1048 height 491
type textarea "const smoother = ScrollSmoother.create({ wrapper: "#wrapper","
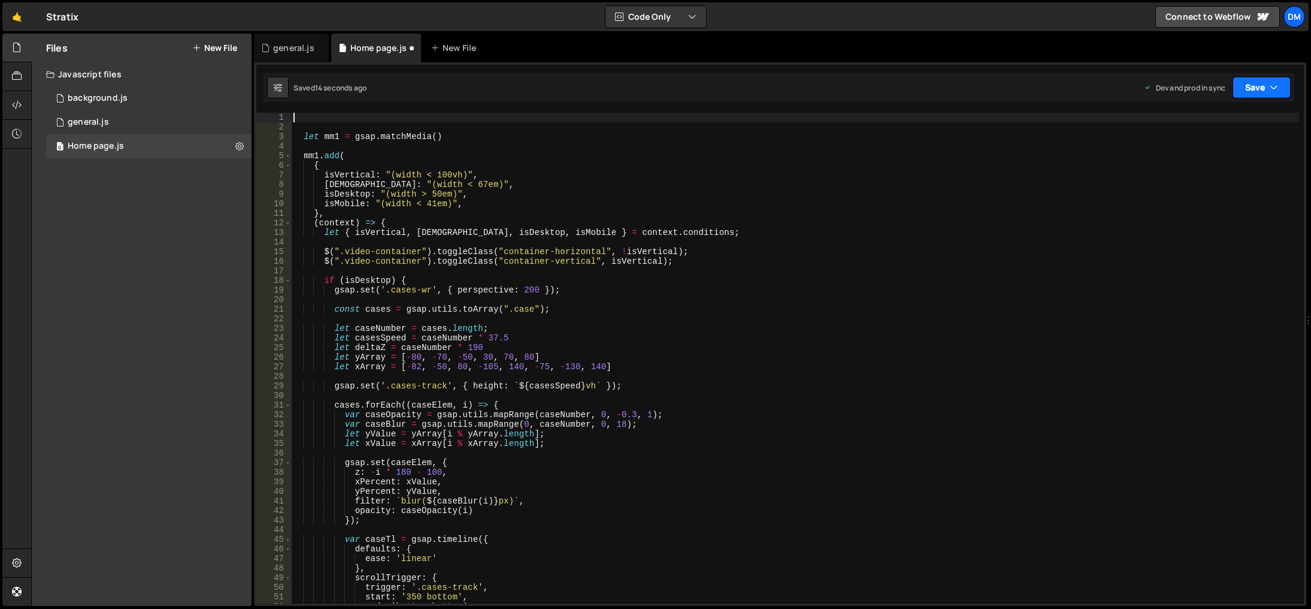
click at [1249, 85] on button "Save" at bounding box center [1262, 88] width 58 height 22
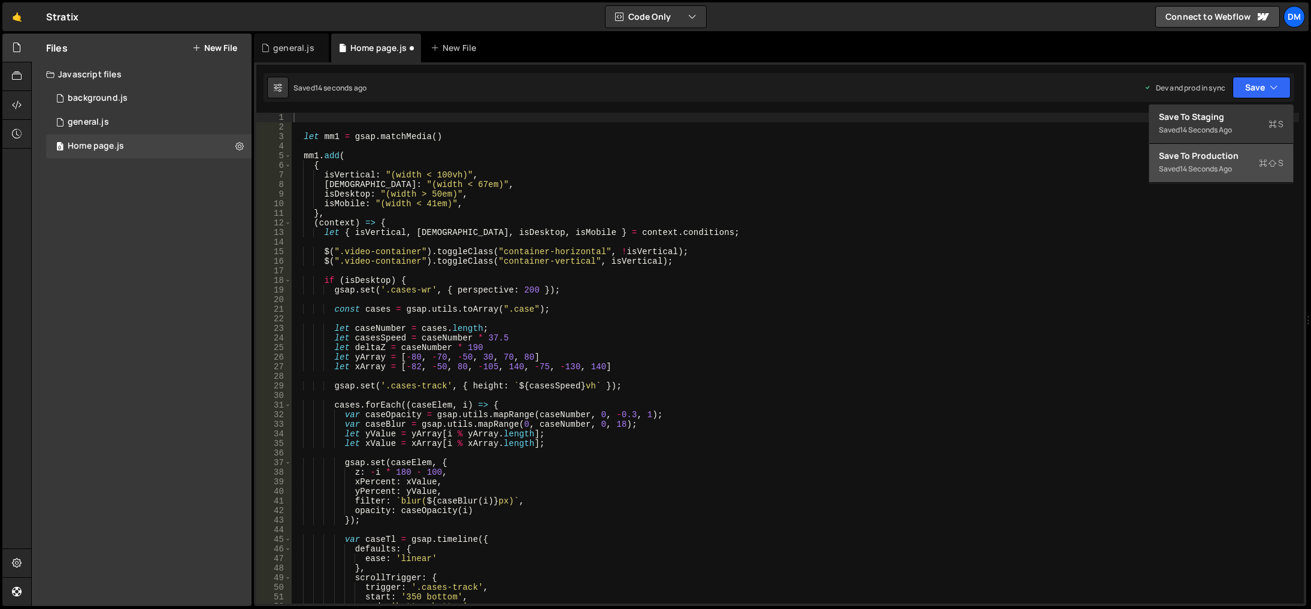
click at [1199, 152] on div "Save to Production S" at bounding box center [1221, 156] width 125 height 12
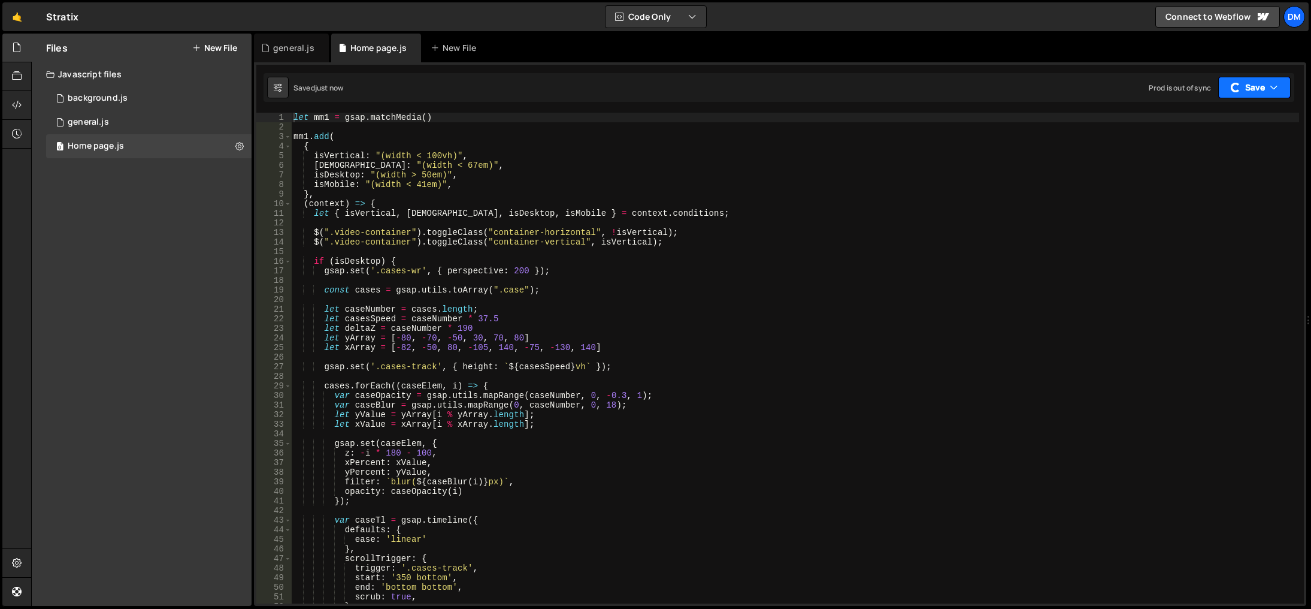
click at [1229, 92] on button "Save" at bounding box center [1254, 88] width 72 height 22
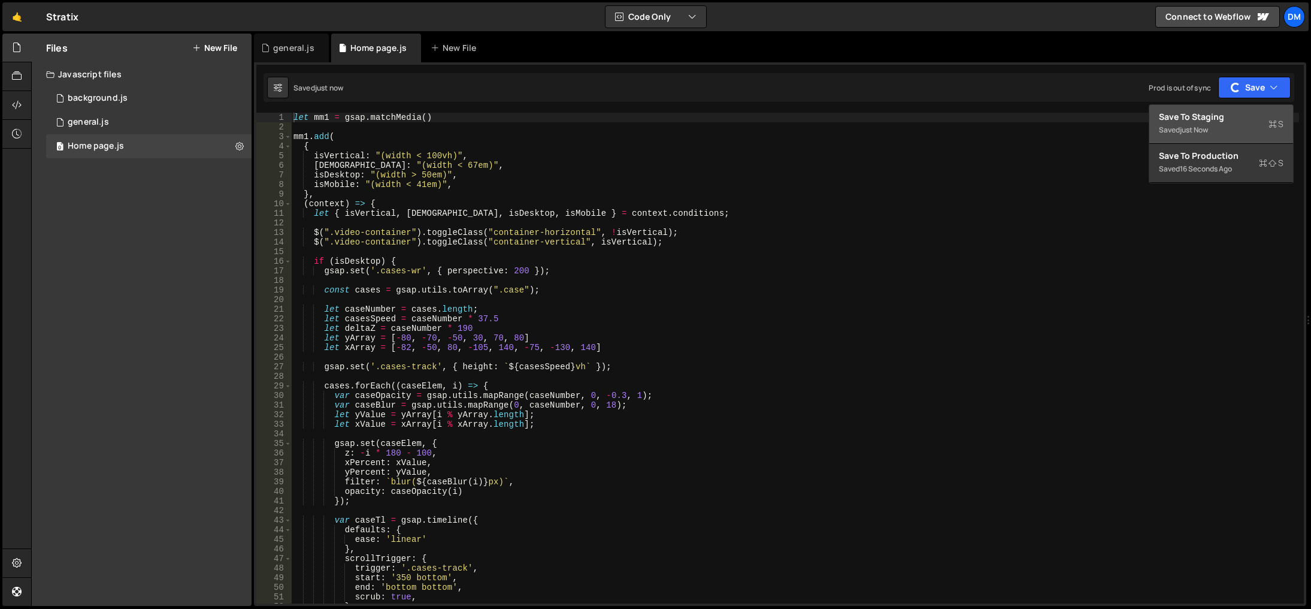
click at [1207, 121] on div "Save to Staging S" at bounding box center [1221, 117] width 125 height 12
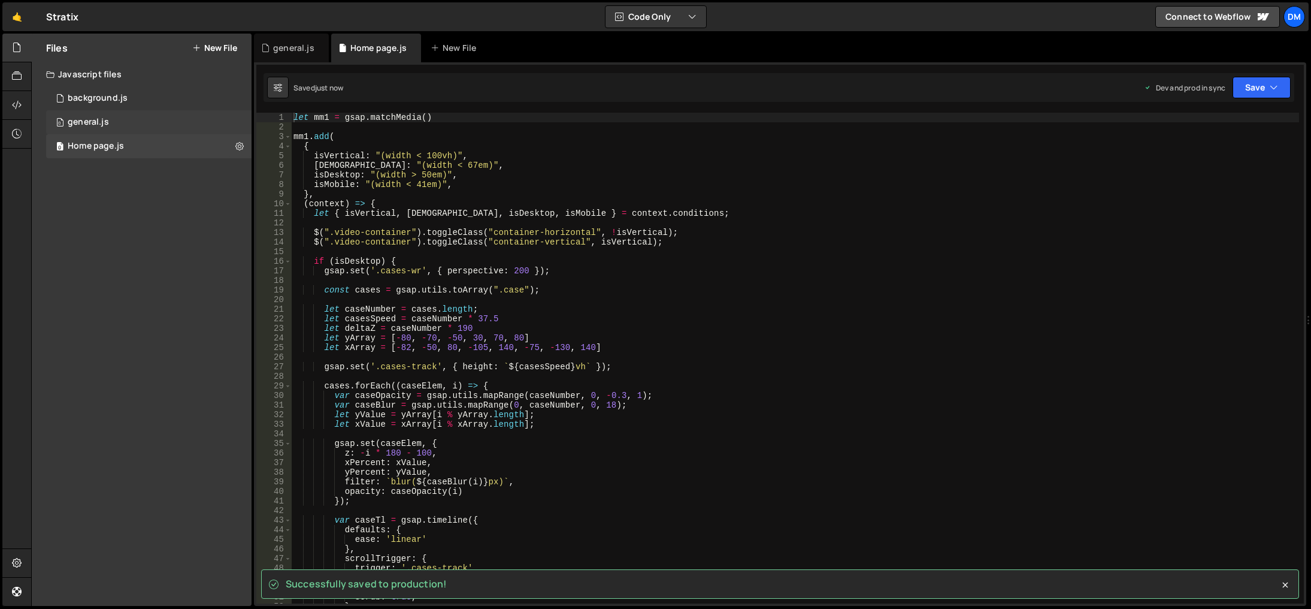
click at [134, 114] on div "0 general.js 0" at bounding box center [148, 122] width 205 height 24
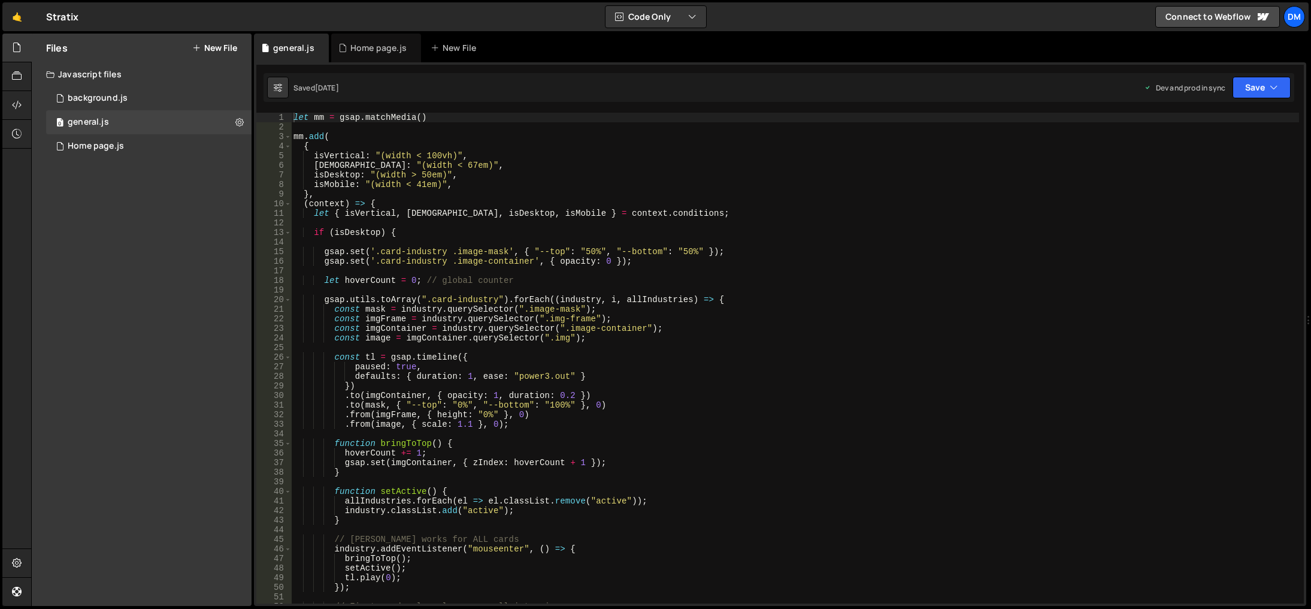
click at [295, 117] on div "let mm = gsap . matchMedia ( ) mm . add ( { isVertical : "(width < 100vh)" , is…" at bounding box center [795, 368] width 1008 height 510
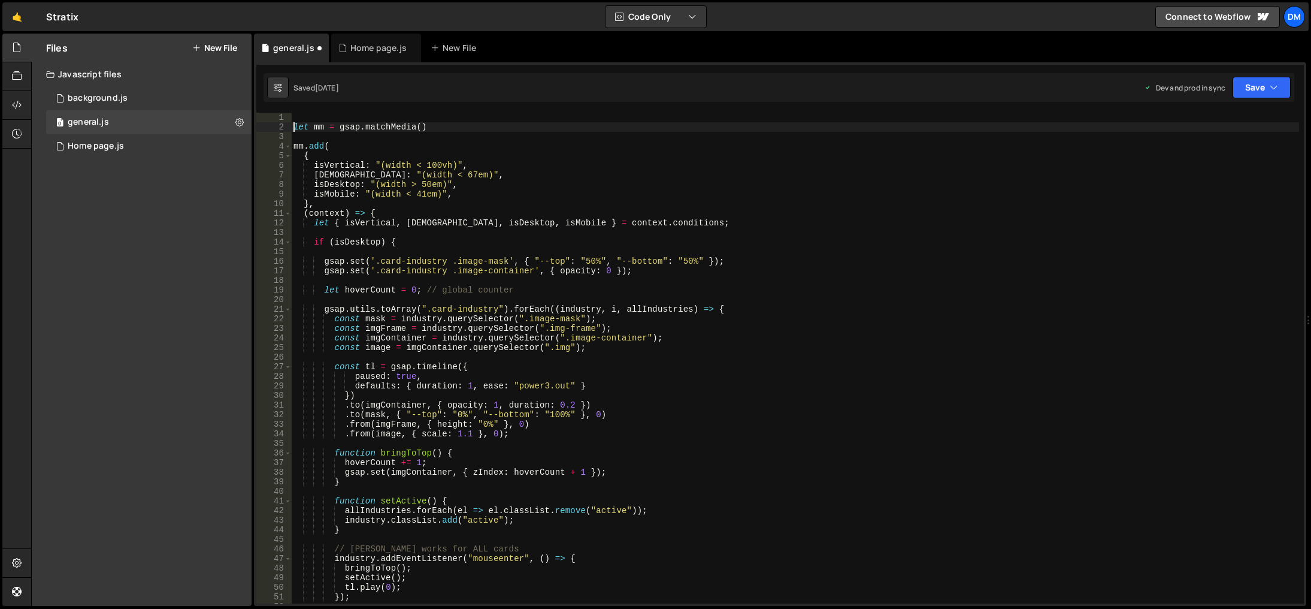
type textarea "let mm = gsap.matchMedia()"
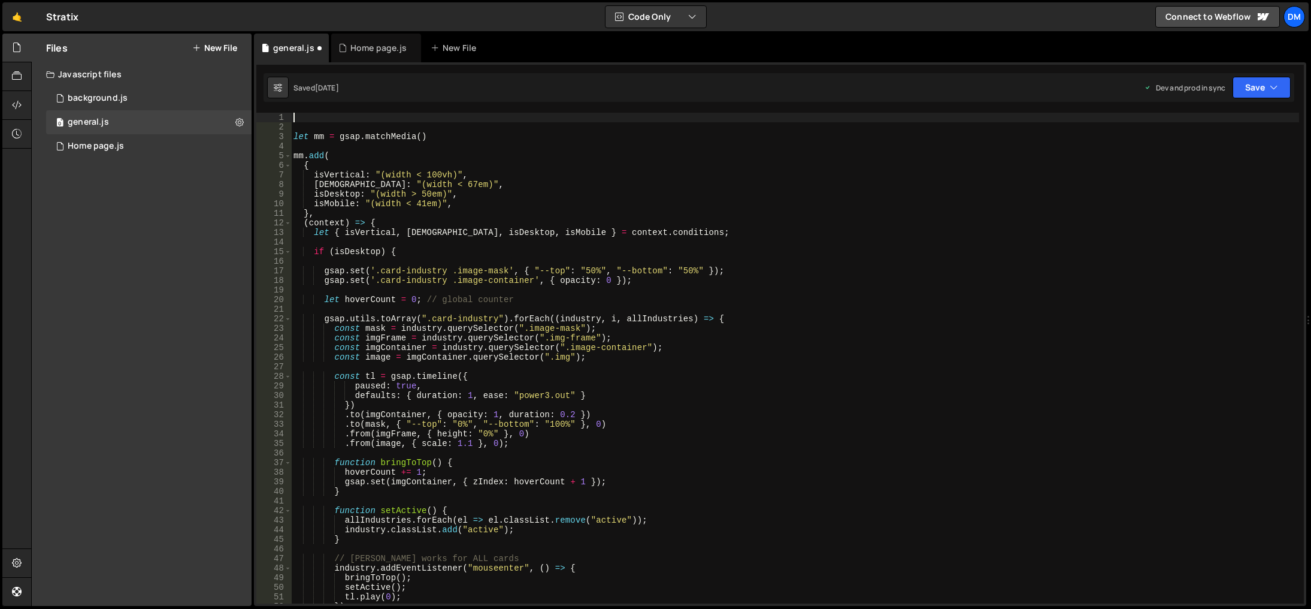
paste textarea "});"
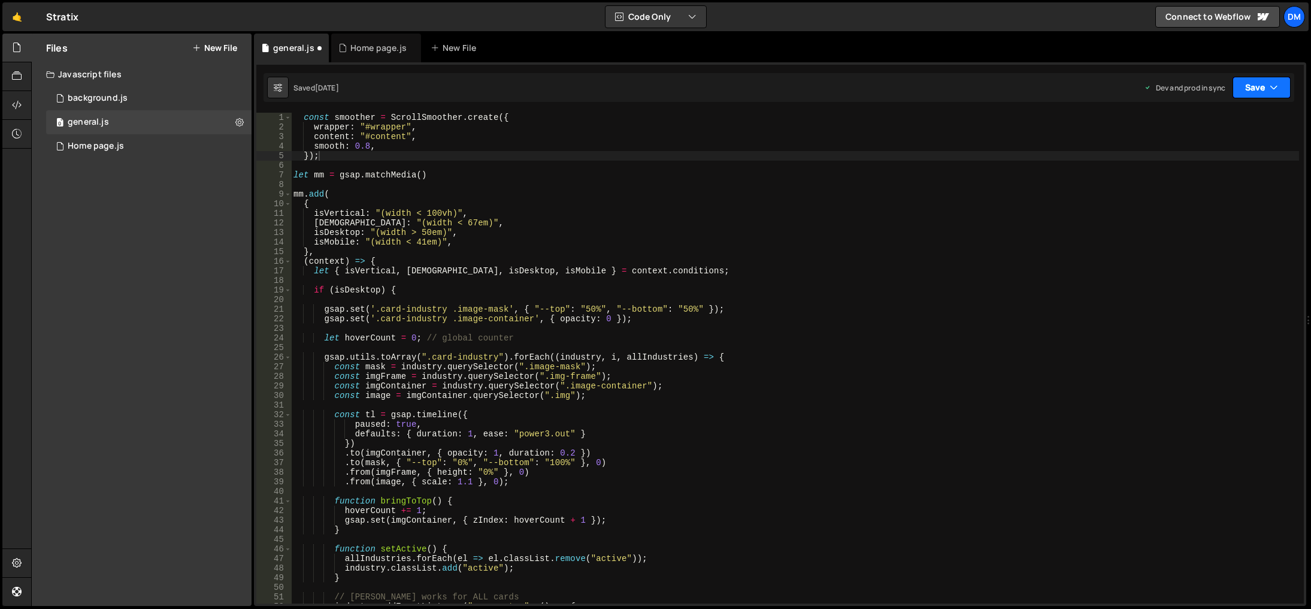
click at [1247, 90] on button "Save" at bounding box center [1262, 88] width 58 height 22
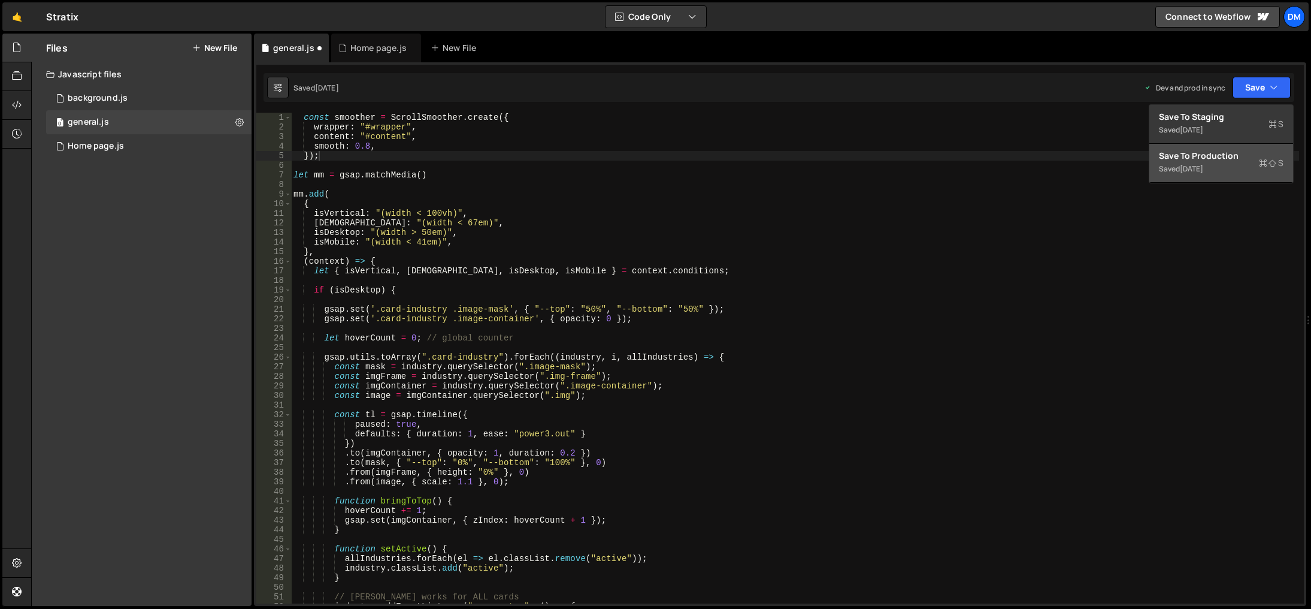
click at [1196, 150] on div "Save to Production S" at bounding box center [1221, 156] width 125 height 12
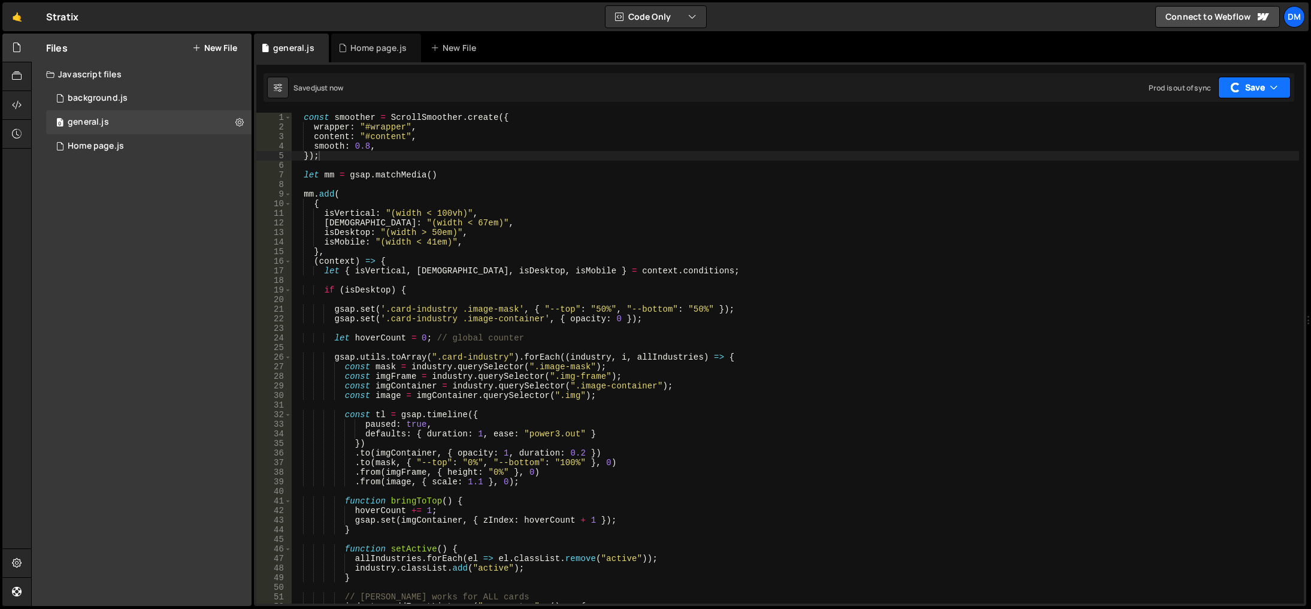
click at [1239, 89] on div "button" at bounding box center [1236, 87] width 12 height 12
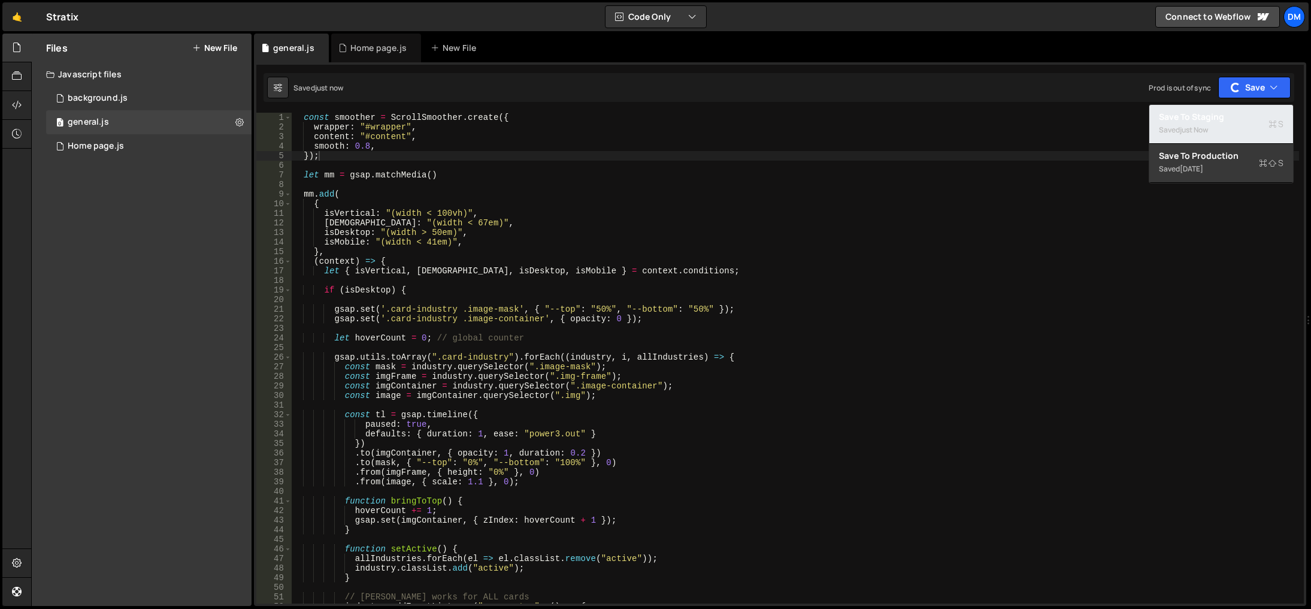
click at [1212, 114] on div "Save to Staging S" at bounding box center [1221, 117] width 125 height 12
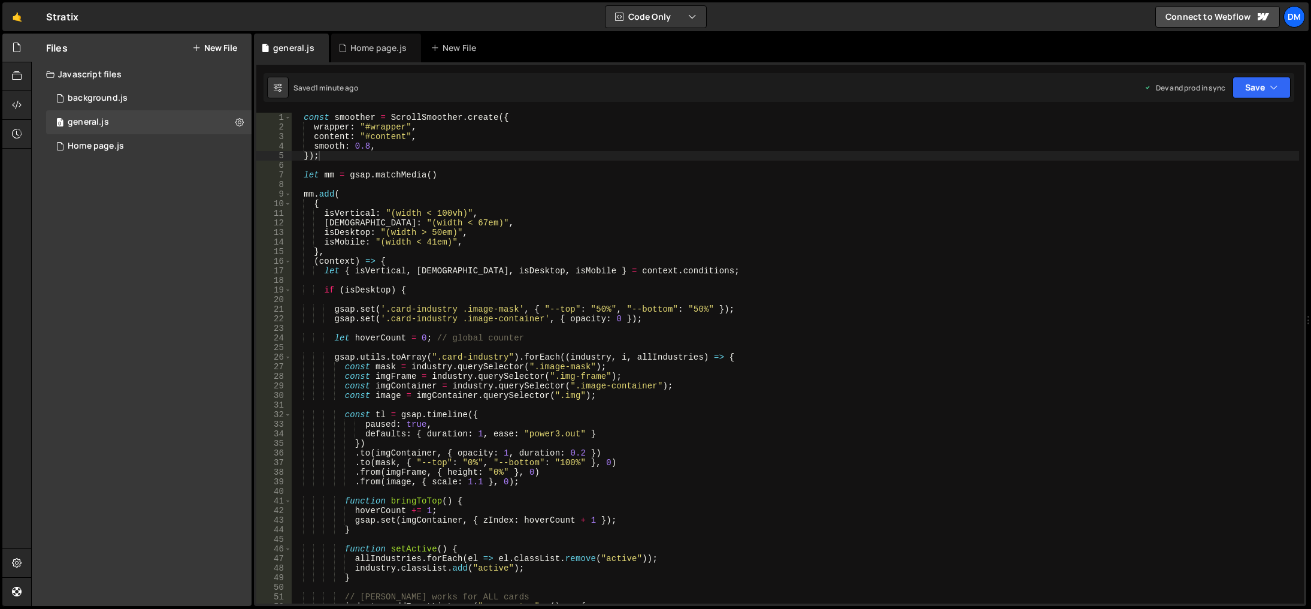
type textarea ".from(imgFrame, { height: "0%" }, 0)"
click at [869, 474] on div "const smoother = ScrollSmoother . create ({ wrapper : "#wrapper" , content : "#…" at bounding box center [795, 368] width 1008 height 510
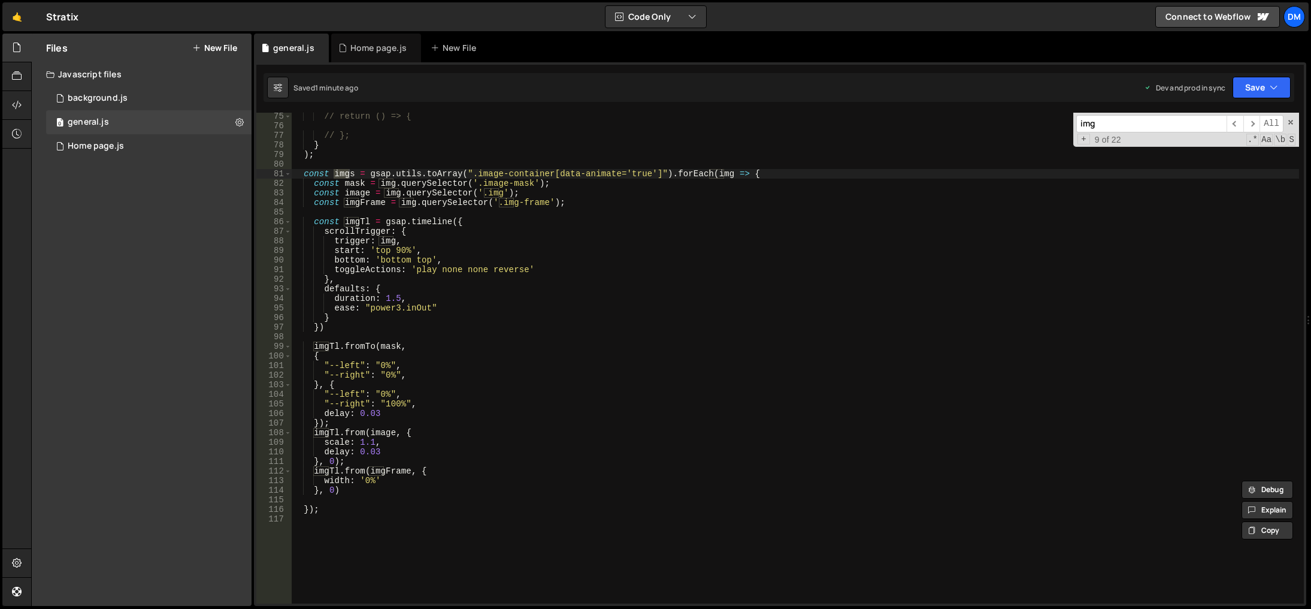
scroll to position [675, 0]
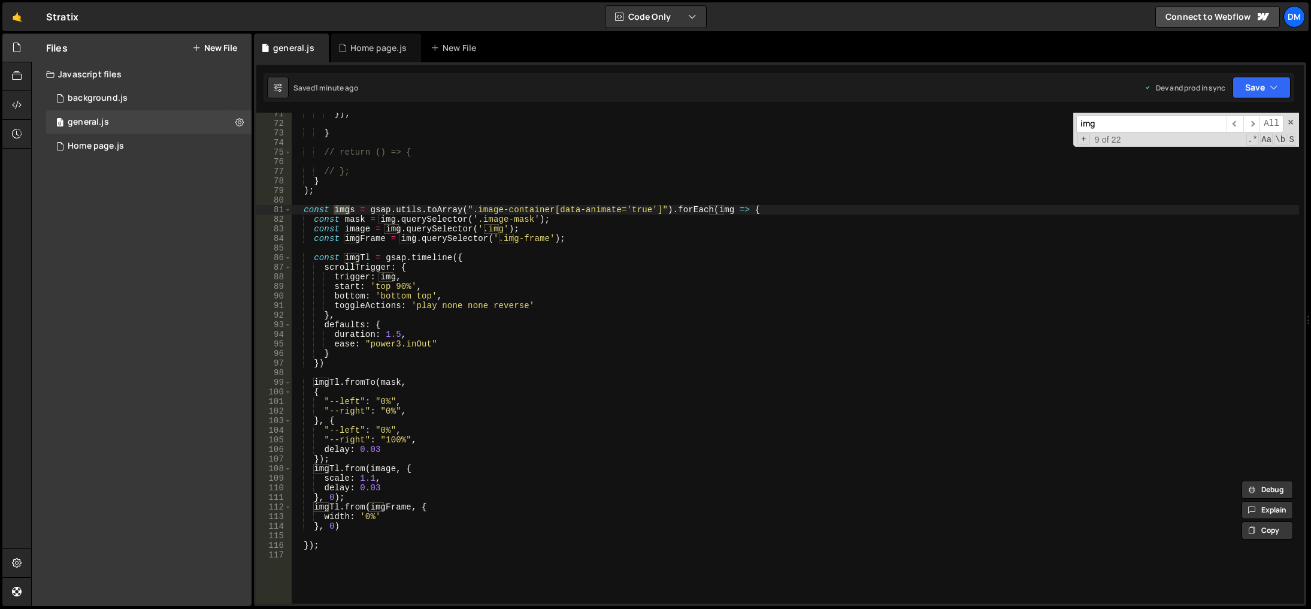
type input "img"
type textarea "bottom: 'bottom top',"
click at [469, 291] on div "}) ; } // return () => { // }; } ) ; const imgs = gsap . utils . toArray ( ".im…" at bounding box center [795, 364] width 1008 height 510
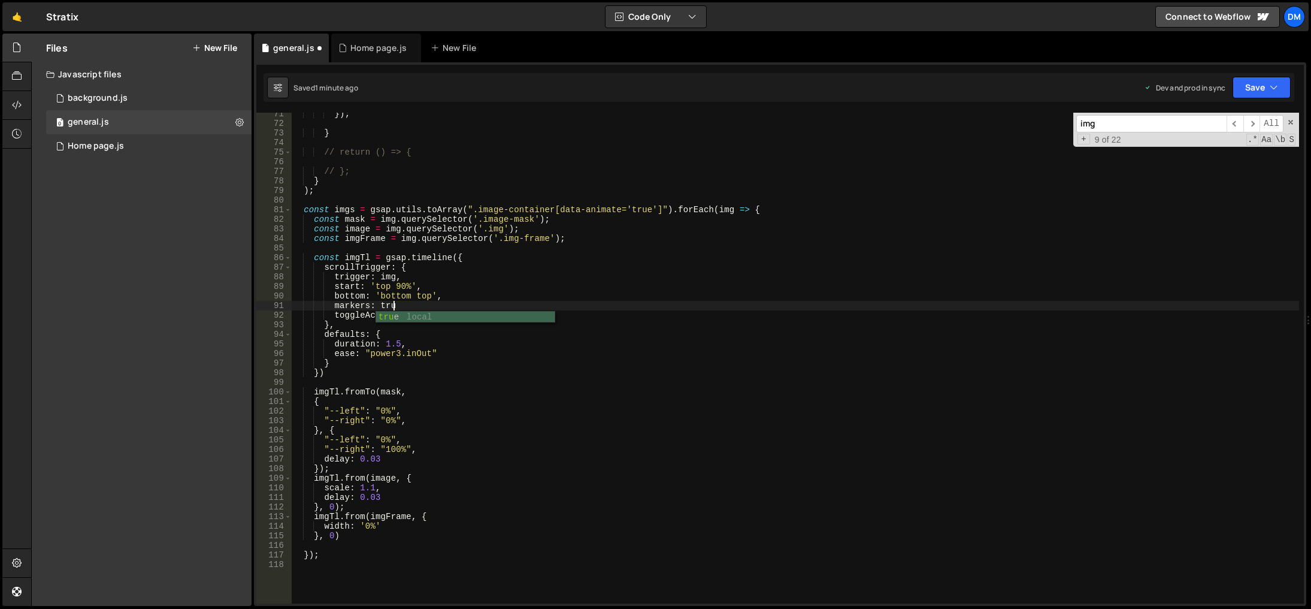
scroll to position [0, 7]
drag, startPoint x: 1255, startPoint y: 87, endPoint x: 1249, endPoint y: 96, distance: 10.5
click at [1255, 87] on button "Save" at bounding box center [1262, 88] width 58 height 22
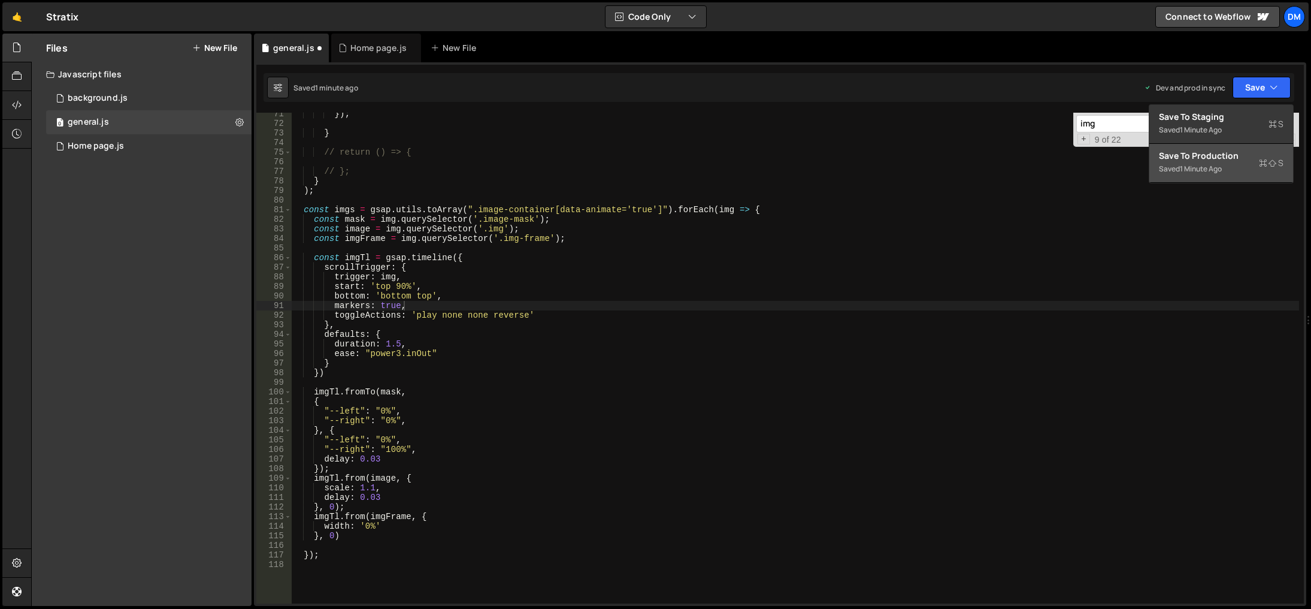
click at [1208, 154] on div "Save to Production S" at bounding box center [1221, 156] width 125 height 12
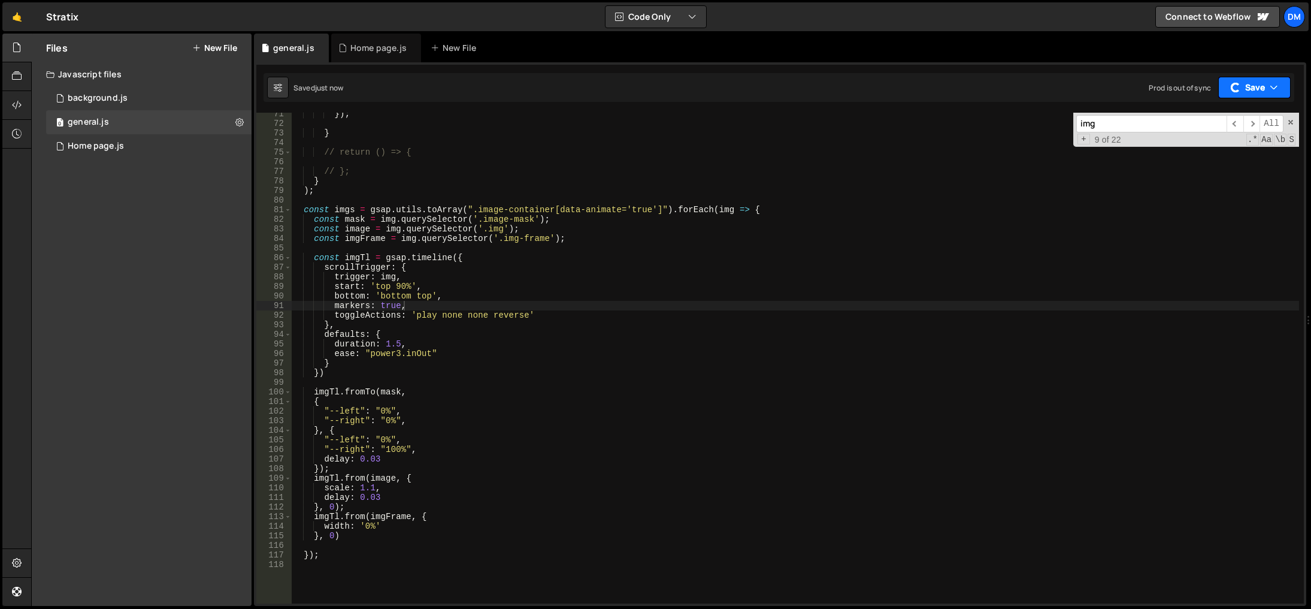
click at [1257, 87] on button "Save" at bounding box center [1254, 88] width 72 height 22
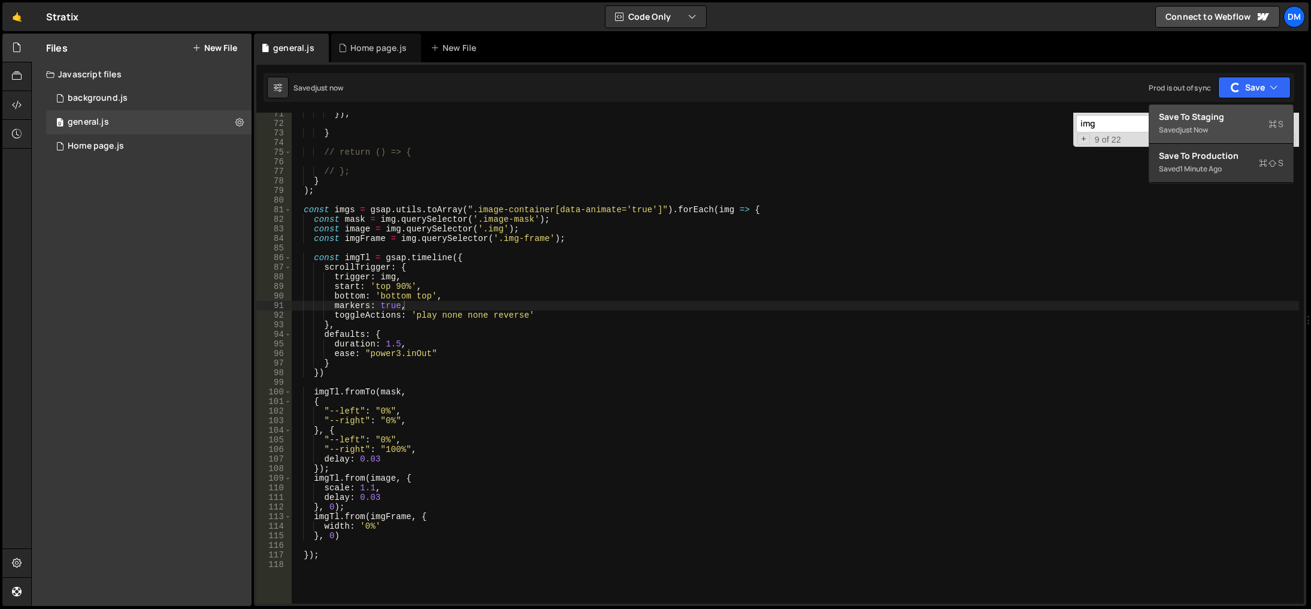
click at [1213, 129] on div "Saved just now" at bounding box center [1221, 130] width 125 height 14
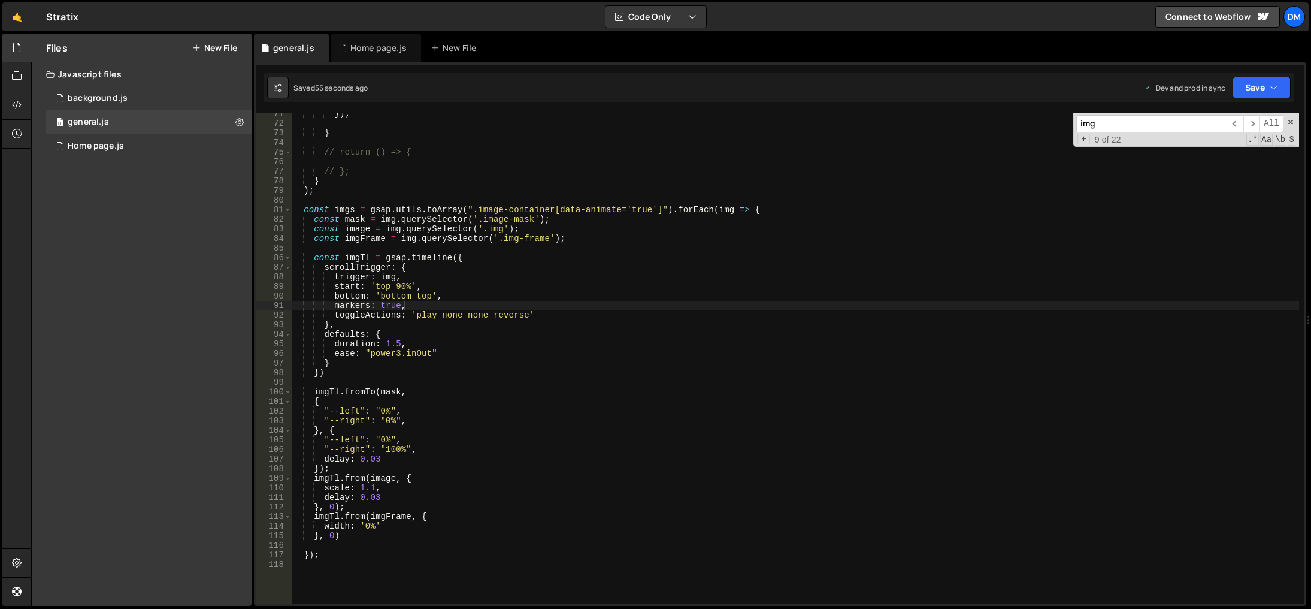
click at [719, 488] on div "}) ; } // return () => { // }; } ) ; const imgs = gsap . utils . toArray ( ".im…" at bounding box center [795, 364] width 1008 height 510
click at [401, 286] on div "}) ; } // return () => { // }; } ) ; const imgs = gsap . utils . toArray ( ".im…" at bounding box center [795, 364] width 1008 height 510
drag, startPoint x: 1268, startPoint y: 88, endPoint x: 1261, endPoint y: 113, distance: 26.0
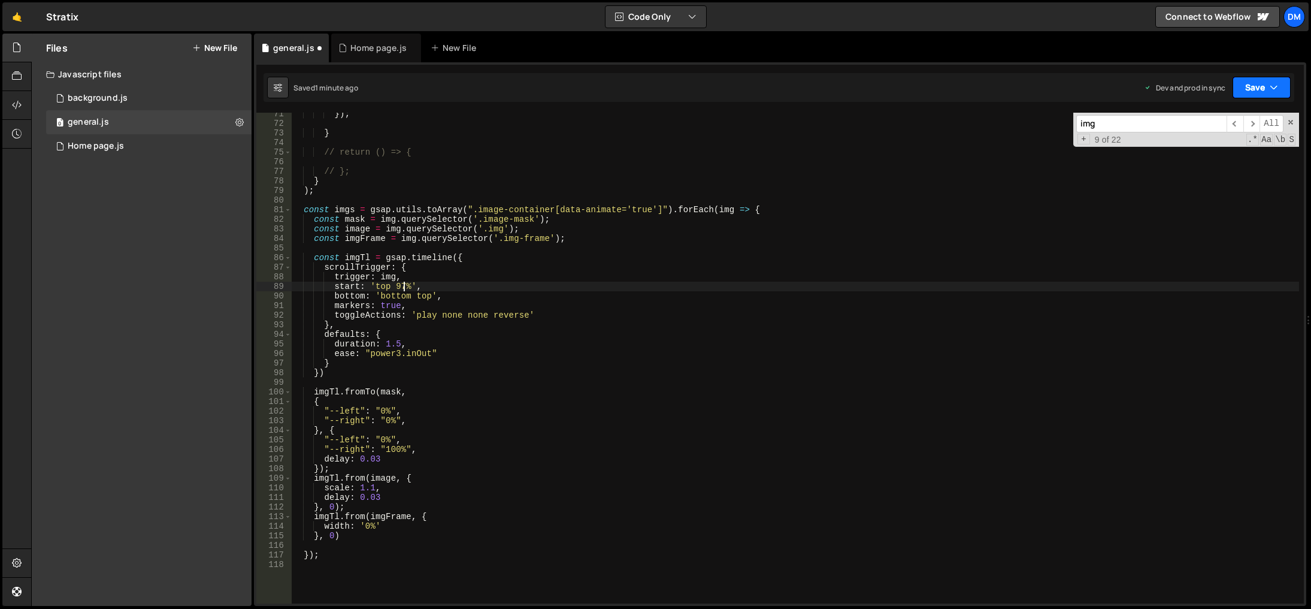
click at [1268, 88] on button "Save" at bounding box center [1262, 88] width 58 height 22
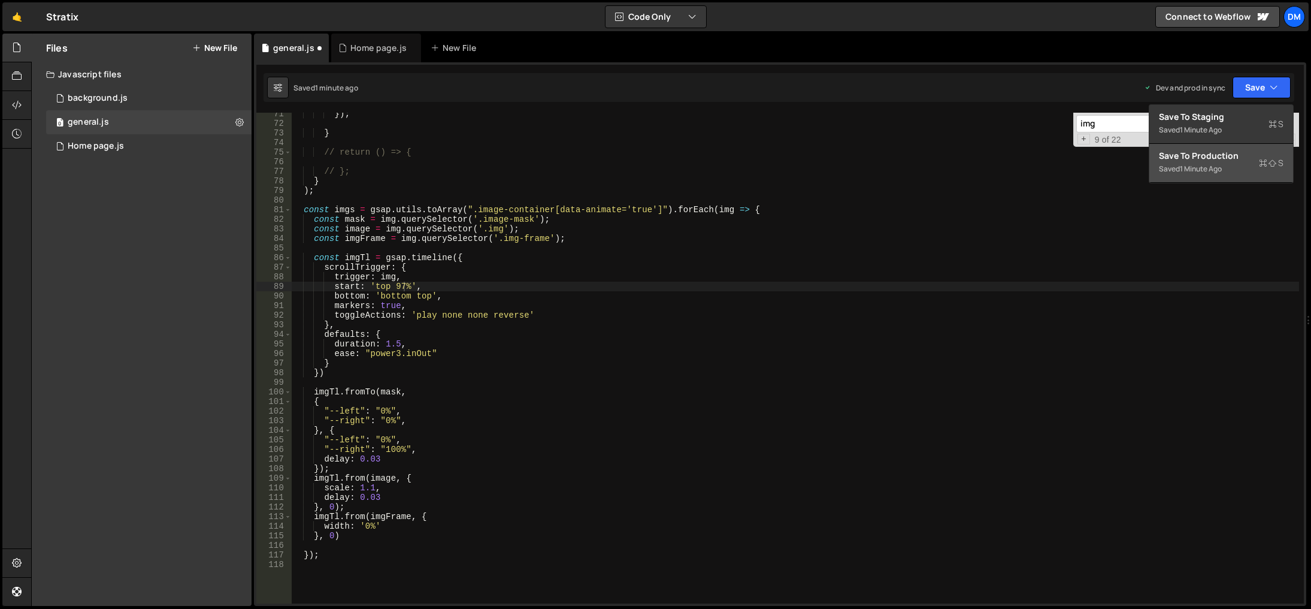
click at [1221, 156] on div "Save to Production S" at bounding box center [1221, 156] width 125 height 12
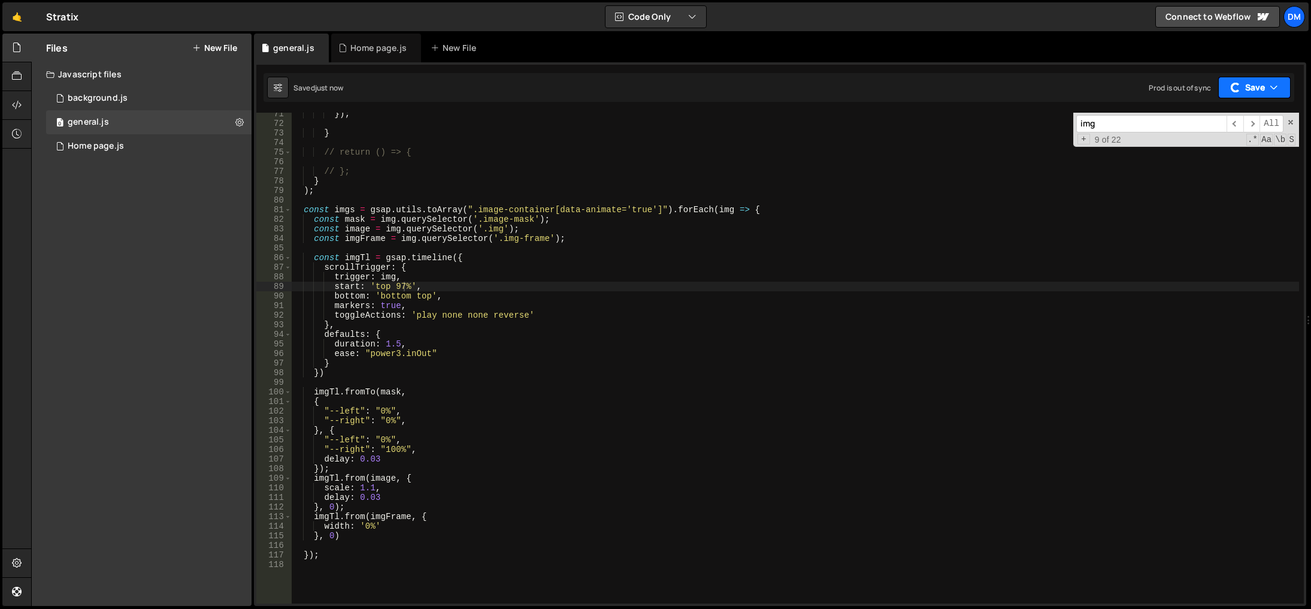
click at [1250, 90] on button "Save" at bounding box center [1254, 88] width 72 height 22
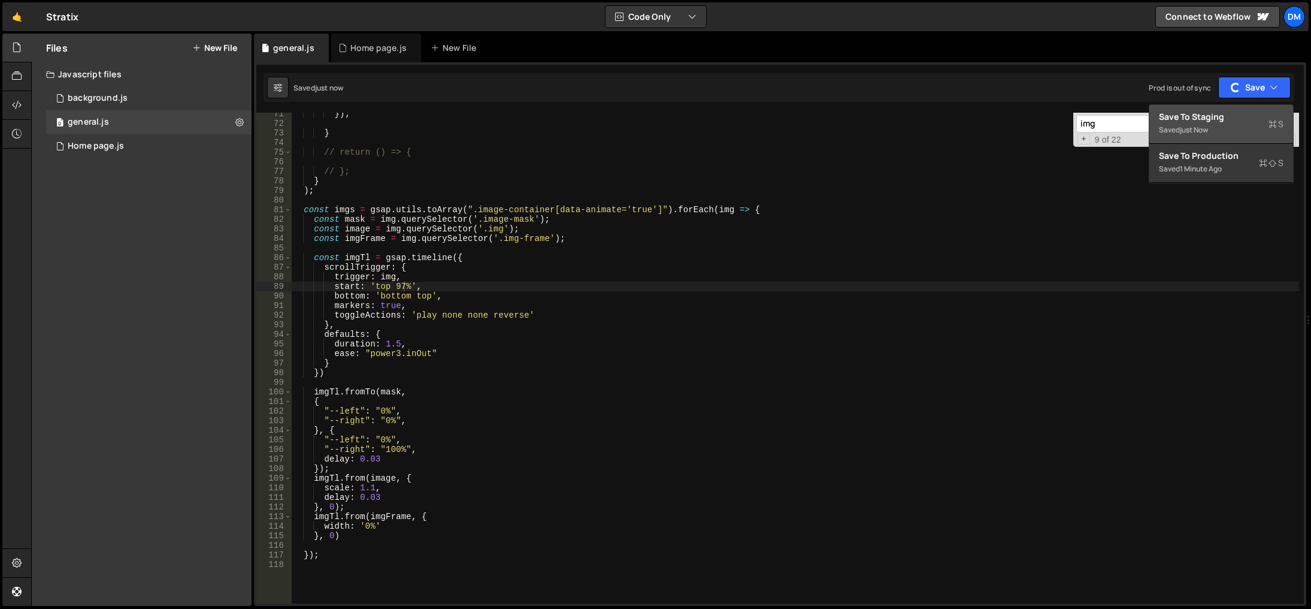
click at [1223, 126] on div "Saved just now" at bounding box center [1221, 130] width 125 height 14
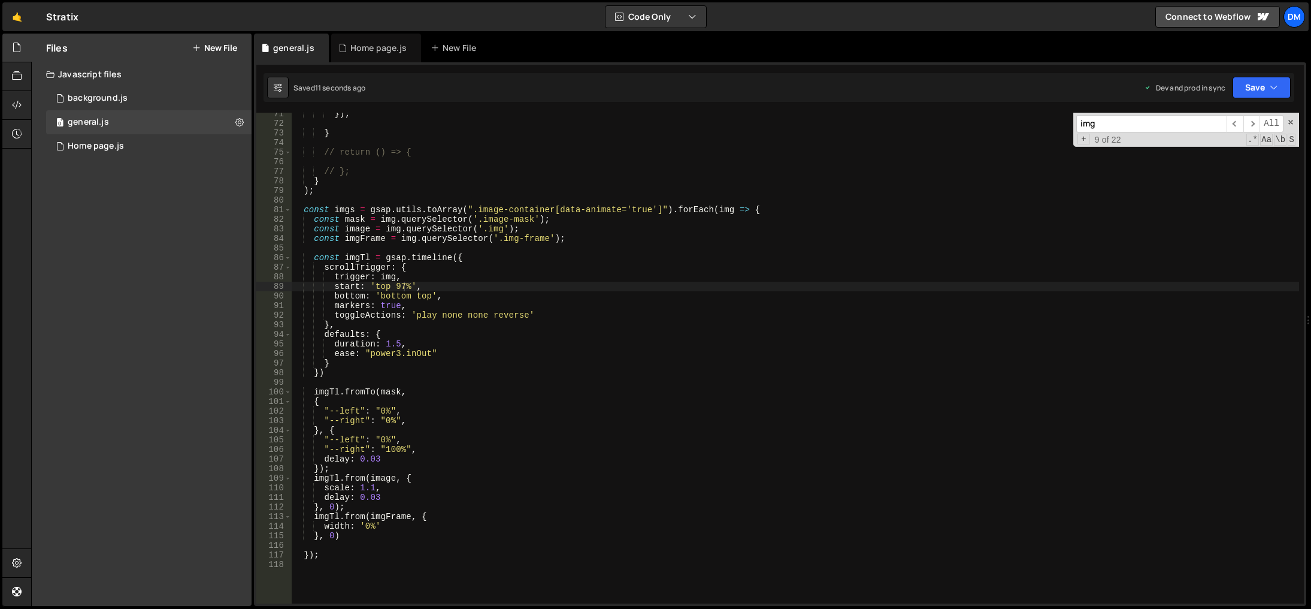
type textarea ""--right": "100%","
click at [689, 446] on div "}) ; } // return () => { // }; } ) ; const imgs = gsap . utils . toArray ( ".im…" at bounding box center [795, 364] width 1008 height 510
click at [120, 140] on div "0 Home page.js 0" at bounding box center [148, 146] width 205 height 24
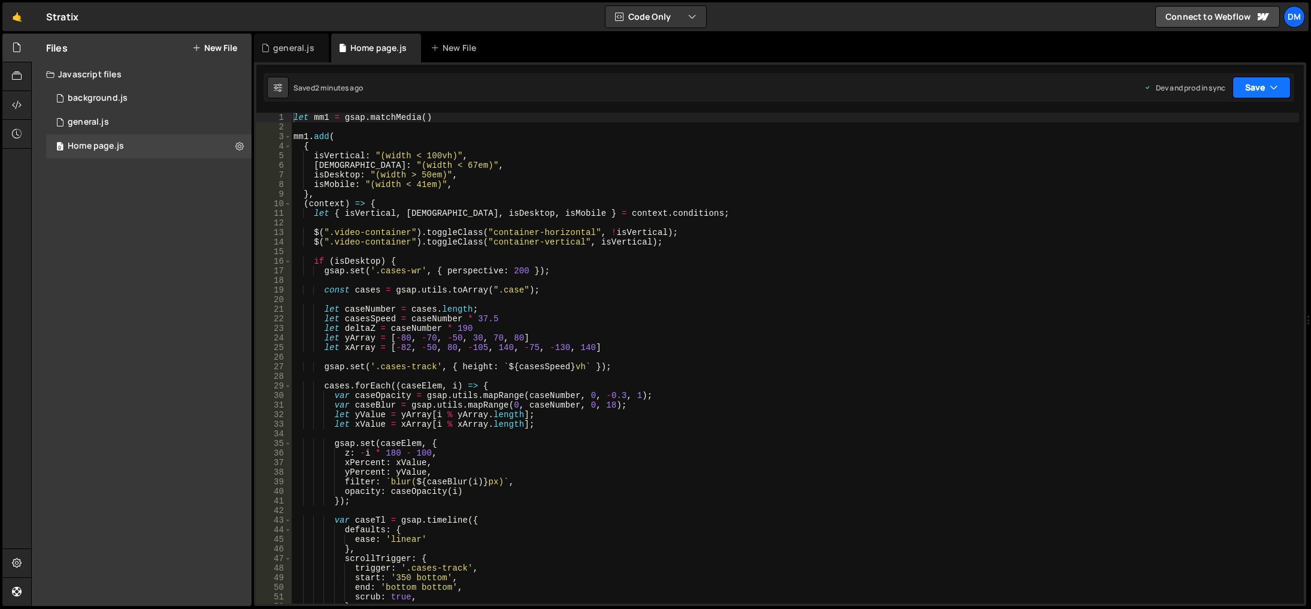
click at [1268, 88] on button "Save" at bounding box center [1262, 88] width 58 height 22
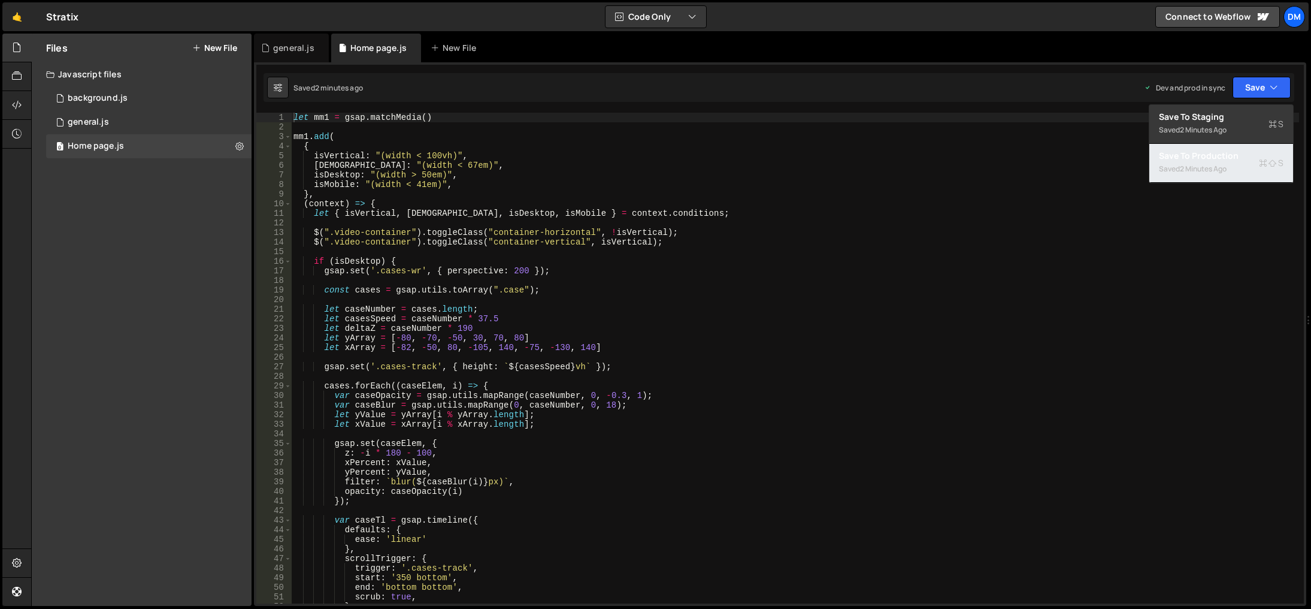
click at [1194, 174] on div "Saved 2 minutes ago" at bounding box center [1221, 169] width 125 height 14
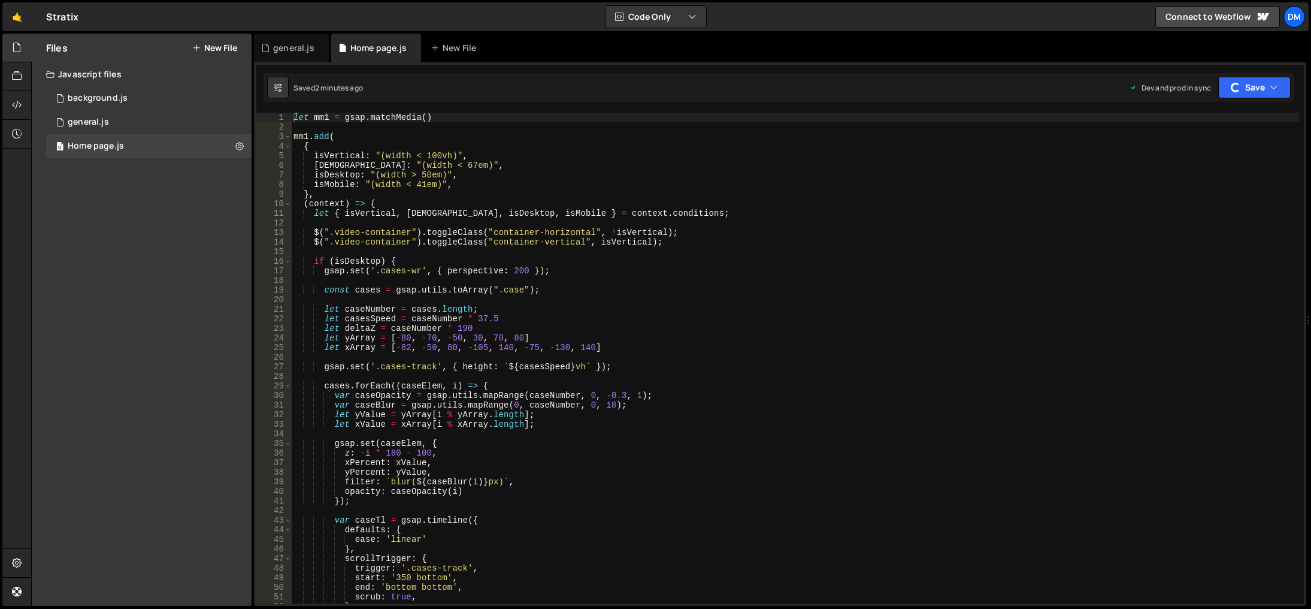
click at [1219, 101] on div "Saved 2 minutes ago Dev and prod in sync Upgrade to Edit Save Save to Staging S…" at bounding box center [779, 87] width 1031 height 29
click at [1239, 90] on div "button" at bounding box center [1235, 87] width 13 height 13
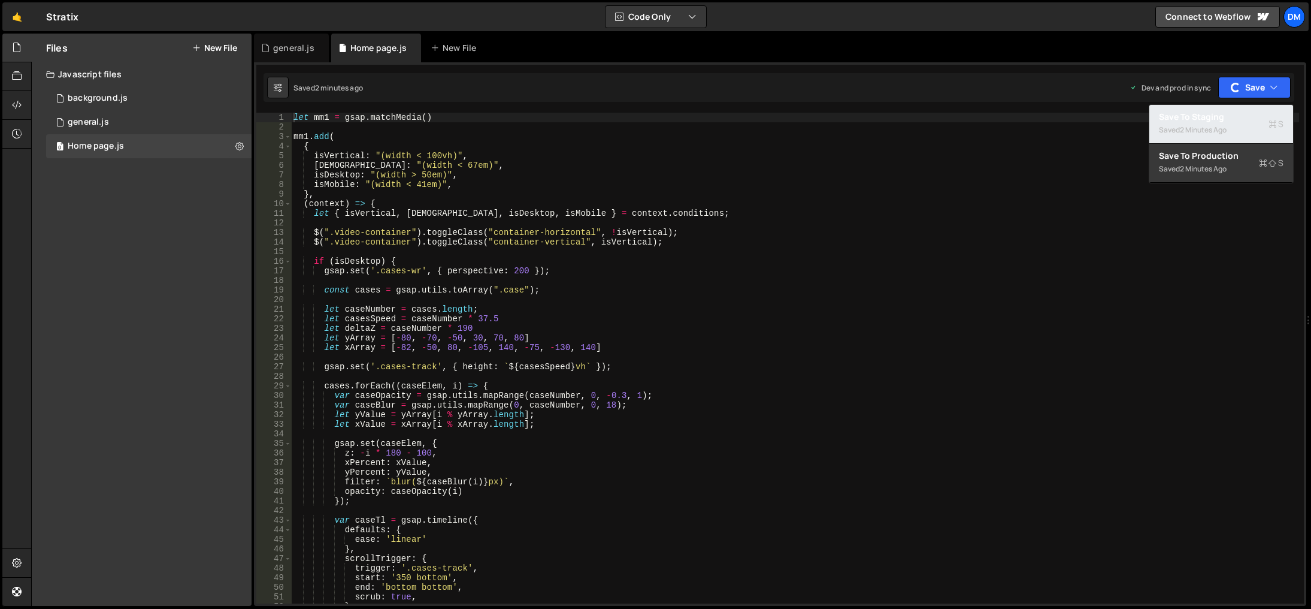
click at [1208, 116] on div "Save to Staging S" at bounding box center [1221, 117] width 125 height 12
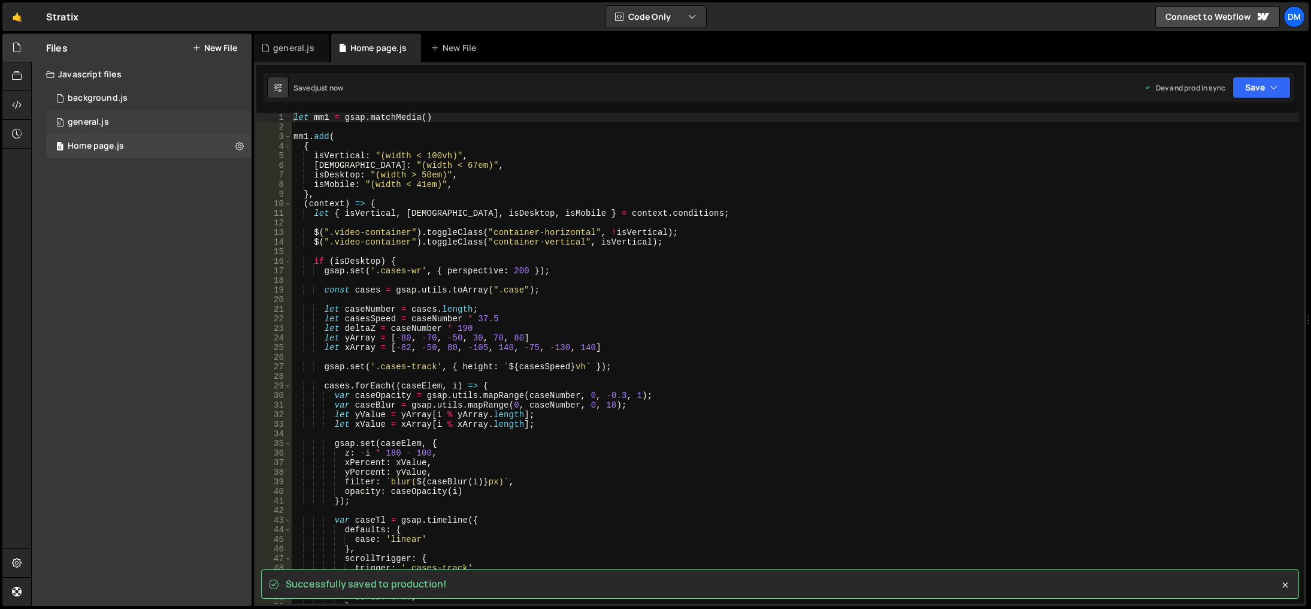
click at [119, 123] on div "0 general.js 0" at bounding box center [148, 122] width 205 height 24
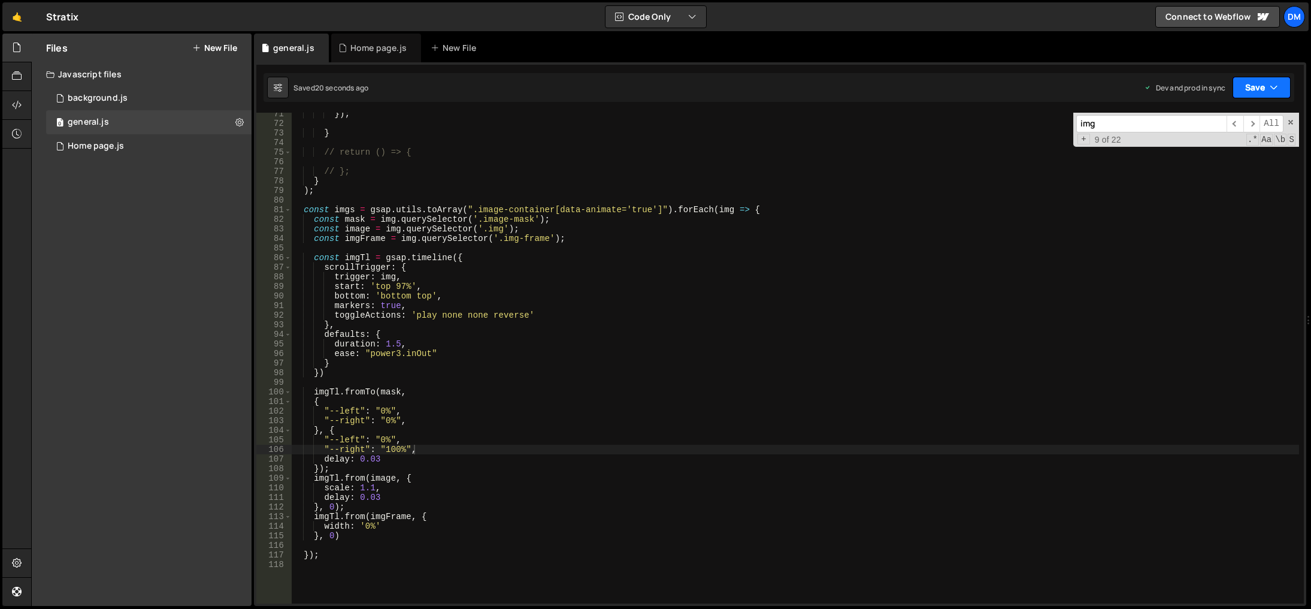
click at [1245, 89] on button "Save" at bounding box center [1262, 88] width 58 height 22
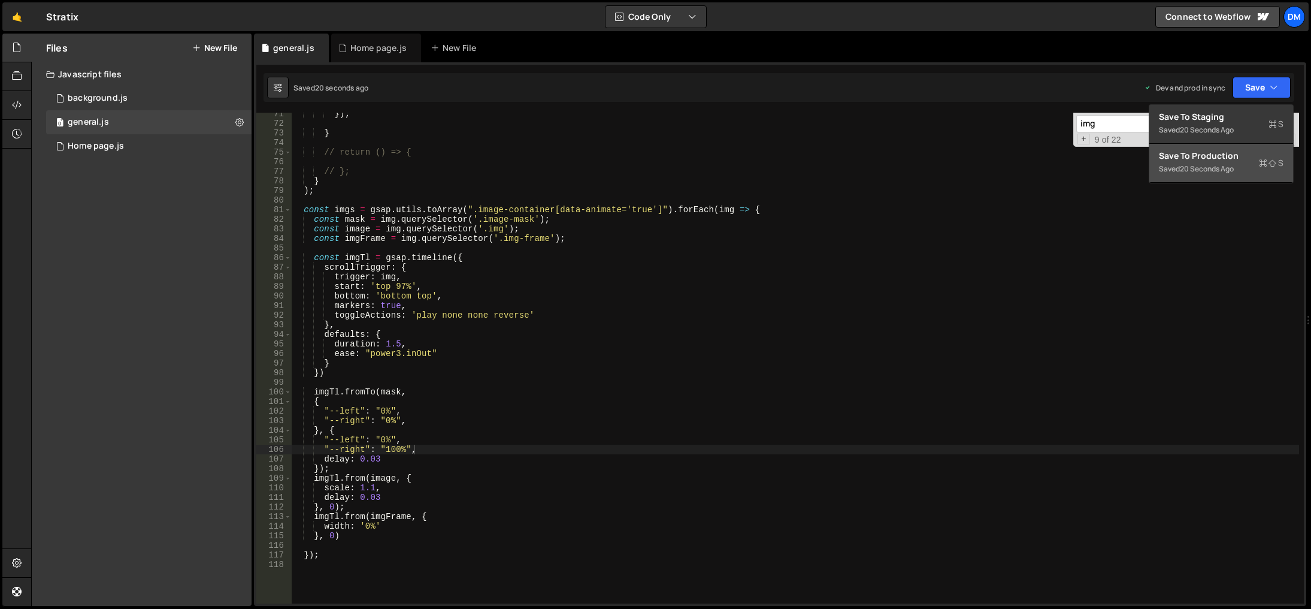
click at [1204, 156] on div "Save to Production S" at bounding box center [1221, 156] width 125 height 12
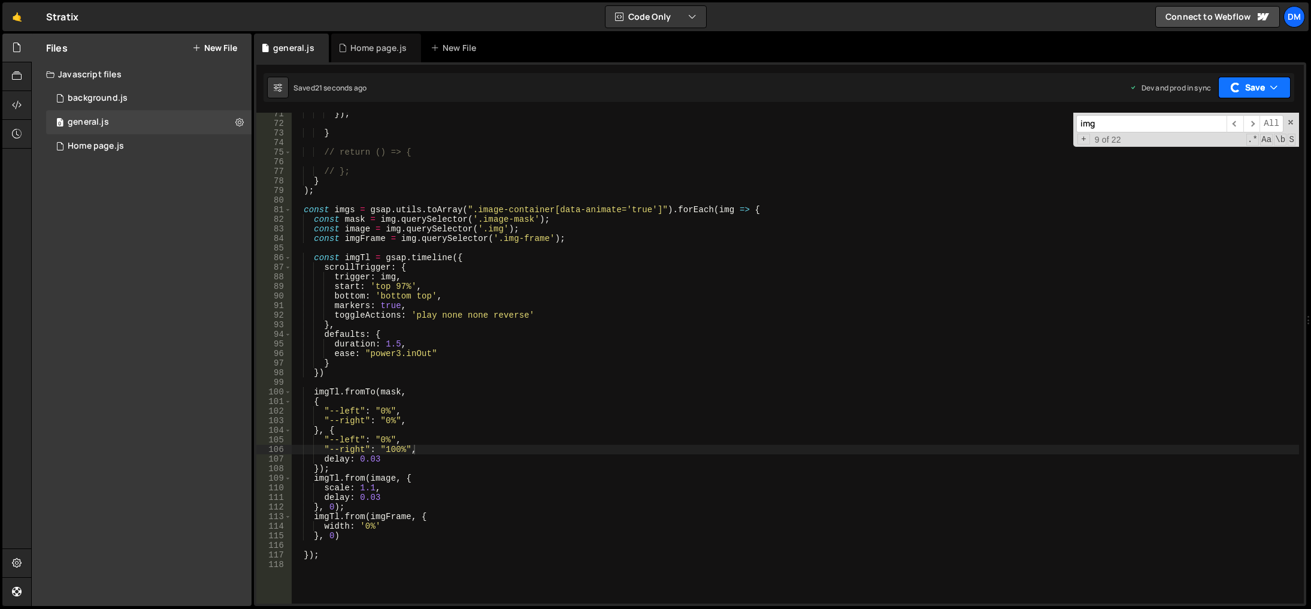
click at [1236, 89] on div "button" at bounding box center [1235, 87] width 13 height 13
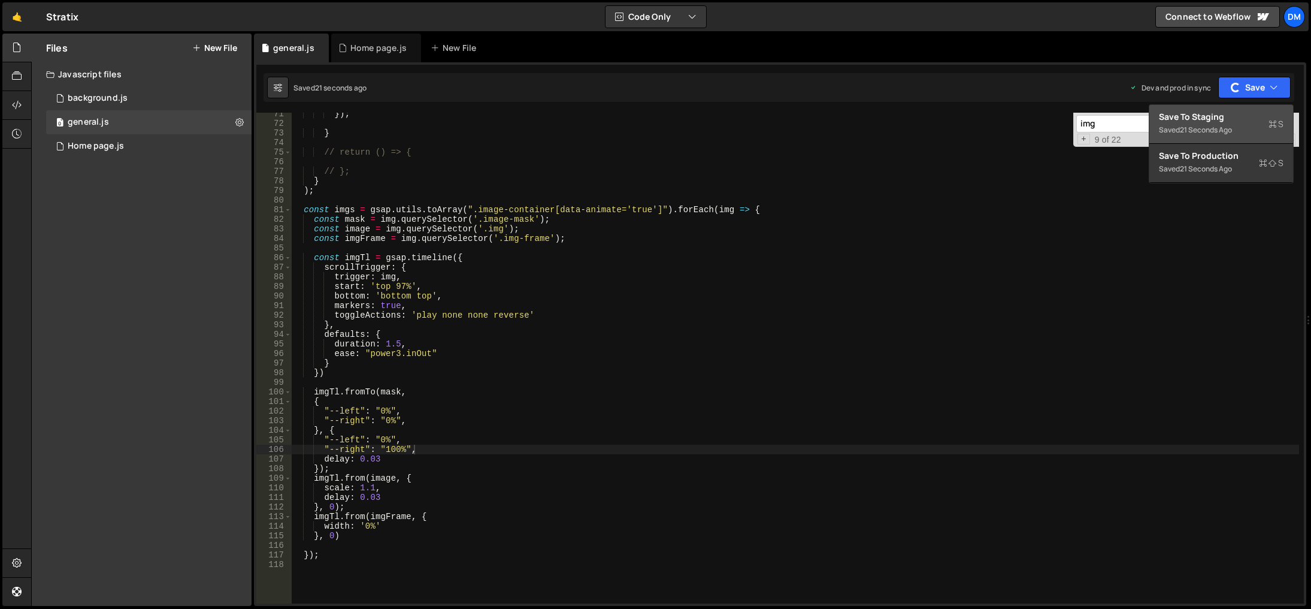
click at [1204, 117] on div "Save to Staging S" at bounding box center [1221, 117] width 125 height 12
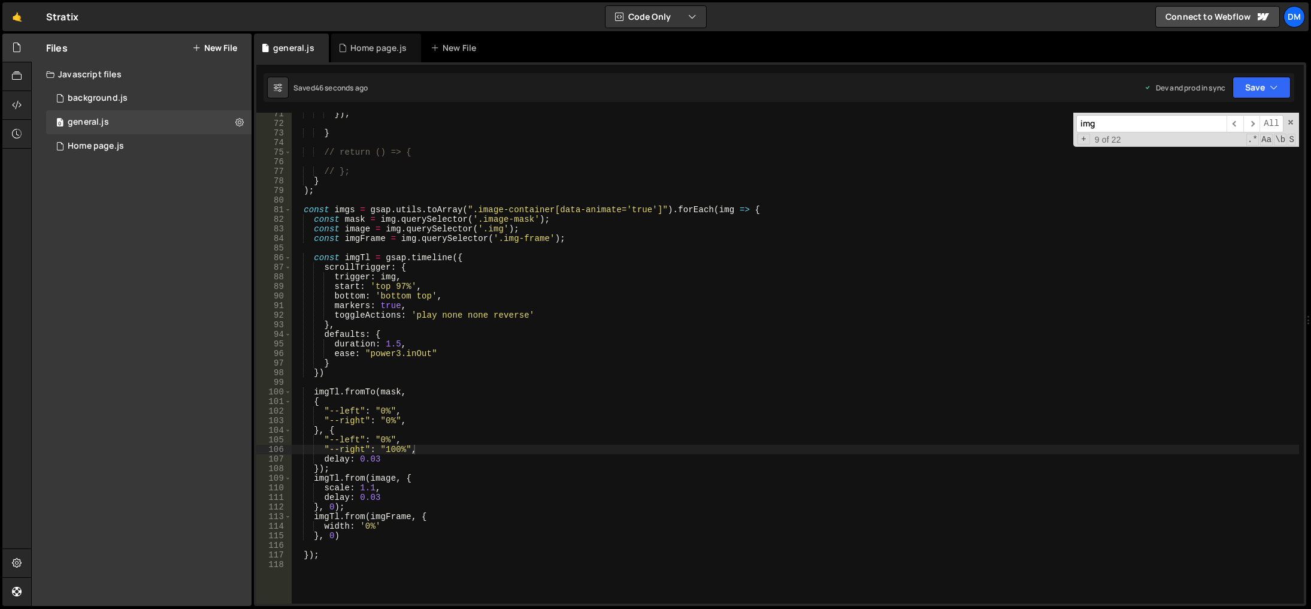
click at [167, 215] on div "Files New File Javascript files 0 background.js 0 0 general.js 0 0 Home page.js…" at bounding box center [142, 320] width 220 height 572
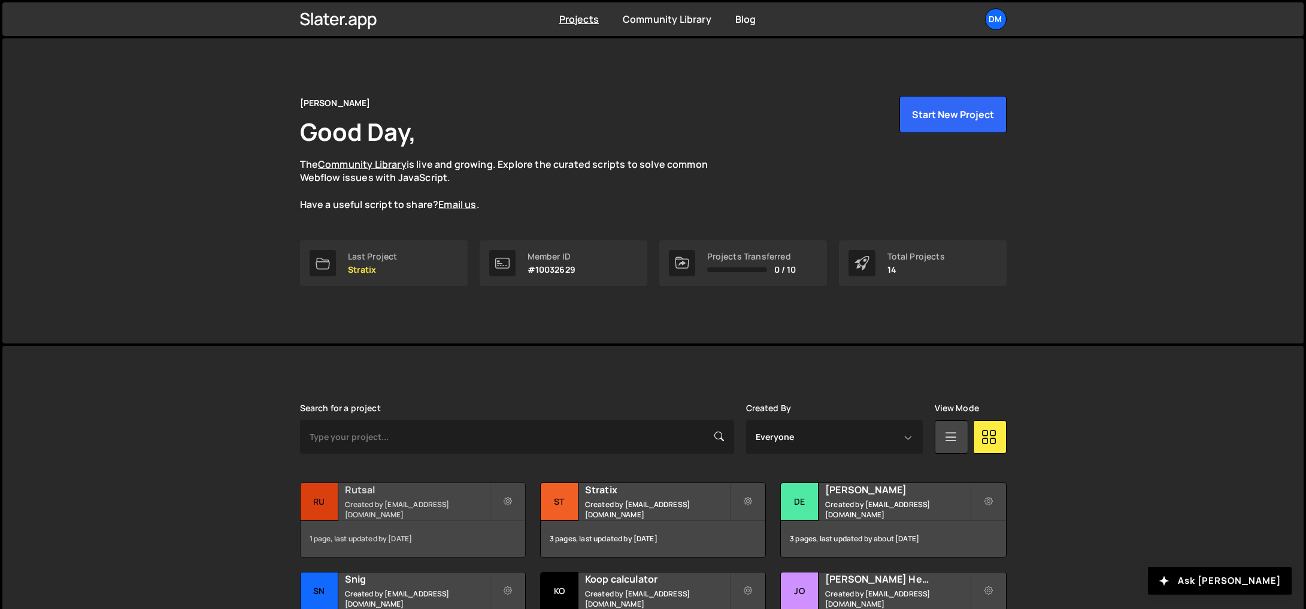
click at [407, 510] on small "Created by [EMAIL_ADDRESS][DOMAIN_NAME]" at bounding box center [417, 509] width 144 height 20
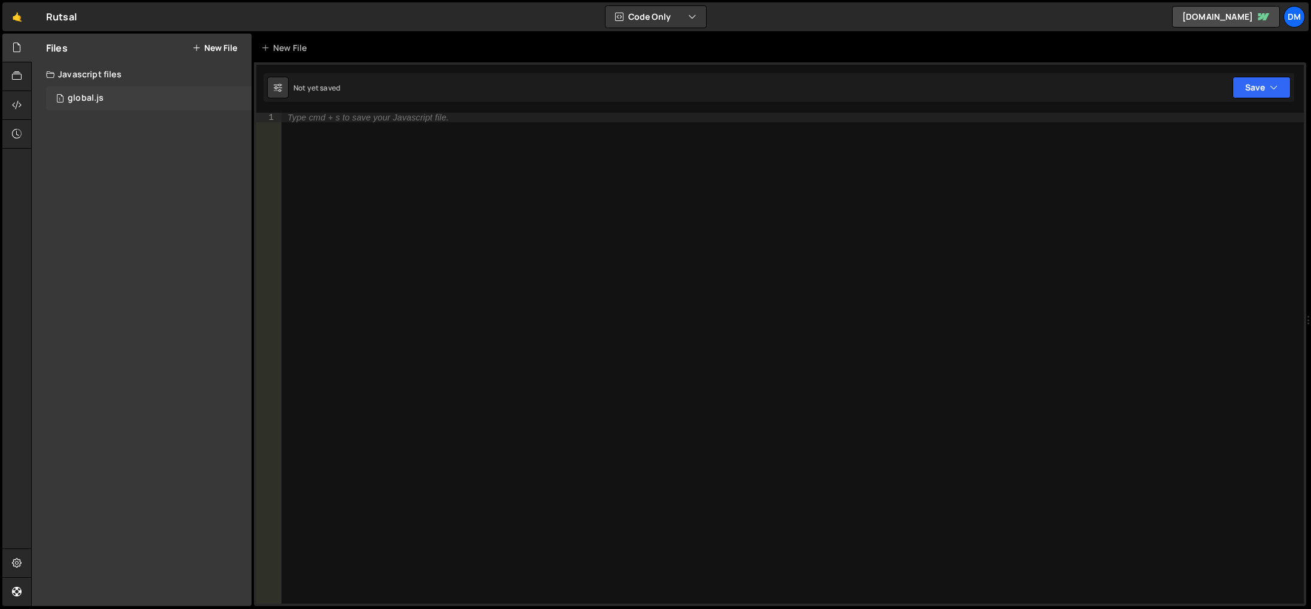
click at [123, 97] on div "1 global.js 0" at bounding box center [148, 98] width 205 height 24
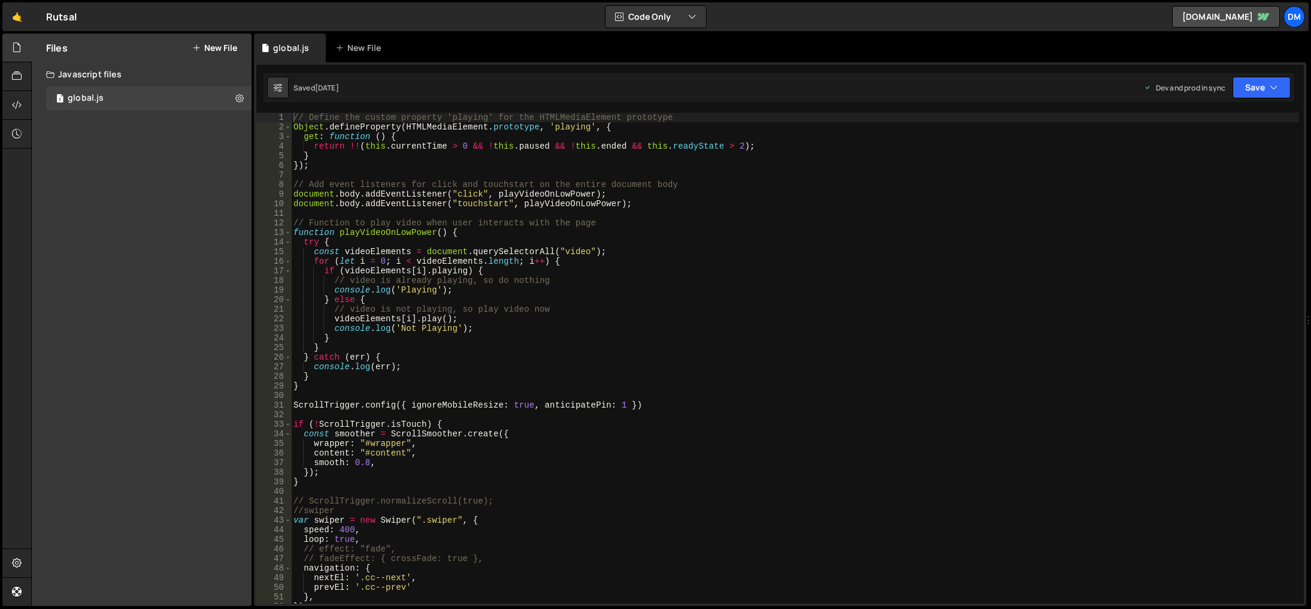
type textarea "// video is already playing, so do nothing"
click at [731, 283] on div "// Define the custom property 'playing' for the HTMLMediaElement prototype Obje…" at bounding box center [795, 368] width 1008 height 510
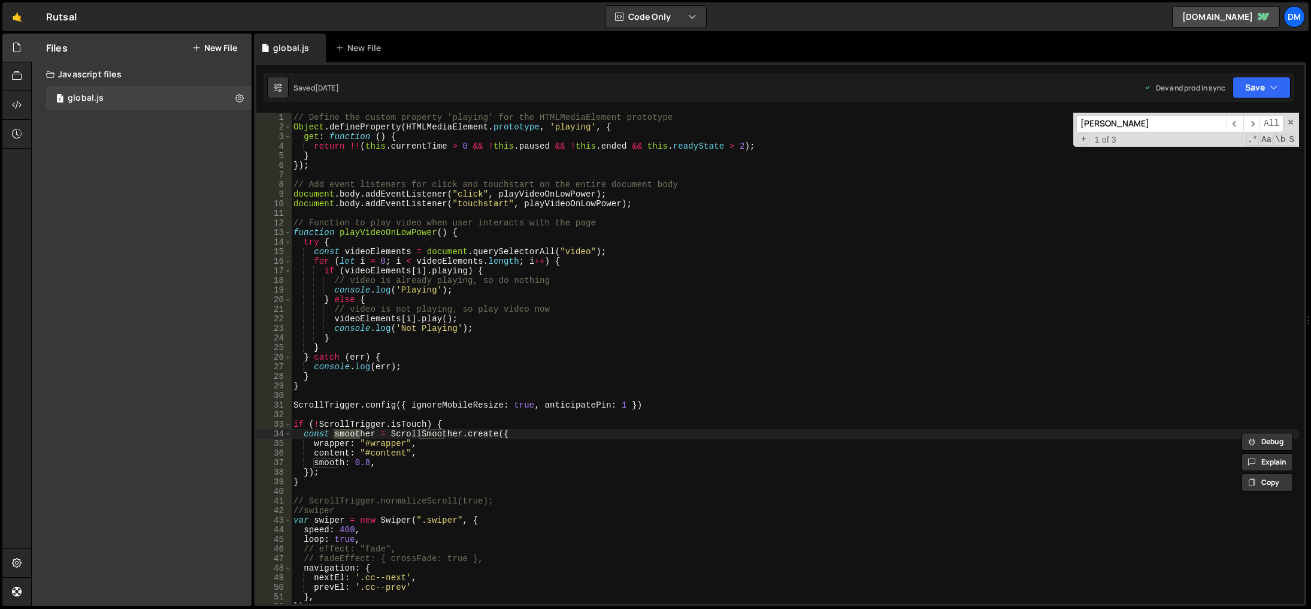
type input "[PERSON_NAME]"
drag, startPoint x: 371, startPoint y: 463, endPoint x: 334, endPoint y: 473, distance: 39.1
click at [371, 463] on div "// Define the custom property 'playing' for the HTMLMediaElement prototype Obje…" at bounding box center [795, 368] width 1008 height 510
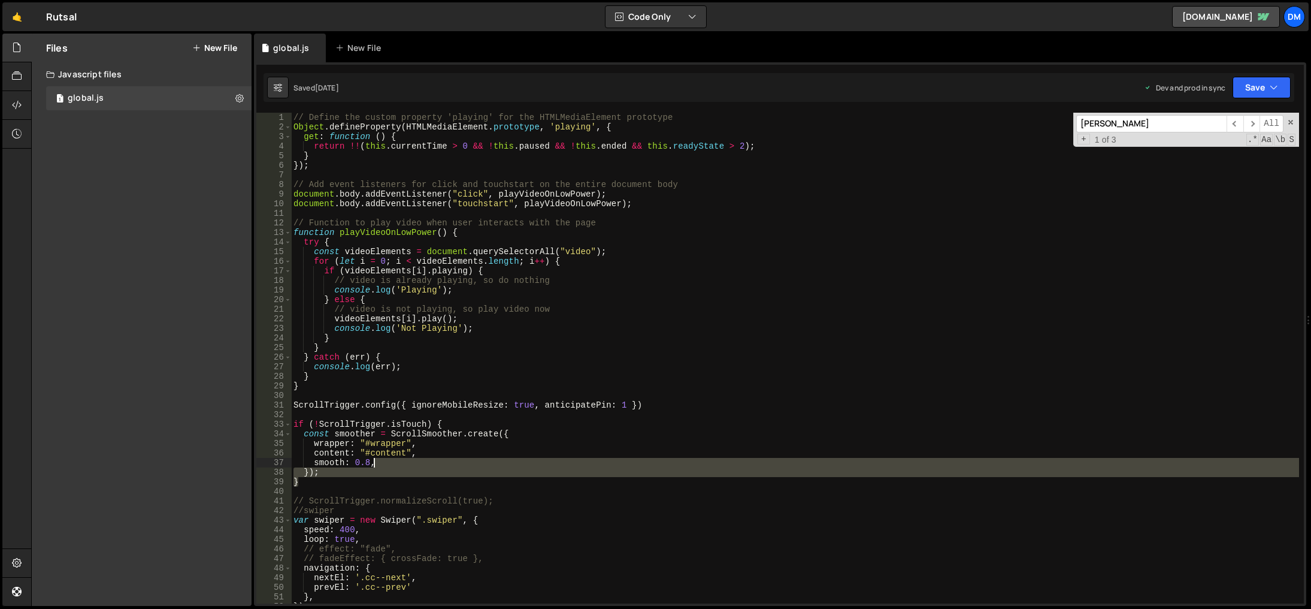
drag, startPoint x: 329, startPoint y: 482, endPoint x: 407, endPoint y: 462, distance: 81.1
click at [392, 465] on div "// Define the custom property 'playing' for the HTMLMediaElement prototype Obje…" at bounding box center [795, 368] width 1008 height 510
click at [487, 437] on div "// Define the custom property 'playing' for the HTMLMediaElement prototype Obje…" at bounding box center [795, 368] width 1008 height 510
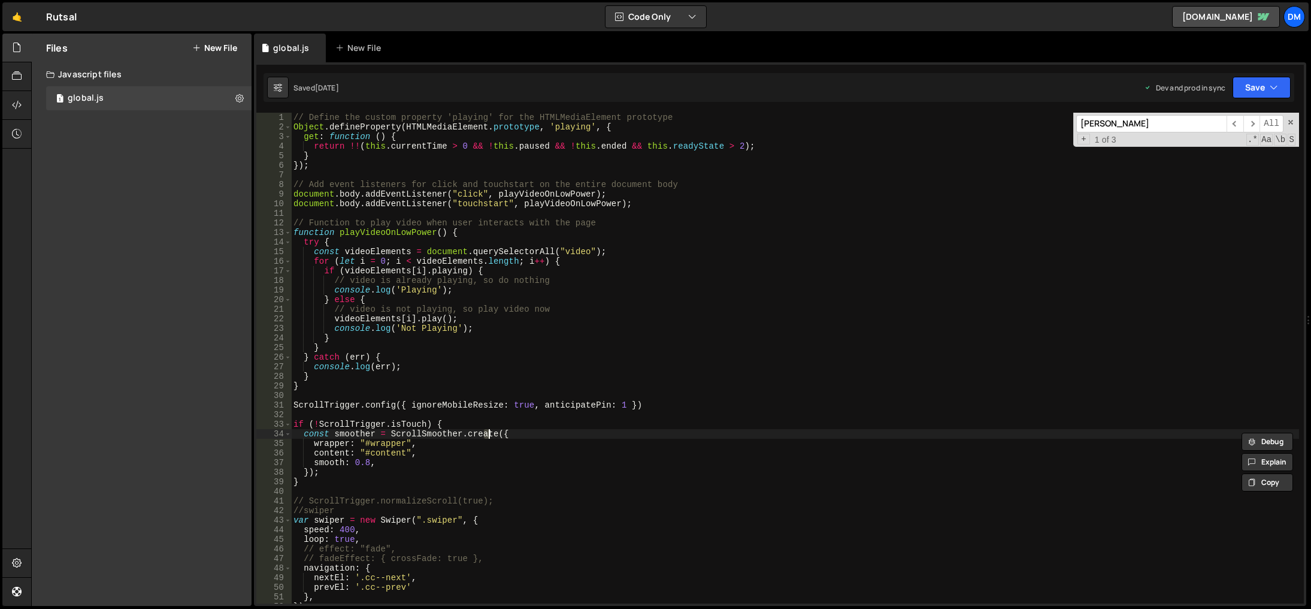
click at [492, 434] on div "// Define the custom property 'playing' for the HTMLMediaElement prototype Obje…" at bounding box center [795, 368] width 1008 height 510
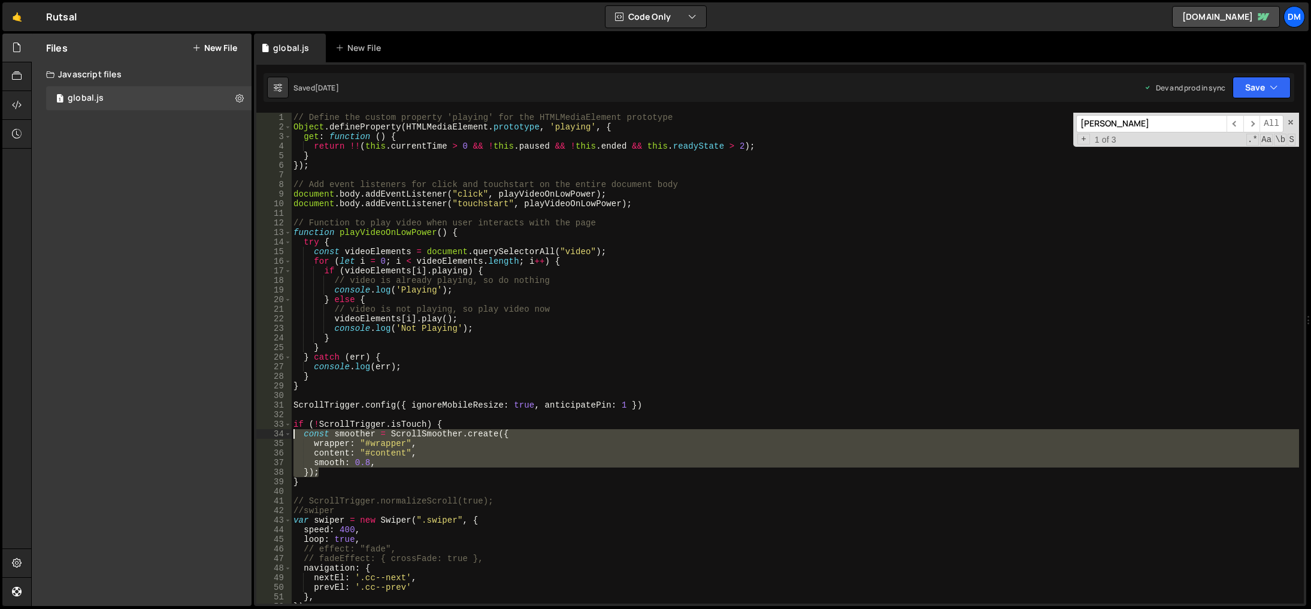
drag, startPoint x: 331, startPoint y: 474, endPoint x: 269, endPoint y: 433, distance: 74.3
click at [269, 433] on div "const smoother = ScrollSmoother.create({ 1 2 3 4 5 6 7 8 9 10 11 12 13 14 15 16…" at bounding box center [780, 358] width 1048 height 491
type textarea "const smoother = ScrollSmoother.create({ wrapper: "#wrapper","
